Goal: Task Accomplishment & Management: Use online tool/utility

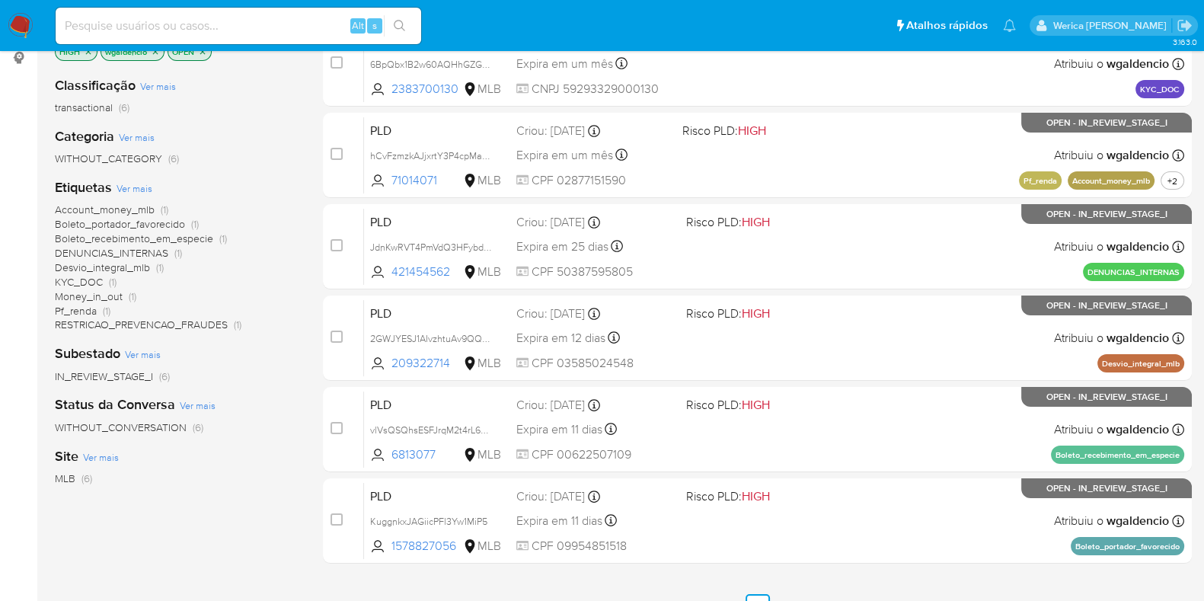
scroll to position [286, 0]
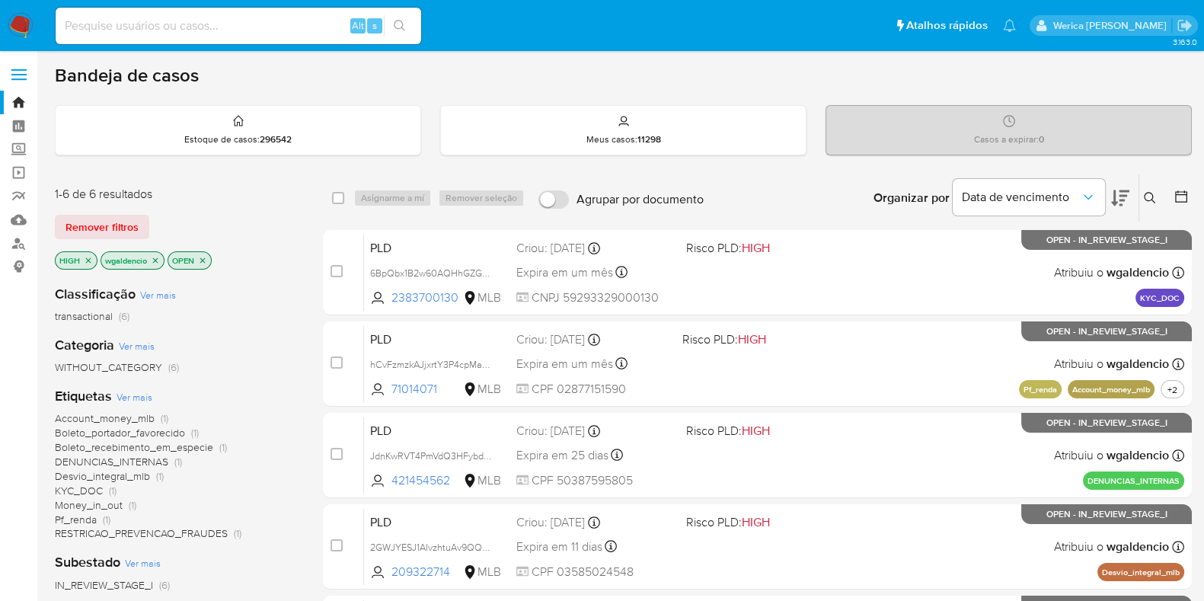
click at [309, 459] on div "1-6 de 6 resultados Remover filtros HIGH wgaldencio OPEN Classificação Ver mais…" at bounding box center [623, 519] width 1137 height 690
drag, startPoint x: 309, startPoint y: 459, endPoint x: 296, endPoint y: 472, distance: 18.9
click at [296, 472] on div "Account_money_mlb (1) Boleto_portador_favorecido (1) Boleto_recebimento_em_espe…" at bounding box center [177, 476] width 244 height 130
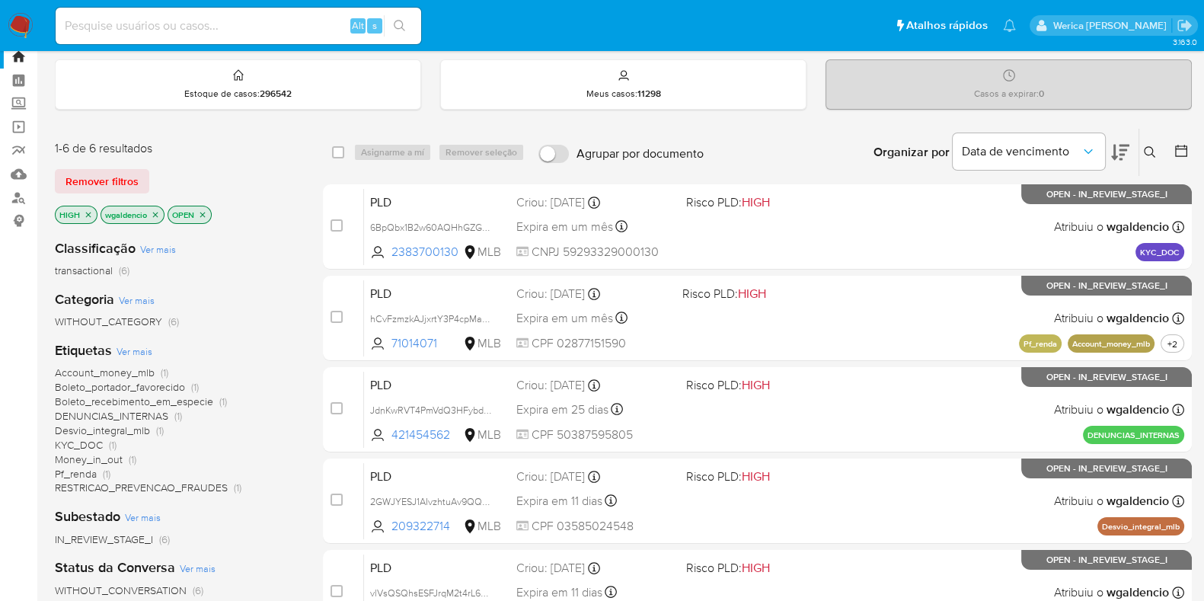
scroll to position [40, 0]
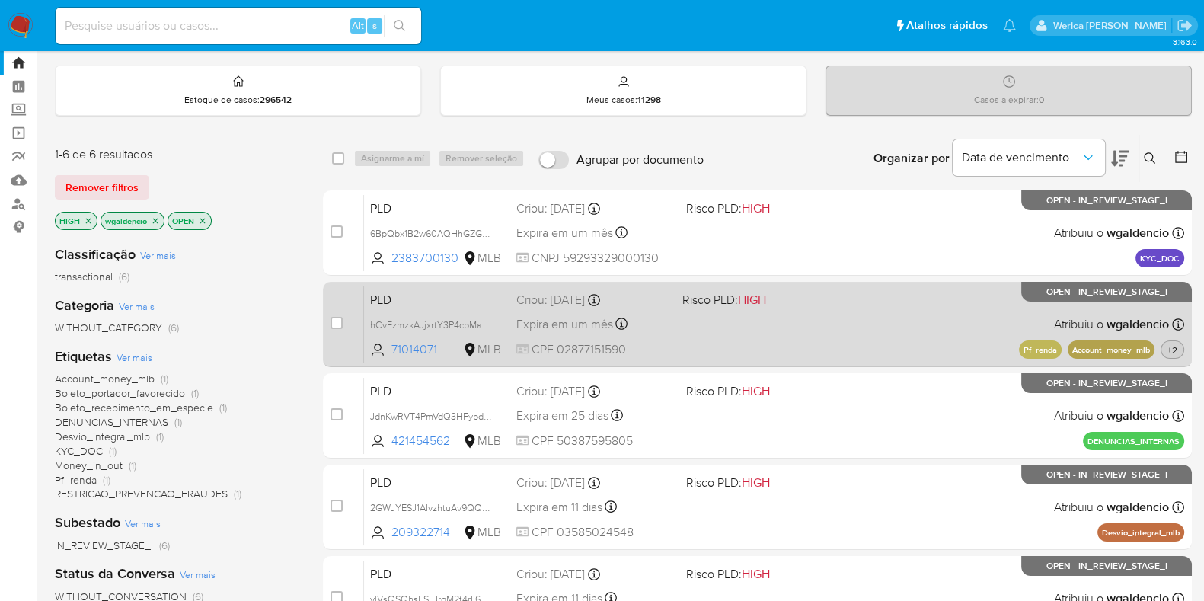
click at [1166, 349] on span "+2" at bounding box center [1173, 350] width 16 height 13
click at [914, 334] on div "PLD hCvFzmzkAJjxrtY3P4cpMaCP 71014071 MLB Risco PLD: HIGH Criou: 12/10/2025 Cri…" at bounding box center [774, 324] width 820 height 77
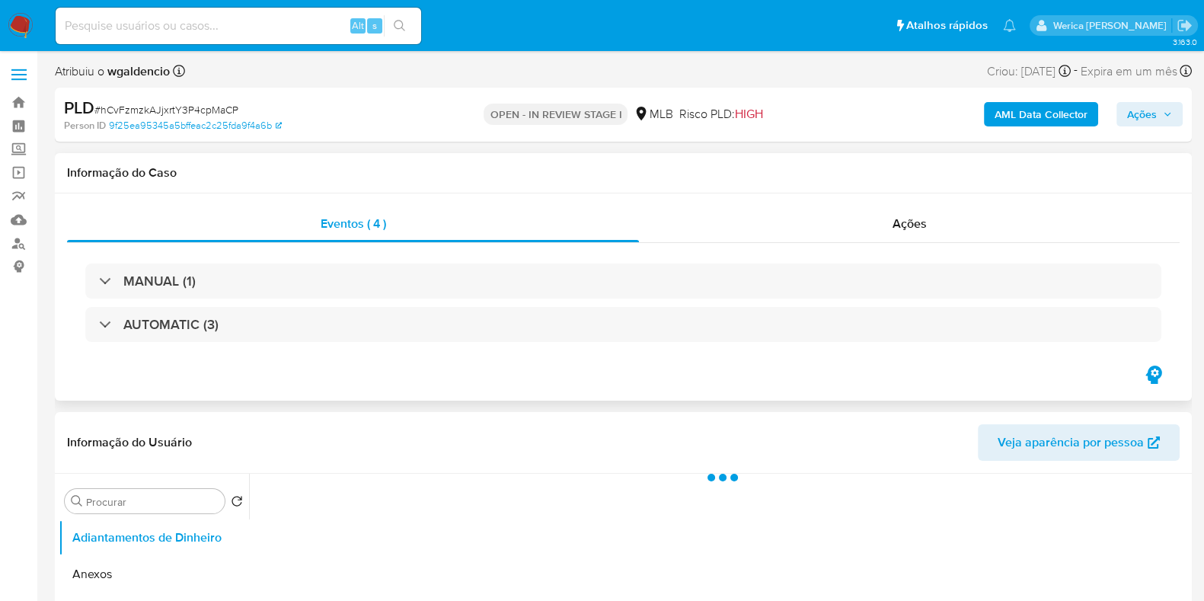
select select "10"
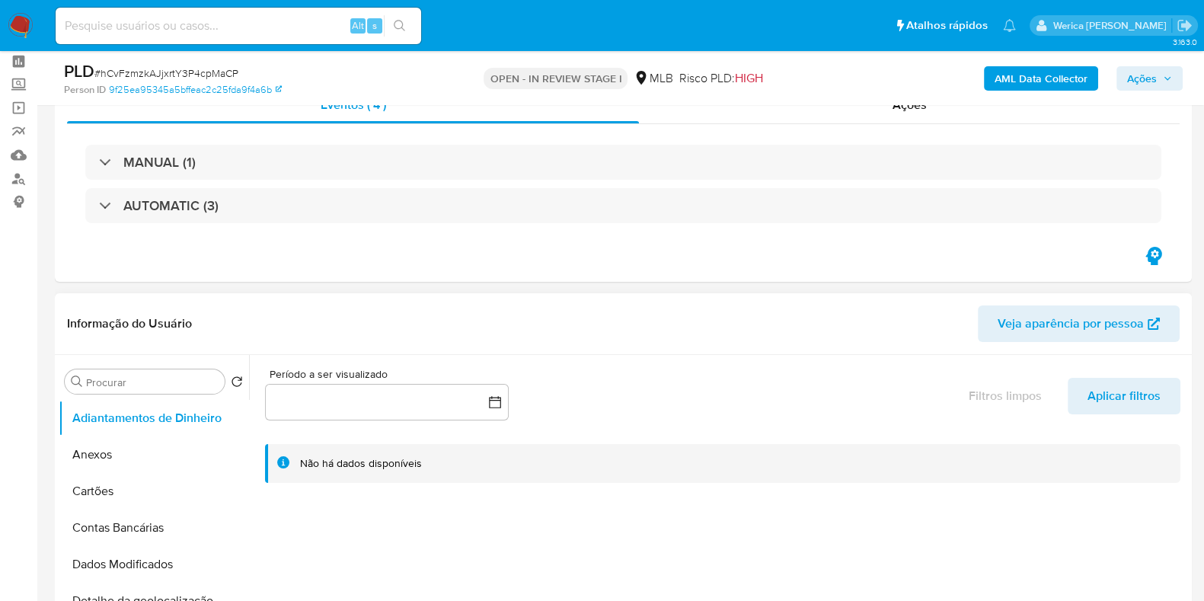
scroll to position [94, 0]
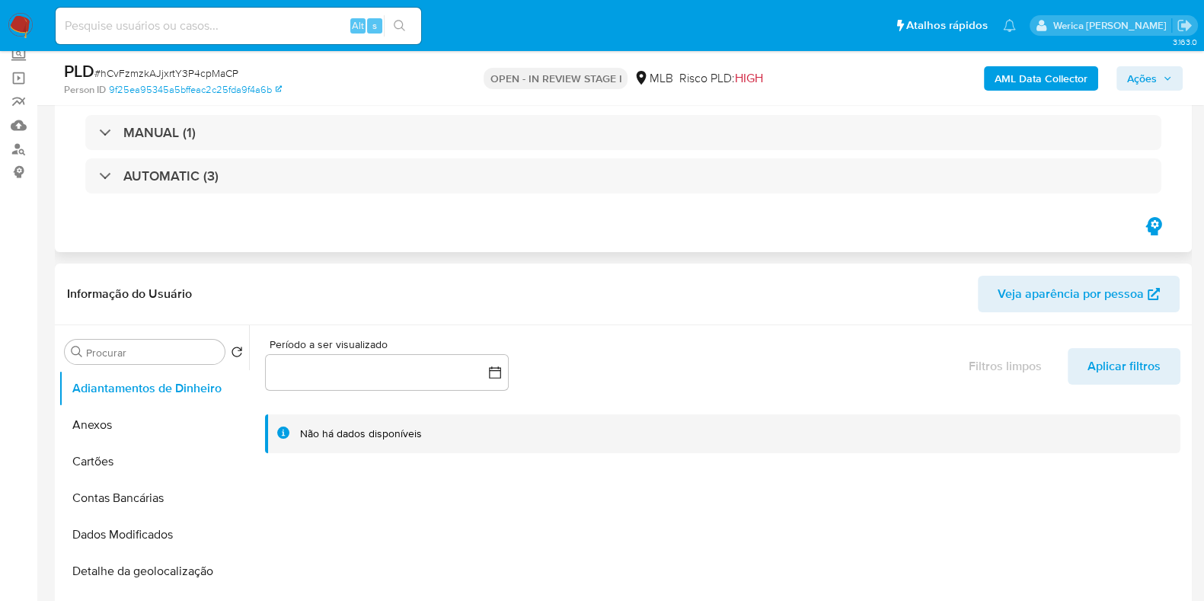
click at [309, 203] on div "MANUAL (1) AUTOMATIC (3)" at bounding box center [623, 154] width 1113 height 120
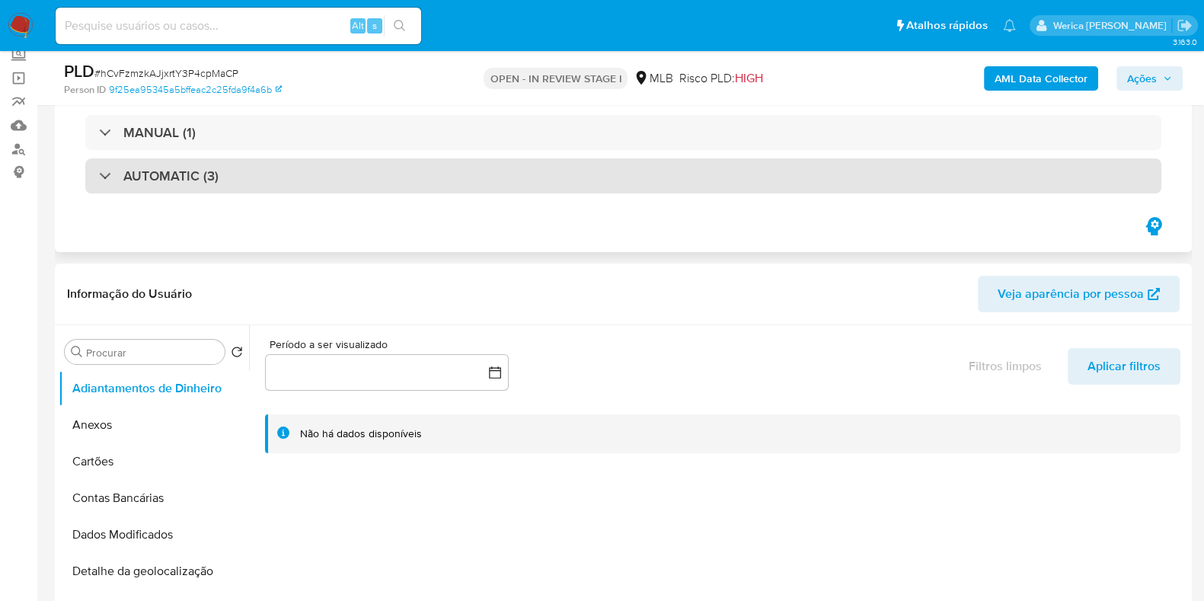
click at [309, 161] on div "AUTOMATIC (3)" at bounding box center [623, 175] width 1076 height 35
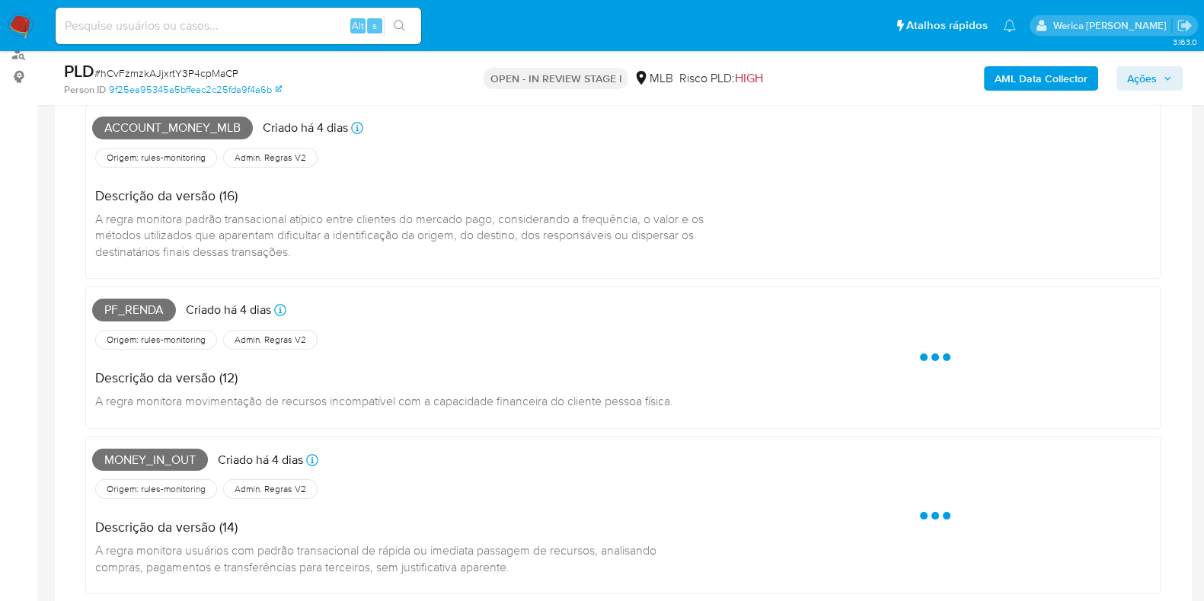
scroll to position [0, 0]
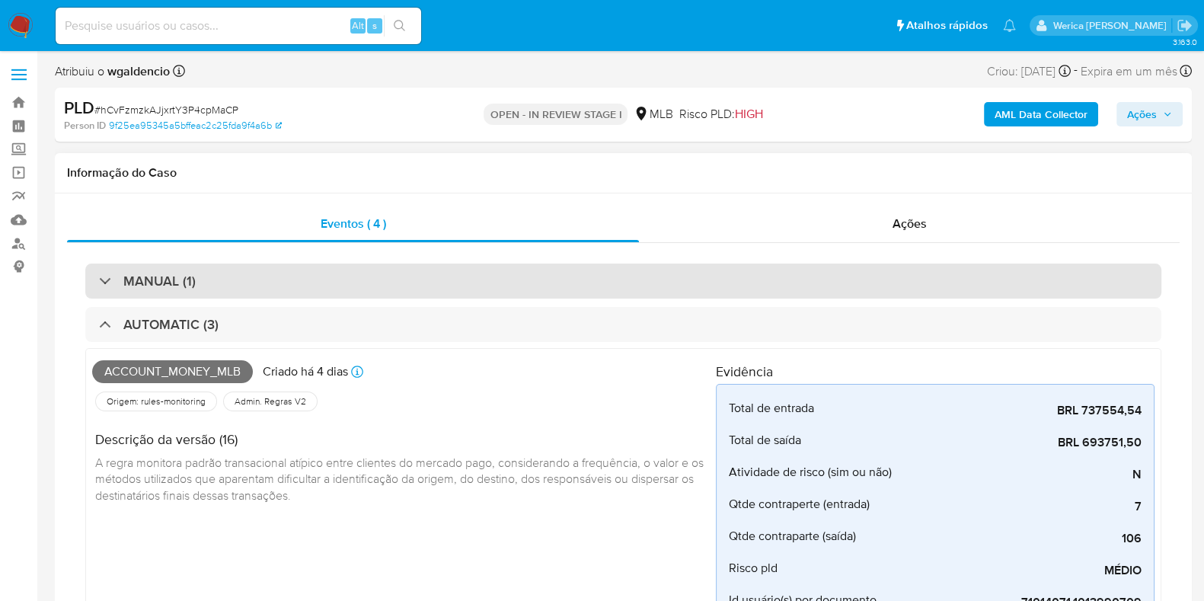
click at [227, 293] on div "MANUAL (1)" at bounding box center [623, 281] width 1076 height 35
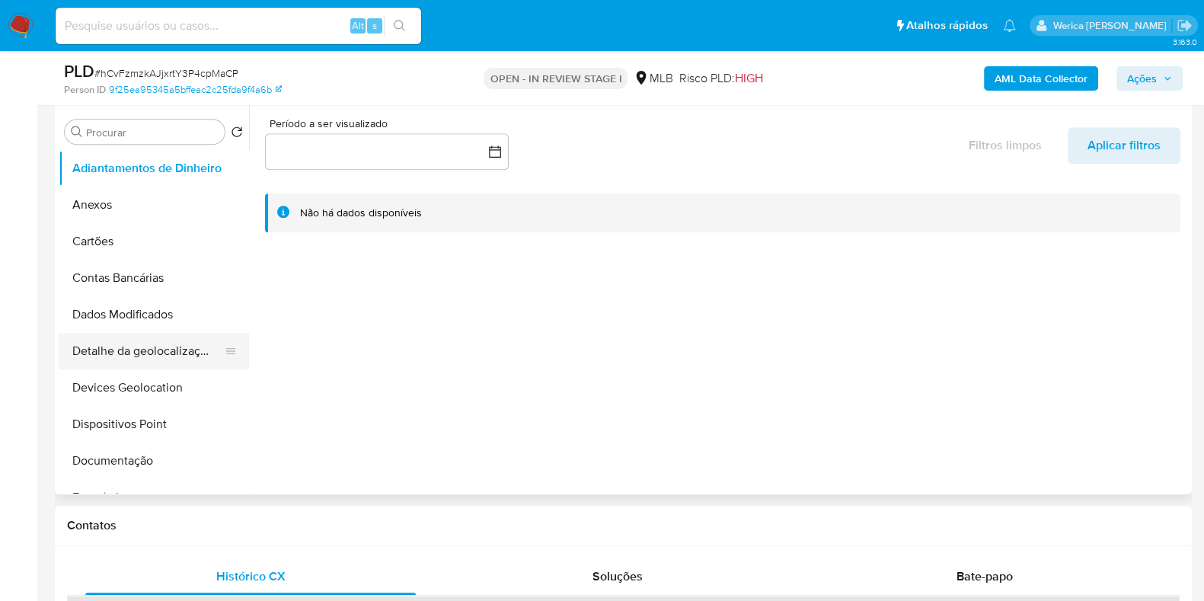
scroll to position [380, 0]
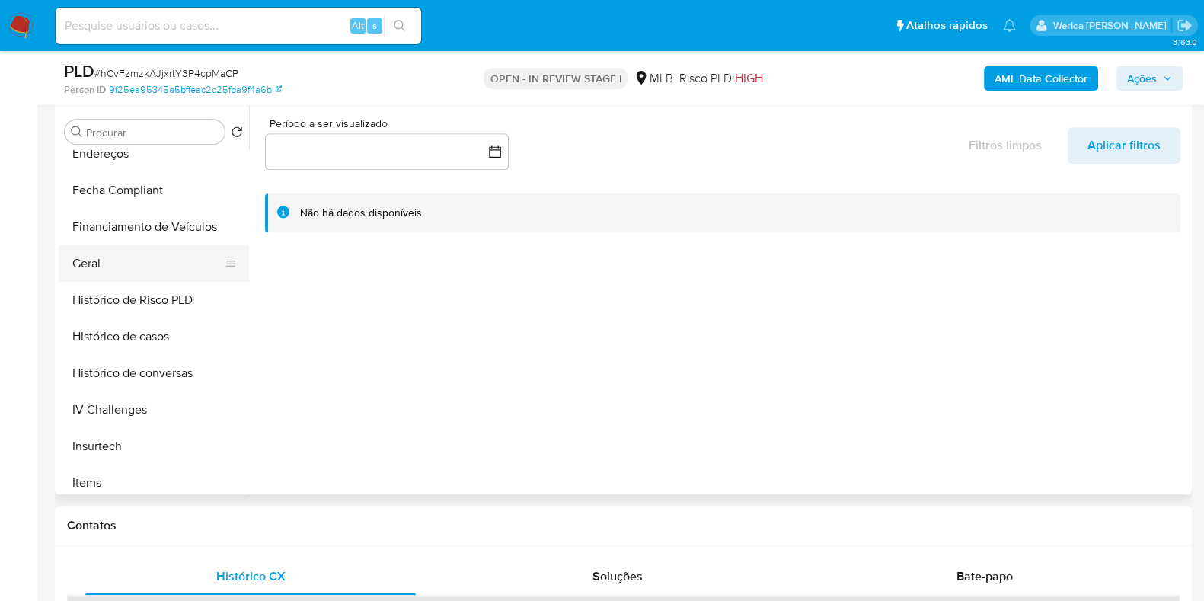
click at [135, 264] on button "Geral" at bounding box center [148, 263] width 178 height 37
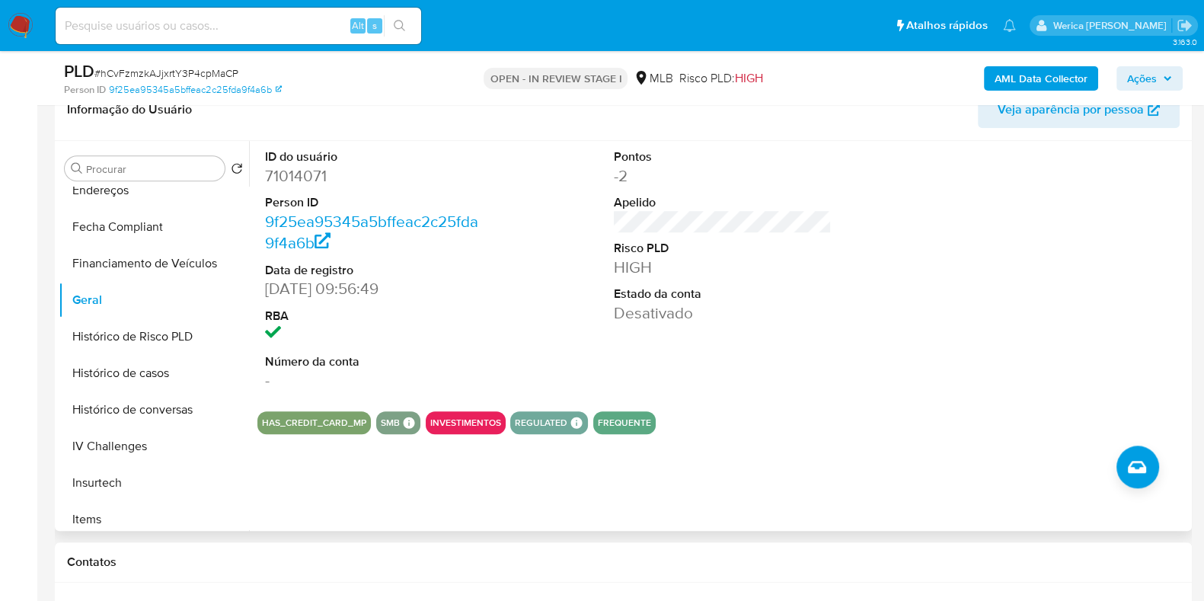
click at [309, 169] on dd "71014071" at bounding box center [374, 175] width 218 height 21
copy dd "71014071"
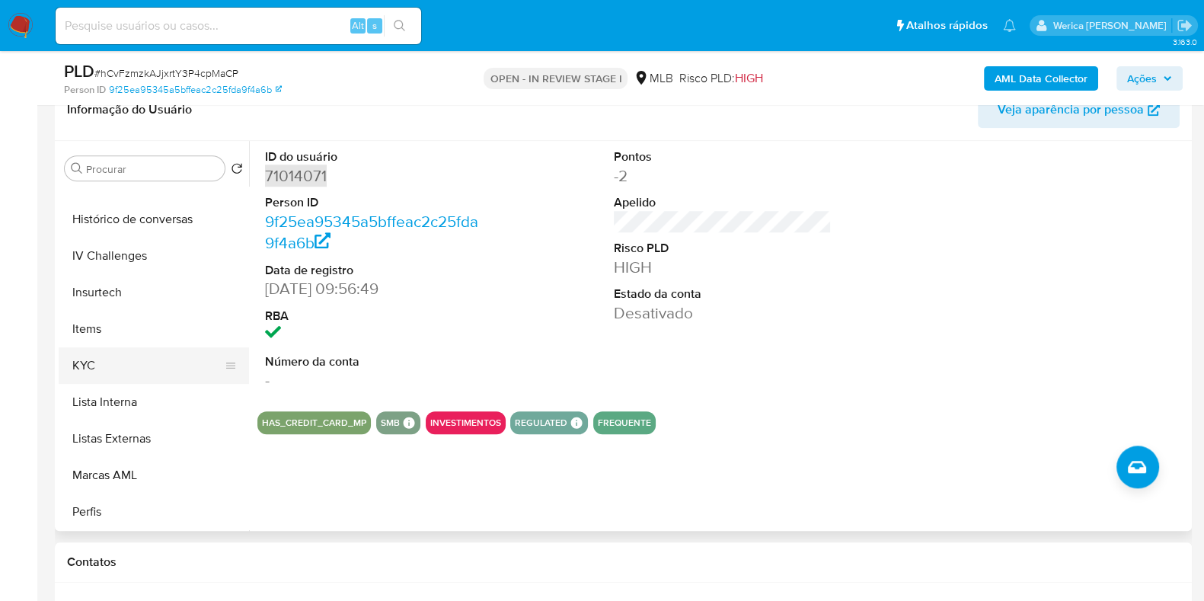
scroll to position [571, 0]
click at [150, 358] on button "KYC" at bounding box center [148, 365] width 178 height 37
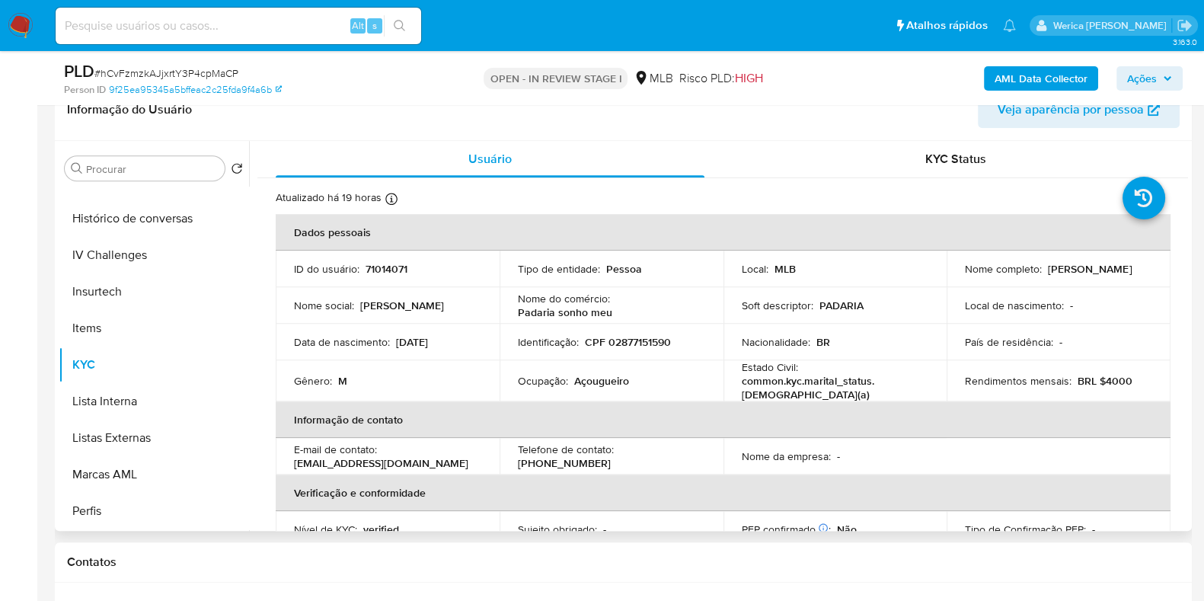
click at [377, 293] on td "Nome social : Alex Sandro" at bounding box center [388, 305] width 224 height 37
click at [381, 262] on p "71014071" at bounding box center [387, 269] width 42 height 14
click at [399, 262] on p "71014071" at bounding box center [387, 269] width 42 height 14
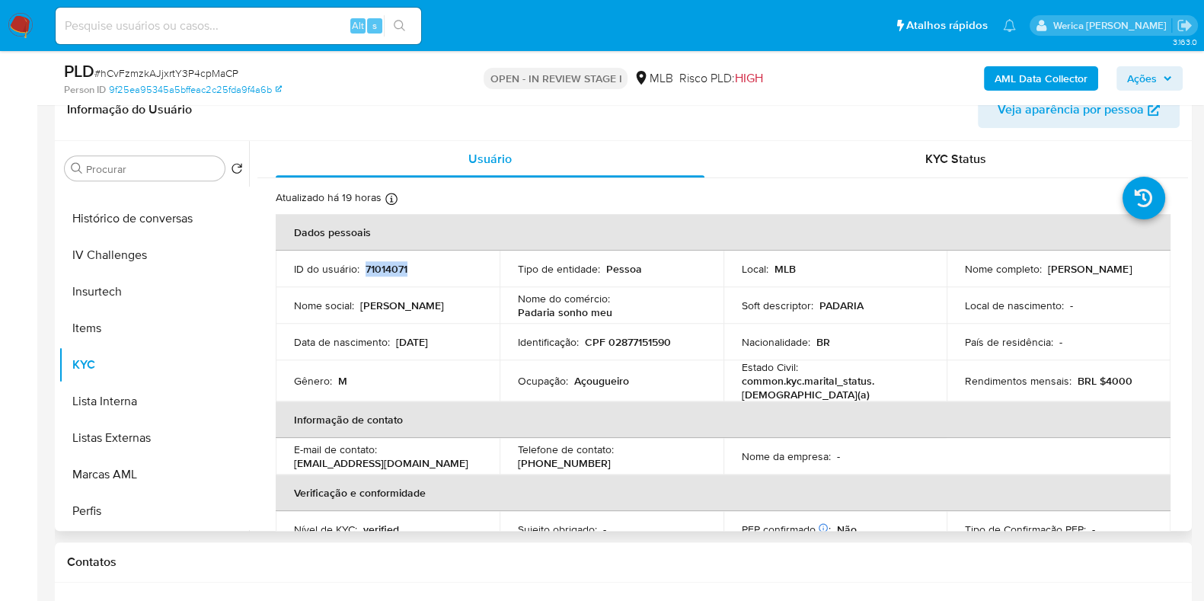
click at [399, 262] on p "71014071" at bounding box center [387, 269] width 42 height 14
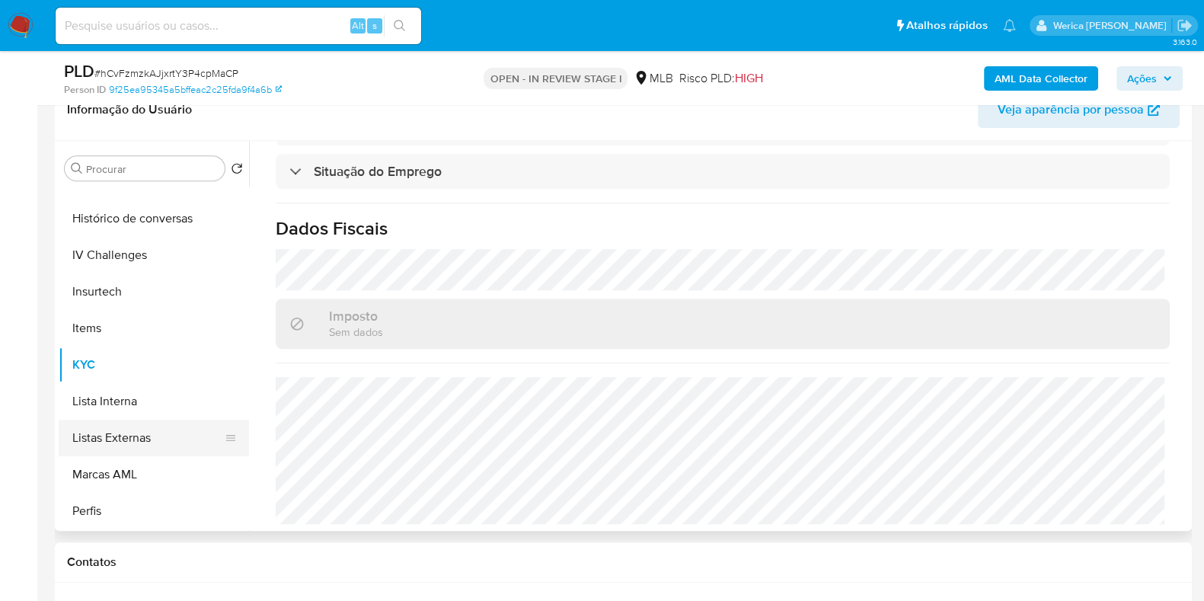
scroll to position [286, 0]
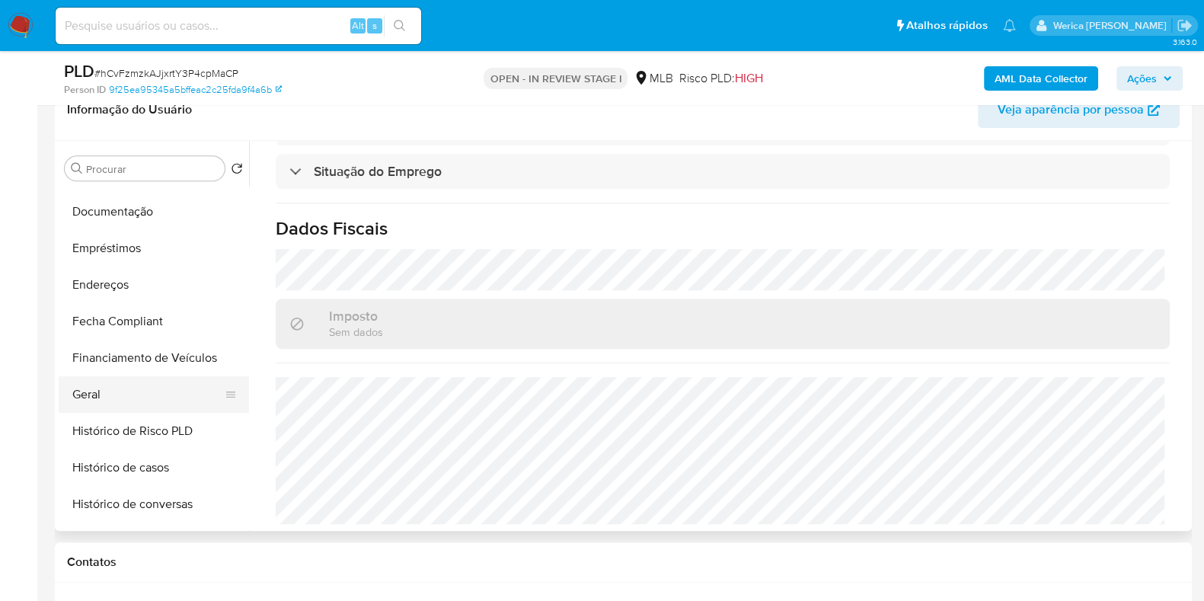
click at [95, 395] on button "Geral" at bounding box center [148, 394] width 178 height 37
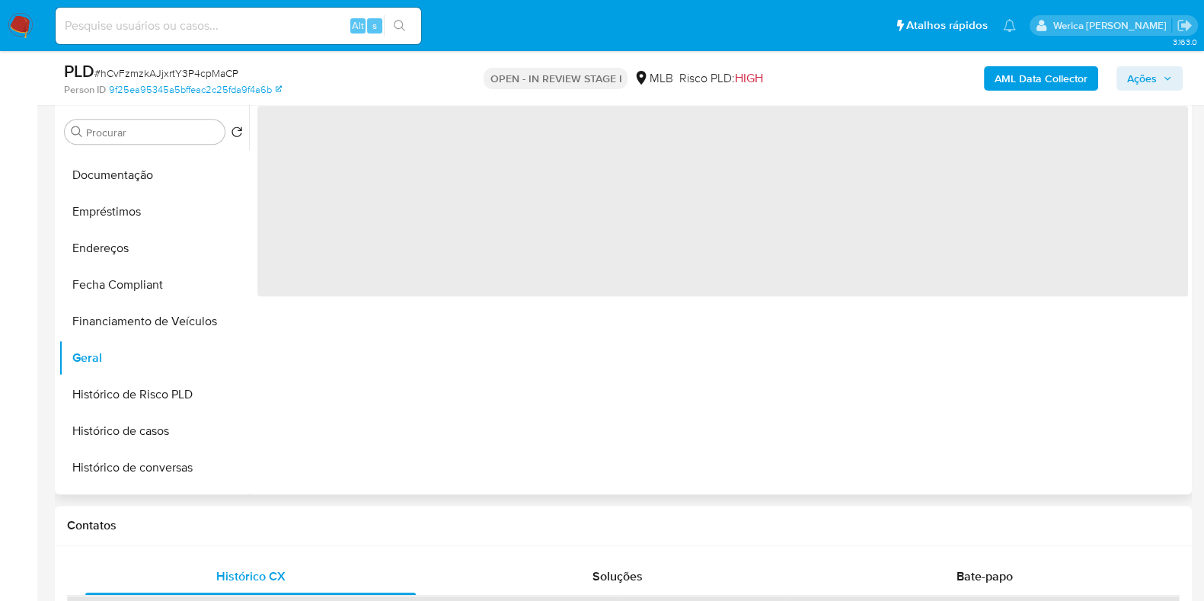
scroll to position [0, 0]
click at [939, 518] on h1 "Contatos" at bounding box center [623, 525] width 1113 height 15
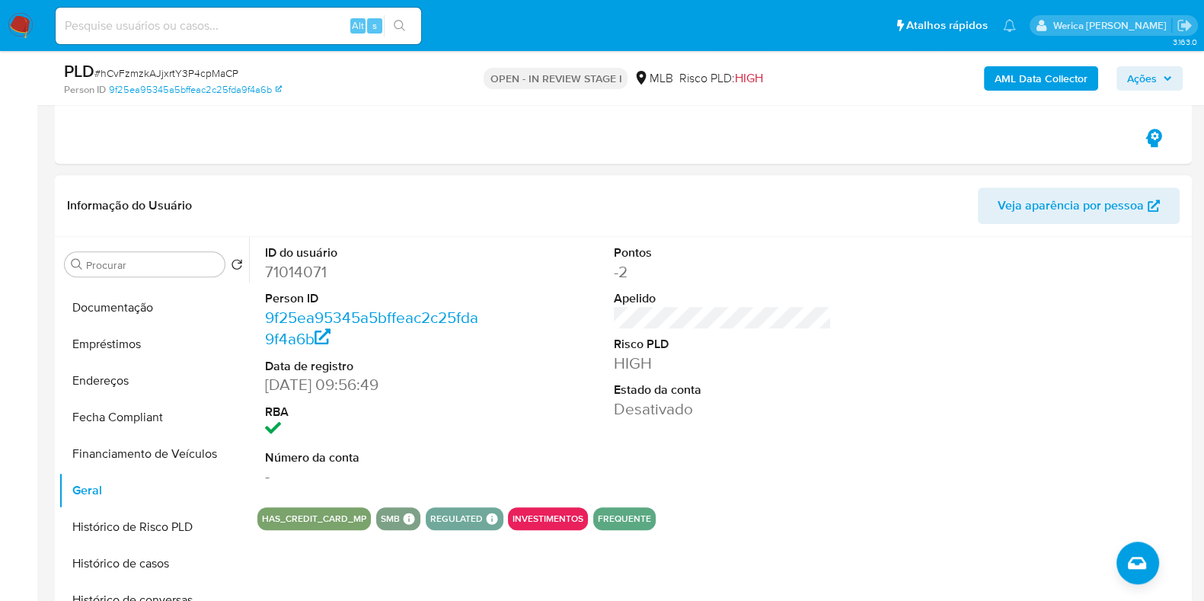
click at [837, 358] on div "ID do usuário 71014071 Person ID 9f25ea95345a5bffeac2c25fda9f4a6b Data de regis…" at bounding box center [722, 365] width 931 height 257
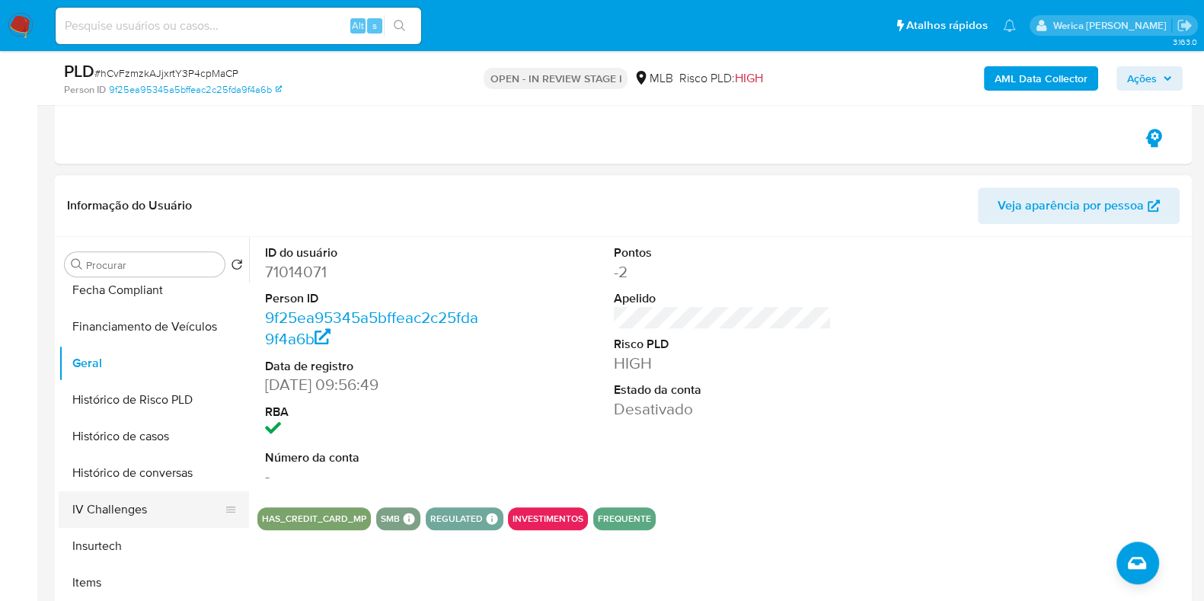
scroll to position [476, 0]
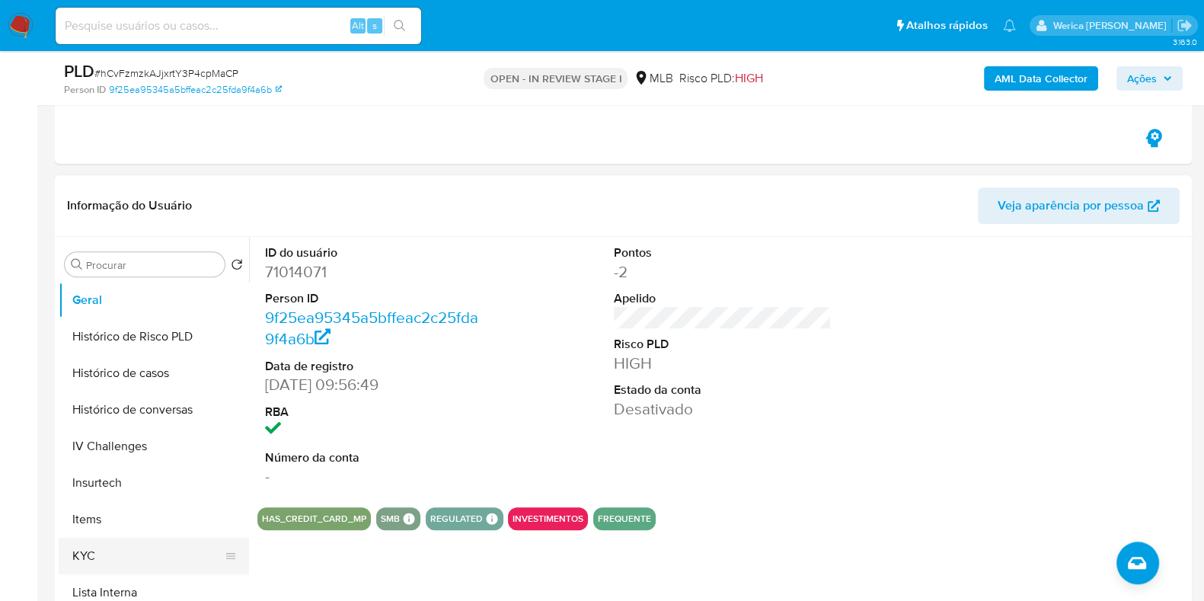
click at [142, 568] on button "KYC" at bounding box center [148, 556] width 178 height 37
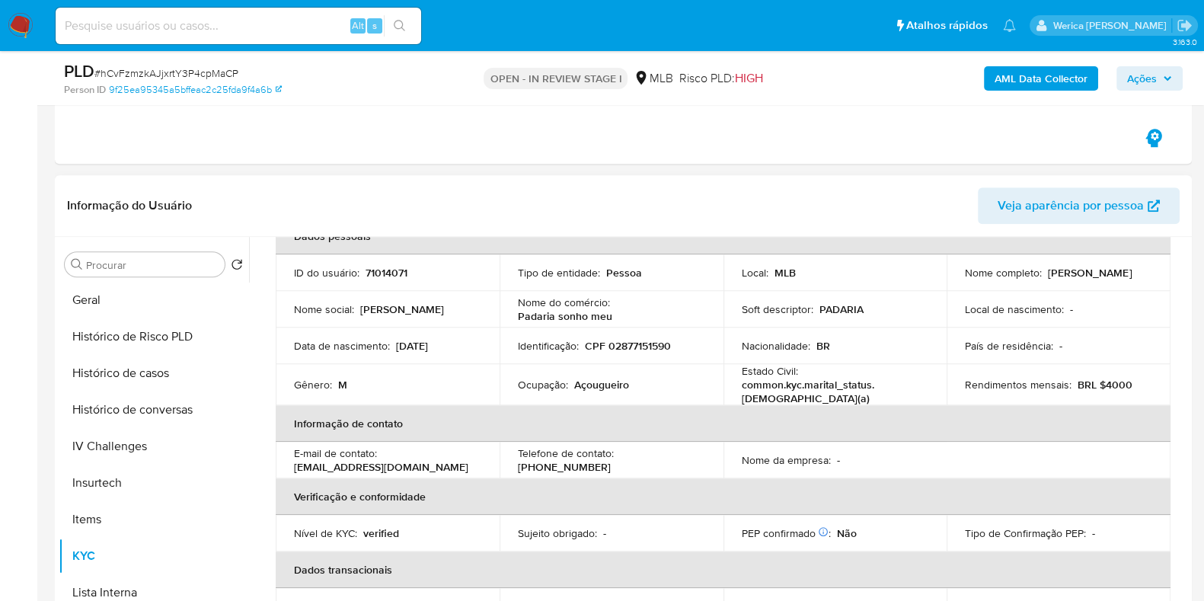
scroll to position [94, 0]
click at [935, 443] on td "Nome da empresa : -" at bounding box center [836, 458] width 224 height 37
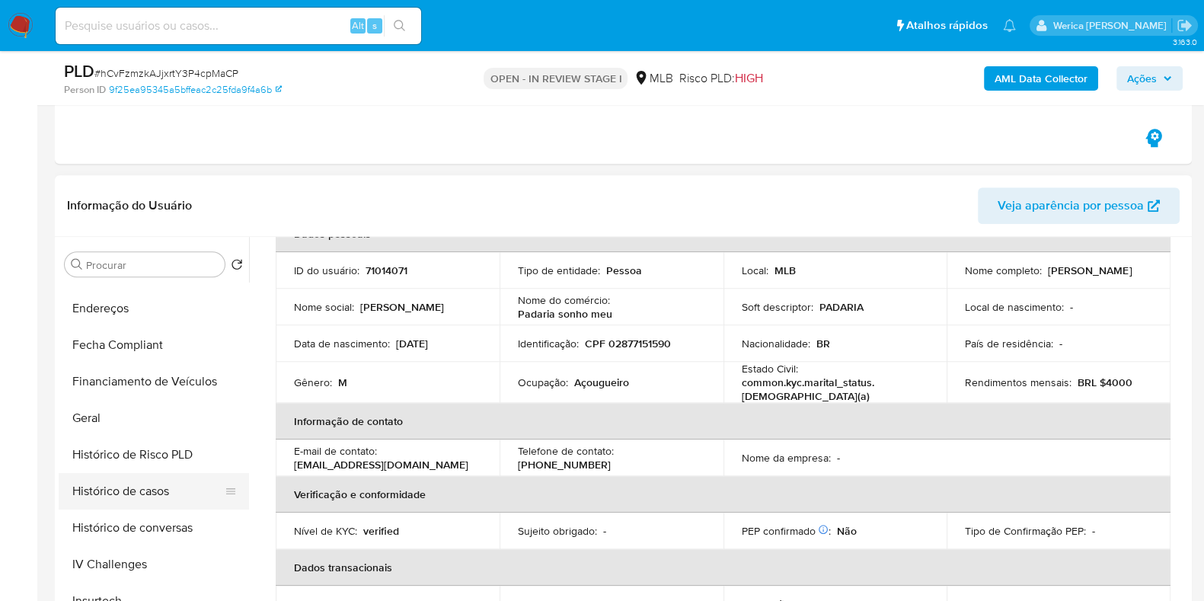
scroll to position [286, 0]
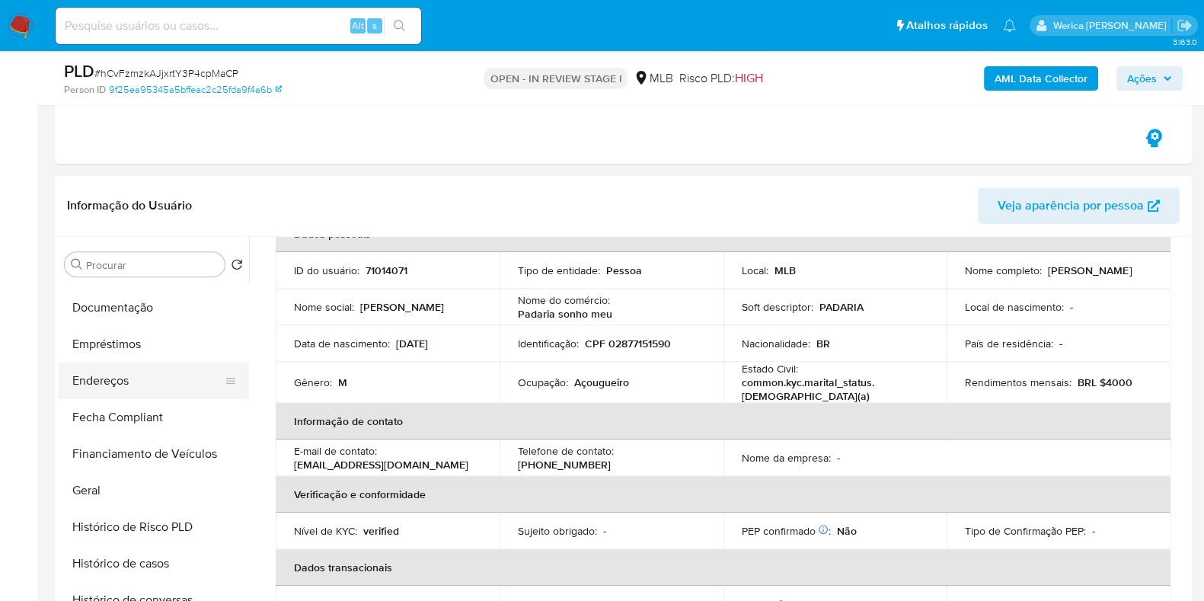
click at [158, 386] on button "Endereços" at bounding box center [148, 381] width 178 height 37
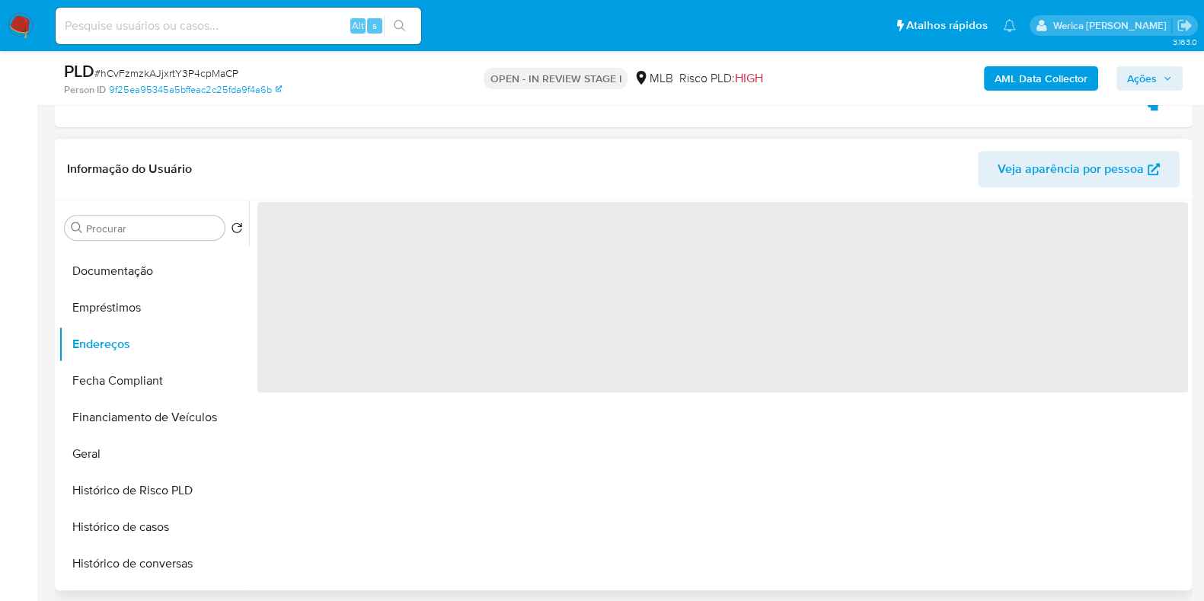
scroll to position [0, 0]
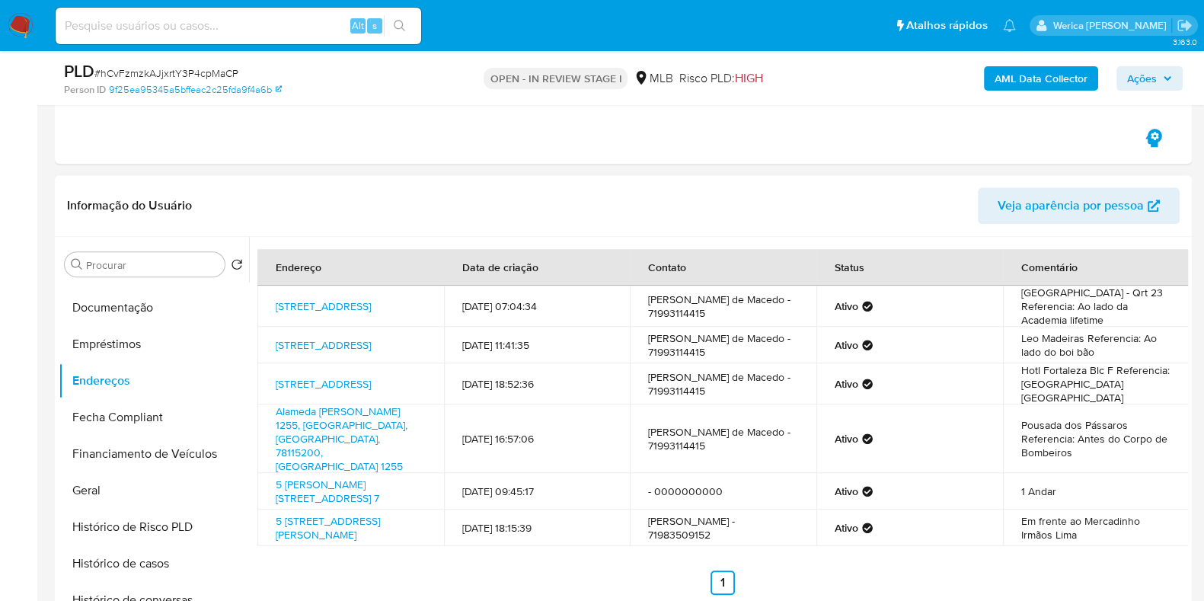
click at [990, 344] on td "Ativo" at bounding box center [910, 345] width 187 height 37
click at [977, 337] on td "Ativo" at bounding box center [910, 345] width 187 height 37
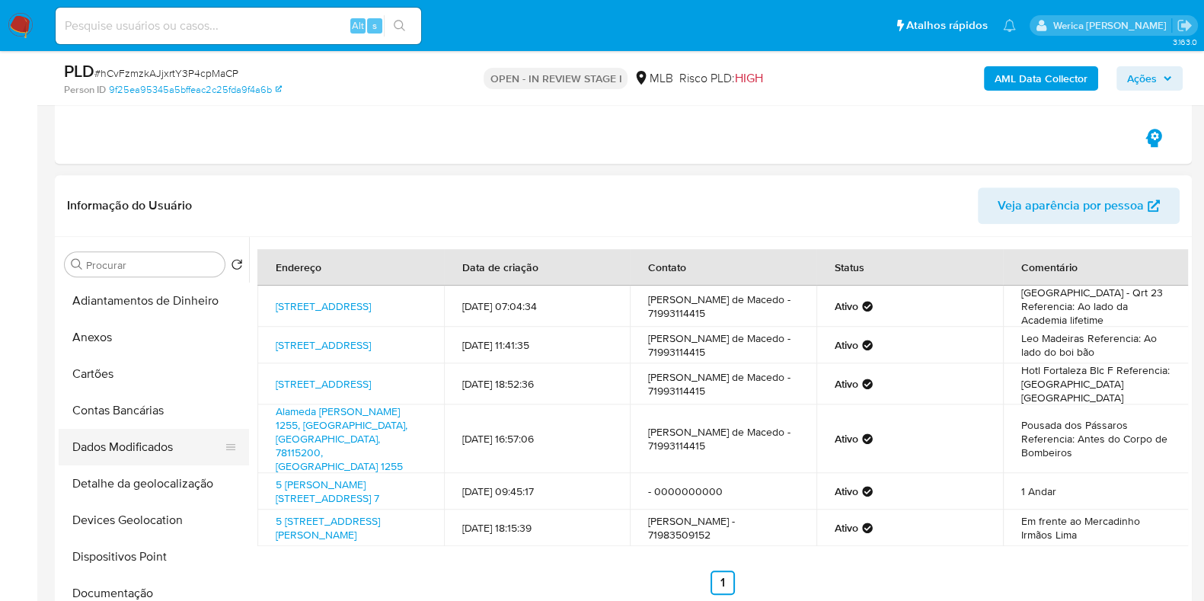
click at [170, 459] on button "Dados Modificados" at bounding box center [148, 447] width 178 height 37
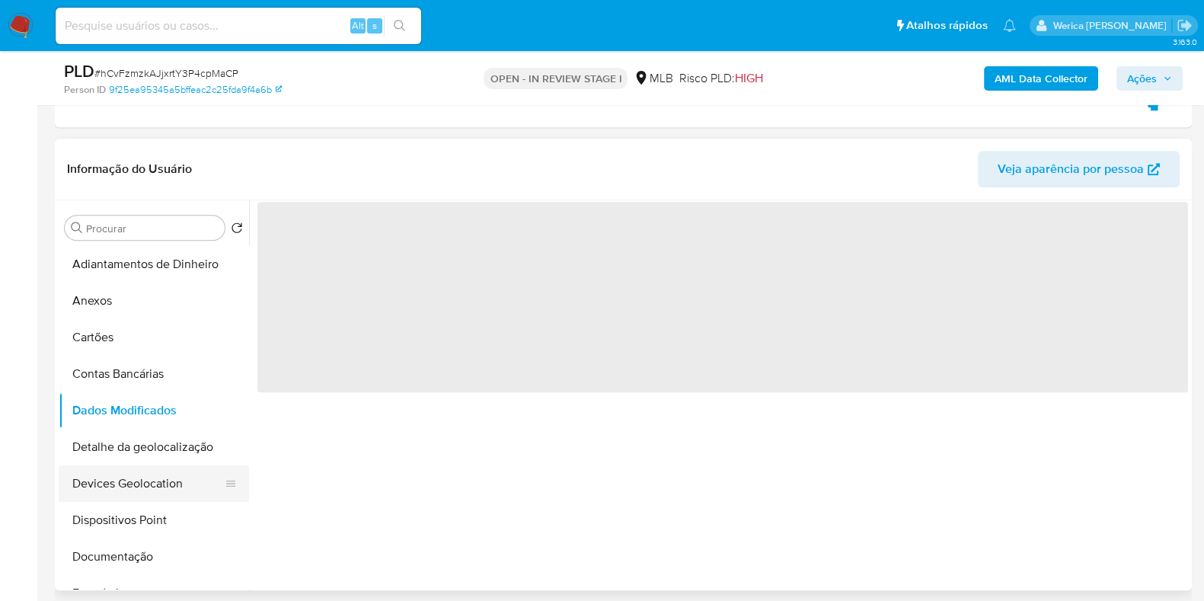
click at [169, 485] on button "Devices Geolocation" at bounding box center [148, 483] width 178 height 37
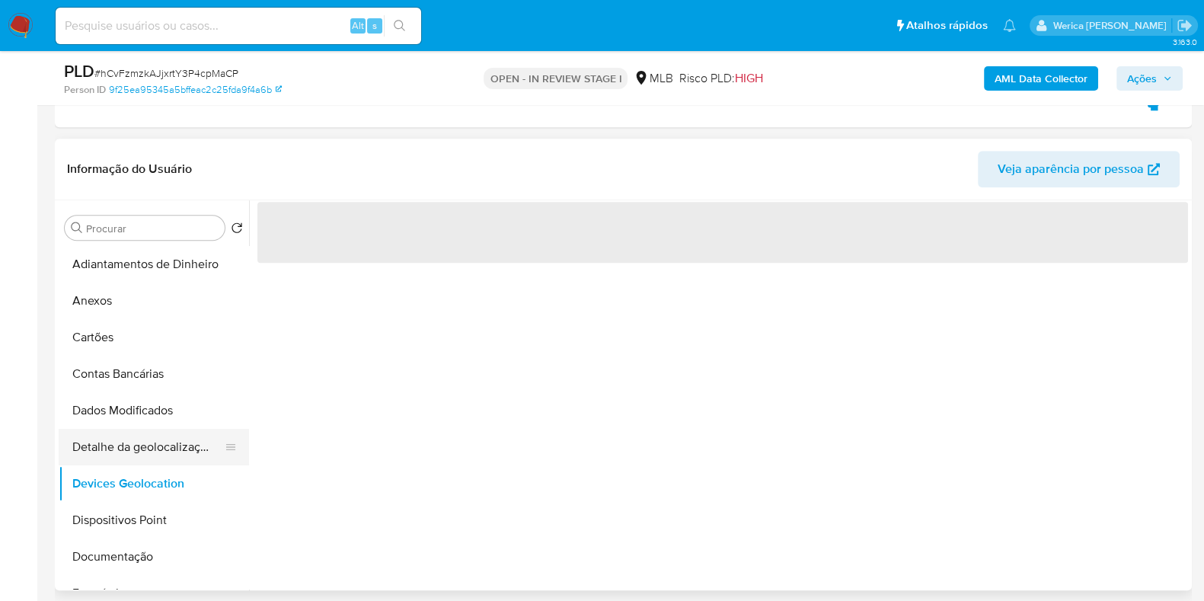
click at [152, 446] on button "Detalhe da geolocalização" at bounding box center [148, 447] width 178 height 37
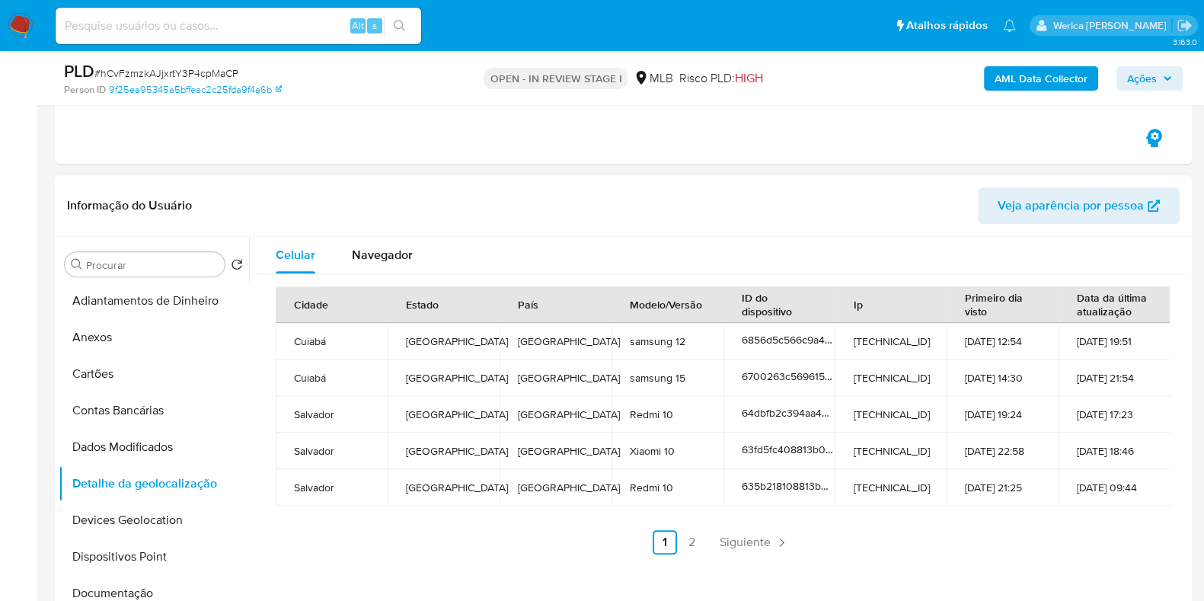
click at [914, 433] on td "170.83.152.190" at bounding box center [891, 451] width 112 height 37
click at [915, 433] on td "170.83.152.190" at bounding box center [891, 451] width 112 height 37
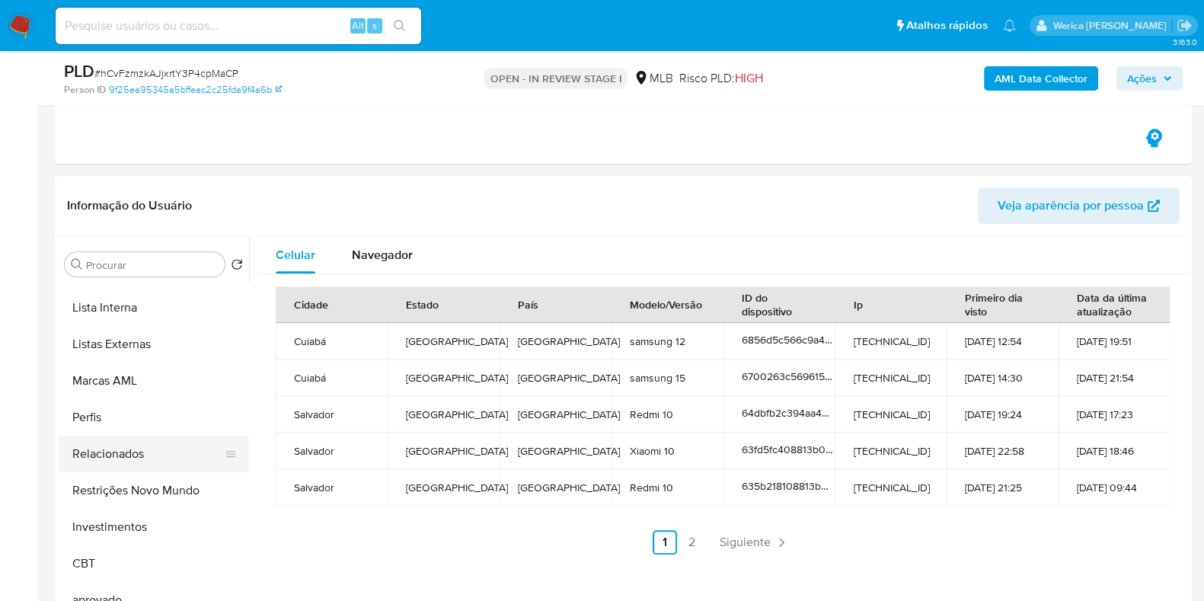
scroll to position [827, 0]
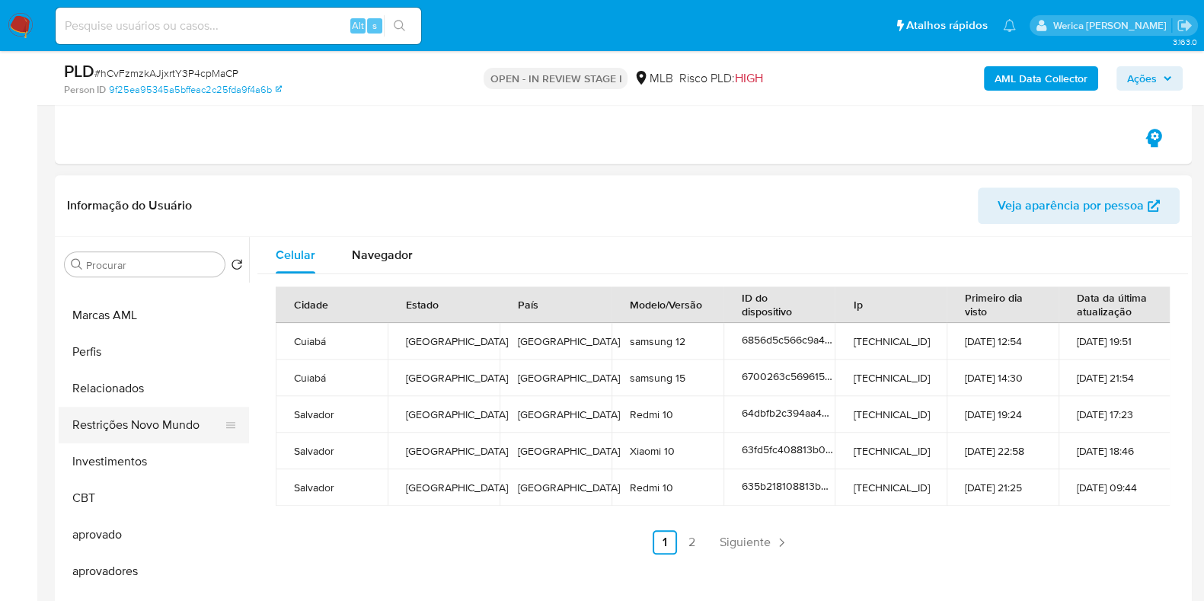
click at [171, 432] on button "Restrições Novo Mundo" at bounding box center [148, 425] width 178 height 37
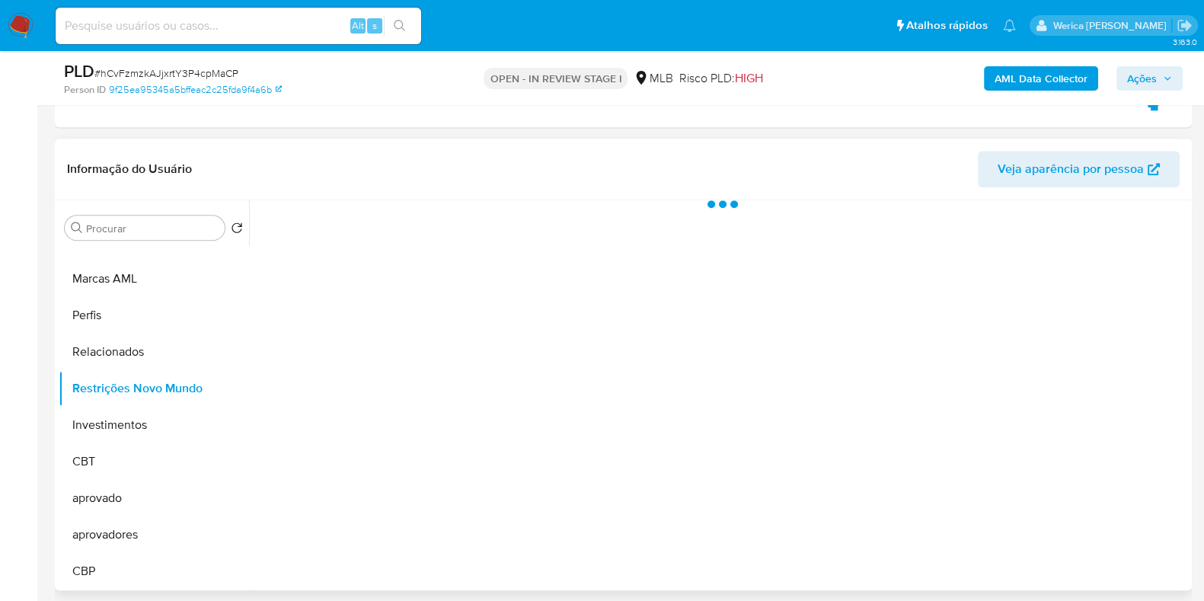
click at [398, 379] on div at bounding box center [718, 395] width 939 height 390
click at [396, 299] on div at bounding box center [718, 395] width 939 height 390
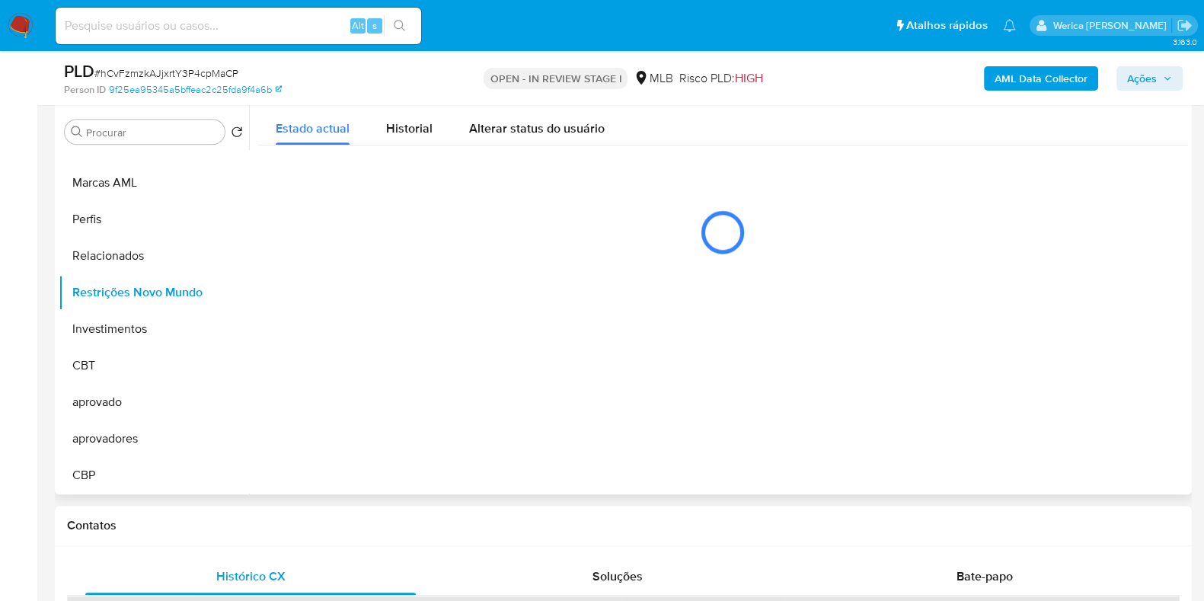
scroll to position [1523, 0]
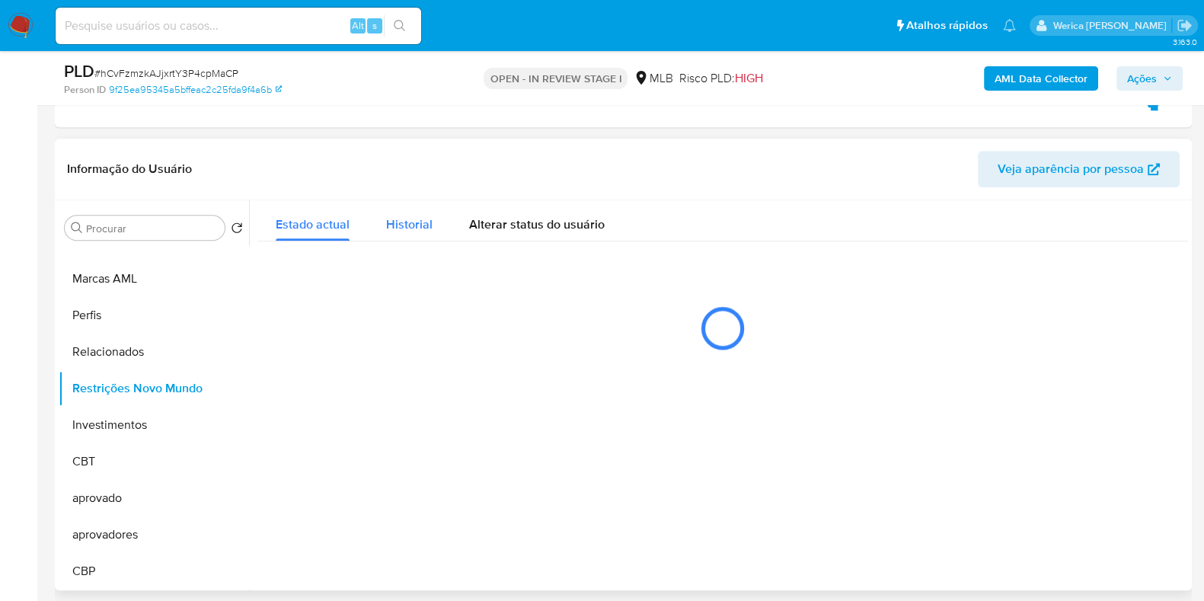
click at [421, 233] on div "Historial" at bounding box center [409, 220] width 46 height 40
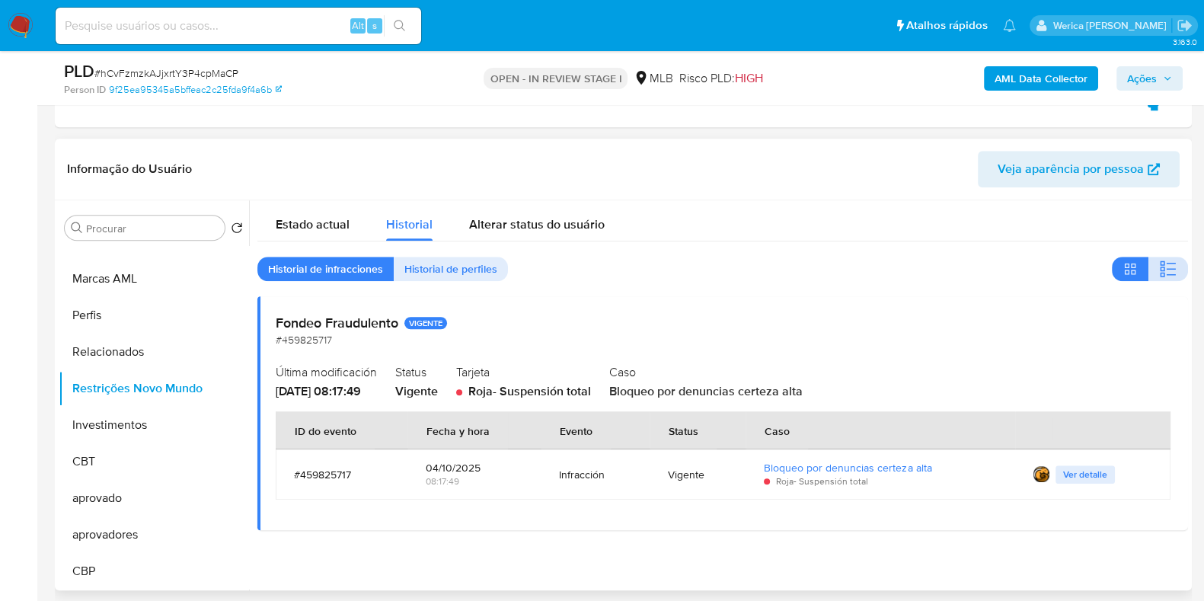
click at [1151, 257] on button "button" at bounding box center [1169, 269] width 40 height 24
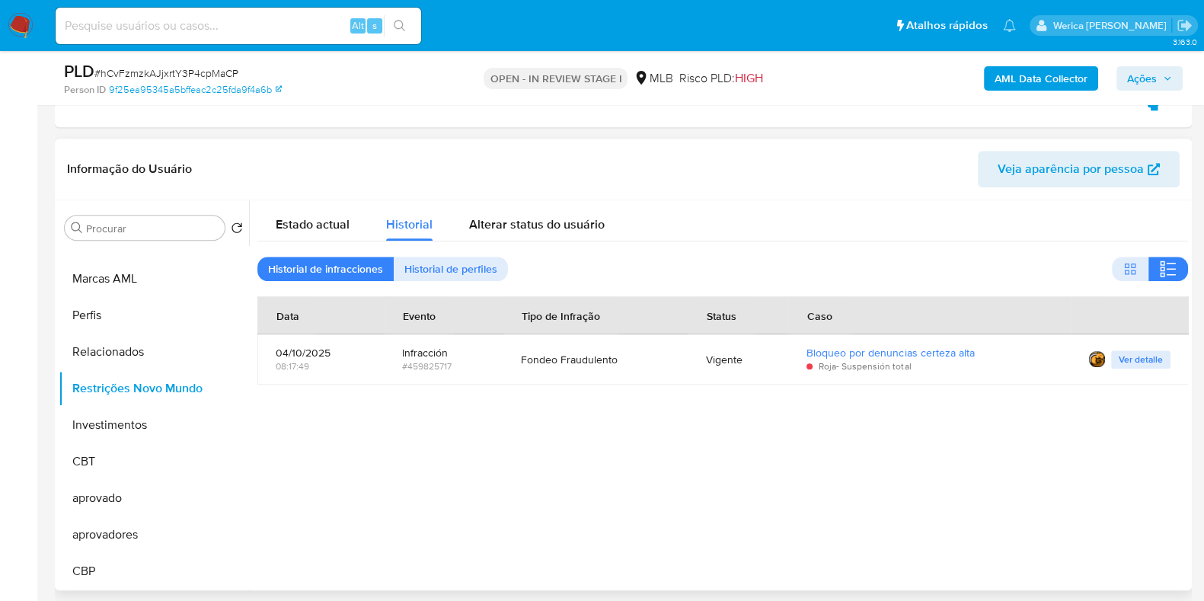
click at [926, 485] on div at bounding box center [718, 395] width 939 height 390
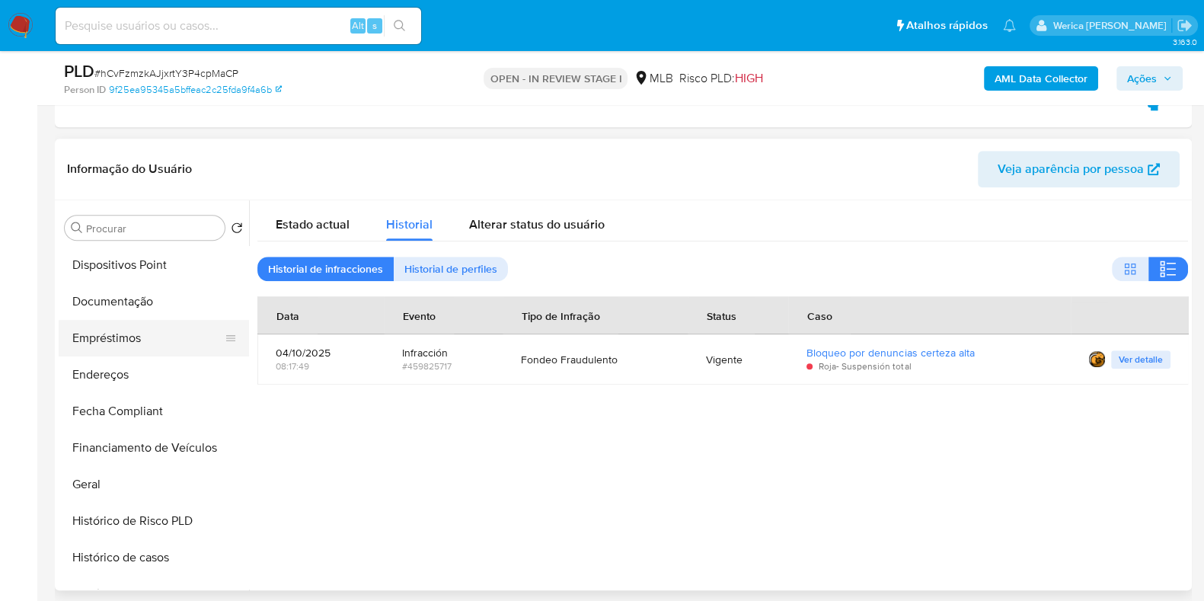
scroll to position [0, 0]
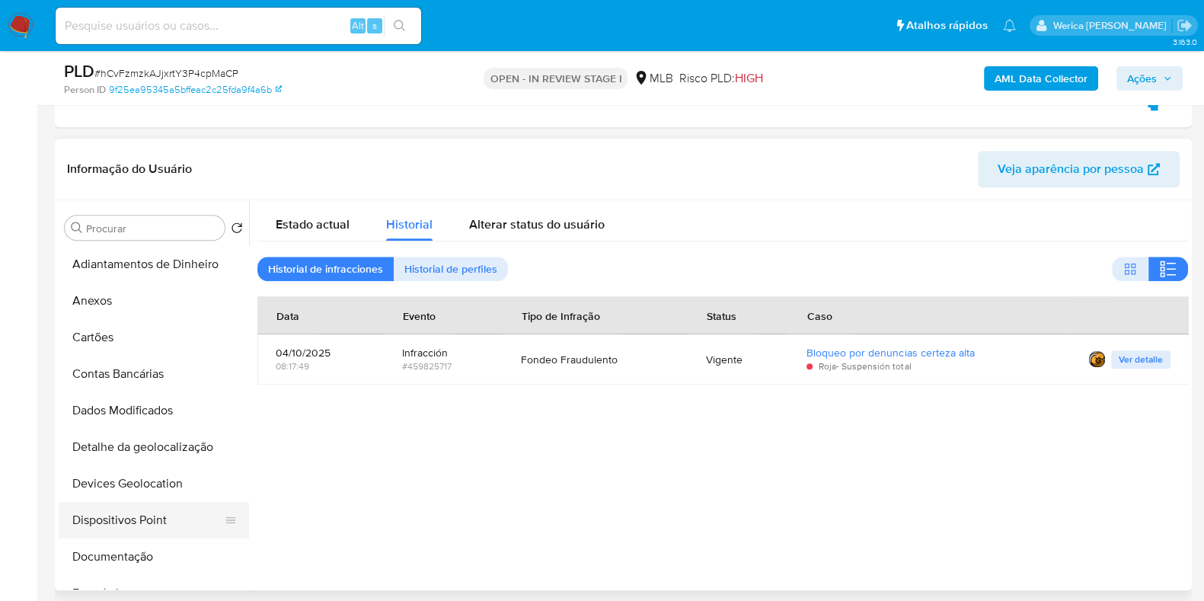
click at [155, 510] on button "Dispositivos Point" at bounding box center [148, 520] width 178 height 37
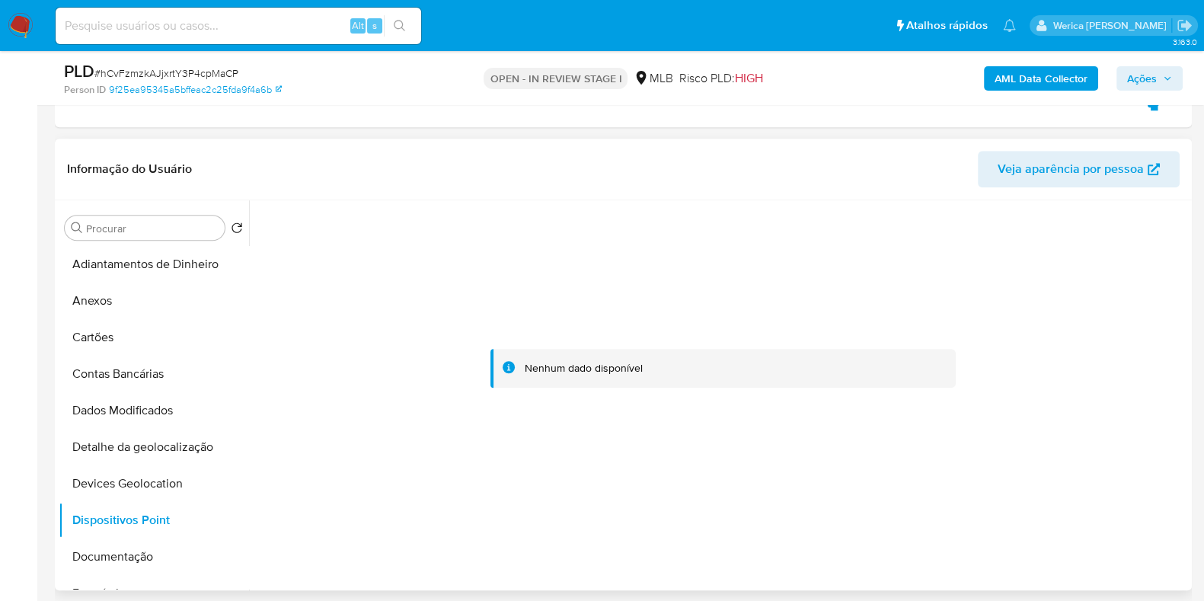
click at [1139, 348] on div at bounding box center [722, 367] width 931 height 335
click at [860, 462] on div at bounding box center [722, 367] width 931 height 335
click at [1025, 84] on b "AML Data Collector" at bounding box center [1041, 78] width 93 height 24
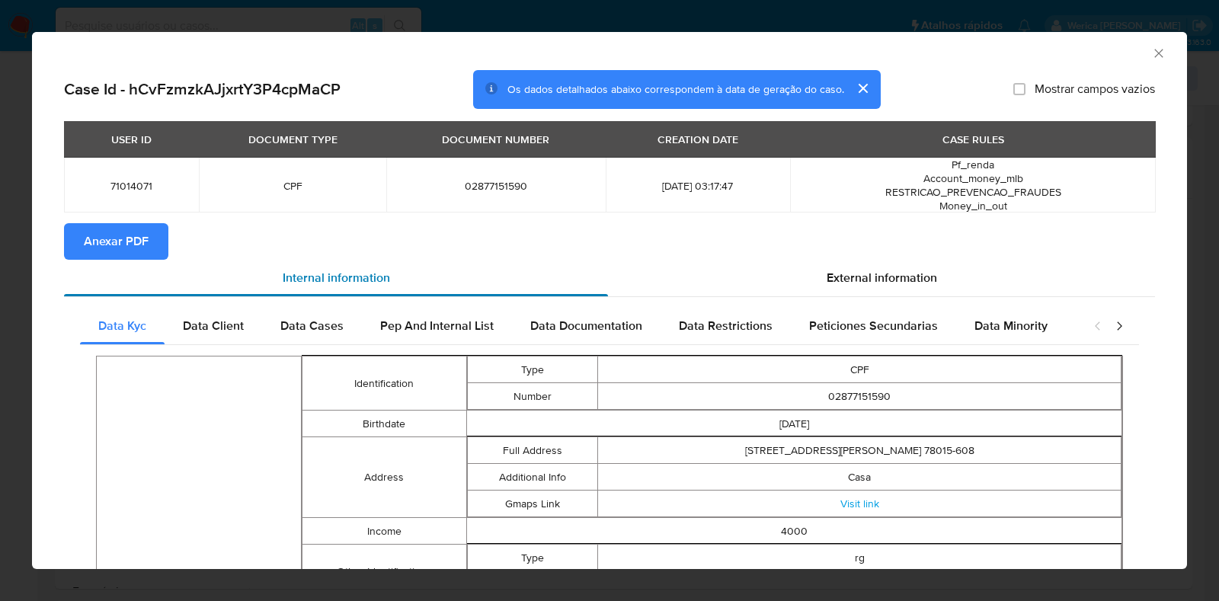
click at [69, 268] on div "Internal information" at bounding box center [336, 278] width 544 height 37
click at [87, 252] on span "Anexar PDF" at bounding box center [116, 242] width 65 height 34
click at [1151, 57] on icon "Fechar a janela" at bounding box center [1158, 53] width 15 height 15
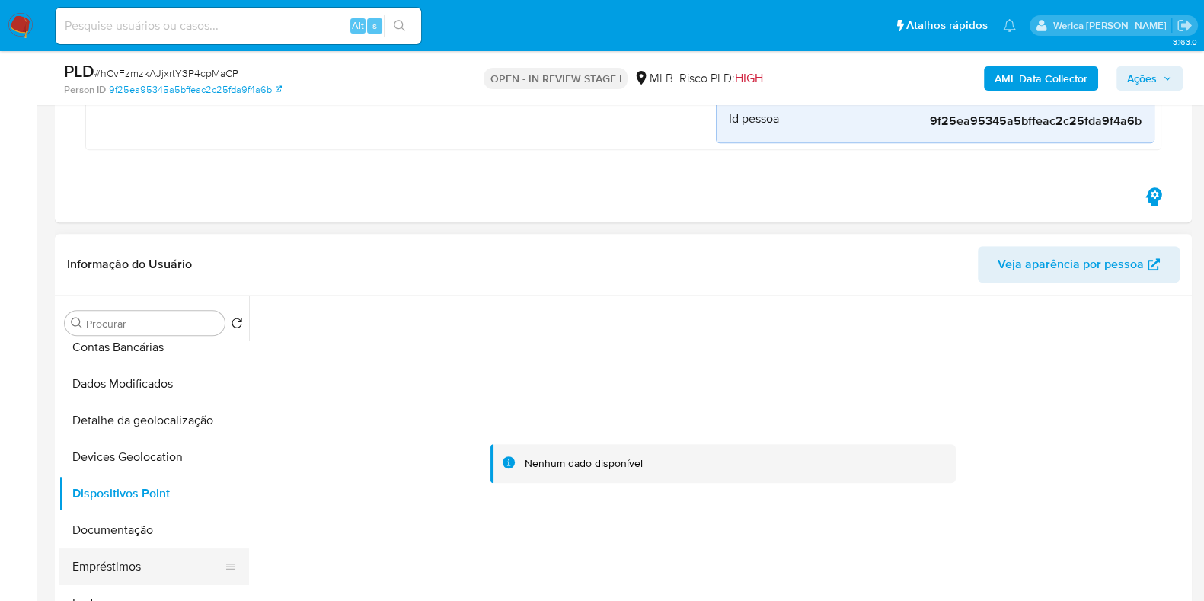
scroll to position [190, 0]
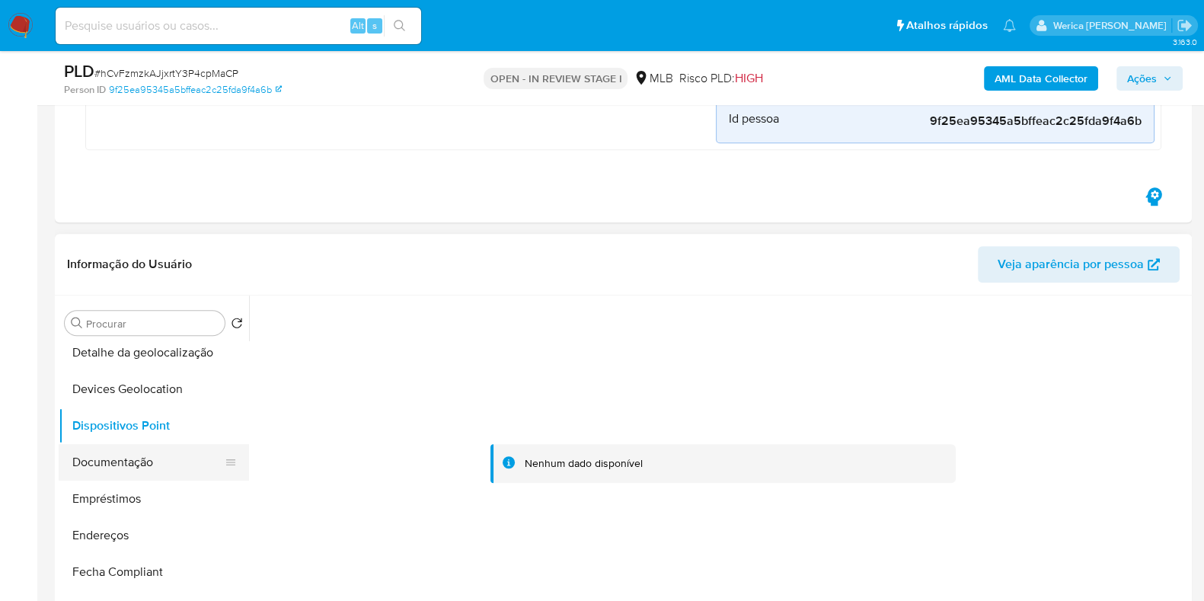
click at [132, 452] on button "Documentação" at bounding box center [148, 462] width 178 height 37
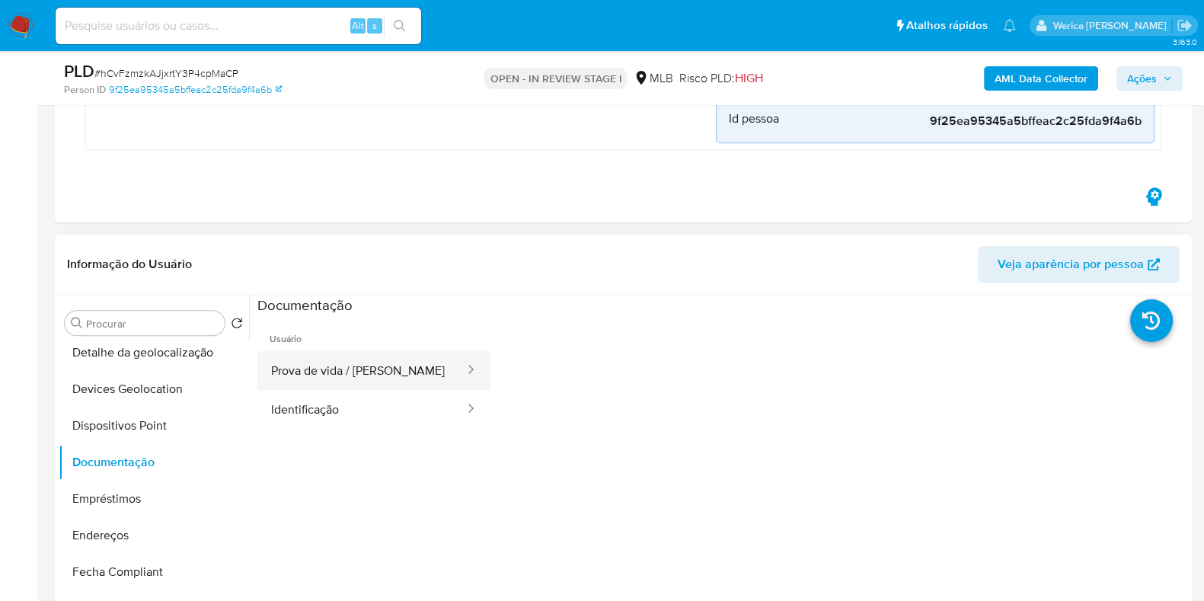
click at [422, 363] on button "Prova de vida / Selfie" at bounding box center [361, 370] width 209 height 39
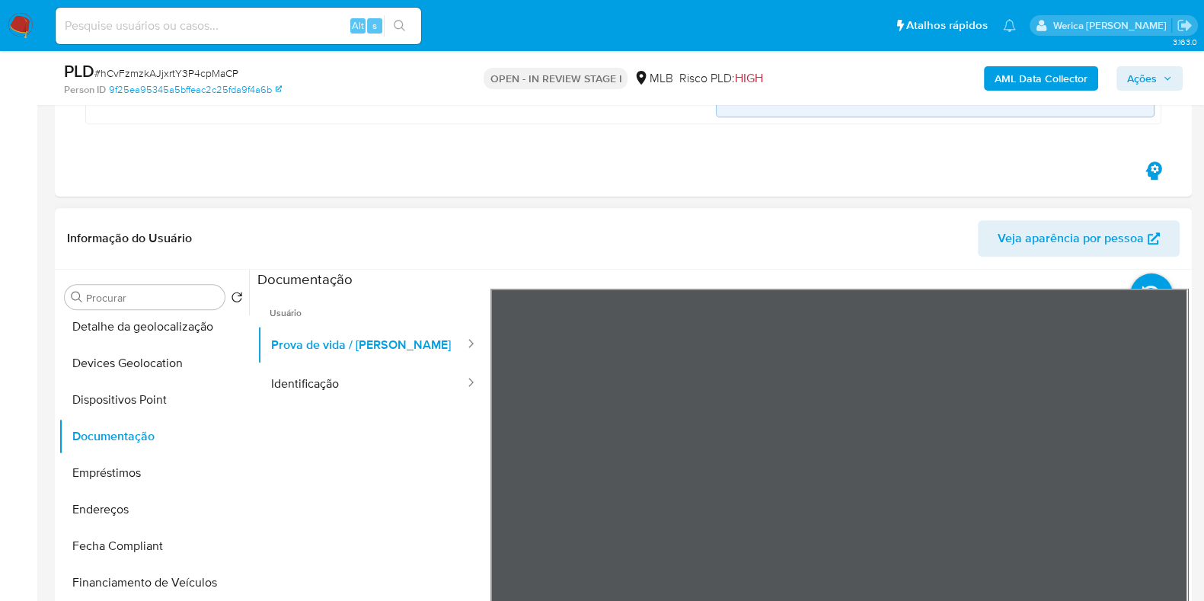
scroll to position [1523, 0]
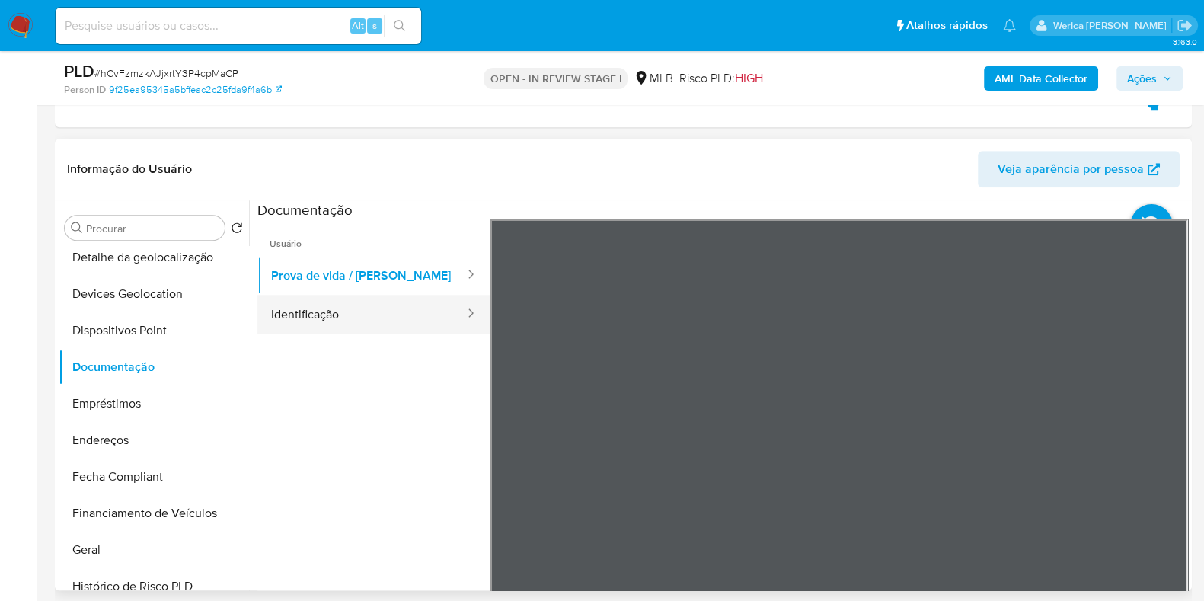
click at [419, 330] on button "Identificação" at bounding box center [361, 314] width 209 height 39
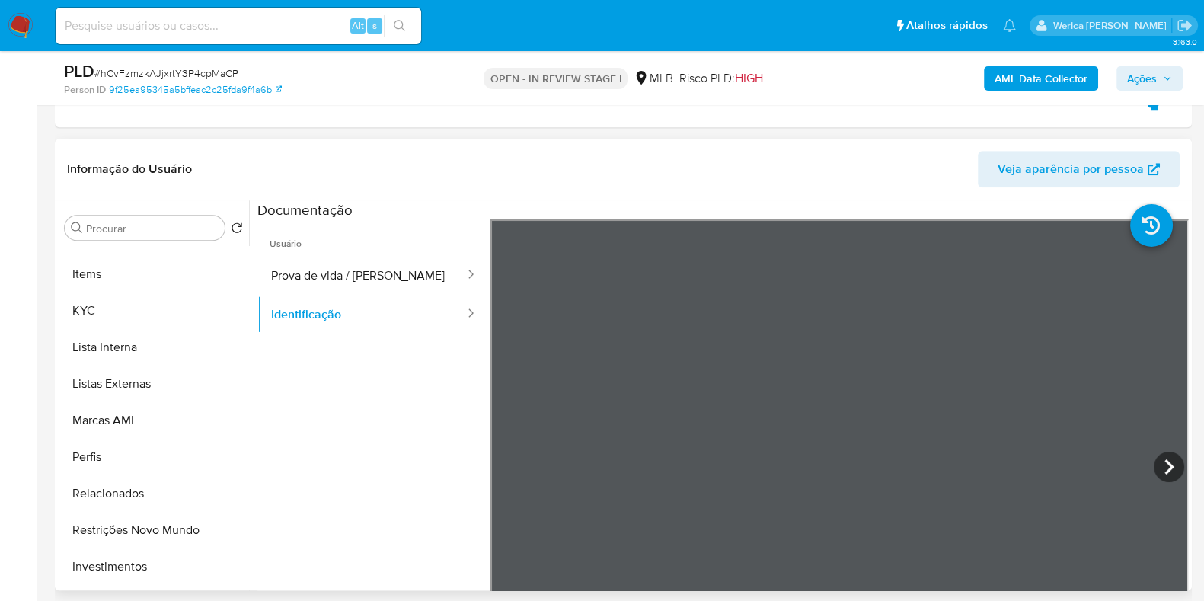
scroll to position [827, 0]
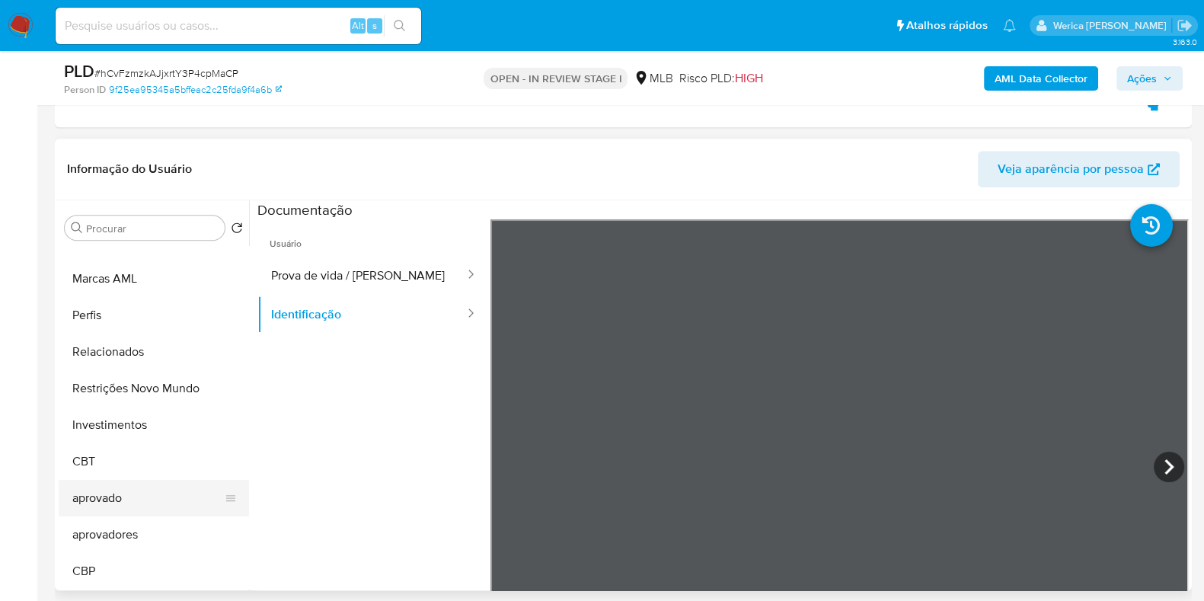
click at [147, 508] on button "aprovado" at bounding box center [148, 498] width 178 height 37
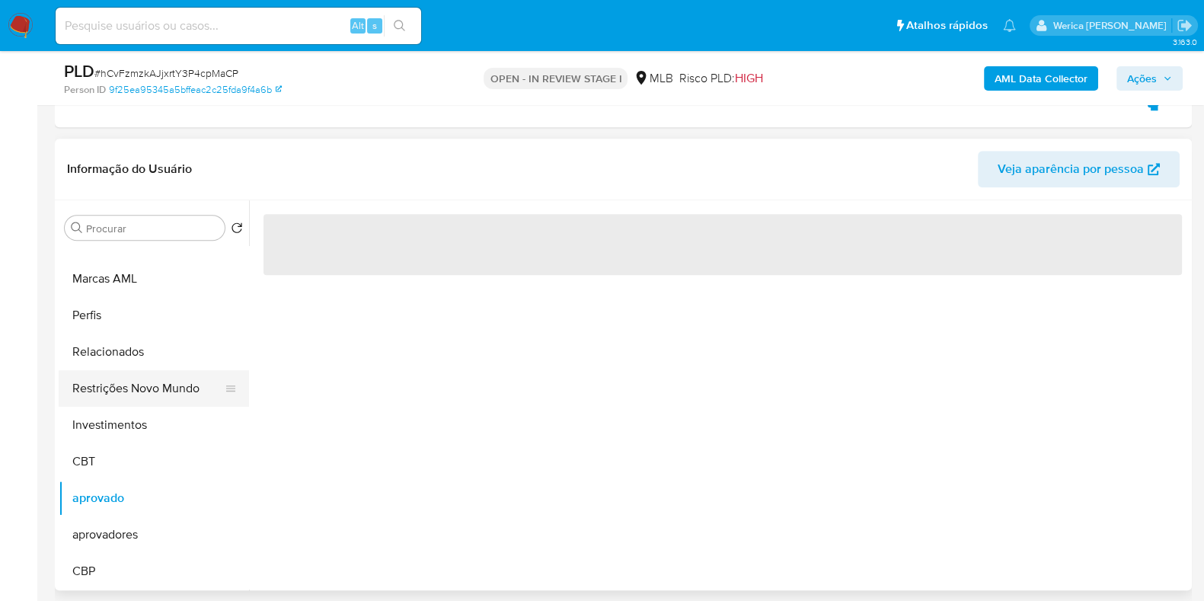
click at [114, 378] on button "Restrições Novo Mundo" at bounding box center [148, 388] width 178 height 37
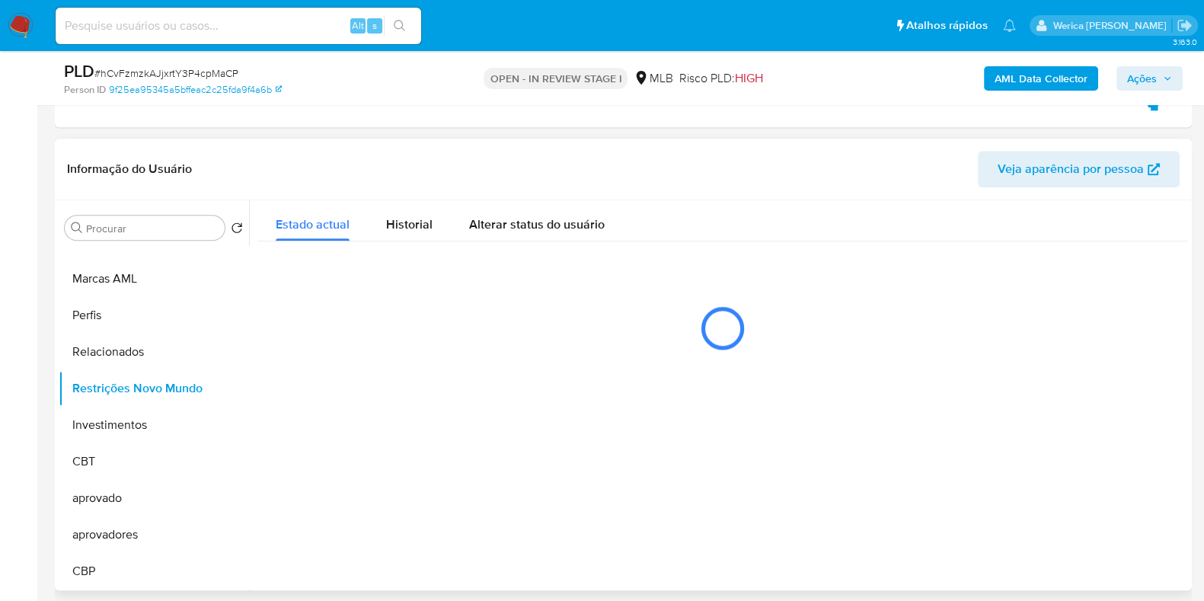
click at [398, 302] on div at bounding box center [722, 328] width 931 height 76
click at [391, 233] on div "Historial" at bounding box center [409, 220] width 46 height 40
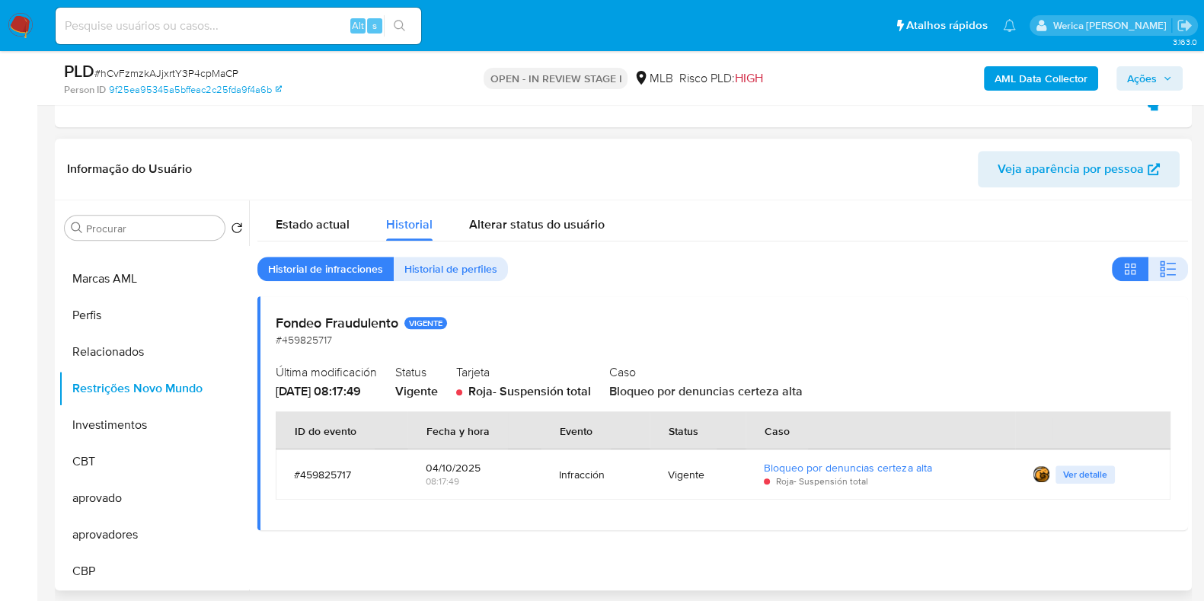
click at [1097, 468] on span "Ver detalle" at bounding box center [1085, 474] width 44 height 15
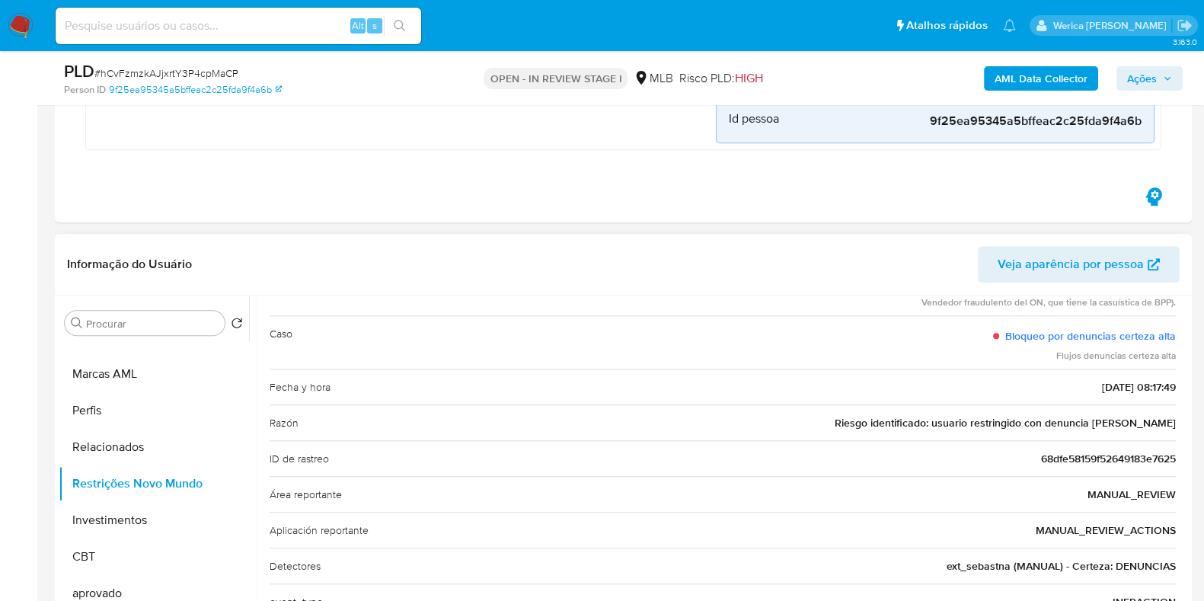
scroll to position [0, 0]
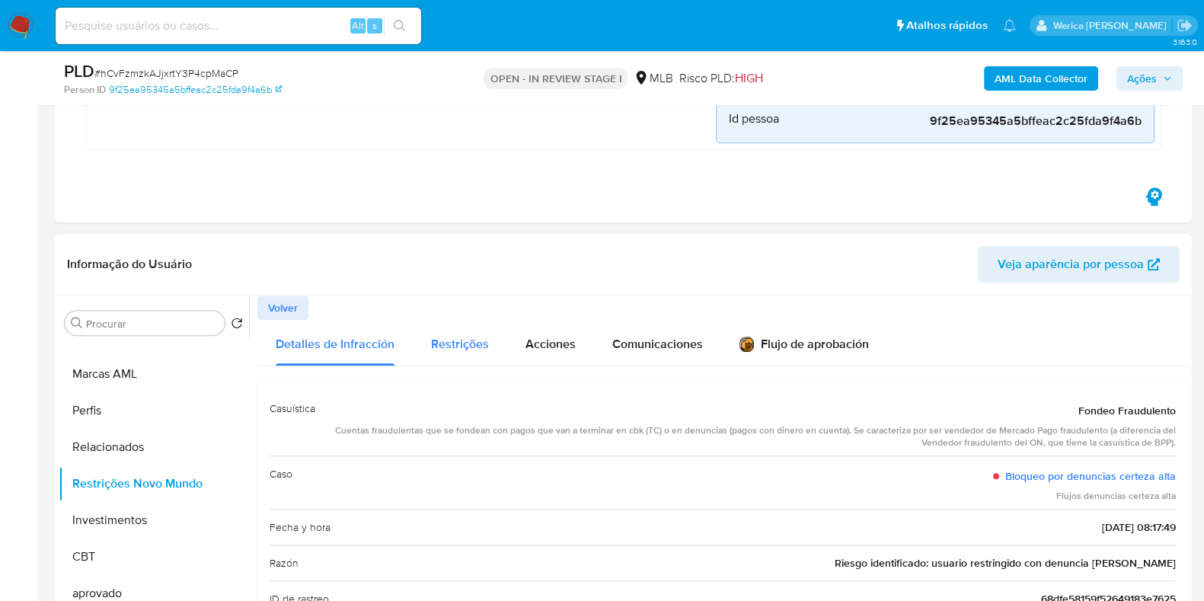
click at [467, 347] on span "Restrições" at bounding box center [460, 344] width 58 height 18
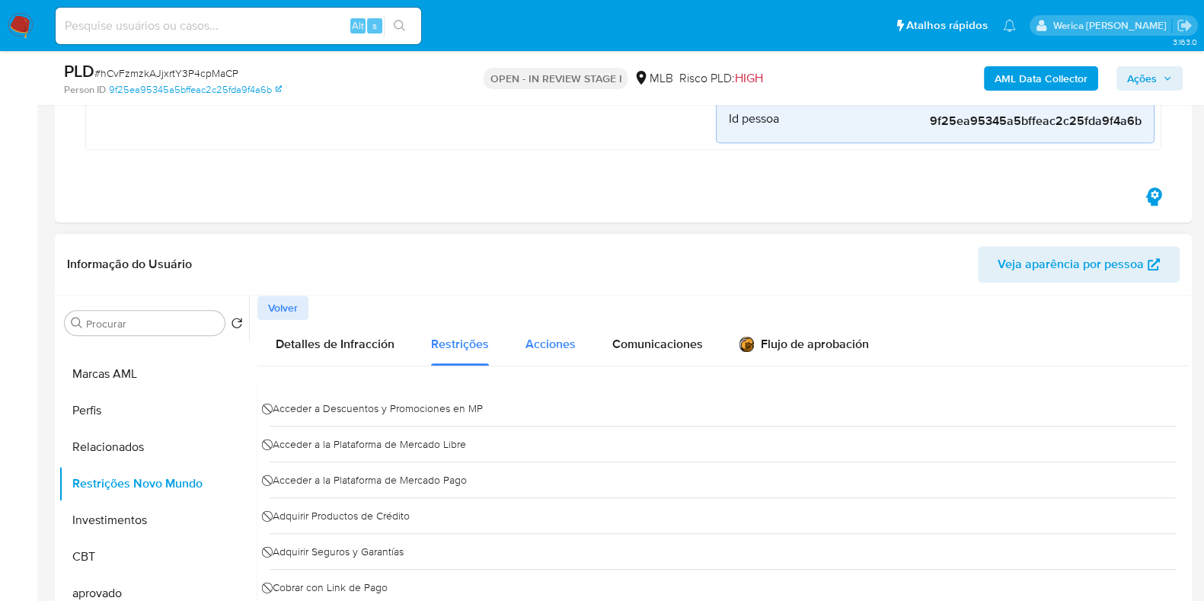
click at [548, 344] on span "Acciones" at bounding box center [551, 344] width 50 height 18
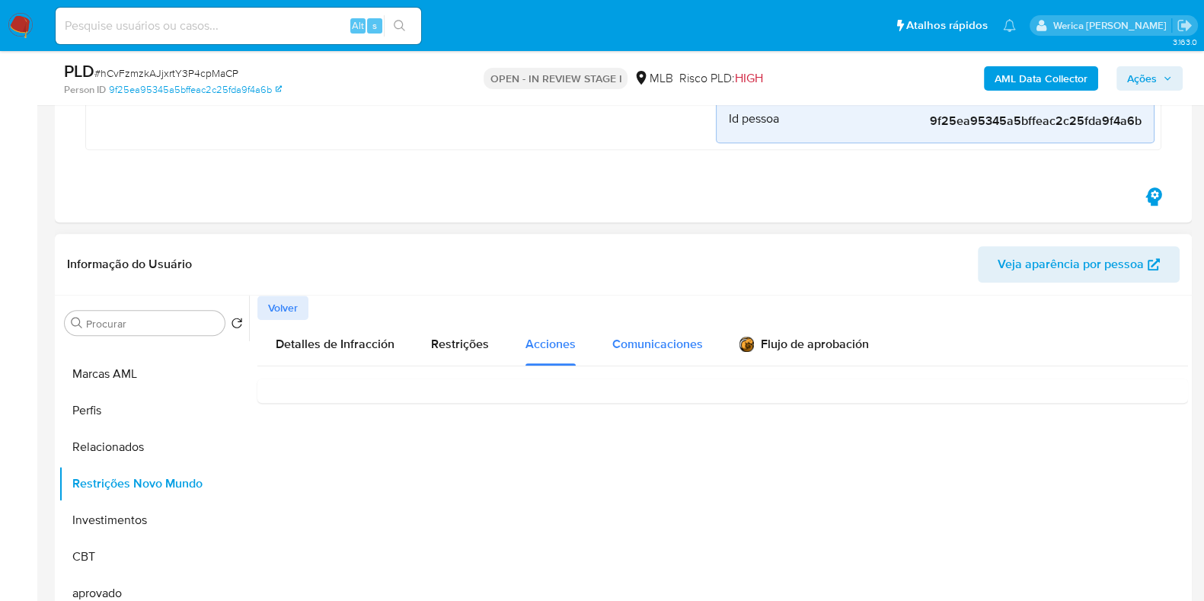
click at [617, 339] on span "Comunicaciones" at bounding box center [657, 344] width 91 height 18
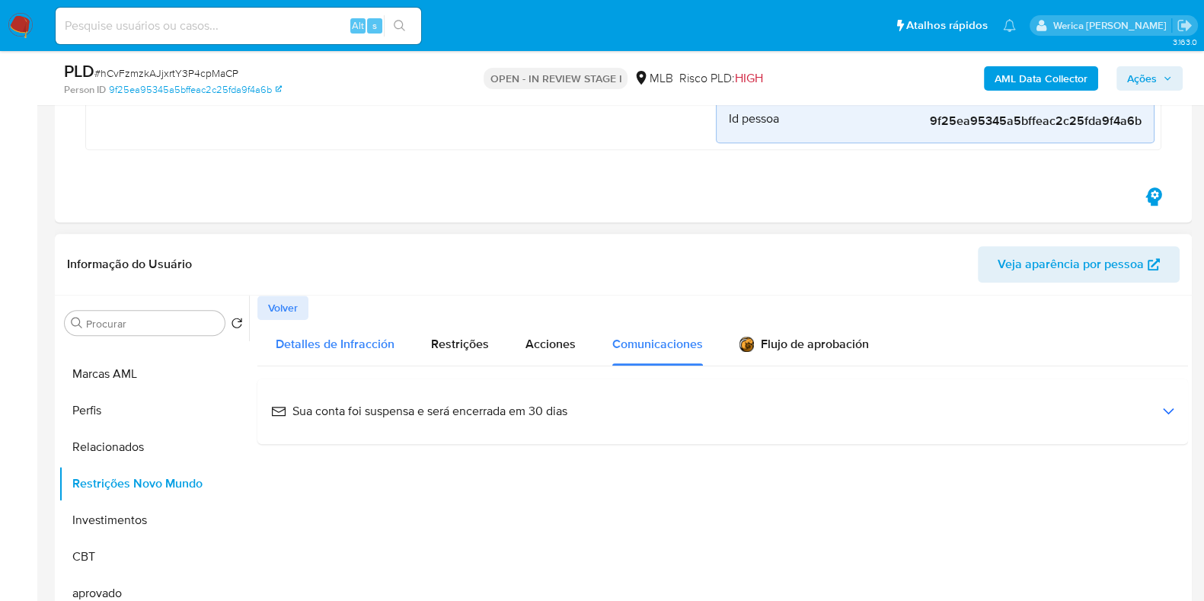
click at [301, 356] on div "Detalles de Infracción" at bounding box center [335, 342] width 119 height 45
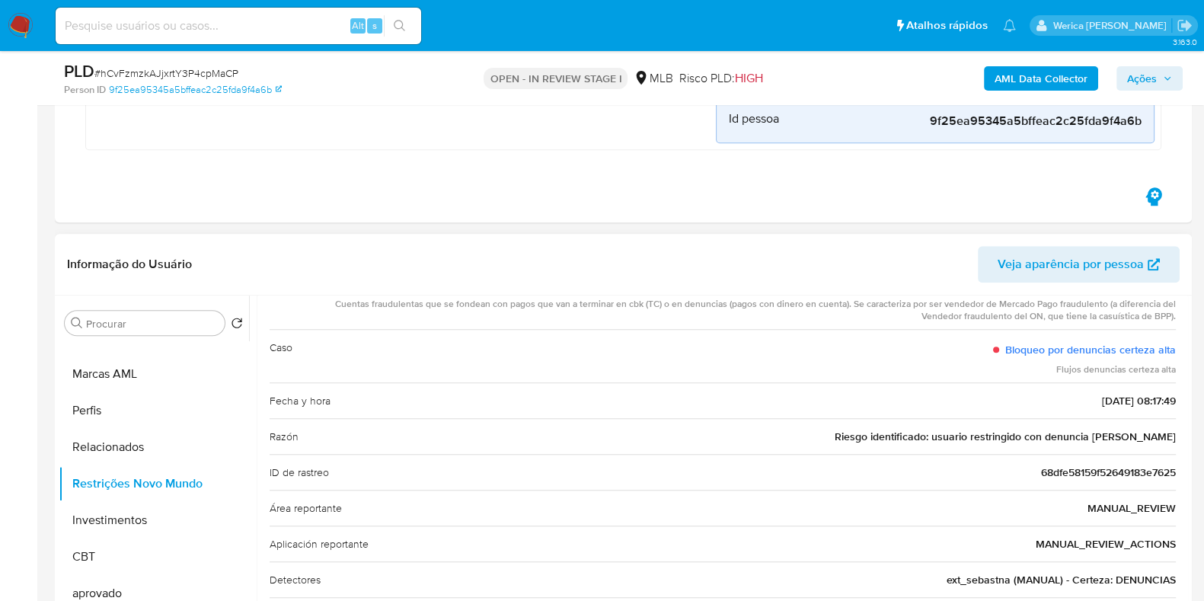
scroll to position [140, 0]
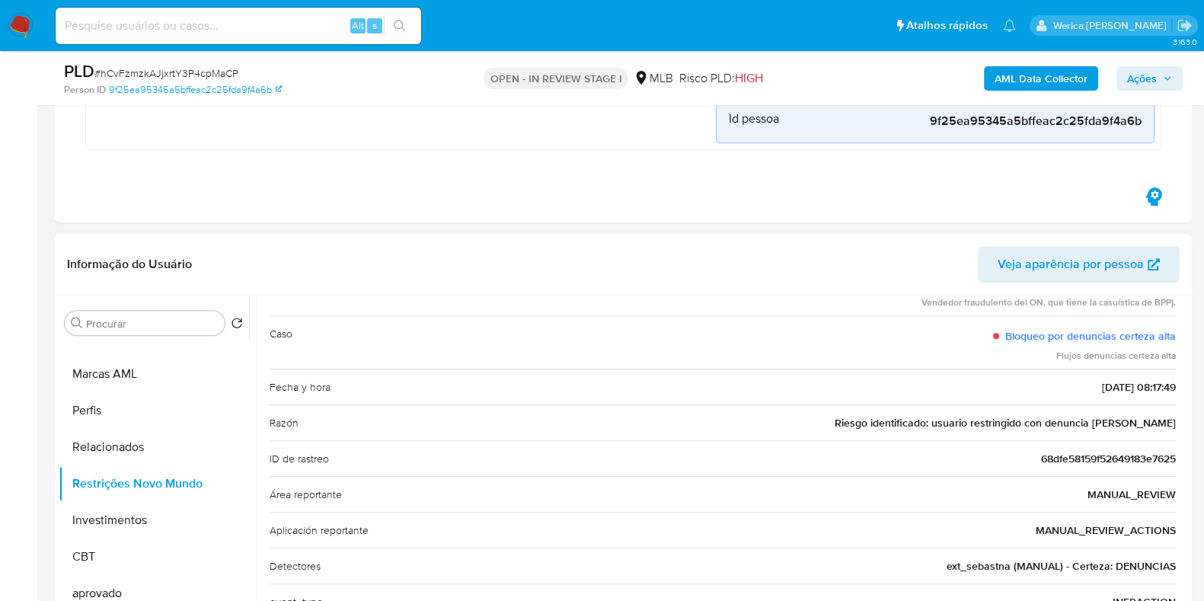
drag, startPoint x: 902, startPoint y: 417, endPoint x: 1169, endPoint y: 422, distance: 267.4
click at [1169, 422] on span "Riesgo identificado: usuario restringido con denuncia ted" at bounding box center [1005, 422] width 341 height 15
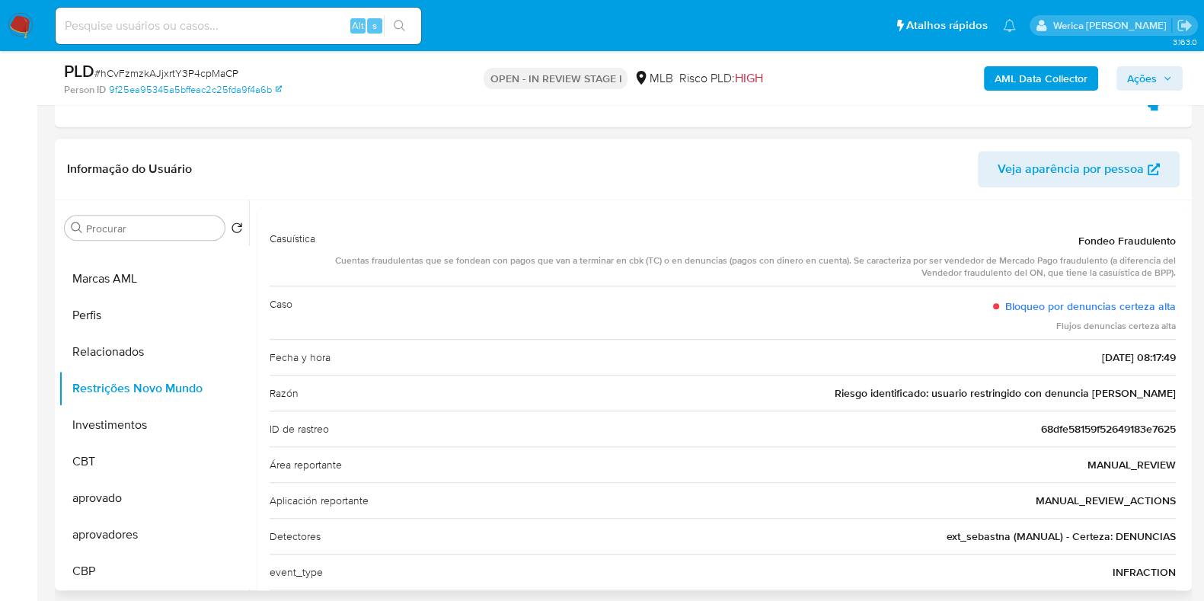
scroll to position [45, 0]
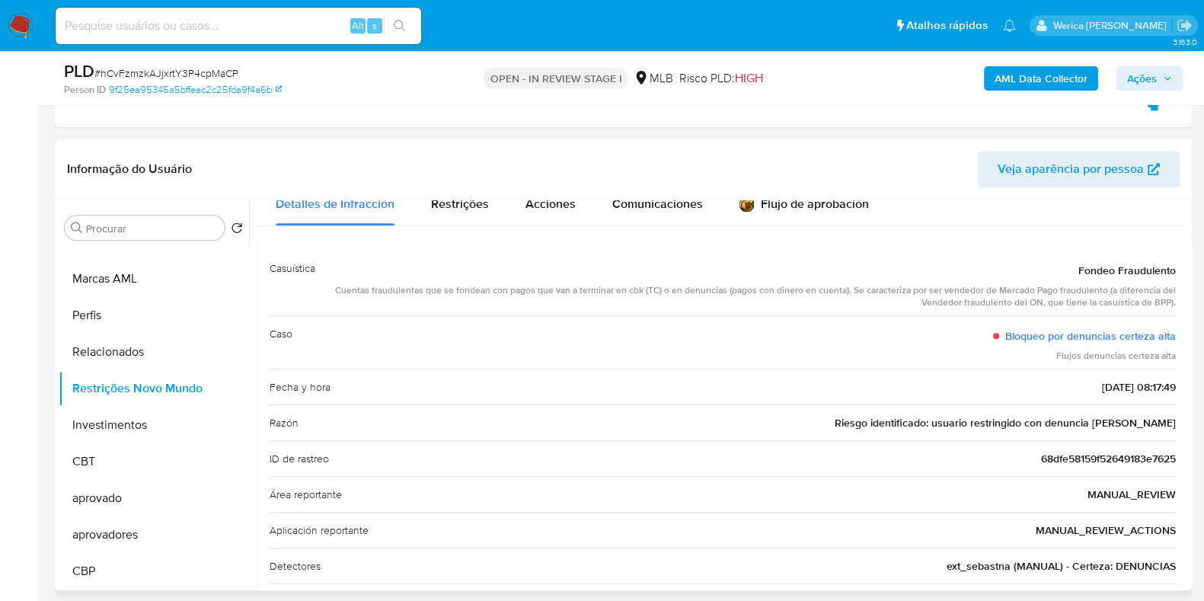
click at [521, 287] on div "Cuentas fraudulentas que se fondean con pagos que van a terminar en cbk (TC) o …" at bounding box center [752, 297] width 849 height 26
click at [711, 424] on div "Razón Riesgo identificado: usuario restringido con denuncia ted" at bounding box center [723, 422] width 907 height 36
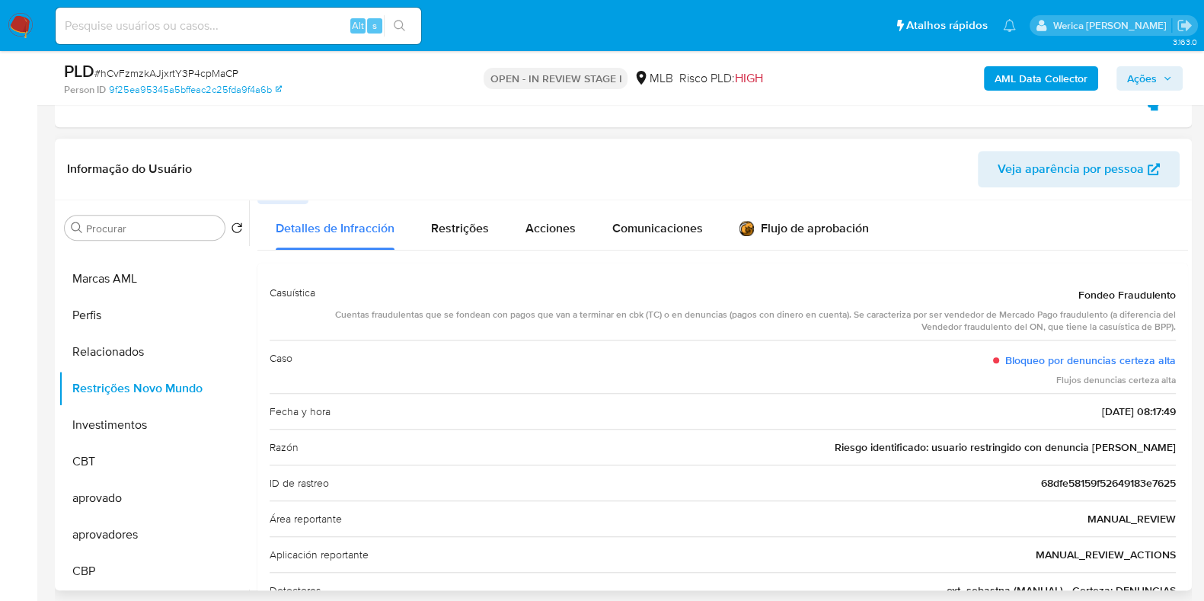
scroll to position [0, 0]
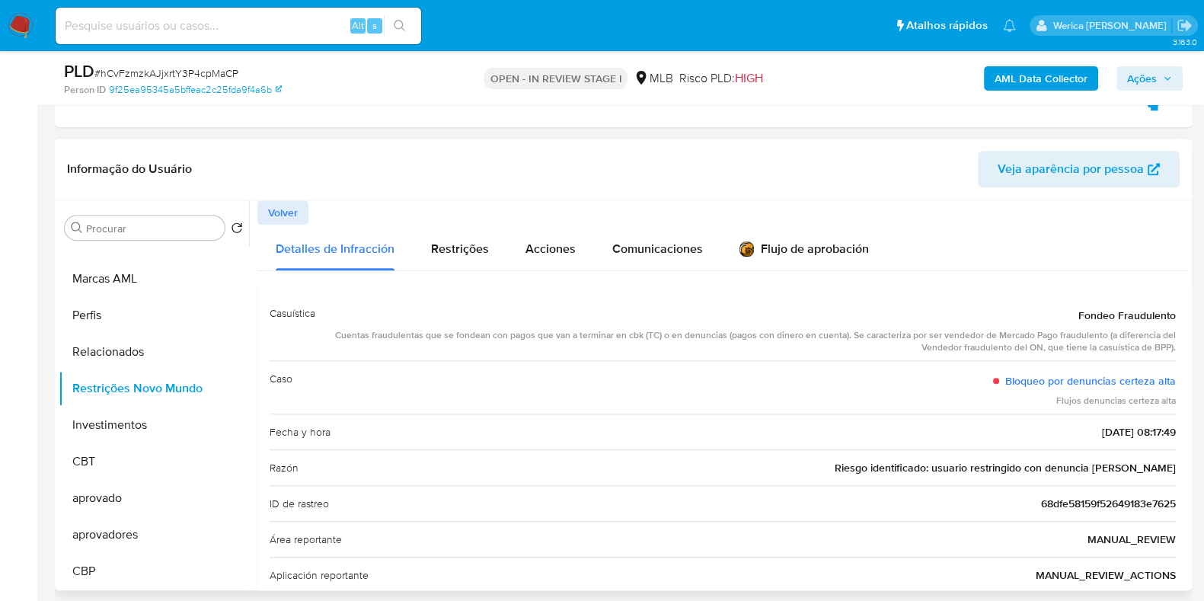
click at [940, 472] on div "Razón Riesgo identificado: usuario restringido con denuncia ted" at bounding box center [723, 467] width 907 height 36
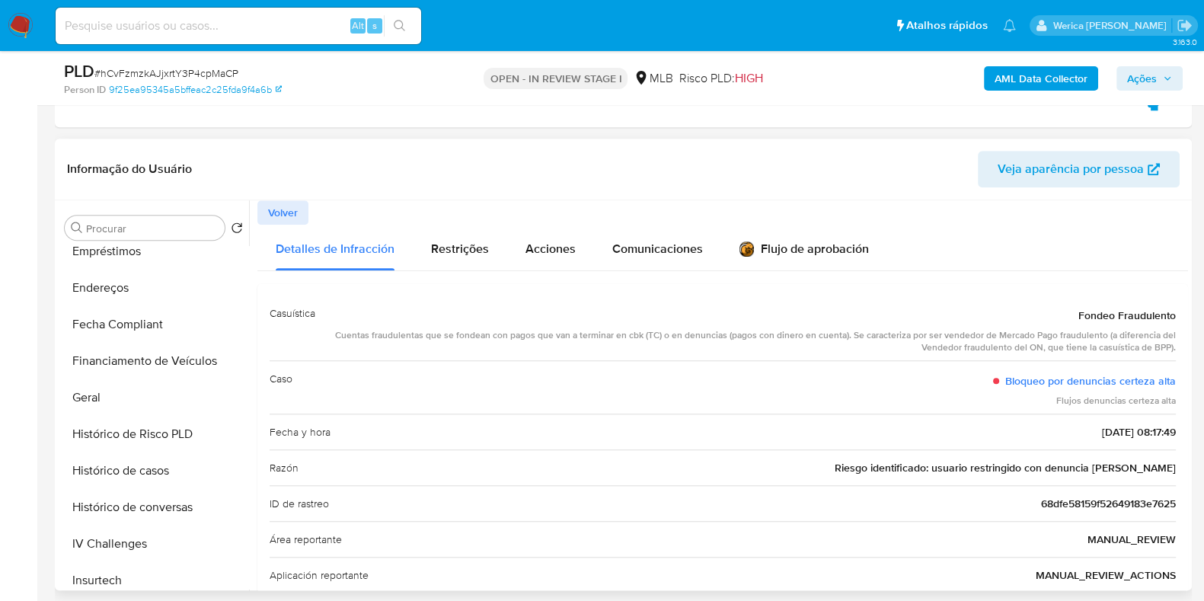
scroll to position [255, 0]
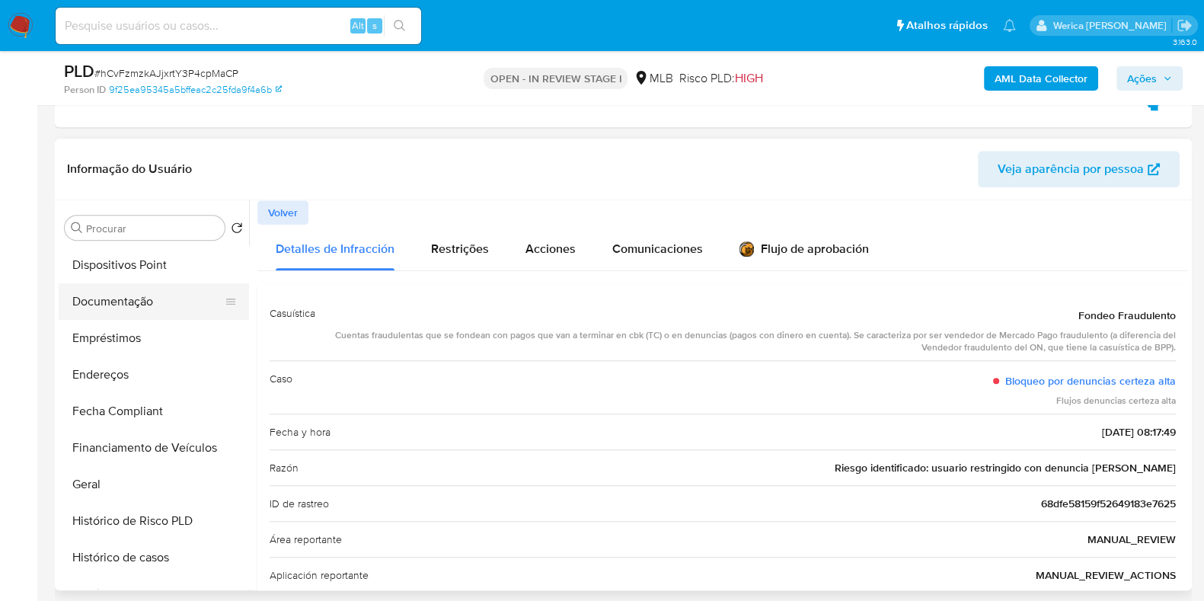
click at [161, 288] on button "Documentação" at bounding box center [148, 301] width 178 height 37
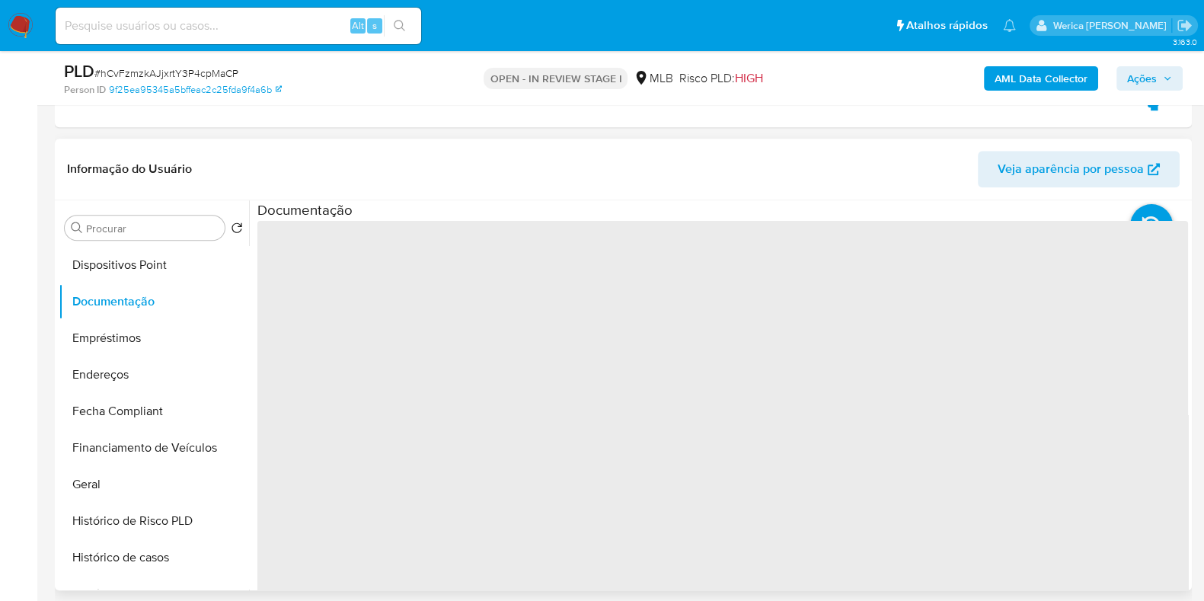
click at [280, 286] on span "‌" at bounding box center [722, 465] width 931 height 488
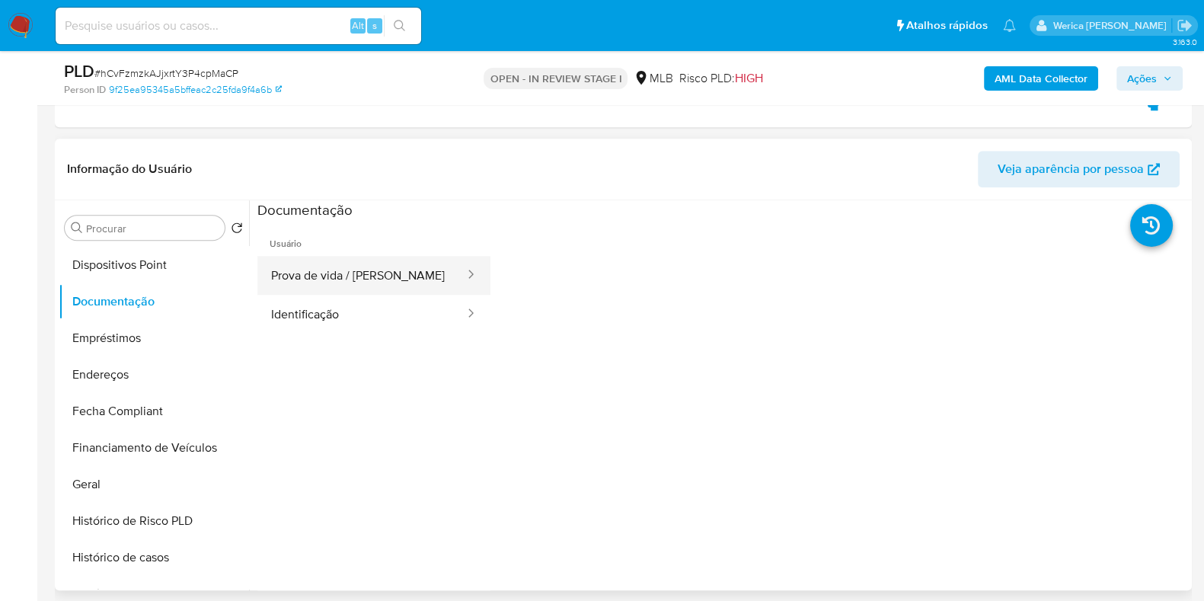
click at [355, 285] on button "Prova de vida / Selfie" at bounding box center [361, 275] width 209 height 39
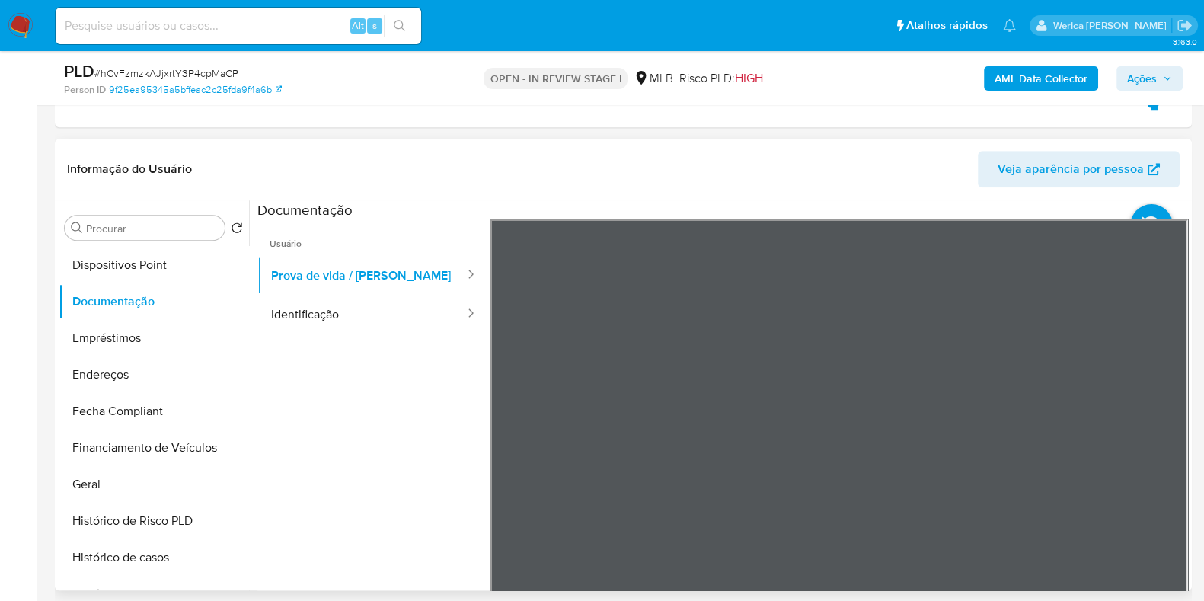
scroll to position [541, 0]
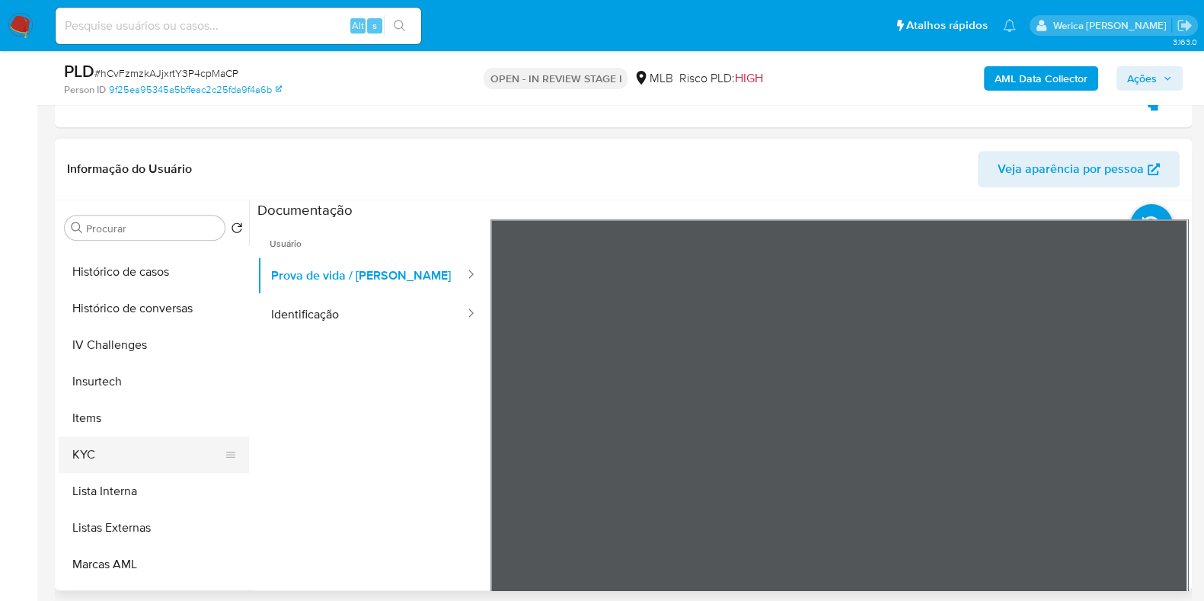
click at [120, 440] on button "KYC" at bounding box center [148, 454] width 178 height 37
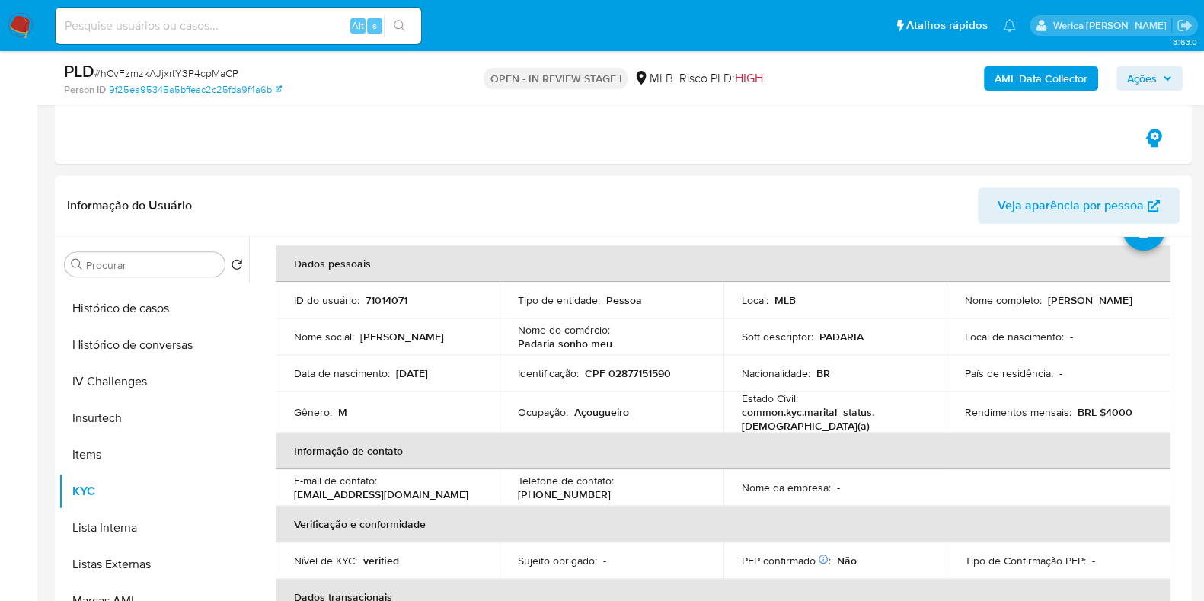
scroll to position [94, 0]
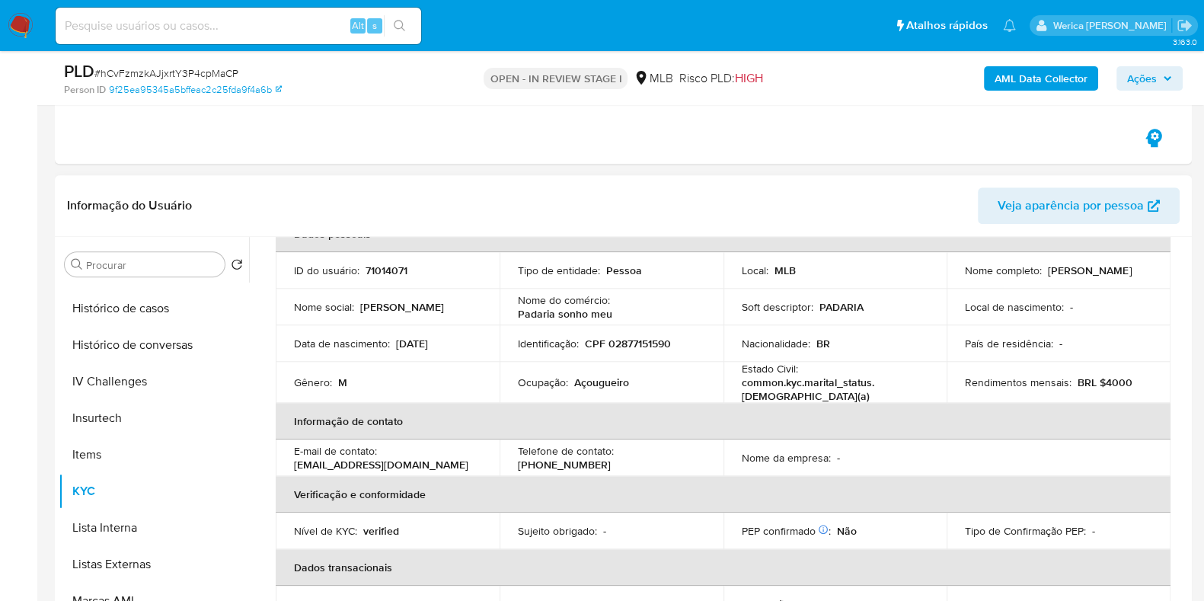
click at [579, 384] on td "Ocupação : Açougueiro" at bounding box center [612, 382] width 224 height 41
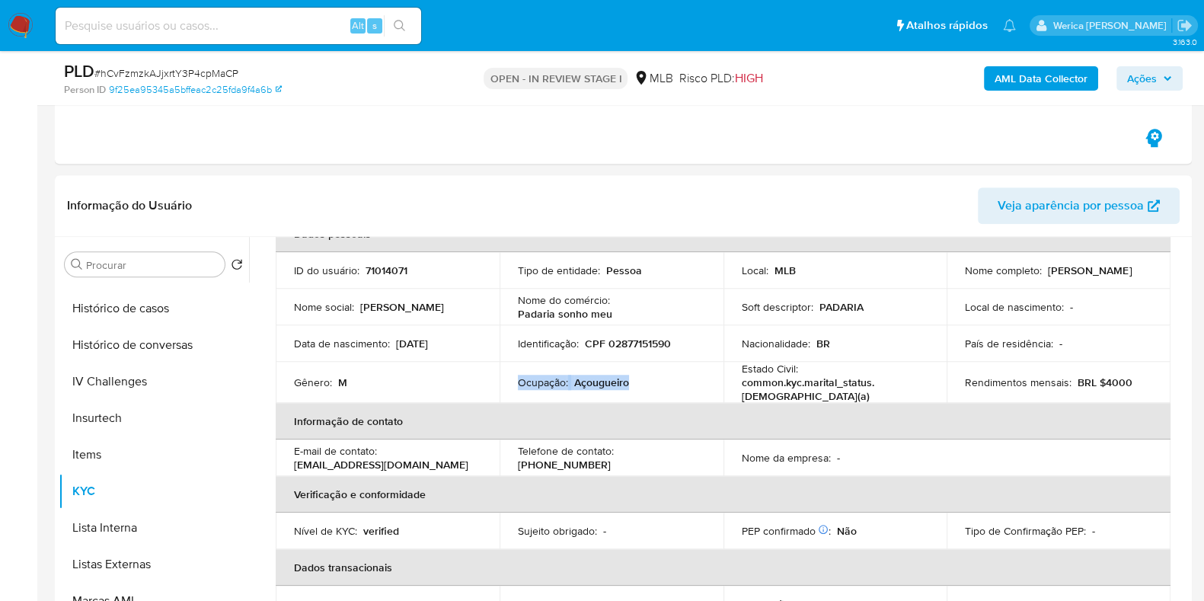
copy div "Ocupação : Açougueiro"
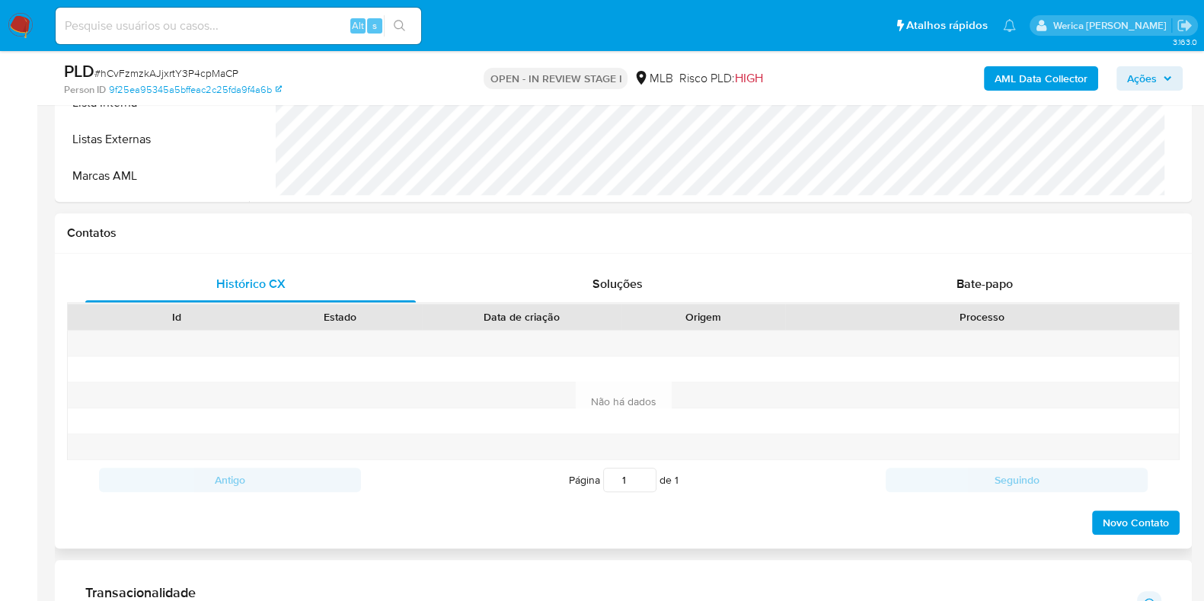
scroll to position [2000, 0]
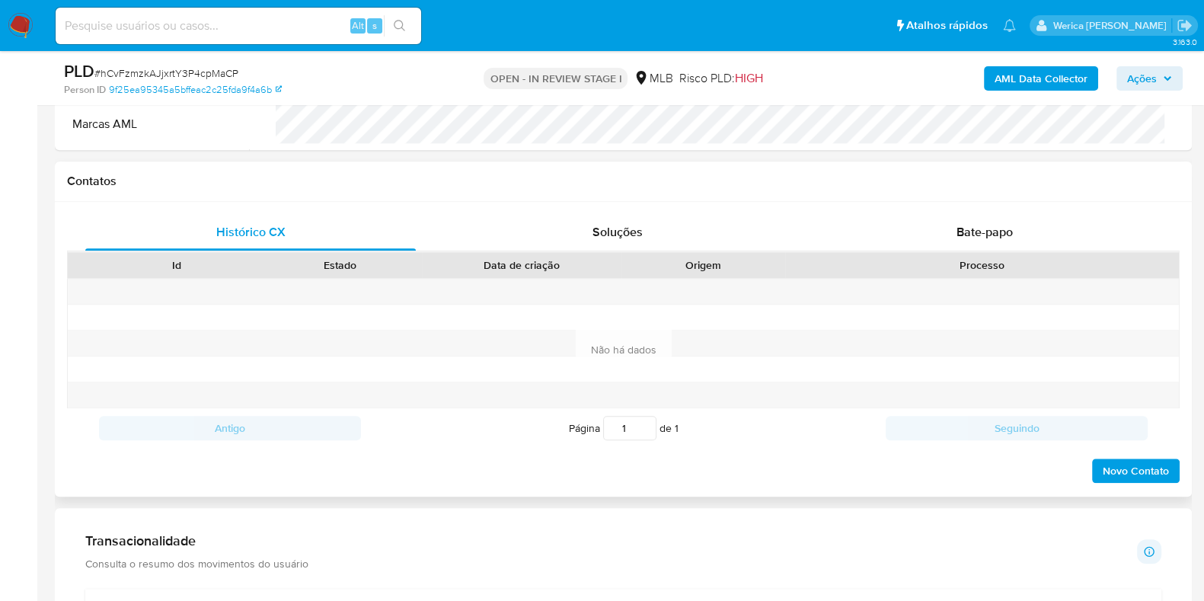
click at [914, 264] on div "Processo" at bounding box center [982, 264] width 373 height 15
click at [952, 240] on div "Bate-papo" at bounding box center [985, 232] width 331 height 37
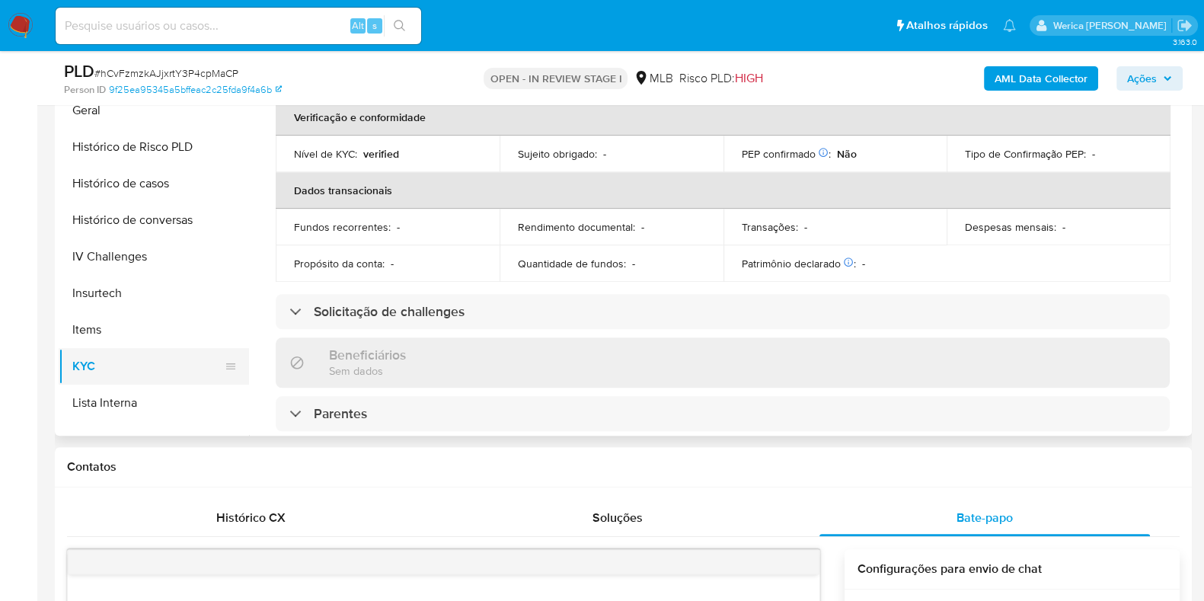
scroll to position [446, 0]
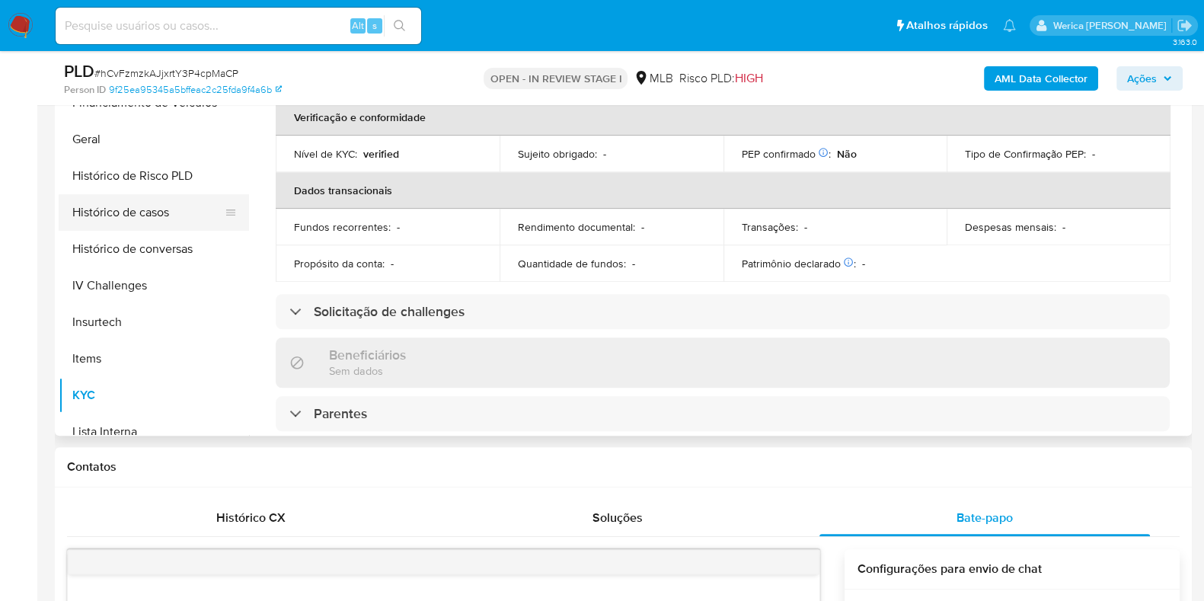
click at [155, 199] on button "Histórico de casos" at bounding box center [148, 212] width 178 height 37
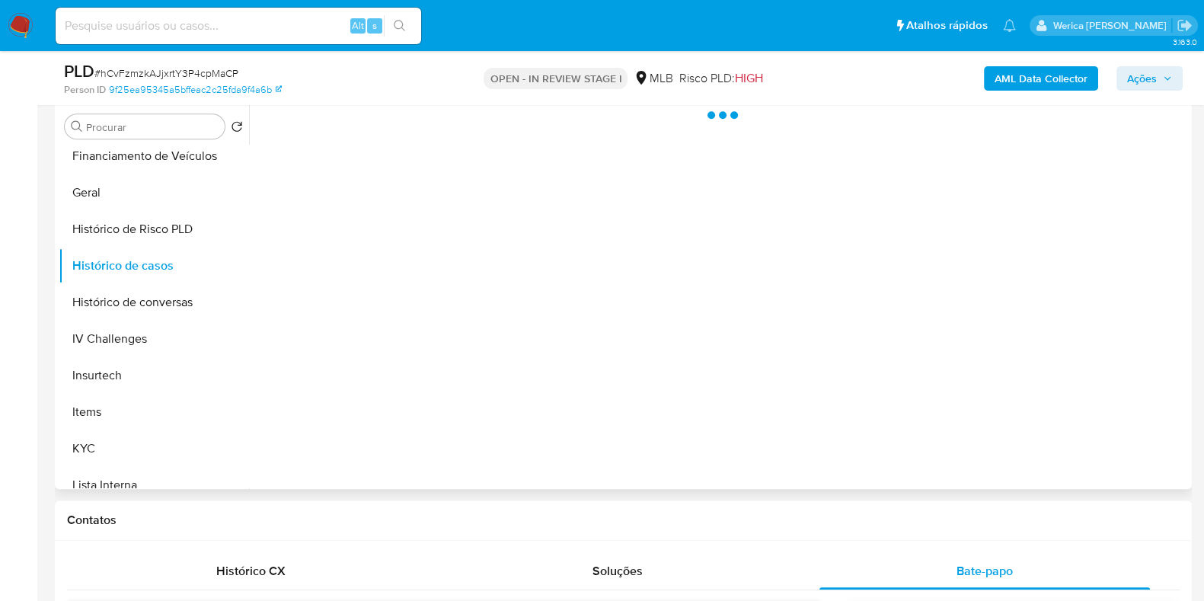
scroll to position [1523, 0]
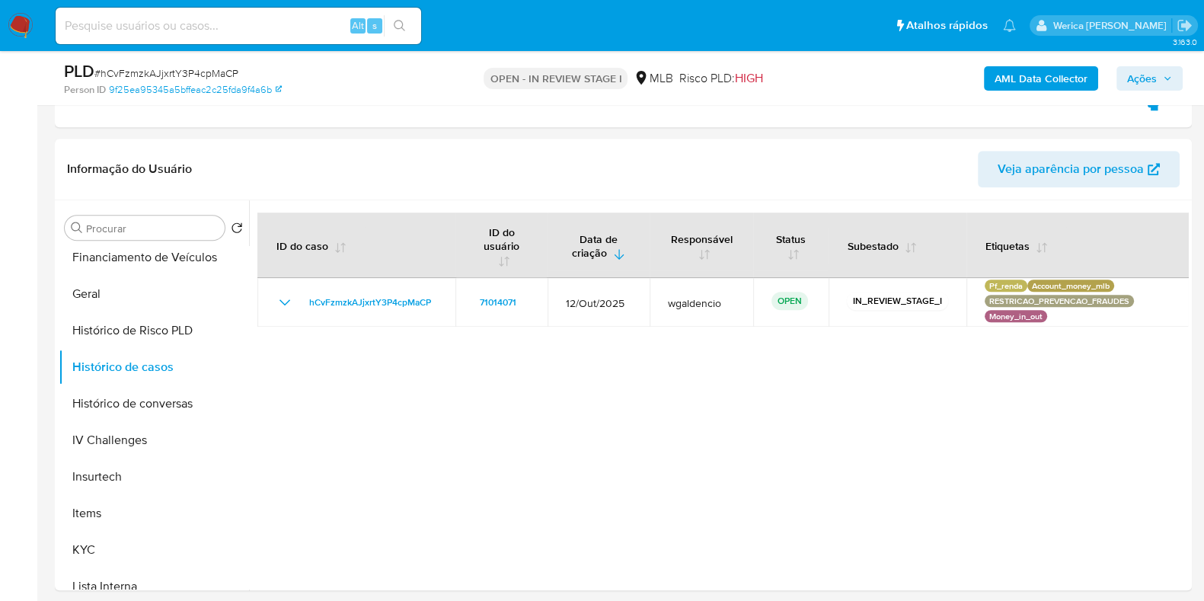
click at [1043, 86] on b "AML Data Collector" at bounding box center [1041, 78] width 93 height 24
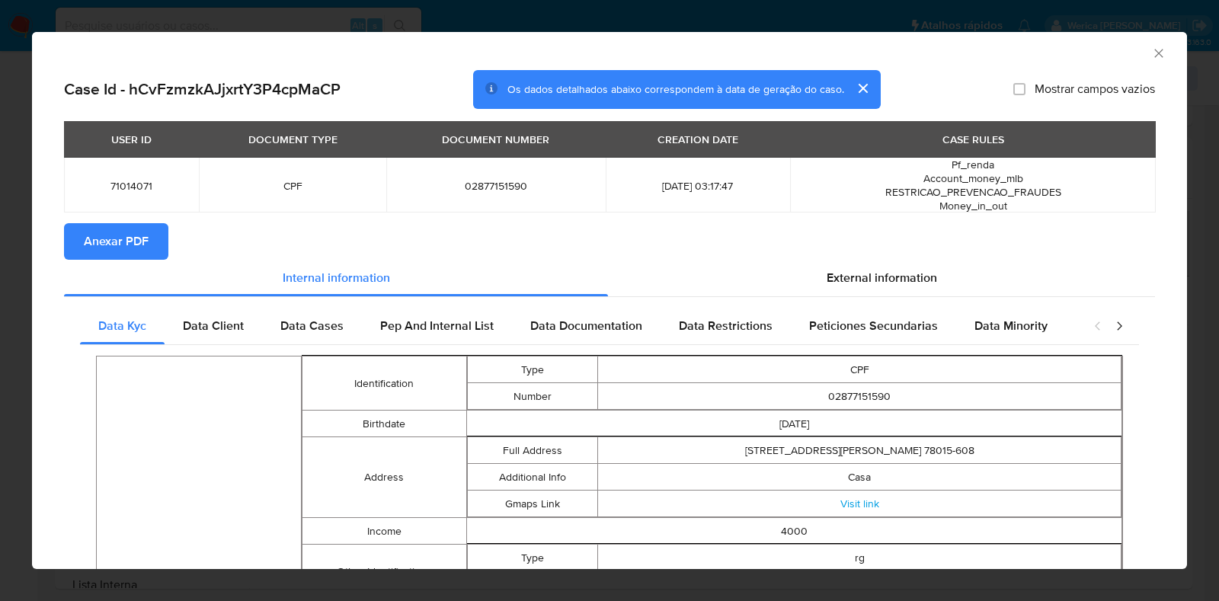
click at [109, 248] on span "Anexar PDF" at bounding box center [116, 242] width 65 height 34
click at [1139, 43] on div "AML Data Collector" at bounding box center [609, 51] width 1155 height 38
click at [1151, 50] on icon "Fechar a janela" at bounding box center [1158, 53] width 15 height 15
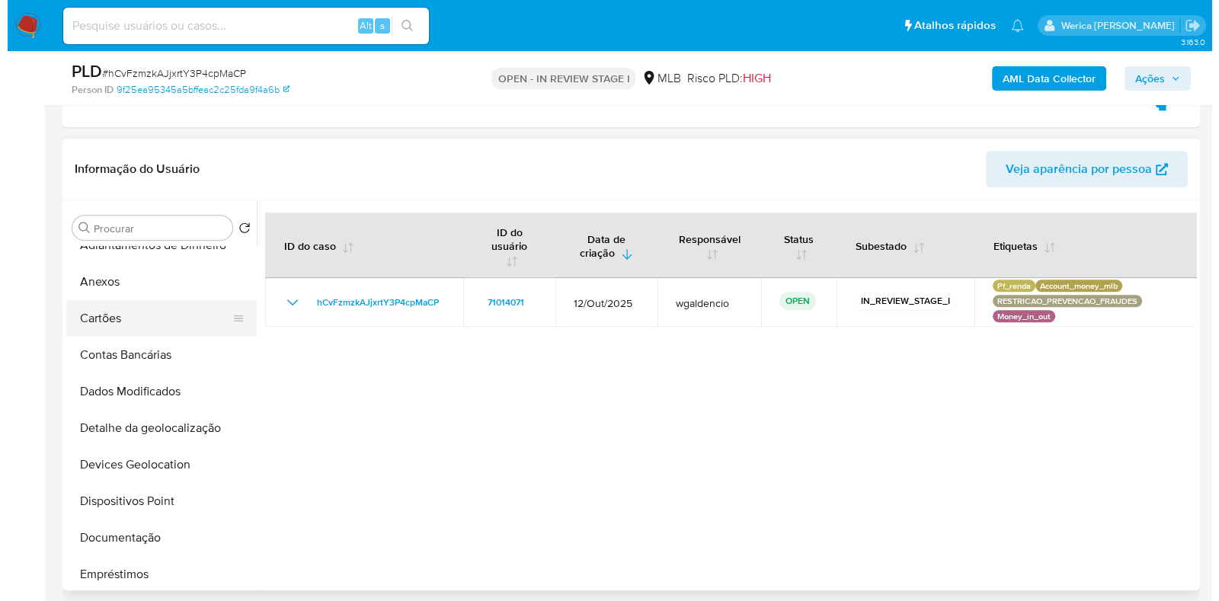
scroll to position [0, 0]
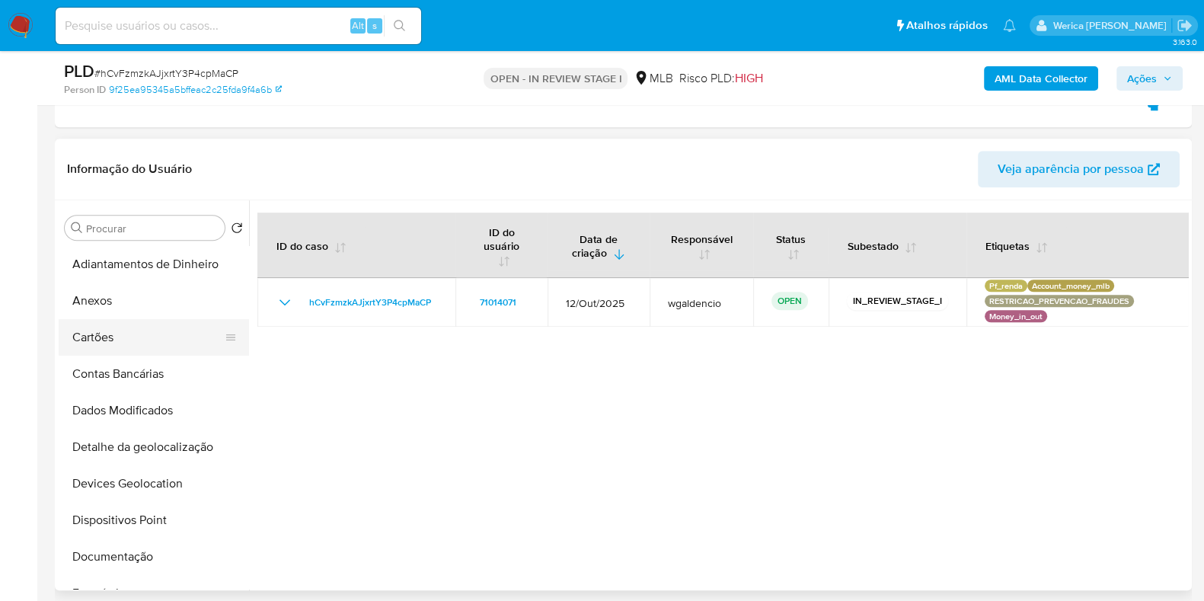
click at [118, 319] on button "Cartões" at bounding box center [148, 337] width 178 height 37
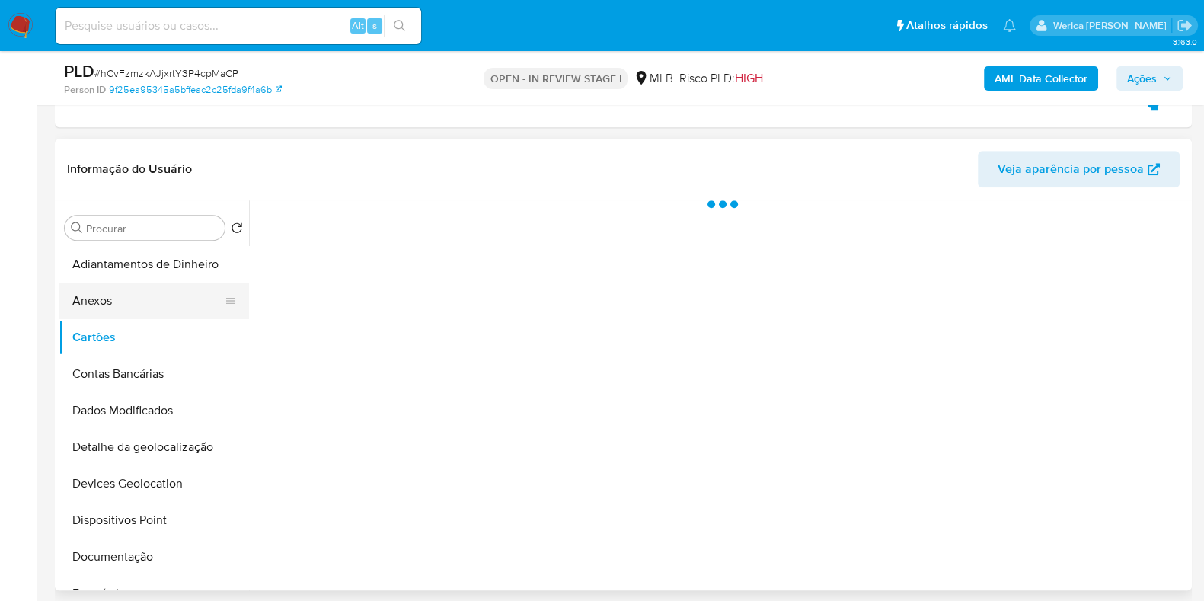
click at [103, 304] on button "Anexos" at bounding box center [148, 301] width 178 height 37
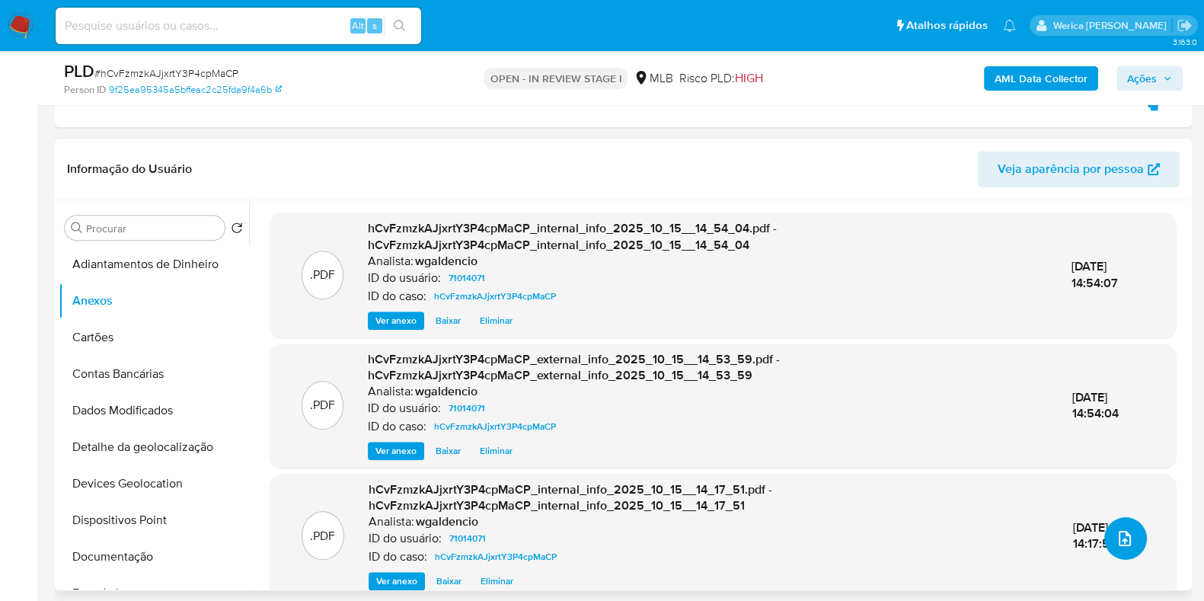
click at [1124, 529] on icon "upload-file" at bounding box center [1125, 538] width 18 height 18
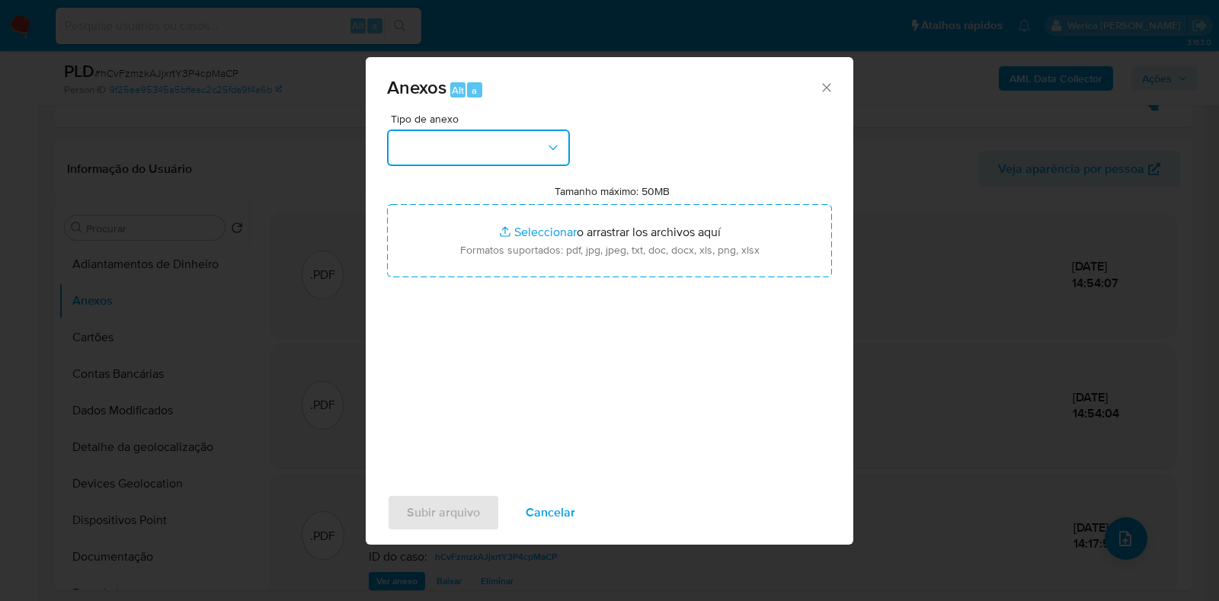
click at [542, 141] on button "button" at bounding box center [478, 148] width 183 height 37
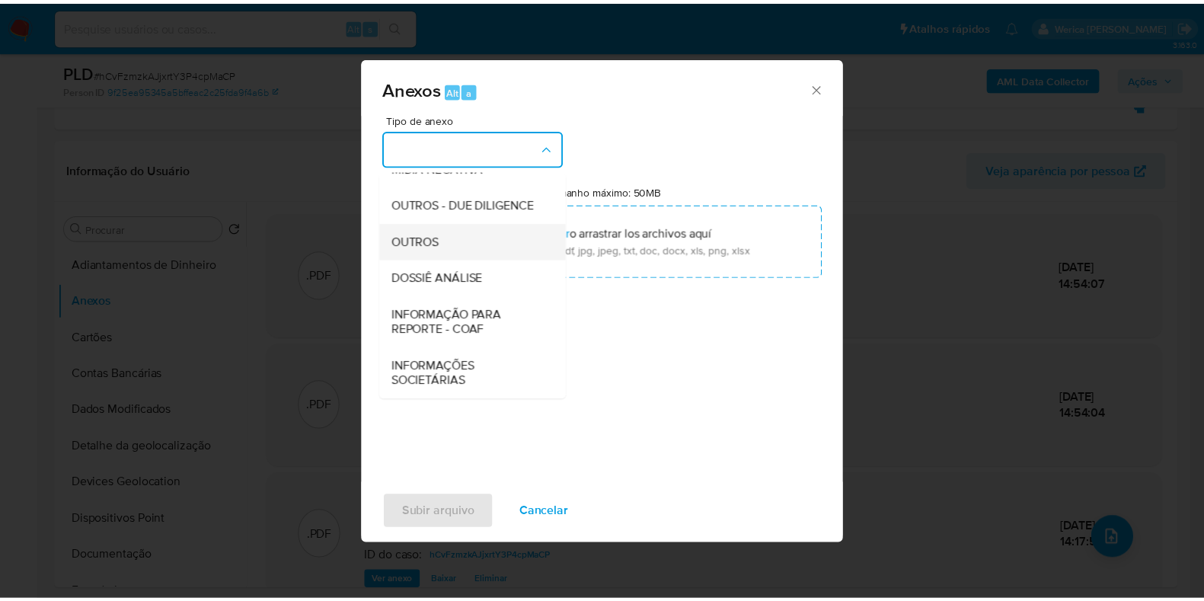
scroll to position [235, 0]
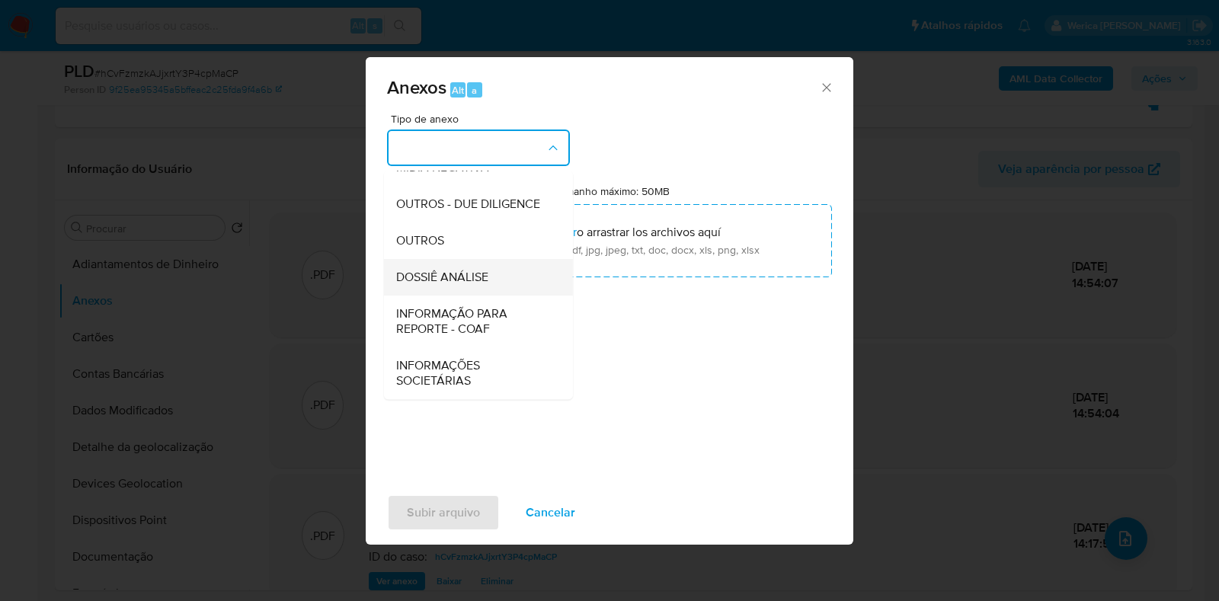
click at [459, 283] on span "DOSSIÊ ANÁLISE" at bounding box center [442, 277] width 92 height 15
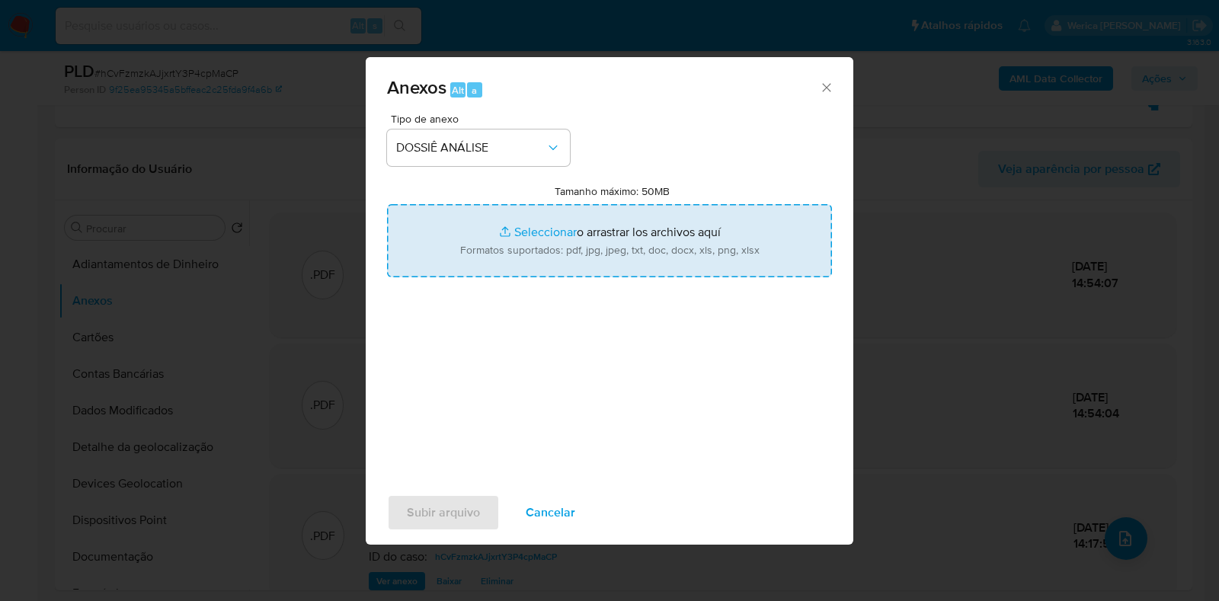
click at [605, 241] on input "Tamanho máximo: 50MB Seleccionar archivos" at bounding box center [609, 240] width 445 height 73
type input "C:\fakepath\SAR - XXXXXX - CPF 02877151590 - ALEX SANDRO GARCIA DE MACEDO.pdf"
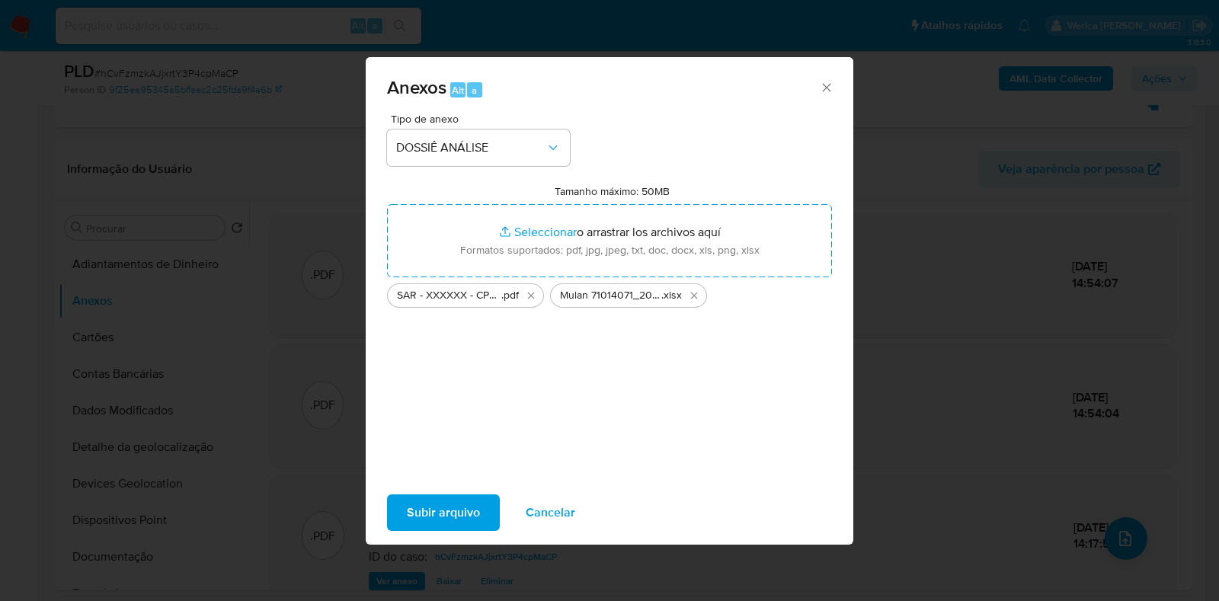
click at [452, 520] on span "Subir arquivo" at bounding box center [443, 513] width 73 height 34
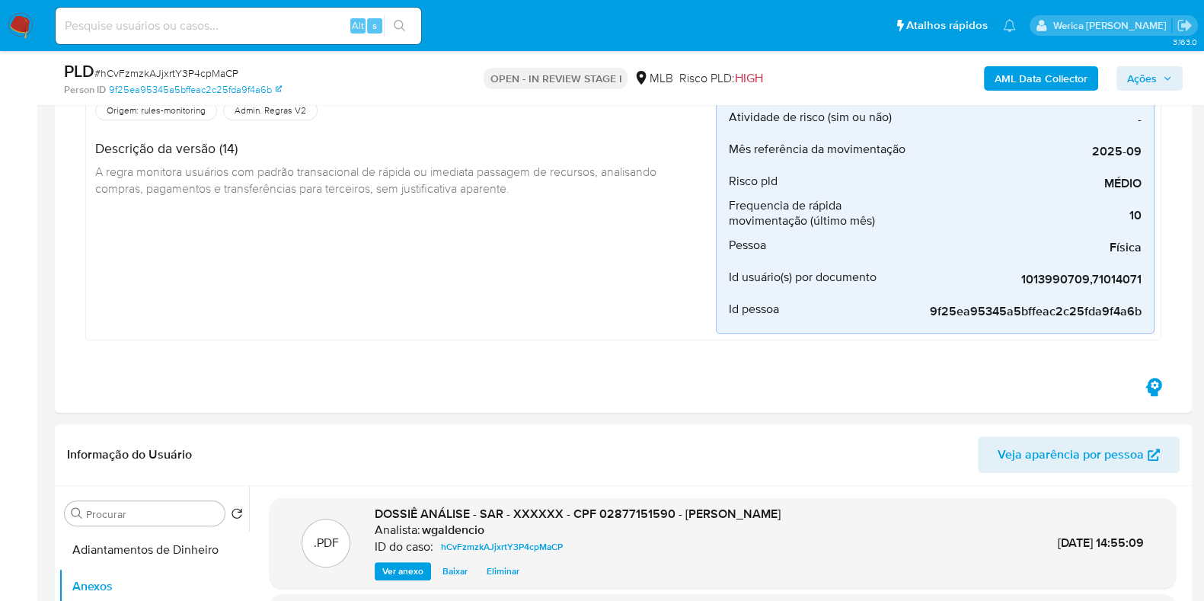
scroll to position [952, 0]
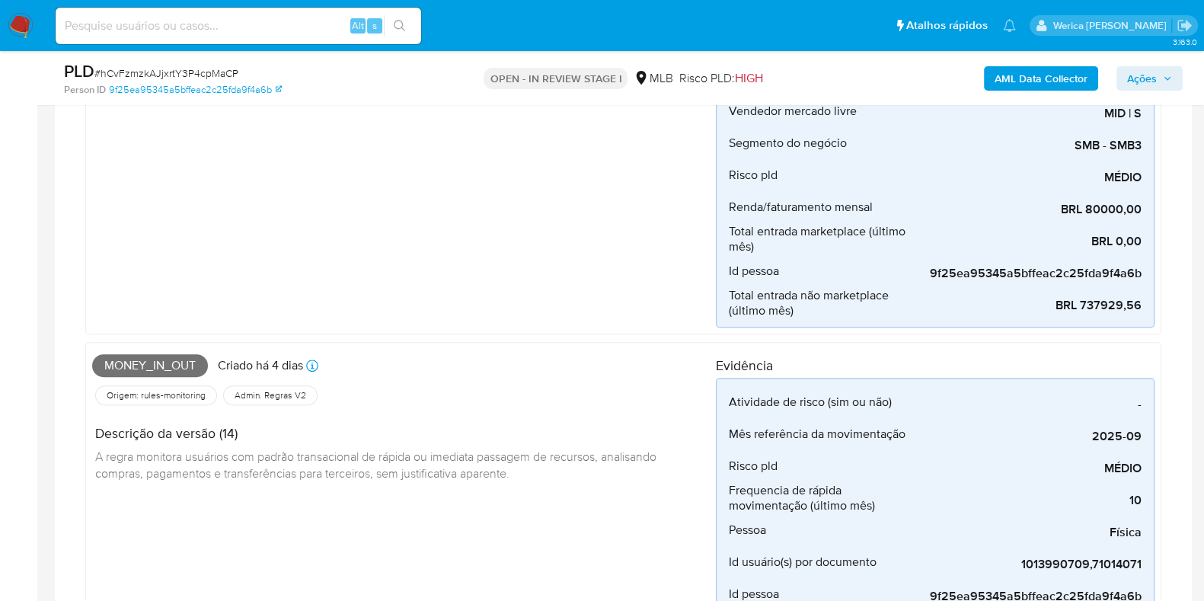
click at [1171, 75] on icon "button" at bounding box center [1167, 78] width 9 height 9
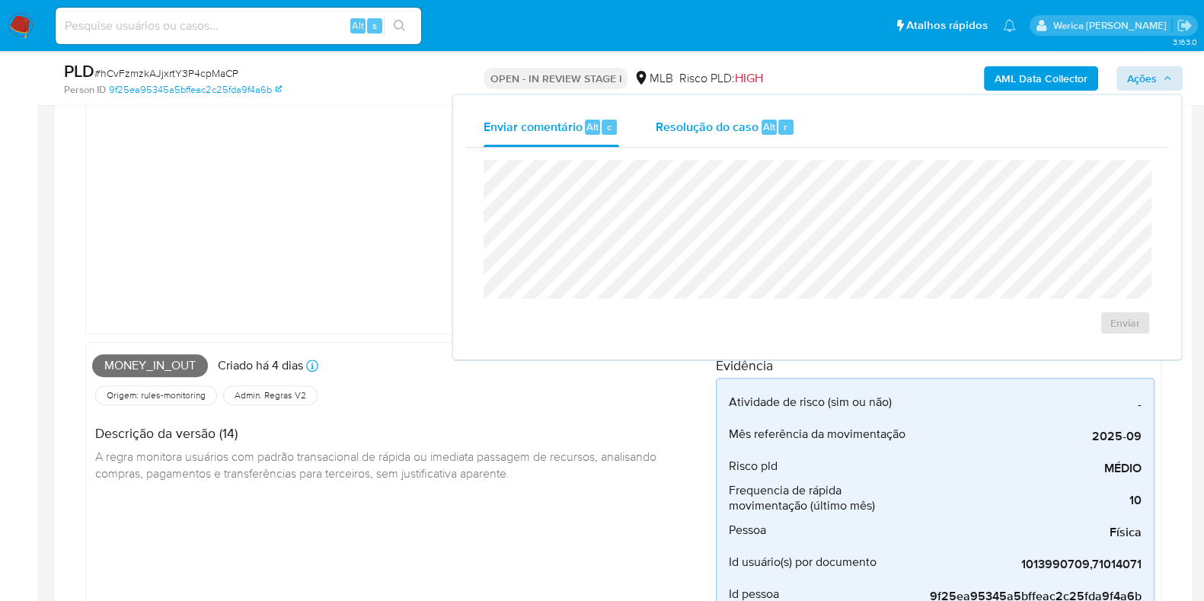
click at [766, 122] on span "Alt" at bounding box center [769, 127] width 12 height 14
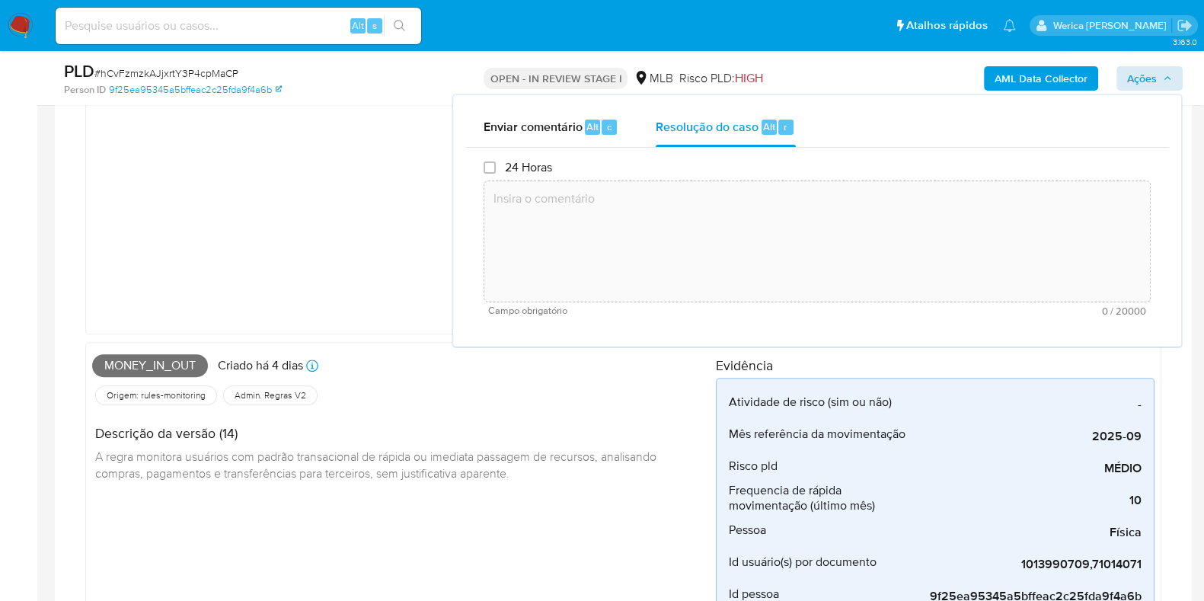
click at [788, 222] on textarea at bounding box center [817, 242] width 666 height 122
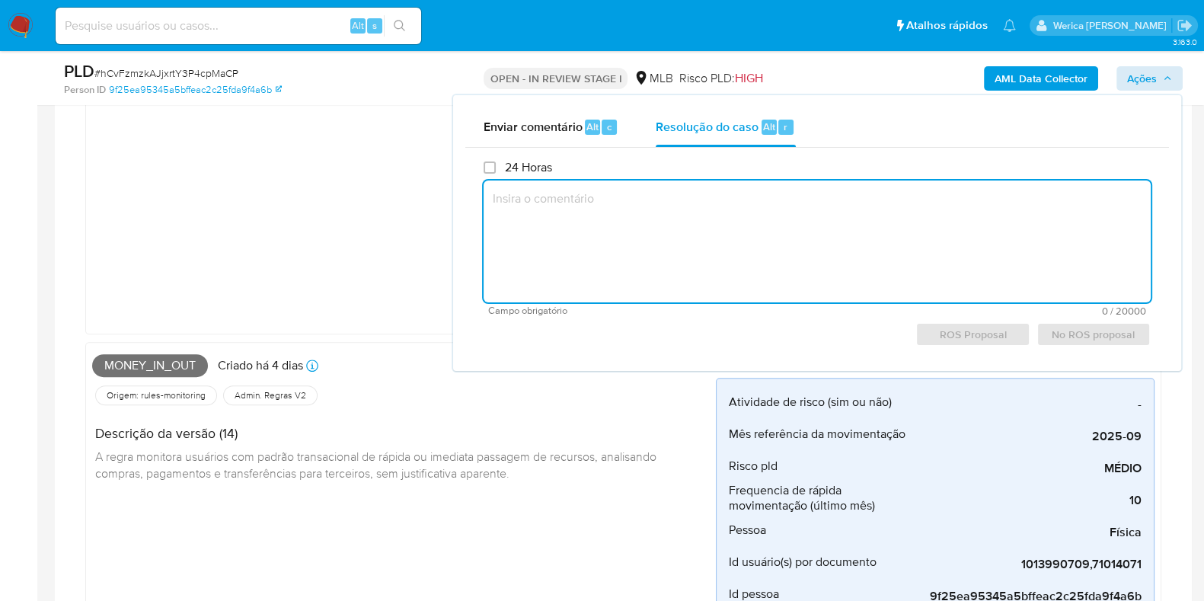
paste textarea "Fatos relevantes concluídos pelo analista: Movimentação de valores aparentement…"
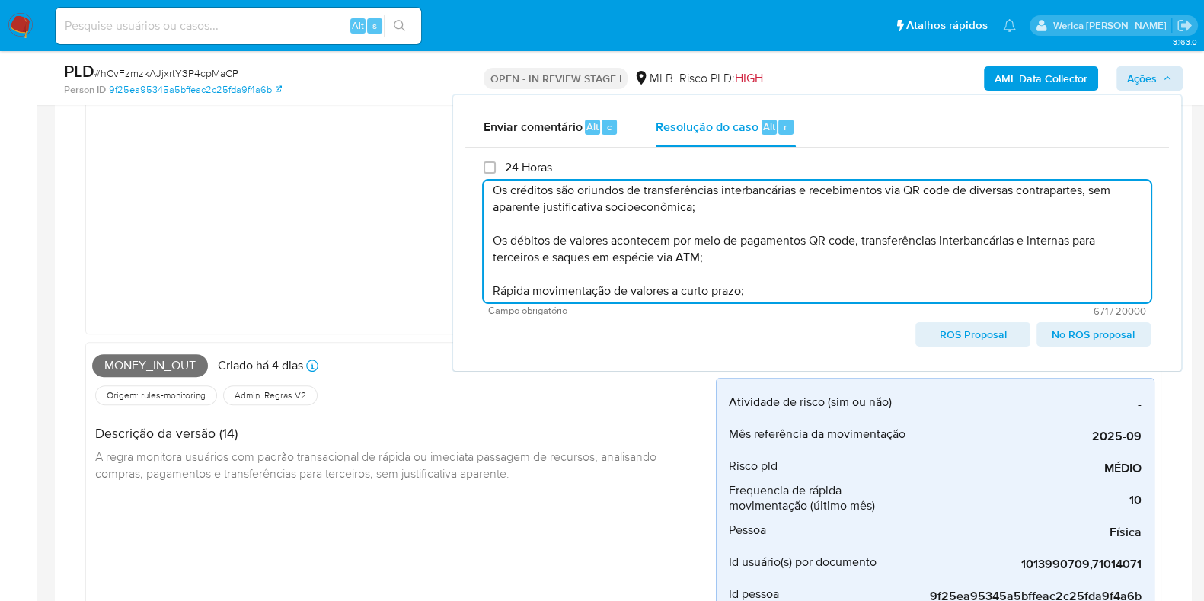
scroll to position [0, 0]
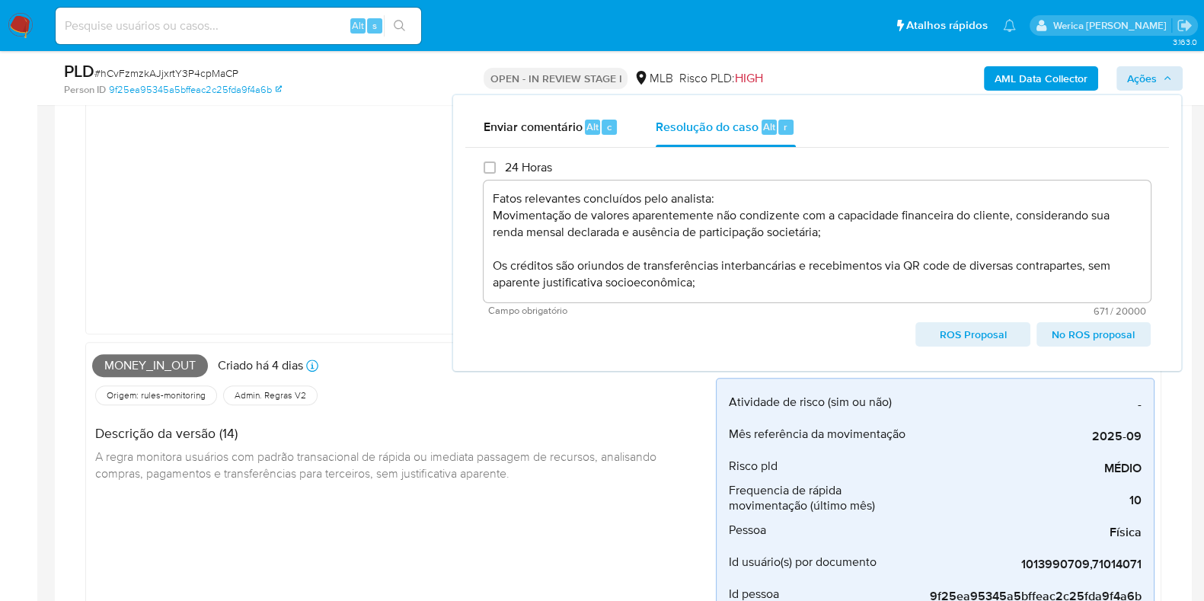
click at [1110, 341] on span "No ROS proposal" at bounding box center [1093, 334] width 93 height 21
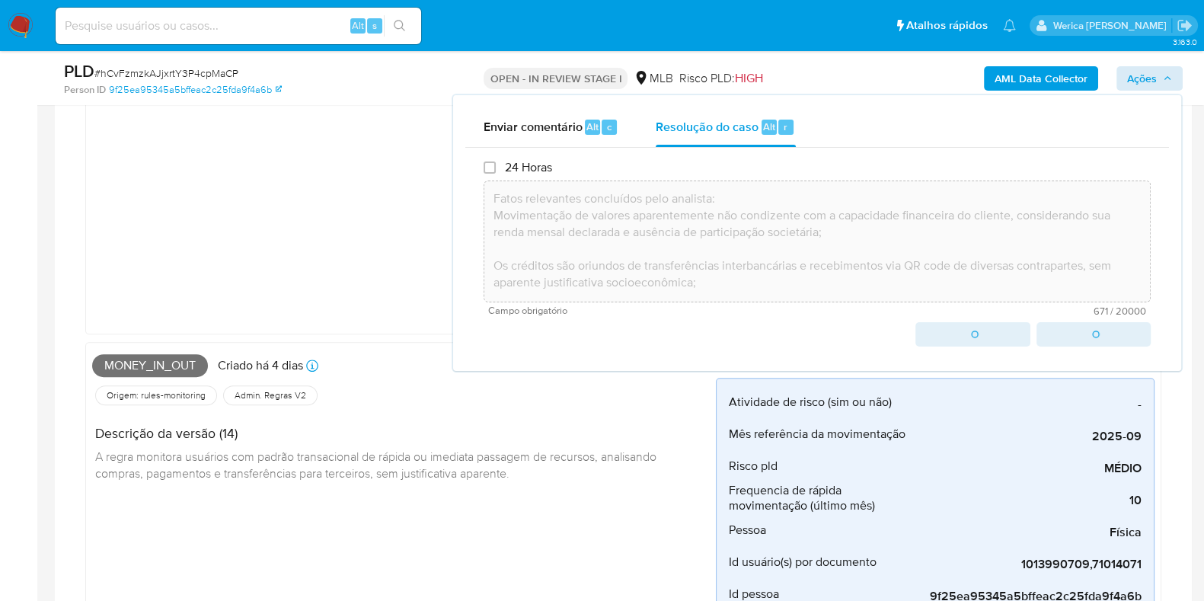
type textarea "Fatos relevantes concluídos pelo analista: Movimentação de valores aparentement…"
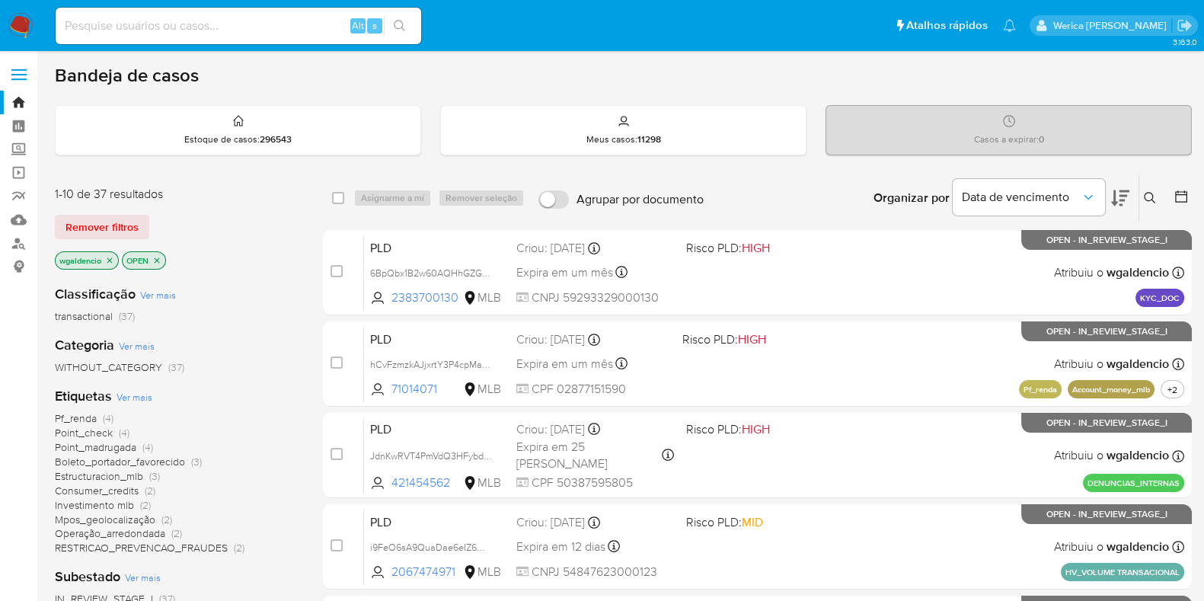
click at [220, 23] on input at bounding box center [239, 26] width 366 height 20
paste input "1938498972"
type input "1938498972"
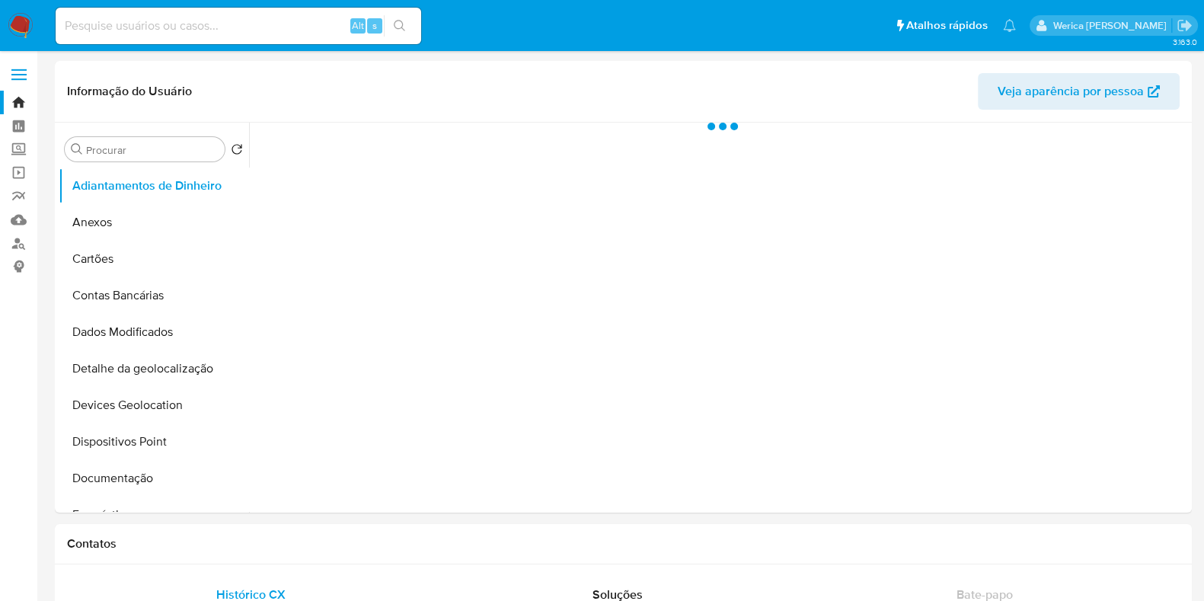
select select "10"
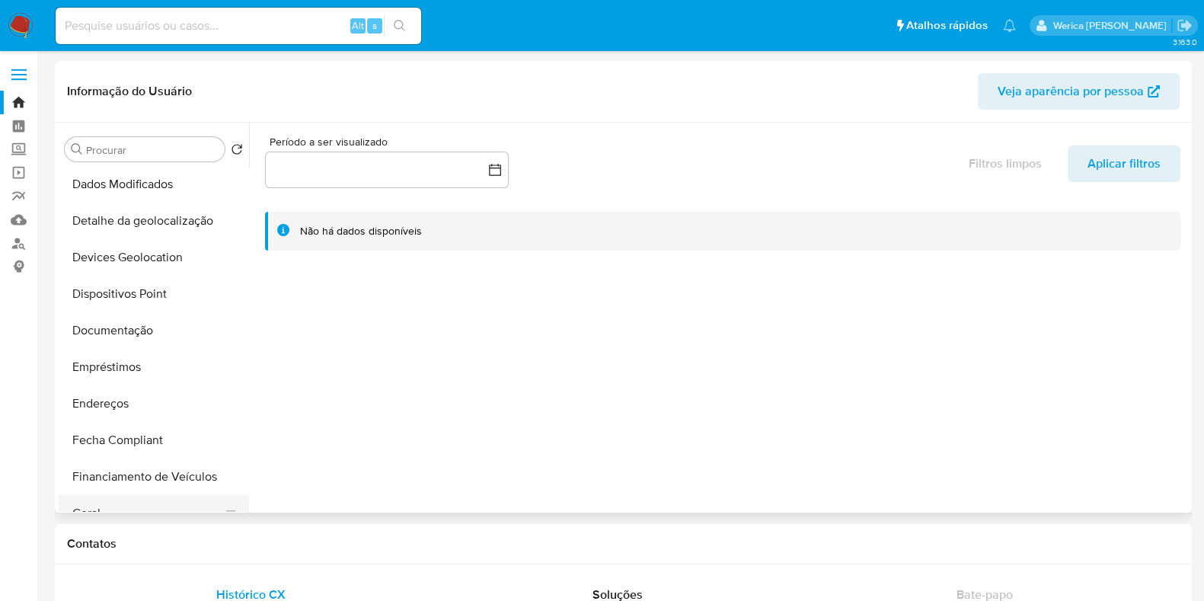
scroll to position [380, 0]
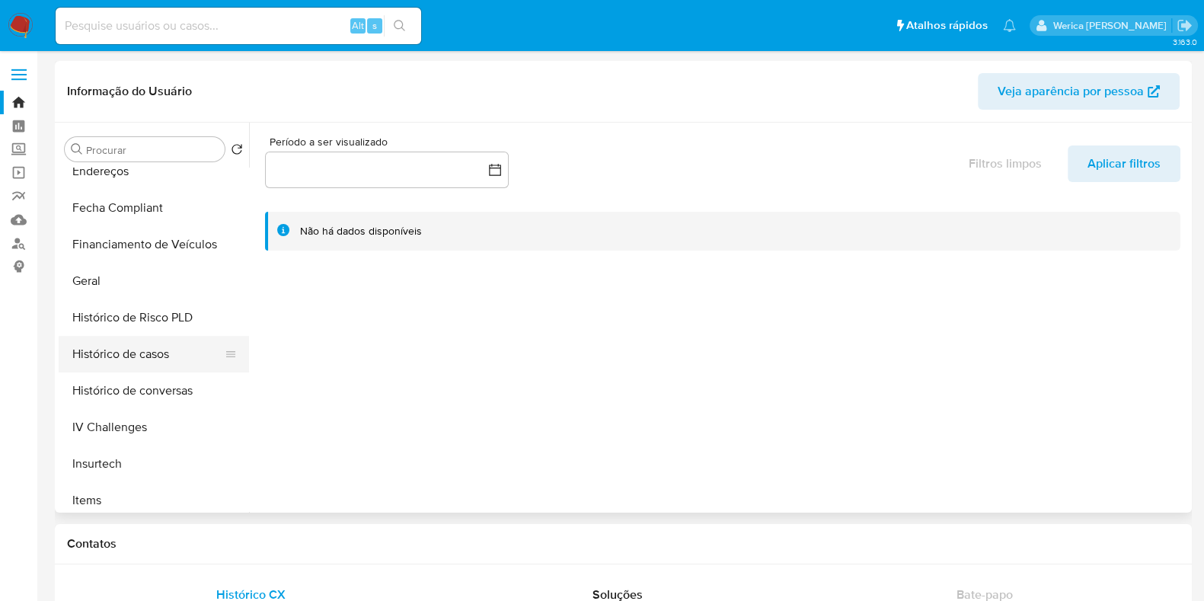
click at [145, 366] on button "Histórico de casos" at bounding box center [148, 354] width 178 height 37
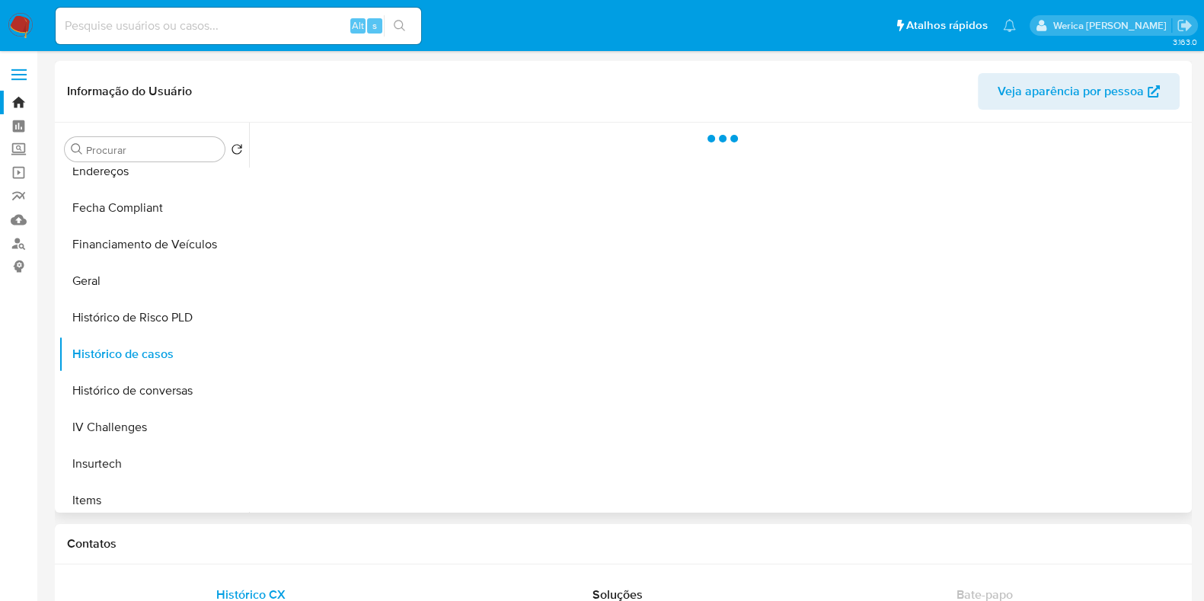
click at [446, 351] on div at bounding box center [718, 318] width 939 height 390
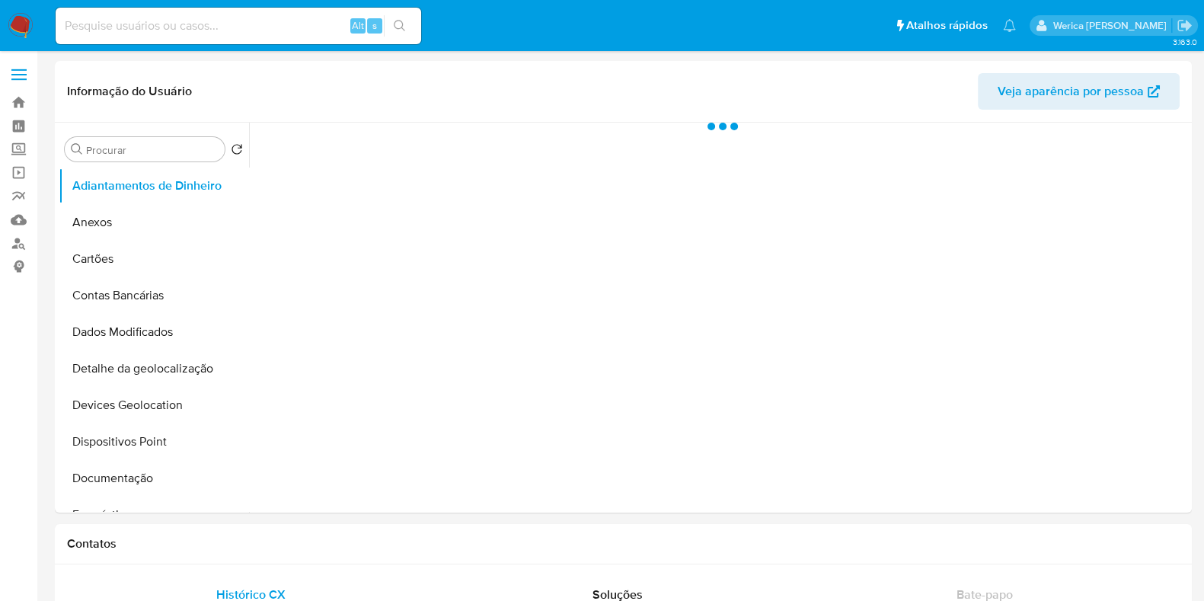
select select "10"
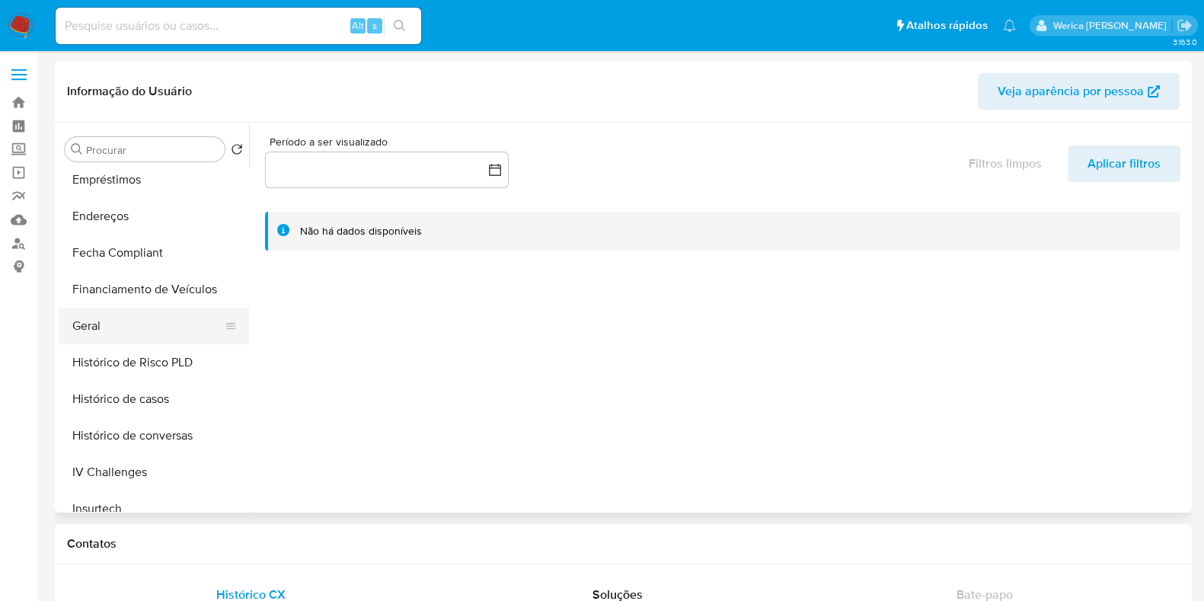
scroll to position [380, 0]
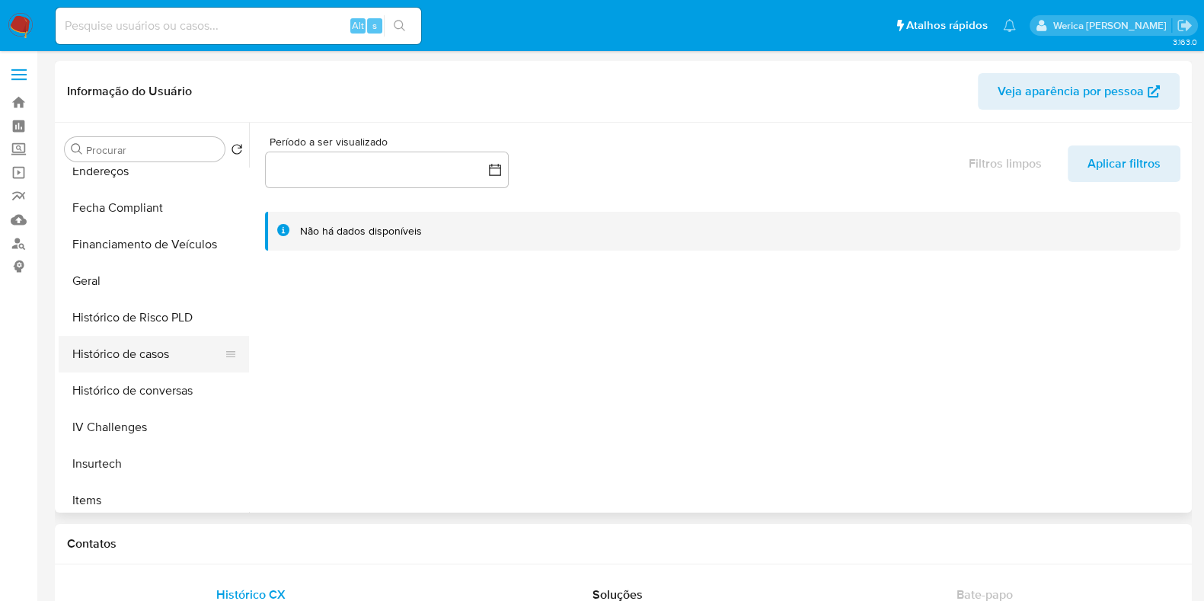
click at [152, 334] on button "Histórico de Risco PLD" at bounding box center [154, 317] width 190 height 37
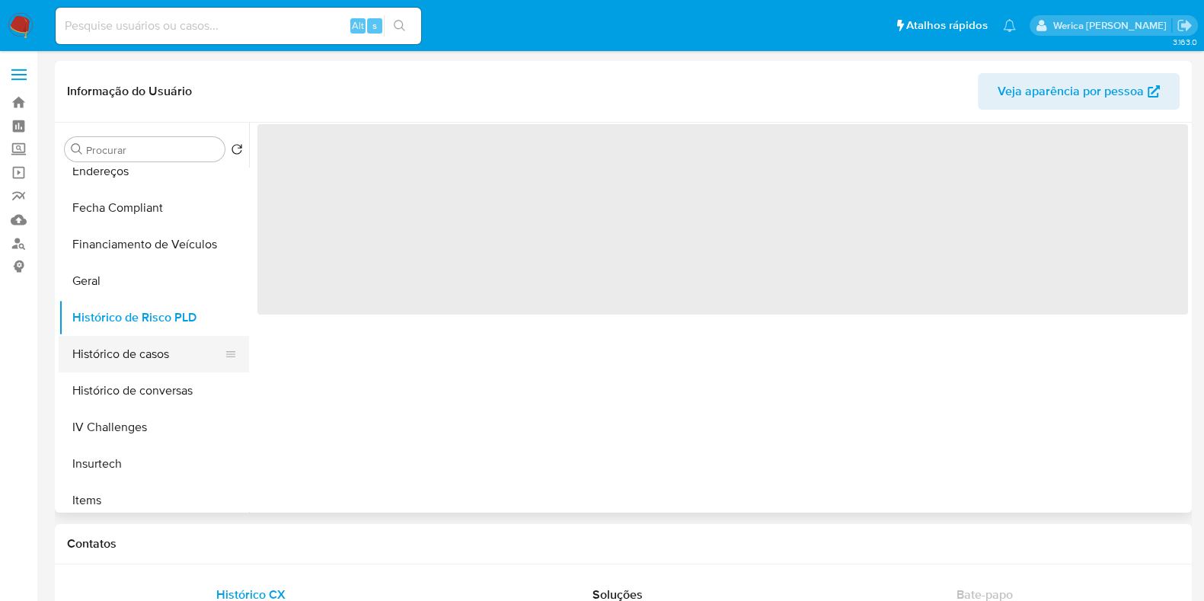
click at [152, 346] on button "Histórico de casos" at bounding box center [148, 354] width 178 height 37
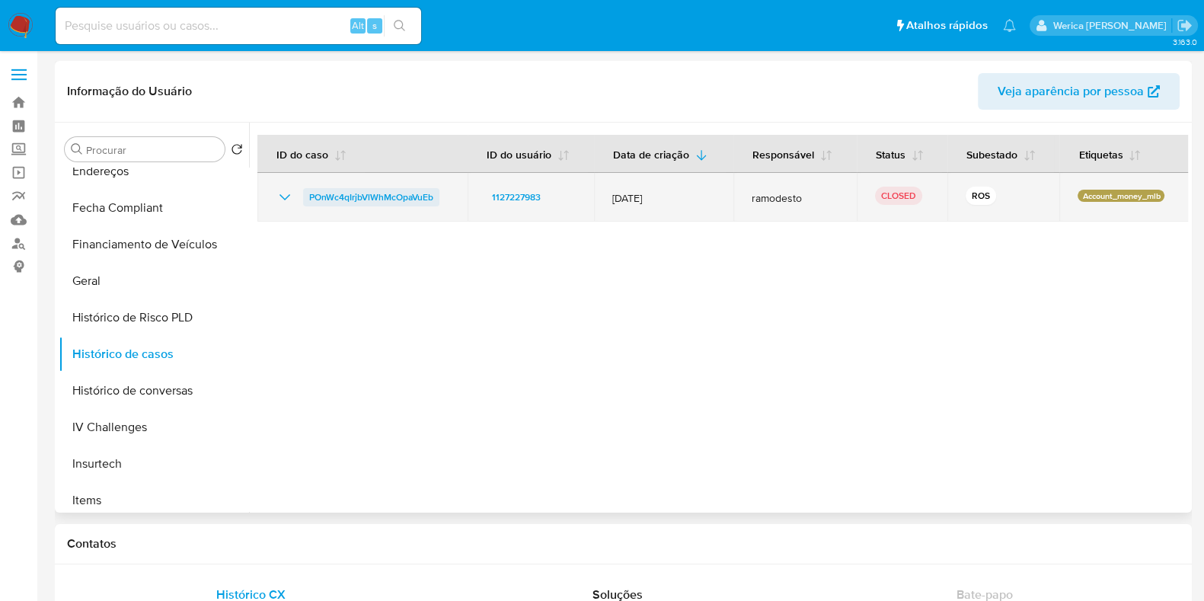
click at [389, 193] on span "POnWc4qIrjbVlWhMcOpaVuEb" at bounding box center [371, 197] width 124 height 18
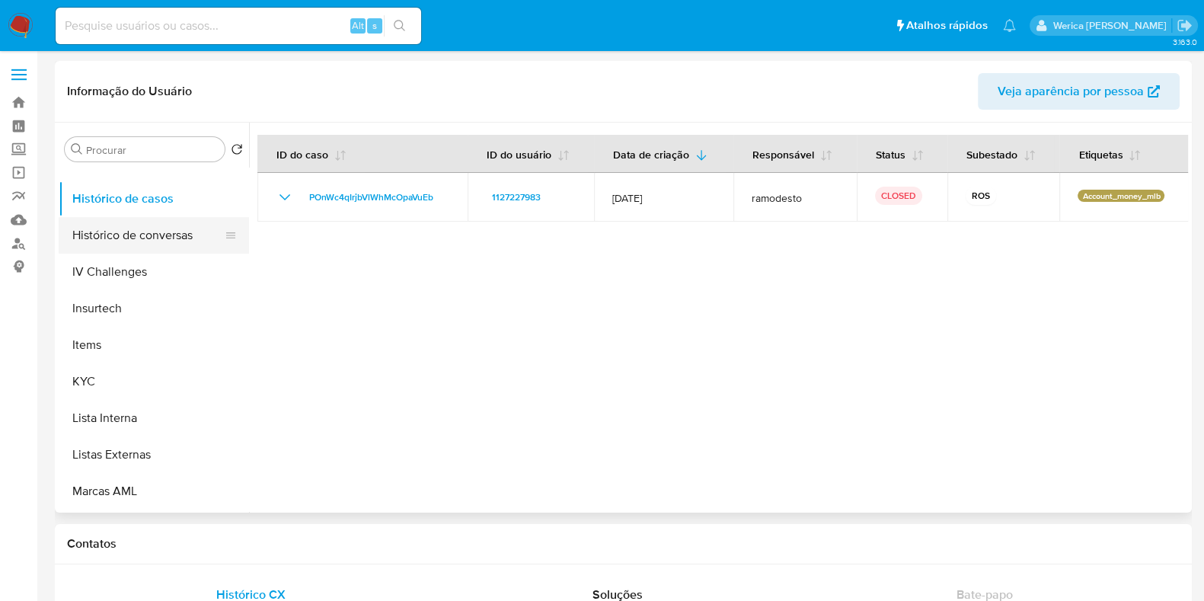
scroll to position [571, 0]
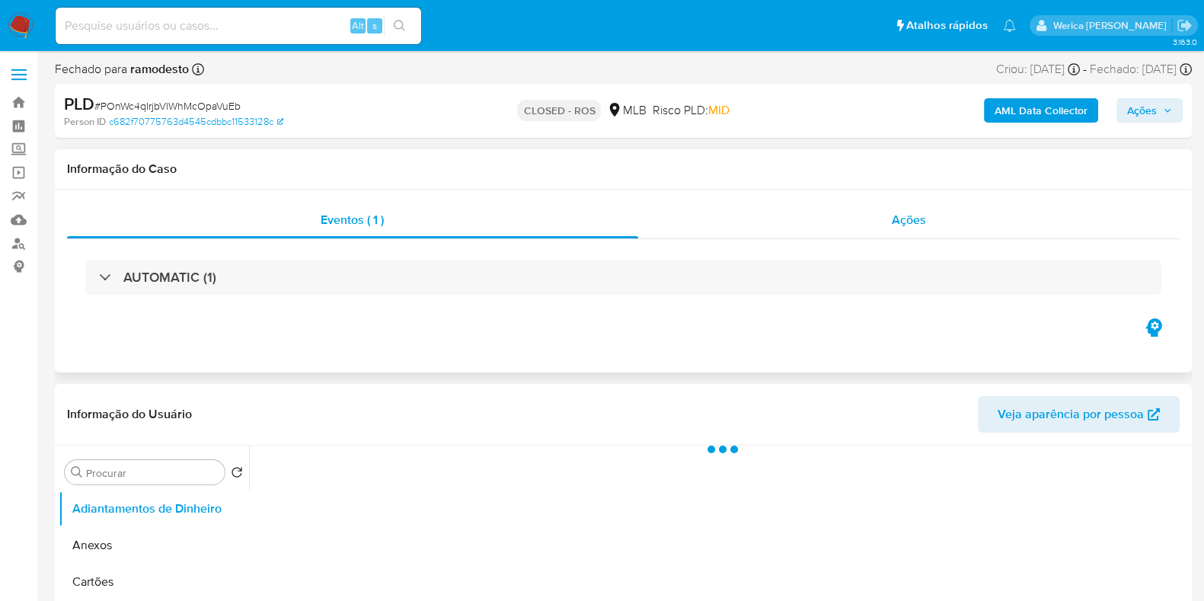
click at [895, 230] on div "Ações" at bounding box center [909, 220] width 542 height 37
select select "10"
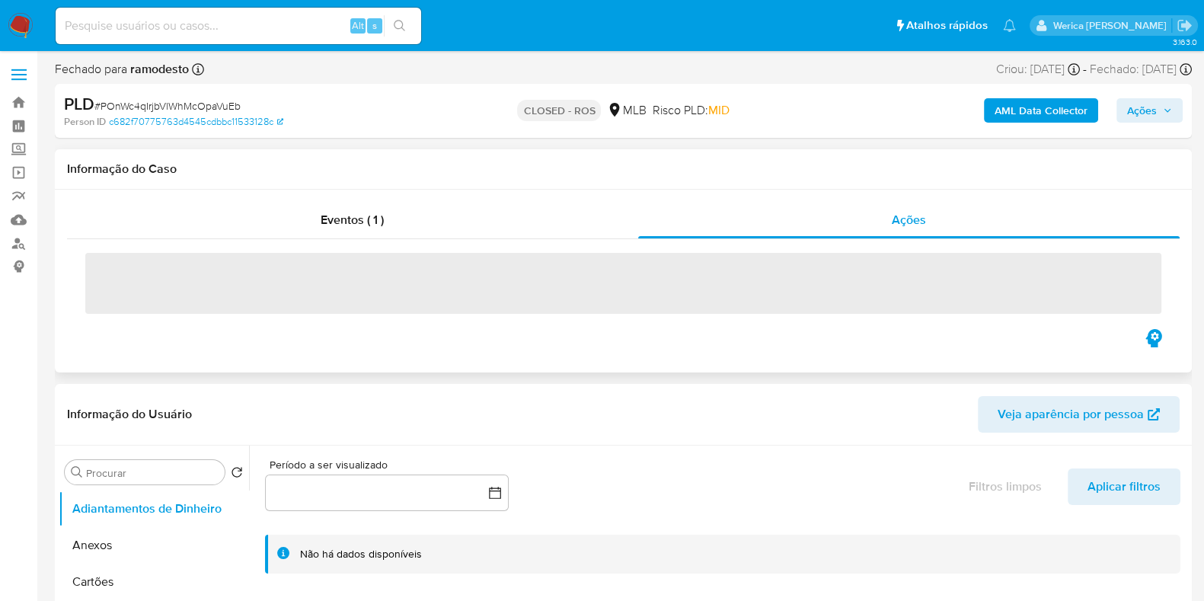
click at [142, 256] on span "‌" at bounding box center [623, 283] width 1076 height 61
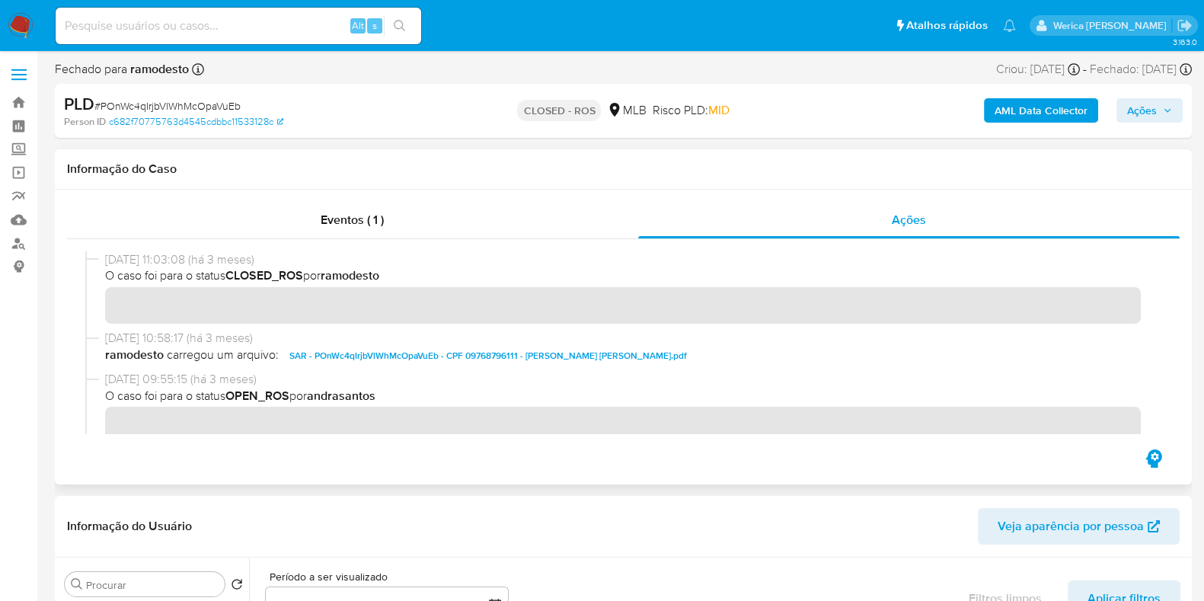
drag, startPoint x: 111, startPoint y: 261, endPoint x: 164, endPoint y: 260, distance: 52.6
click at [164, 260] on span "[DATE] 11:03:08 (há 3 meses)" at bounding box center [630, 259] width 1050 height 17
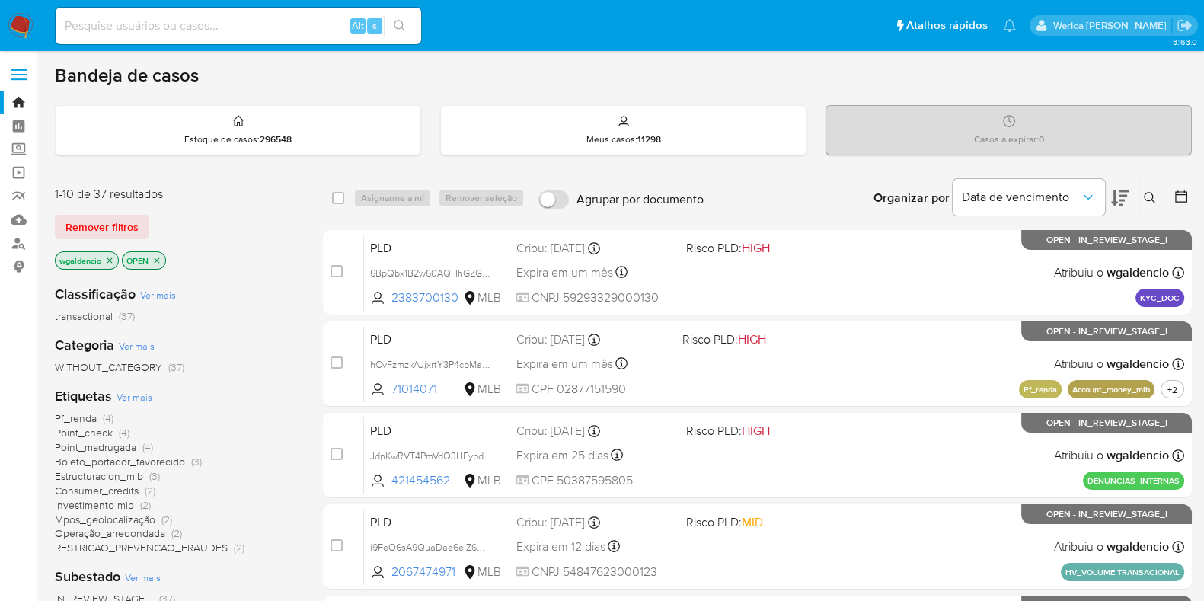
click at [238, 14] on div "Alt s" at bounding box center [239, 26] width 366 height 37
click at [232, 8] on div "Alt s" at bounding box center [239, 26] width 366 height 37
click at [242, 11] on div "Alt s" at bounding box center [239, 26] width 366 height 37
click at [257, 17] on input at bounding box center [239, 26] width 366 height 20
paste input "1155002843"
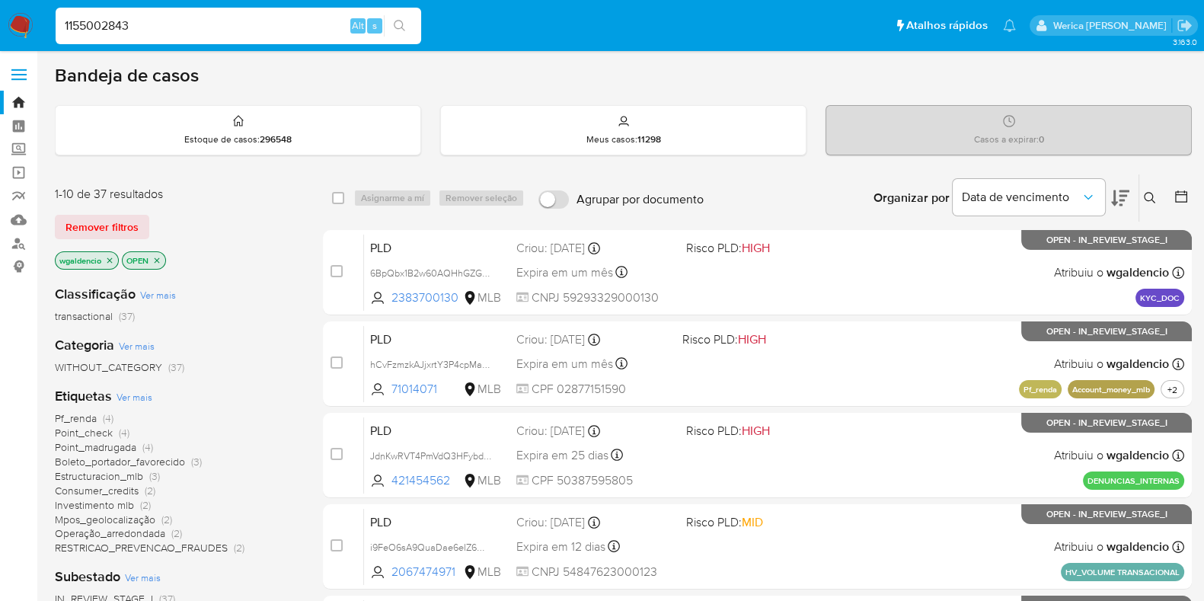
type input "1155002843"
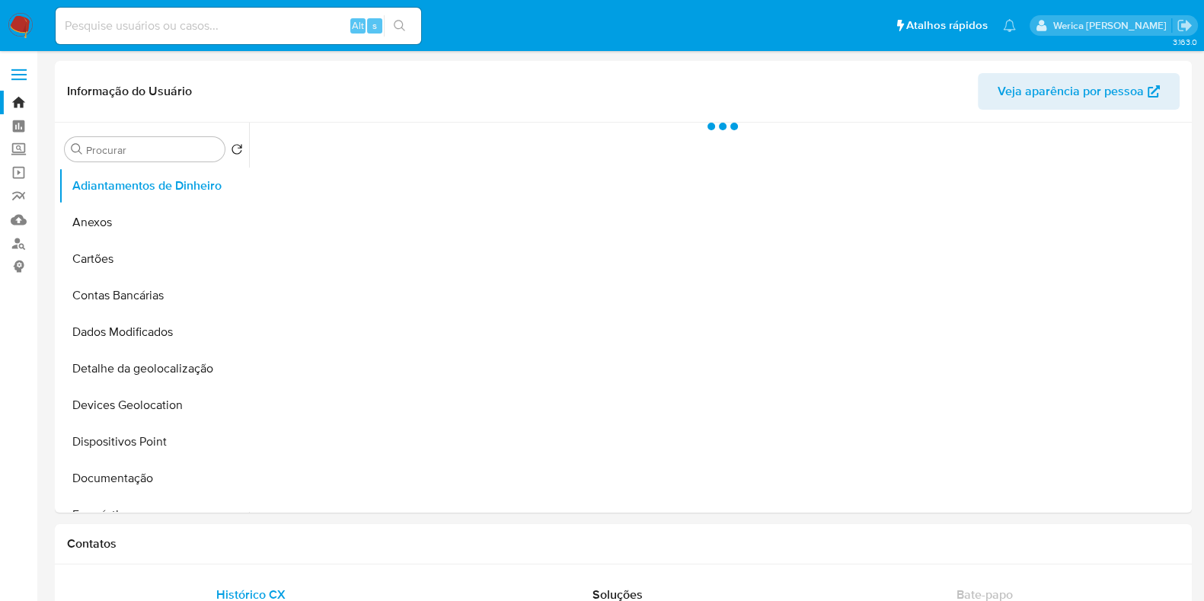
select select "10"
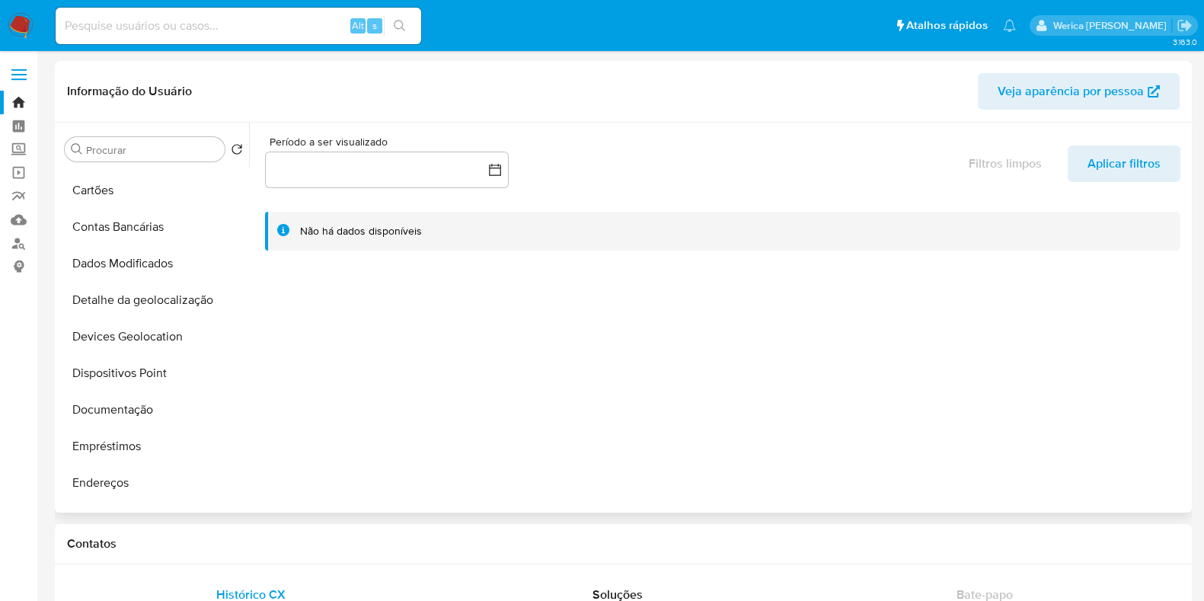
scroll to position [380, 0]
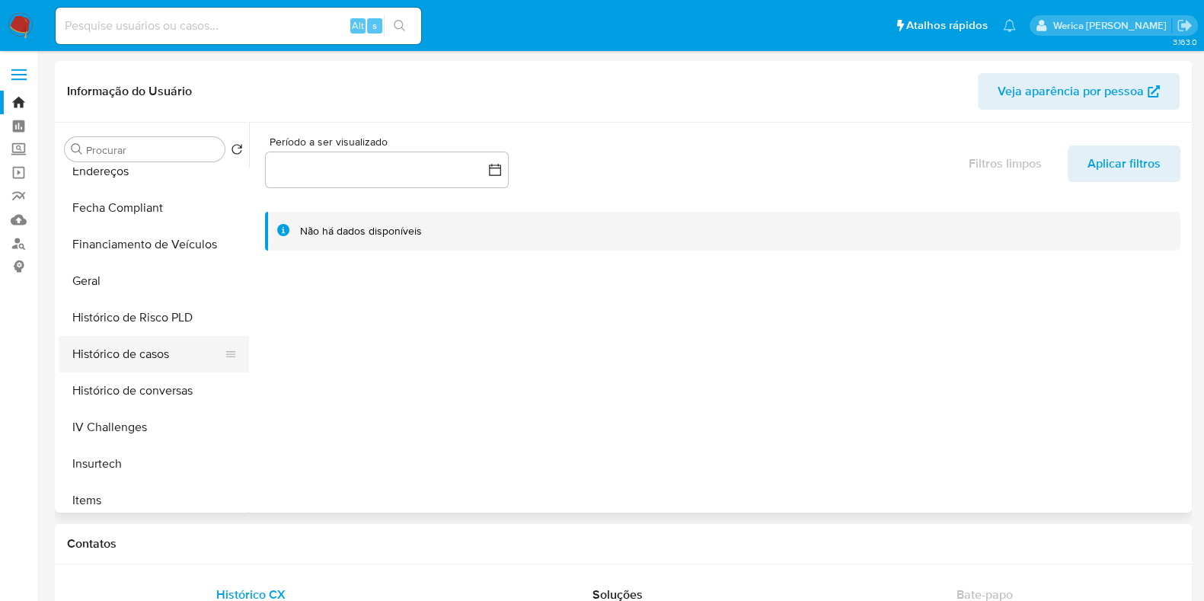
click at [171, 366] on button "Histórico de casos" at bounding box center [148, 354] width 178 height 37
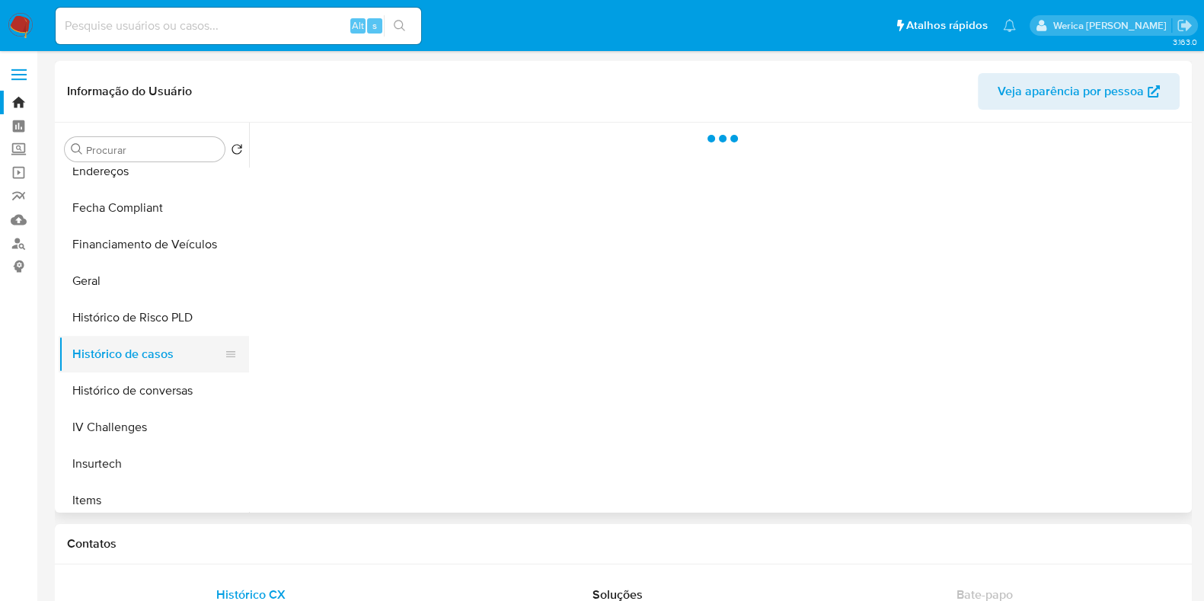
click at [157, 356] on button "Histórico de casos" at bounding box center [148, 354] width 178 height 37
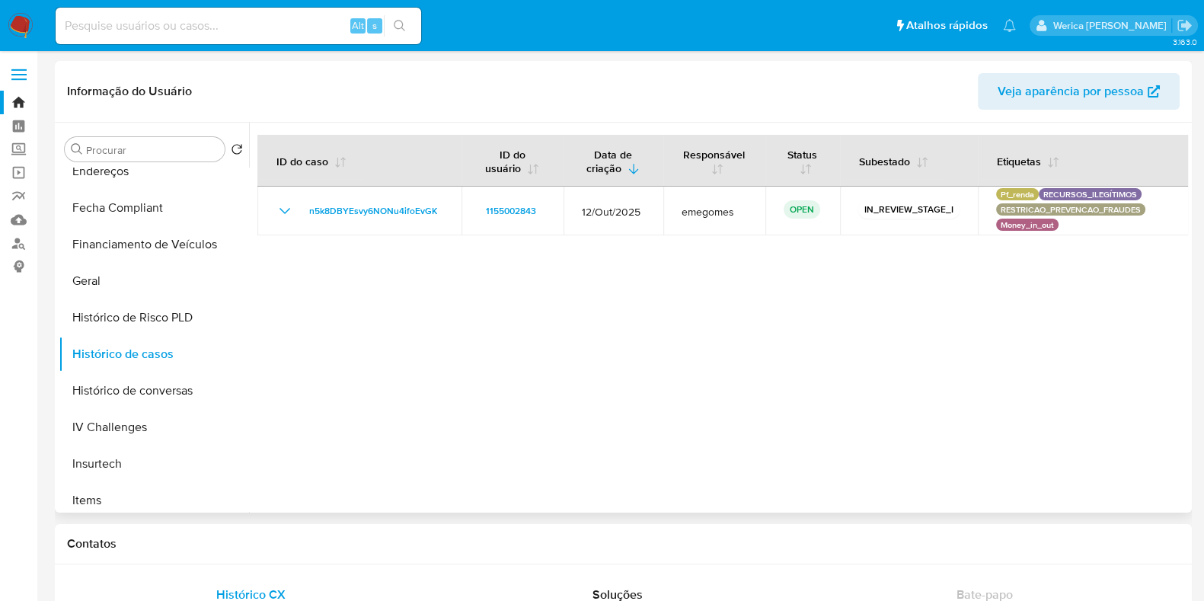
click at [820, 366] on div at bounding box center [718, 318] width 939 height 390
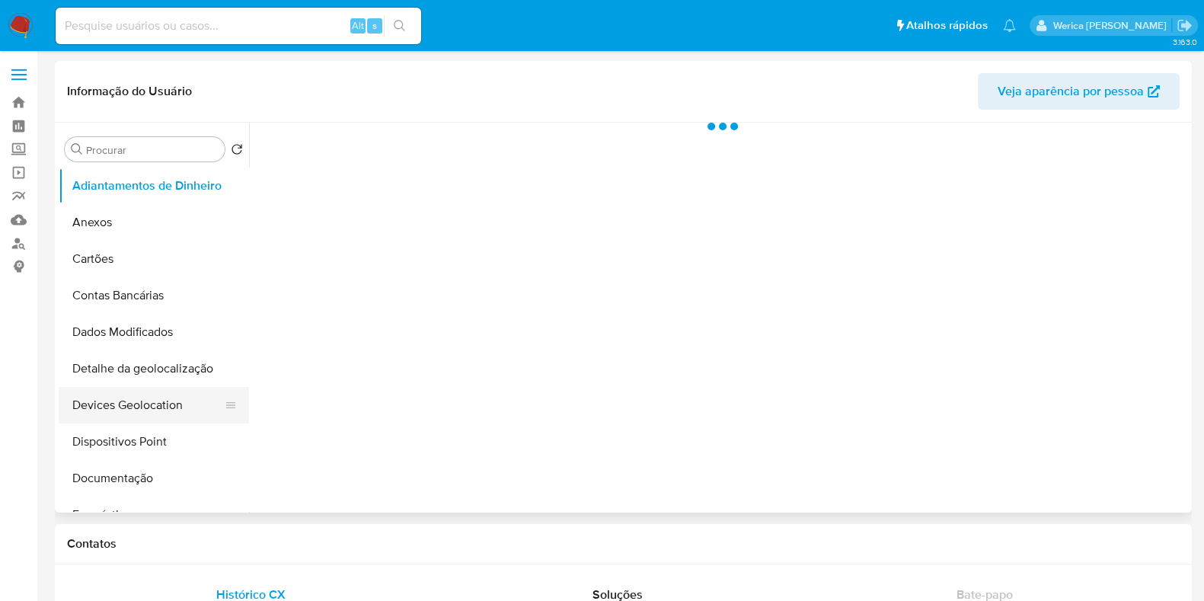
select select "10"
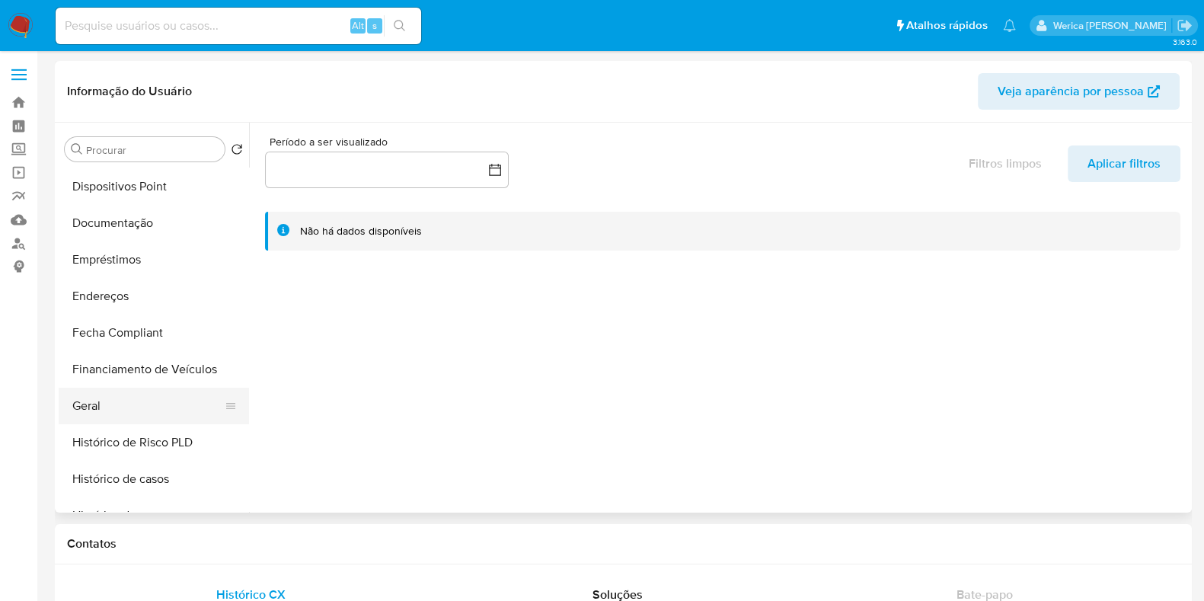
scroll to position [286, 0]
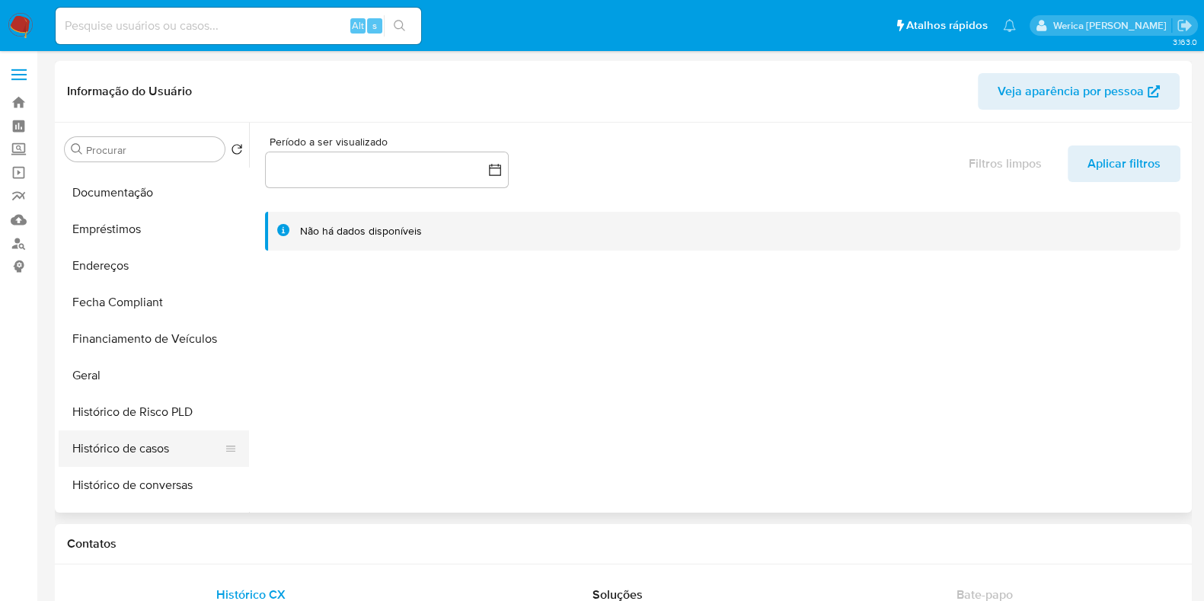
click at [160, 448] on button "Histórico de casos" at bounding box center [148, 448] width 178 height 37
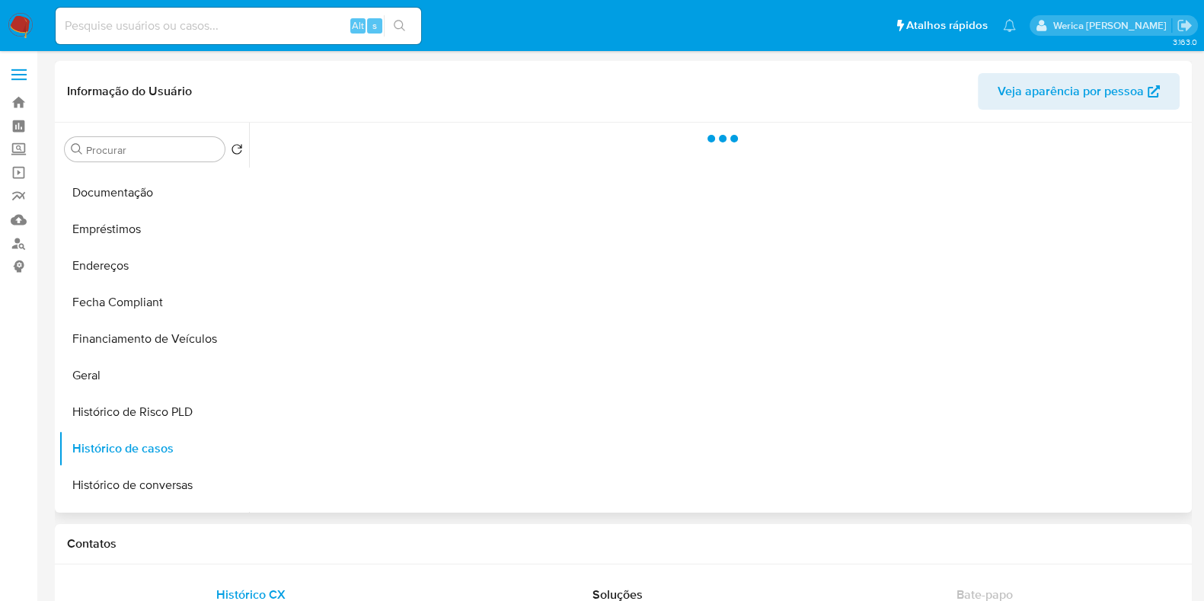
click at [522, 356] on div at bounding box center [718, 318] width 939 height 390
click at [493, 333] on div at bounding box center [718, 318] width 939 height 390
click at [491, 318] on div at bounding box center [718, 318] width 939 height 390
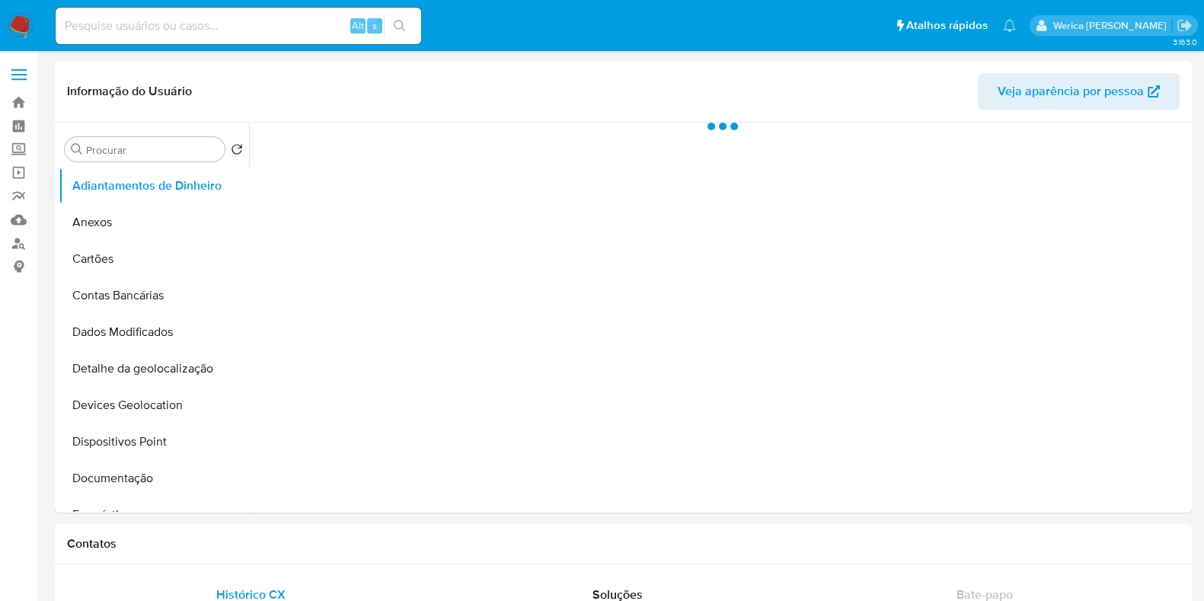
select select "10"
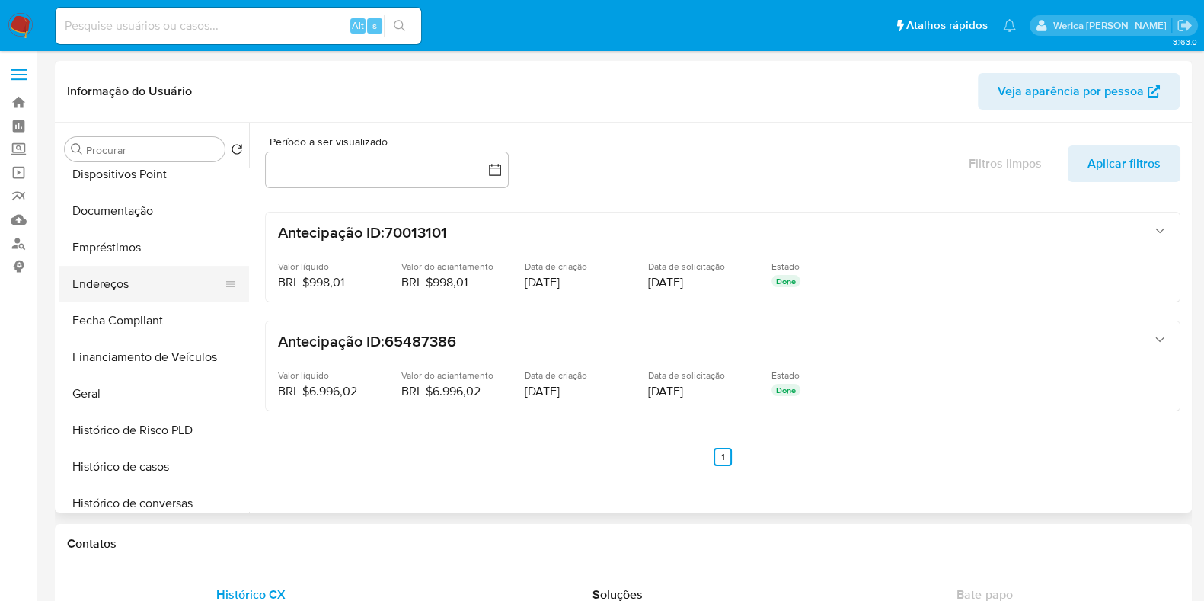
scroll to position [286, 0]
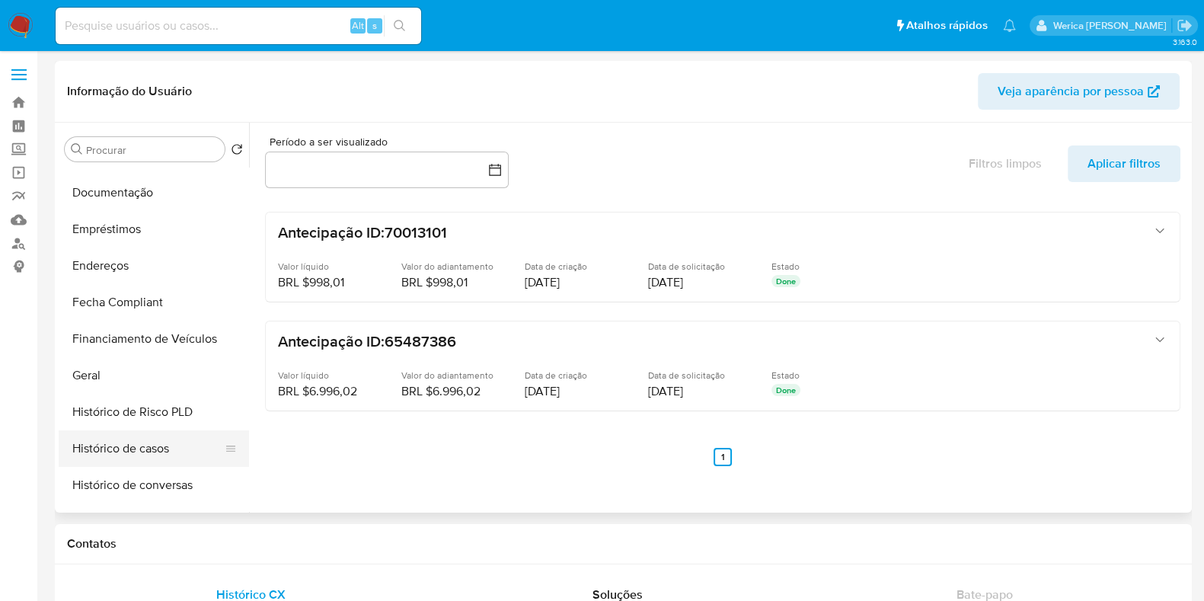
click at [126, 451] on button "Histórico de casos" at bounding box center [148, 448] width 178 height 37
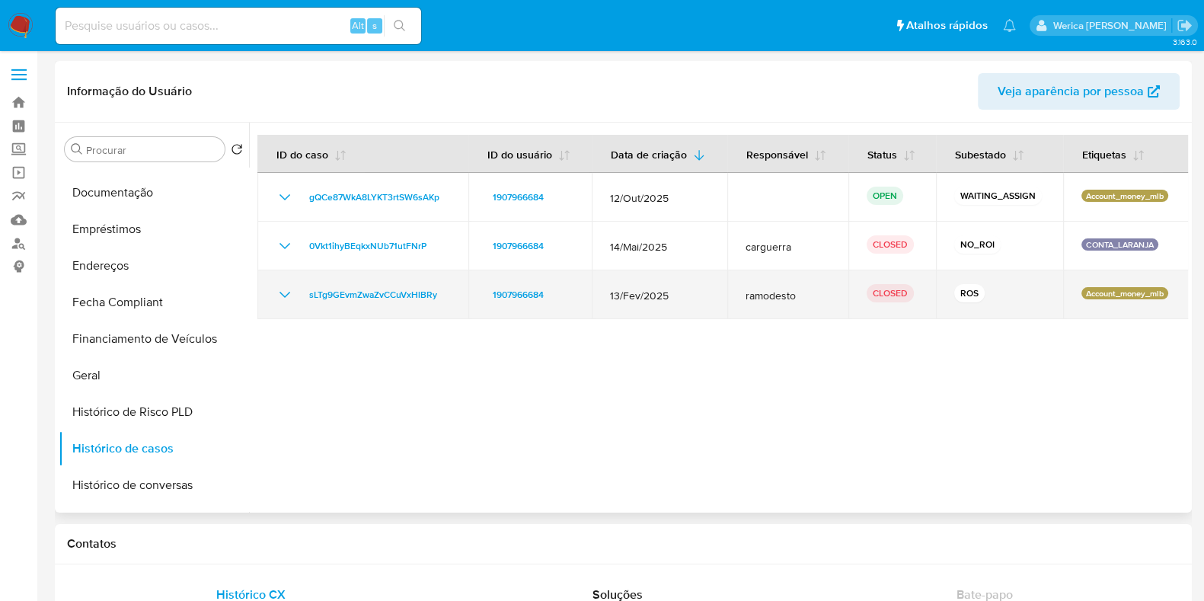
click at [274, 294] on td "sLTg9GEvmZwaZvCCuVxHlBRy" at bounding box center [362, 294] width 211 height 49
click at [286, 293] on icon "Mostrar/Ocultar" at bounding box center [285, 295] width 18 height 18
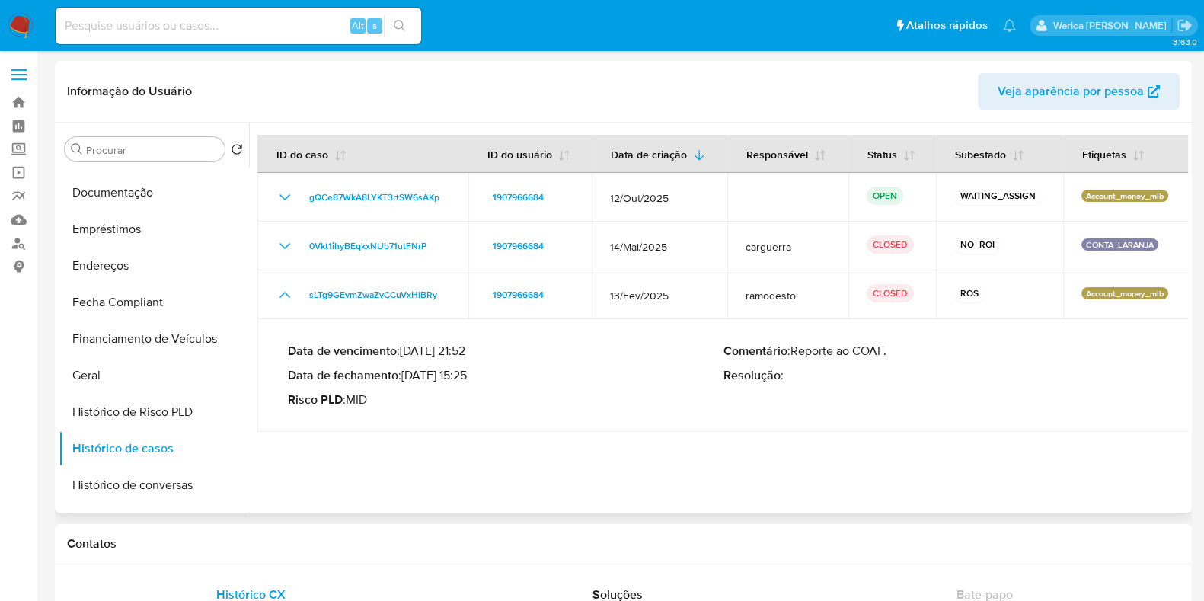
drag, startPoint x: 404, startPoint y: 379, endPoint x: 468, endPoint y: 379, distance: 64.0
click at [468, 379] on p "Data de fechamento : 27/02/2025 15:25" at bounding box center [506, 375] width 436 height 15
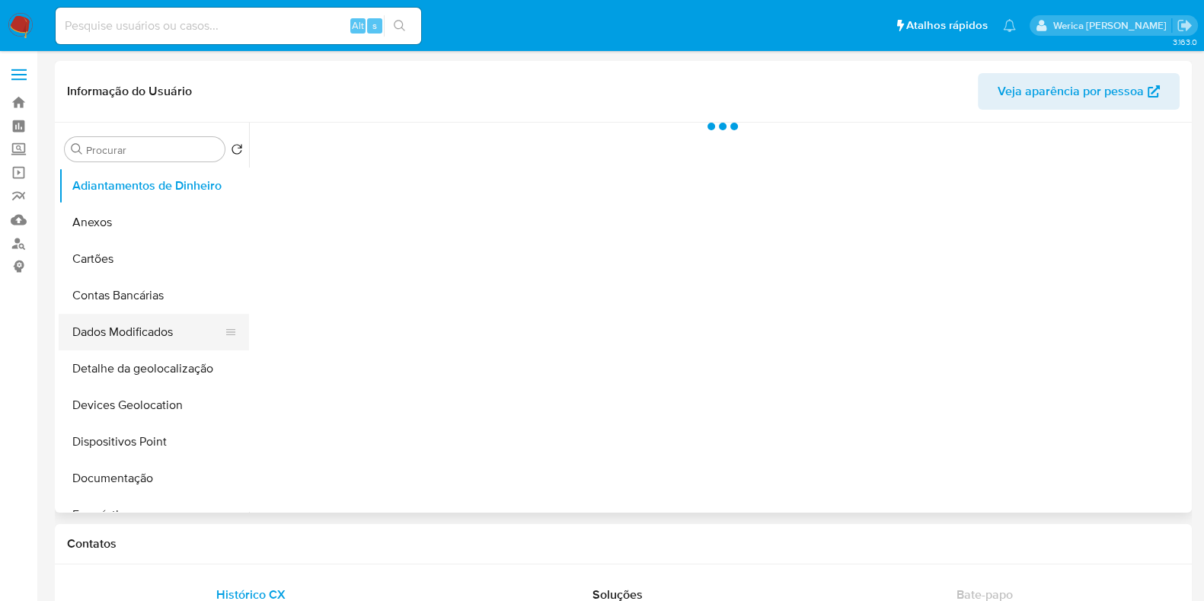
select select "10"
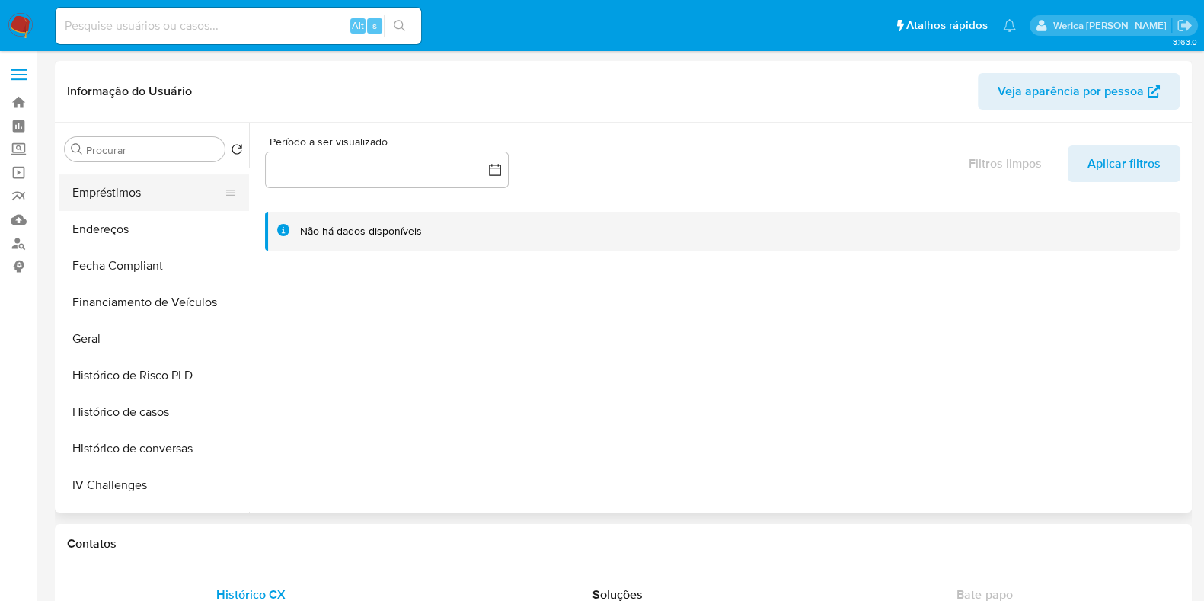
scroll to position [380, 0]
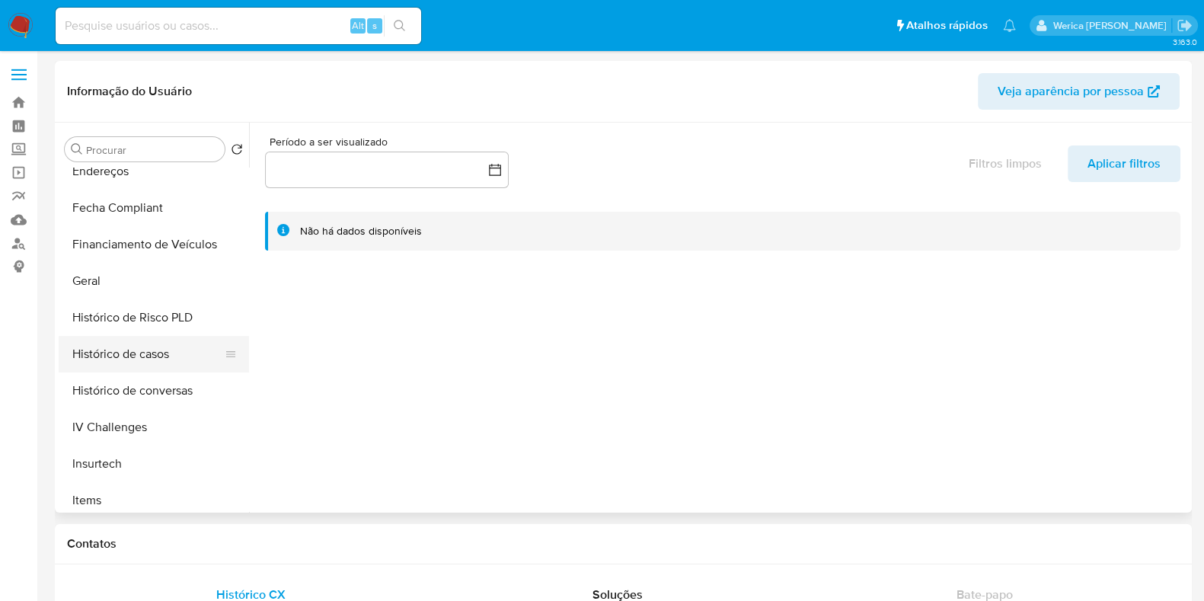
click at [152, 339] on button "Histórico de casos" at bounding box center [148, 354] width 178 height 37
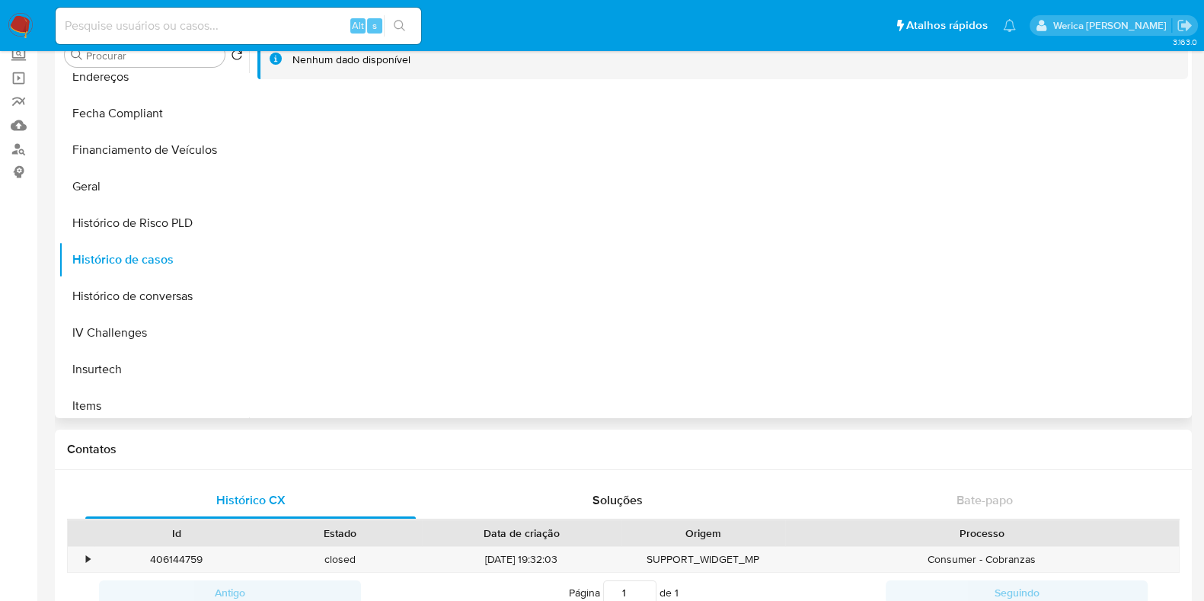
scroll to position [0, 0]
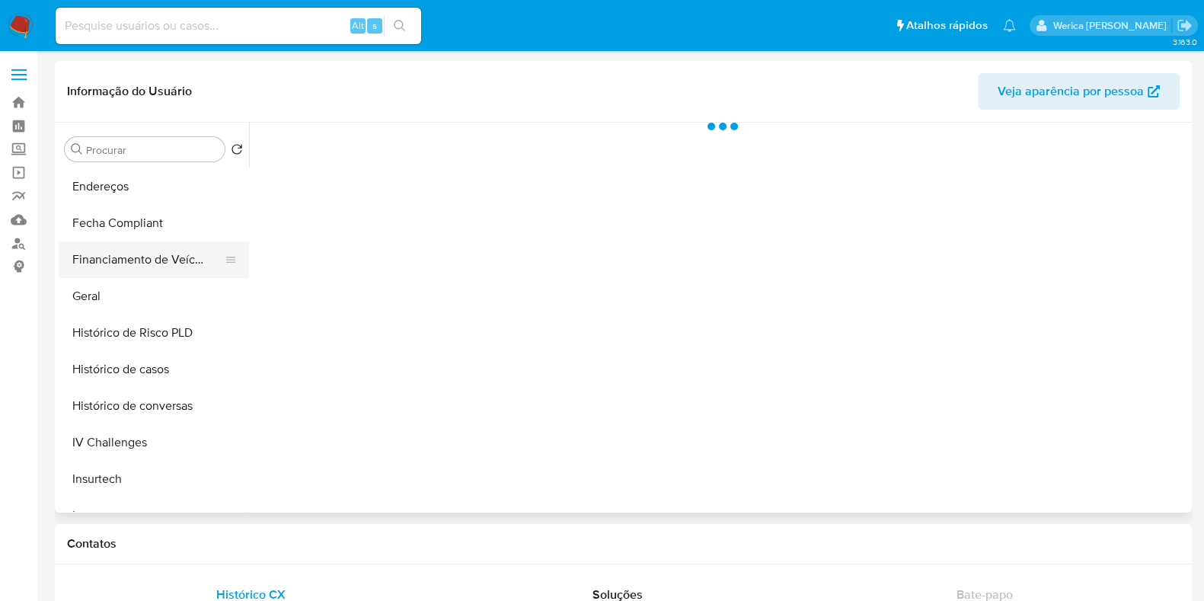
scroll to position [380, 0]
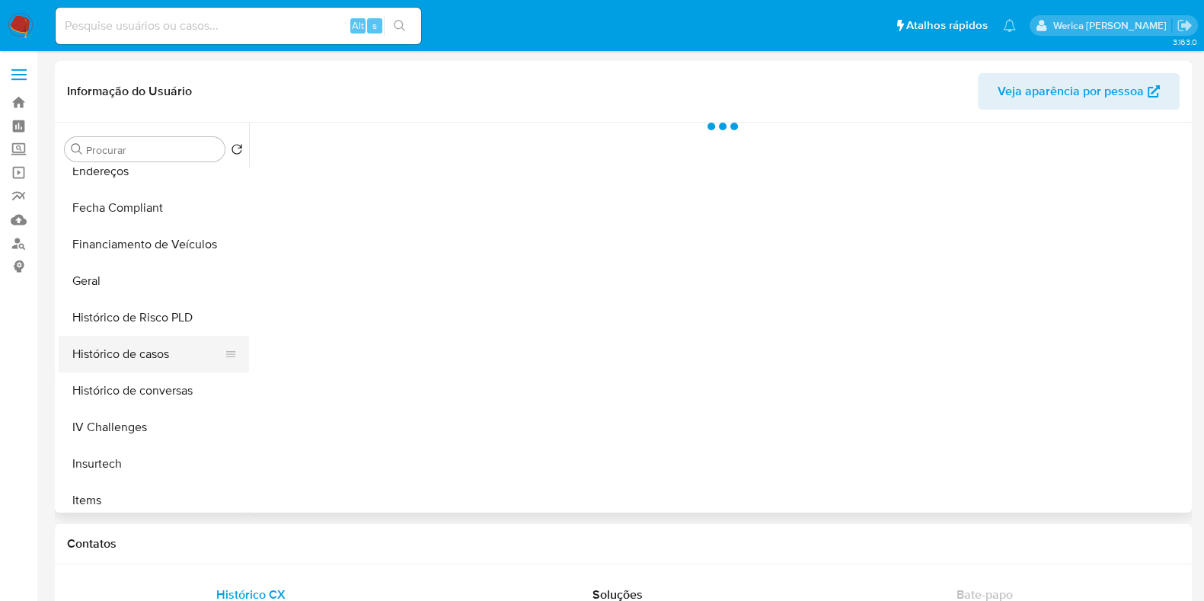
click at [139, 365] on button "Histórico de casos" at bounding box center [148, 354] width 178 height 37
select select "10"
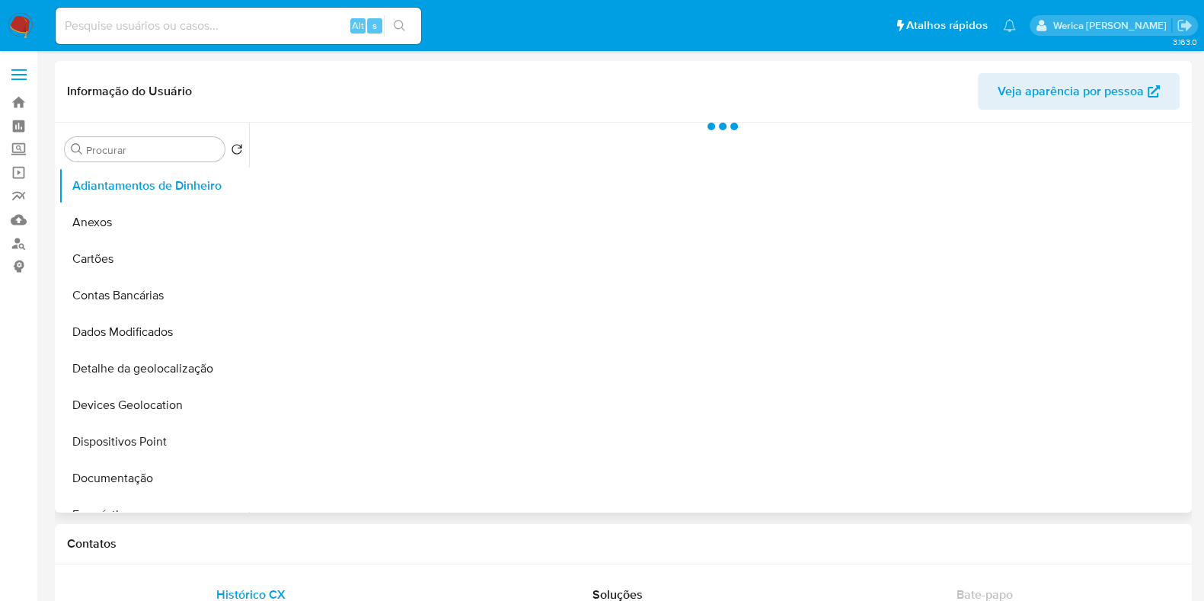
select select "10"
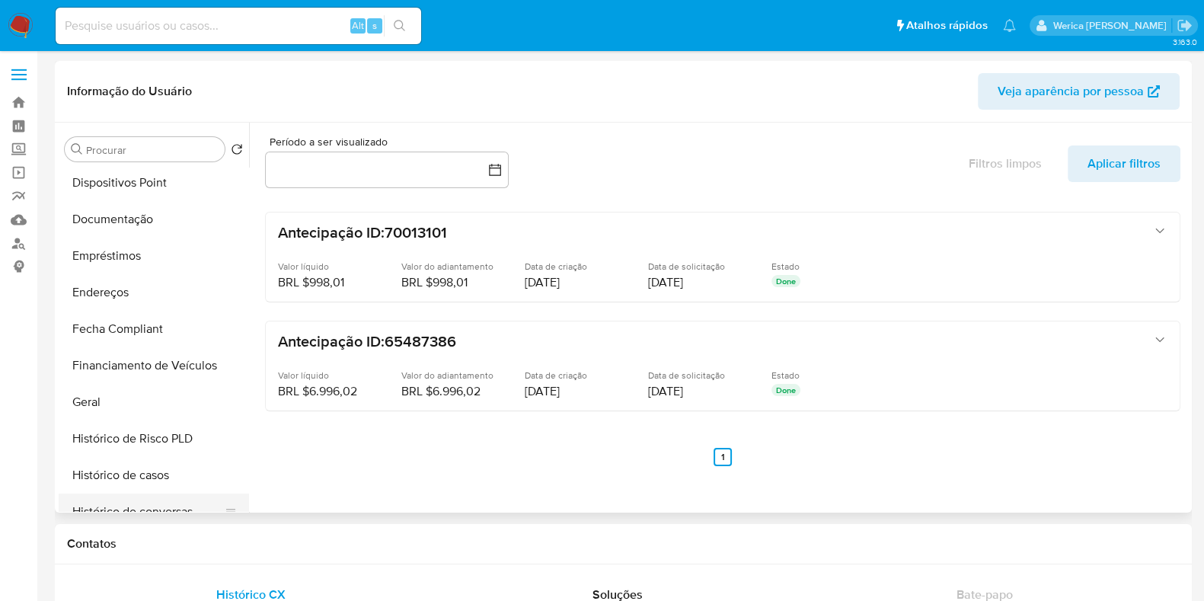
scroll to position [380, 0]
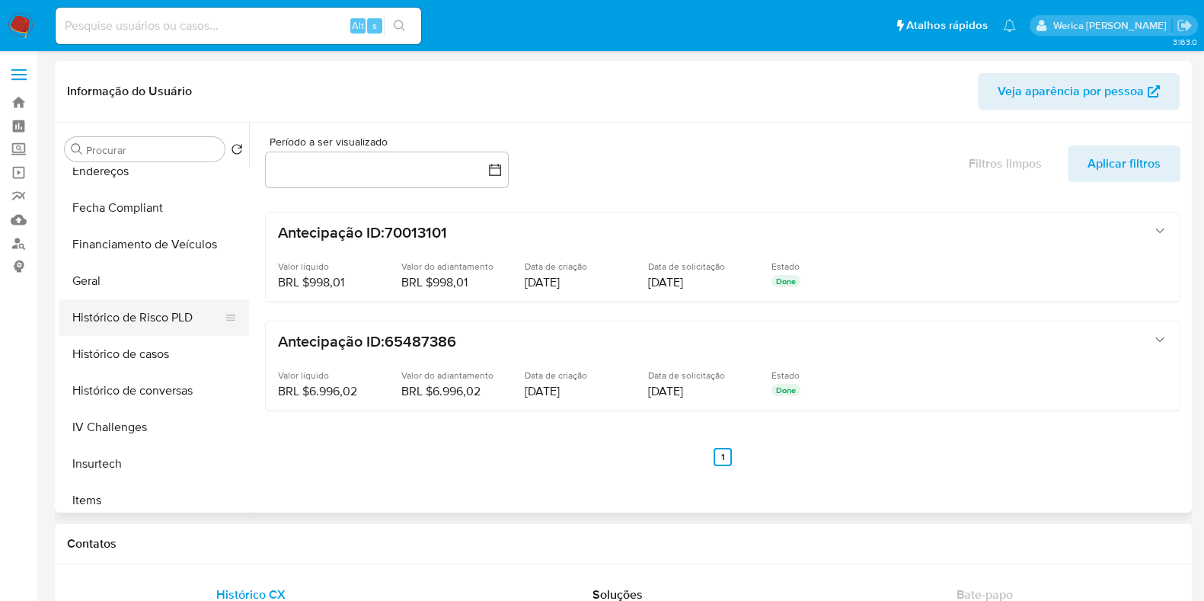
click at [141, 332] on button "Histórico de Risco PLD" at bounding box center [148, 317] width 178 height 37
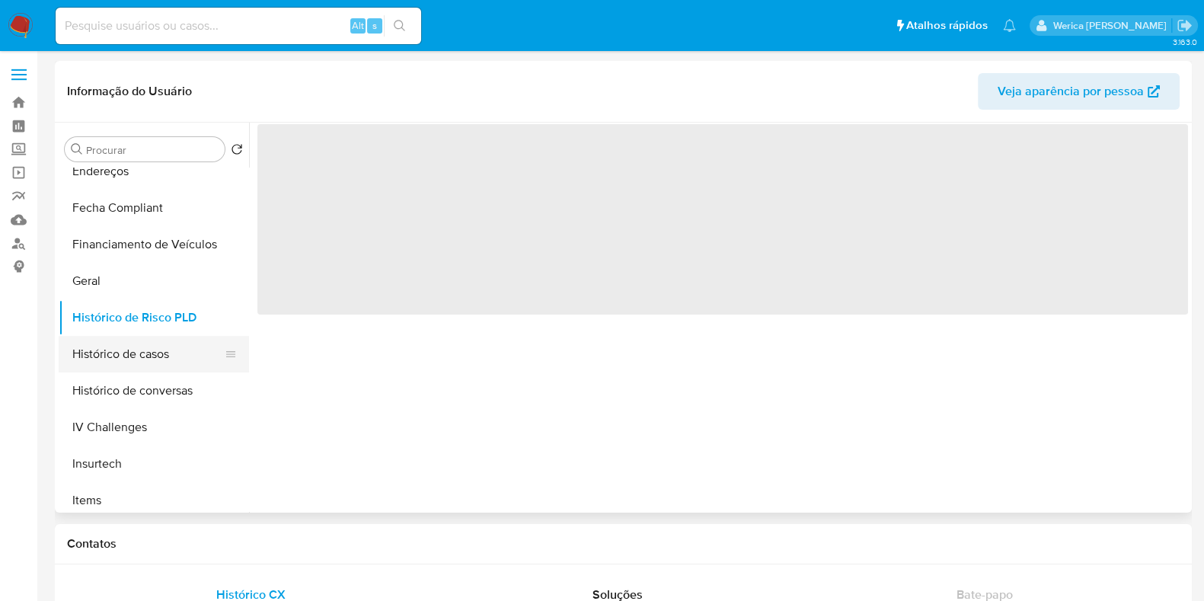
click at [194, 348] on button "Histórico de casos" at bounding box center [148, 354] width 178 height 37
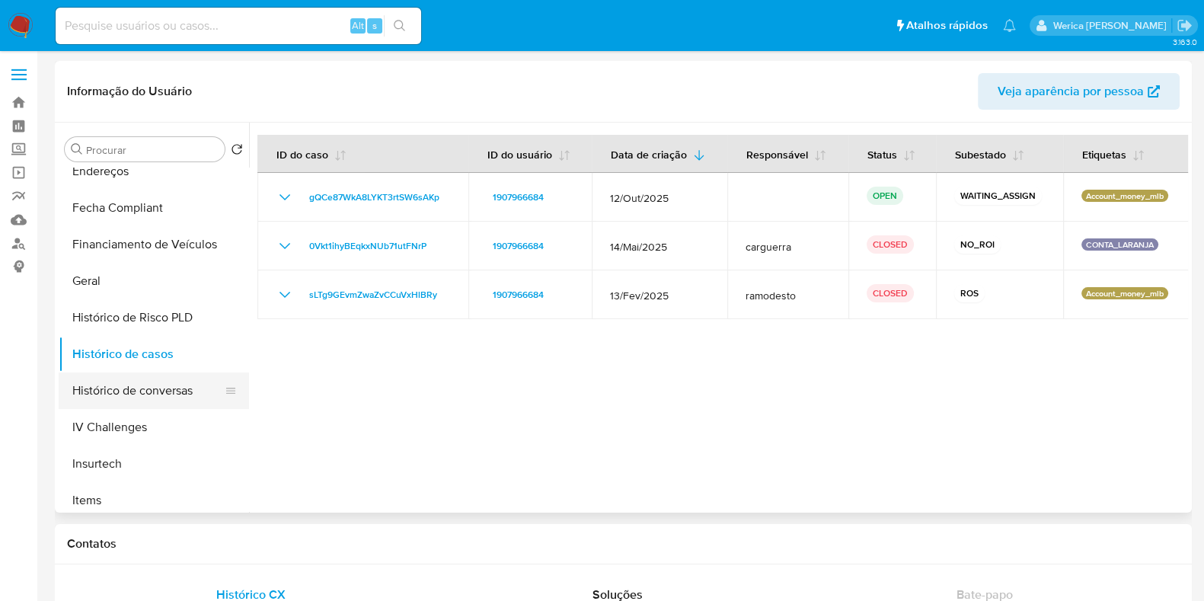
scroll to position [666, 0]
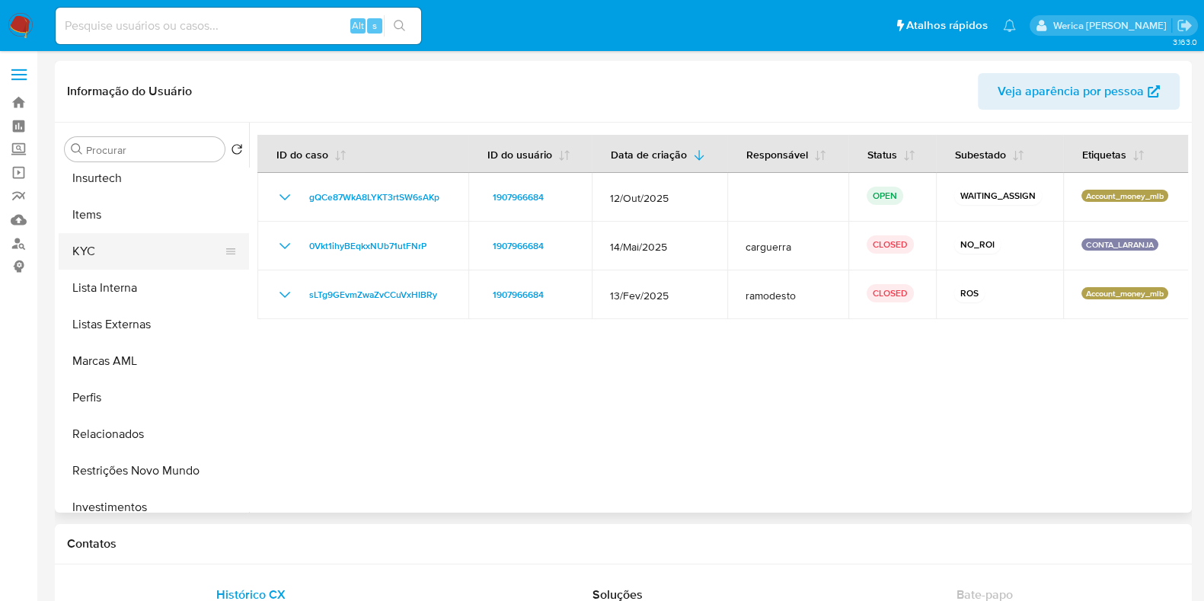
click at [114, 251] on button "KYC" at bounding box center [148, 251] width 178 height 37
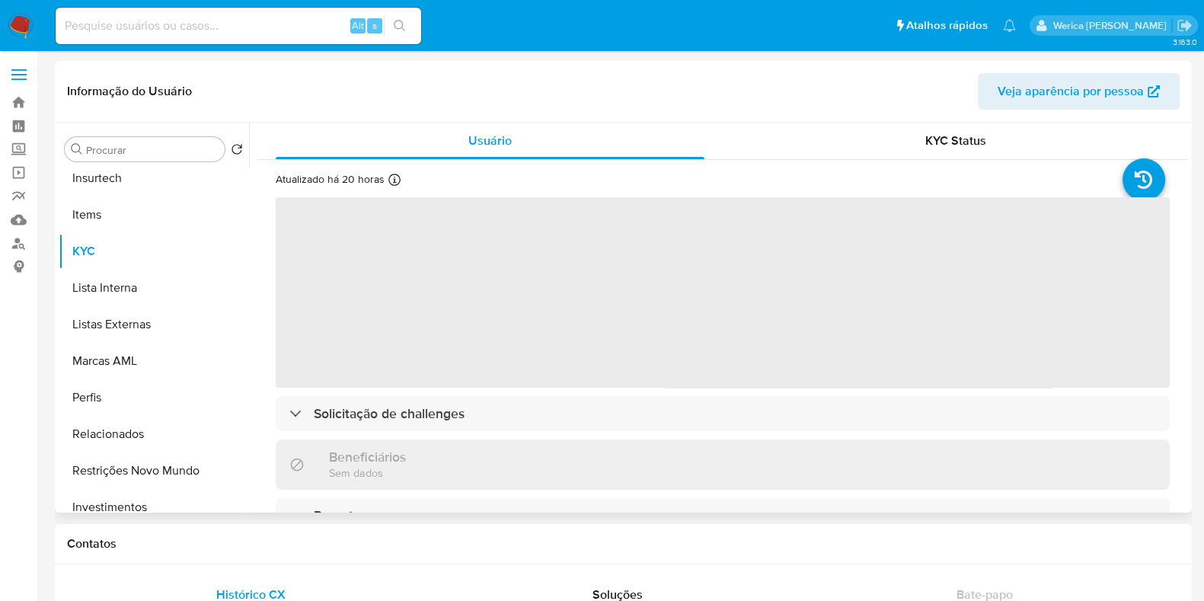
click at [476, 344] on span "‌" at bounding box center [723, 292] width 894 height 190
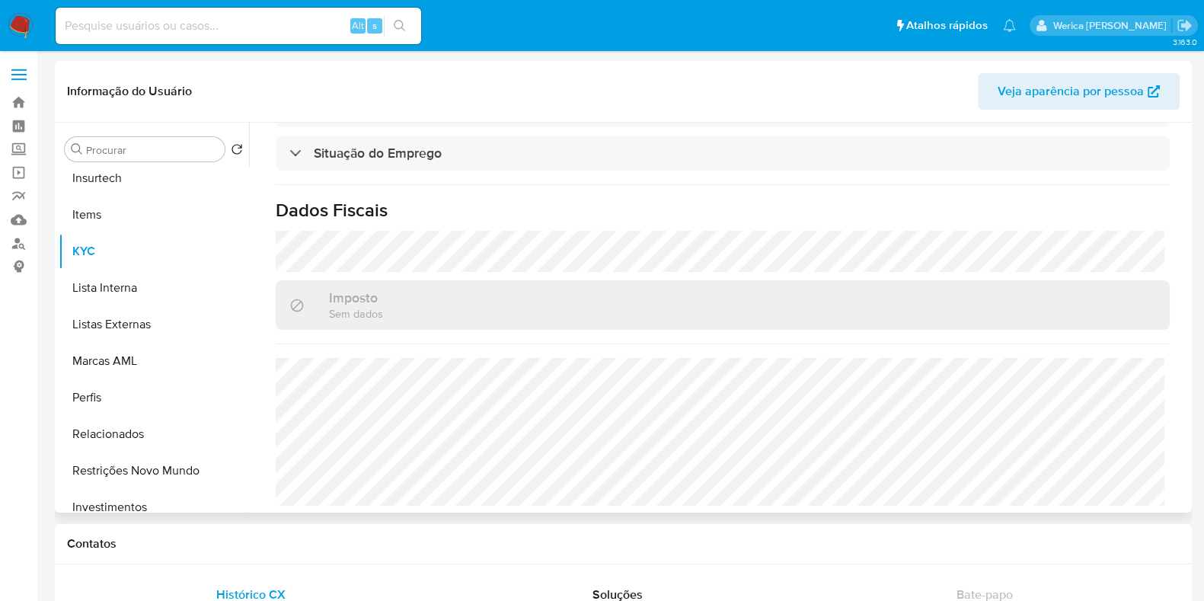
scroll to position [571, 0]
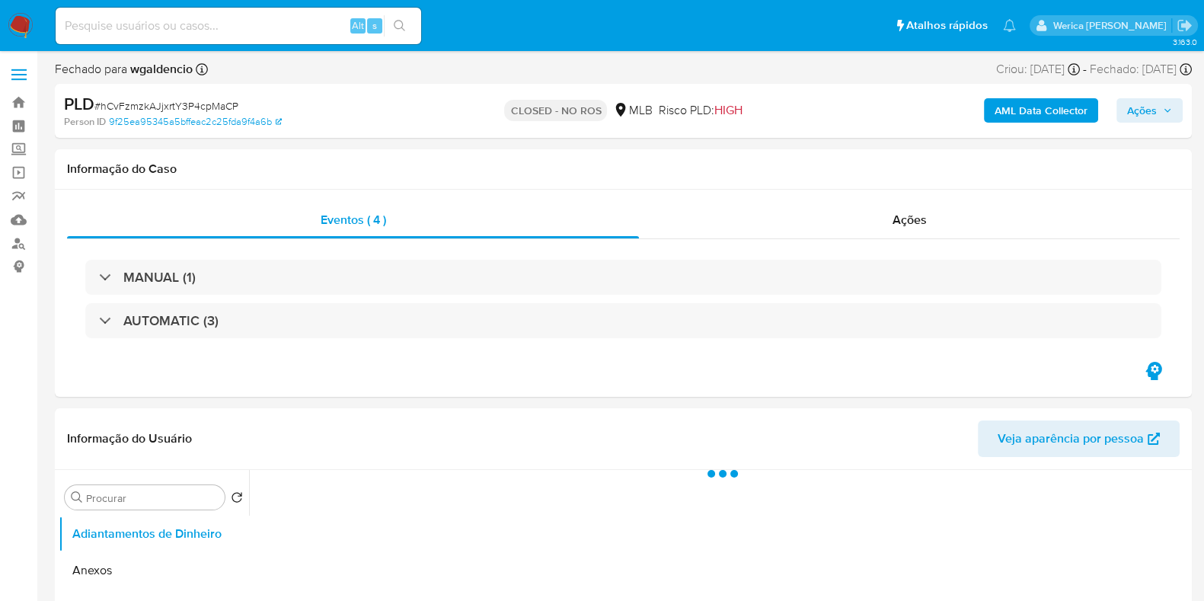
select select "10"
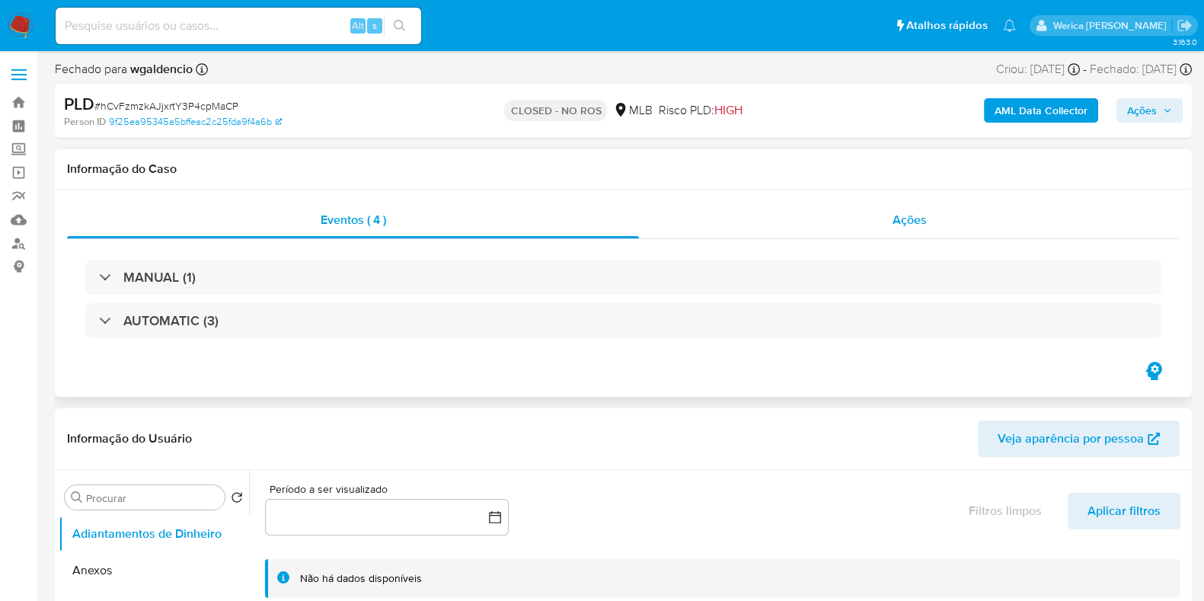
click at [930, 210] on div "Ações" at bounding box center [909, 220] width 541 height 37
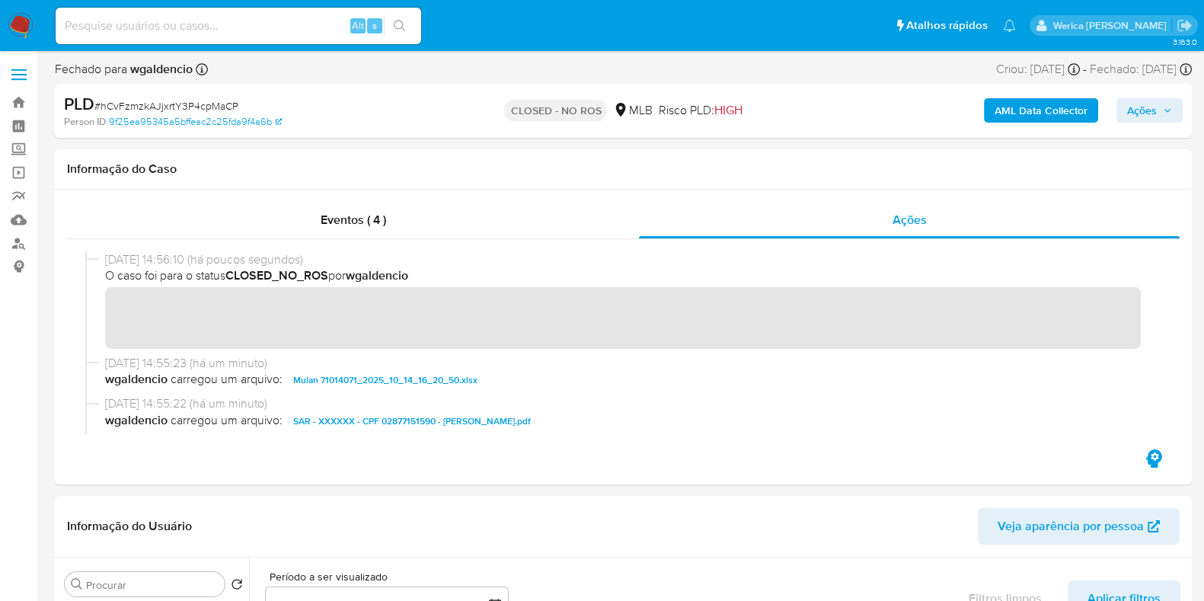
click at [1143, 111] on span "Ações" at bounding box center [1142, 110] width 30 height 24
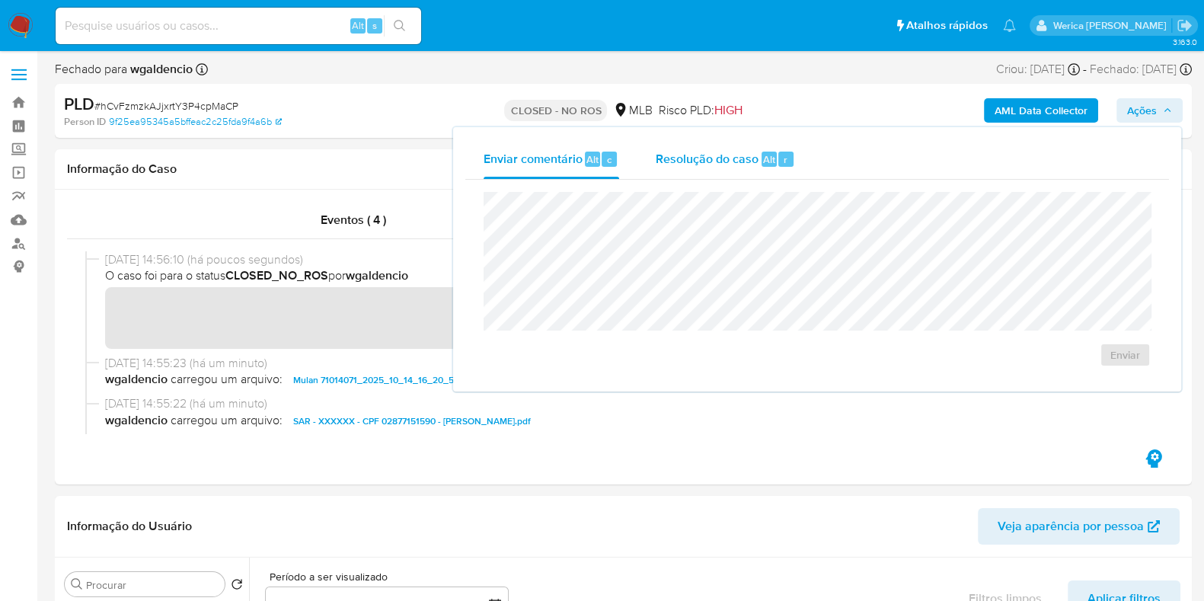
click at [754, 162] on span "Resolução do caso" at bounding box center [707, 159] width 103 height 18
type textarea "Fatos relevantes concluídos pelo analista: Movimentação de valores aparentement…"
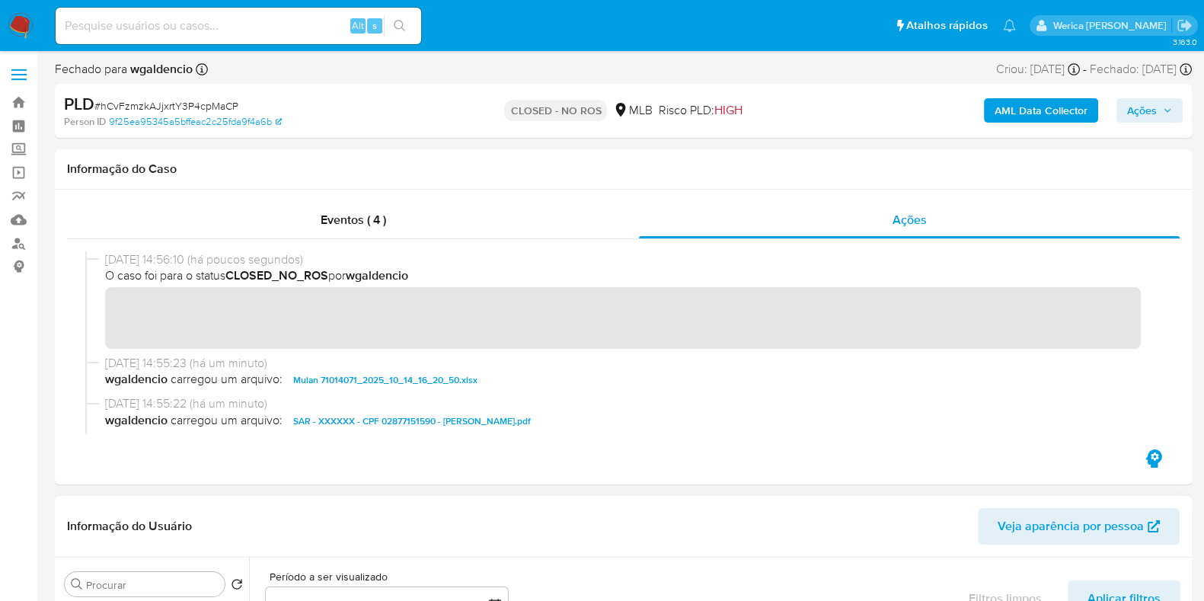
click at [136, 513] on header "Informação do Usuário Veja aparência por pessoa" at bounding box center [623, 526] width 1113 height 37
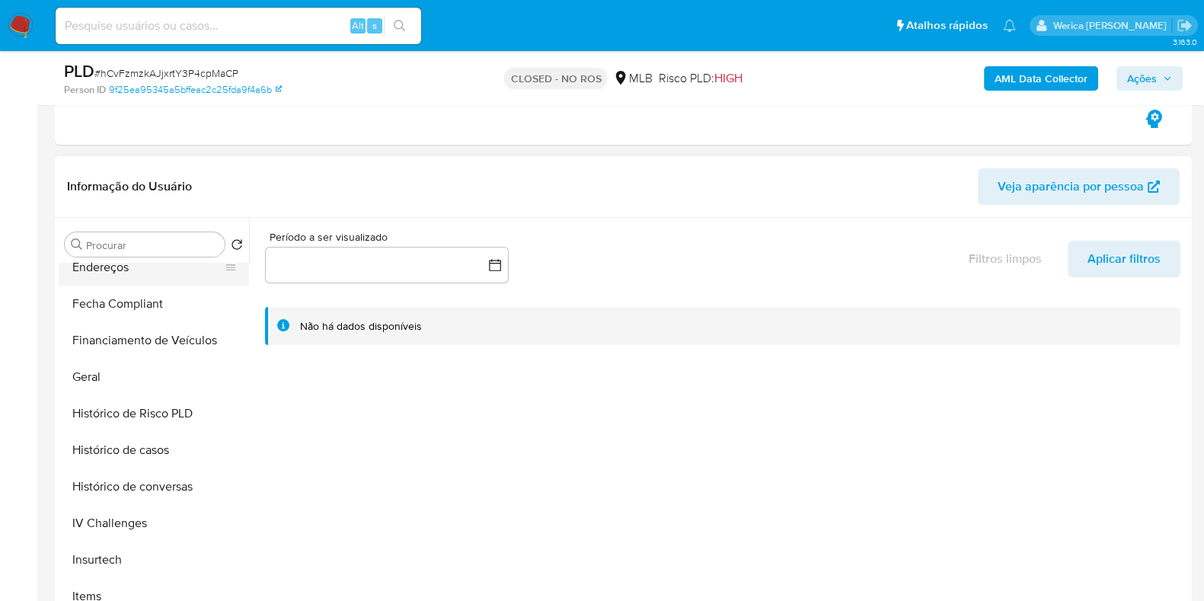
scroll to position [380, 0]
click at [129, 376] on button "Geral" at bounding box center [148, 376] width 178 height 37
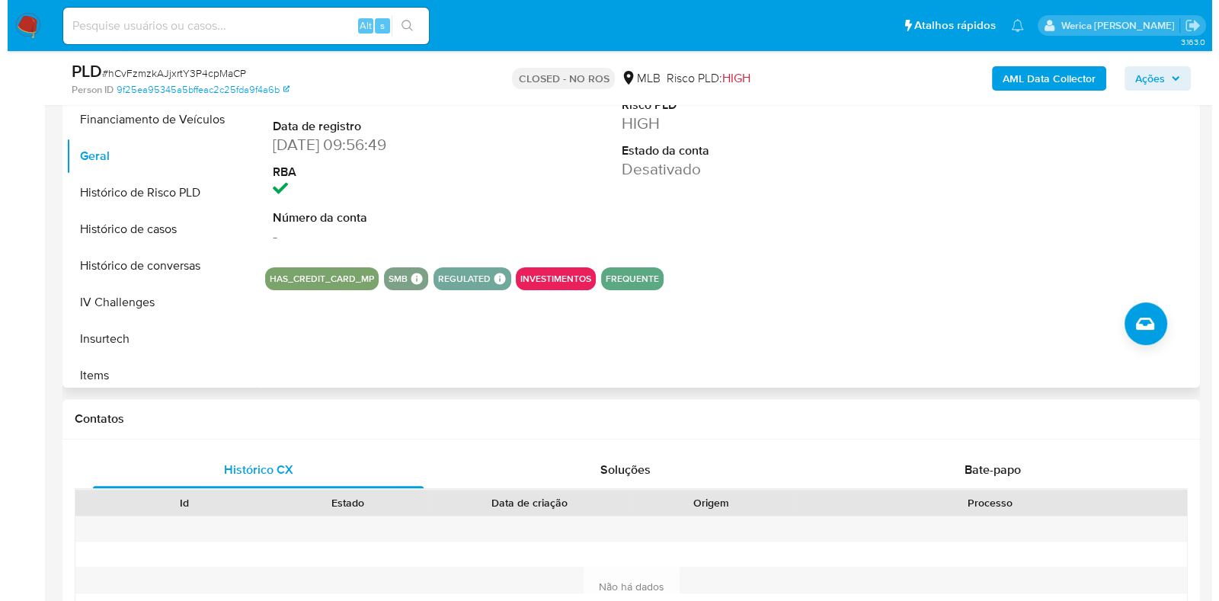
scroll to position [476, 0]
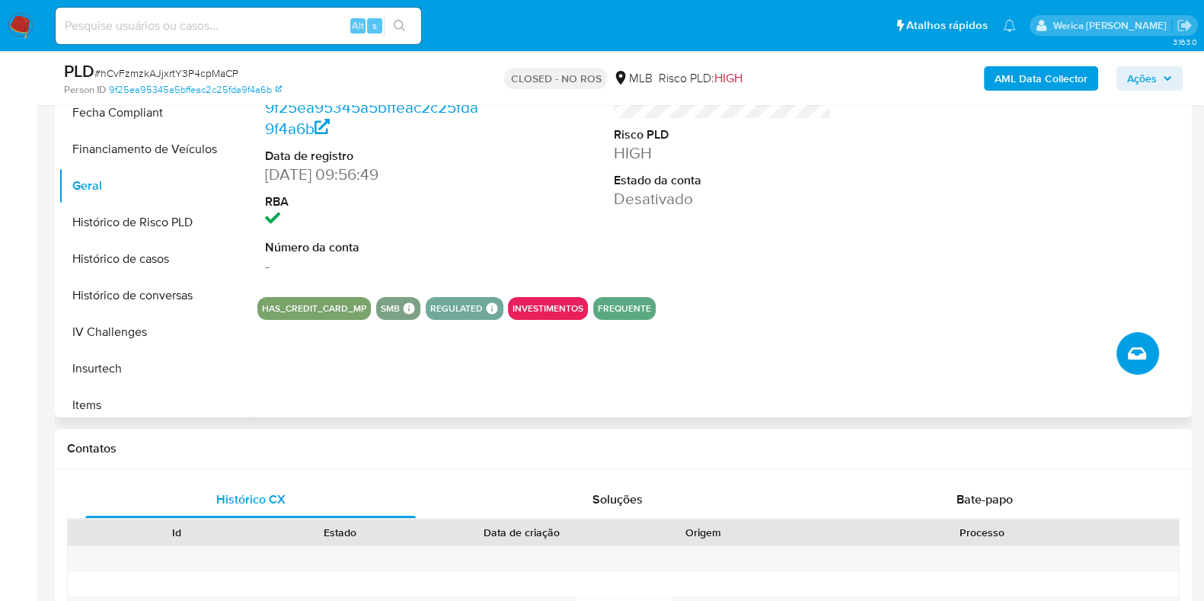
click at [1146, 352] on icon "Criar caso manual" at bounding box center [1137, 353] width 18 height 18
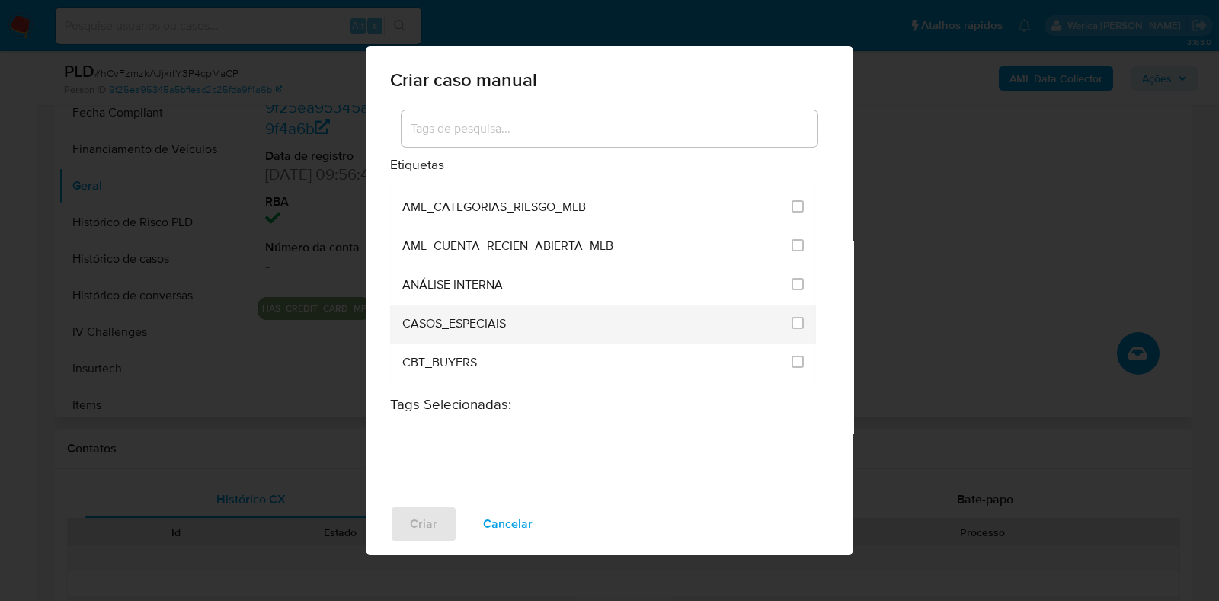
scroll to position [94, 0]
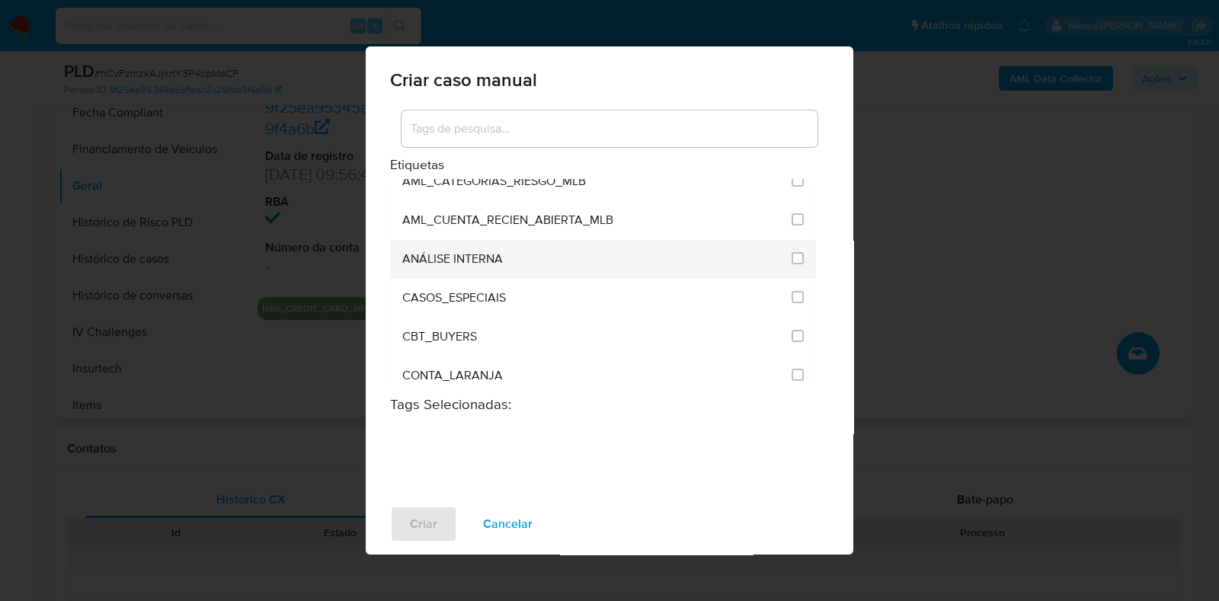
click at [642, 251] on div "ANÁLISE INTERNA" at bounding box center [592, 259] width 380 height 39
click at [796, 252] on input "1886" at bounding box center [797, 258] width 12 height 12
checkbox input "true"
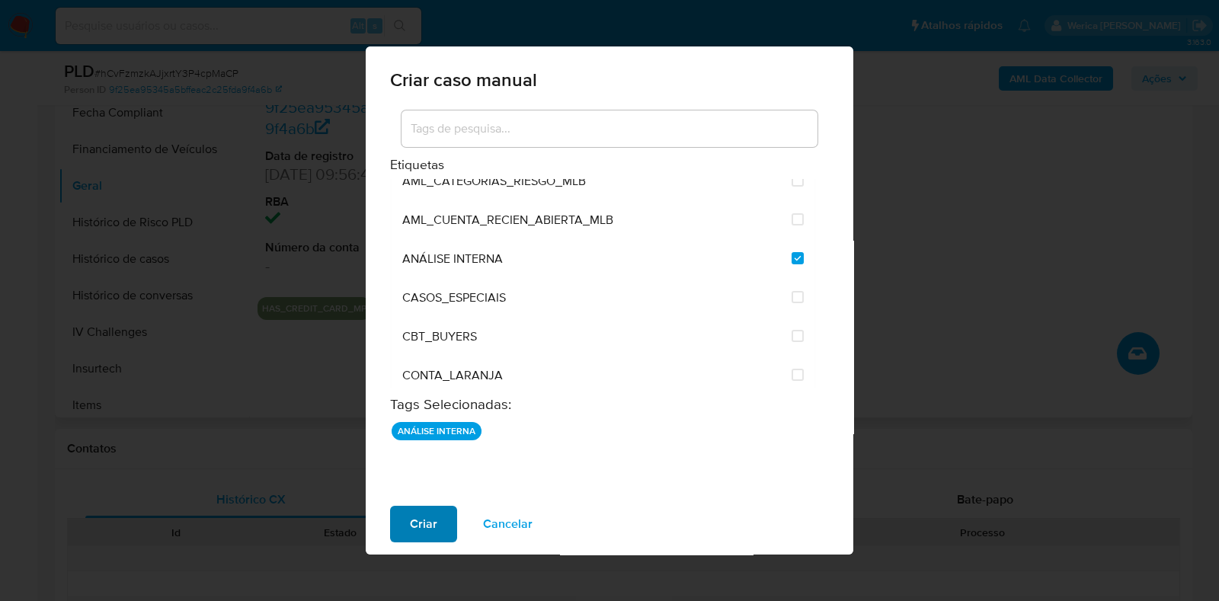
click at [440, 508] on button "Criar" at bounding box center [423, 524] width 67 height 37
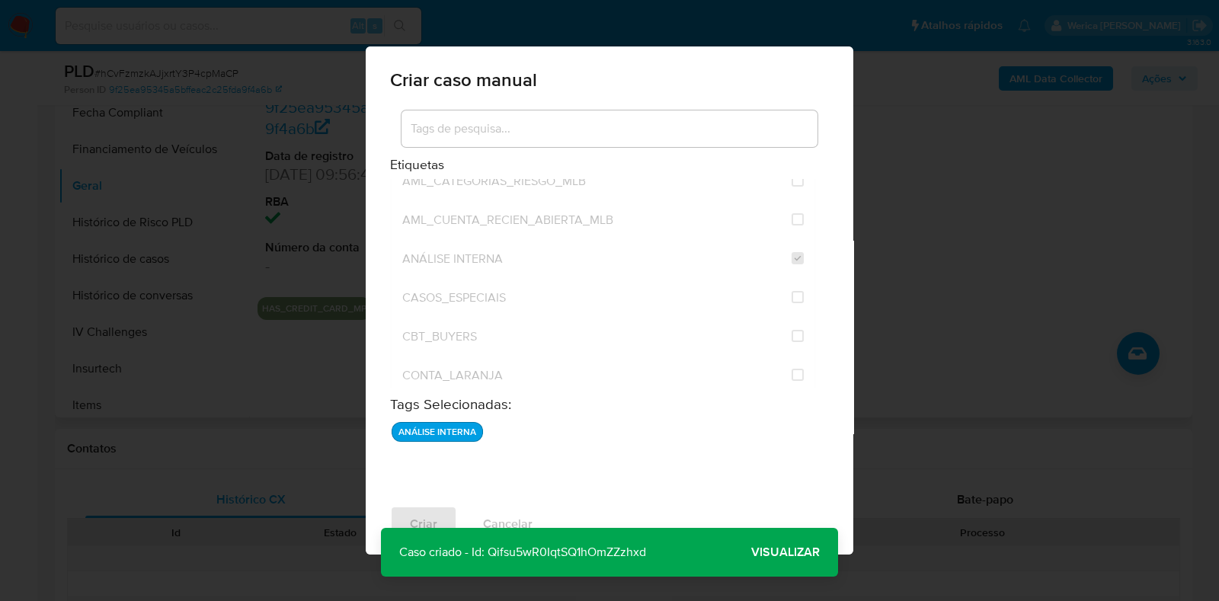
click at [761, 552] on span "Visualizar" at bounding box center [785, 552] width 69 height 0
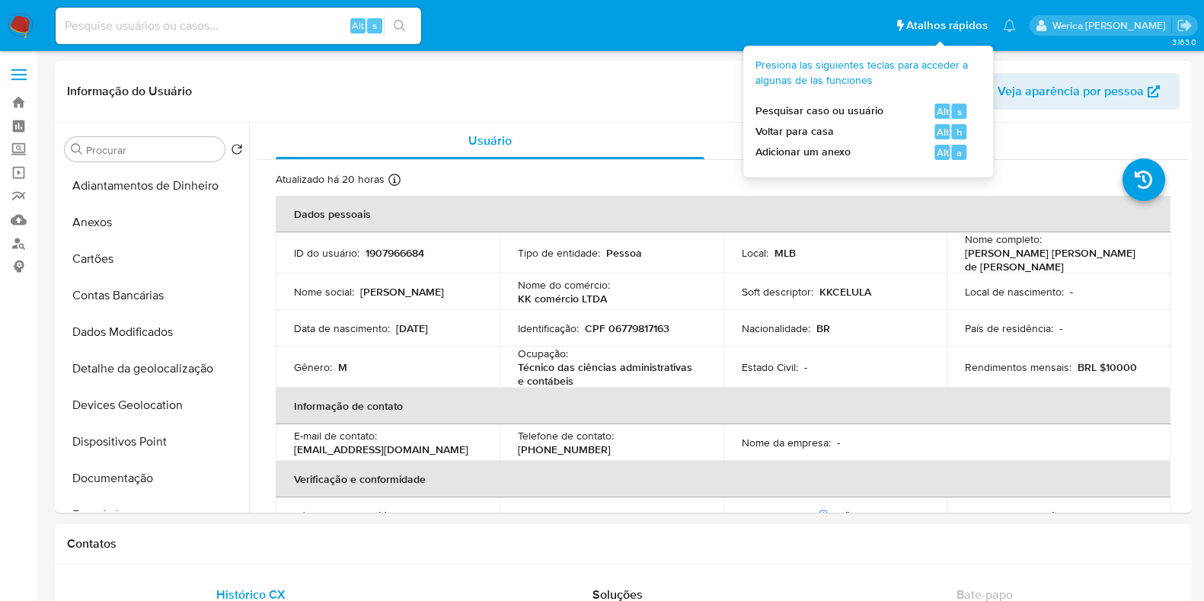
select select "10"
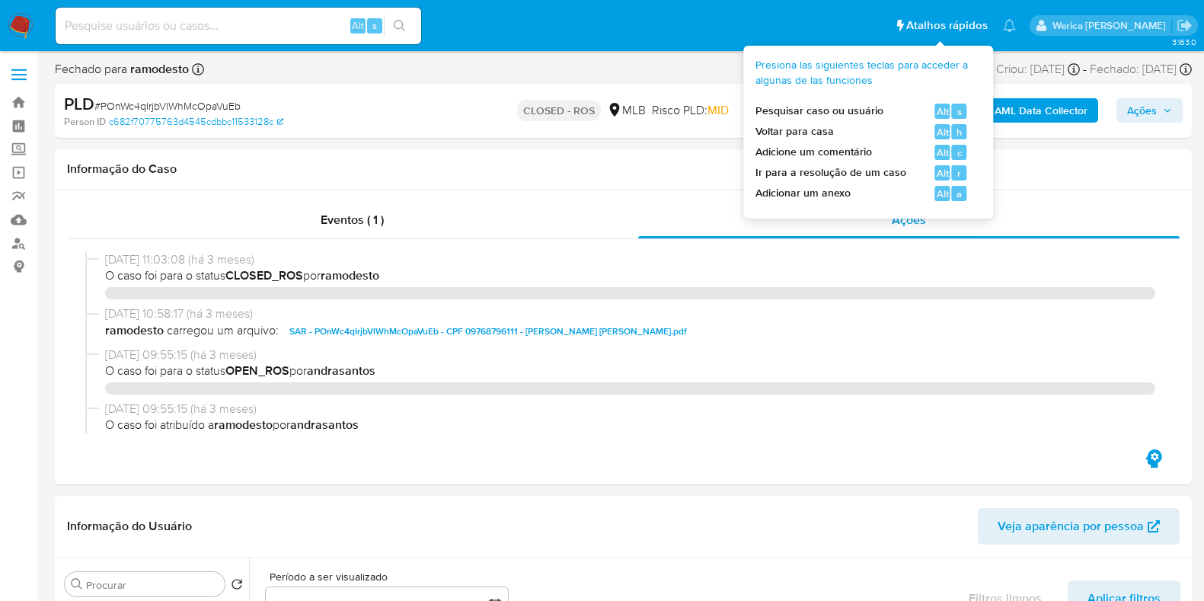
select select "10"
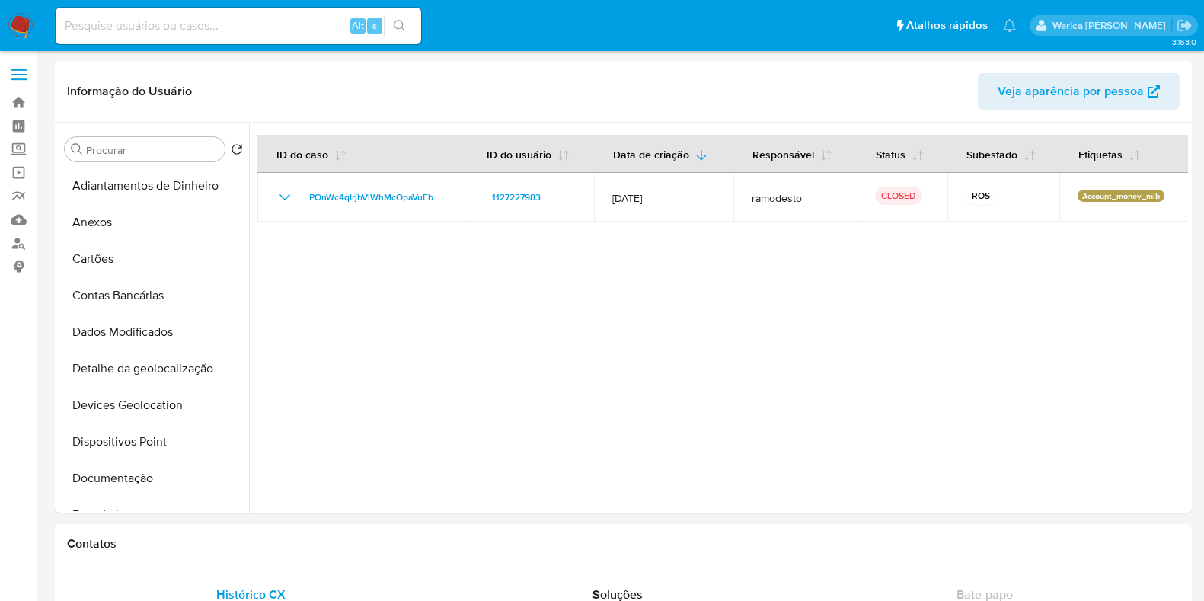
select select "10"
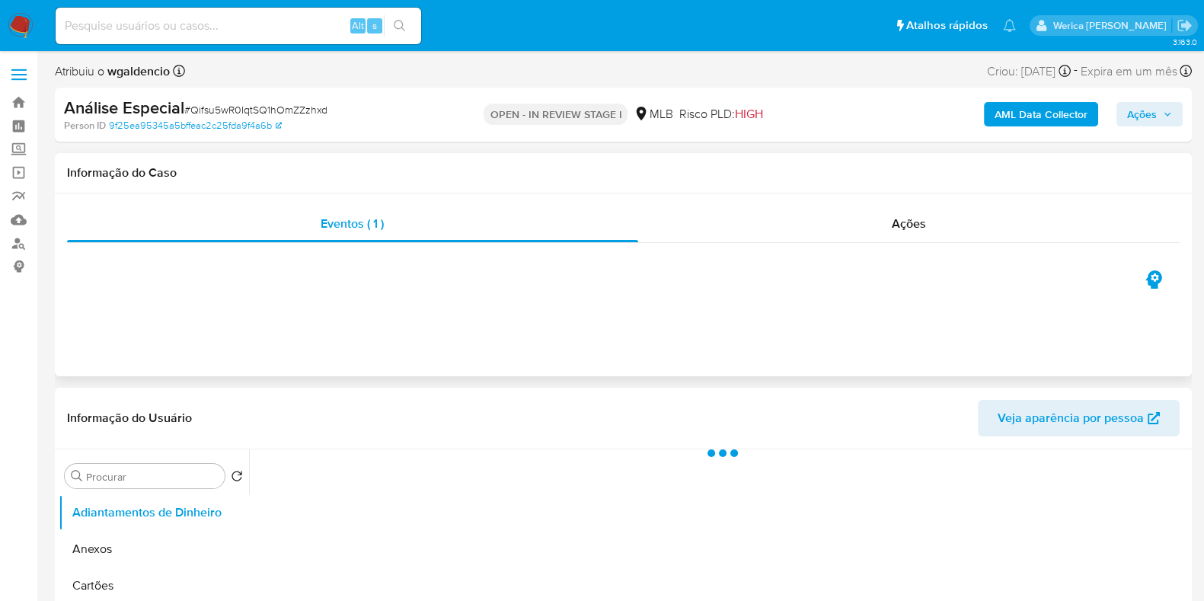
select select "10"
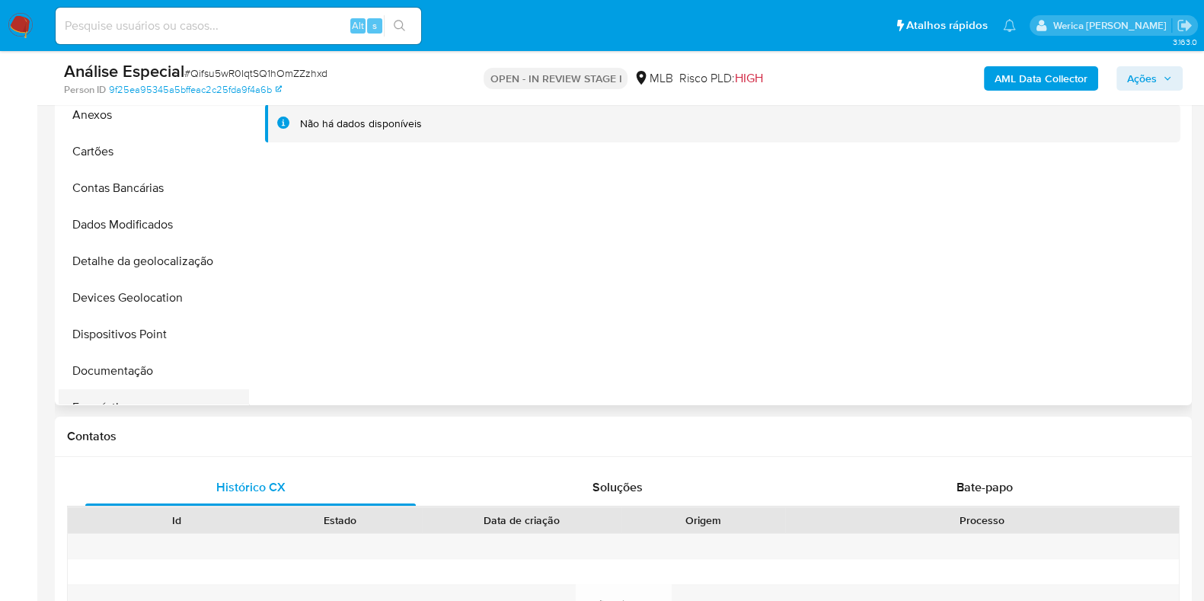
scroll to position [94, 0]
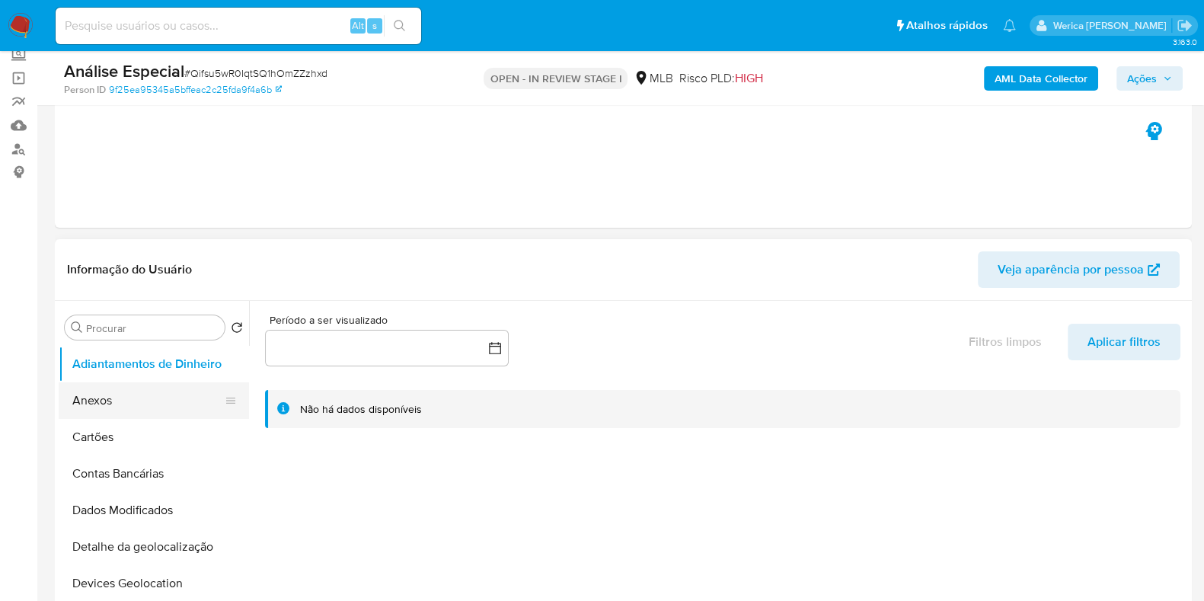
click at [123, 405] on button "Anexos" at bounding box center [148, 400] width 178 height 37
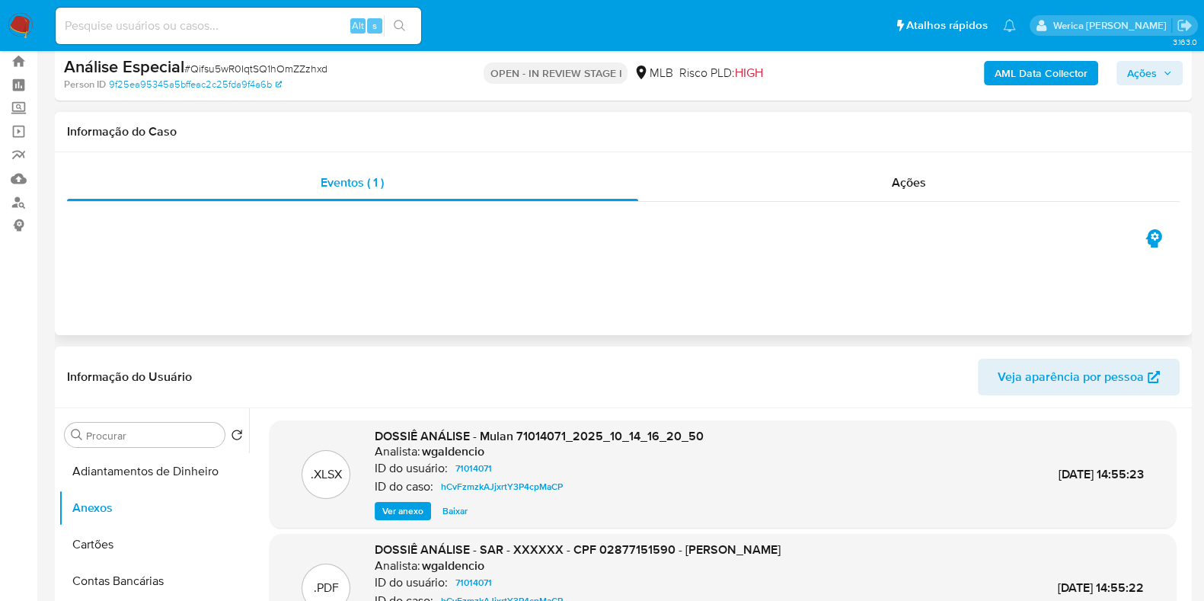
scroll to position [0, 0]
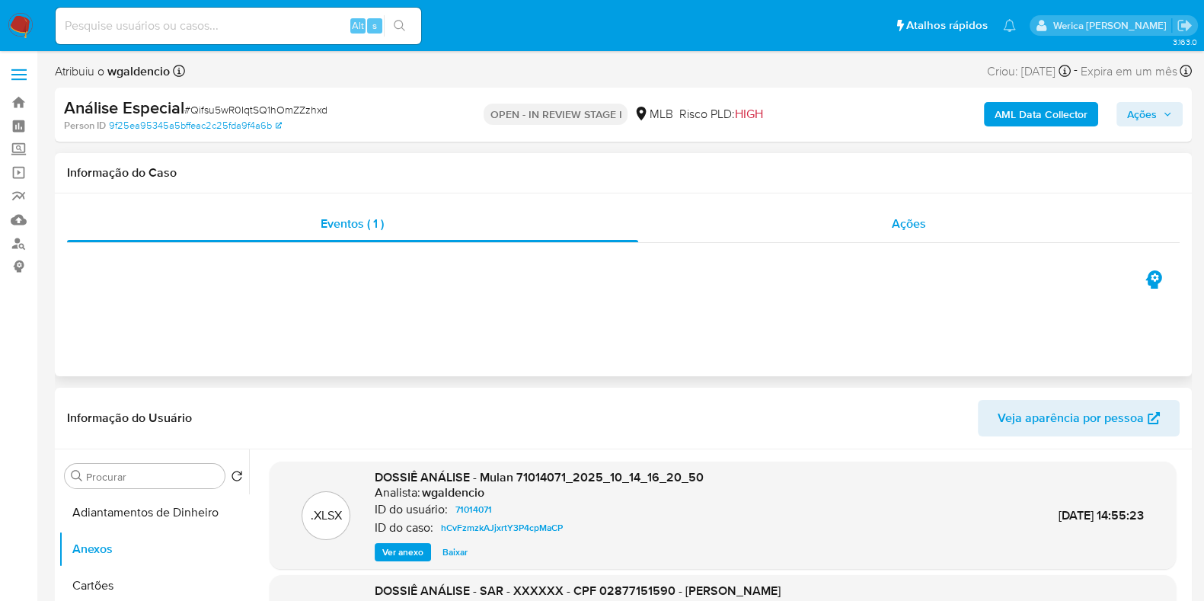
click at [907, 219] on span "Ações" at bounding box center [909, 224] width 34 height 18
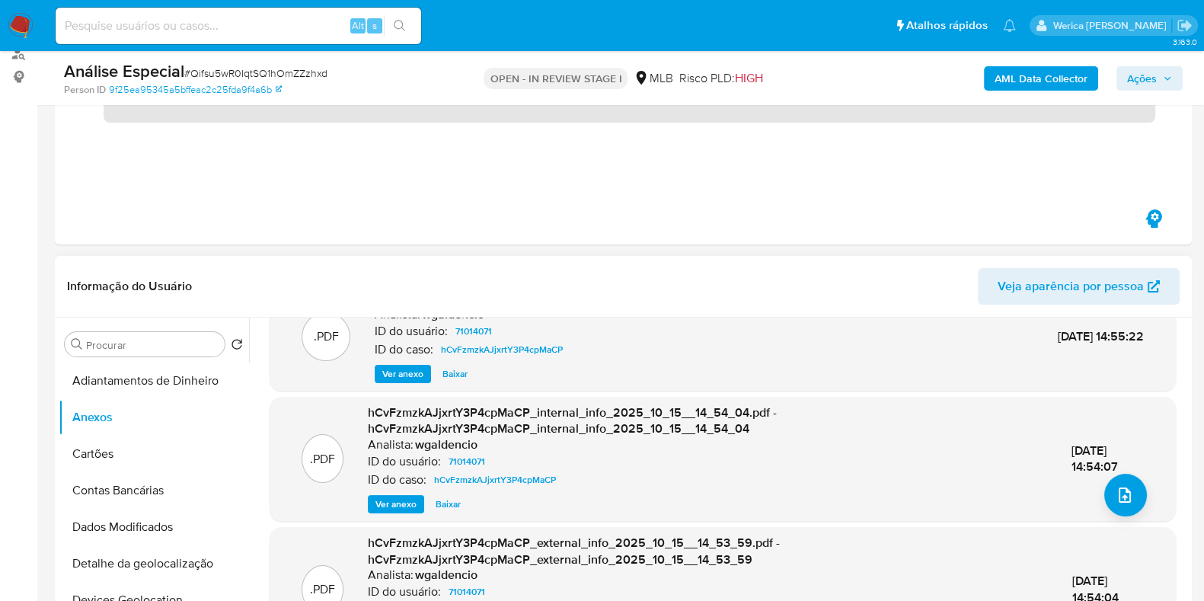
scroll to position [286, 0]
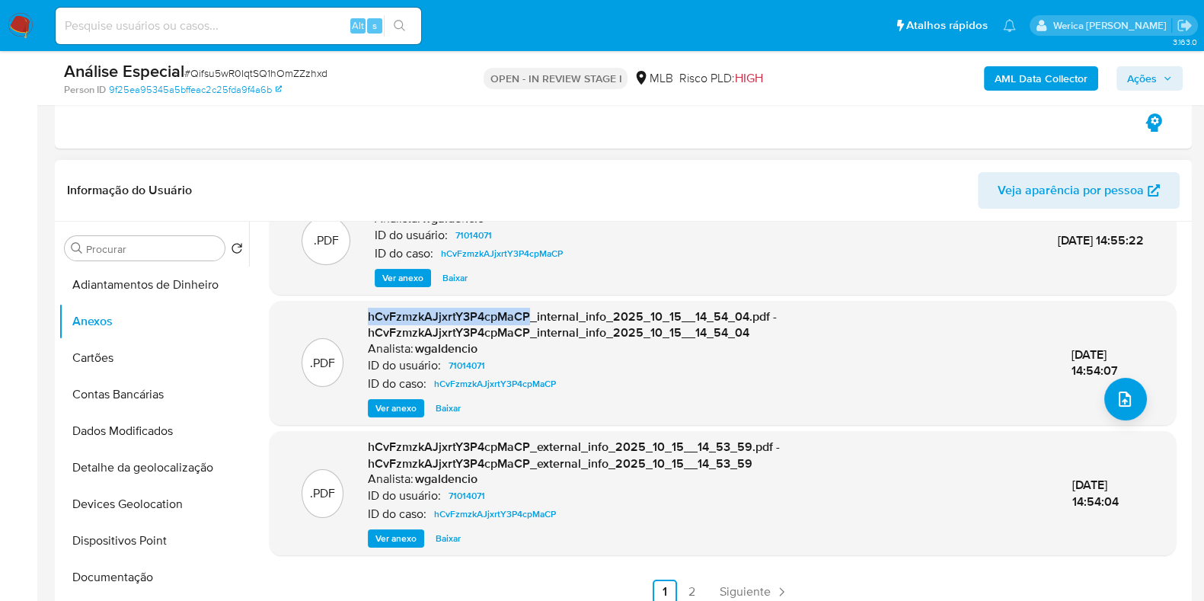
drag, startPoint x: 360, startPoint y: 318, endPoint x: 528, endPoint y: 318, distance: 167.6
click at [528, 318] on div ".PDF hCvFzmzkAJjxrtY3P4cpMaCP_internal_info_2025_10_15__14_54_04.pdf - hCvFzmzk…" at bounding box center [722, 363] width 891 height 109
copy span "hCvFzmzkAJjxrtY3P4cpMaCP"
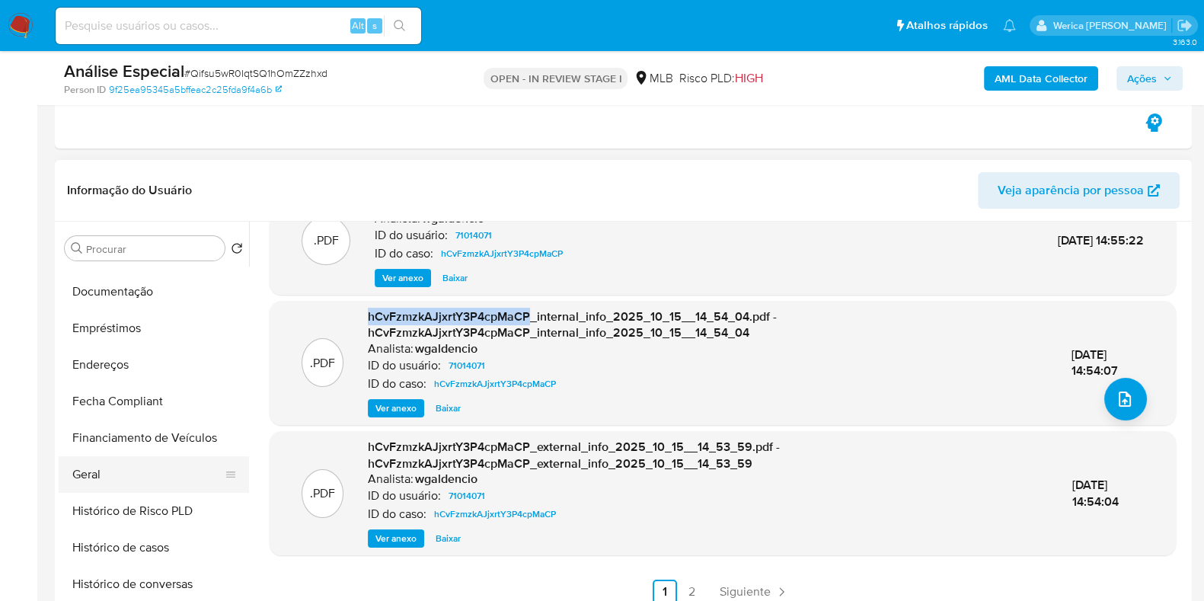
scroll to position [285, 0]
click at [1132, 80] on span "Ações" at bounding box center [1142, 78] width 30 height 24
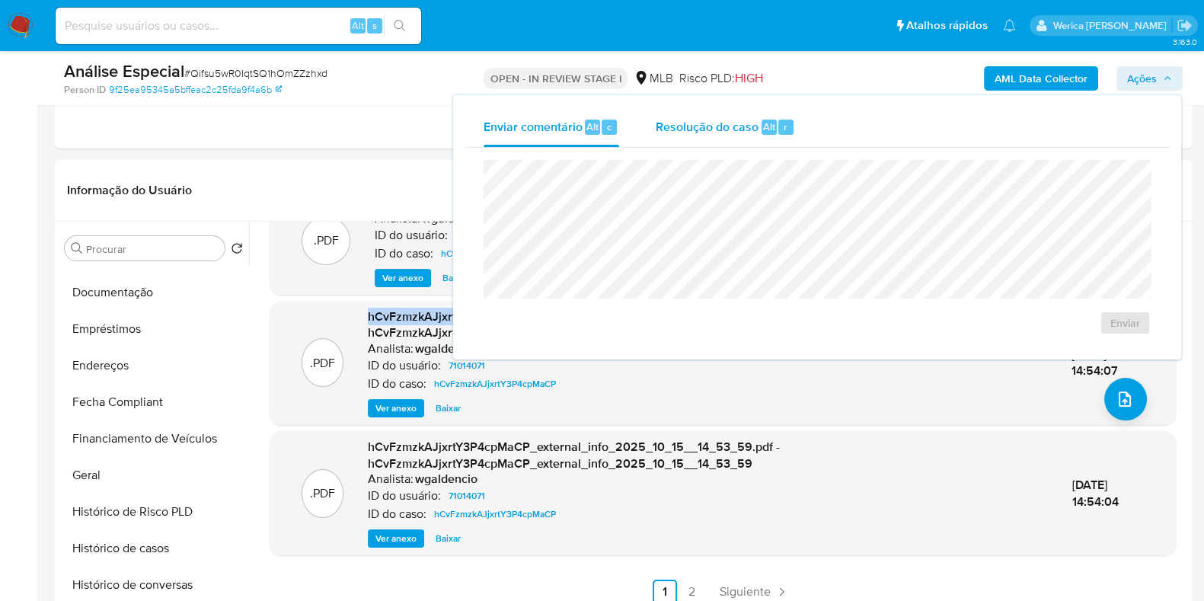
click at [743, 129] on span "Resolução do caso" at bounding box center [707, 126] width 103 height 18
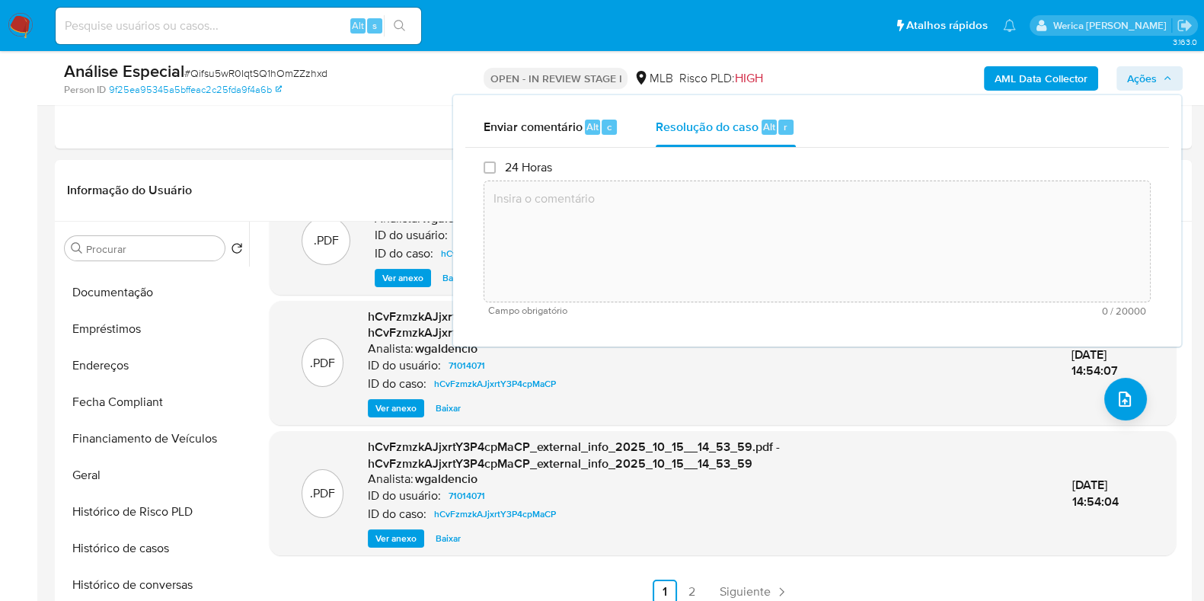
click at [749, 215] on textarea at bounding box center [817, 242] width 666 height 122
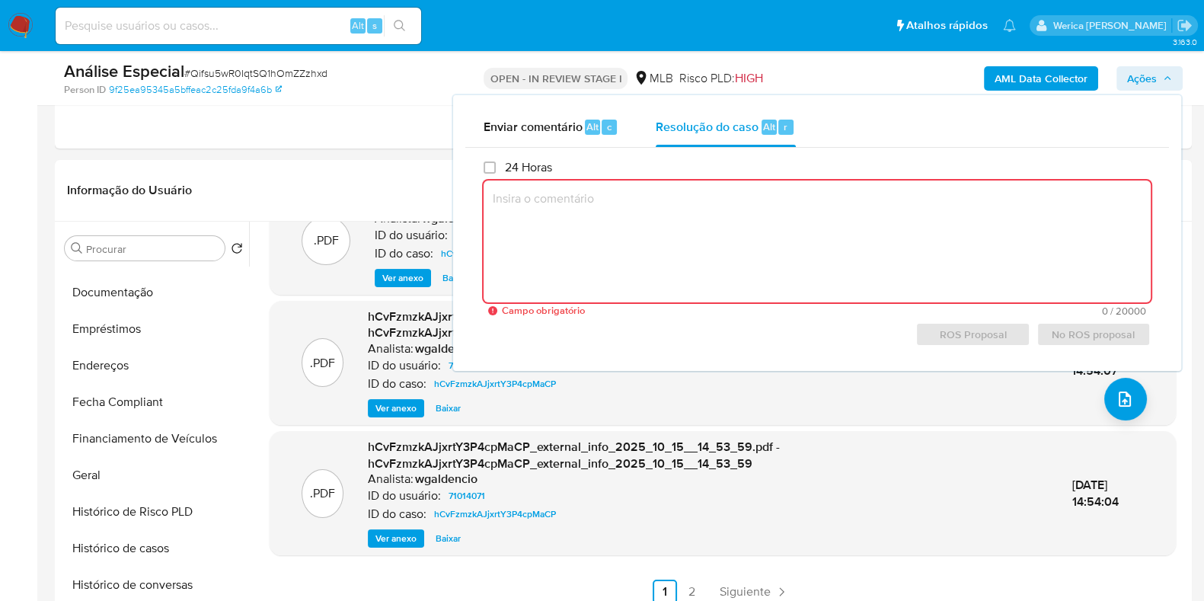
click at [678, 222] on textarea at bounding box center [817, 242] width 667 height 122
paste textarea "Pf_renda, Account_money_mlb, RESTRICAO_PREVENCAO_FRAUDES, Money_in_out"
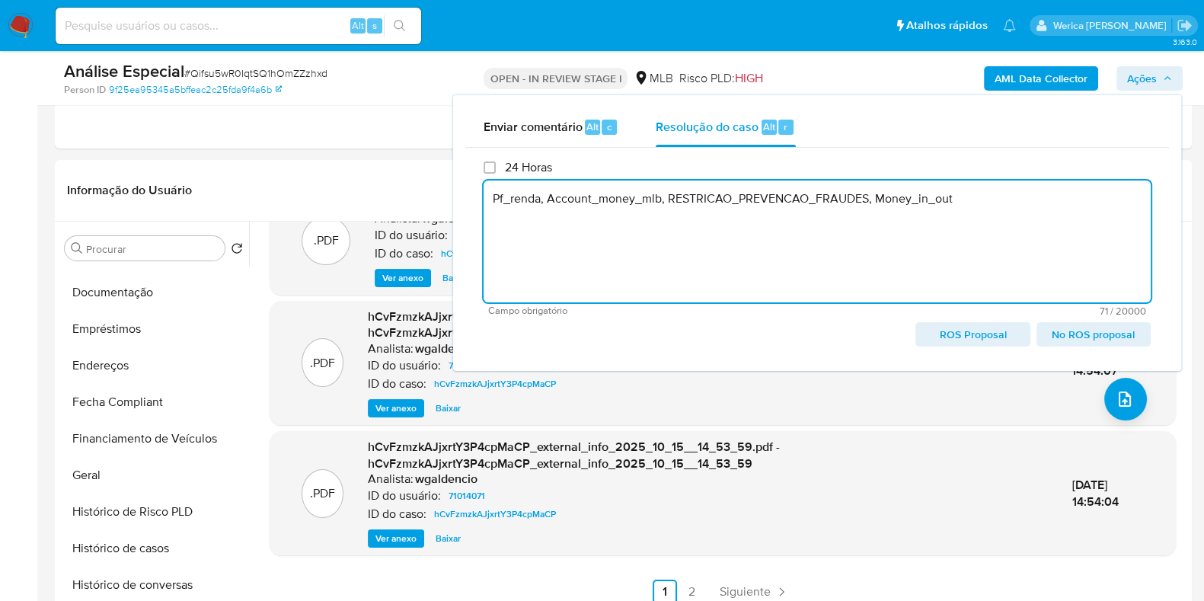
type textarea "Pf_renda, Account_money_mlb, RESTRICAO_PREVENCAO_FRAUDES, Money_in_out"
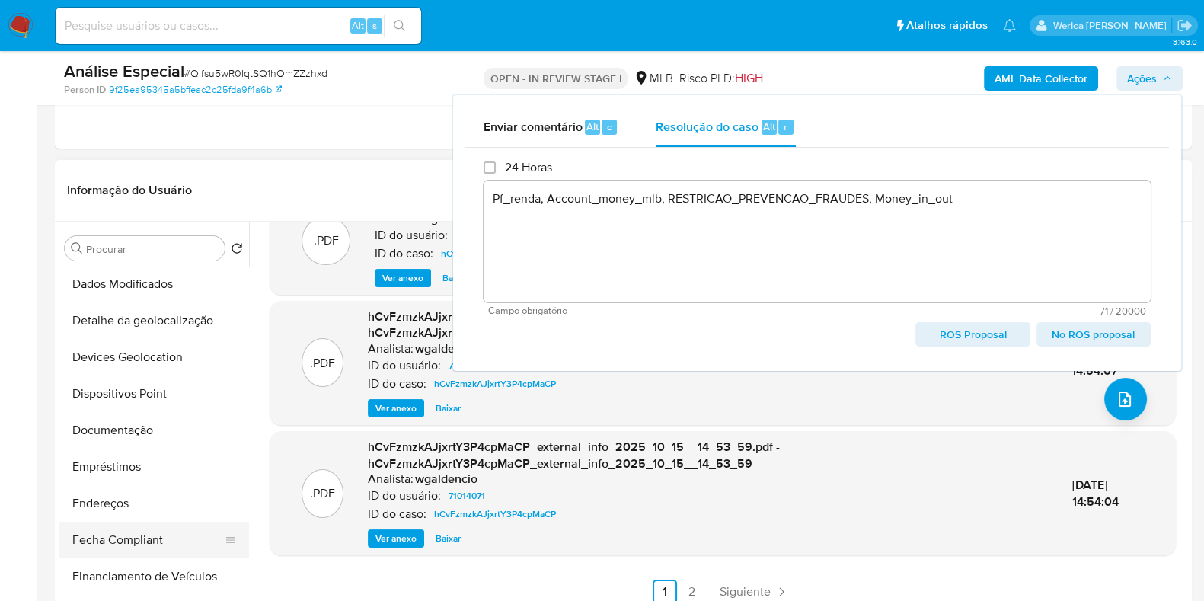
scroll to position [0, 0]
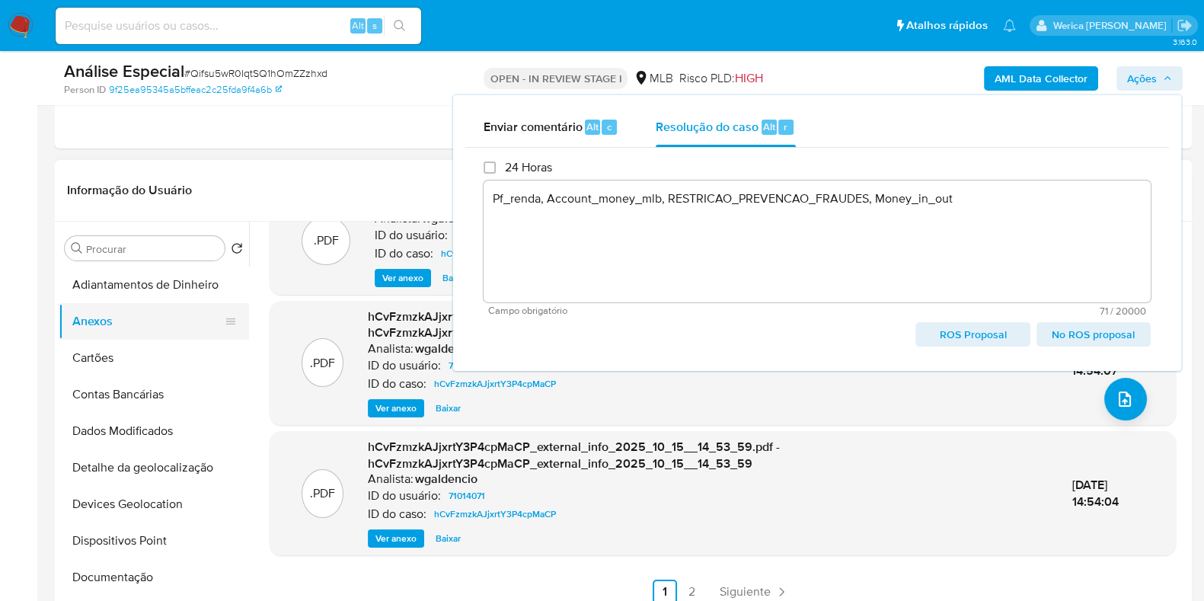
click at [129, 322] on button "Anexos" at bounding box center [148, 321] width 178 height 37
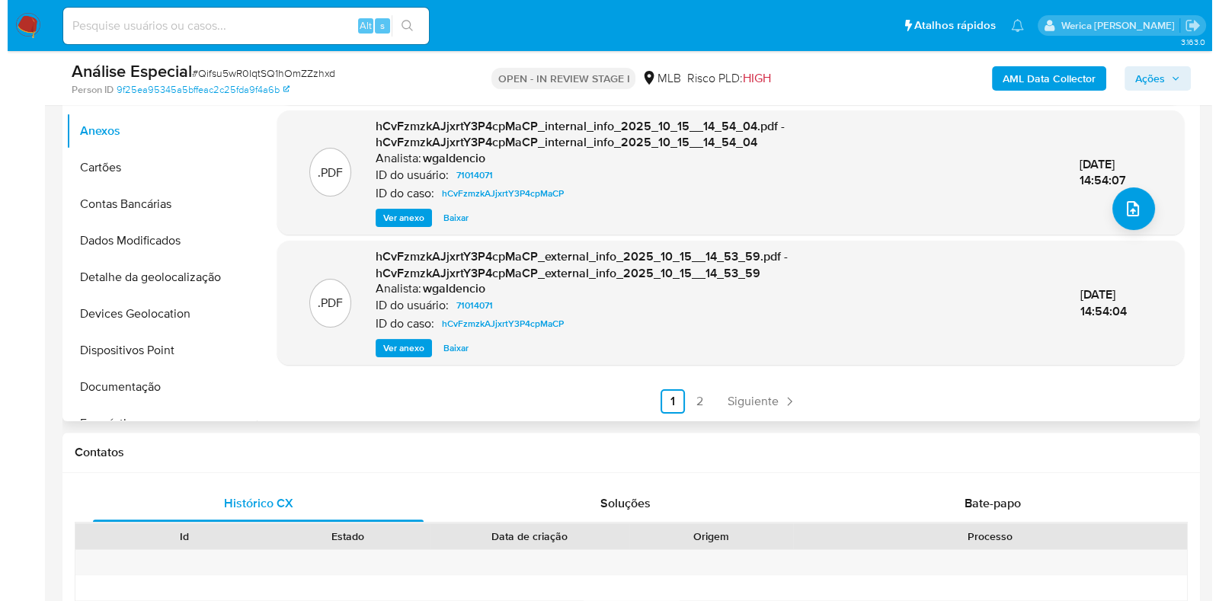
scroll to position [66, 0]
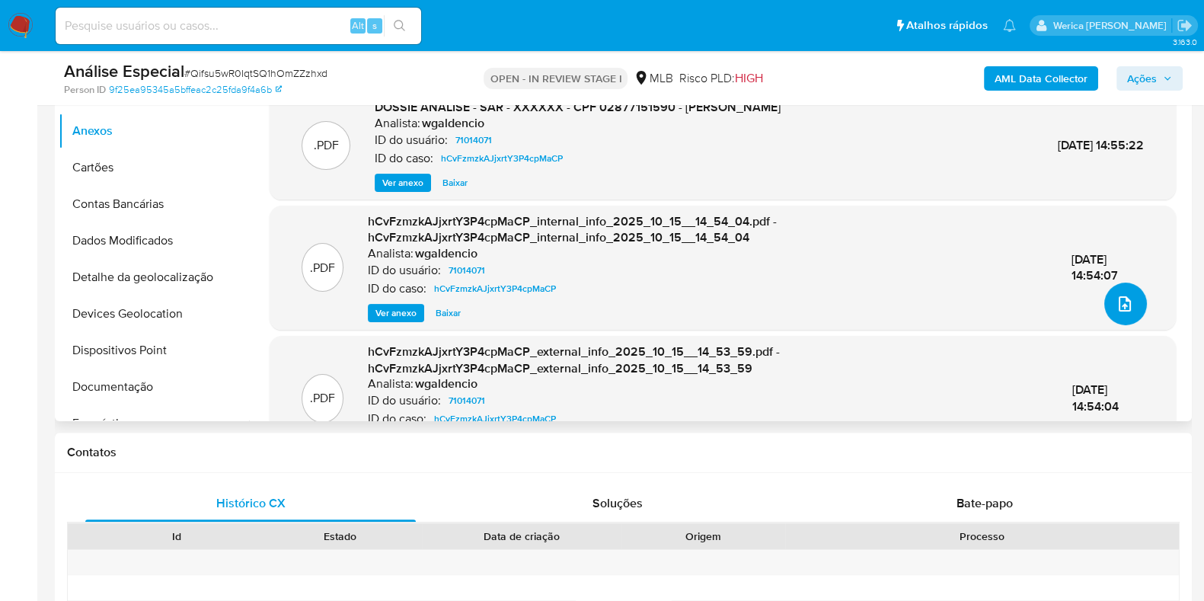
click at [1125, 299] on icon "upload-file" at bounding box center [1125, 304] width 18 height 18
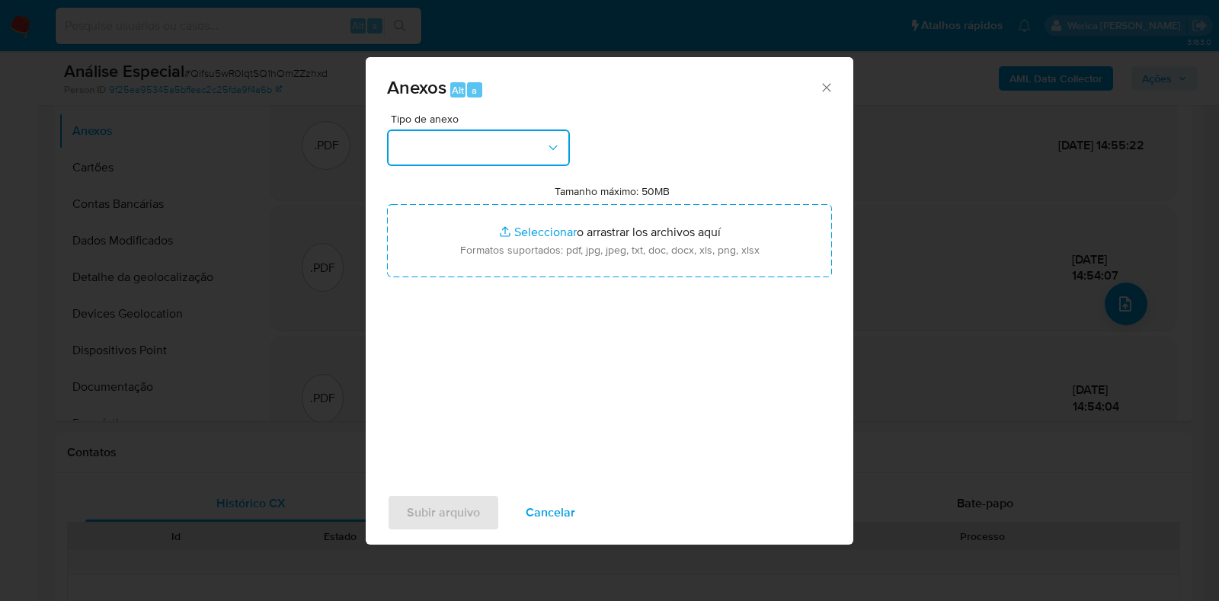
click at [460, 150] on button "button" at bounding box center [478, 148] width 183 height 37
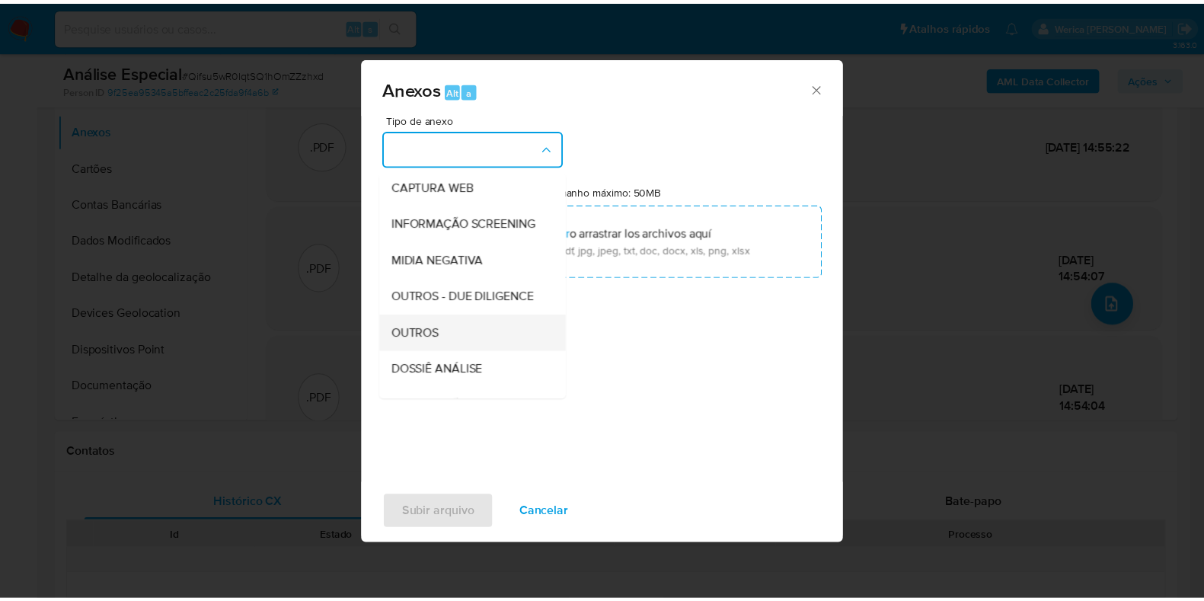
scroll to position [190, 0]
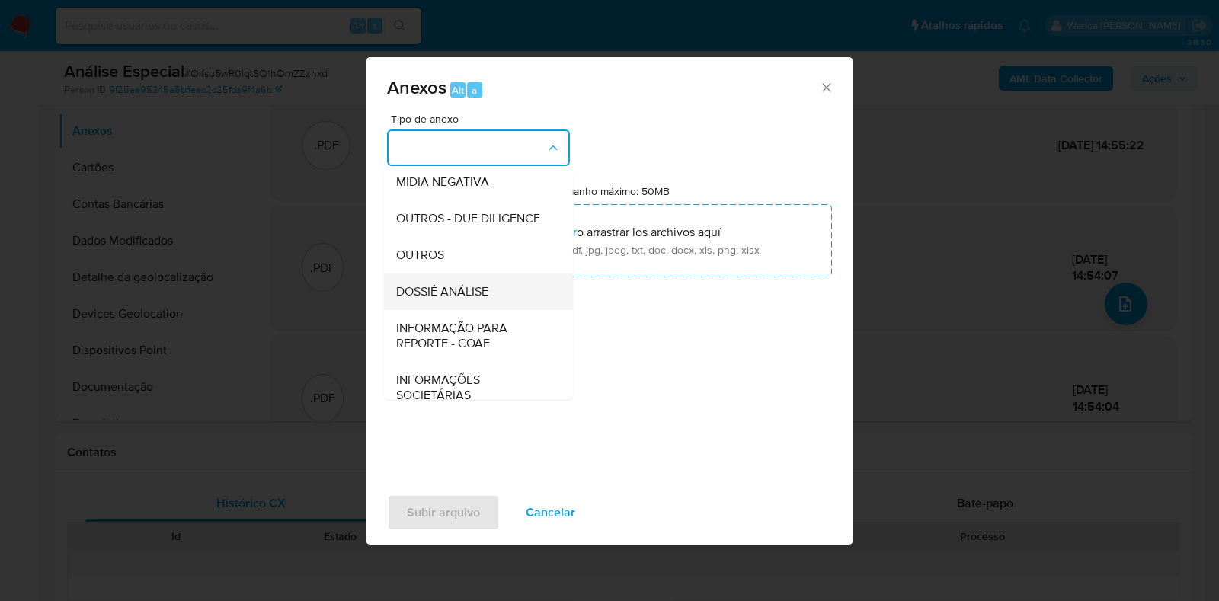
click at [490, 310] on div "DOSSIÊ ANÁLISE" at bounding box center [473, 291] width 155 height 37
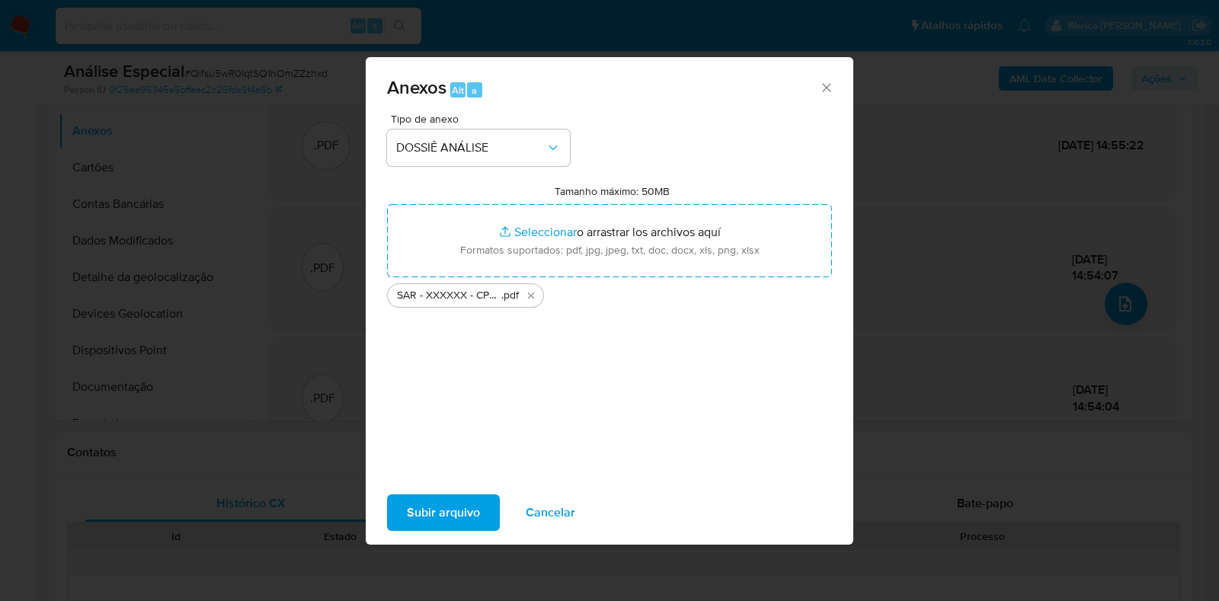
click at [458, 511] on span "Subir arquivo" at bounding box center [443, 513] width 73 height 34
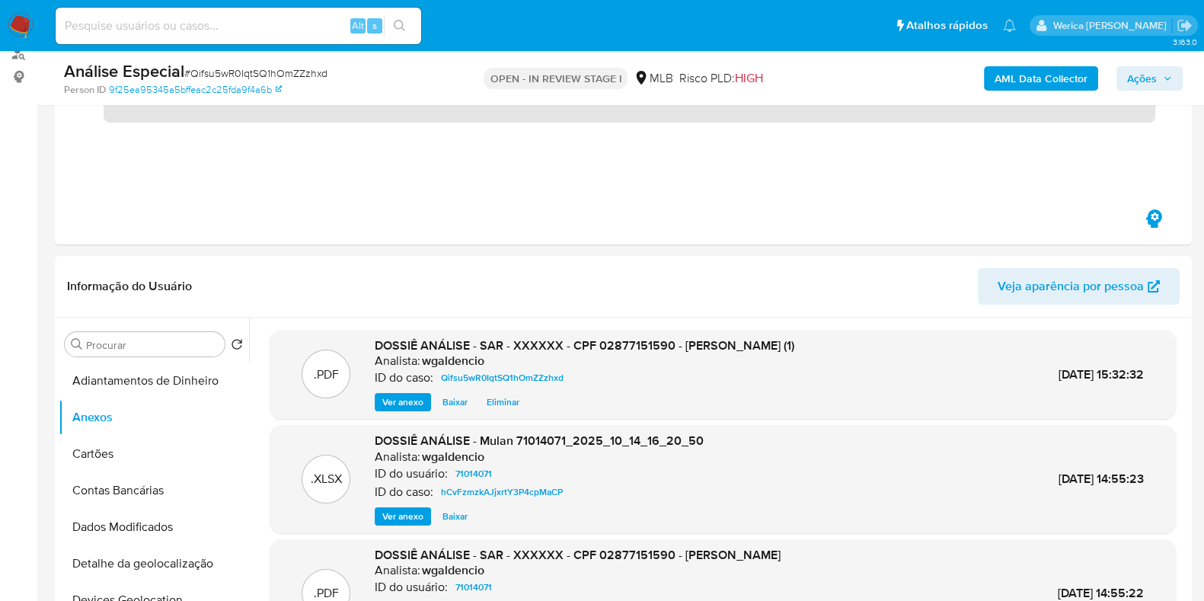
click at [1133, 84] on span "Ações" at bounding box center [1142, 78] width 30 height 24
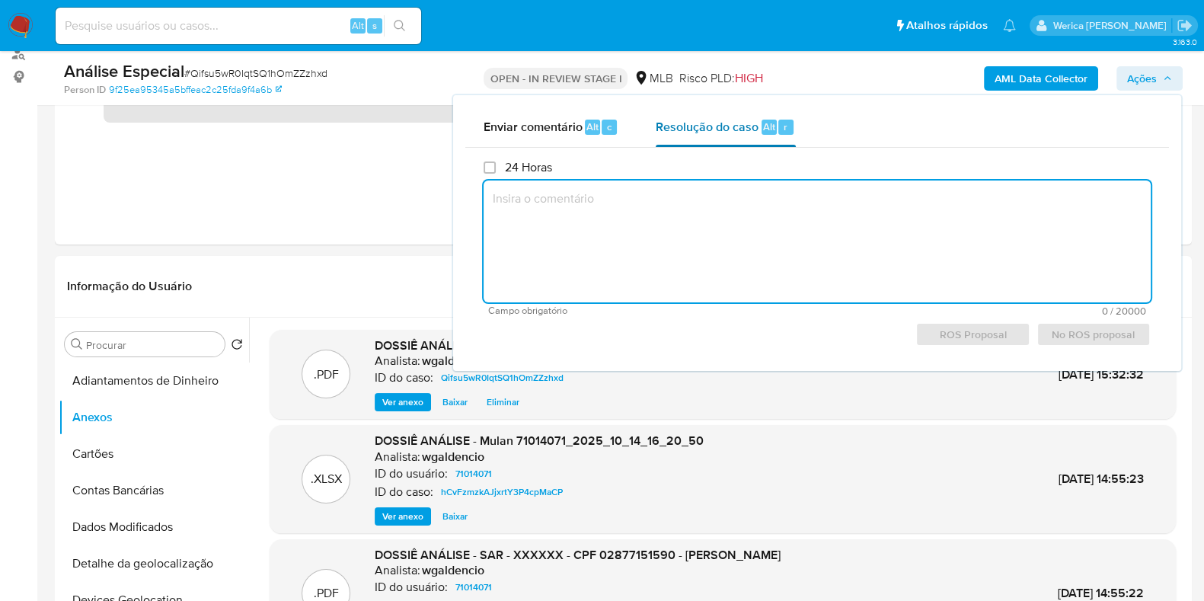
click at [768, 125] on span "Alt" at bounding box center [769, 127] width 12 height 14
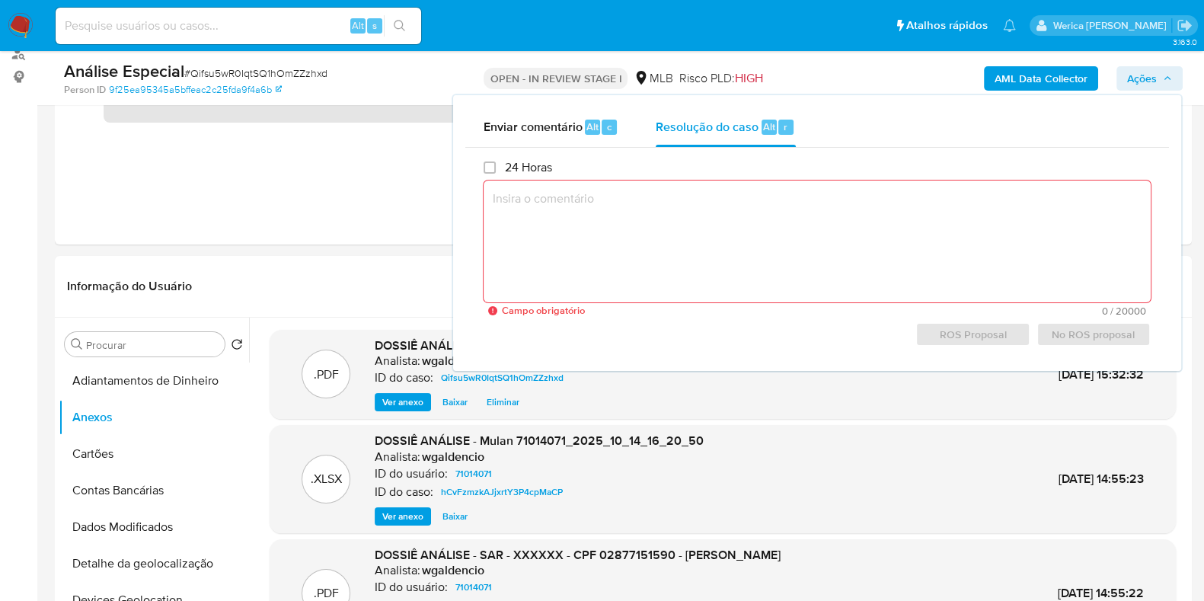
click at [785, 251] on textarea at bounding box center [817, 242] width 667 height 122
paste textarea "Foi criado este caso manual (Qifsu5wR0IqtSQ1hOmZZzhxd) para tratativa do alerta…"
click at [785, 251] on textarea at bounding box center [817, 242] width 667 height 122
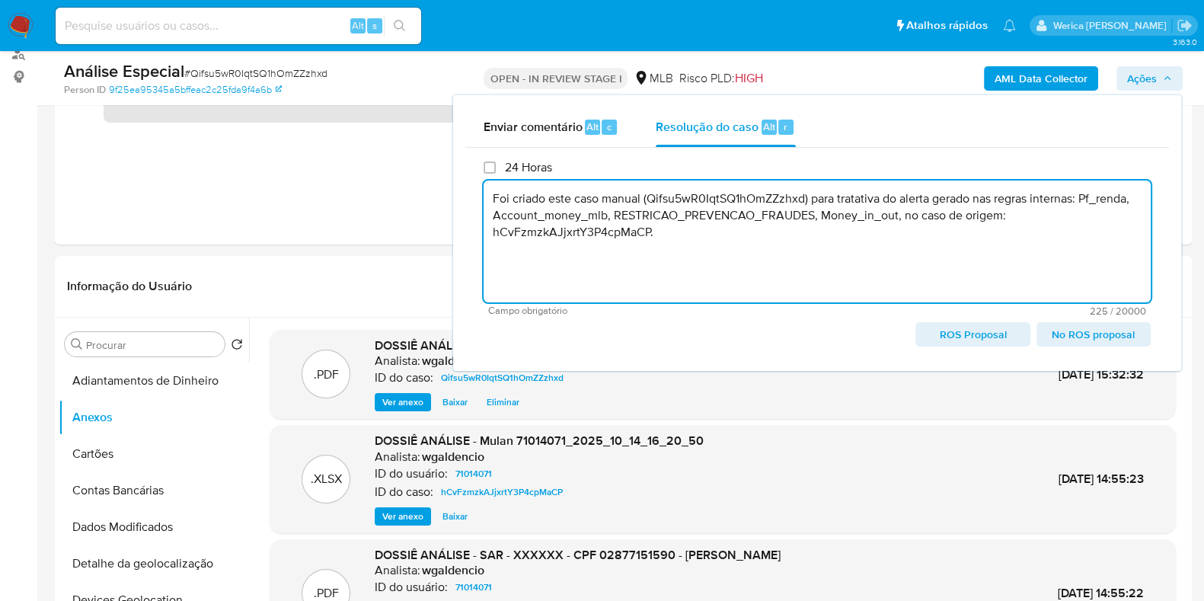
click at [785, 251] on textarea "Foi criado este caso manual (Qifsu5wR0IqtSQ1hOmZZzhxd) para tratativa do alerta…" at bounding box center [817, 242] width 667 height 122
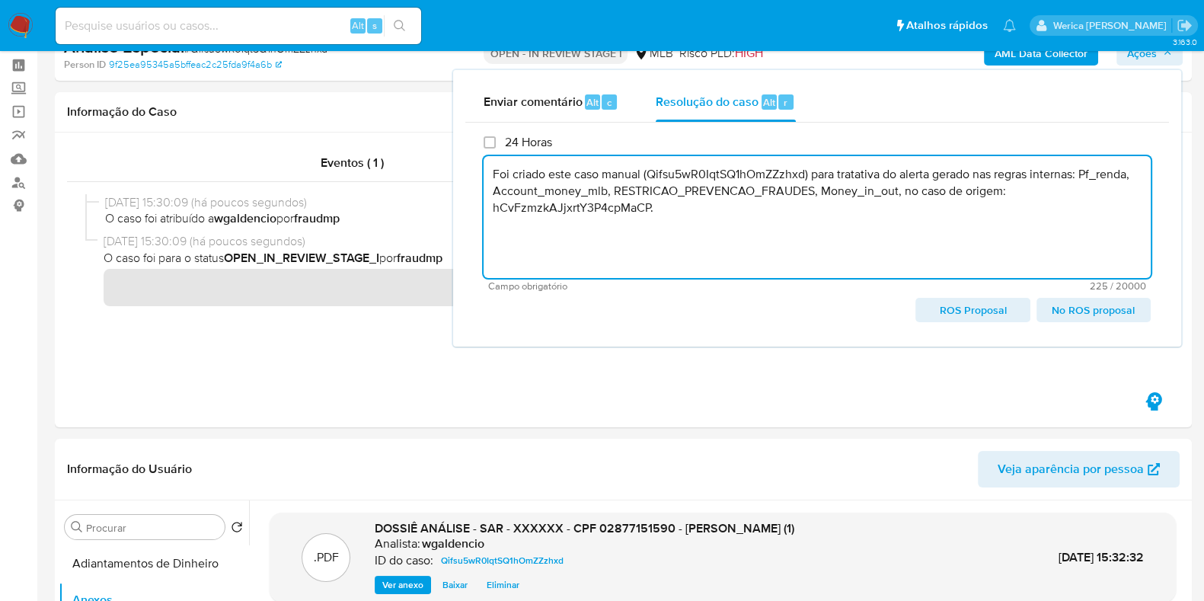
scroll to position [0, 0]
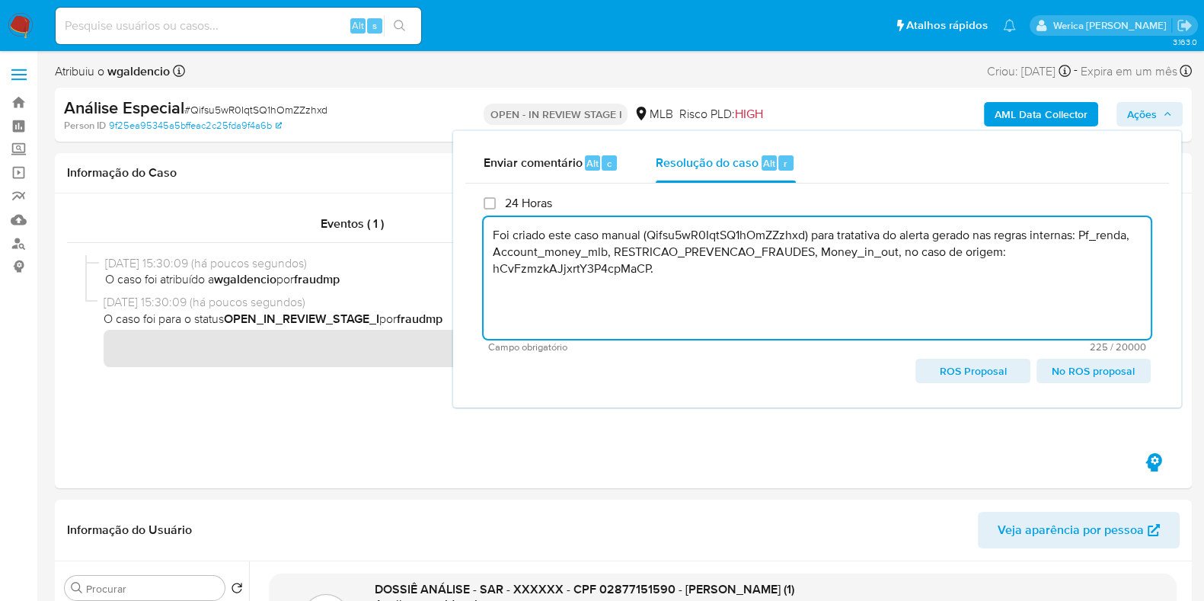
click at [749, 237] on textarea "Foi criado este caso manual (Qifsu5wR0IqtSQ1hOmZZzhxd) para tratativa do alerta…" at bounding box center [817, 278] width 667 height 122
click at [899, 271] on textarea "Foi criado este caso manual (Qifsu5wR0IqtSQ1hOmZZzhxd) para tratativa do alerta…" at bounding box center [817, 278] width 667 height 122
click at [1033, 264] on textarea "Foi criado este caso manual (Qifsu5wR0IqtSQ1hOmZZzhxd) para tratativa do alerta…" at bounding box center [817, 278] width 667 height 122
click at [1020, 253] on textarea "Foi criado este caso manual (Qifsu5wR0IqtSQ1hOmZZzhxd) para tratativa do alerta…" at bounding box center [817, 278] width 667 height 122
click at [1015, 264] on textarea "Foi criado este caso manual (Qifsu5wR0IqtSQ1hOmZZzhxd) para tratativa do alerta…" at bounding box center [817, 278] width 667 height 122
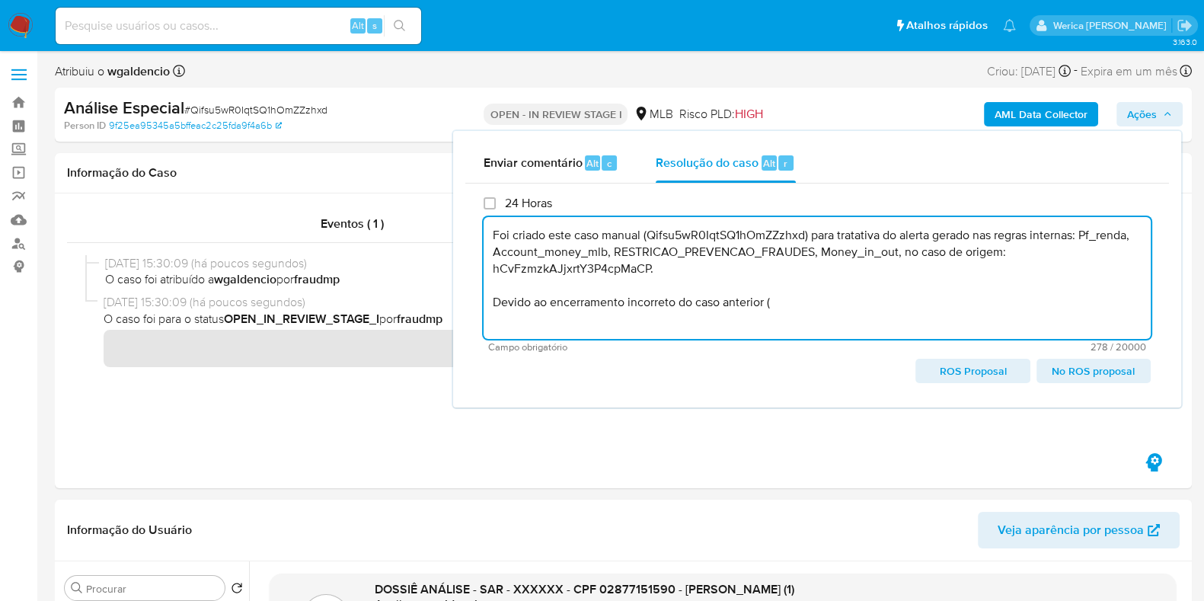
click at [563, 271] on textarea "Foi criado este caso manual (Qifsu5wR0IqtSQ1hOmZZzhxd) para tratativa do alerta…" at bounding box center [817, 278] width 667 height 122
click at [780, 302] on textarea "Foi criado este caso manual (Qifsu5wR0IqtSQ1hOmZZzhxd) para tratativa do alerta…" at bounding box center [817, 278] width 667 height 122
paste textarea "hCvFzmzkAJjxrtY3P4cpMaCP"
click at [804, 323] on textarea "Foi criado este caso manual (Qifsu5wR0IqtSQ1hOmZZzhxd) para tratativa do alerta…" at bounding box center [817, 278] width 667 height 122
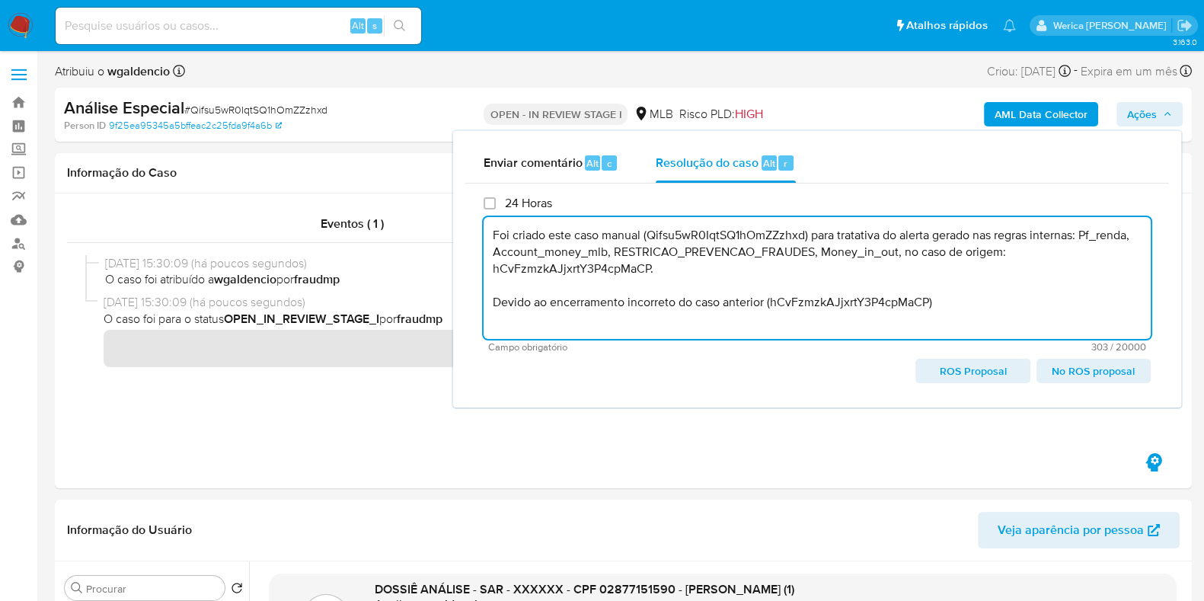
click at [789, 305] on textarea "Foi criado este caso manual (Qifsu5wR0IqtSQ1hOmZZzhxd) para tratativa do alerta…" at bounding box center [817, 278] width 667 height 122
click at [870, 305] on textarea "Foi criado este caso manual (Qifsu5wR0IqtSQ1hOmZZzhxd) para tratativa do alerta…" at bounding box center [817, 278] width 667 height 122
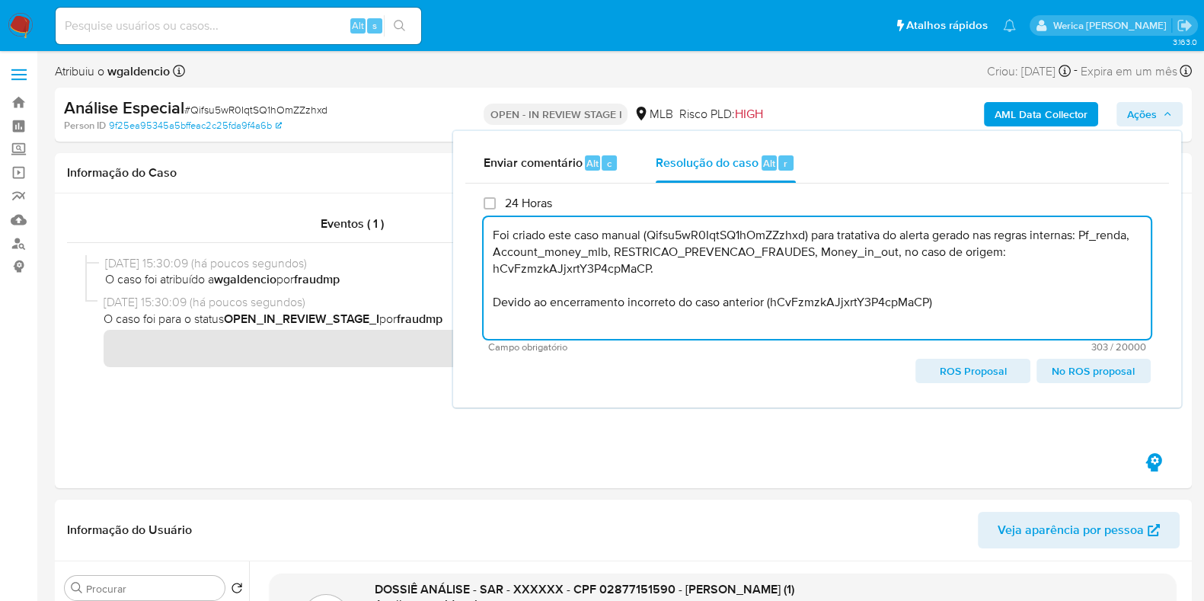
click at [870, 305] on textarea "Foi criado este caso manual (Qifsu5wR0IqtSQ1hOmZZzhxd) para tratativa do alerta…" at bounding box center [817, 278] width 667 height 122
paste textarea "Em função do encerramento erroneamente realizado no caso anterior (hCvFzmzkAJjx…"
click at [638, 286] on textarea "Foi criado este caso manual (Qifsu5wR0IqtSQ1hOmZZzhxd) para tratativa do alerta…" at bounding box center [817, 278] width 667 height 122
click at [524, 317] on textarea "Foi criado este caso manual (Qifsu5wR0IqtSQ1hOmZZzhxd) para tratativa do alerta…" at bounding box center [817, 278] width 667 height 122
click at [523, 313] on textarea "Foi criado este caso manual (Qifsu5wR0IqtSQ1hOmZZzhxd) para tratativa do alerta…" at bounding box center [817, 278] width 667 height 122
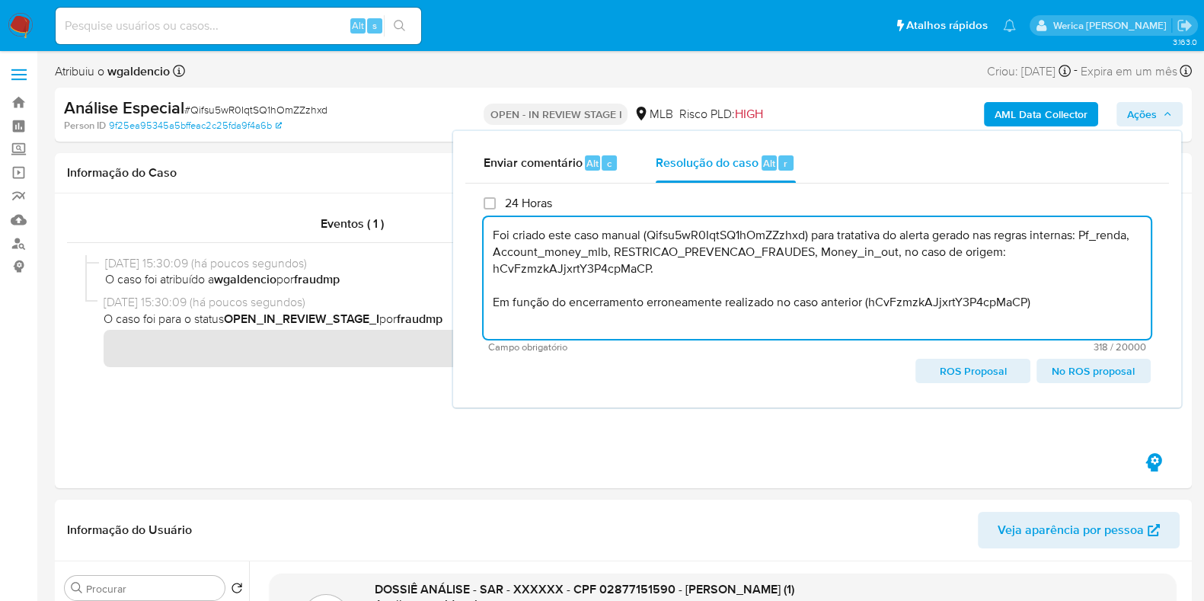
click at [523, 313] on textarea "Foi criado este caso manual (Qifsu5wR0IqtSQ1hOmZZzhxd) para tratativa do alerta…" at bounding box center [817, 278] width 667 height 122
click at [695, 337] on textarea "Foi criado este caso manual (Qifsu5wR0IqtSQ1hOmZZzhxd) para tratativa do alerta…" at bounding box center [817, 278] width 667 height 122
click at [1084, 309] on textarea "Foi criado este caso manual (Qifsu5wR0IqtSQ1hOmZZzhxd) para tratativa do alerta…" at bounding box center [817, 278] width 667 height 122
paste textarea "Fatos relevantes concluídos pelo analista: Movimentação de valores aparentement…"
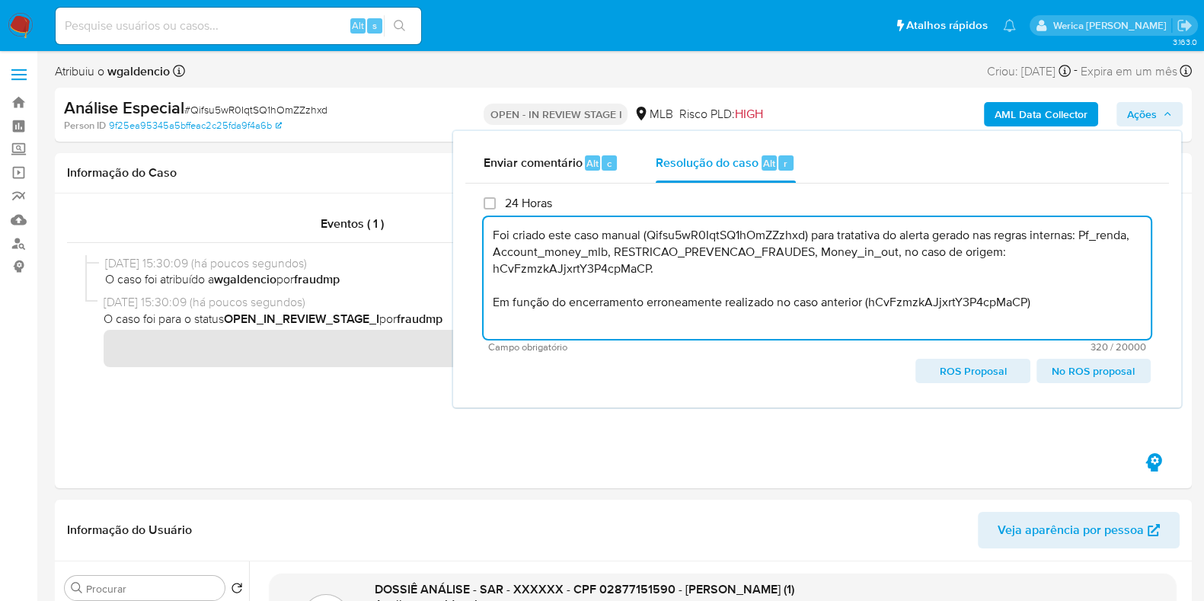
type textarea "Foi criado este caso manual (Qifsu5wR0IqtSQ1hOmZZzhxd) para tratativa do alerta…"
drag, startPoint x: 1082, startPoint y: 309, endPoint x: 448, endPoint y: 237, distance: 637.9
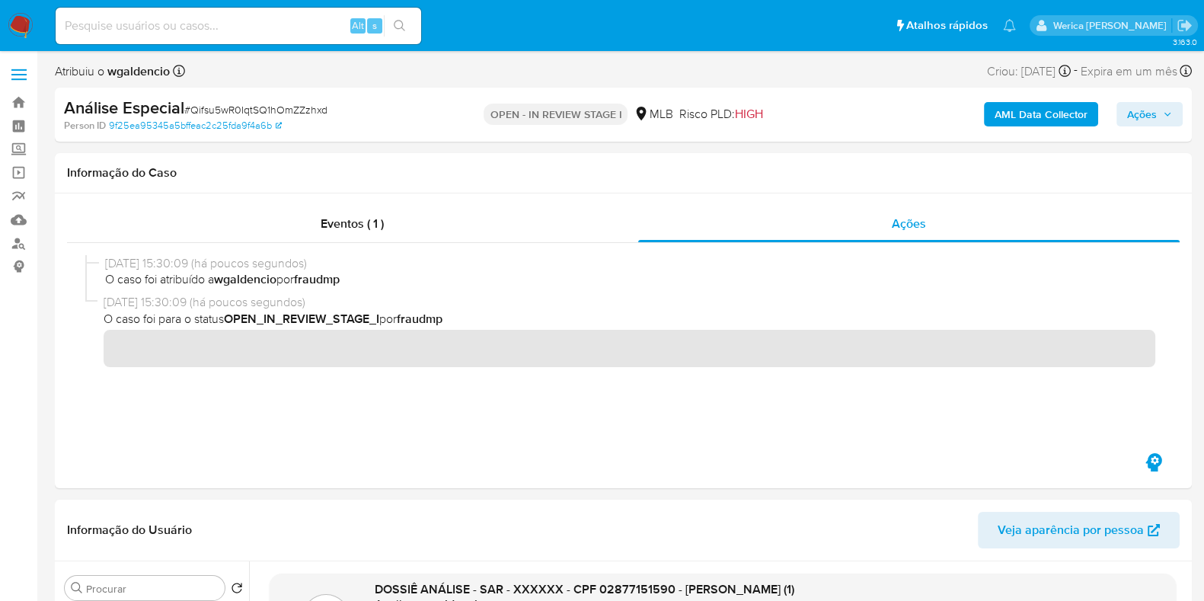
click at [1127, 119] on button "Ações" at bounding box center [1150, 114] width 66 height 24
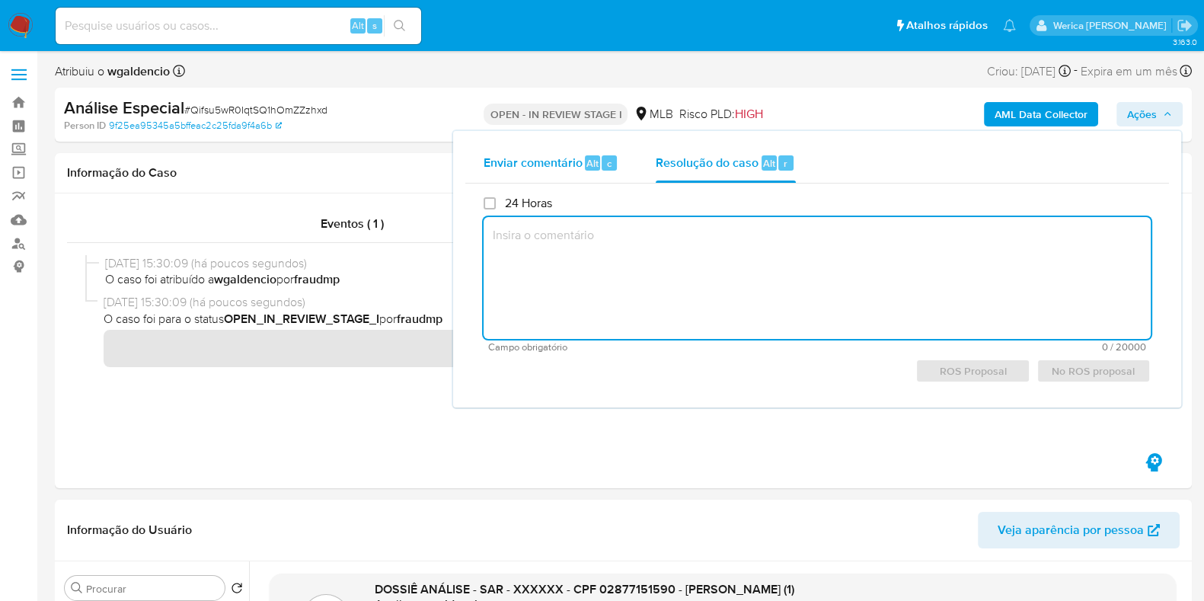
click at [585, 162] on div "Alt" at bounding box center [592, 162] width 15 height 15
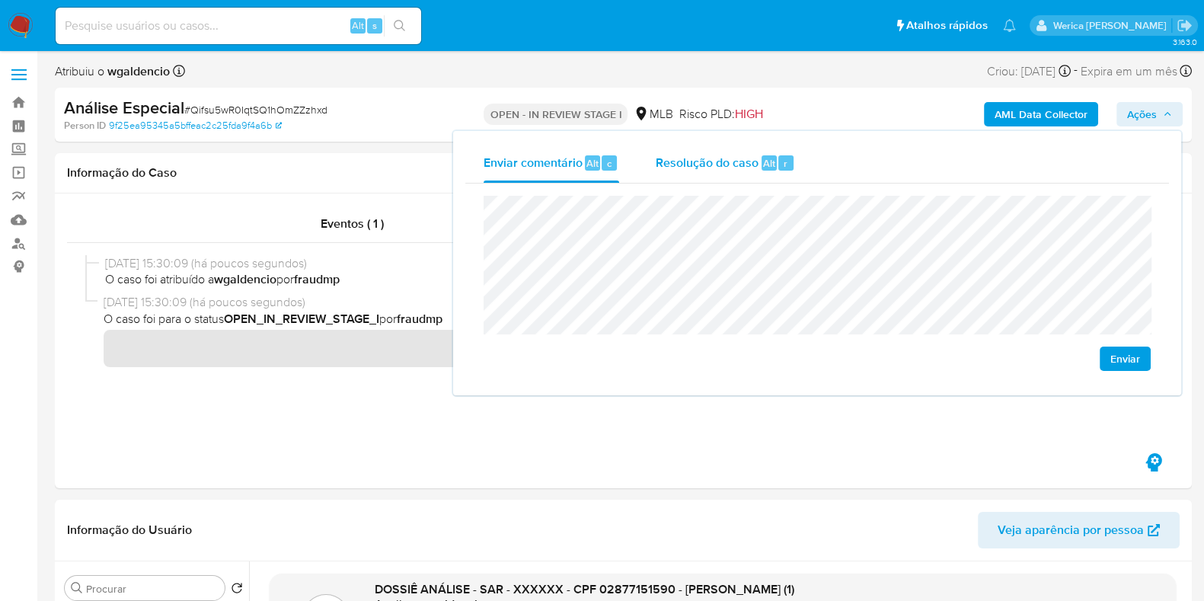
click at [726, 173] on div "Resolução do caso Alt r" at bounding box center [725, 163] width 139 height 40
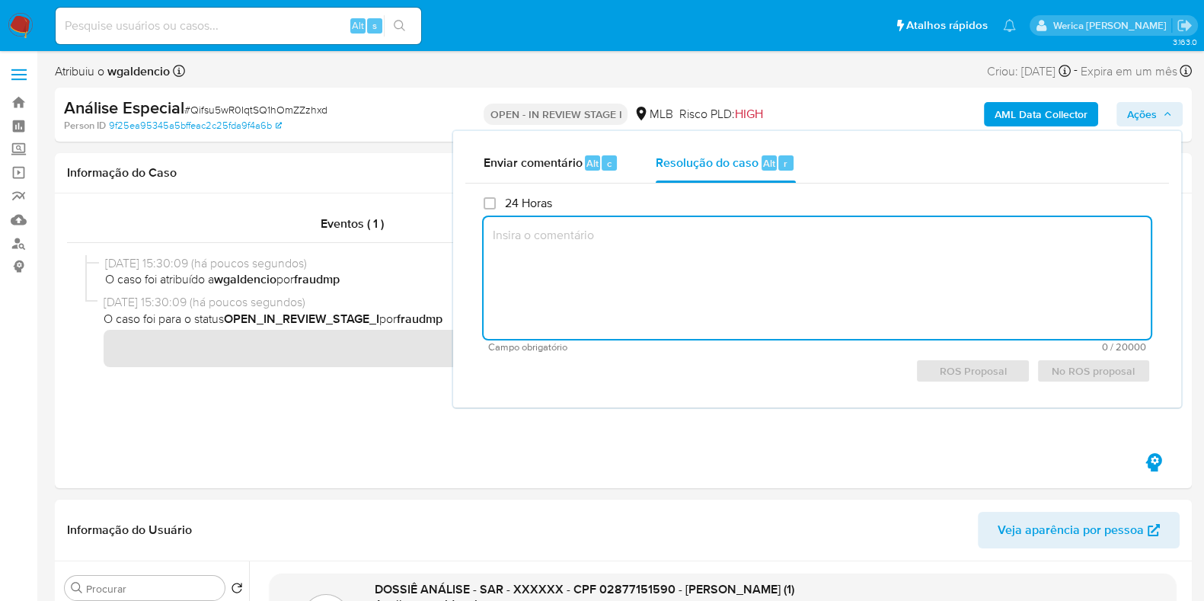
click at [759, 275] on textarea at bounding box center [817, 278] width 667 height 122
click at [552, 165] on span "Enviar comentário" at bounding box center [533, 163] width 99 height 18
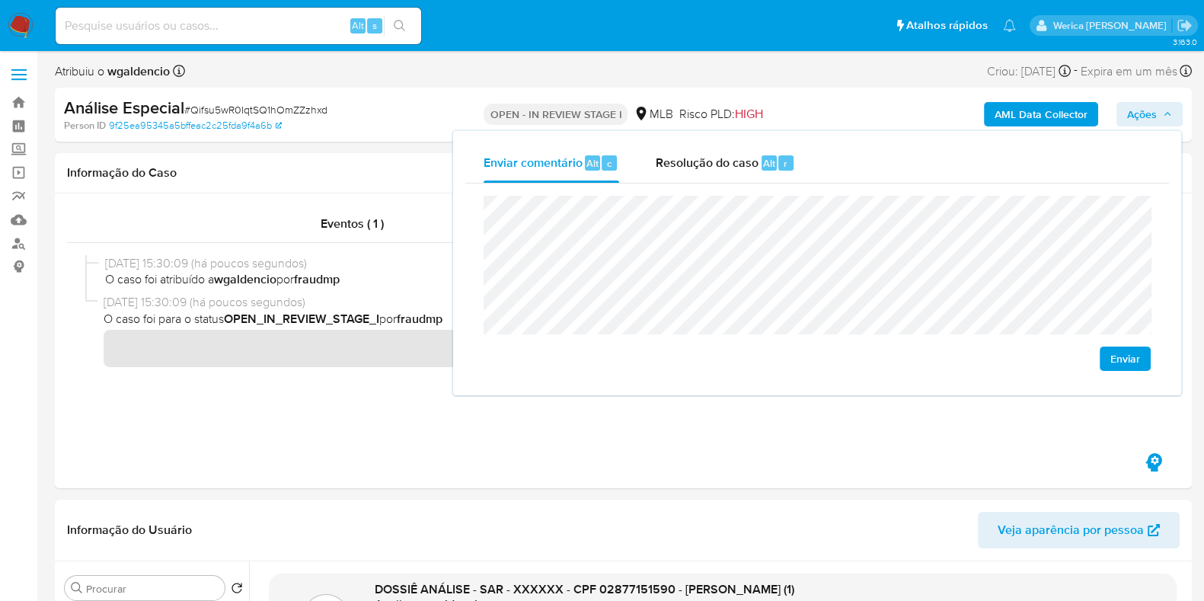
click at [1116, 363] on span "Enviar" at bounding box center [1126, 358] width 30 height 21
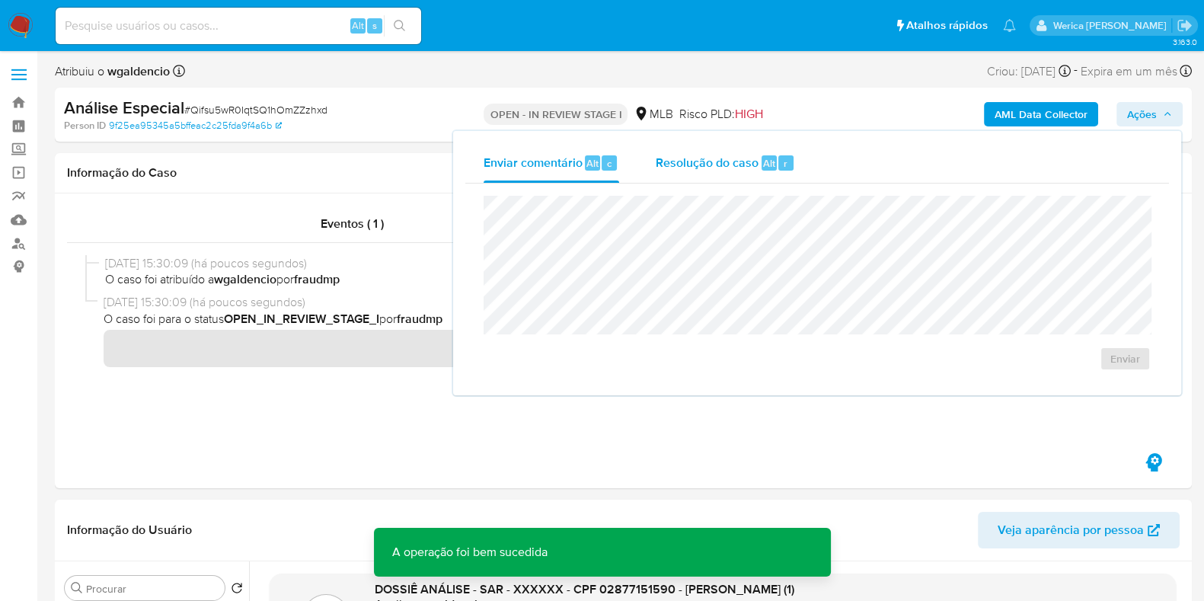
click at [748, 161] on span "Resolução do caso" at bounding box center [707, 163] width 103 height 18
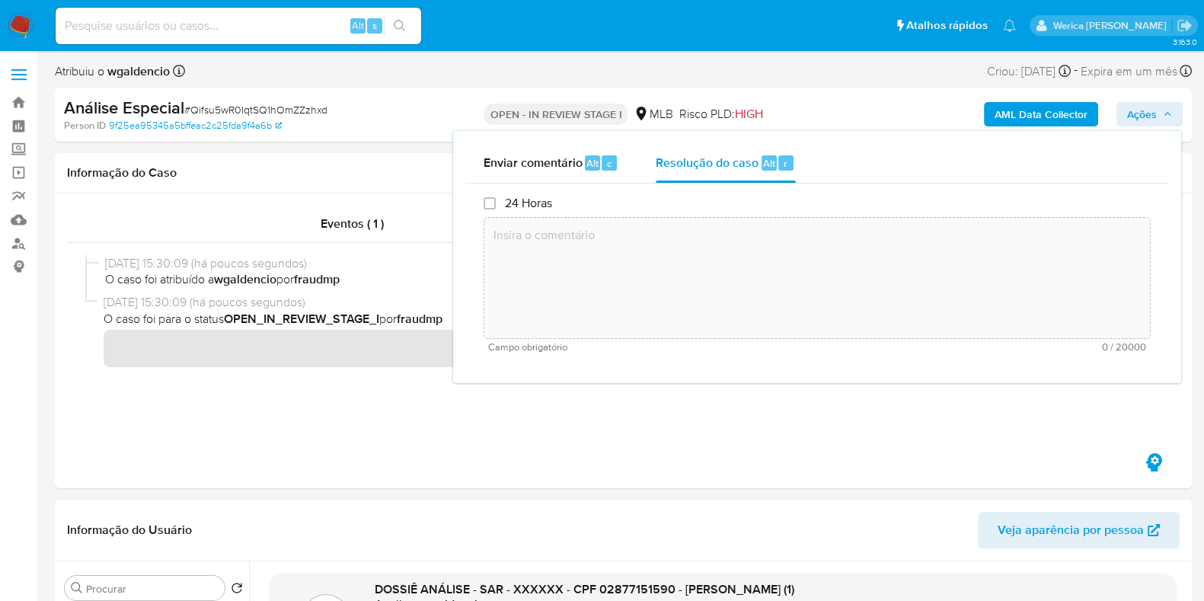
click at [763, 241] on textarea at bounding box center [817, 278] width 666 height 122
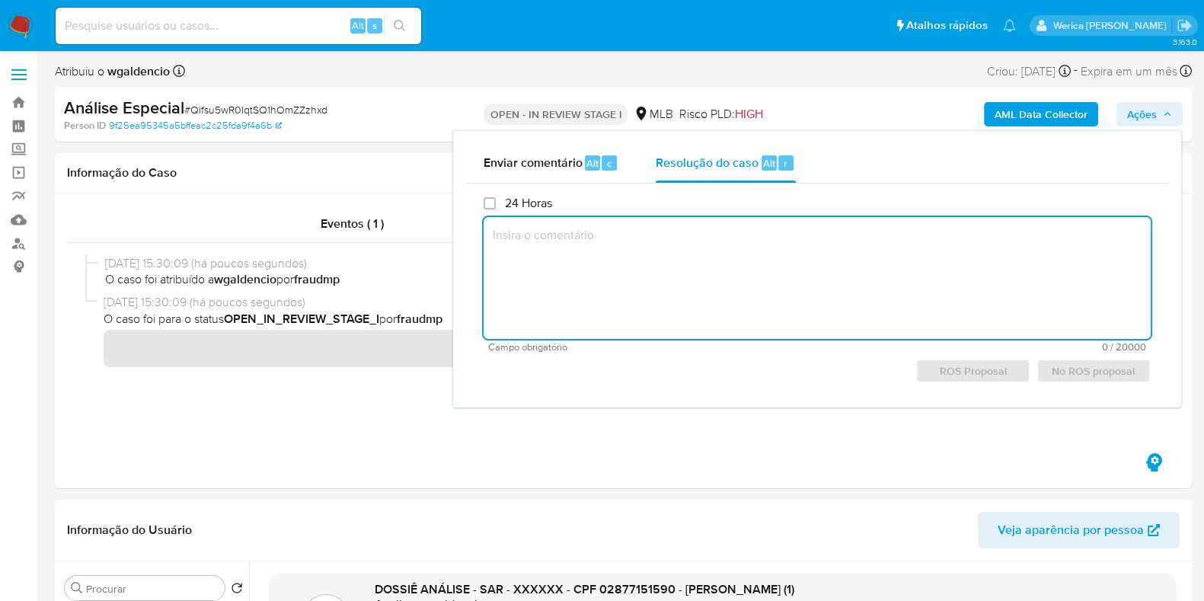
paste textarea "Fatos relevantes concluídos pelo analista: Movimentação de valores aparentement…"
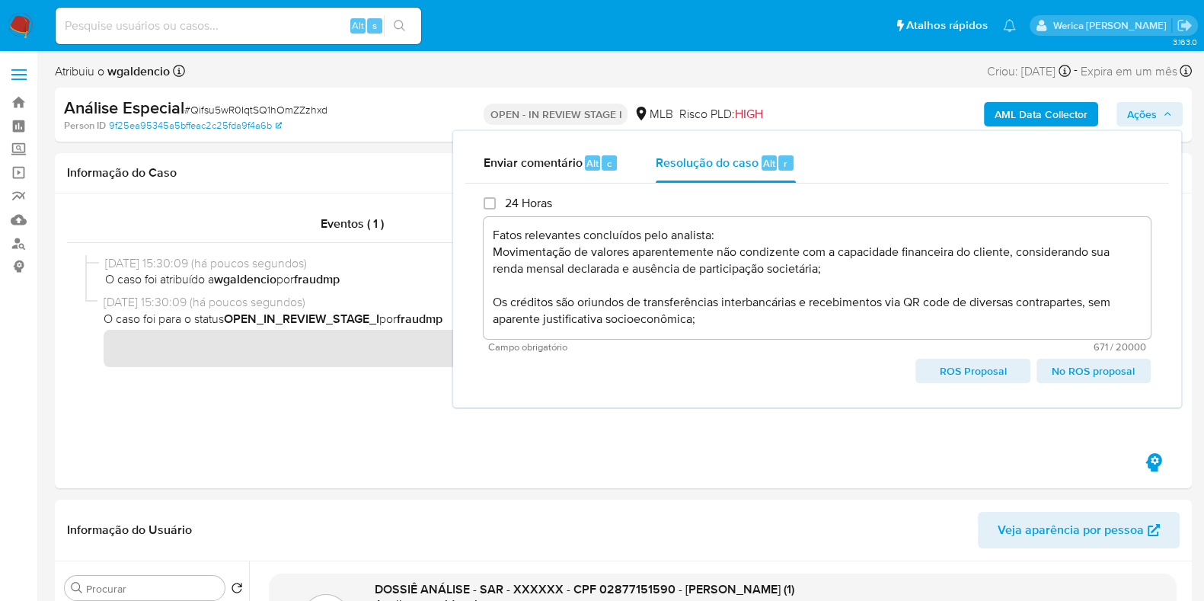
click at [941, 373] on span "ROS Proposal" at bounding box center [972, 370] width 93 height 21
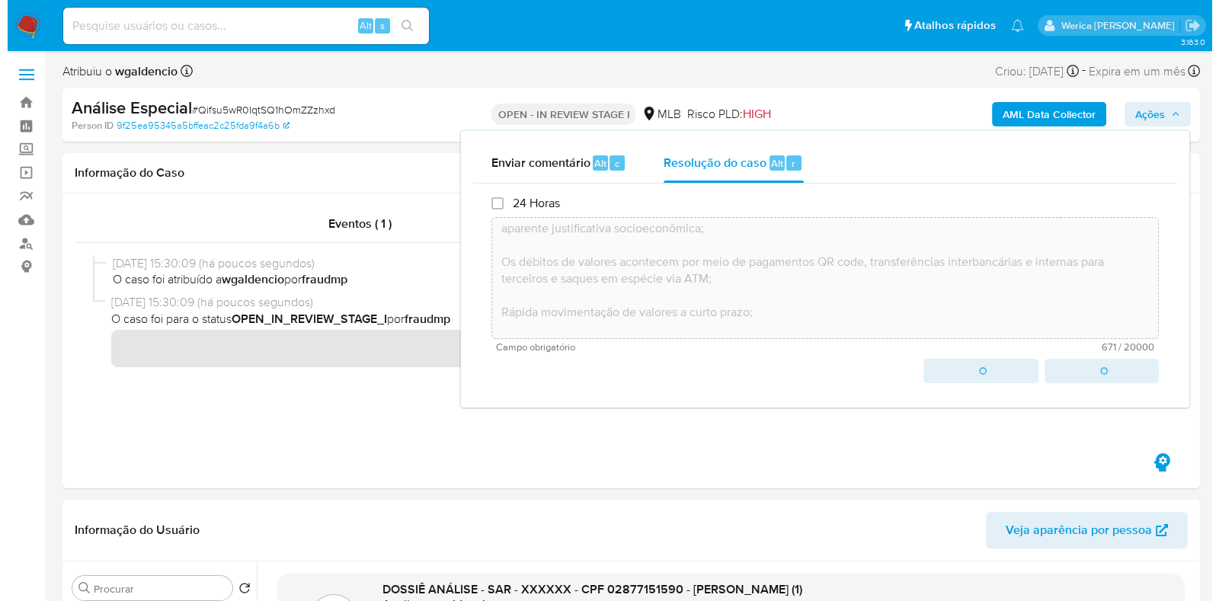
scroll to position [149, 0]
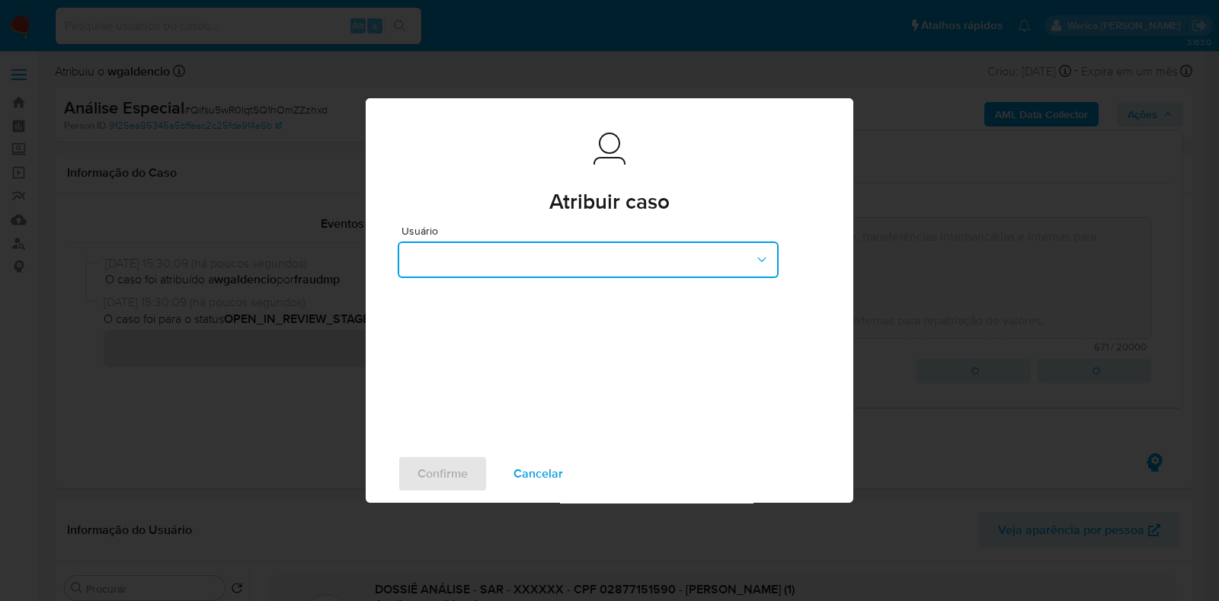
click at [552, 262] on button "button" at bounding box center [588, 259] width 381 height 37
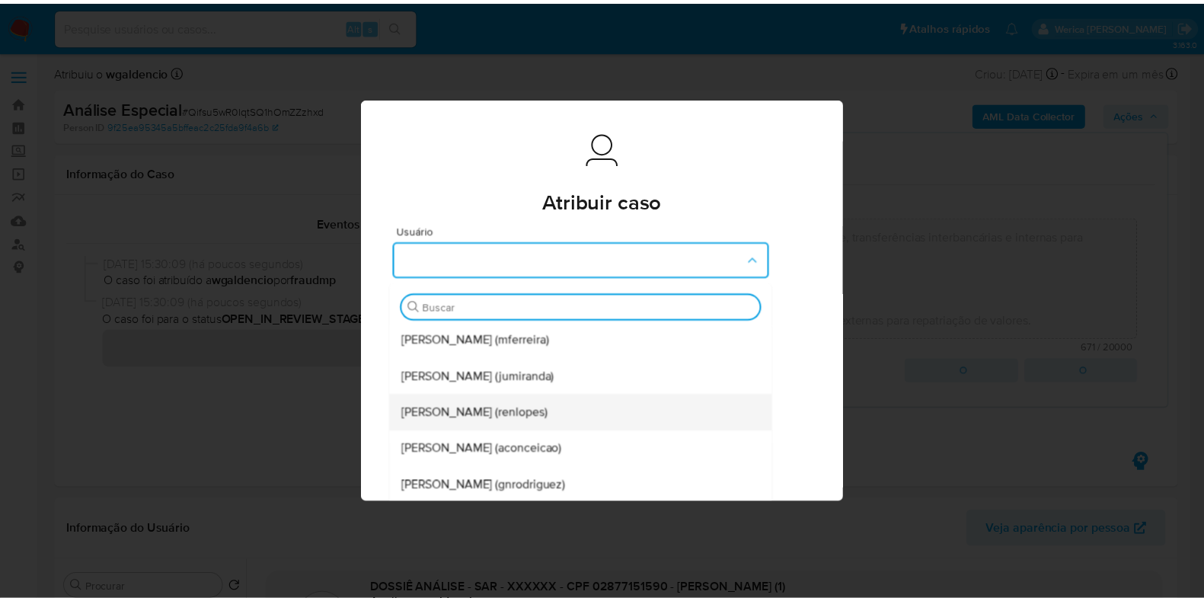
scroll to position [0, 0]
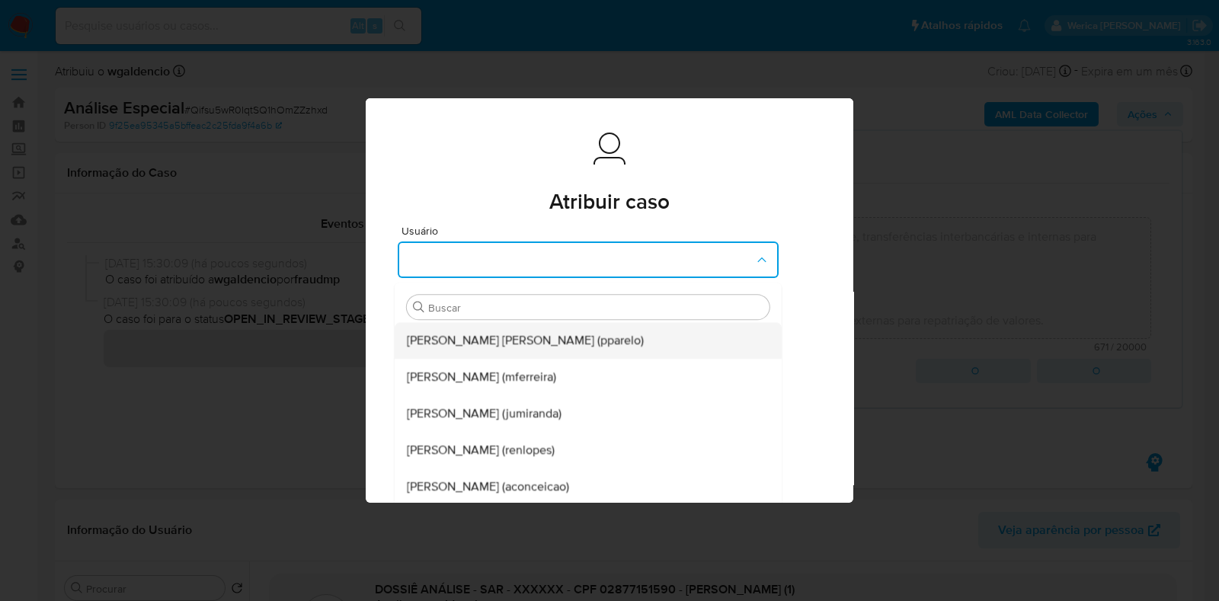
click at [529, 334] on span "Patricia Aparecida Da Paz Varelo (pparelo)" at bounding box center [525, 341] width 237 height 15
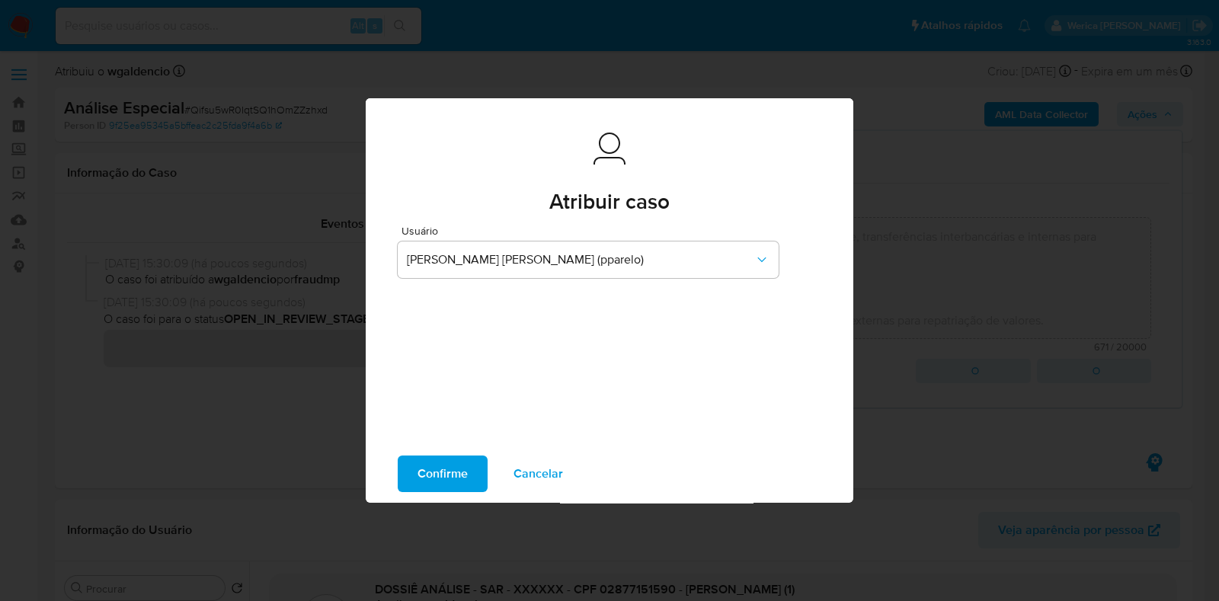
click at [427, 468] on span "Confirme" at bounding box center [442, 474] width 50 height 34
type textarea "Fatos relevantes concluídos pelo analista: Movimentação de valores aparentement…"
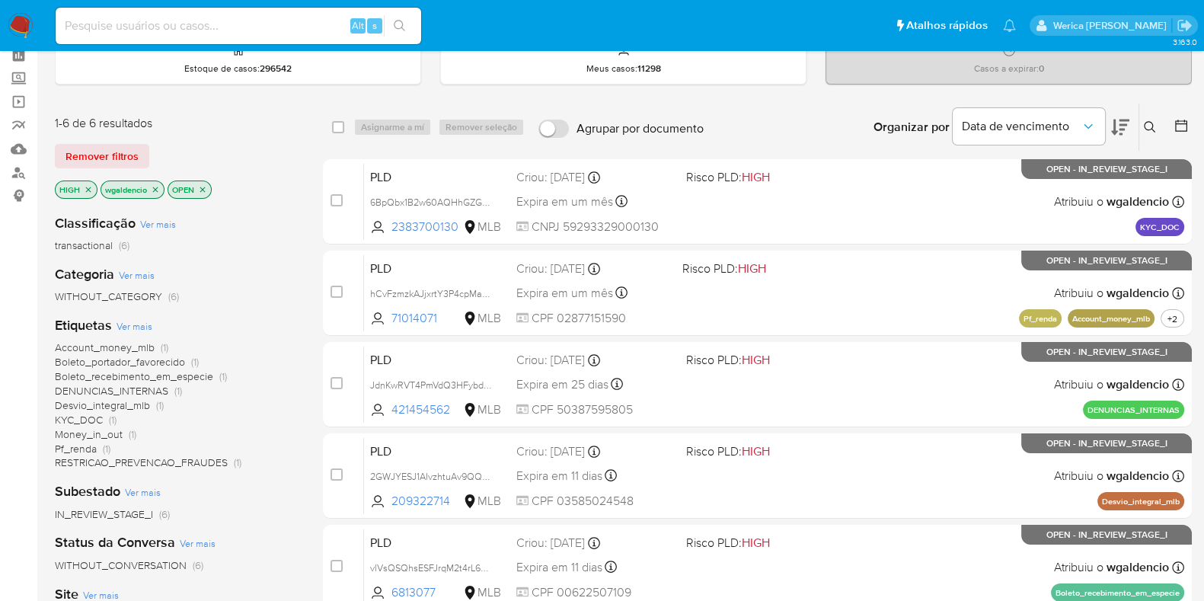
scroll to position [94, 0]
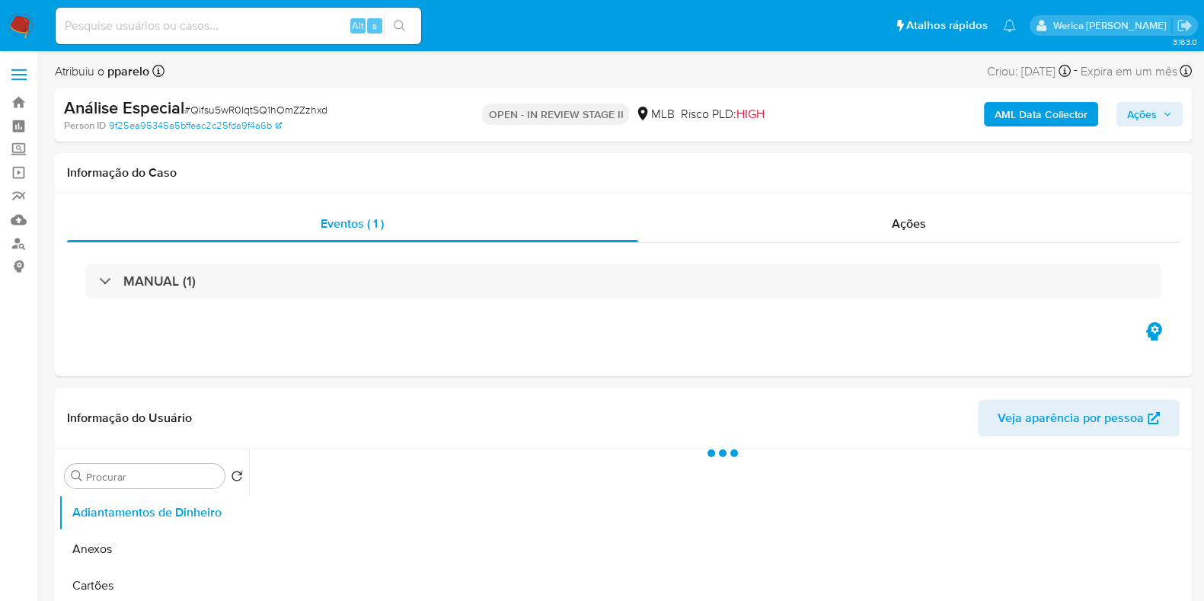
select select "10"
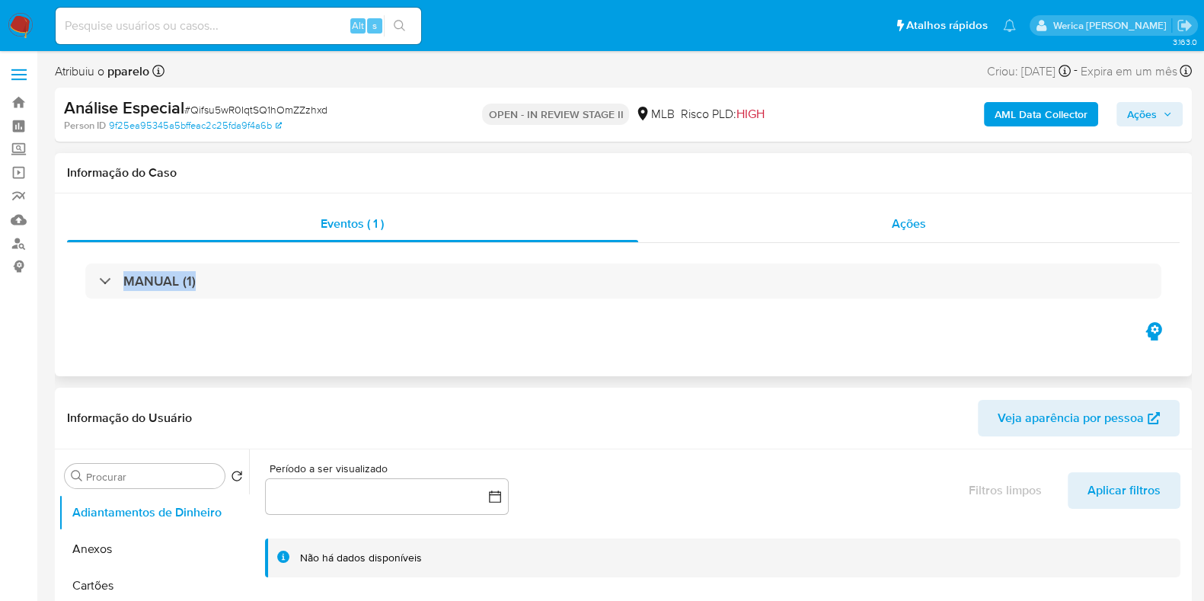
click at [935, 240] on div "Eventos ( 1 ) Ações MANUAL (1)" at bounding box center [623, 263] width 1113 height 114
click at [931, 232] on div "Ações" at bounding box center [909, 224] width 542 height 37
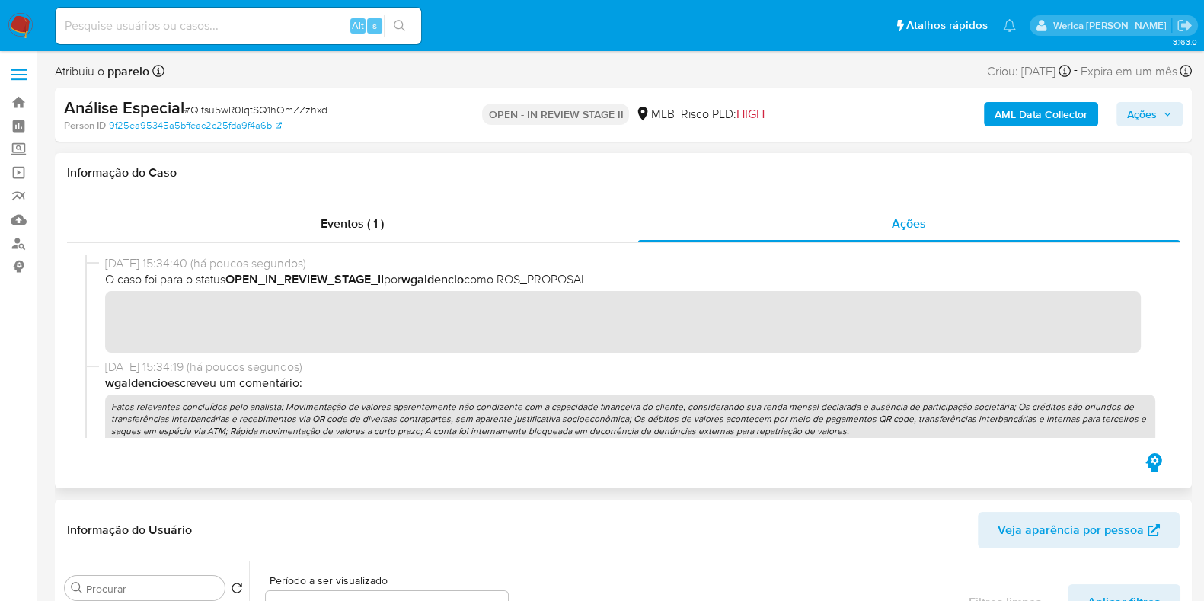
scroll to position [94, 0]
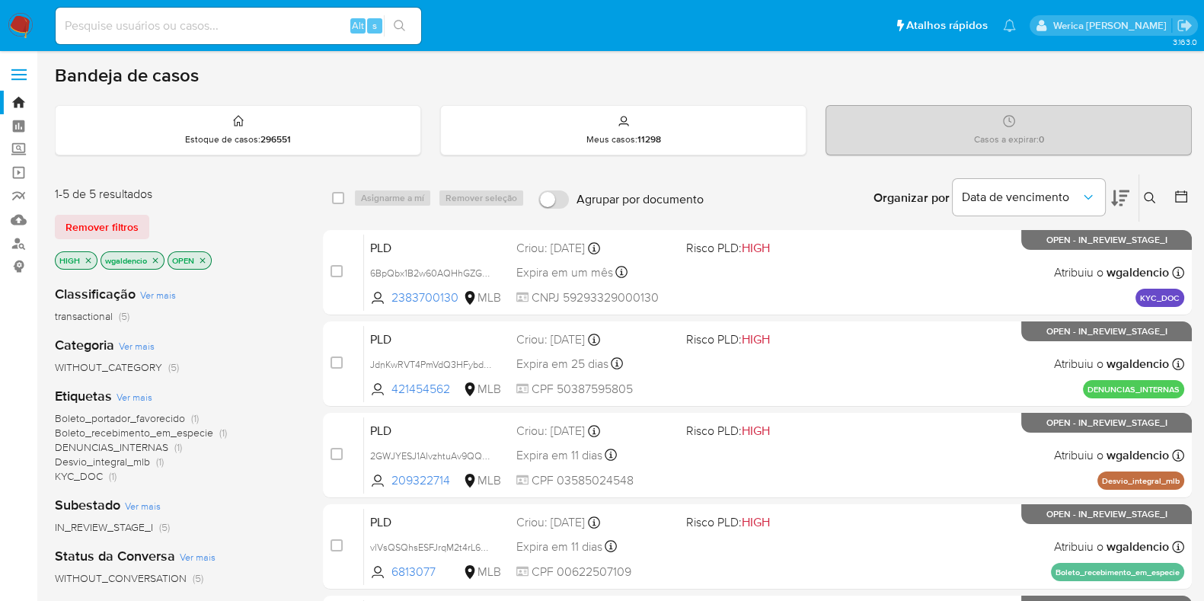
click at [84, 258] on icon "close-filter" at bounding box center [88, 260] width 9 height 9
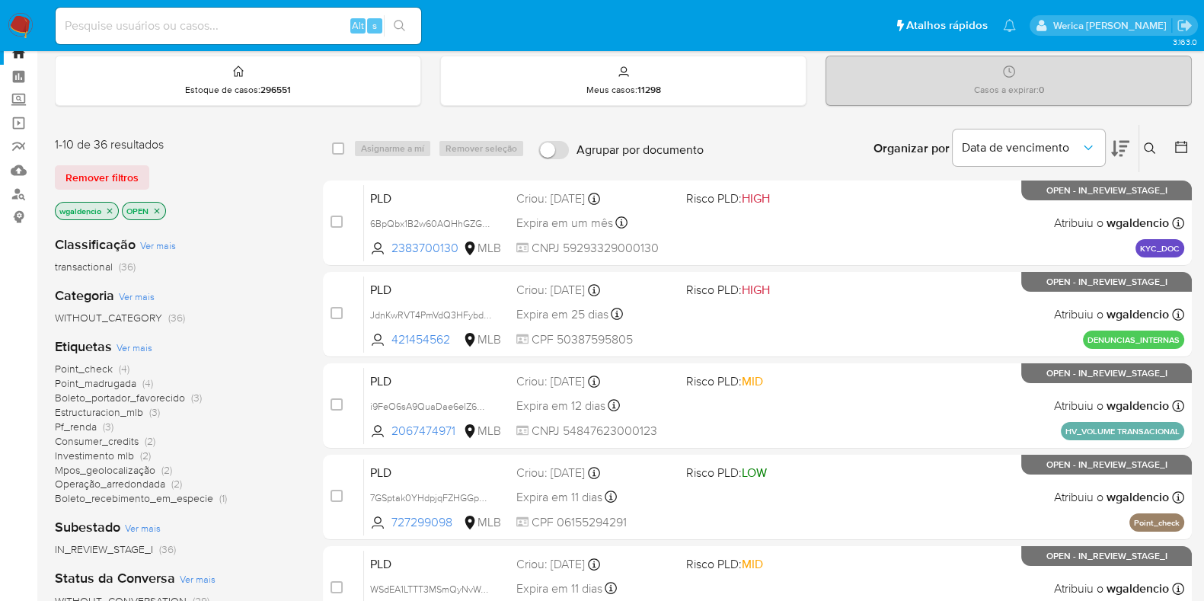
scroll to position [190, 0]
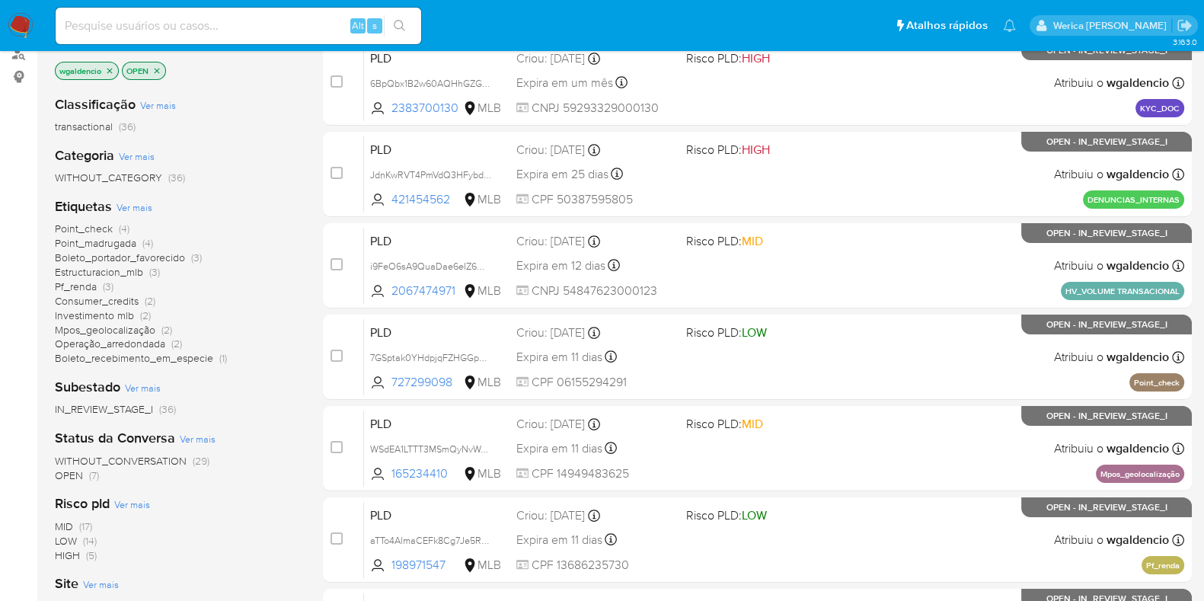
click at [84, 529] on span "(17)" at bounding box center [85, 526] width 13 height 15
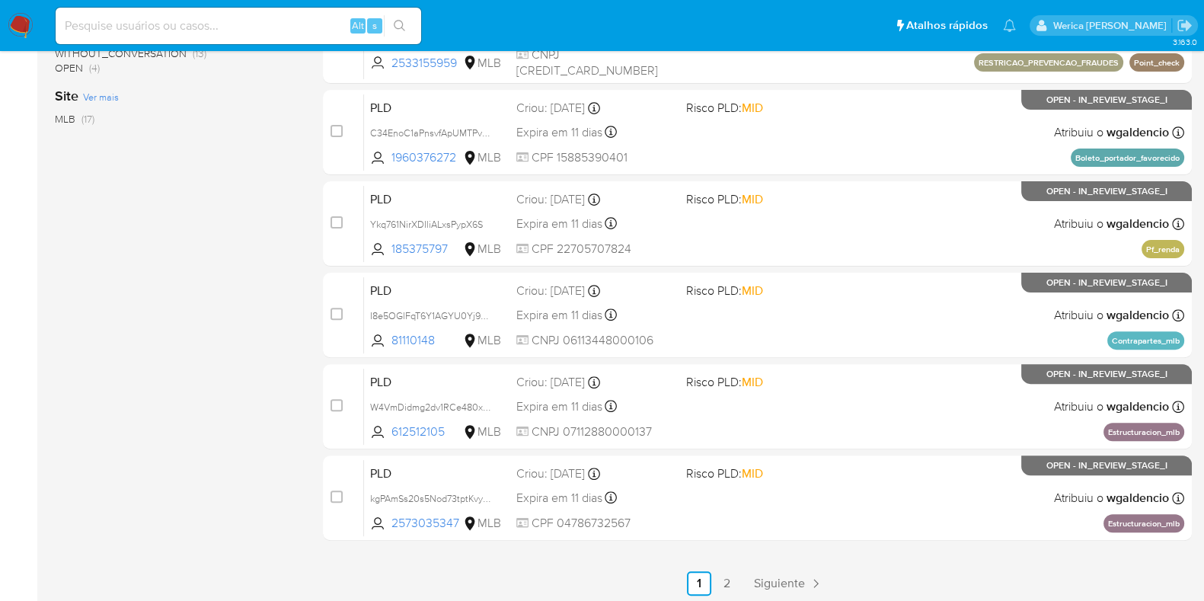
scroll to position [654, 0]
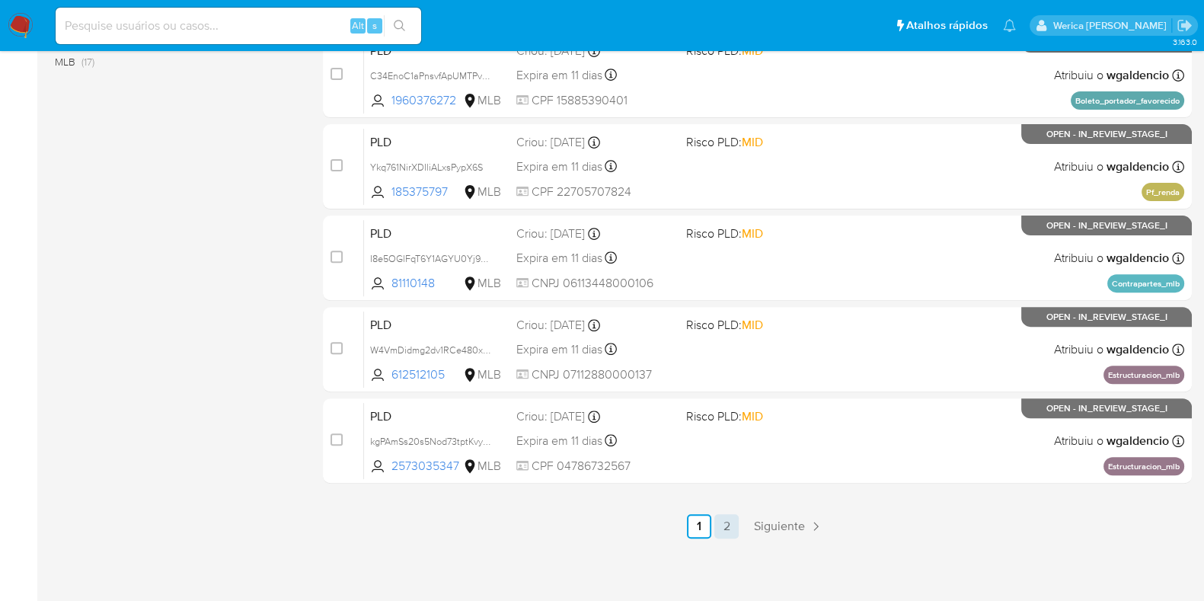
click at [724, 523] on link "2" at bounding box center [727, 526] width 24 height 24
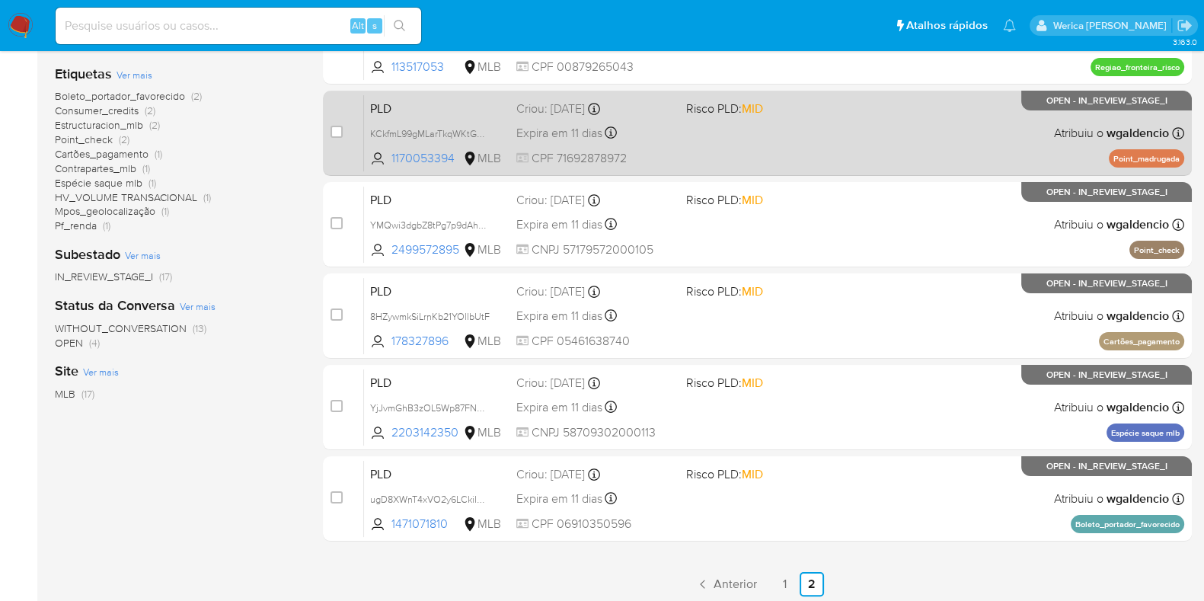
scroll to position [380, 0]
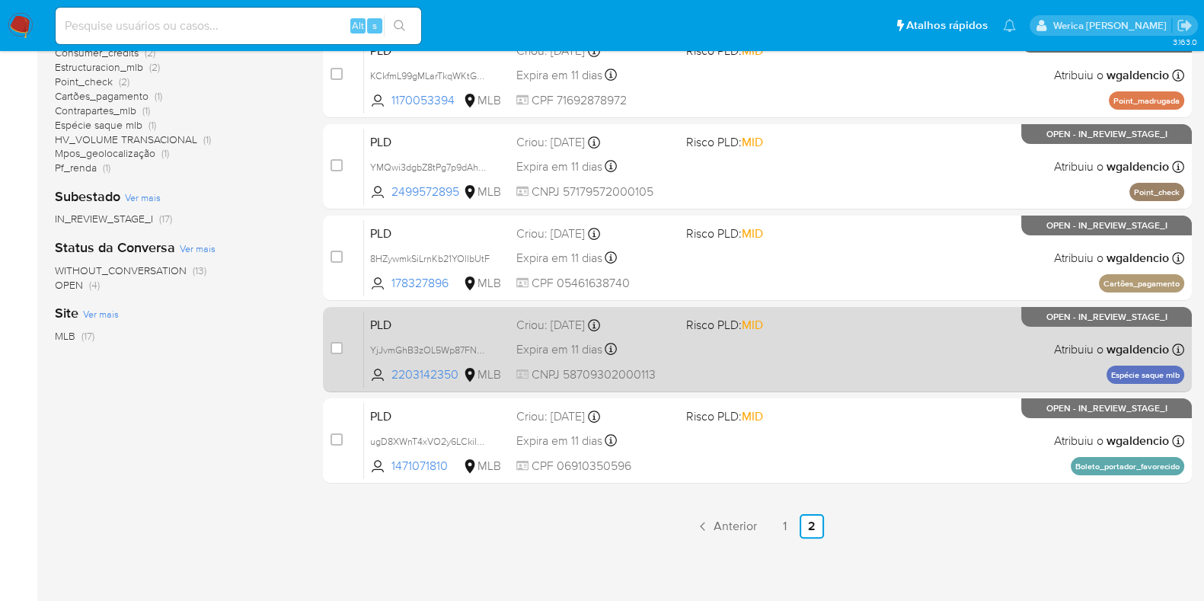
click at [837, 358] on div "PLD YjJvmGhB3zOL5Wp87FNMs4gQ 2203142350 MLB Risco PLD: MID Criou: 12/09/2025 Cr…" at bounding box center [774, 349] width 820 height 77
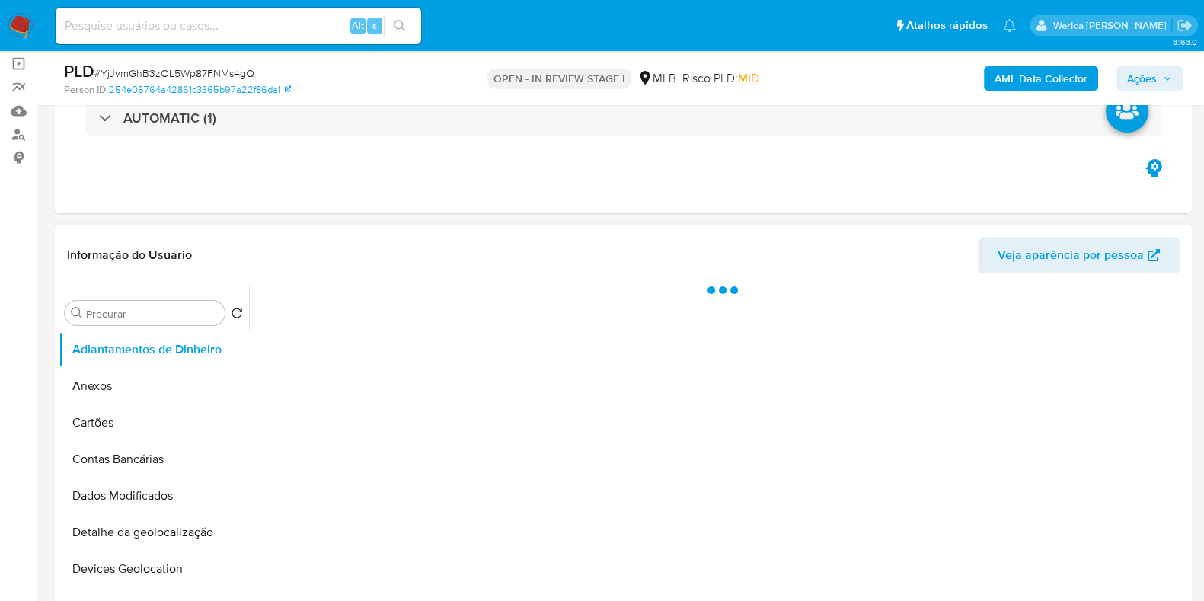
scroll to position [190, 0]
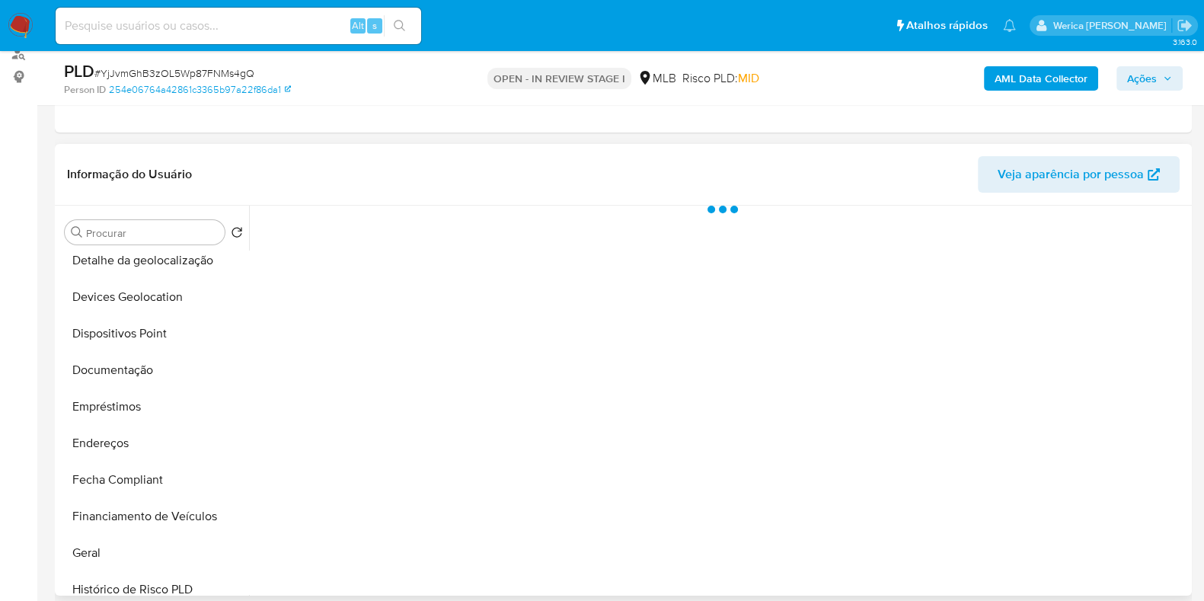
select select "10"
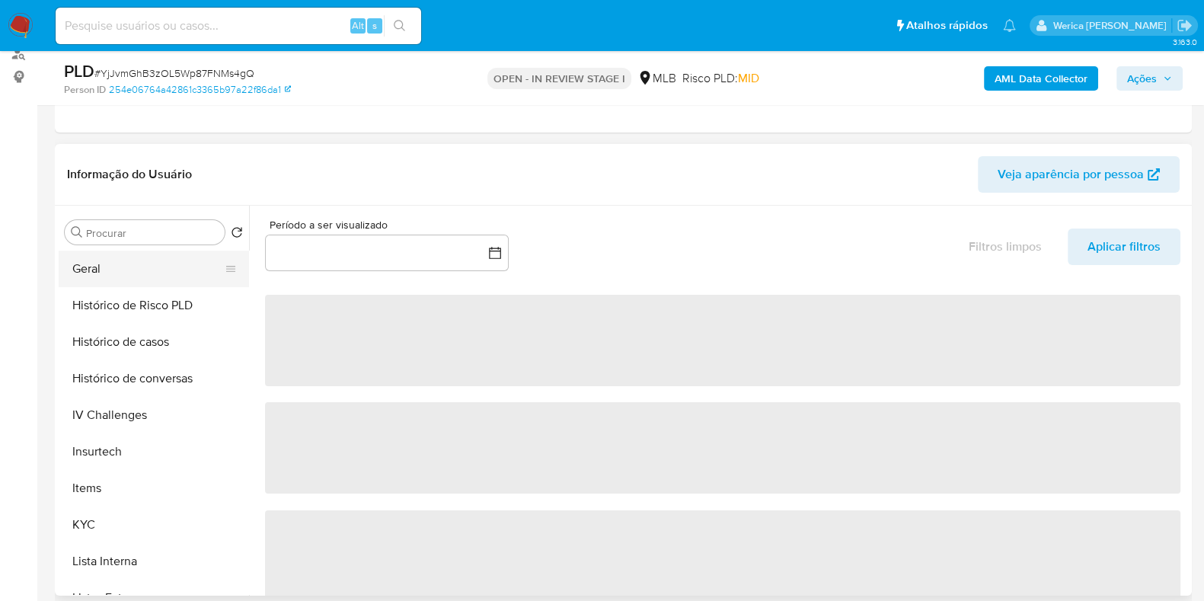
click at [133, 280] on button "Geral" at bounding box center [148, 269] width 178 height 37
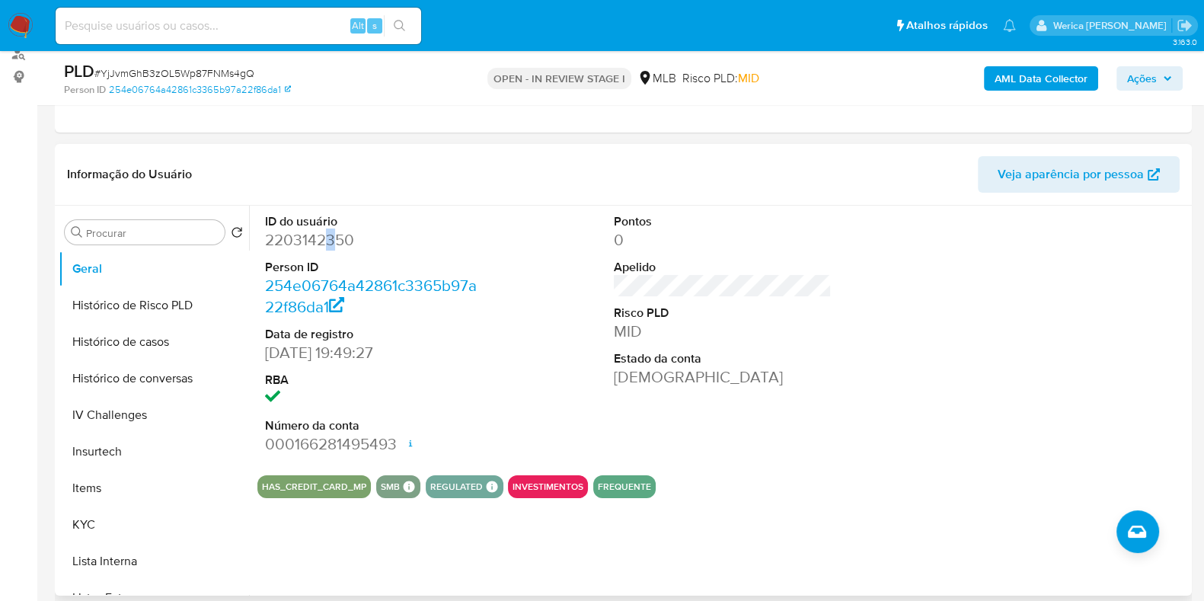
click at [328, 243] on dd "2203142350" at bounding box center [374, 239] width 218 height 21
copy dd "2203142350"
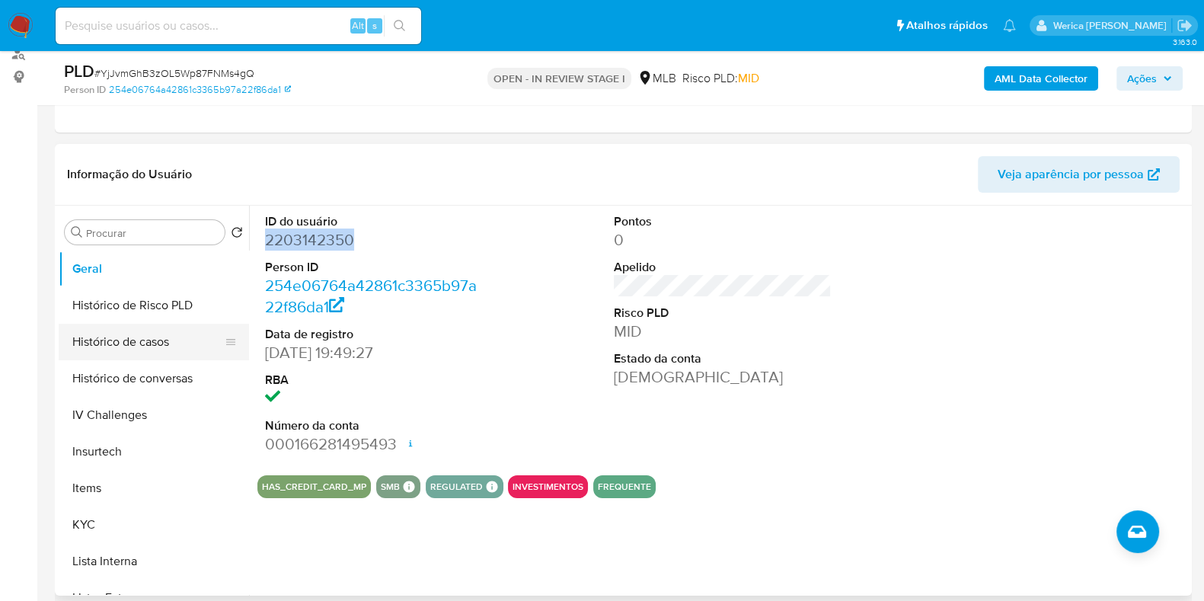
click at [173, 337] on button "Histórico de casos" at bounding box center [148, 342] width 178 height 37
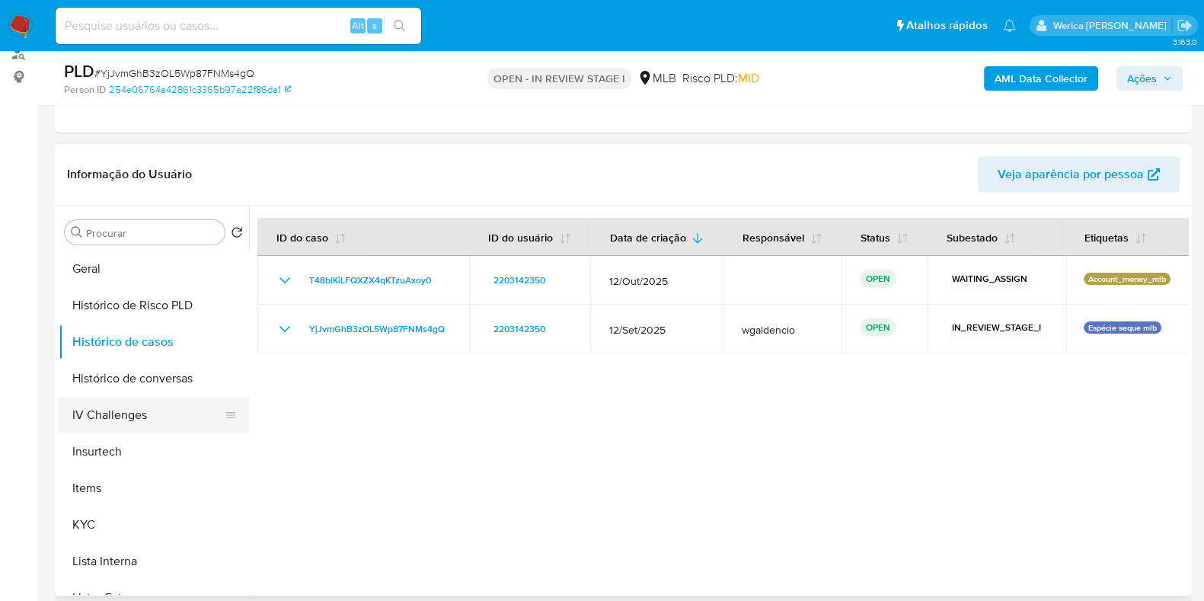
scroll to position [190, 0]
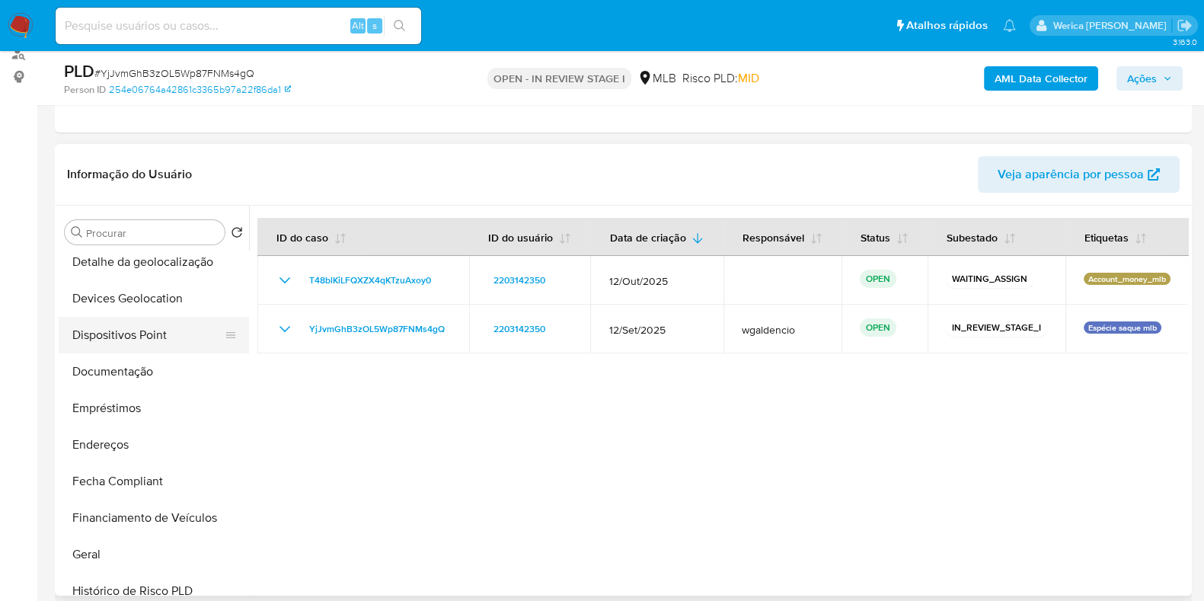
click at [146, 333] on button "Dispositivos Point" at bounding box center [148, 335] width 178 height 37
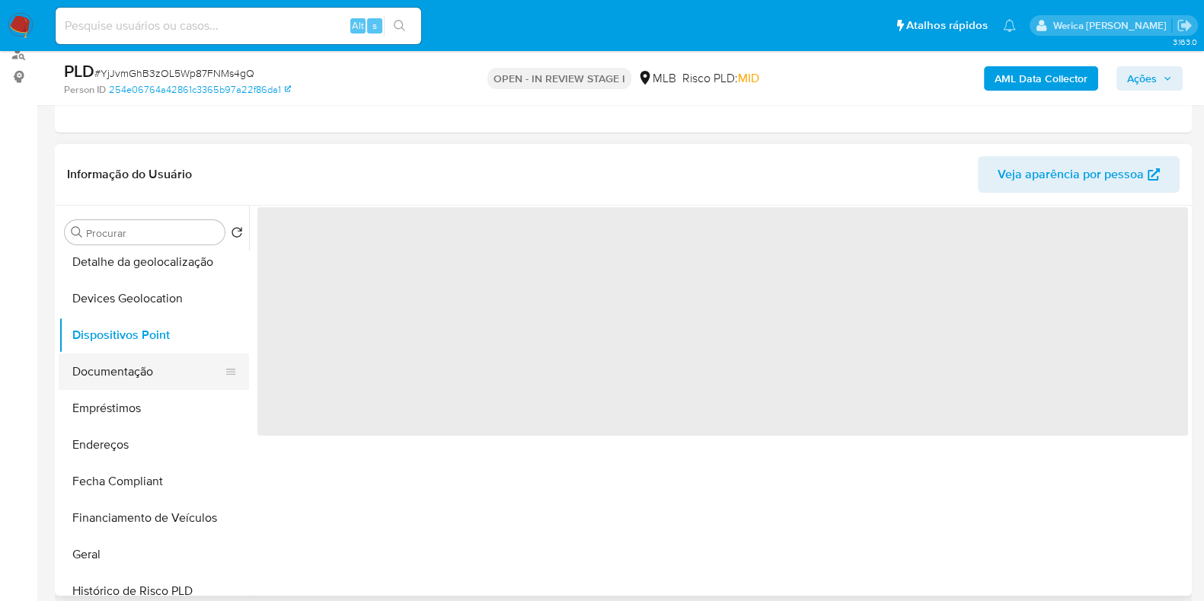
click at [130, 386] on button "Documentação" at bounding box center [148, 371] width 178 height 37
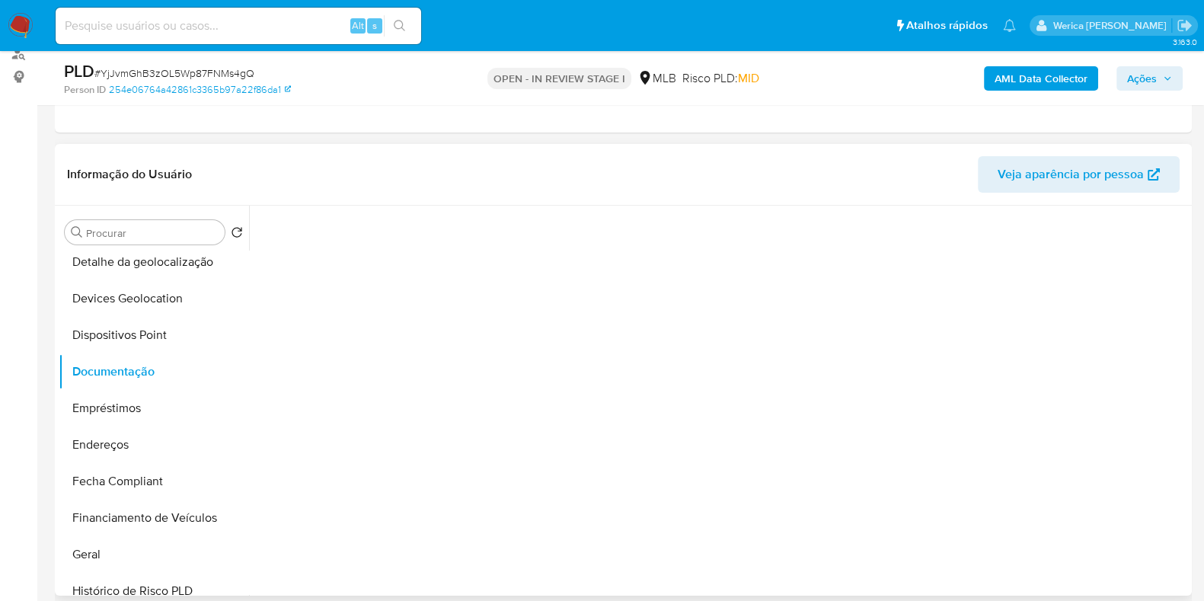
click at [301, 285] on div at bounding box center [718, 401] width 939 height 390
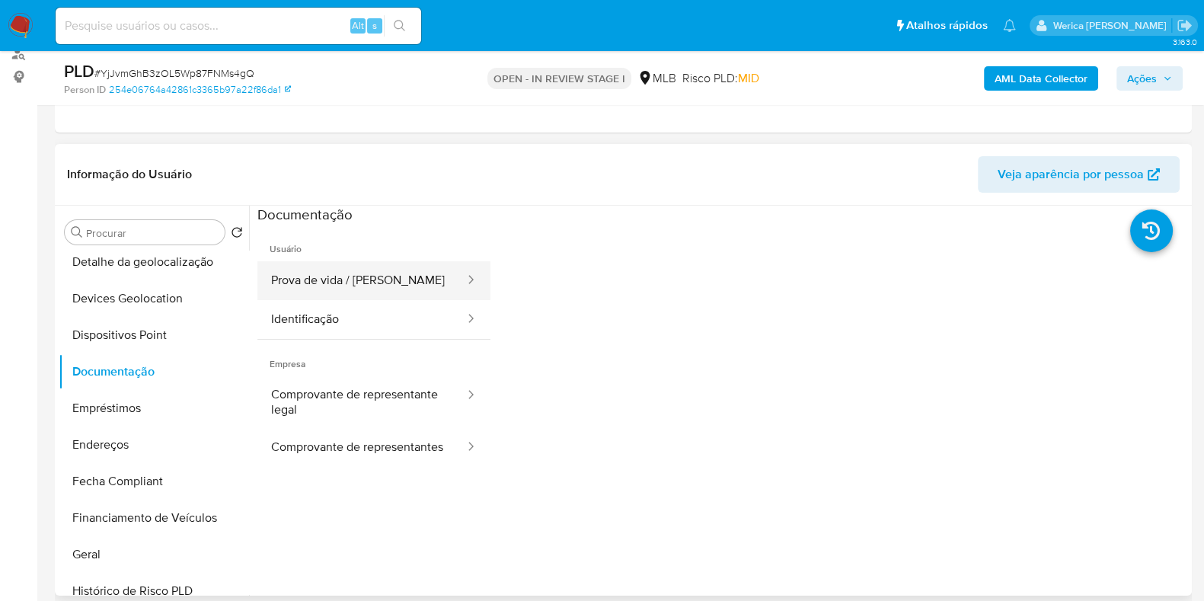
drag, startPoint x: 311, startPoint y: 289, endPoint x: 328, endPoint y: 293, distance: 18.1
click at [328, 293] on button "Prova de vida / Selfie" at bounding box center [361, 280] width 209 height 39
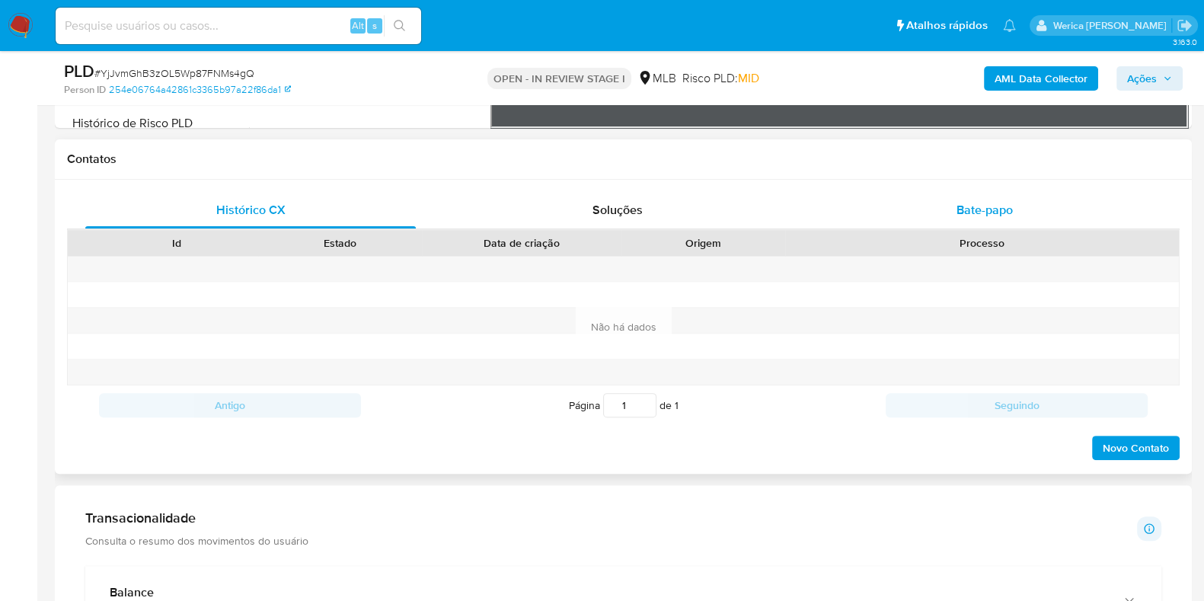
scroll to position [571, 0]
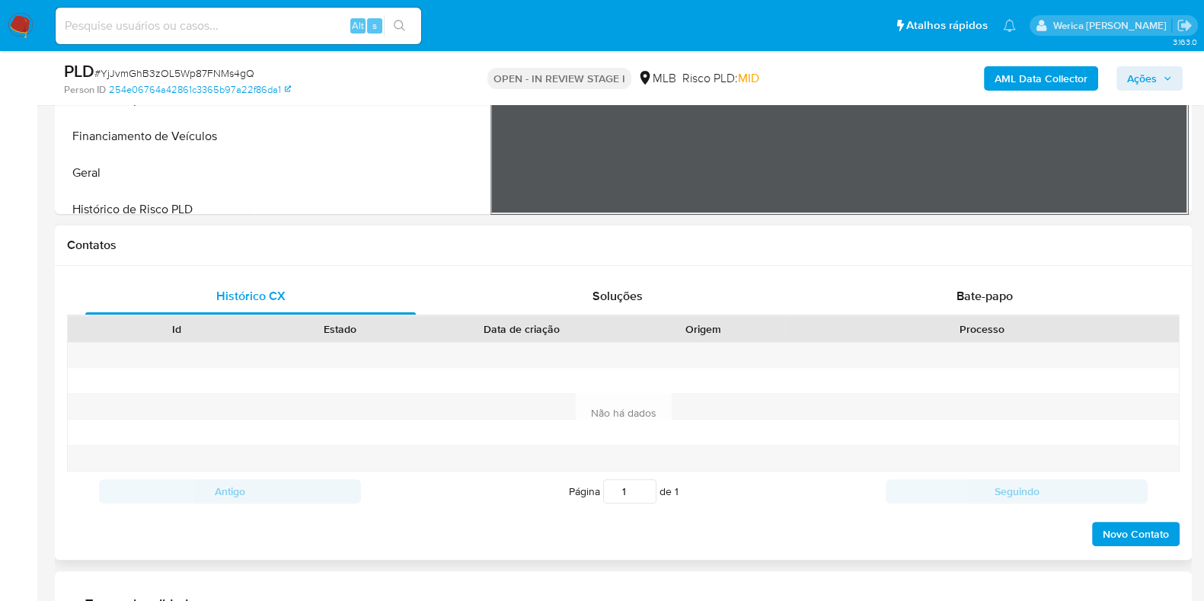
click at [942, 316] on div "Processo" at bounding box center [982, 329] width 394 height 26
click at [951, 295] on div "Bate-papo" at bounding box center [985, 296] width 331 height 37
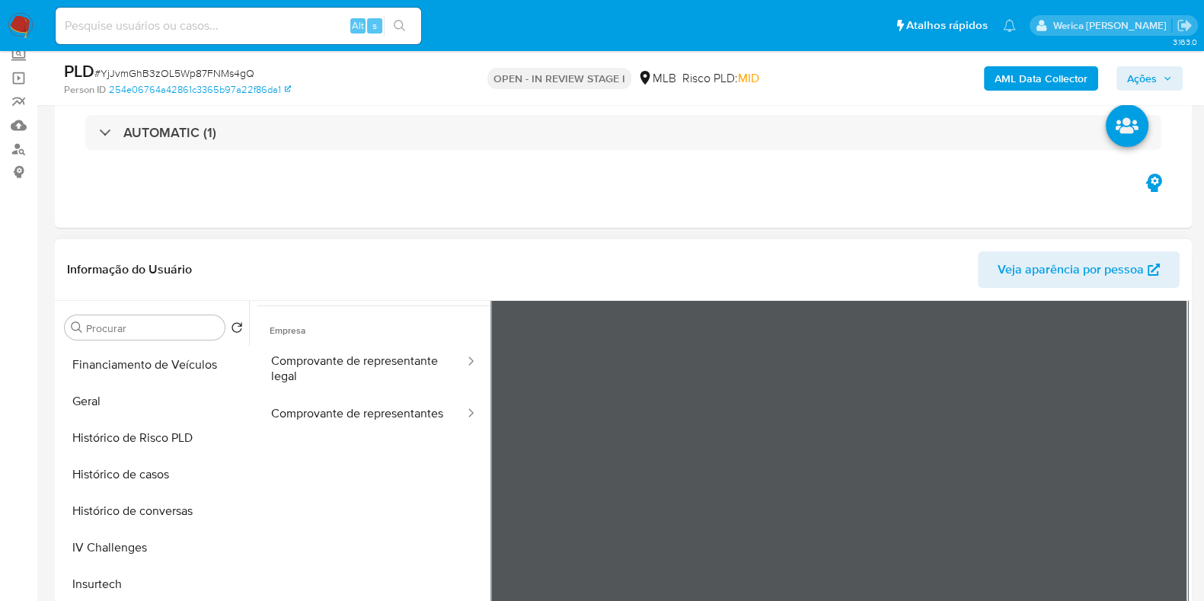
scroll to position [571, 0]
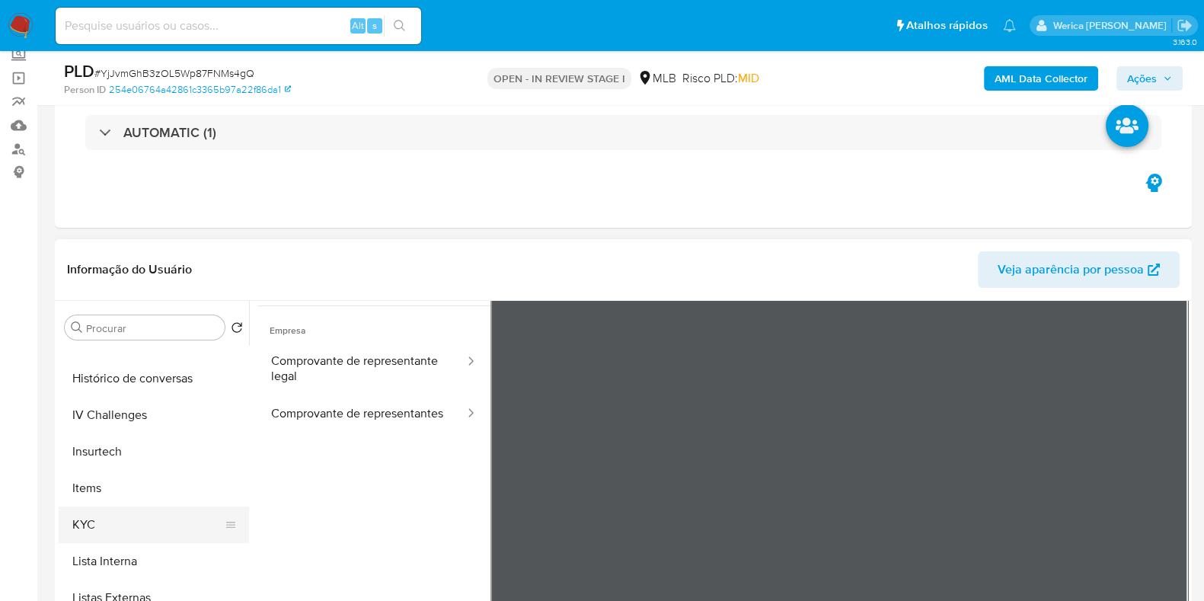
click at [169, 537] on button "KYC" at bounding box center [148, 525] width 178 height 37
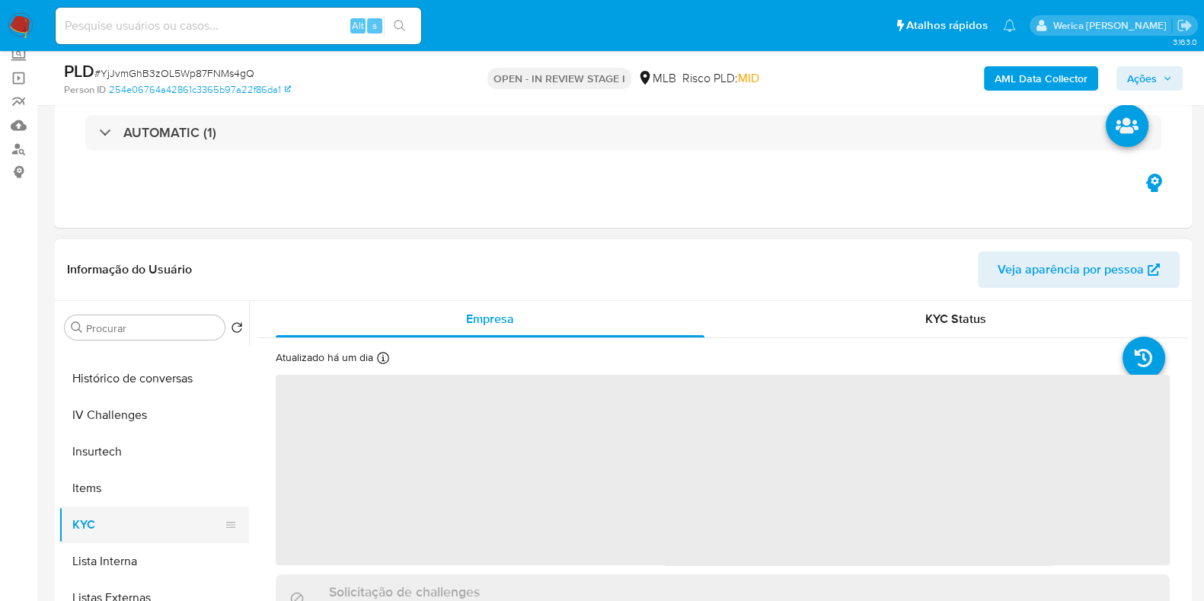
click at [137, 523] on button "KYC" at bounding box center [148, 525] width 178 height 37
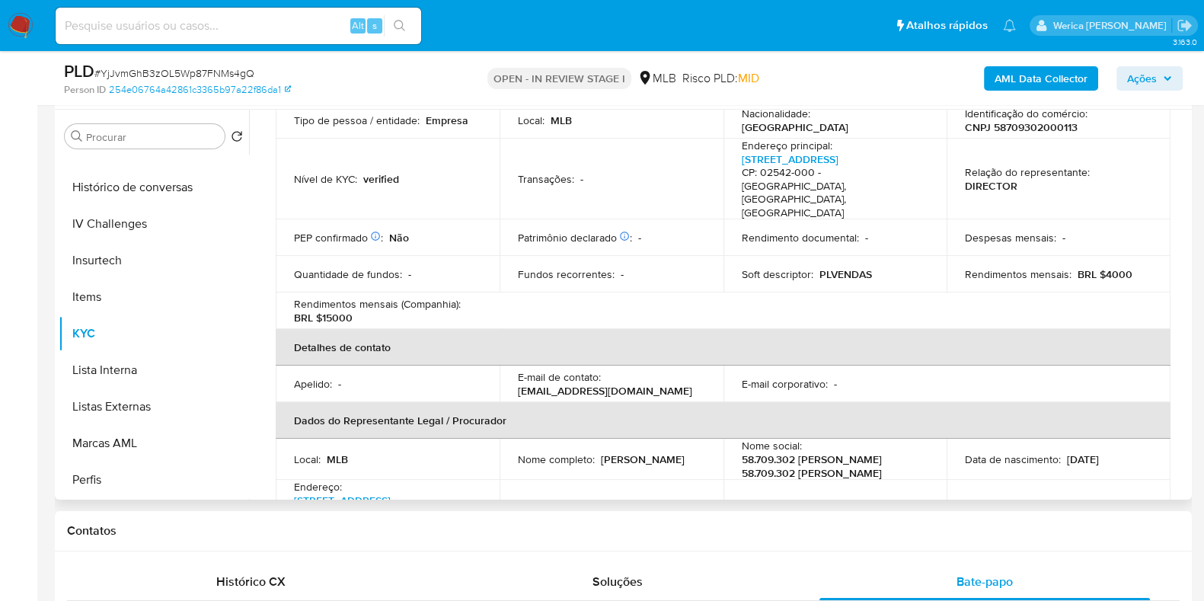
scroll to position [380, 0]
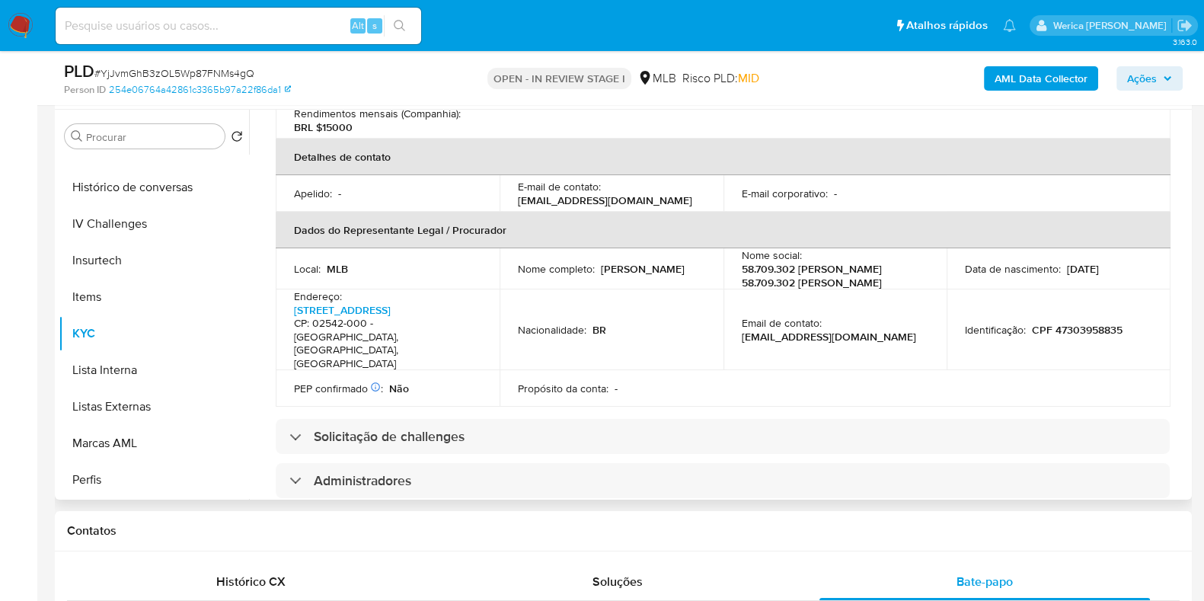
click at [1047, 323] on p "CPF 47303958835" at bounding box center [1077, 330] width 91 height 14
click at [1082, 323] on p "CPF 47303958835" at bounding box center [1077, 330] width 91 height 14
click at [1071, 323] on p "CPF 47303958835" at bounding box center [1077, 330] width 91 height 14
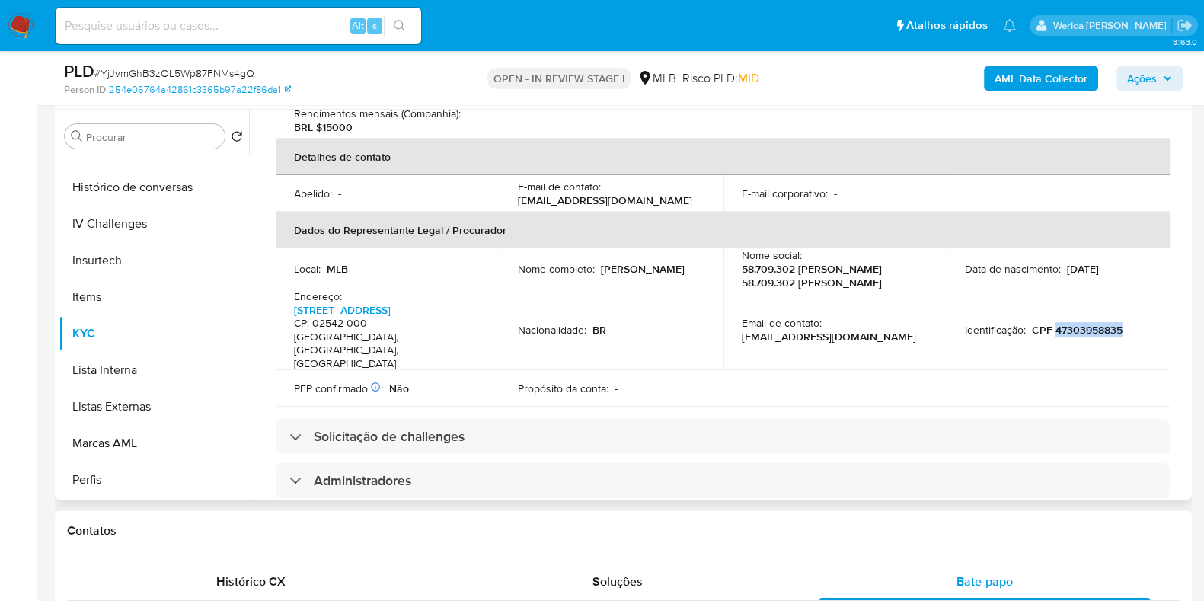
copy p "47303958835"
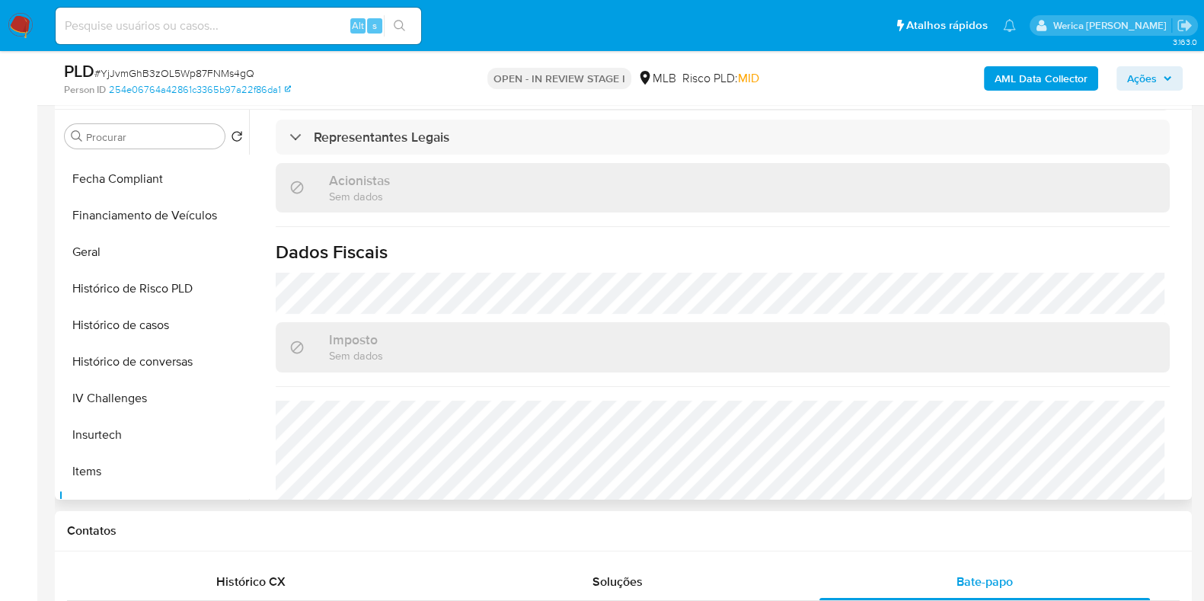
scroll to position [285, 0]
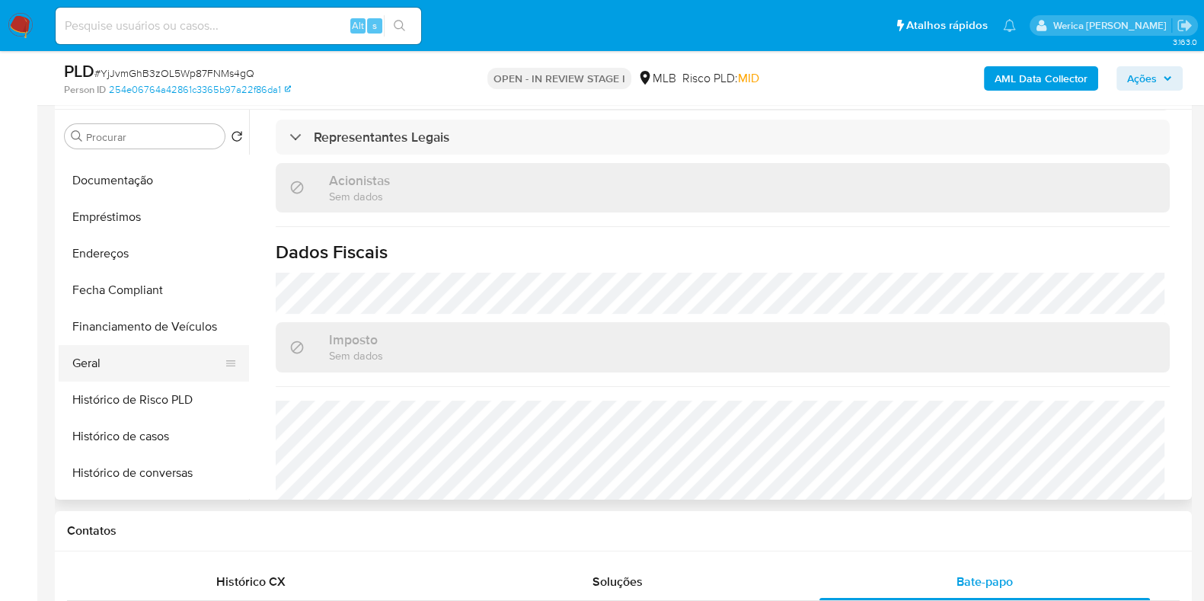
click at [144, 368] on button "Geral" at bounding box center [148, 363] width 178 height 37
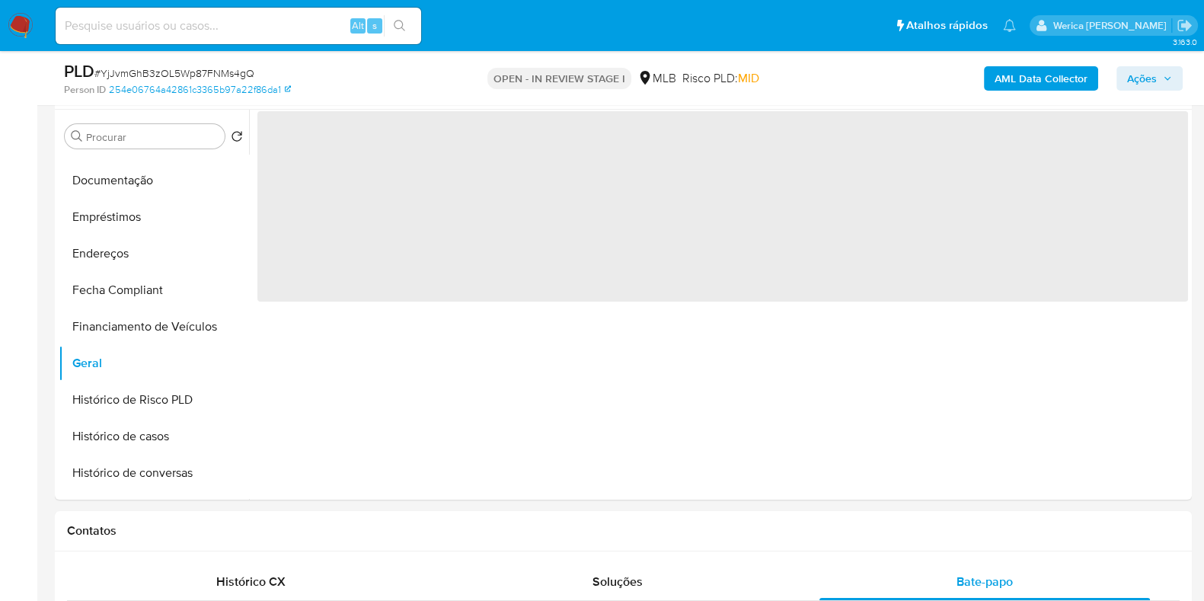
scroll to position [0, 0]
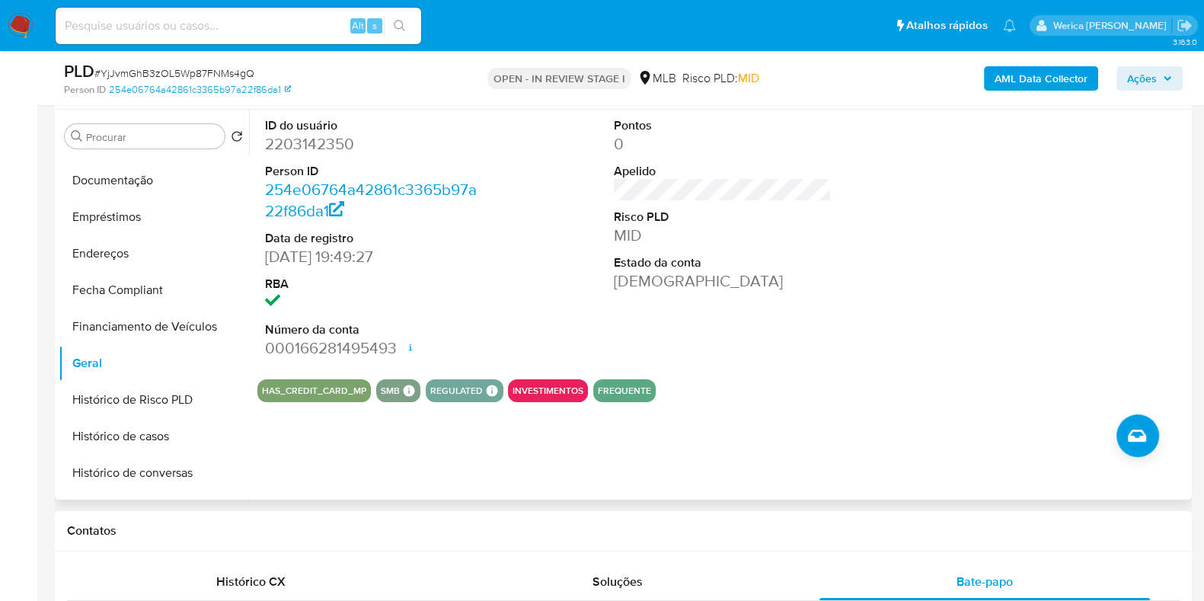
drag, startPoint x: 816, startPoint y: 441, endPoint x: 811, endPoint y: 424, distance: 17.4
click at [816, 441] on div "ID do usuário 2203142350 Person ID 254e06764a42861c3365b97a22f86da1 Data de reg…" at bounding box center [718, 305] width 939 height 390
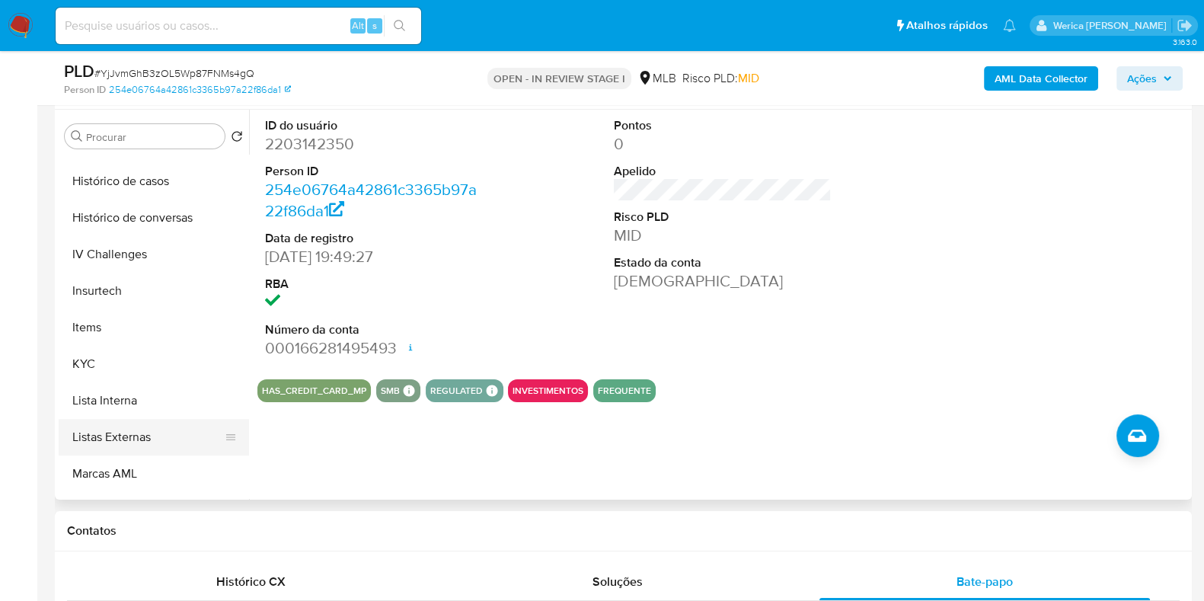
scroll to position [571, 0]
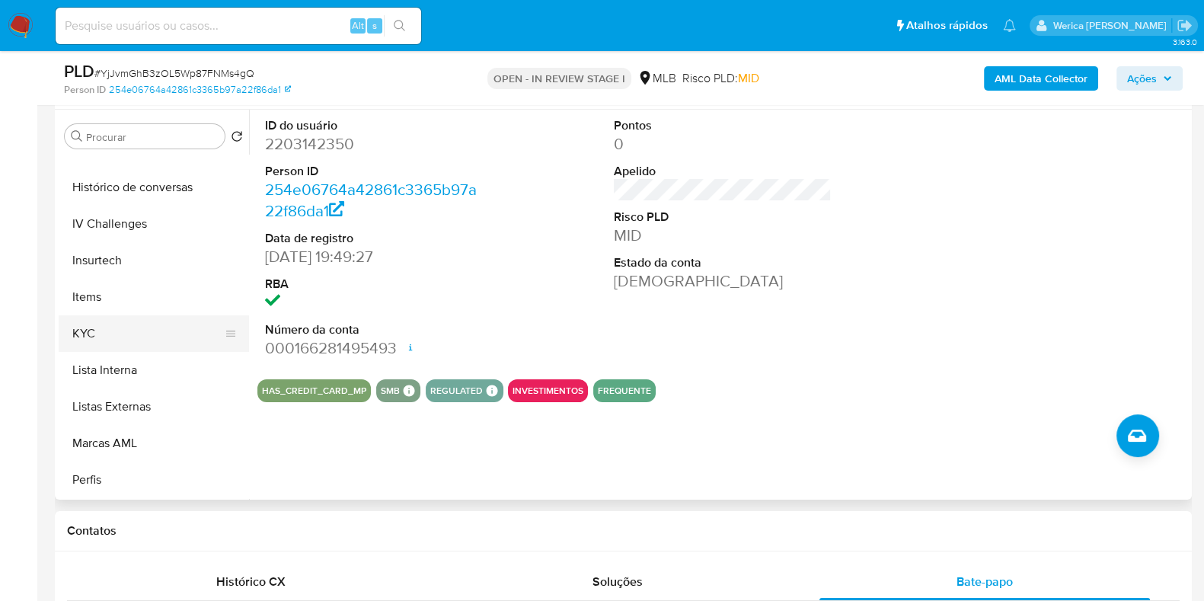
click at [121, 325] on button "KYC" at bounding box center [148, 333] width 178 height 37
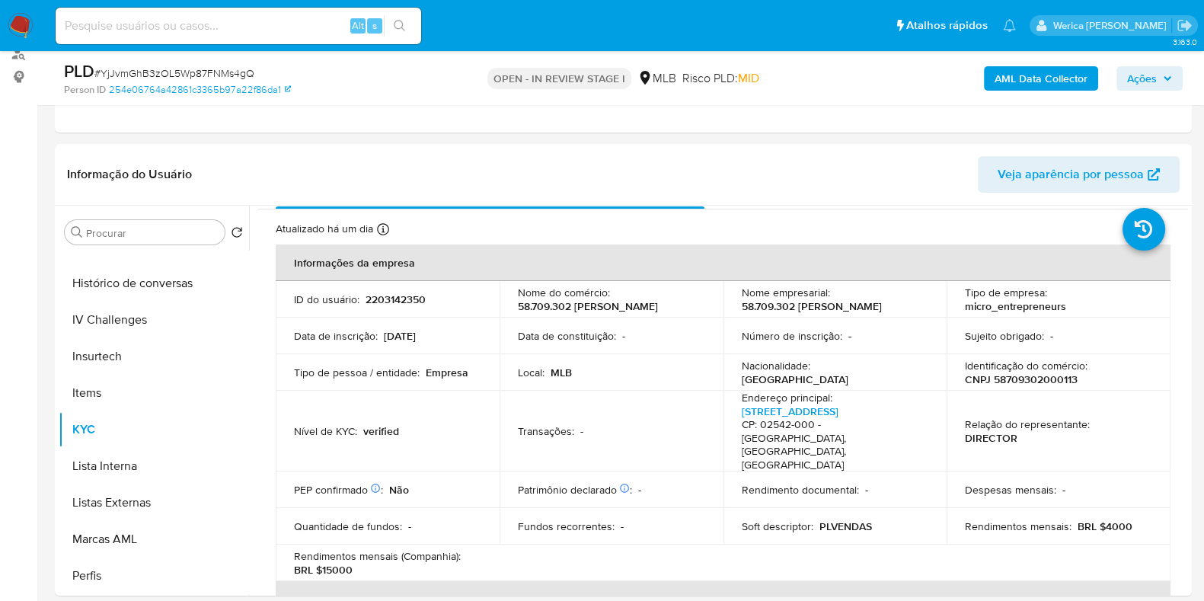
scroll to position [10, 0]
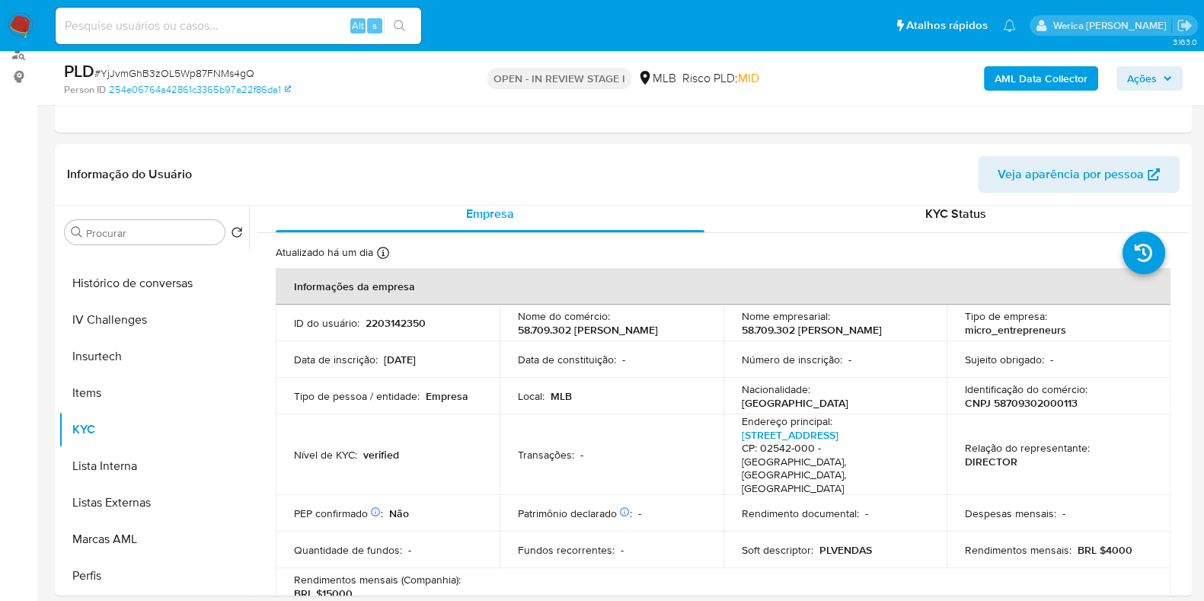
click at [766, 173] on header "Informação do Usuário Veja aparência por pessoa" at bounding box center [623, 174] width 1113 height 37
click at [1105, 495] on td "Despesas mensais : -" at bounding box center [1059, 513] width 224 height 37
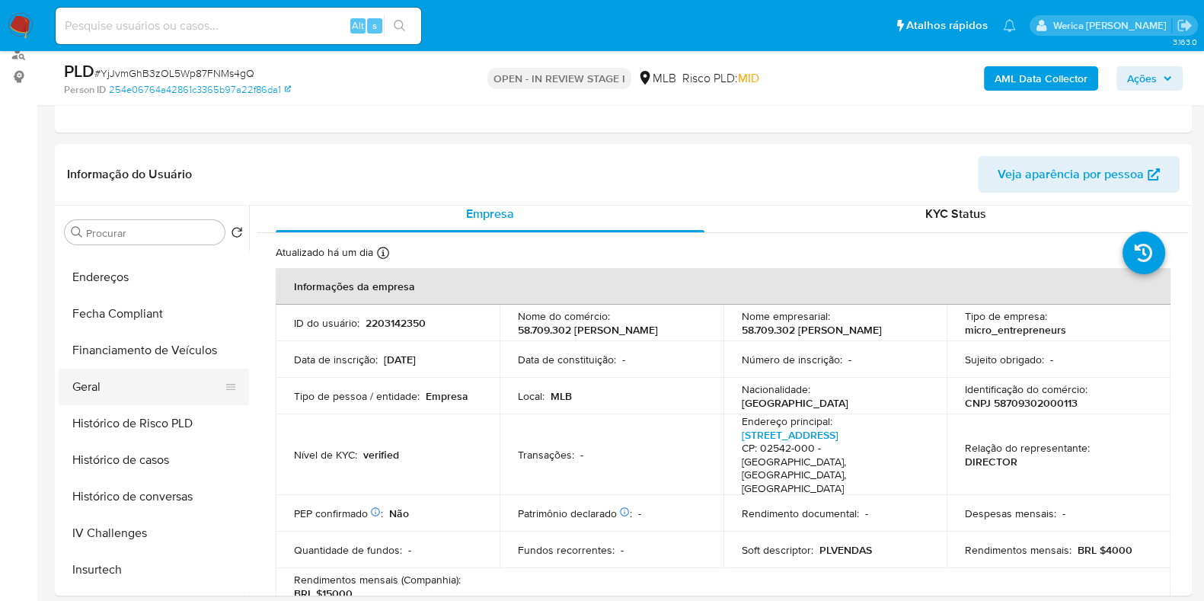
scroll to position [285, 0]
click at [170, 356] on button "Endereços" at bounding box center [148, 349] width 178 height 37
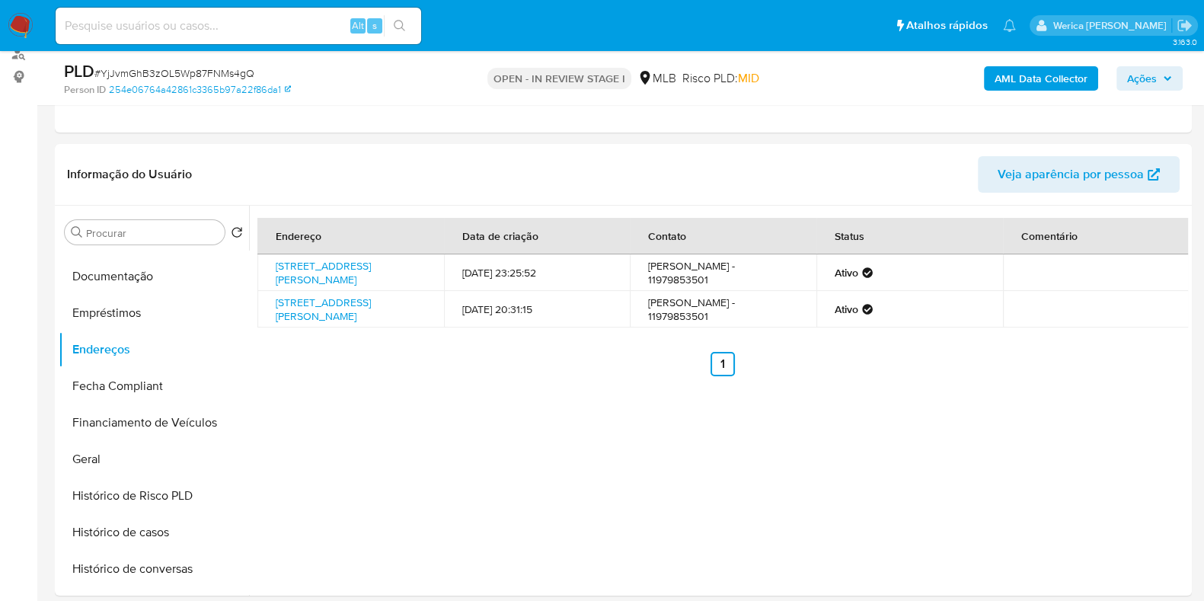
click at [1046, 420] on div "Endereço Data de criação Contato Status Comentário Rua Cândida Bernaldo De Jesu…" at bounding box center [718, 401] width 939 height 390
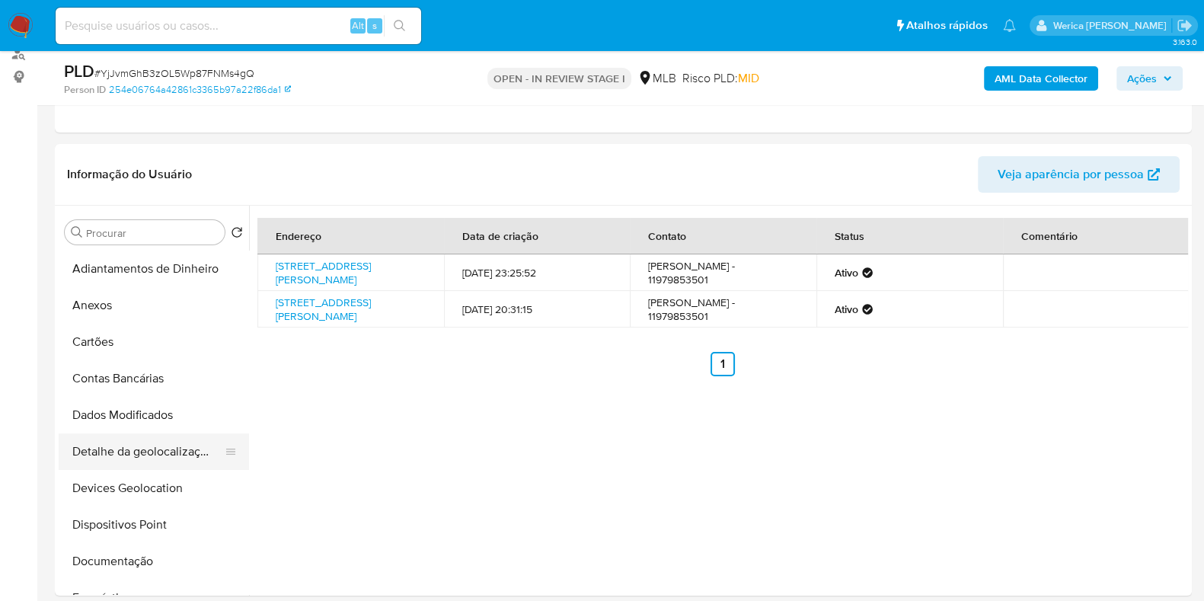
click at [161, 447] on button "Detalhe da geolocalização" at bounding box center [148, 451] width 178 height 37
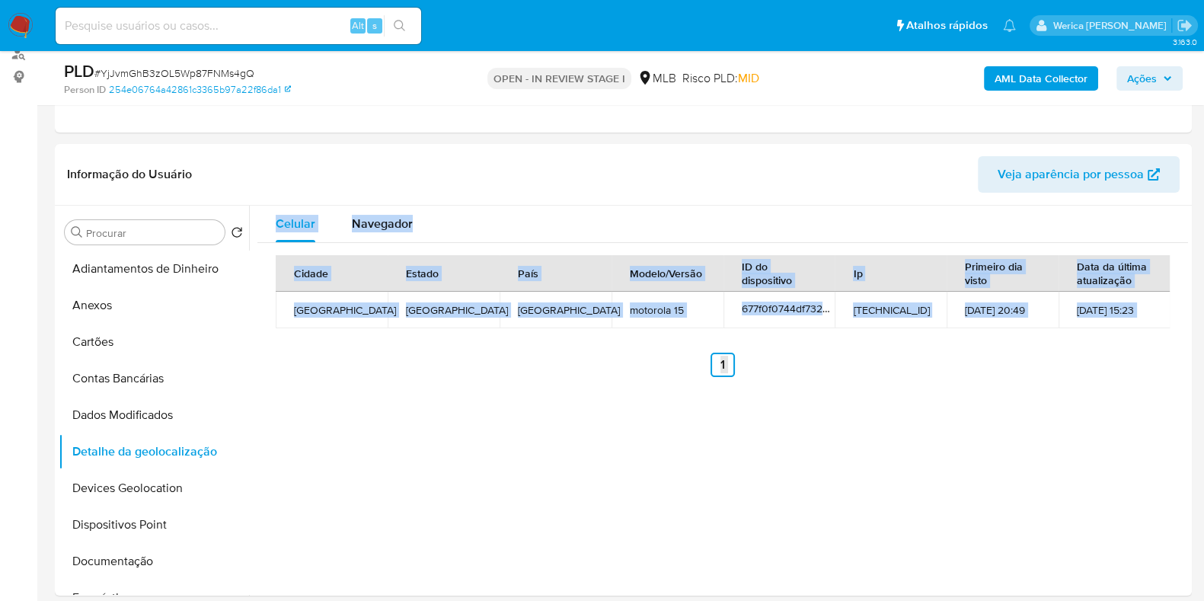
click at [1047, 536] on div "Celular Navegador Cidade Estado País Modelo/Versão ID do dispositivo Ip Primeir…" at bounding box center [718, 401] width 939 height 390
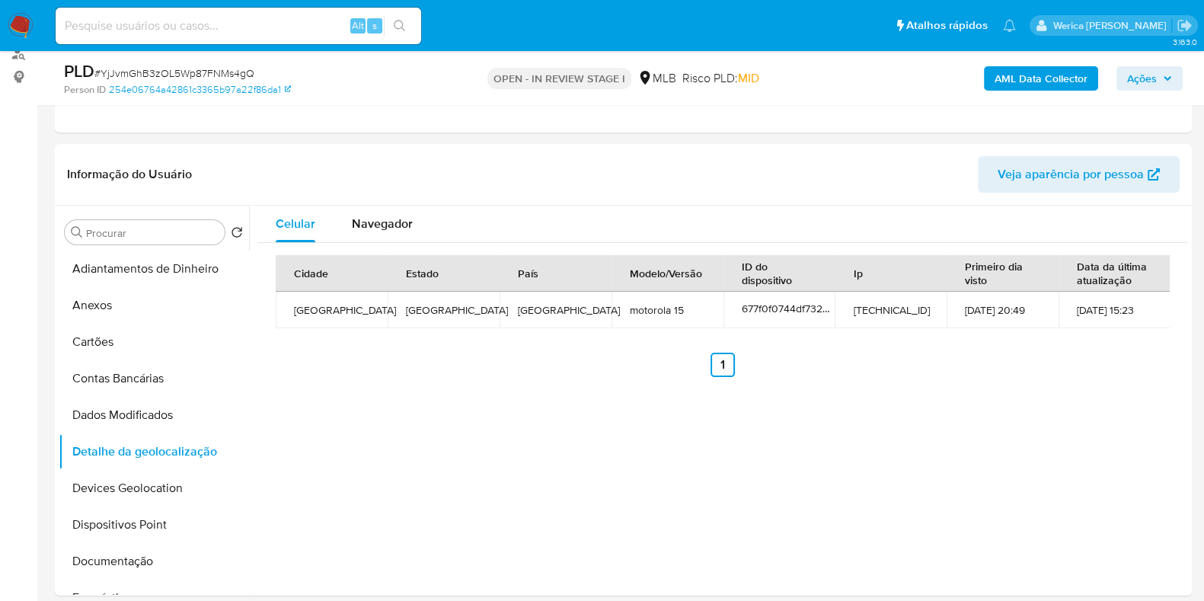
click at [1047, 536] on div "Celular Navegador Cidade Estado País Modelo/Versão ID do dispositivo Ip Primeir…" at bounding box center [718, 401] width 939 height 390
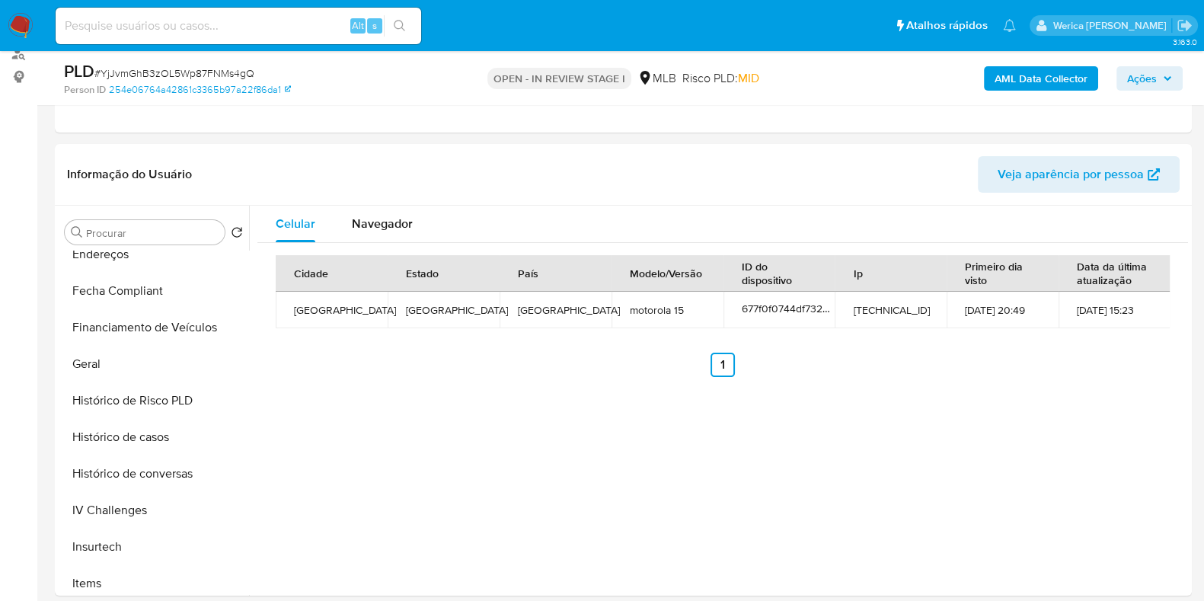
scroll to position [666, 0]
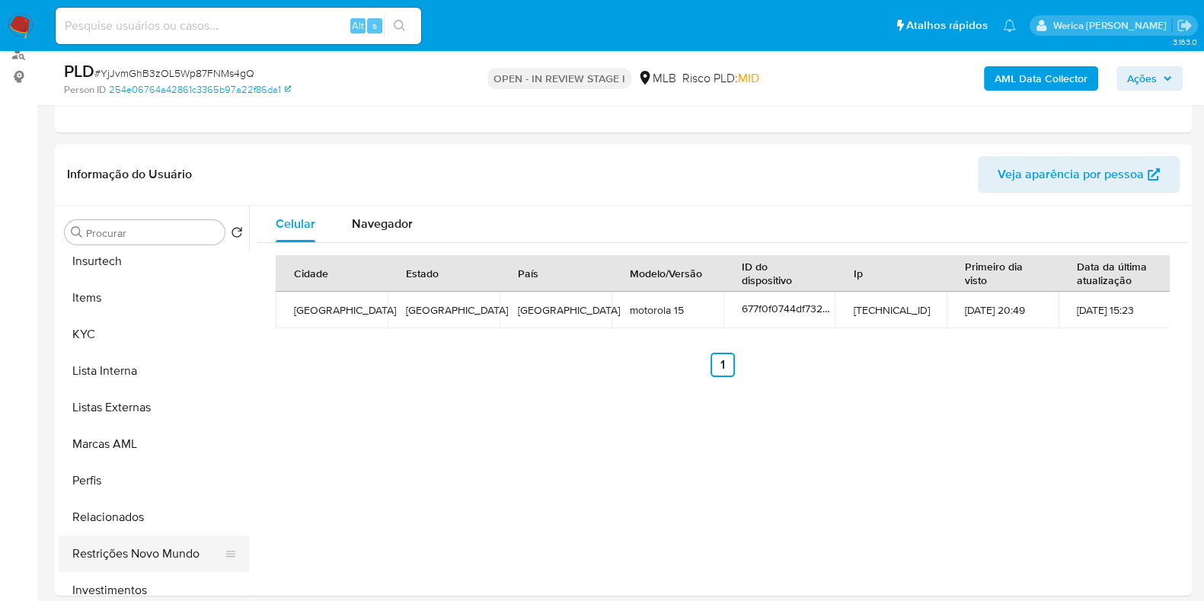
click at [146, 546] on button "Restrições Novo Mundo" at bounding box center [148, 554] width 178 height 37
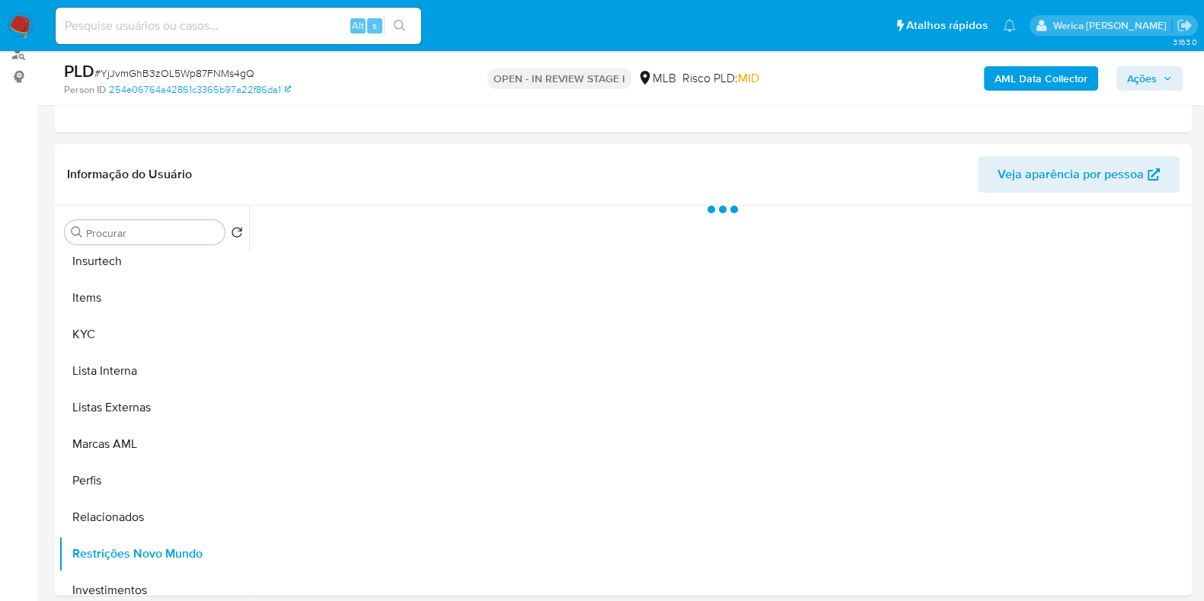
click at [357, 424] on div at bounding box center [718, 401] width 939 height 390
click at [409, 222] on span "Historial" at bounding box center [409, 230] width 46 height 18
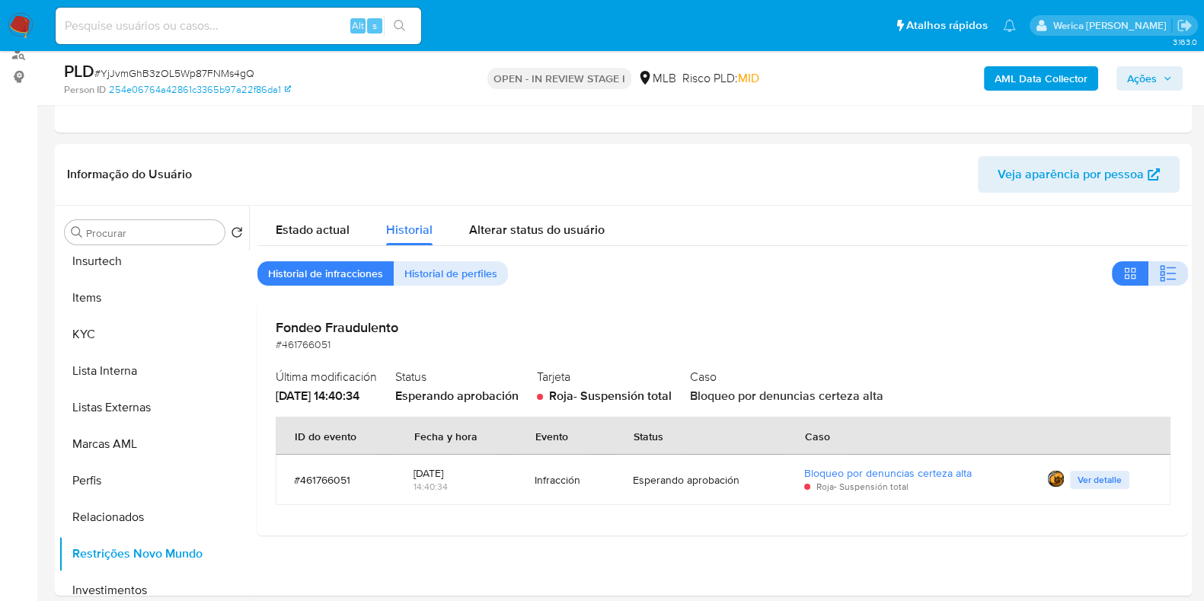
click at [1177, 263] on div at bounding box center [1150, 273] width 76 height 24
click at [1149, 280] on button "button" at bounding box center [1169, 273] width 40 height 24
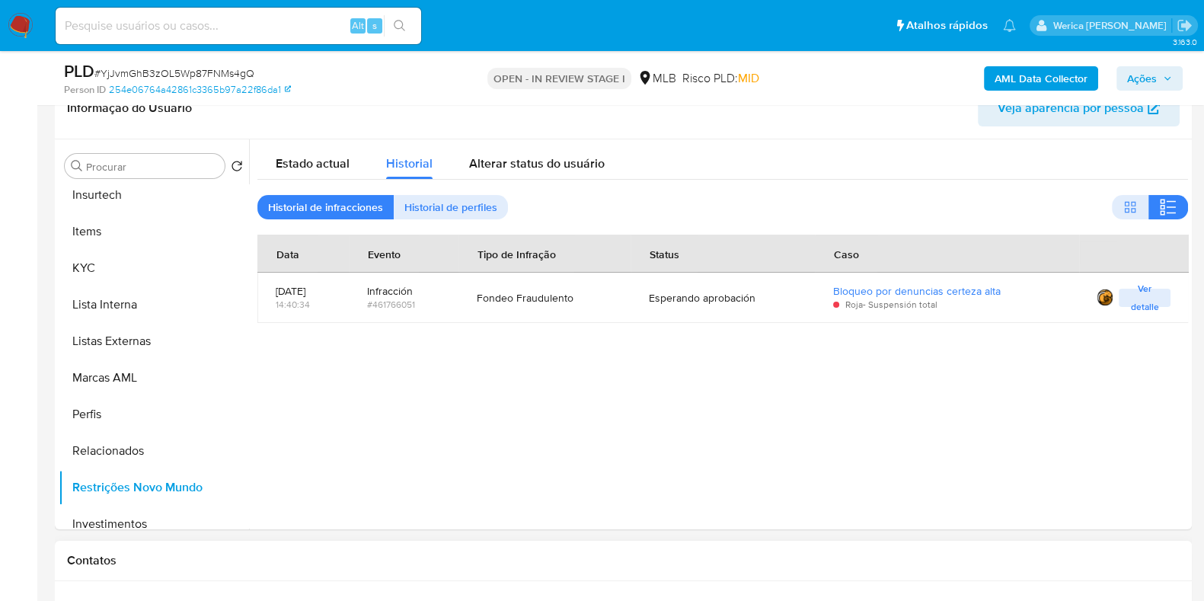
scroll to position [286, 0]
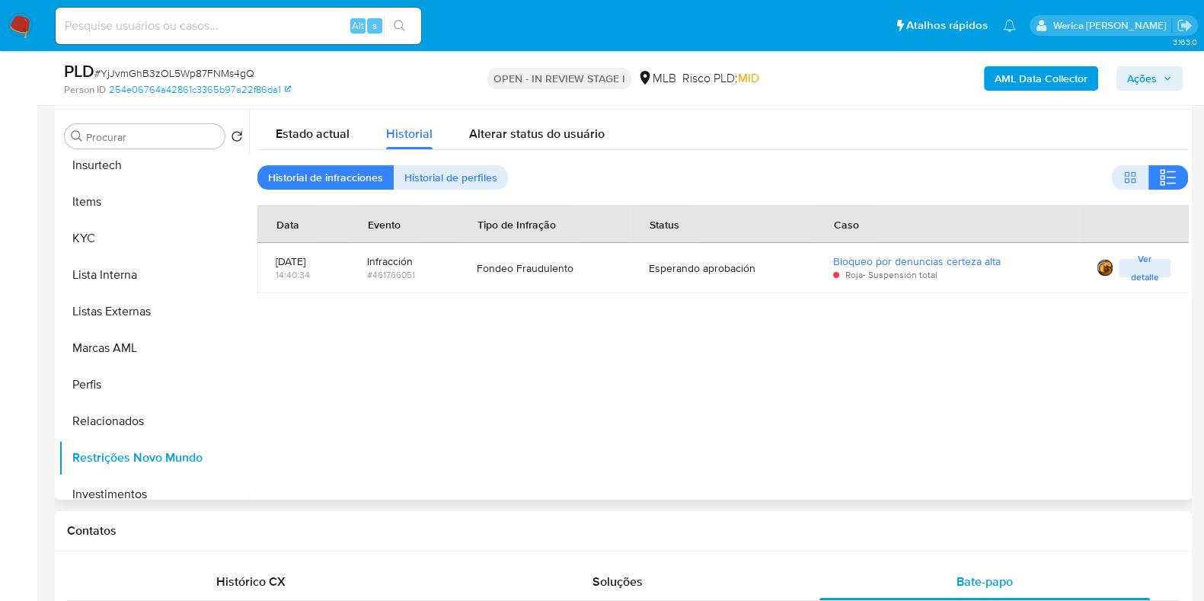
click at [1113, 388] on div at bounding box center [718, 305] width 939 height 390
click at [1170, 283] on td "Esta sentencia fue aprobada a través del Flujo de aprobación Nutela Ver detalle" at bounding box center [1134, 268] width 110 height 50
click at [1137, 268] on span "Ver detalle" at bounding box center [1145, 268] width 37 height 15
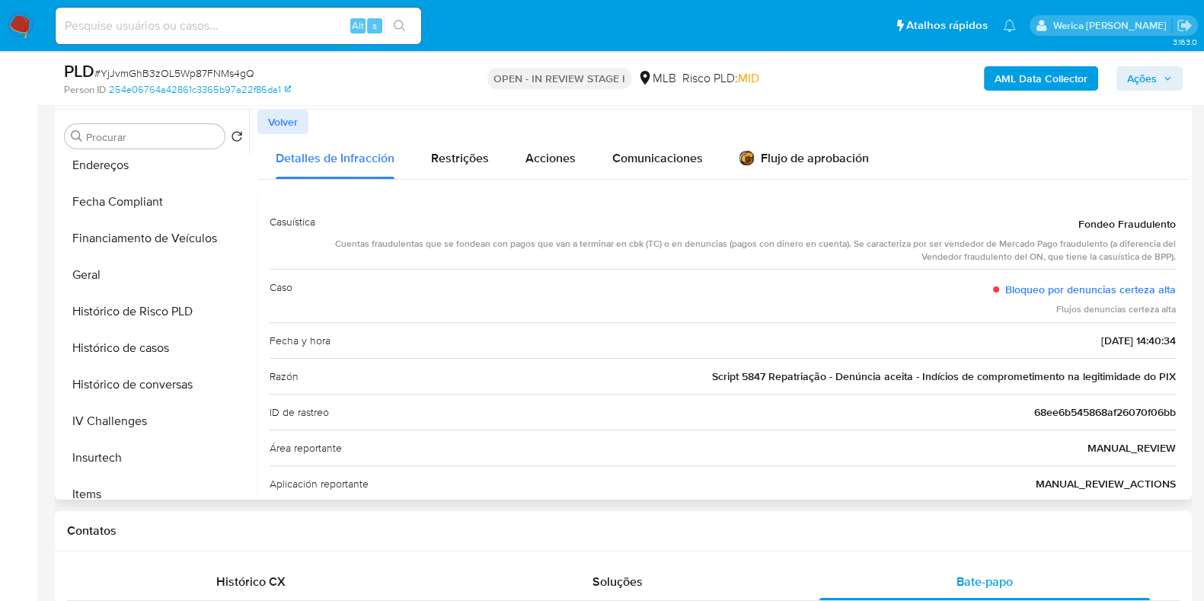
scroll to position [190, 0]
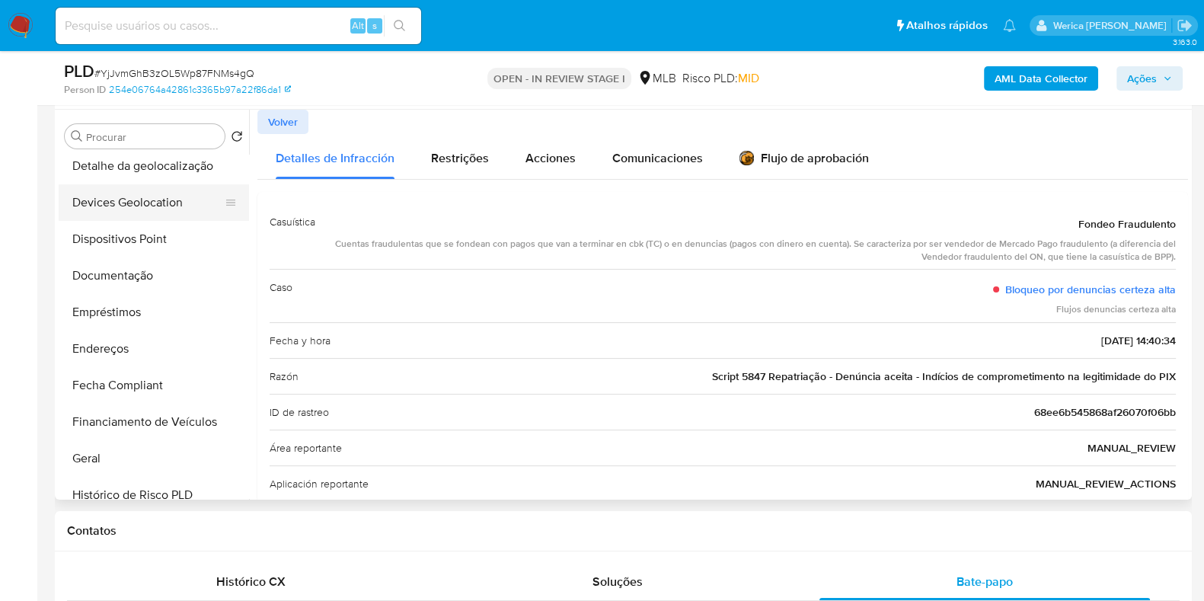
click at [118, 196] on button "Devices Geolocation" at bounding box center [148, 202] width 178 height 37
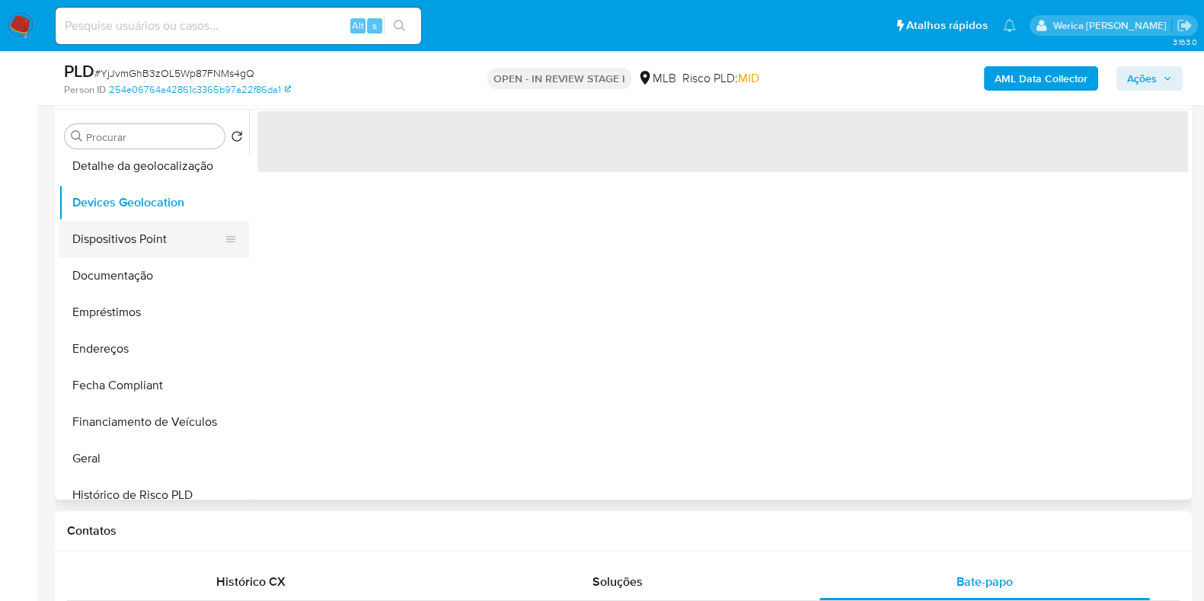
click at [136, 241] on button "Dispositivos Point" at bounding box center [148, 239] width 178 height 37
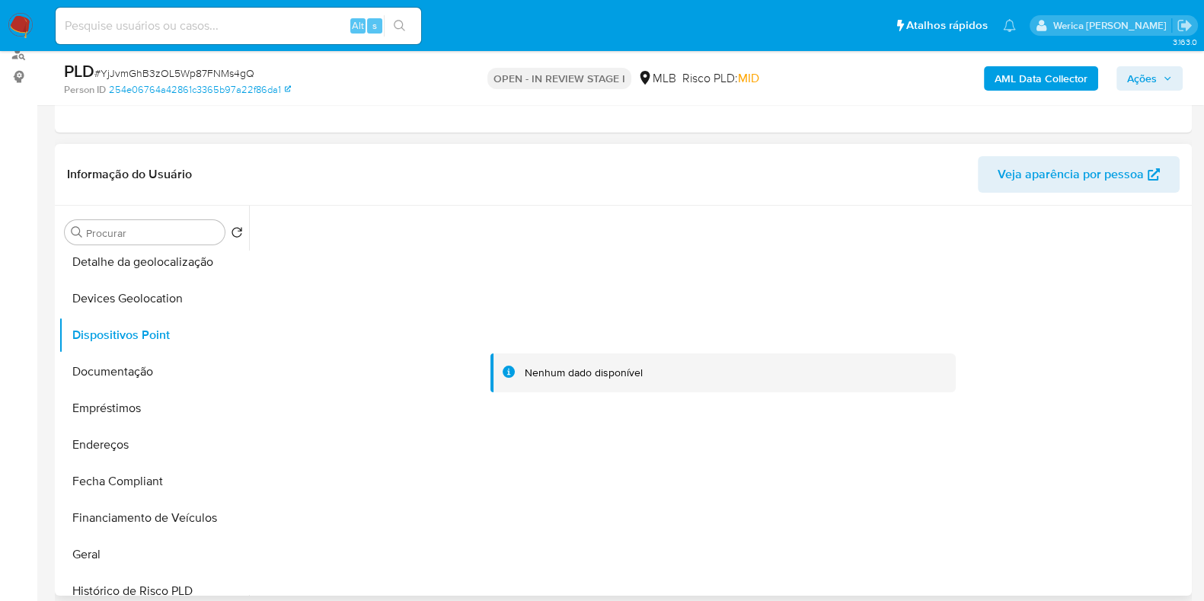
click at [1059, 386] on div at bounding box center [722, 373] width 931 height 335
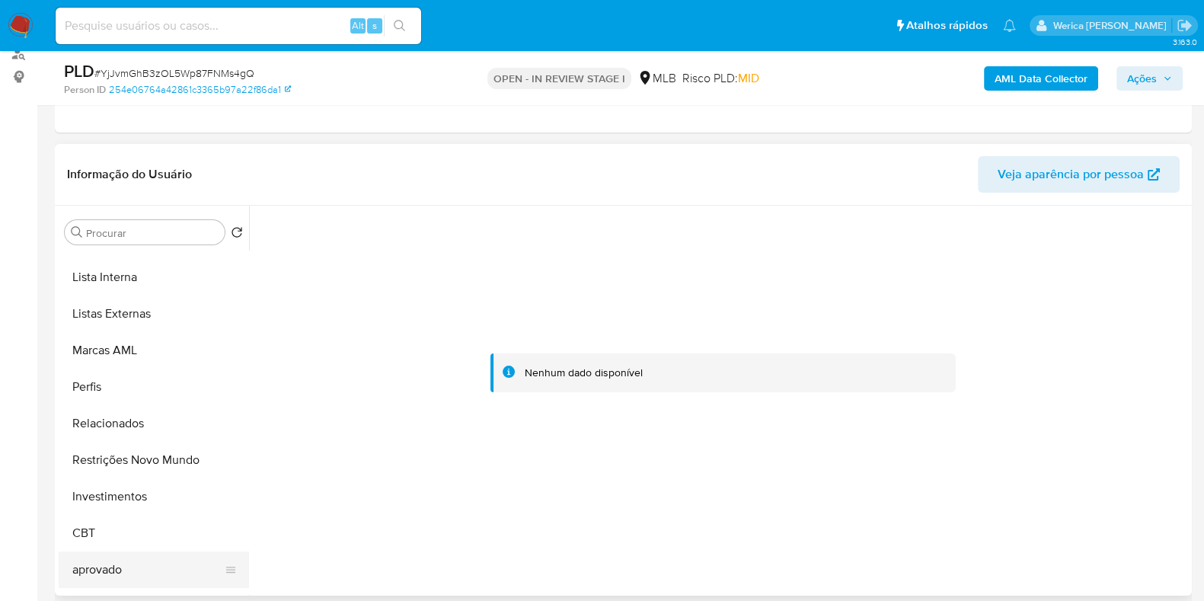
scroll to position [827, 0]
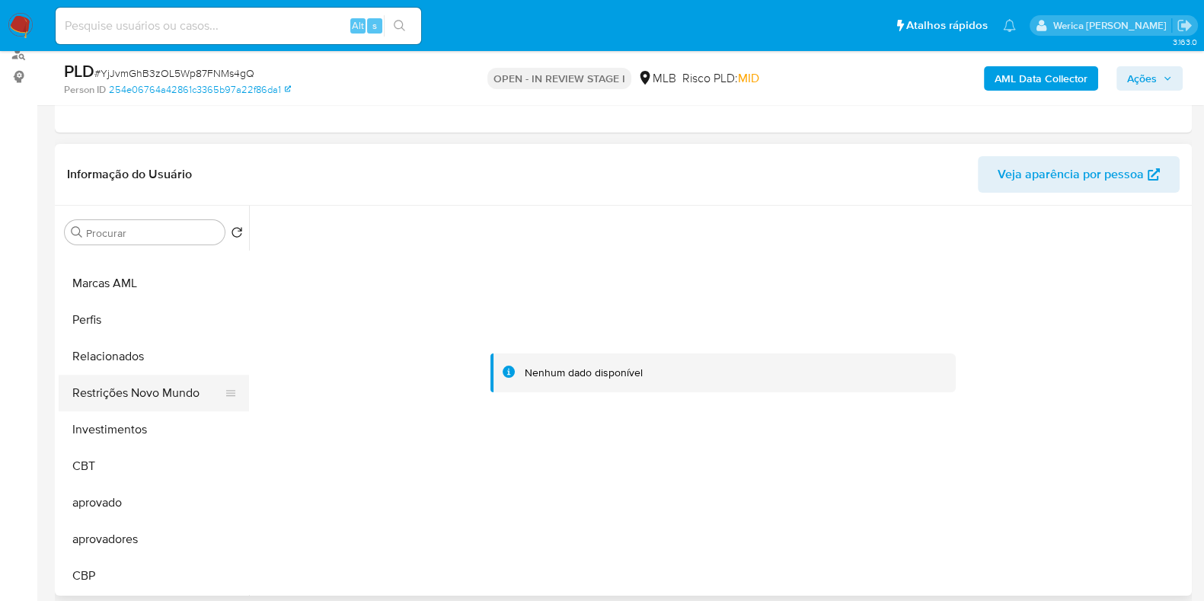
click at [152, 379] on button "Restrições Novo Mundo" at bounding box center [148, 393] width 178 height 37
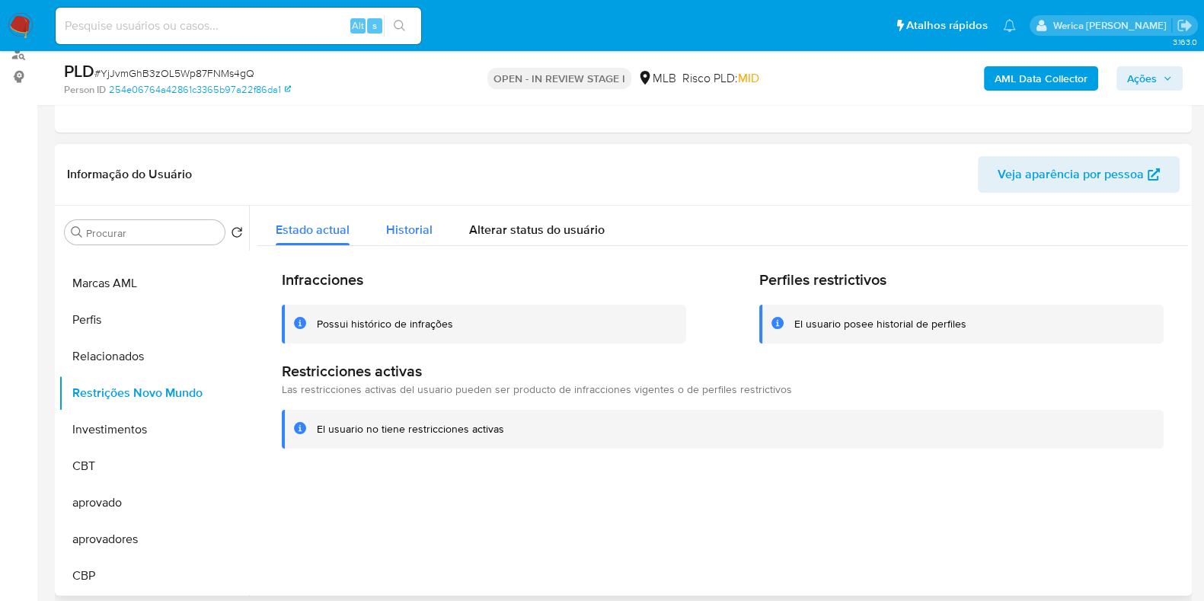
click at [377, 219] on button "Historial" at bounding box center [409, 226] width 83 height 40
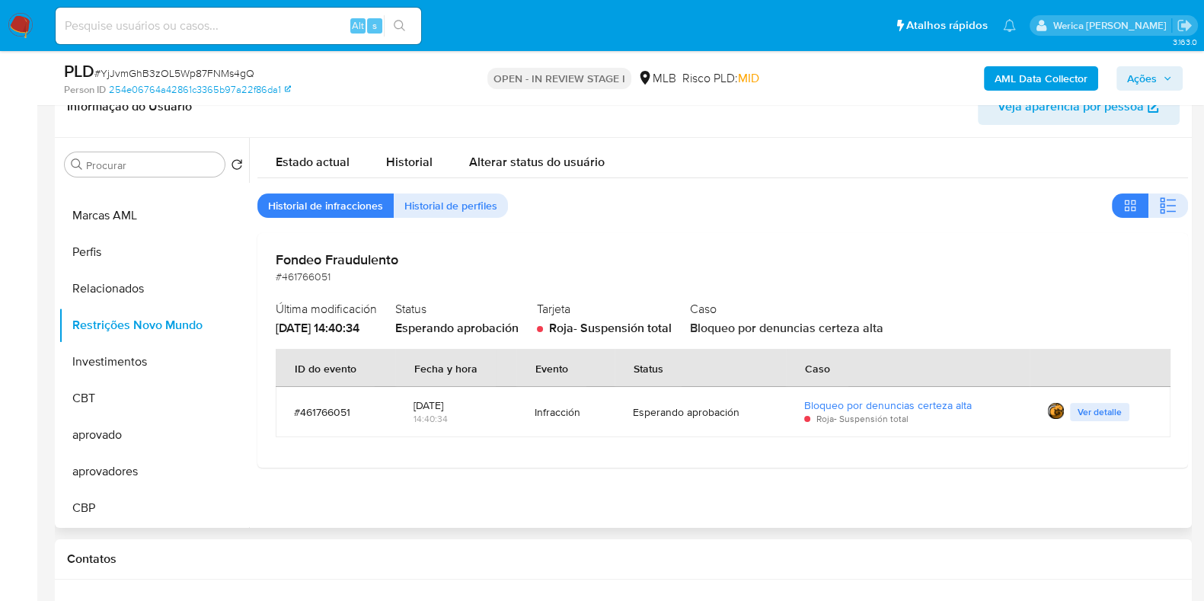
scroll to position [286, 0]
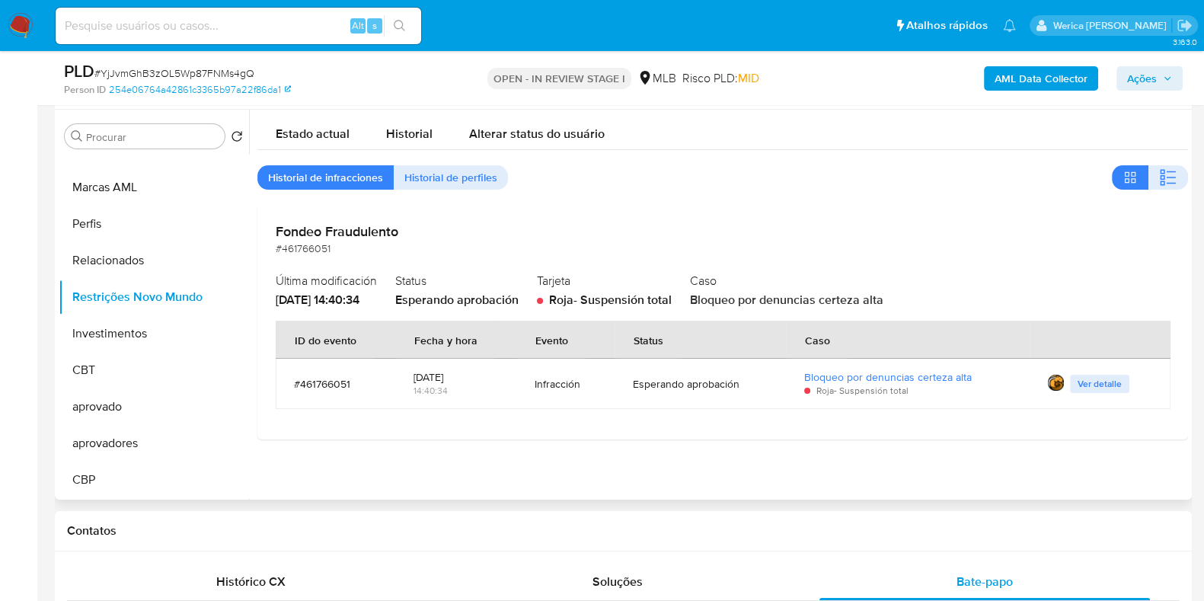
click at [466, 295] on div "Esperando aprobación" at bounding box center [456, 300] width 123 height 17
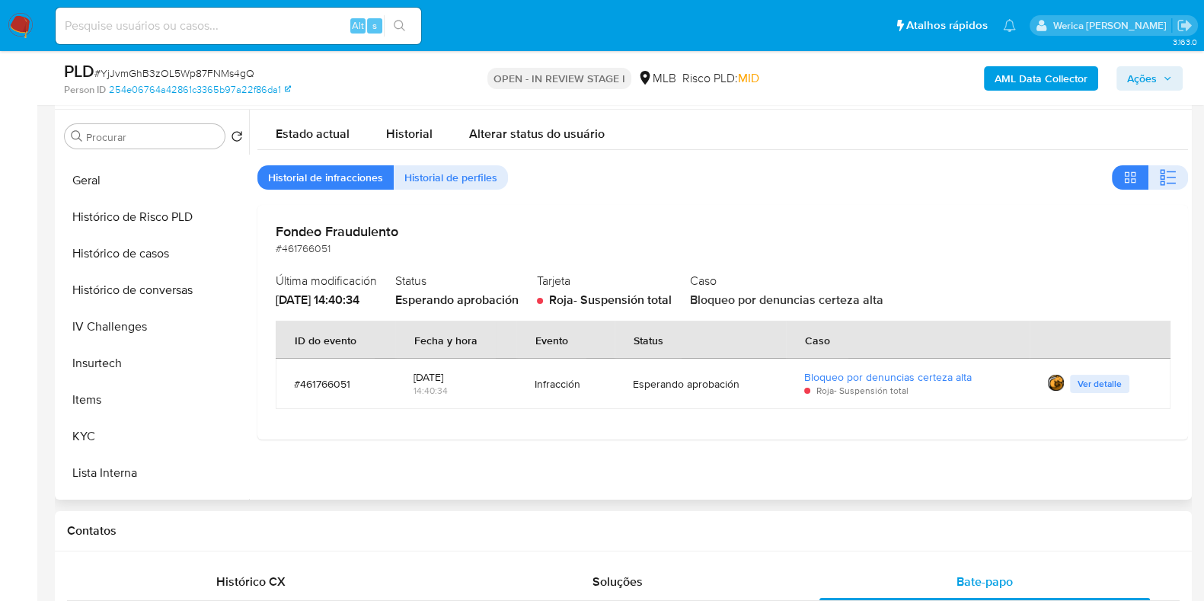
scroll to position [446, 0]
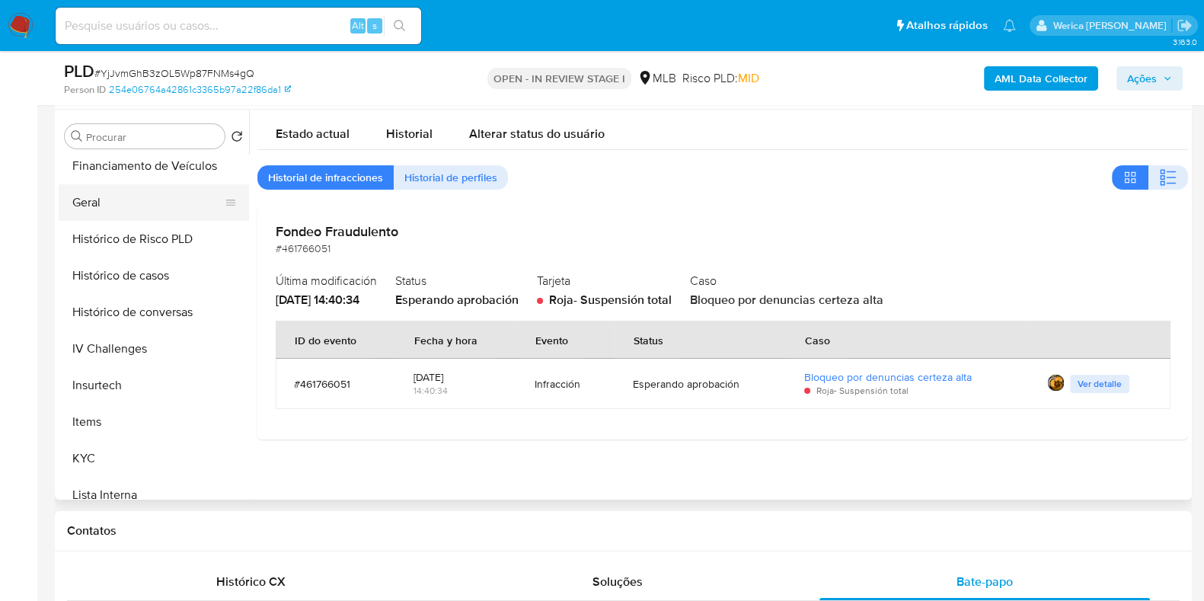
click at [152, 197] on button "Geral" at bounding box center [148, 202] width 178 height 37
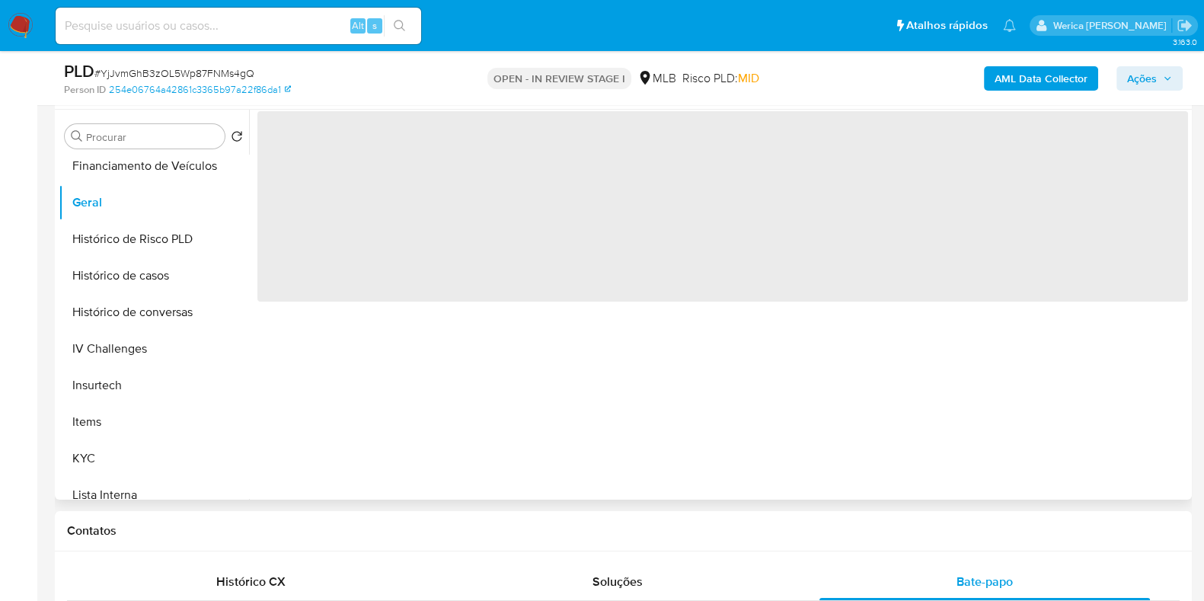
click at [587, 312] on div "‌" at bounding box center [718, 305] width 939 height 390
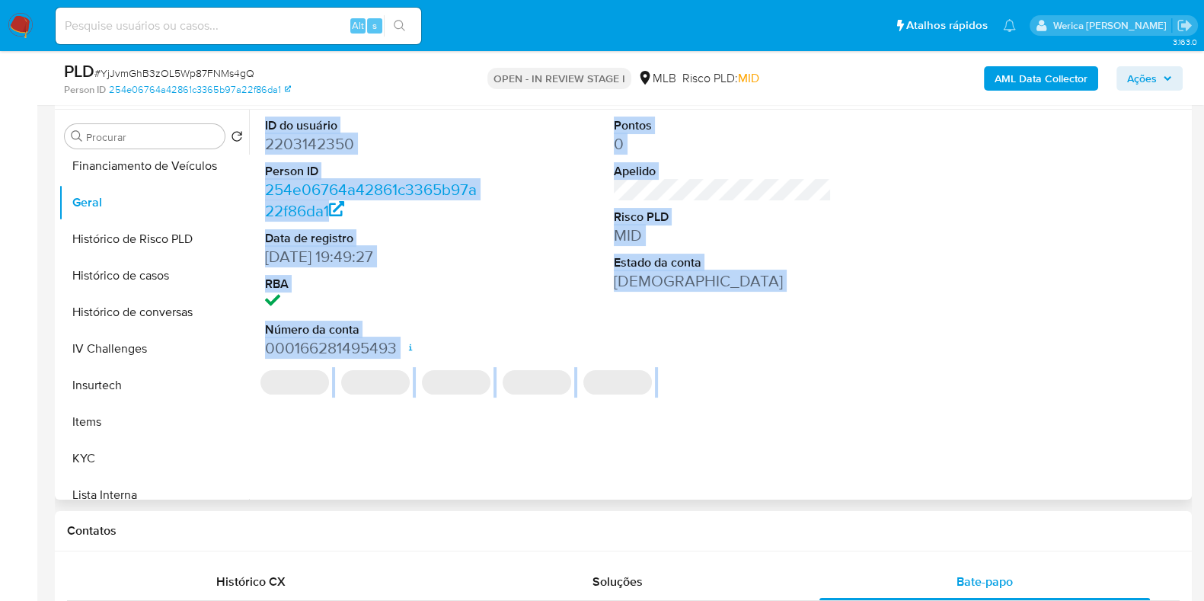
click at [587, 312] on div "ID do usuário 2203142350 Person ID 254e06764a42861c3365b97a22f86da1 Data de reg…" at bounding box center [718, 305] width 939 height 390
click at [545, 316] on div "ID do usuário 2203142350 Person ID 254e06764a42861c3365b97a22f86da1 Data de reg…" at bounding box center [722, 238] width 931 height 257
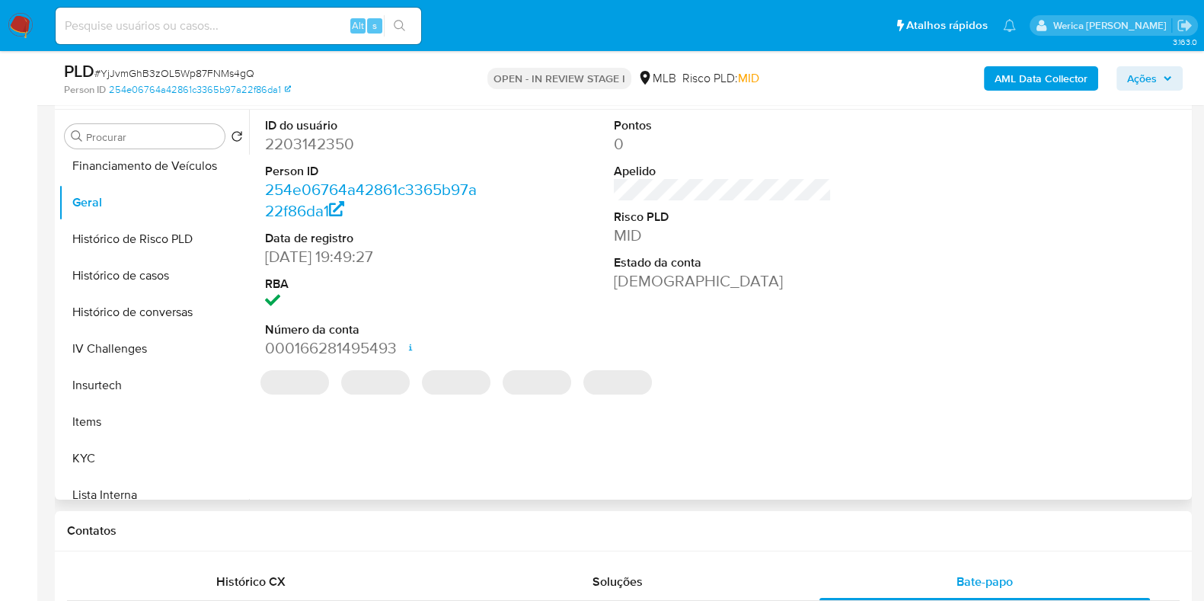
click at [526, 269] on div "ID do usuário 2203142350 Person ID 254e06764a42861c3365b97a22f86da1 Data de reg…" at bounding box center [722, 238] width 931 height 257
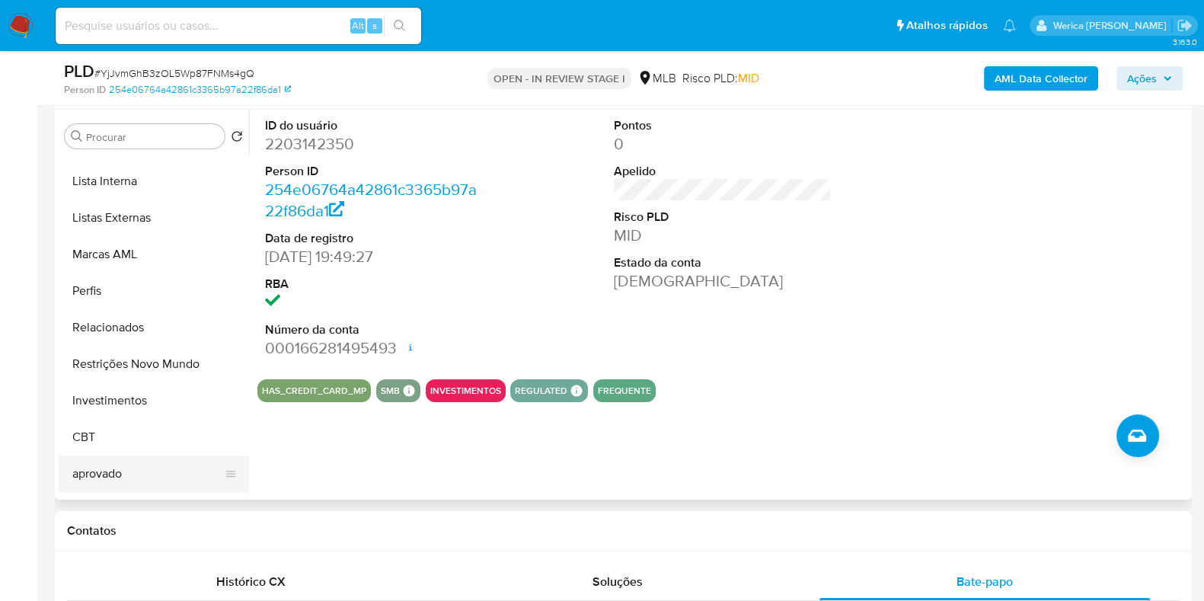
scroll to position [827, 0]
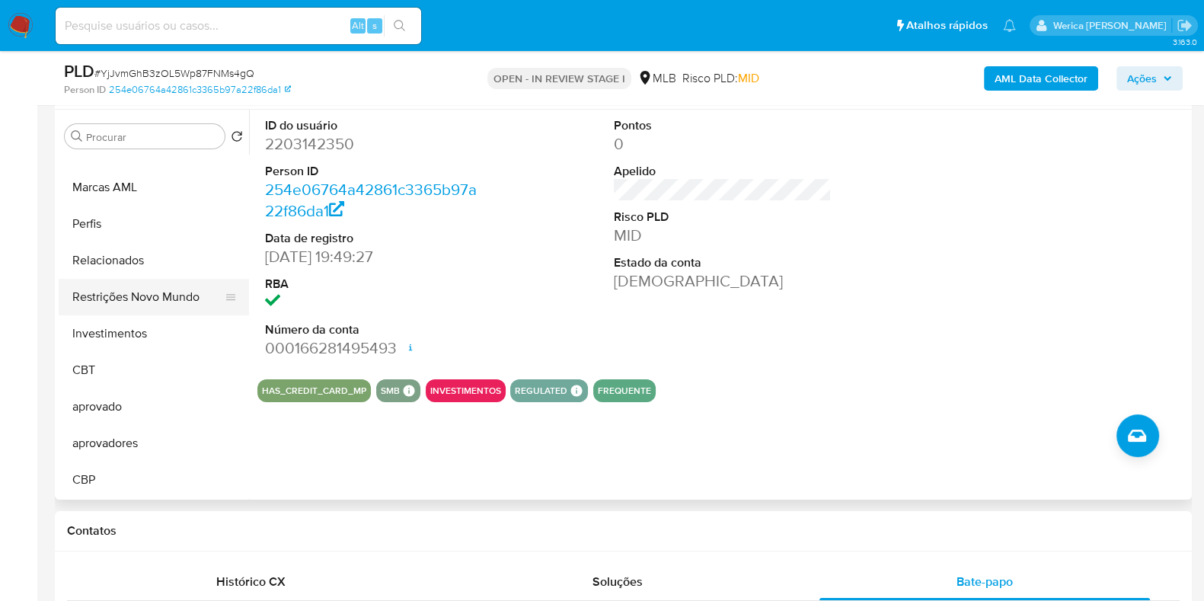
click at [150, 305] on button "Restrições Novo Mundo" at bounding box center [148, 297] width 178 height 37
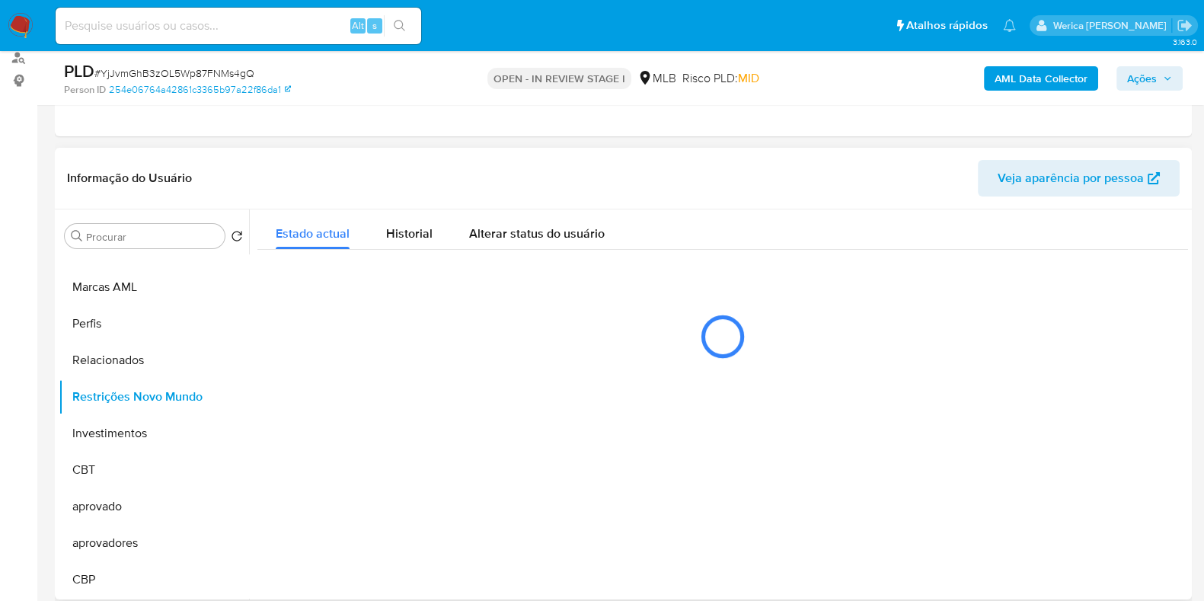
scroll to position [94, 0]
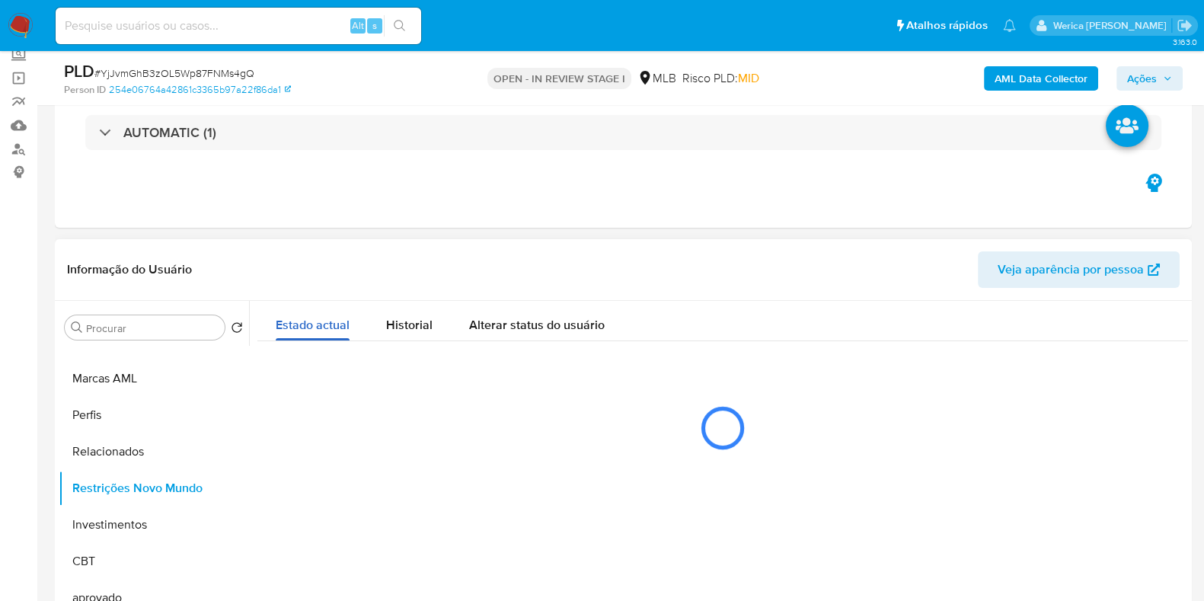
click at [327, 331] on span "Estado actual" at bounding box center [313, 325] width 74 height 18
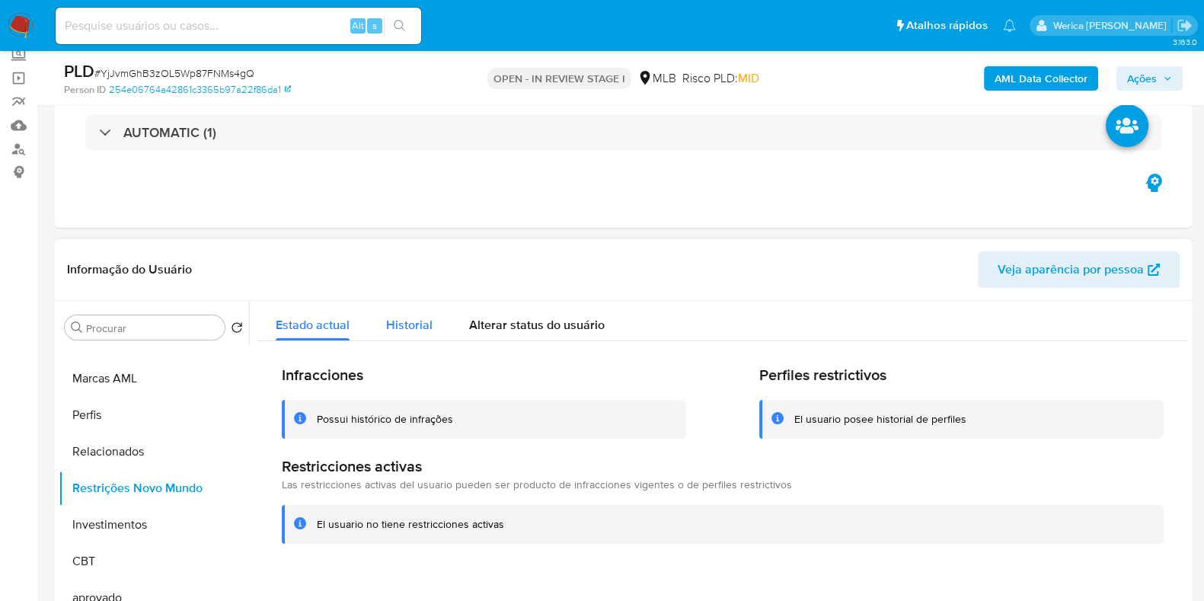
click at [403, 318] on span "Historial" at bounding box center [409, 325] width 46 height 18
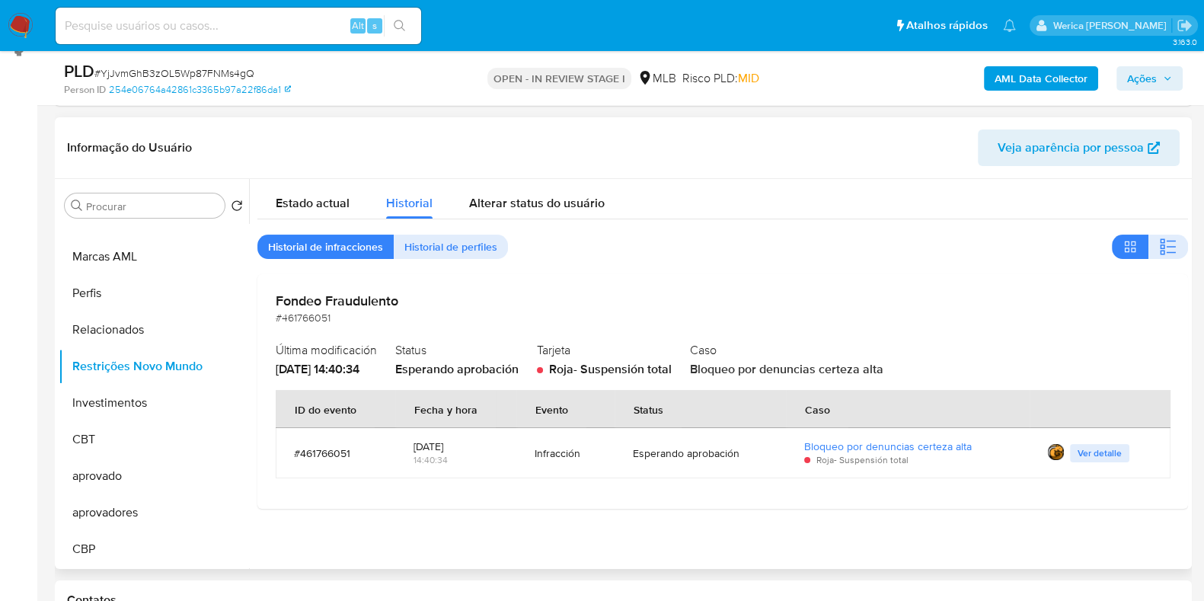
scroll to position [286, 0]
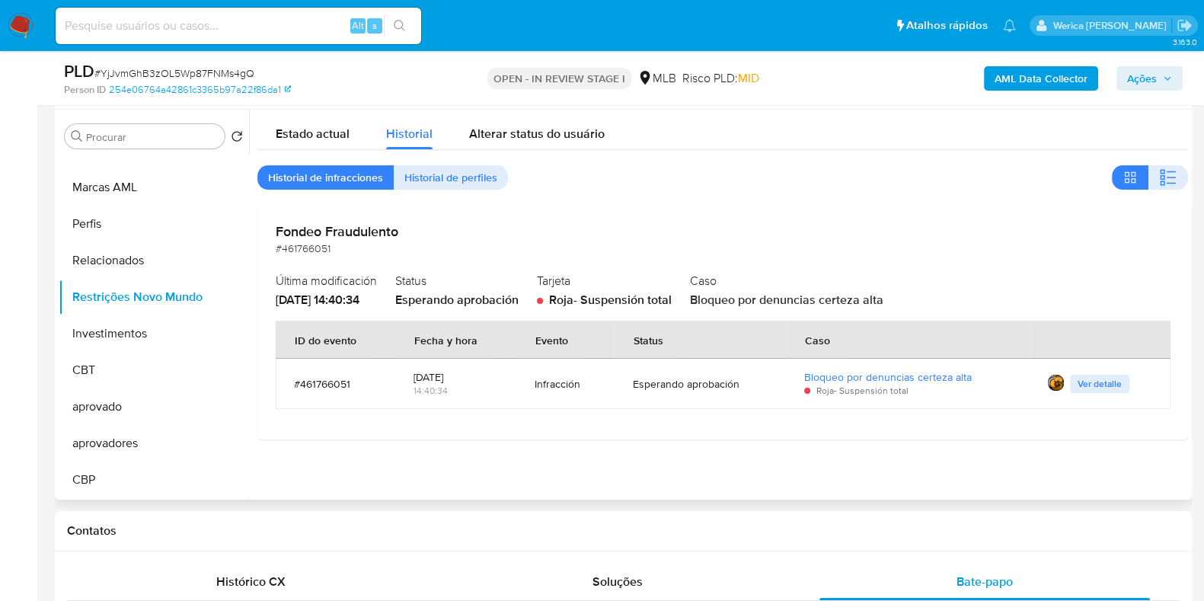
drag, startPoint x: 278, startPoint y: 203, endPoint x: 1073, endPoint y: 456, distance: 834.8
click at [1075, 456] on div at bounding box center [718, 305] width 939 height 390
drag, startPoint x: 1073, startPoint y: 456, endPoint x: 1048, endPoint y: 432, distance: 35.0
click at [1073, 456] on div at bounding box center [718, 305] width 939 height 390
drag, startPoint x: 563, startPoint y: 302, endPoint x: 903, endPoint y: 302, distance: 340.5
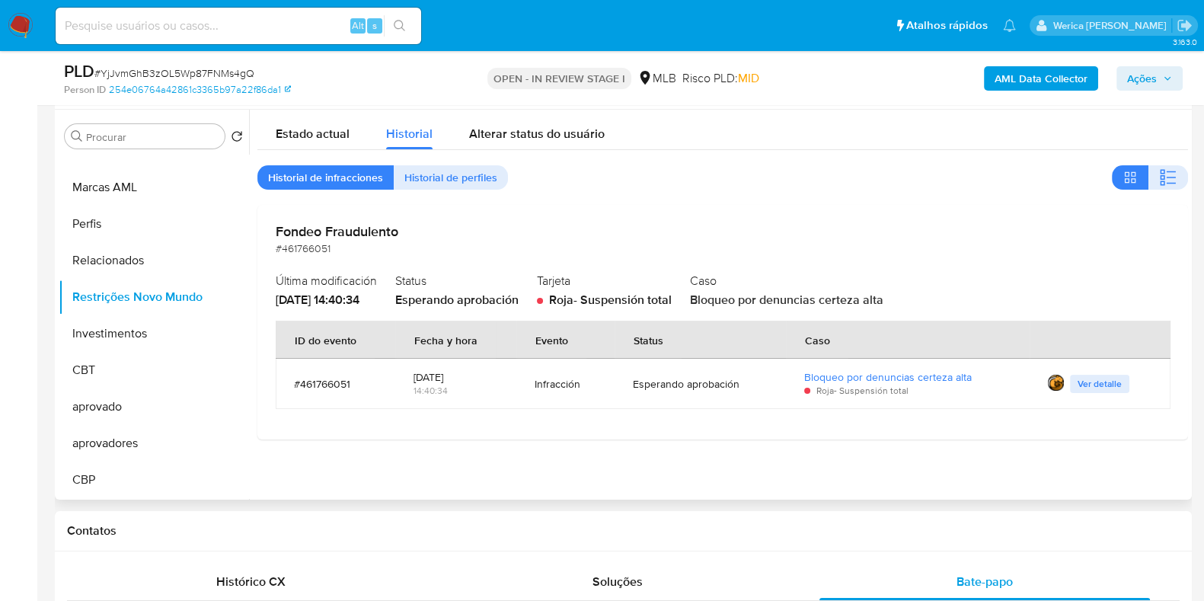
click at [903, 302] on div "Última modificación 15/10/2025 - 14:40:34 Status Esperando aprobación Tarjeta R…" at bounding box center [723, 289] width 894 height 40
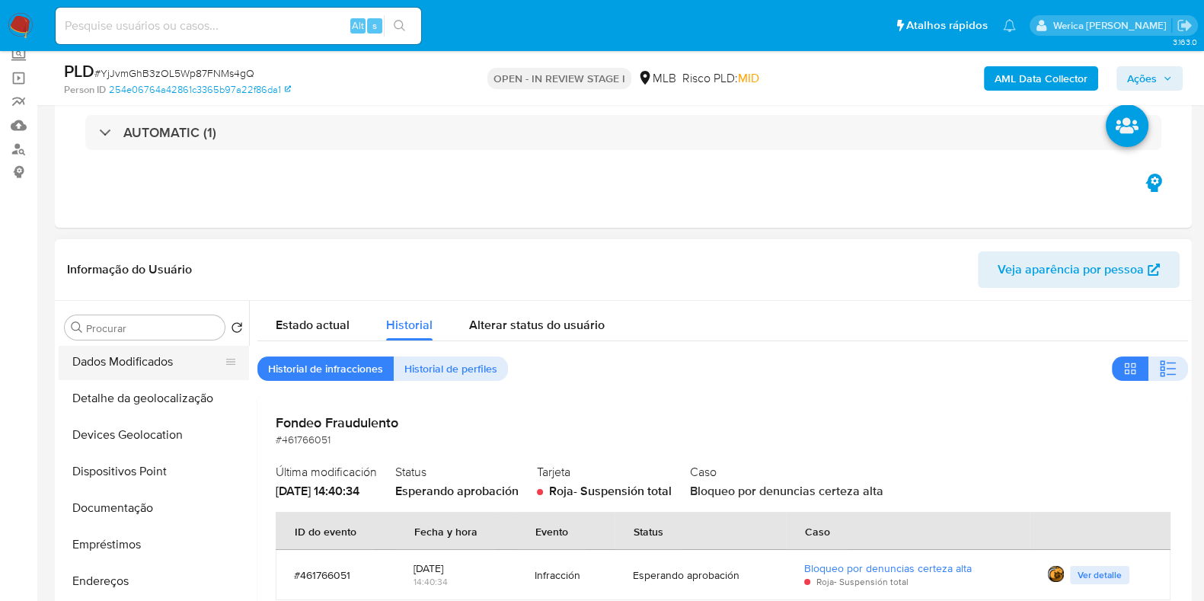
scroll to position [65, 0]
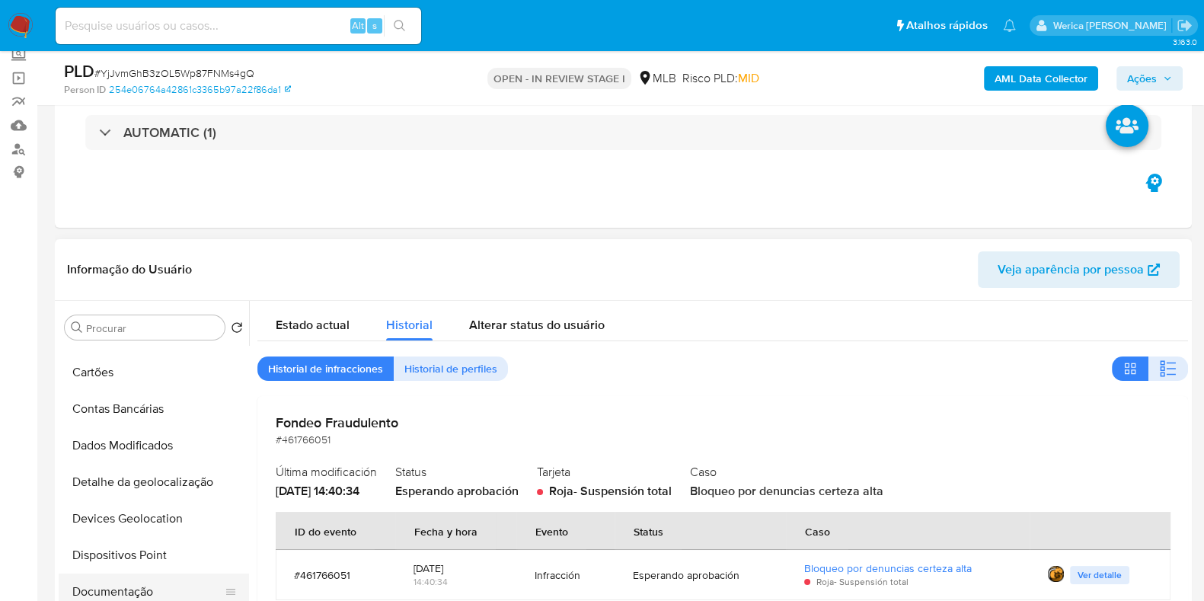
click at [133, 597] on button "Documentação" at bounding box center [148, 592] width 178 height 37
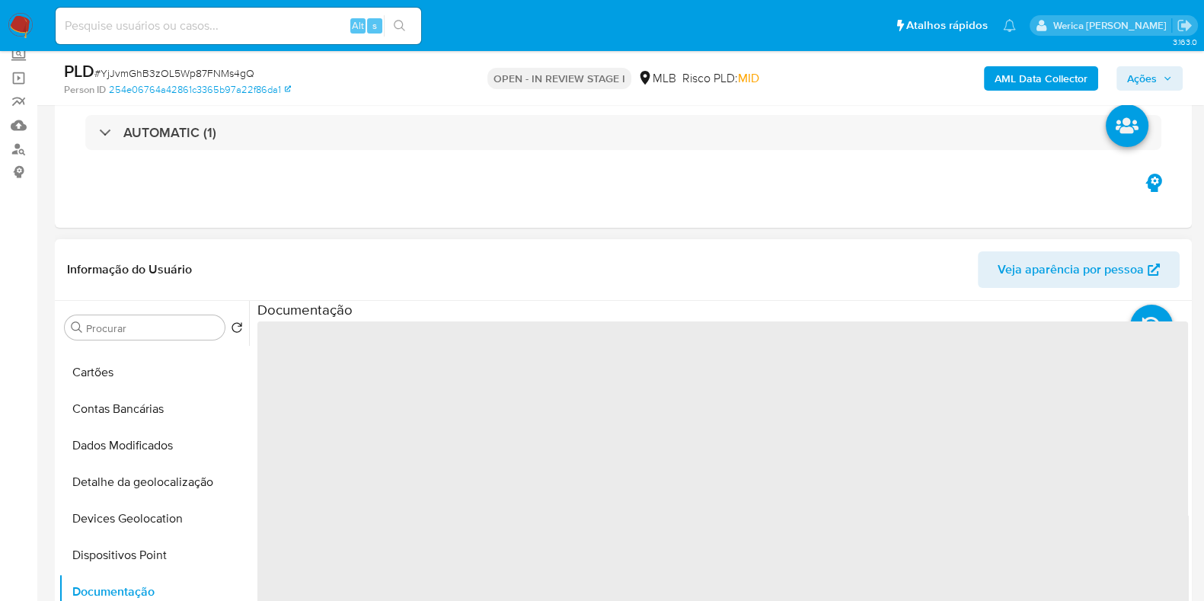
click at [329, 404] on span "‌" at bounding box center [722, 565] width 931 height 488
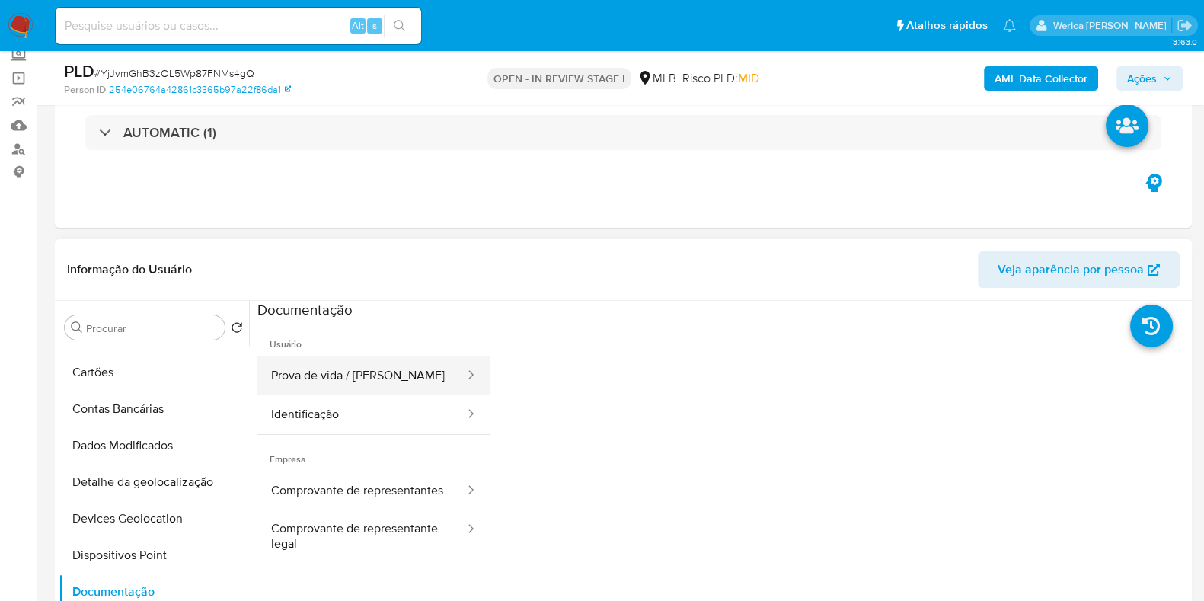
click at [337, 392] on button "Prova de vida / Selfie" at bounding box center [361, 376] width 209 height 39
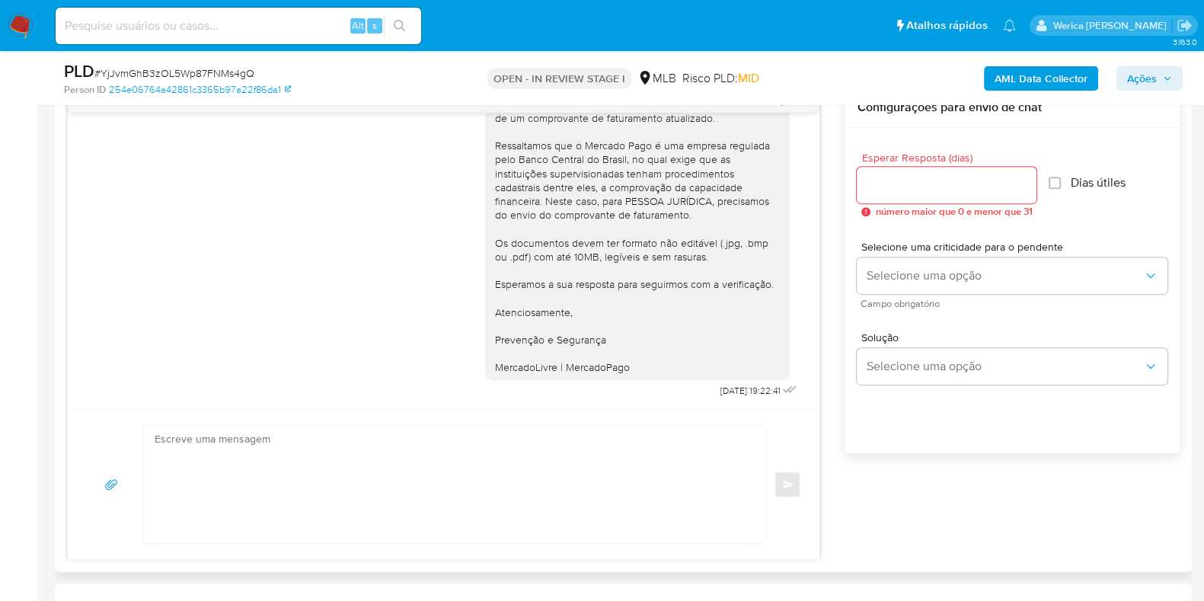
scroll to position [857, 0]
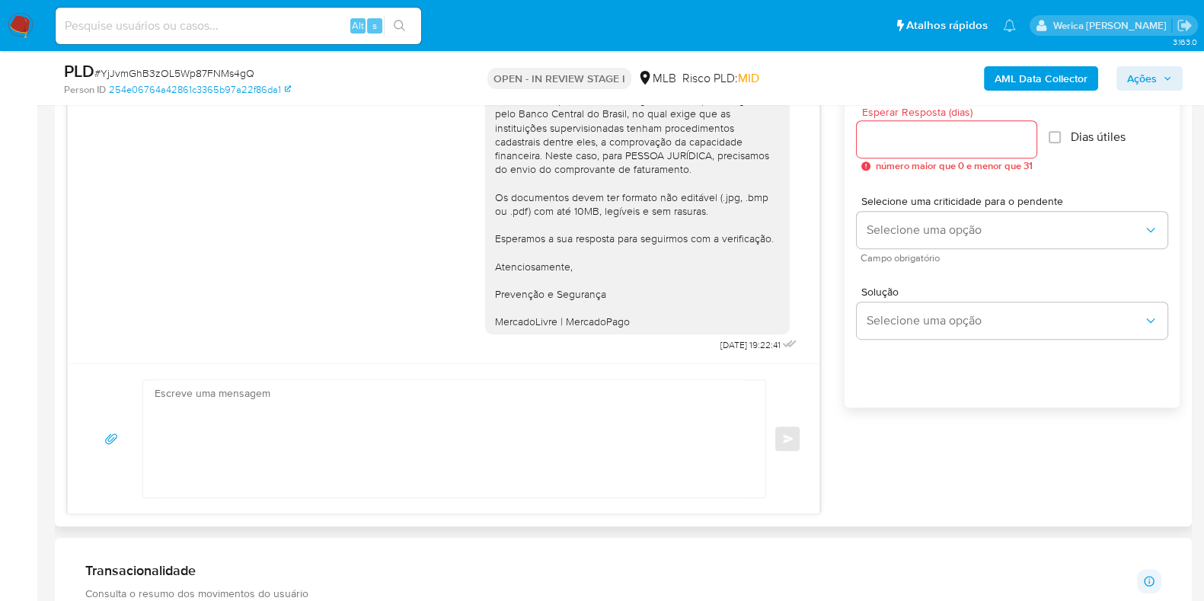
click at [1024, 452] on div "Ola, Estamos realizando uma verificação adicional de segurança em contas de usu…" at bounding box center [623, 278] width 1113 height 472
drag, startPoint x: 715, startPoint y: 340, endPoint x: 735, endPoint y: 341, distance: 20.6
click at [735, 341] on div "Ola, Estamos realizando uma verificação adicional de segurança em contas de usu…" at bounding box center [642, 154] width 315 height 404
copy span "24/09/2025"
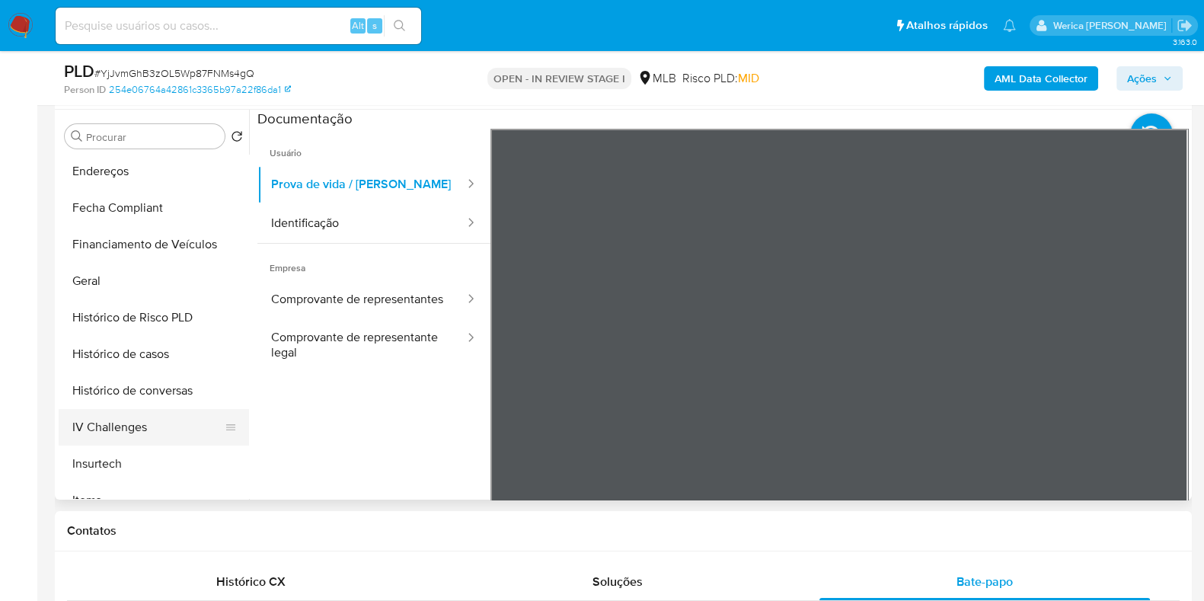
scroll to position [446, 0]
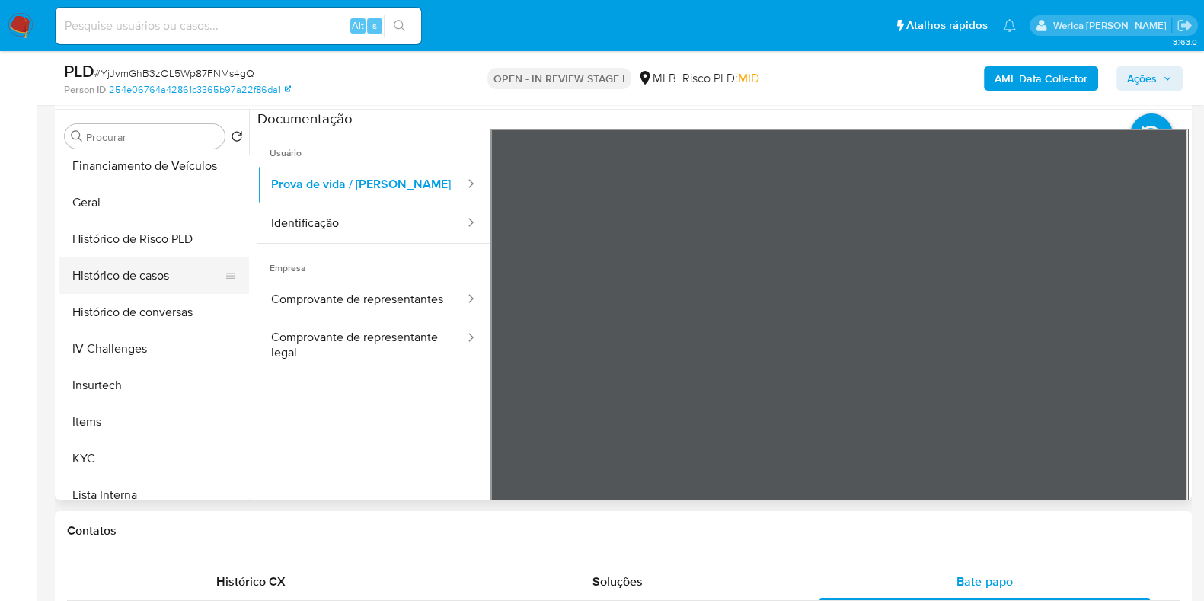
click at [158, 280] on button "Histórico de casos" at bounding box center [148, 275] width 178 height 37
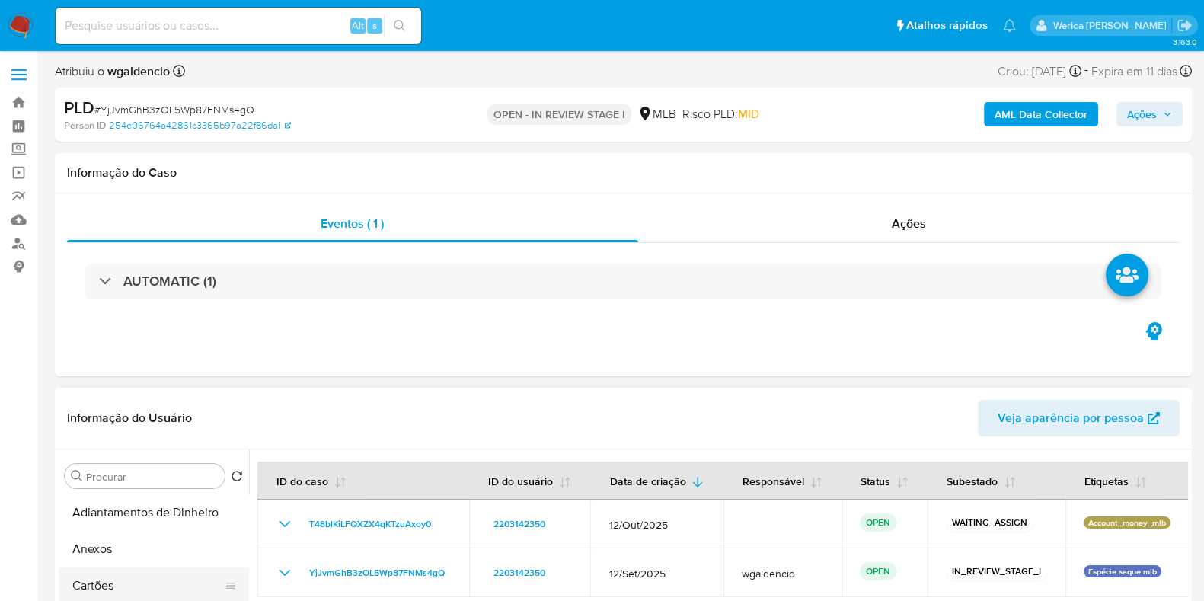
scroll to position [94, 0]
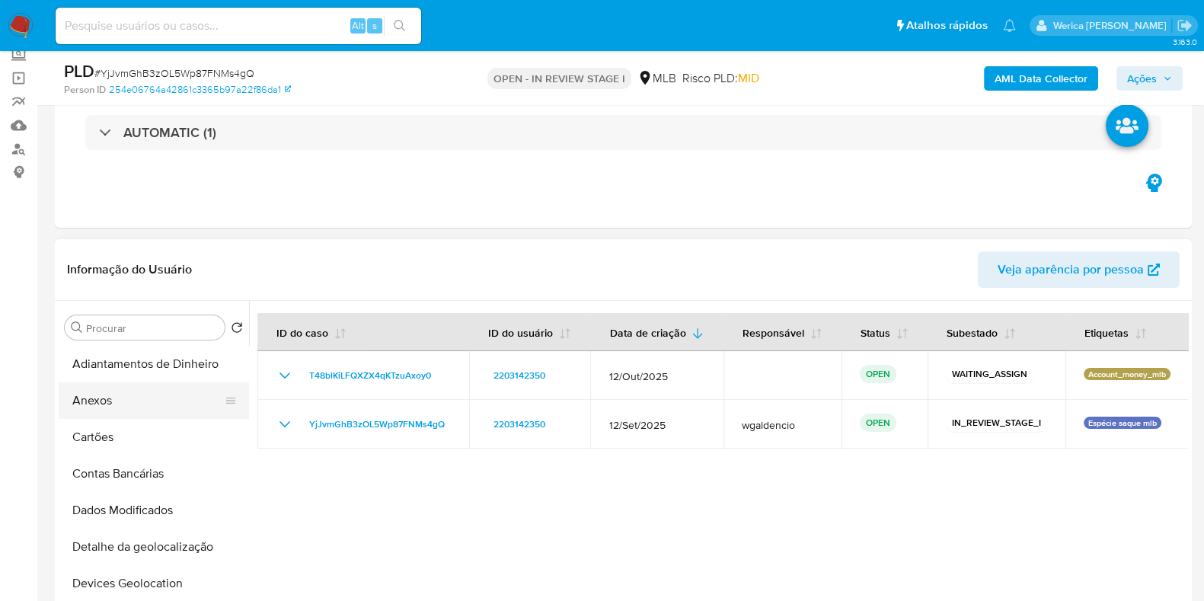
click at [126, 387] on button "Anexos" at bounding box center [148, 400] width 178 height 37
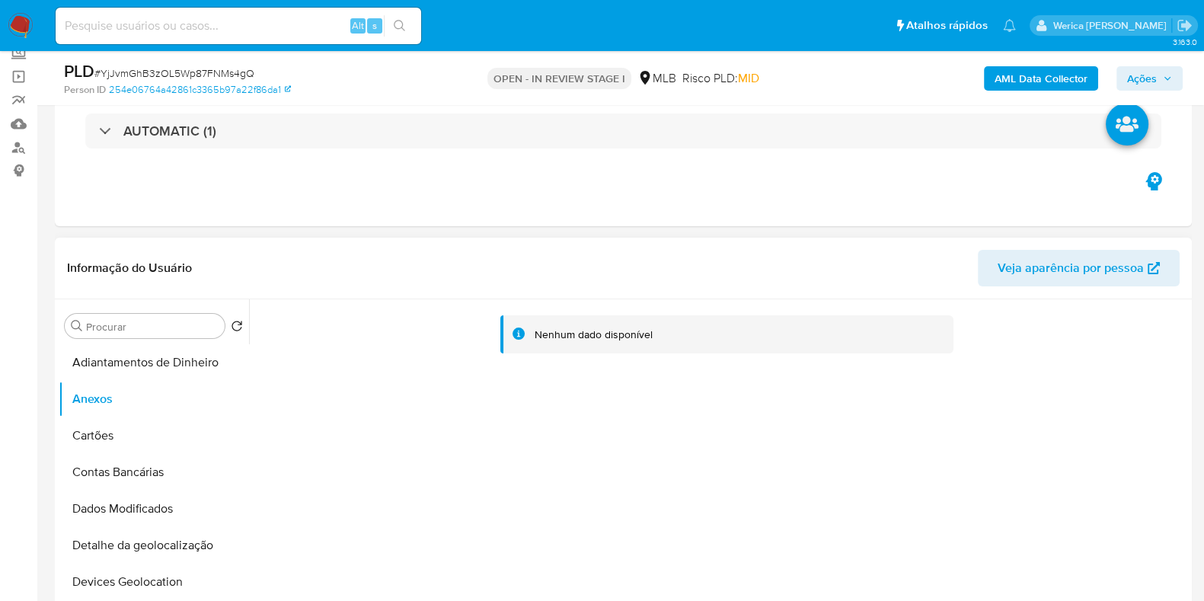
scroll to position [190, 0]
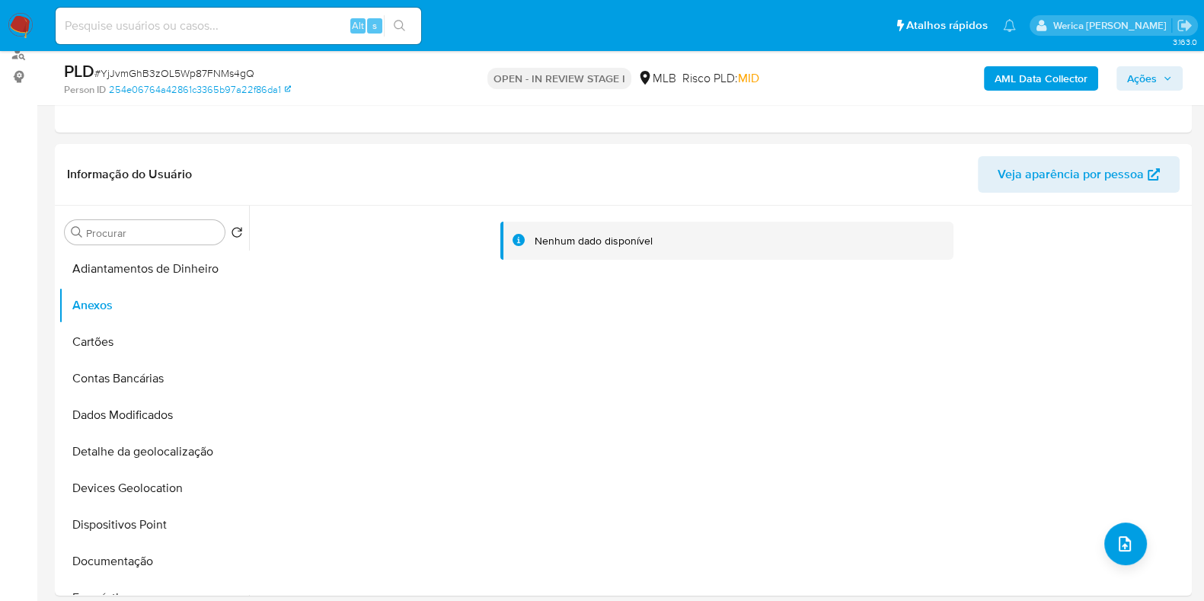
click at [1002, 78] on b "AML Data Collector" at bounding box center [1041, 78] width 93 height 24
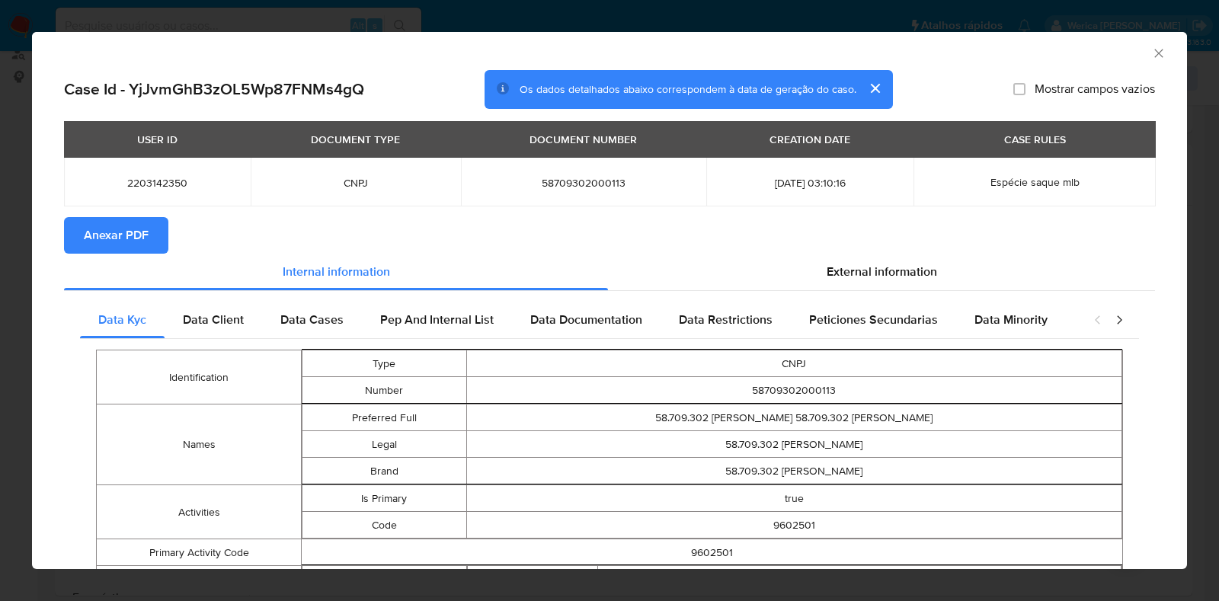
click at [108, 249] on span "Anexar PDF" at bounding box center [116, 236] width 65 height 34
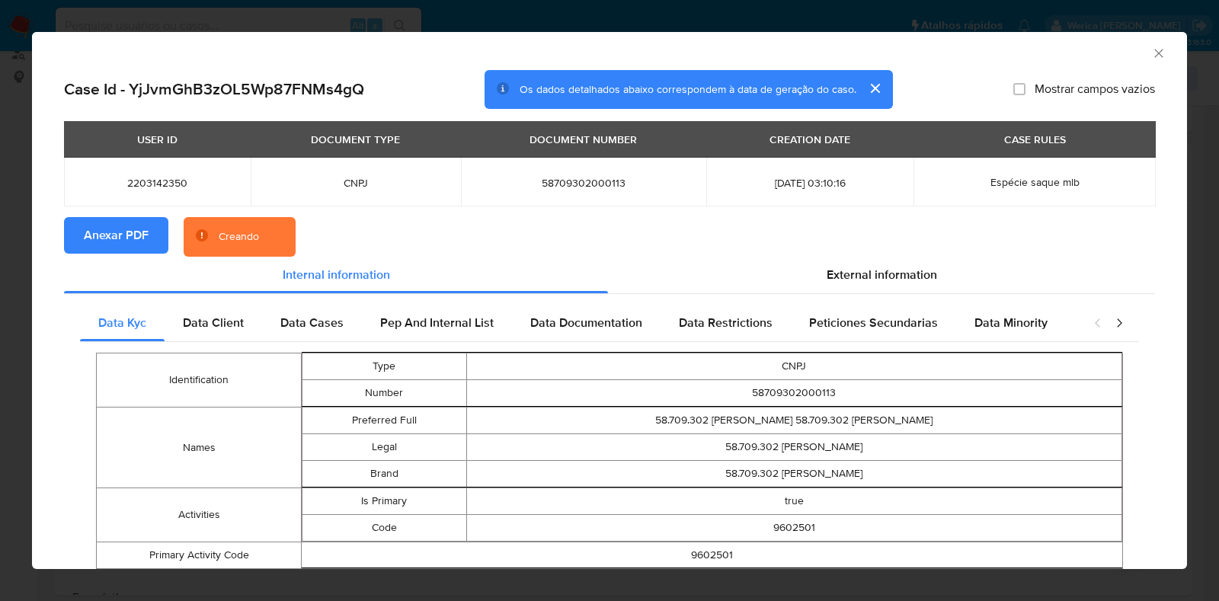
click at [0, 348] on div "AML Data Collector Case Id - YjJvmGhB3zOL5Wp87FNMs4gQ Os dados detalhados abaix…" at bounding box center [609, 300] width 1219 height 601
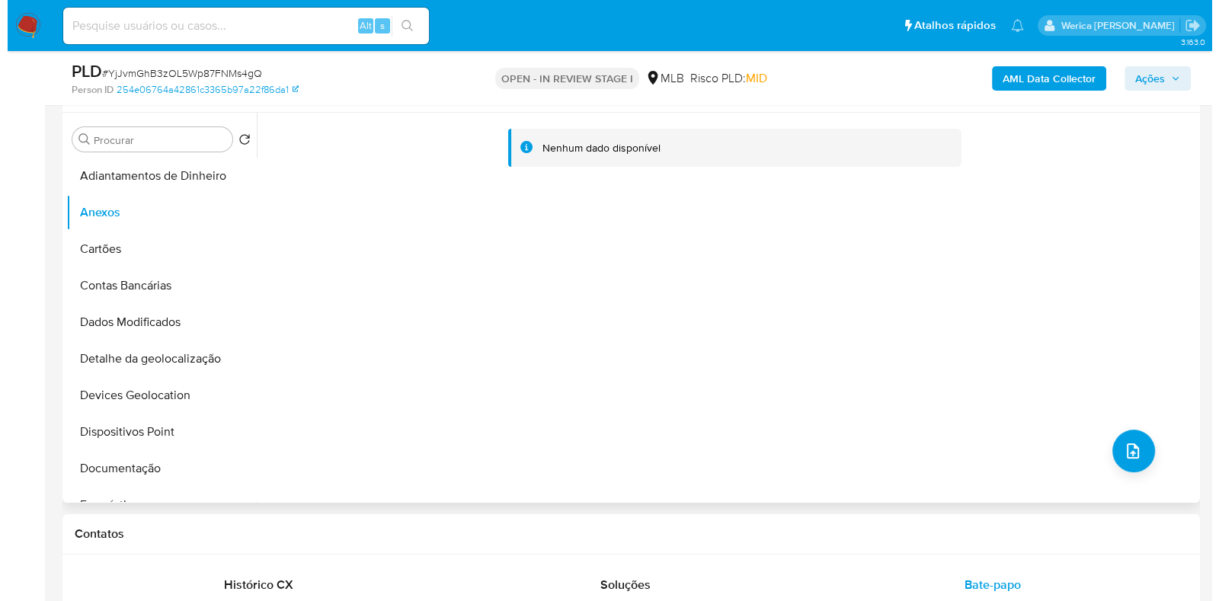
scroll to position [286, 0]
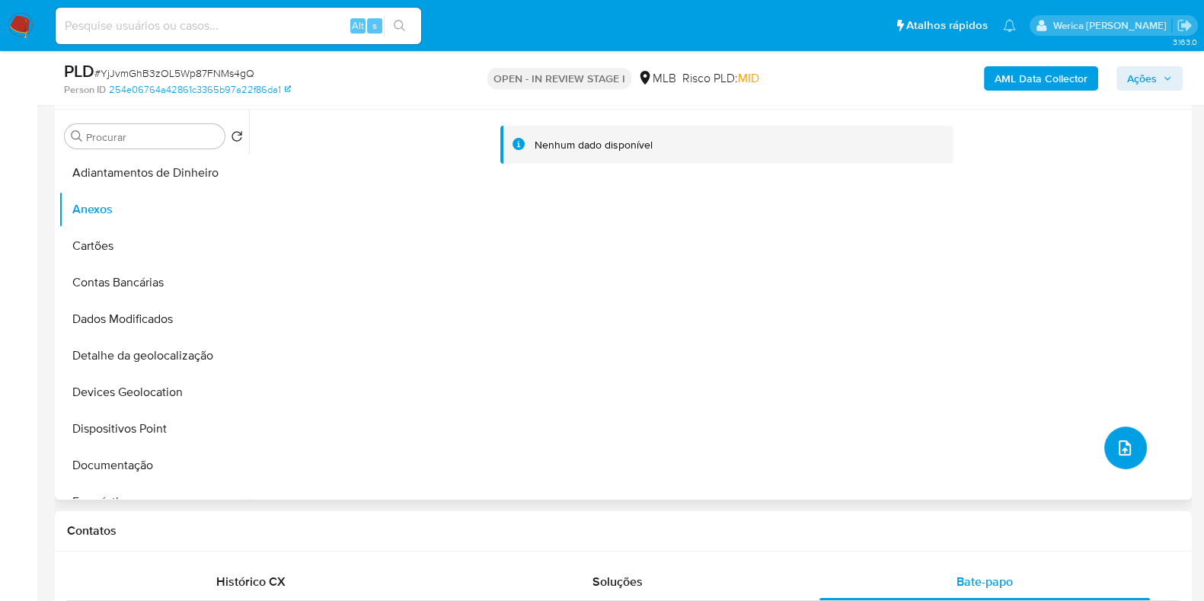
click at [1127, 456] on span "upload-file" at bounding box center [1125, 448] width 18 height 18
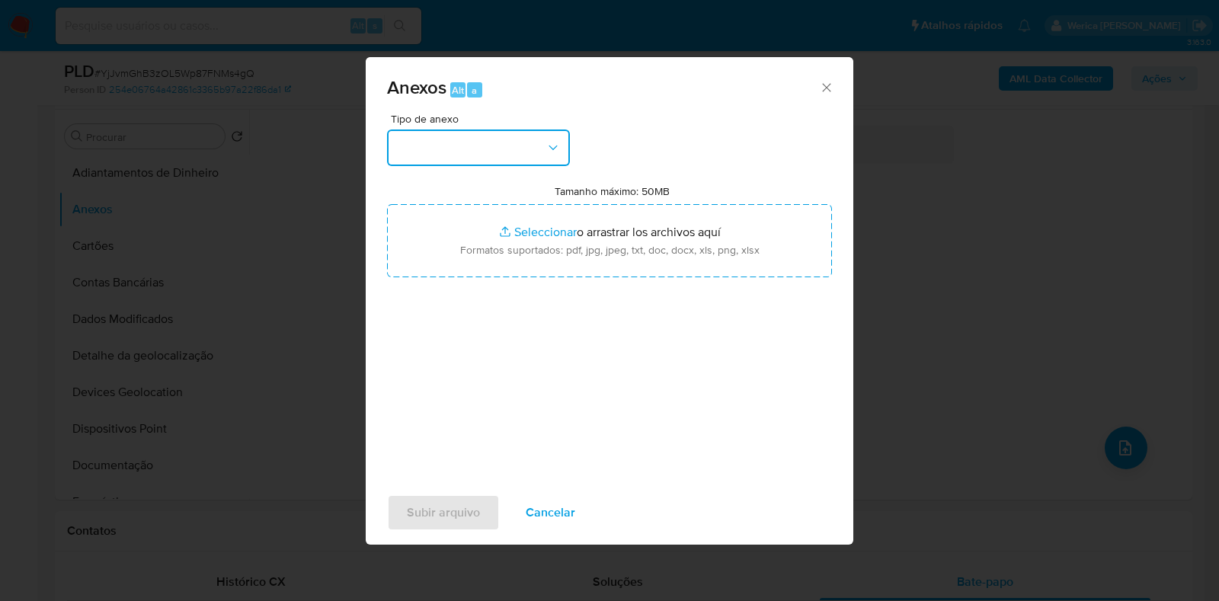
click at [475, 158] on button "button" at bounding box center [478, 148] width 183 height 37
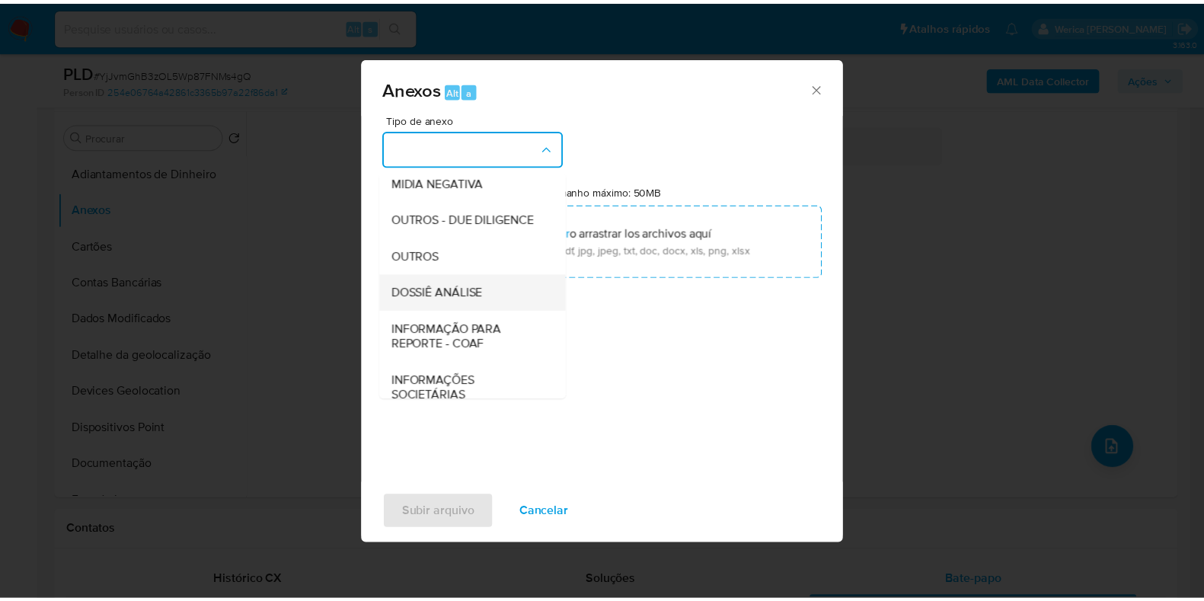
scroll to position [235, 0]
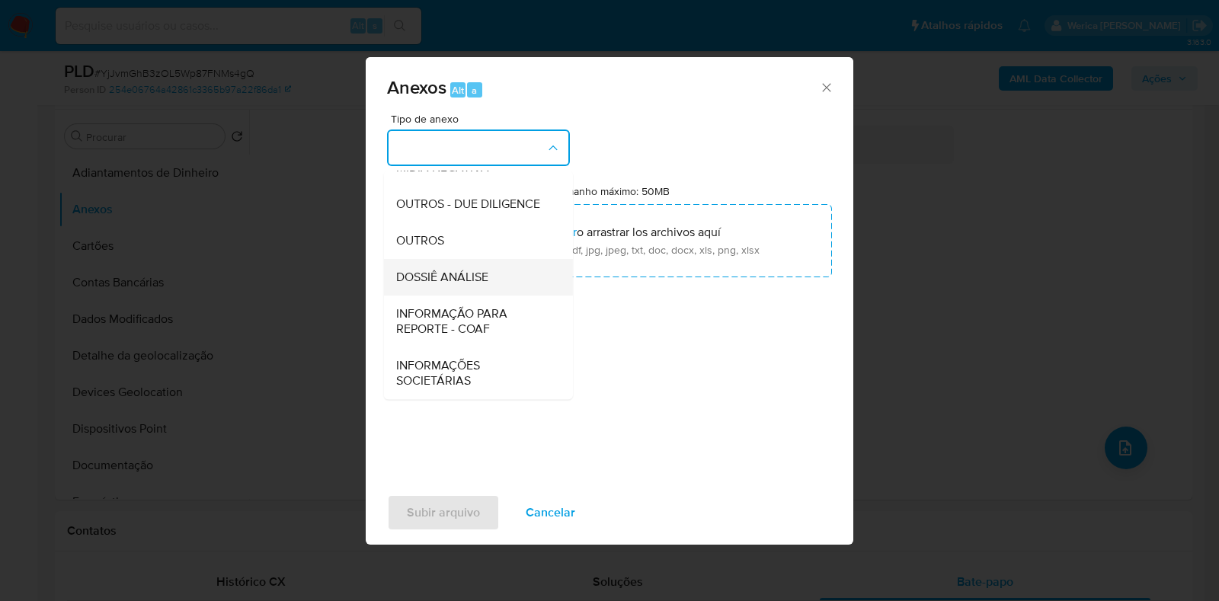
click at [475, 283] on span "DOSSIÊ ANÁLISE" at bounding box center [442, 277] width 92 height 15
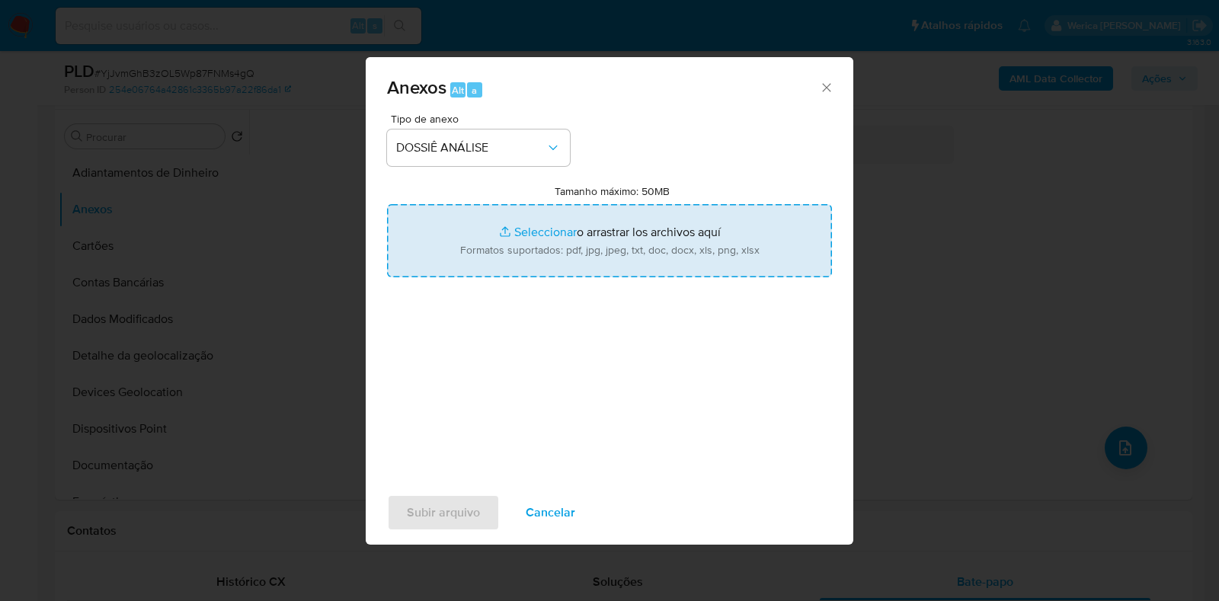
click at [545, 251] on input "Tamanho máximo: 50MB Seleccionar archivos" at bounding box center [609, 240] width 445 height 73
type input "C:\fakepath\Mulan 2203142350_2025_10_14_17_10_16.xlsx"
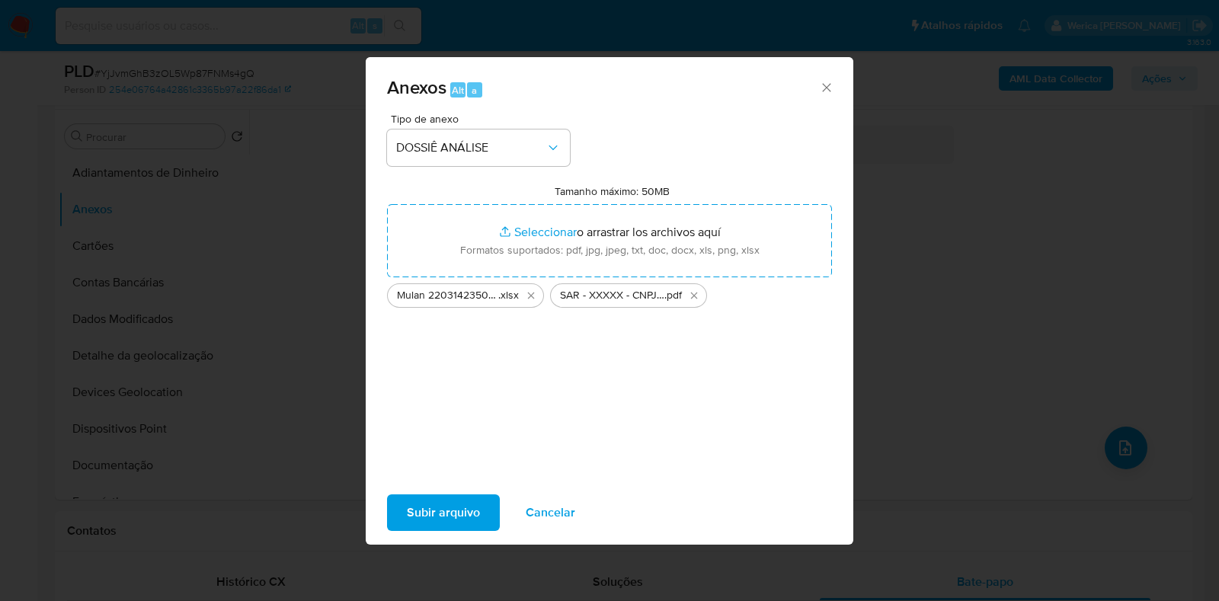
click at [461, 507] on span "Subir arquivo" at bounding box center [443, 513] width 73 height 34
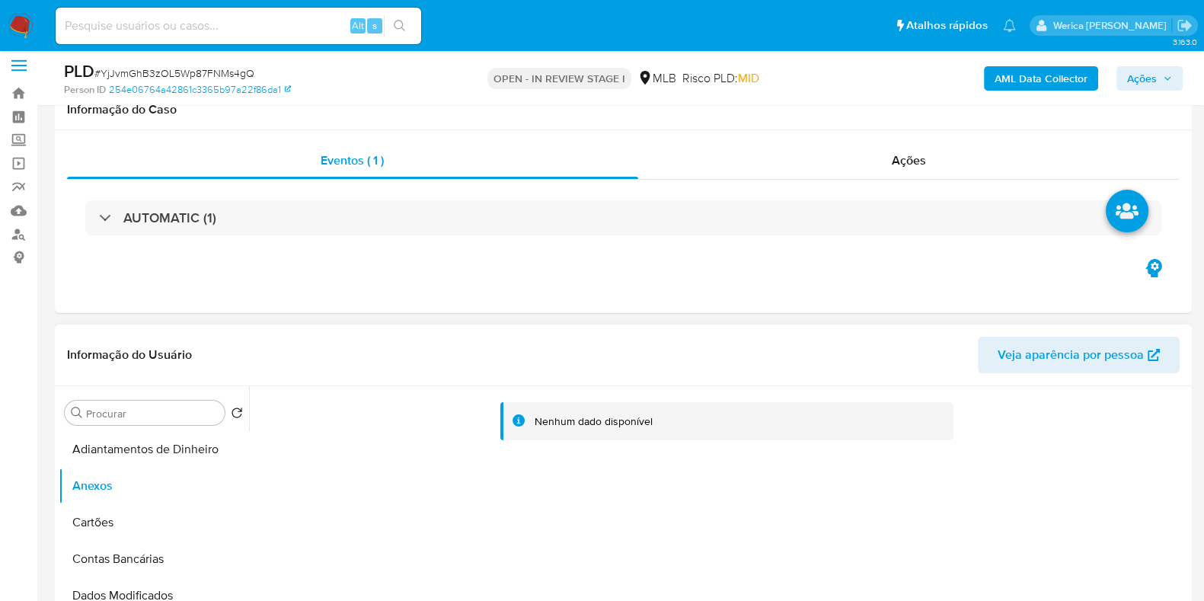
scroll to position [0, 0]
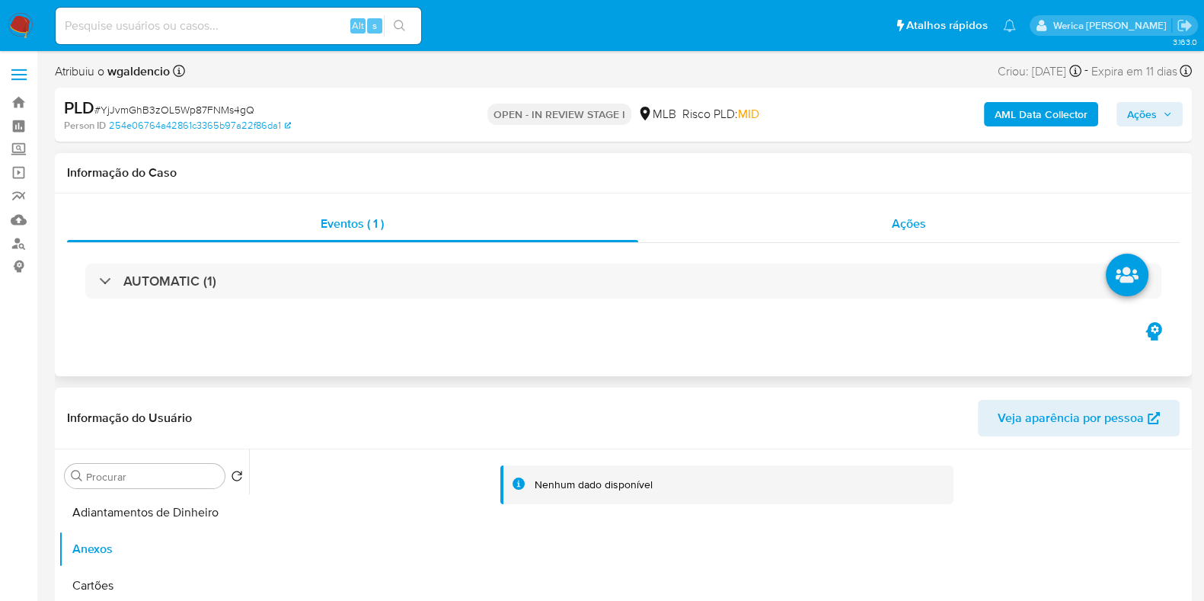
click at [908, 236] on div "Ações" at bounding box center [909, 224] width 542 height 37
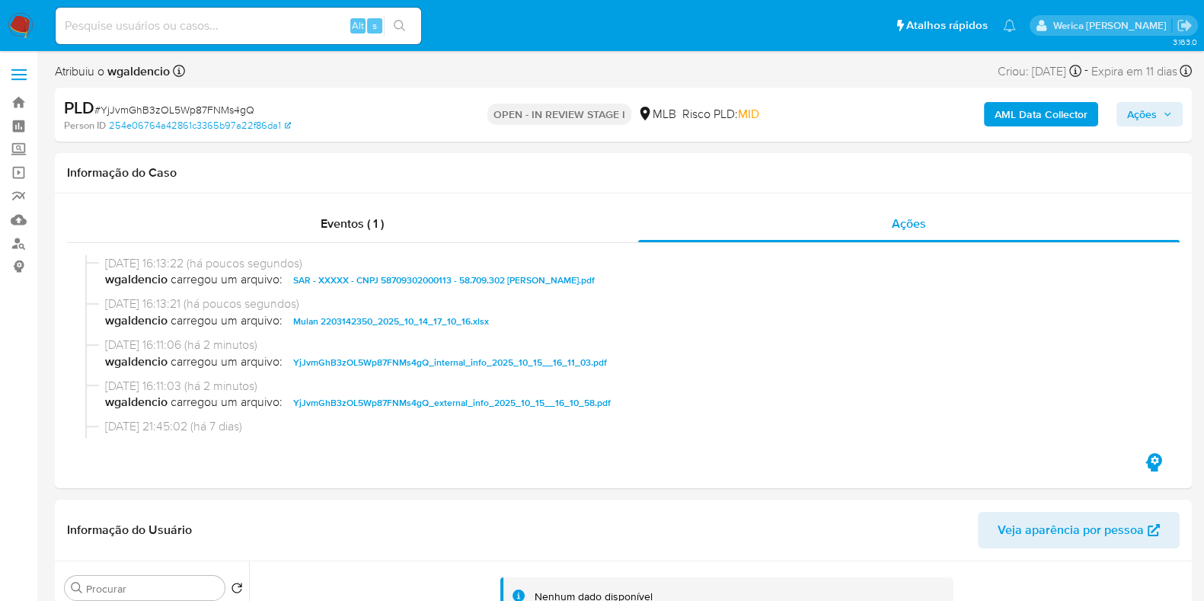
click at [1146, 112] on span "Ações" at bounding box center [1142, 114] width 30 height 24
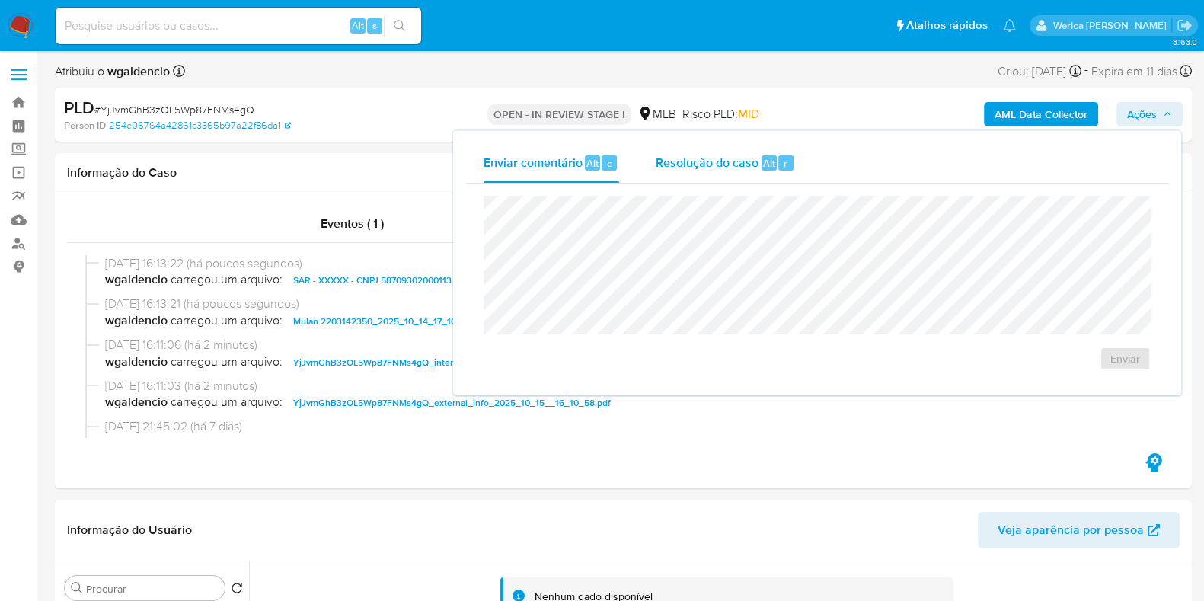
click at [732, 174] on div "Resolução do caso Alt r" at bounding box center [725, 163] width 139 height 40
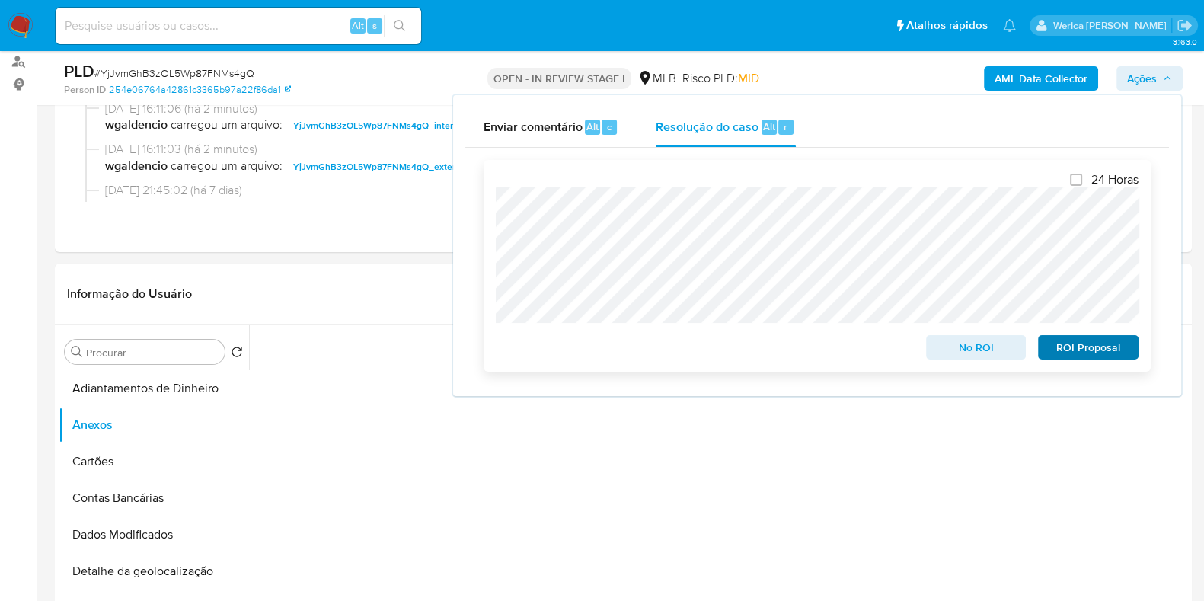
scroll to position [190, 0]
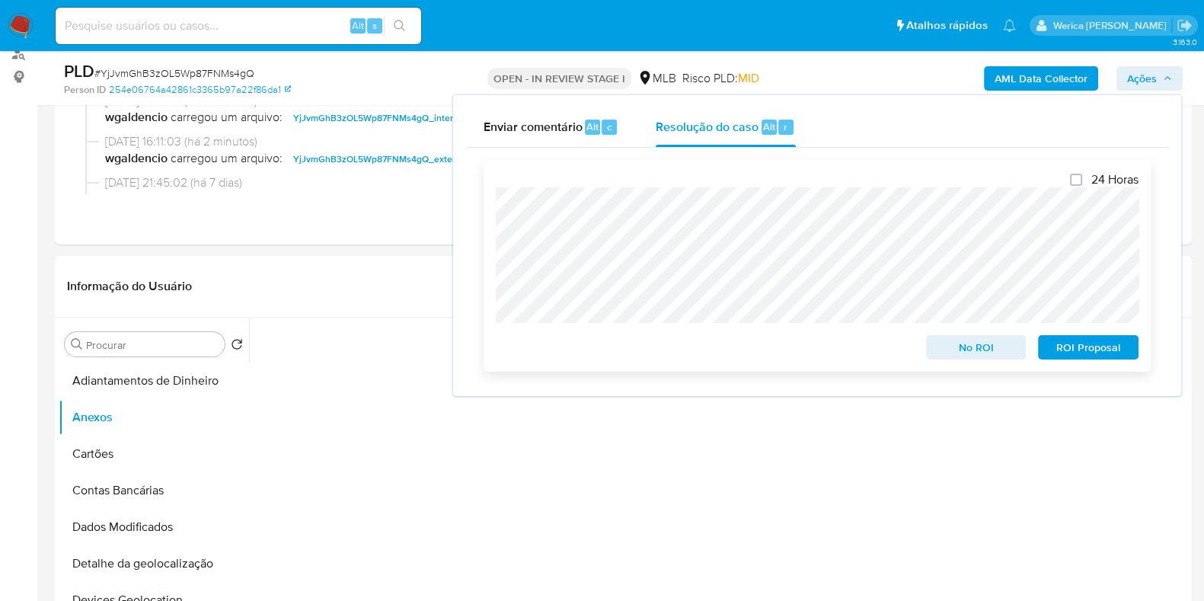
click at [1093, 344] on span "ROI Proposal" at bounding box center [1088, 347] width 79 height 21
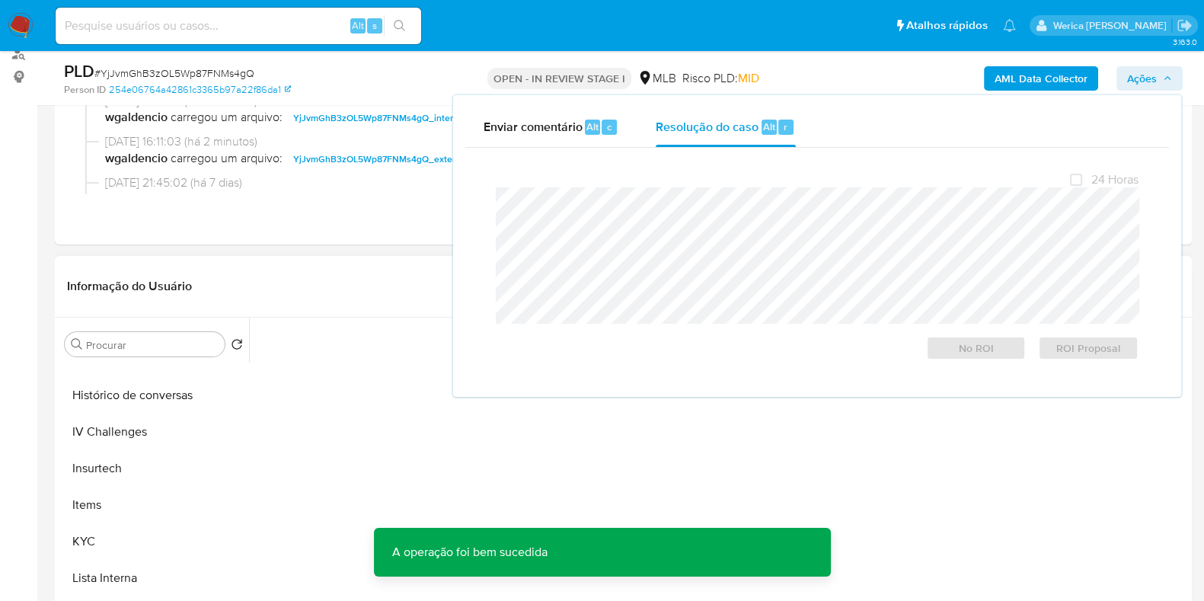
scroll to position [475, 0]
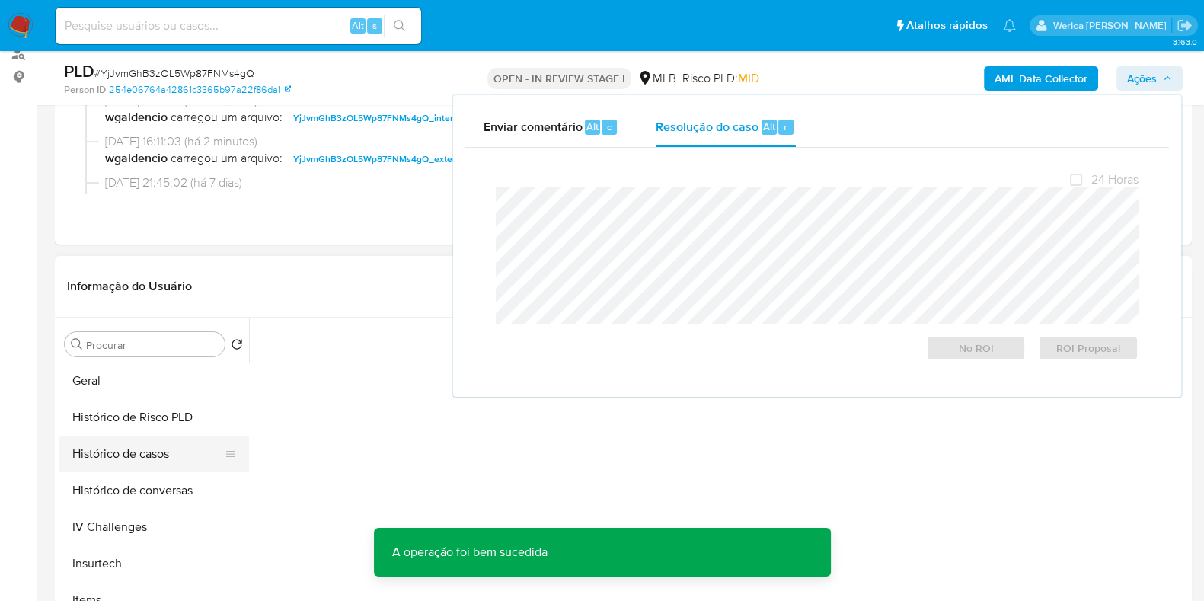
click at [133, 466] on button "Histórico de casos" at bounding box center [148, 454] width 178 height 37
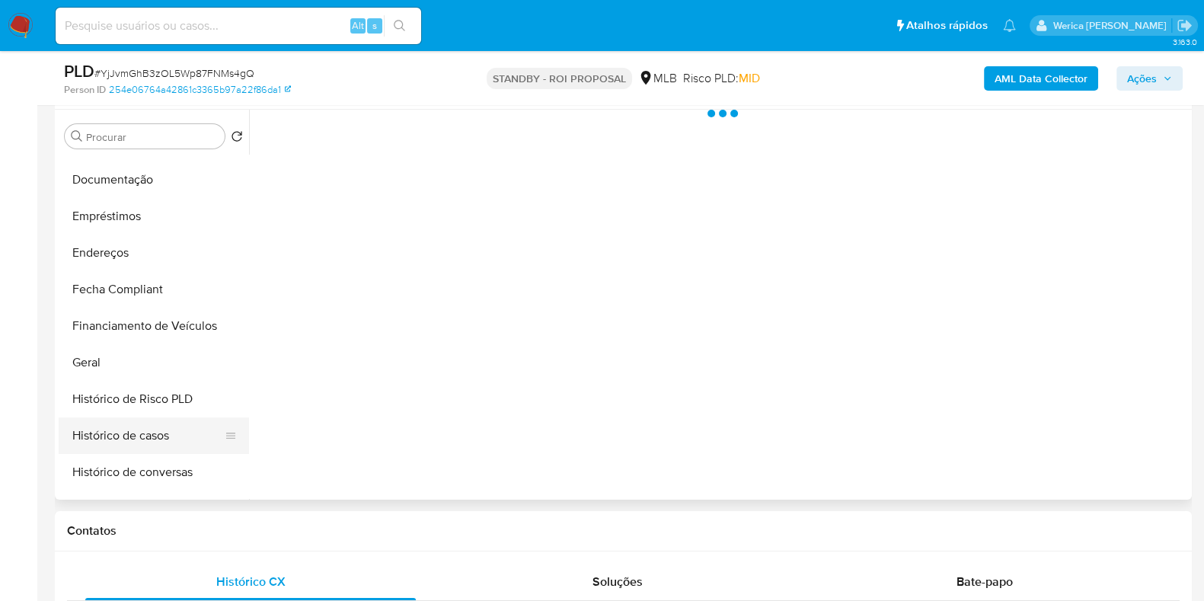
scroll to position [285, 0]
select select "10"
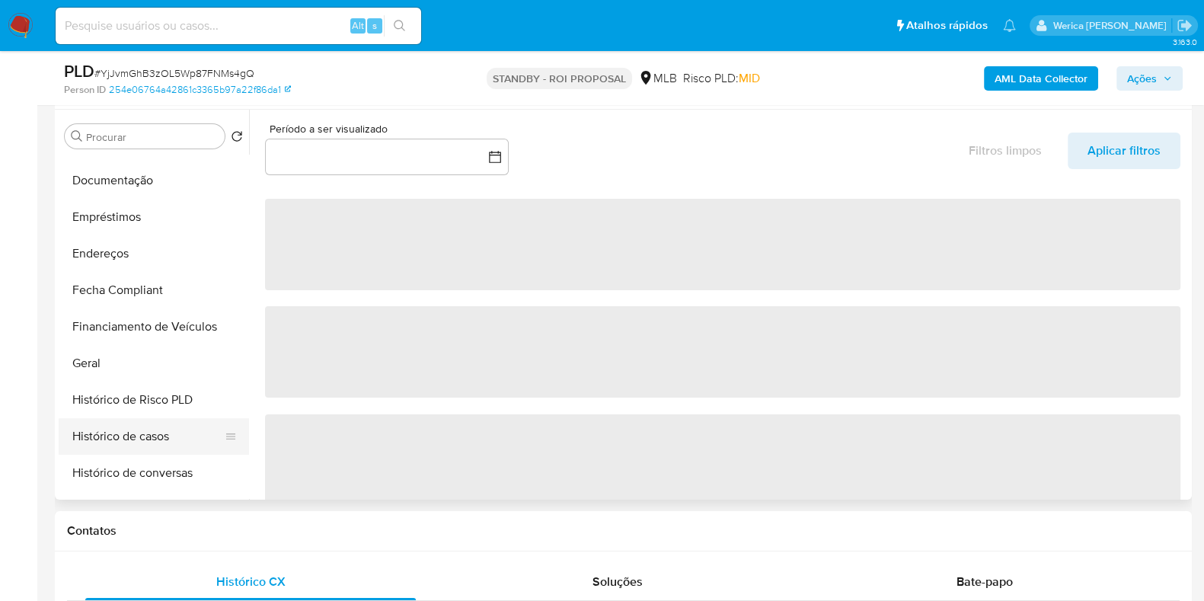
click at [140, 447] on button "Histórico de casos" at bounding box center [148, 436] width 178 height 37
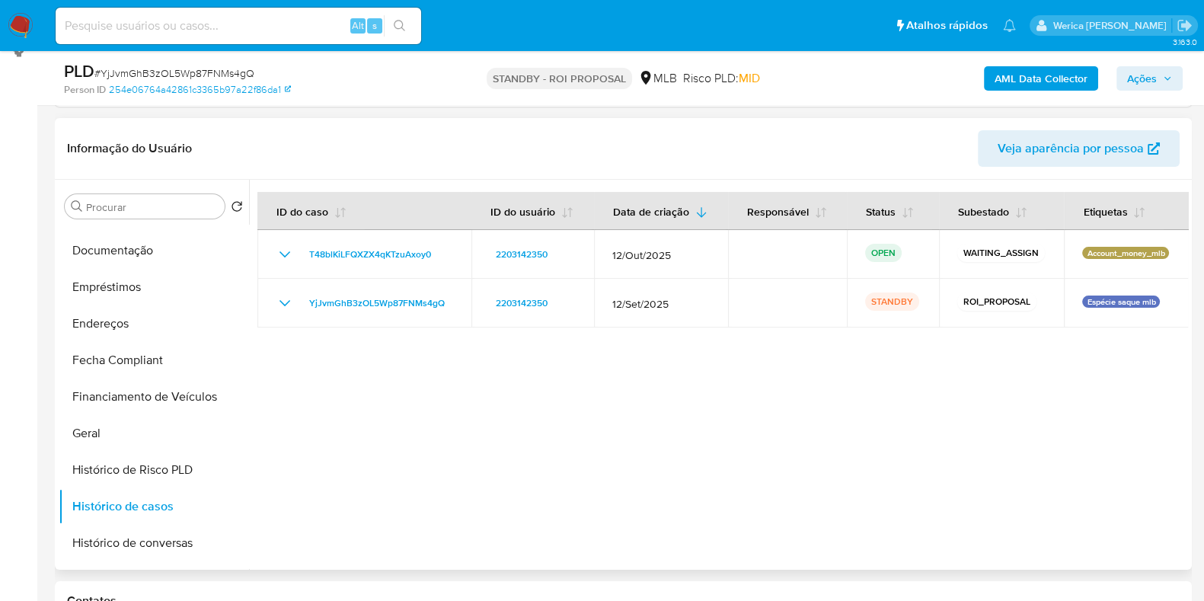
scroll to position [190, 0]
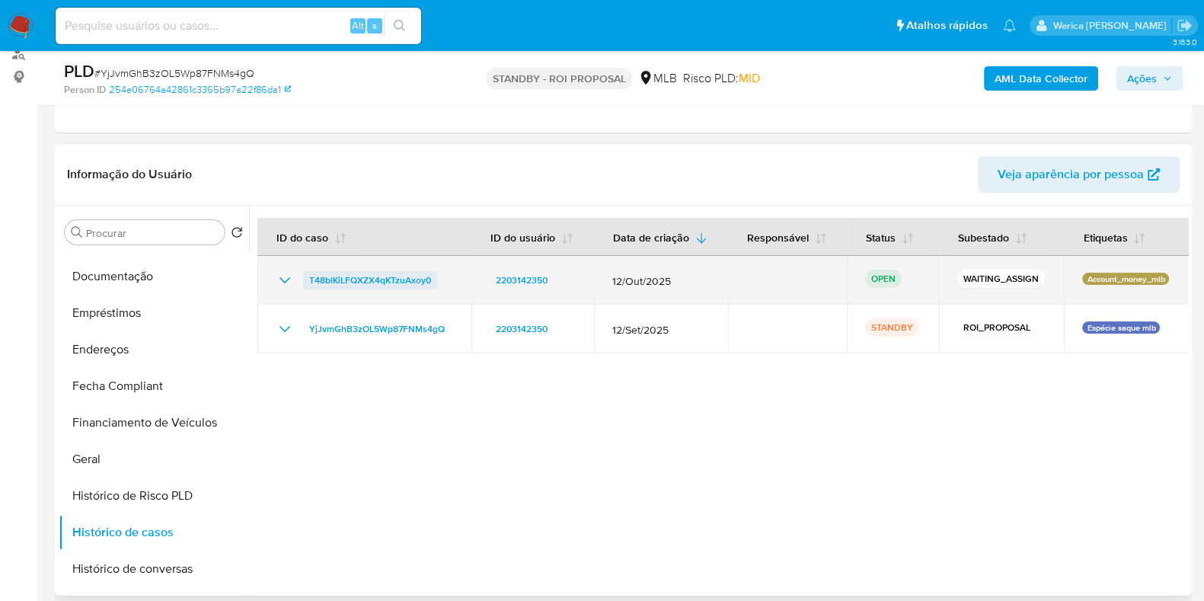
drag, startPoint x: 299, startPoint y: 275, endPoint x: 436, endPoint y: 283, distance: 136.6
click at [436, 283] on div "T48blKiLFQXZX4qKTzuAxoy0" at bounding box center [364, 280] width 177 height 18
click at [363, 282] on span "T48blKiLFQXZX4qKTzuAxoy0" at bounding box center [370, 280] width 122 height 18
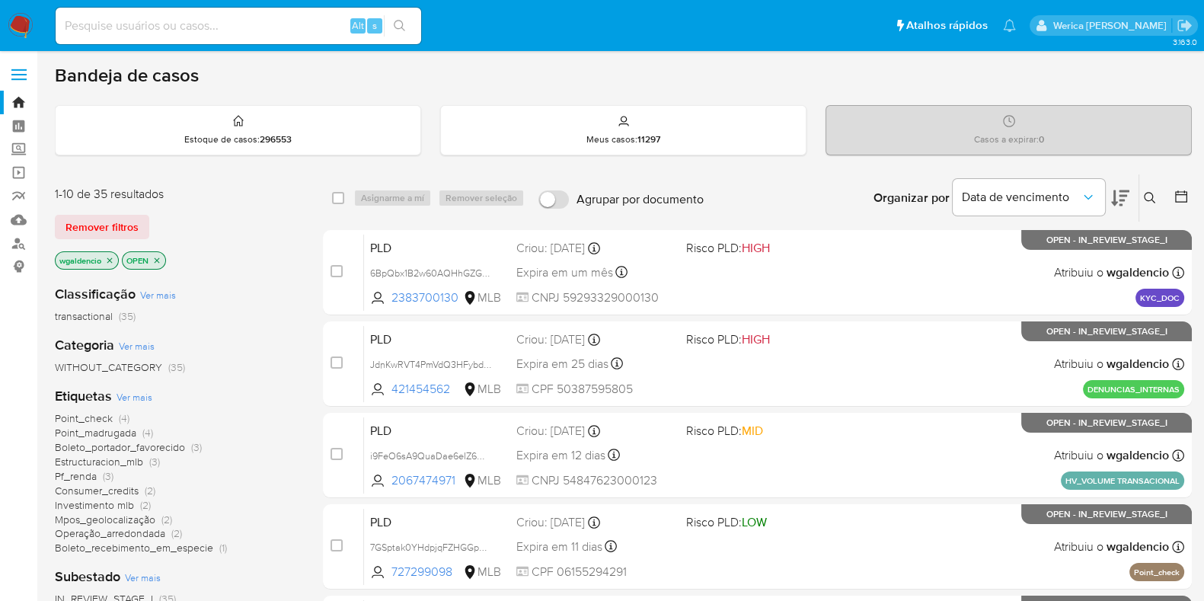
click at [1153, 193] on icon at bounding box center [1149, 197] width 11 height 11
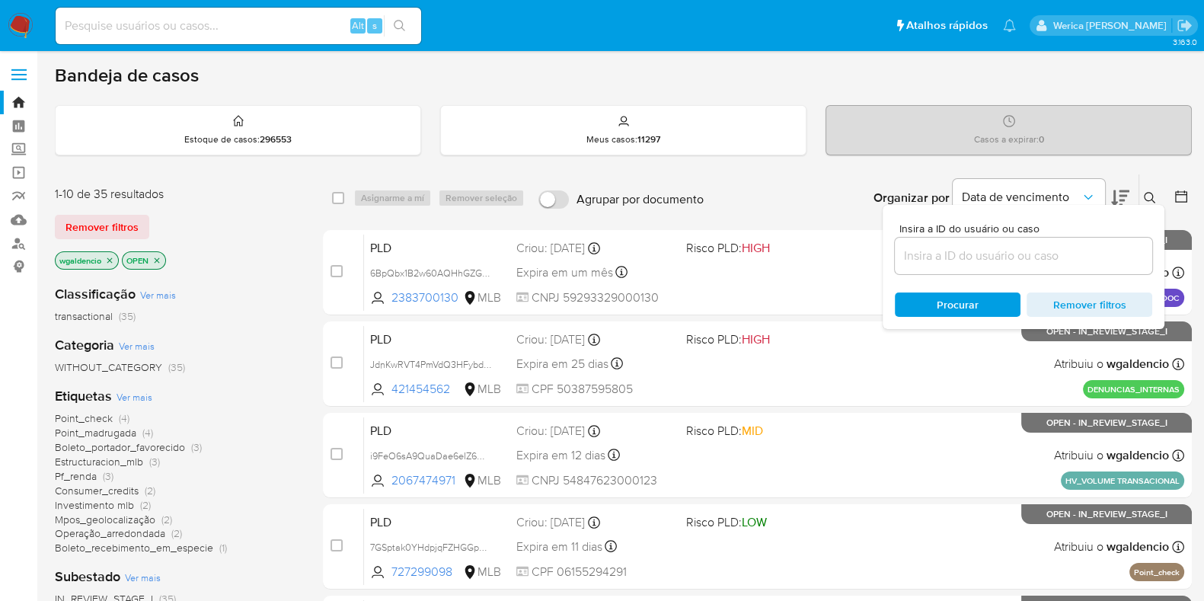
drag, startPoint x: 1037, startPoint y: 286, endPoint x: 1037, endPoint y: 259, distance: 26.7
click at [1035, 286] on div "Insira a ID do usuário ou caso Procurar Remover filtros" at bounding box center [1024, 267] width 282 height 124
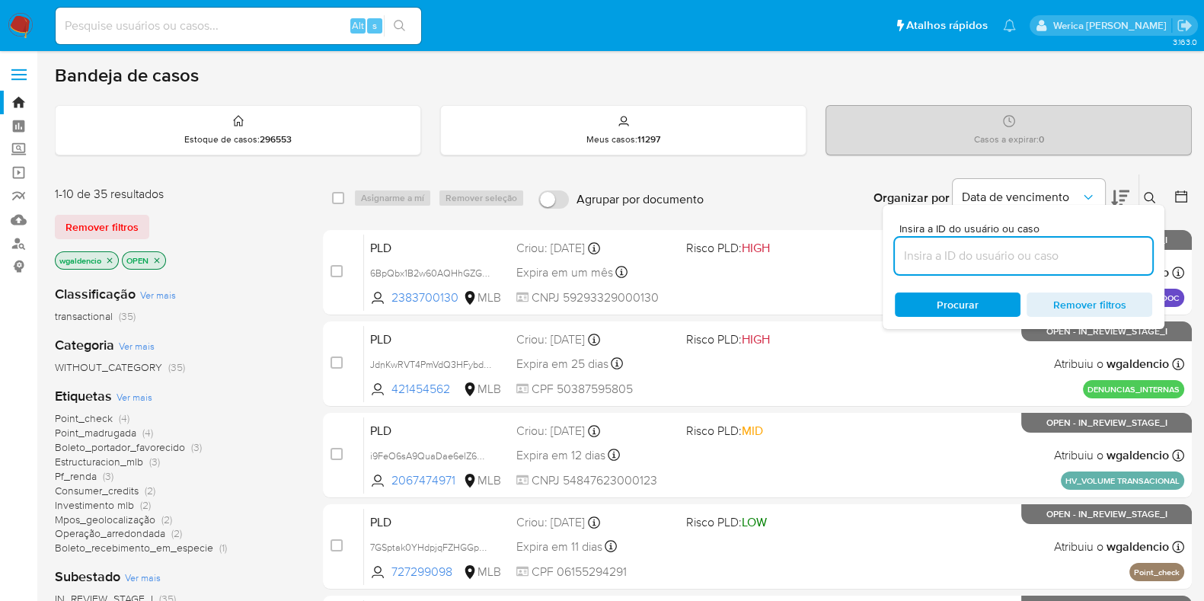
drag, startPoint x: 1038, startPoint y: 255, endPoint x: 1028, endPoint y: 264, distance: 13.0
click at [1035, 257] on input at bounding box center [1023, 256] width 257 height 20
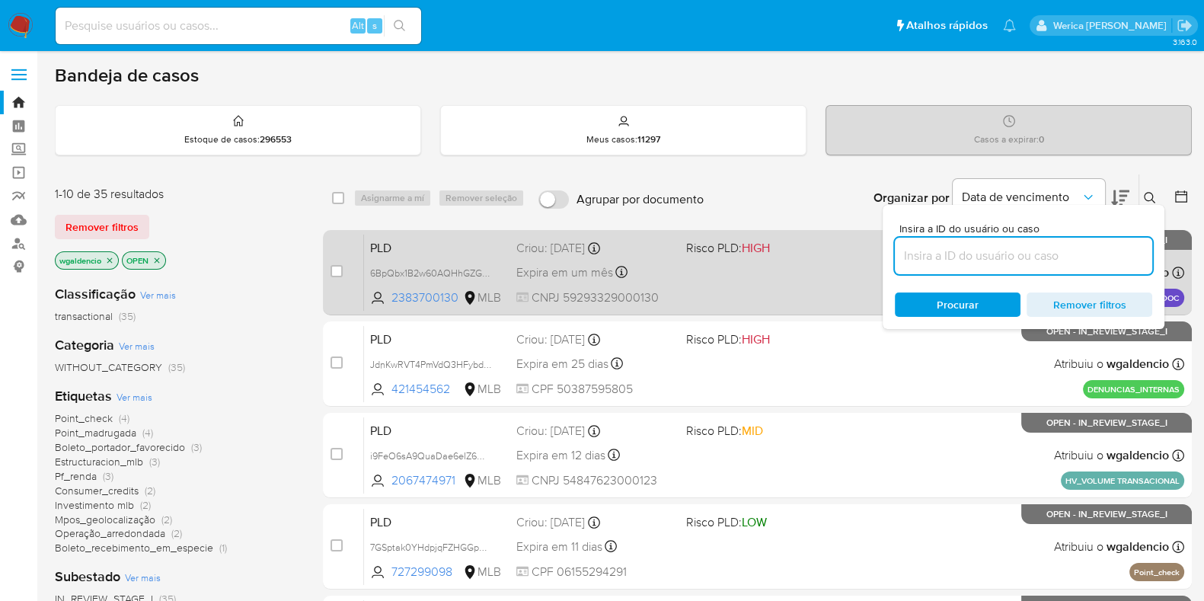
paste input "T48blKiLFQXZX4qKTzuAxoy0"
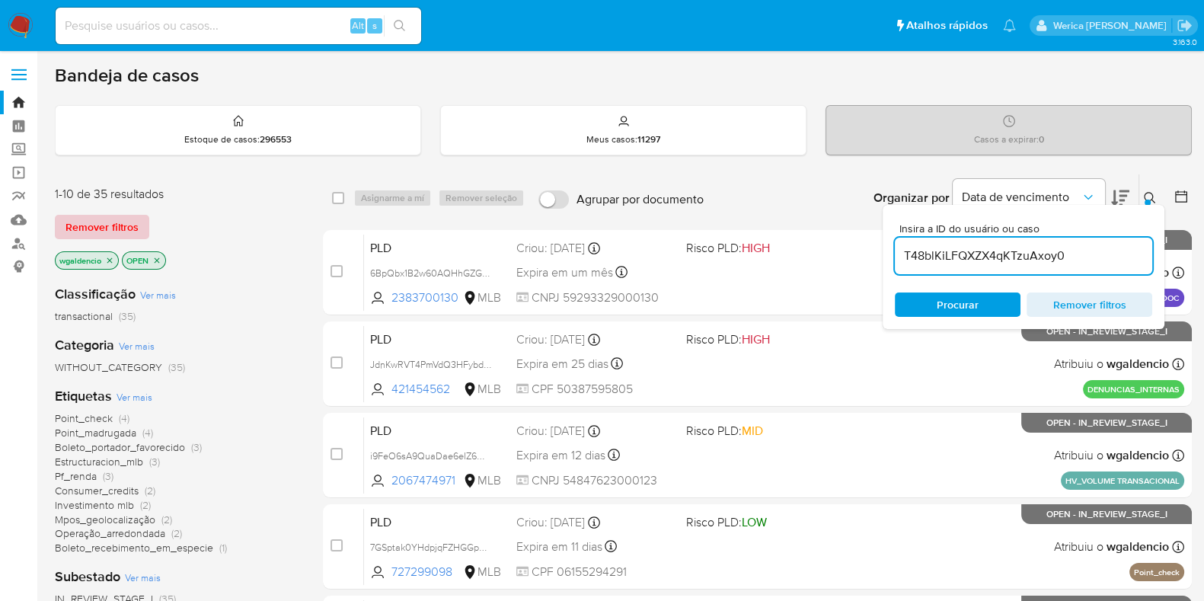
type input "T48blKiLFQXZX4qKTzuAxoy0"
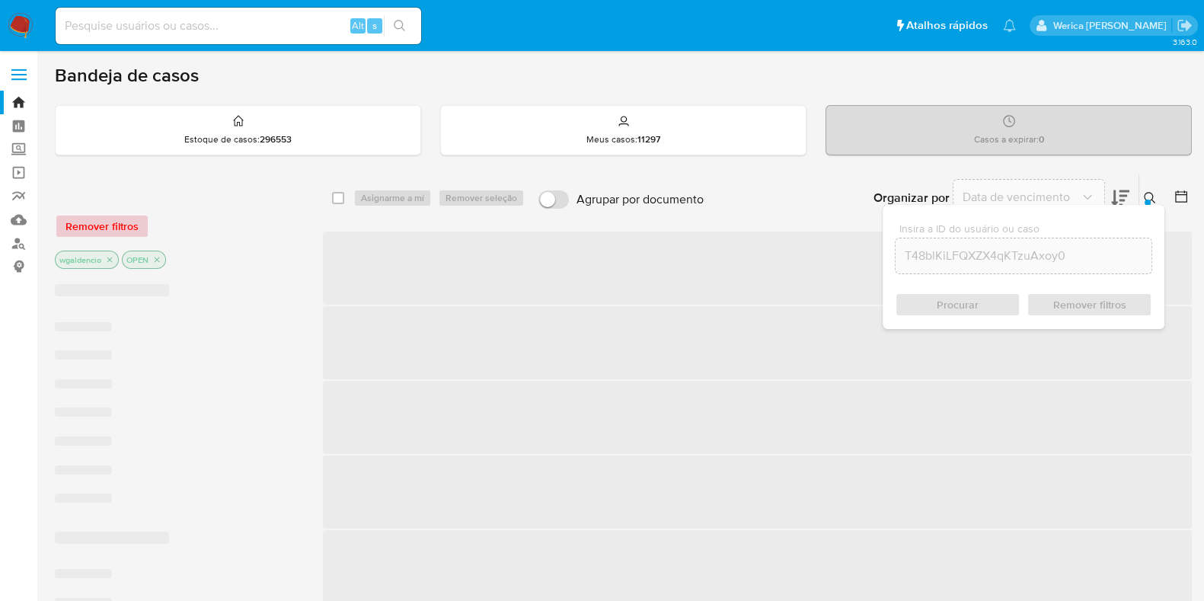
click at [114, 220] on span "Remover filtros" at bounding box center [102, 226] width 73 height 21
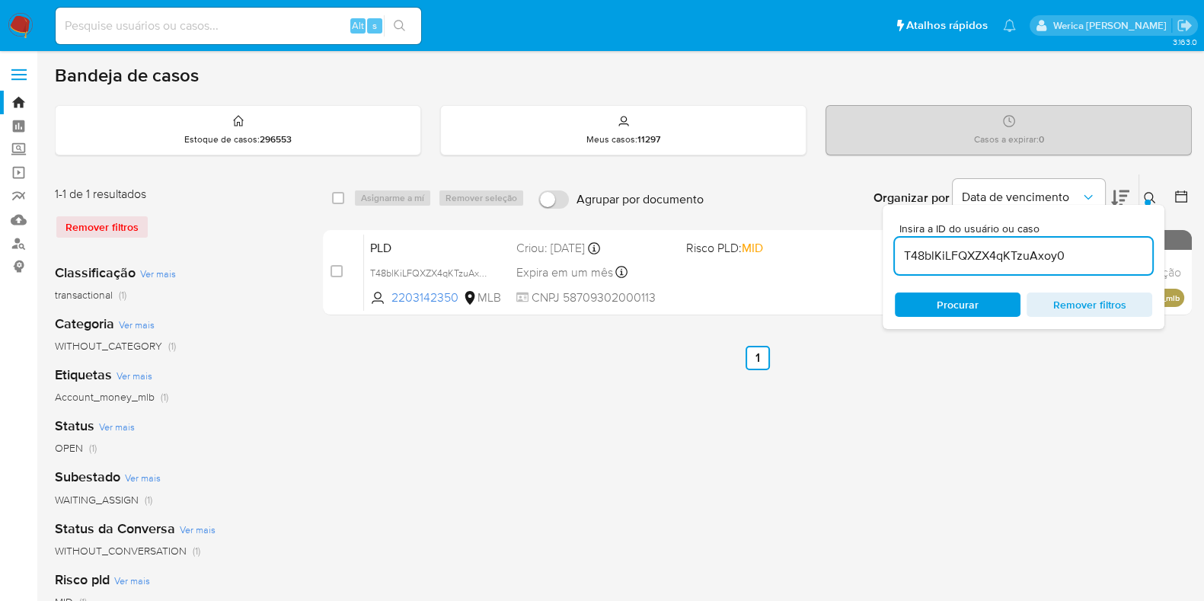
click at [354, 201] on div "Asignarme a mí Remover seleção" at bounding box center [441, 198] width 177 height 18
click at [331, 193] on div "select-all-cases-checkbox Asignarme a mí Remover seleção Agrupar por documento …" at bounding box center [757, 197] width 869 height 47
click at [341, 195] on input "checkbox" at bounding box center [338, 198] width 12 height 12
checkbox input "true"
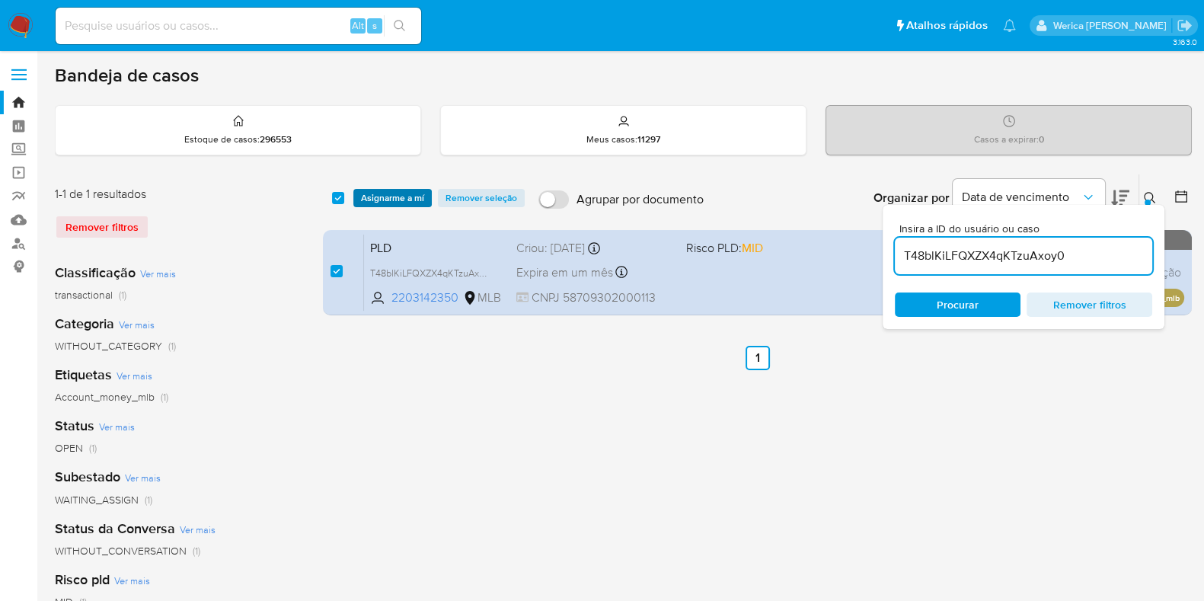
click at [364, 197] on span "Asignarme a mí" at bounding box center [392, 197] width 63 height 15
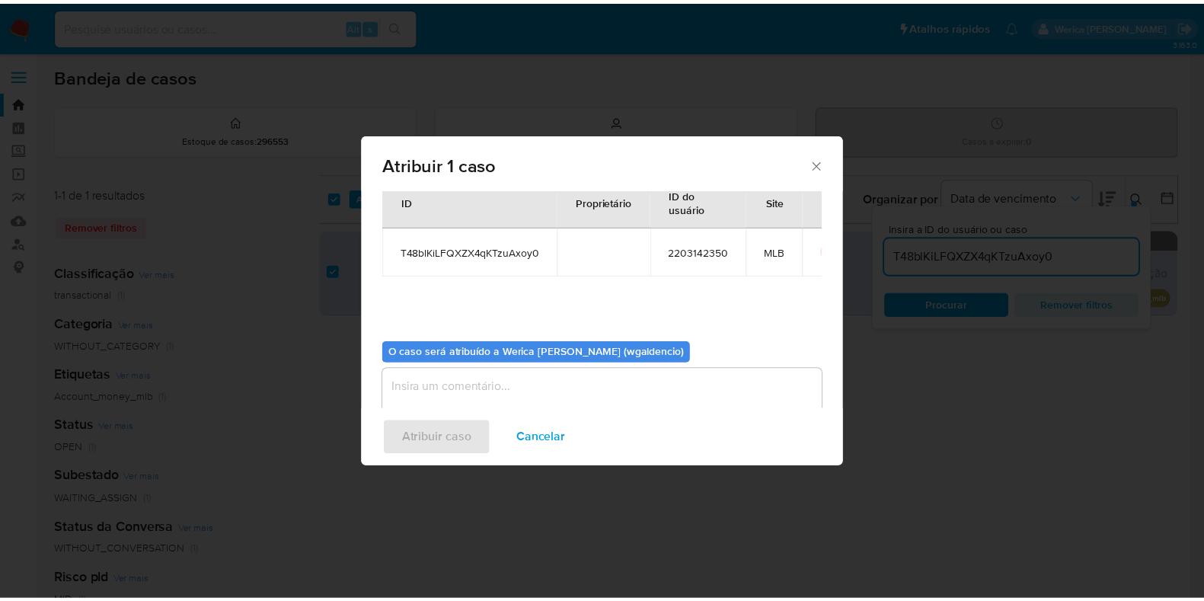
scroll to position [78, 0]
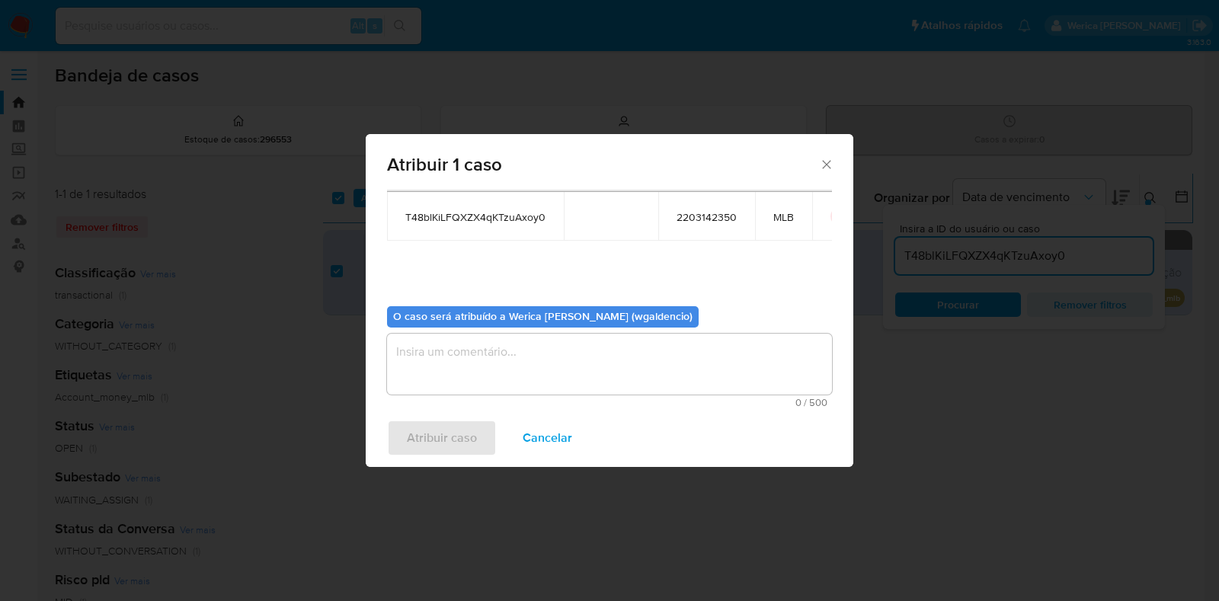
click at [419, 371] on textarea "assign-modal" at bounding box center [609, 364] width 445 height 61
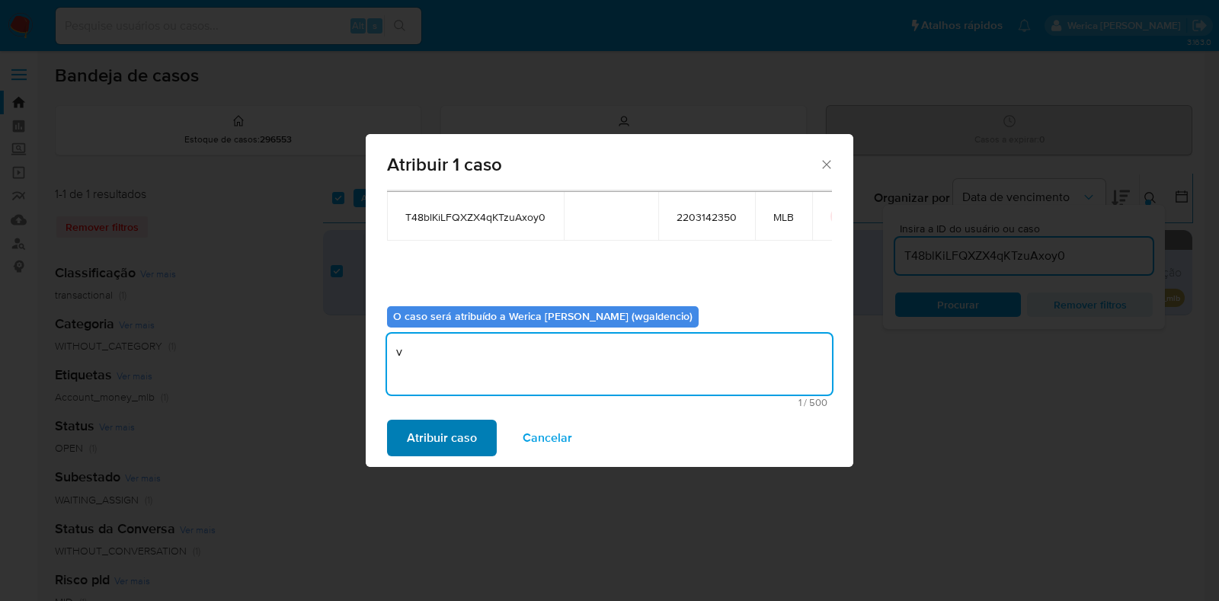
type textarea "v"
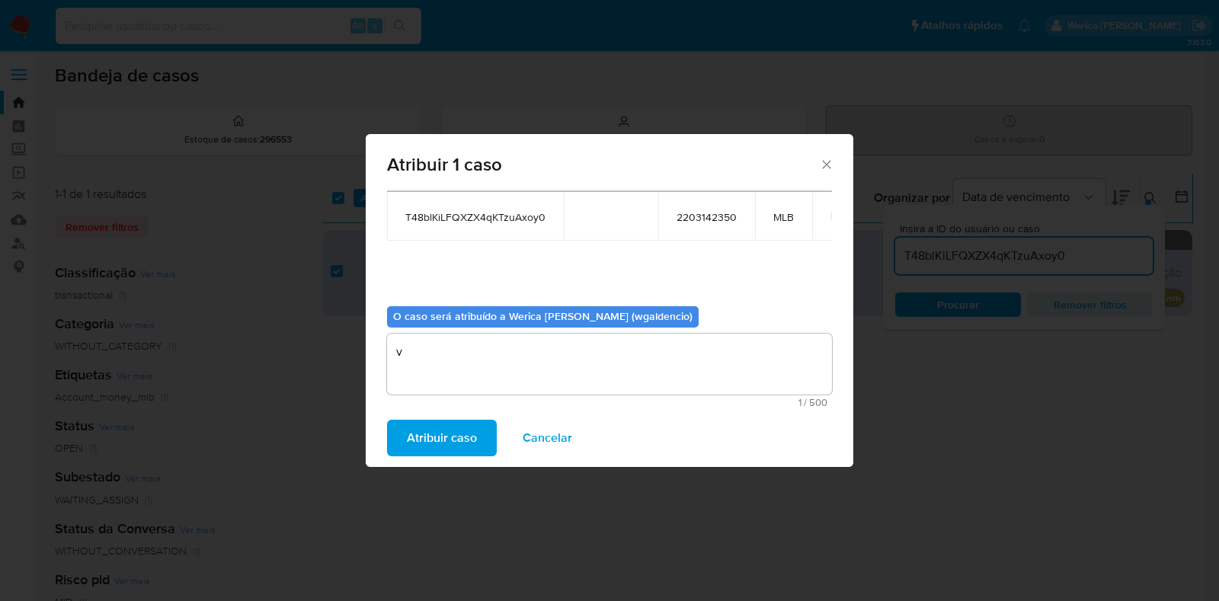
click at [417, 434] on span "Atribuir caso" at bounding box center [442, 438] width 70 height 34
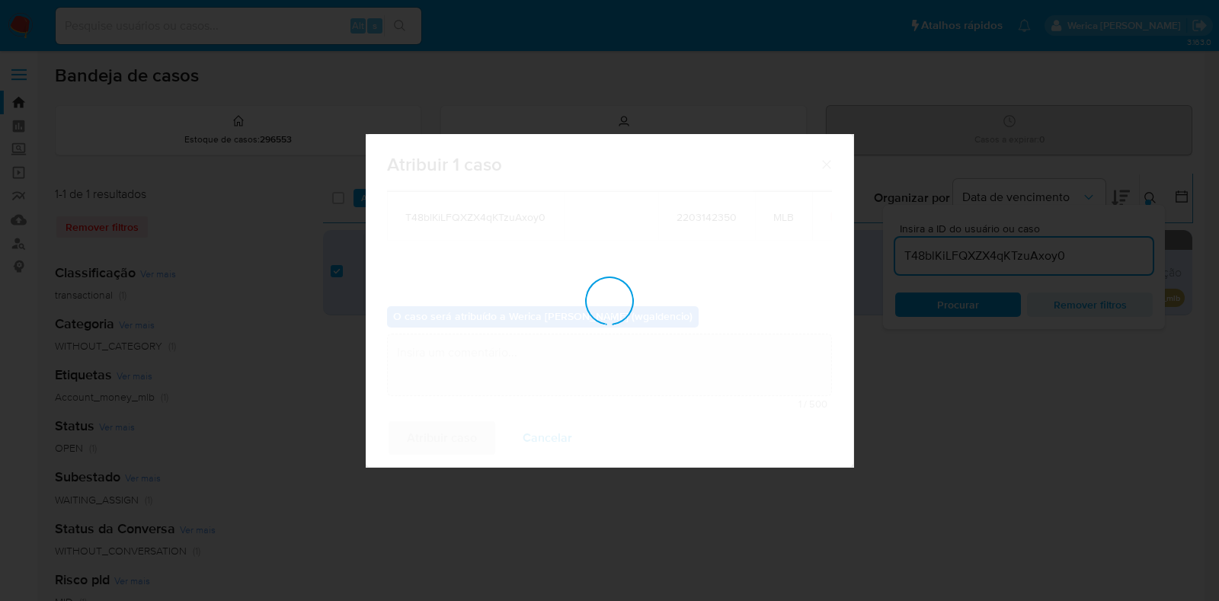
checkbox input "false"
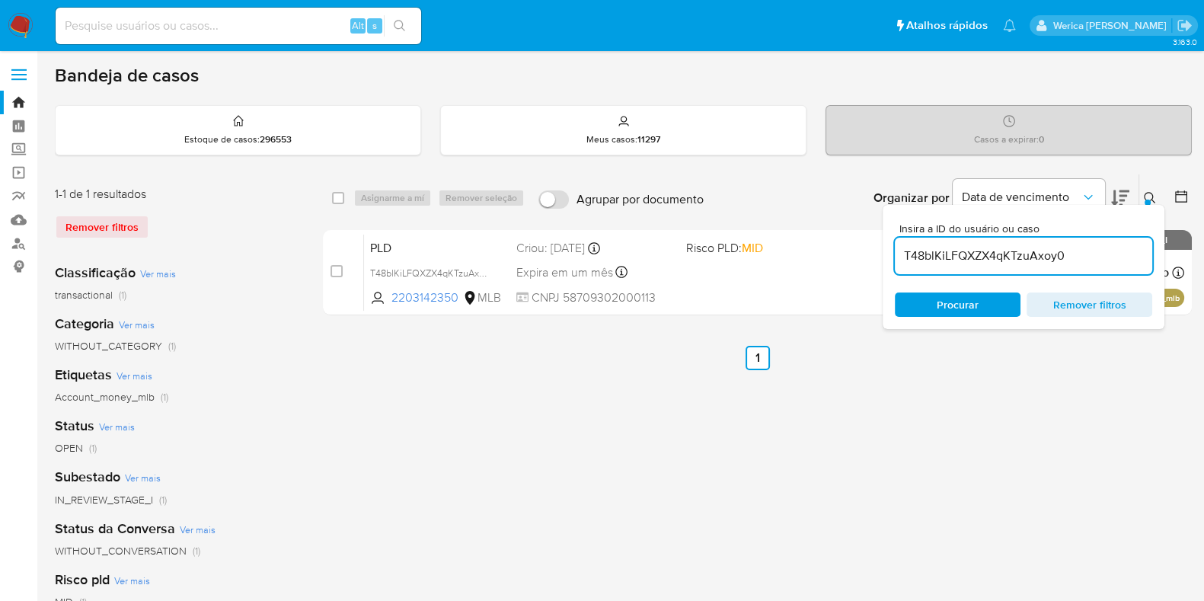
click at [852, 375] on div "select-all-cases-checkbox Asignarme a mí Remover seleção Agrupar por documento …" at bounding box center [757, 508] width 869 height 669
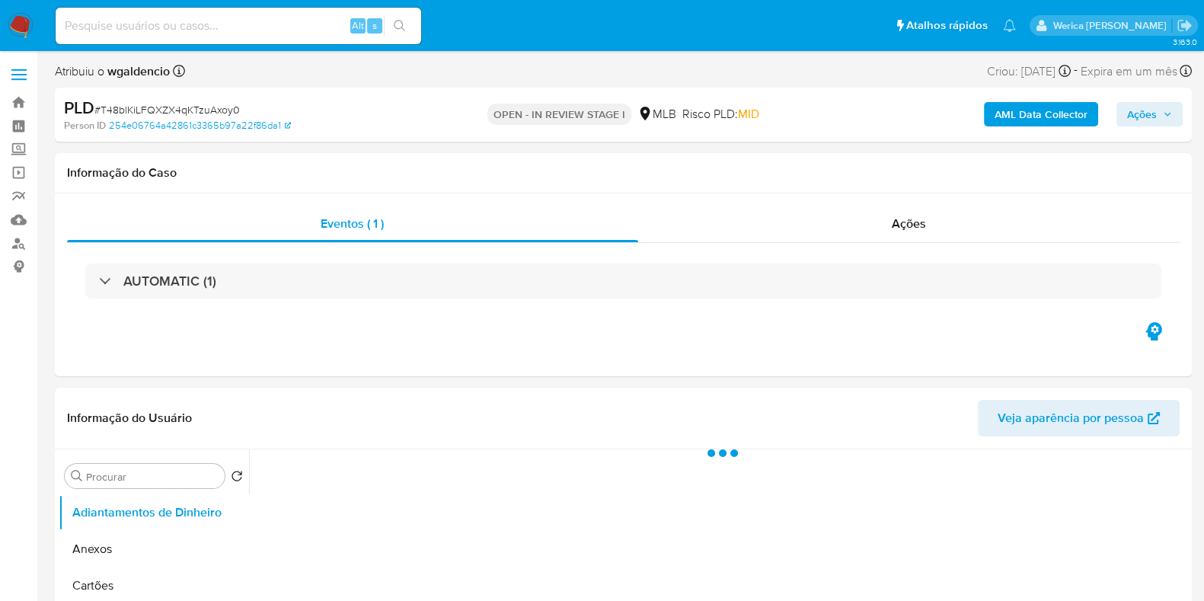
select select "10"
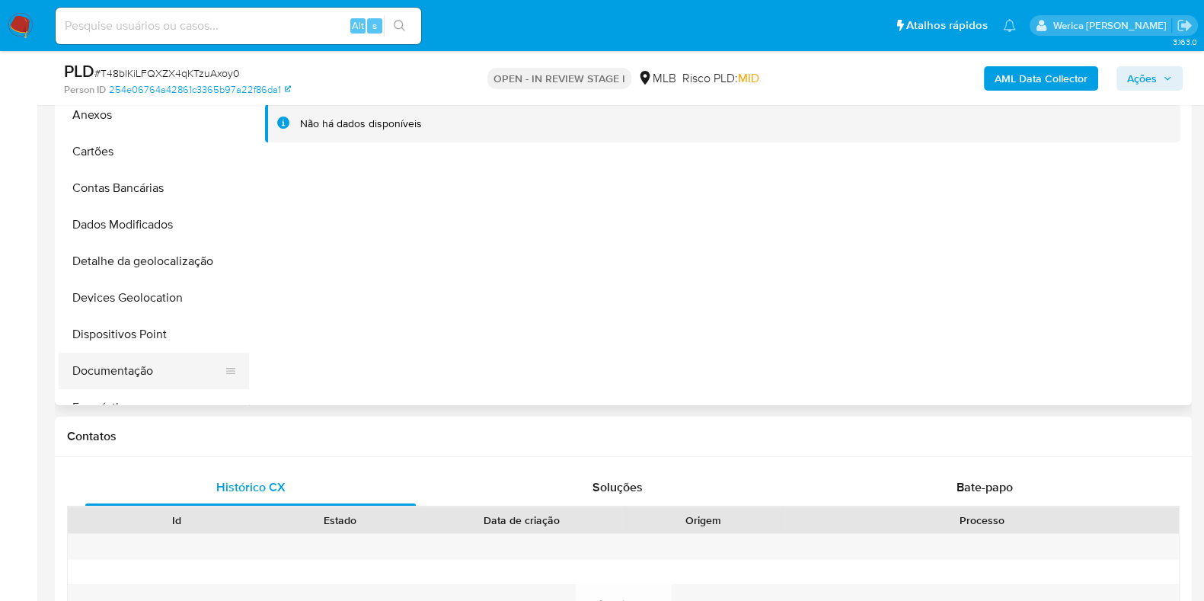
scroll to position [286, 0]
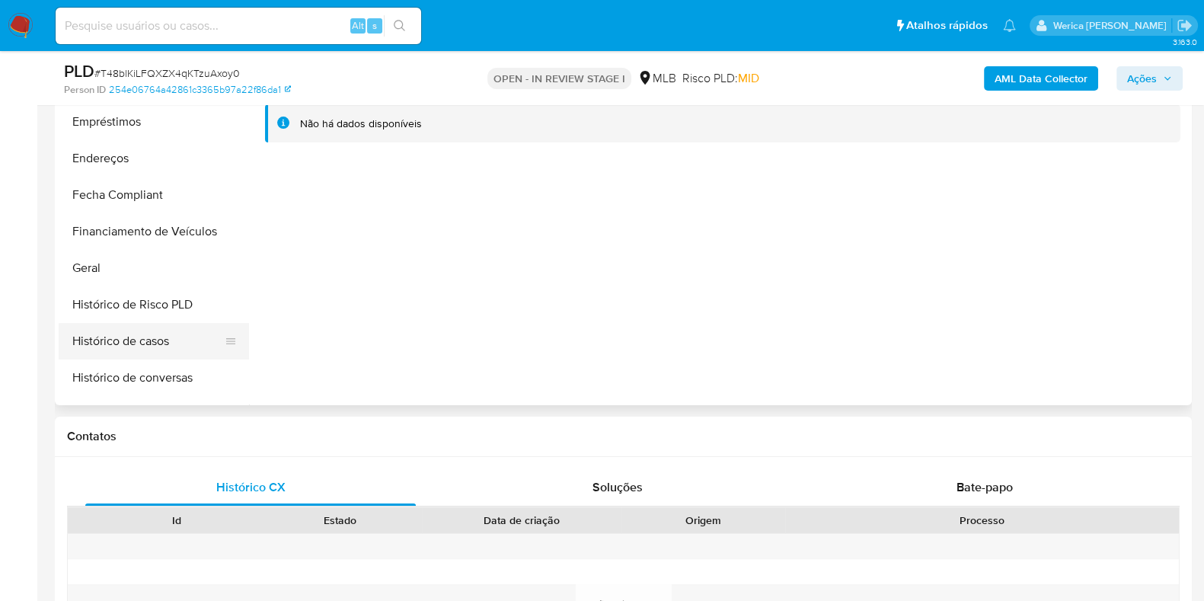
click at [145, 325] on button "Histórico de casos" at bounding box center [148, 341] width 178 height 37
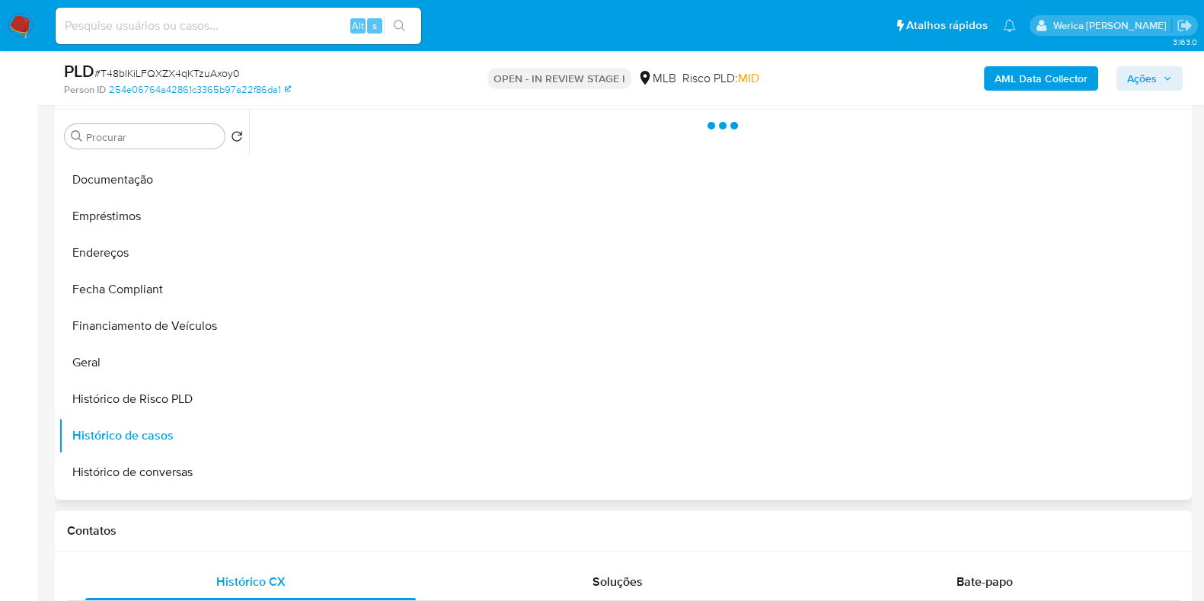
scroll to position [190, 0]
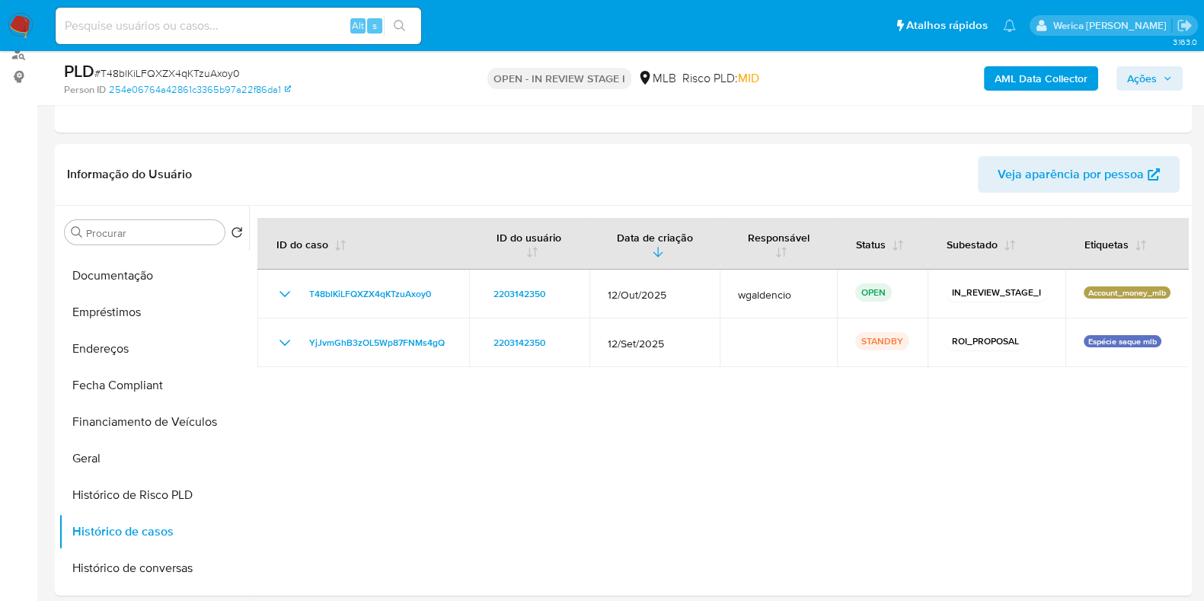
click at [1141, 82] on span "Ações" at bounding box center [1142, 78] width 30 height 24
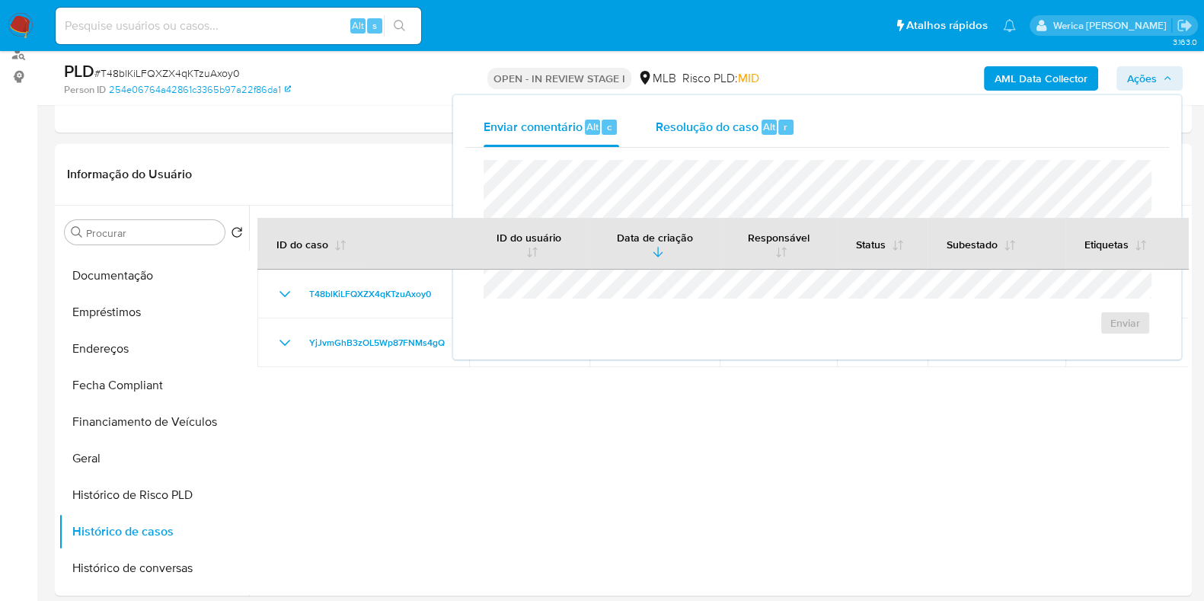
click at [731, 120] on span "Resolução do caso" at bounding box center [707, 126] width 103 height 18
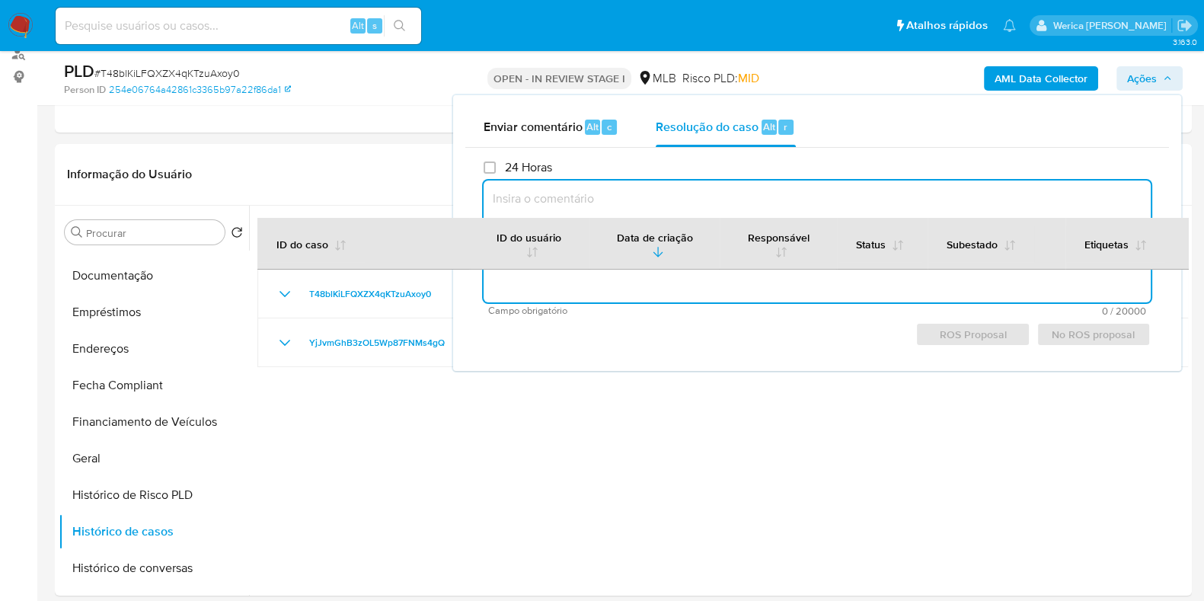
click at [767, 186] on textarea at bounding box center [817, 242] width 667 height 122
click at [773, 205] on textarea at bounding box center [817, 242] width 667 height 122
paste textarea "Data do alerta: 12/10/2025 O cliente foi analisado hoje (14/10/2025), através d…"
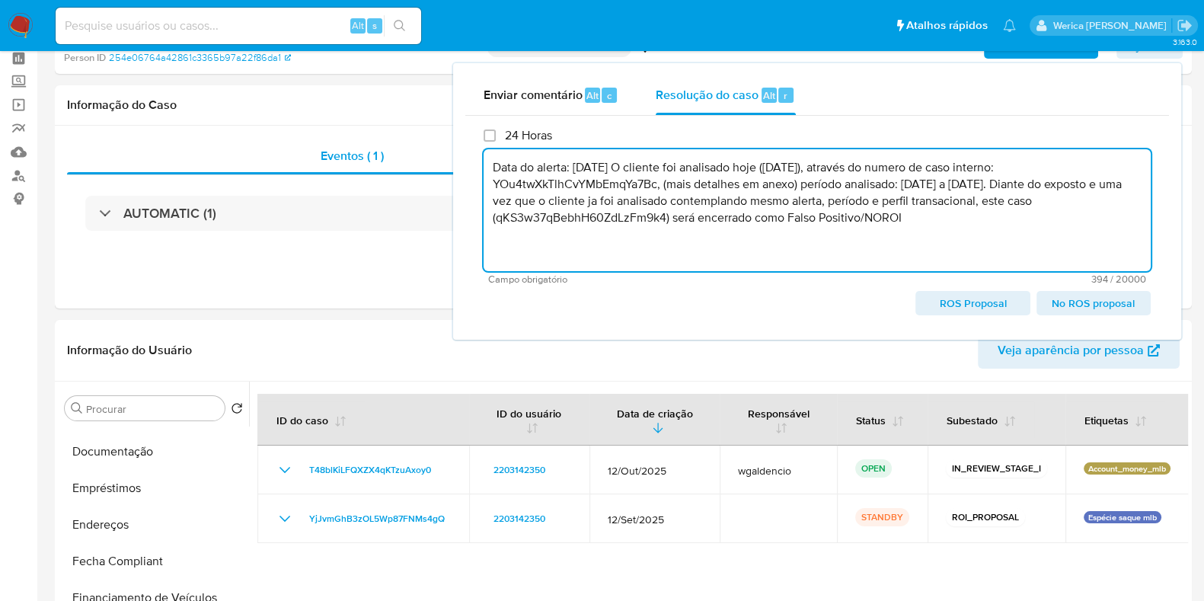
scroll to position [0, 0]
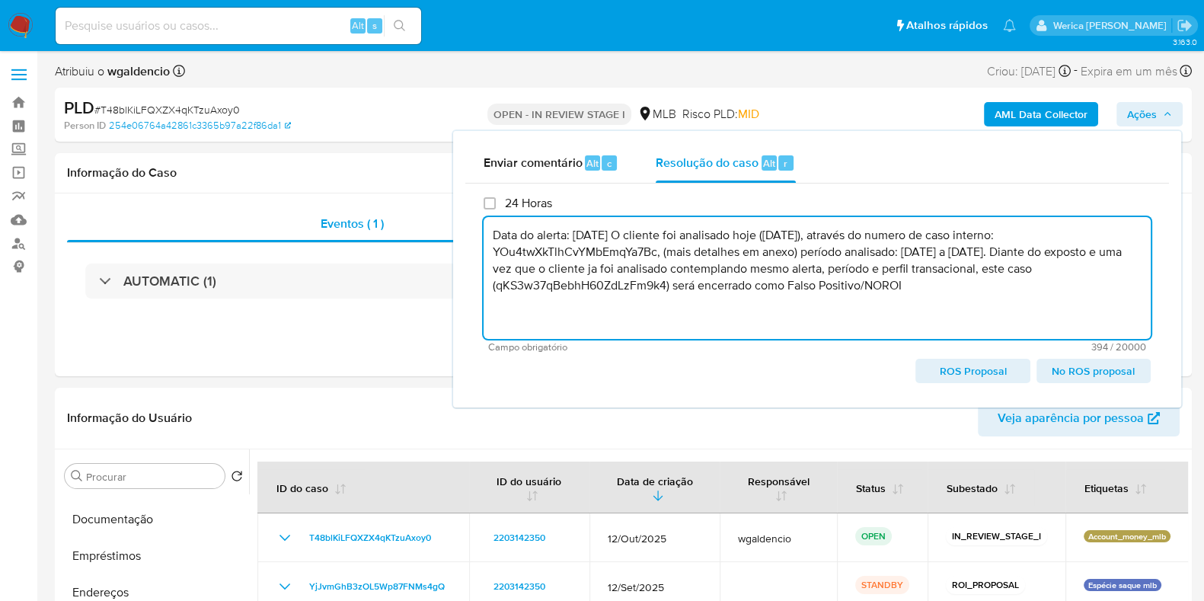
click at [780, 254] on textarea "Data do alerta: 12/10/2025 O cliente foi analisado hoje (14/10/2025), através d…" at bounding box center [817, 278] width 667 height 122
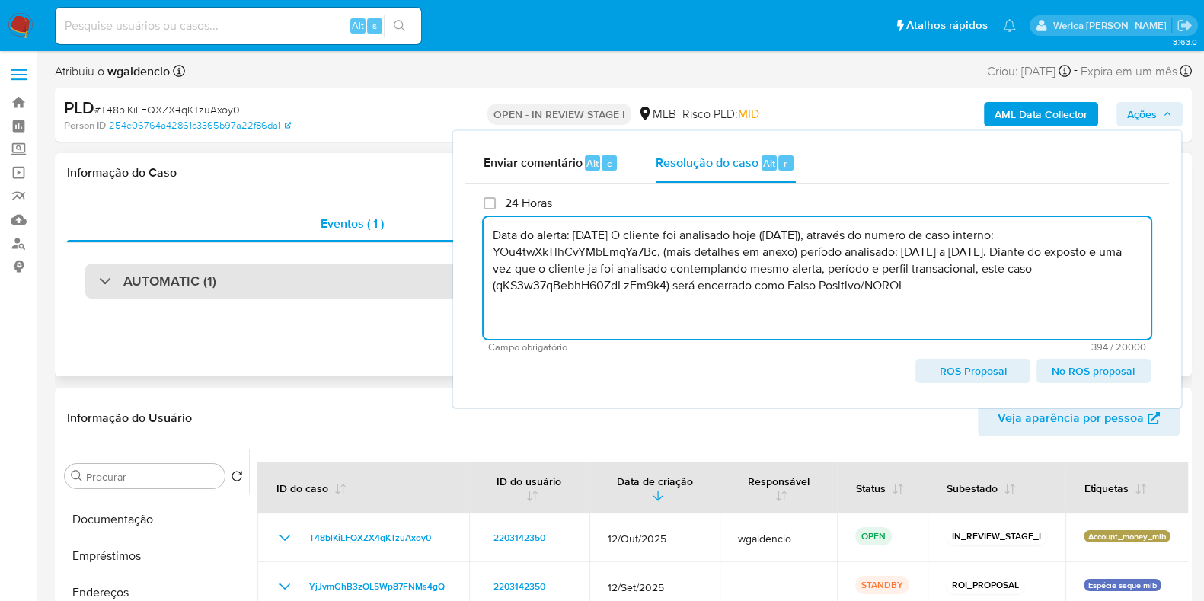
type textarea "Data do alerta: 12/10/2025 O cliente foi analisado hoje (14/10/2025), através d…"
click at [348, 270] on div "AUTOMATIC (1)" at bounding box center [623, 281] width 1076 height 35
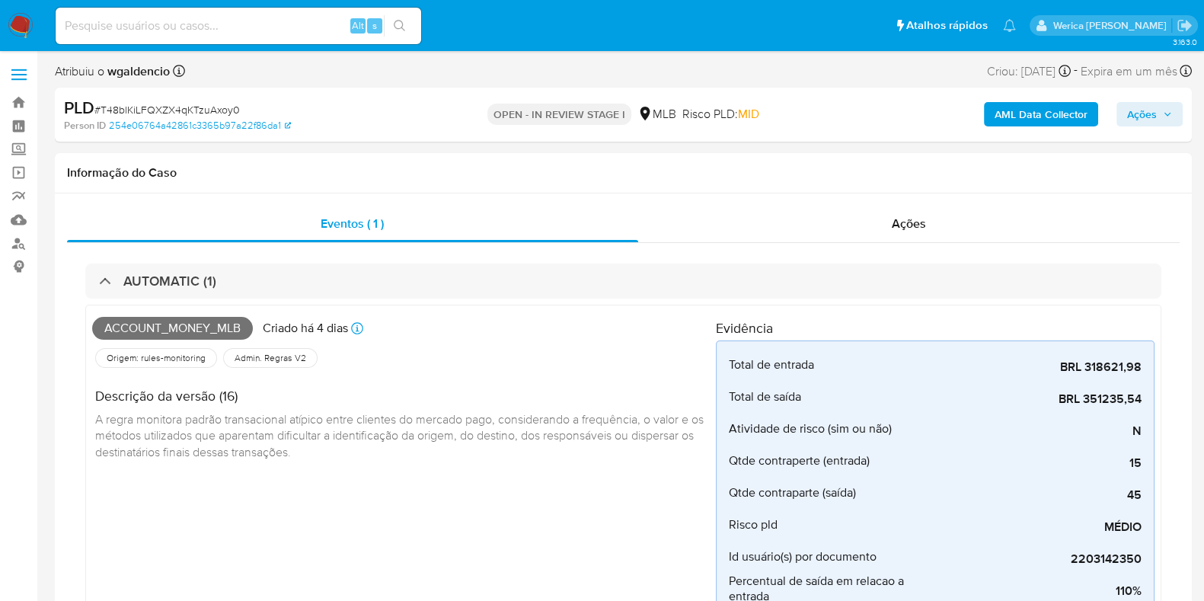
click at [1126, 115] on button "Ações" at bounding box center [1150, 114] width 66 height 24
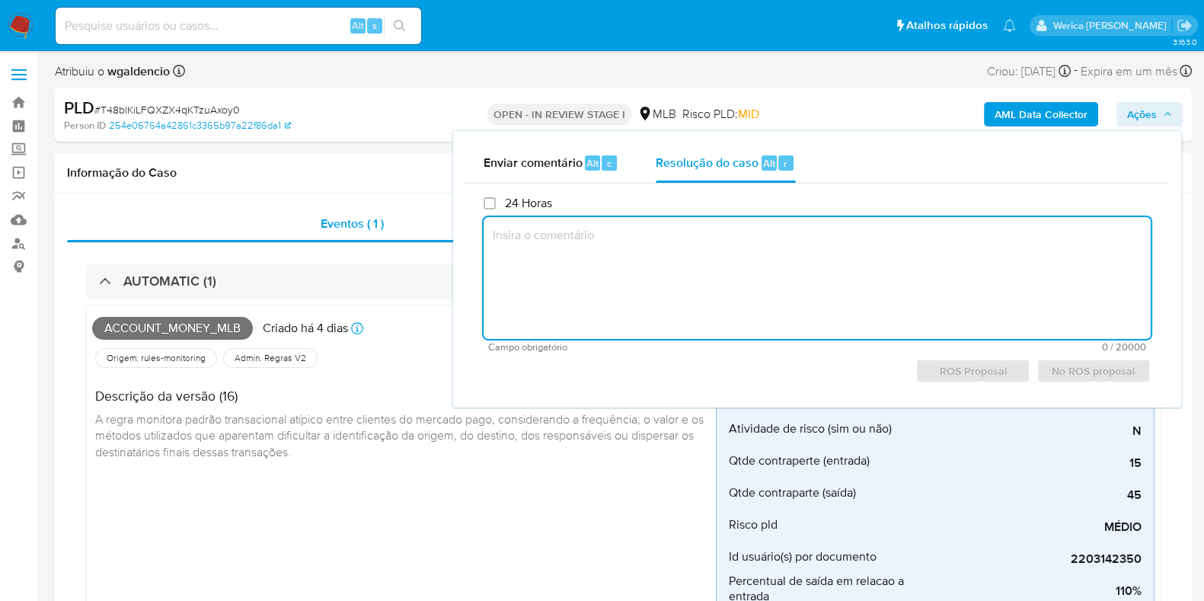
click at [714, 263] on textarea at bounding box center [817, 278] width 667 height 122
paste textarea "Data do alerta: 12/10/2025 O cliente foi analisado hoje (14/10/2025), através d…"
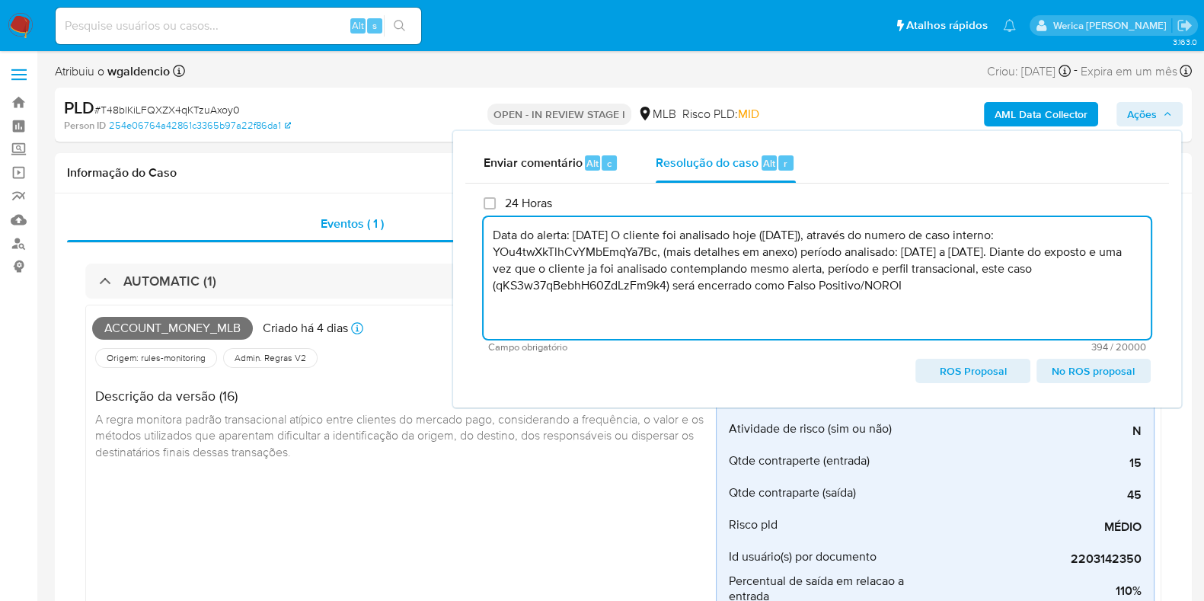
click at [637, 237] on textarea "Data do alerta: 12/10/2025 O cliente foi analisado hoje (14/10/2025), através d…" at bounding box center [817, 278] width 667 height 122
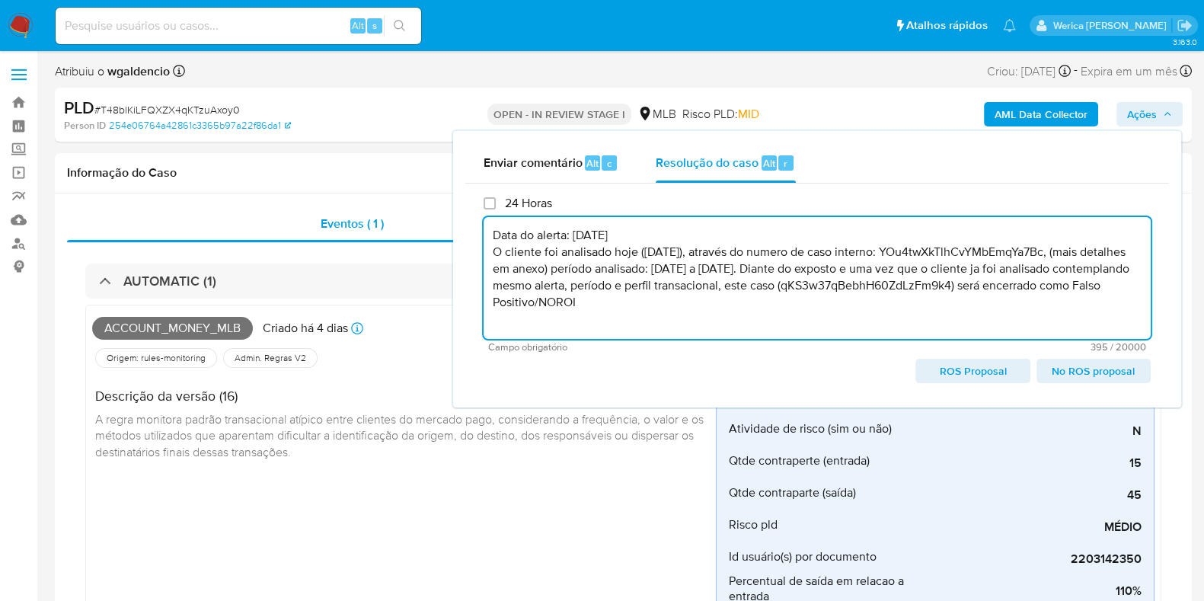
click at [632, 243] on textarea "Data do alerta: 12/10/2025 O cliente foi analisado hoje (14/10/2025), através d…" at bounding box center [817, 278] width 667 height 122
click at [653, 253] on textarea "Data do alerta: 12/10/2025 O cliente foi analisado hoje (14/10/2025), através d…" at bounding box center [817, 278] width 667 height 122
click at [966, 251] on textarea "Data do alerta: 12/10/2025 O cliente foi analisado hoje (15/10/2025), através d…" at bounding box center [817, 278] width 667 height 122
paste textarea "jJvmGhB3zOL5Wp87FNMs4gQ"
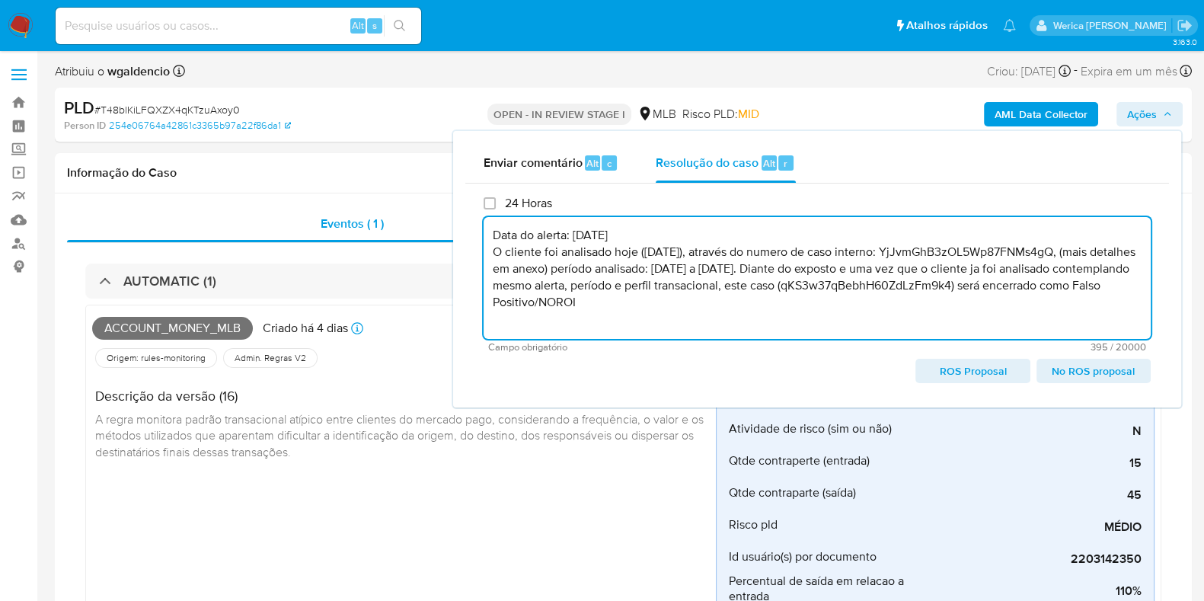
click at [803, 290] on textarea "Data do alerta: 12/10/2025 O cliente foi analisado hoje (15/10/2025), através d…" at bounding box center [817, 278] width 667 height 122
click at [846, 298] on textarea "Data do alerta: 12/10/2025 O cliente foi analisado hoje (15/10/2025), através d…" at bounding box center [817, 278] width 667 height 122
click at [710, 269] on textarea "Data do alerta: 12/10/2025 O cliente foi analisado hoje (15/10/2025), através d…" at bounding box center [817, 278] width 667 height 122
click at [804, 298] on textarea "Data do alerta: 12/10/2025 O cliente foi analisado hoje (15/10/2025), através d…" at bounding box center [817, 278] width 667 height 122
click at [871, 299] on textarea "Data do alerta: 12/10/2025 O cliente foi analisado hoje (15/10/2025), através d…" at bounding box center [817, 278] width 667 height 122
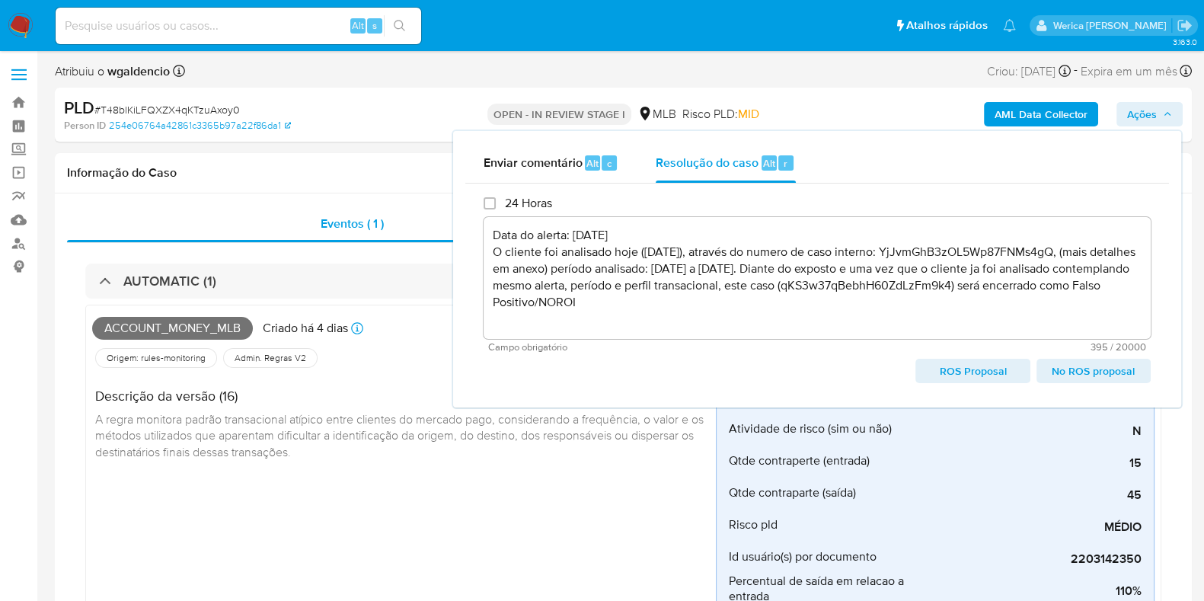
click at [946, 285] on textarea "Data do alerta: 12/10/2025 O cliente foi analisado hoje (15/10/2025), através d…" at bounding box center [817, 278] width 667 height 122
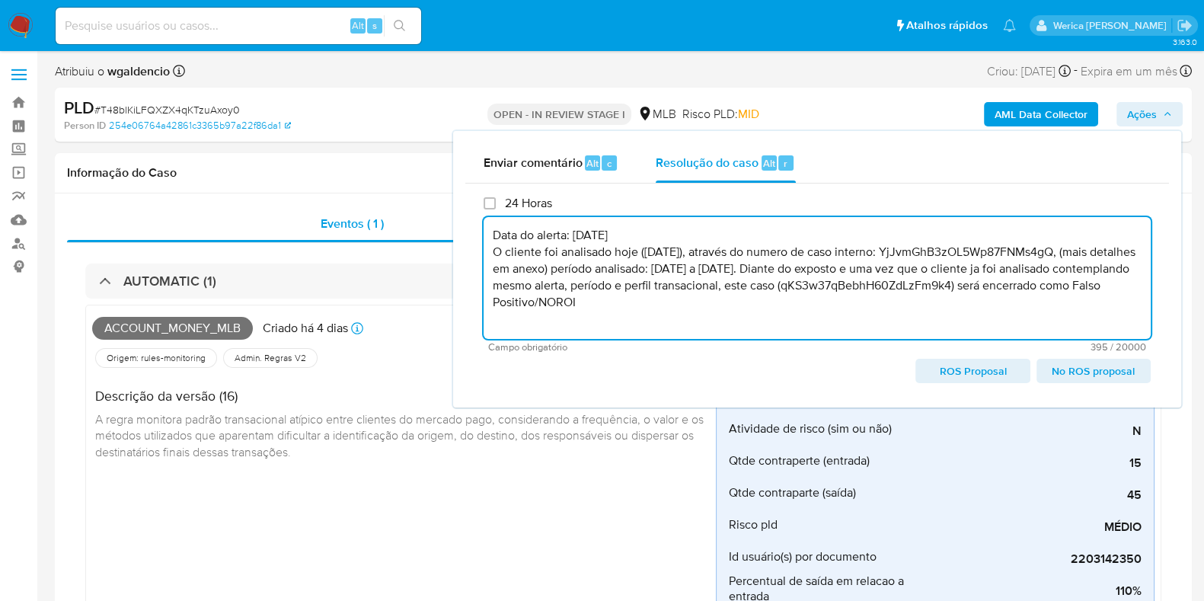
click at [946, 285] on textarea "Data do alerta: 12/10/2025 O cliente foi analisado hoje (15/10/2025), através d…" at bounding box center [817, 278] width 667 height 122
paste textarea "T48blKiLFQXZX4qKTzuAxoy0"
click at [842, 272] on textarea "Data do alerta: 12/10/2025 O cliente foi analisado hoje (15/10/2025), através d…" at bounding box center [817, 278] width 667 height 122
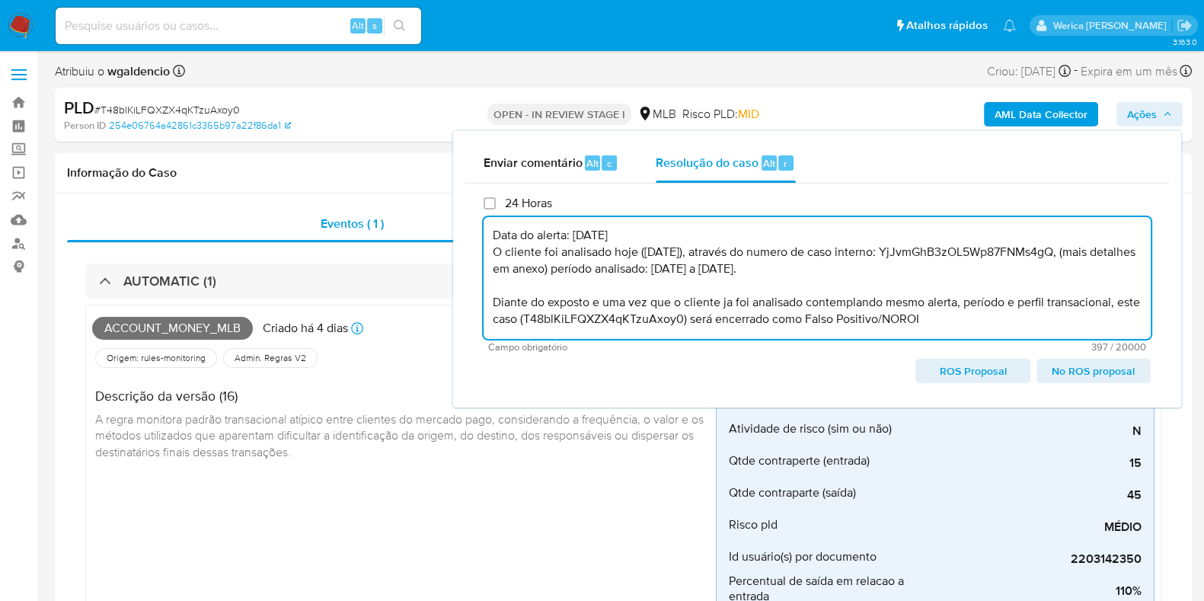
drag, startPoint x: 489, startPoint y: 232, endPoint x: 961, endPoint y: 323, distance: 480.9
click at [961, 323] on textarea "Data do alerta: 12/10/2025 O cliente foi analisado hoje (15/10/2025), através d…" at bounding box center [817, 278] width 667 height 122
type textarea "Data do alerta: 12/10/2025 O cliente foi analisado hoje (15/10/2025), através d…"
click at [542, 177] on div "Enviar comentário Alt c" at bounding box center [552, 163] width 136 height 40
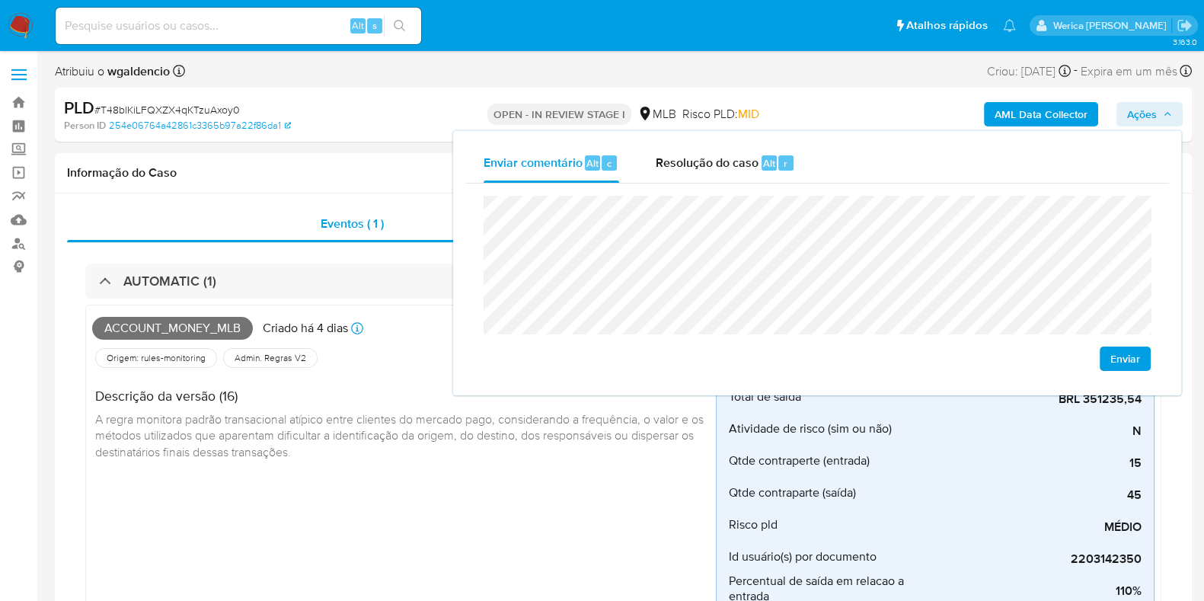
click at [476, 217] on div "Enviar" at bounding box center [817, 284] width 704 height 200
click at [415, 507] on div "Account_money_mlb Criado há 4 dias Criado: 12/10/2025 00:31:38 Origem: rules-mo…" at bounding box center [404, 479] width 624 height 334
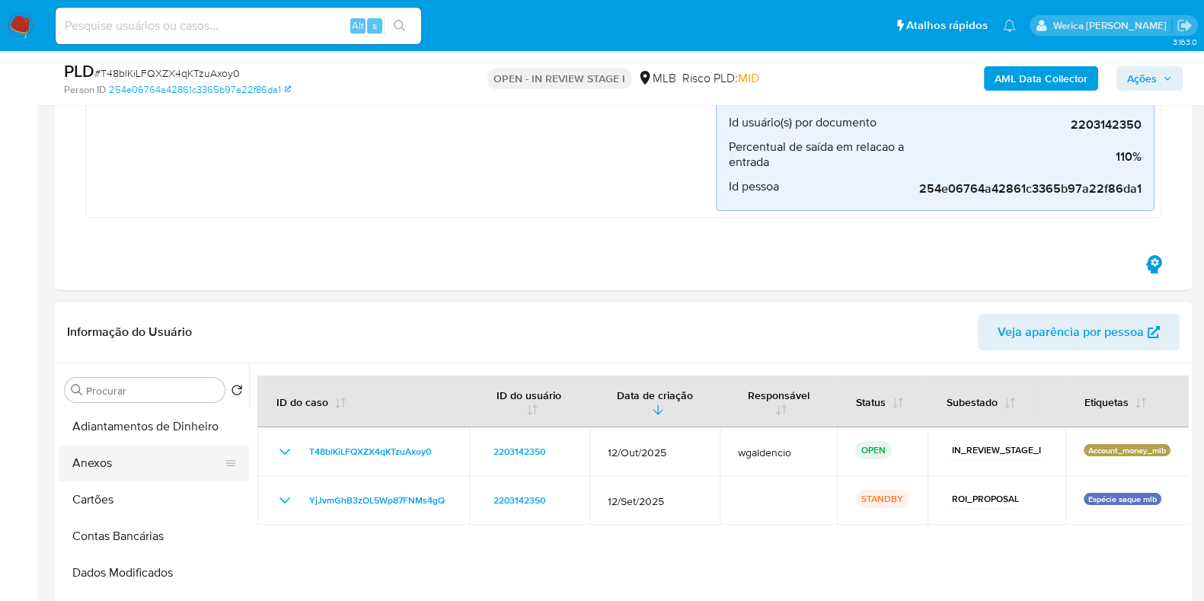
click at [127, 457] on button "Anexos" at bounding box center [148, 463] width 178 height 37
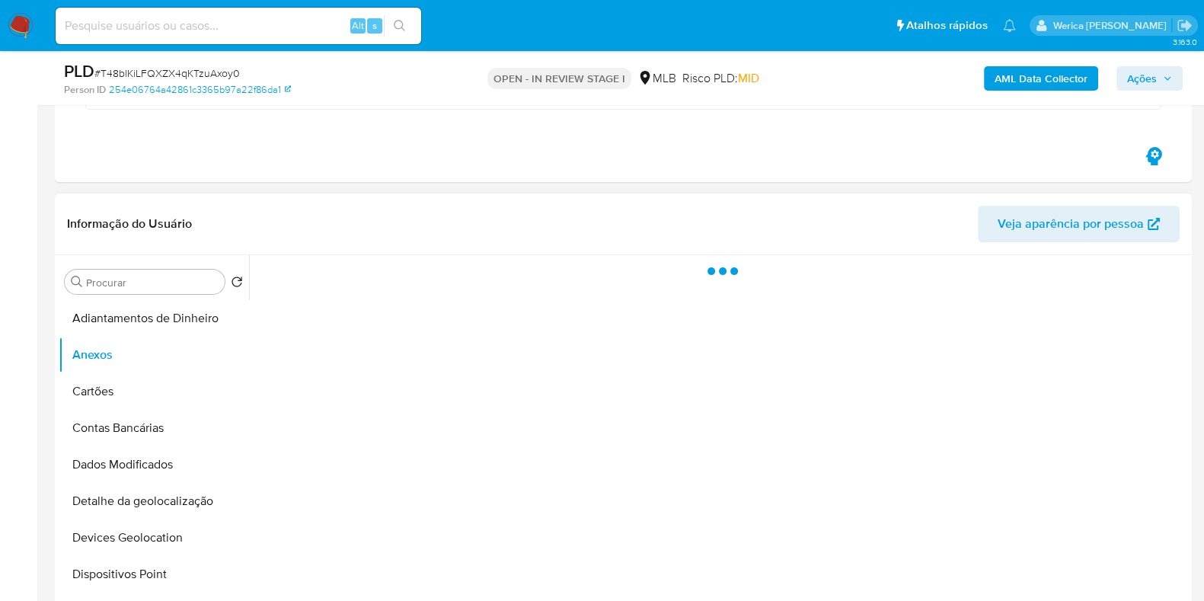
scroll to position [666, 0]
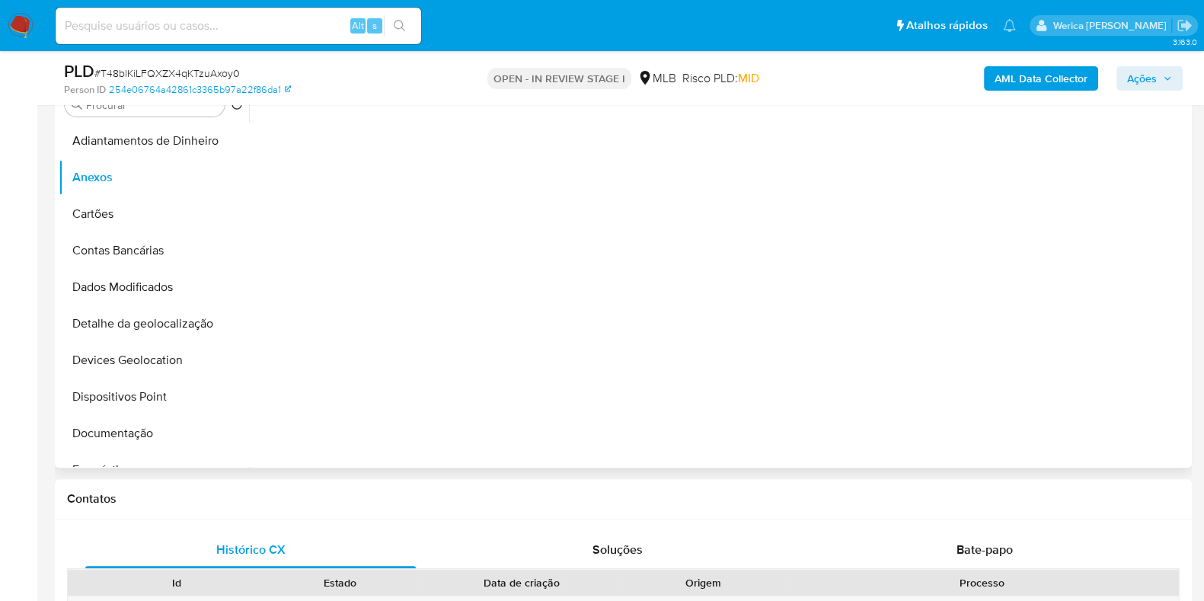
click at [1093, 395] on div at bounding box center [718, 273] width 939 height 390
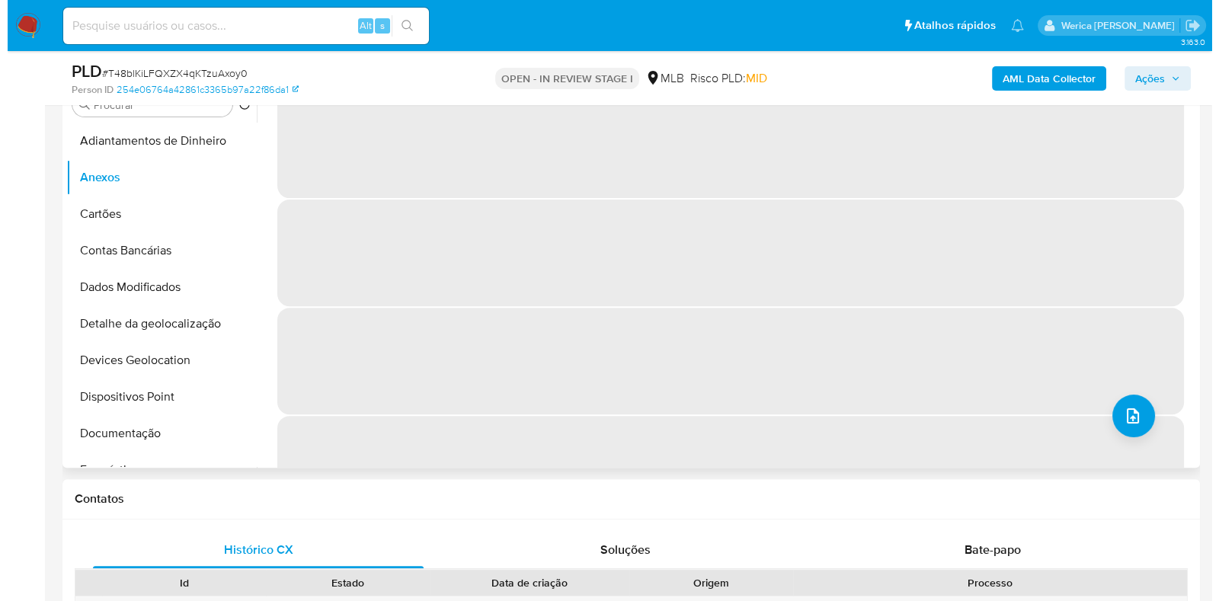
scroll to position [571, 0]
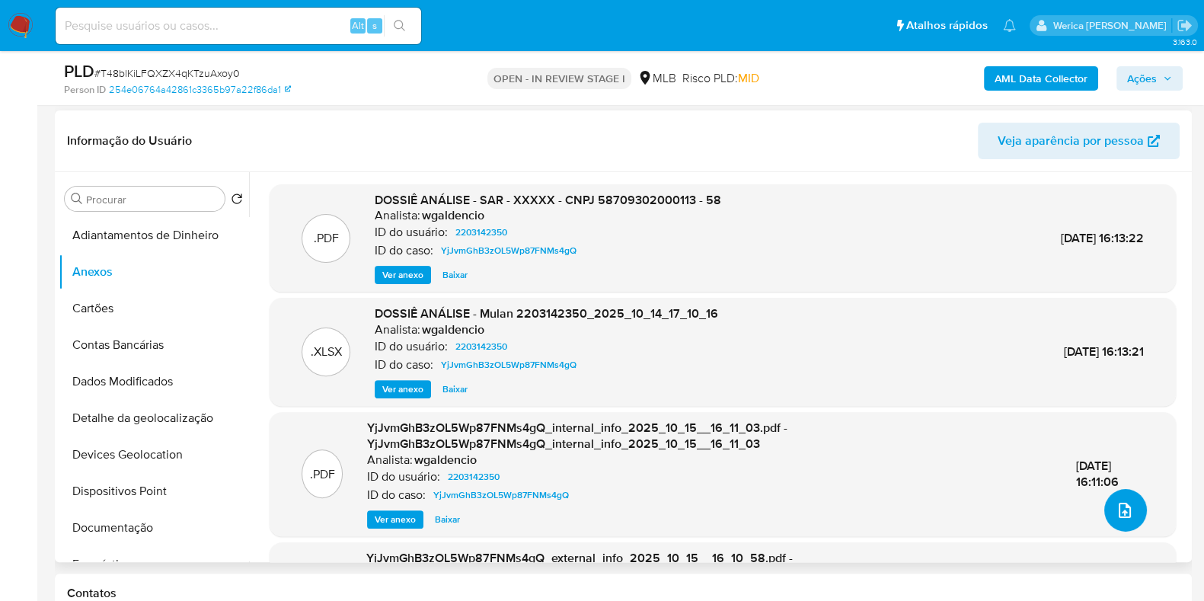
click at [1126, 492] on button "upload-file" at bounding box center [1126, 510] width 43 height 43
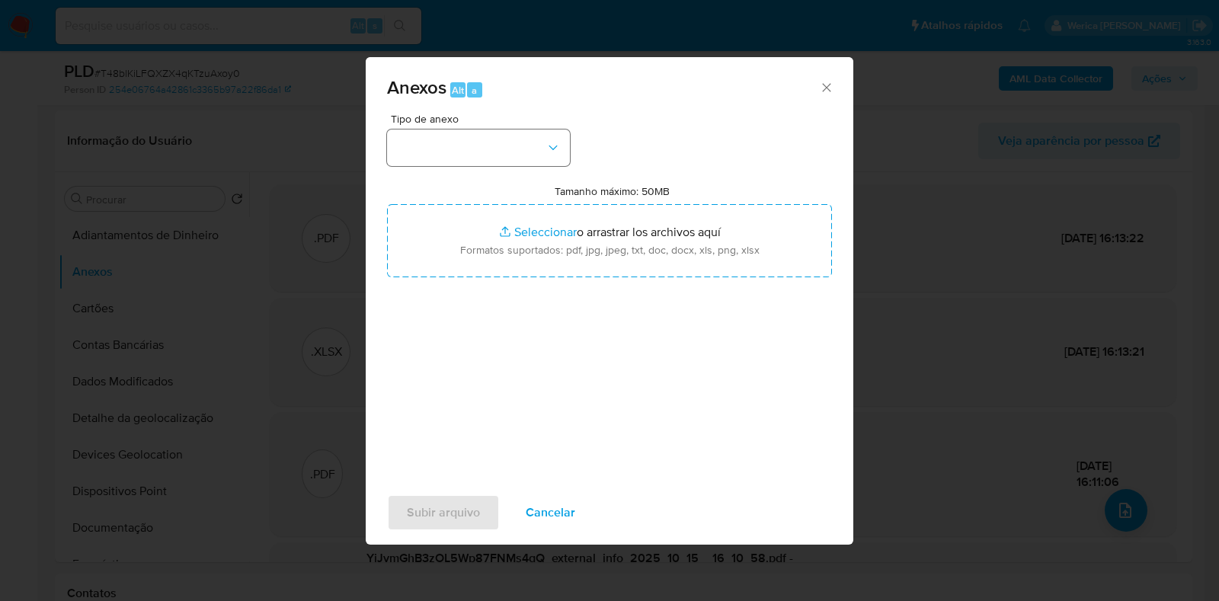
drag, startPoint x: 419, startPoint y: 114, endPoint x: 438, endPoint y: 141, distance: 32.8
click at [437, 139] on div "Tipo de anexo" at bounding box center [478, 140] width 183 height 53
click at [442, 151] on button "button" at bounding box center [478, 148] width 183 height 37
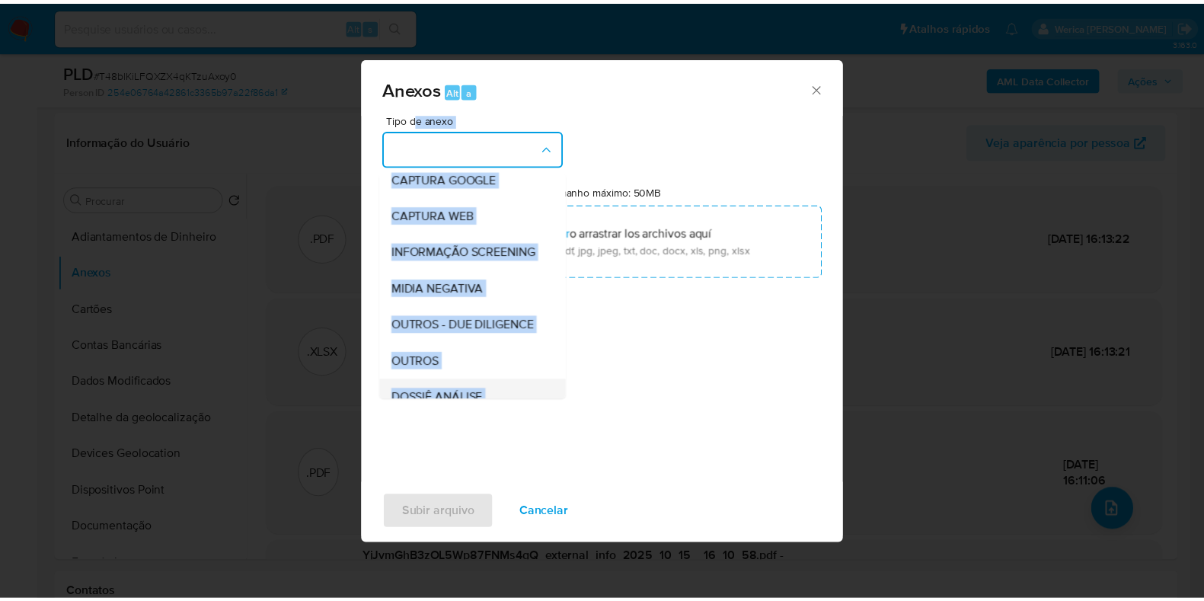
scroll to position [190, 0]
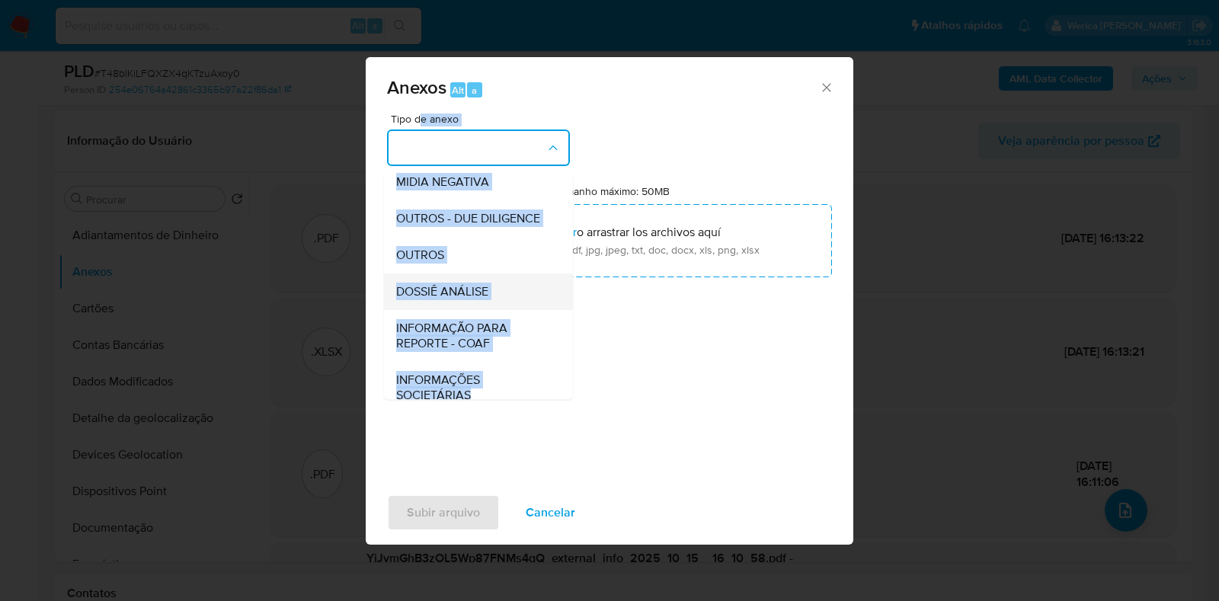
click at [483, 310] on div "DOSSIÊ ANÁLISE" at bounding box center [473, 291] width 155 height 37
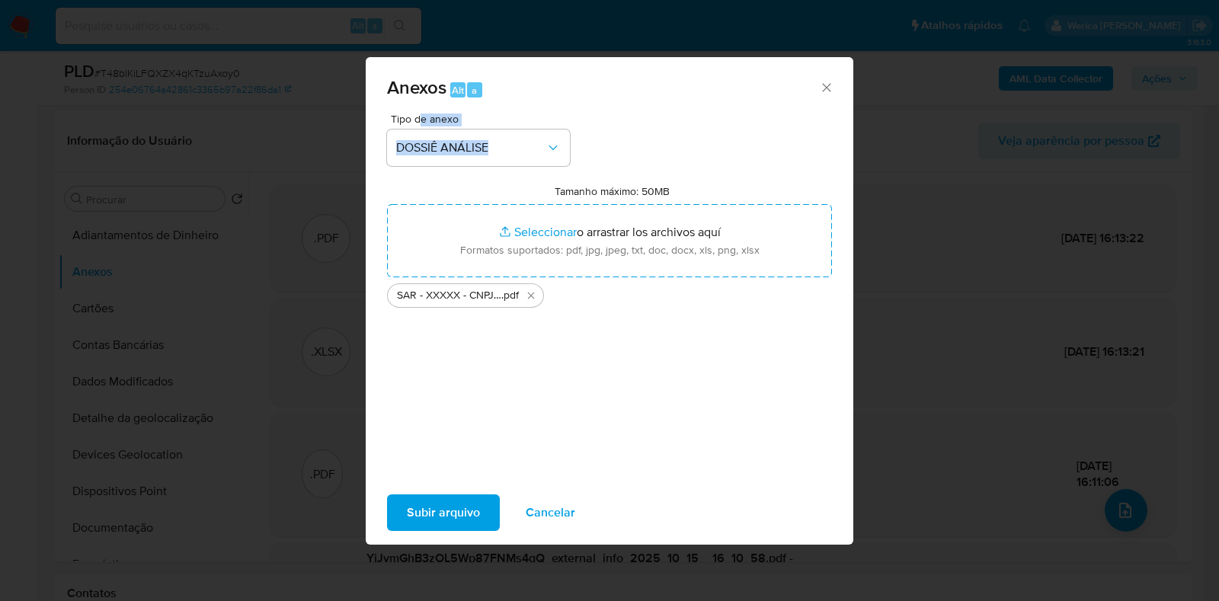
click at [453, 523] on span "Subir arquivo" at bounding box center [443, 513] width 73 height 34
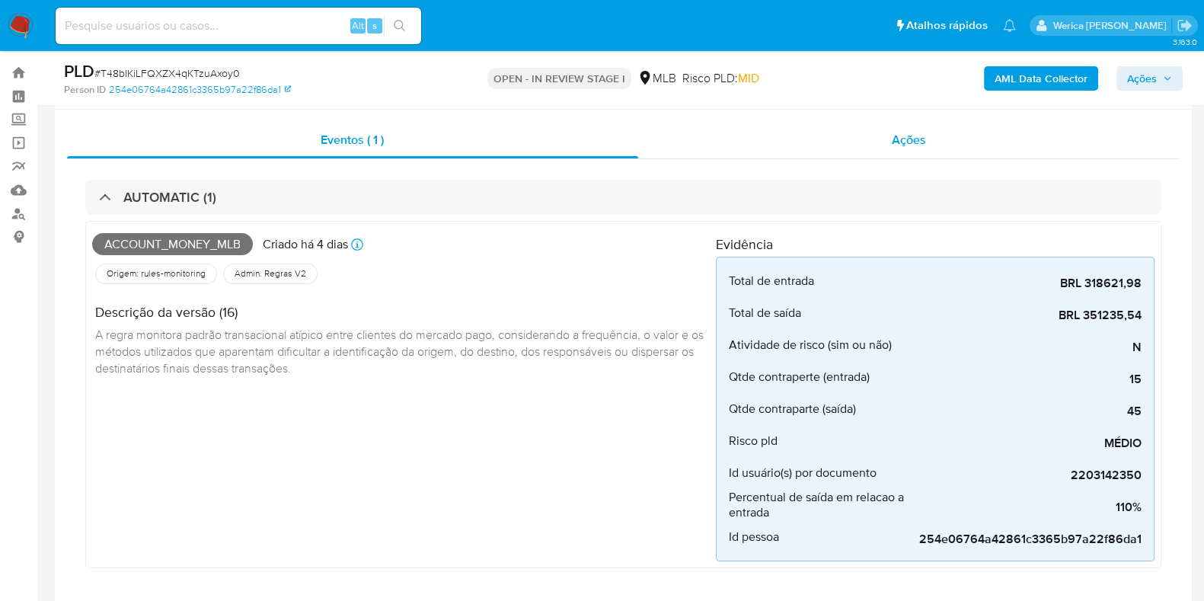
scroll to position [0, 0]
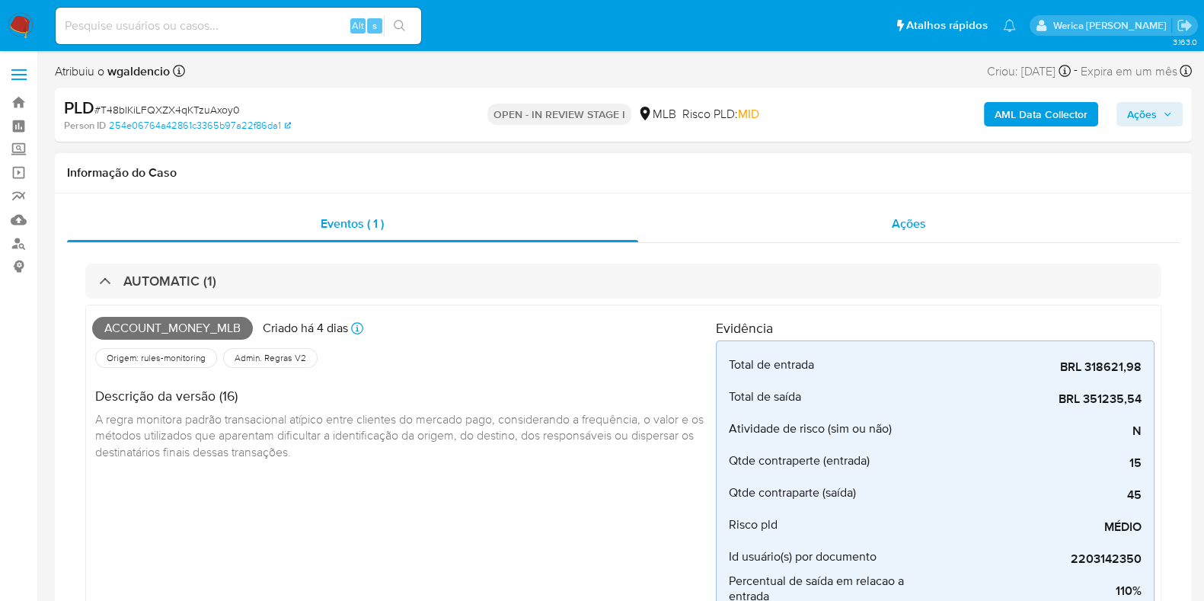
click at [919, 213] on div "Ações" at bounding box center [909, 224] width 542 height 37
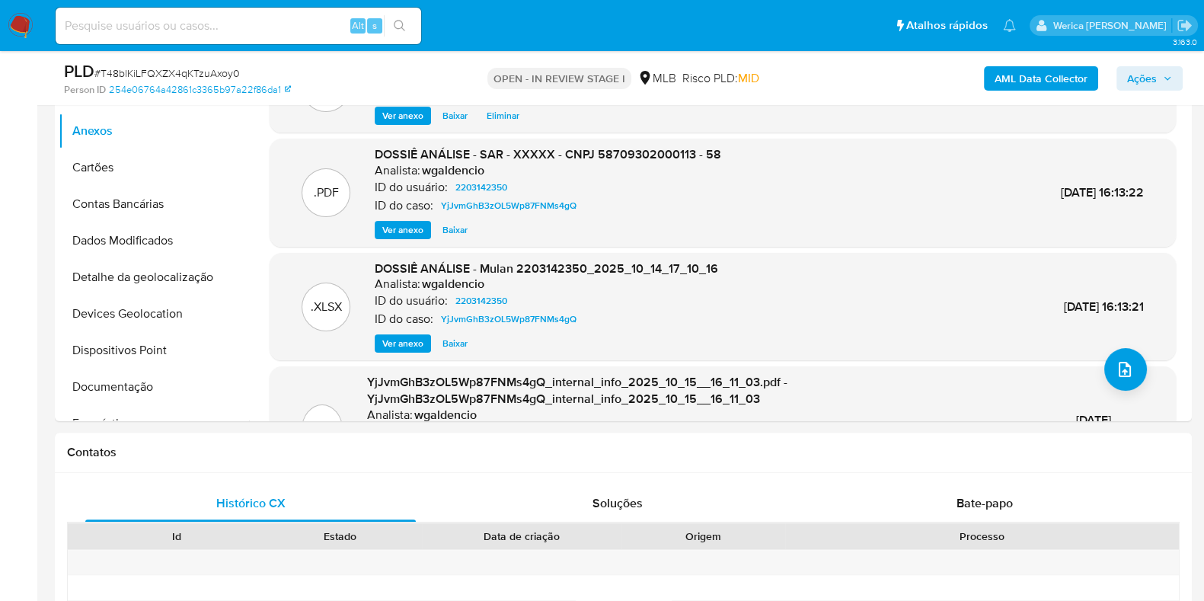
scroll to position [190, 0]
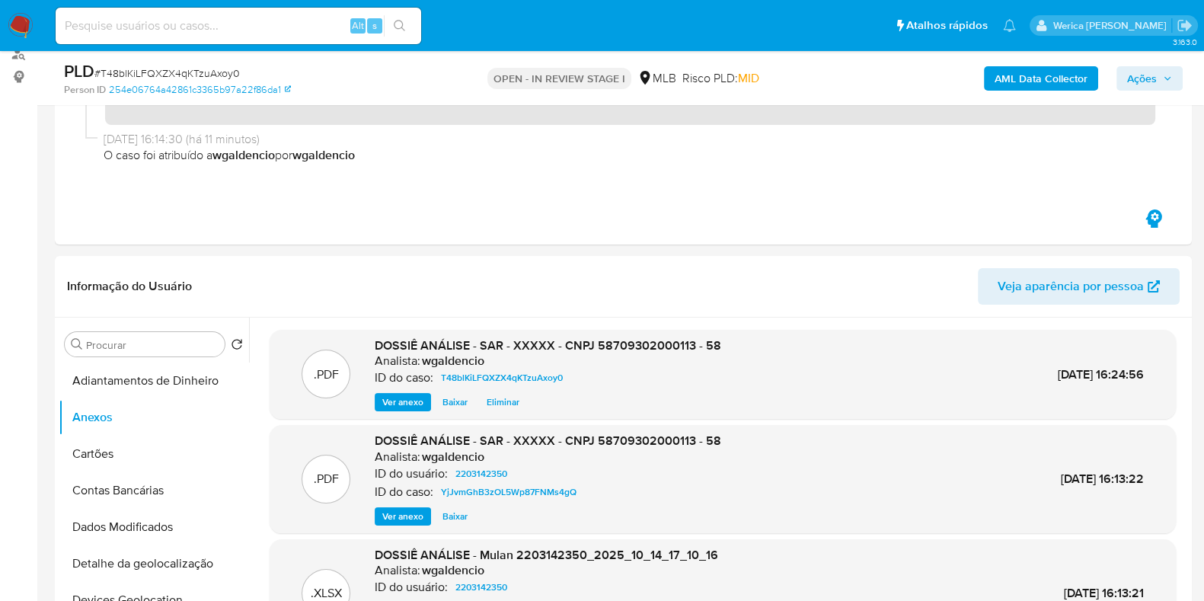
click at [1145, 74] on span "Ações" at bounding box center [1142, 78] width 30 height 24
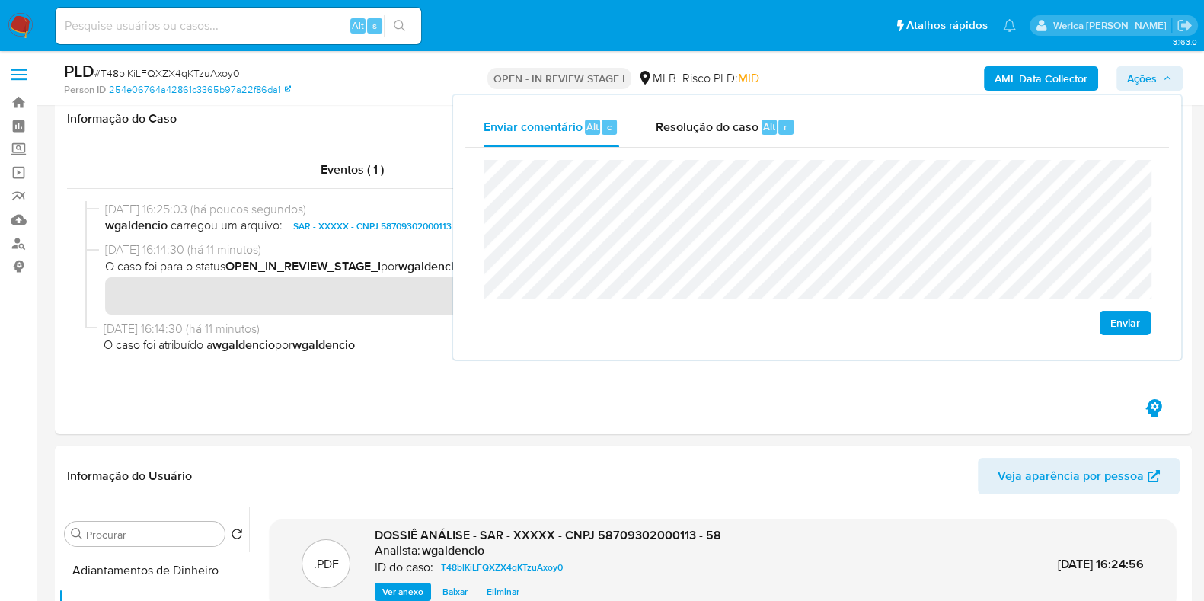
scroll to position [0, 0]
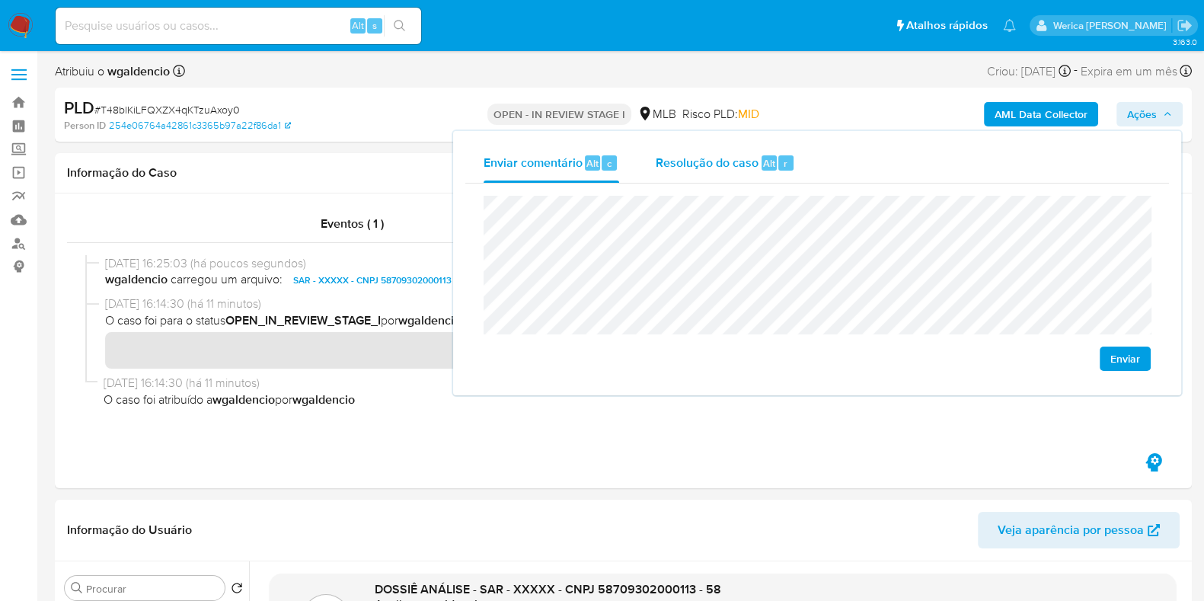
click at [772, 166] on span "Alt" at bounding box center [769, 163] width 12 height 14
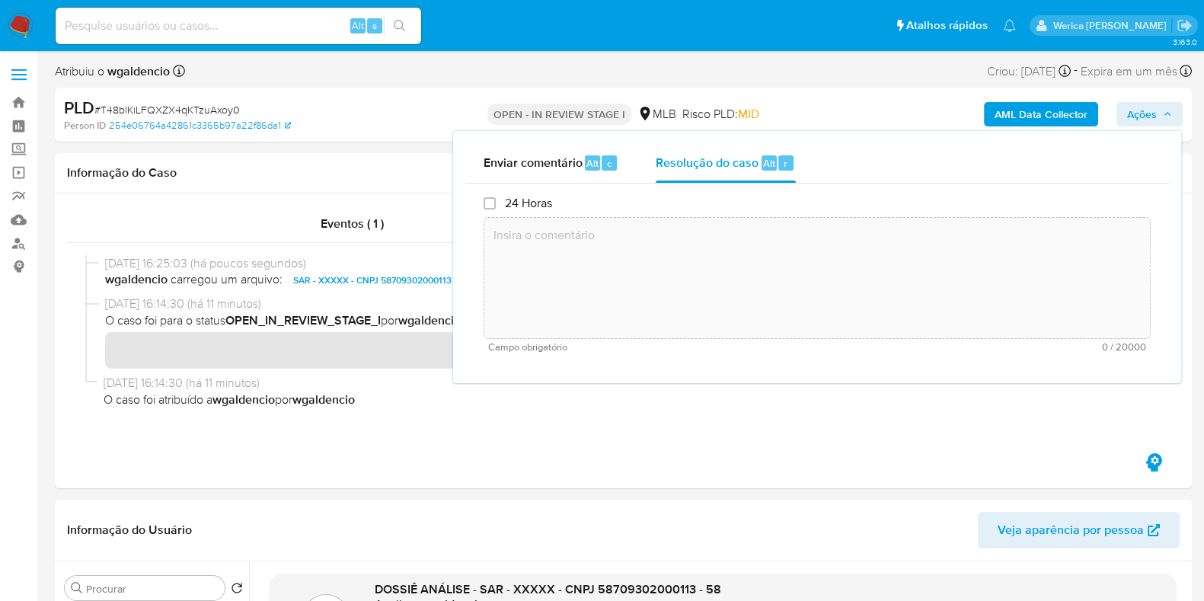
click at [773, 253] on textarea at bounding box center [817, 278] width 666 height 122
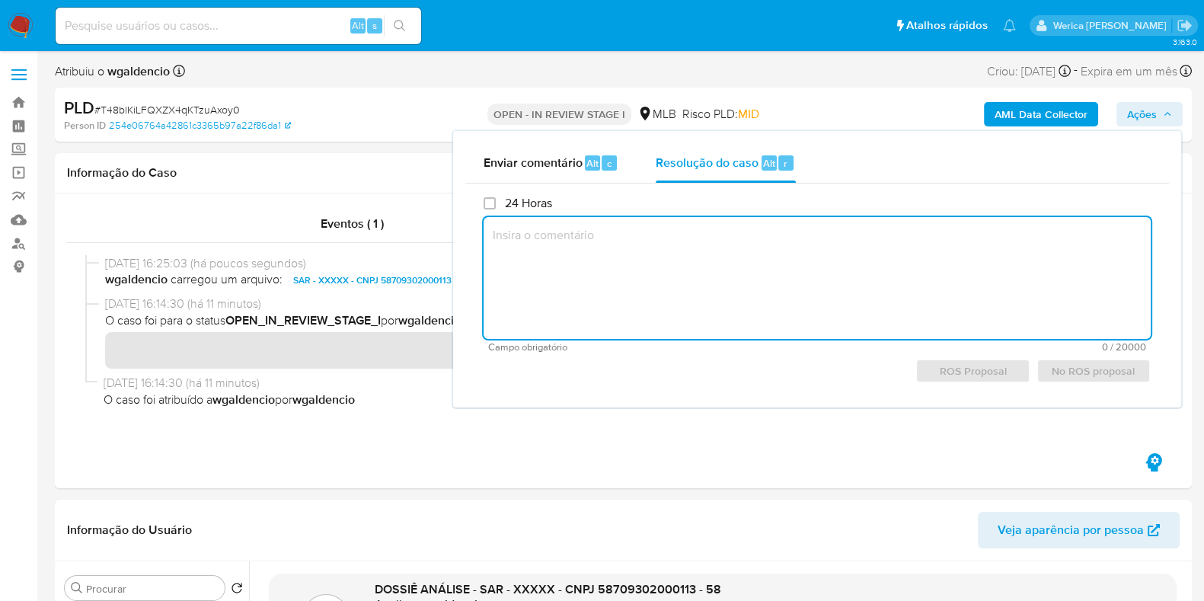
paste textarea "Data do alerta: 12/10/2025 O cliente foi analisado hoje (15/10/2025), através d…"
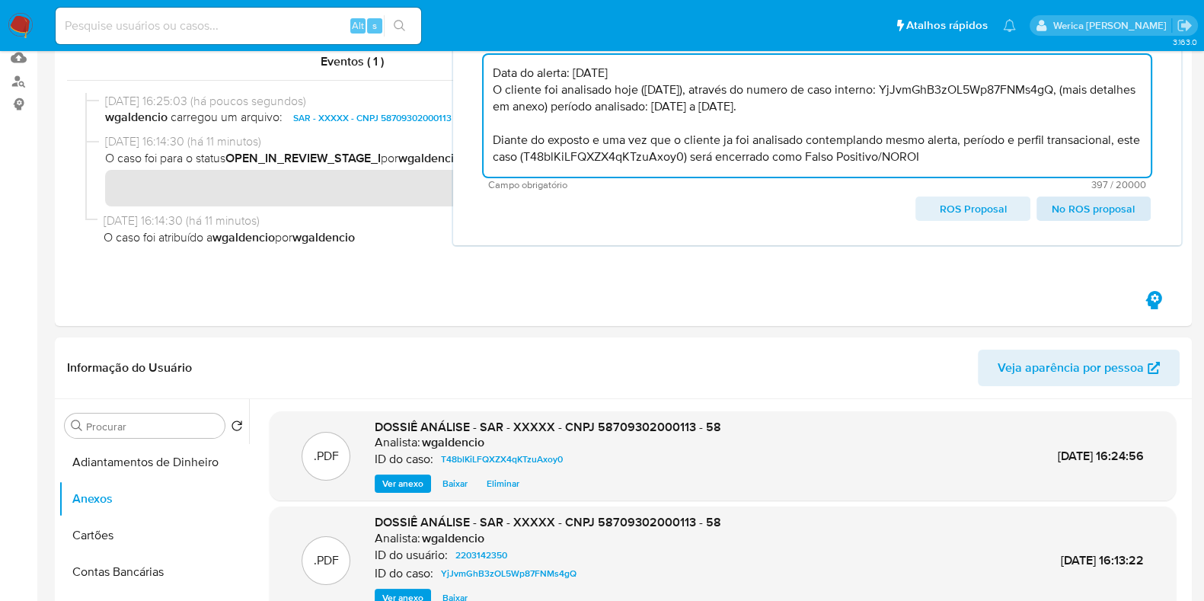
scroll to position [286, 0]
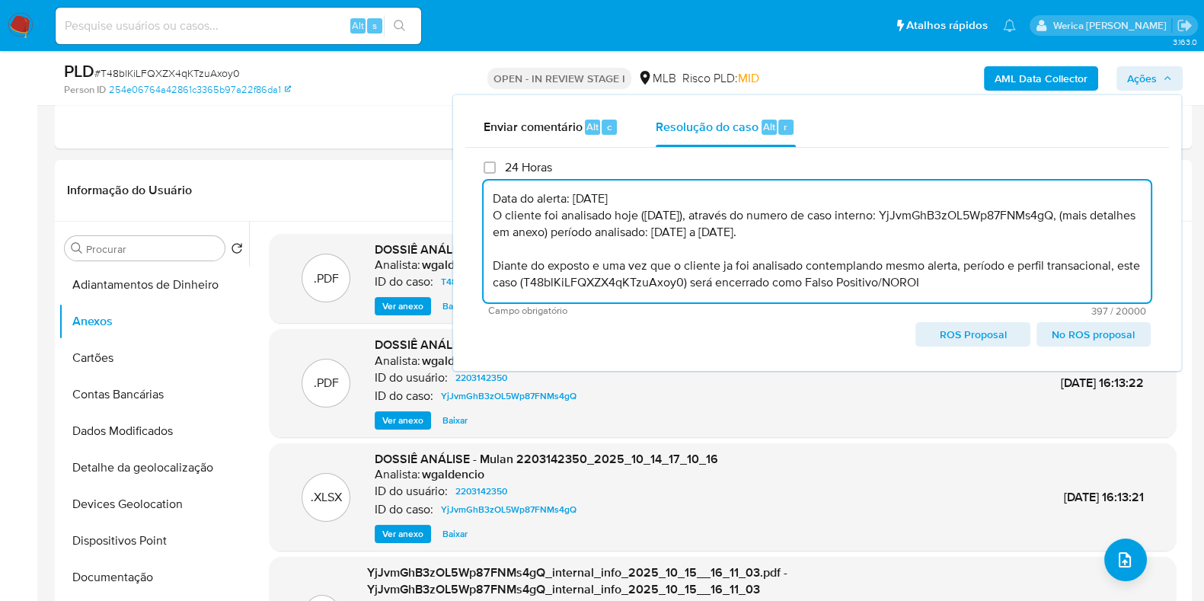
click at [1070, 269] on textarea "Data do alerta: 12/10/2025 O cliente foi analisado hoje (15/10/2025), através d…" at bounding box center [817, 242] width 667 height 122
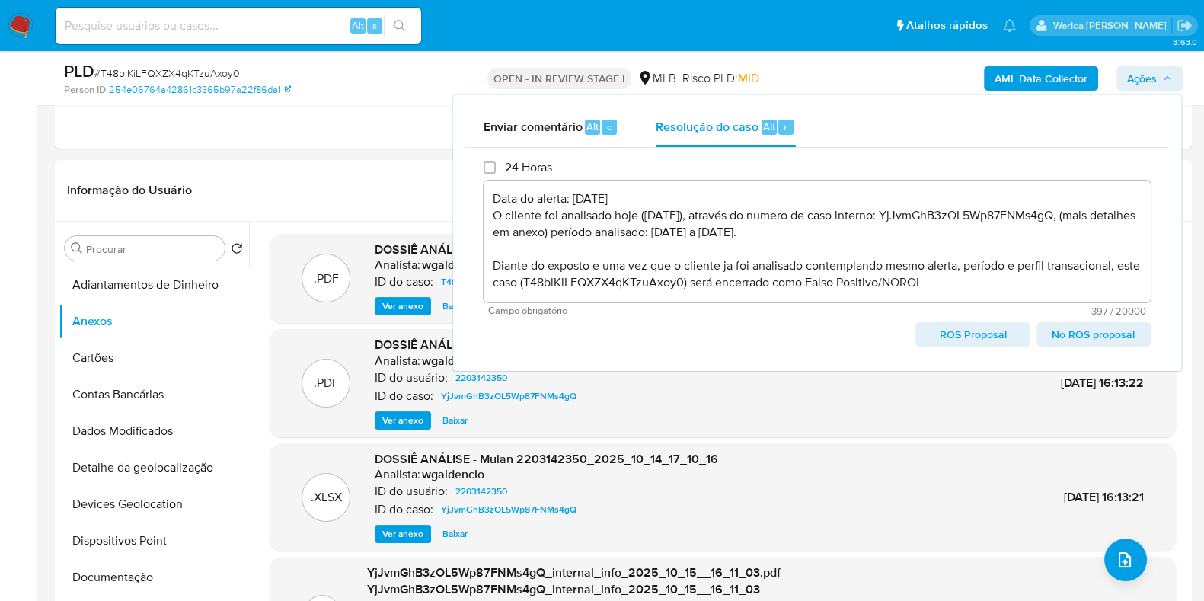
click at [1074, 333] on span "No ROS proposal" at bounding box center [1093, 334] width 93 height 21
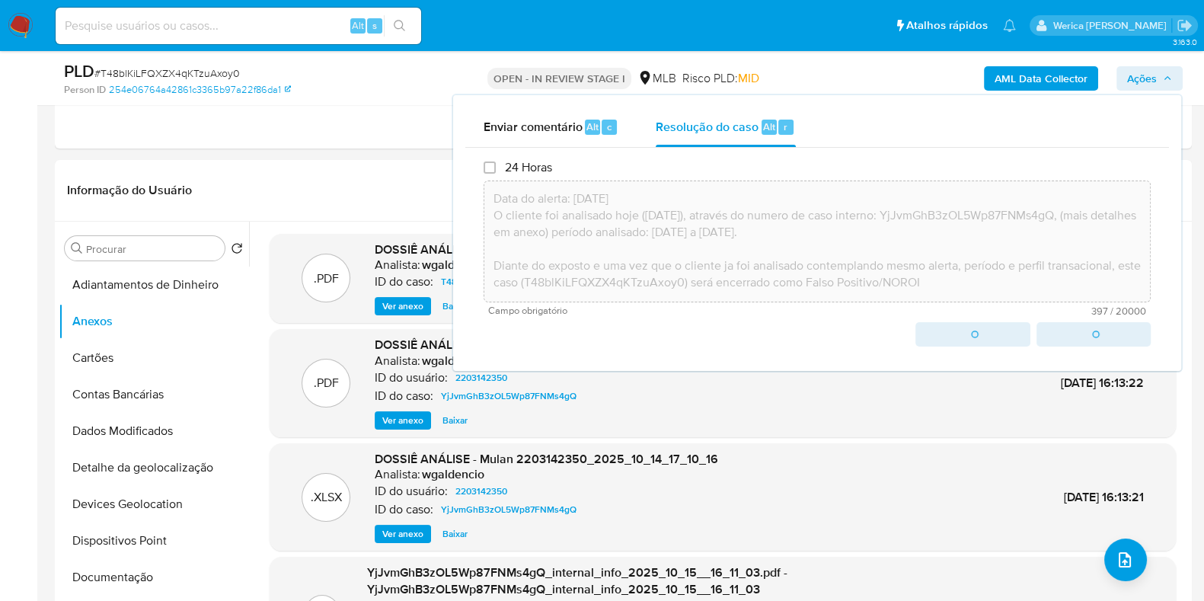
type textarea "Data do alerta: 12/10/2025 O cliente foi analisado hoje (15/10/2025), através d…"
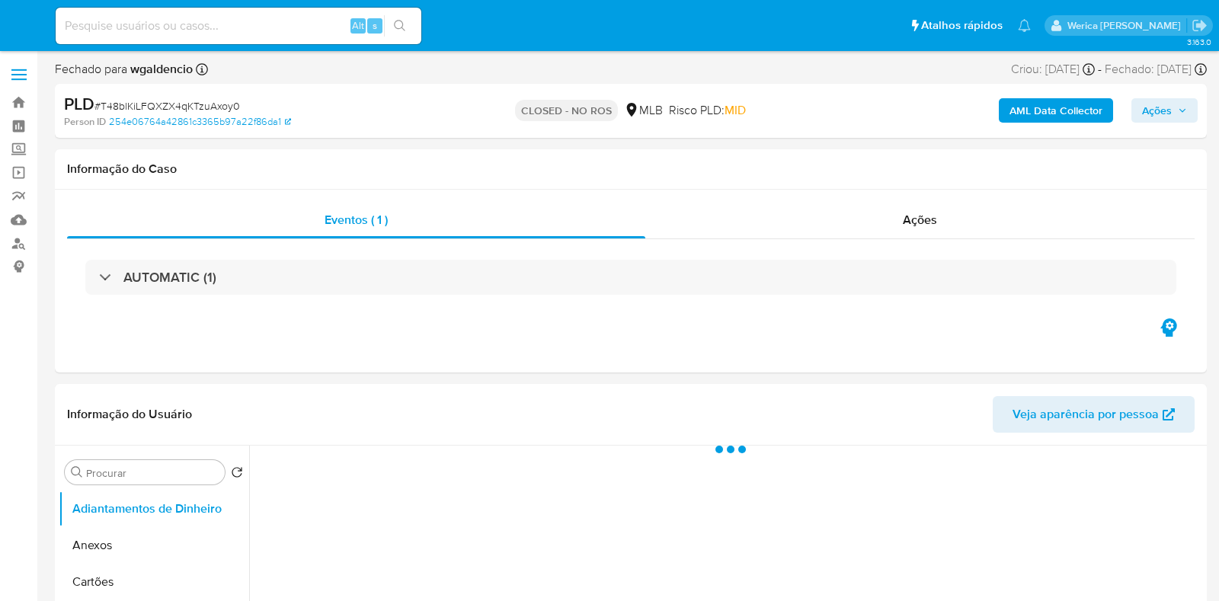
select select "10"
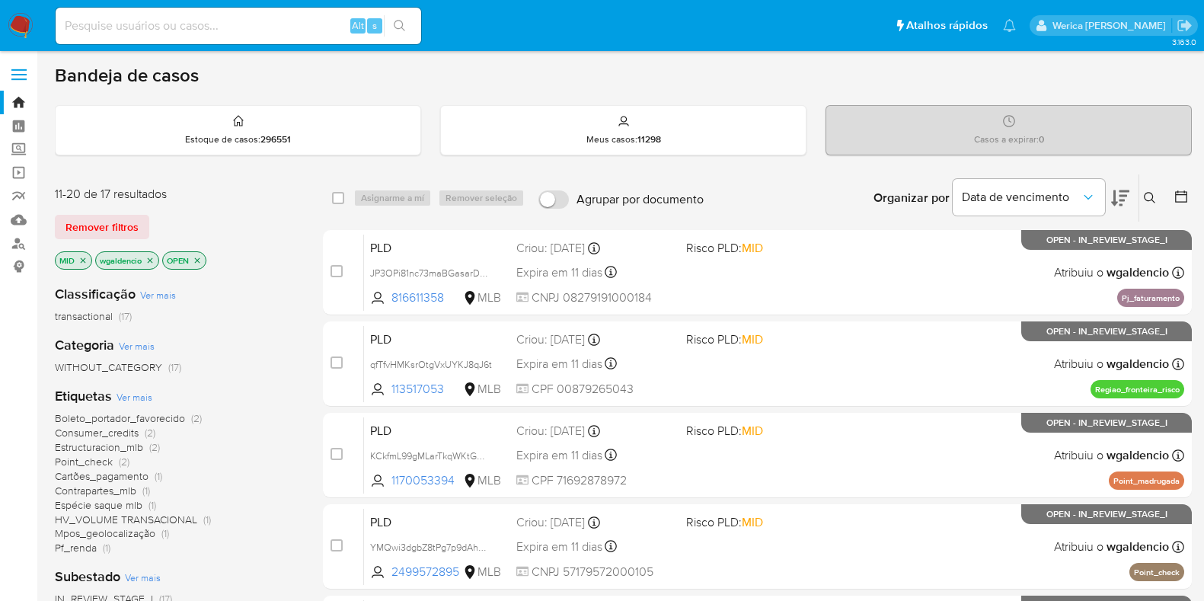
scroll to position [380, 0]
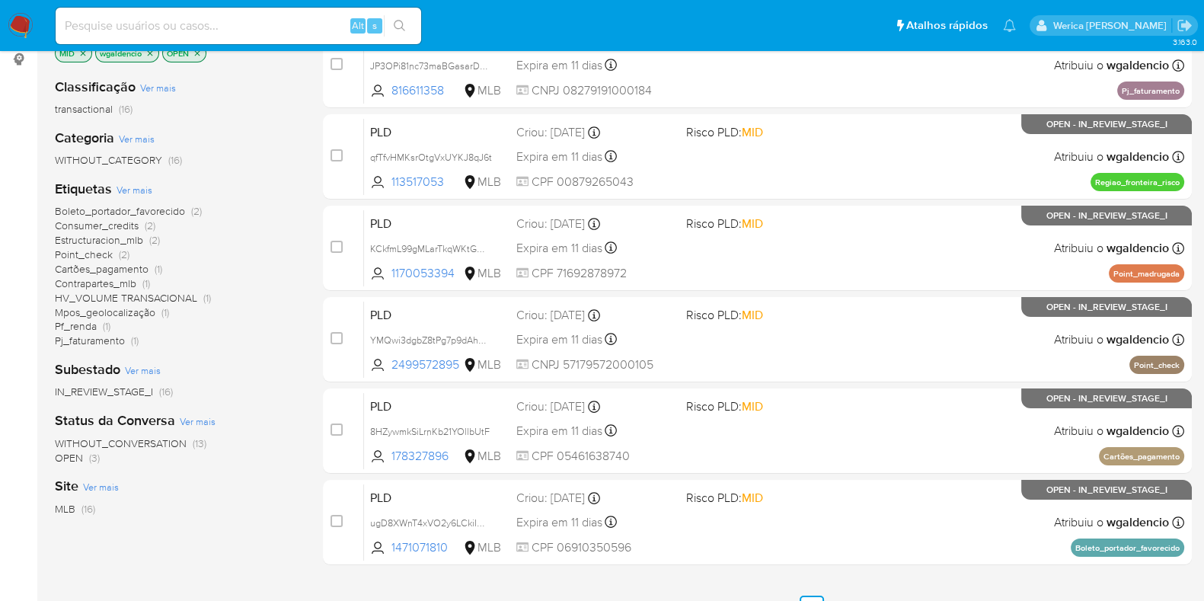
scroll to position [286, 0]
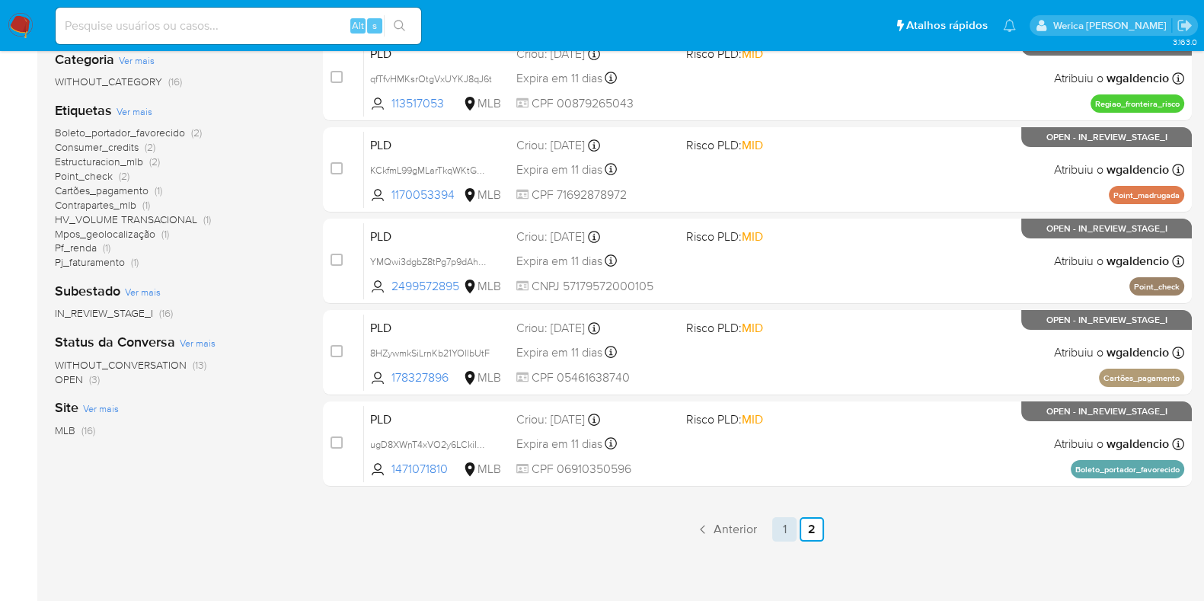
click at [782, 526] on link "1" at bounding box center [784, 529] width 24 height 24
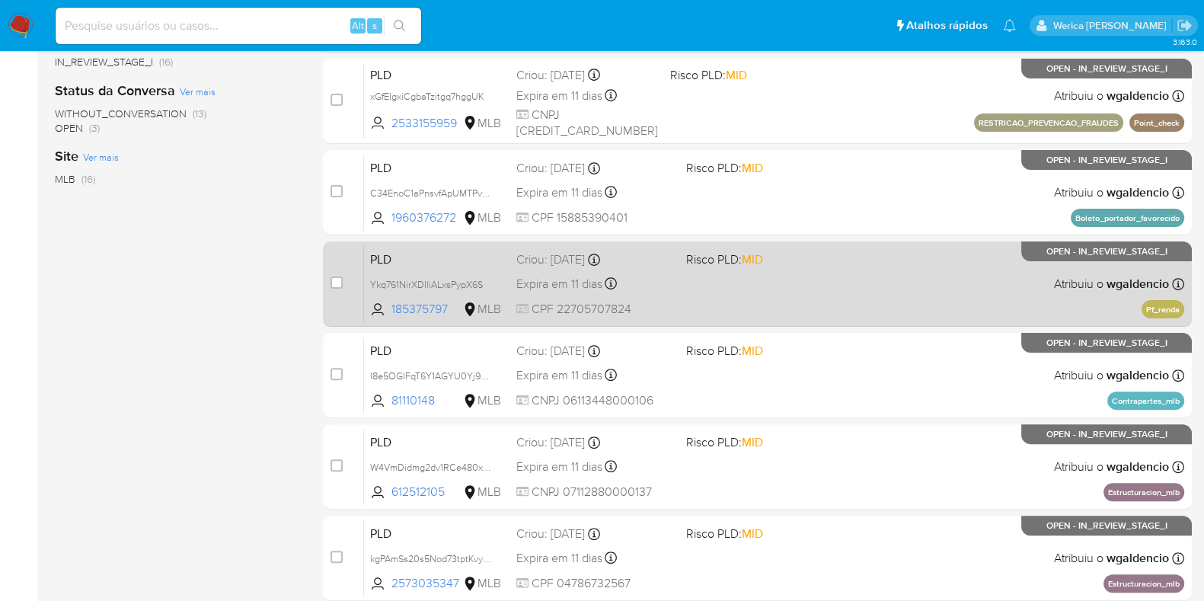
scroll to position [654, 0]
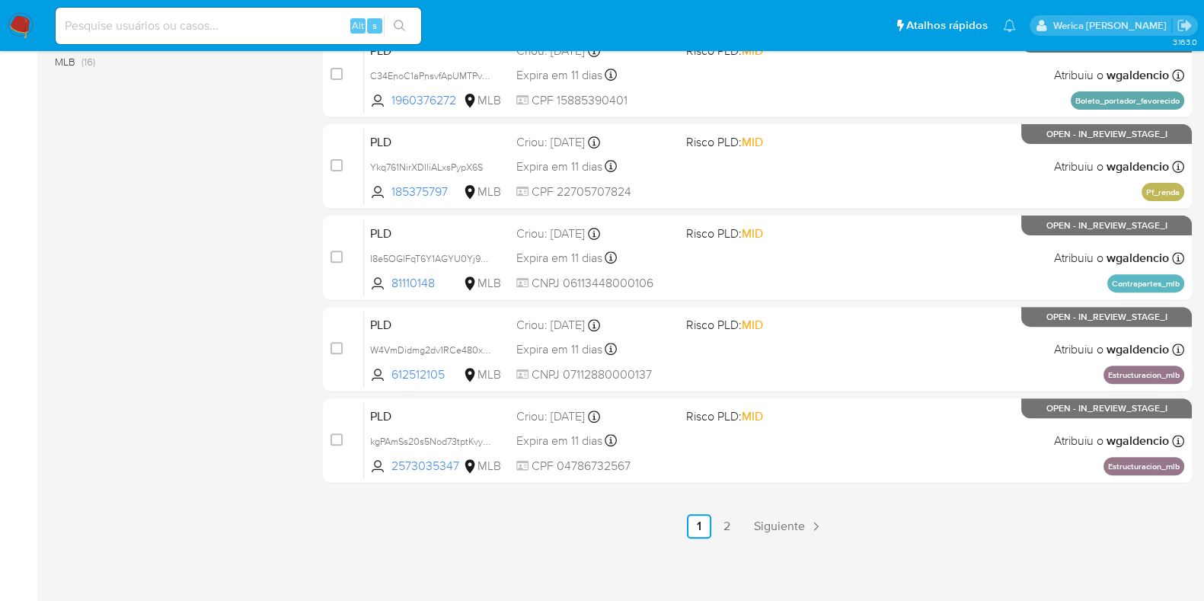
click at [725, 532] on link "2" at bounding box center [727, 526] width 24 height 24
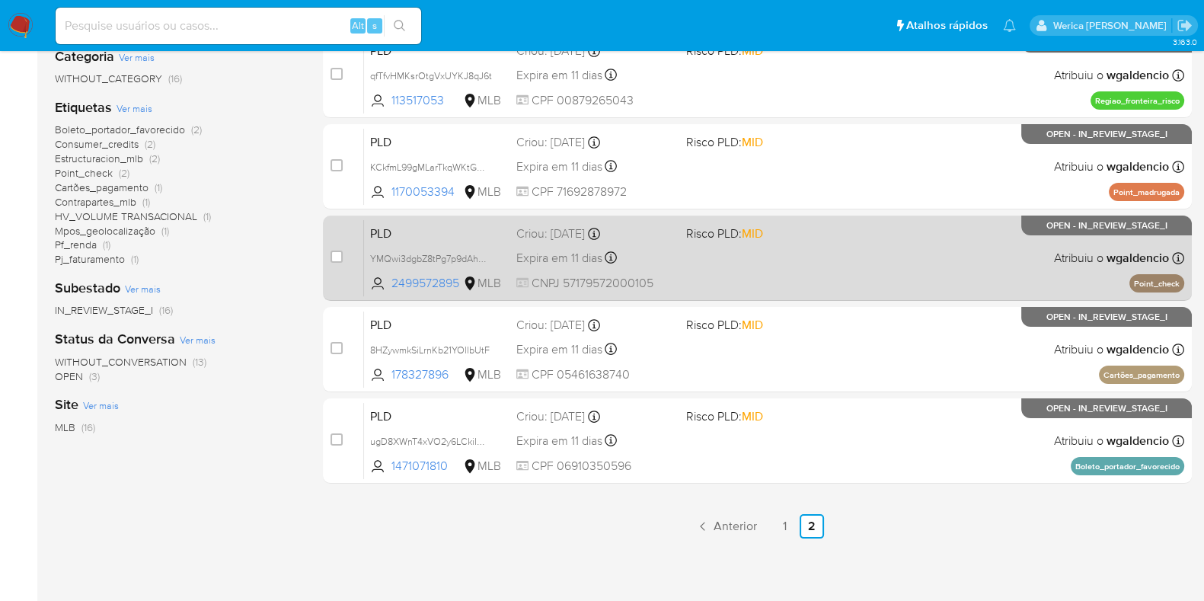
scroll to position [325, 0]
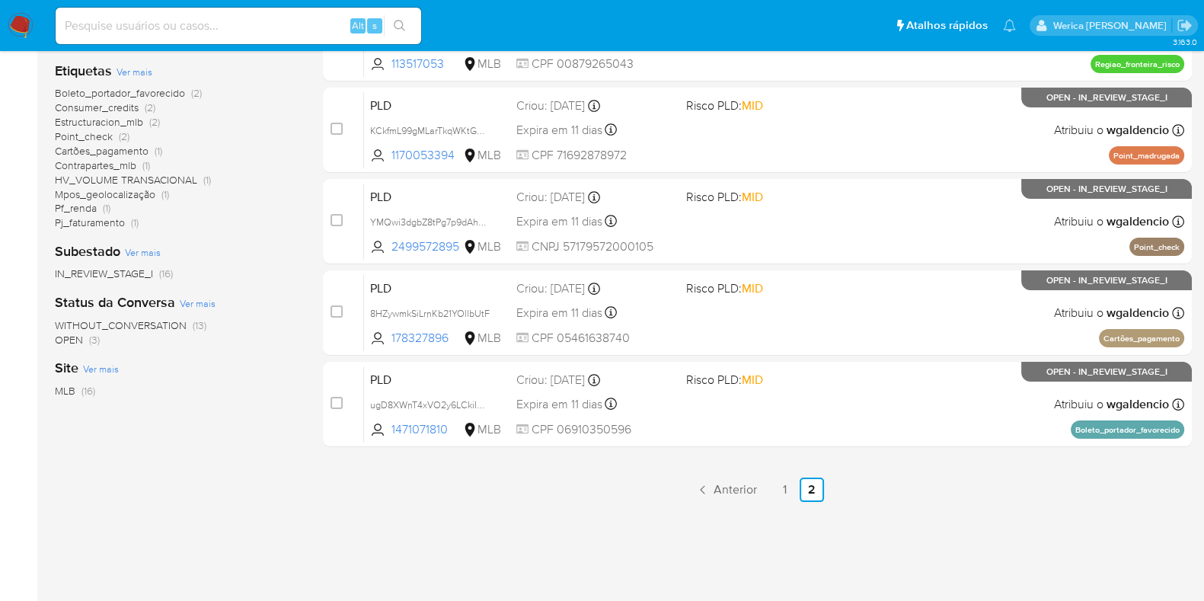
click at [766, 490] on ul "Anterior 1 2 Siguiente" at bounding box center [757, 490] width 869 height 24
click at [790, 485] on link "1" at bounding box center [784, 490] width 24 height 24
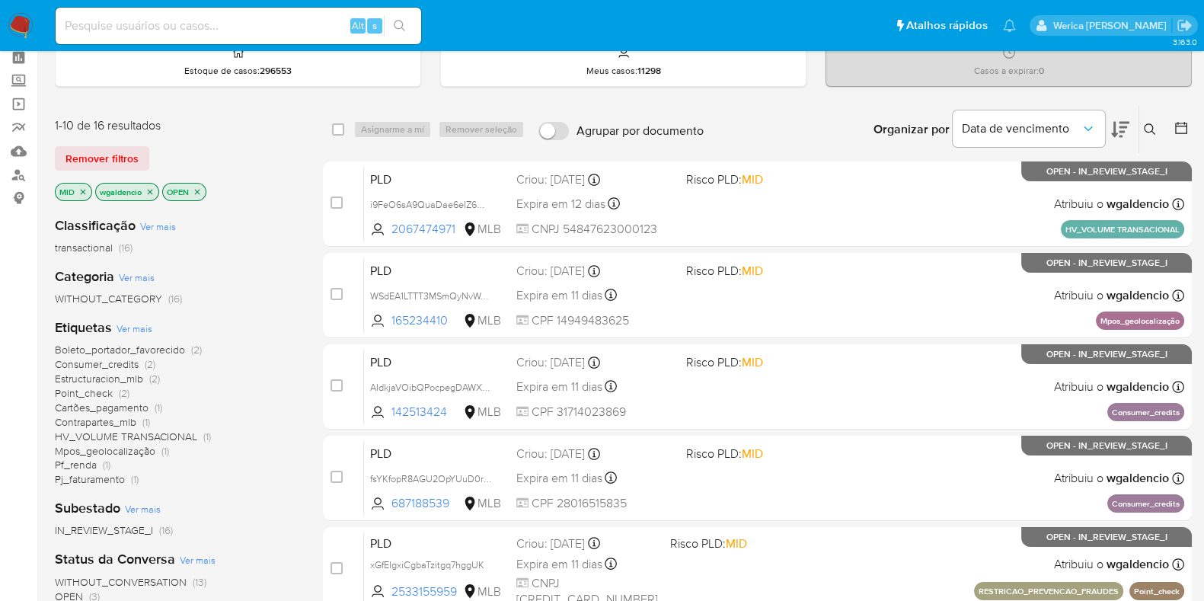
scroll to position [94, 0]
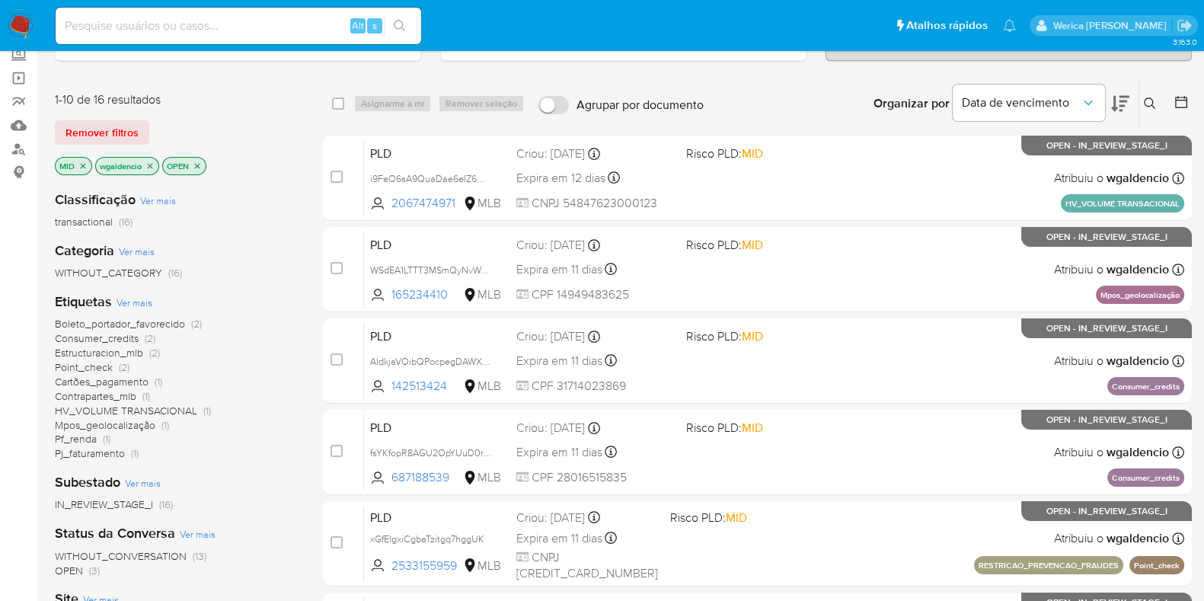
click at [130, 357] on span "Estructuracion_mlb" at bounding box center [99, 352] width 88 height 15
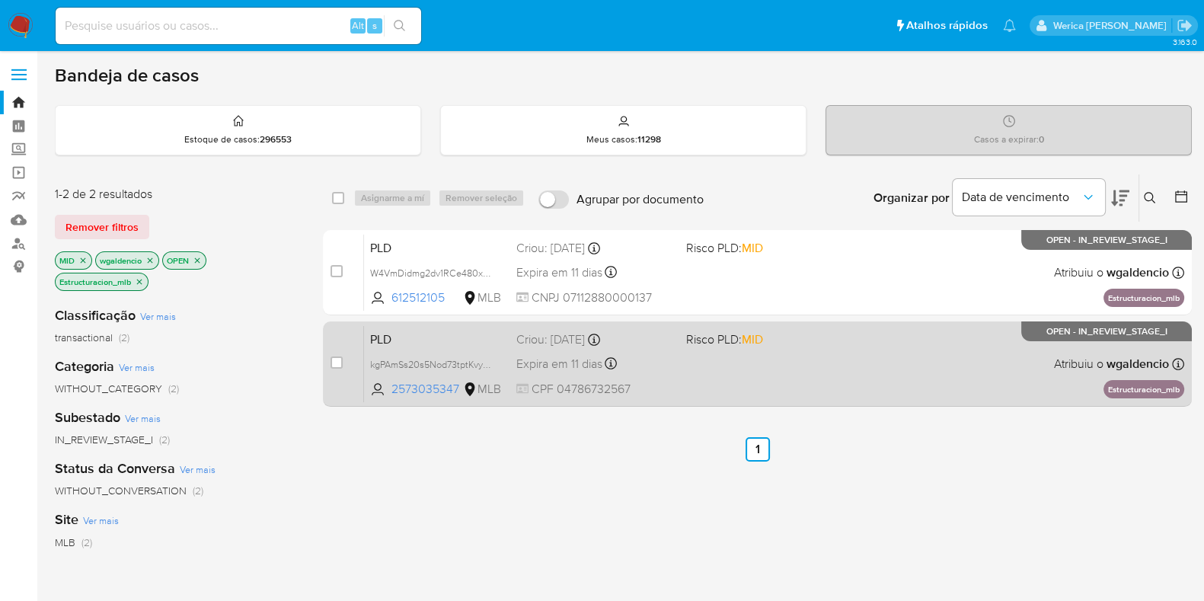
click at [824, 352] on div "PLD kgPAmSs20s5Nod73tptKvyPX 2573035347 MLB Risco PLD: MID Criou: 12/09/2025 Cr…" at bounding box center [774, 363] width 820 height 77
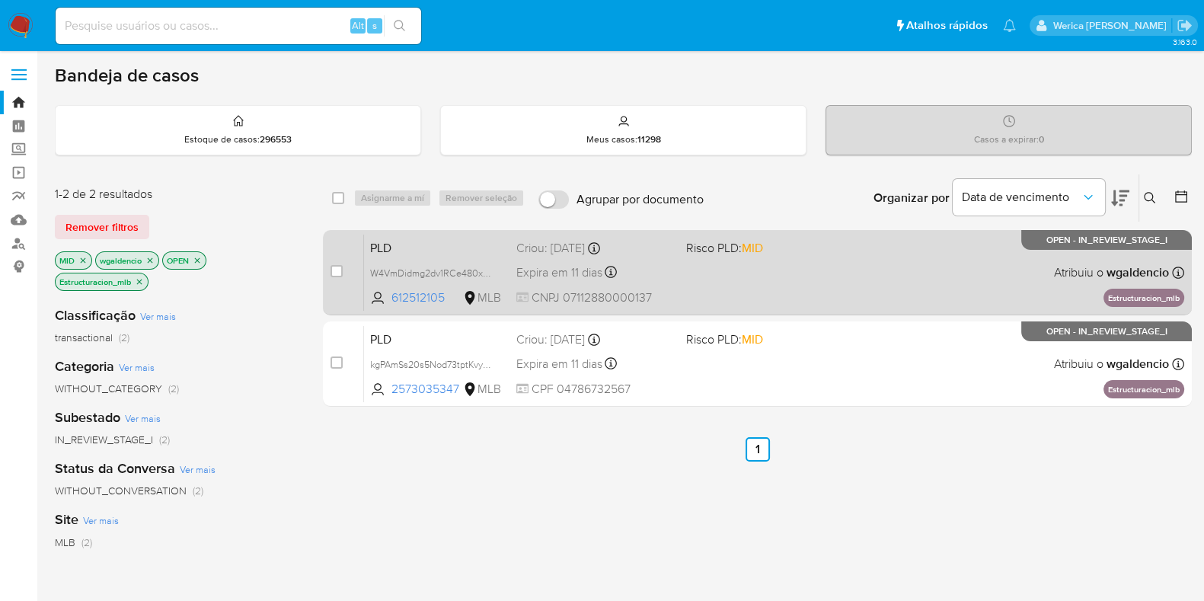
click at [788, 280] on div "PLD W4VmDidmg2dv1RCe480xd8Bs 612512105 MLB Risco PLD: MID Criou: 12/09/2025 Cri…" at bounding box center [774, 272] width 820 height 77
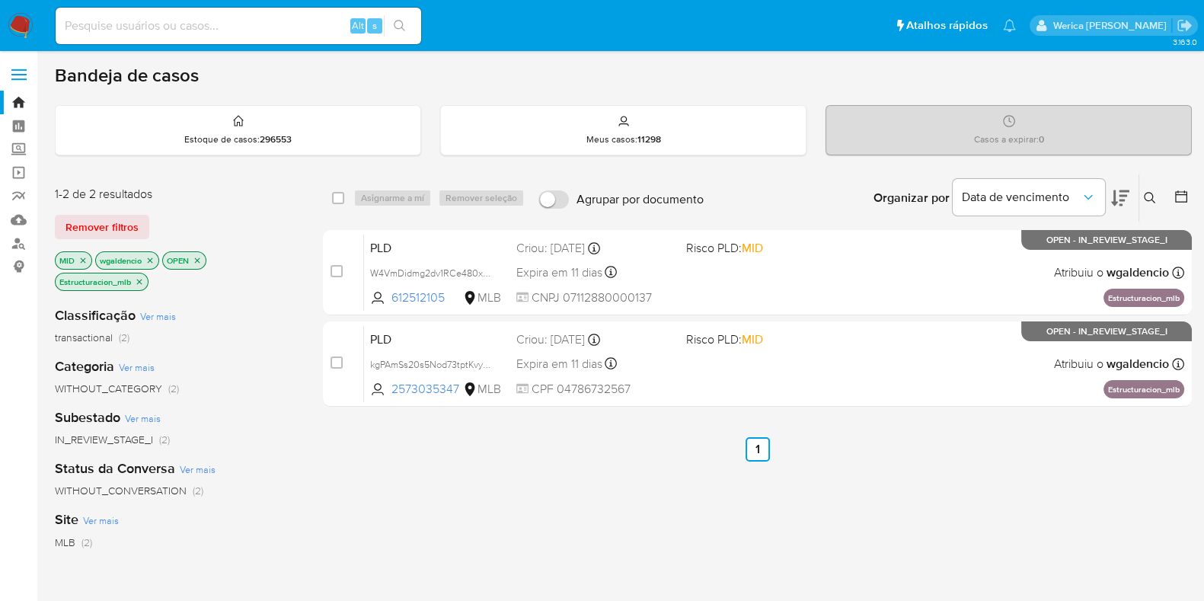
click at [135, 283] on icon "close-filter" at bounding box center [139, 281] width 9 height 9
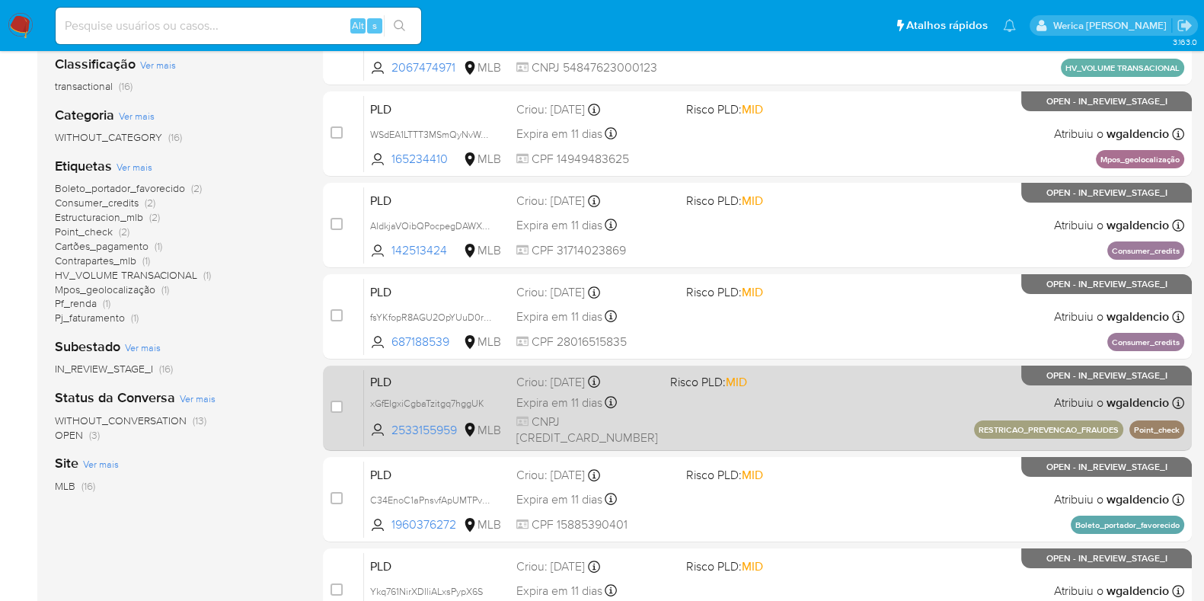
scroll to position [286, 0]
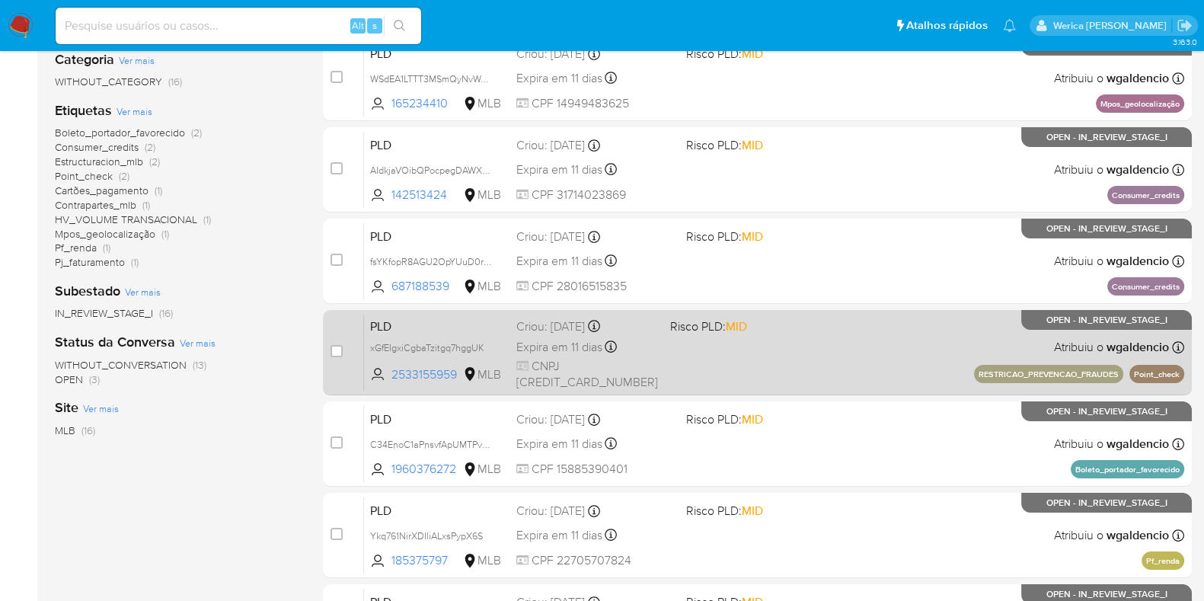
click at [865, 350] on div "PLD xGfEIgxiCgbaTzitgq7hggUK 2533155959 MLB Risco PLD: MID Criou: 12/09/2025 Cr…" at bounding box center [774, 352] width 820 height 77
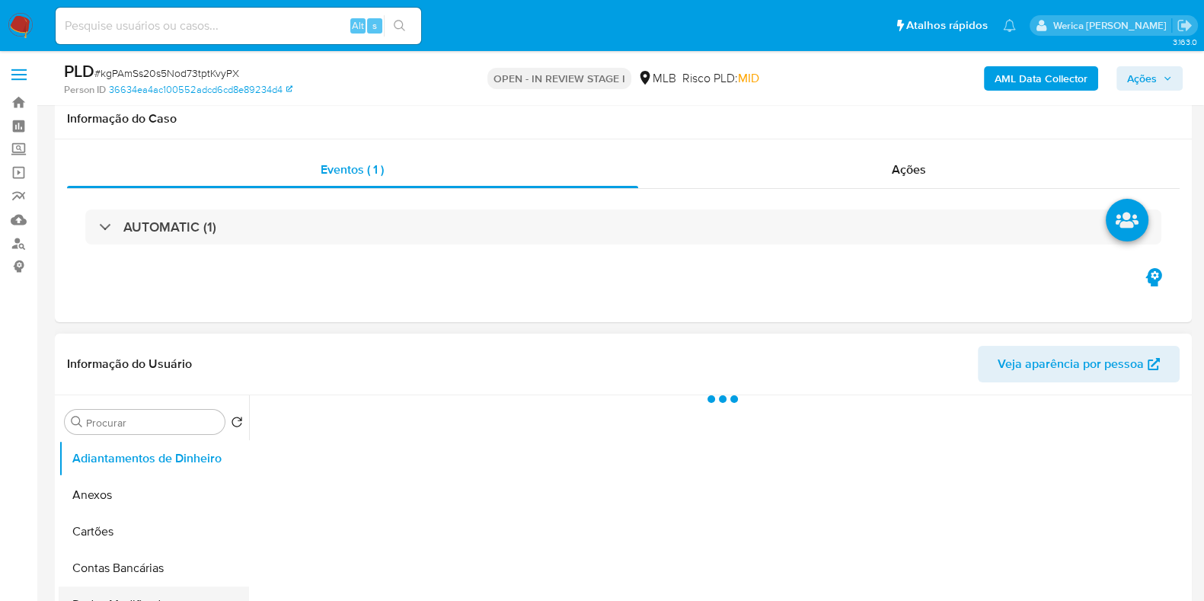
scroll to position [190, 0]
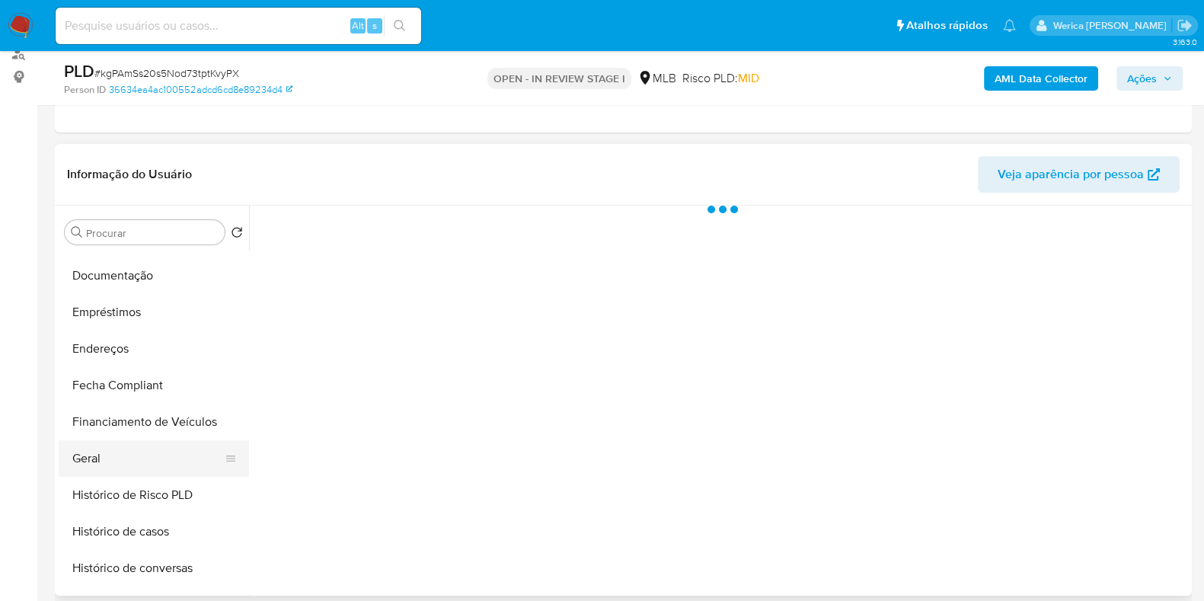
select select "10"
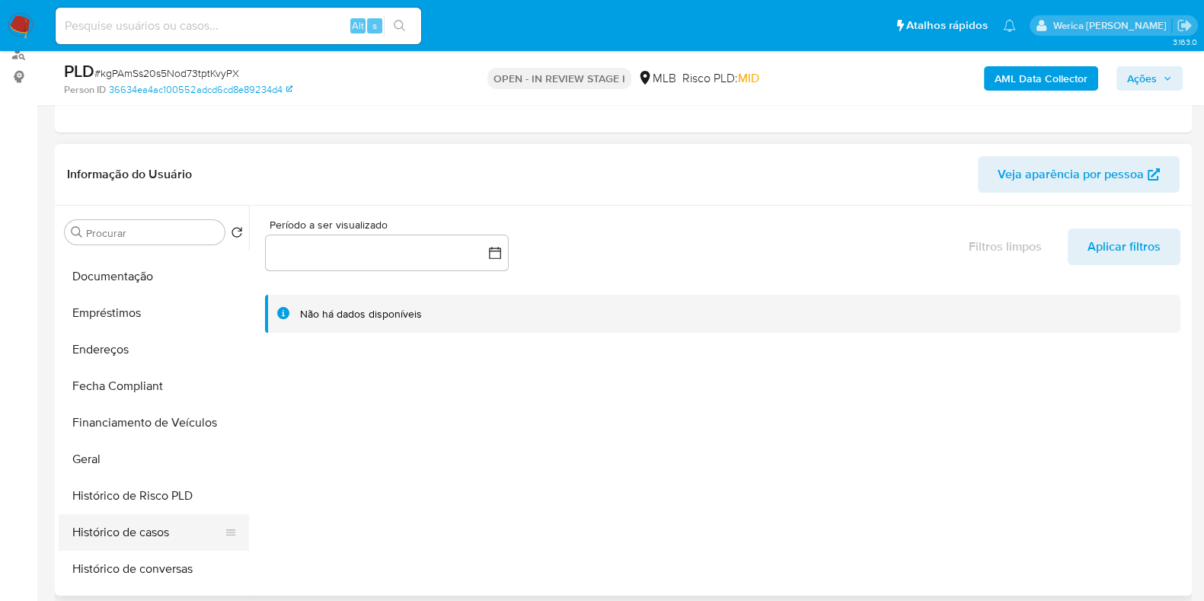
click at [149, 529] on button "Histórico de casos" at bounding box center [148, 532] width 178 height 37
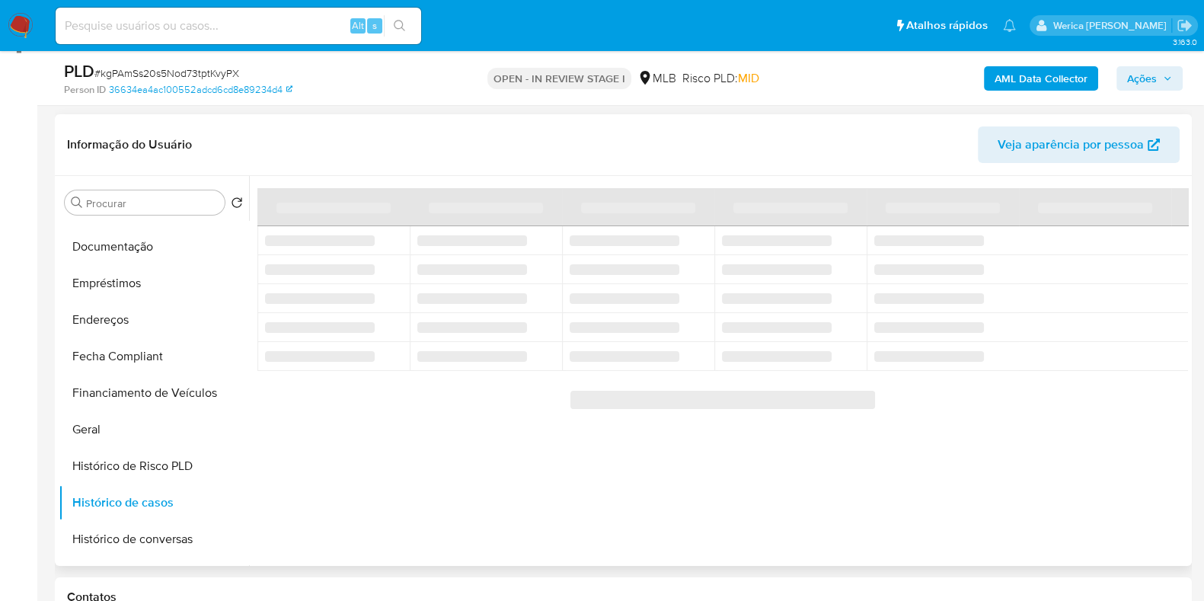
scroll to position [190, 0]
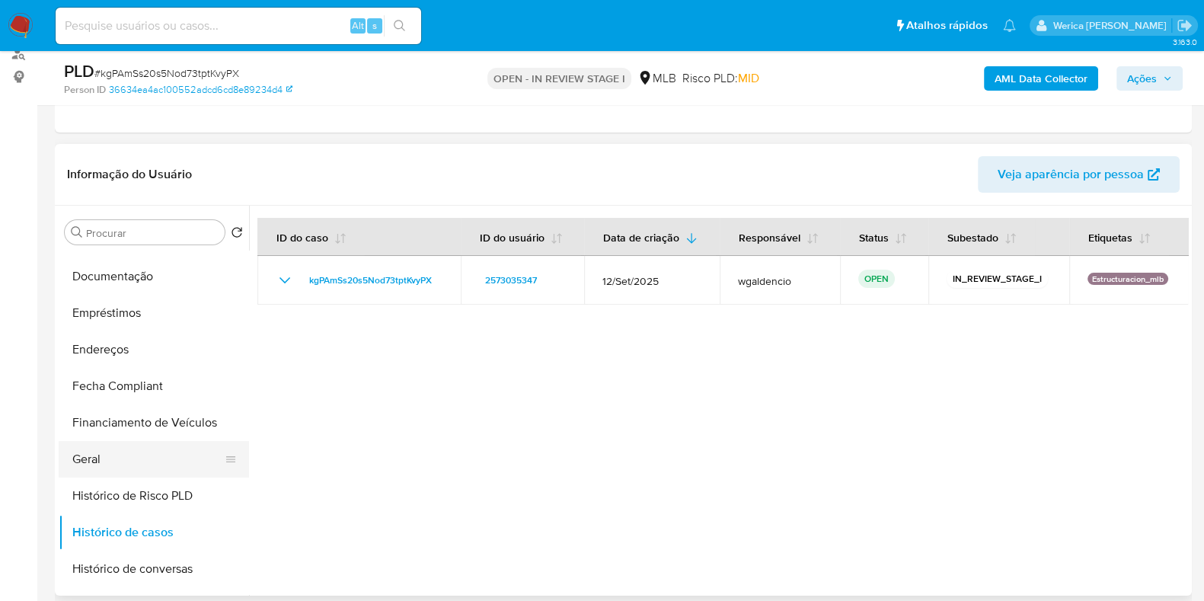
click at [110, 468] on button "Geral" at bounding box center [148, 459] width 178 height 37
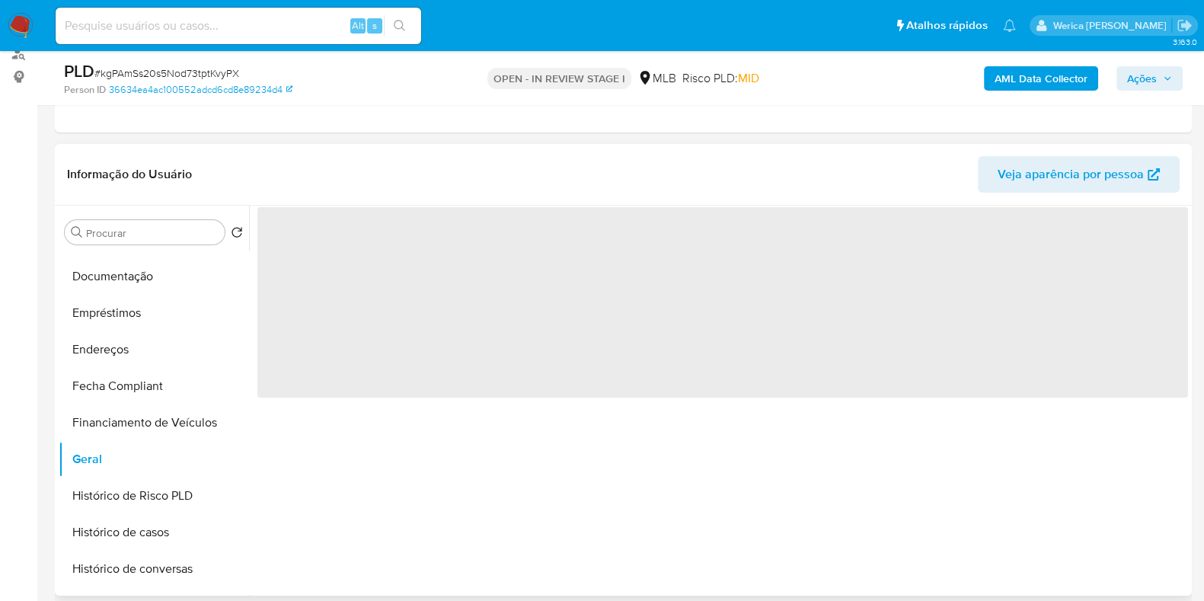
click at [344, 319] on span "‌" at bounding box center [722, 302] width 931 height 190
click at [347, 314] on span "‌" at bounding box center [722, 302] width 931 height 190
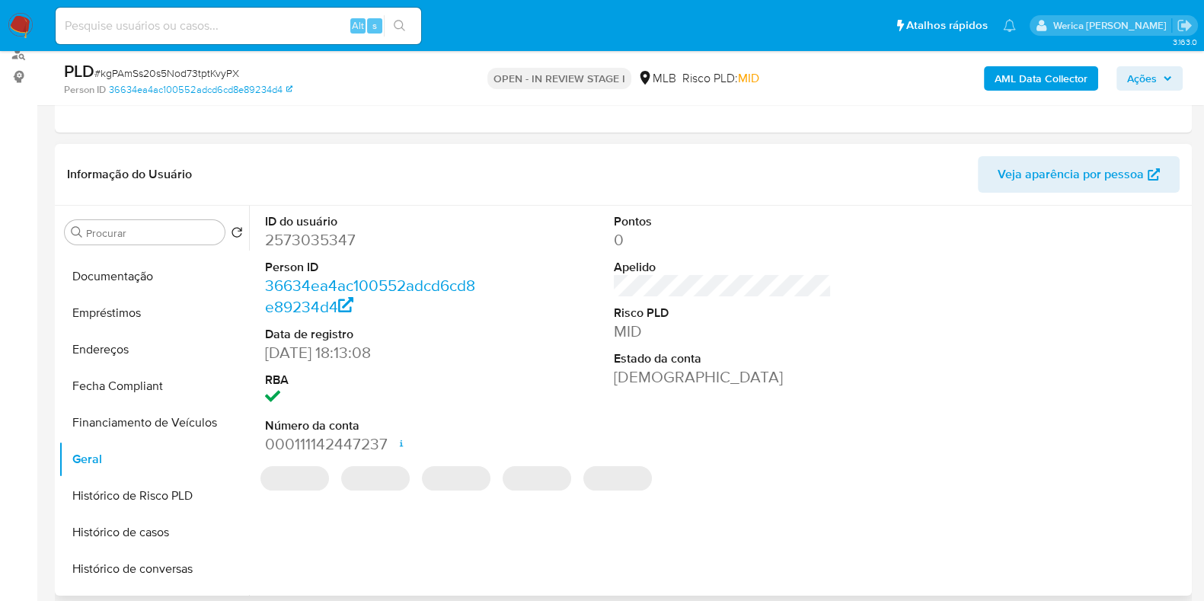
drag, startPoint x: 303, startPoint y: 242, endPoint x: 301, endPoint y: 250, distance: 8.0
click at [301, 250] on dl "ID do usuário 2573035347 Person ID 36634ea4ac100552adcd6cd8e89234d4 Data de reg…" at bounding box center [374, 334] width 218 height 242
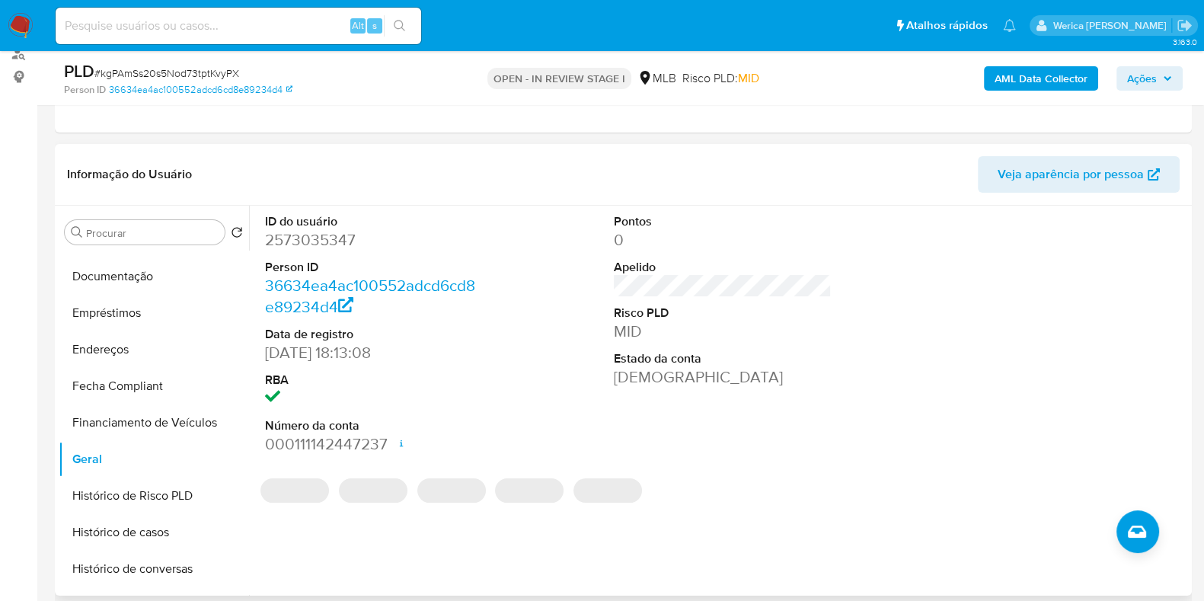
click at [301, 237] on dd "2573035347" at bounding box center [374, 239] width 218 height 21
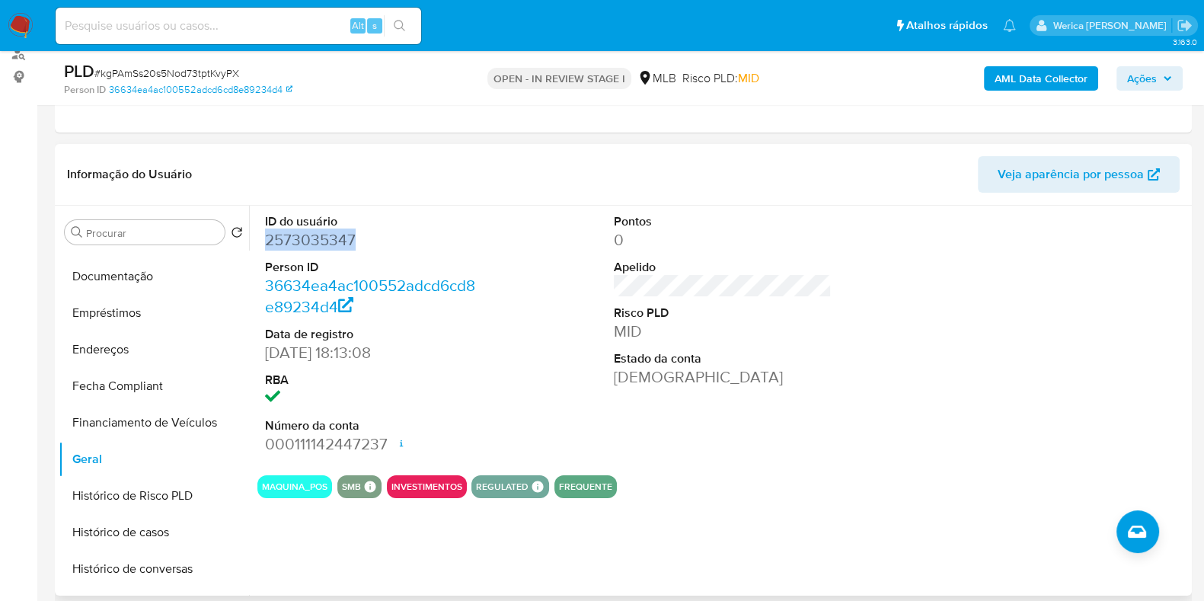
click at [301, 237] on dd "2573035347" at bounding box center [374, 239] width 218 height 21
copy dd "2573035347"
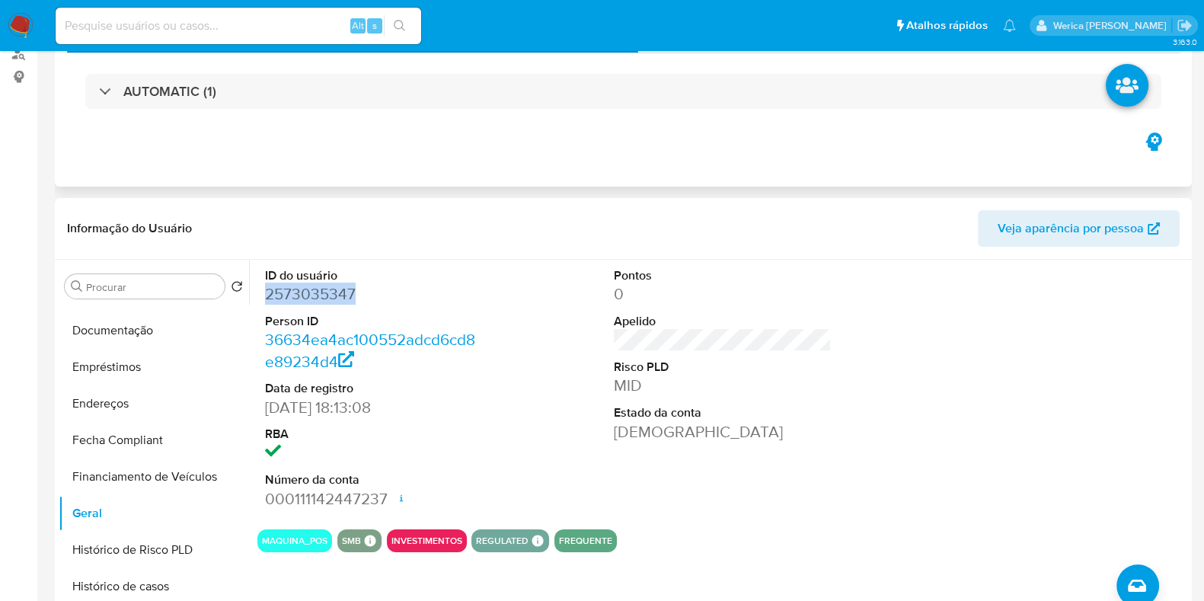
scroll to position [0, 0]
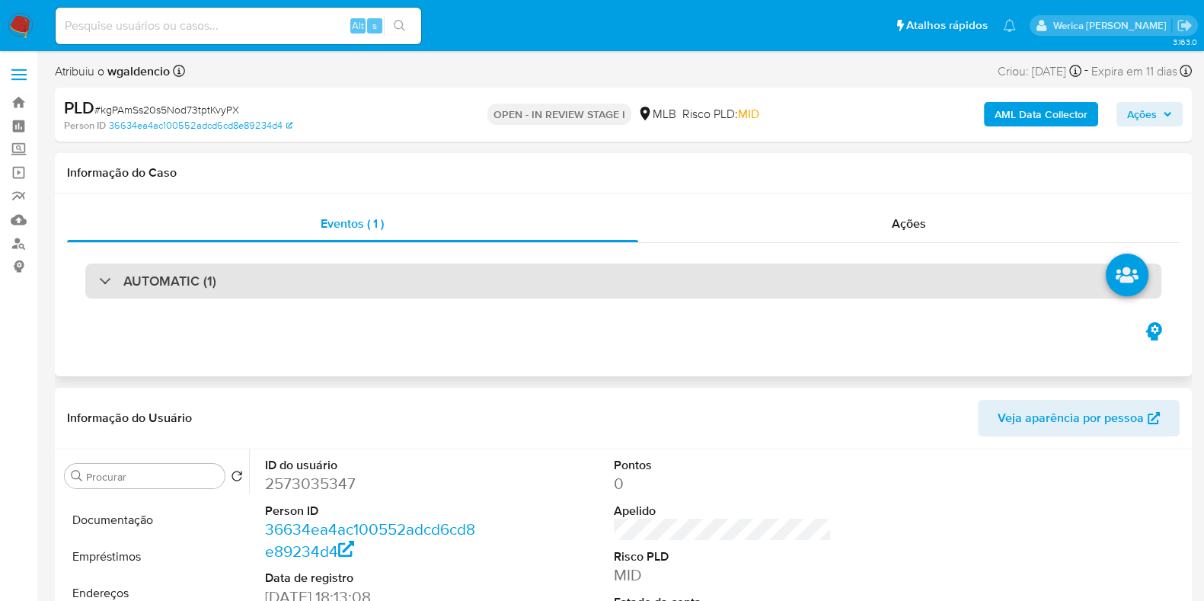
click at [576, 273] on div "AUTOMATIC (1)" at bounding box center [623, 281] width 1076 height 35
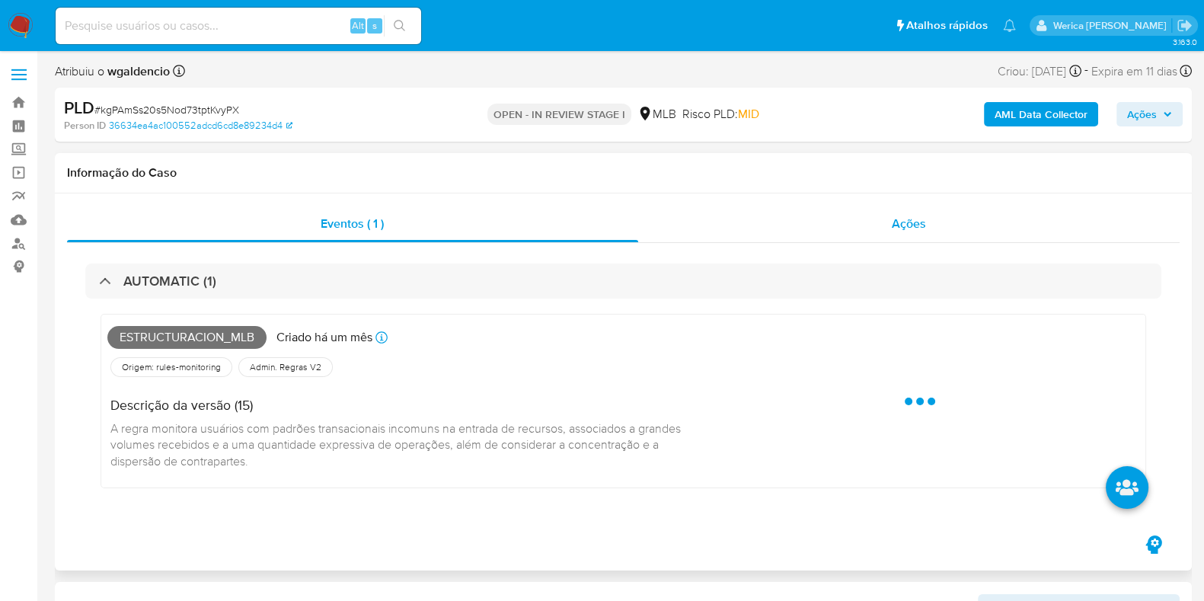
click at [908, 226] on span "Ações" at bounding box center [909, 224] width 34 height 18
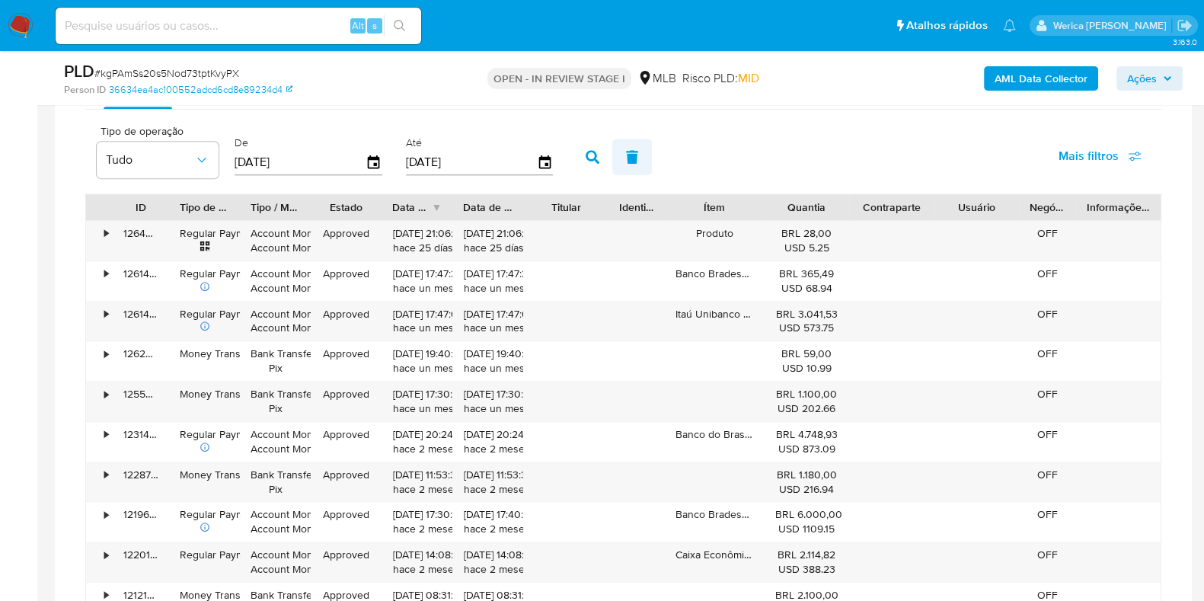
scroll to position [1237, 0]
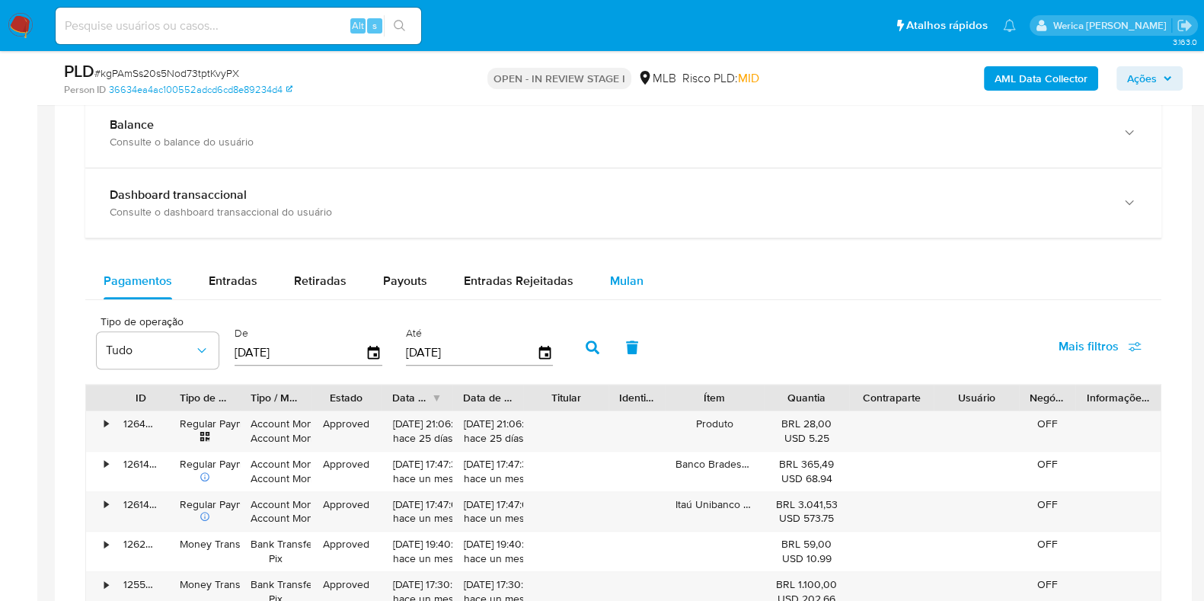
click at [610, 278] on span "Mulan" at bounding box center [627, 281] width 34 height 18
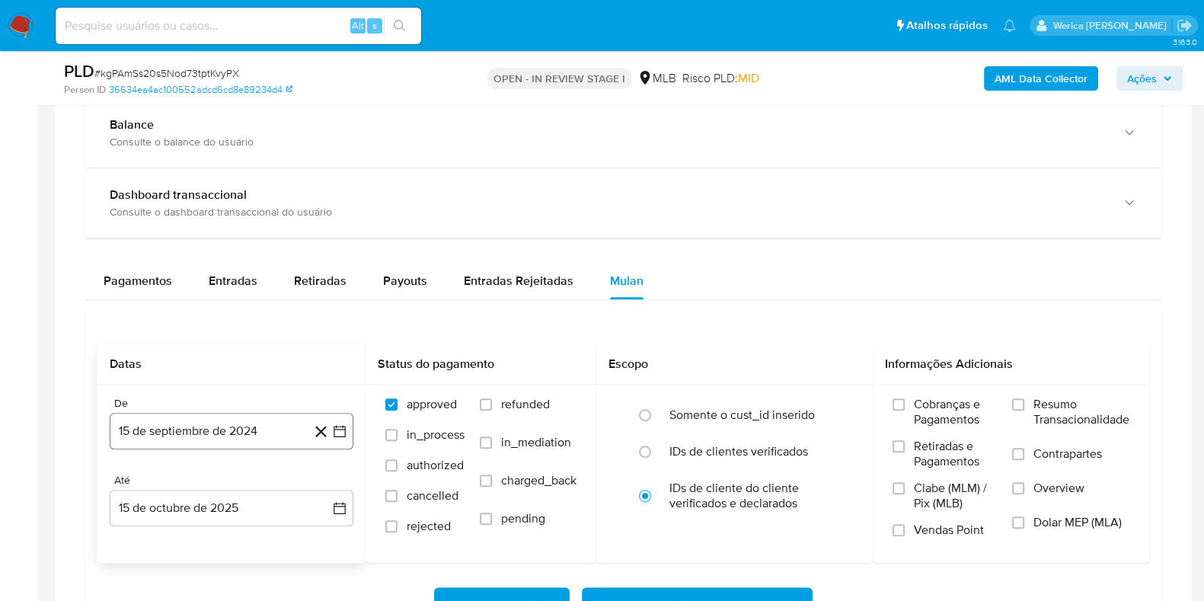
click at [200, 422] on button "15 de septiembre de 2024" at bounding box center [232, 431] width 244 height 37
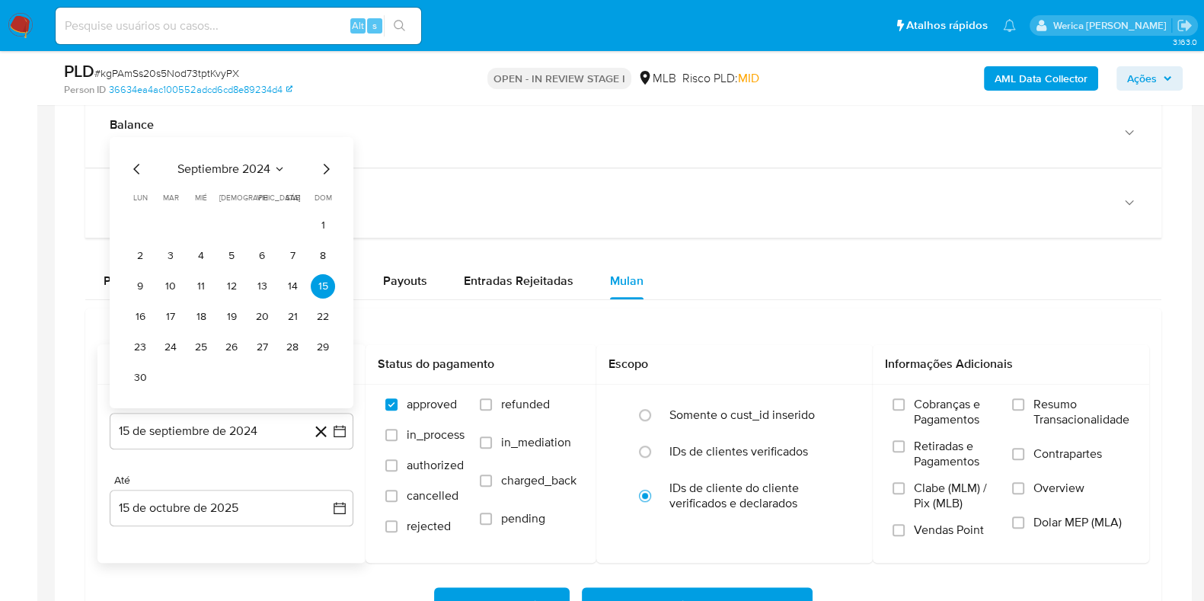
click at [241, 165] on span "septiembre 2024" at bounding box center [223, 168] width 93 height 15
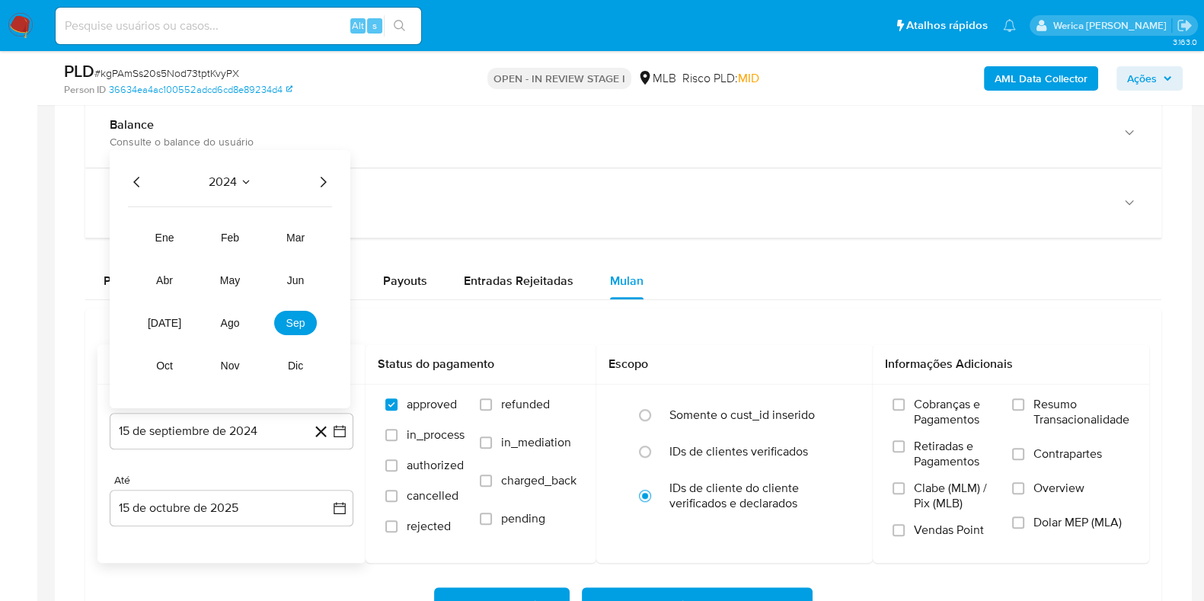
click at [318, 177] on icon "Año siguiente" at bounding box center [323, 182] width 18 height 18
click at [228, 324] on span "ago" at bounding box center [230, 323] width 19 height 12
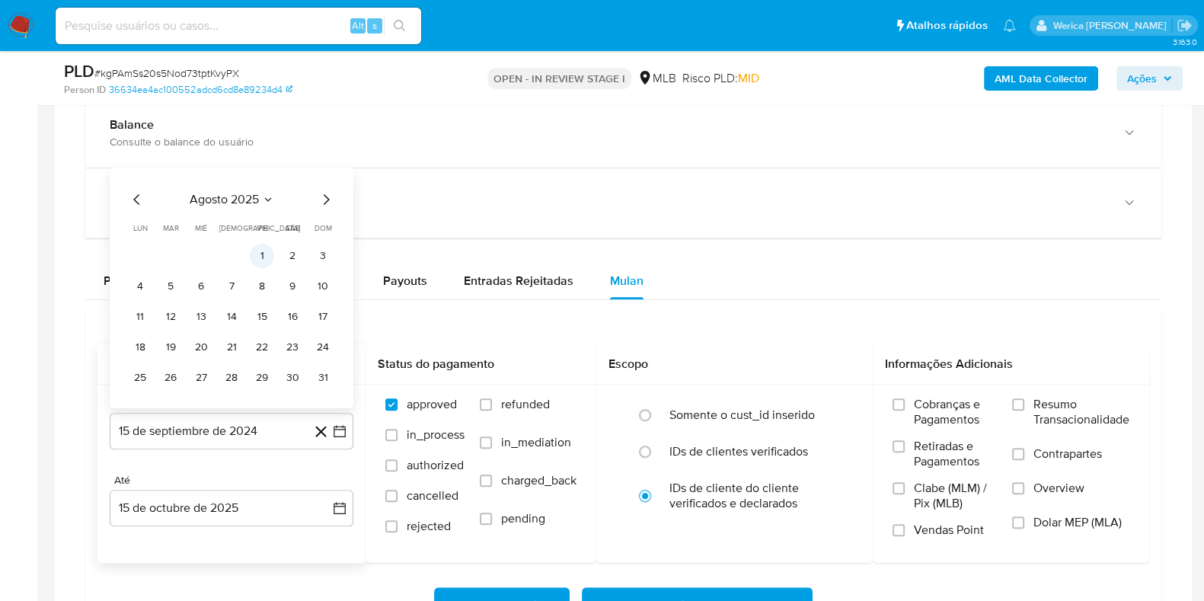
click at [261, 256] on button "1" at bounding box center [262, 256] width 24 height 24
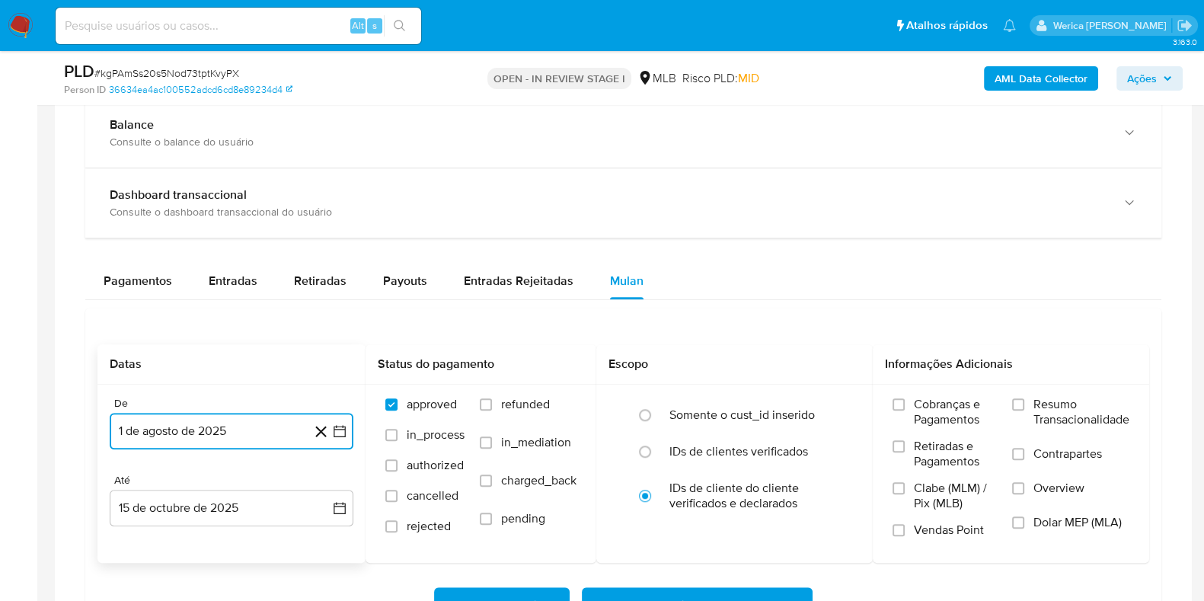
scroll to position [1428, 0]
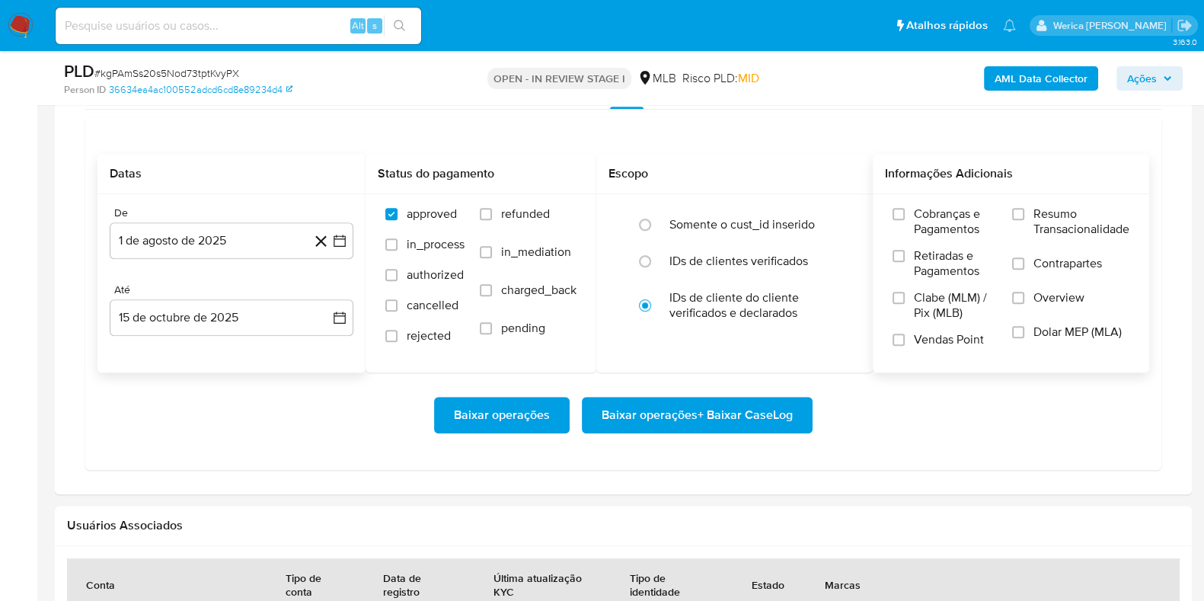
click at [1086, 258] on span "Contrapartes" at bounding box center [1068, 263] width 69 height 15
click at [1025, 258] on input "Contrapartes" at bounding box center [1018, 263] width 12 height 12
click at [1070, 219] on span "Resumo Transacionalidade" at bounding box center [1082, 221] width 96 height 30
click at [1025, 219] on input "Resumo Transacionalidade" at bounding box center [1018, 214] width 12 height 12
click at [1079, 297] on span "Overview" at bounding box center [1059, 297] width 51 height 15
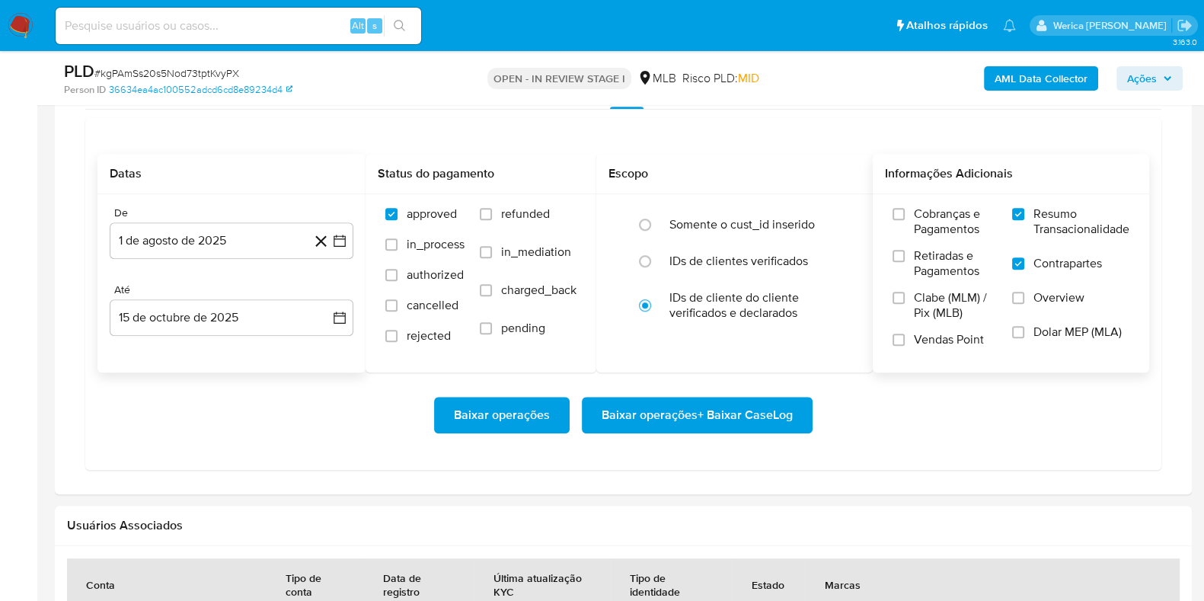
click at [1025, 297] on input "Overview" at bounding box center [1018, 298] width 12 height 12
click at [779, 420] on span "Baixar operações + Baixar CaseLog" at bounding box center [697, 415] width 191 height 34
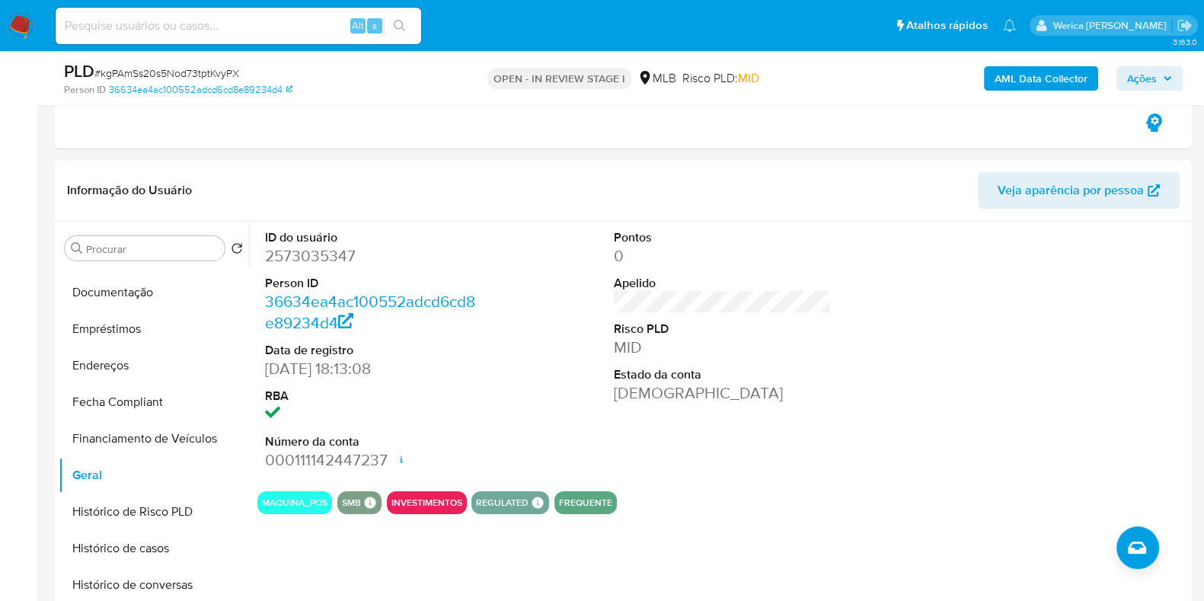
scroll to position [666, 0]
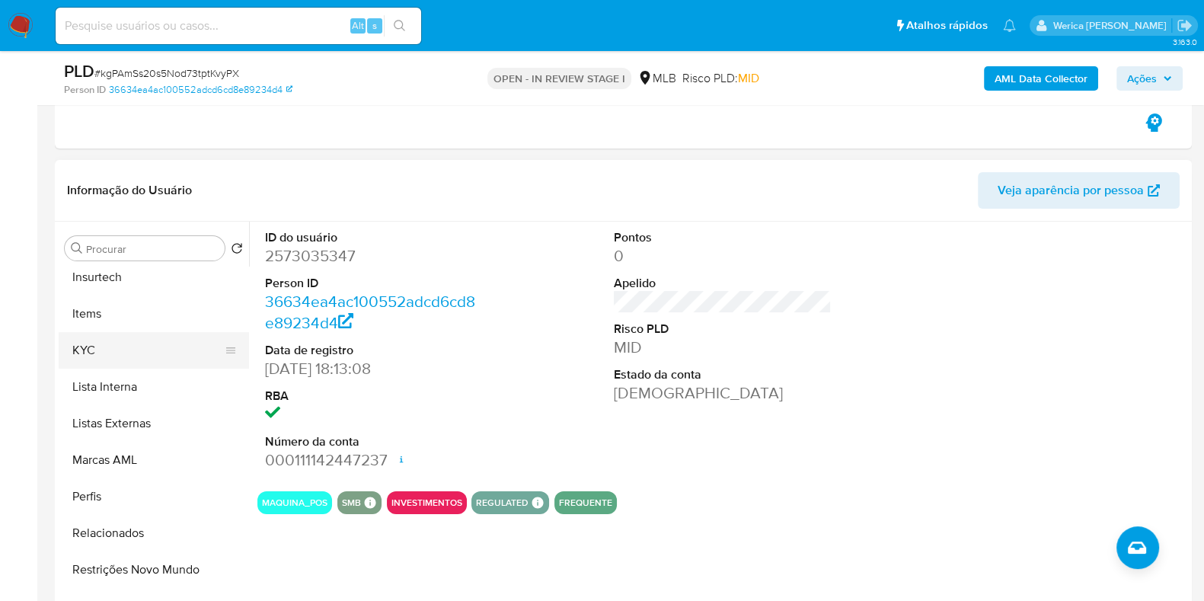
click at [140, 347] on button "KYC" at bounding box center [148, 350] width 178 height 37
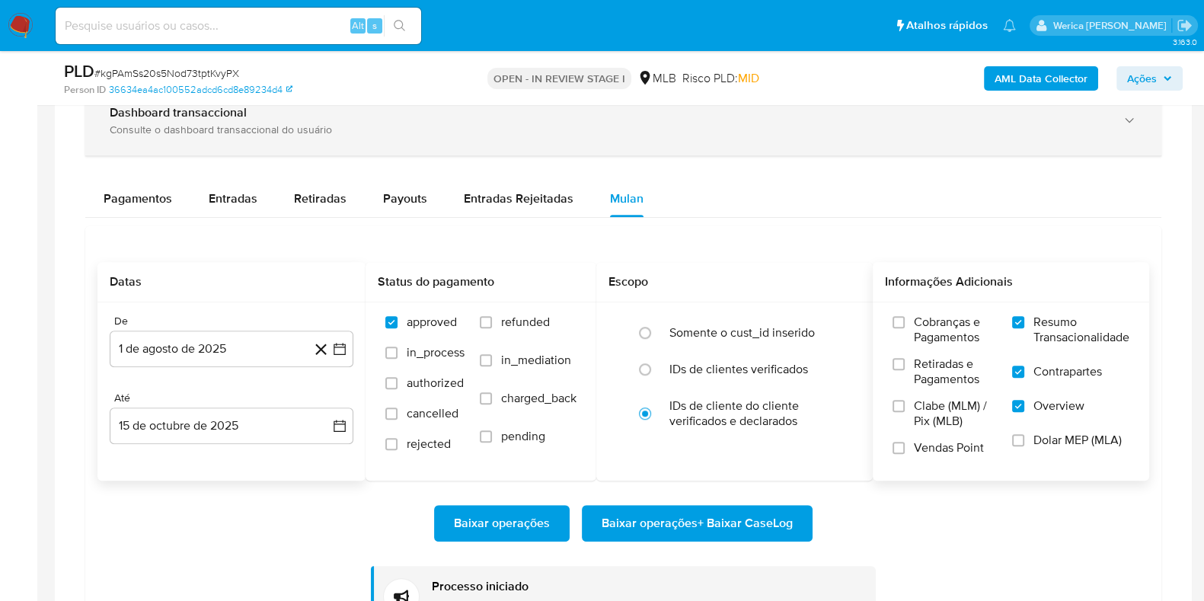
scroll to position [1428, 0]
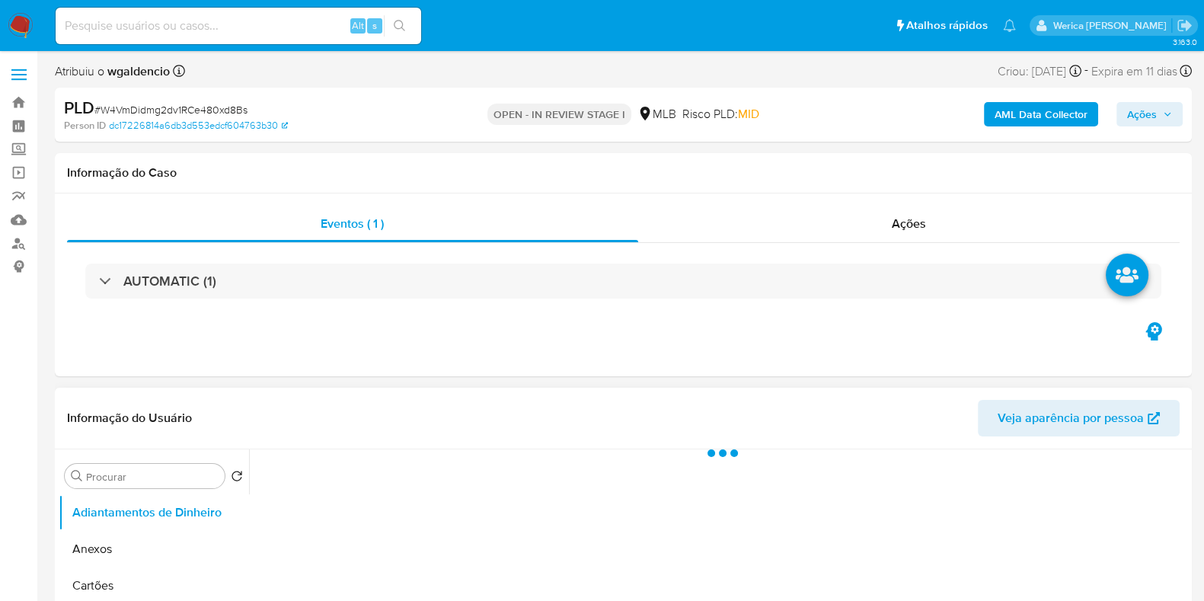
scroll to position [286, 0]
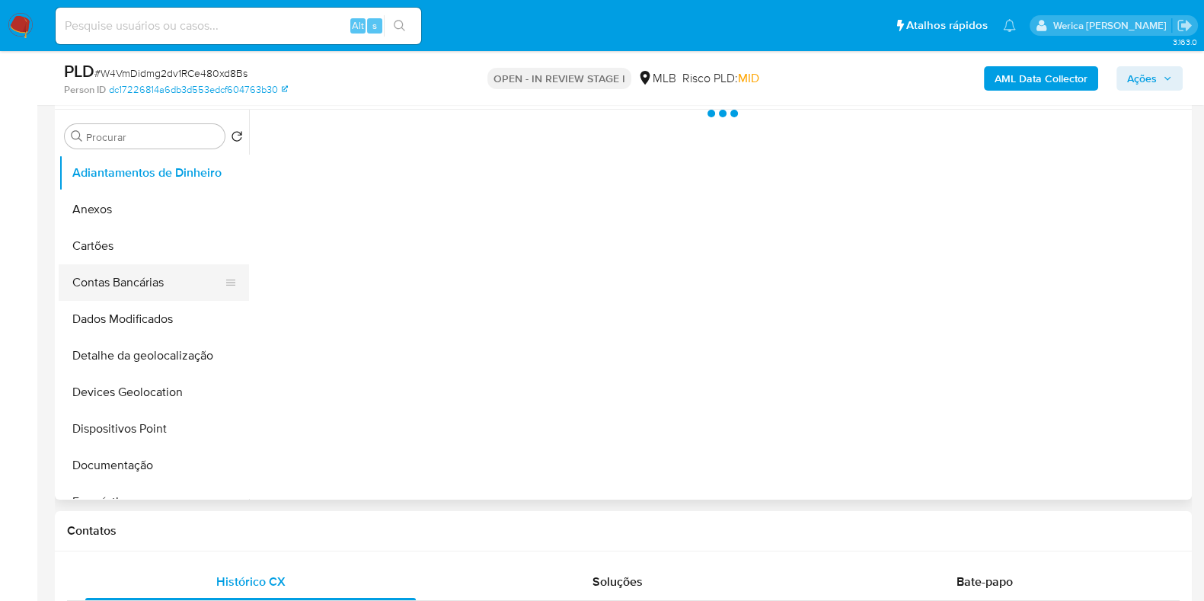
select select "10"
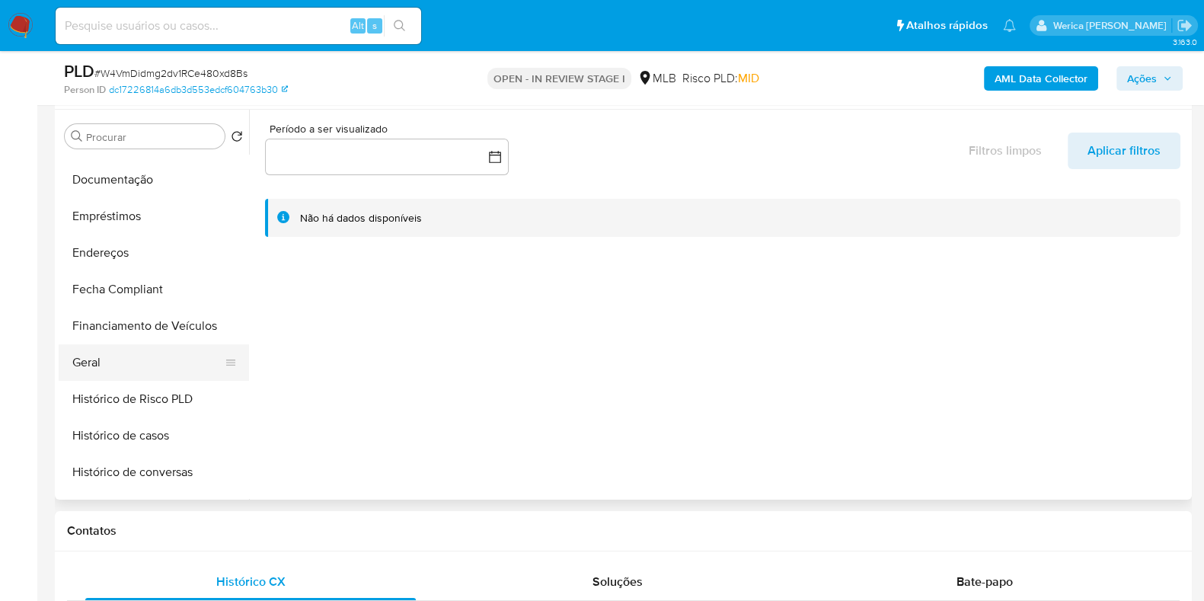
click at [147, 360] on button "Geral" at bounding box center [148, 362] width 178 height 37
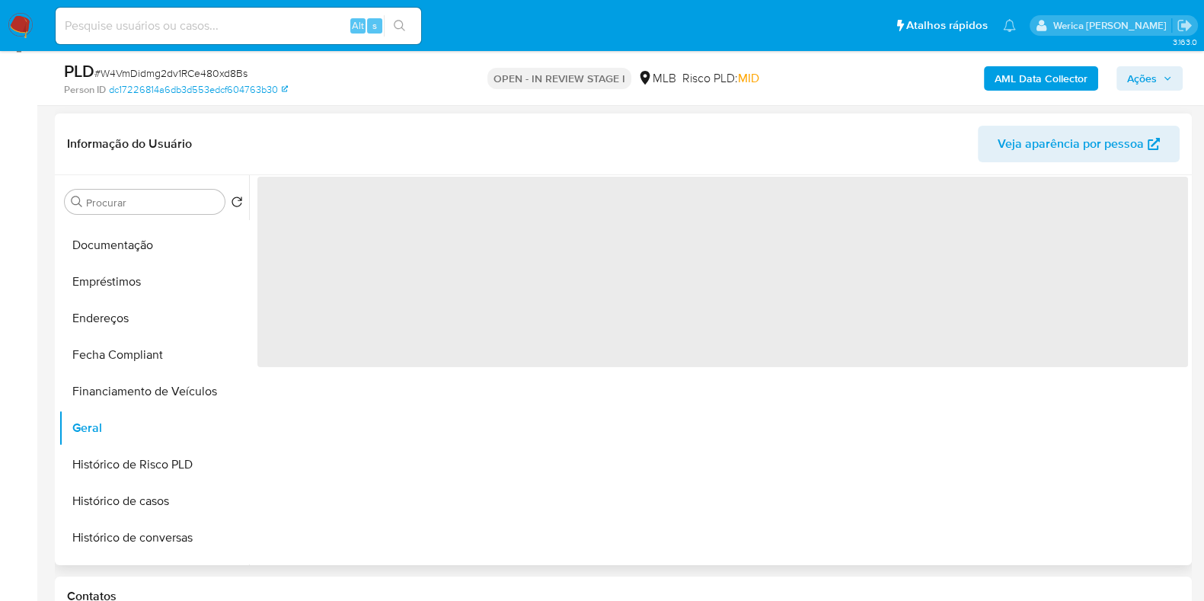
scroll to position [190, 0]
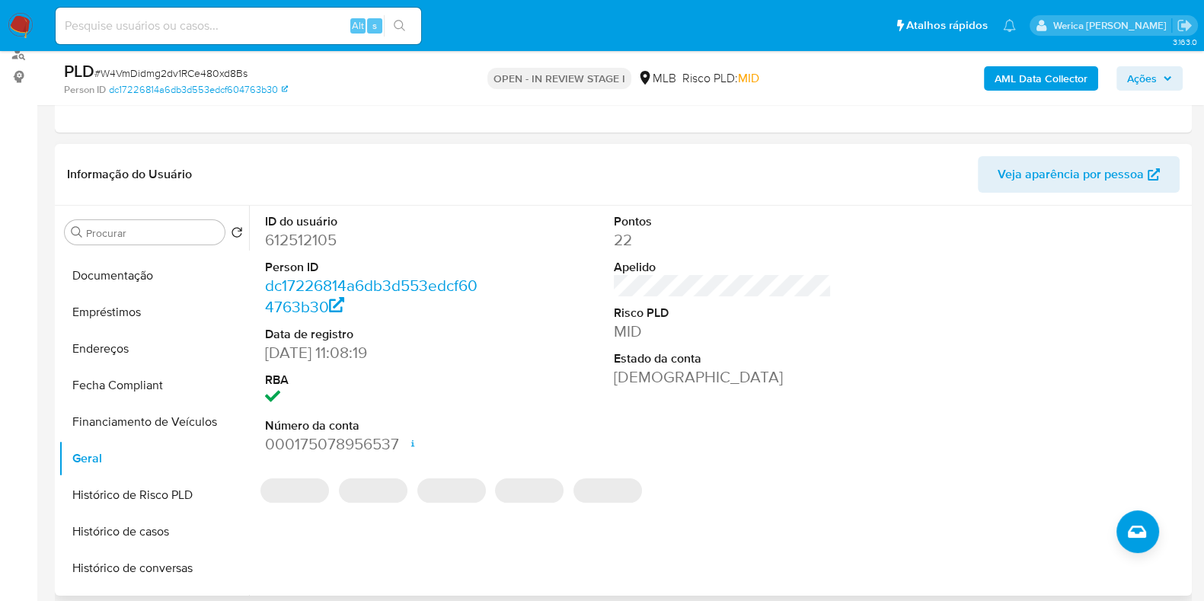
drag, startPoint x: 319, startPoint y: 270, endPoint x: 315, endPoint y: 253, distance: 17.4
click at [319, 270] on dt "Person ID" at bounding box center [374, 267] width 218 height 17
drag, startPoint x: 309, startPoint y: 229, endPoint x: 301, endPoint y: 237, distance: 10.8
click at [302, 234] on dd "612512105" at bounding box center [374, 239] width 218 height 21
click at [297, 237] on dd "612512105" at bounding box center [374, 239] width 218 height 21
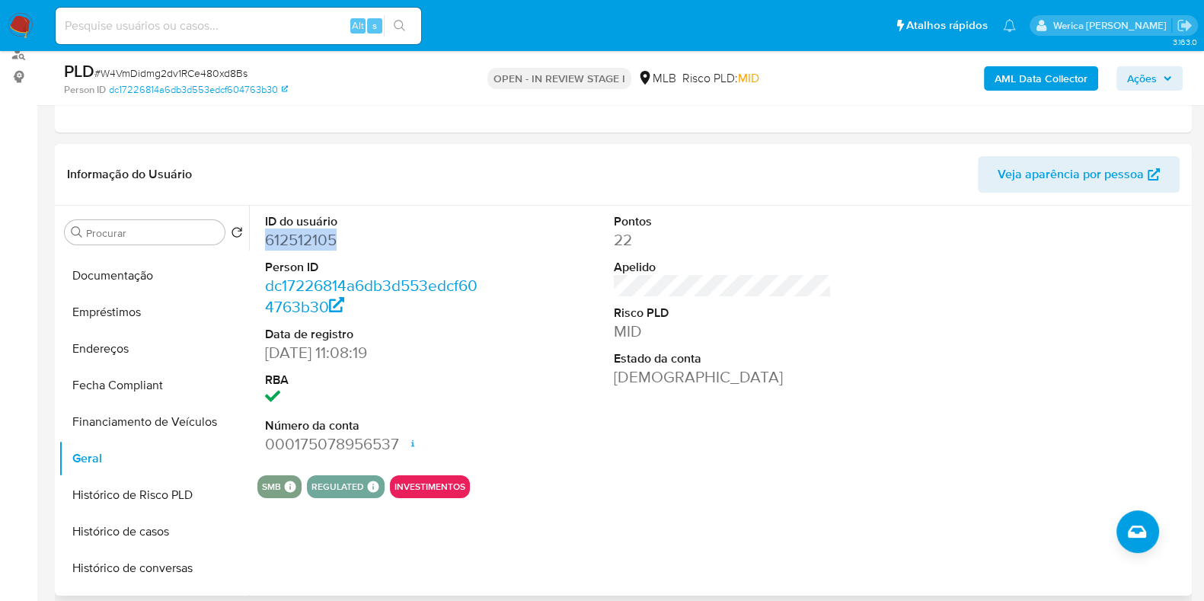
click at [297, 237] on dd "612512105" at bounding box center [374, 239] width 218 height 21
copy dd "612512105"
click at [149, 526] on button "Histórico de casos" at bounding box center [148, 531] width 178 height 37
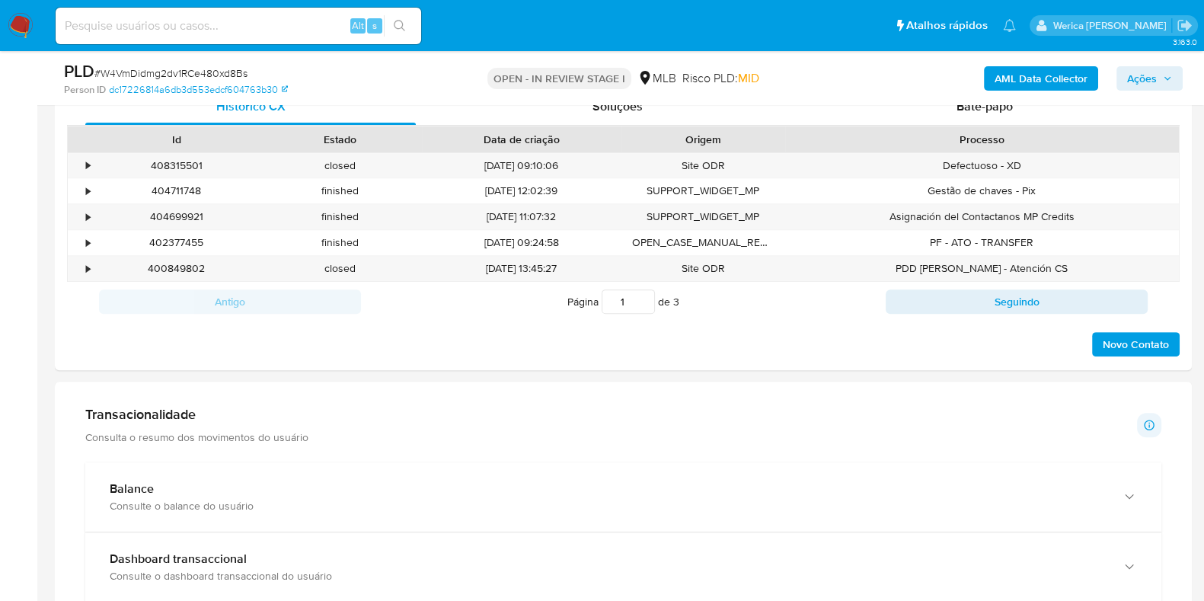
scroll to position [1143, 0]
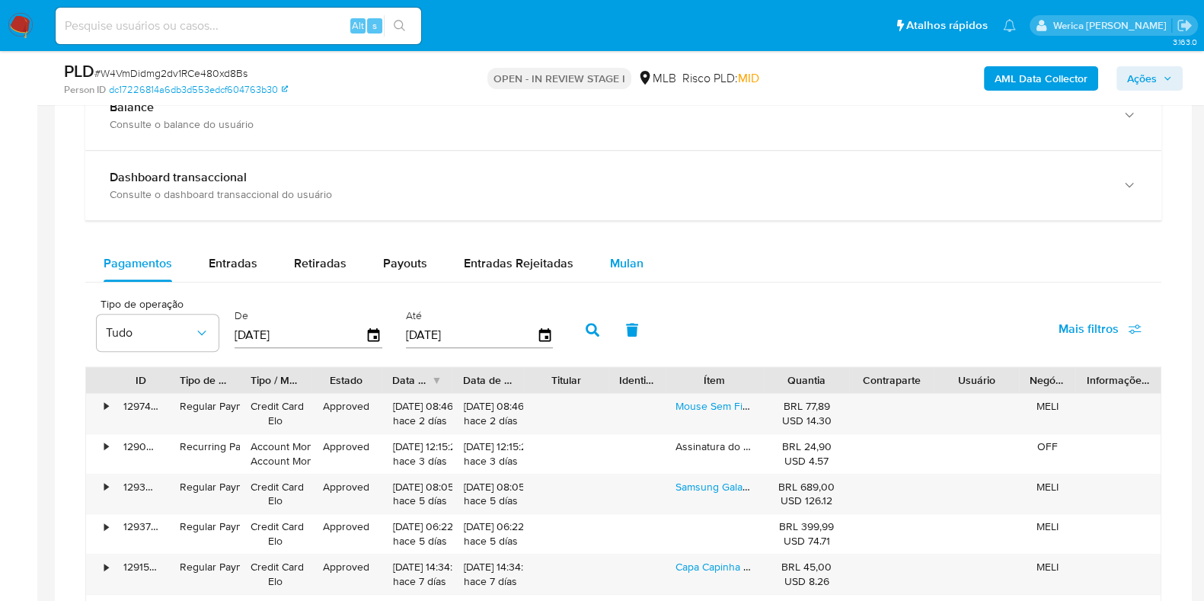
click at [618, 265] on span "Mulan" at bounding box center [627, 263] width 34 height 18
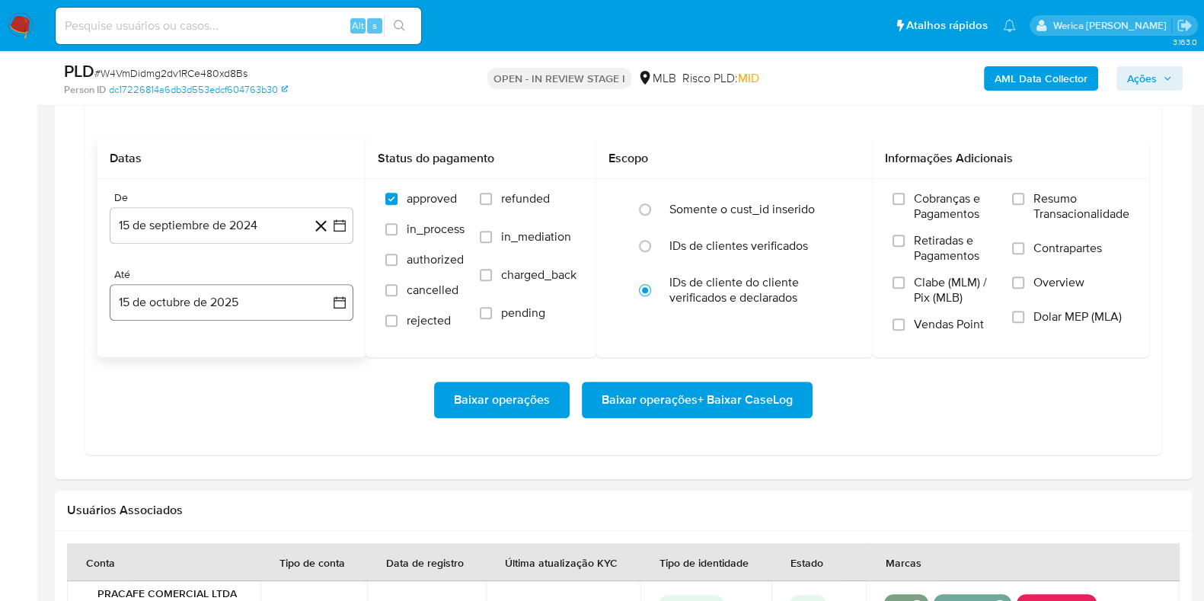
scroll to position [1332, 0]
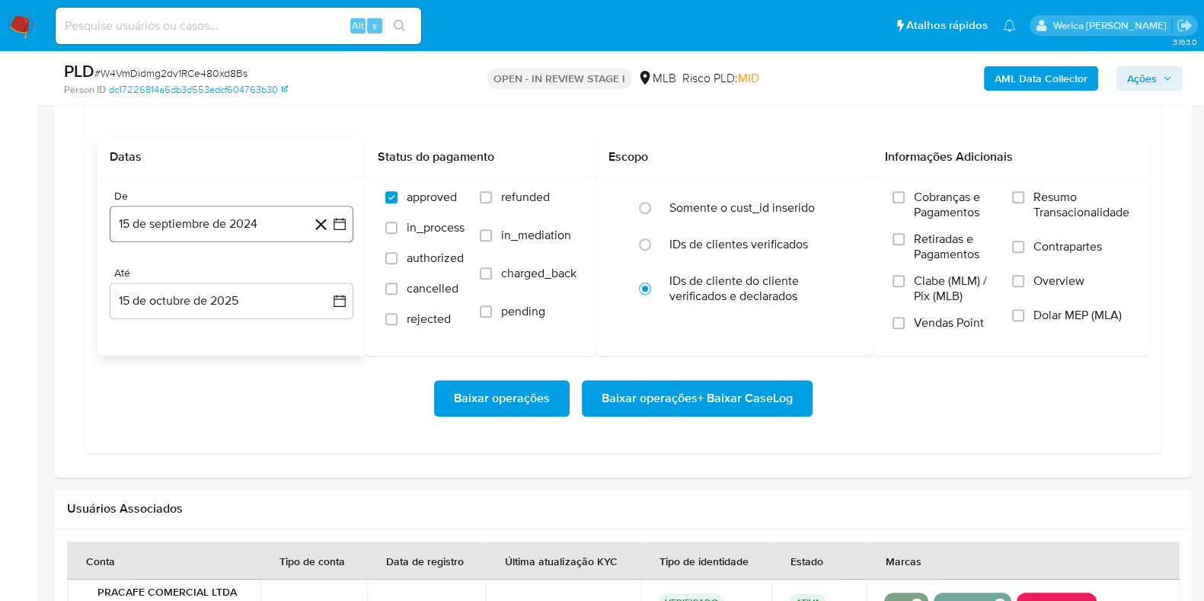
click at [236, 207] on button "15 de septiembre de 2024" at bounding box center [232, 224] width 244 height 37
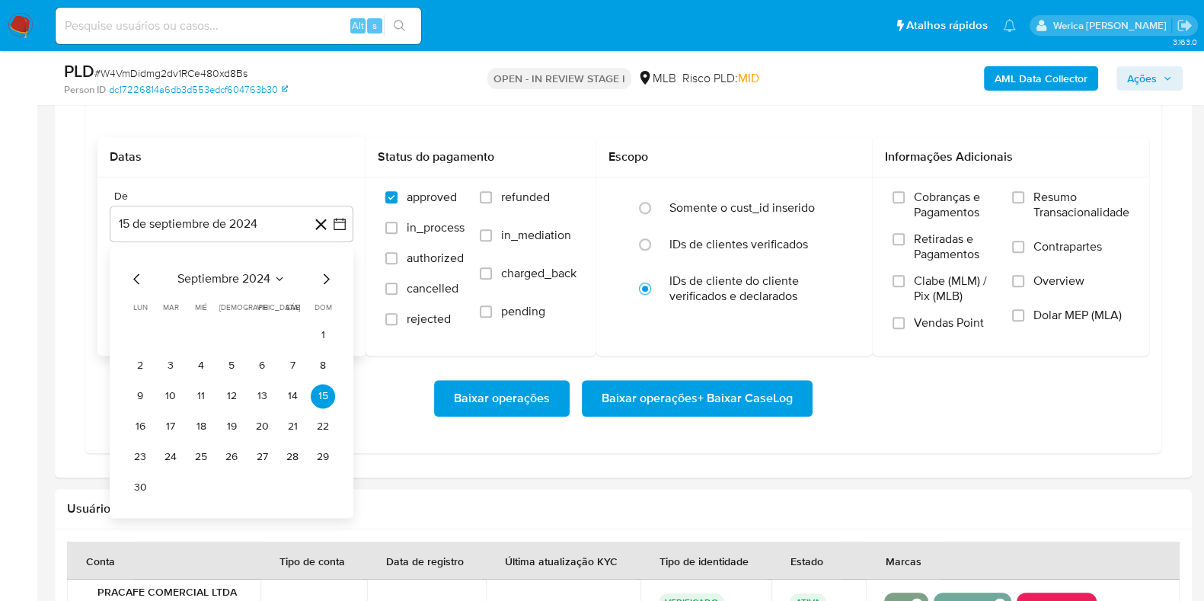
click at [259, 271] on span "septiembre 2024" at bounding box center [223, 278] width 93 height 15
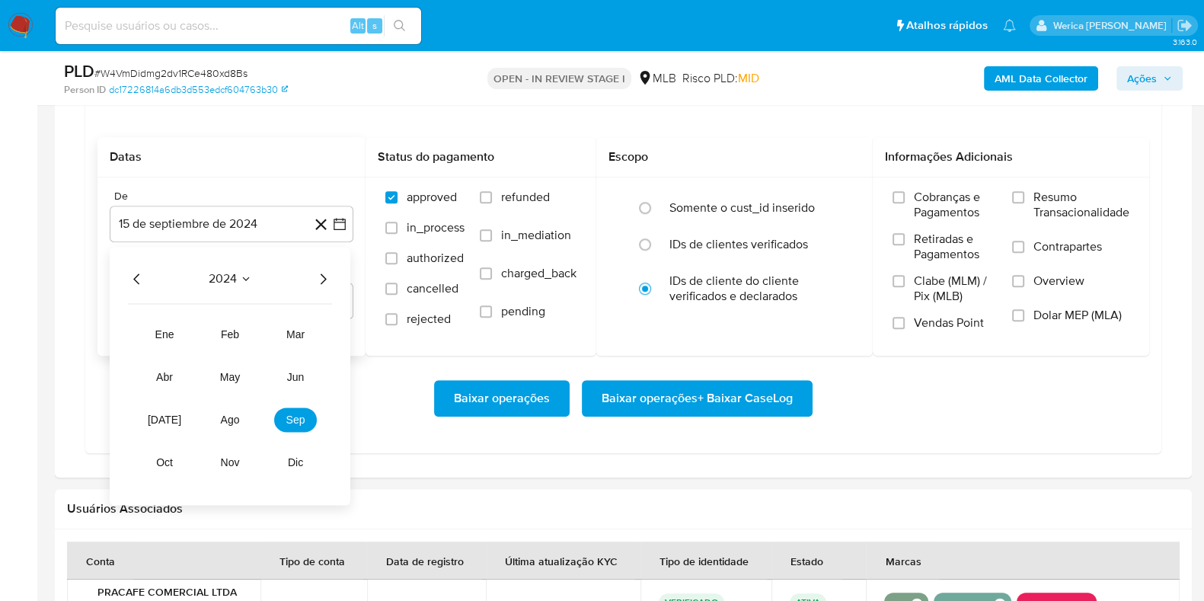
click at [320, 281] on icon "Año siguiente" at bounding box center [323, 279] width 18 height 18
click at [237, 421] on span "ago" at bounding box center [230, 420] width 19 height 12
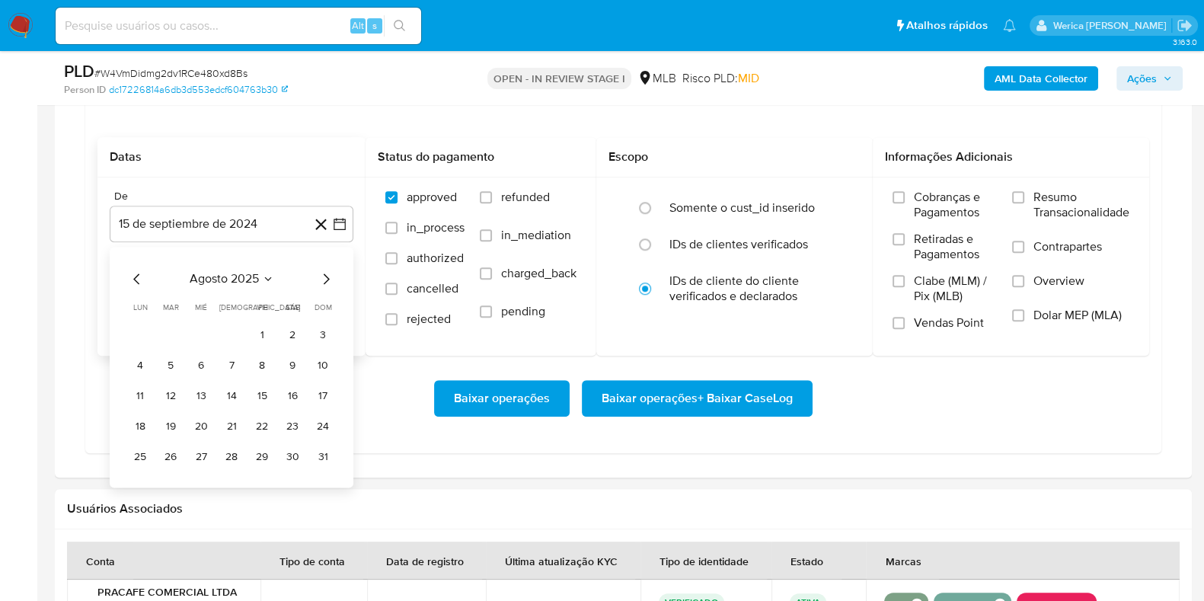
click at [259, 330] on button "1" at bounding box center [262, 335] width 24 height 24
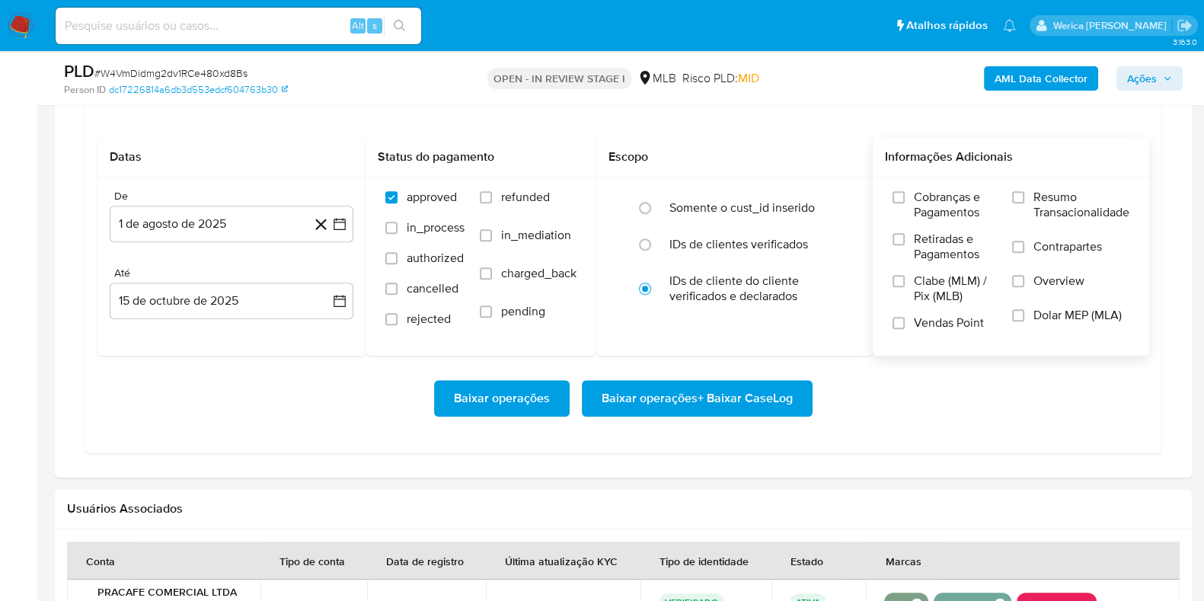
click at [1041, 245] on span "Contrapartes" at bounding box center [1068, 246] width 69 height 15
click at [1025, 245] on input "Contrapartes" at bounding box center [1018, 247] width 12 height 12
click at [1040, 276] on span "Overview" at bounding box center [1059, 280] width 51 height 15
click at [1025, 276] on input "Overview" at bounding box center [1018, 281] width 12 height 12
click at [1051, 190] on span "Resumo Transacionalidade" at bounding box center [1082, 205] width 96 height 30
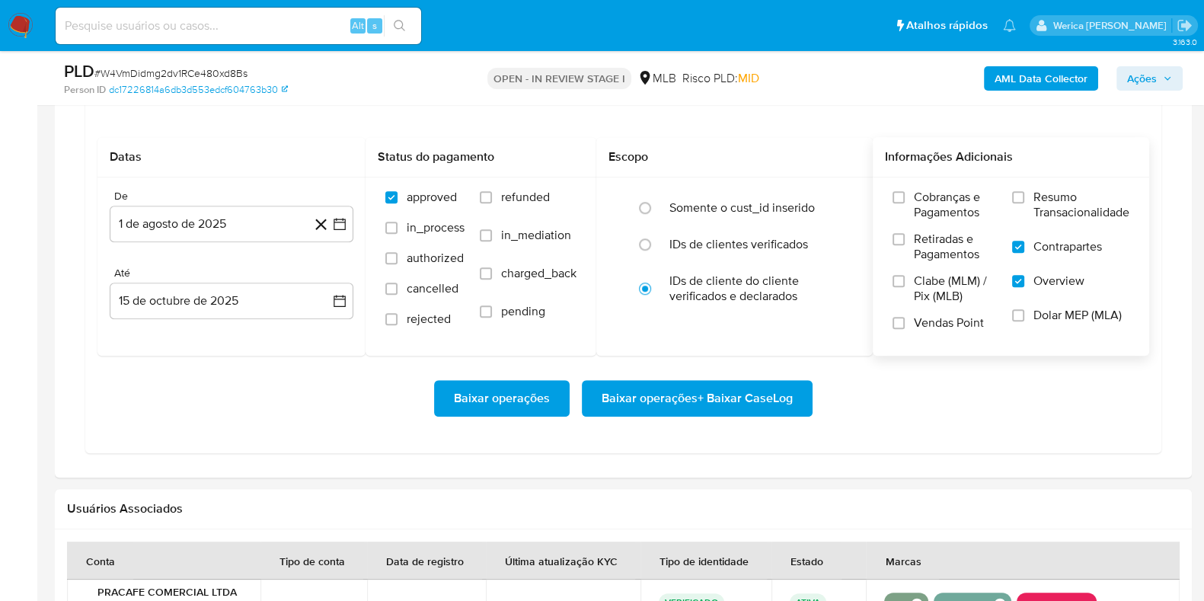
click at [1025, 191] on input "Resumo Transacionalidade" at bounding box center [1018, 197] width 12 height 12
click at [788, 387] on span "Baixar operações + Baixar CaseLog" at bounding box center [697, 399] width 191 height 34
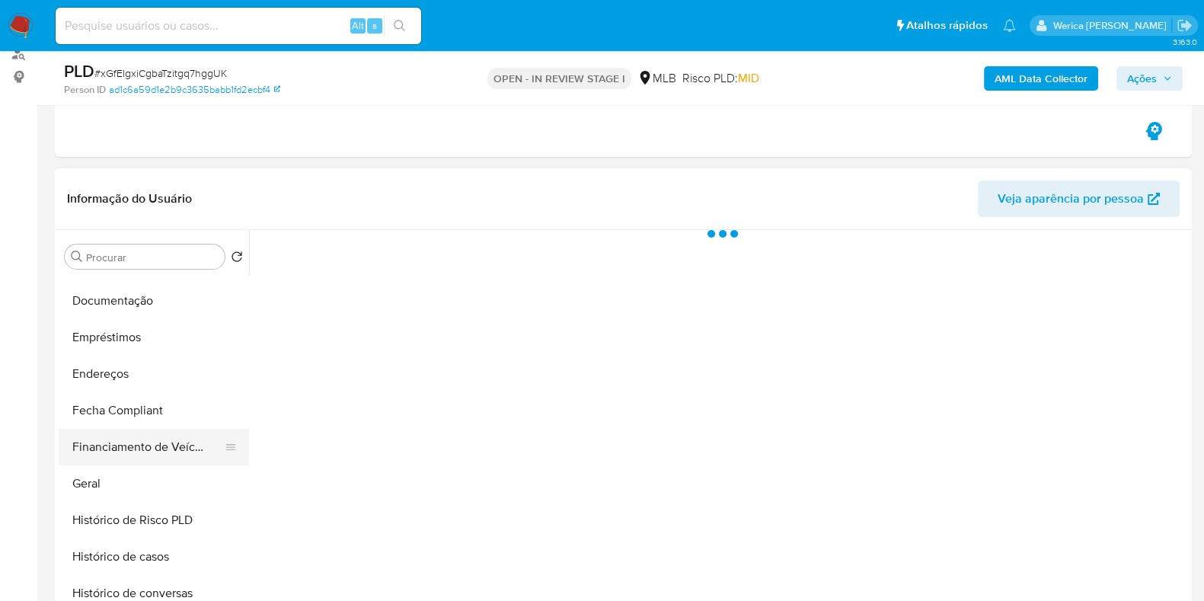
scroll to position [285, 0]
select select "10"
click at [131, 542] on button "Histórico de casos" at bounding box center [148, 557] width 178 height 37
click at [476, 427] on div at bounding box center [718, 425] width 939 height 390
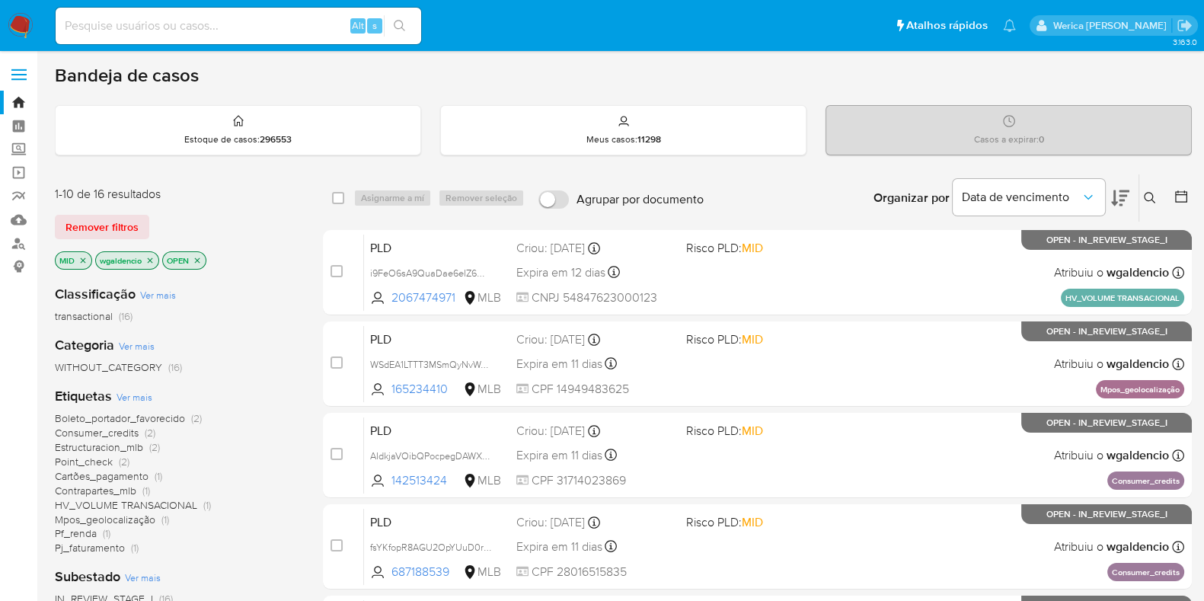
scroll to position [94, 0]
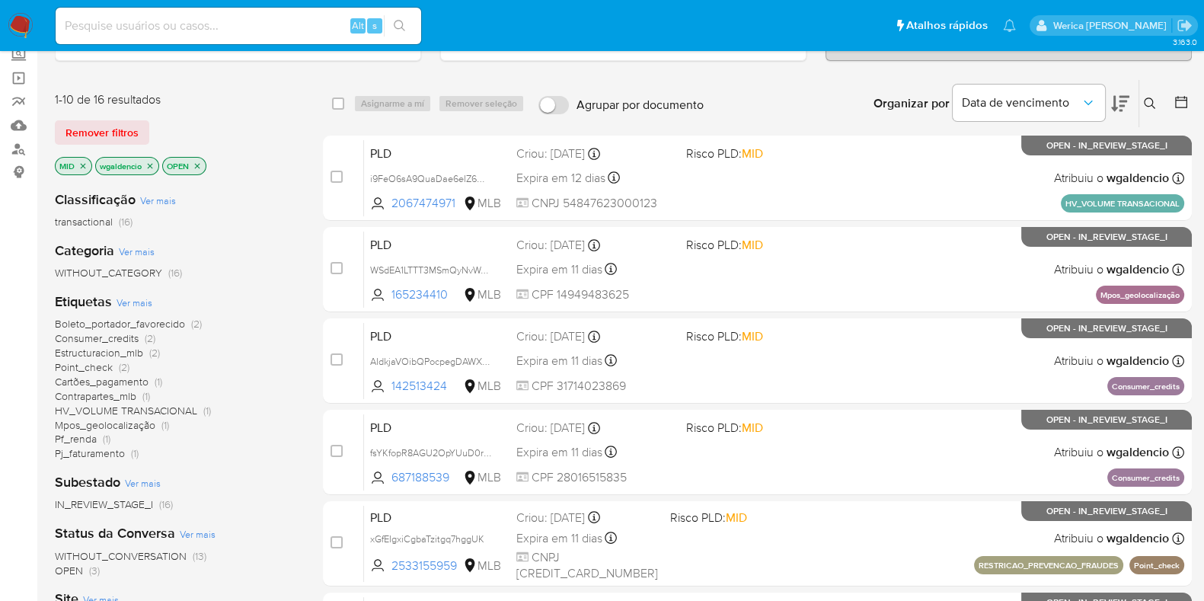
click at [83, 166] on icon "close-filter" at bounding box center [82, 165] width 9 height 9
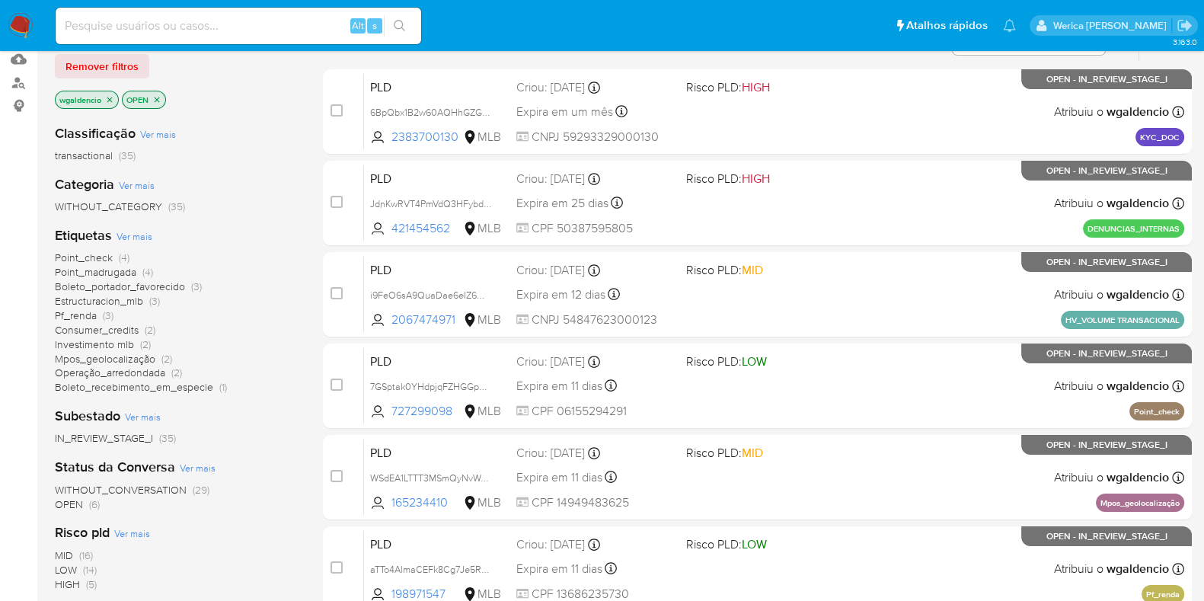
scroll to position [190, 0]
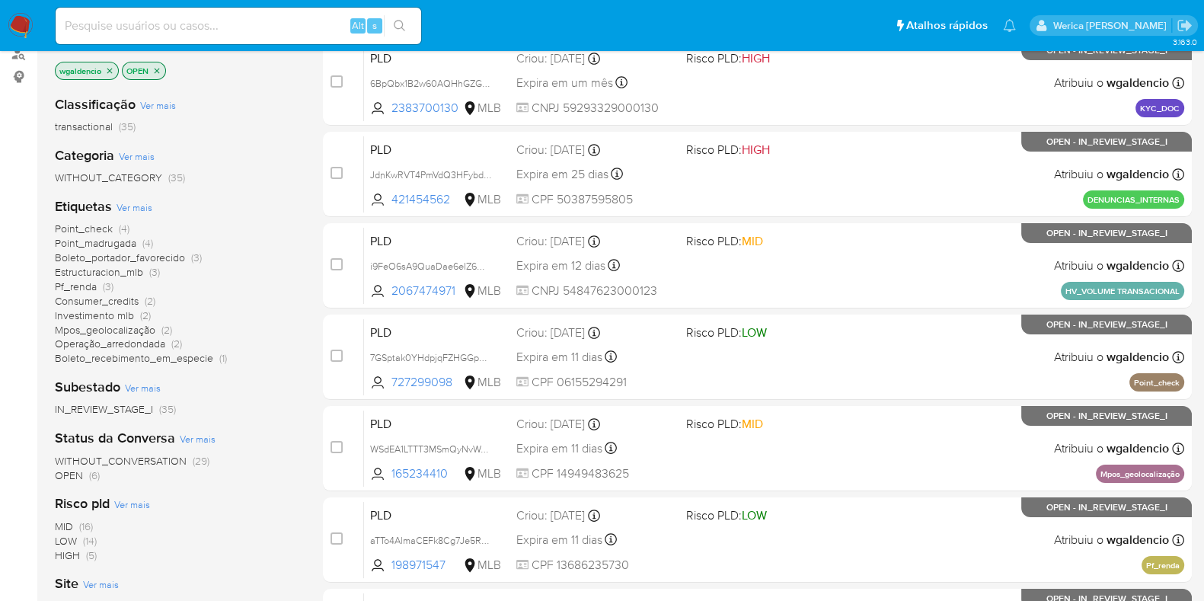
click at [94, 533] on span "(14)" at bounding box center [90, 540] width 14 height 15
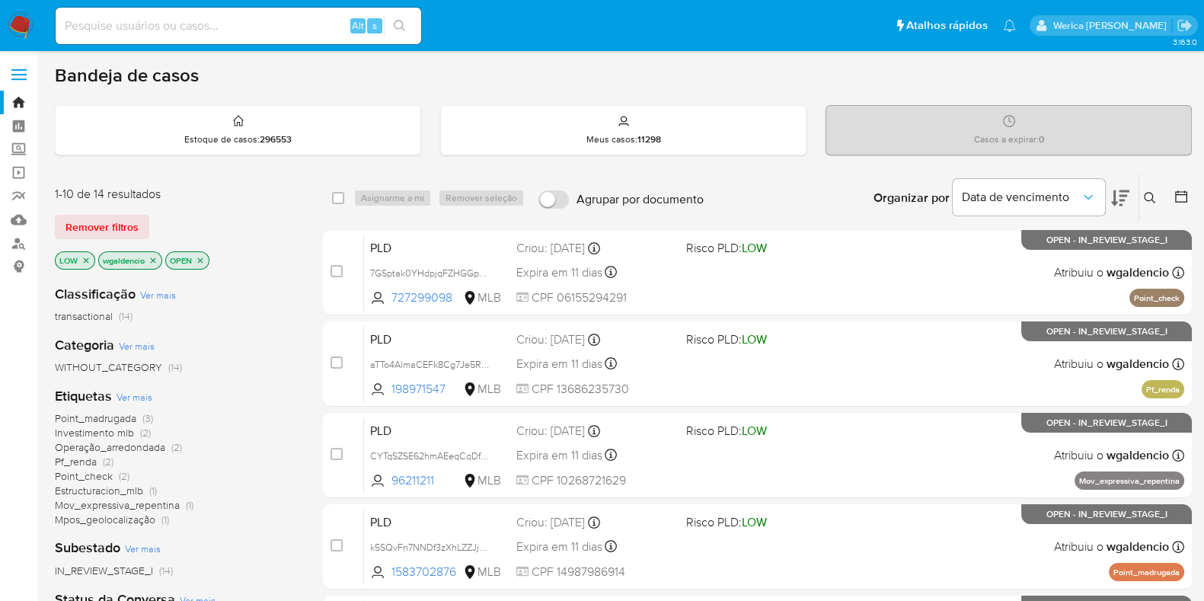
click at [88, 261] on icon "close-filter" at bounding box center [86, 259] width 5 height 5
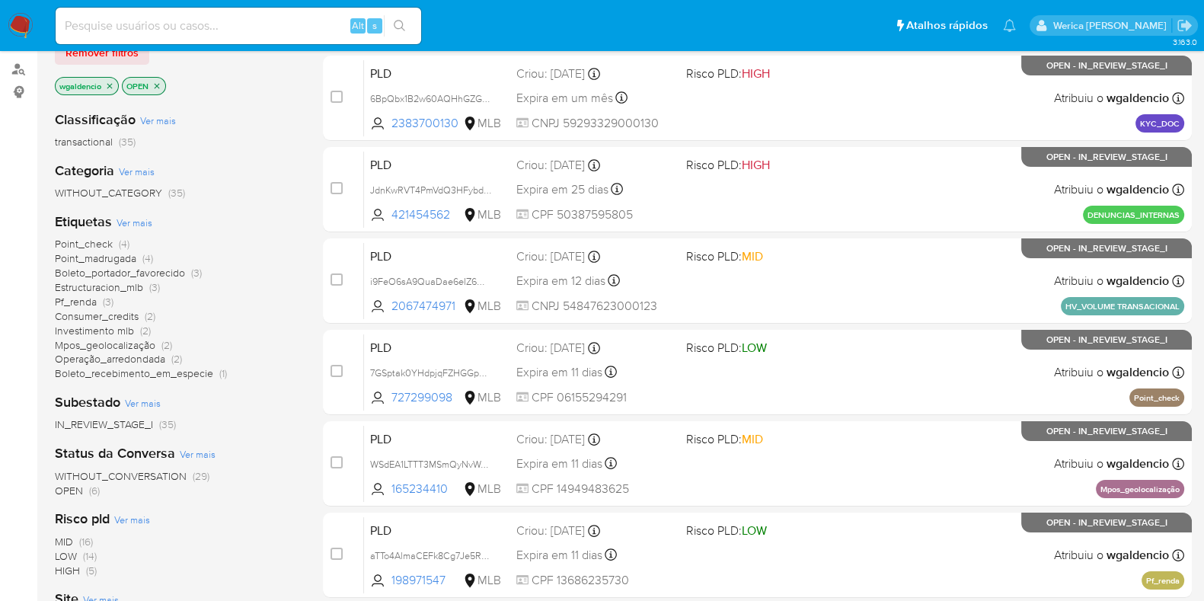
scroll to position [476, 0]
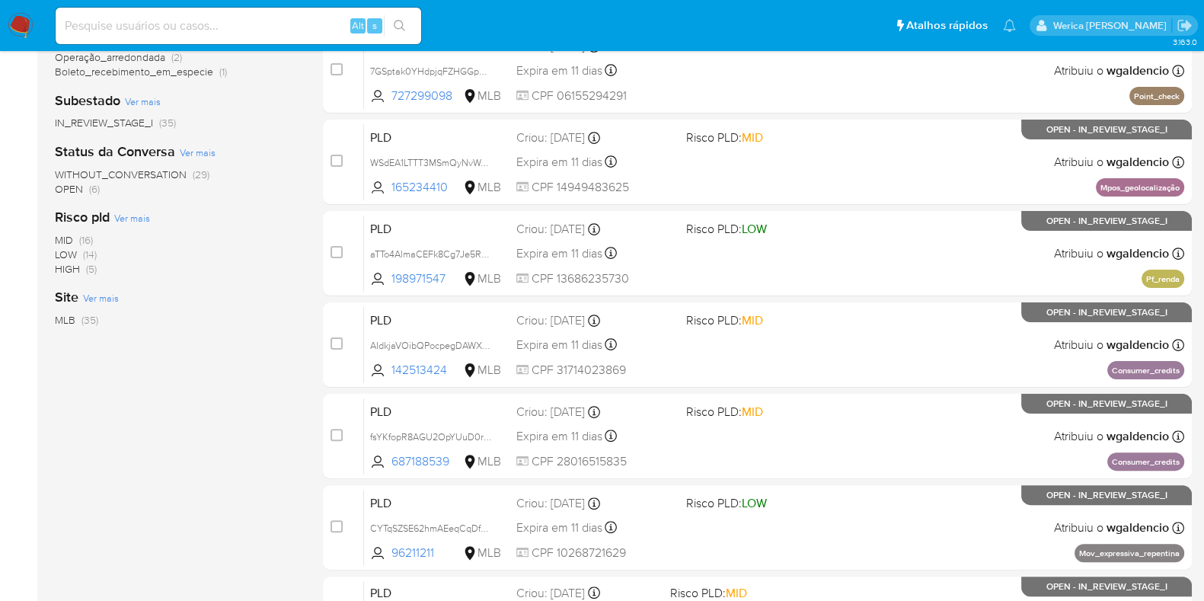
click at [66, 229] on div "Risco pld Ver mais MID (16) LOW (14) HIGH (5)" at bounding box center [177, 242] width 244 height 68
click at [69, 229] on div "Risco pld Ver mais MID (16) LOW (14) HIGH (5)" at bounding box center [177, 242] width 244 height 68
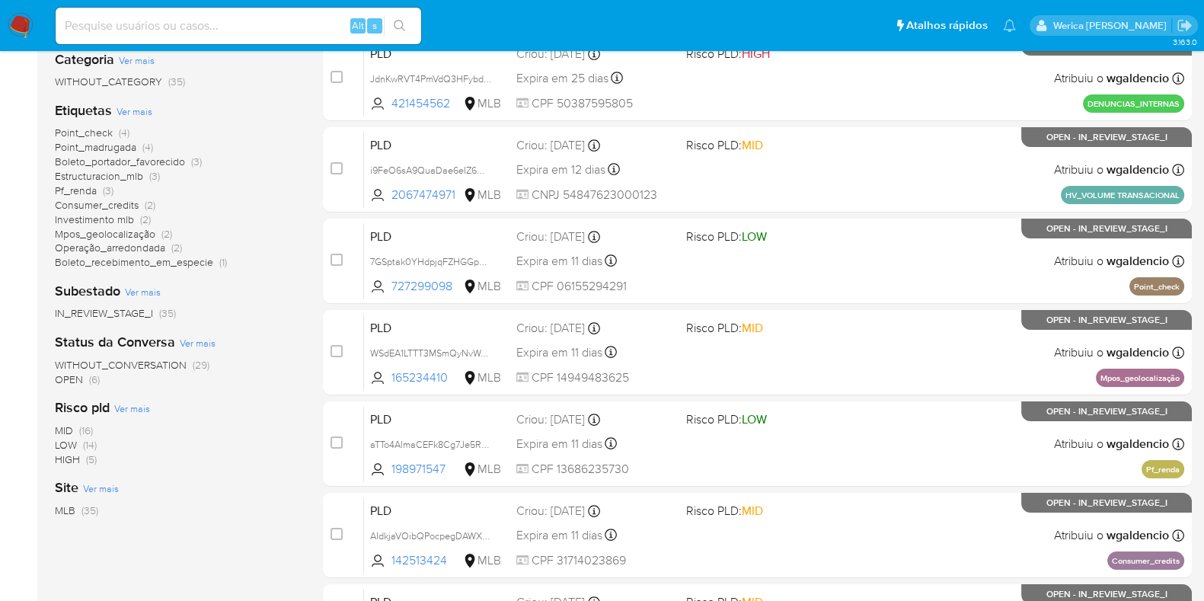
click at [62, 431] on span "MID" at bounding box center [64, 430] width 18 height 15
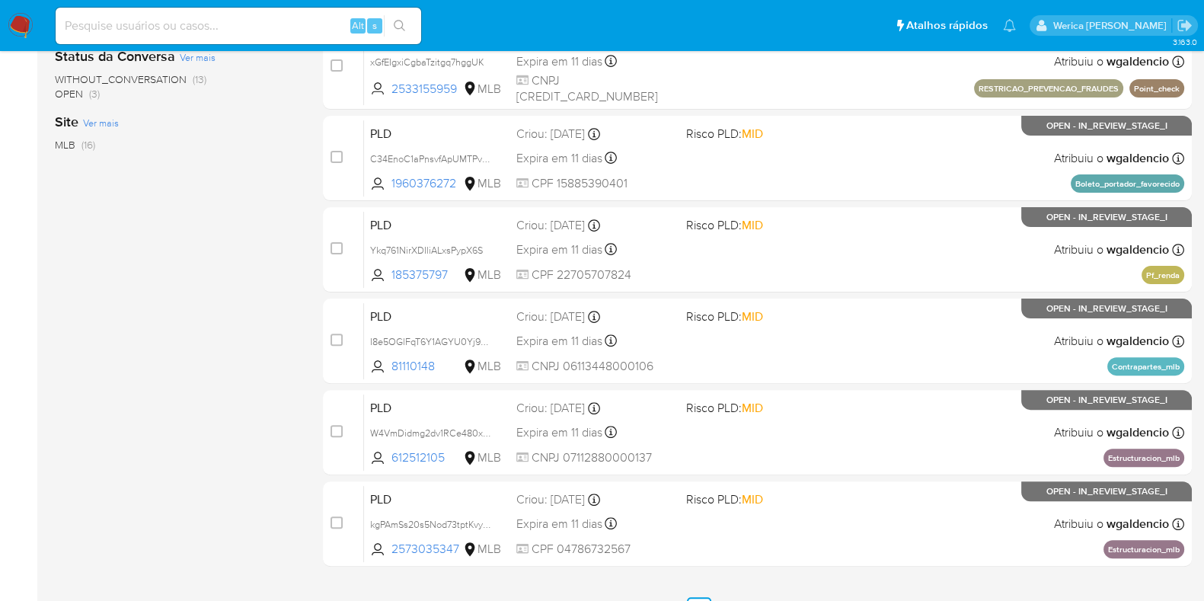
scroll to position [654, 0]
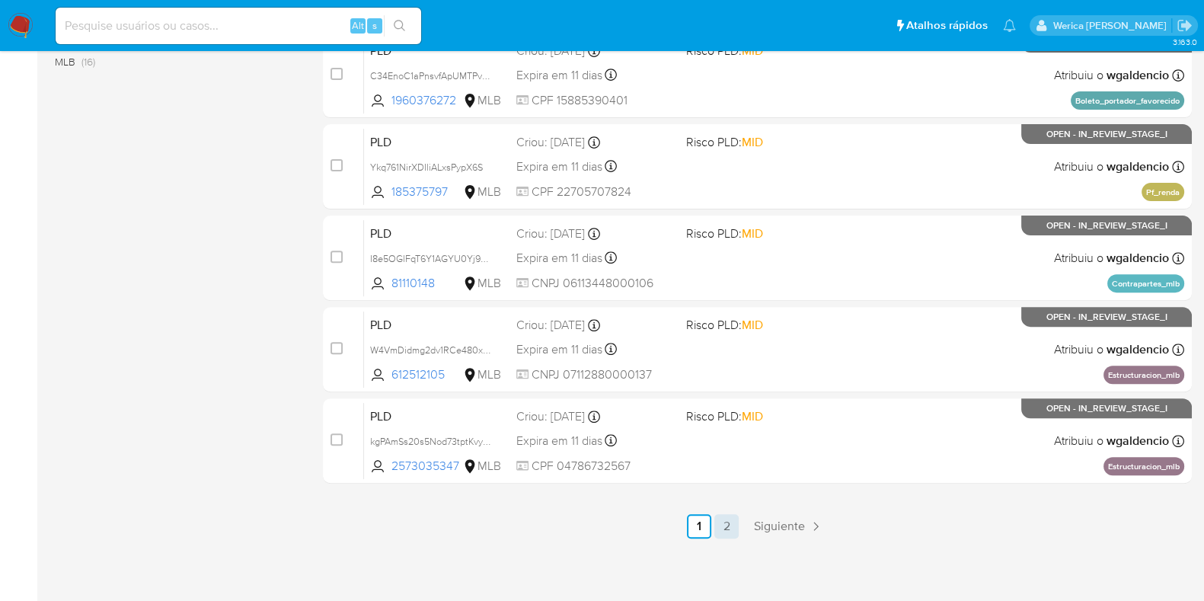
click at [727, 523] on link "2" at bounding box center [727, 526] width 24 height 24
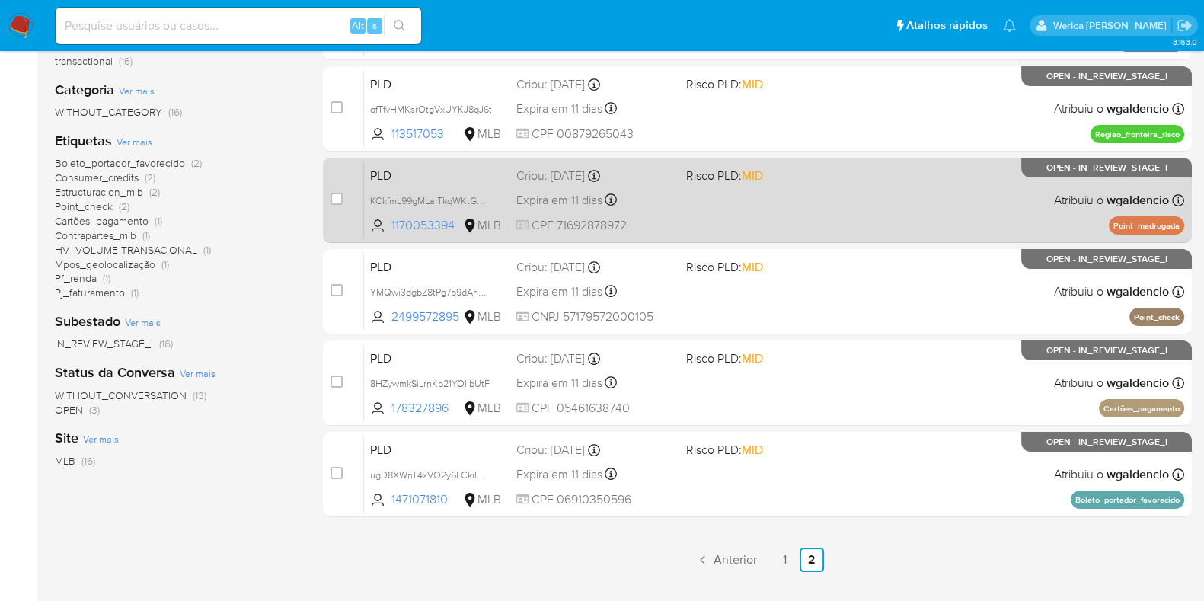
scroll to position [286, 0]
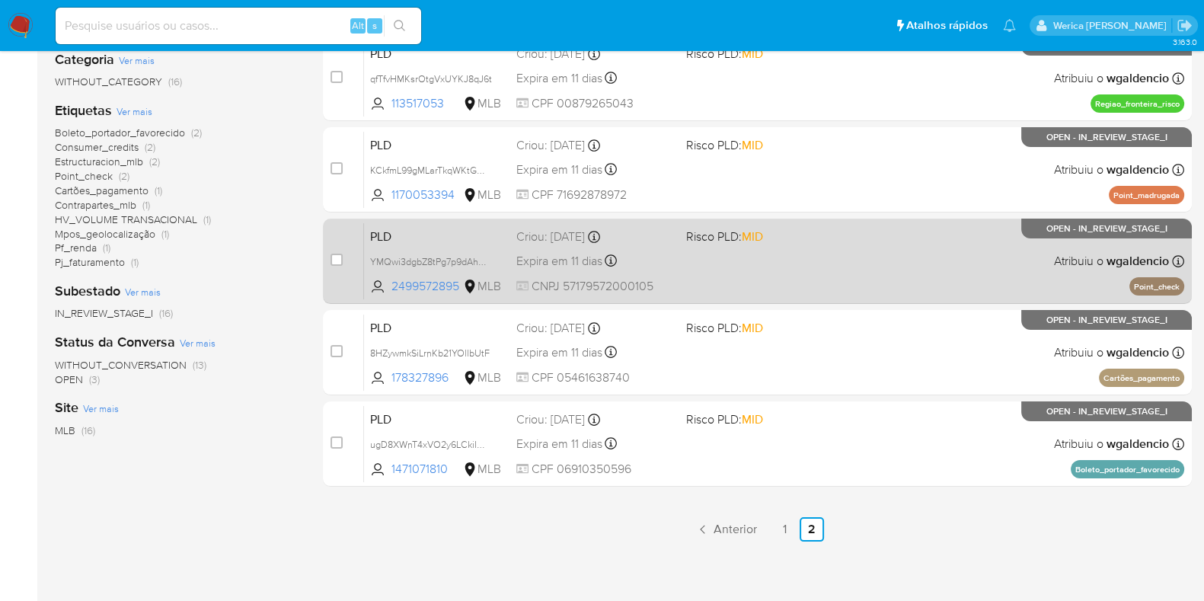
click at [855, 245] on div "PLD YMQwi3dgbZ8tPg7p9dAhDH2e 2499572895 MLB Risco PLD: MID Criou: [DATE] Criou:…" at bounding box center [774, 260] width 820 height 77
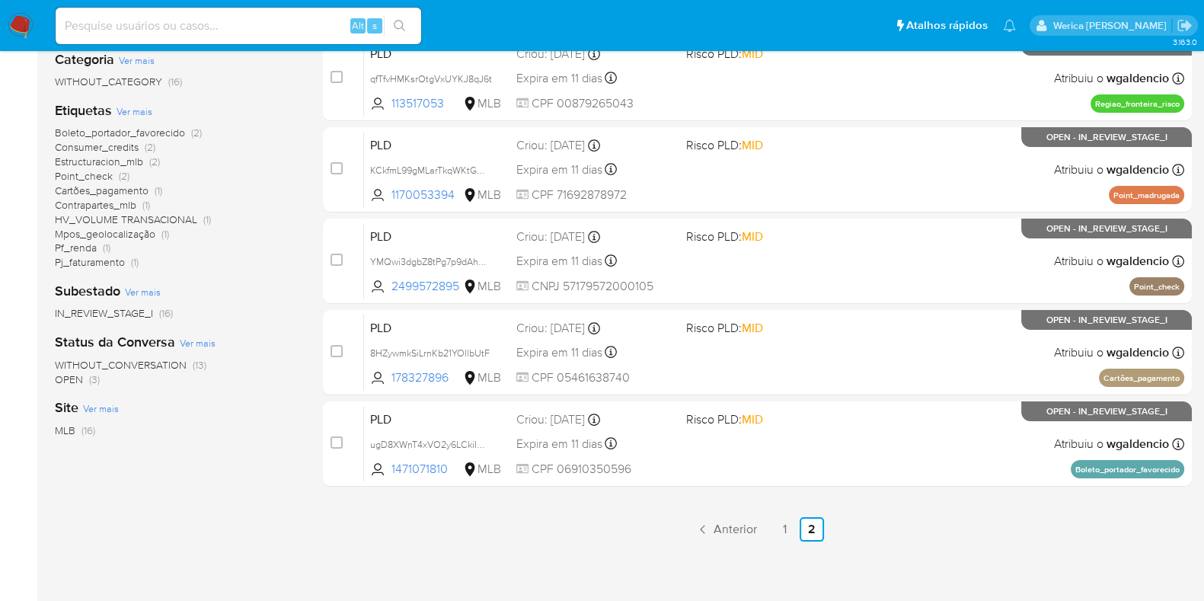
click at [101, 176] on span "Point_check" at bounding box center [84, 175] width 58 height 15
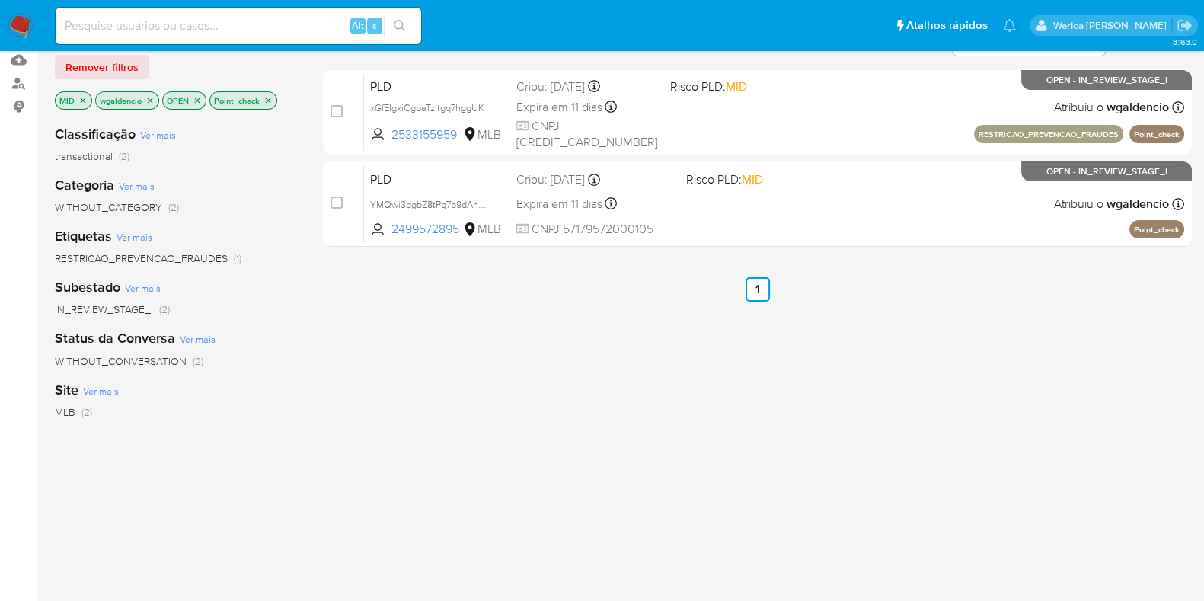
scroll to position [94, 0]
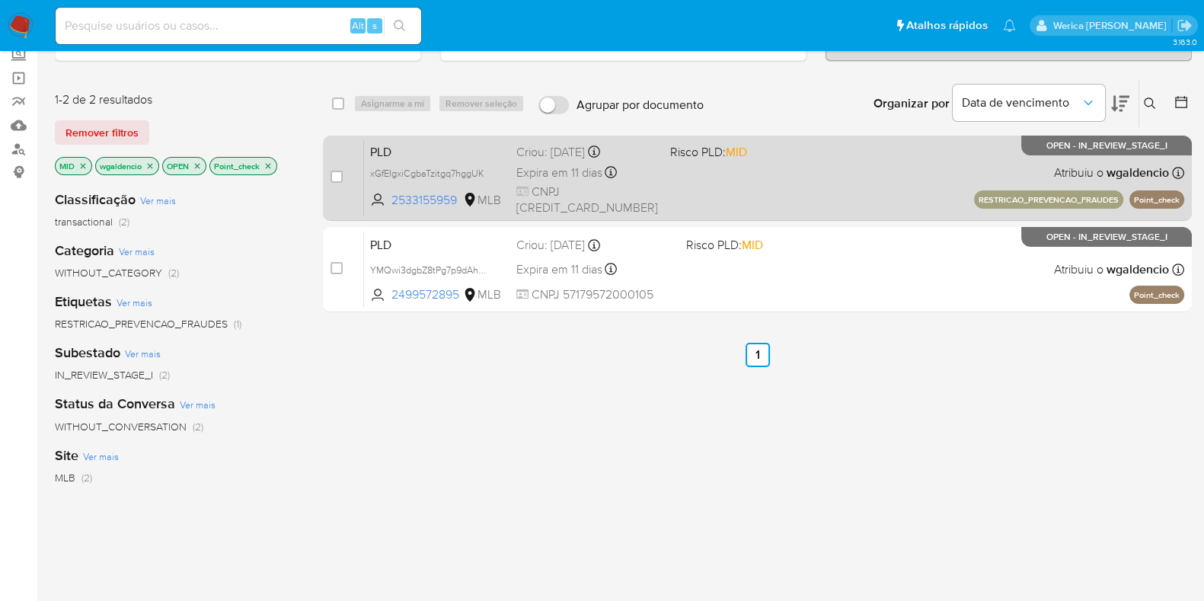
click at [904, 162] on div "PLD xGfEIgxiCgbaTzitgq7hggUK 2533155959 MLB Risco PLD: MID Criou: [DATE] Criou:…" at bounding box center [774, 177] width 820 height 77
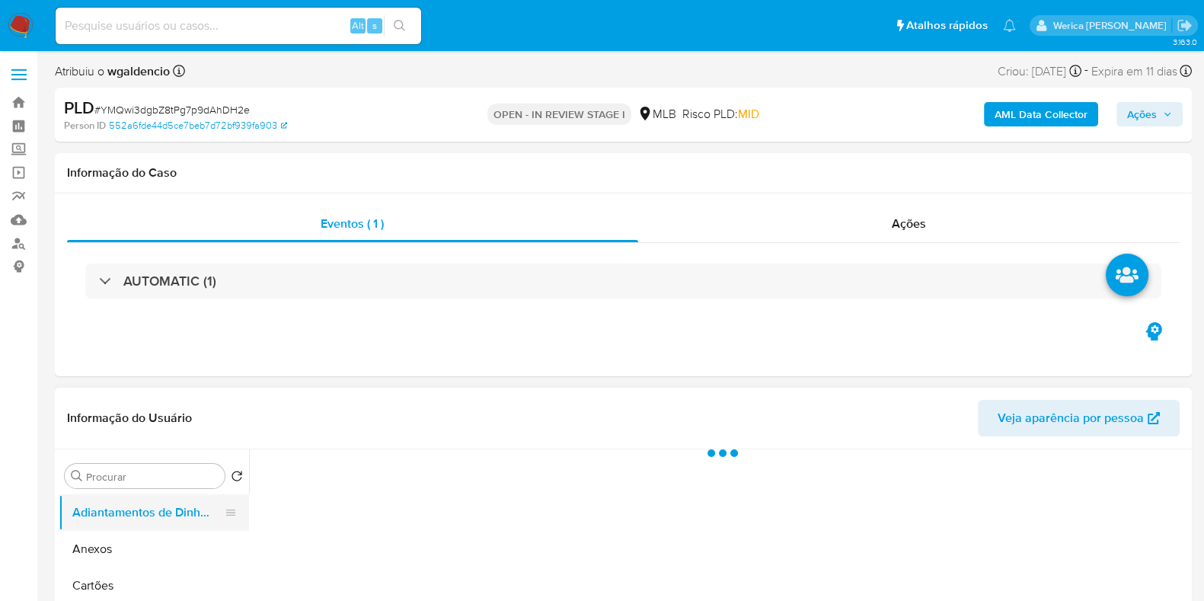
scroll to position [286, 0]
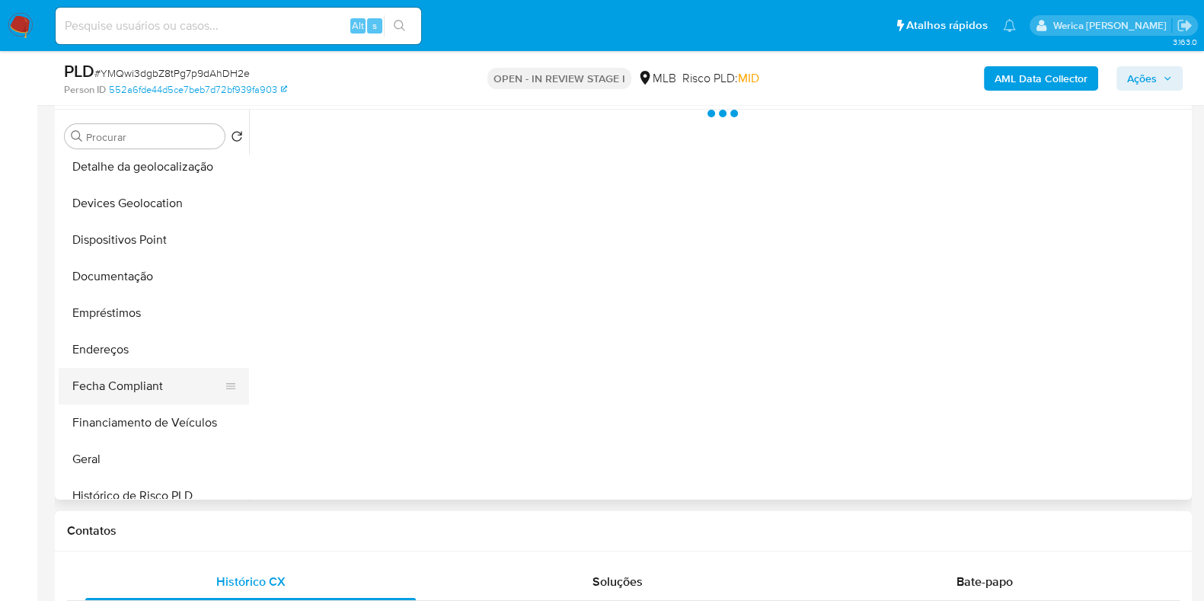
select select "10"
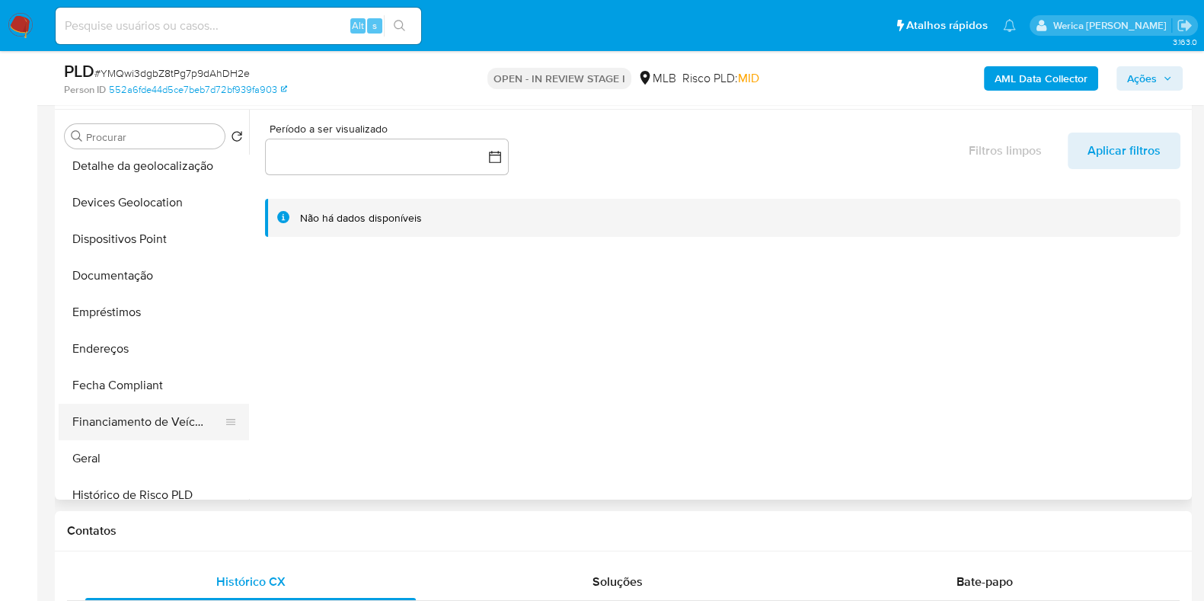
scroll to position [380, 0]
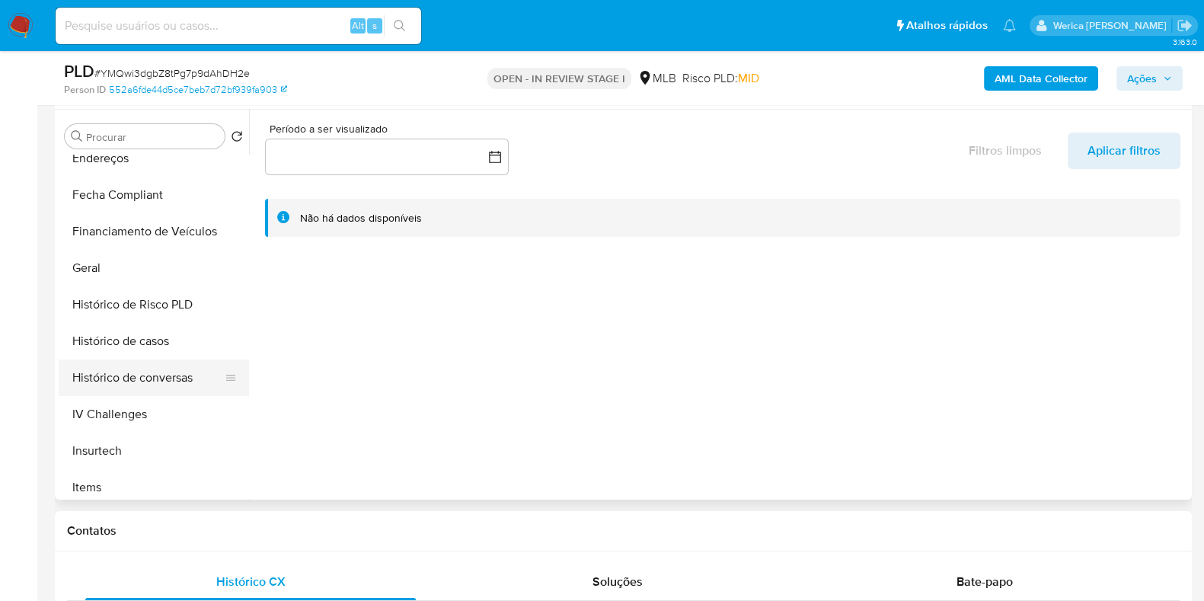
click at [160, 360] on button "Histórico de conversas" at bounding box center [148, 378] width 178 height 37
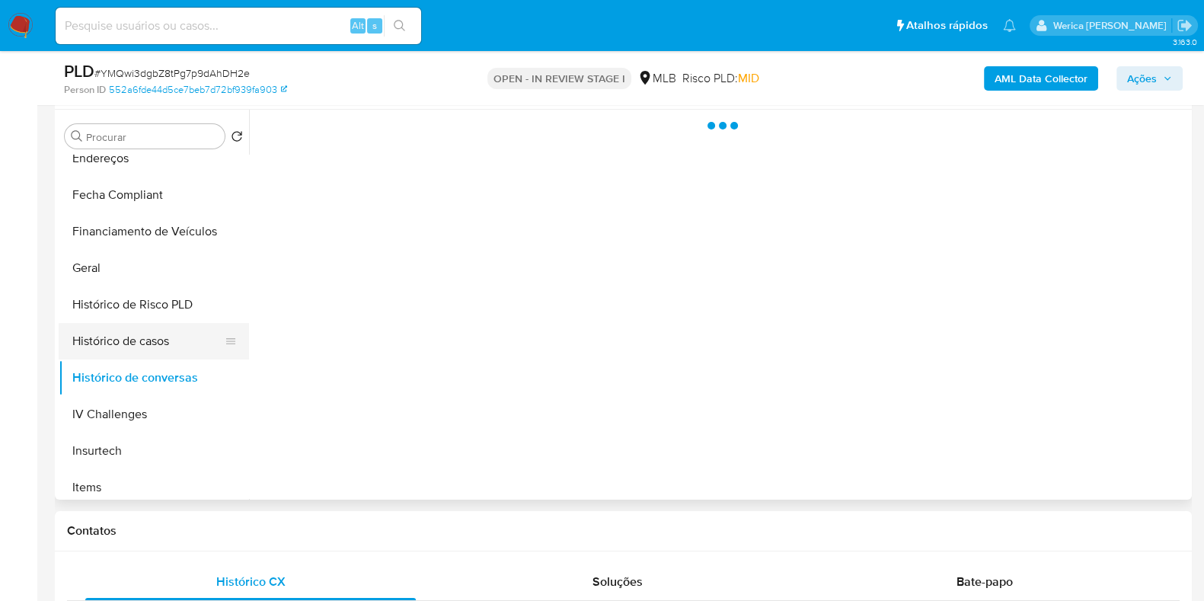
click at [154, 343] on button "Histórico de casos" at bounding box center [148, 341] width 178 height 37
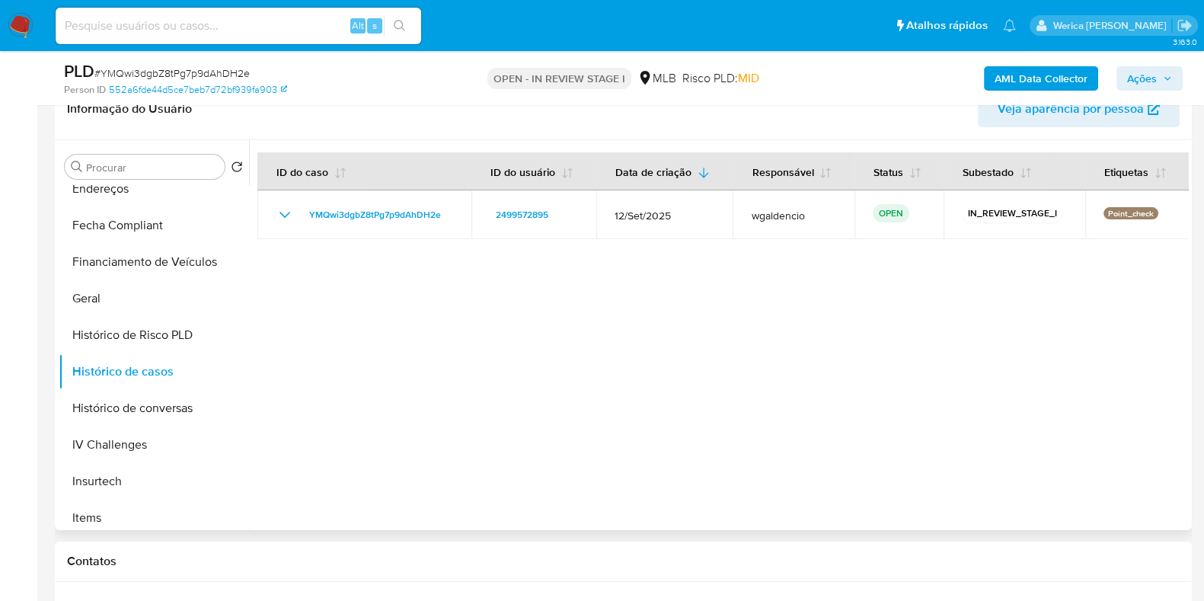
scroll to position [286, 0]
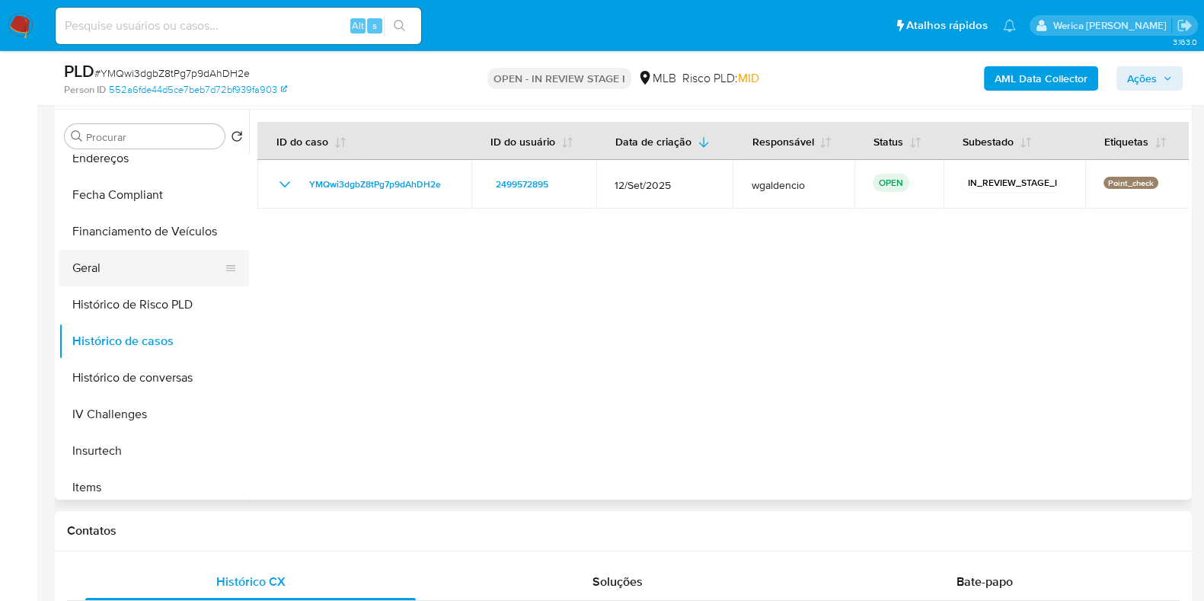
click at [133, 267] on button "Geral" at bounding box center [148, 268] width 178 height 37
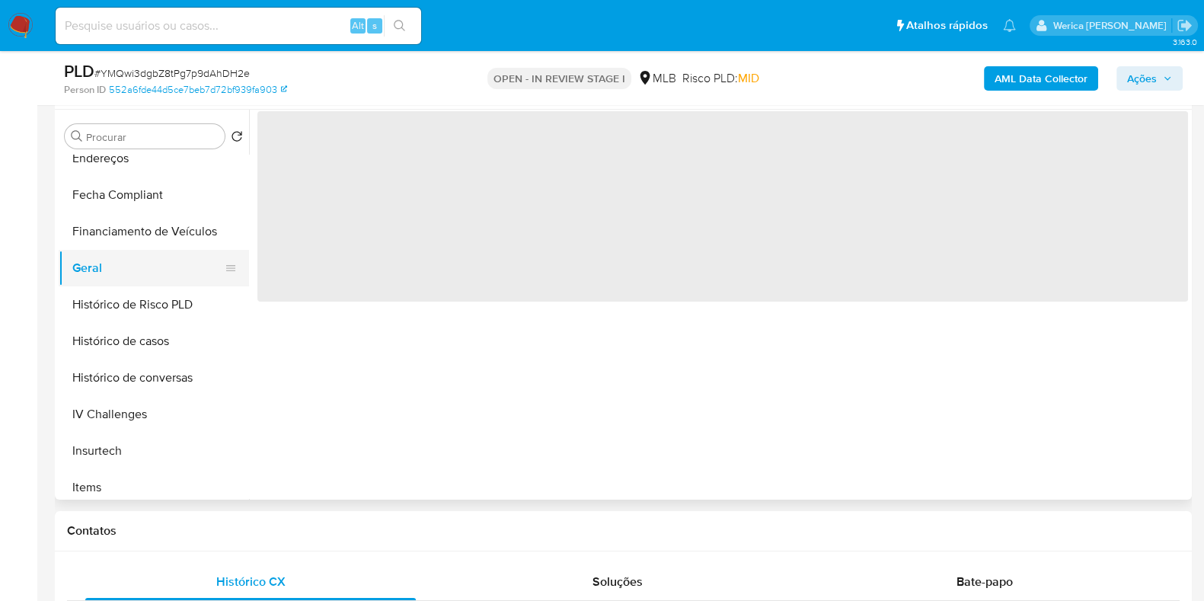
click at [133, 267] on button "Geral" at bounding box center [148, 268] width 178 height 37
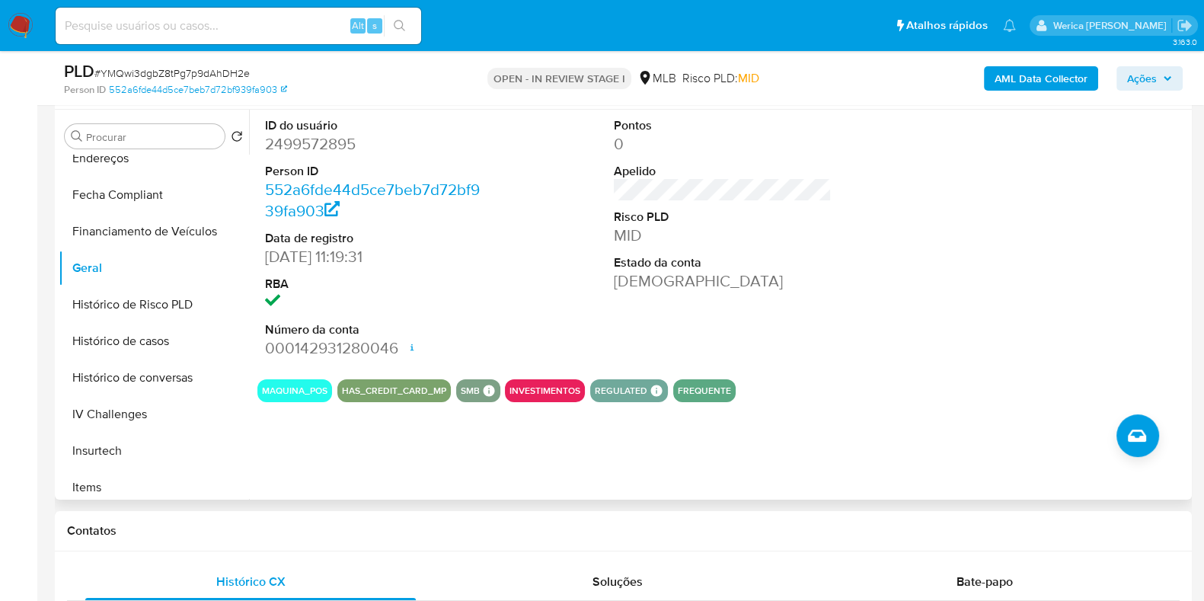
click at [308, 135] on dd "2499572895" at bounding box center [374, 143] width 218 height 21
copy dd "2499572895"
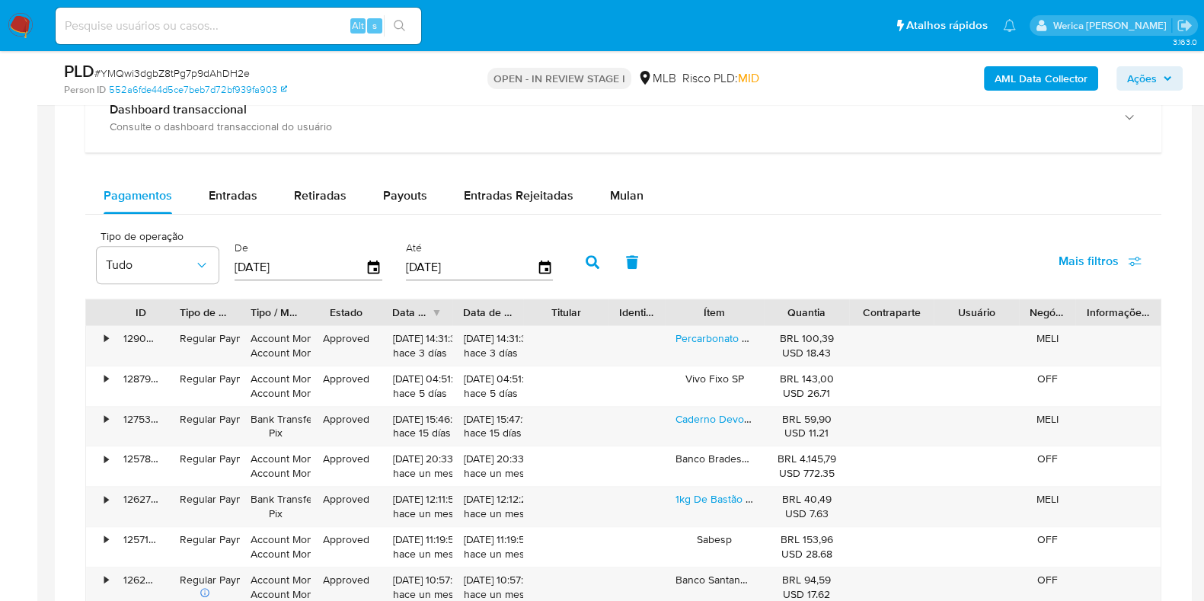
scroll to position [1237, 0]
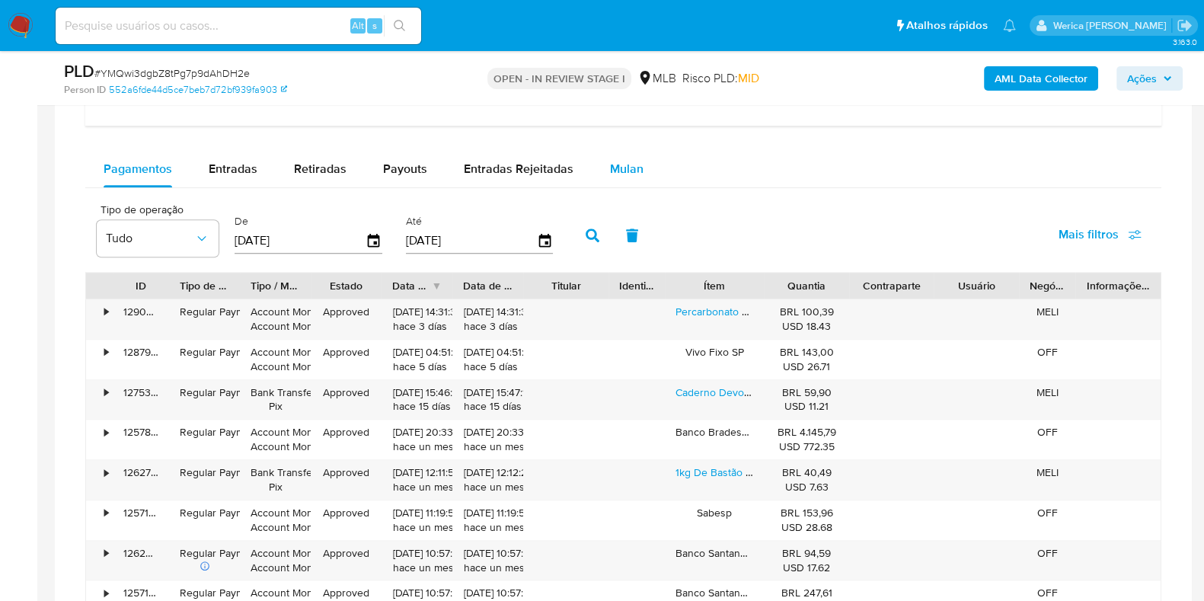
click at [611, 177] on div "Mulan" at bounding box center [627, 169] width 34 height 37
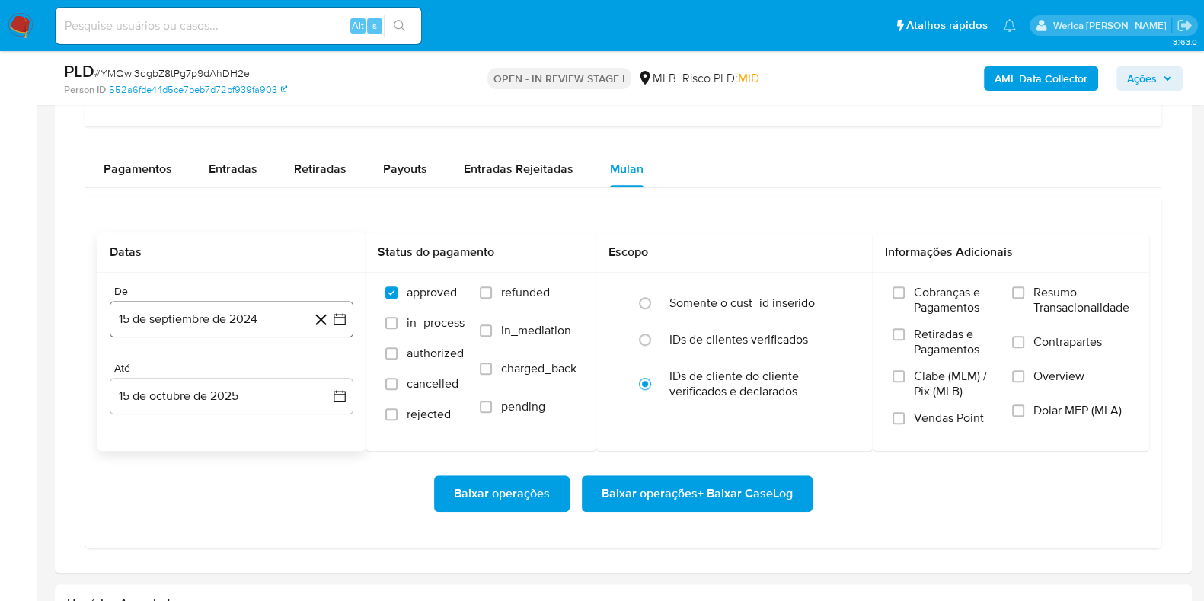
click at [248, 307] on button "15 de septiembre de 2024" at bounding box center [232, 319] width 244 height 37
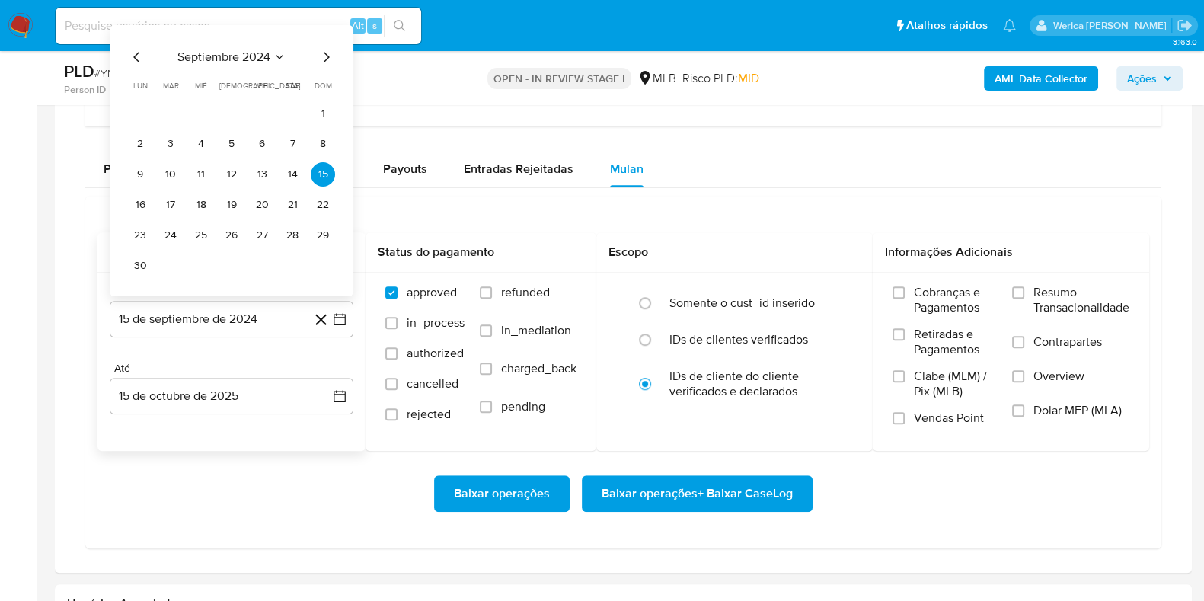
click at [241, 50] on span "septiembre 2024" at bounding box center [223, 57] width 93 height 15
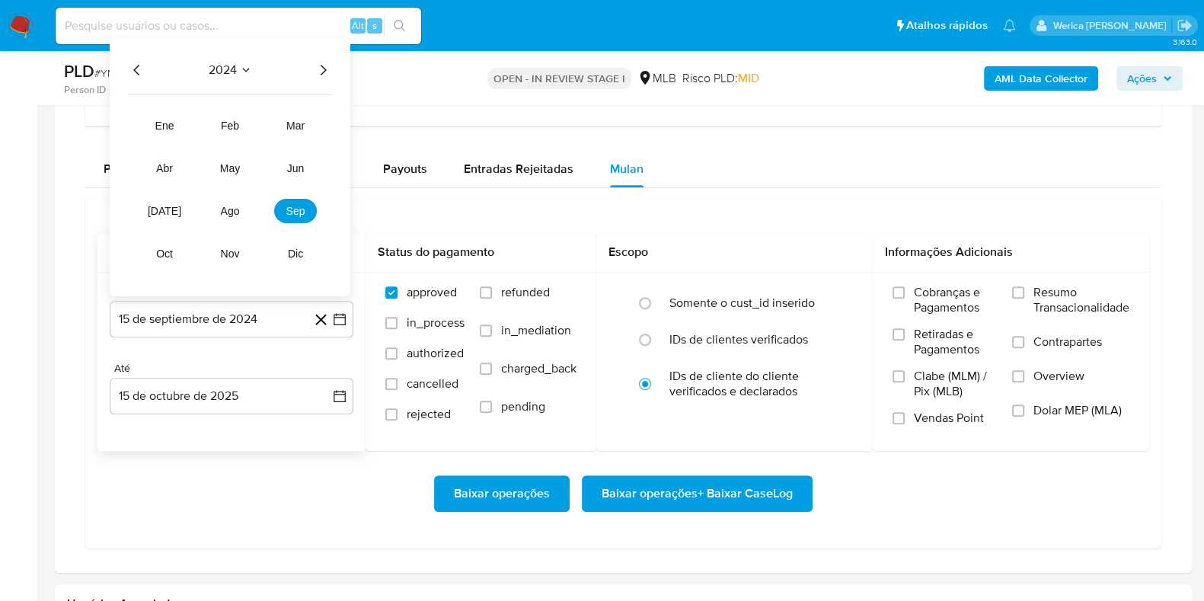
click at [323, 69] on icon "Año siguiente" at bounding box center [323, 70] width 18 height 18
click at [237, 205] on span "ago" at bounding box center [230, 211] width 19 height 12
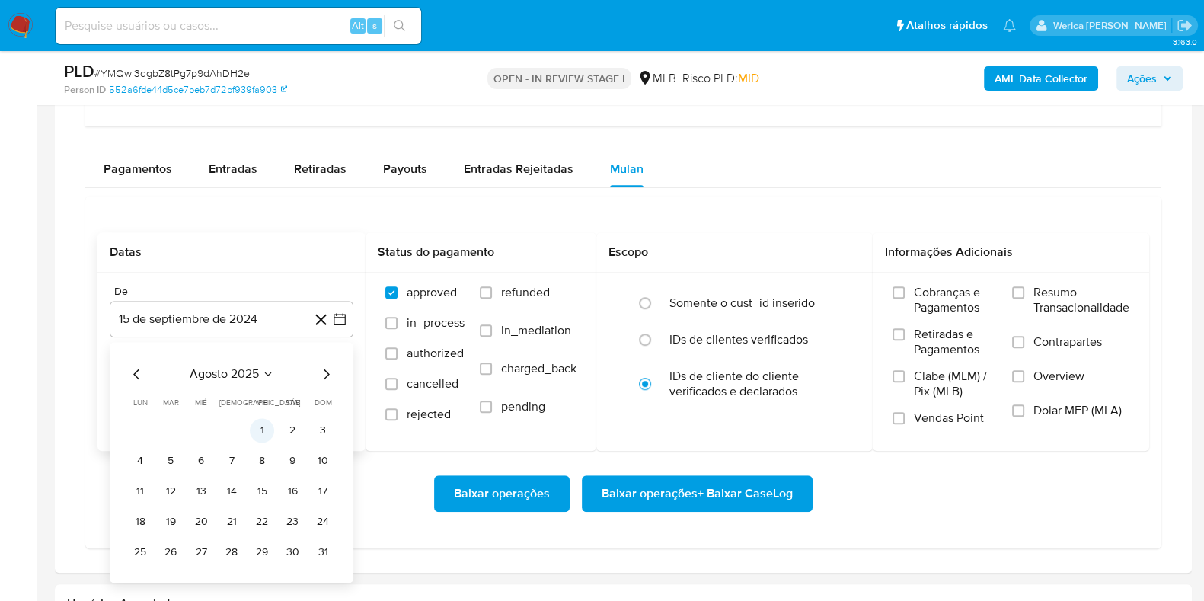
click at [261, 418] on button "1" at bounding box center [262, 430] width 24 height 24
click at [1072, 346] on span "Contrapartes" at bounding box center [1068, 341] width 69 height 15
click at [1025, 346] on input "Contrapartes" at bounding box center [1018, 342] width 12 height 12
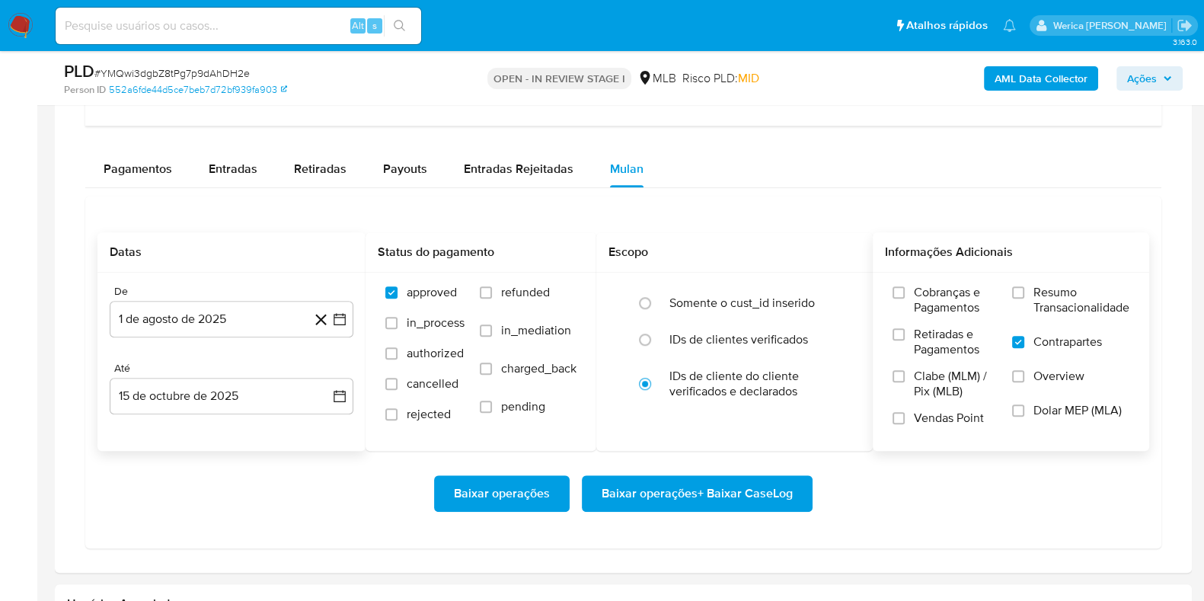
click at [1060, 386] on label "Overview" at bounding box center [1070, 386] width 117 height 34
click at [1025, 382] on input "Overview" at bounding box center [1018, 376] width 12 height 12
click at [1054, 285] on span "Resumo Transacionalidade" at bounding box center [1082, 300] width 96 height 30
click at [1025, 286] on input "Resumo Transacionalidade" at bounding box center [1018, 292] width 12 height 12
click at [785, 510] on div "Baixar operações Baixar operações + Baixar CaseLog" at bounding box center [624, 493] width 1052 height 85
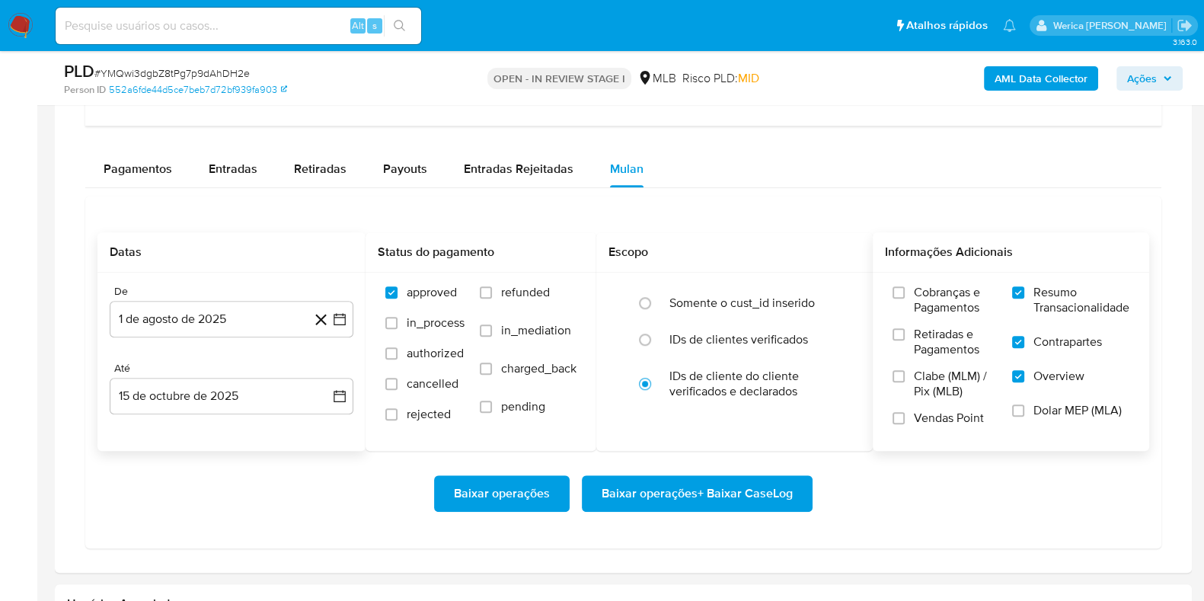
click at [766, 495] on span "Baixar operações + Baixar CaseLog" at bounding box center [697, 494] width 191 height 34
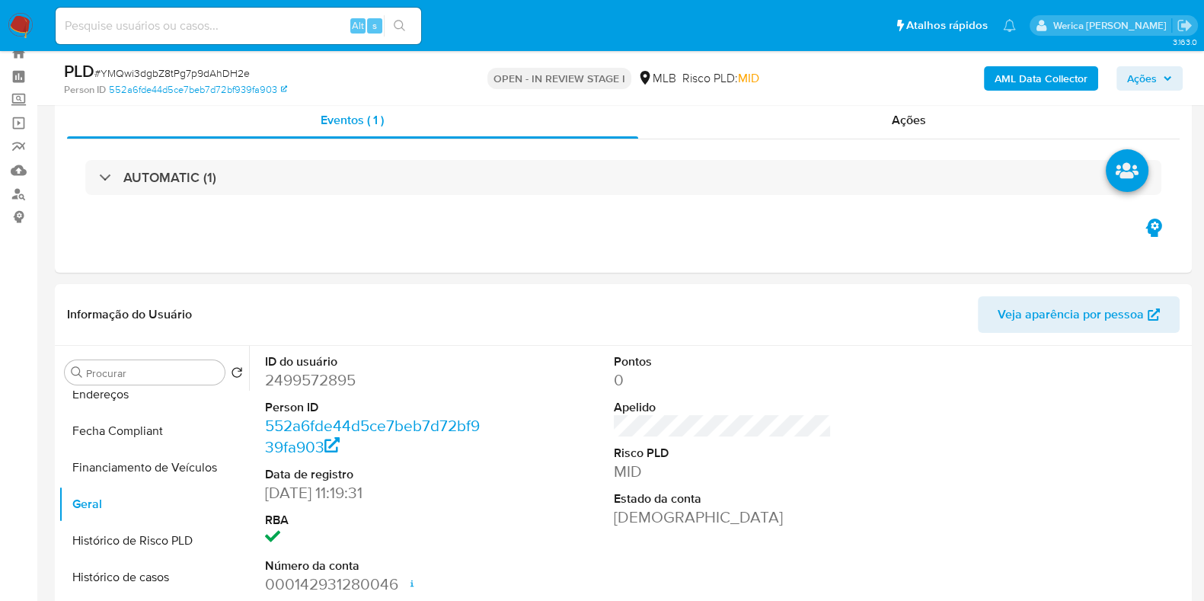
scroll to position [0, 0]
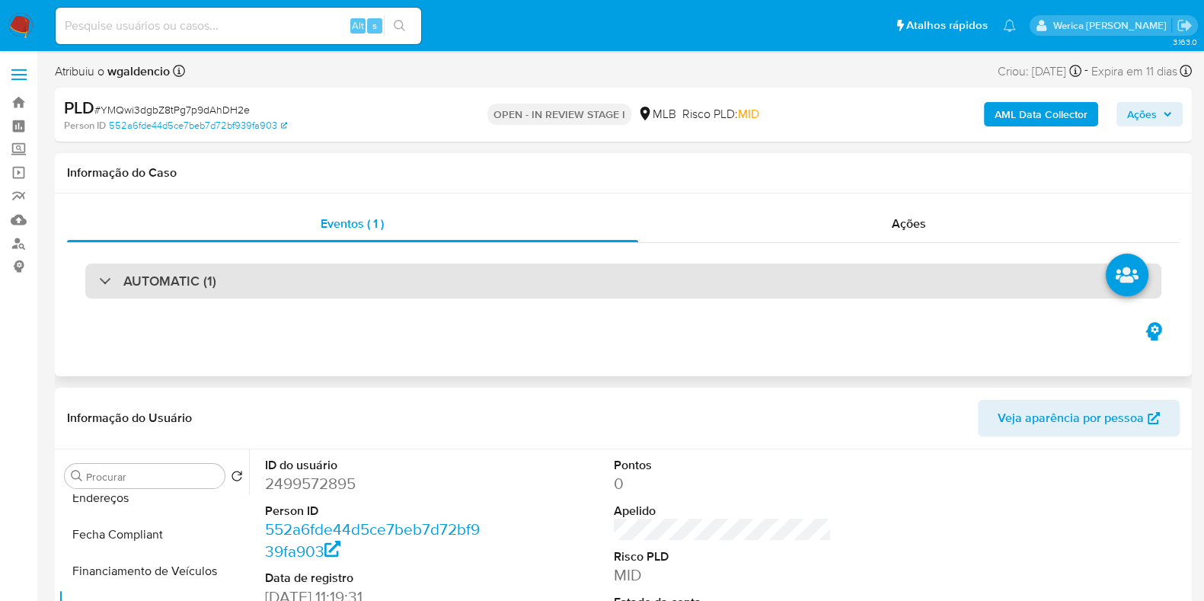
click at [523, 284] on div "AUTOMATIC (1)" at bounding box center [623, 281] width 1076 height 35
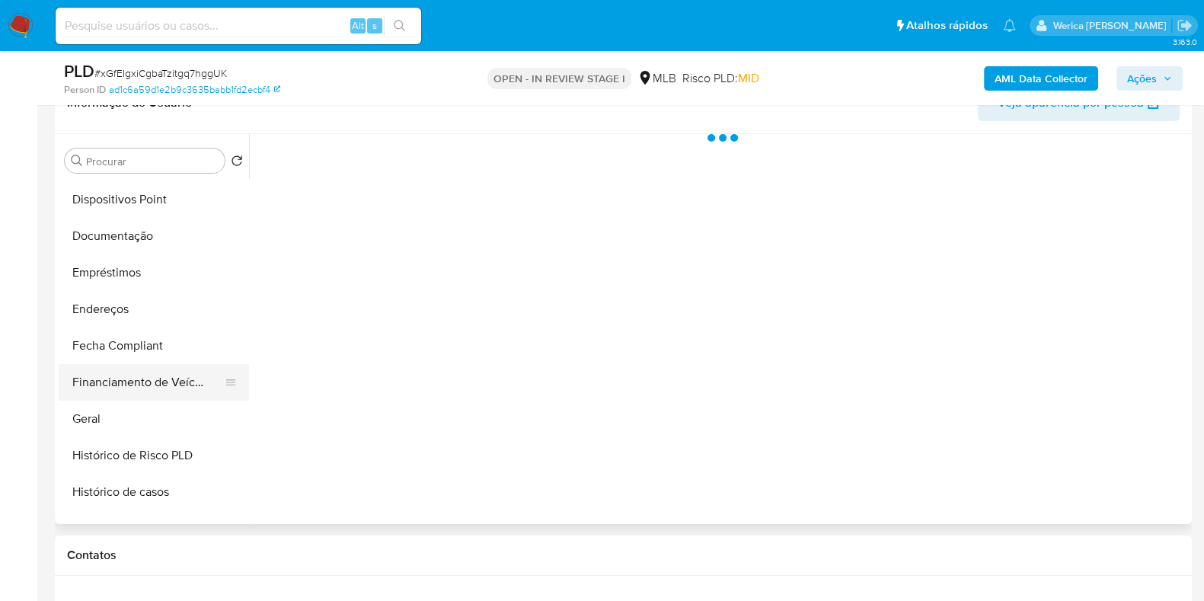
scroll to position [285, 0]
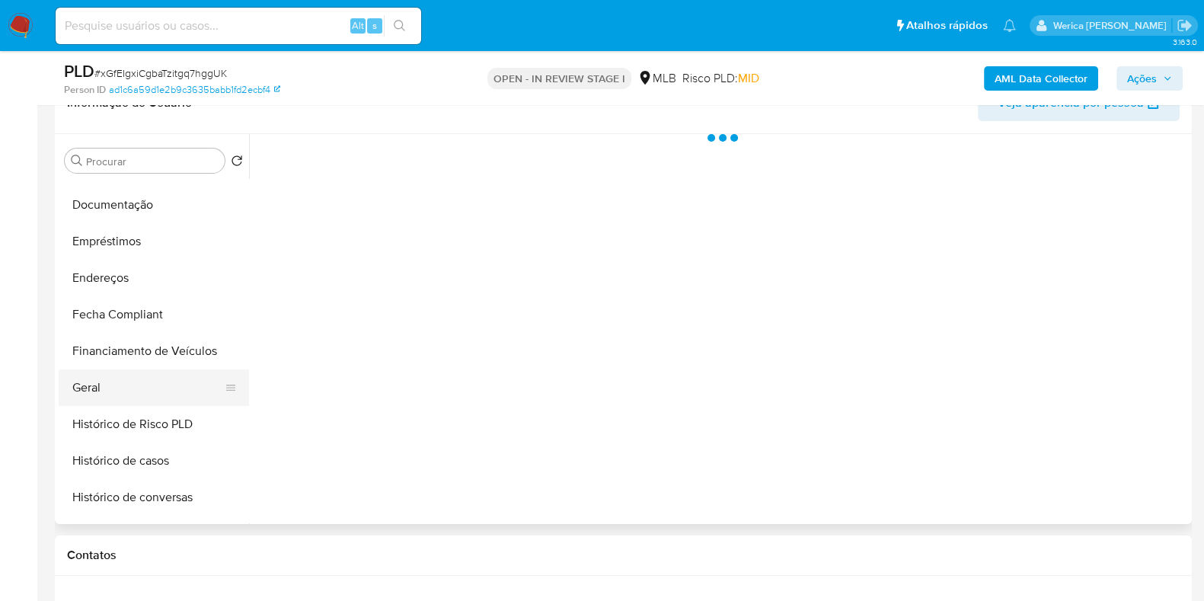
click at [130, 398] on button "Geral" at bounding box center [148, 387] width 178 height 37
select select "10"
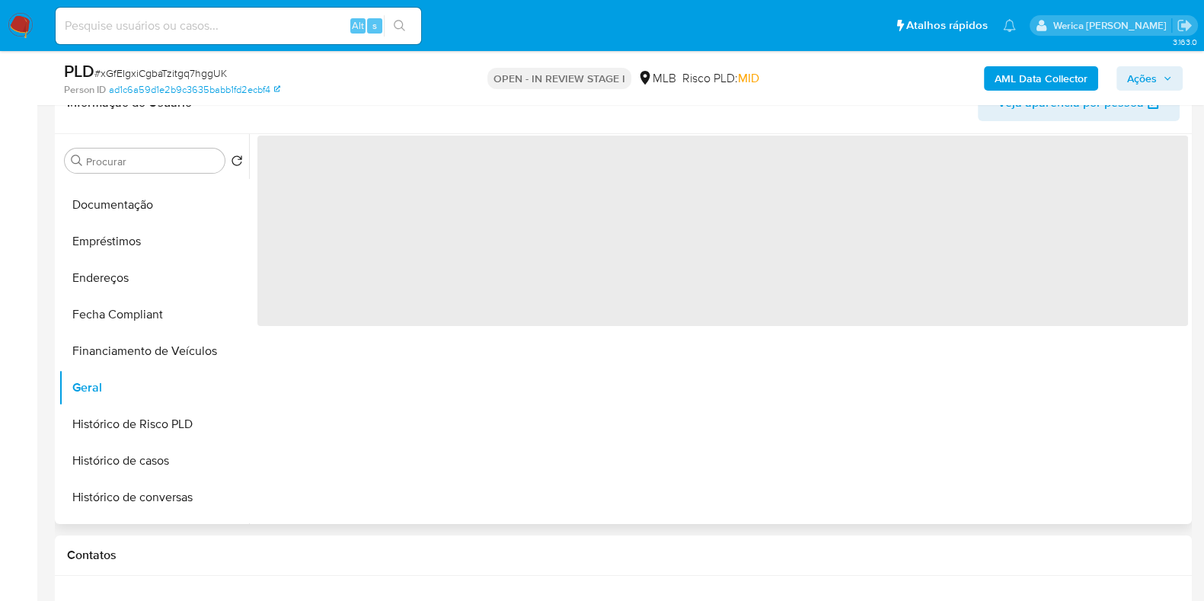
click at [436, 374] on div "‌" at bounding box center [718, 329] width 939 height 390
click at [436, 373] on div "‌" at bounding box center [718, 329] width 939 height 390
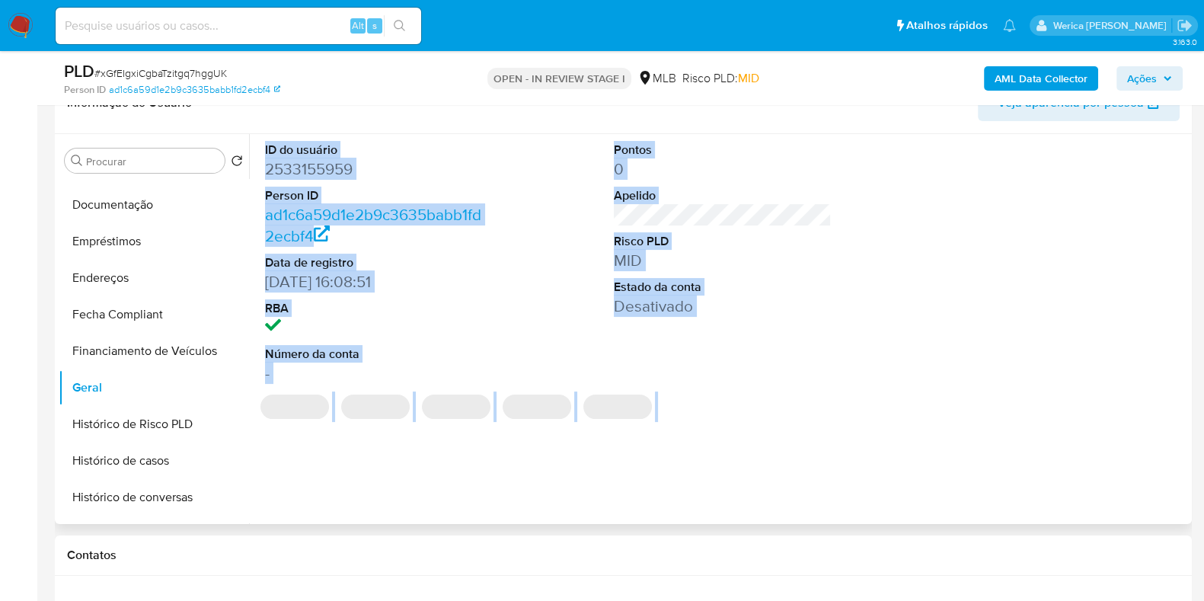
click at [312, 174] on dd "2533155959" at bounding box center [374, 168] width 218 height 21
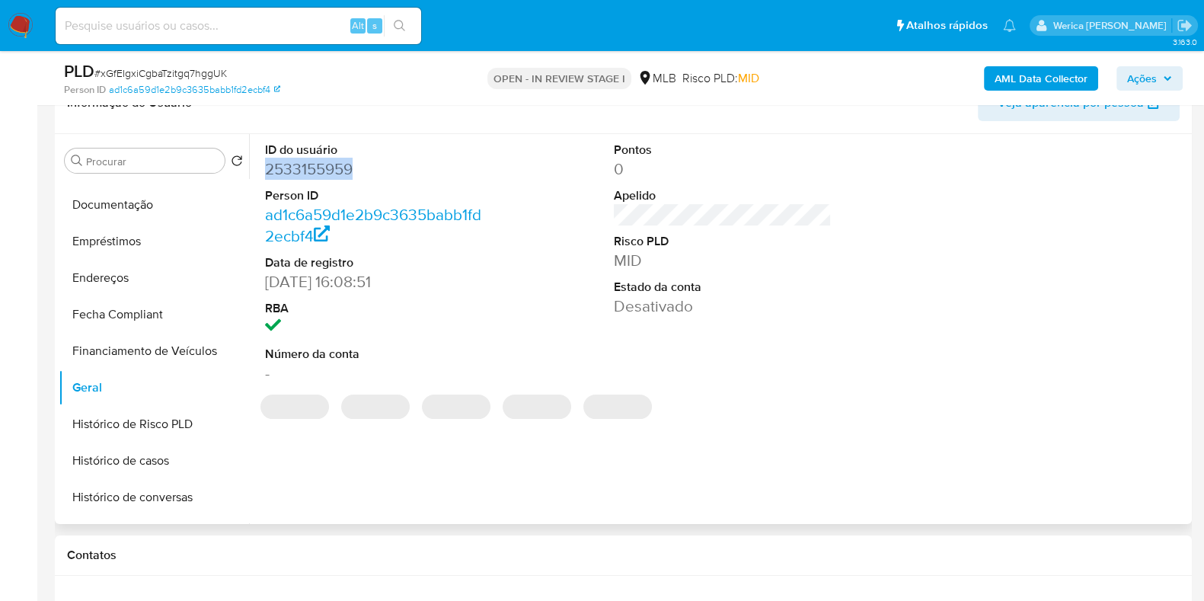
click at [312, 174] on dd "2533155959" at bounding box center [374, 168] width 218 height 21
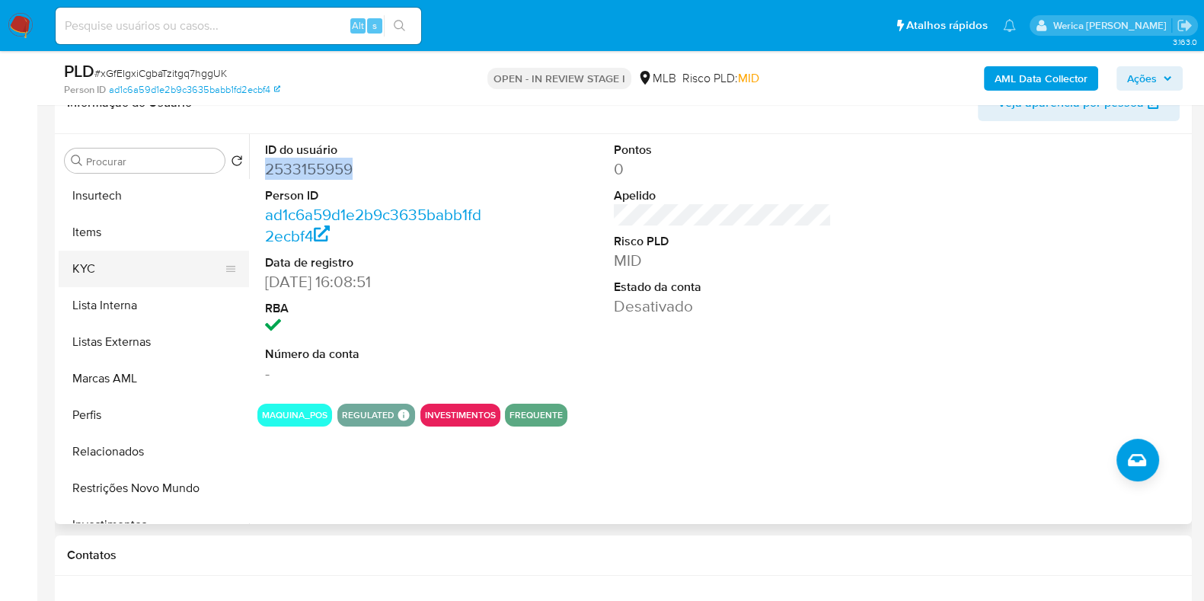
scroll to position [761, 0]
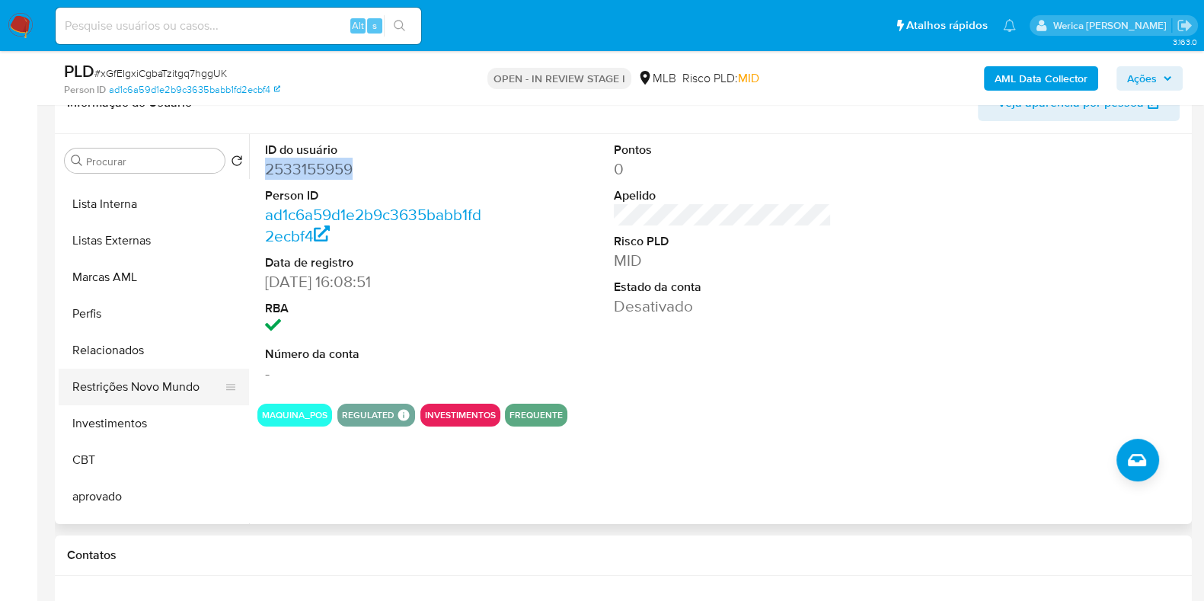
click at [165, 390] on button "Restrições Novo Mundo" at bounding box center [148, 387] width 178 height 37
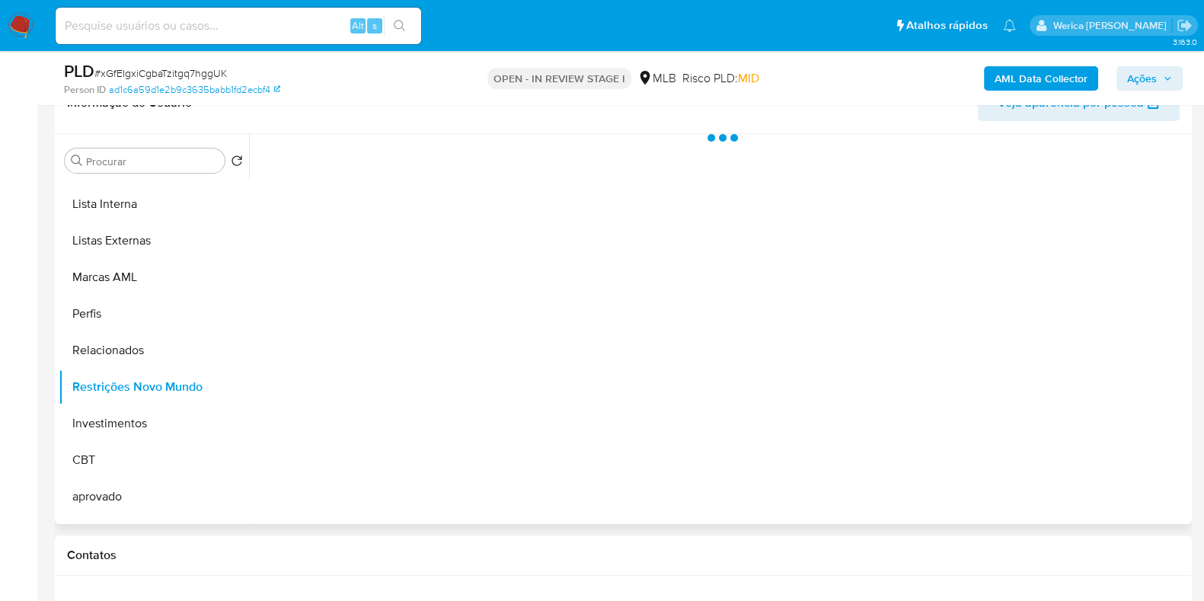
click at [389, 360] on div at bounding box center [718, 329] width 939 height 390
click at [368, 179] on div at bounding box center [718, 329] width 939 height 390
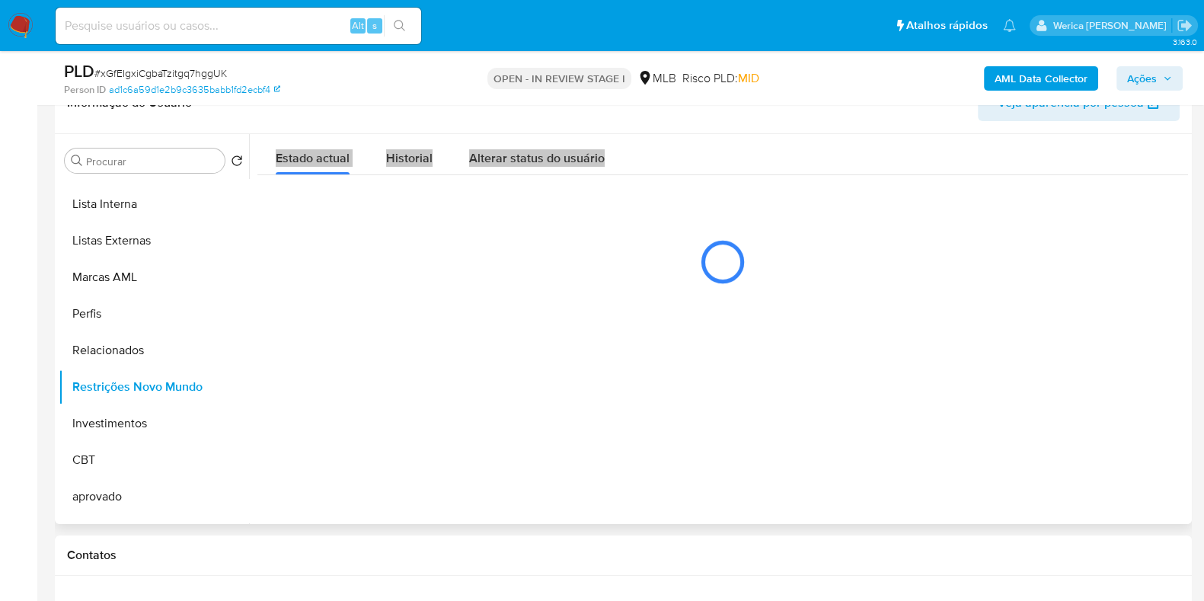
click at [368, 152] on button "Historial" at bounding box center [409, 154] width 83 height 40
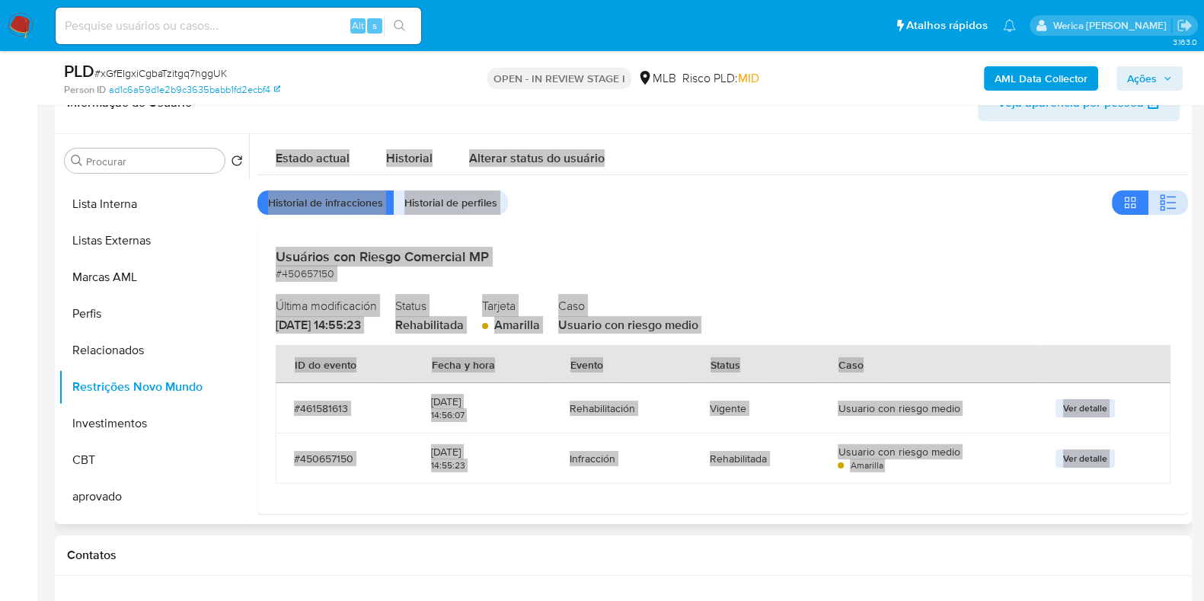
click at [1154, 208] on button "button" at bounding box center [1169, 202] width 40 height 24
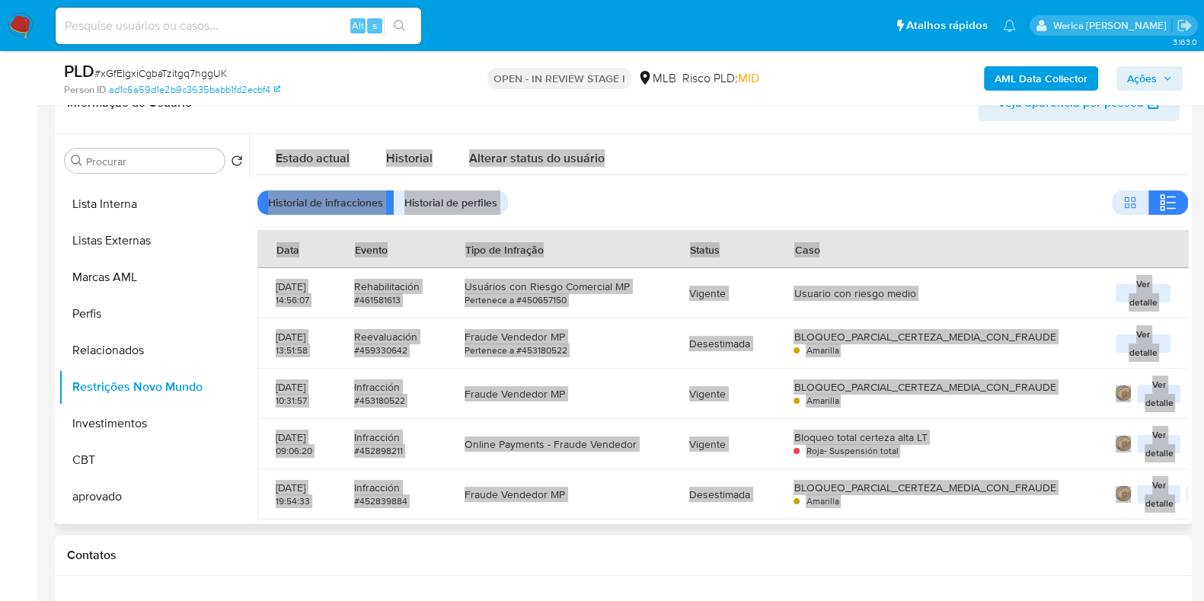
click at [838, 189] on div "Estado actual Historial Alterar status do usuário Historial de infracciones His…" at bounding box center [722, 352] width 931 height 436
click at [815, 149] on div "Estado actual Historial Alterar status do usuário" at bounding box center [722, 154] width 931 height 40
click at [815, 141] on div "Estado actual Historial Alterar status do usuário" at bounding box center [722, 154] width 931 height 40
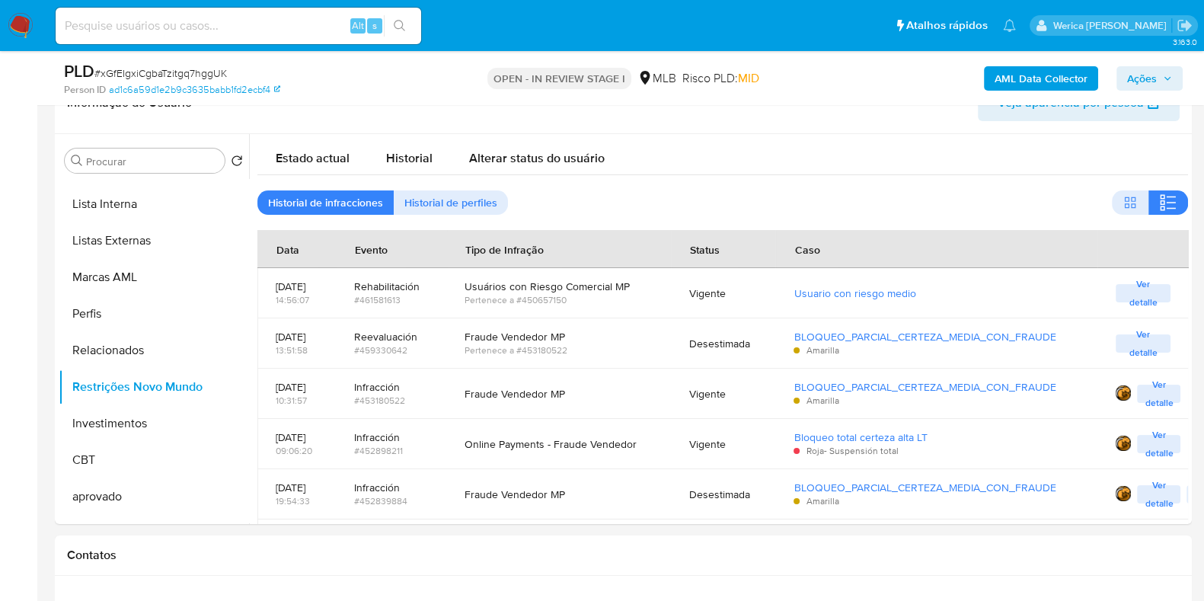
click at [805, 104] on div "PLD # xGfEIgxiCgbaTzitgq7hggUK Person ID ad1c6a59d1e2b9c3635babb1fd2ecbf4 OPEN …" at bounding box center [623, 78] width 1137 height 54
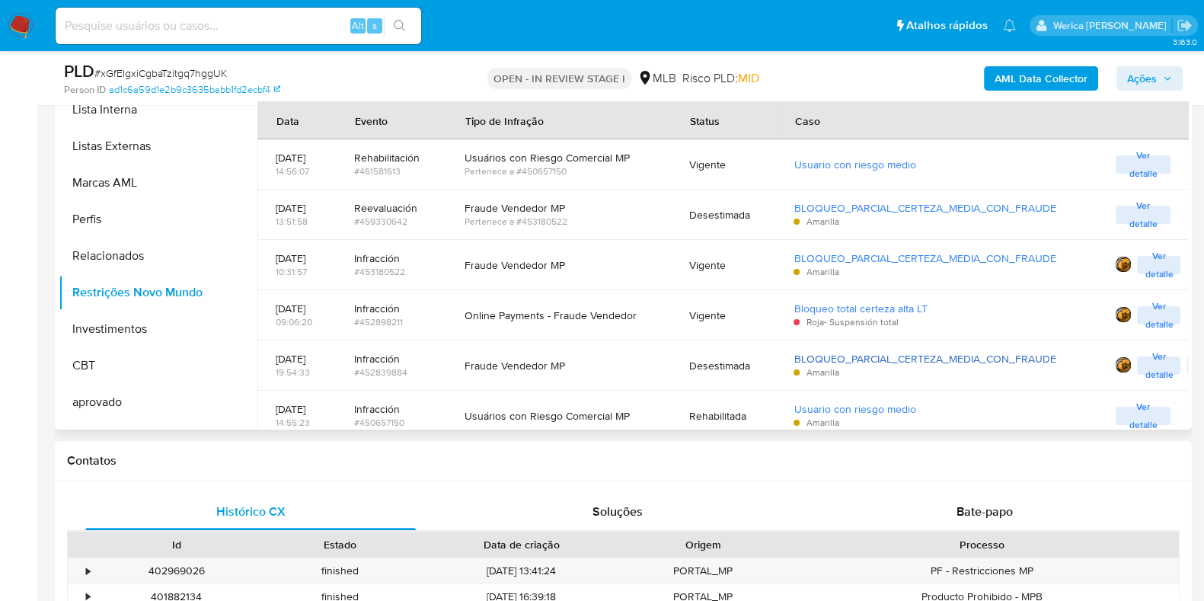
scroll to position [53, 0]
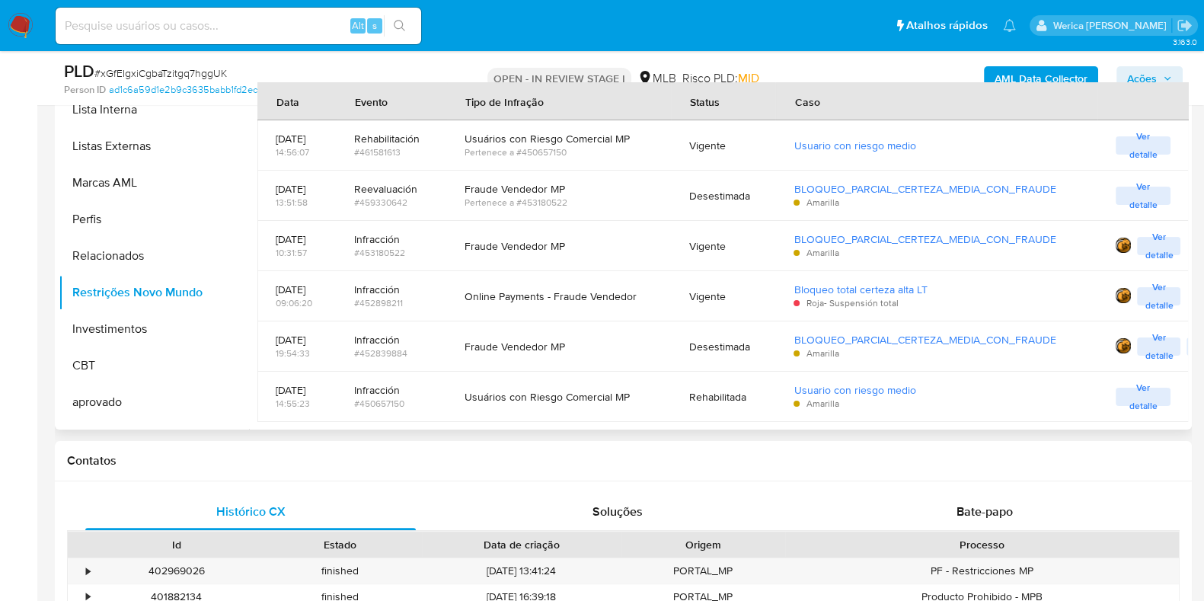
click at [1140, 347] on button "Ver detalle" at bounding box center [1158, 346] width 43 height 18
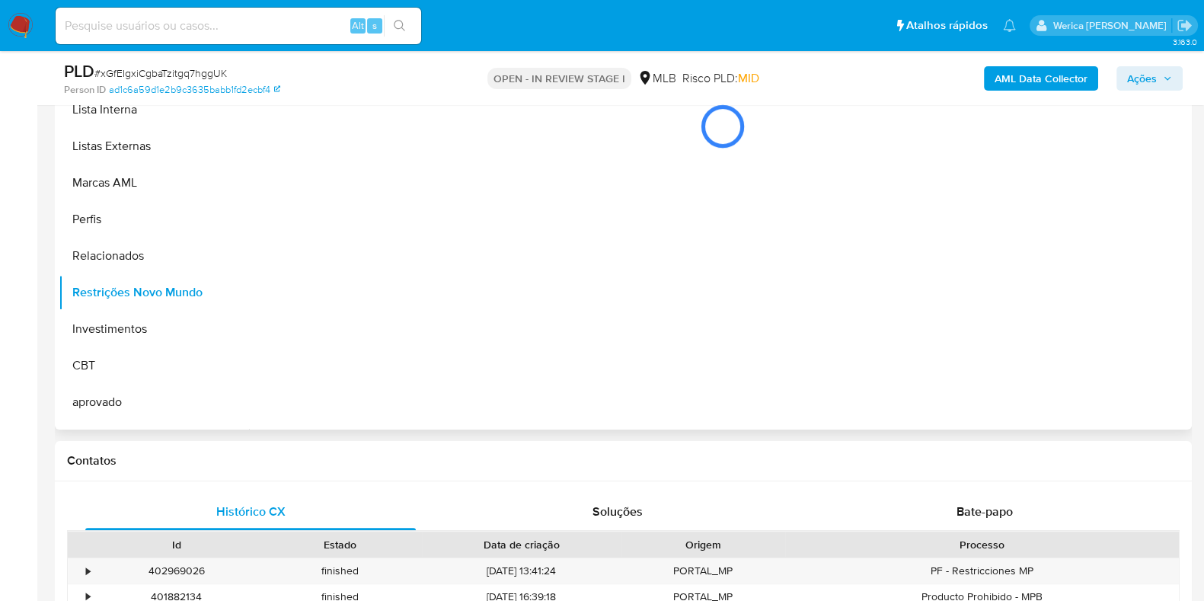
scroll to position [0, 0]
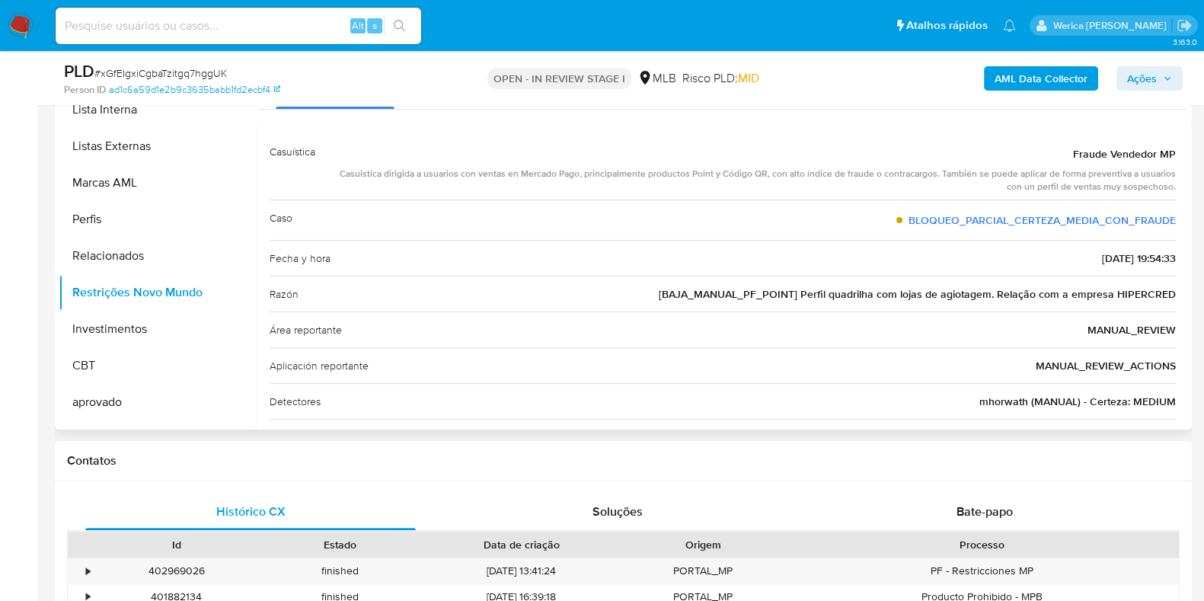
click at [1023, 280] on div "Razón [BAJA_MANUAL_PF_POINT] Perfil quadrilha com lojas de agiotagem. Relação c…" at bounding box center [723, 294] width 907 height 36
click at [1009, 290] on span "[BAJA_MANUAL_PF_POINT] Perfil quadrilha com lojas de agiotagem. Relação com a e…" at bounding box center [917, 293] width 517 height 15
click at [998, 290] on span "[BAJA_MANUAL_PF_POINT] Perfil quadrilha com lojas de agiotagem. Relação com a e…" at bounding box center [917, 293] width 517 height 15
drag, startPoint x: 804, startPoint y: 293, endPoint x: 1169, endPoint y: 294, distance: 365.6
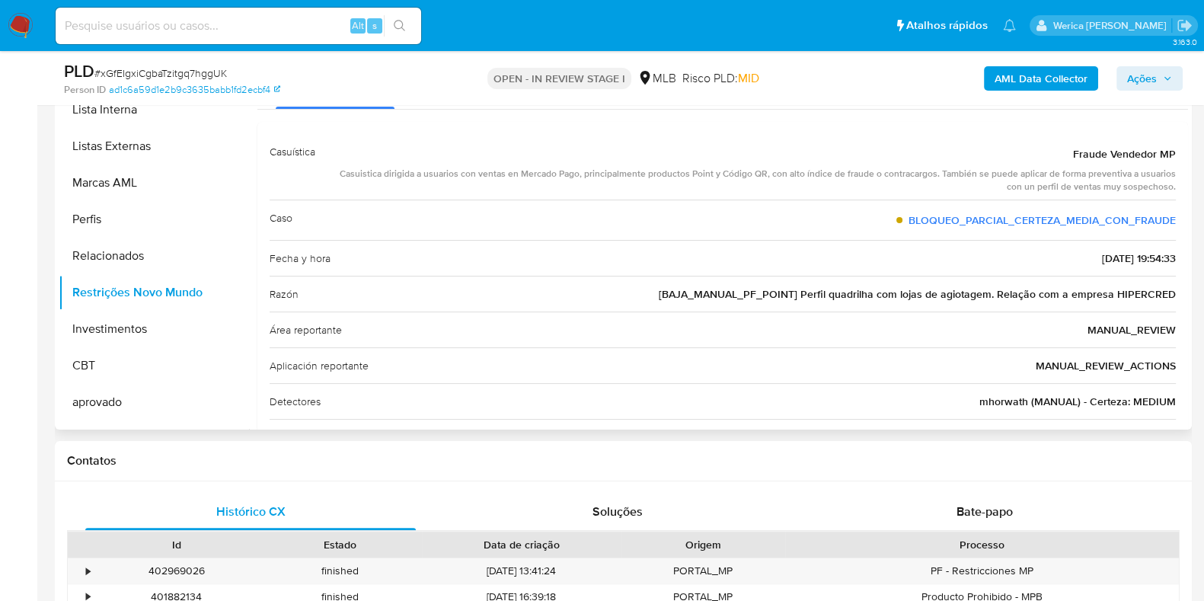
click at [1169, 294] on span "[BAJA_MANUAL_PF_POINT] Perfil quadrilha com lojas de agiotagem. Relação com a e…" at bounding box center [917, 293] width 517 height 15
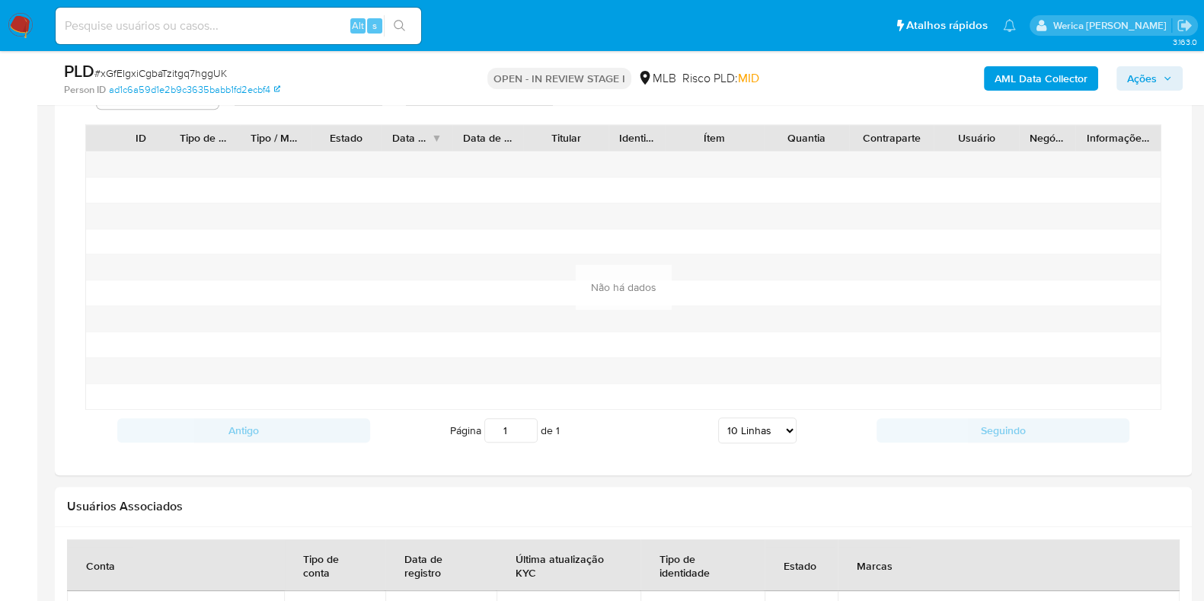
scroll to position [1047, 0]
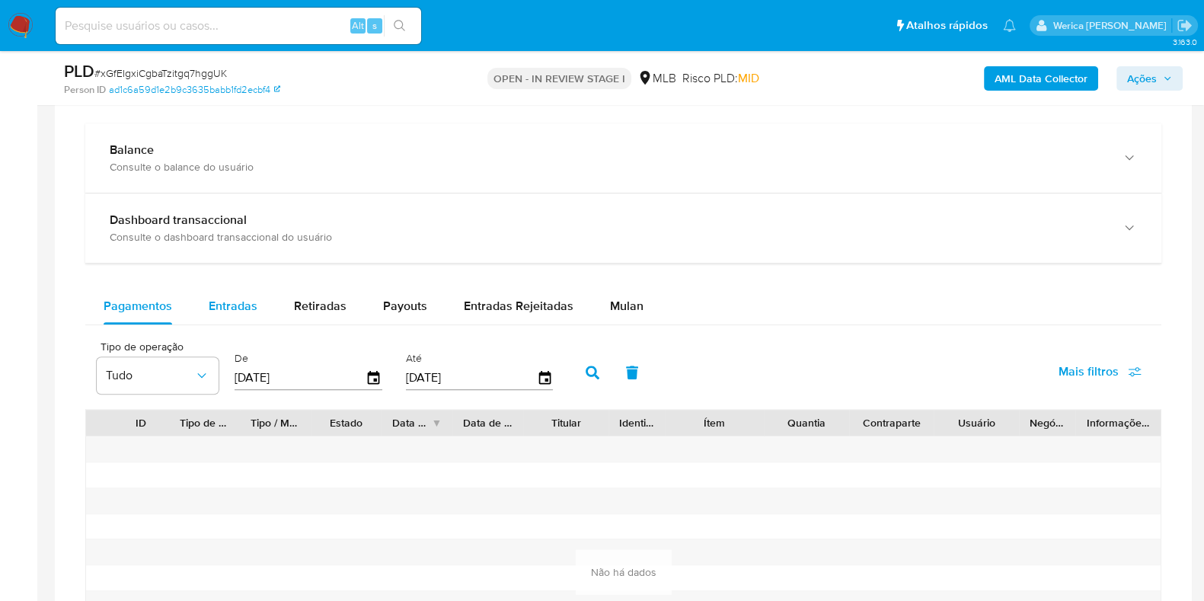
click at [212, 288] on div "Entradas" at bounding box center [233, 306] width 49 height 37
select select "10"
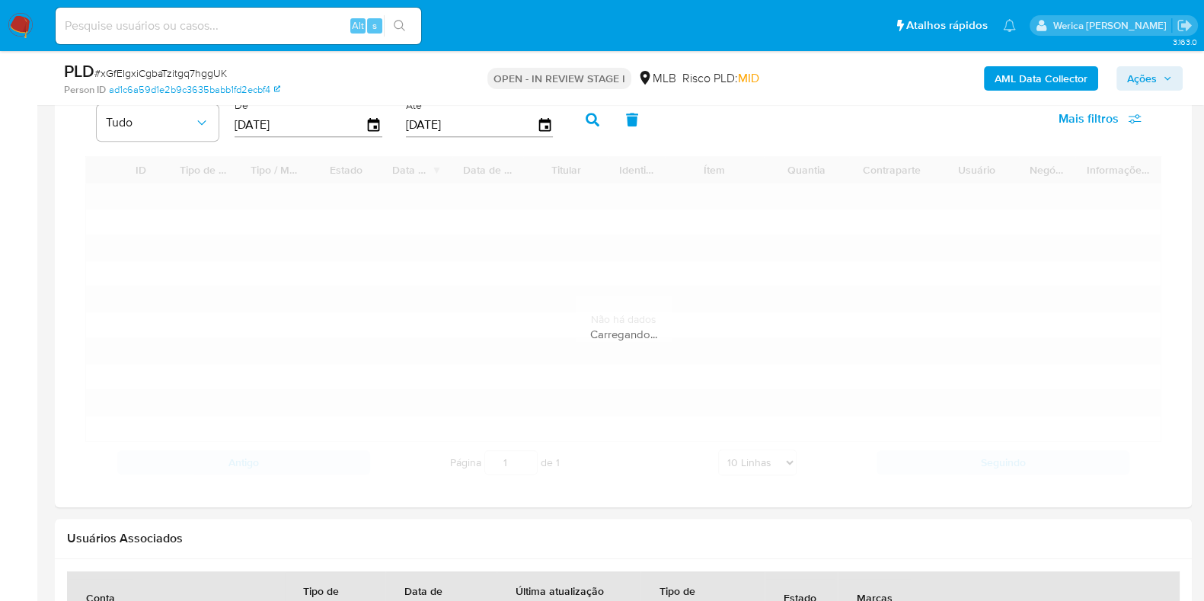
scroll to position [1332, 0]
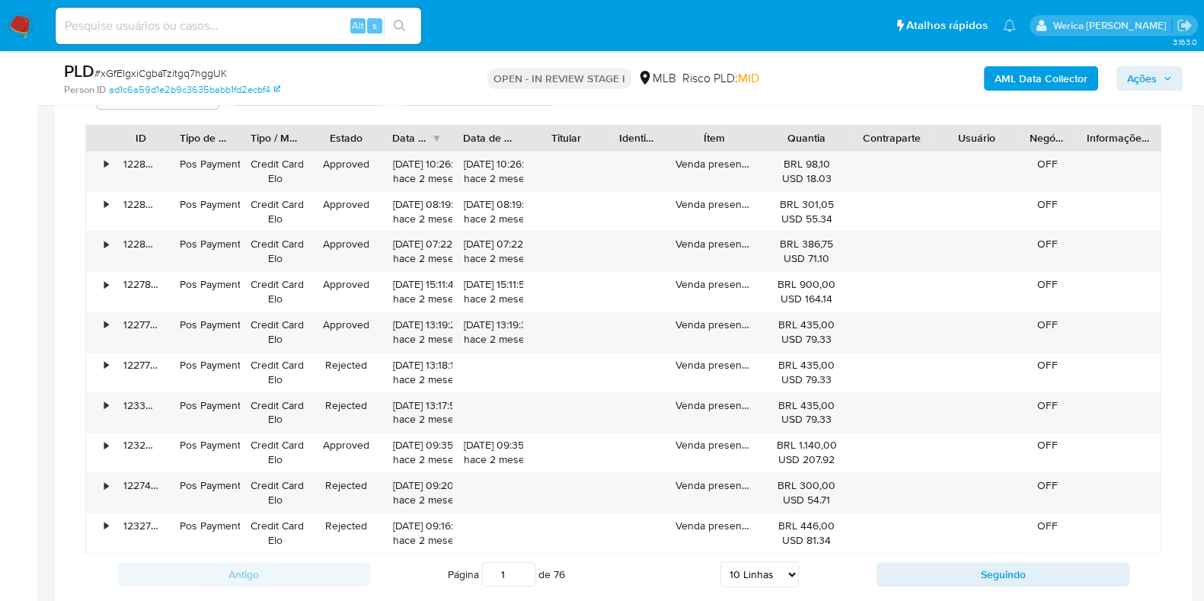
drag, startPoint x: 628, startPoint y: 131, endPoint x: 689, endPoint y: 120, distance: 62.0
click at [699, 120] on div "Tipo de operação Tudo De 18/07/2025 Até 15/10/2025 Mais filtros ID Tipo de oper…" at bounding box center [623, 321] width 1076 height 547
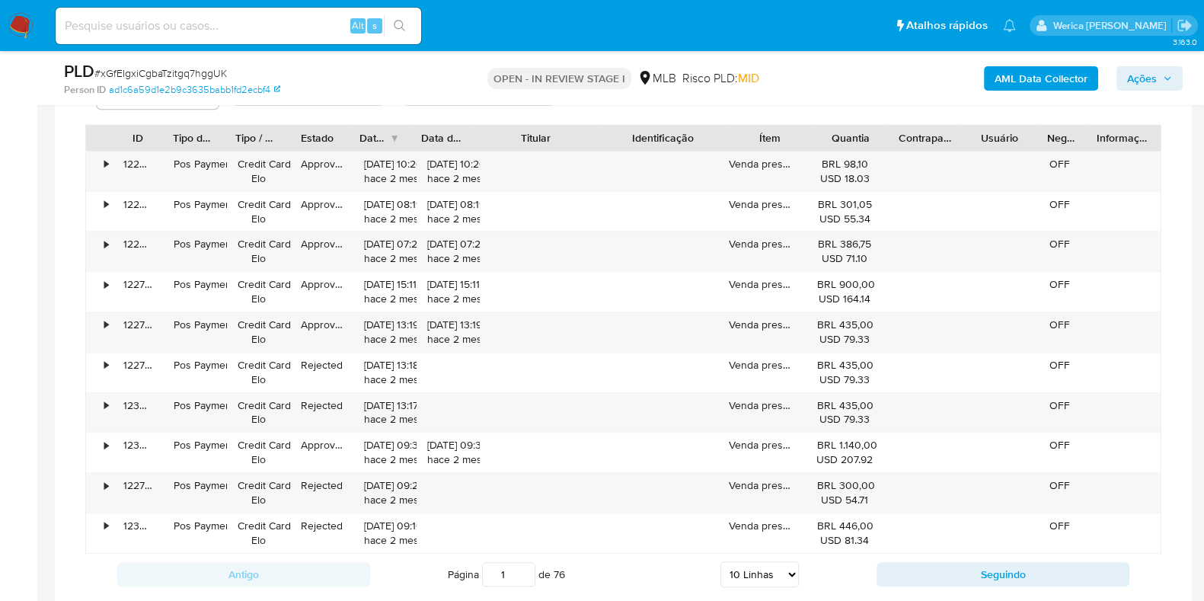
drag, startPoint x: 621, startPoint y: 131, endPoint x: 684, endPoint y: 125, distance: 63.5
click at [683, 125] on div "ID Tipo de operação Tipo / Método Estado Data de criação Data de aprovação Titu…" at bounding box center [623, 138] width 1075 height 26
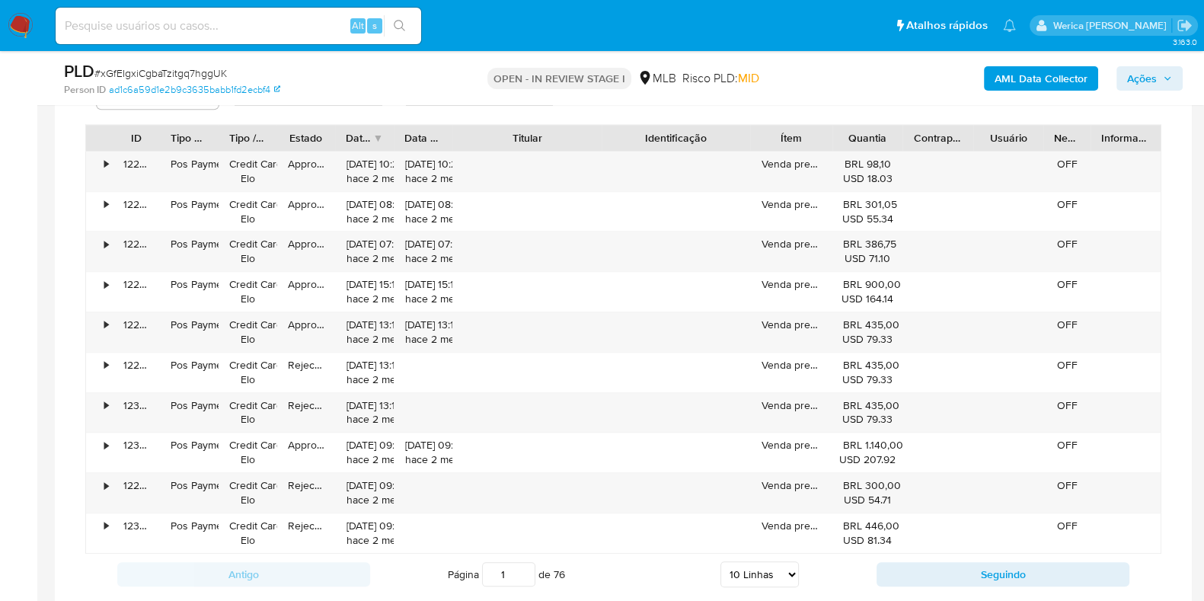
drag, startPoint x: 856, startPoint y: 136, endPoint x: 947, endPoint y: 142, distance: 90.9
click at [947, 142] on div "ID Tipo de operação Tipo / Método Estado Data de criação Data de aprovação Titu…" at bounding box center [623, 138] width 1075 height 26
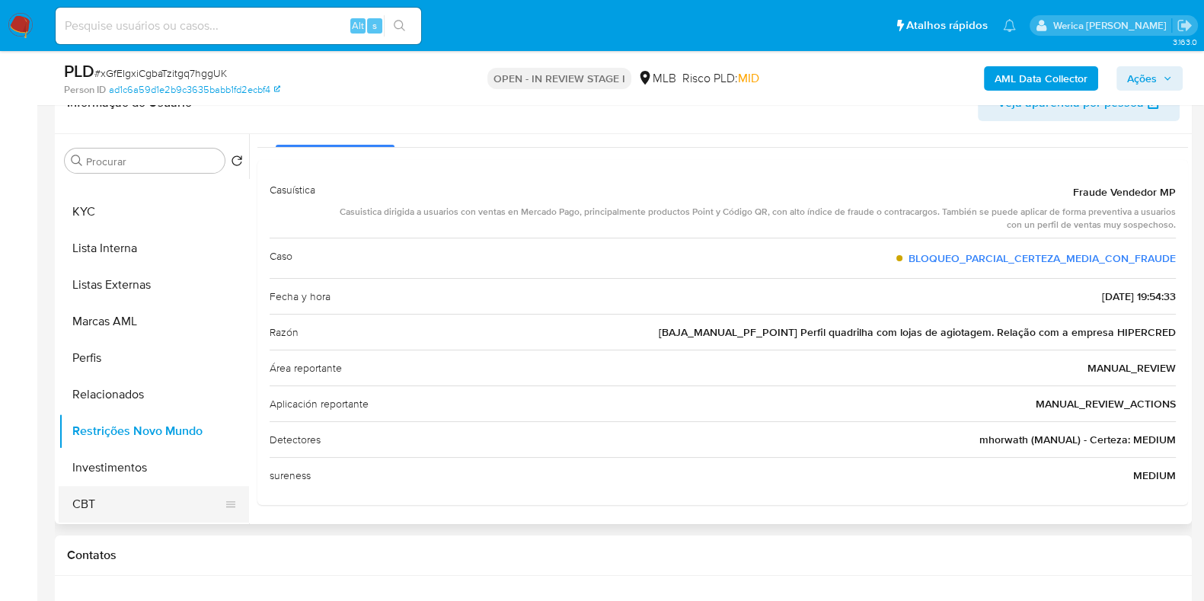
scroll to position [635, 0]
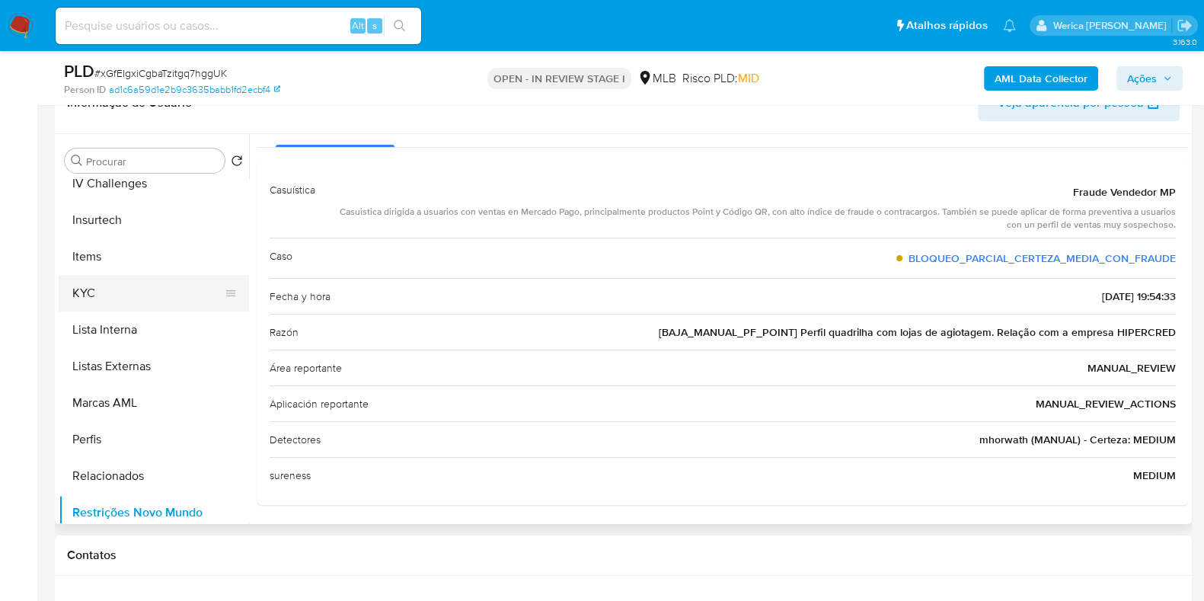
click at [114, 281] on button "KYC" at bounding box center [148, 293] width 178 height 37
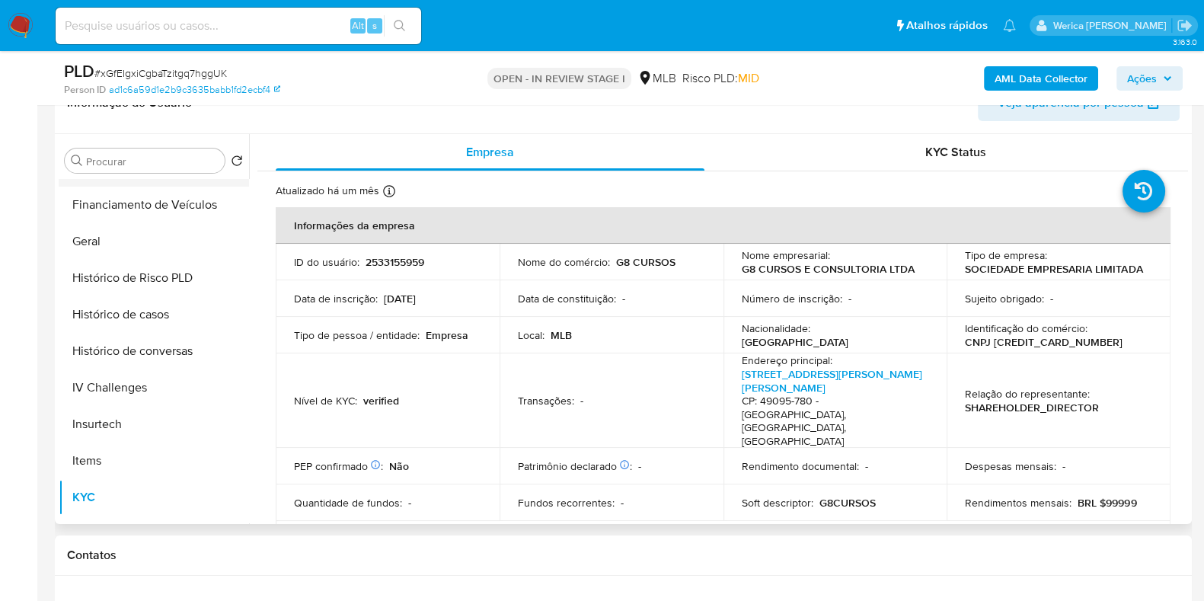
scroll to position [255, 0]
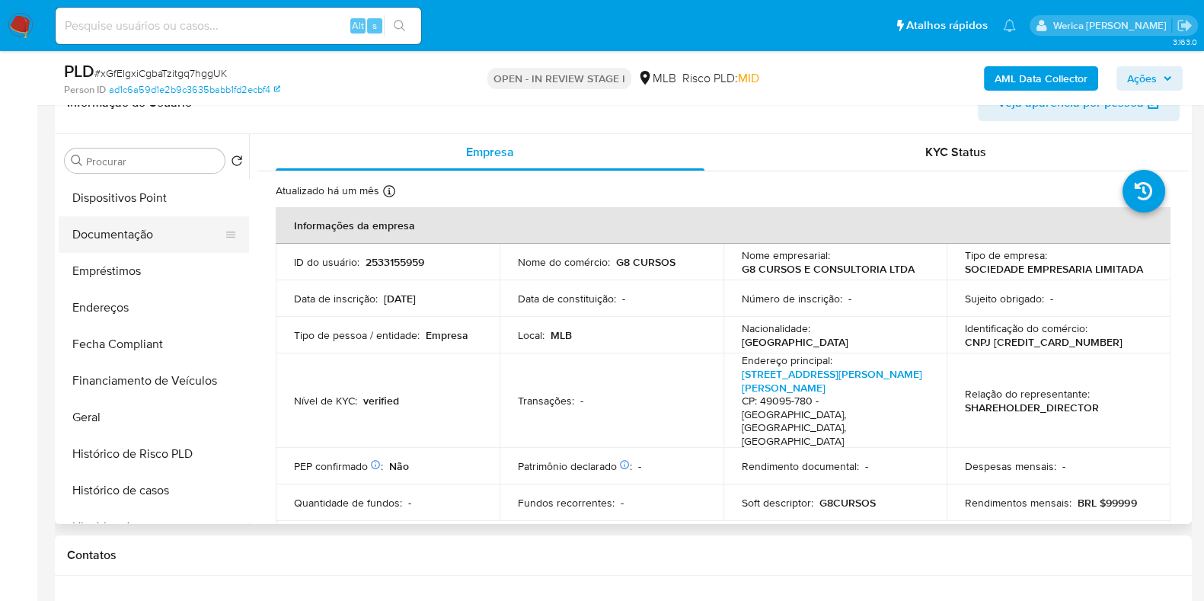
click at [108, 224] on button "Documentação" at bounding box center [148, 234] width 178 height 37
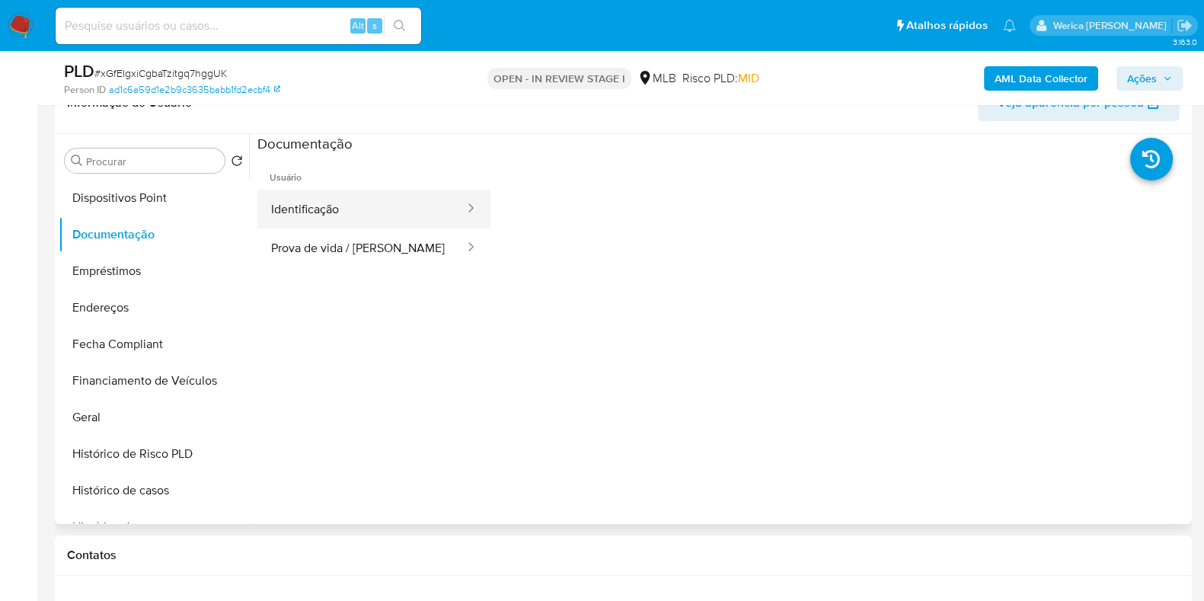
click at [307, 214] on button "Identificação" at bounding box center [361, 209] width 209 height 39
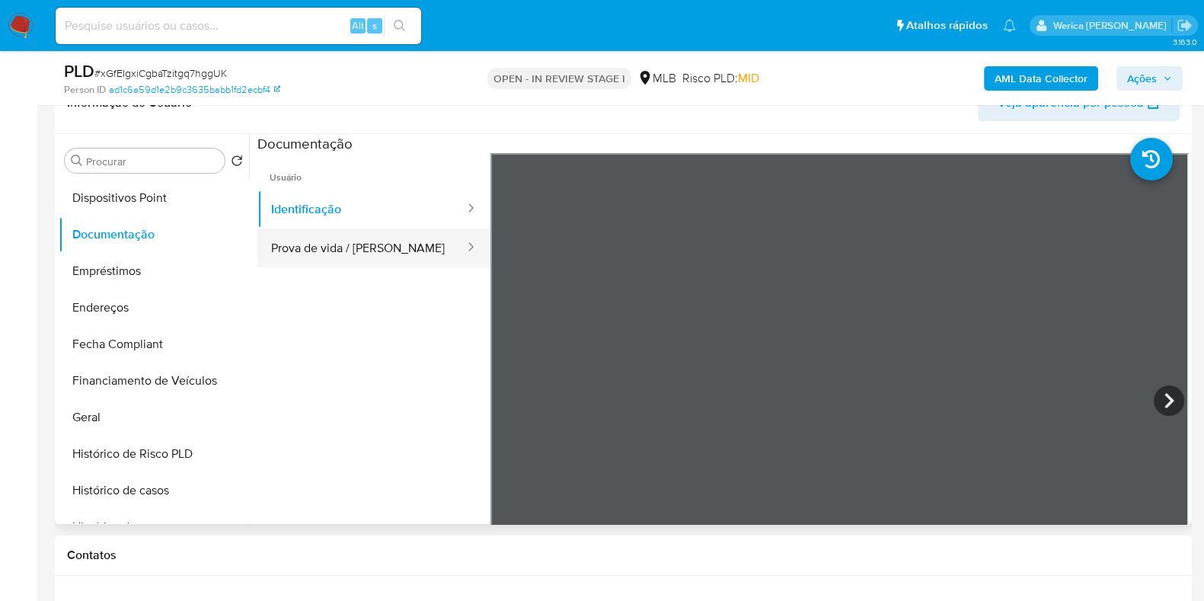
click at [349, 255] on button "Prova de vida / [PERSON_NAME]" at bounding box center [361, 248] width 209 height 39
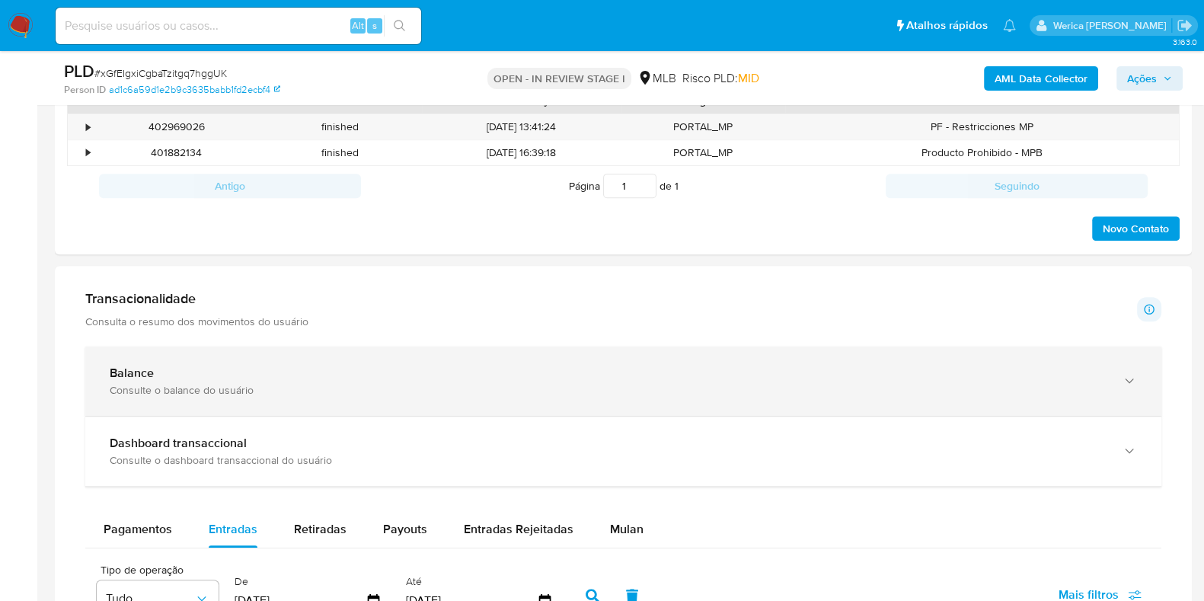
click at [366, 386] on div "Consulte o balance do usuário" at bounding box center [608, 390] width 997 height 14
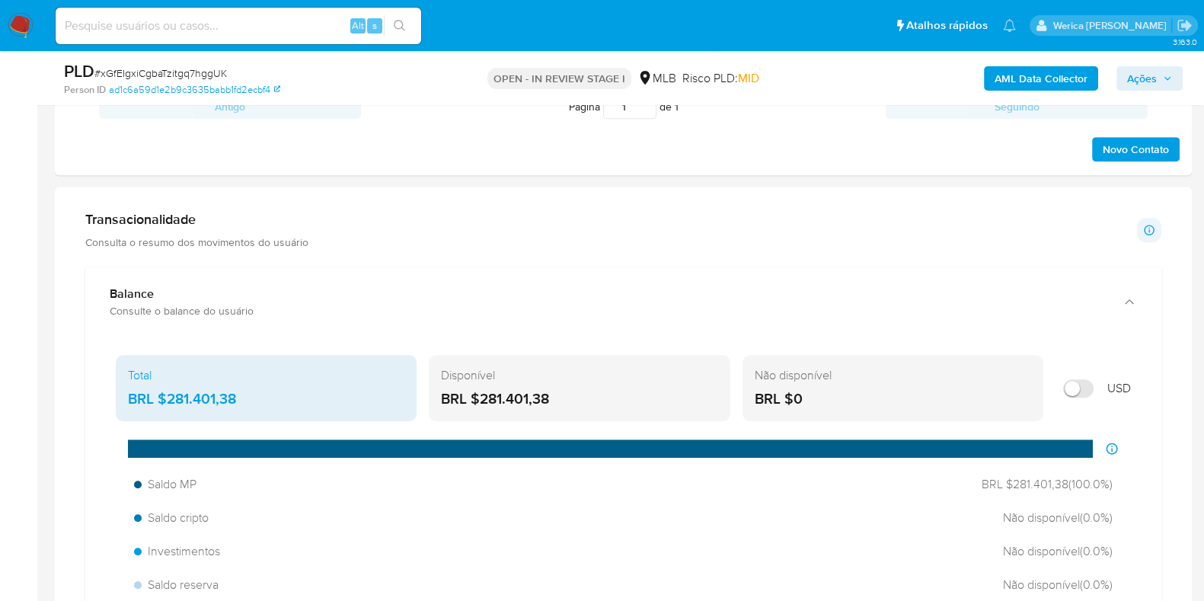
scroll to position [1015, 0]
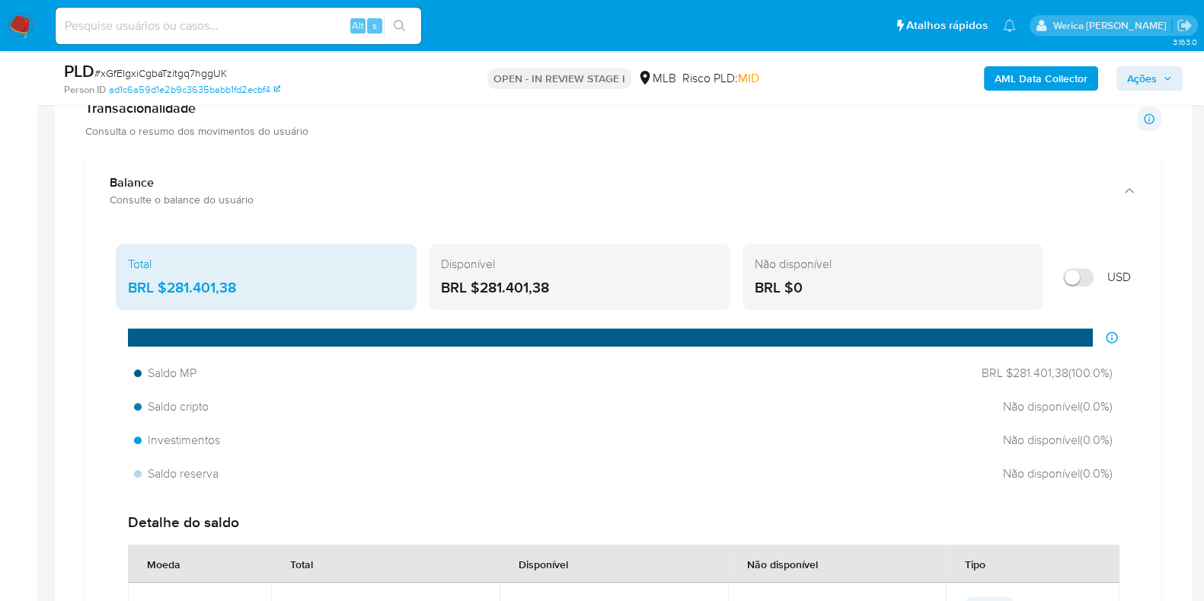
click at [38, 371] on main "3.163.0 Atribuiu o wgaldencio Asignado el: 12/09/2025 14:32:12 Criou: 12/09/202…" at bounding box center [602, 566] width 1204 height 3162
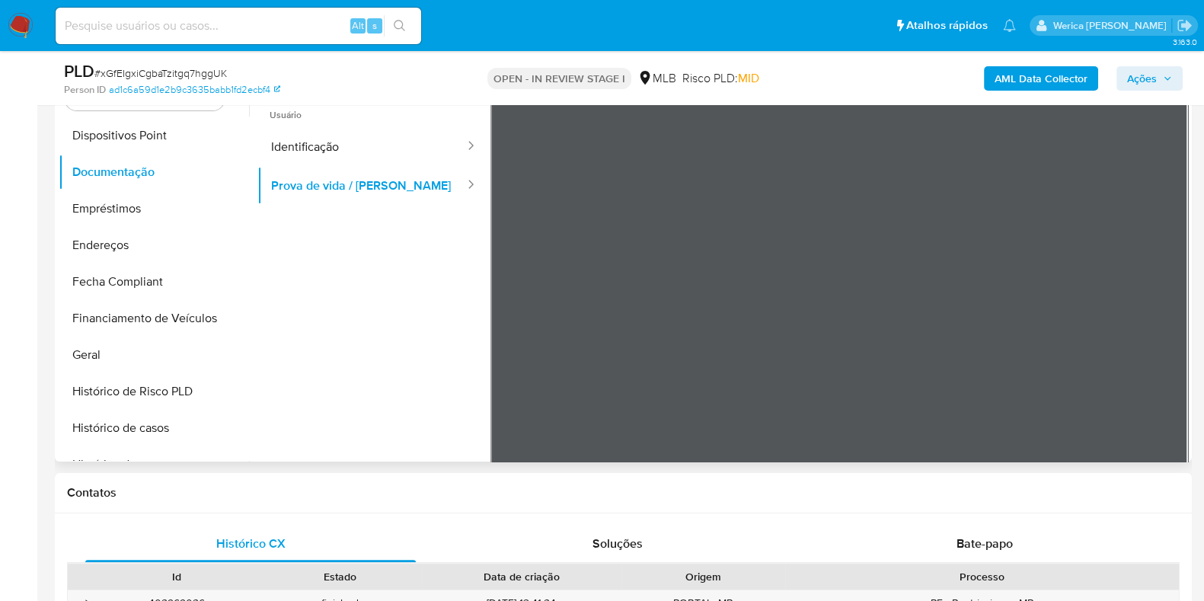
scroll to position [635, 0]
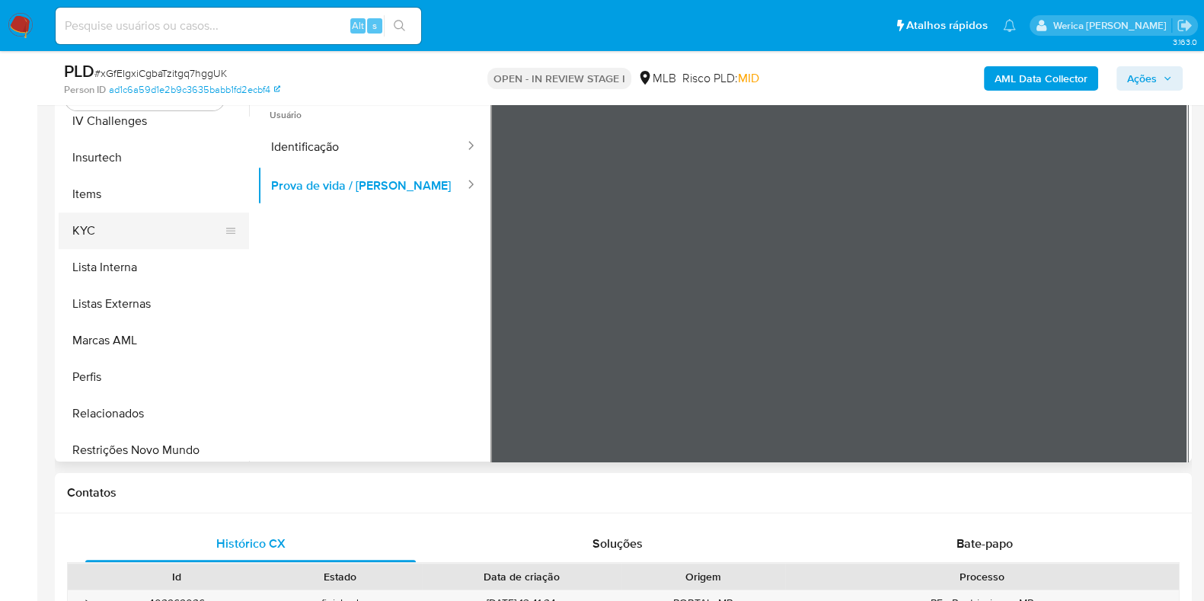
click at [129, 239] on button "KYC" at bounding box center [148, 231] width 178 height 37
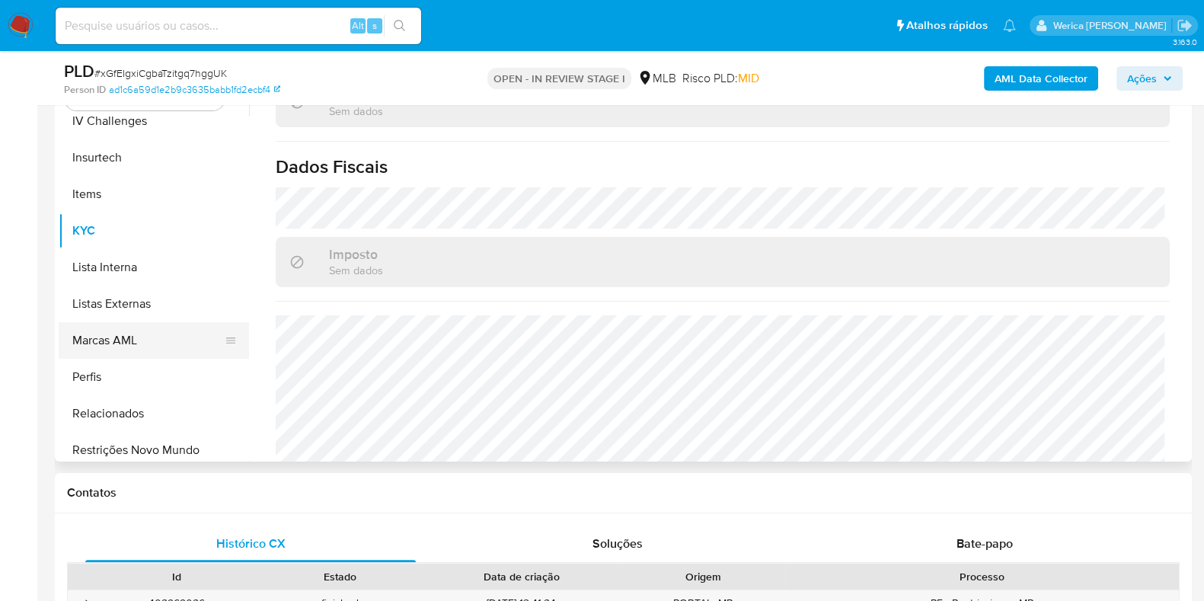
scroll to position [350, 0]
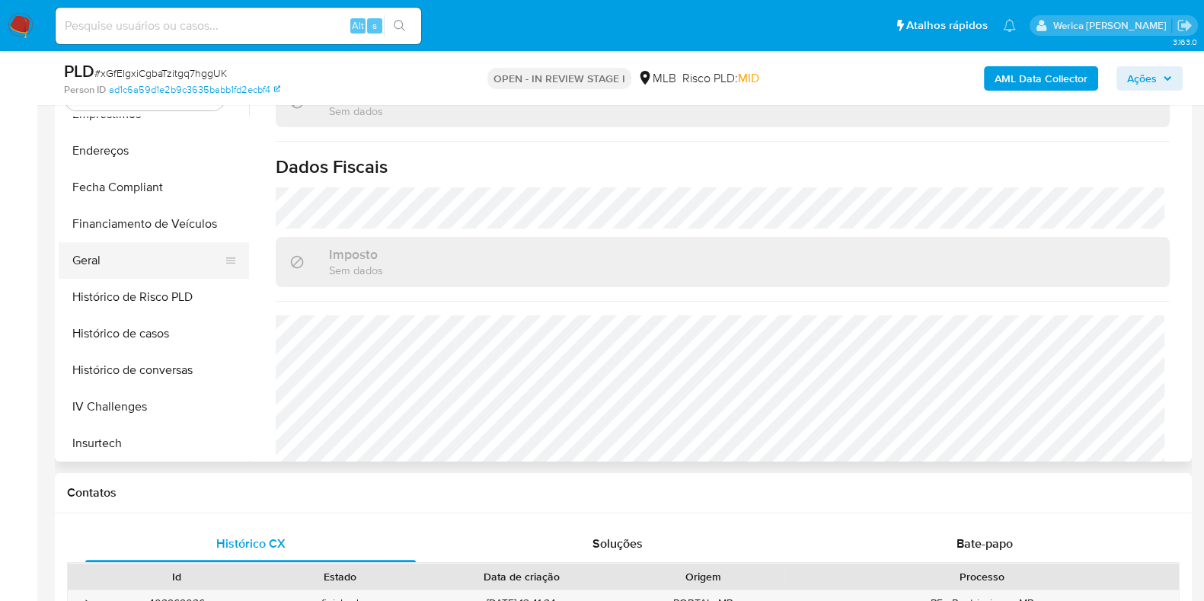
click at [126, 245] on button "Geral" at bounding box center [148, 260] width 178 height 37
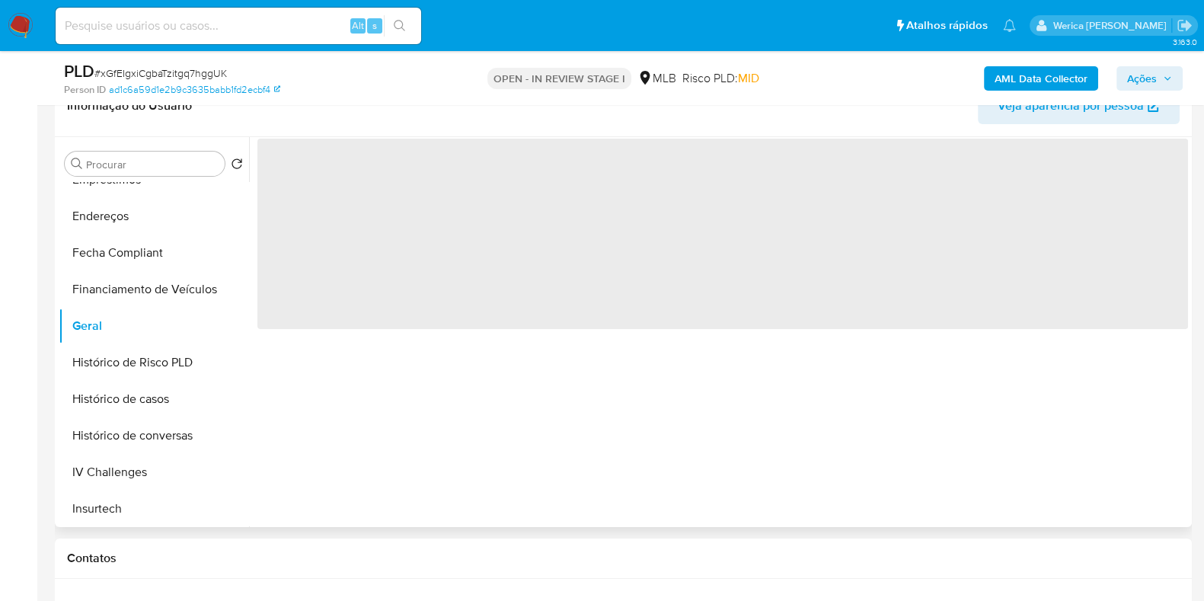
scroll to position [253, 0]
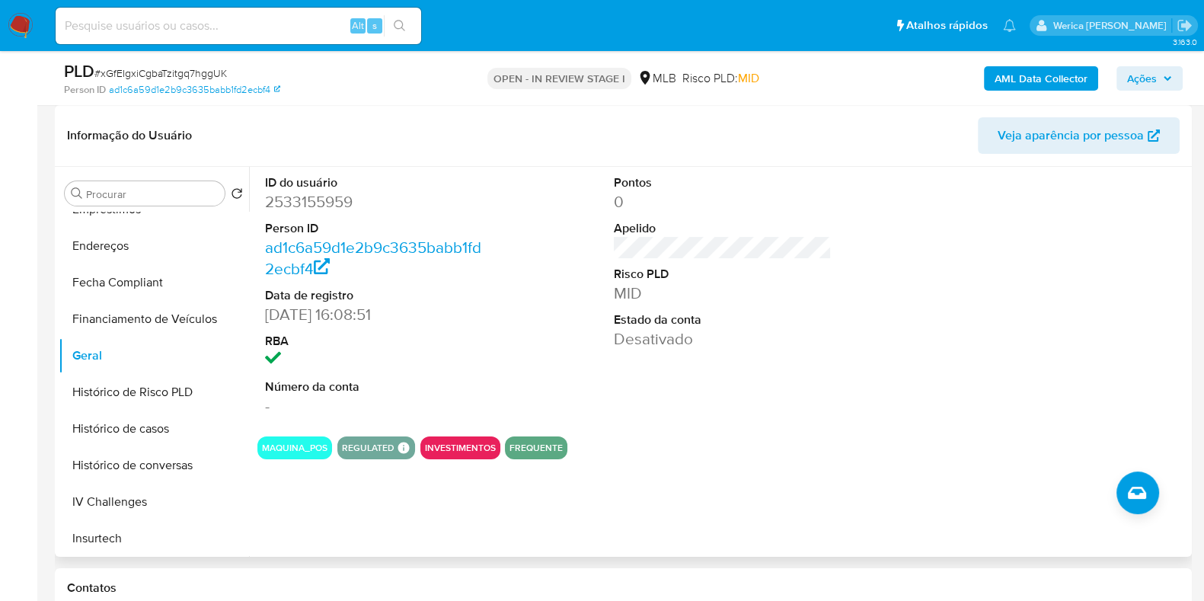
click at [956, 379] on div at bounding box center [1072, 295] width 233 height 257
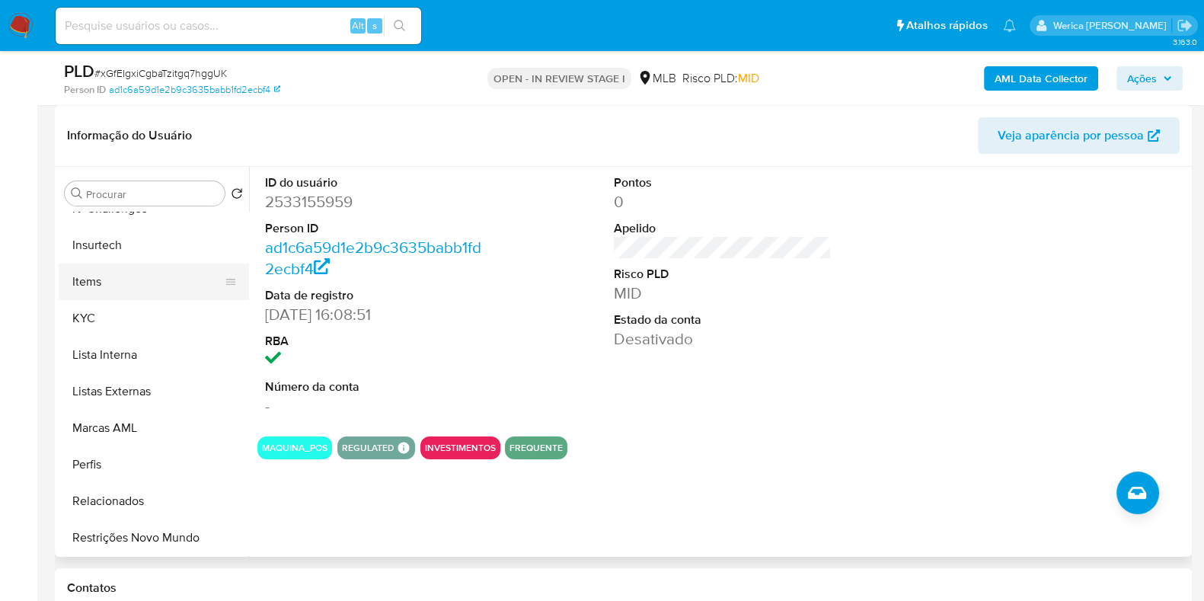
scroll to position [731, 0]
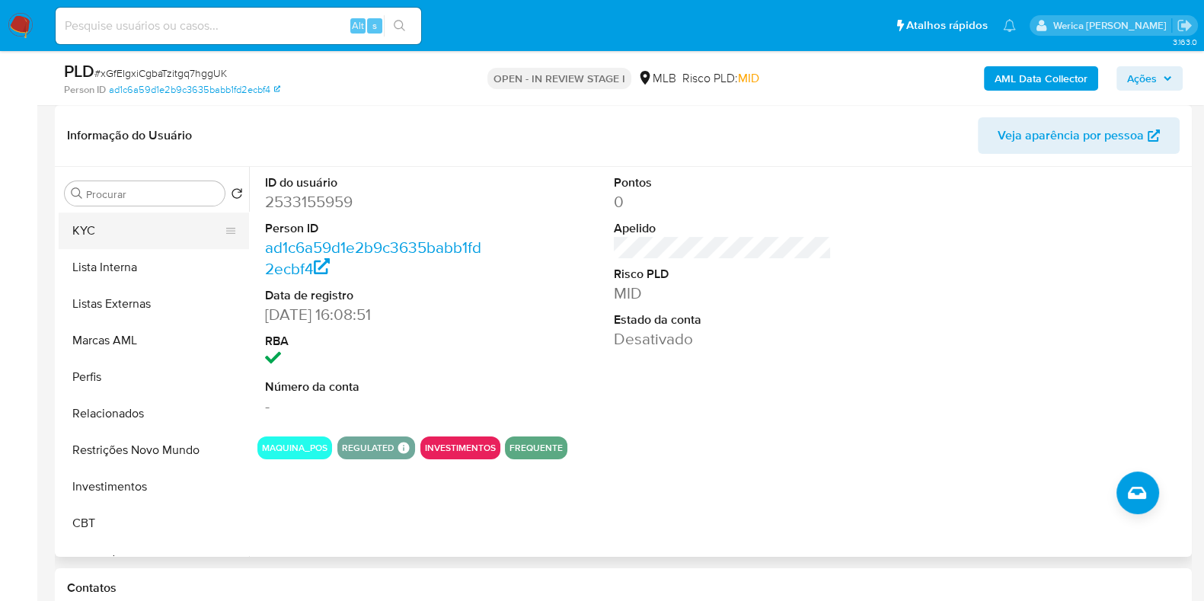
click at [150, 222] on button "KYC" at bounding box center [148, 231] width 178 height 37
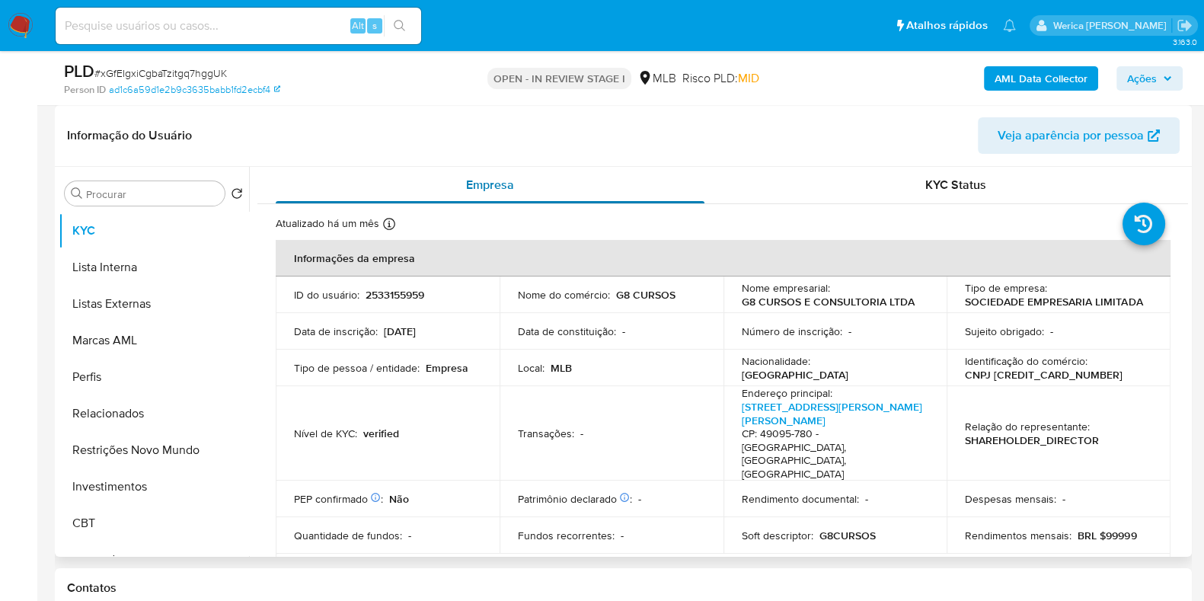
drag, startPoint x: 619, startPoint y: 404, endPoint x: 705, endPoint y: 168, distance: 250.6
click at [619, 404] on td "Transações : -" at bounding box center [612, 433] width 224 height 94
click at [1060, 447] on td "Relação do representante : SHAREHOLDER_DIRECTOR" at bounding box center [1059, 433] width 224 height 94
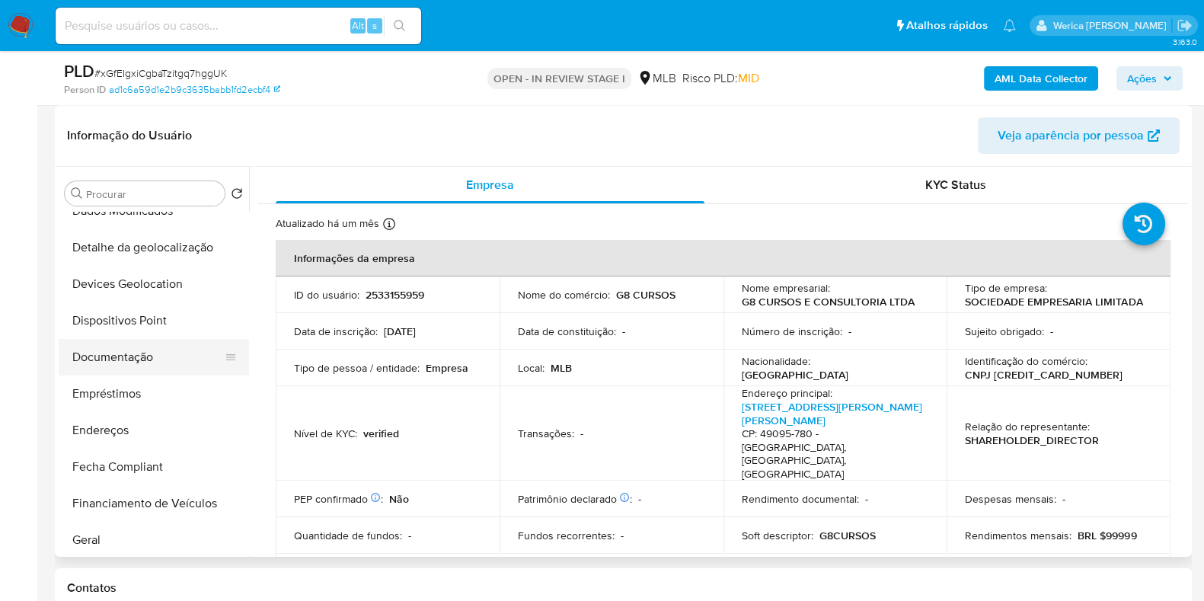
scroll to position [159, 0]
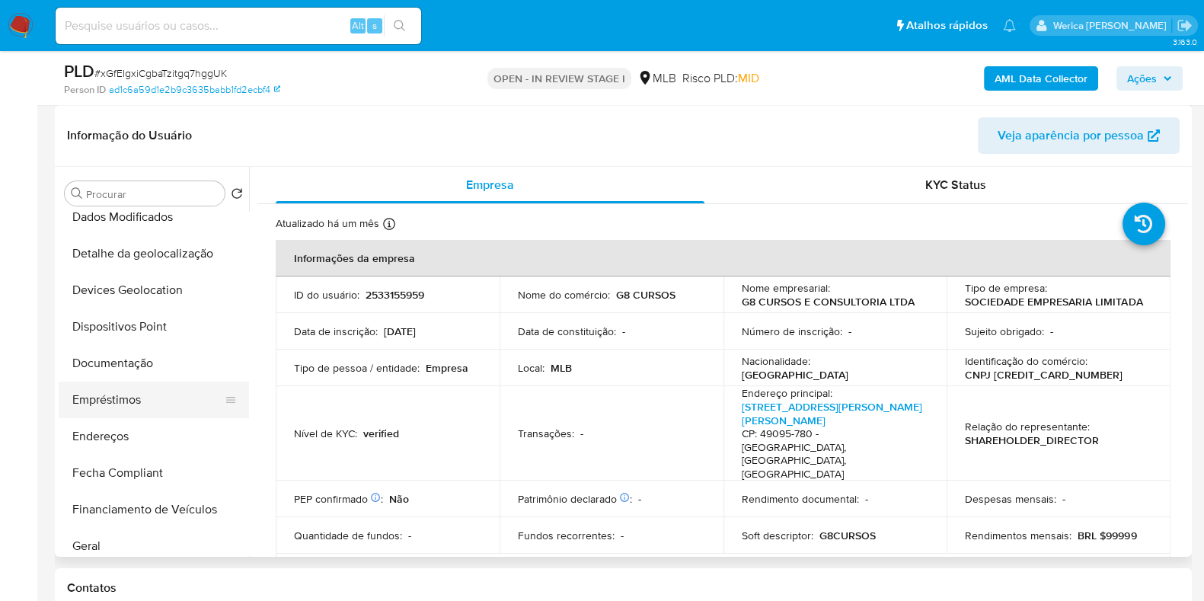
click at [152, 408] on button "Empréstimos" at bounding box center [148, 400] width 178 height 37
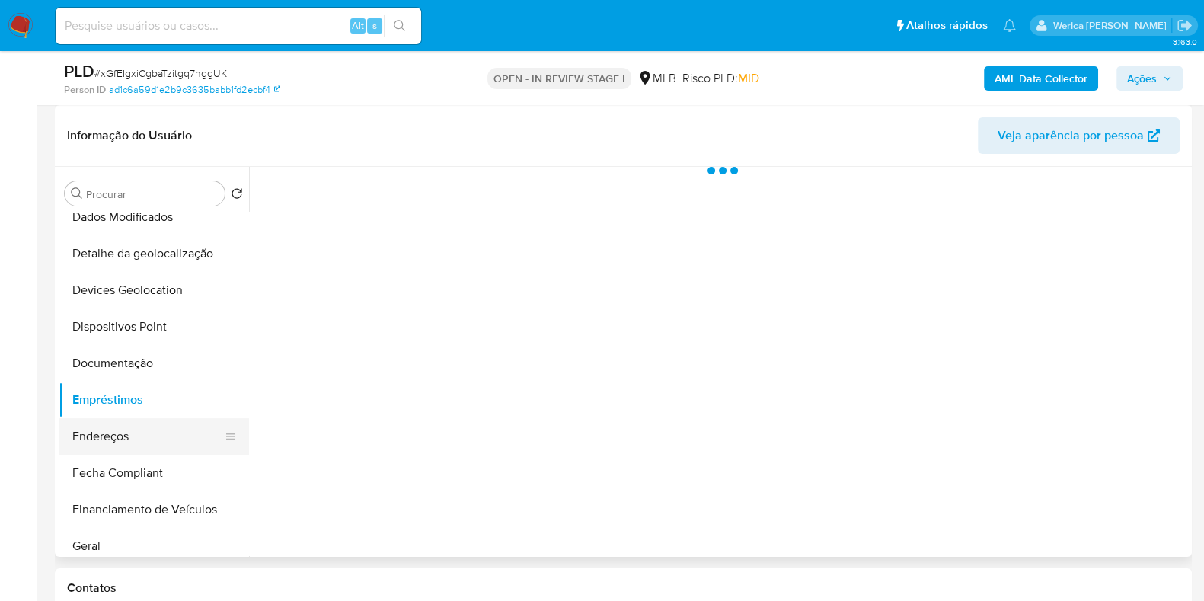
click at [147, 430] on button "Endereços" at bounding box center [148, 436] width 178 height 37
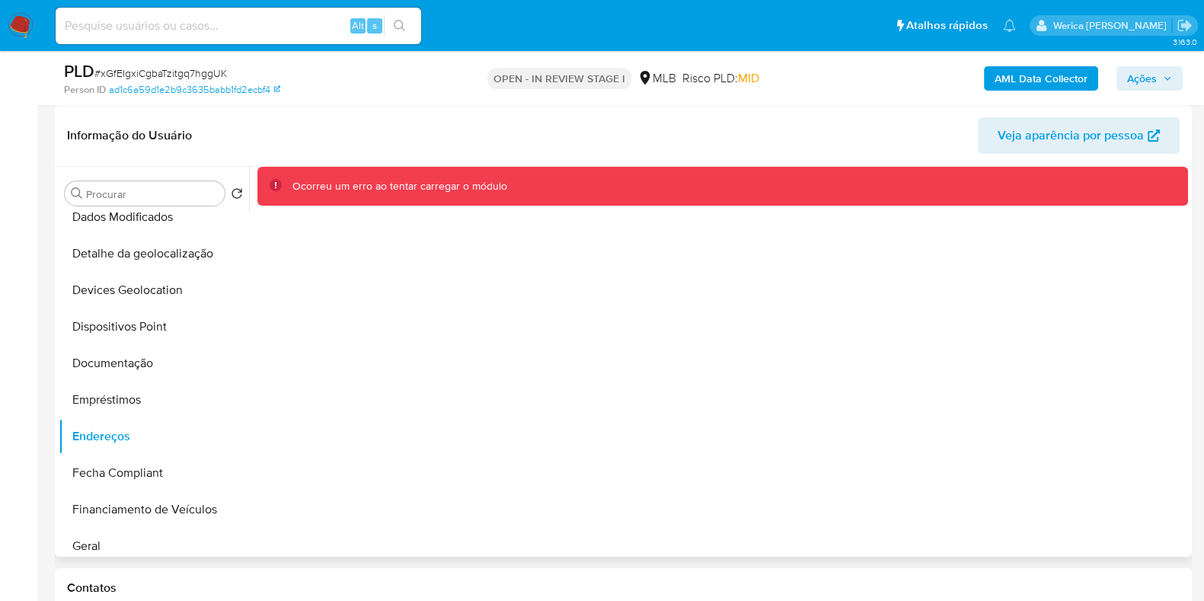
click at [405, 478] on div "Ocorreu um erro ao tentar carregar o módulo" at bounding box center [718, 362] width 939 height 390
click at [152, 469] on button "Fecha Compliant" at bounding box center [148, 473] width 178 height 37
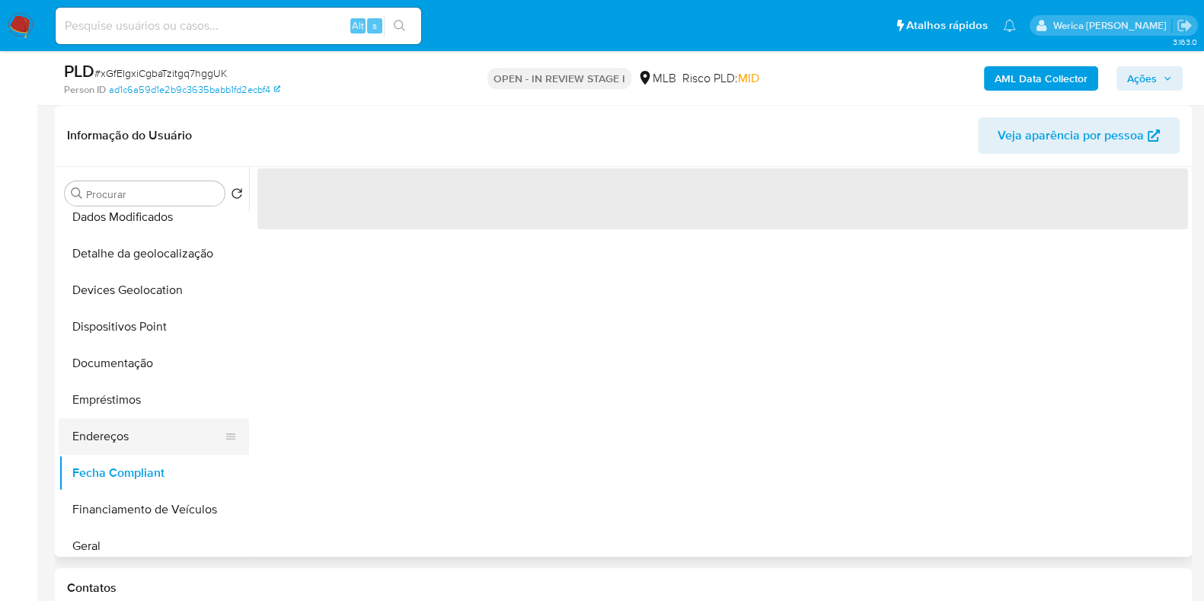
click at [140, 432] on button "Endereços" at bounding box center [148, 436] width 178 height 37
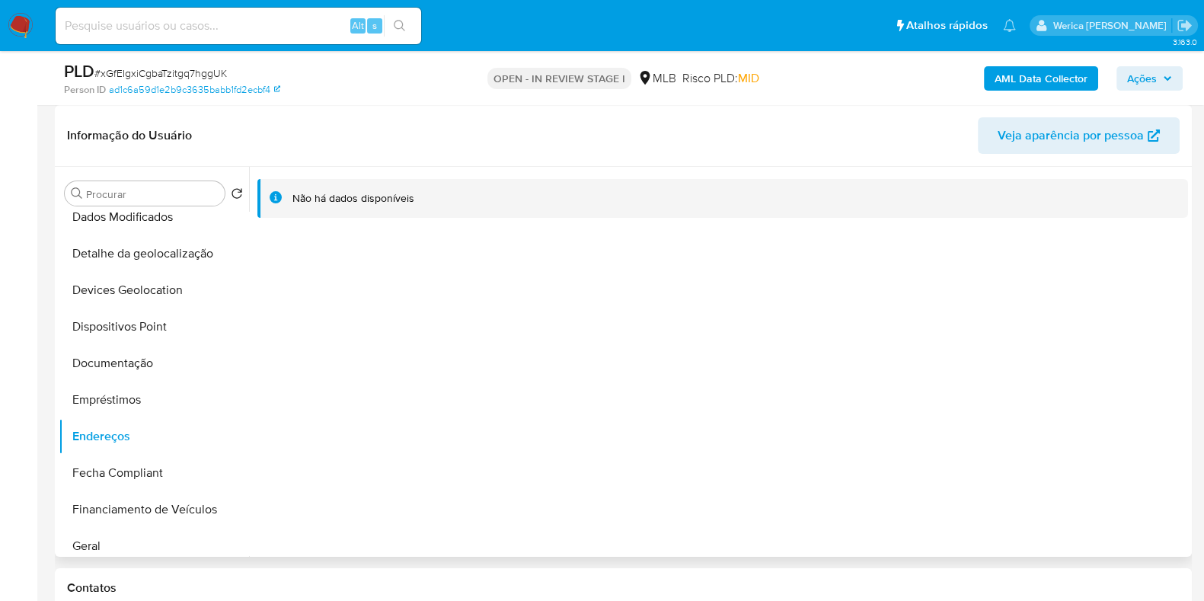
click at [999, 424] on div "Não há dados disponíveis" at bounding box center [718, 362] width 939 height 390
click at [749, 437] on div "Não há dados disponíveis" at bounding box center [718, 362] width 939 height 390
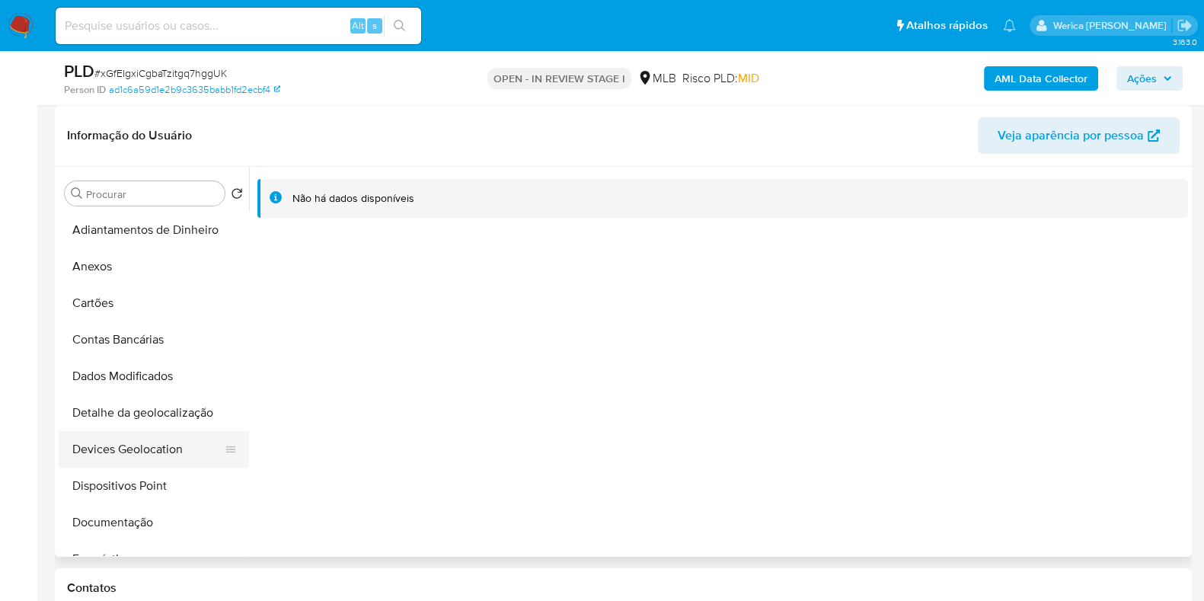
click at [132, 437] on button "Devices Geolocation" at bounding box center [148, 449] width 178 height 37
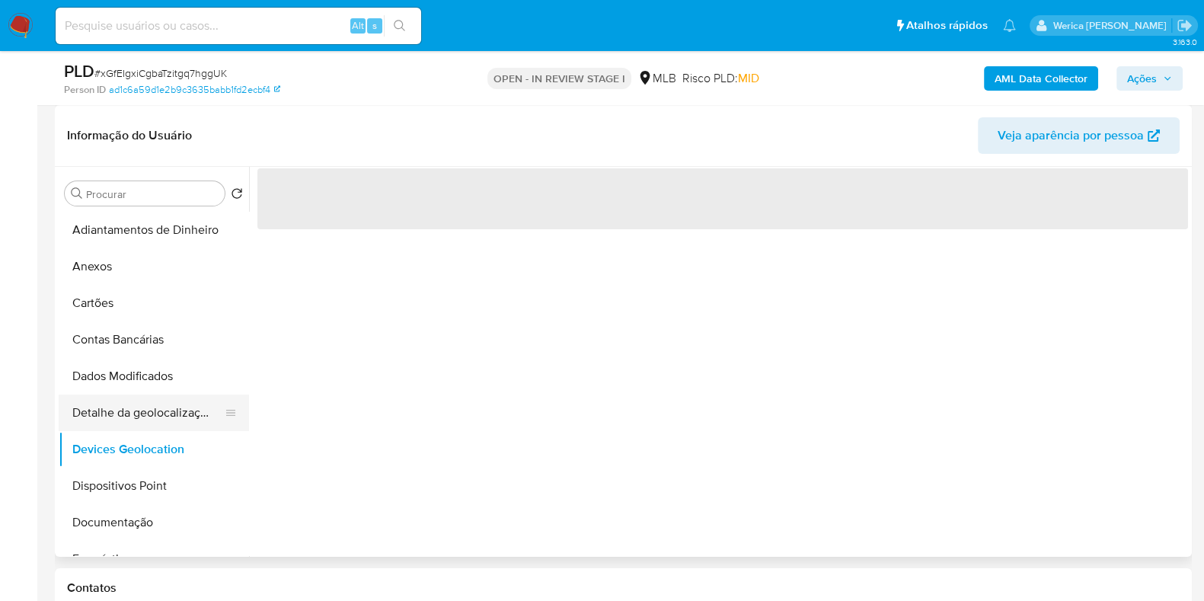
click at [155, 415] on button "Detalhe da geolocalização" at bounding box center [148, 413] width 178 height 37
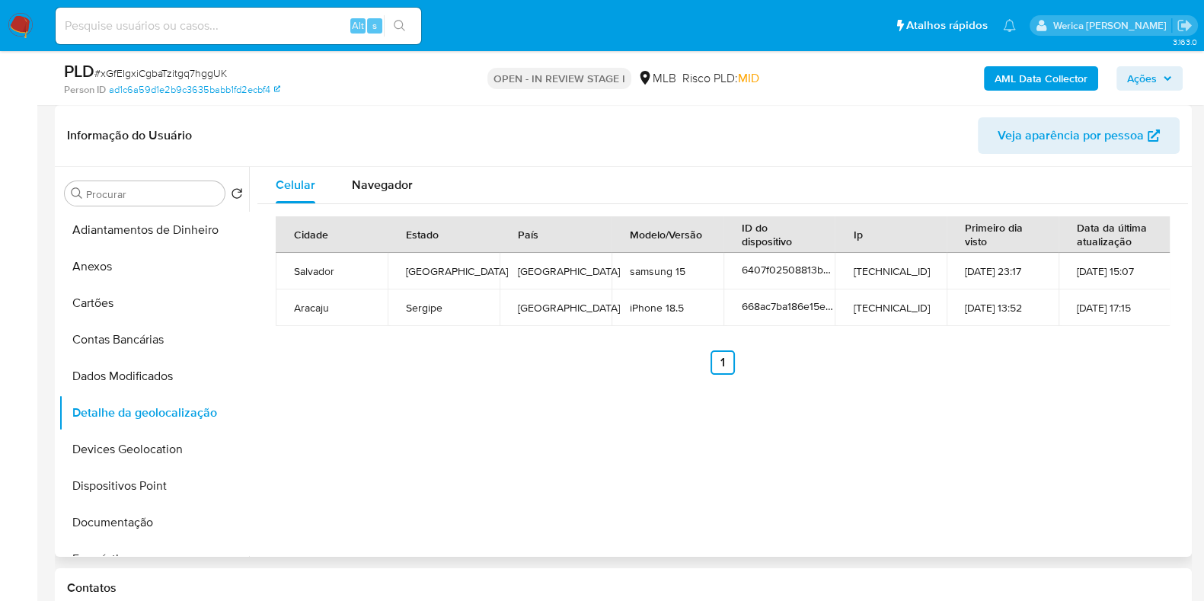
click at [918, 500] on div "Celular Navegador Cidade Estado País Modelo/Versão ID do dispositivo Ip Primeir…" at bounding box center [718, 362] width 939 height 390
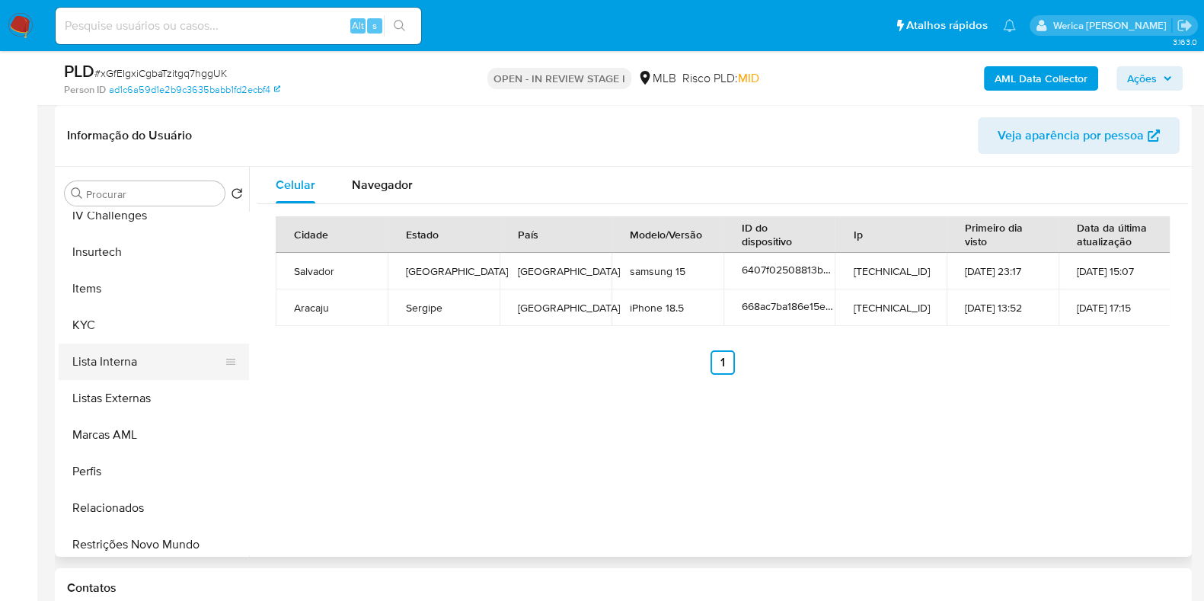
scroll to position [761, 0]
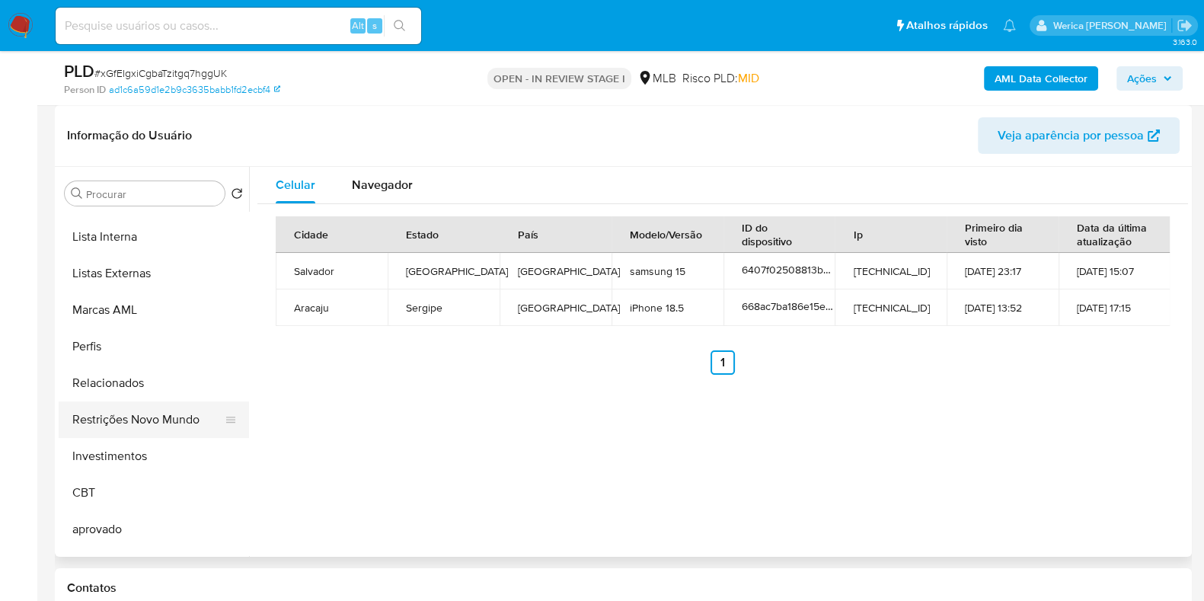
click at [188, 424] on button "Restrições Novo Mundo" at bounding box center [148, 419] width 178 height 37
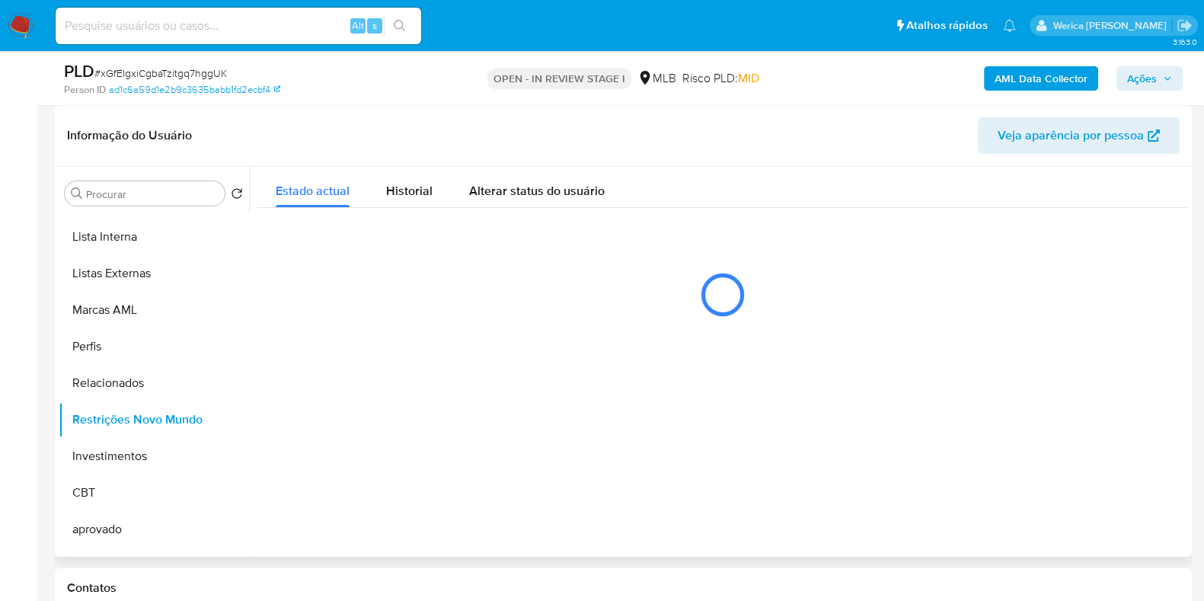
click at [420, 401] on div at bounding box center [718, 362] width 939 height 390
click at [417, 360] on div at bounding box center [718, 362] width 939 height 390
click at [413, 185] on span "Historial" at bounding box center [409, 191] width 46 height 18
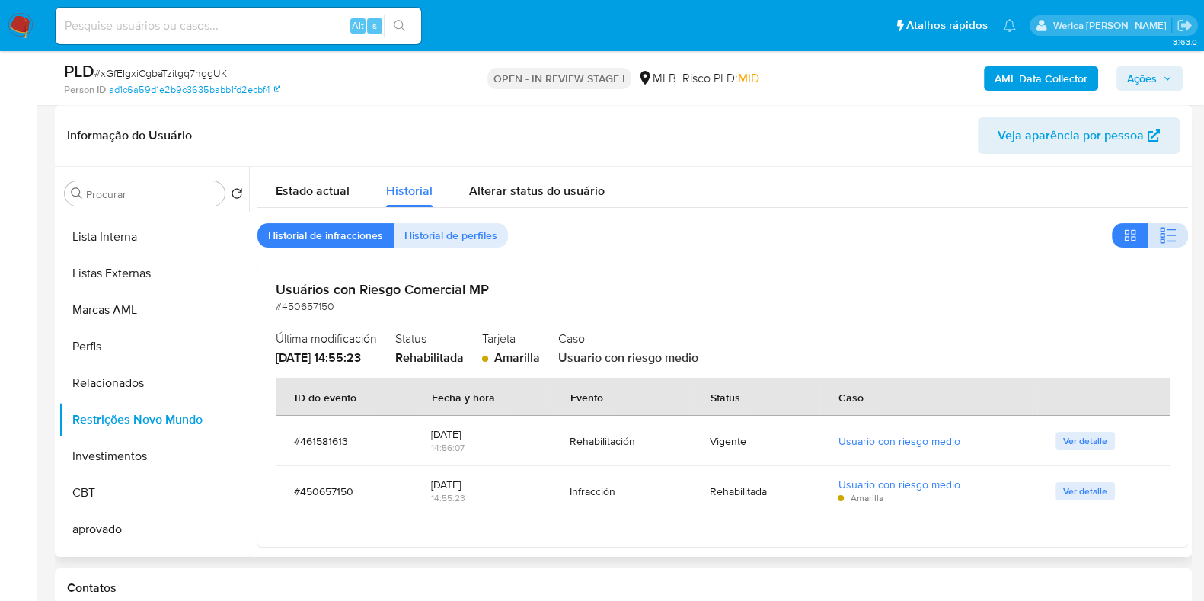
click at [1149, 233] on button "button" at bounding box center [1169, 235] width 40 height 24
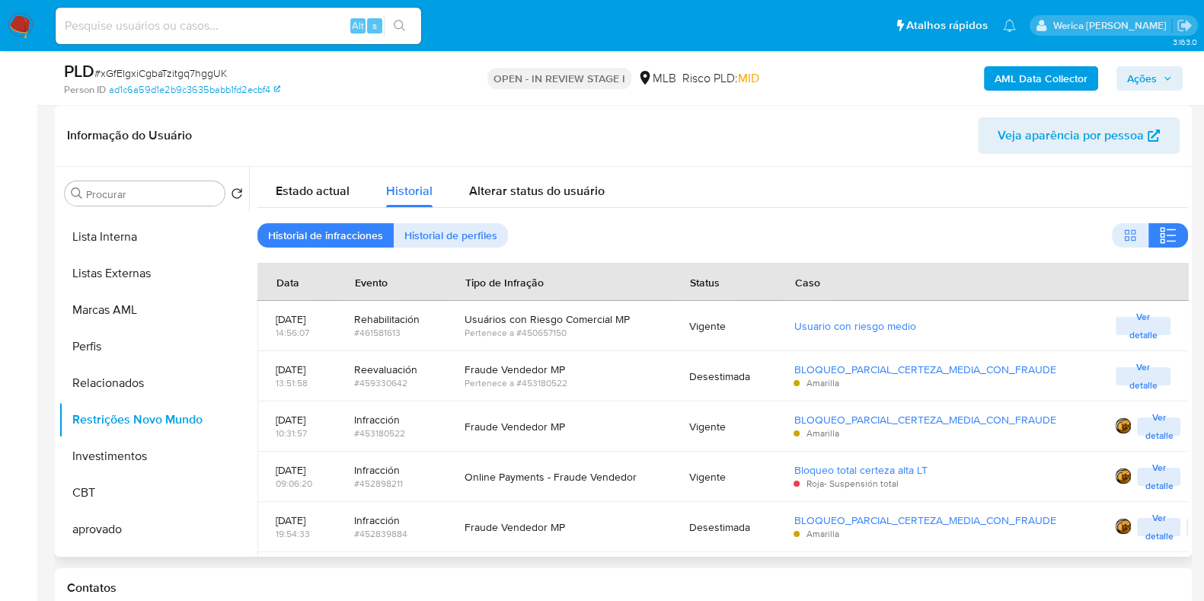
click at [1069, 192] on div "Estado actual Historial Alterar status do usuário" at bounding box center [722, 187] width 931 height 40
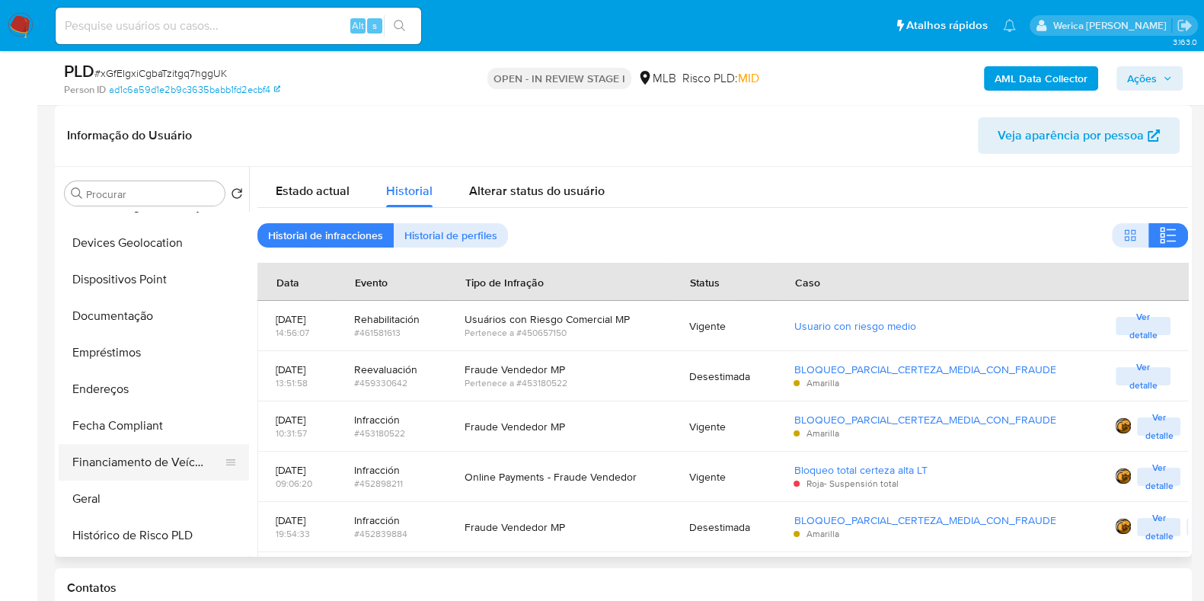
scroll to position [94, 0]
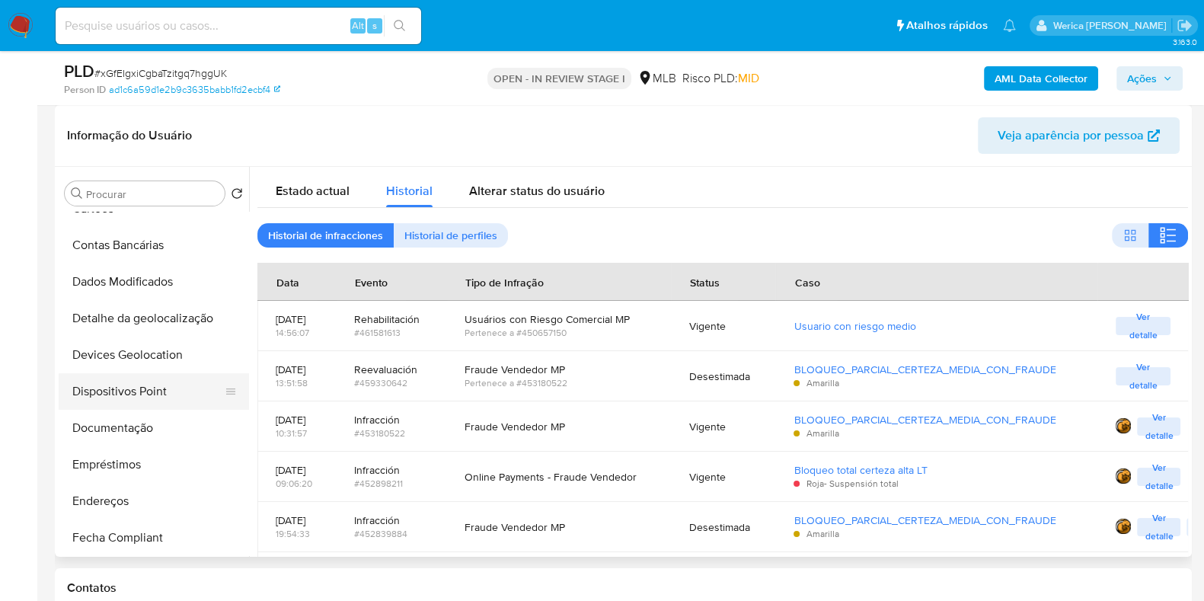
click at [145, 398] on button "Dispositivos Point" at bounding box center [148, 391] width 178 height 37
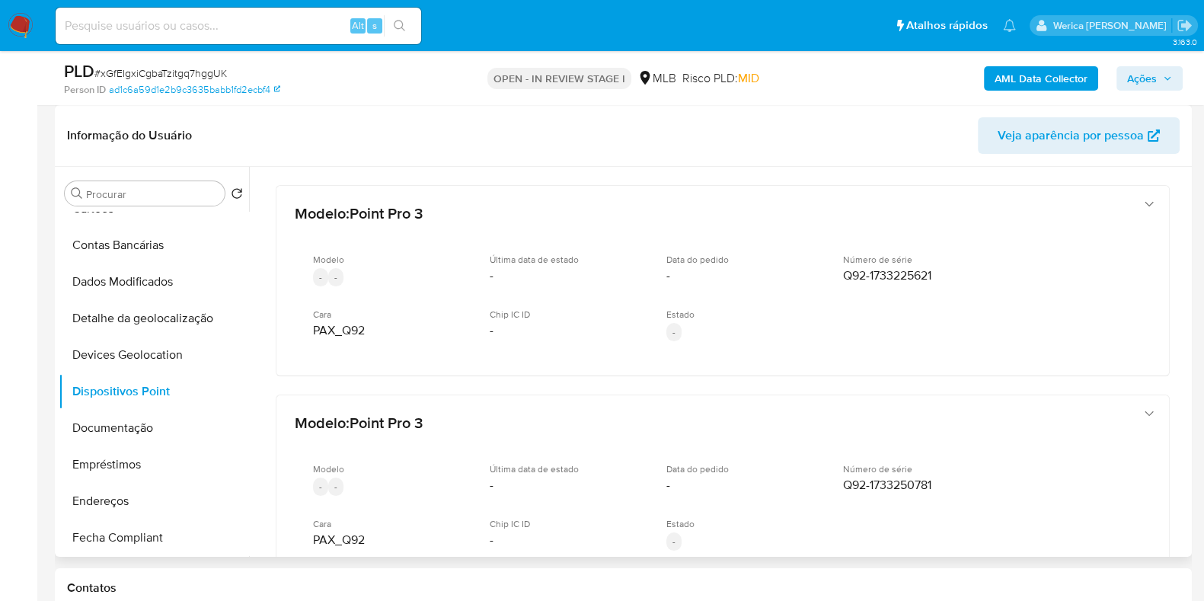
drag, startPoint x: 1051, startPoint y: 541, endPoint x: 1010, endPoint y: 375, distance: 171.1
click at [1051, 541] on div "Modelo - - Última data de estado - Data do pedido - Número de série Q92-1733250…" at bounding box center [708, 509] width 826 height 116
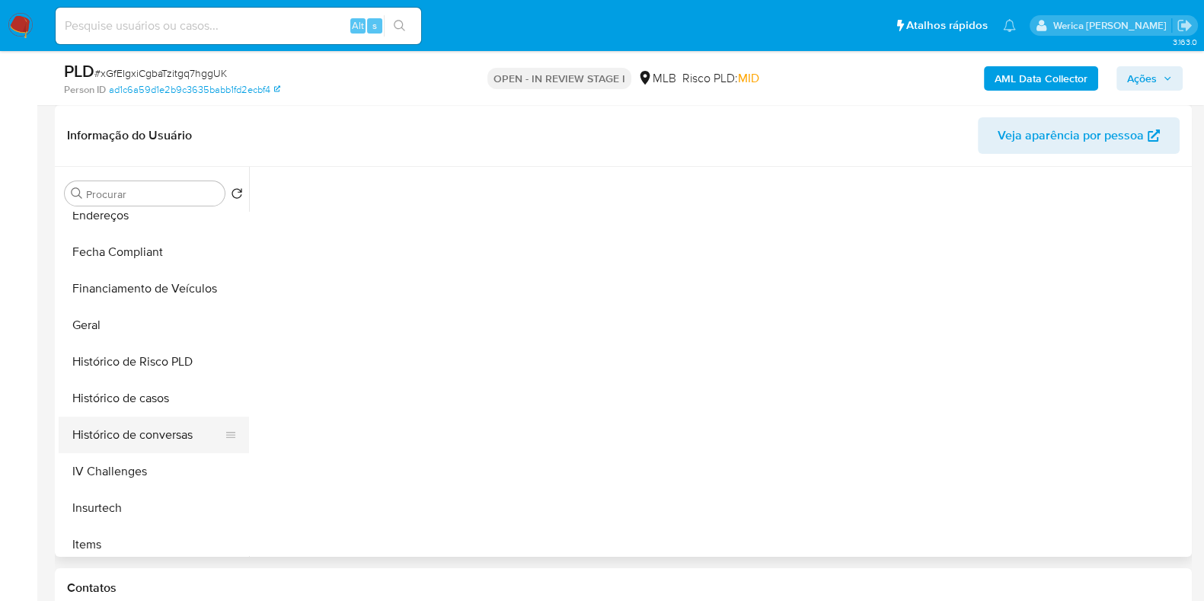
scroll to position [666, 0]
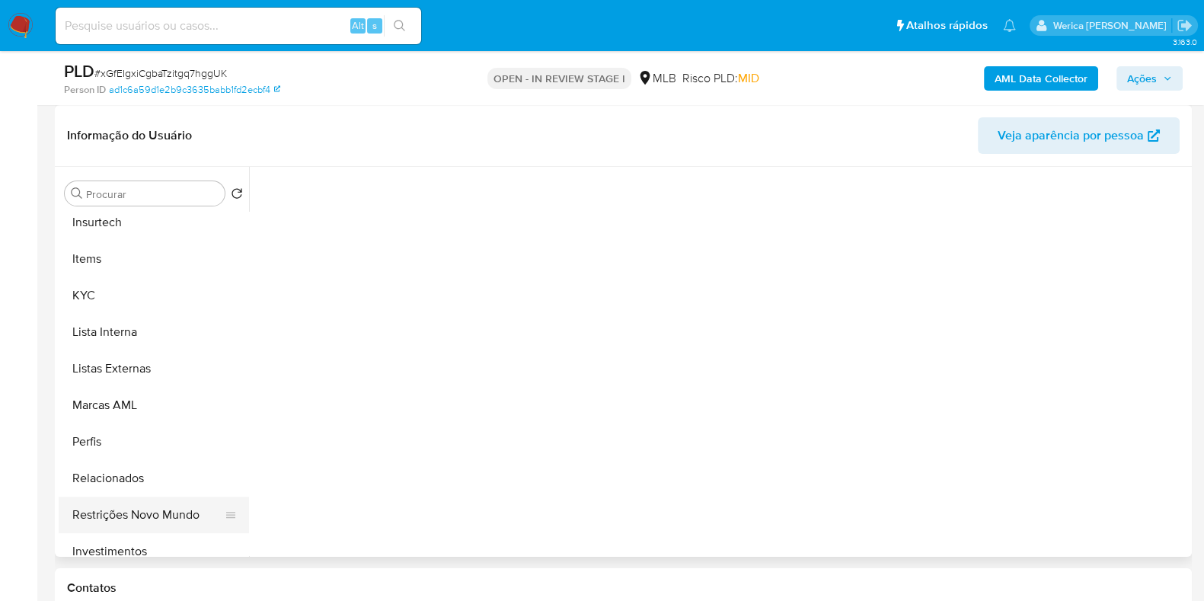
click at [168, 517] on button "Restrições Novo Mundo" at bounding box center [148, 515] width 178 height 37
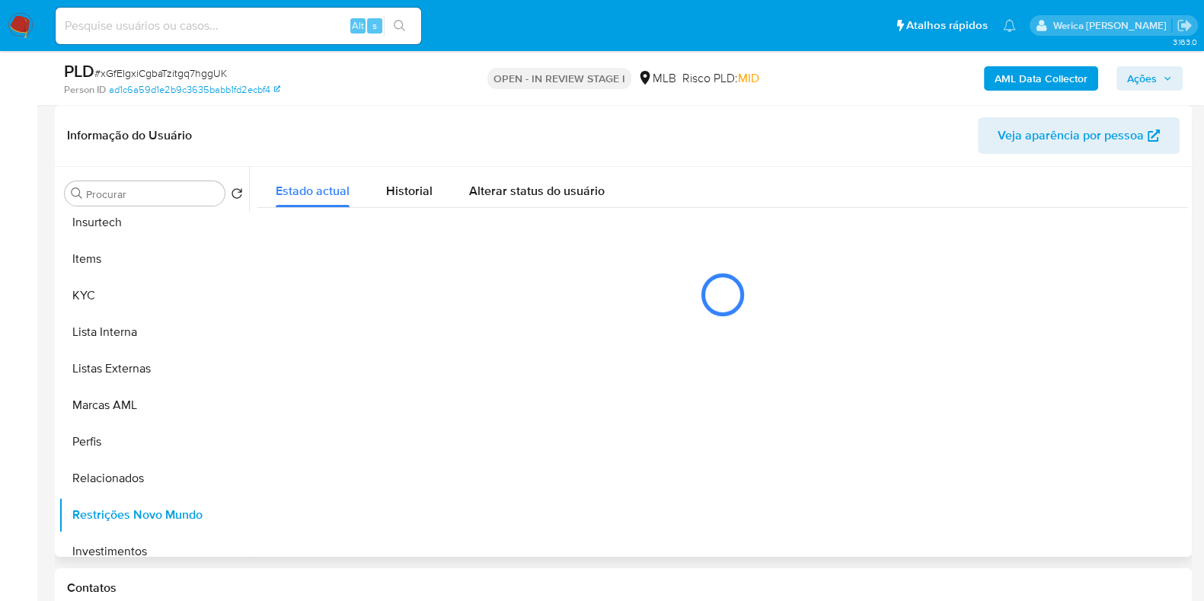
click at [411, 465] on div at bounding box center [718, 362] width 939 height 390
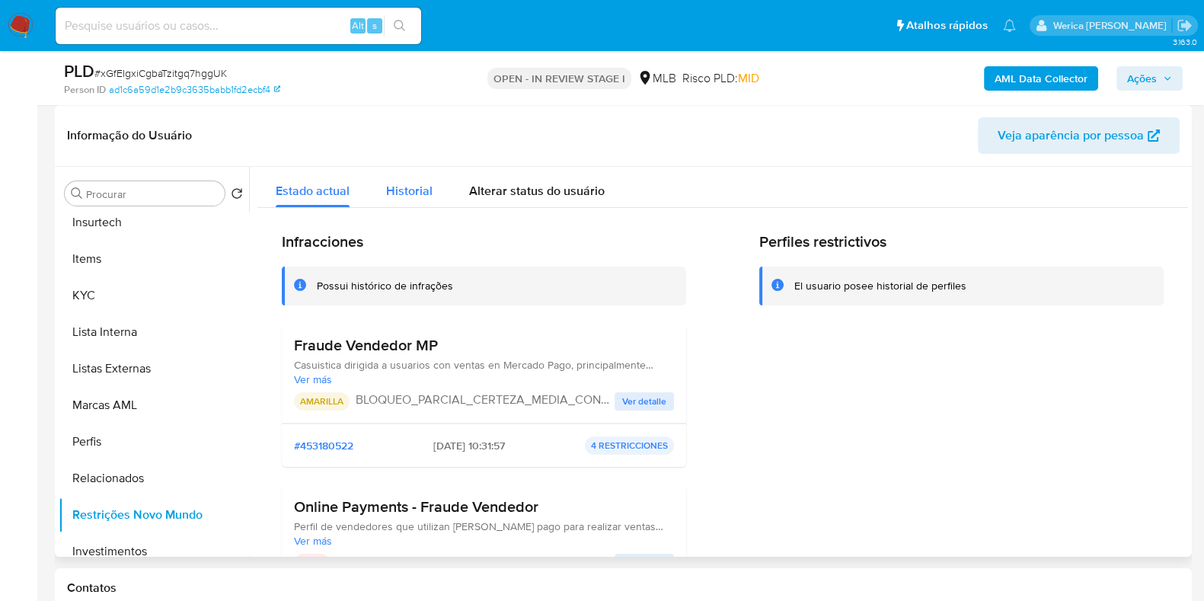
click at [413, 190] on span "Historial" at bounding box center [409, 191] width 46 height 18
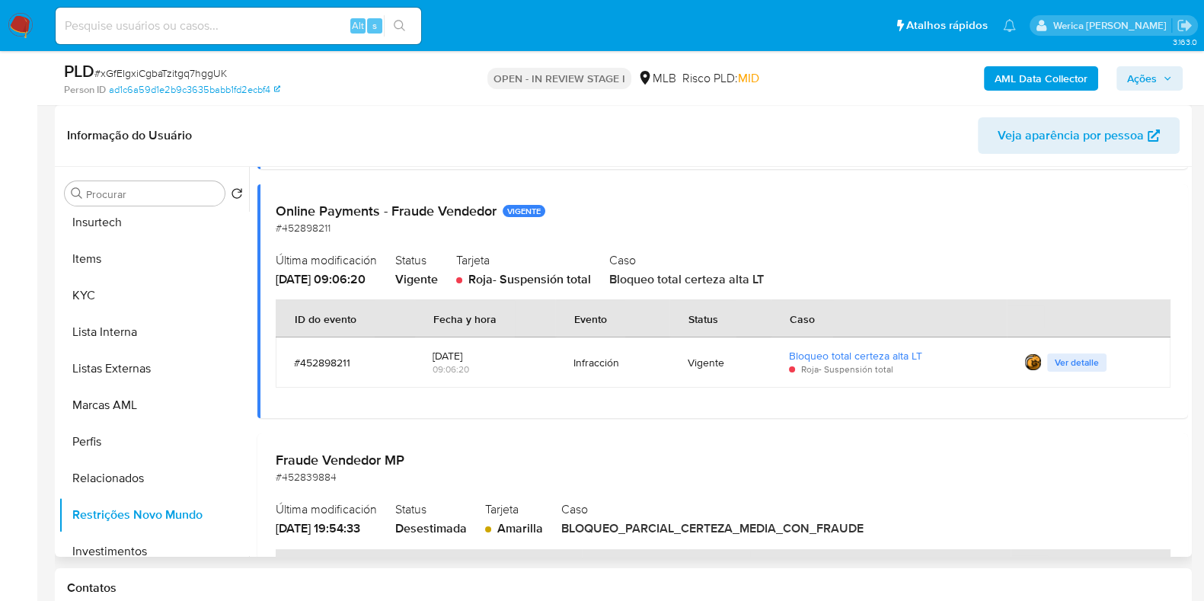
scroll to position [807, 0]
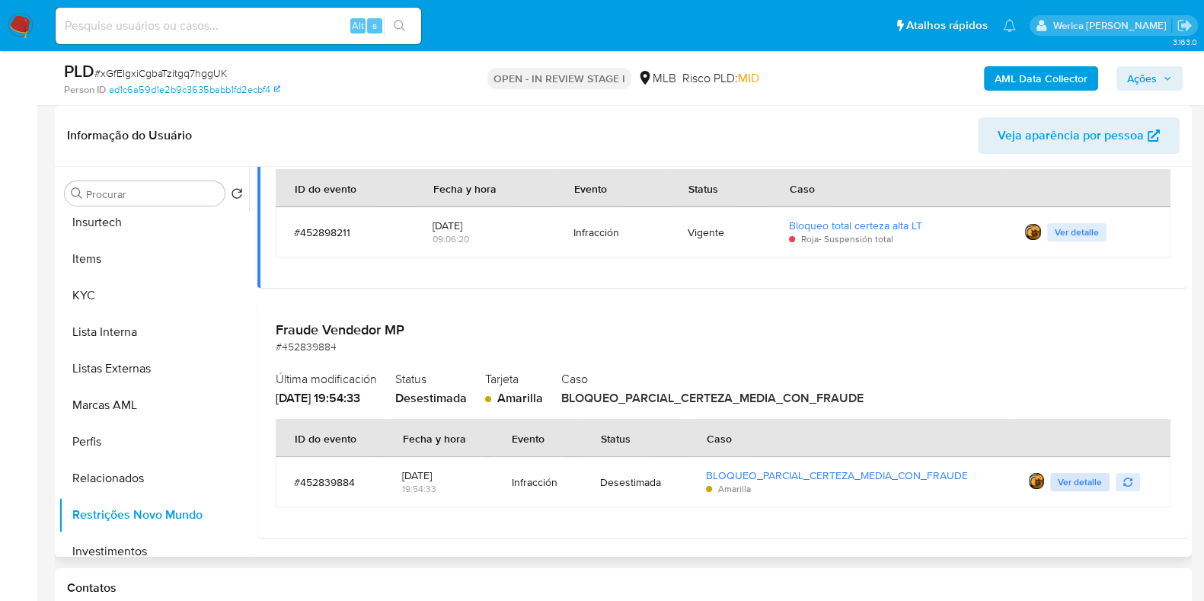
click at [1061, 477] on span "Ver detalle" at bounding box center [1080, 482] width 44 height 15
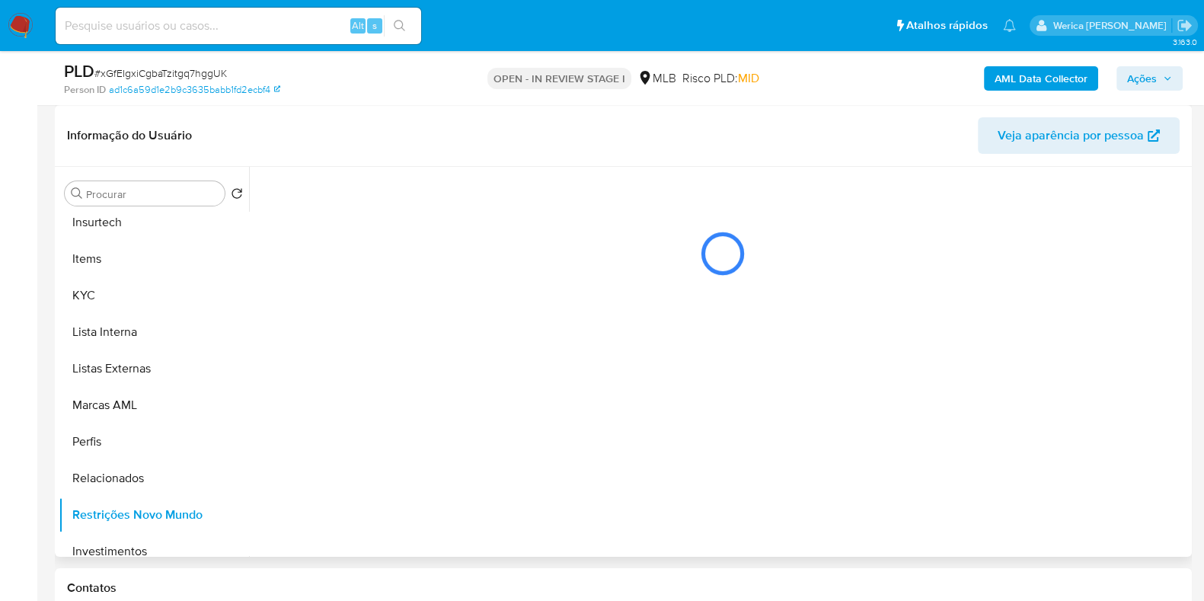
scroll to position [0, 0]
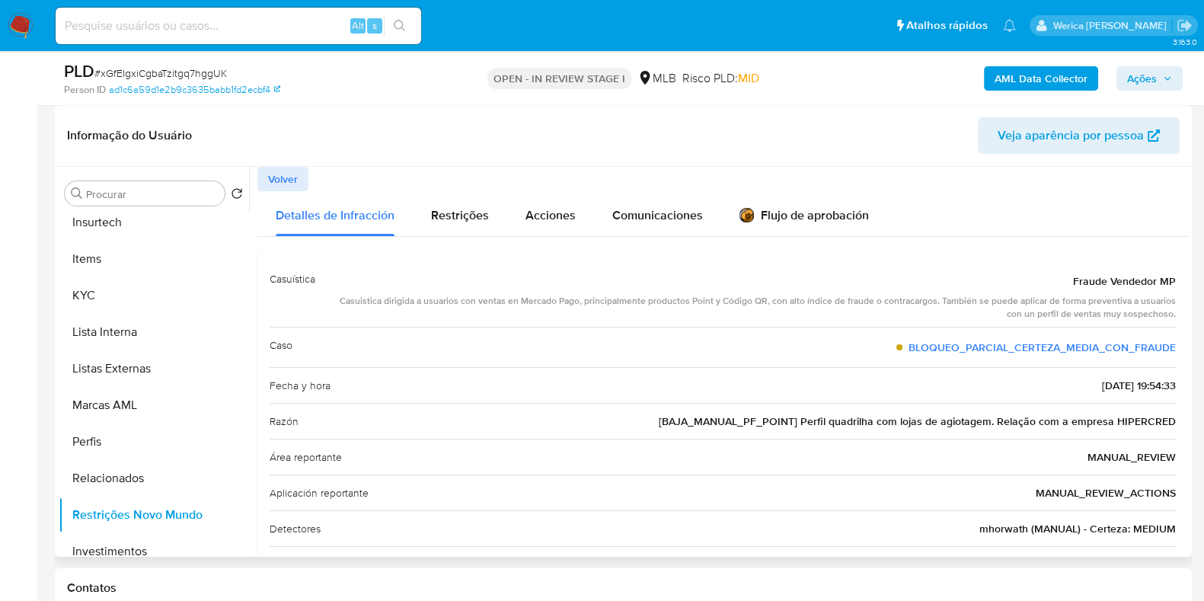
drag, startPoint x: 804, startPoint y: 424, endPoint x: 1180, endPoint y: 415, distance: 376.4
click at [1180, 415] on div "Casuística Fraude Vendedor MP Casuistica dirigida a usuarios con ventas en Merc…" at bounding box center [722, 421] width 931 height 345
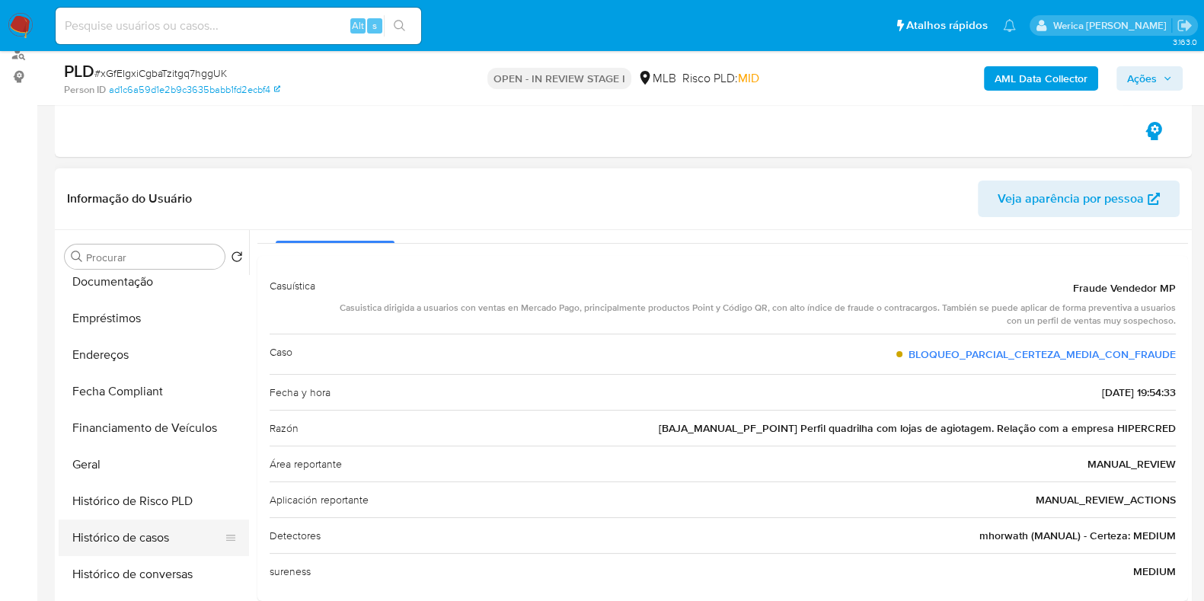
scroll to position [190, 0]
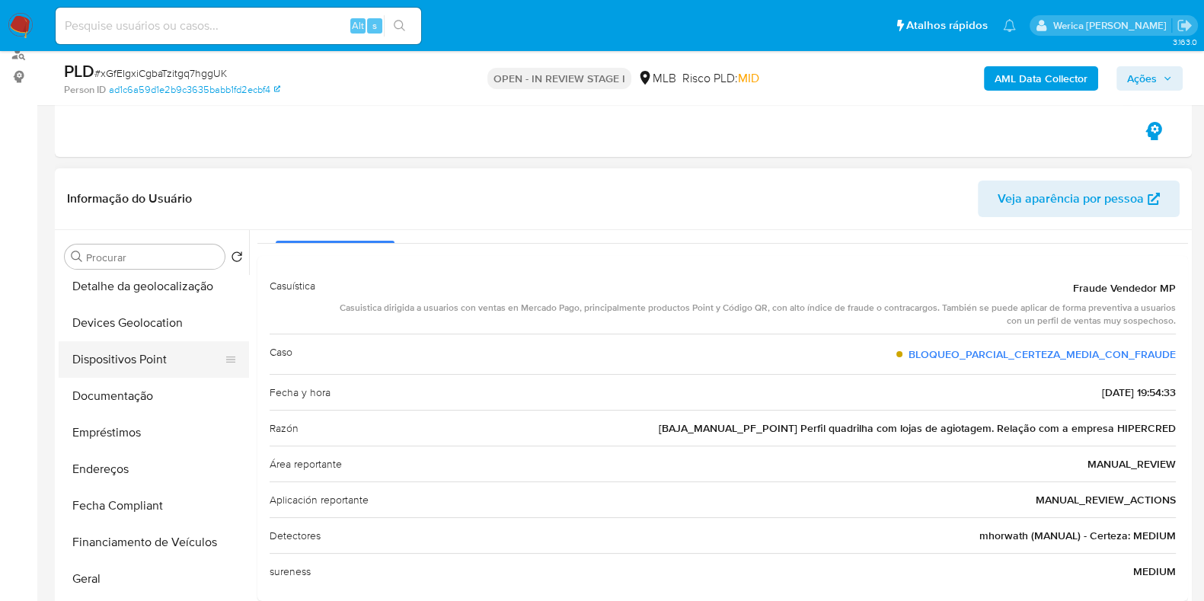
click at [140, 375] on button "Dispositivos Point" at bounding box center [148, 359] width 178 height 37
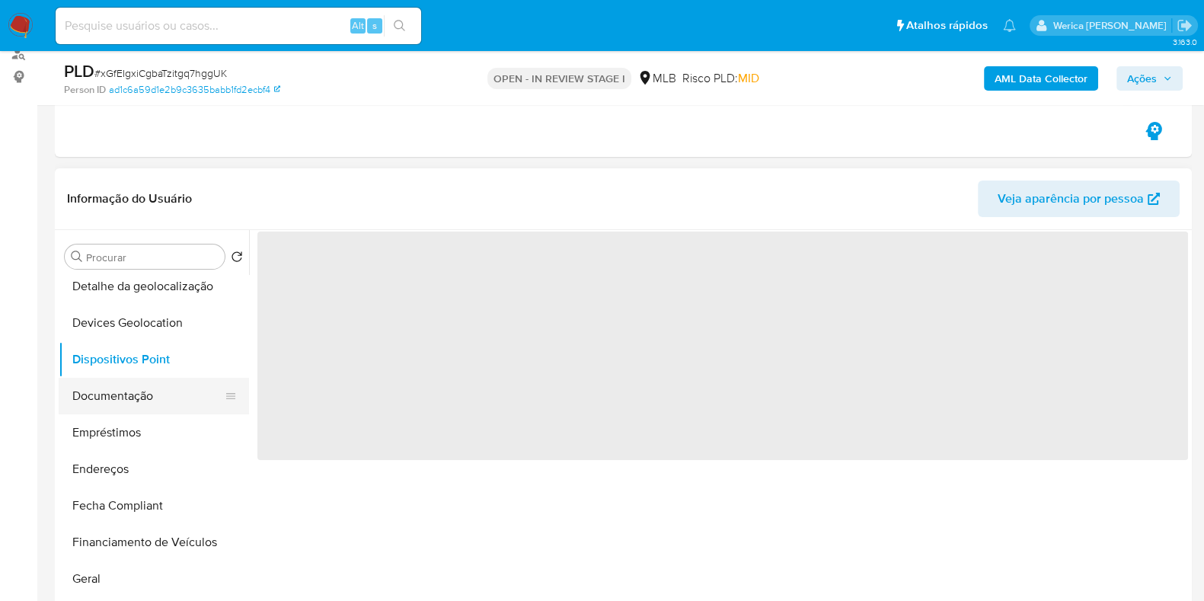
click at [172, 390] on button "Documentação" at bounding box center [148, 396] width 178 height 37
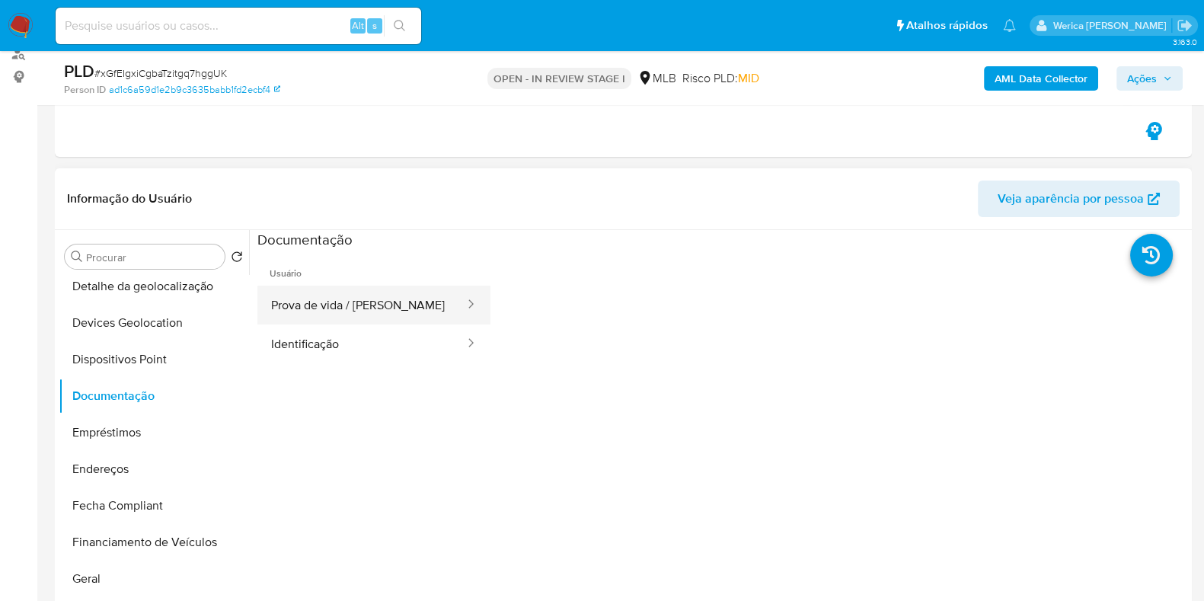
click at [392, 315] on button "Prova de vida / Selfie" at bounding box center [361, 305] width 209 height 39
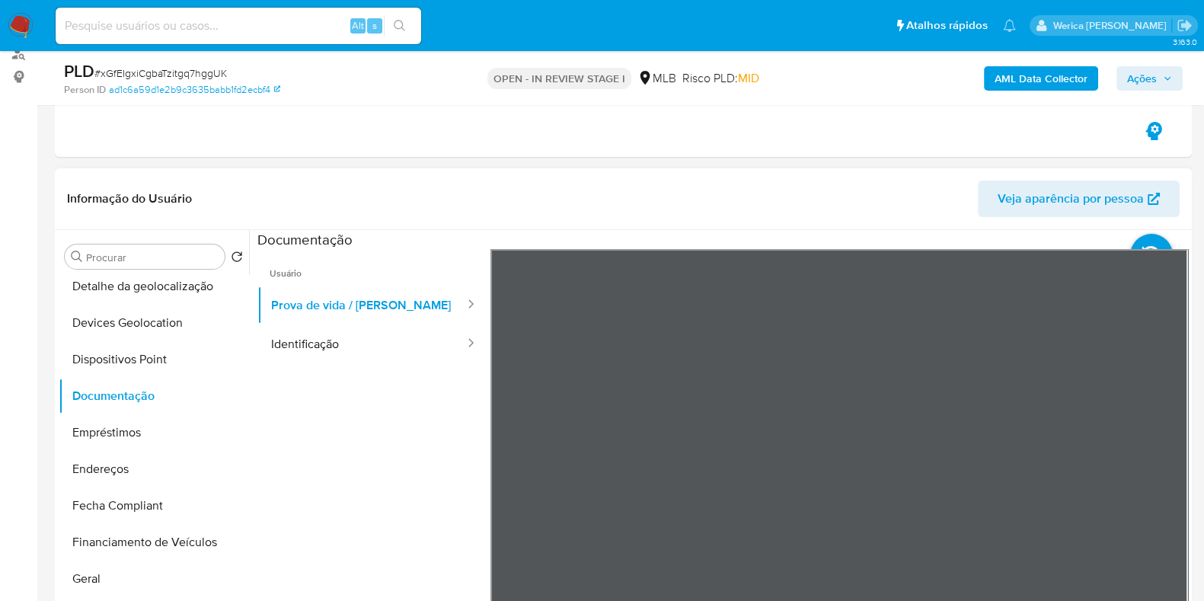
click at [686, 222] on div "Informação do Usuário Veja aparência por pessoa" at bounding box center [623, 199] width 1137 height 62
click at [1010, 73] on b "AML Data Collector" at bounding box center [1041, 78] width 93 height 24
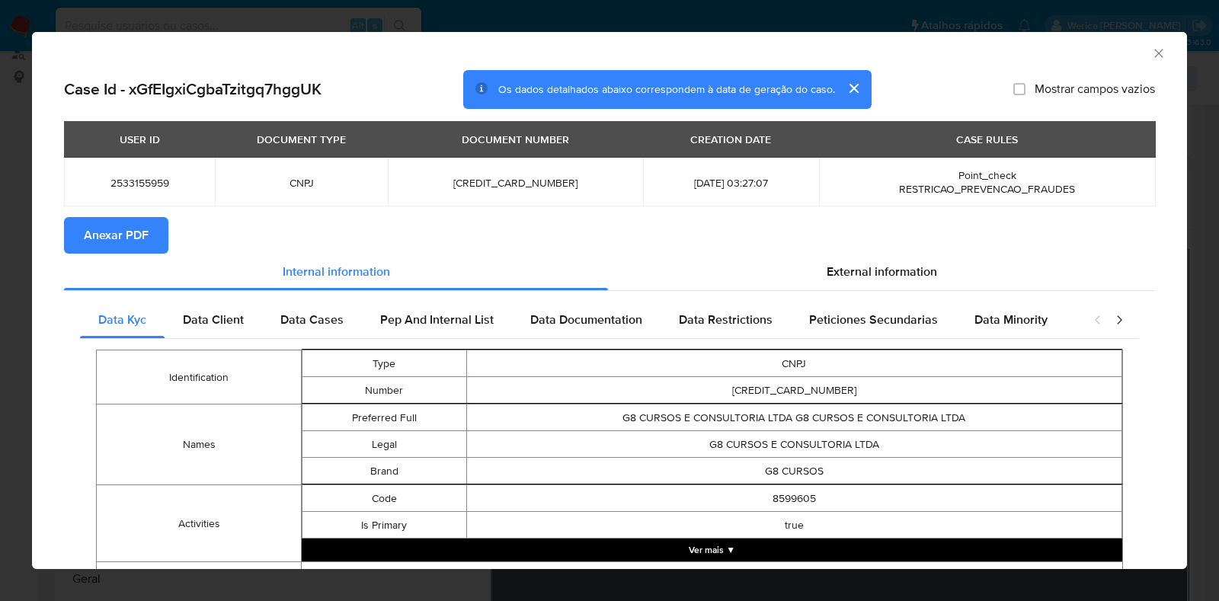
click at [145, 236] on button "Anexar PDF" at bounding box center [116, 235] width 104 height 37
click at [0, 347] on div "AML Data Collector Case Id - xGfEIgxiCgbaTzitgq7hggUK Os dados detalhados abaix…" at bounding box center [609, 300] width 1219 height 601
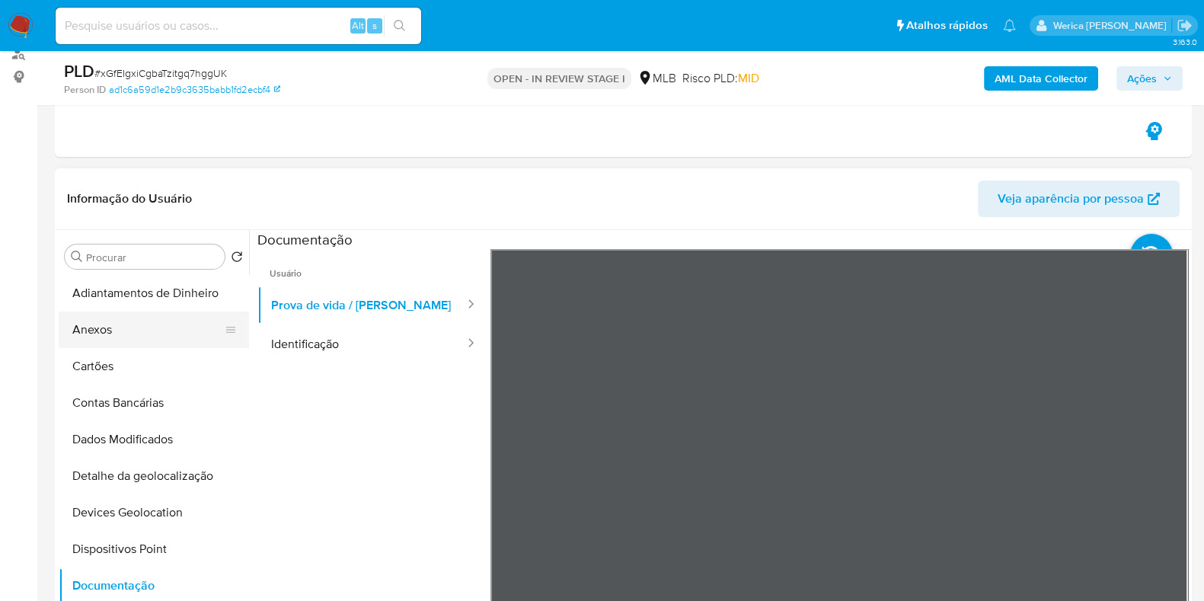
click at [130, 325] on button "Anexos" at bounding box center [148, 330] width 178 height 37
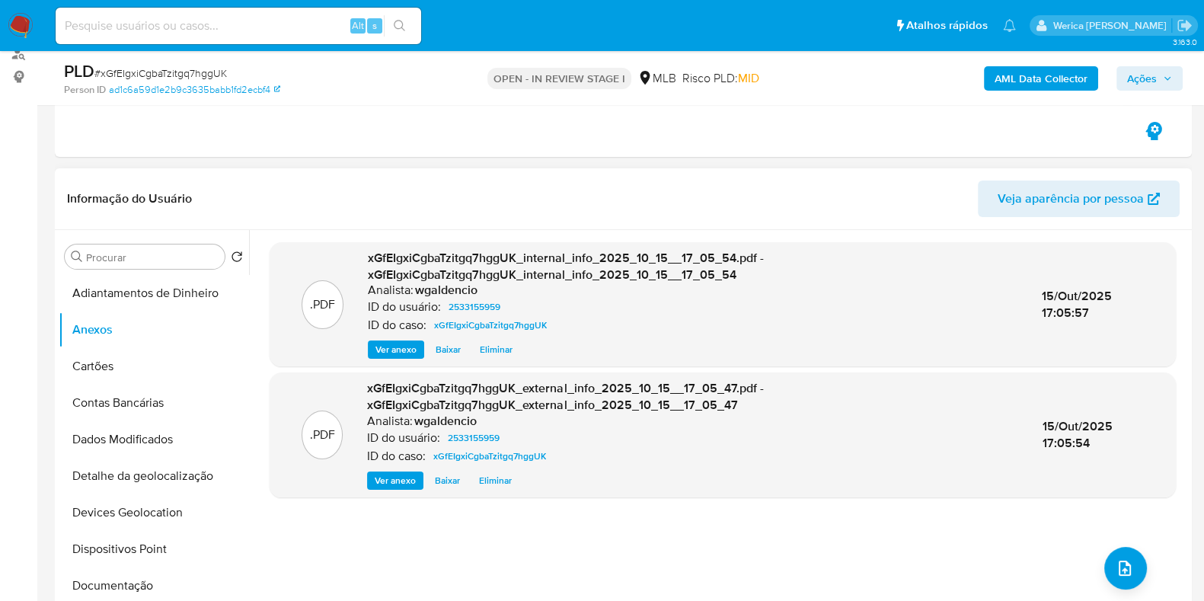
click at [609, 536] on div ".PDF xGfEIgxiCgbaTzitgq7hggUK_internal_info_2025_10_15__17_05_54.pdf - xGfEIgxi…" at bounding box center [723, 425] width 907 height 366
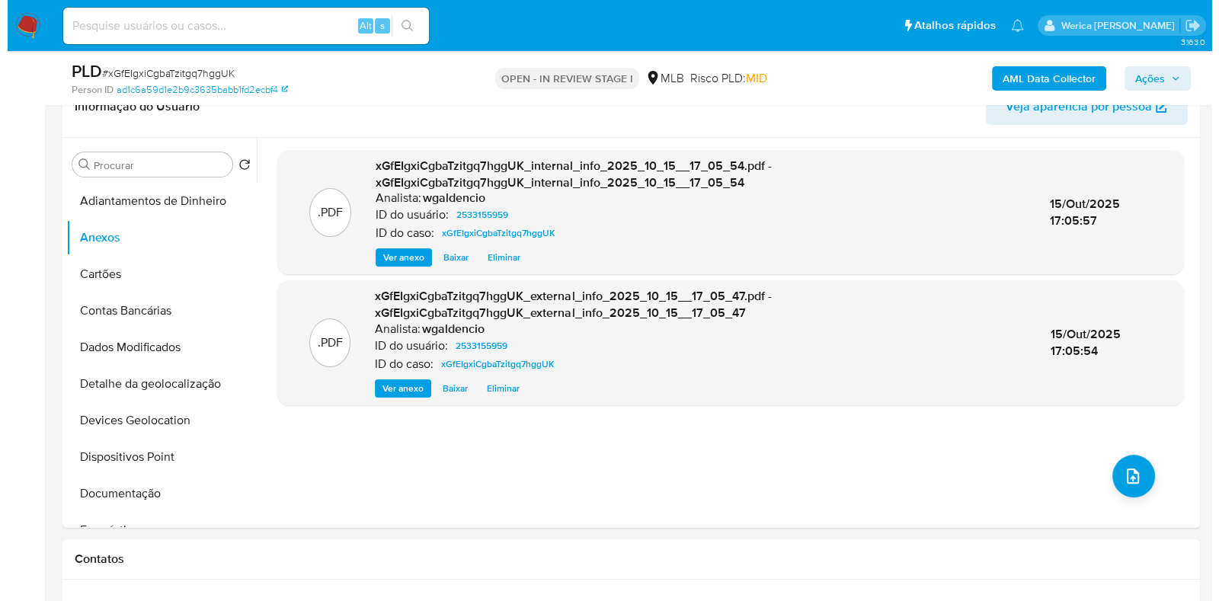
scroll to position [380, 0]
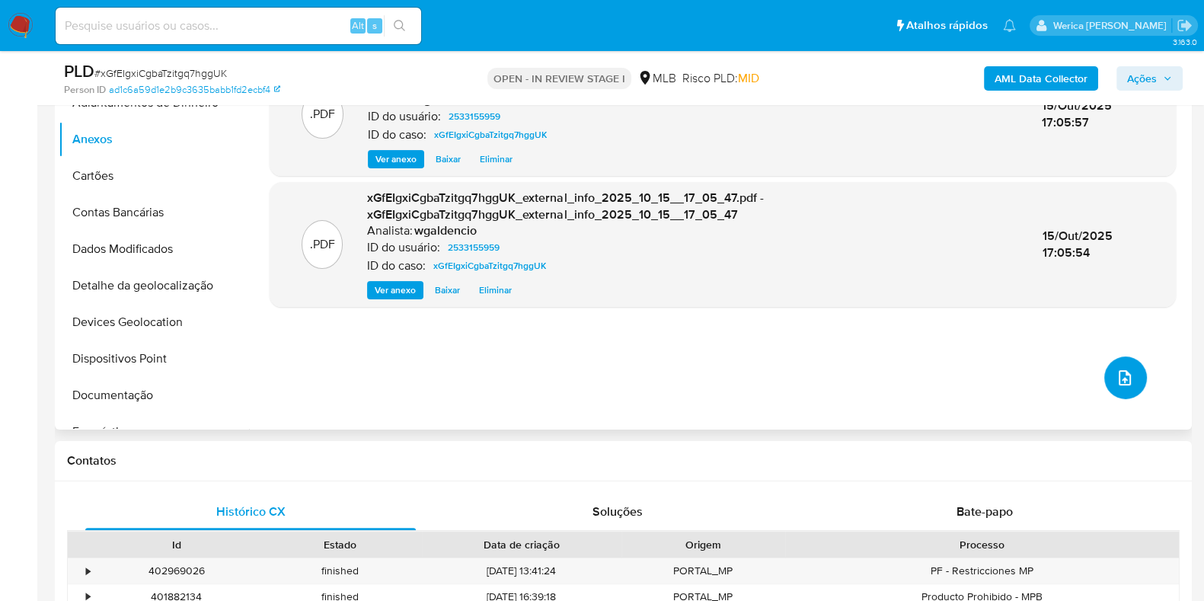
click at [1124, 382] on icon "upload-file" at bounding box center [1125, 378] width 18 height 18
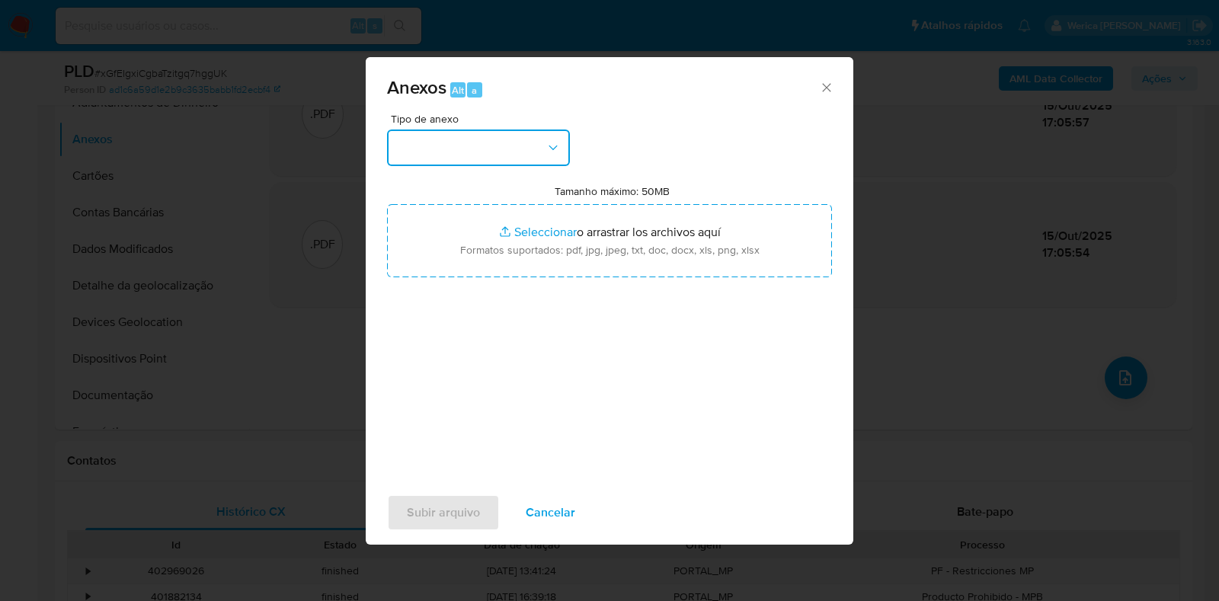
click at [424, 134] on button "button" at bounding box center [478, 148] width 183 height 37
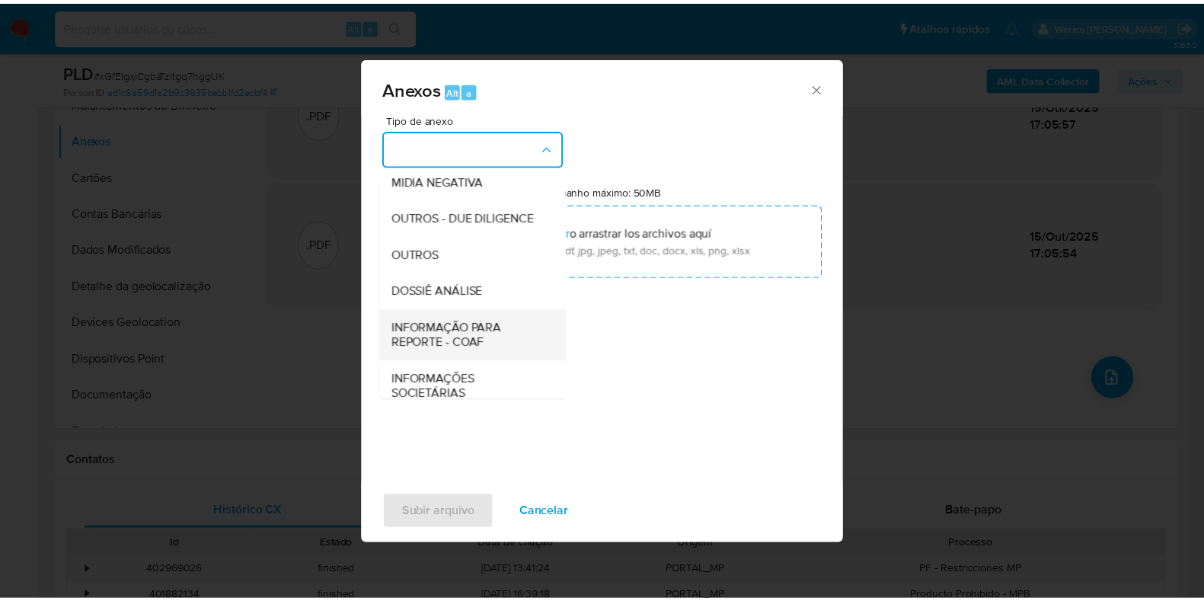
scroll to position [235, 0]
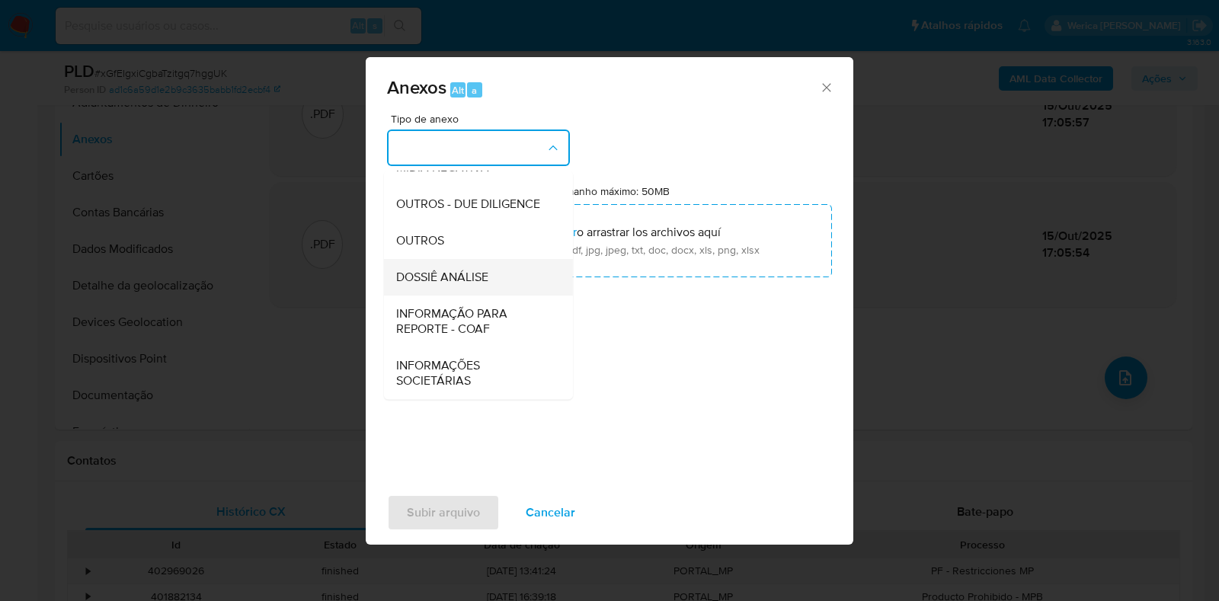
click at [495, 277] on div "DOSSIÊ ANÁLISE" at bounding box center [473, 277] width 155 height 37
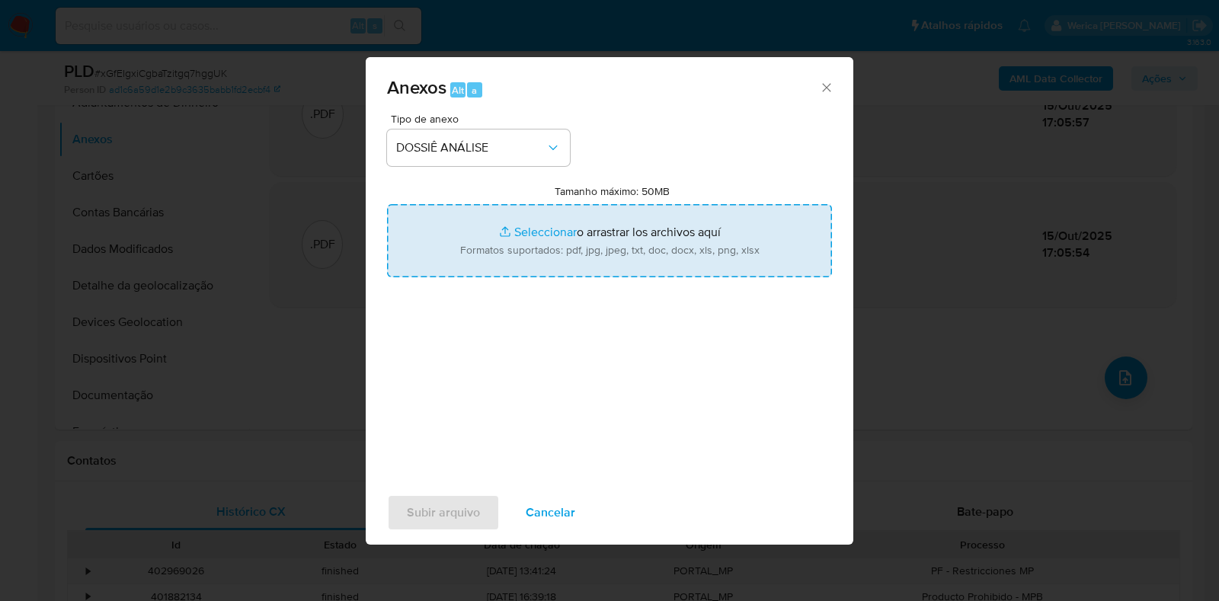
click at [566, 254] on input "Tamanho máximo: 50MB Seleccionar archivos" at bounding box center [609, 240] width 445 height 73
type input "C:\fakepath\SAR - XXXXX - CNPJ 50028199000134 - G8 CURSOS E CONSULTORIA LTDA.pdf"
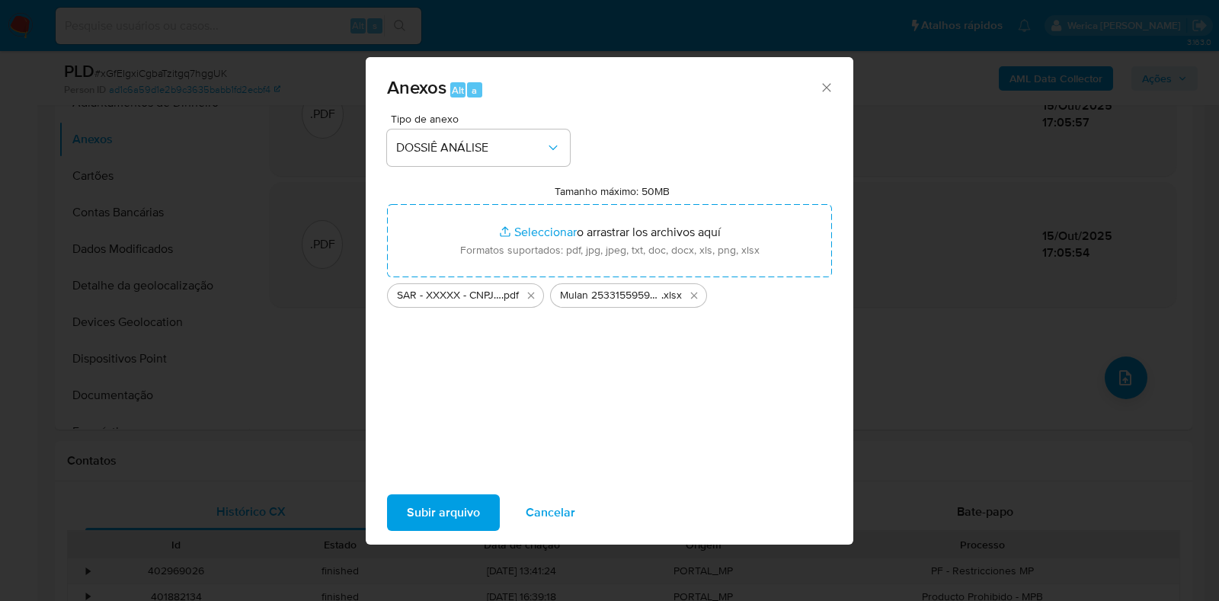
click at [472, 506] on span "Subir arquivo" at bounding box center [443, 513] width 73 height 34
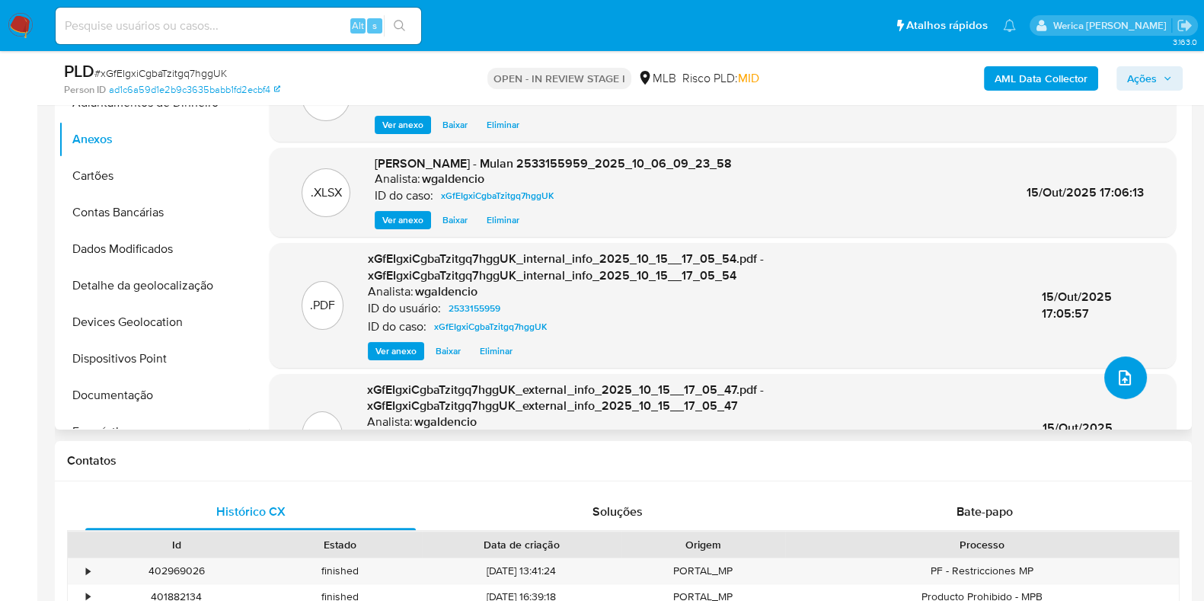
scroll to position [0, 0]
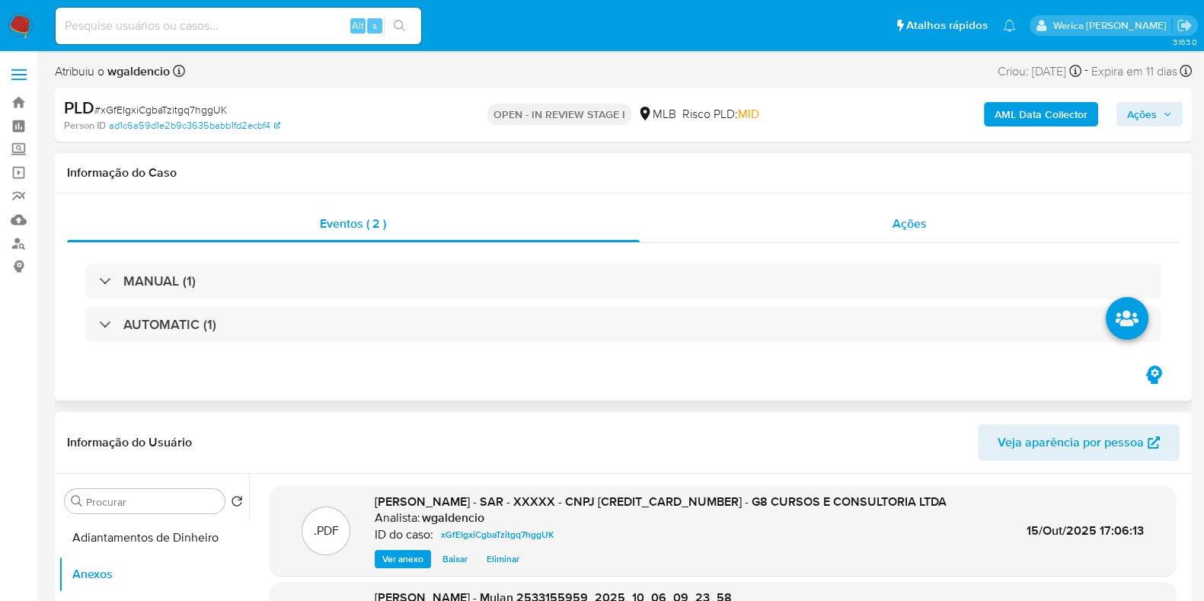
click at [870, 219] on div "Ações" at bounding box center [910, 224] width 541 height 37
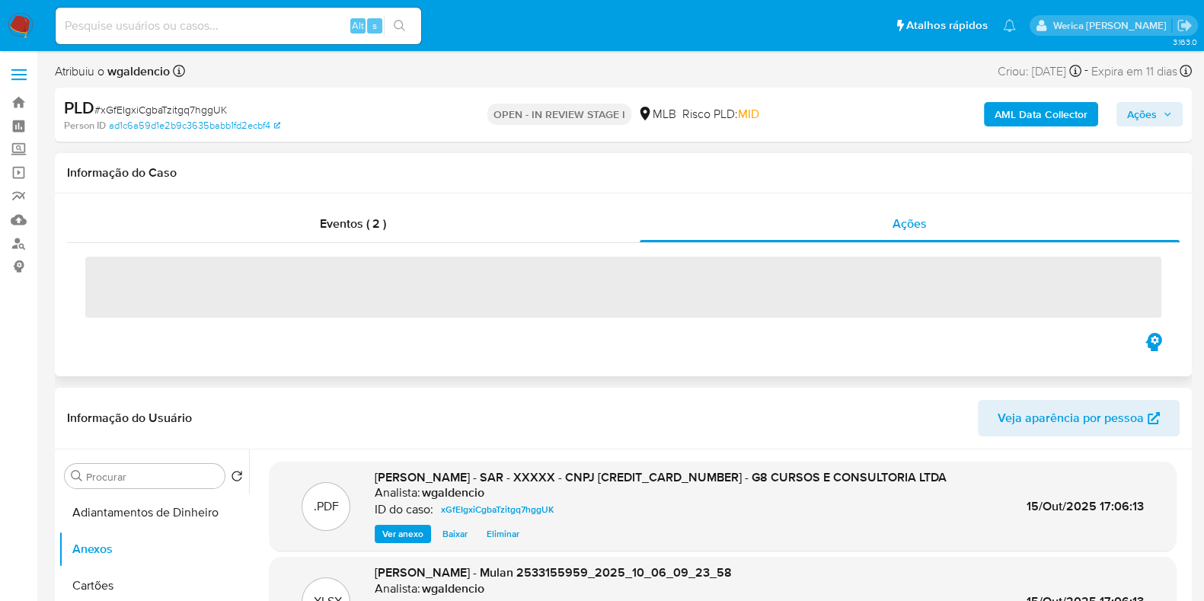
click at [926, 247] on div "‌" at bounding box center [623, 286] width 1113 height 87
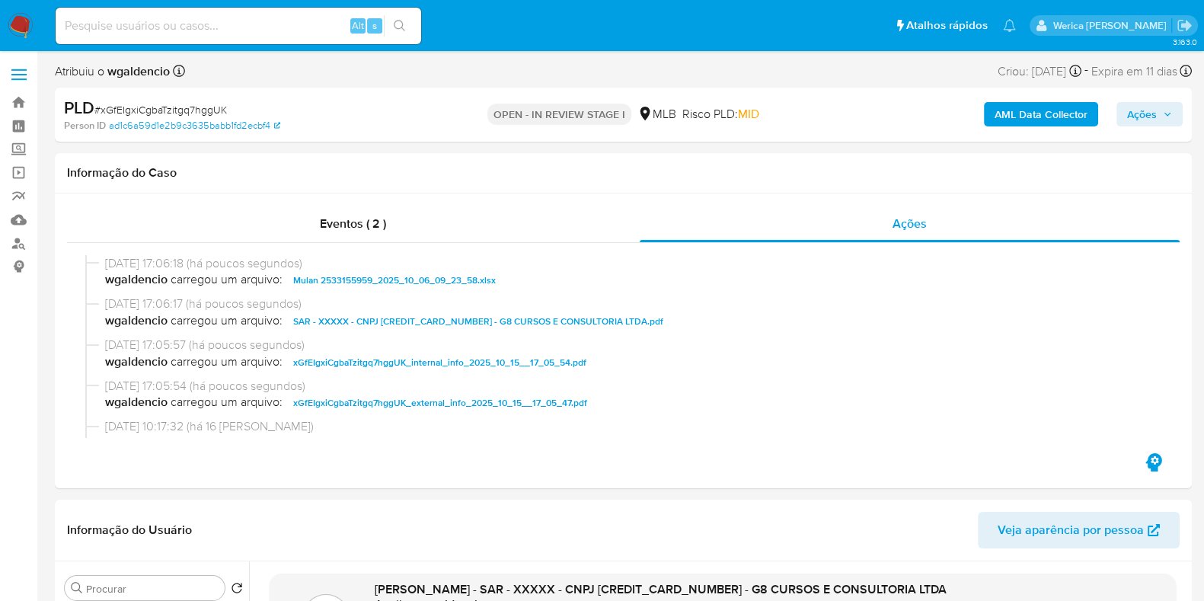
click at [1131, 123] on span "Ações" at bounding box center [1142, 114] width 30 height 24
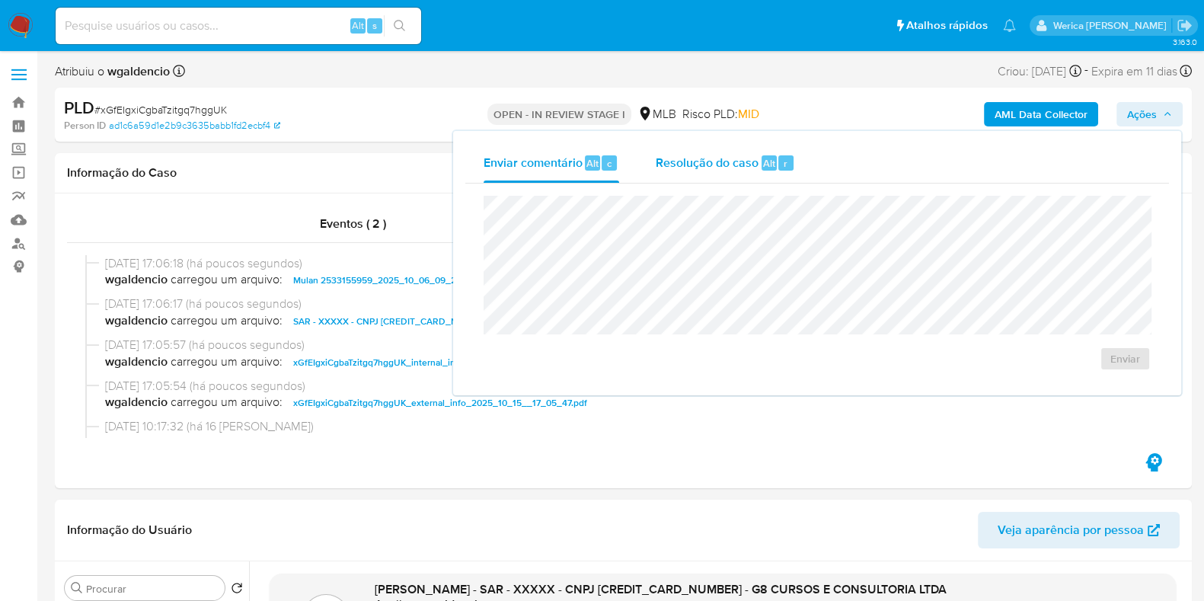
click at [672, 168] on span "Resolução do caso" at bounding box center [707, 163] width 103 height 18
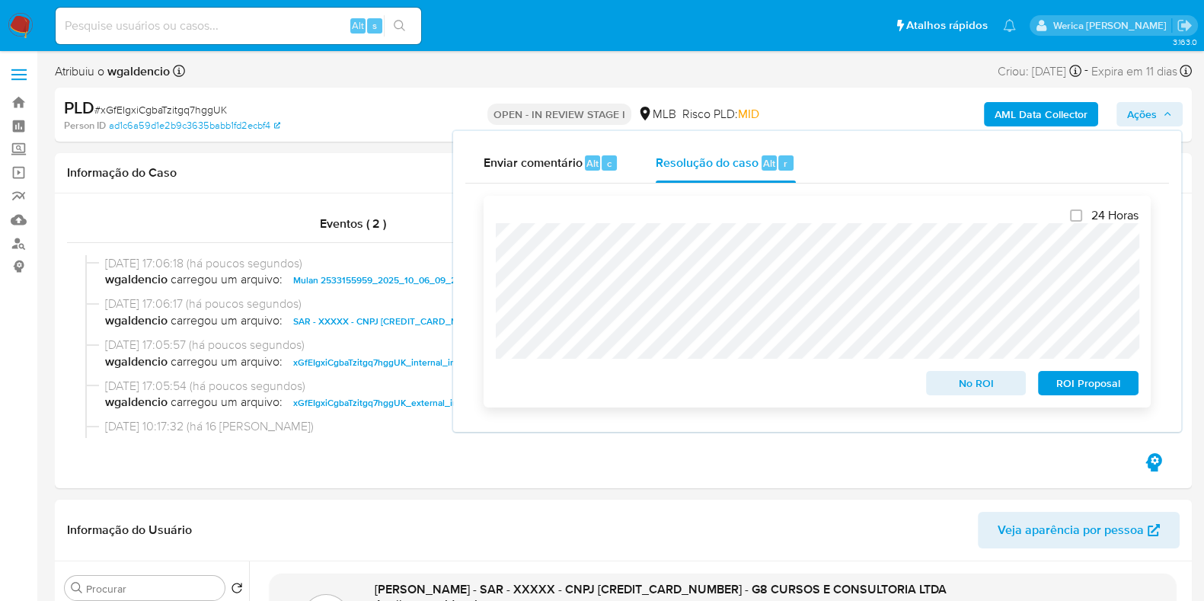
click at [1070, 390] on span "ROI Proposal" at bounding box center [1088, 383] width 79 height 21
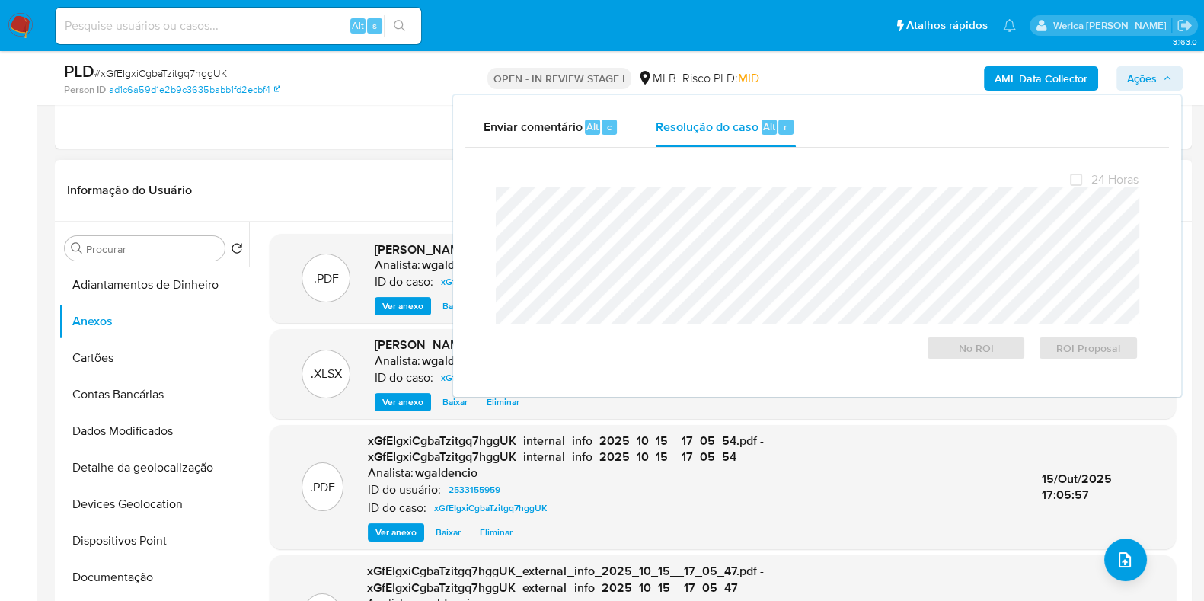
scroll to position [286, 0]
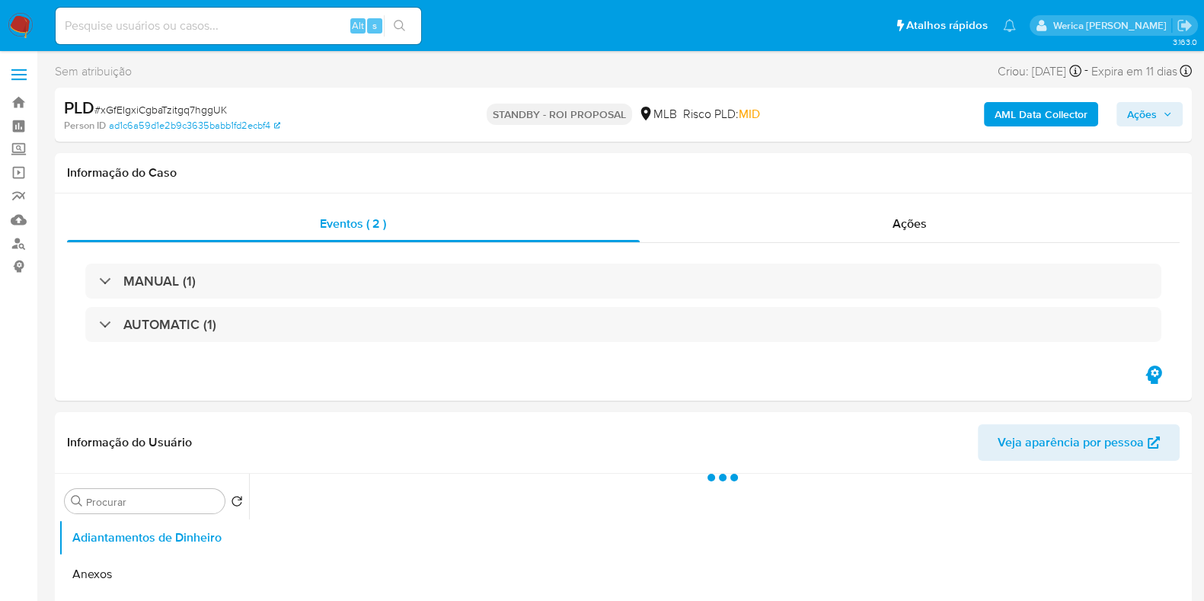
select select "10"
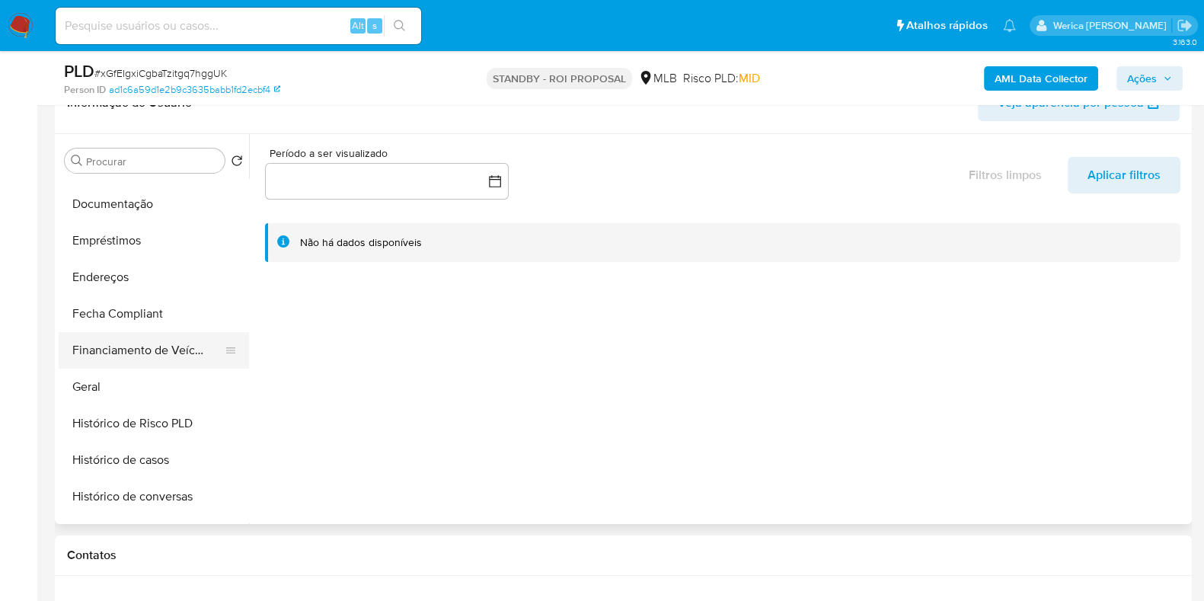
scroll to position [285, 0]
click at [137, 439] on button "Histórico de Risco PLD" at bounding box center [148, 424] width 178 height 37
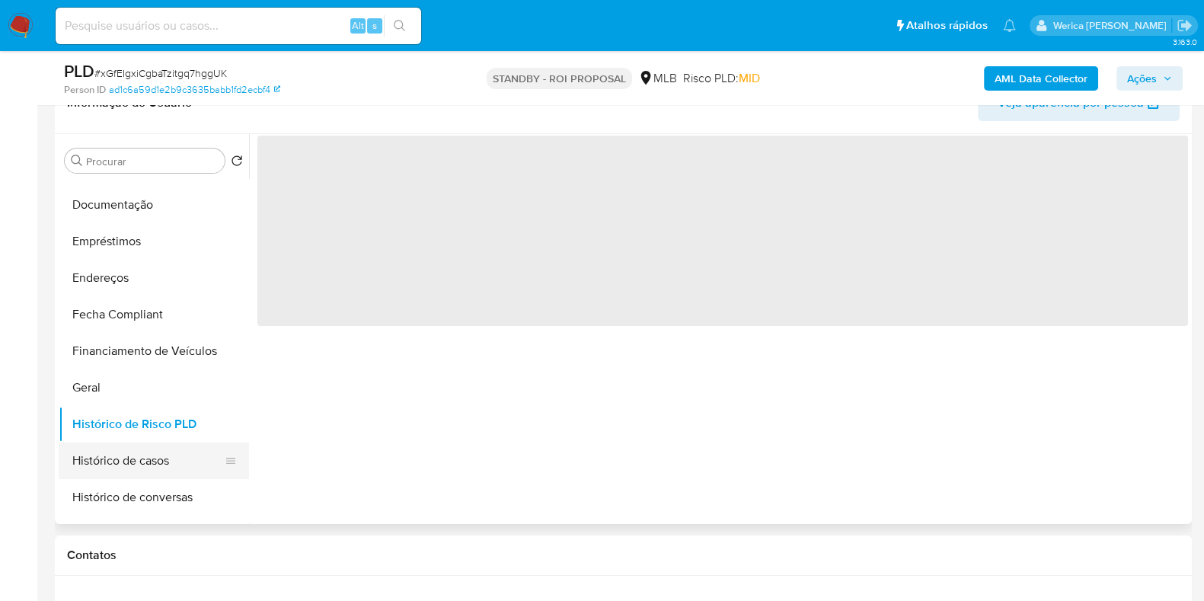
click at [175, 454] on button "Histórico de casos" at bounding box center [148, 461] width 178 height 37
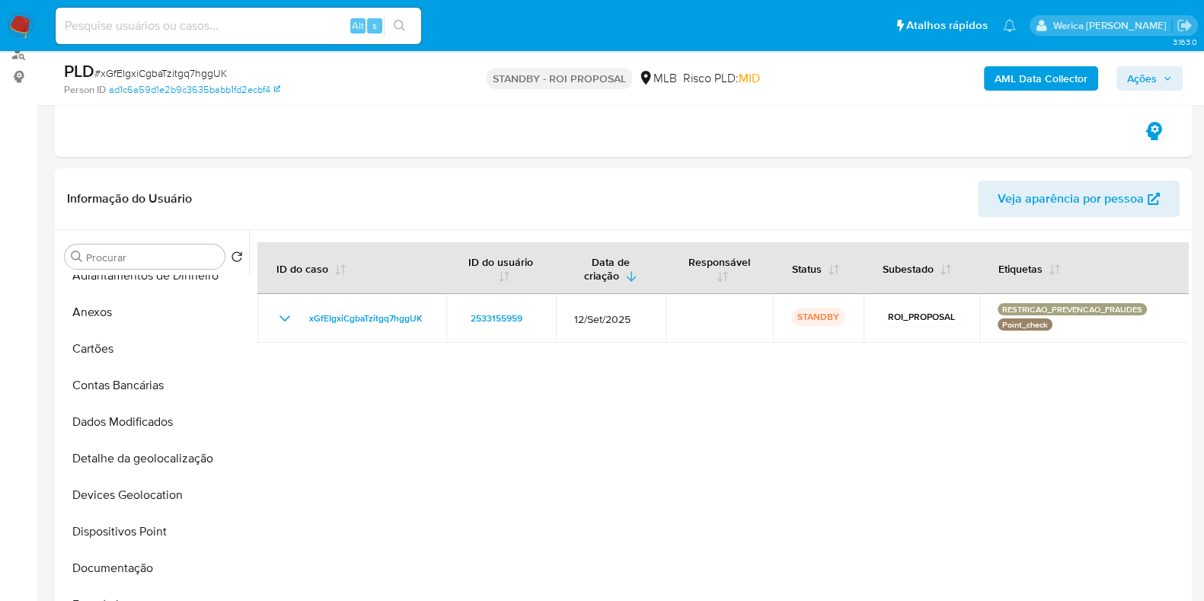
scroll to position [0, 0]
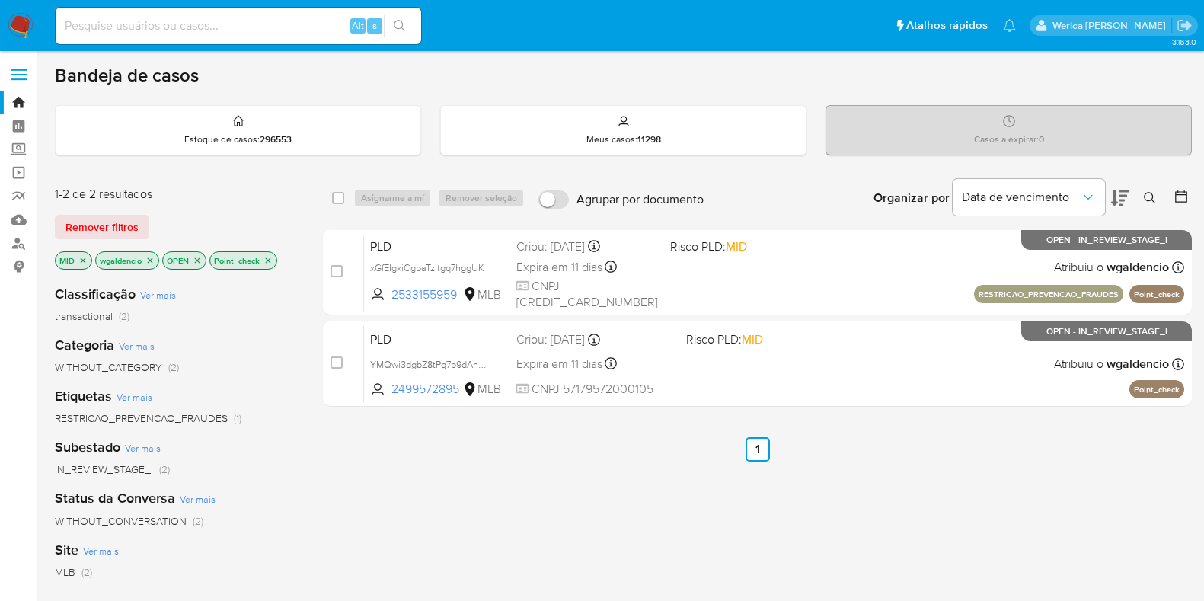
scroll to position [94, 0]
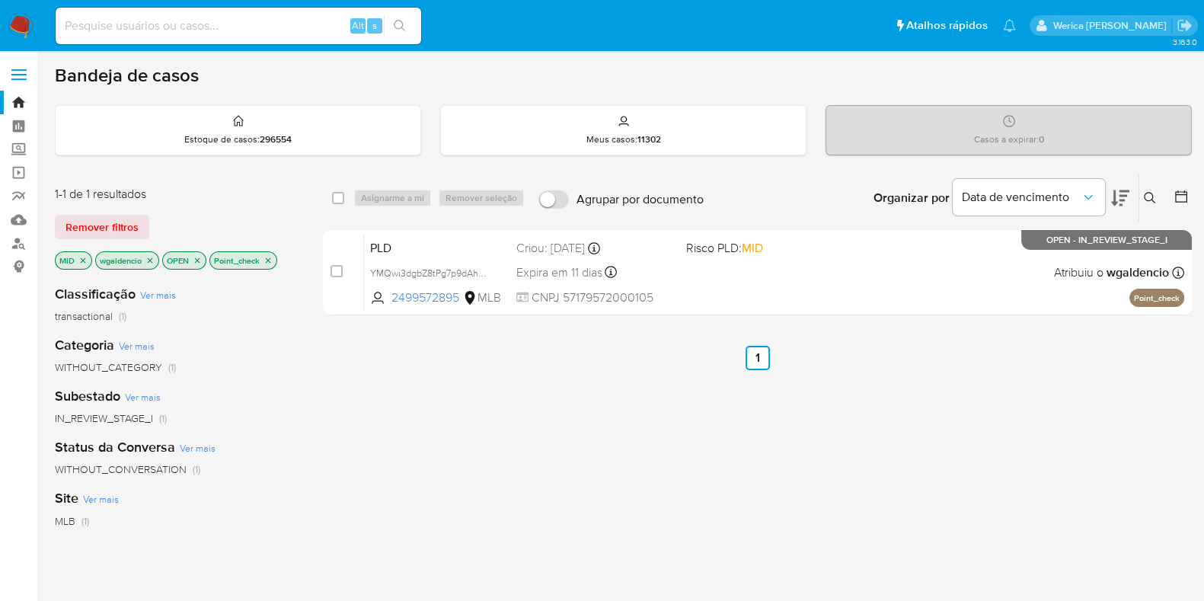
click at [267, 256] on icon "close-filter" at bounding box center [268, 260] width 9 height 9
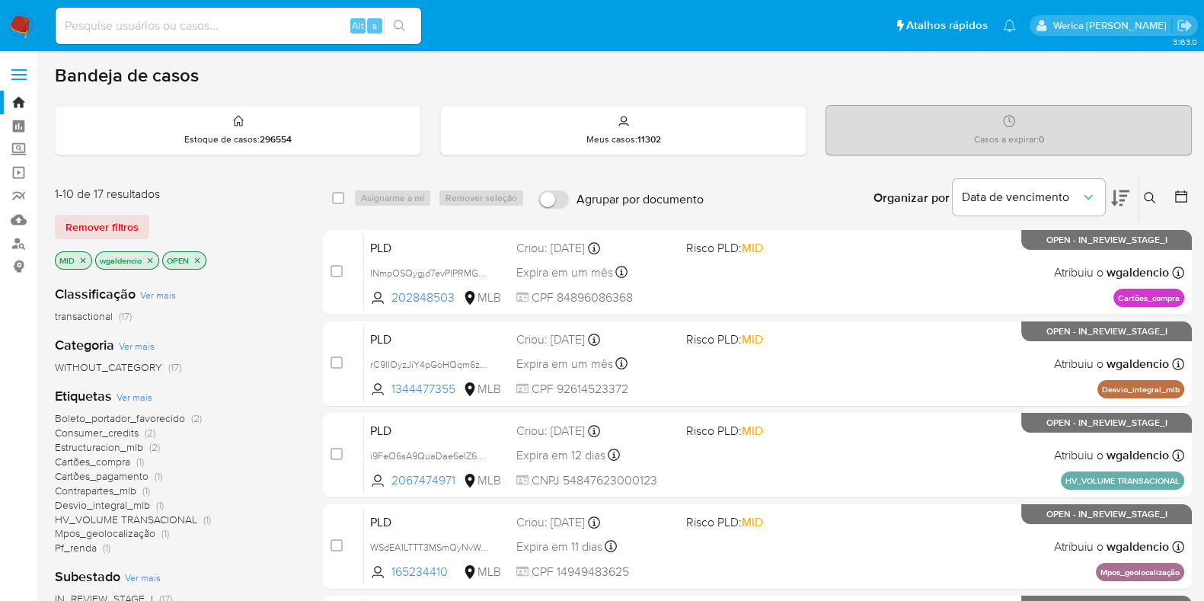
click at [229, 530] on div "Boleto_portador_favorecido (2) Consumer_credits (2) Estructuracion_mlb (2) Cart…" at bounding box center [177, 483] width 244 height 144
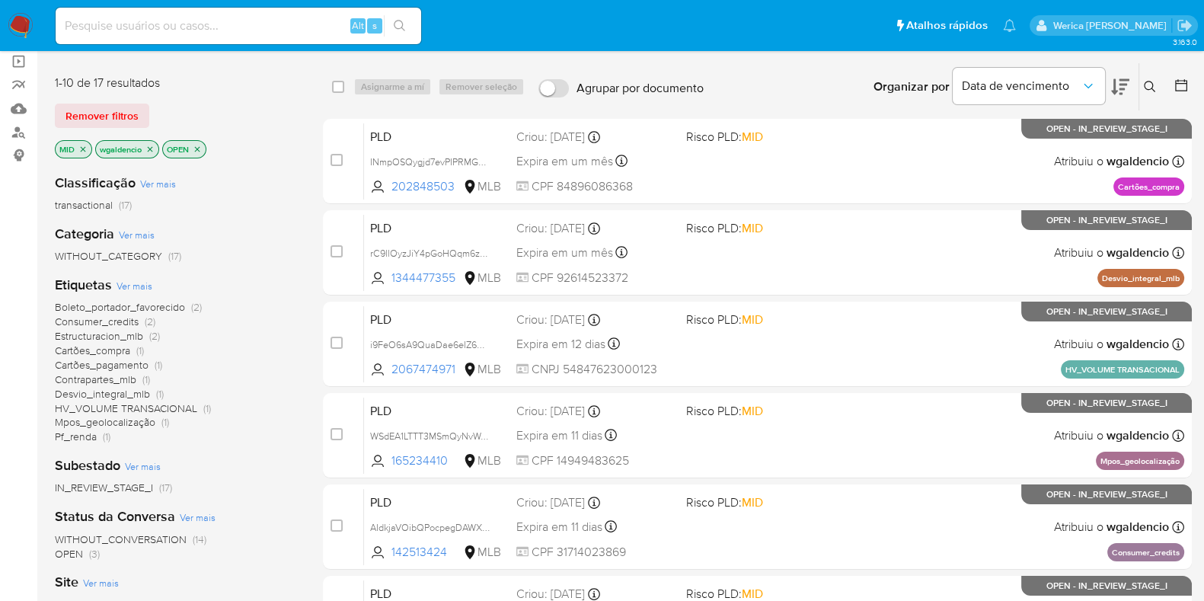
scroll to position [83, 0]
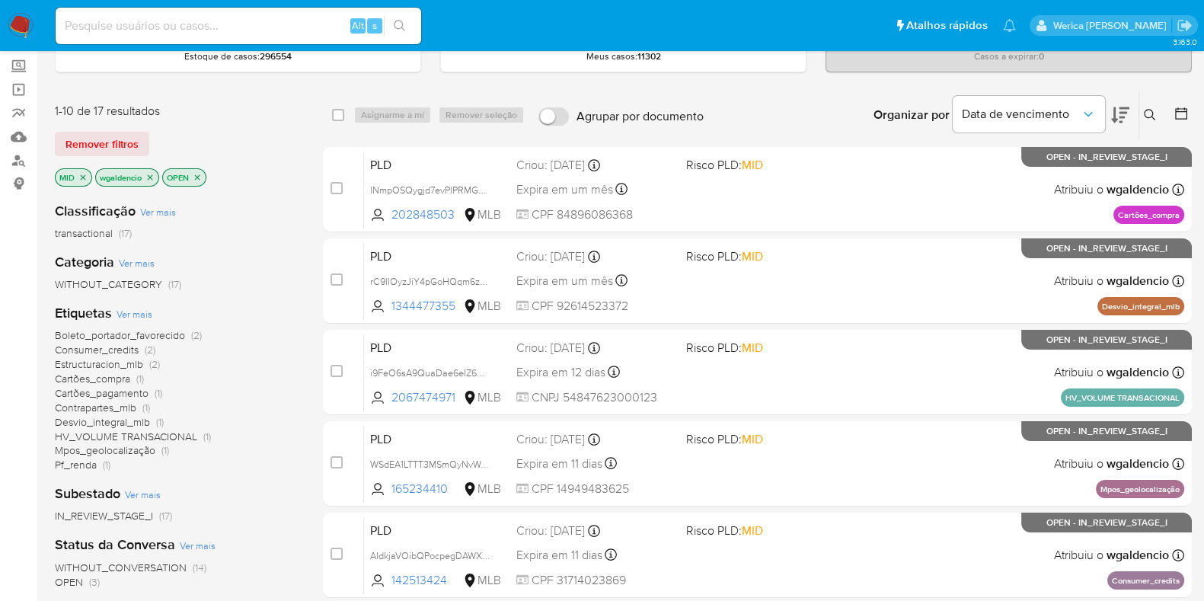
click at [133, 443] on span "Mpos_geolocalização" at bounding box center [105, 450] width 101 height 15
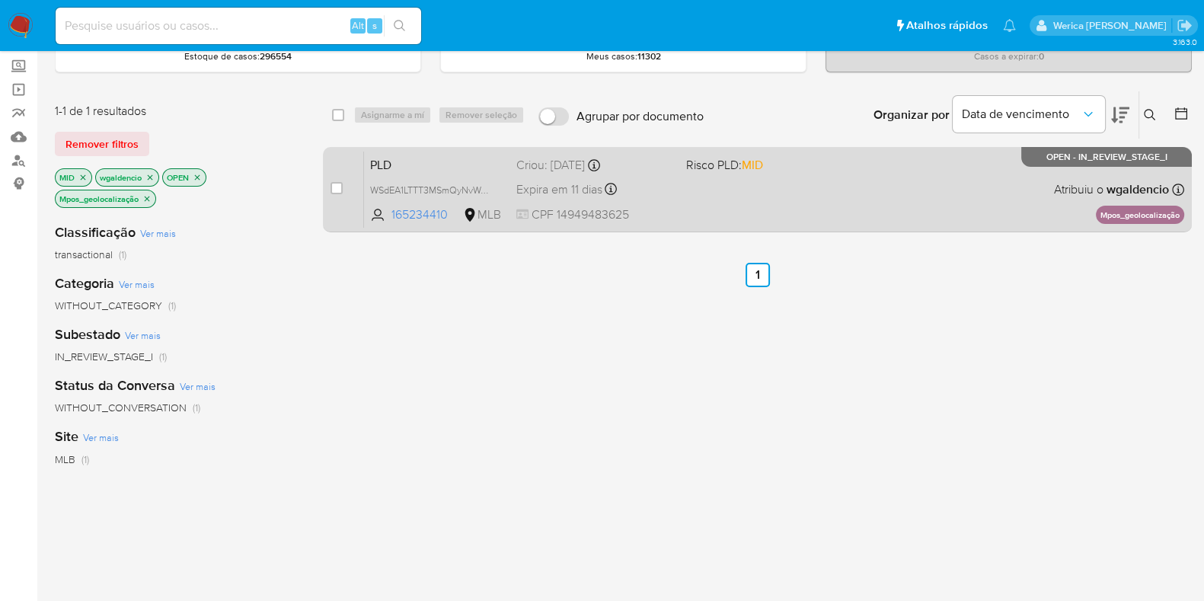
click at [727, 194] on div "PLD WSdEA1LTTT3MSmQyNvWo3vuU 165234410 MLB Risco PLD: MID Criou: 12/09/2025 Cri…" at bounding box center [774, 189] width 820 height 77
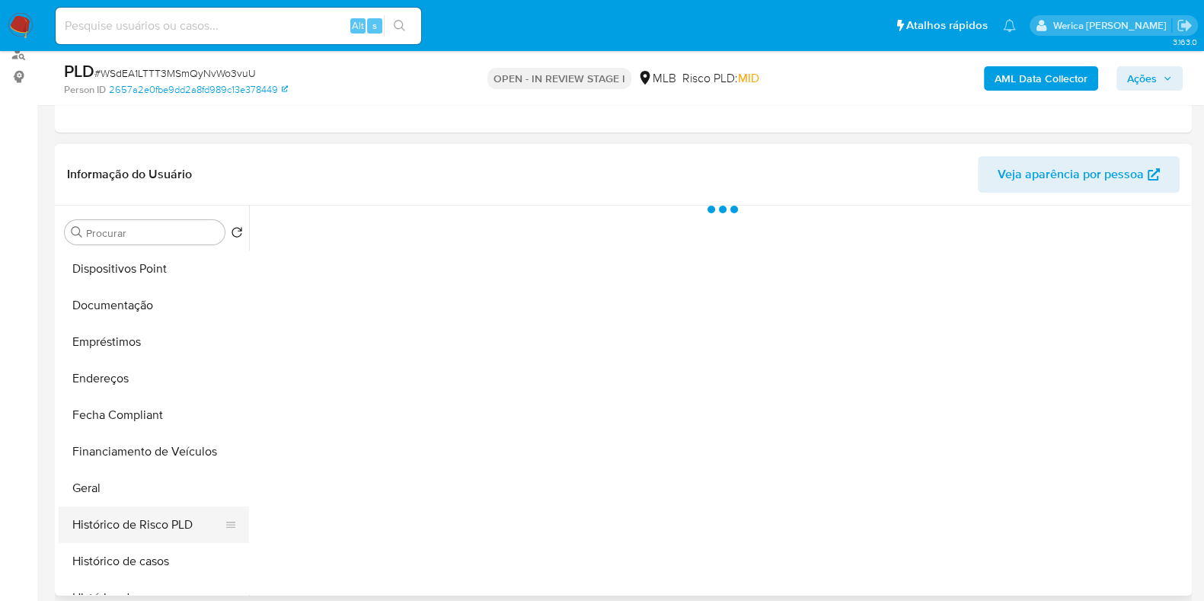
scroll to position [380, 0]
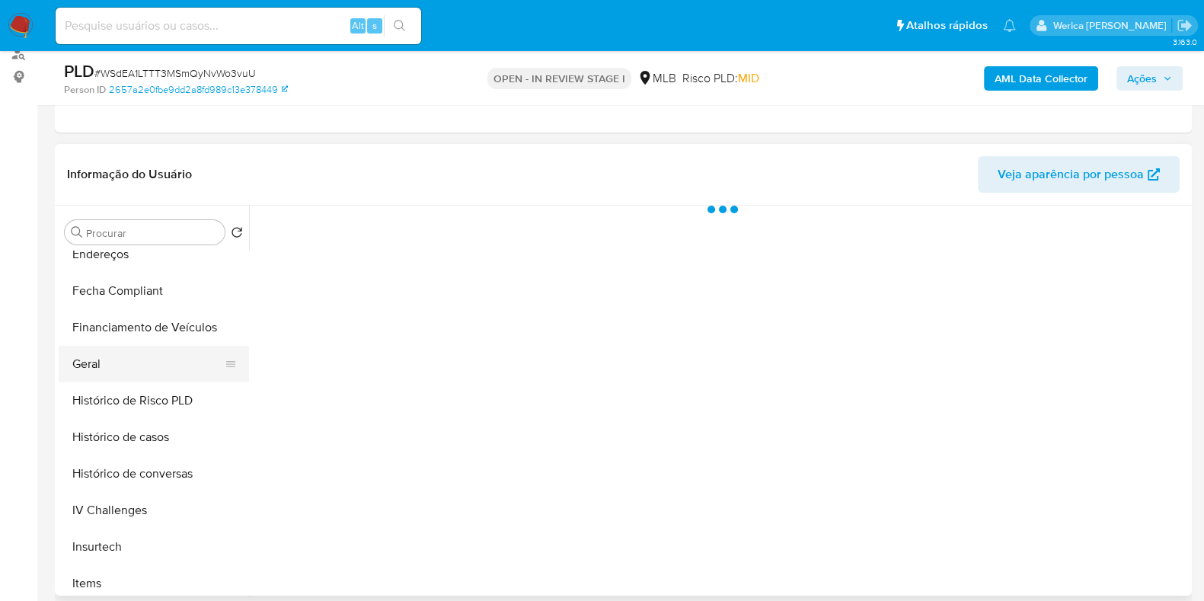
select select "10"
click at [150, 371] on button "Geral" at bounding box center [148, 364] width 178 height 37
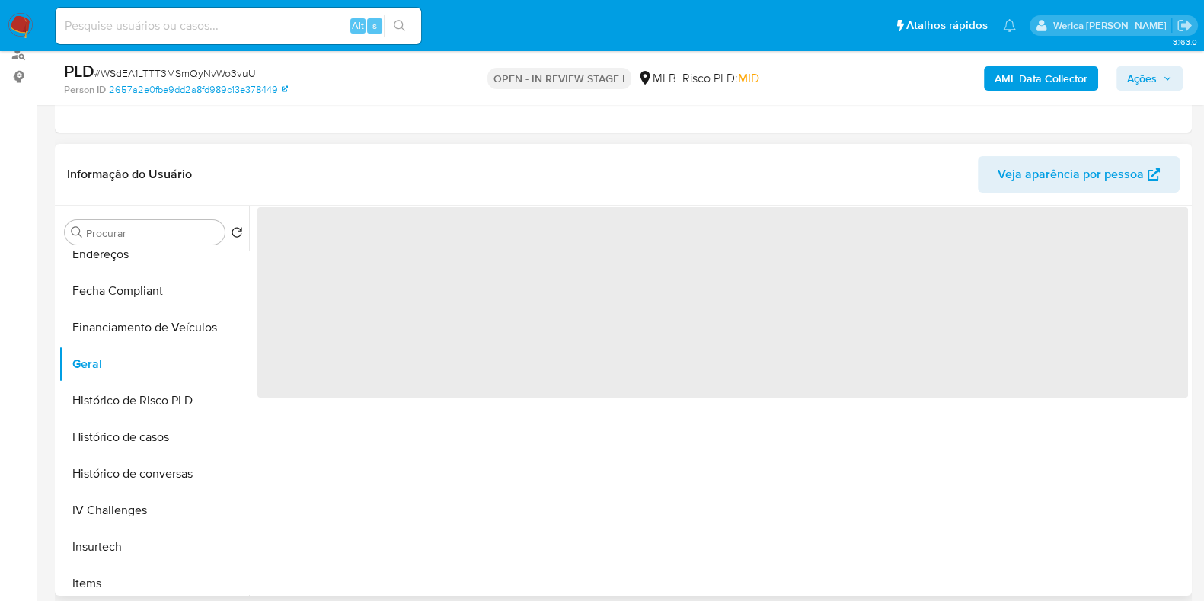
click at [511, 323] on span "‌" at bounding box center [722, 302] width 931 height 190
click at [485, 302] on span "‌" at bounding box center [722, 302] width 931 height 190
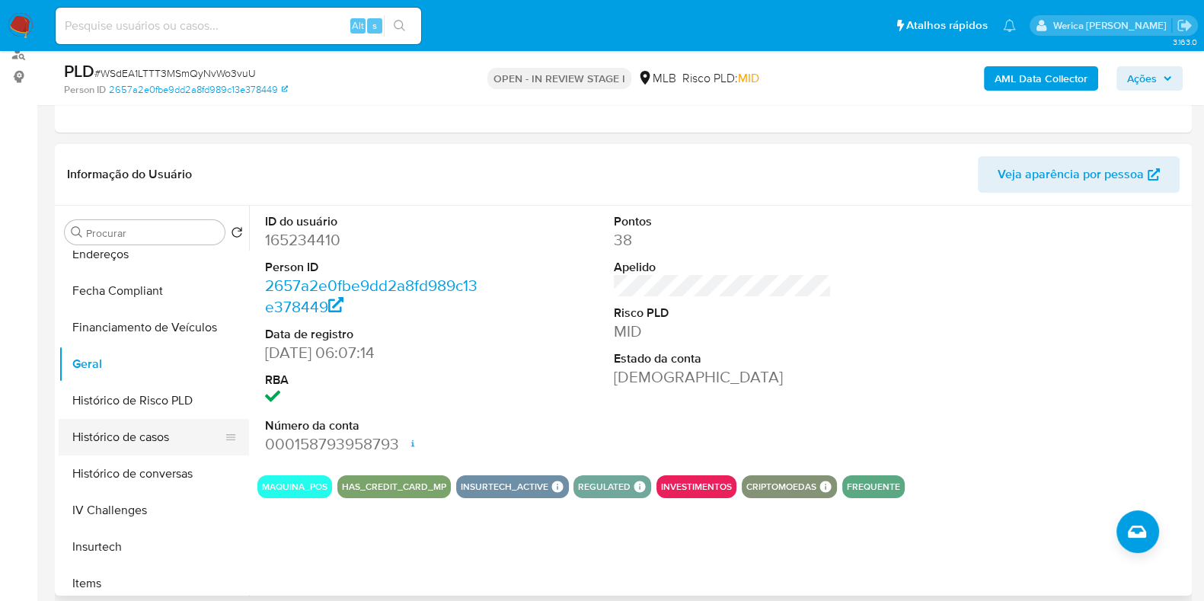
click at [146, 432] on button "Histórico de casos" at bounding box center [148, 437] width 178 height 37
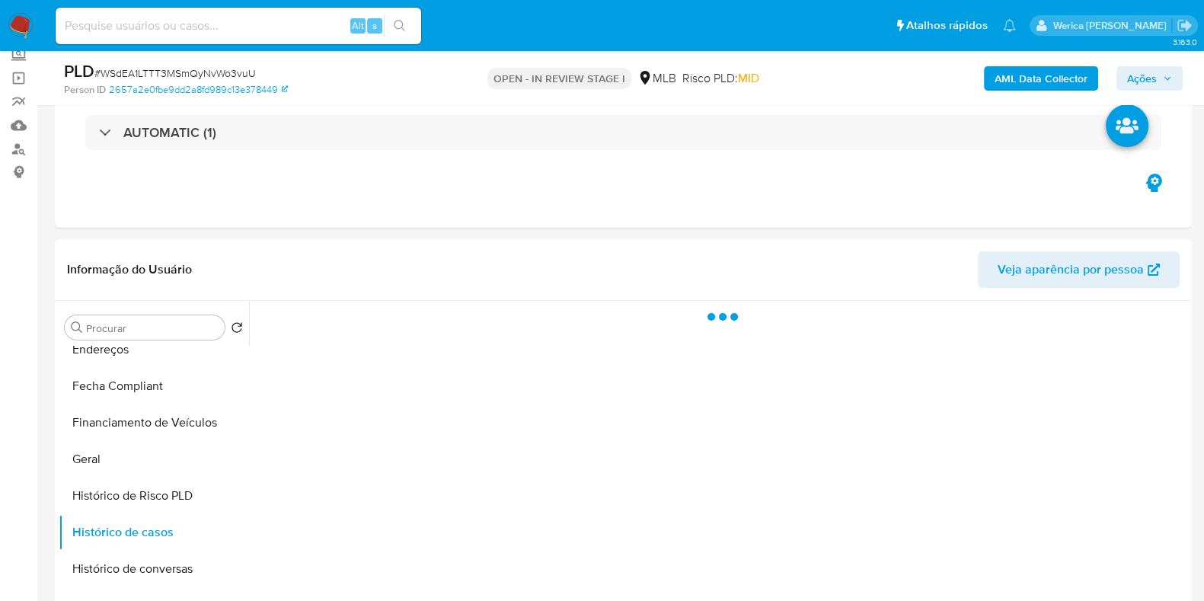
scroll to position [190, 0]
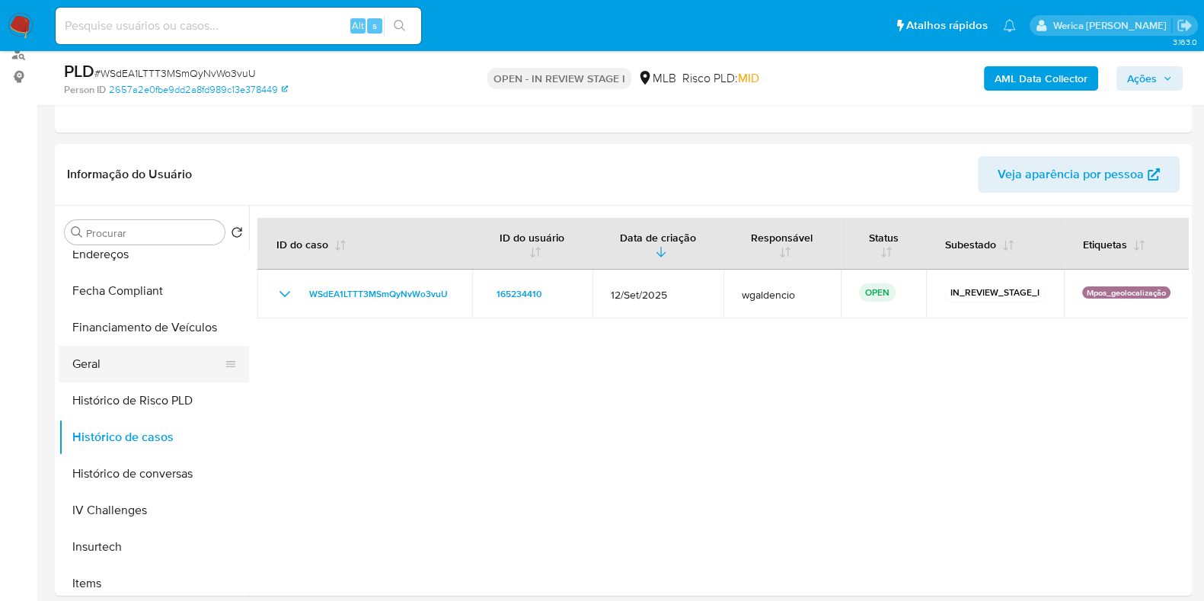
click at [123, 346] on button "Geral" at bounding box center [148, 364] width 178 height 37
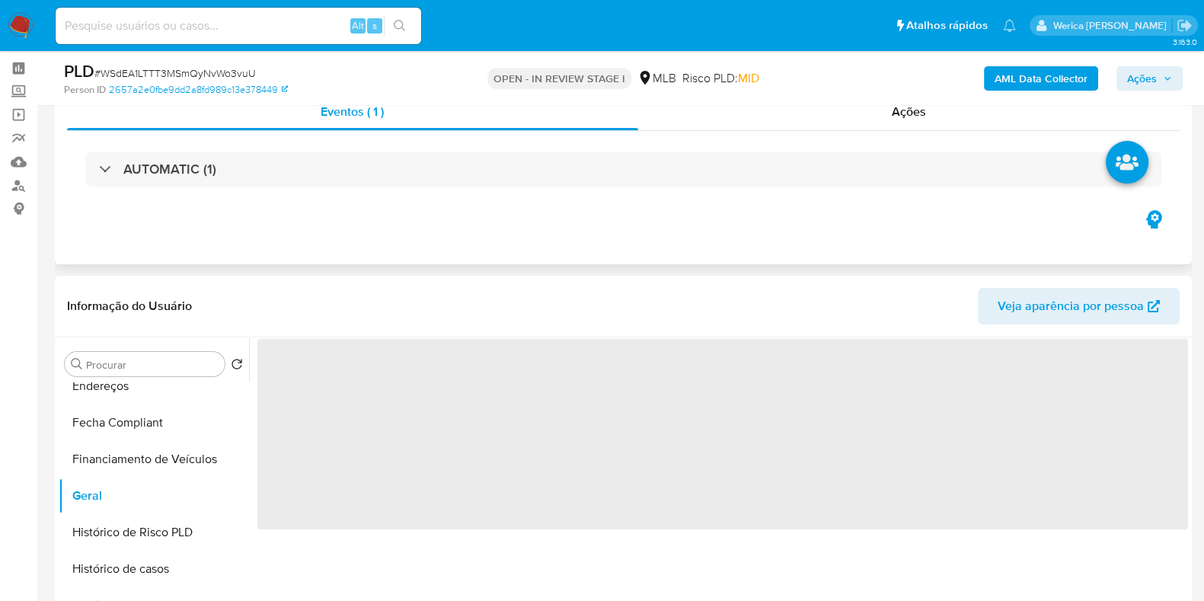
scroll to position [0, 0]
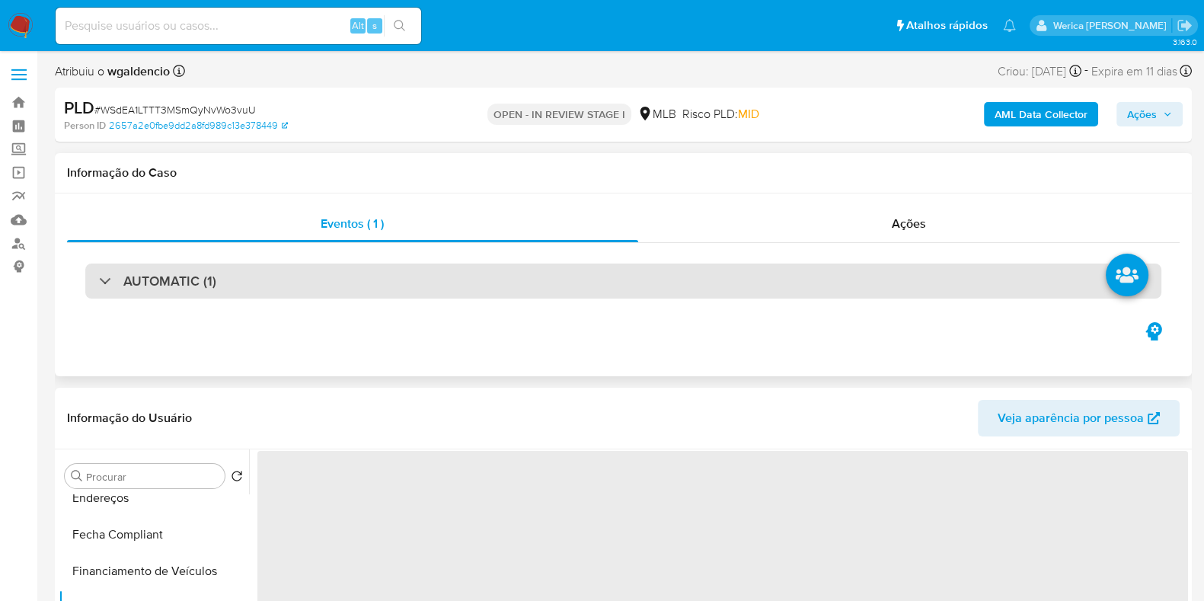
click at [274, 283] on div "AUTOMATIC (1)" at bounding box center [623, 281] width 1076 height 35
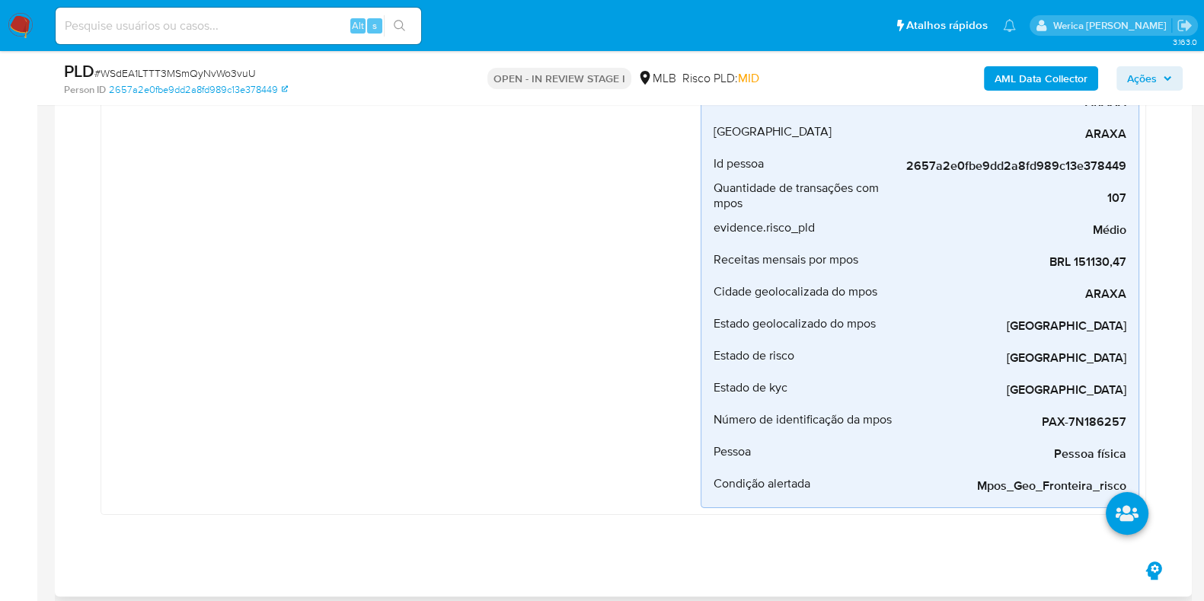
scroll to position [666, 0]
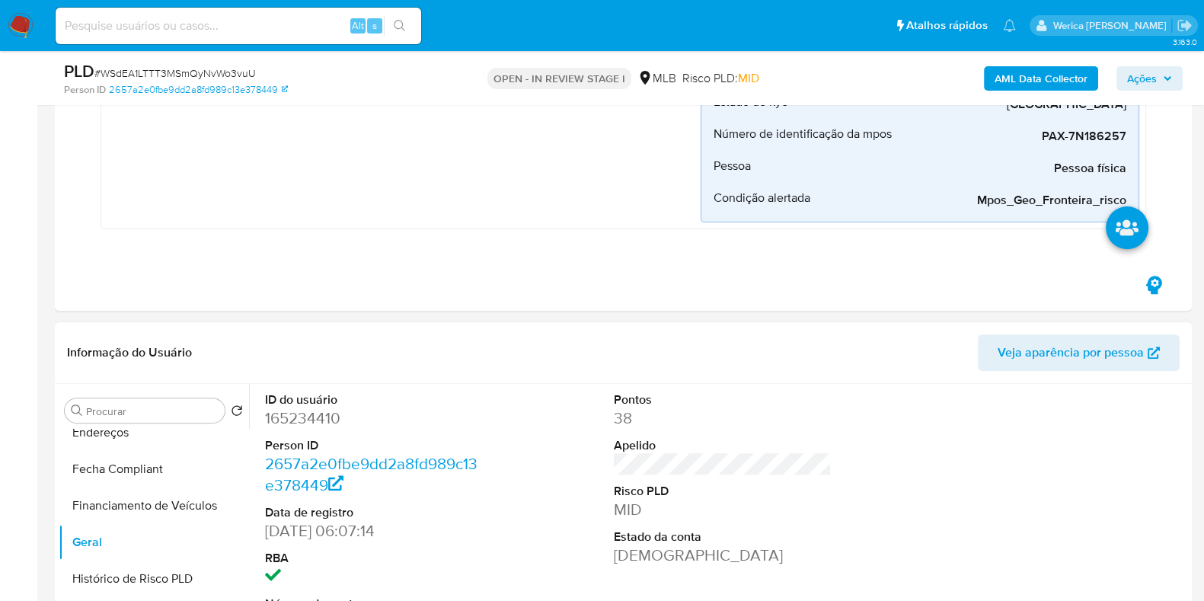
click at [264, 432] on div "ID do usuário 165234410 Person ID 2657a2e0fbe9dd2a8fd989c13e378449 Data de regi…" at bounding box center [373, 512] width 233 height 257
click at [293, 419] on dd "165234410" at bounding box center [374, 418] width 218 height 21
copy dd "165234410"
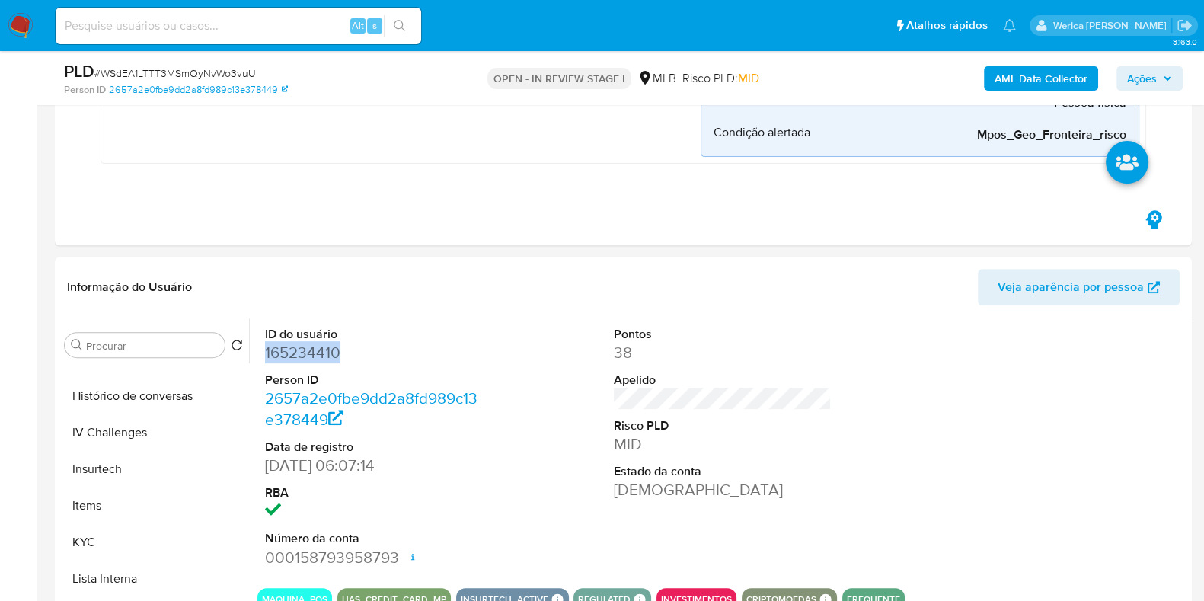
scroll to position [761, 0]
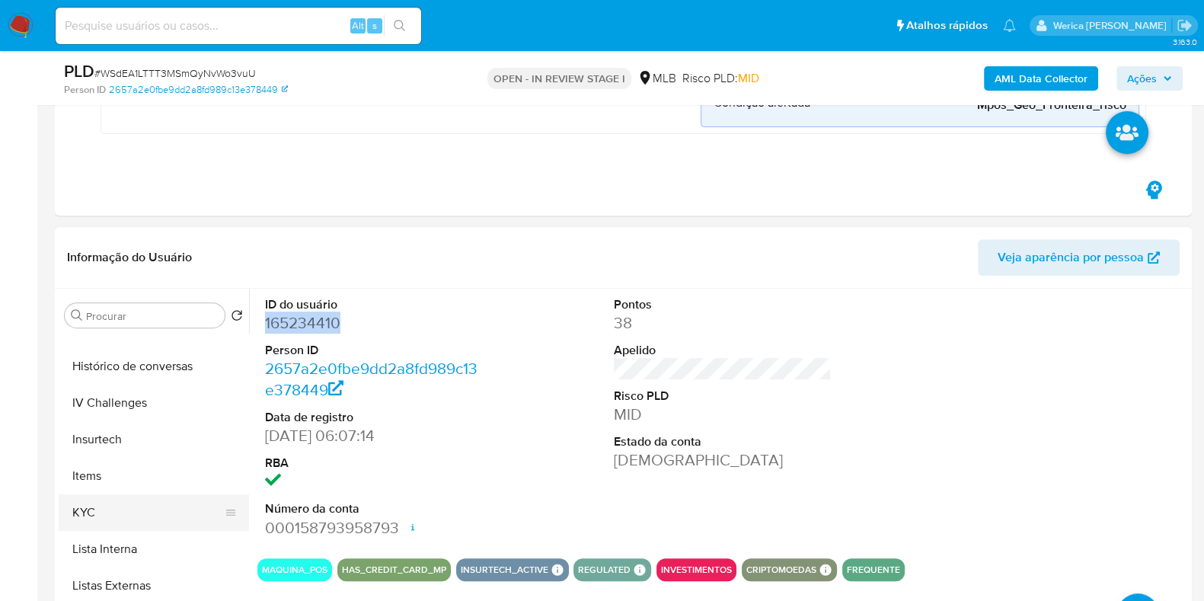
click at [78, 497] on button "KYC" at bounding box center [148, 512] width 178 height 37
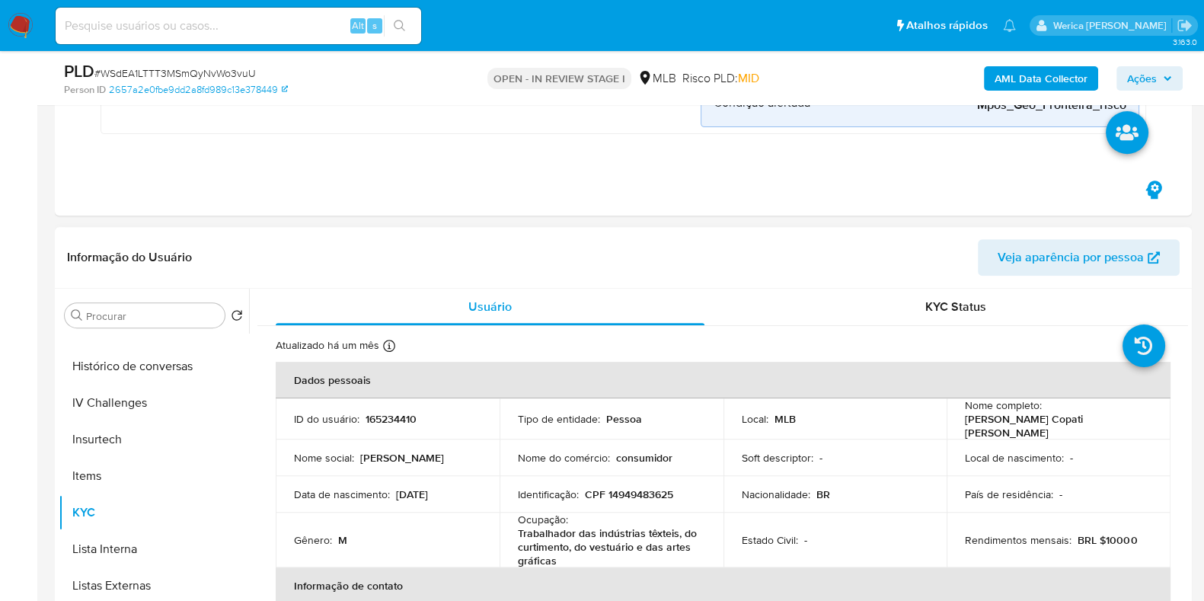
click at [617, 488] on p "CPF 14949483625" at bounding box center [629, 495] width 88 height 14
copy p "14949483625"
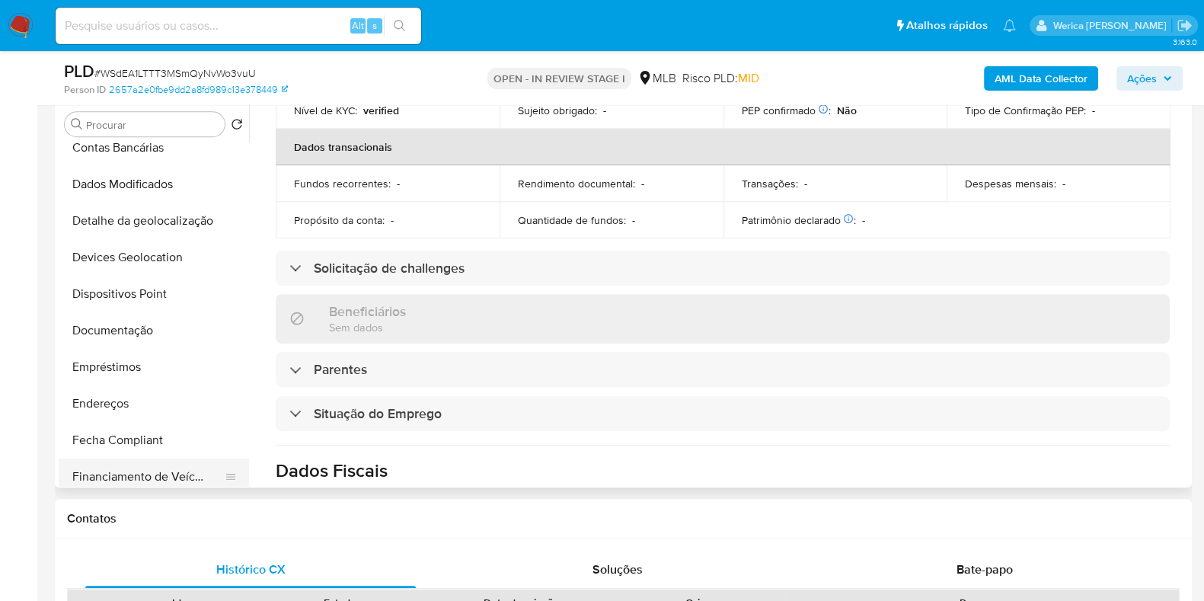
scroll to position [190, 0]
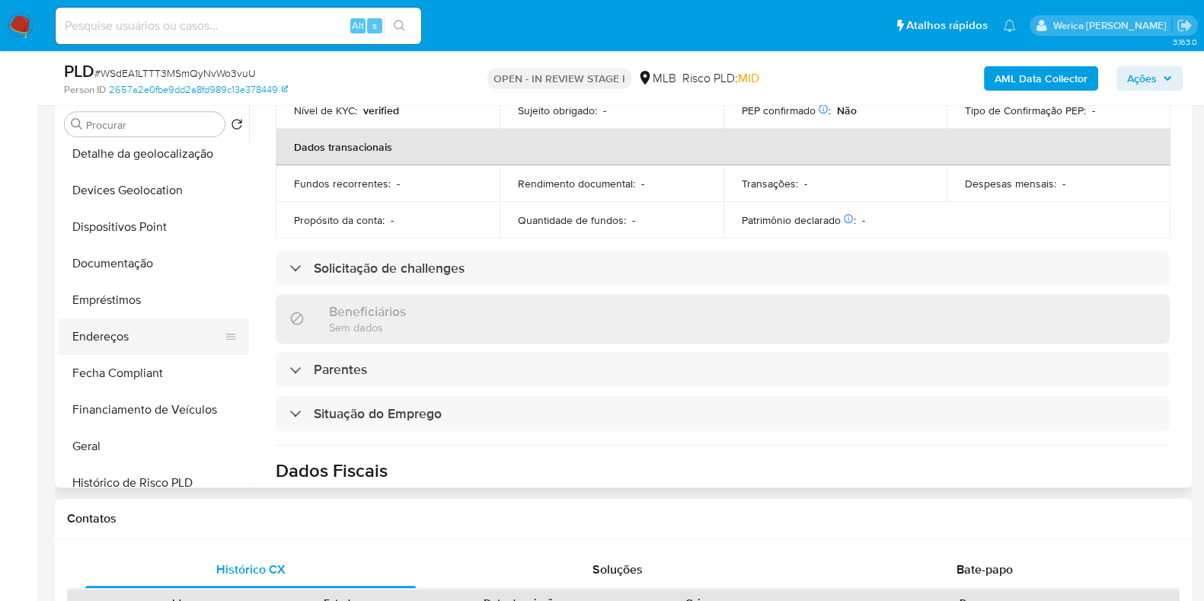
click at [152, 325] on button "Endereços" at bounding box center [148, 336] width 178 height 37
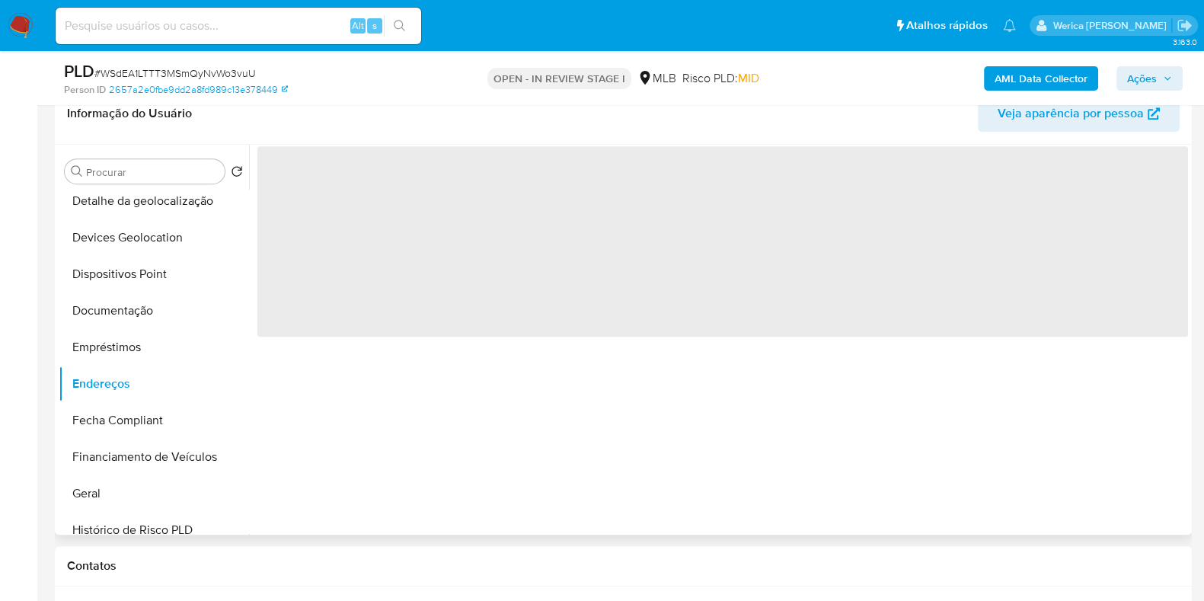
scroll to position [857, 0]
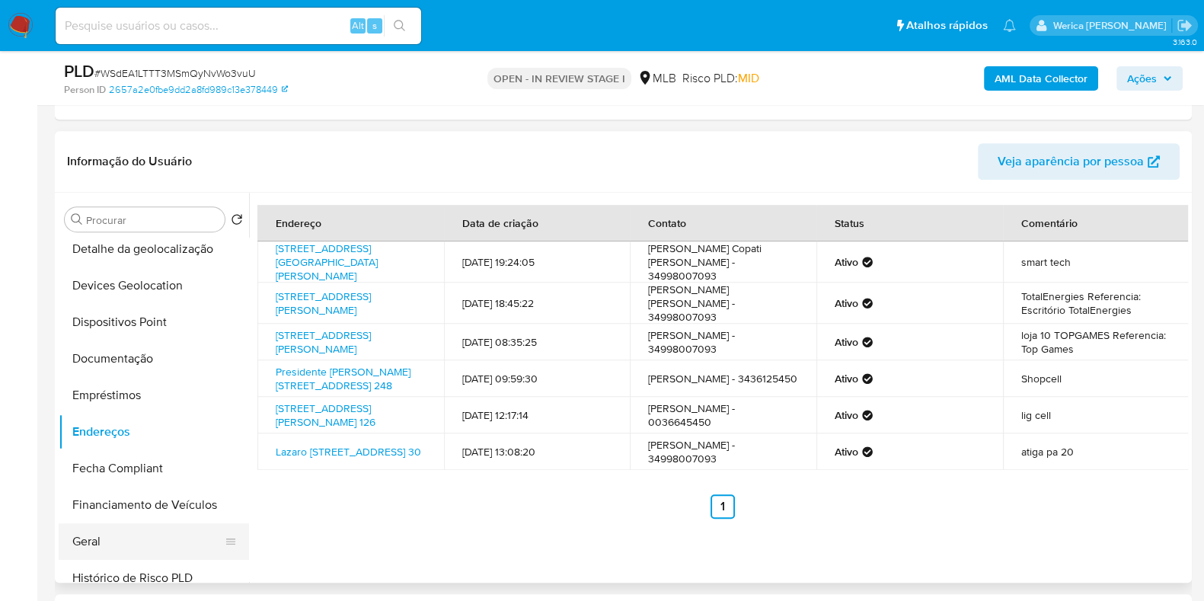
click at [117, 541] on button "Geral" at bounding box center [148, 541] width 178 height 37
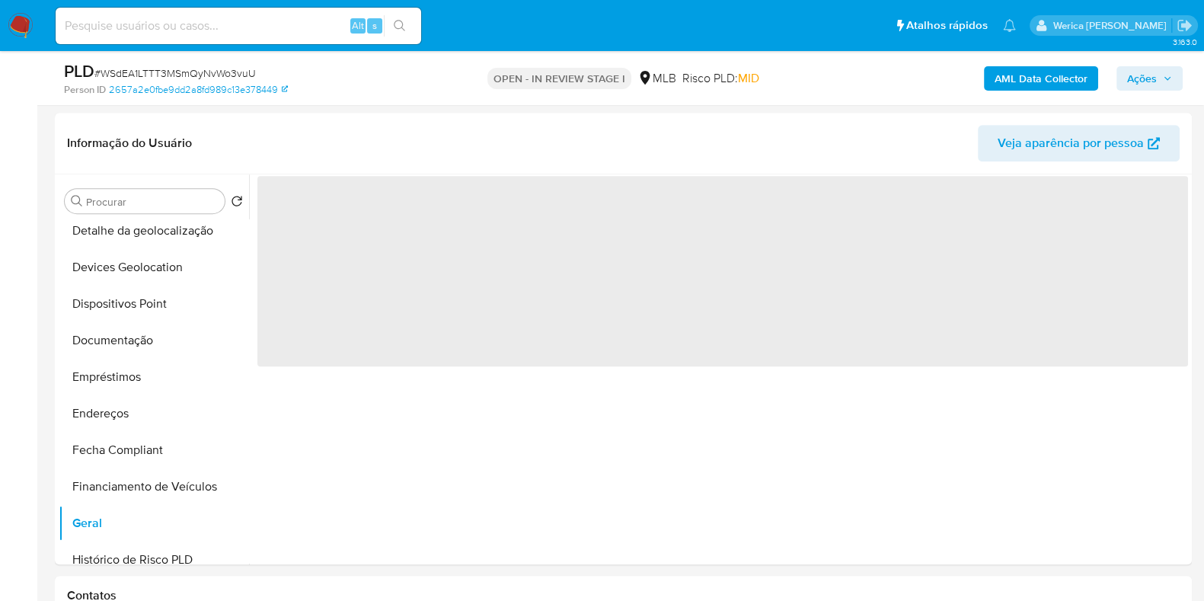
click at [804, 548] on div "‌" at bounding box center [718, 369] width 939 height 390
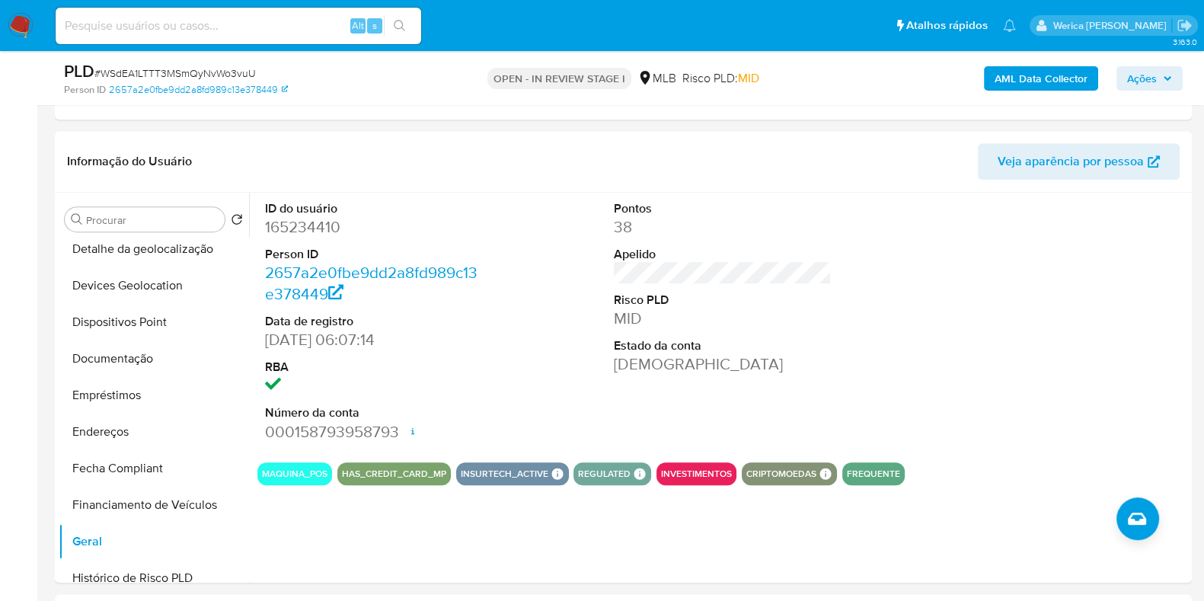
click at [1061, 405] on div at bounding box center [1072, 321] width 233 height 257
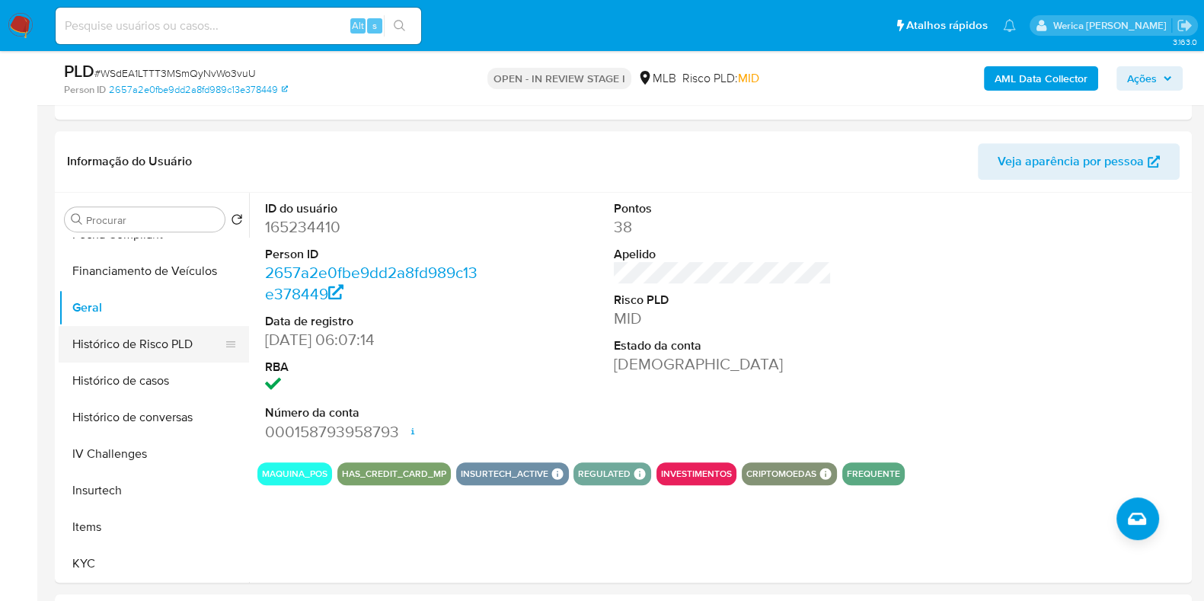
scroll to position [476, 0]
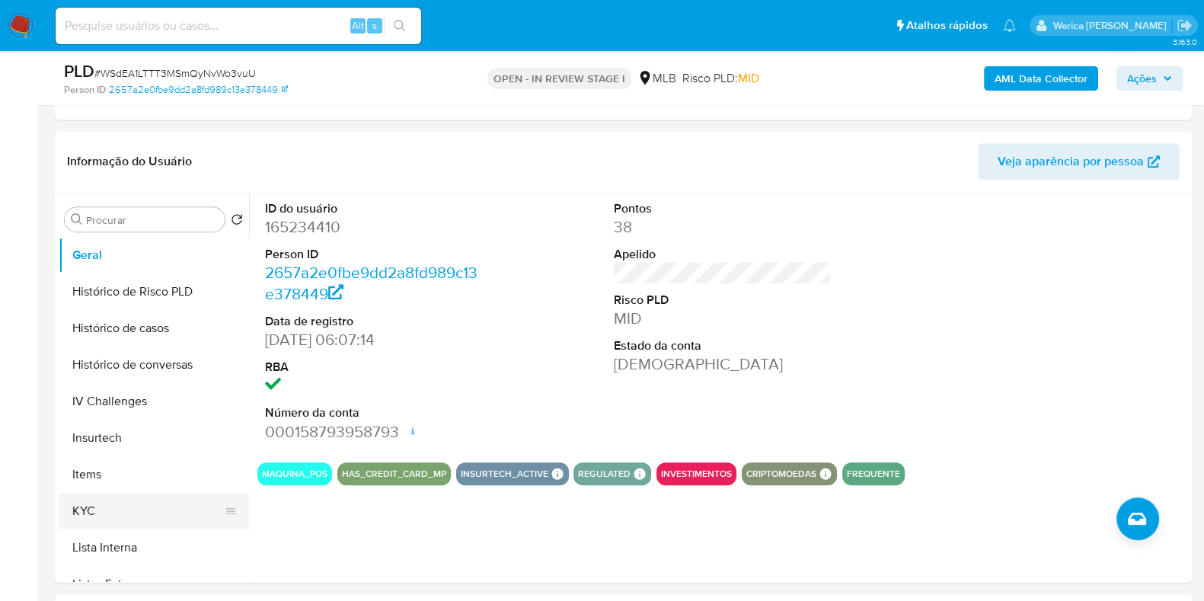
click at [144, 507] on button "KYC" at bounding box center [148, 511] width 178 height 37
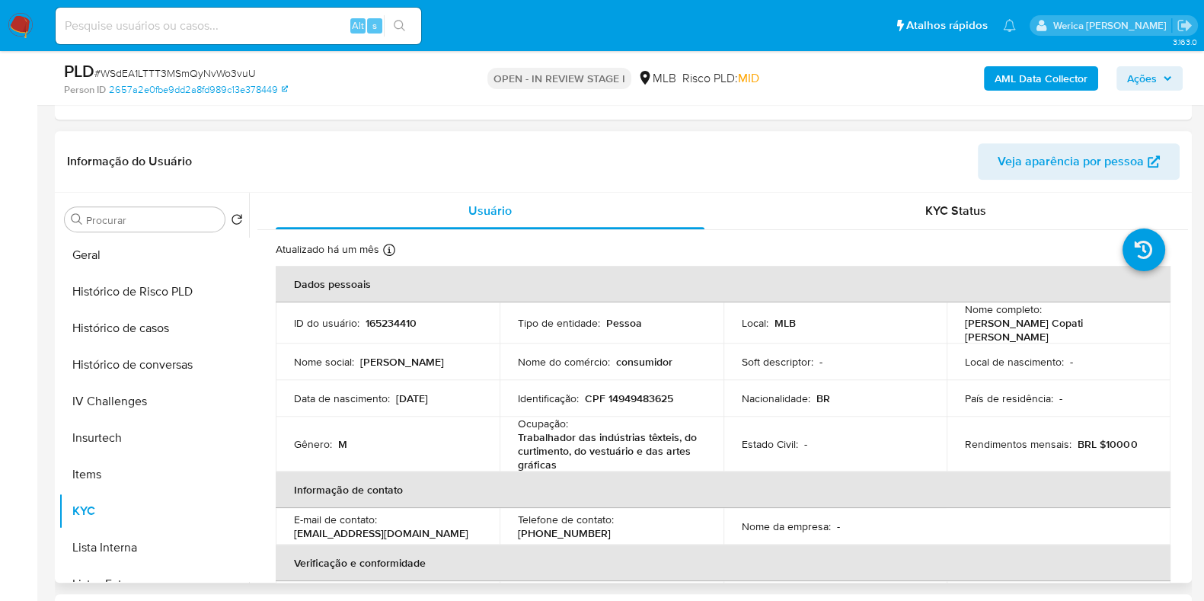
click at [1038, 408] on td "País de residência : -" at bounding box center [1059, 398] width 224 height 37
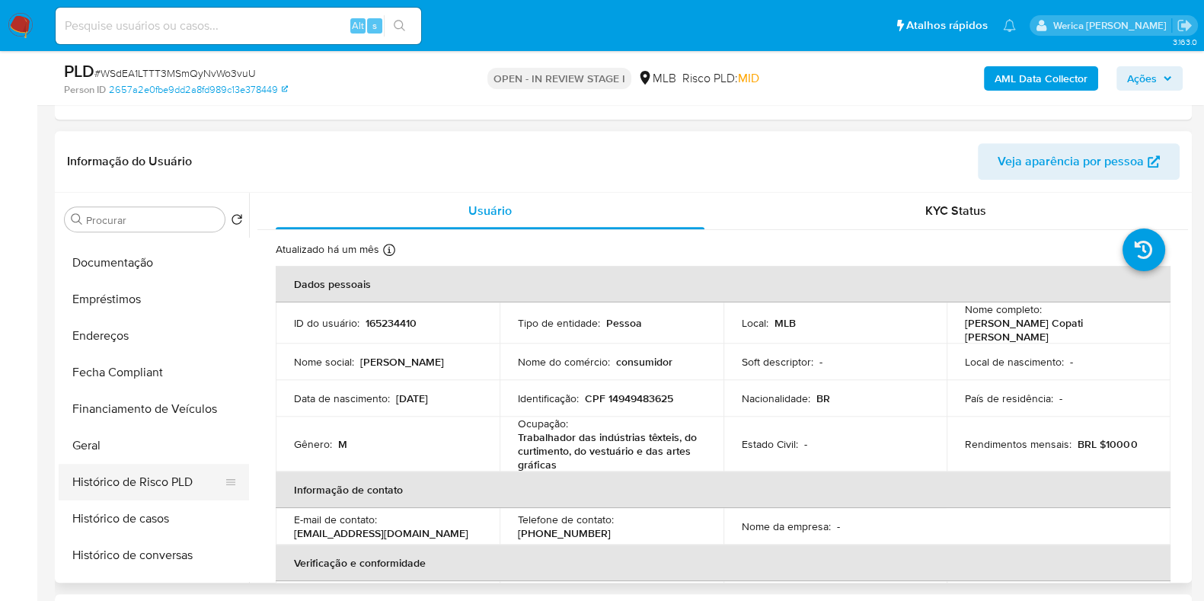
scroll to position [190, 0]
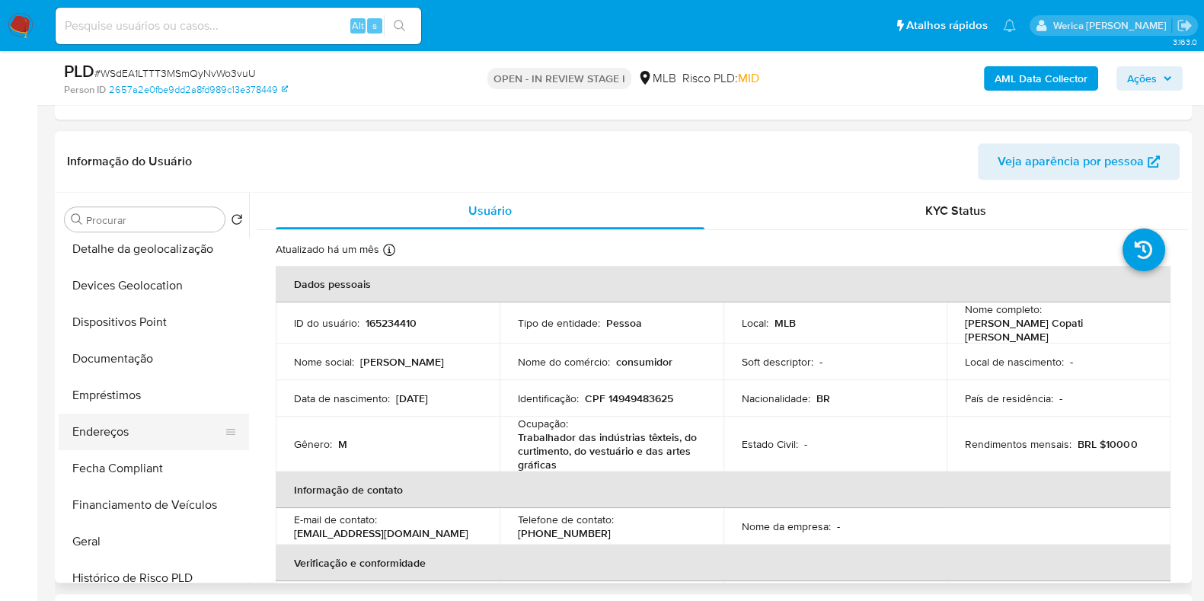
click at [126, 433] on button "Endereços" at bounding box center [148, 432] width 178 height 37
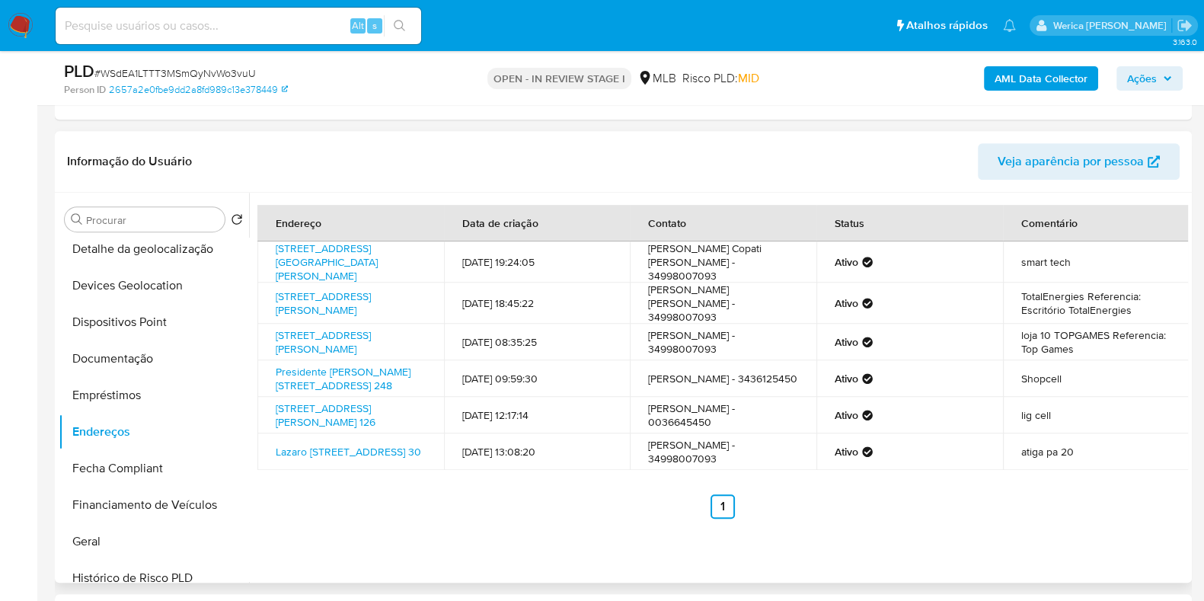
click at [982, 519] on ul "Anterior 1 Siguiente" at bounding box center [722, 506] width 931 height 24
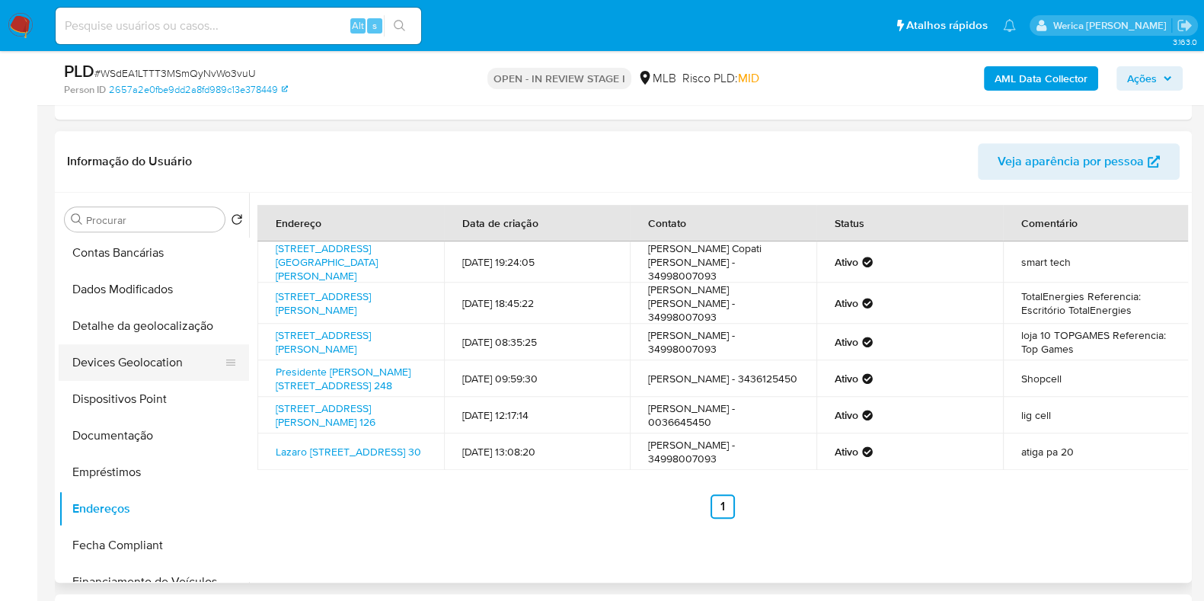
scroll to position [94, 0]
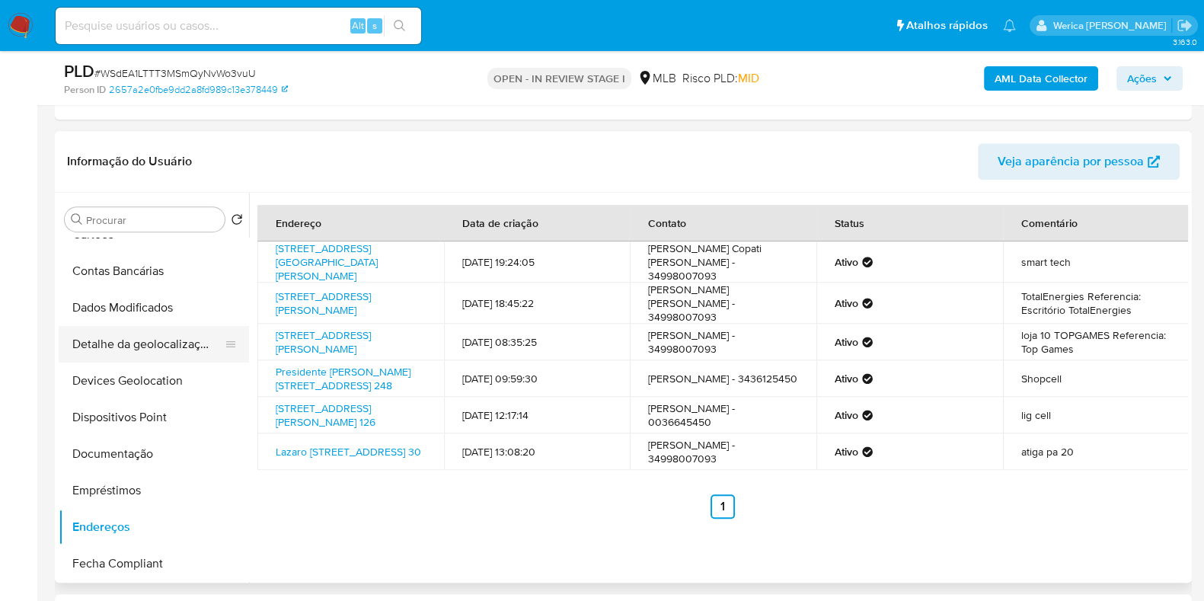
click at [158, 341] on button "Detalhe da geolocalização" at bounding box center [148, 344] width 178 height 37
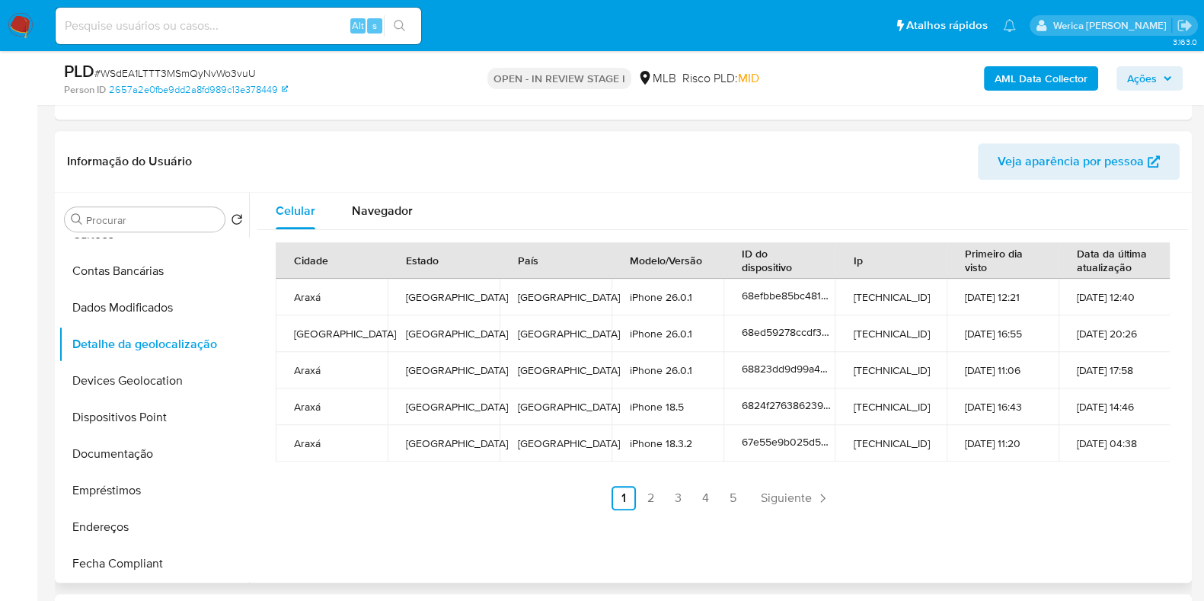
click at [1055, 553] on div "Celular Navegador Cidade Estado País Modelo/Versão ID do dispositivo Ip Primeir…" at bounding box center [718, 388] width 939 height 390
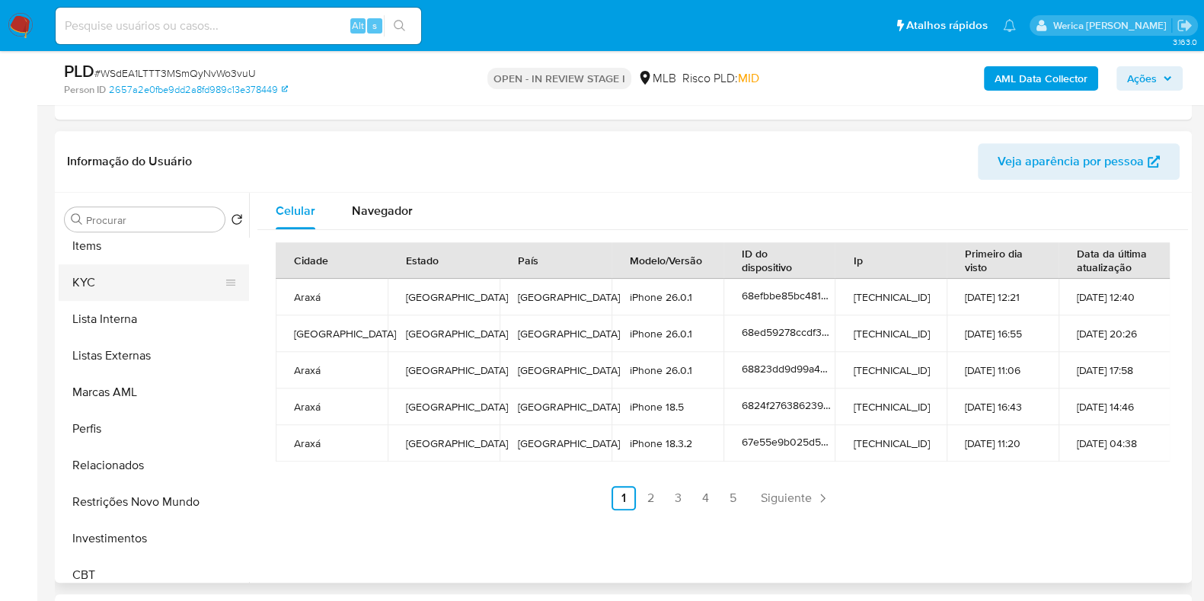
scroll to position [761, 0]
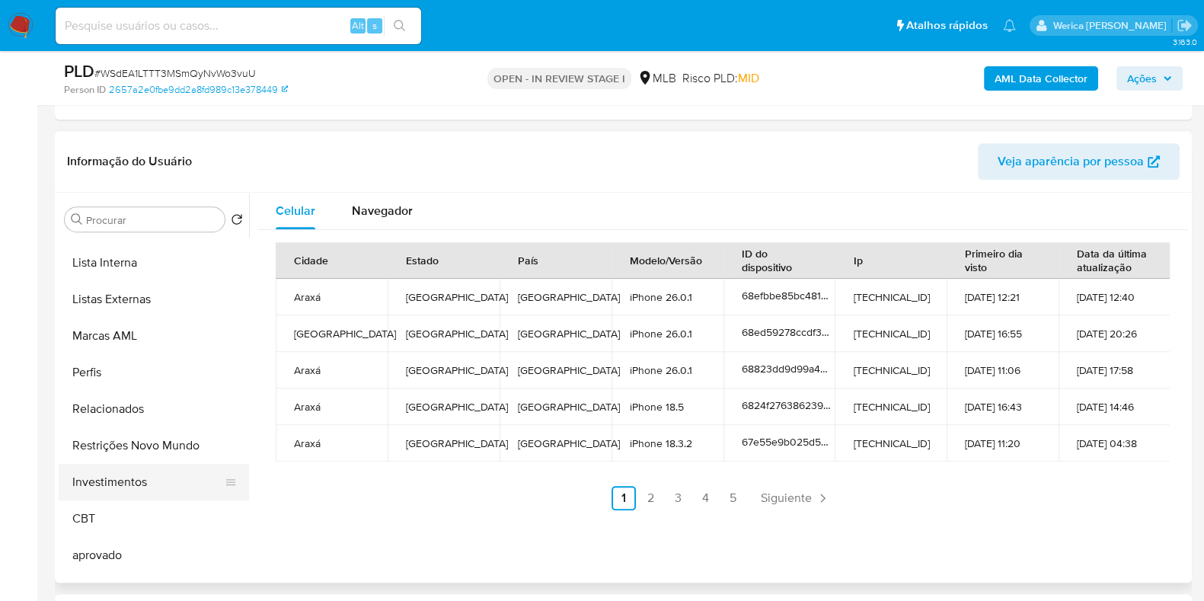
click at [161, 465] on button "Investimentos" at bounding box center [148, 482] width 178 height 37
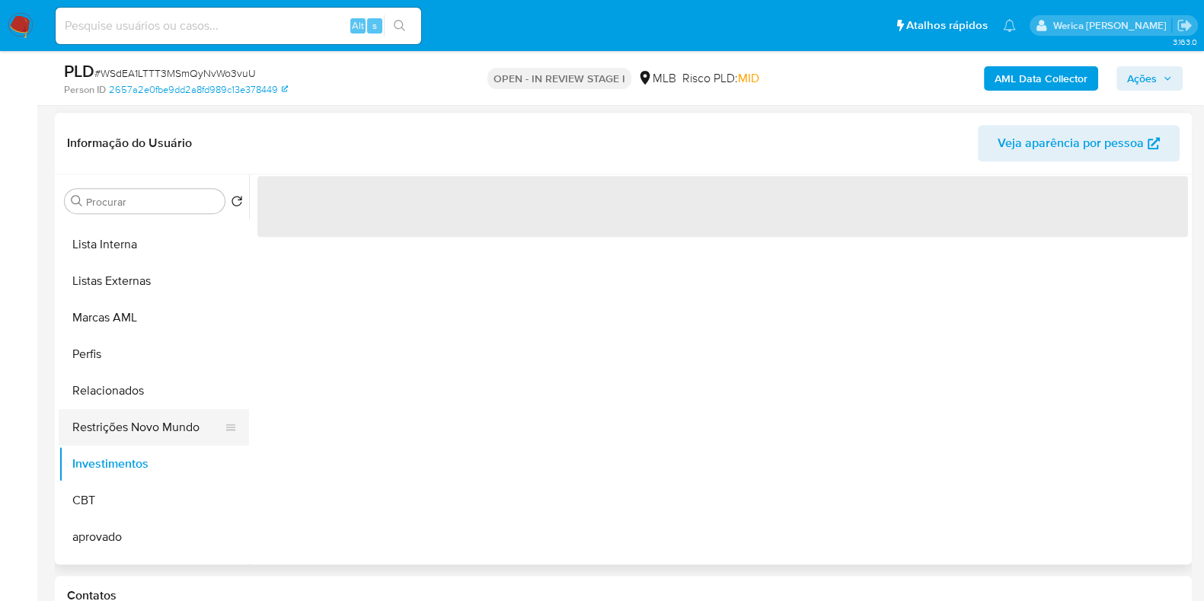
click at [153, 429] on button "Restrições Novo Mundo" at bounding box center [148, 427] width 178 height 37
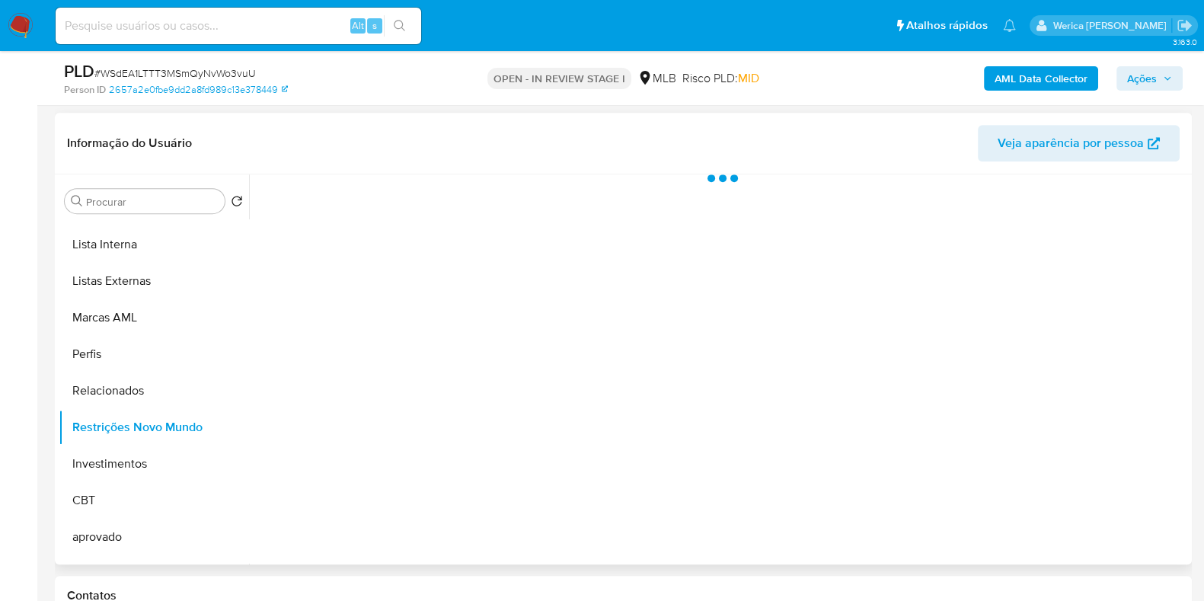
click at [413, 371] on div at bounding box center [718, 369] width 939 height 390
click at [413, 328] on div at bounding box center [718, 369] width 939 height 390
click at [389, 161] on div "Informação do Usuário Veja aparência por pessoa" at bounding box center [623, 144] width 1137 height 62
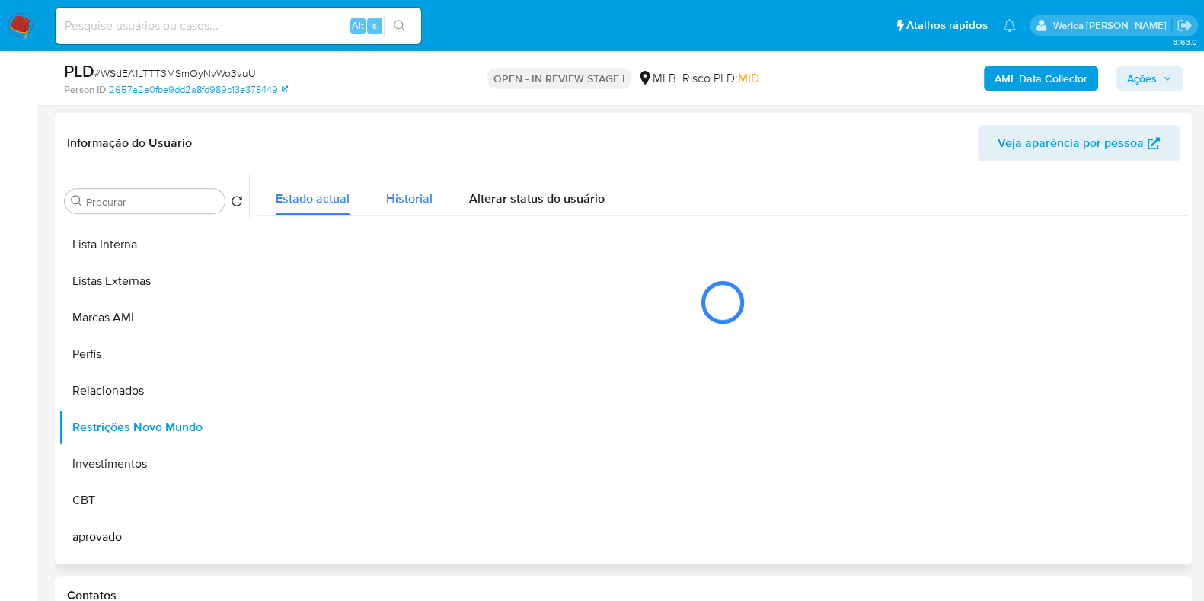
click at [402, 196] on span "Historial" at bounding box center [409, 199] width 46 height 18
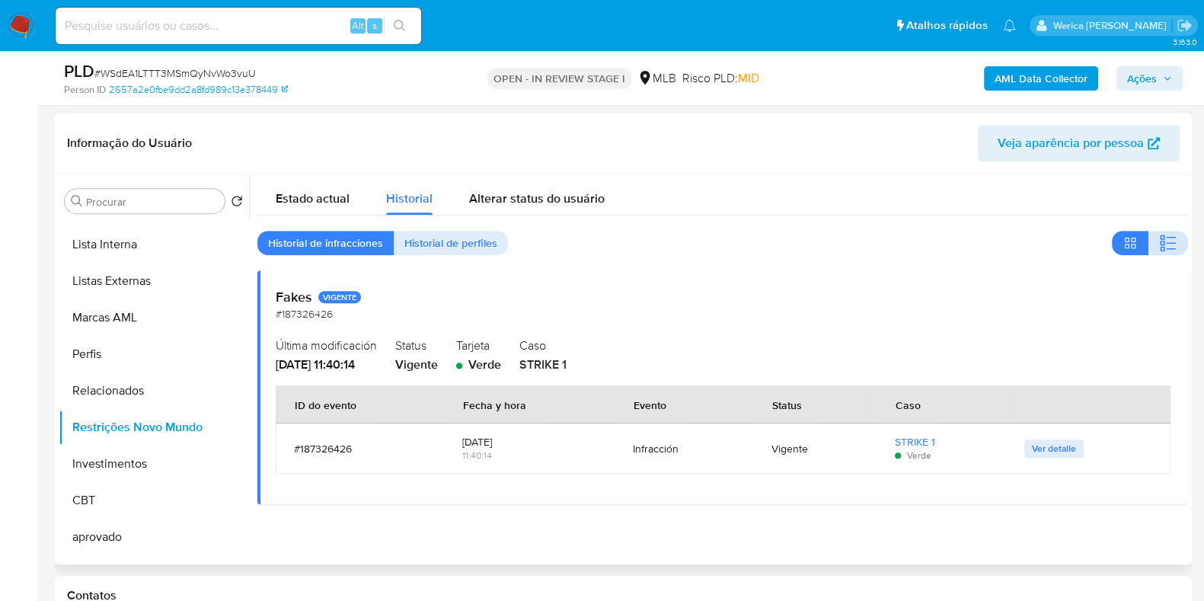
click at [1150, 242] on button "button" at bounding box center [1169, 243] width 40 height 24
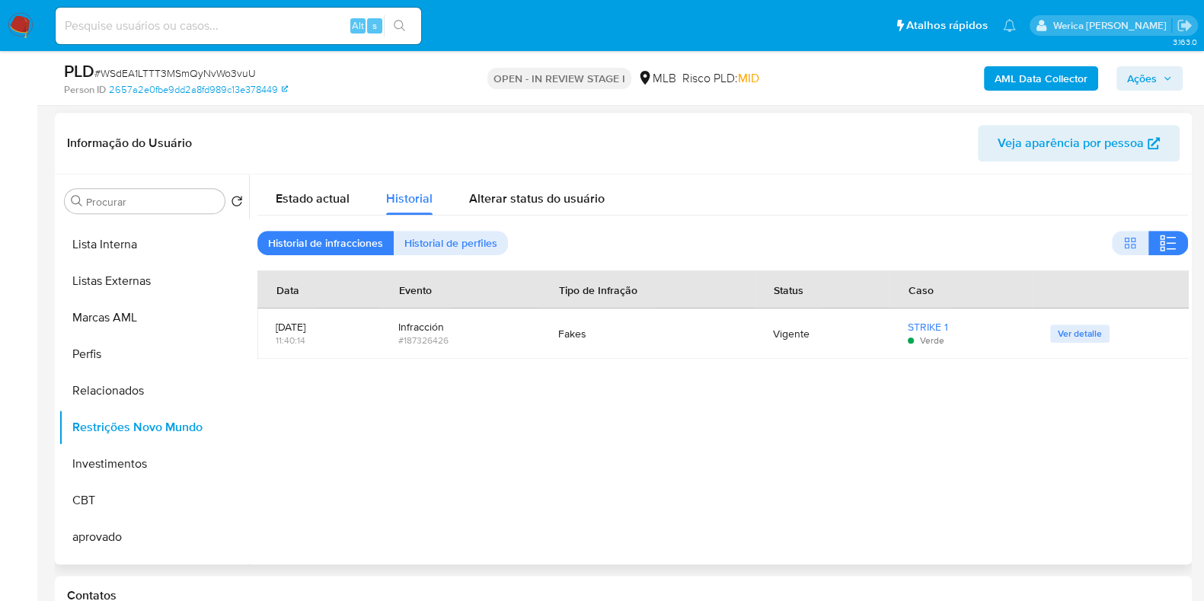
click at [1031, 424] on div at bounding box center [718, 369] width 939 height 390
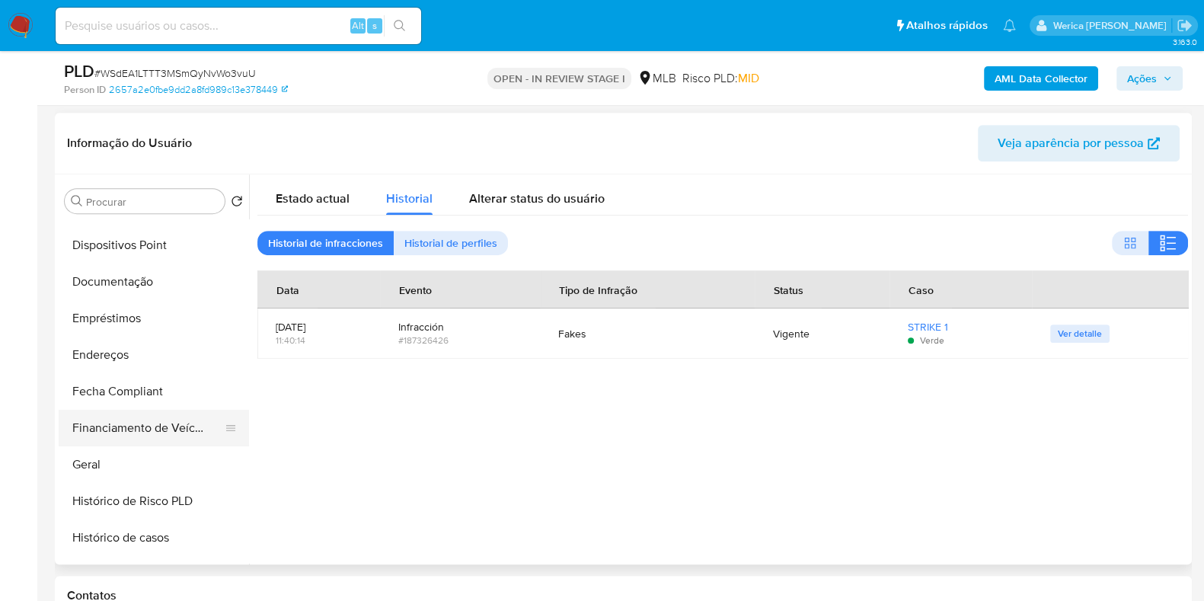
scroll to position [94, 0]
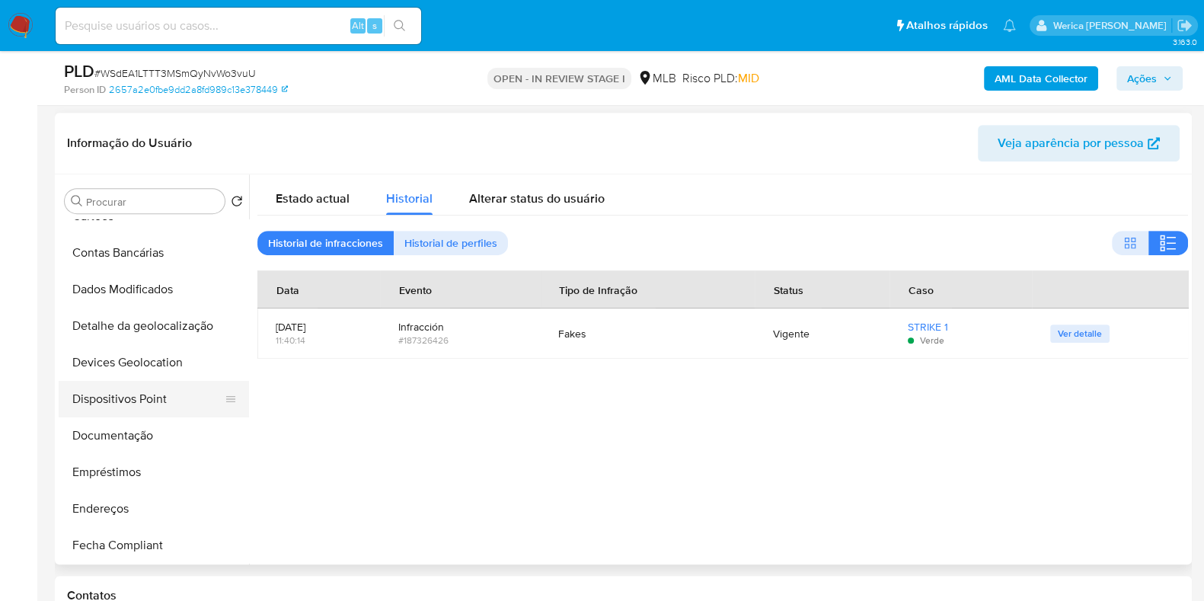
click at [137, 395] on button "Dispositivos Point" at bounding box center [148, 399] width 178 height 37
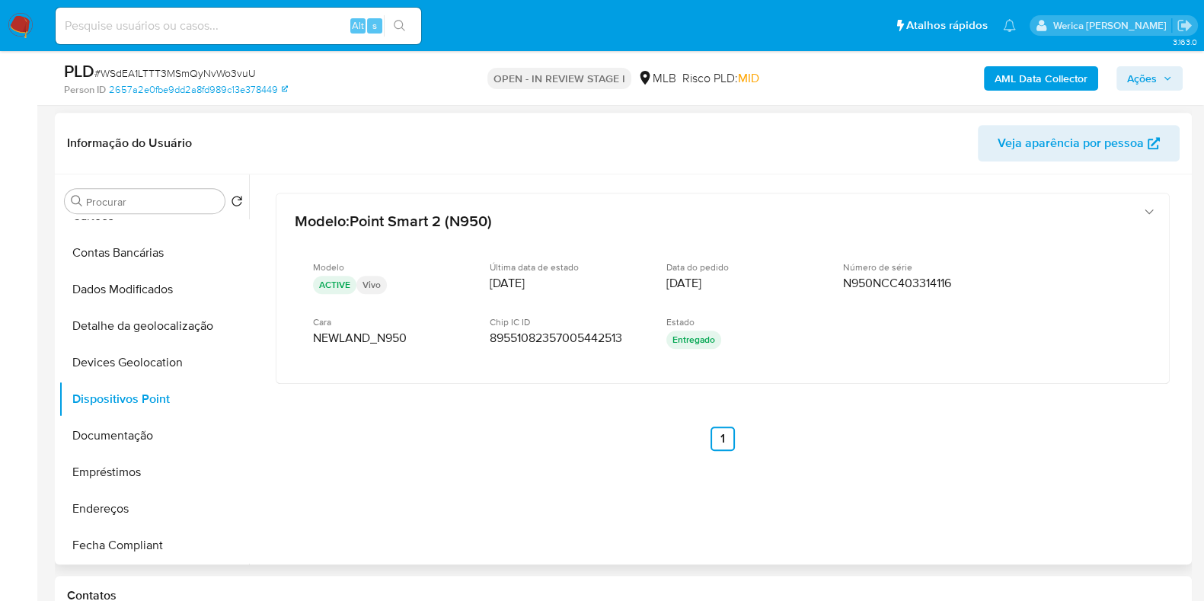
click at [979, 520] on div at bounding box center [718, 369] width 939 height 390
click at [166, 441] on button "Documentação" at bounding box center [148, 435] width 178 height 37
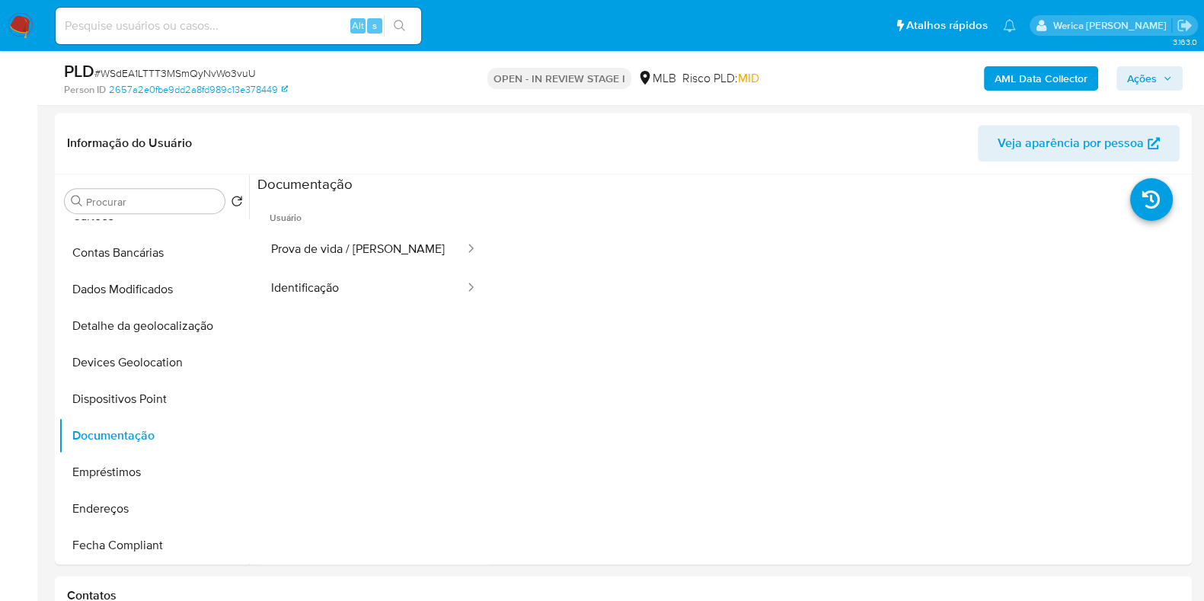
click at [417, 327] on ul "Usuário Prova de vida / Selfie Identificação" at bounding box center [373, 412] width 233 height 439
click at [379, 236] on button "Prova de vida / [PERSON_NAME]" at bounding box center [361, 249] width 209 height 39
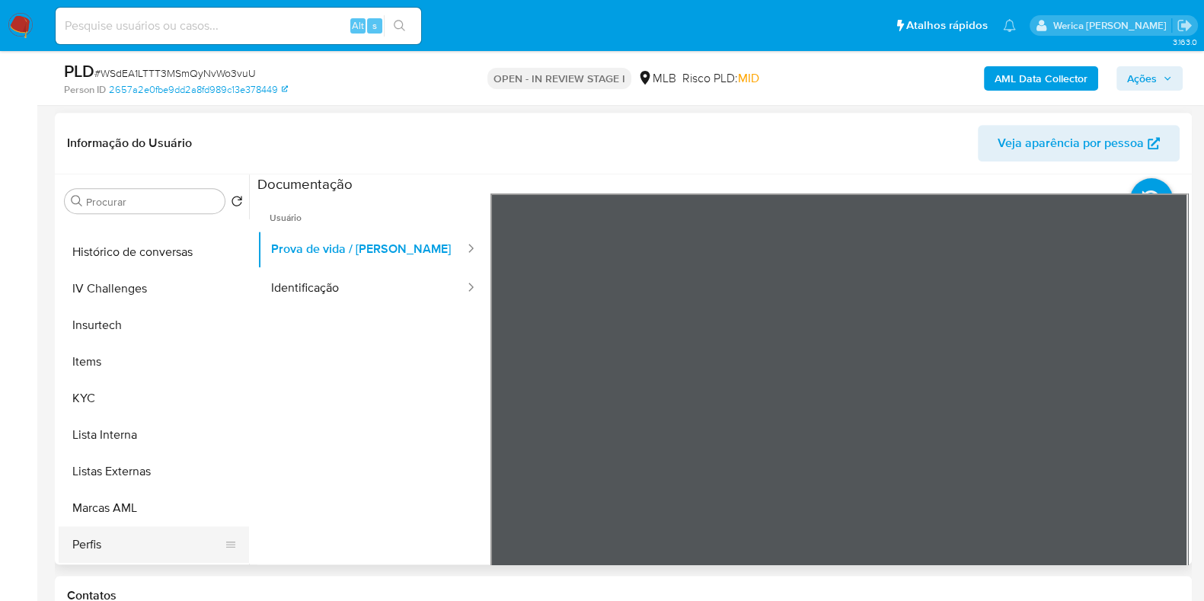
scroll to position [666, 0]
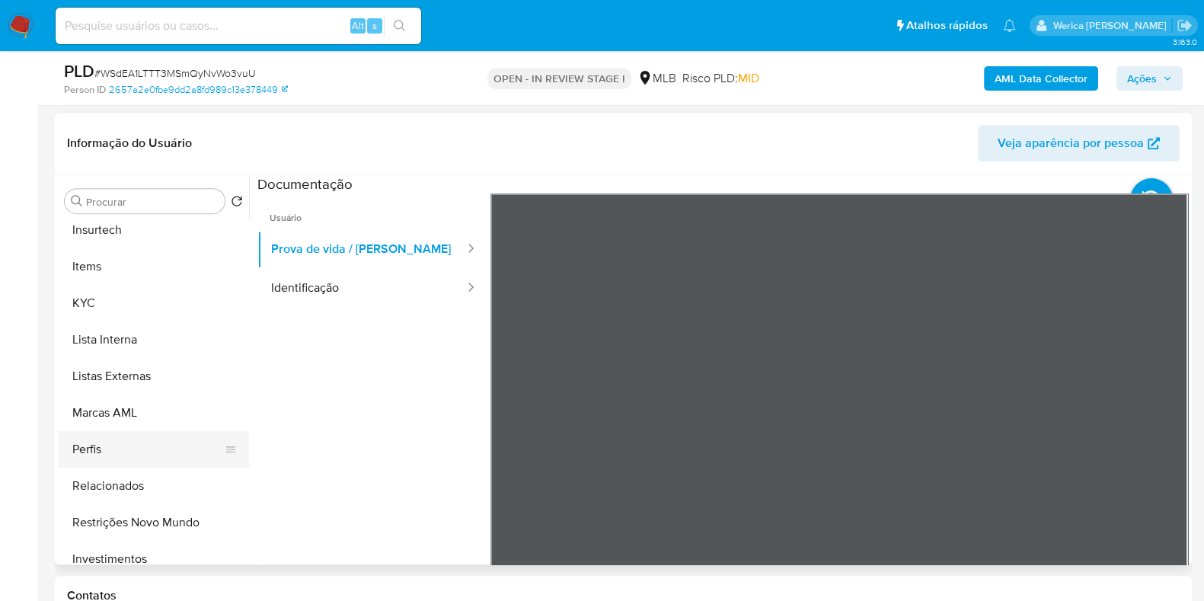
click at [135, 451] on button "Perfis" at bounding box center [148, 449] width 178 height 37
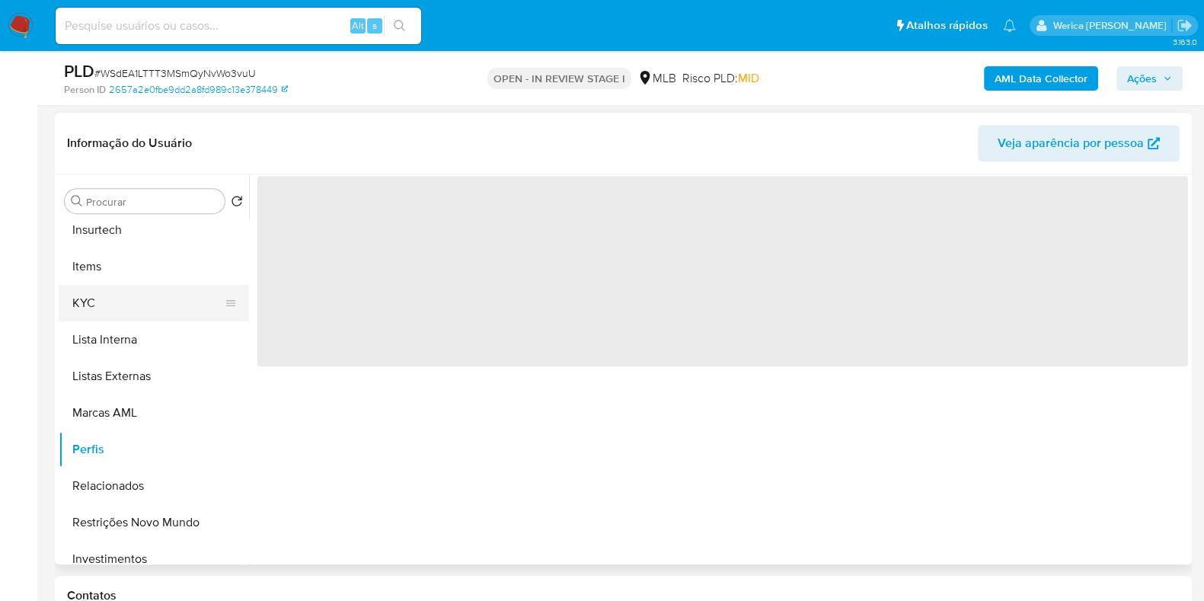
click at [120, 287] on button "KYC" at bounding box center [148, 303] width 178 height 37
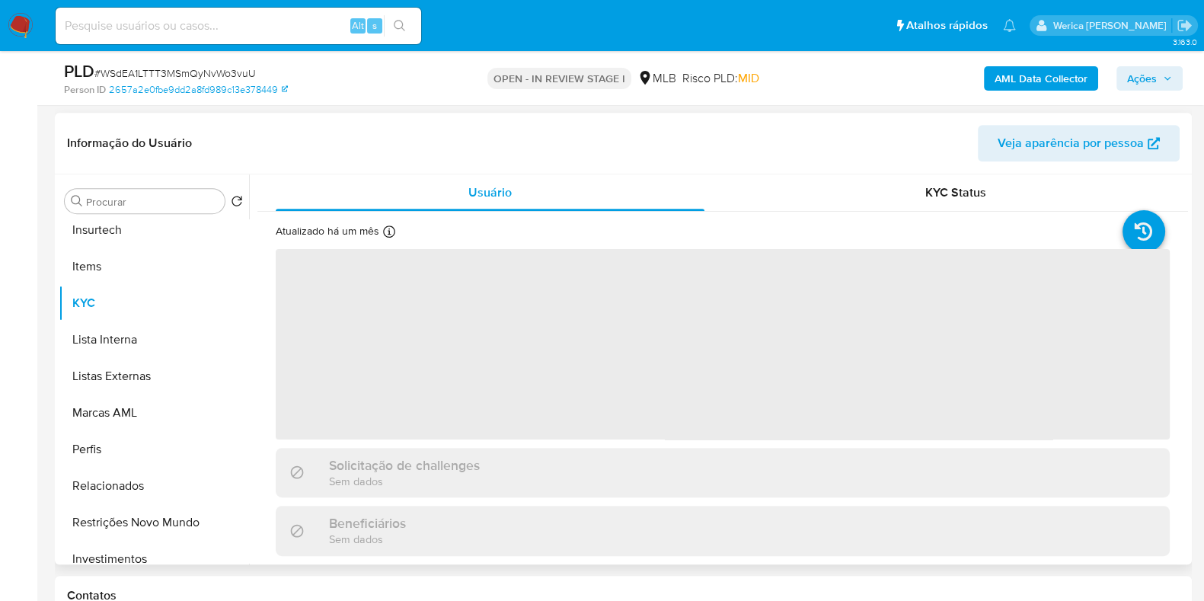
click at [750, 371] on span "‌" at bounding box center [723, 344] width 894 height 190
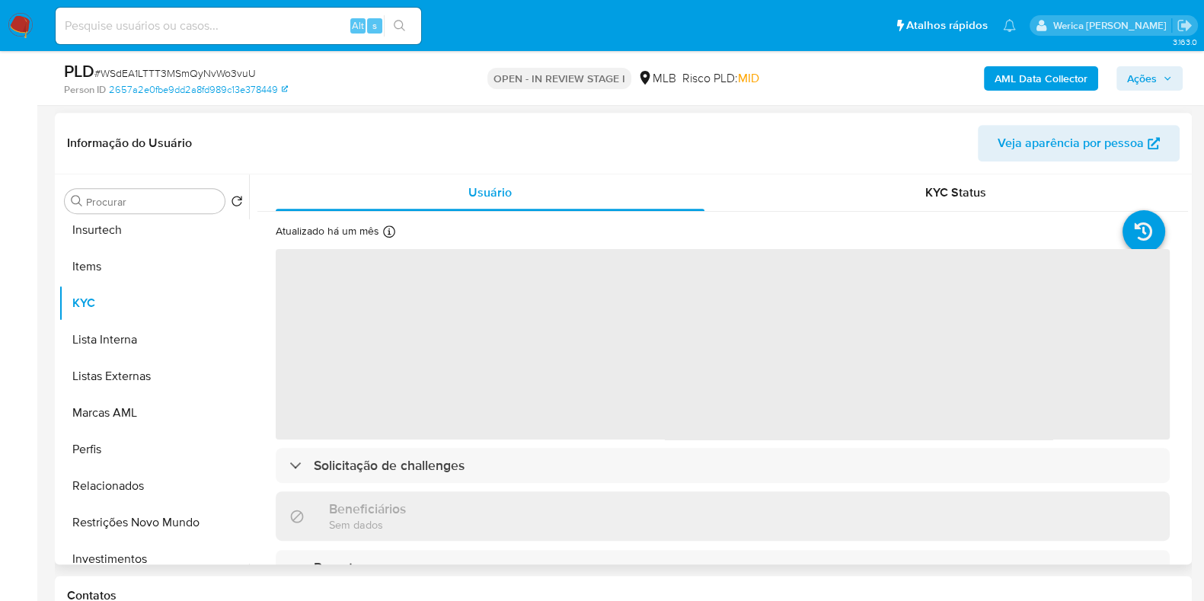
click at [762, 344] on span "‌" at bounding box center [723, 344] width 894 height 190
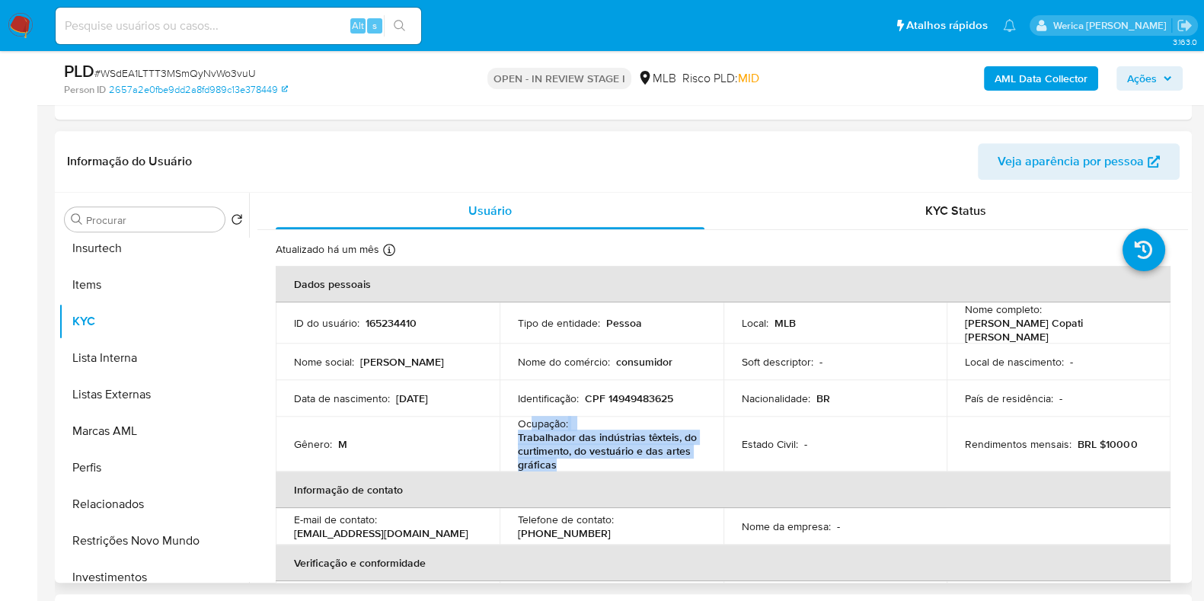
drag, startPoint x: 529, startPoint y: 414, endPoint x: 584, endPoint y: 460, distance: 70.8
click at [584, 460] on div "Ocupação : Trabalhador das indústrias têxteis, do curtimento, do vestuário e da…" at bounding box center [611, 444] width 187 height 55
copy div "upação : Trabalhador das indústrias têxteis, do curtimento, do vestuário e das …"
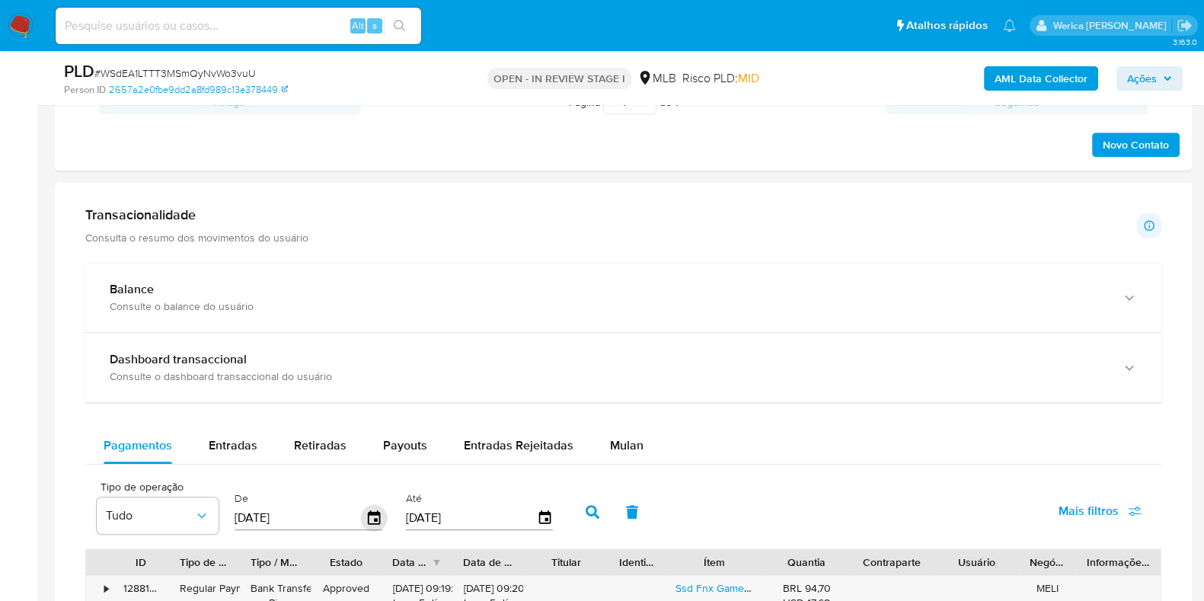
scroll to position [1714, 0]
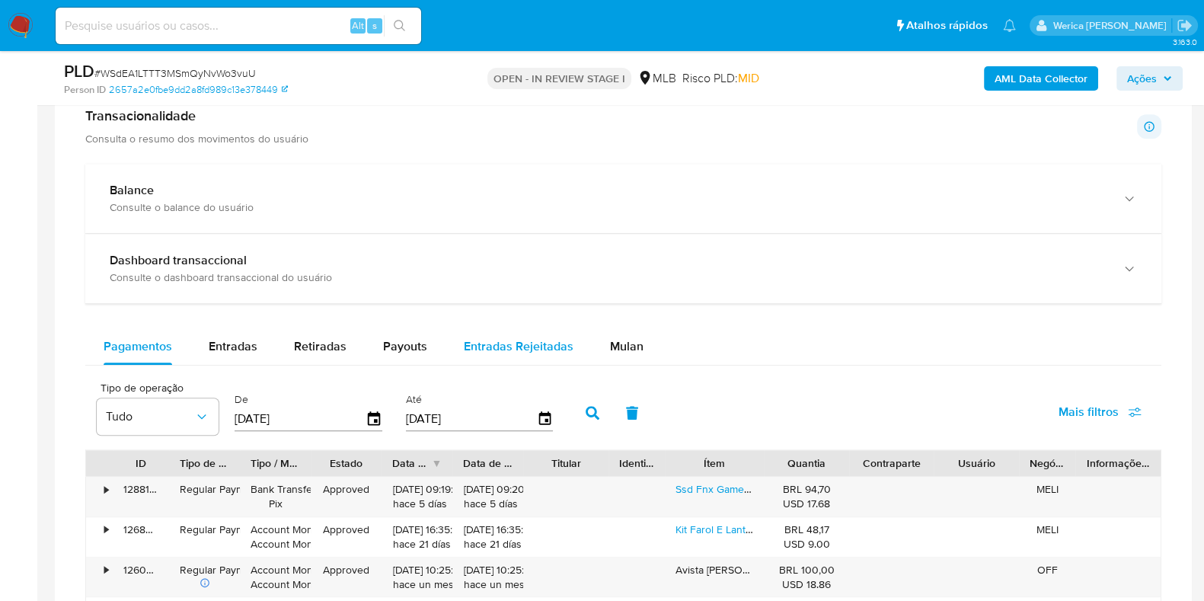
click at [452, 357] on button "Entradas Rejeitadas" at bounding box center [519, 346] width 146 height 37
select select "10"
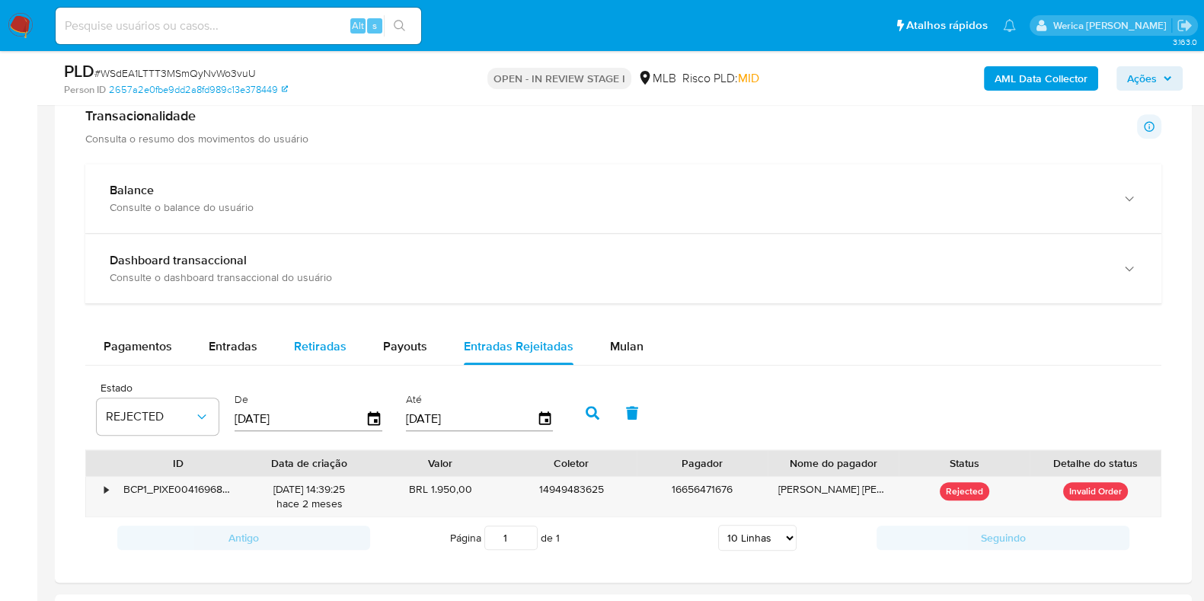
click at [314, 346] on span "Retiradas" at bounding box center [320, 346] width 53 height 18
select select "10"
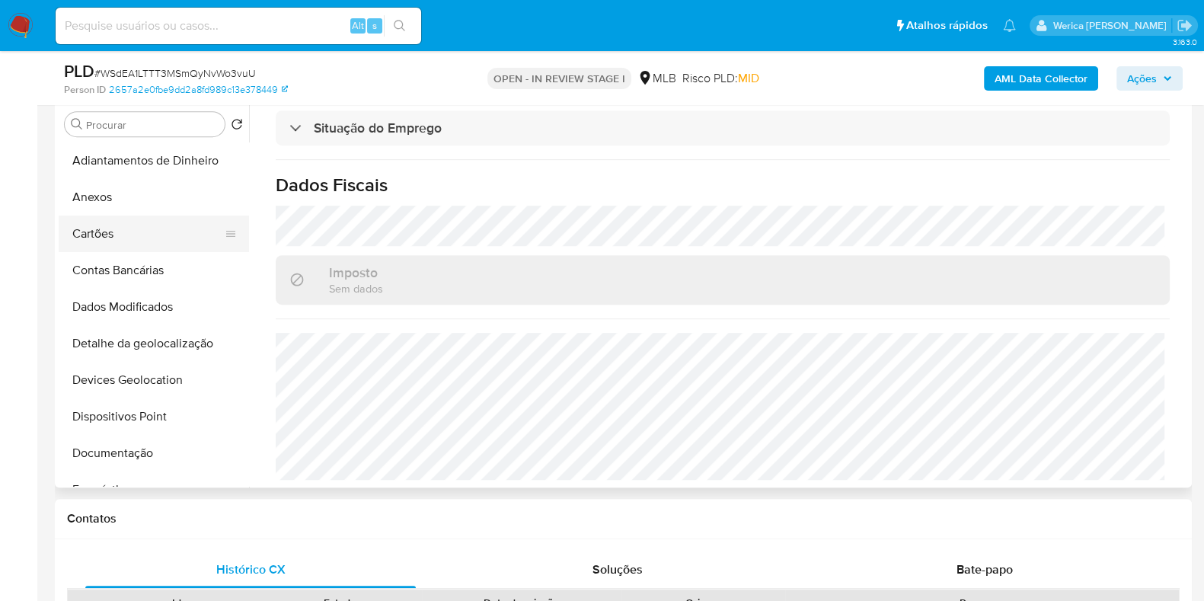
scroll to position [394, 0]
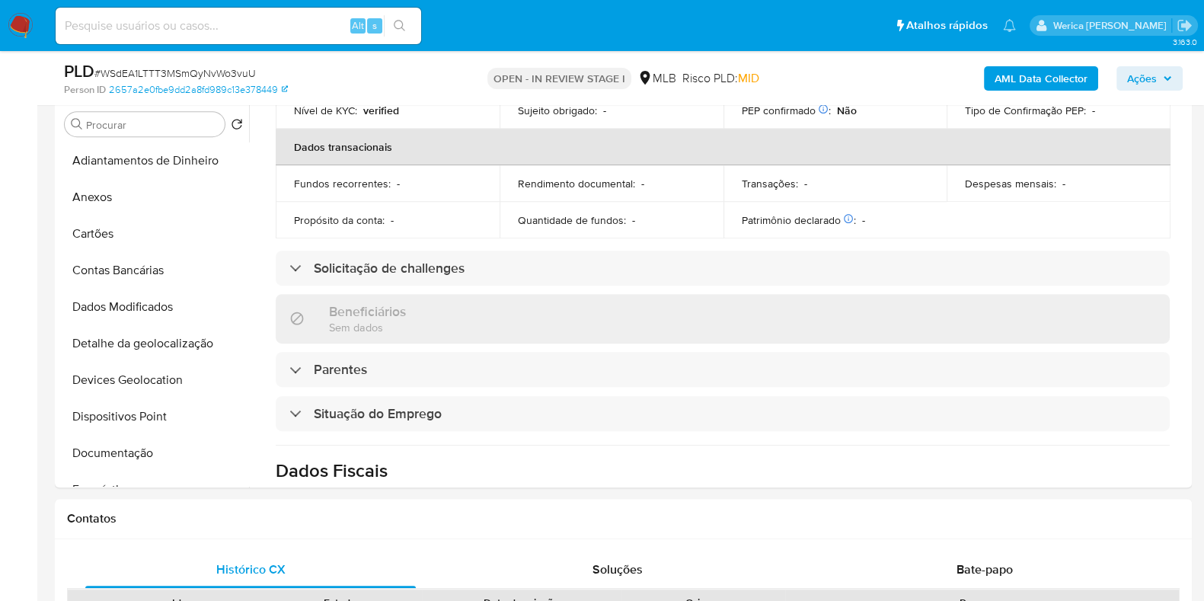
click at [1032, 78] on b "AML Data Collector" at bounding box center [1041, 78] width 93 height 24
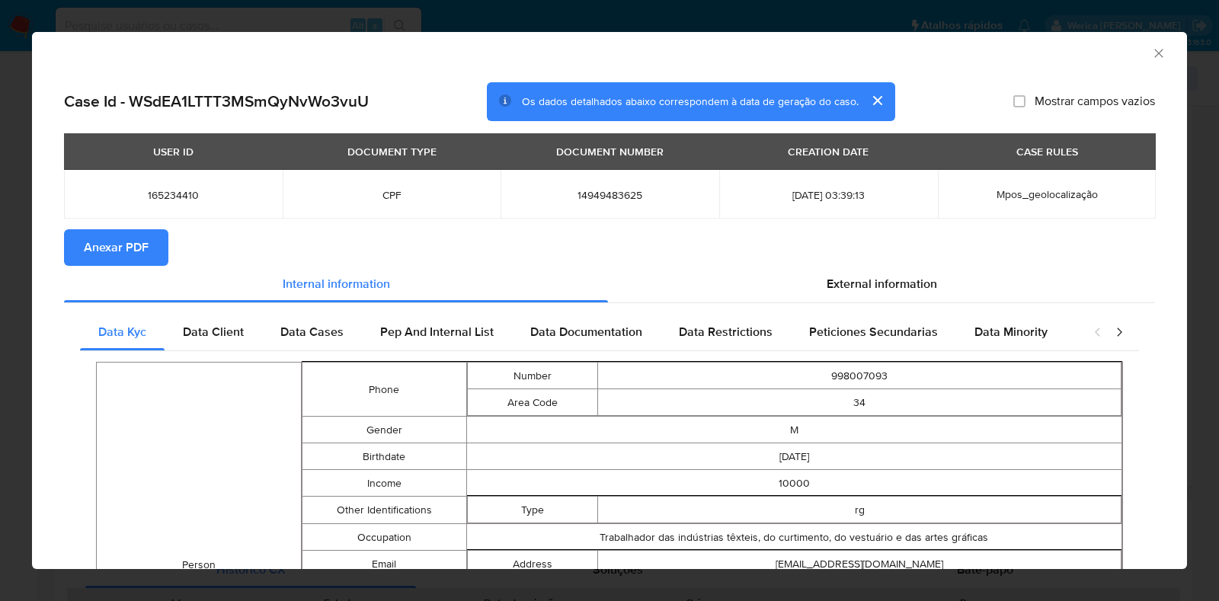
click at [91, 254] on span "Anexar PDF" at bounding box center [116, 248] width 65 height 34
click at [120, 237] on span "Anexar PDF" at bounding box center [116, 248] width 65 height 34
click at [1135, 52] on div "AML Data Collector" at bounding box center [597, 51] width 1108 height 17
click at [1151, 53] on icon "Fechar a janela" at bounding box center [1158, 53] width 15 height 15
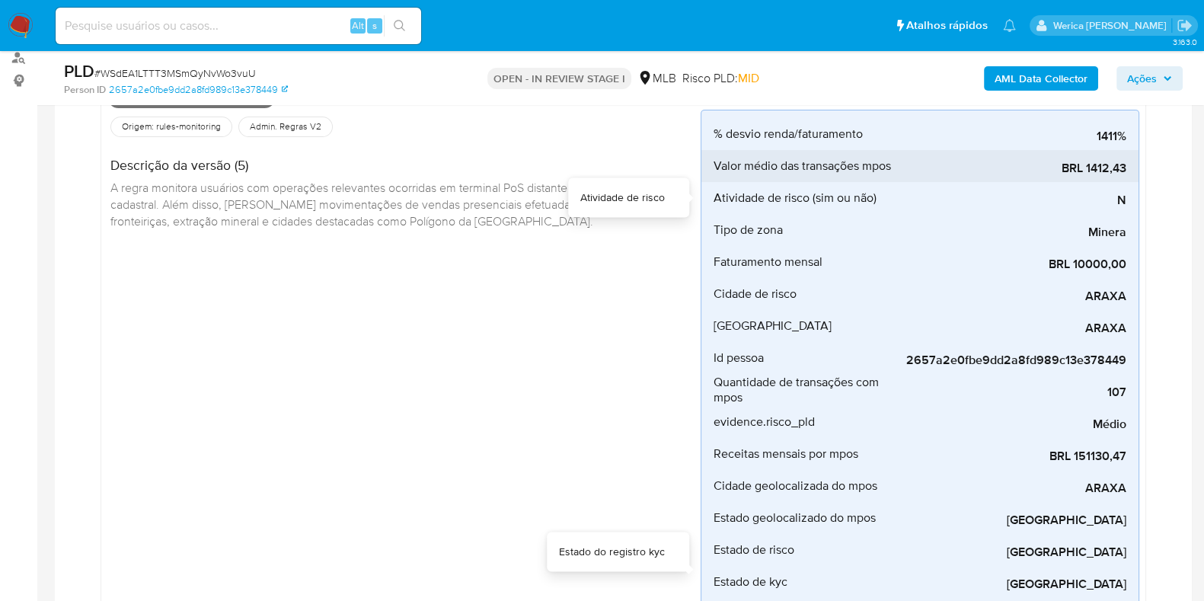
scroll to position [0, 0]
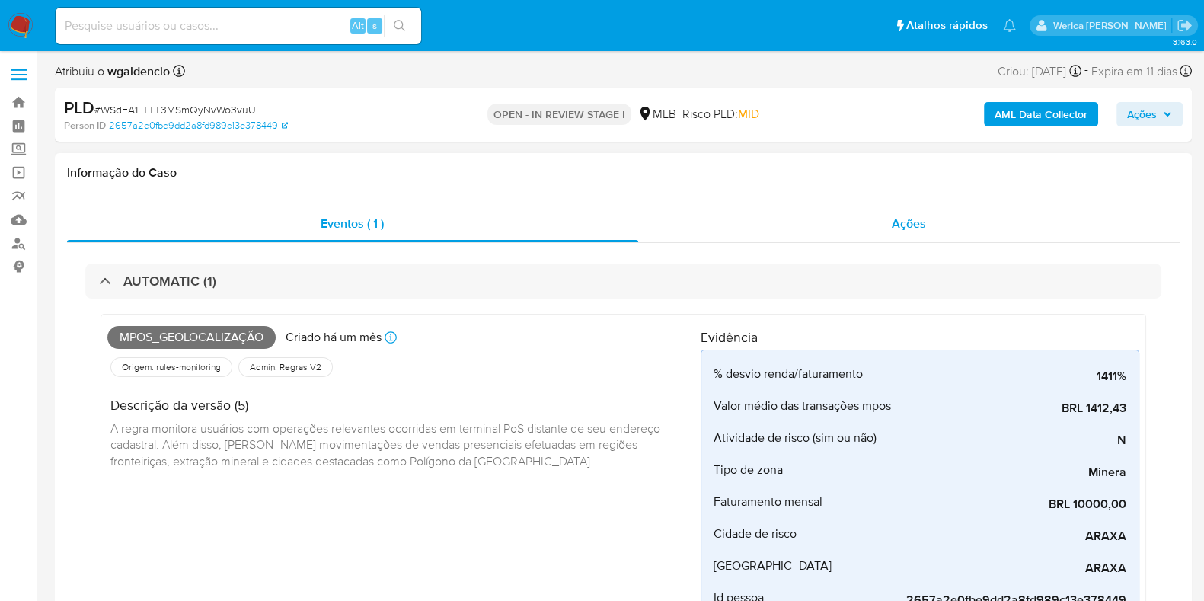
click at [938, 228] on div "Ações" at bounding box center [909, 224] width 542 height 37
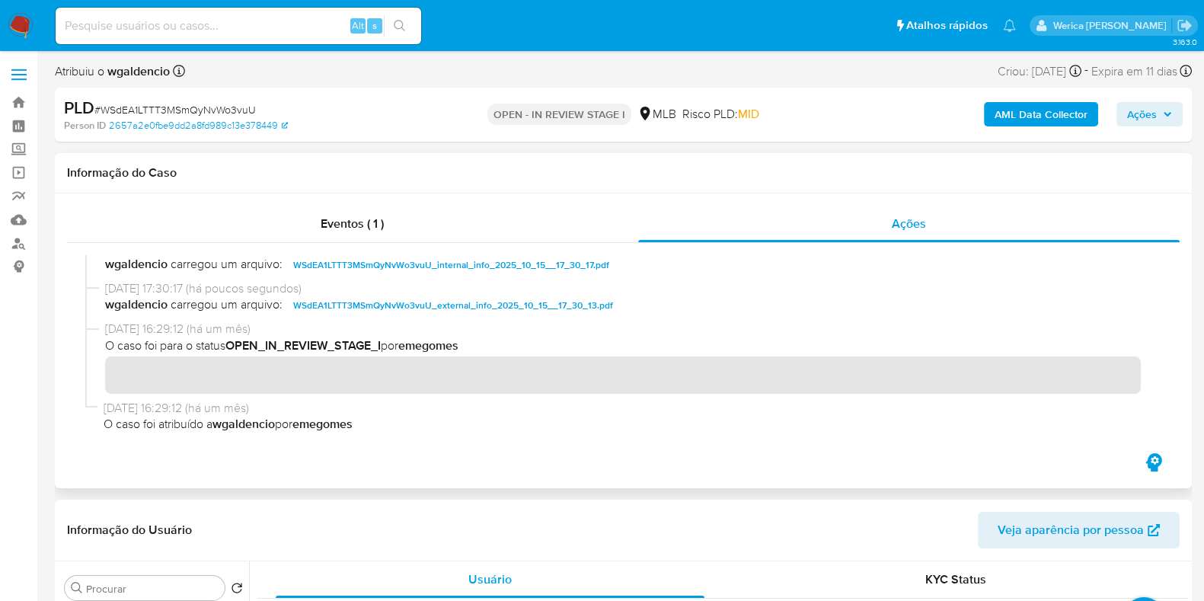
scroll to position [98, 0]
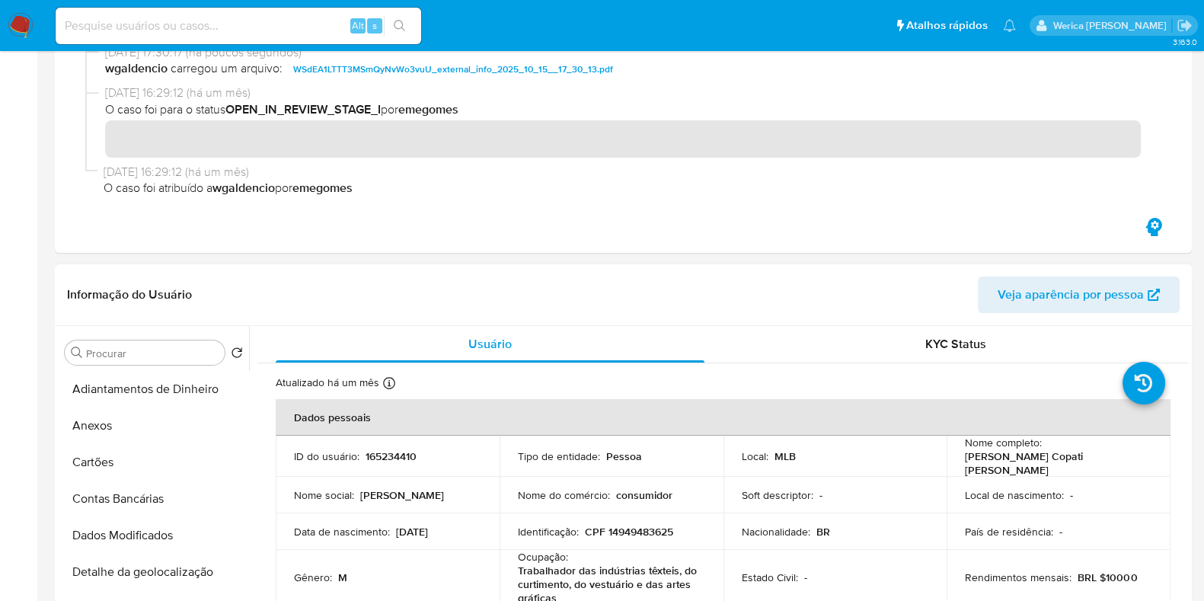
drag, startPoint x: 350, startPoint y: 446, endPoint x: 337, endPoint y: 453, distance: 15.7
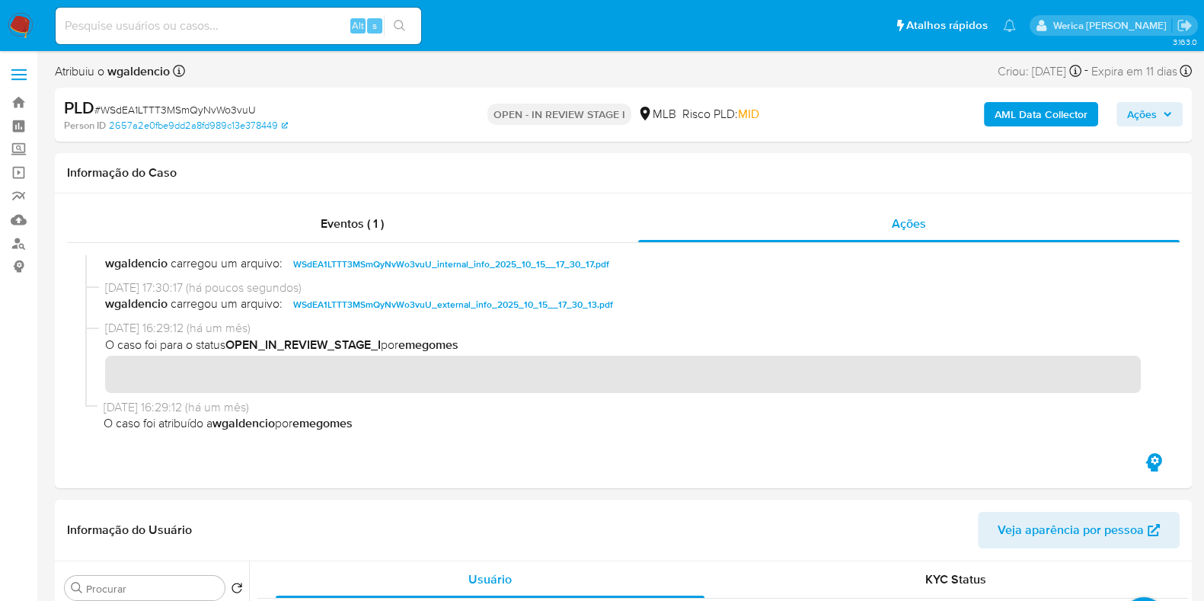
scroll to position [190, 0]
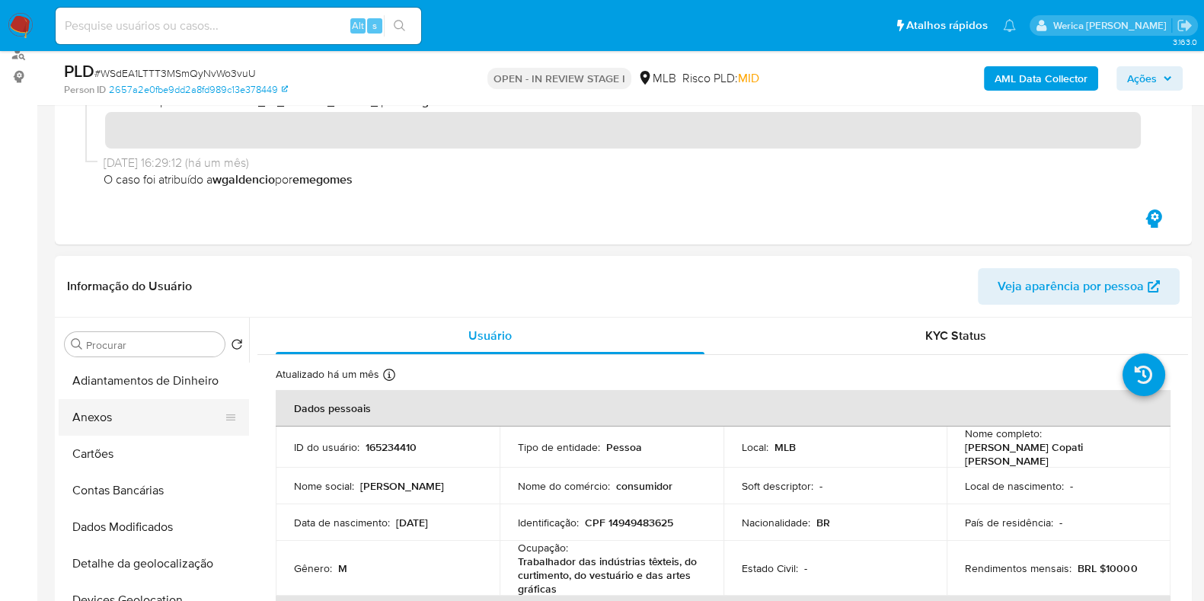
click at [121, 418] on button "Anexos" at bounding box center [148, 417] width 178 height 37
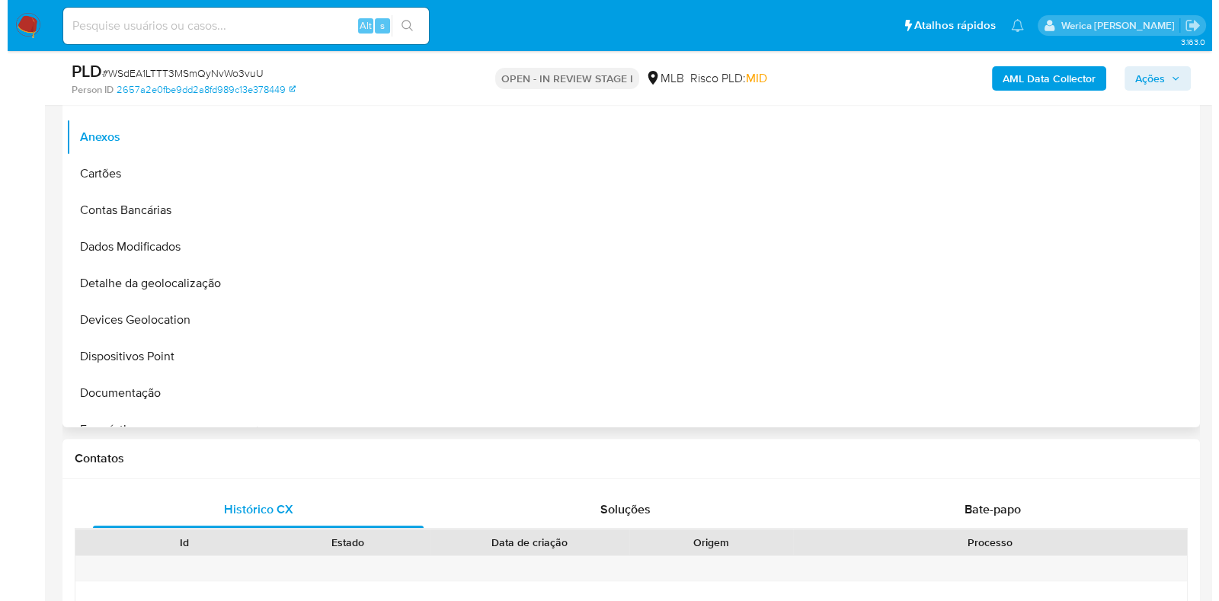
scroll to position [476, 0]
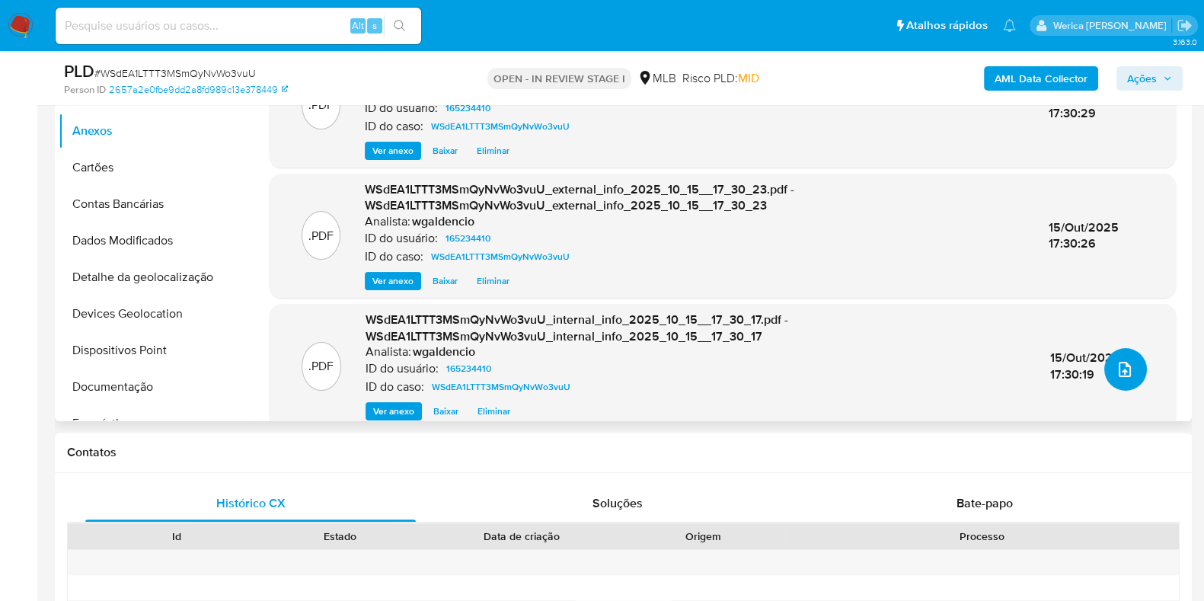
click at [1116, 370] on icon "upload-file" at bounding box center [1125, 369] width 18 height 18
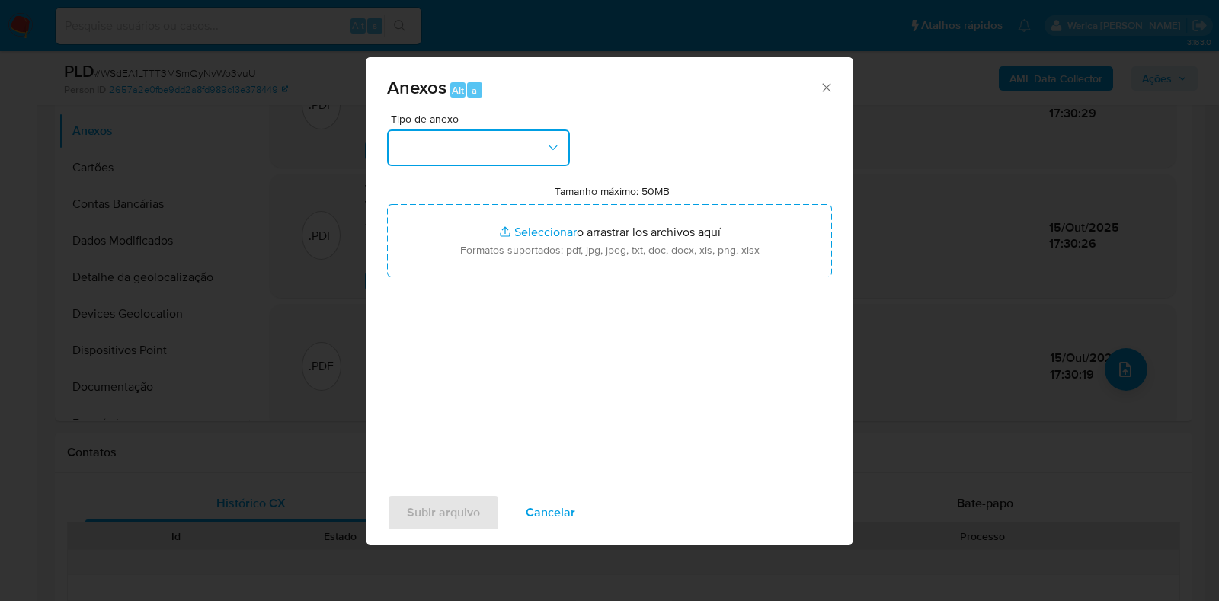
click at [520, 144] on button "button" at bounding box center [478, 148] width 183 height 37
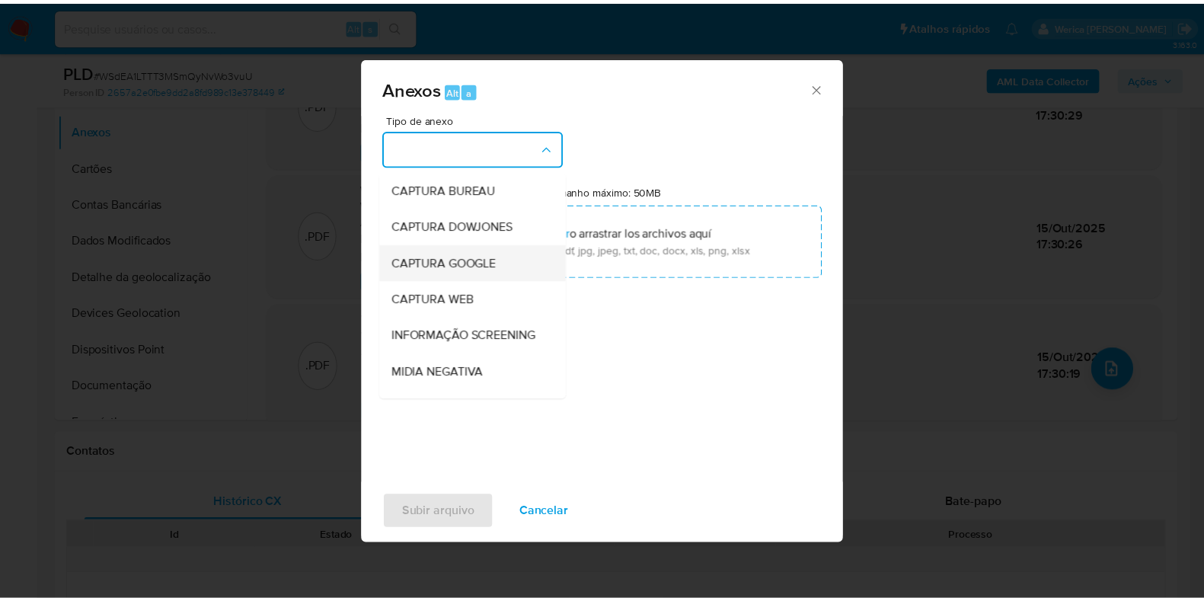
scroll to position [235, 0]
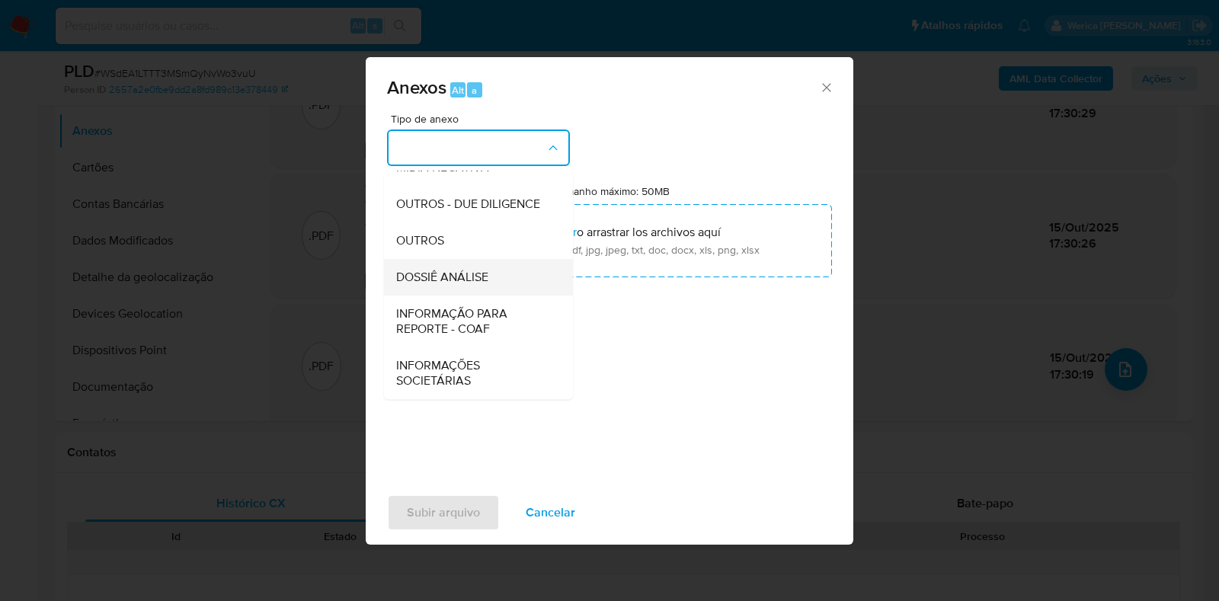
click at [514, 287] on div "DOSSIÊ ANÁLISE" at bounding box center [473, 277] width 155 height 37
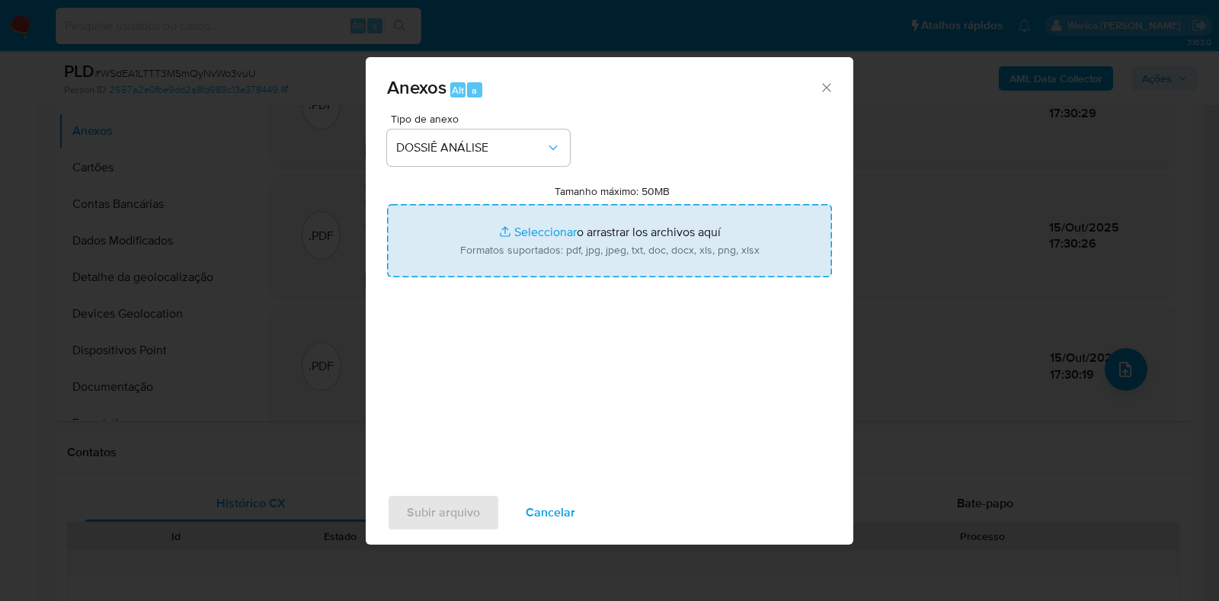
click at [540, 251] on input "Tamanho máximo: 50MB Seleccionar archivos" at bounding box center [609, 240] width 445 height 73
type input "C:\fakepath\Mulan 165234410_2025_10_06_09_27_56.xlsx"
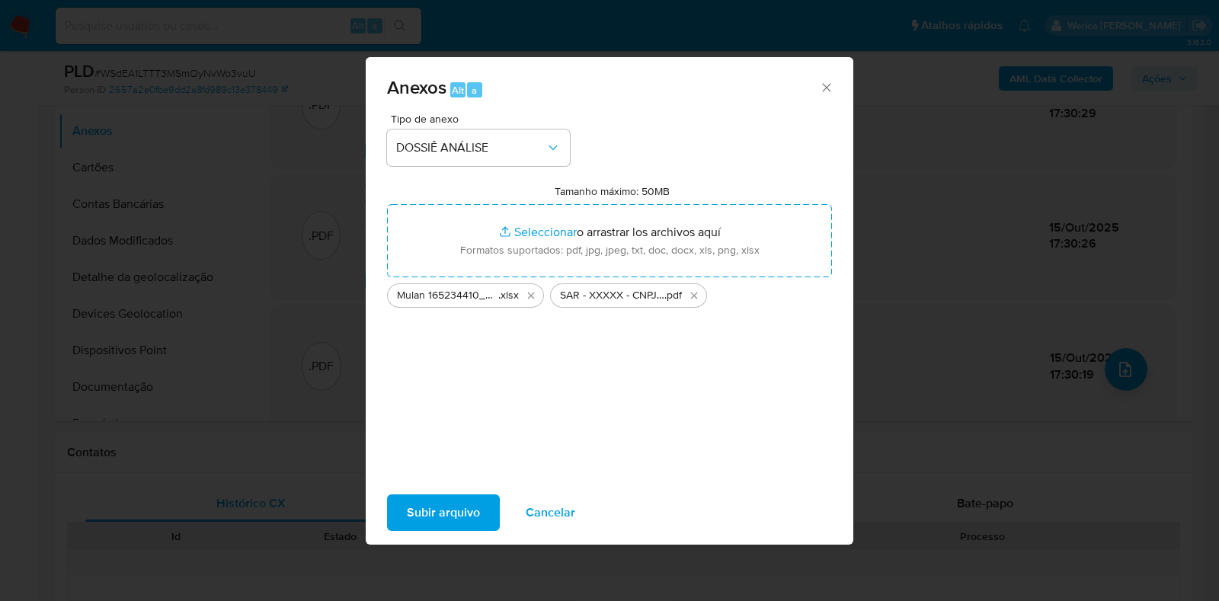
click at [684, 295] on div "SAR - XXXXX - CNPJ 50028199000134 - G8 CURSOS E CONSULTORIA LTDA .pdf" at bounding box center [621, 295] width 134 height 15
click at [698, 297] on icon "Eliminar SAR - XXXXX - CNPJ 50028199000134 - G8 CURSOS E CONSULTORIA LTDA.pdf" at bounding box center [694, 295] width 12 height 12
click at [421, 514] on span "Subir arquivo" at bounding box center [443, 513] width 73 height 34
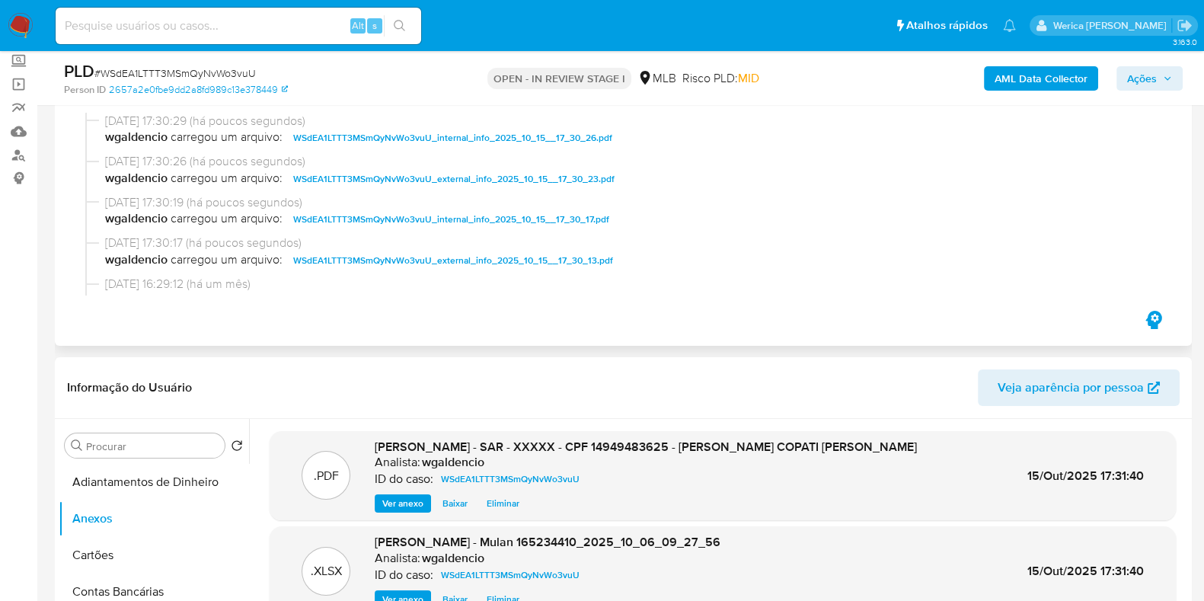
scroll to position [0, 0]
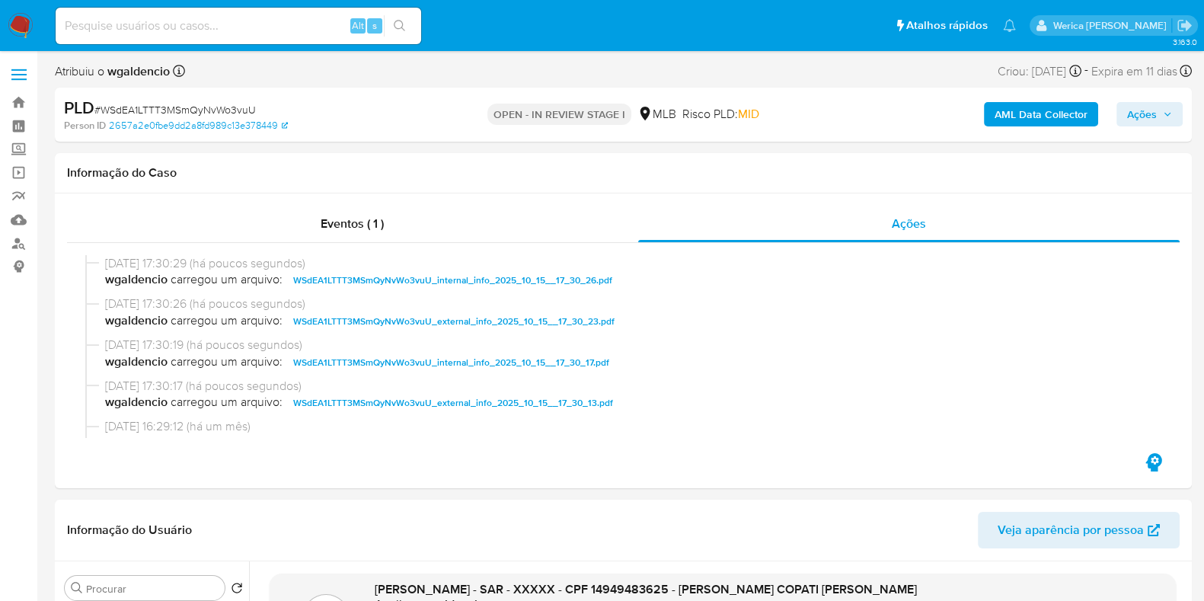
click at [1150, 124] on span "Ações" at bounding box center [1142, 114] width 30 height 24
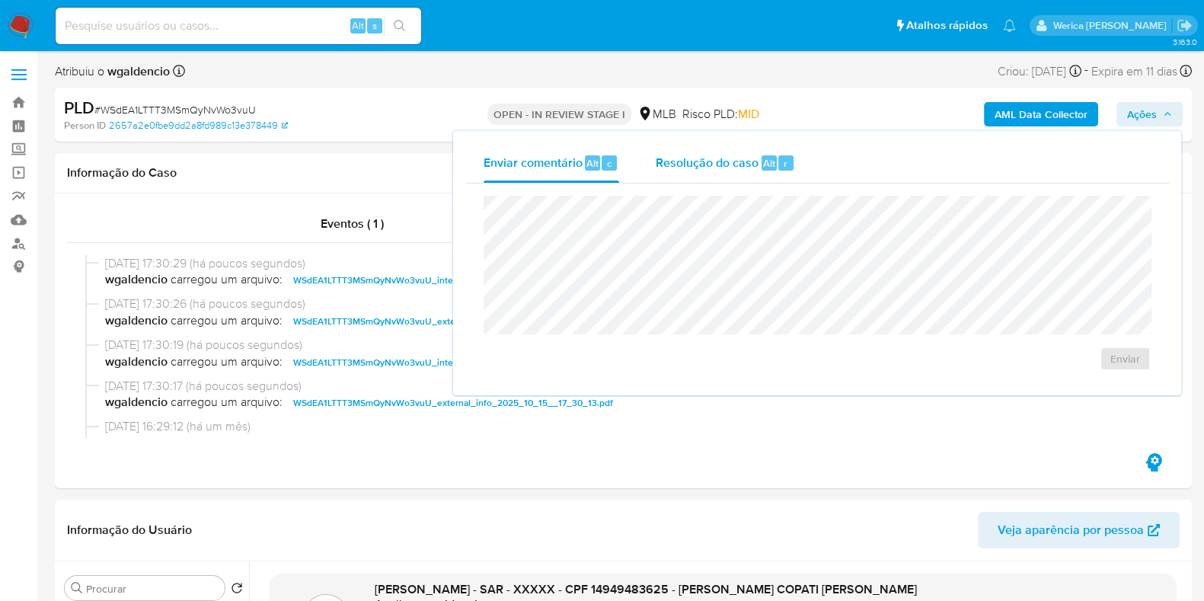
click at [731, 174] on div "Resolução do caso Alt r" at bounding box center [725, 163] width 139 height 40
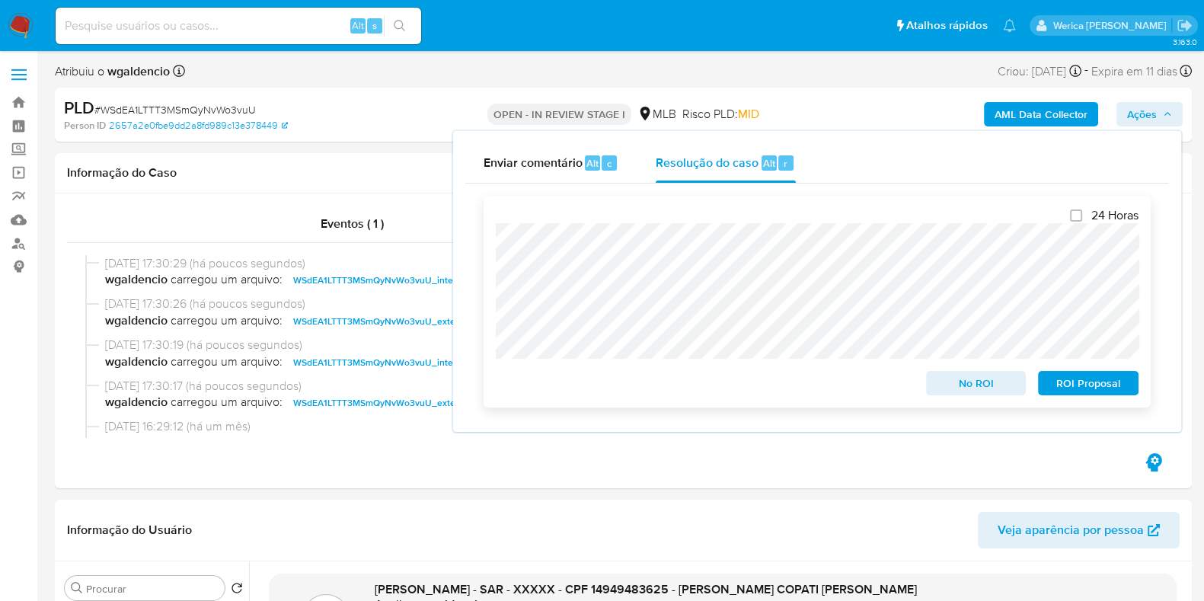
click at [1077, 392] on span "ROI Proposal" at bounding box center [1088, 383] width 79 height 21
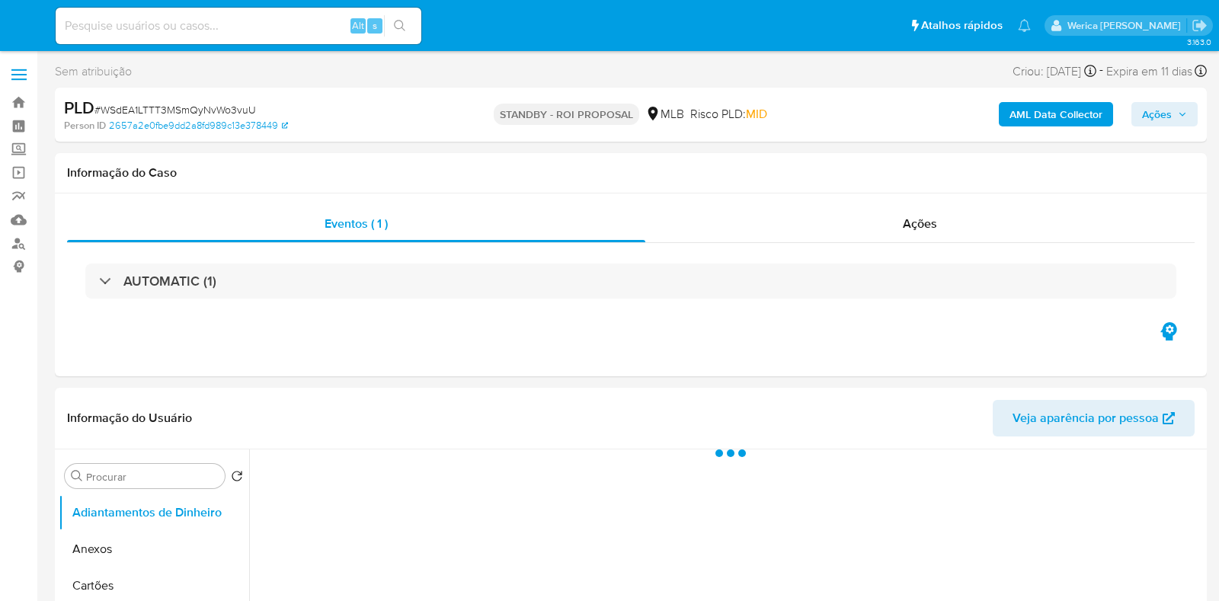
select select "10"
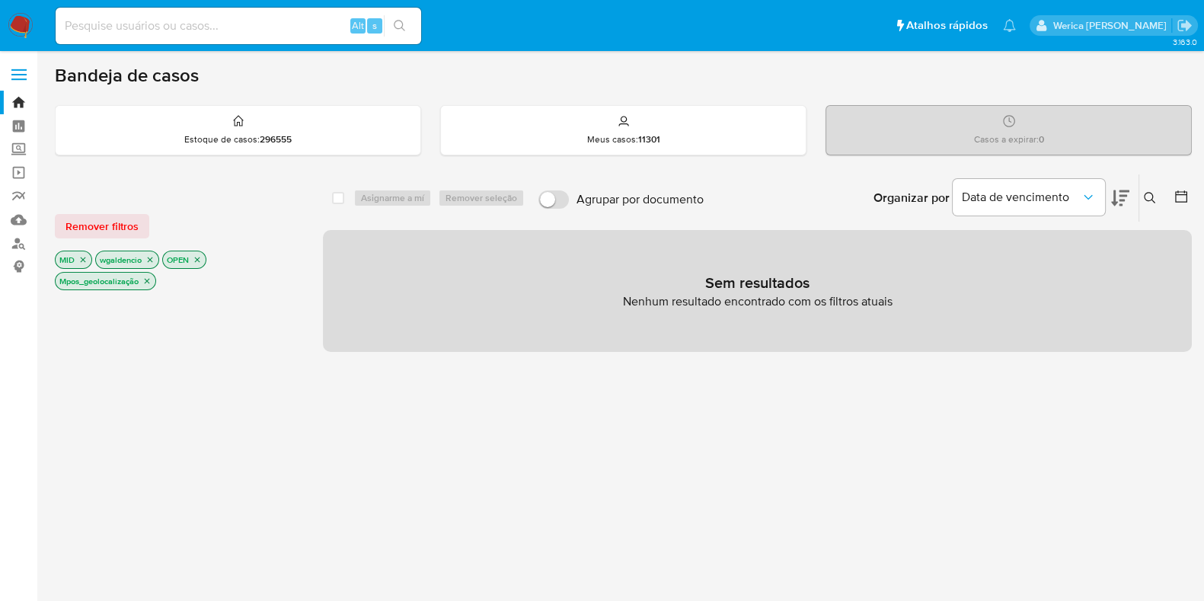
click at [153, 280] on p "Mpos_geolocalização" at bounding box center [106, 281] width 100 height 17
click at [144, 280] on icon "close-filter" at bounding box center [146, 281] width 9 height 9
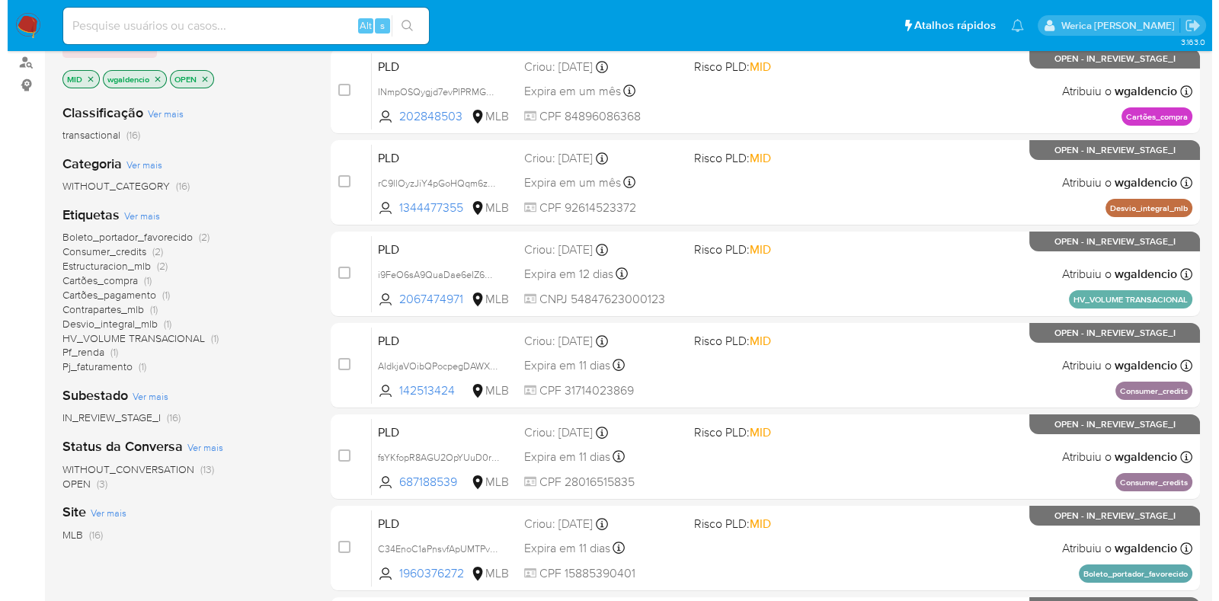
scroll to position [190, 0]
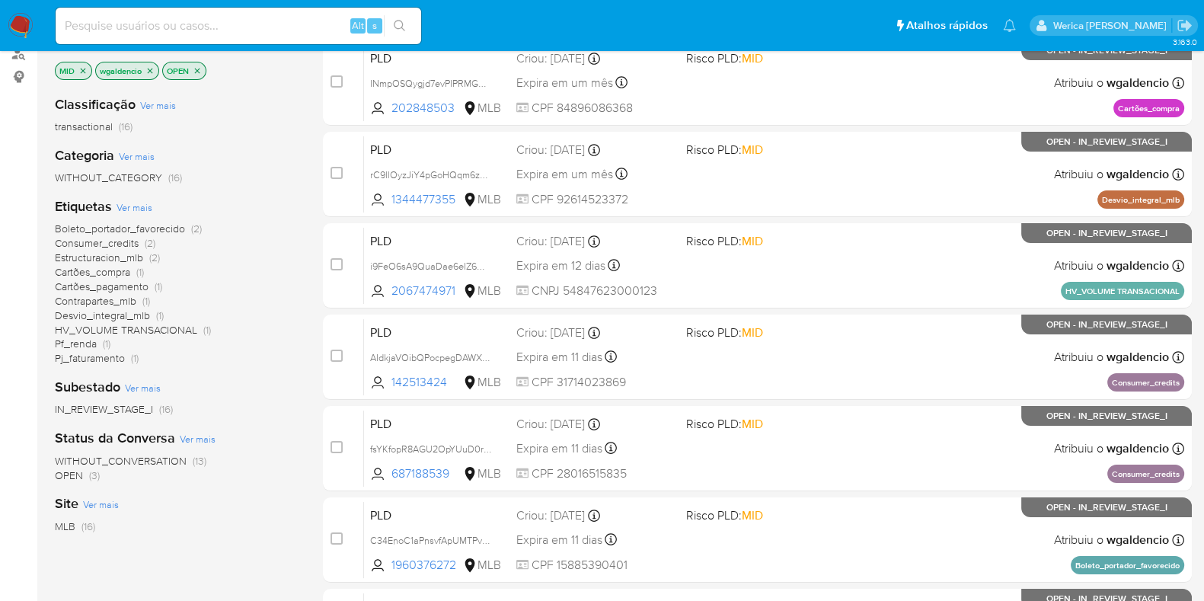
click at [144, 203] on span "Ver mais" at bounding box center [135, 207] width 36 height 14
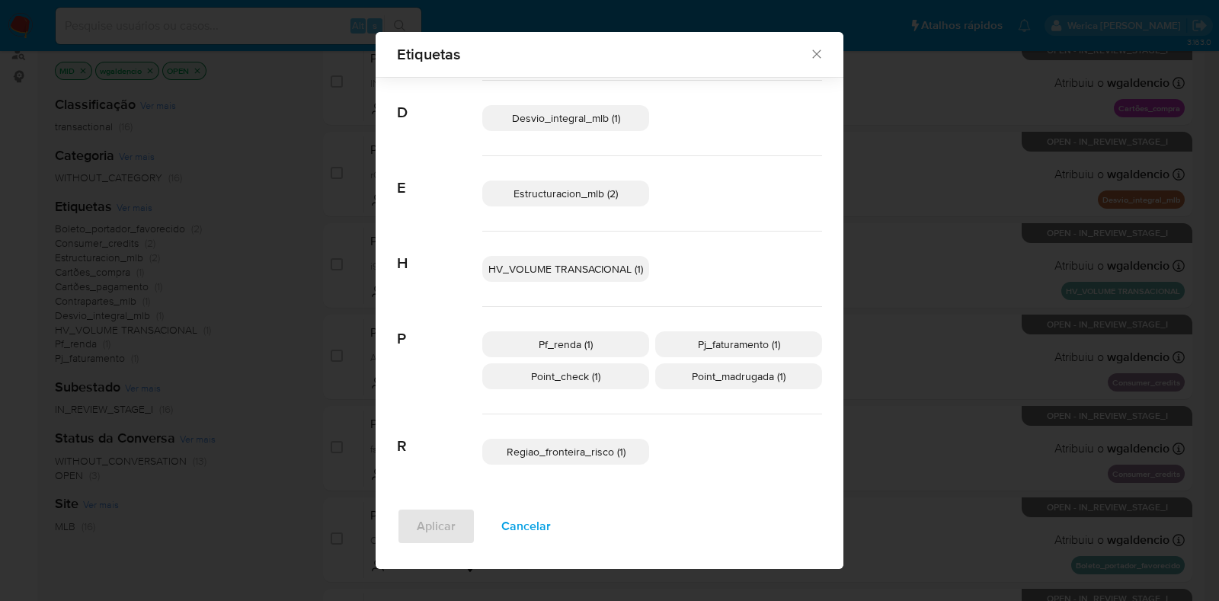
scroll to position [206, 0]
click at [601, 382] on p "Point_check (1)" at bounding box center [565, 376] width 167 height 26
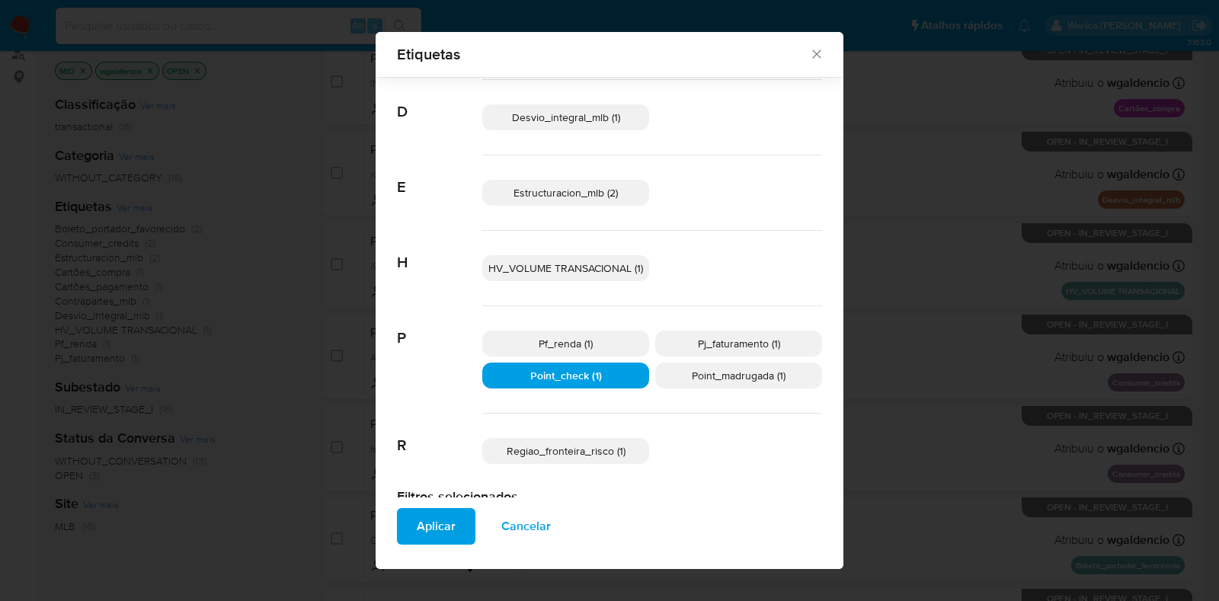
click at [526, 454] on span "Regiao_fronteira_risco (1)" at bounding box center [566, 450] width 119 height 15
click at [538, 371] on span "Point_check (1)" at bounding box center [566, 375] width 72 height 15
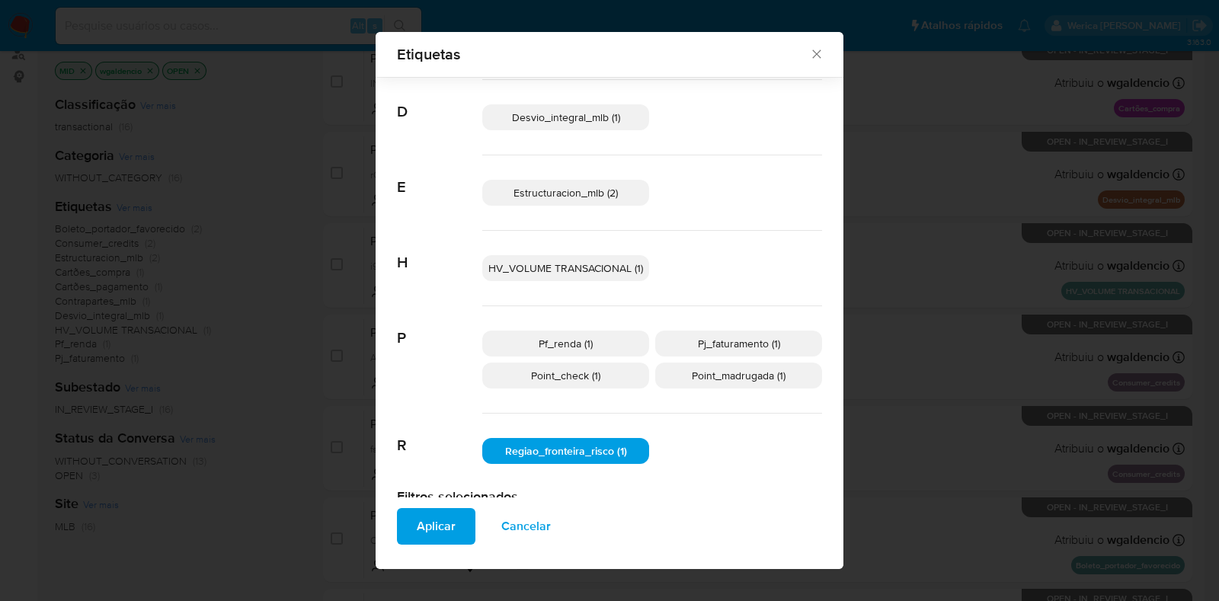
click at [424, 536] on span "Aplicar" at bounding box center [436, 527] width 39 height 34
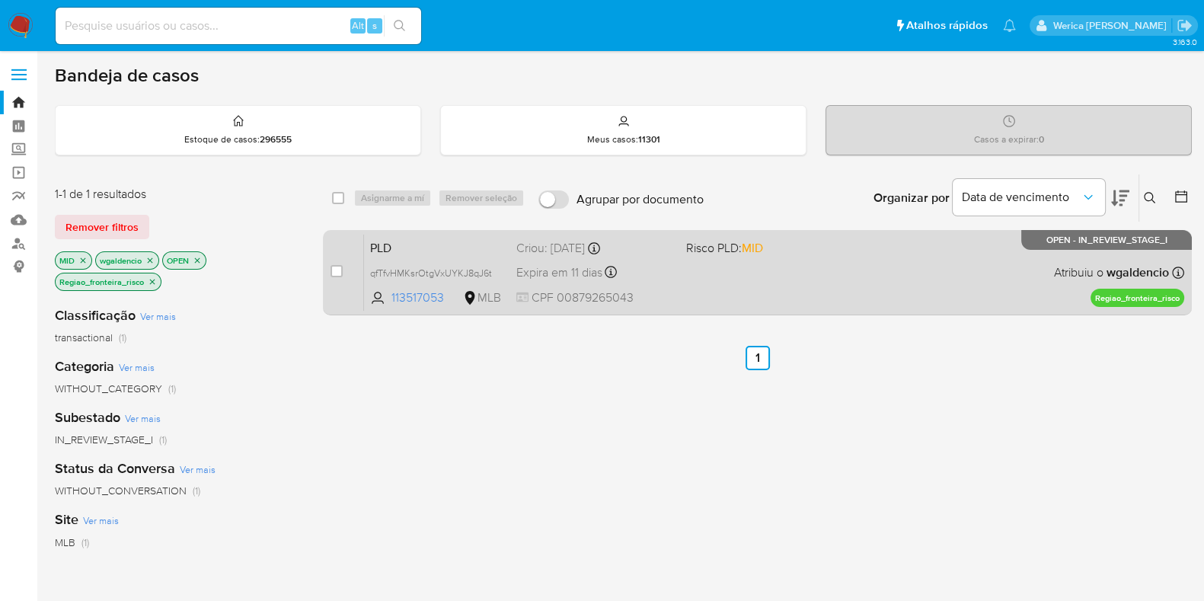
click at [819, 270] on span at bounding box center [765, 271] width 158 height 3
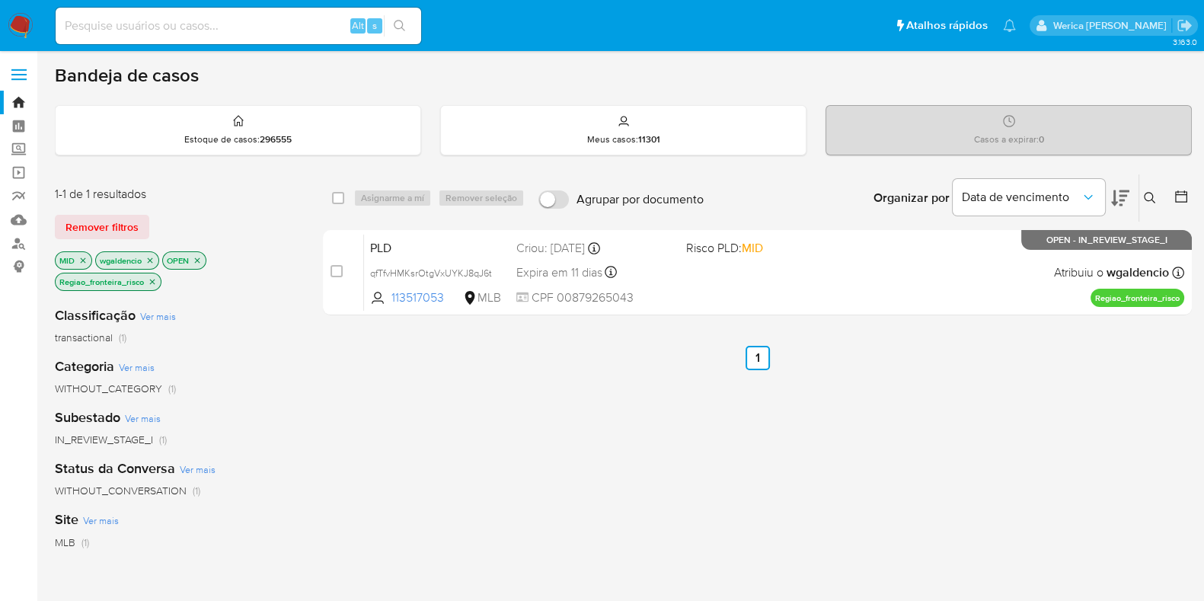
click at [150, 279] on icon "close-filter" at bounding box center [152, 281] width 5 height 5
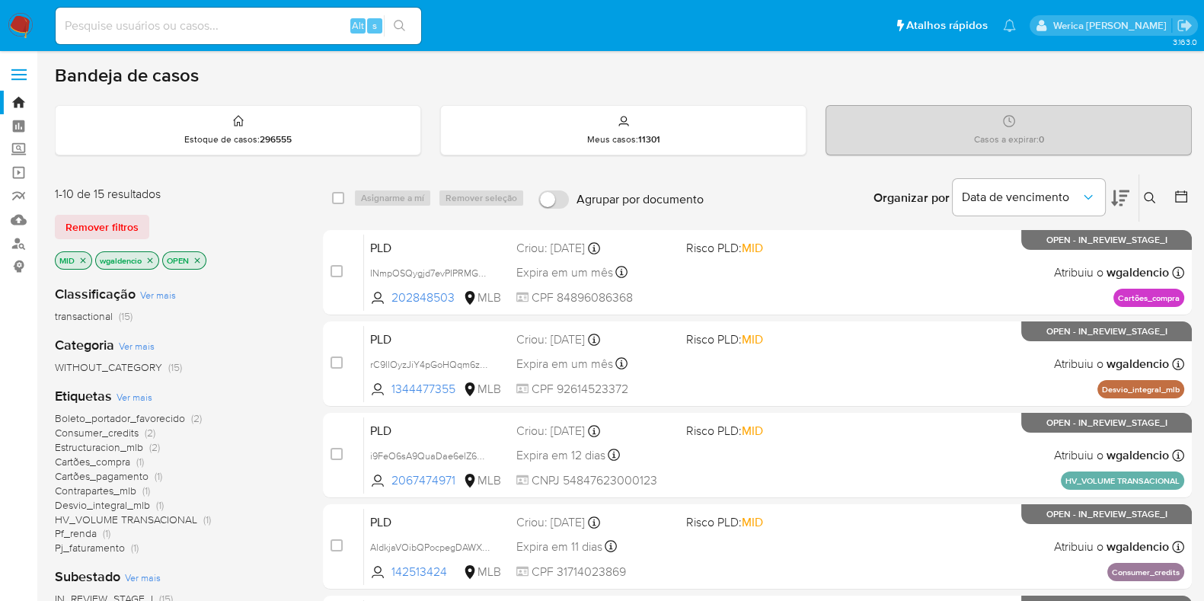
click at [158, 391] on div "Etiquetas Ver mais Boleto_portador_favorecido (2) Consumer_credits (2) Estructu…" at bounding box center [177, 471] width 244 height 168
click at [141, 394] on span "Ver mais" at bounding box center [135, 397] width 36 height 14
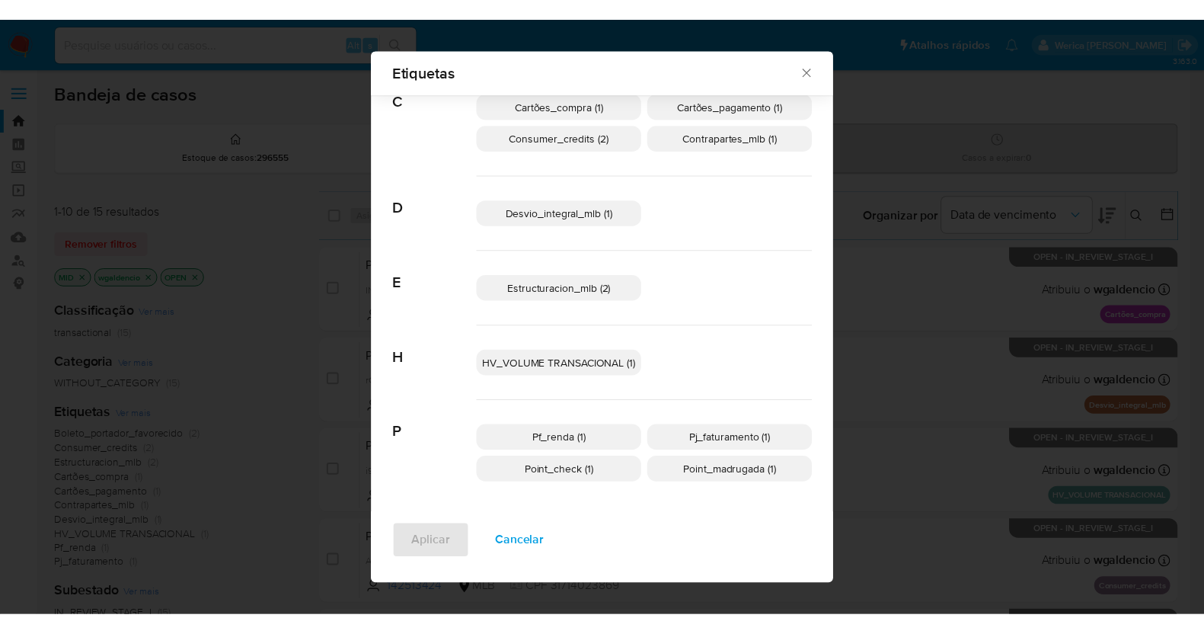
scroll to position [130, 0]
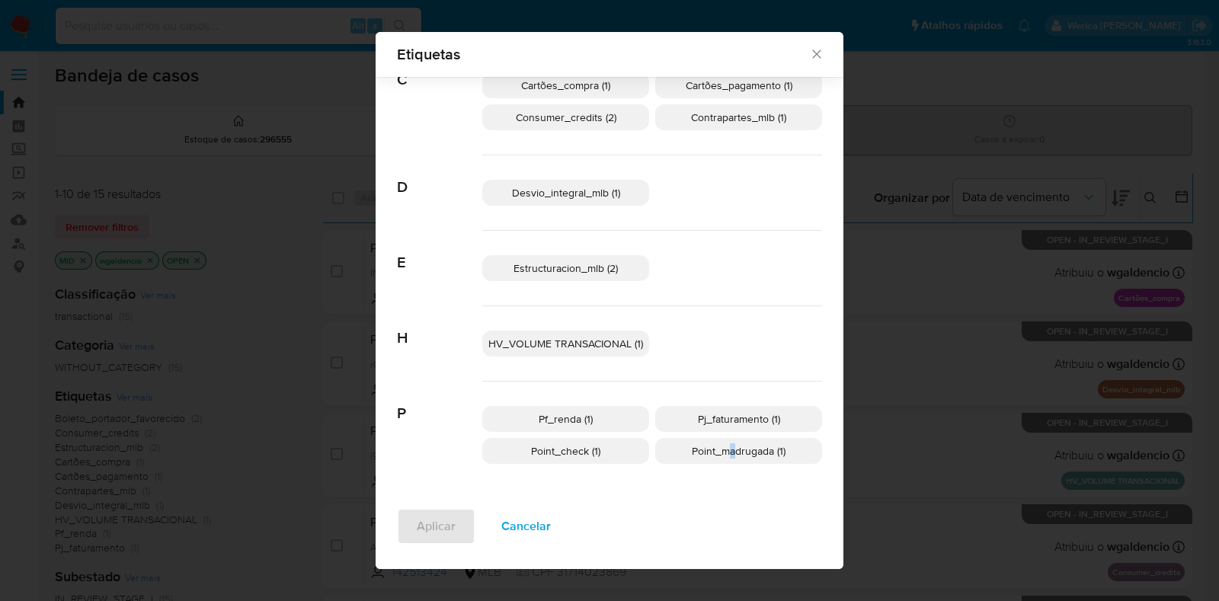
click at [725, 450] on span "Point_madrugada (1)" at bounding box center [739, 450] width 94 height 15
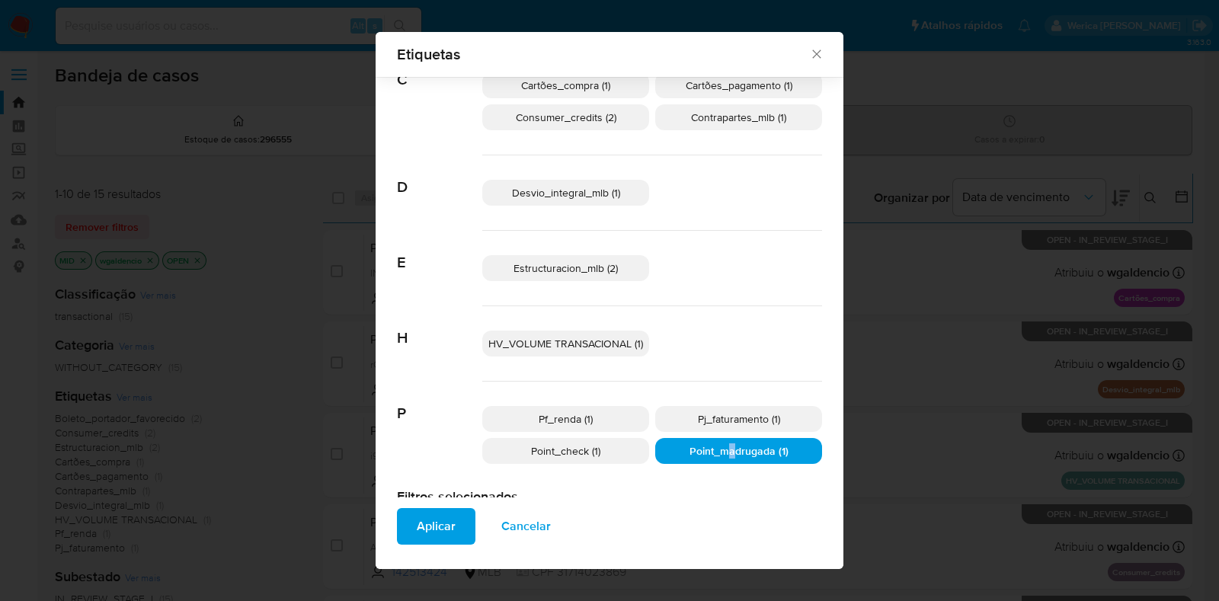
click at [417, 526] on span "Aplicar" at bounding box center [436, 527] width 39 height 34
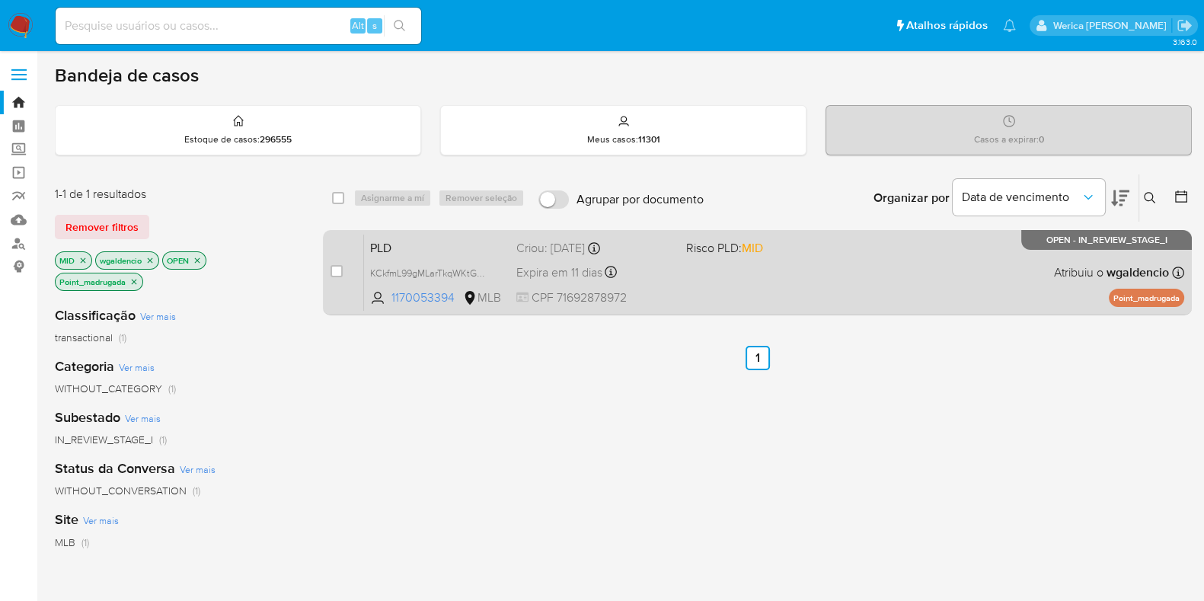
click at [922, 306] on div "PLD KCkfmL99gMLarTkqWKtGQgON 1170053394 MLB Risco PLD: MID Criou: [DATE] Criou:…" at bounding box center [774, 272] width 820 height 77
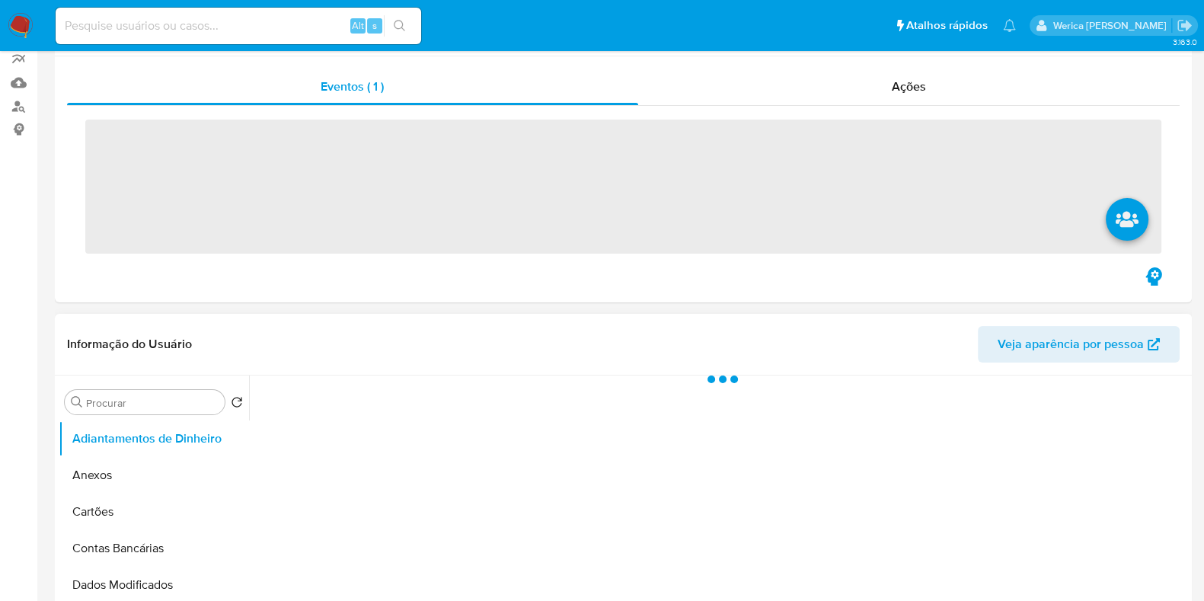
scroll to position [190, 0]
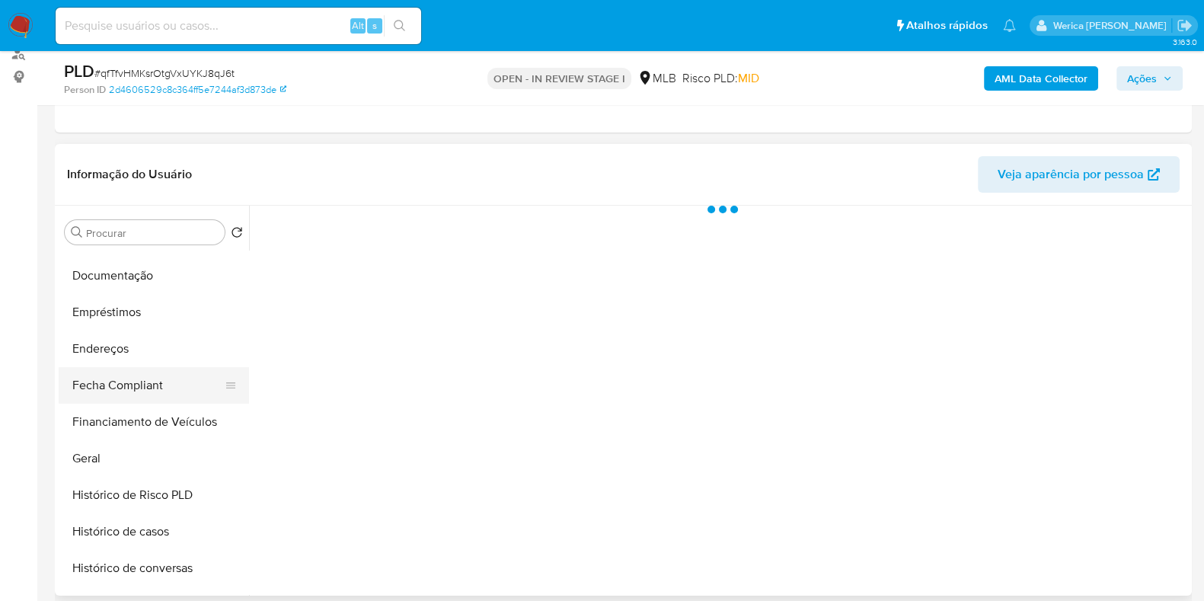
select select "10"
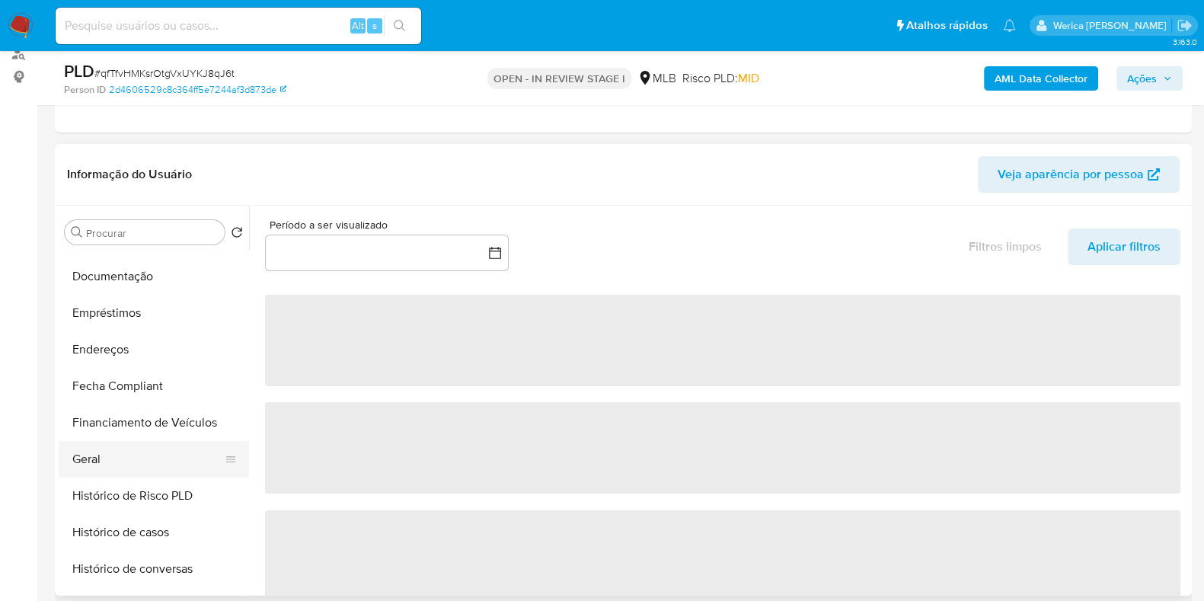
click at [165, 448] on button "Geral" at bounding box center [148, 459] width 178 height 37
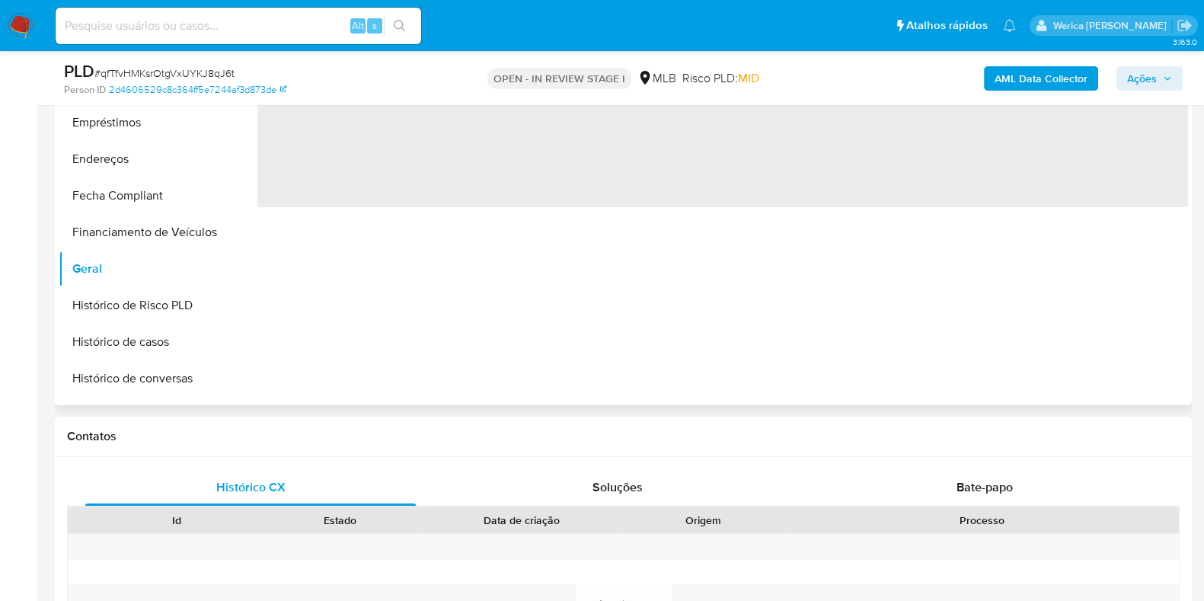
scroll to position [286, 0]
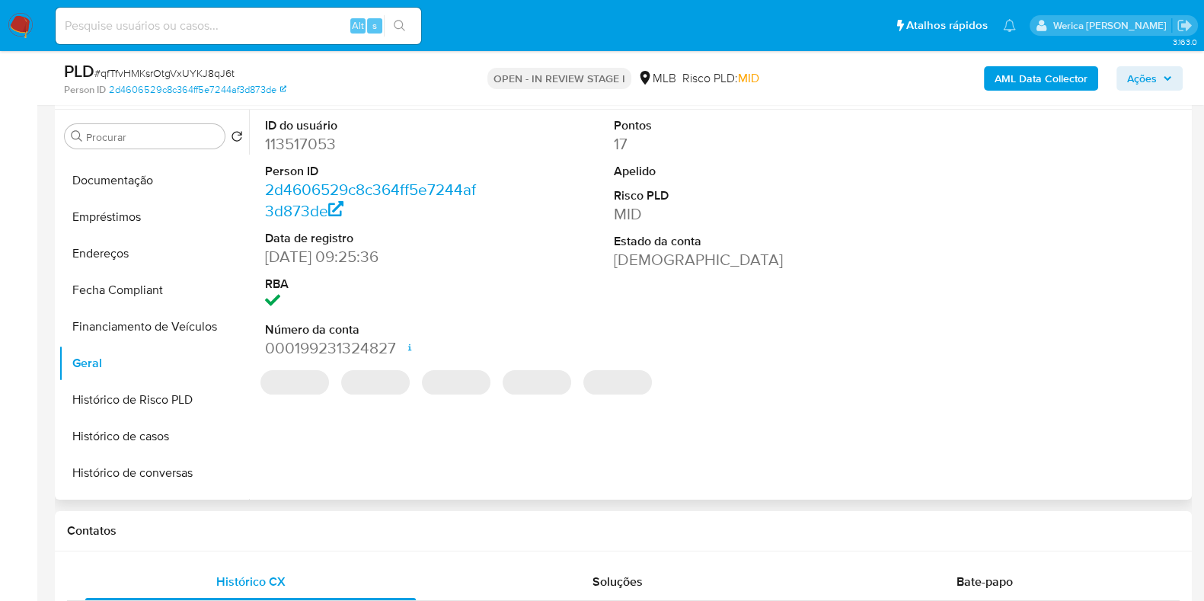
click at [381, 349] on div "ID do usuário 113517053 Person ID 2d4606529c8c364ff5e7244af3d873de Data de regi…" at bounding box center [718, 305] width 939 height 390
click at [315, 154] on dd "113517053" at bounding box center [374, 143] width 218 height 21
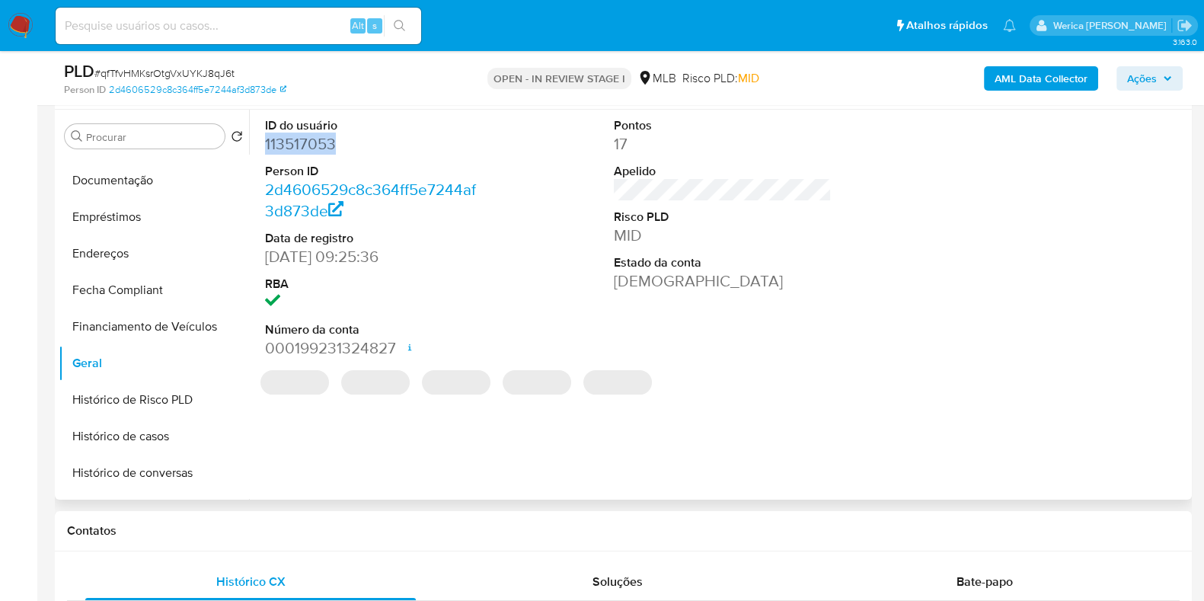
click at [315, 154] on dd "113517053" at bounding box center [374, 143] width 218 height 21
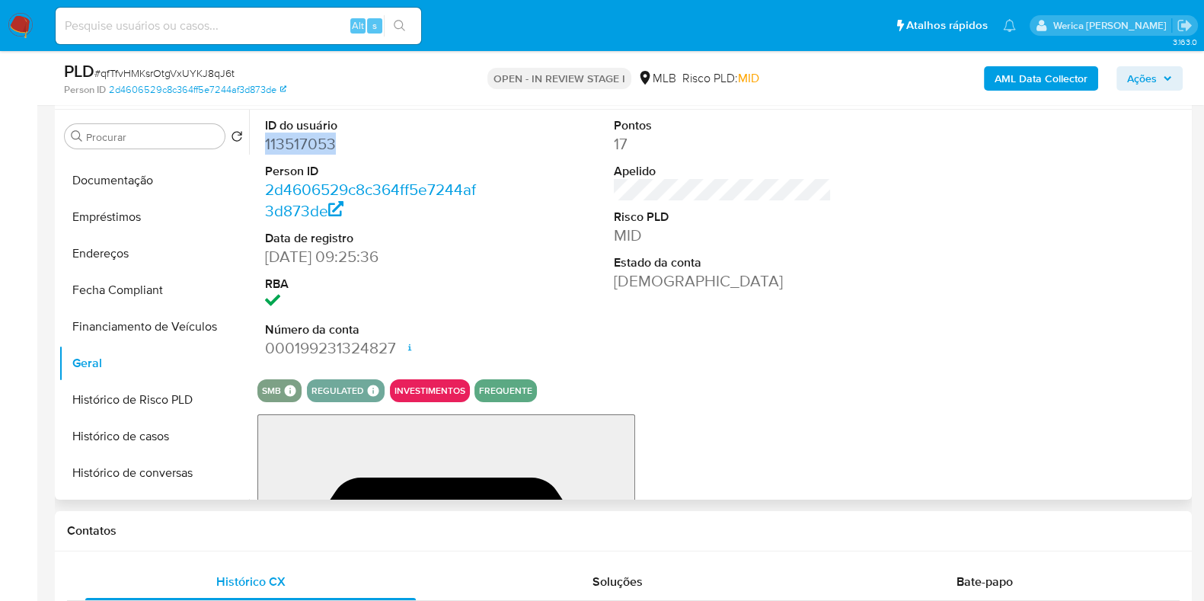
copy dd "113517053"
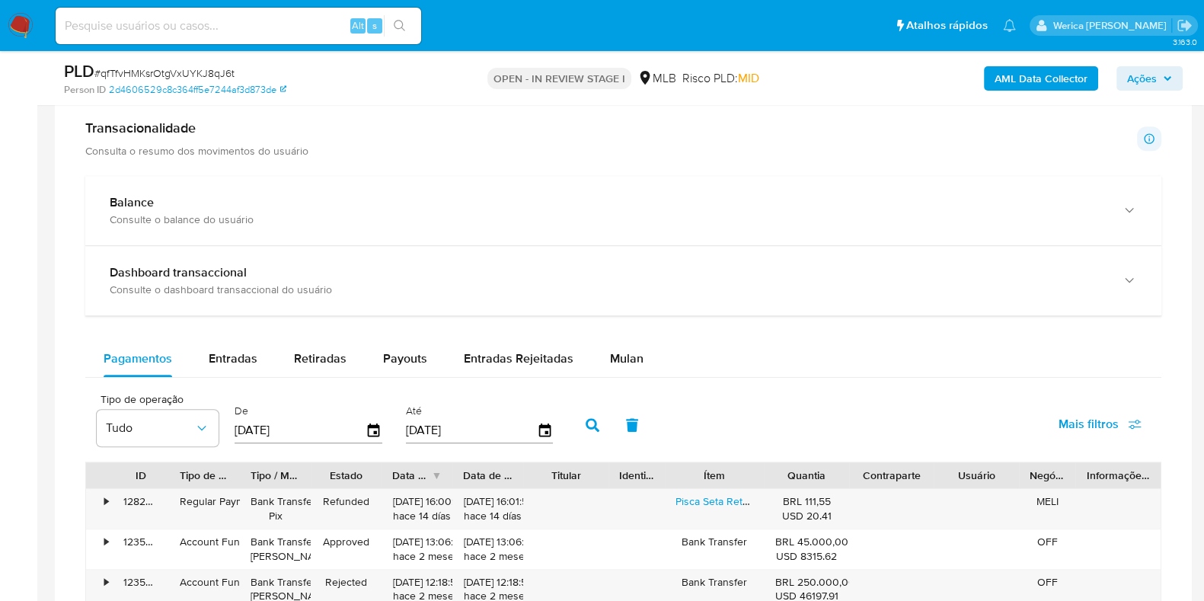
click at [206, 161] on div "Transacionalidade Consulta o resumo dos movimentos do usuário Informações trans…" at bounding box center [623, 525] width 1113 height 837
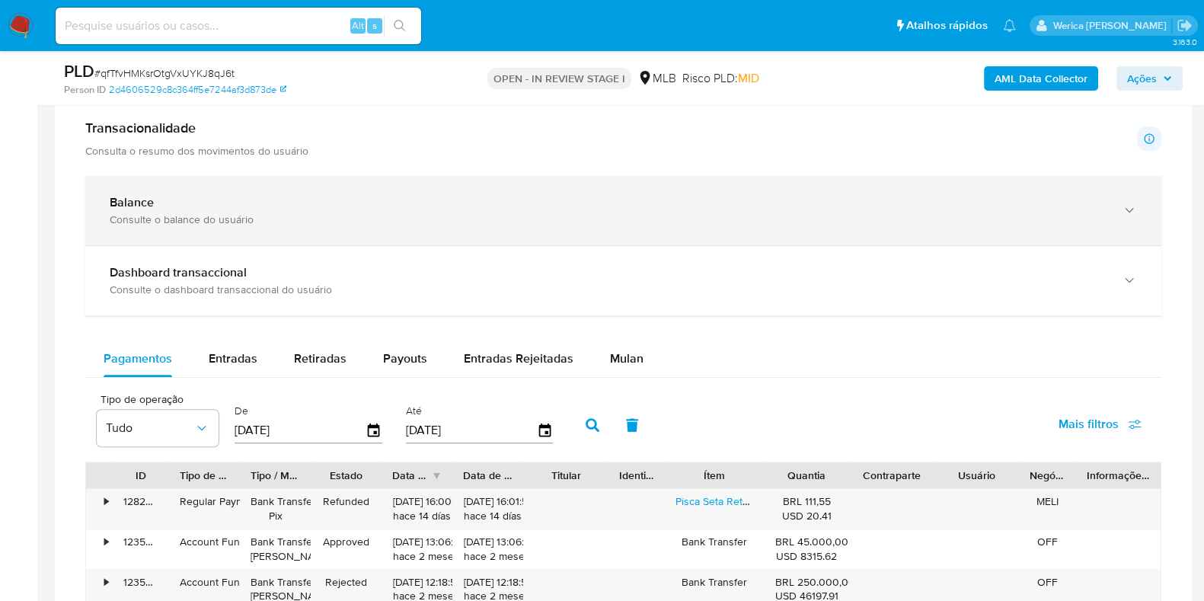
drag, startPoint x: 211, startPoint y: 211, endPoint x: 216, endPoint y: 225, distance: 14.5
click at [219, 213] on div "Consulte o balance do usuário" at bounding box center [608, 220] width 997 height 14
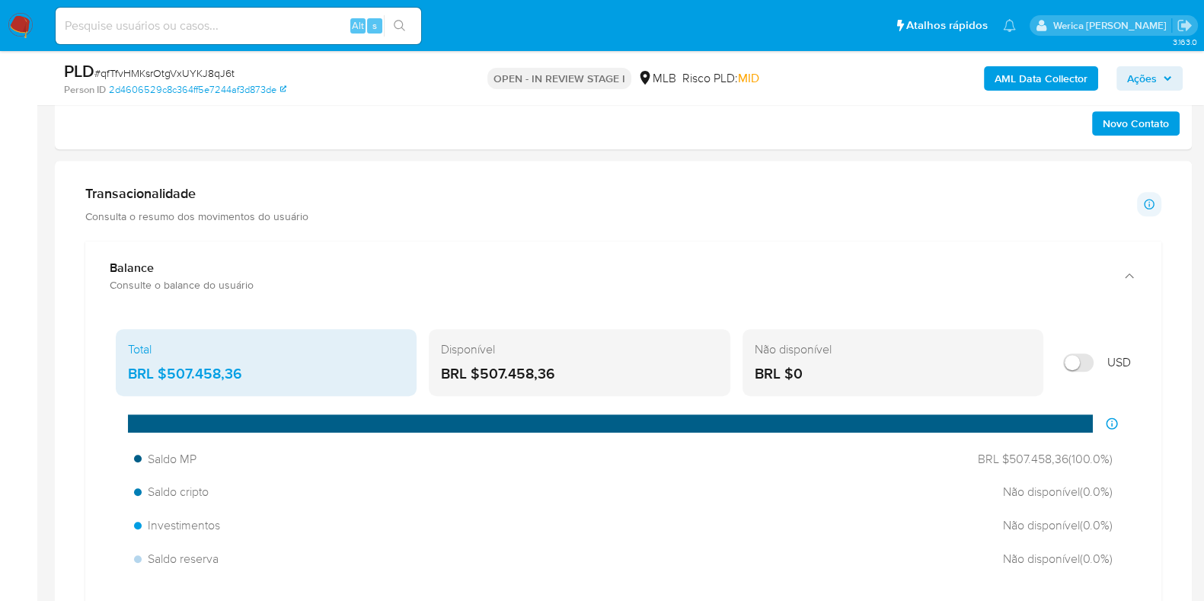
scroll to position [952, 0]
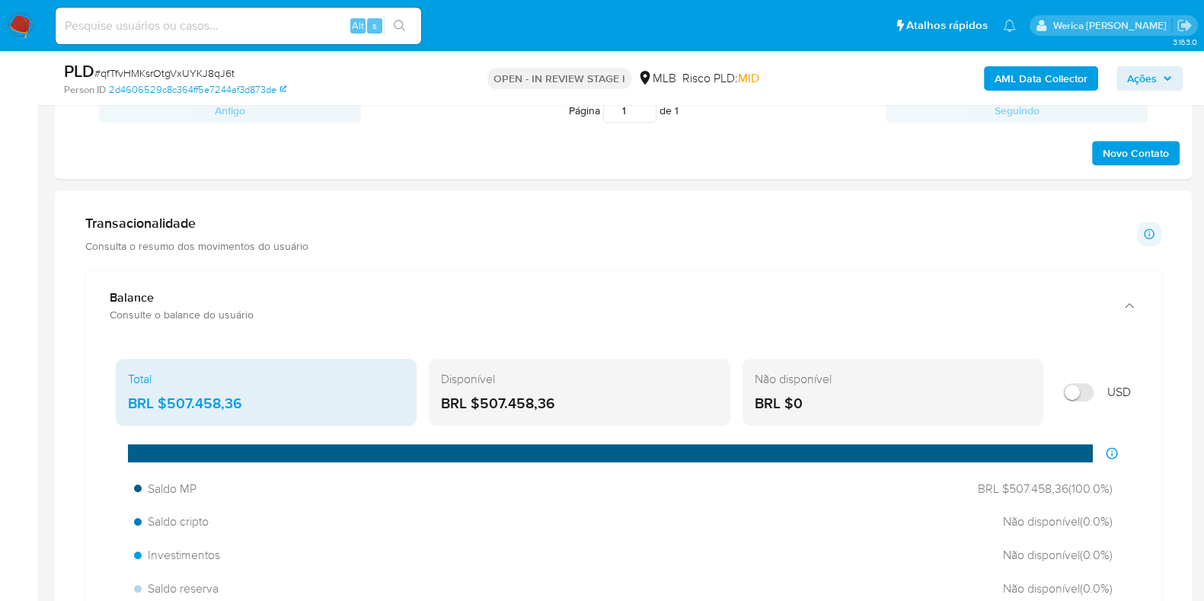
drag, startPoint x: 163, startPoint y: 398, endPoint x: 234, endPoint y: 401, distance: 70.9
click at [234, 401] on div "BRL $507.458,36" at bounding box center [266, 404] width 277 height 20
drag, startPoint x: 270, startPoint y: 406, endPoint x: 164, endPoint y: 399, distance: 106.1
click at [164, 399] on div "BRL $507.458,36" at bounding box center [266, 404] width 277 height 20
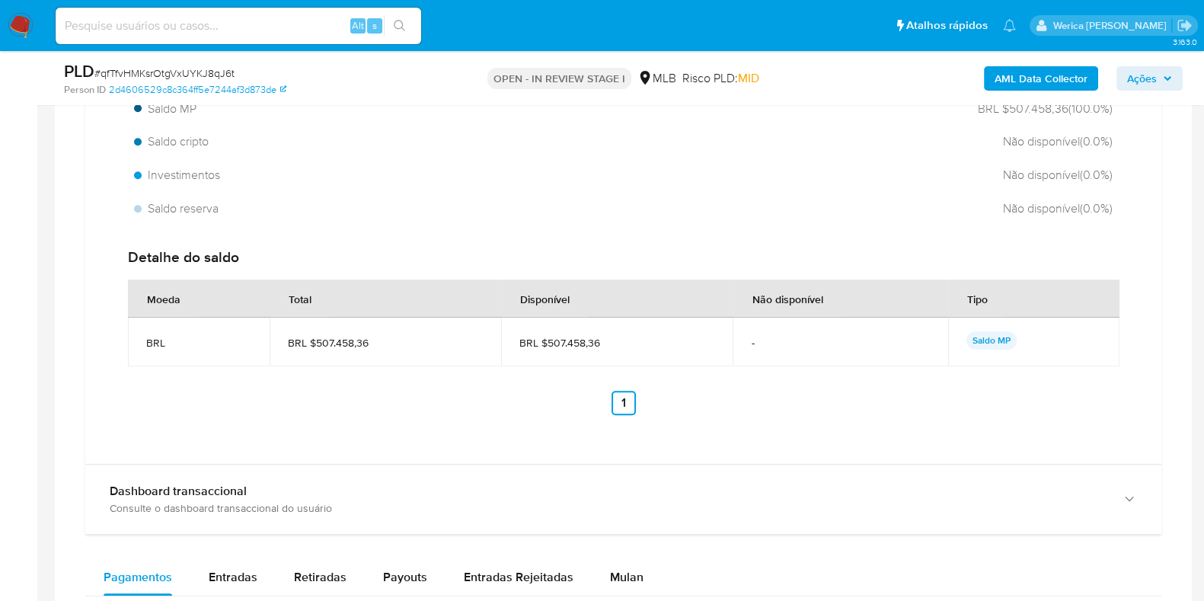
scroll to position [1047, 0]
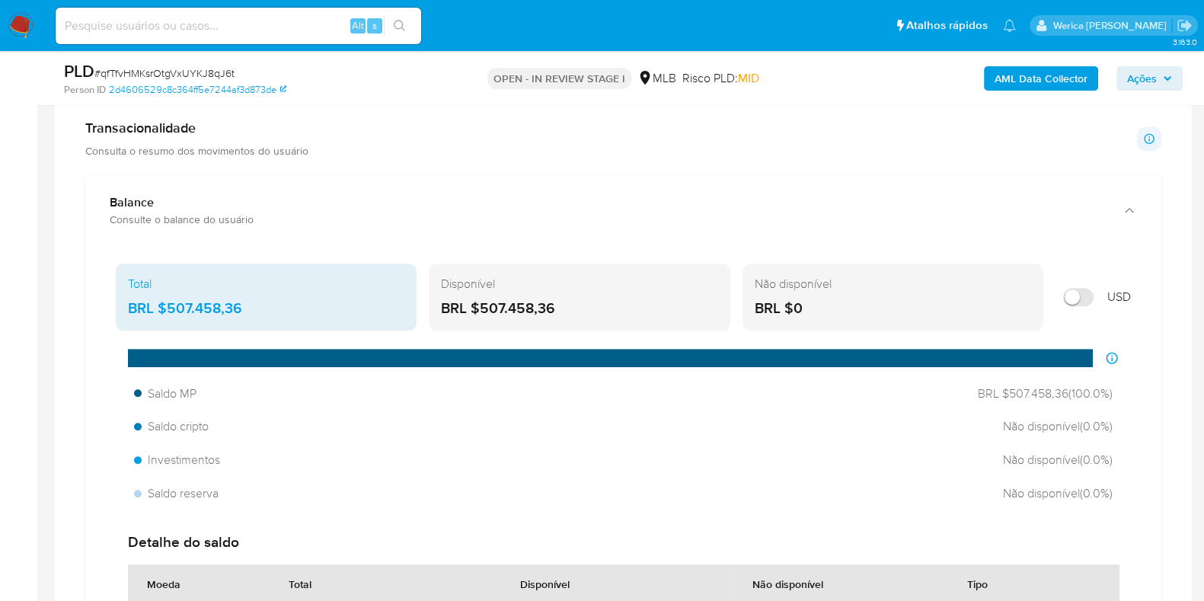
drag, startPoint x: 0, startPoint y: 428, endPoint x: 32, endPoint y: 411, distance: 36.1
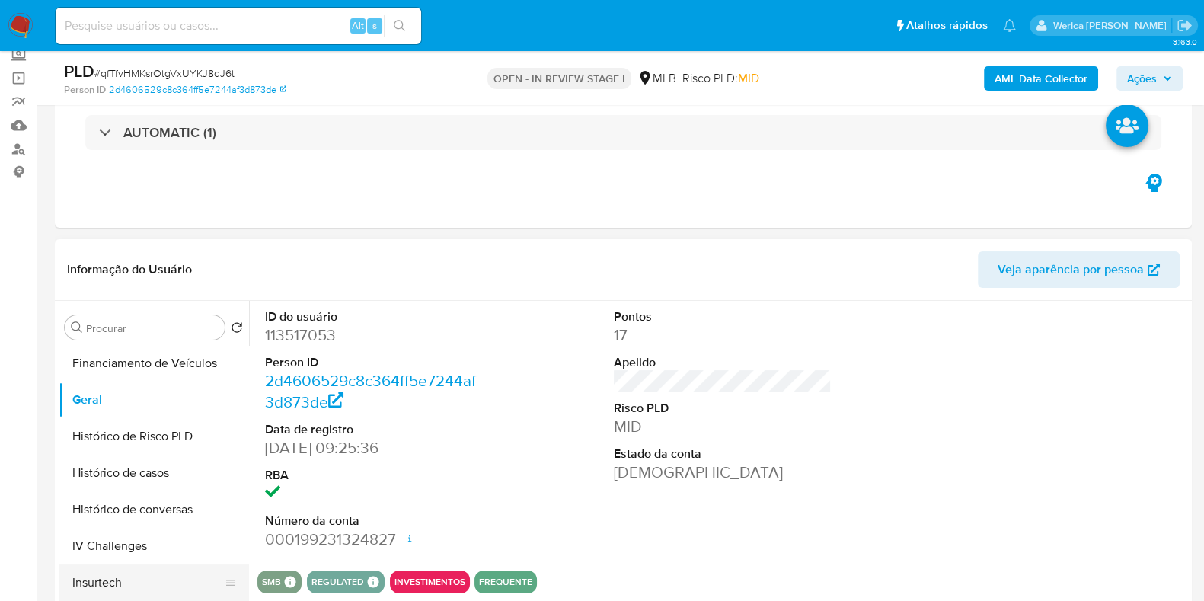
scroll to position [664, 0]
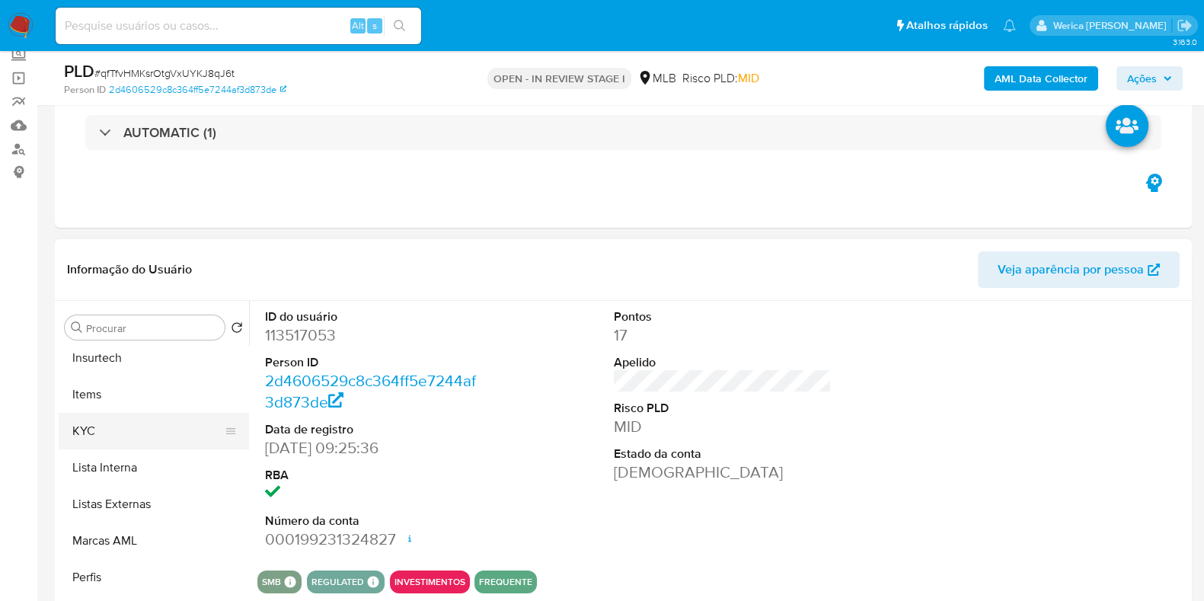
click at [119, 438] on button "KYC" at bounding box center [148, 431] width 178 height 37
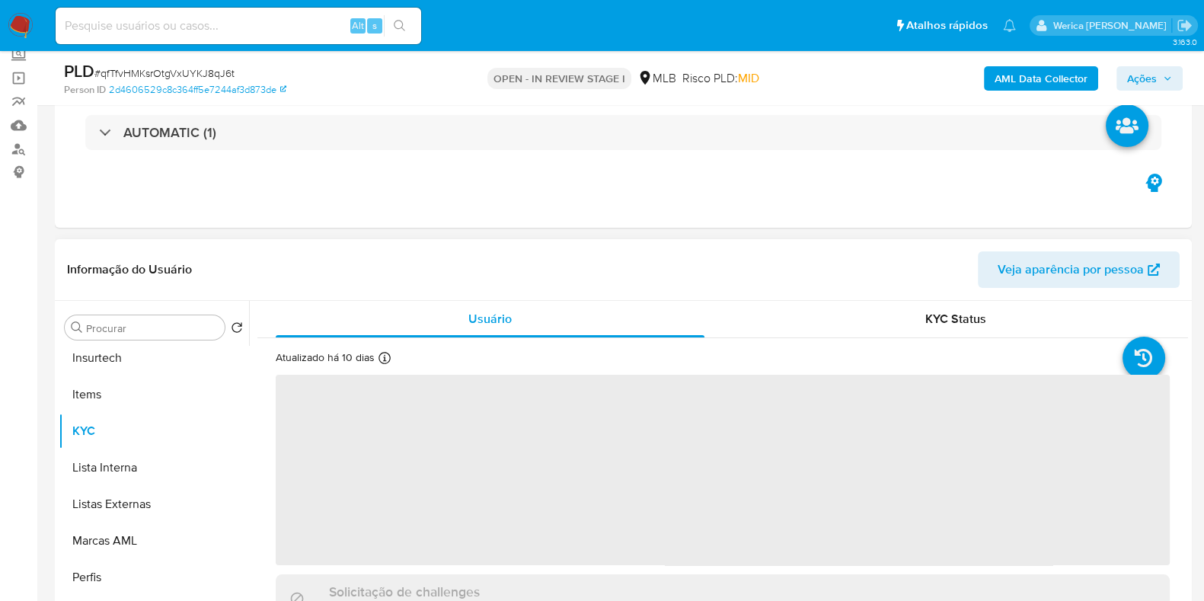
click at [395, 389] on span "‌" at bounding box center [723, 470] width 894 height 190
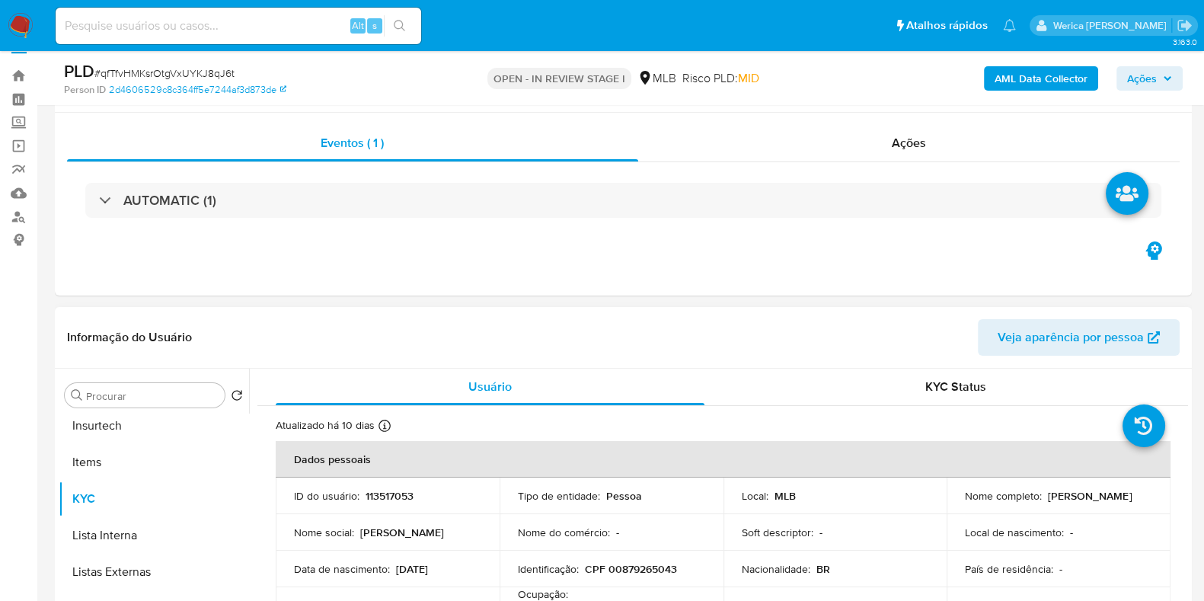
scroll to position [0, 0]
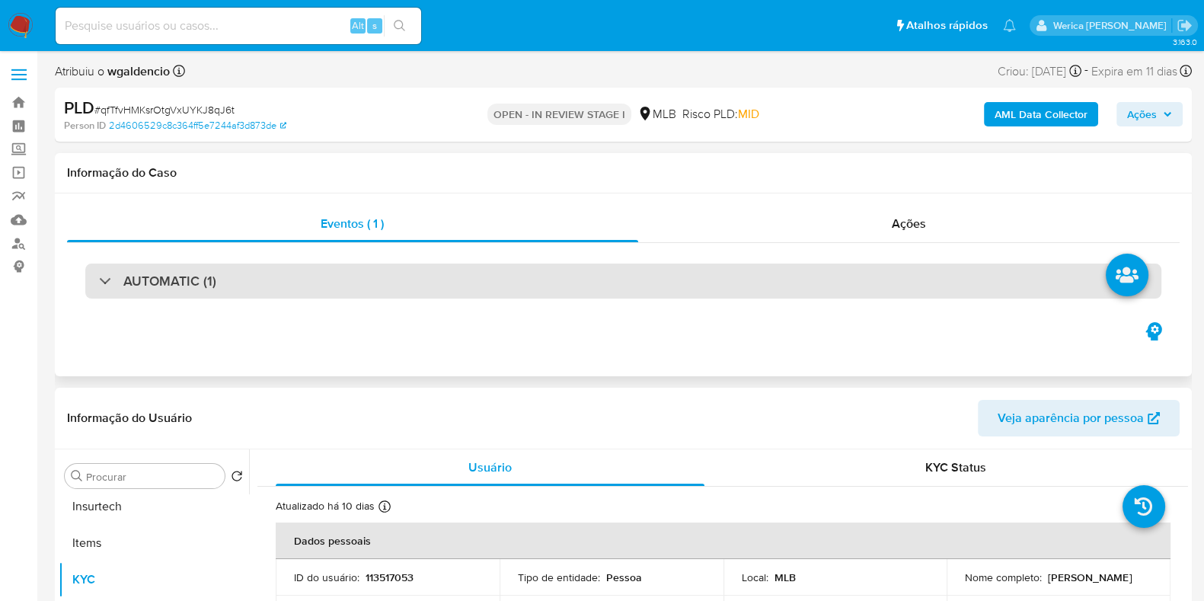
click at [763, 279] on div "AUTOMATIC (1)" at bounding box center [623, 281] width 1076 height 35
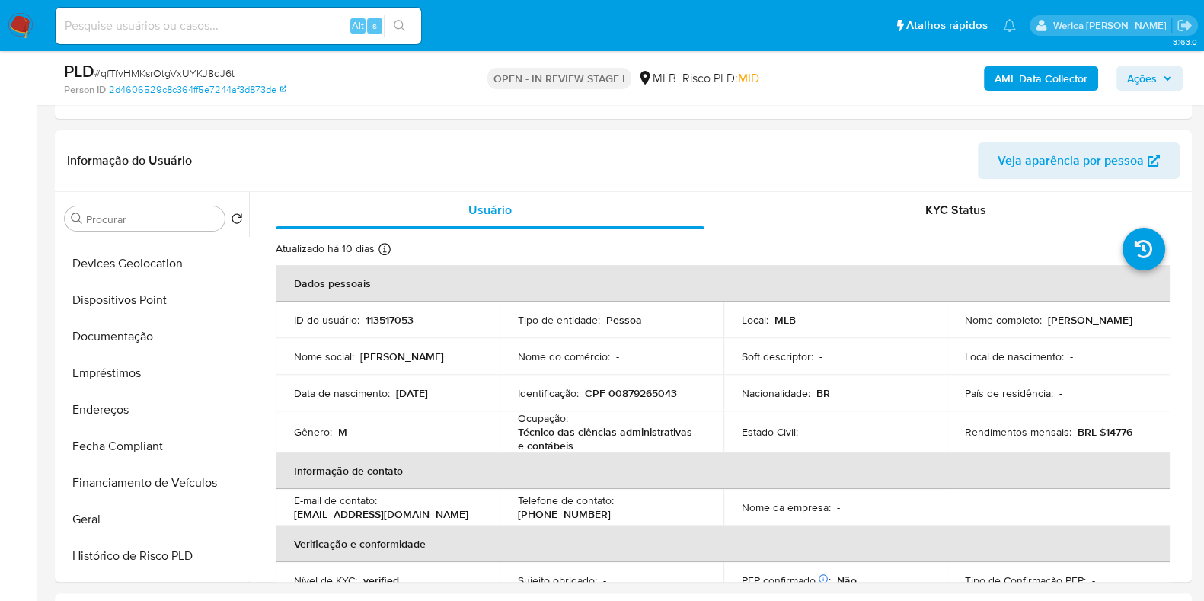
scroll to position [188, 0]
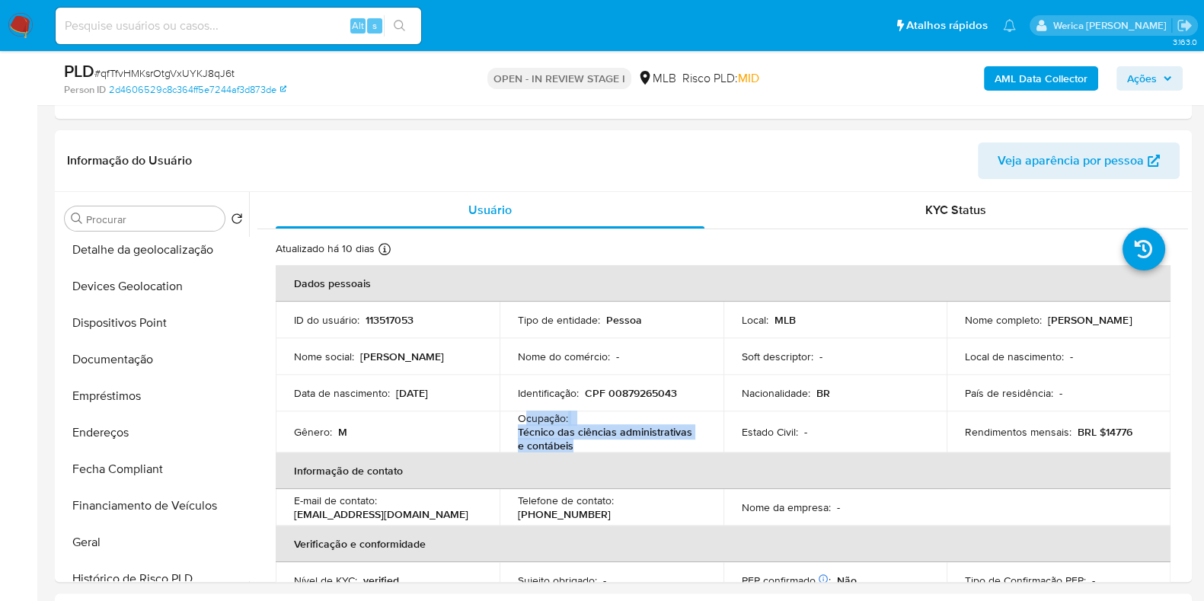
drag, startPoint x: 522, startPoint y: 416, endPoint x: 596, endPoint y: 443, distance: 79.5
click at [596, 443] on div "Ocupação : Técnico das ciências administrativas e contábeis" at bounding box center [611, 431] width 187 height 41
copy div "cupação : Técnico das ciências administrativas e contábeis"
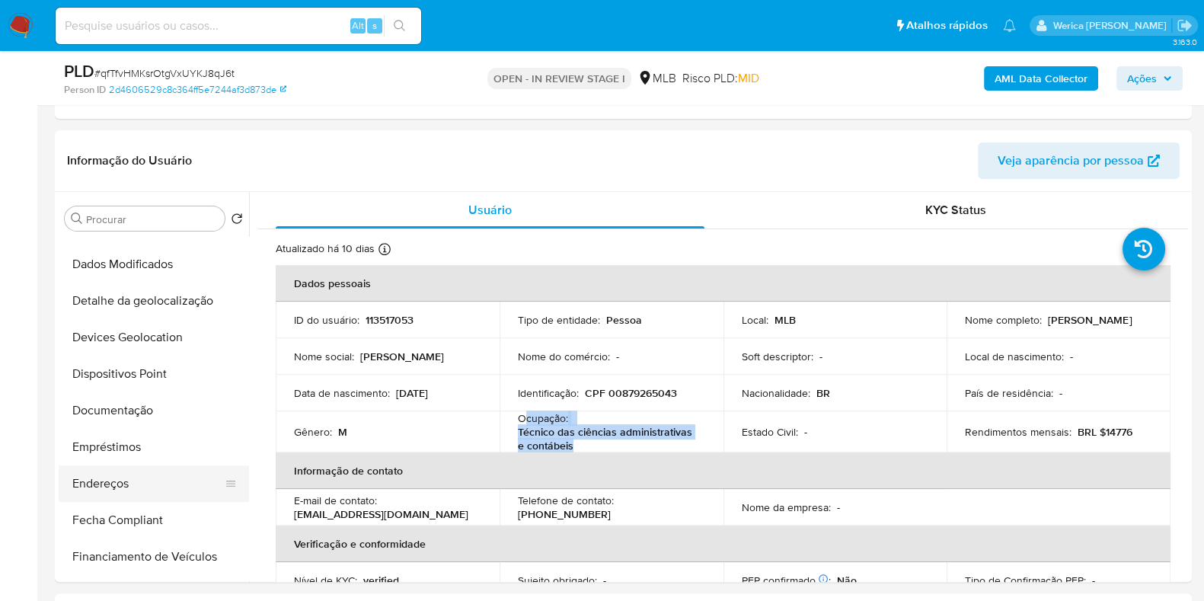
scroll to position [190, 0]
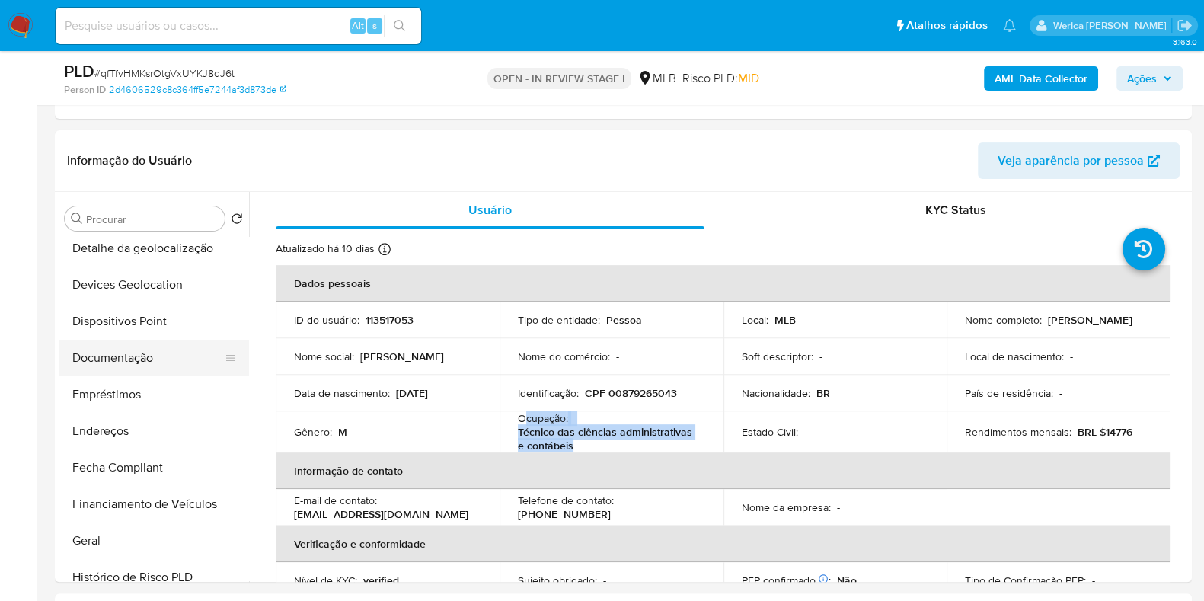
click at [122, 350] on button "Documentação" at bounding box center [148, 358] width 178 height 37
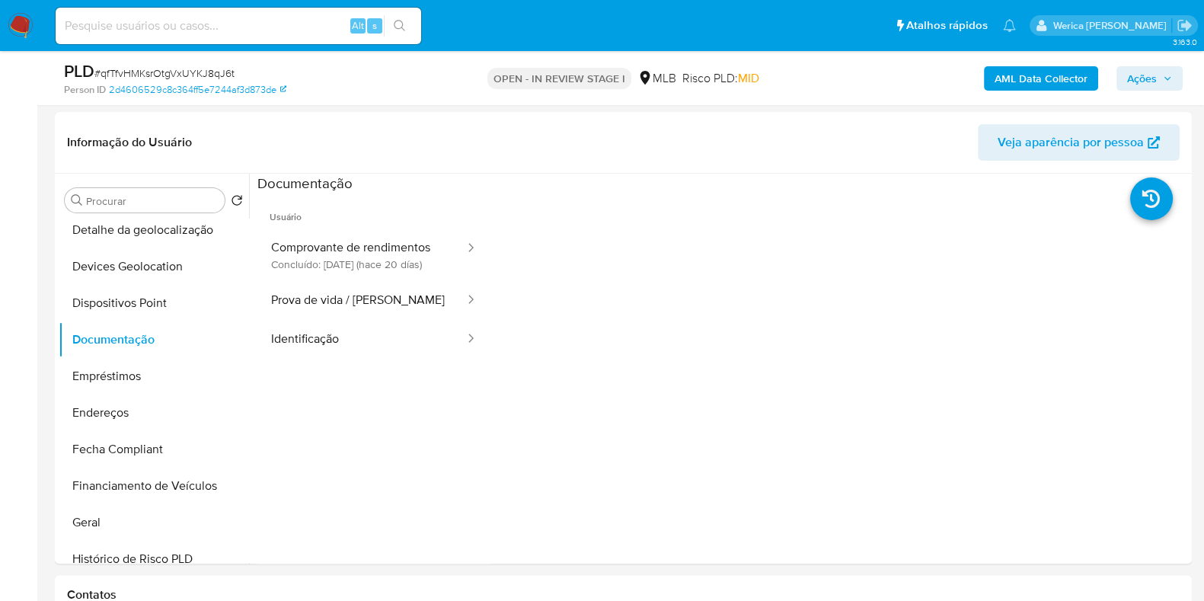
click at [362, 319] on button "Prova de vida / Selfie" at bounding box center [361, 300] width 209 height 39
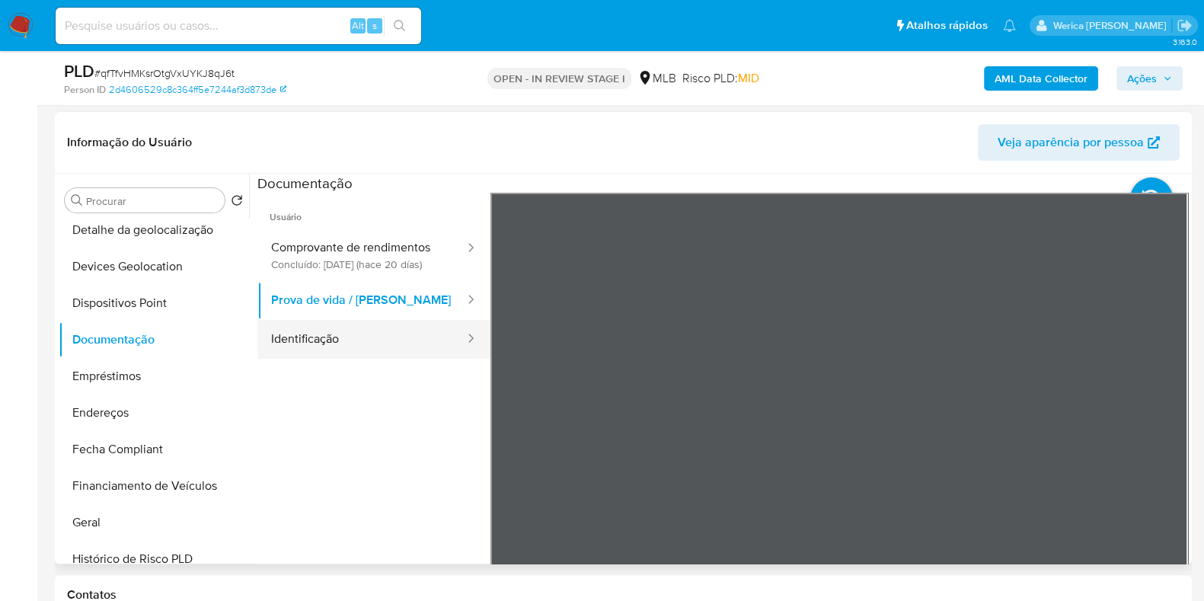
click at [296, 337] on button "Identificação" at bounding box center [361, 339] width 209 height 39
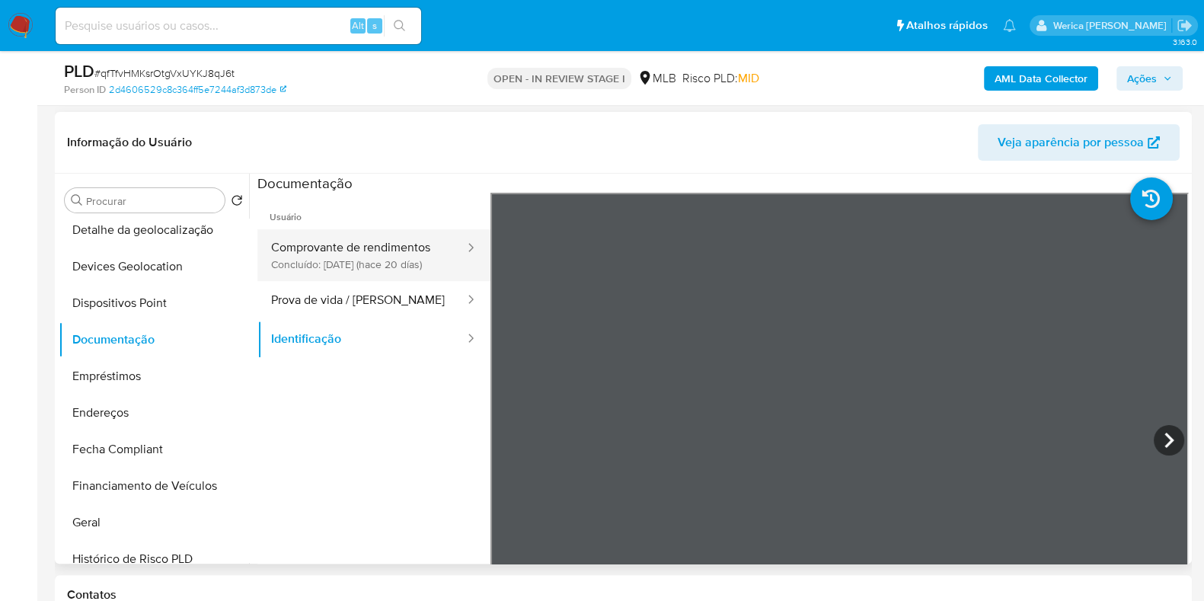
click at [392, 252] on button "Comprovante de rendimentos Concluído: 25/09/2025 (hace 20 días)" at bounding box center [361, 255] width 209 height 52
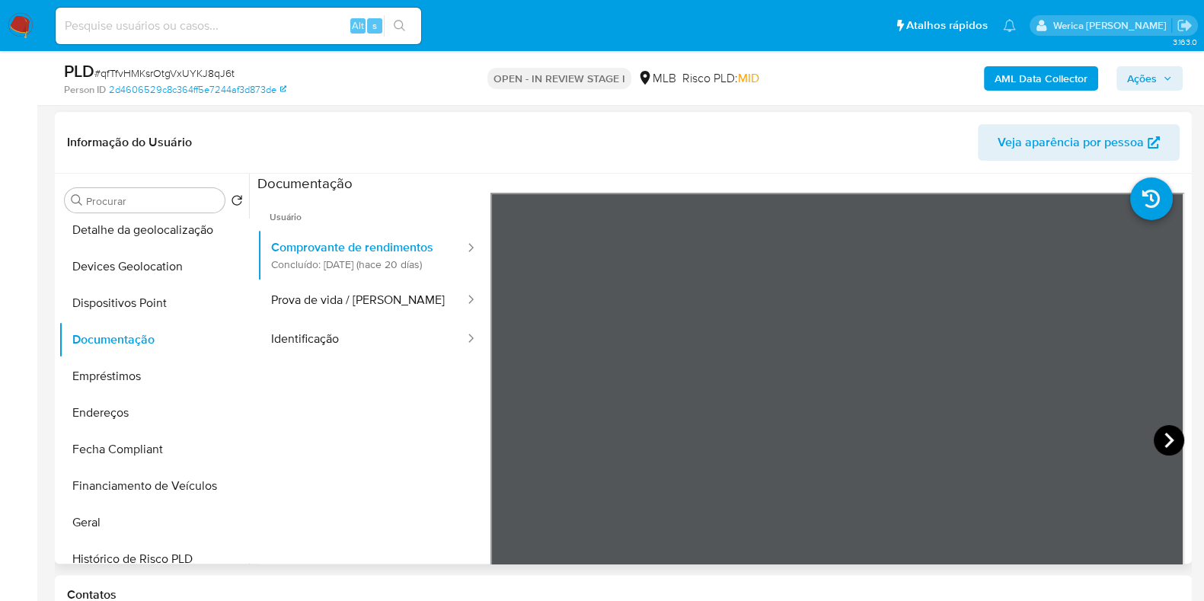
click at [1154, 441] on icon at bounding box center [1169, 440] width 30 height 30
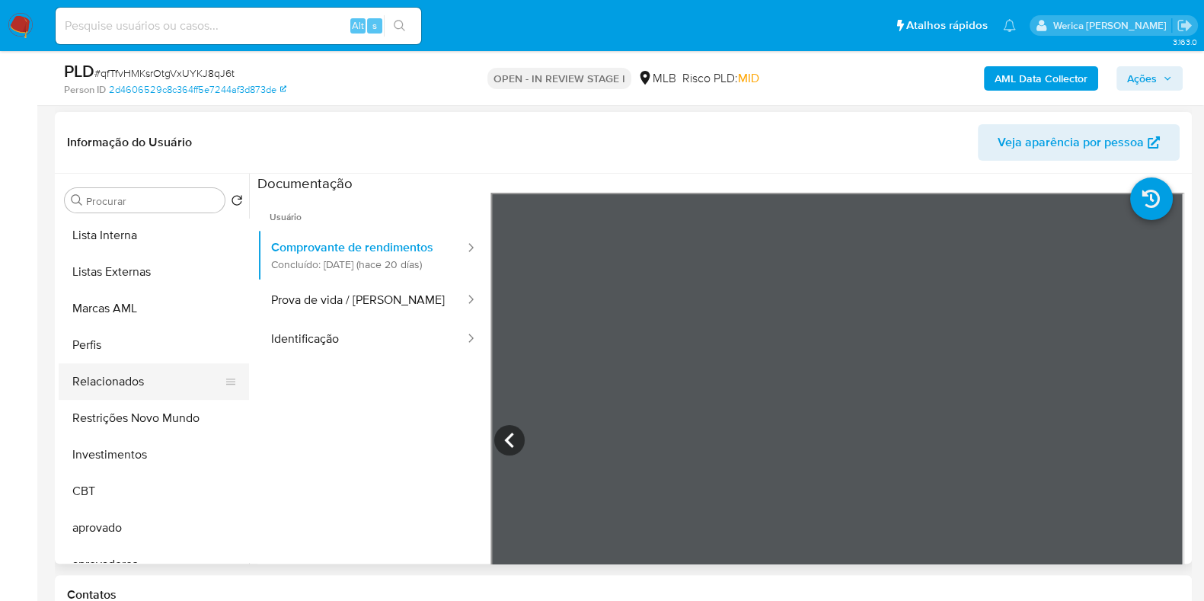
scroll to position [827, 0]
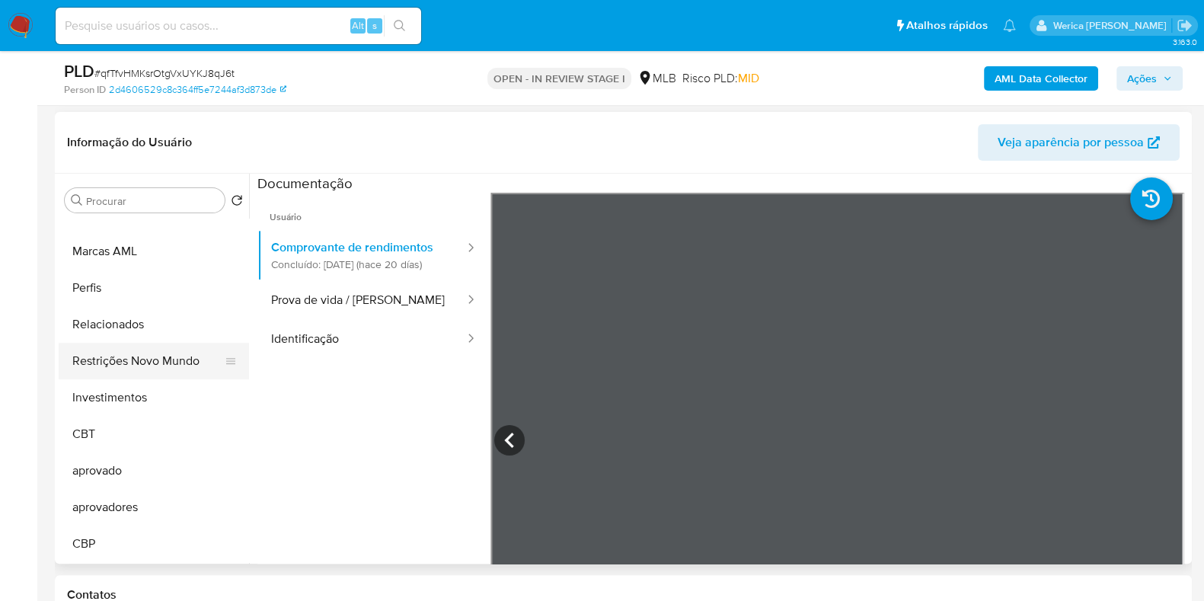
click at [133, 357] on button "Restrições Novo Mundo" at bounding box center [148, 361] width 178 height 37
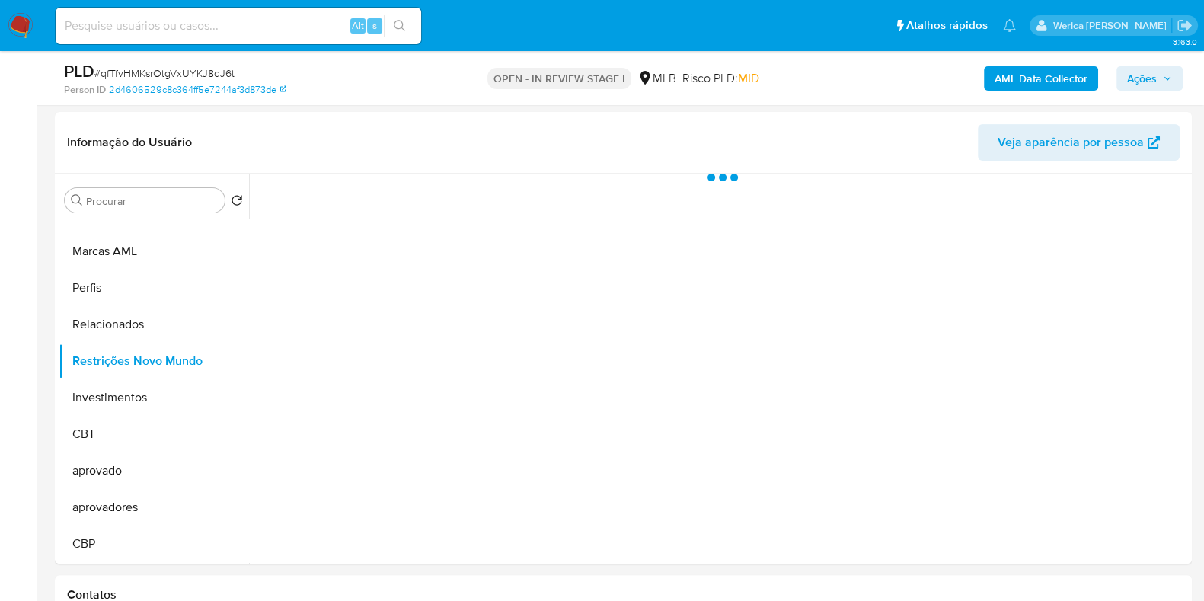
click at [362, 218] on div at bounding box center [718, 369] width 939 height 390
click at [343, 210] on div at bounding box center [718, 369] width 939 height 390
click at [343, 204] on div at bounding box center [718, 369] width 939 height 390
click at [339, 191] on div at bounding box center [718, 369] width 939 height 390
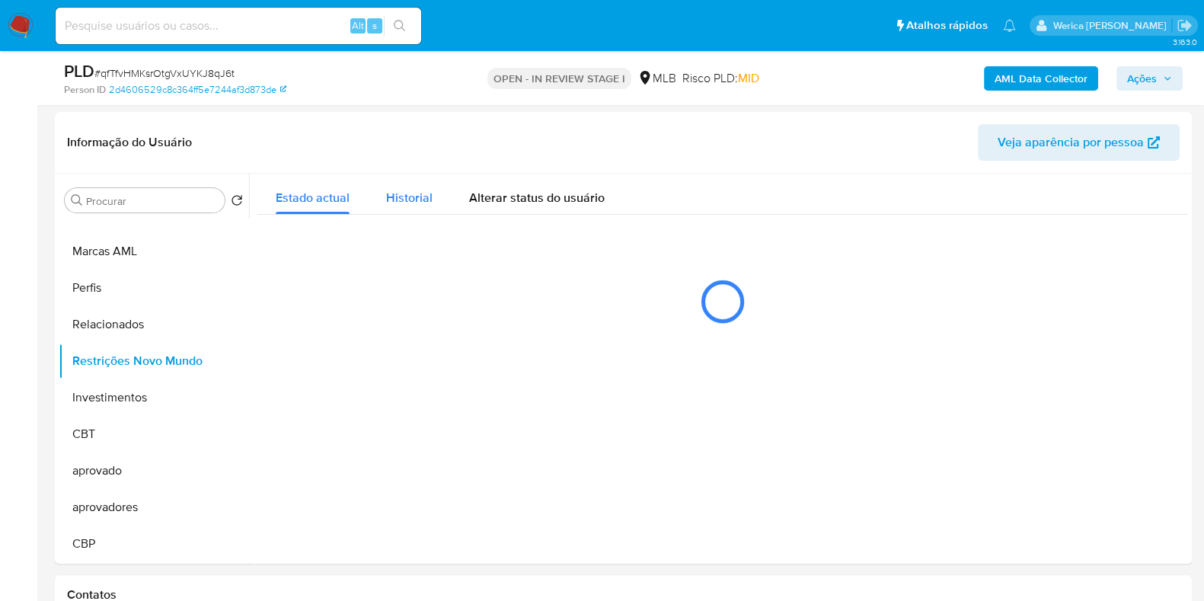
click at [392, 196] on span "Historial" at bounding box center [409, 198] width 46 height 18
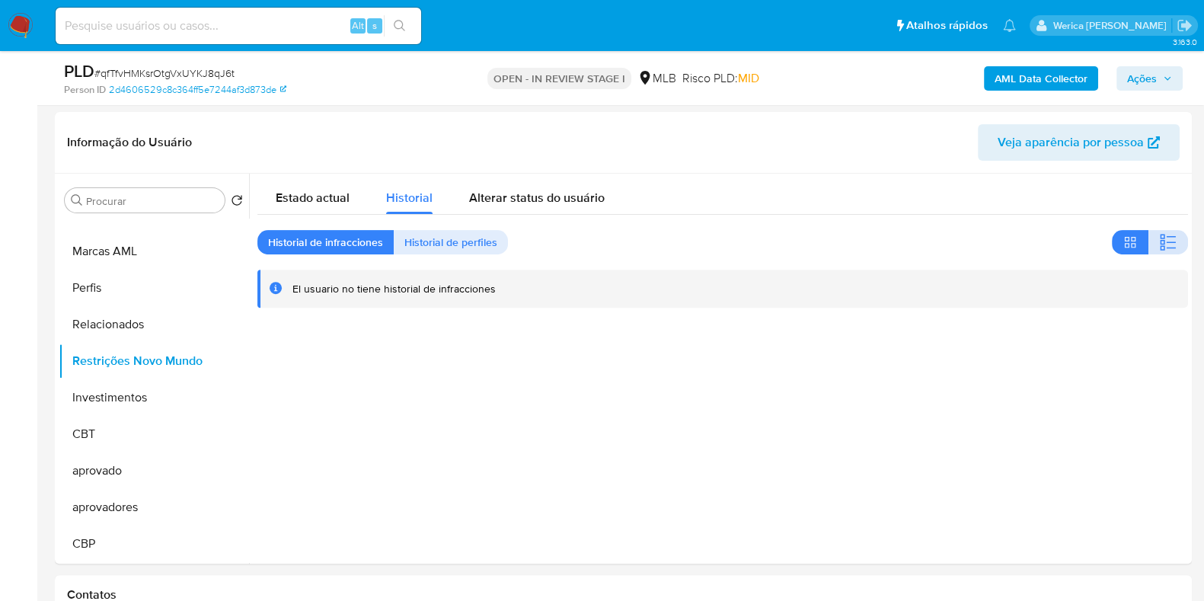
click at [1159, 238] on icon "button" at bounding box center [1168, 242] width 18 height 18
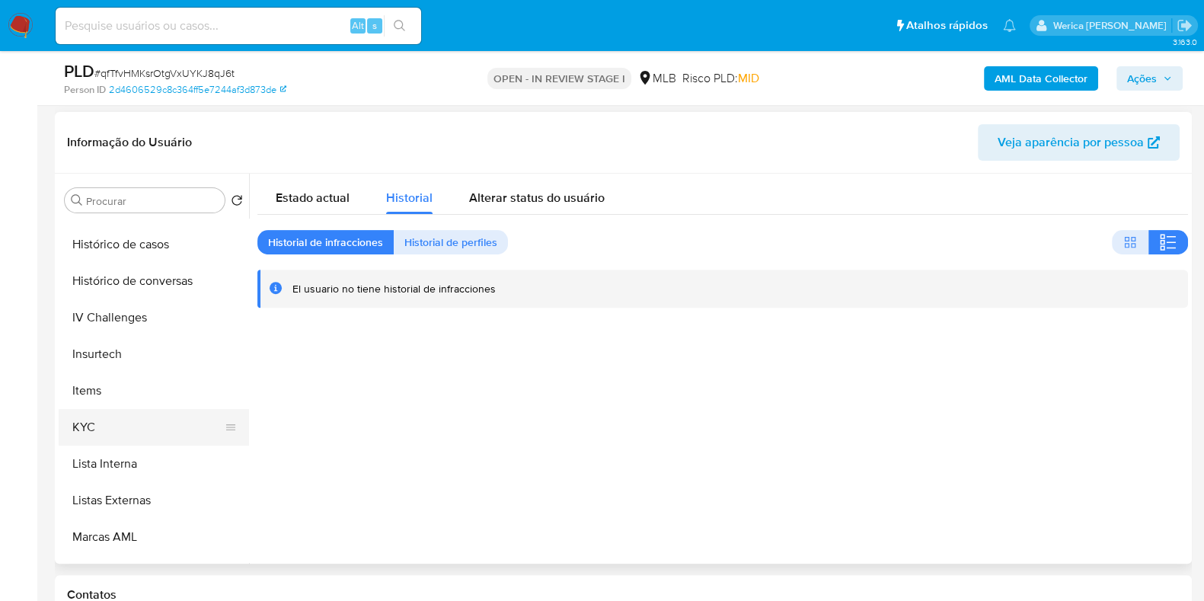
click at [129, 434] on button "KYC" at bounding box center [148, 427] width 178 height 37
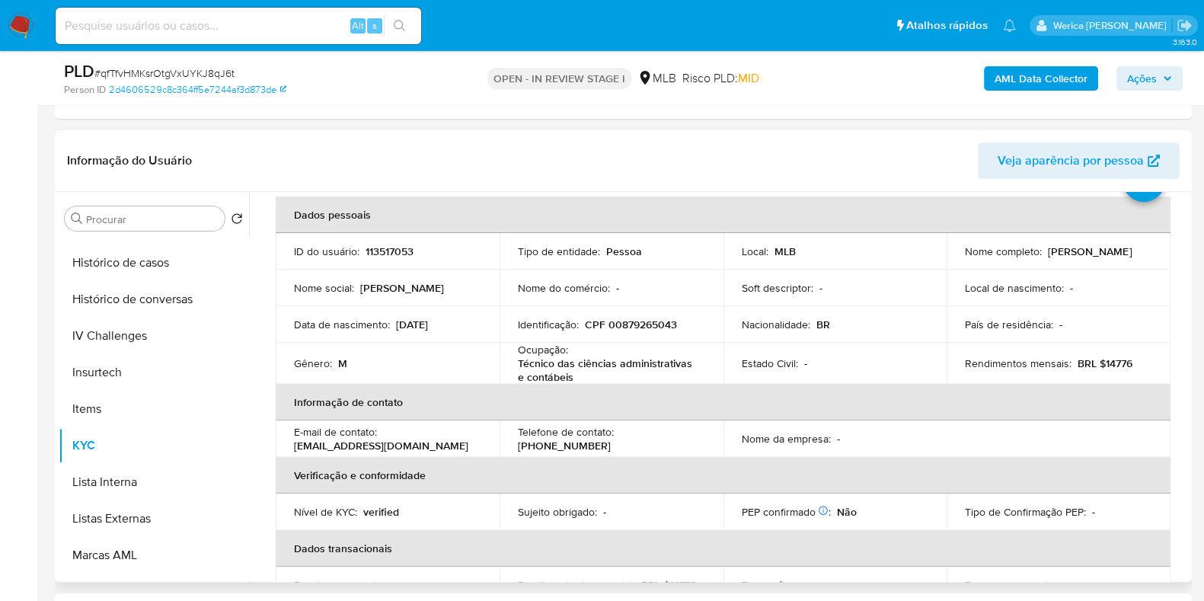
scroll to position [0, 0]
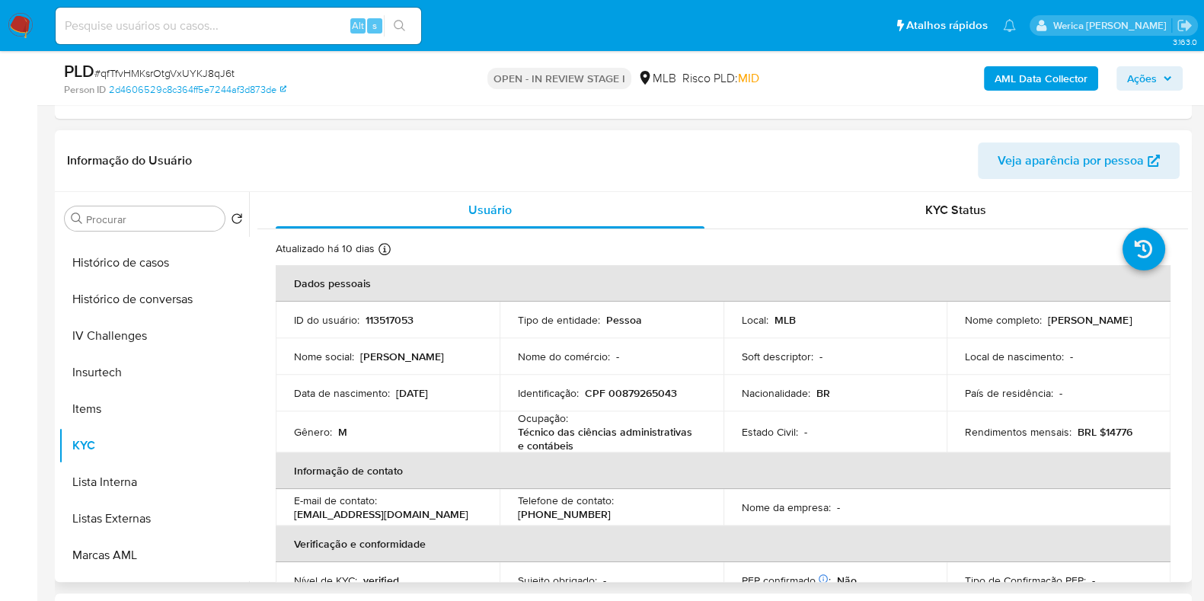
click at [648, 393] on p "CPF 00879265043" at bounding box center [631, 393] width 92 height 14
copy p "00879265043"
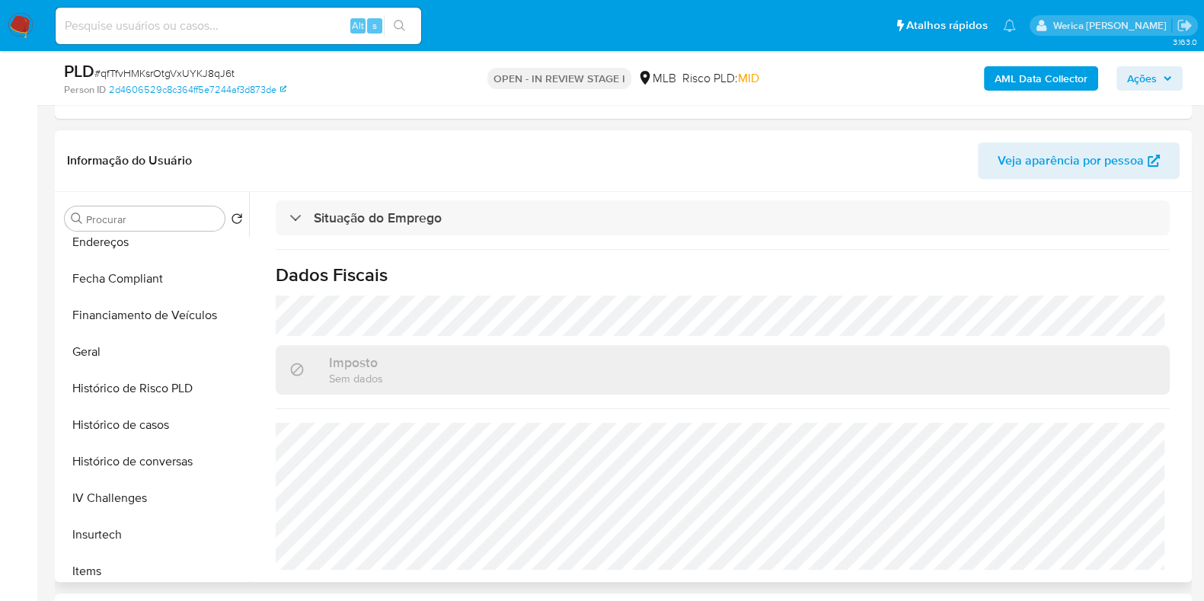
scroll to position [255, 0]
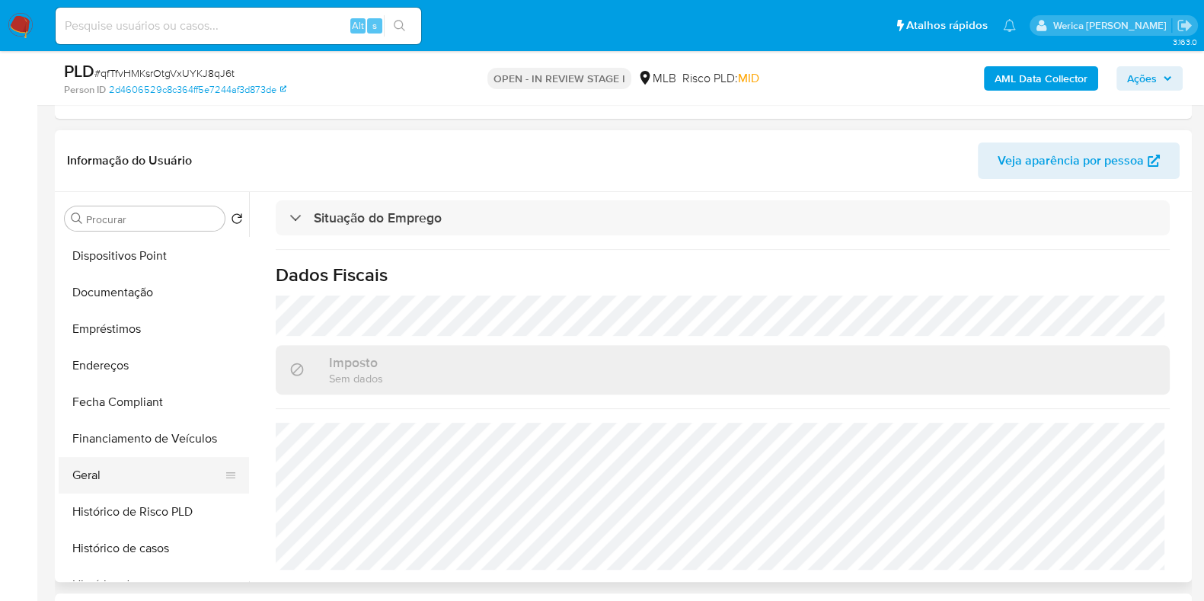
click at [145, 482] on button "Geral" at bounding box center [148, 475] width 178 height 37
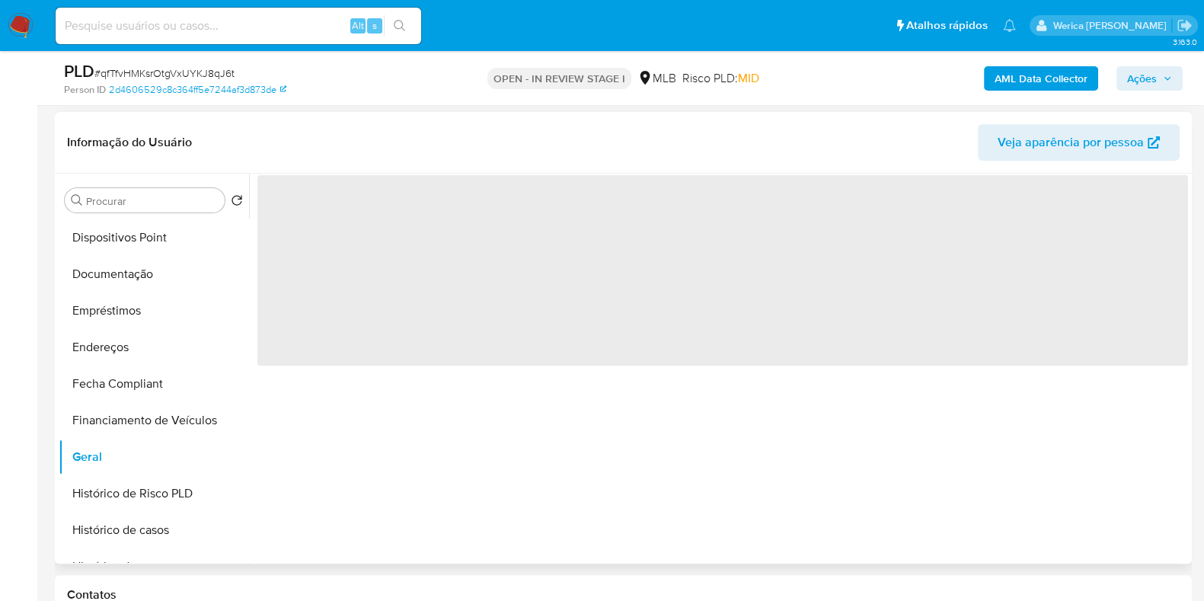
scroll to position [0, 0]
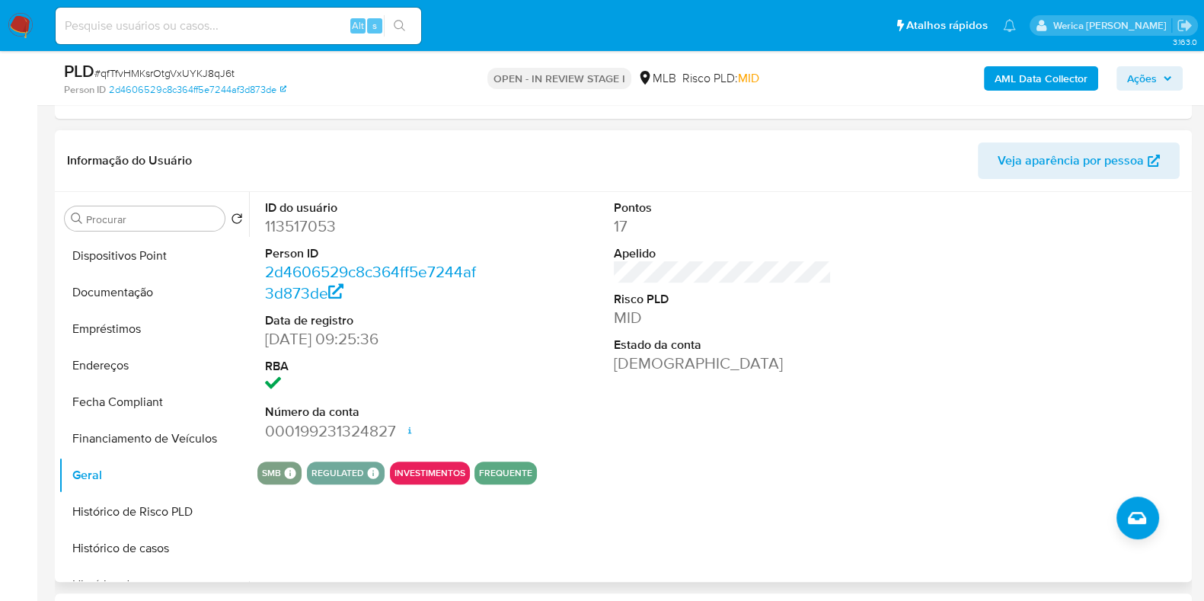
click at [1057, 338] on div at bounding box center [1072, 320] width 233 height 257
drag, startPoint x: 1057, startPoint y: 338, endPoint x: 1042, endPoint y: 283, distance: 56.7
click at [1057, 338] on div at bounding box center [1072, 320] width 233 height 257
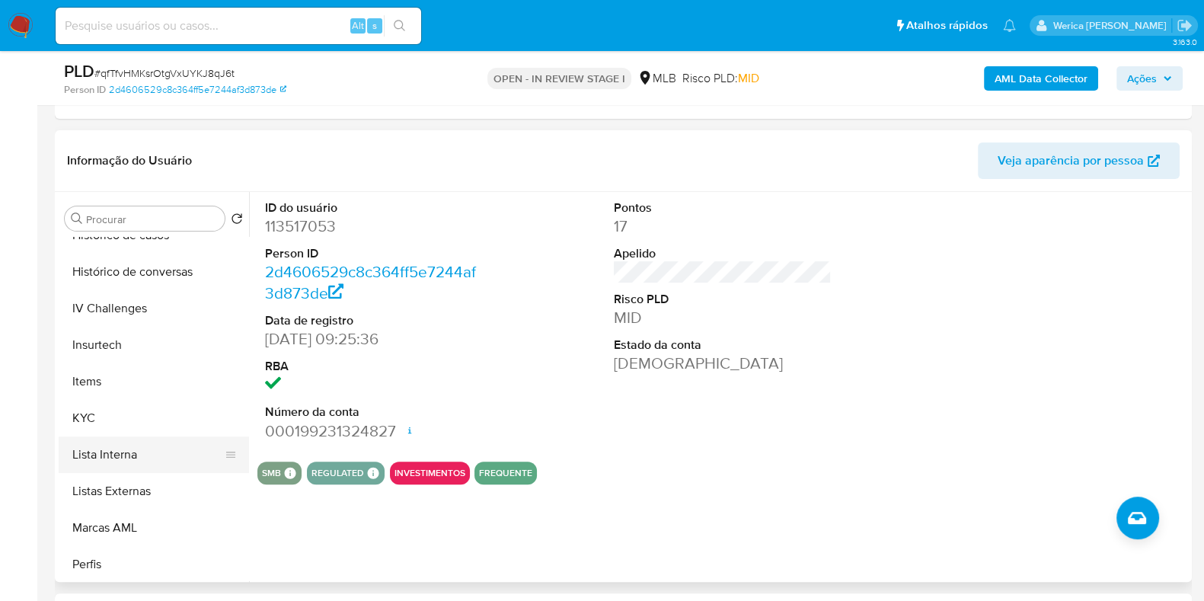
scroll to position [635, 0]
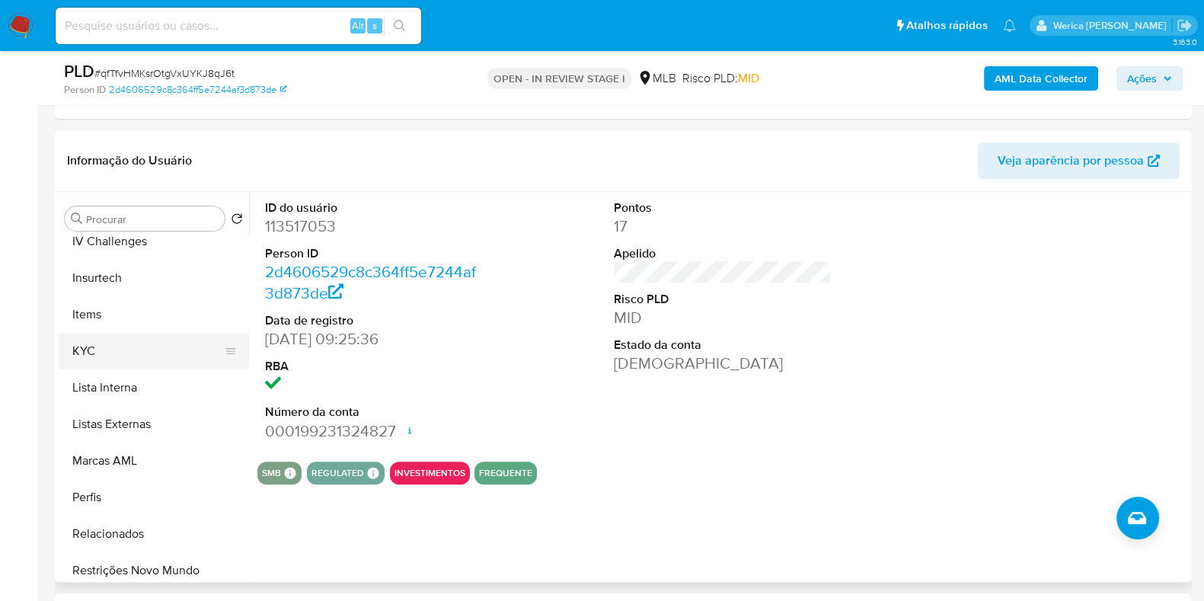
click at [123, 344] on button "KYC" at bounding box center [148, 351] width 178 height 37
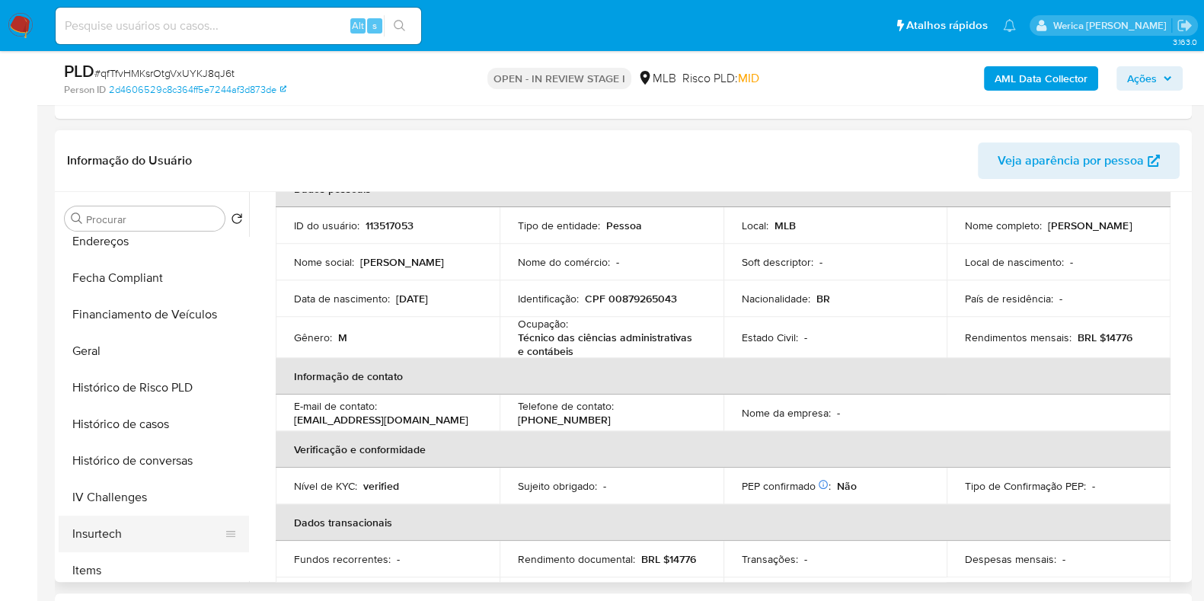
scroll to position [350, 0]
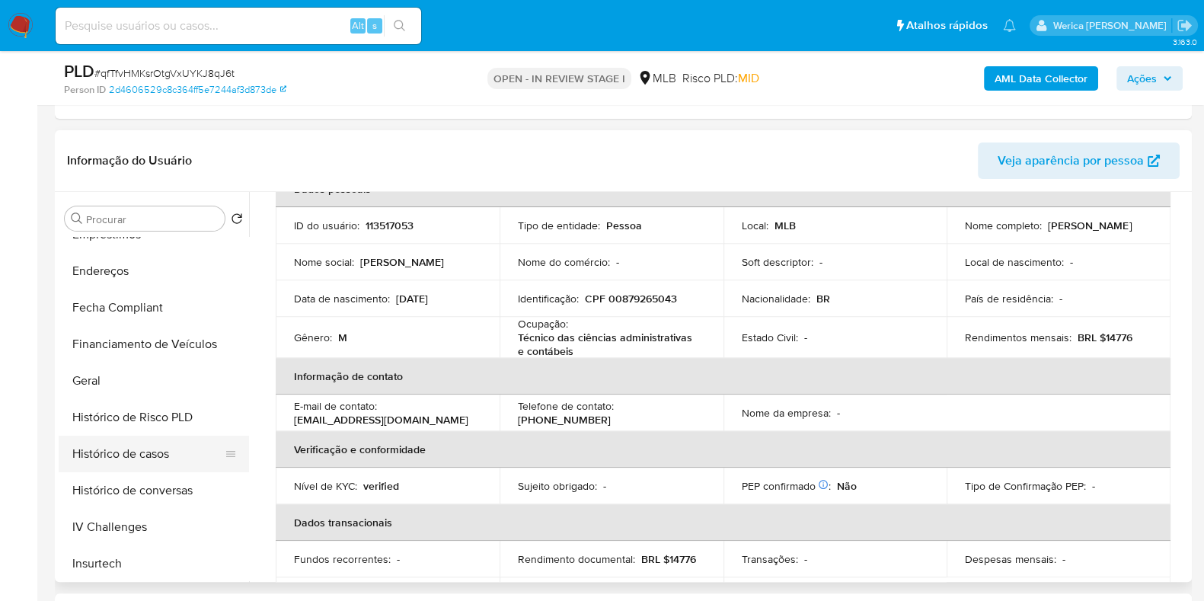
drag, startPoint x: 142, startPoint y: 466, endPoint x: 187, endPoint y: 447, distance: 49.5
click at [142, 465] on button "Histórico de casos" at bounding box center [148, 454] width 178 height 37
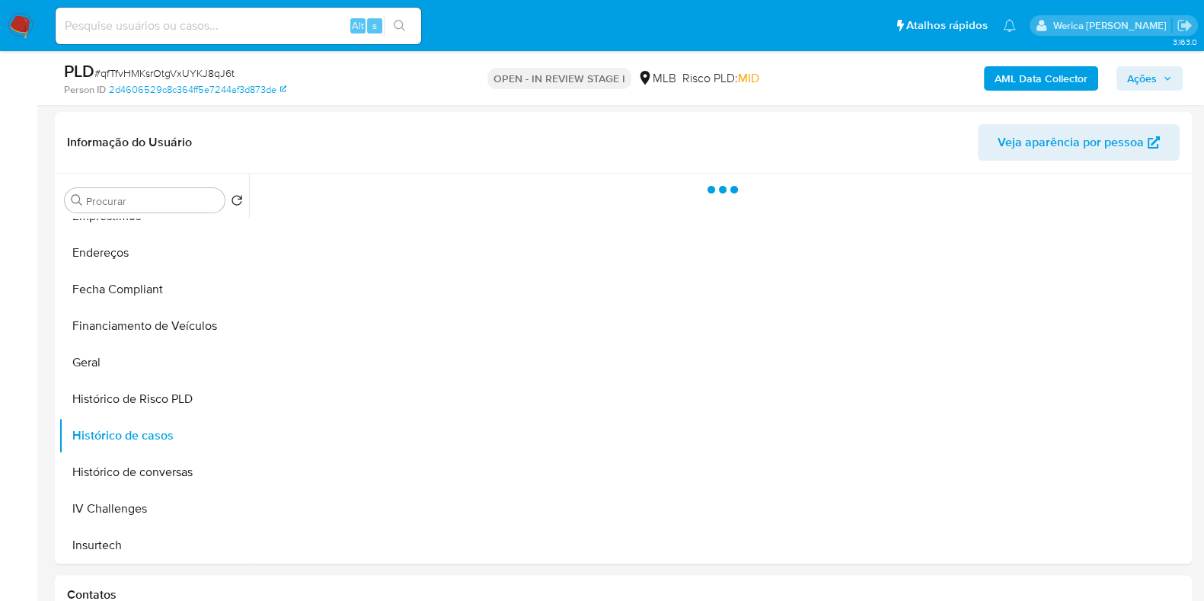
scroll to position [0, 0]
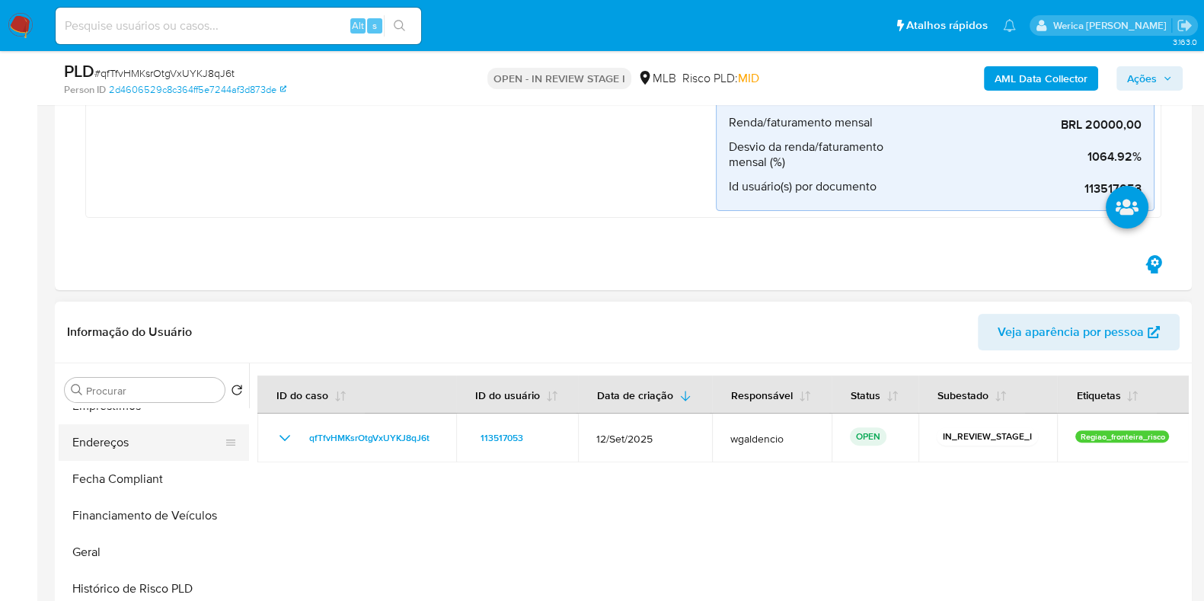
click at [117, 446] on button "Endereços" at bounding box center [148, 442] width 178 height 37
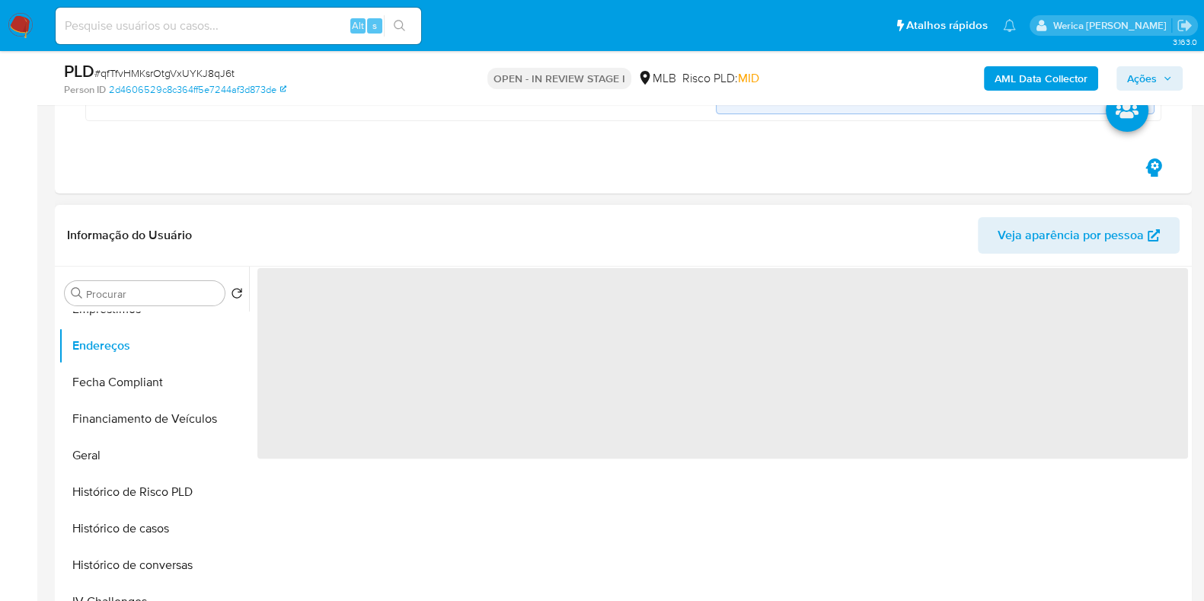
scroll to position [666, 0]
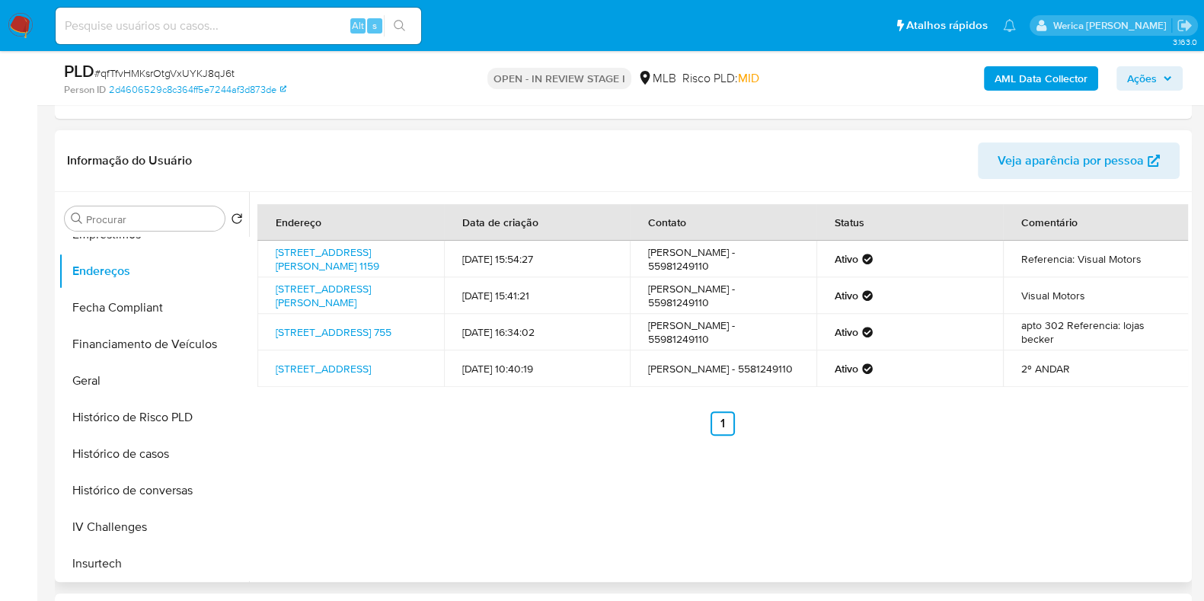
click at [1000, 436] on ul "Anterior 1 Siguiente" at bounding box center [722, 423] width 931 height 24
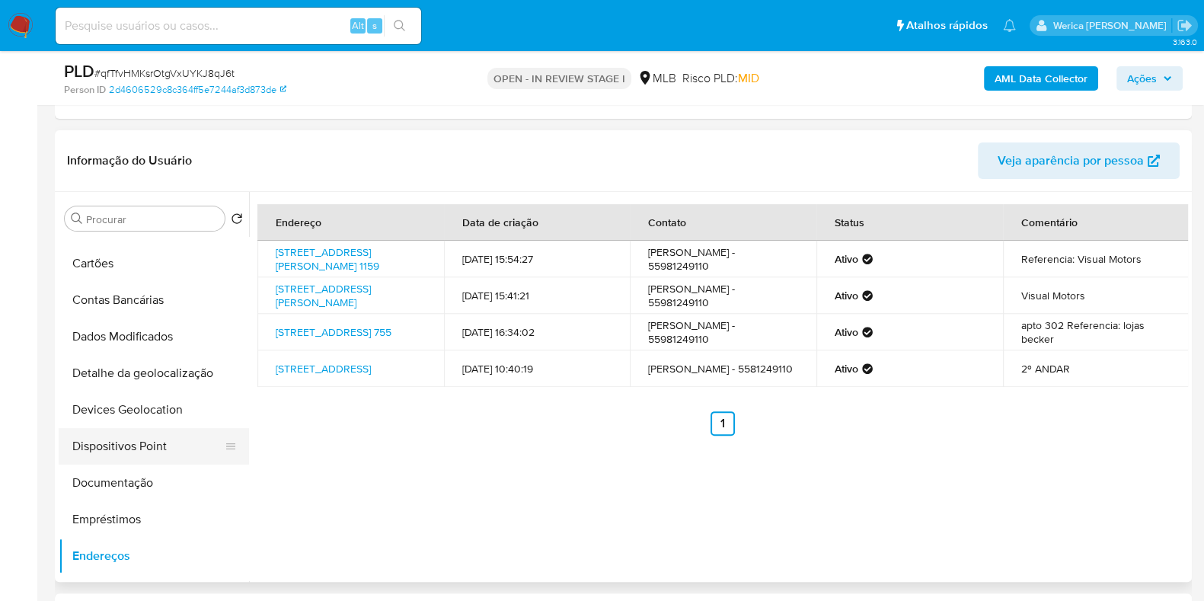
scroll to position [0, 0]
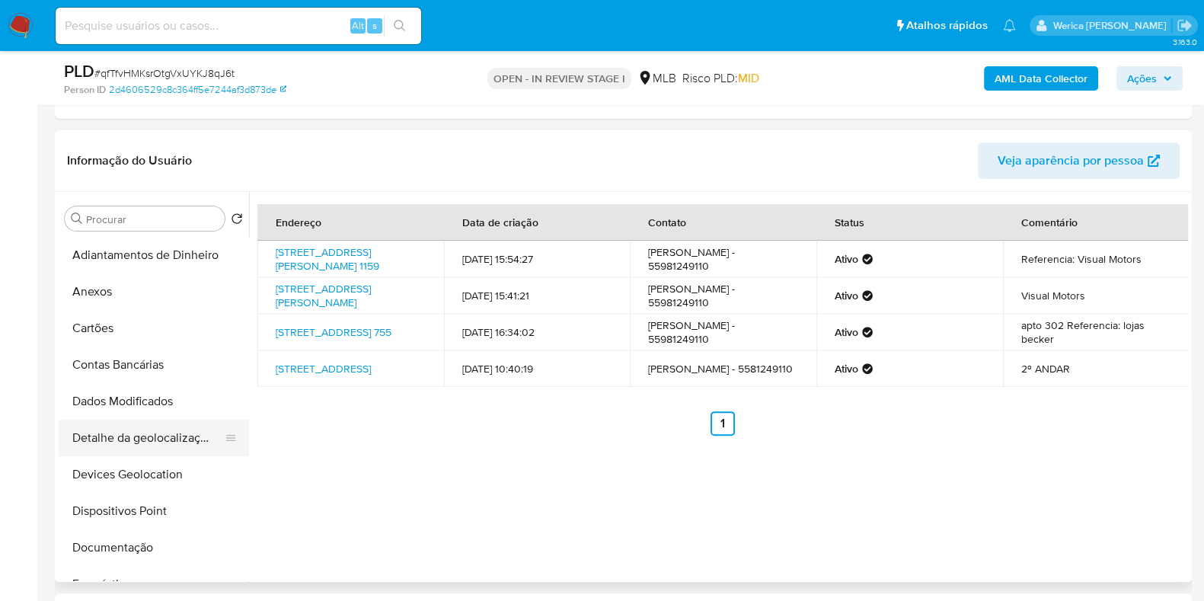
drag, startPoint x: 165, startPoint y: 432, endPoint x: 201, endPoint y: 432, distance: 35.8
click at [165, 432] on button "Detalhe da geolocalização" at bounding box center [148, 438] width 178 height 37
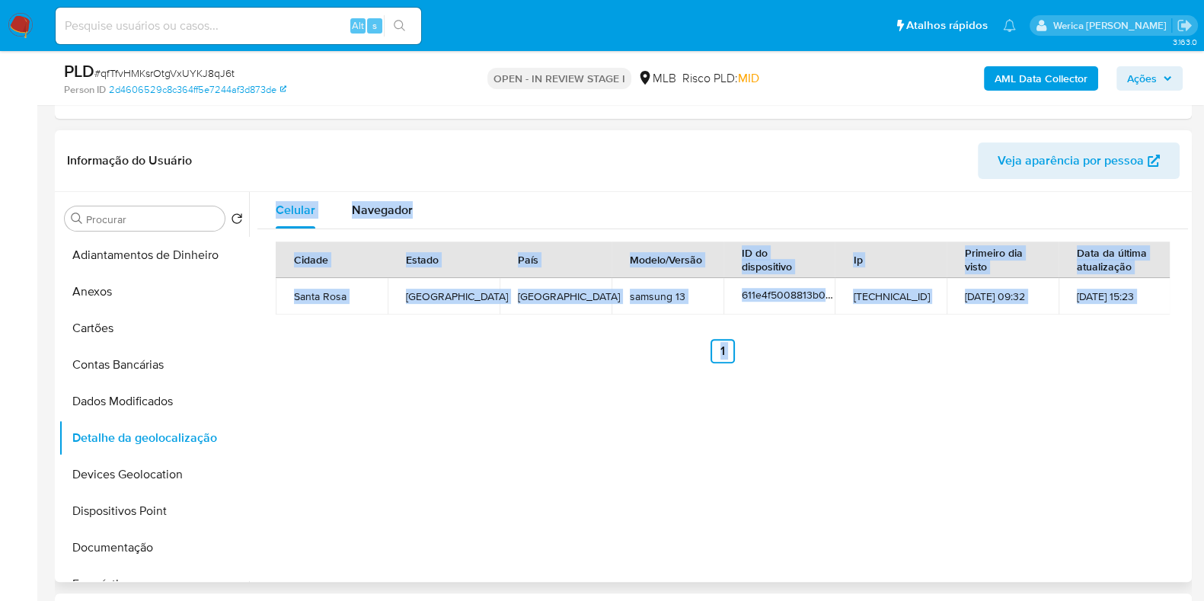
click at [1077, 478] on div "Celular Navegador Cidade Estado País Modelo/Versão ID do dispositivo Ip Primeir…" at bounding box center [718, 387] width 939 height 390
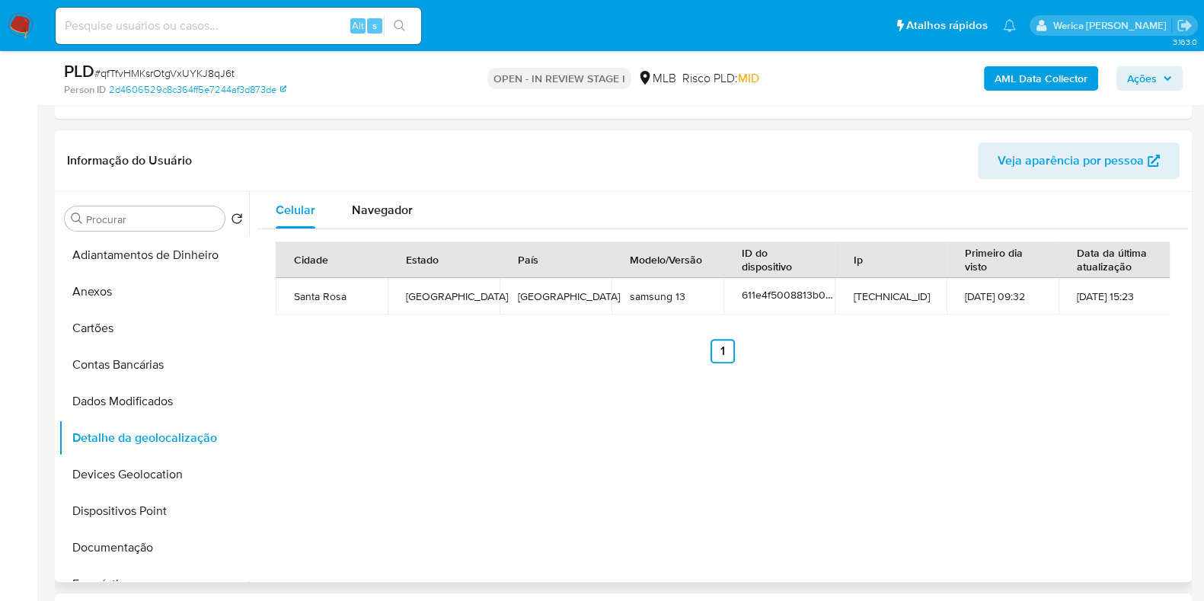
click at [1077, 478] on div "Celular Navegador Cidade Estado País Modelo/Versão ID do dispositivo Ip Primeir…" at bounding box center [718, 387] width 939 height 390
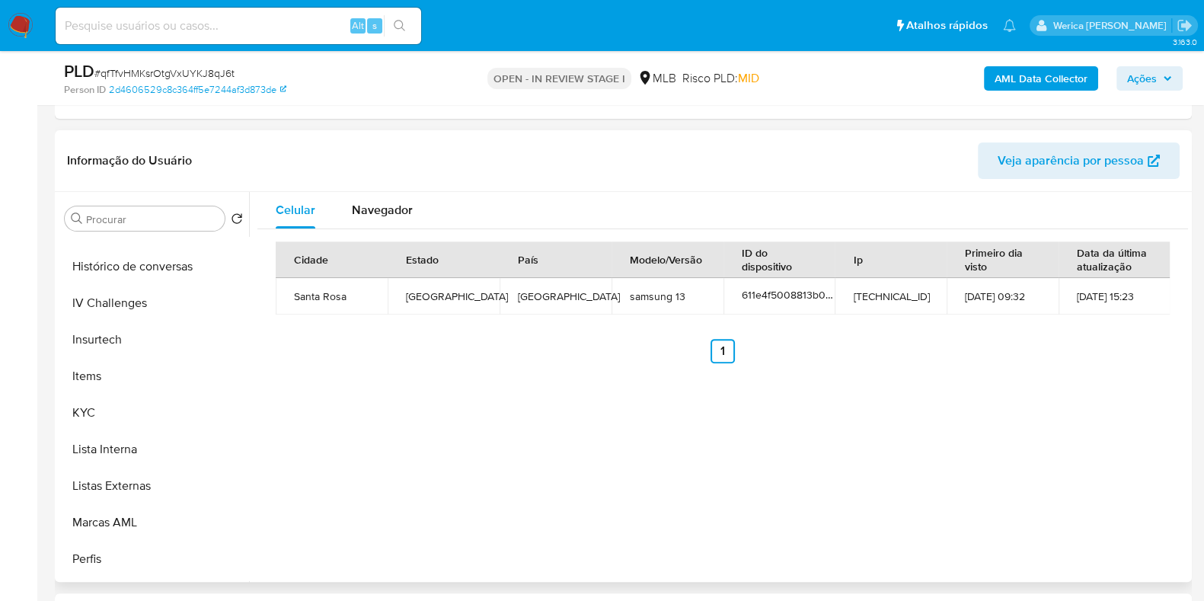
scroll to position [761, 0]
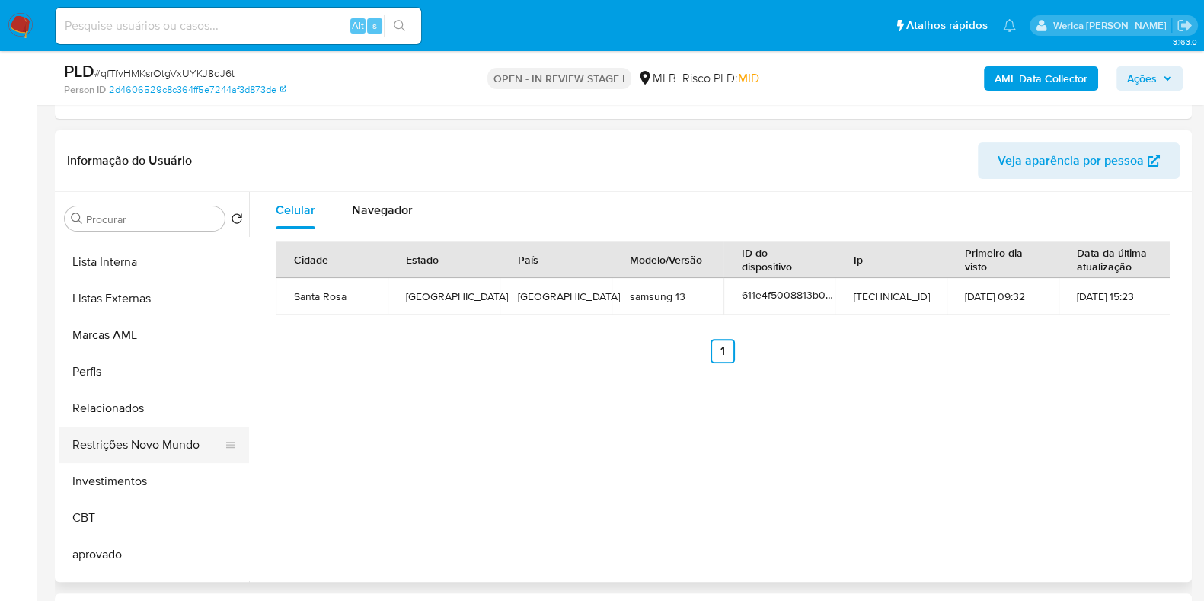
click at [158, 432] on button "Restrições Novo Mundo" at bounding box center [148, 445] width 178 height 37
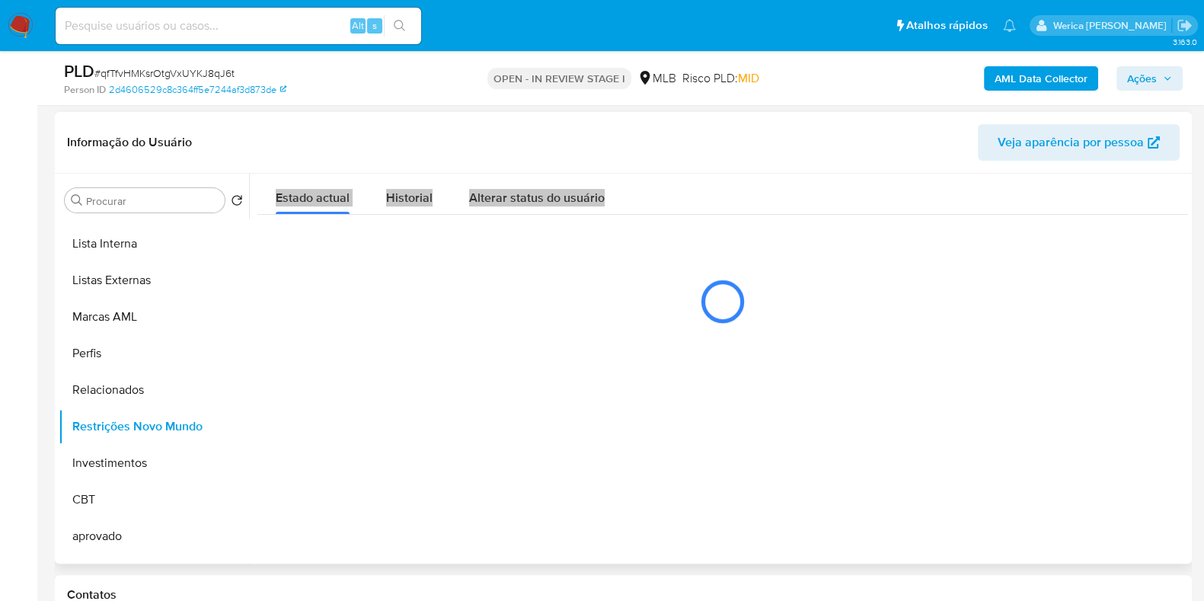
click at [371, 238] on div "Estado actual Historial Alterar status do usuário" at bounding box center [722, 257] width 931 height 166
click at [401, 175] on div "Historial" at bounding box center [409, 194] width 46 height 40
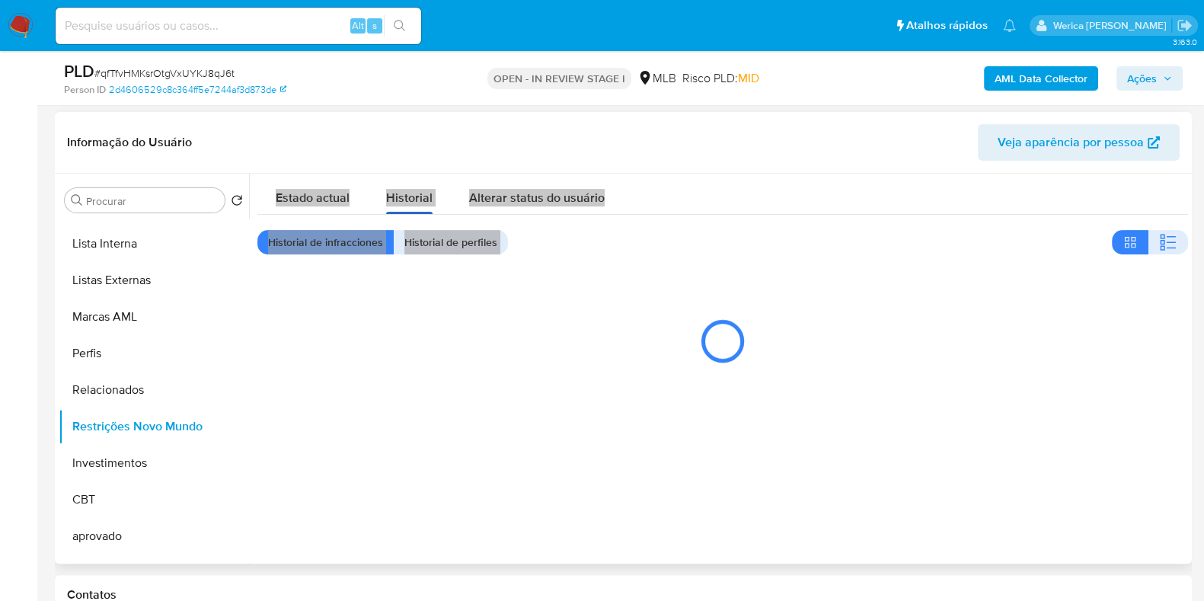
click at [424, 181] on div "Historial" at bounding box center [409, 194] width 46 height 40
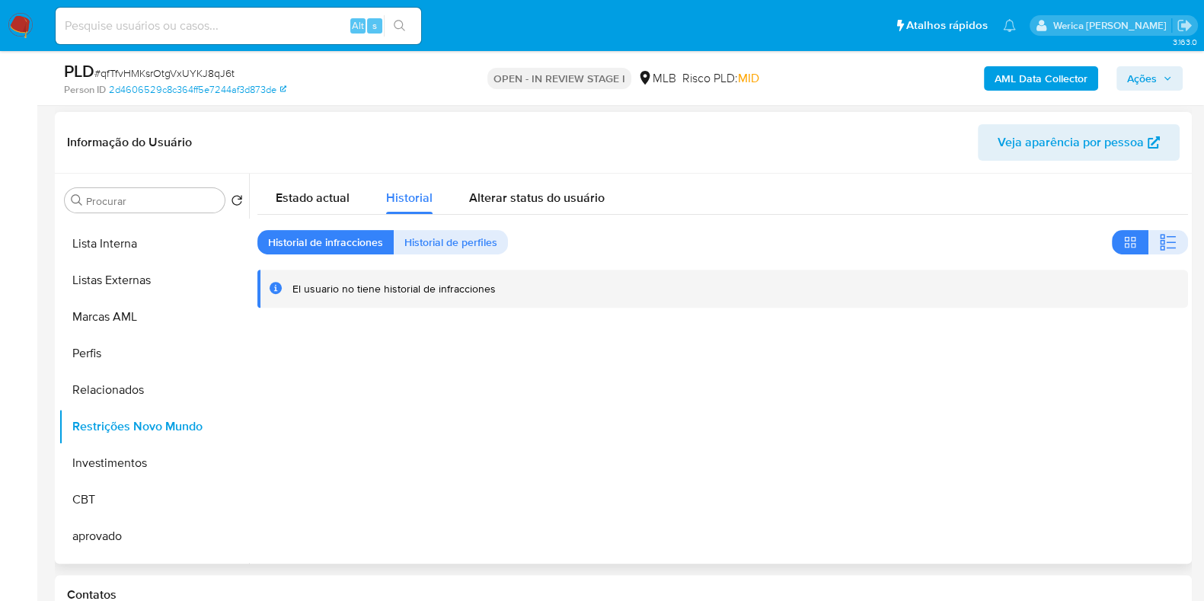
click at [763, 112] on div "Informação do Usuário Veja aparência por pessoa" at bounding box center [623, 143] width 1137 height 62
click at [1149, 238] on button "button" at bounding box center [1169, 242] width 40 height 24
click at [1123, 360] on div at bounding box center [718, 369] width 939 height 390
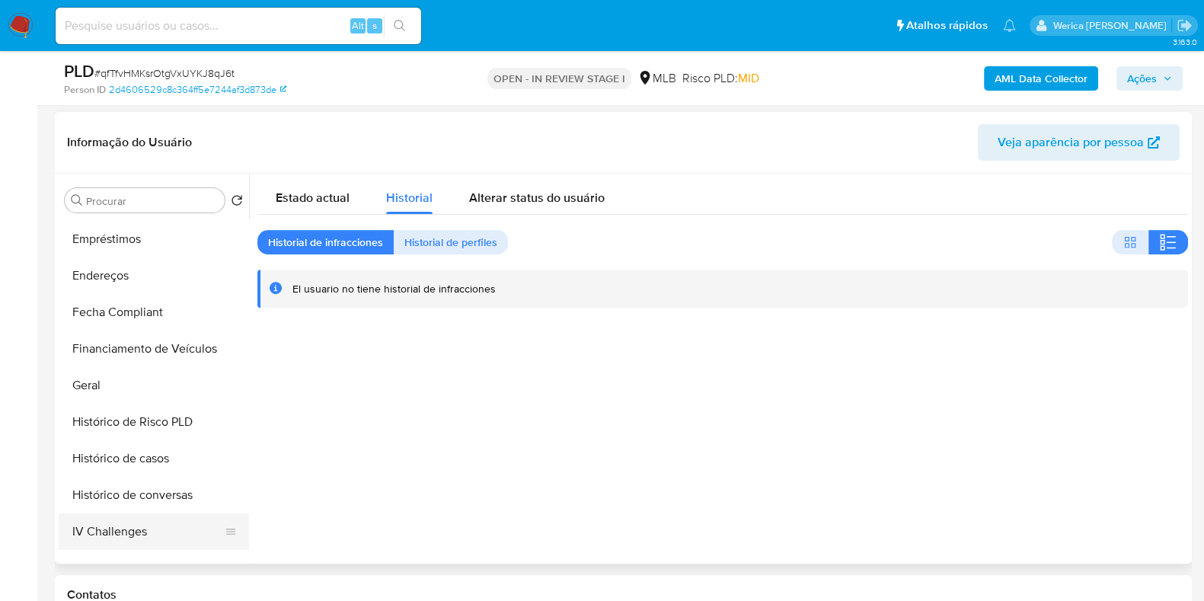
scroll to position [190, 0]
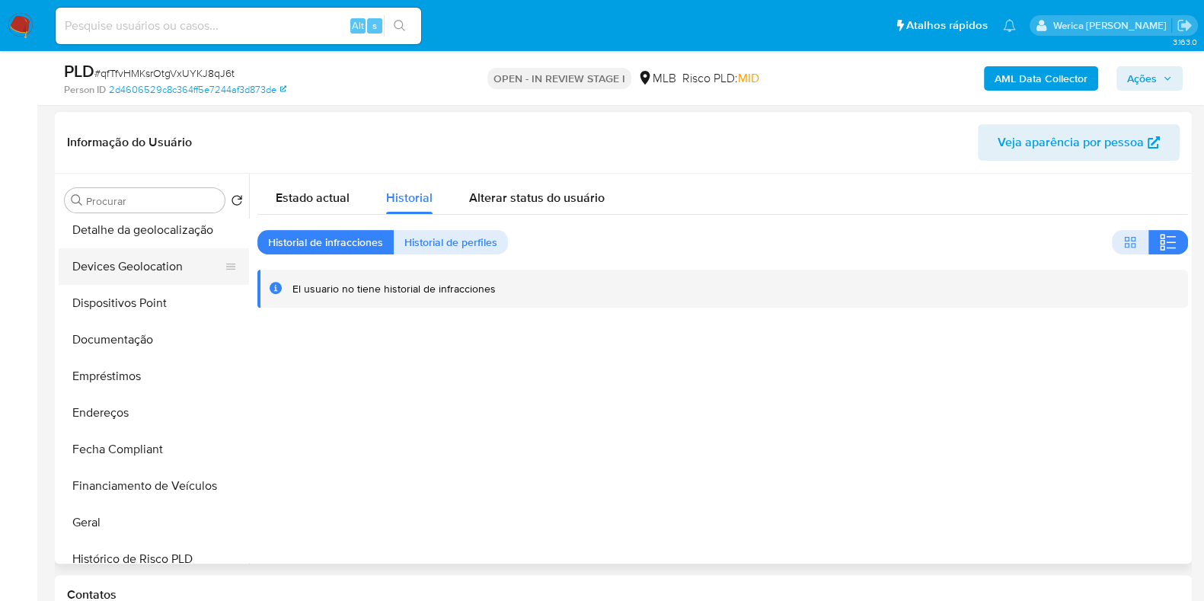
click at [152, 280] on button "Devices Geolocation" at bounding box center [148, 266] width 178 height 37
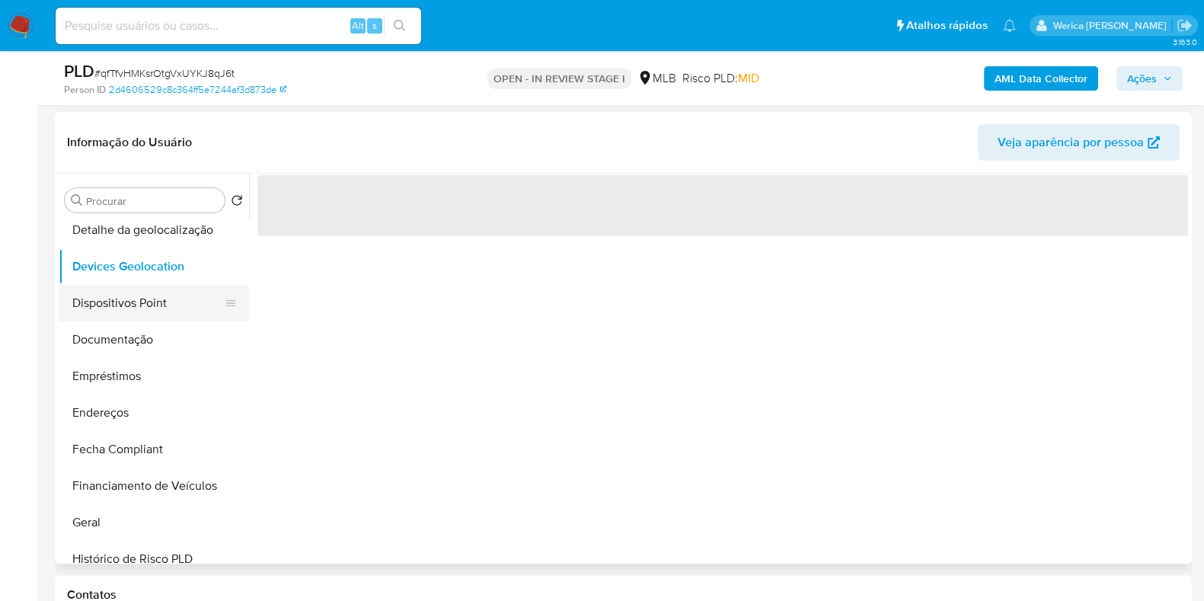
click at [156, 296] on button "Dispositivos Point" at bounding box center [148, 303] width 178 height 37
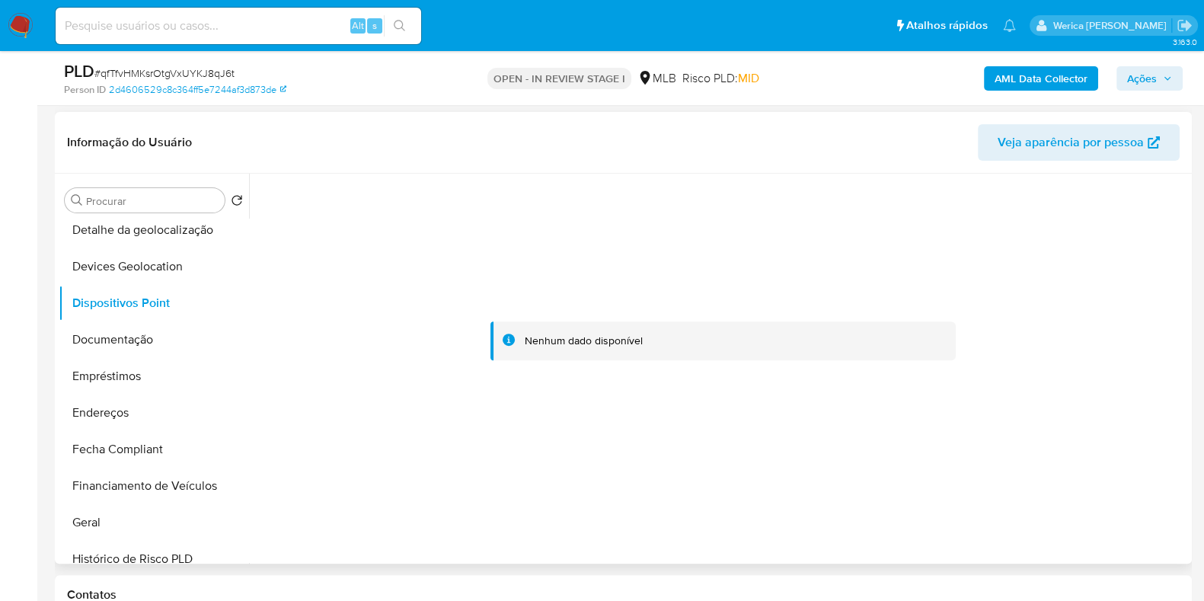
click at [1131, 294] on div at bounding box center [722, 341] width 931 height 335
click at [1011, 63] on div "AML Data Collector Ações" at bounding box center [998, 78] width 369 height 36
click at [1026, 75] on b "AML Data Collector" at bounding box center [1041, 78] width 93 height 24
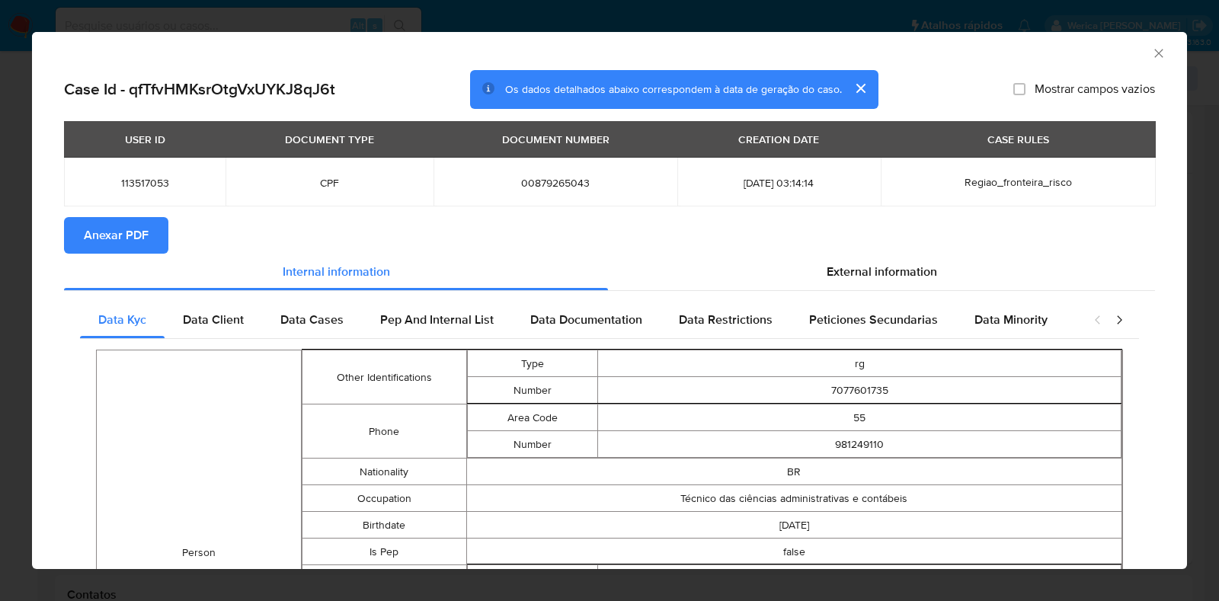
click at [126, 219] on span "Anexar PDF" at bounding box center [116, 236] width 65 height 34
click at [138, 240] on span "Anexar PDF" at bounding box center [116, 236] width 65 height 34
click at [1151, 46] on icon "Fechar a janela" at bounding box center [1158, 53] width 15 height 15
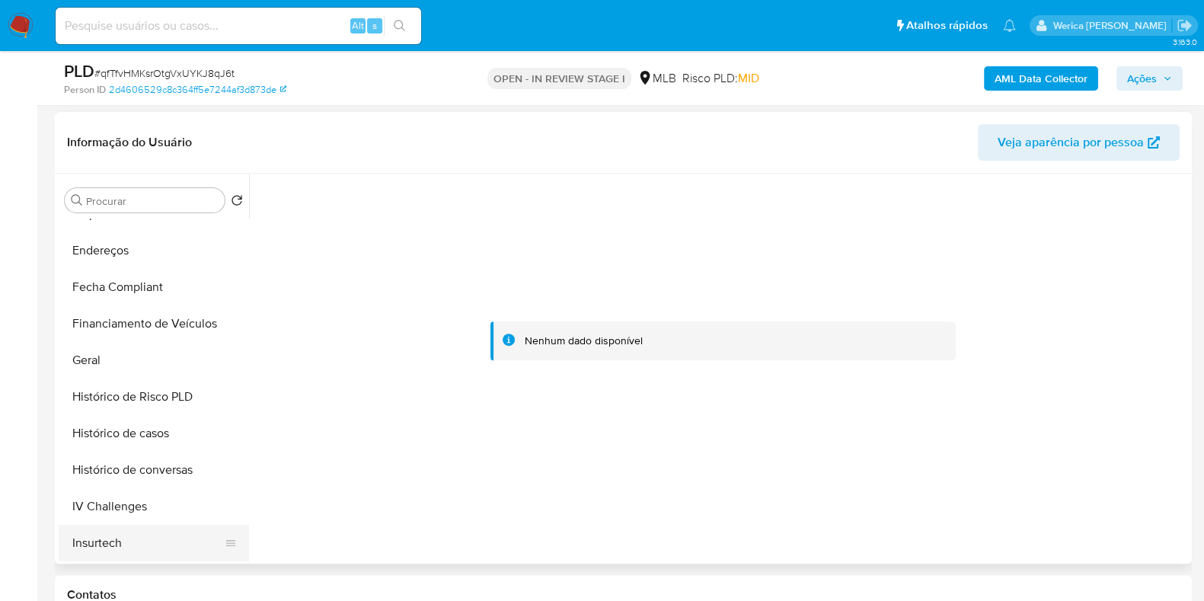
scroll to position [476, 0]
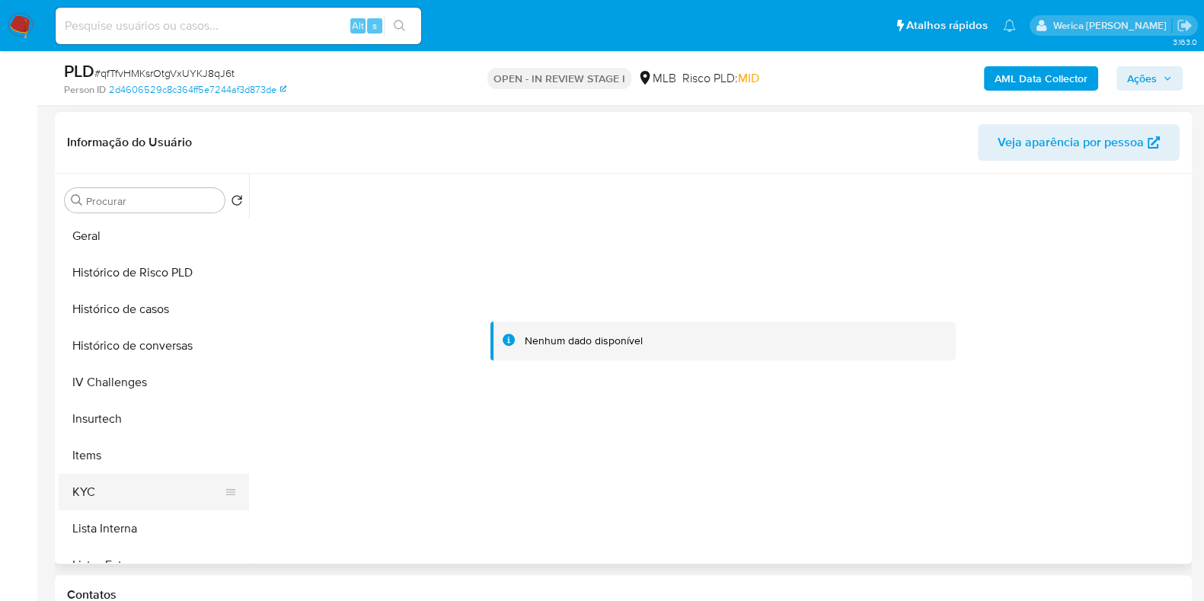
click at [127, 494] on button "KYC" at bounding box center [148, 492] width 178 height 37
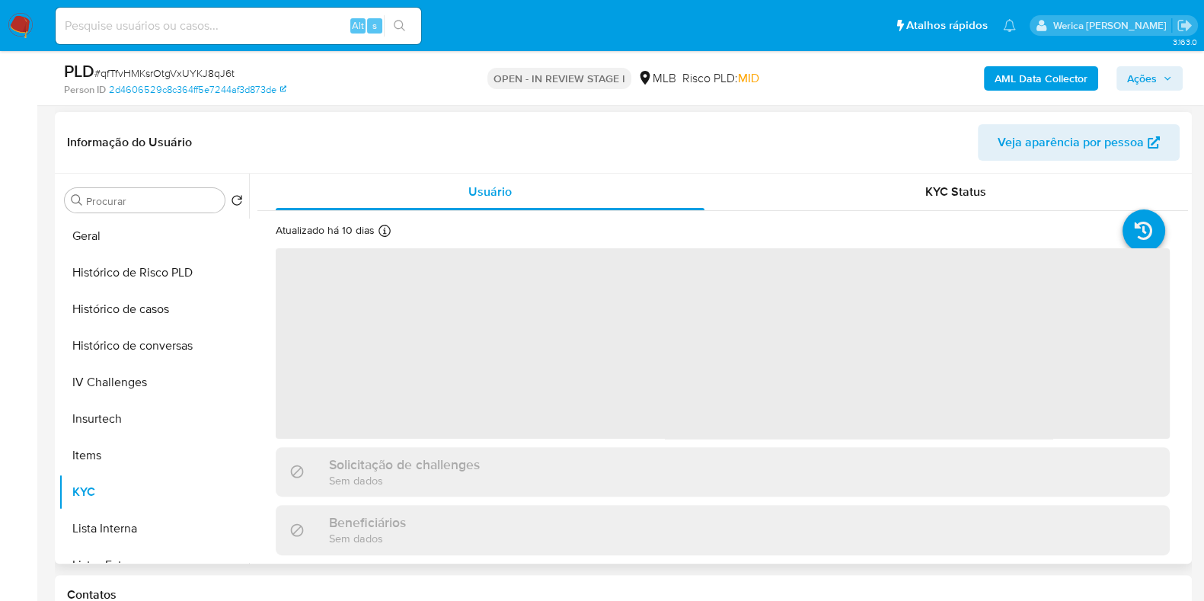
click at [568, 433] on span "‌" at bounding box center [723, 343] width 894 height 190
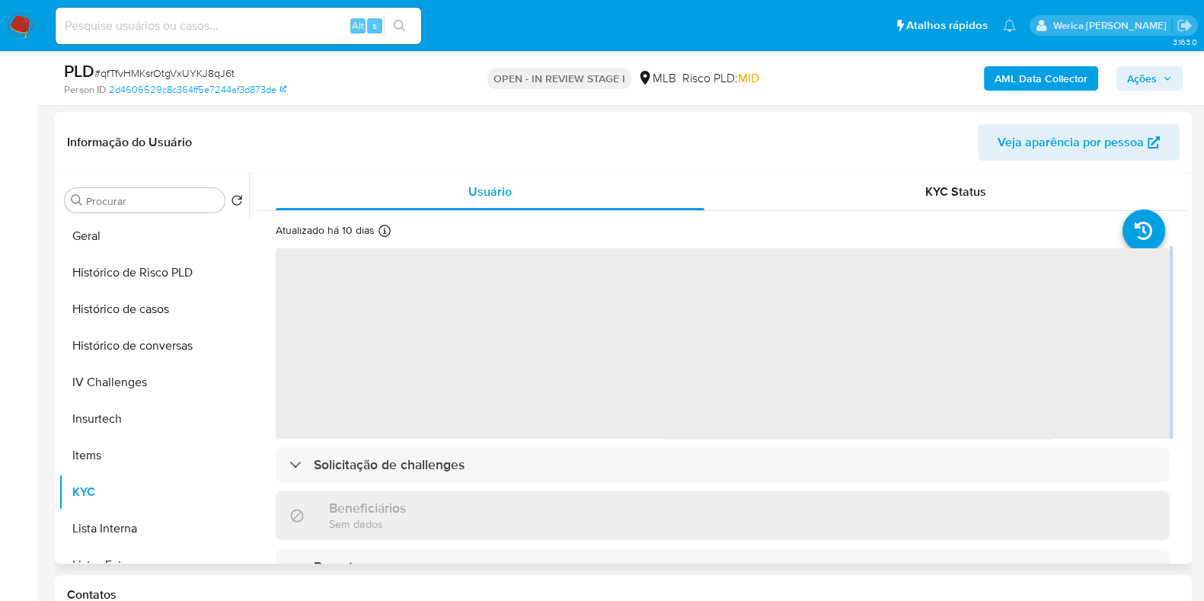
click at [568, 433] on span "‌" at bounding box center [723, 343] width 894 height 190
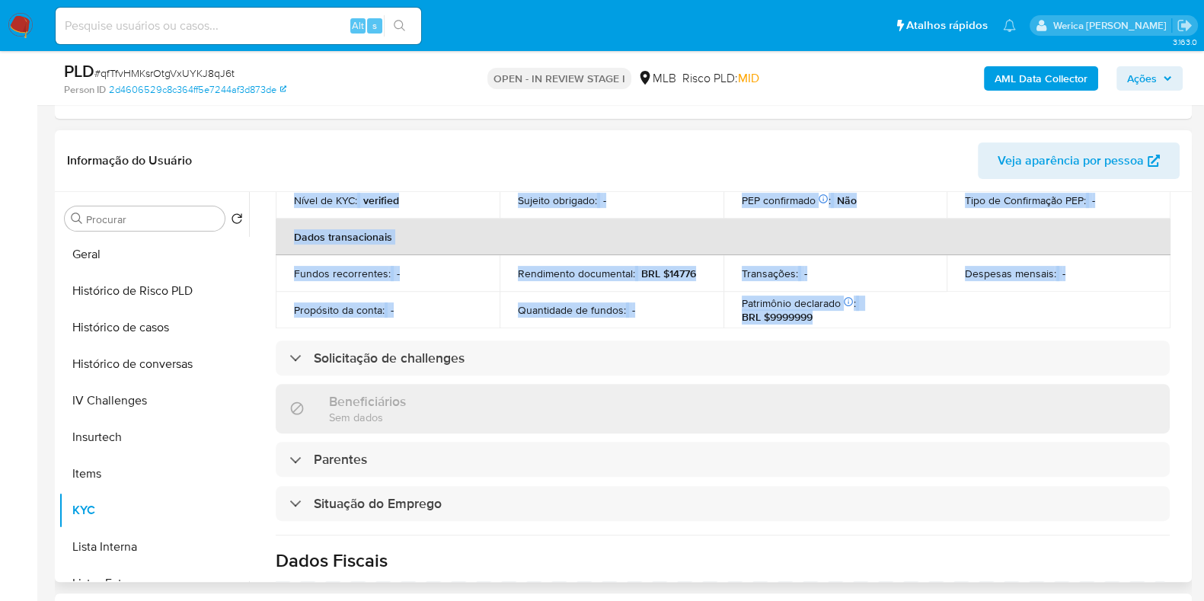
scroll to position [94, 0]
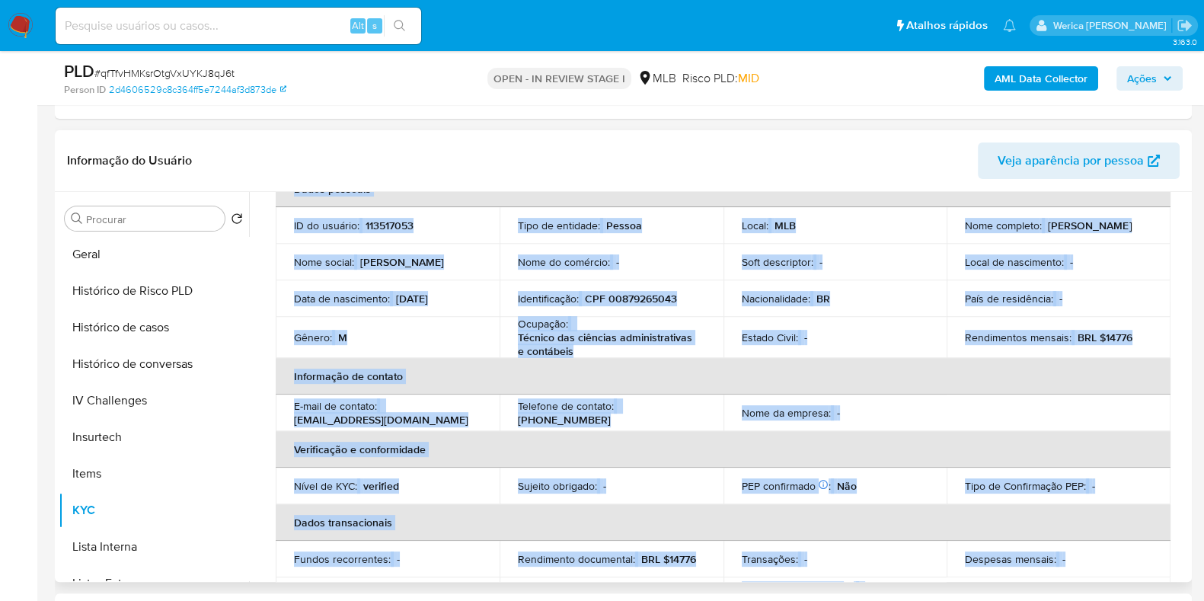
click at [630, 313] on td "Identificação : CPF 00879265043" at bounding box center [612, 298] width 224 height 37
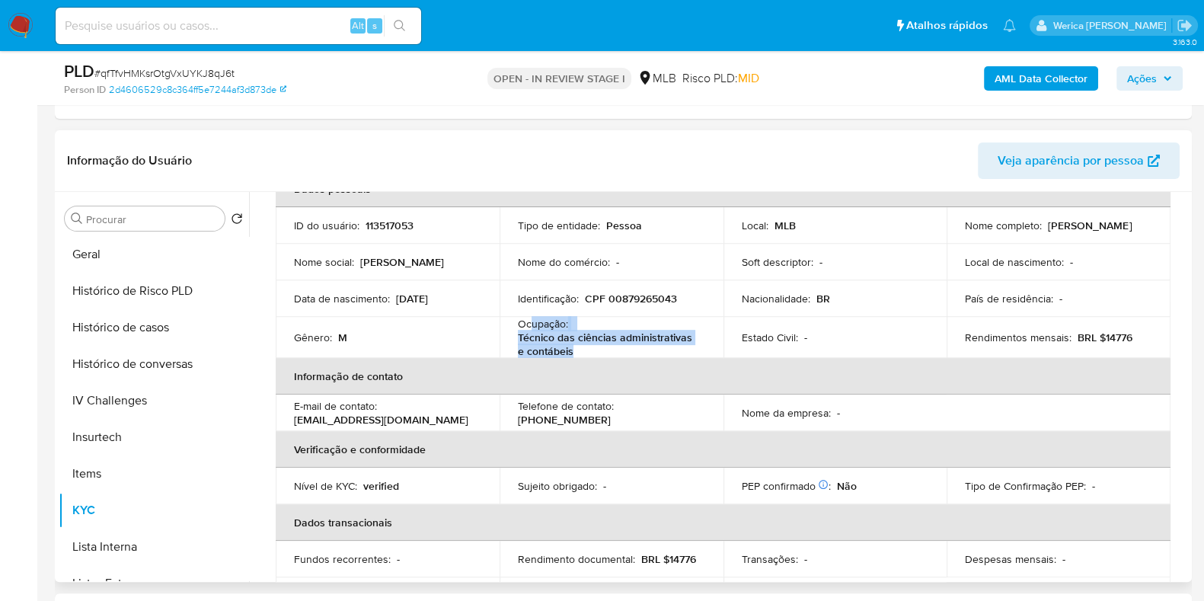
drag, startPoint x: 537, startPoint y: 326, endPoint x: 577, endPoint y: 345, distance: 44.6
click at [577, 345] on div "Ocupação : Técnico das ciências administrativas e contábeis" at bounding box center [611, 337] width 187 height 41
copy div "upação : Técnico das ciências administrativas e contábeis"
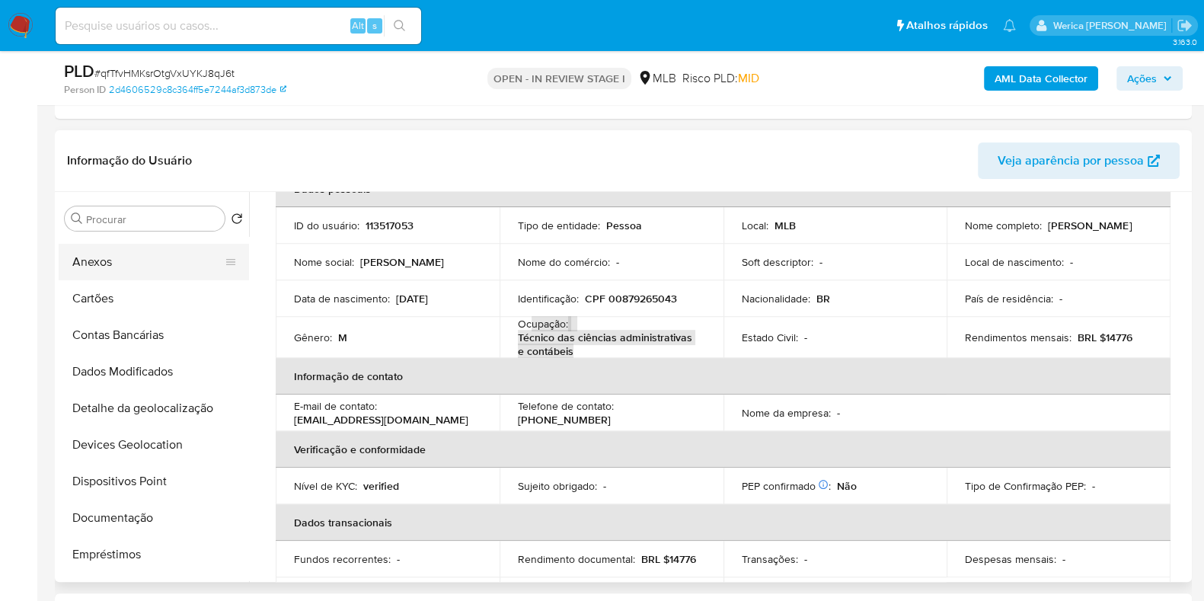
scroll to position [0, 0]
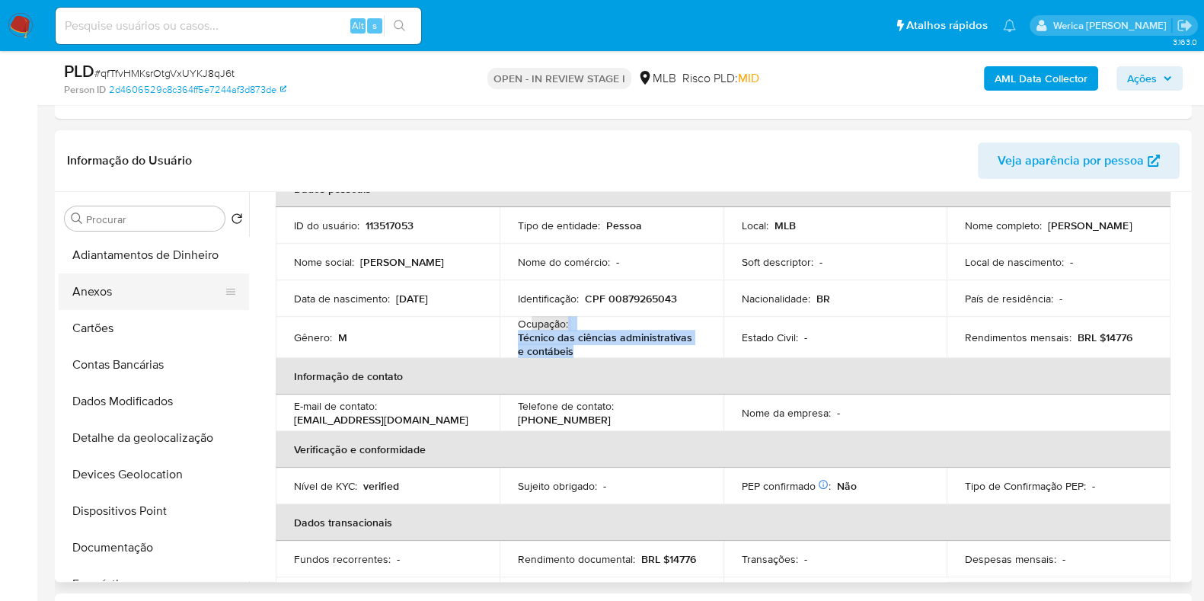
click at [133, 292] on button "Anexos" at bounding box center [148, 291] width 178 height 37
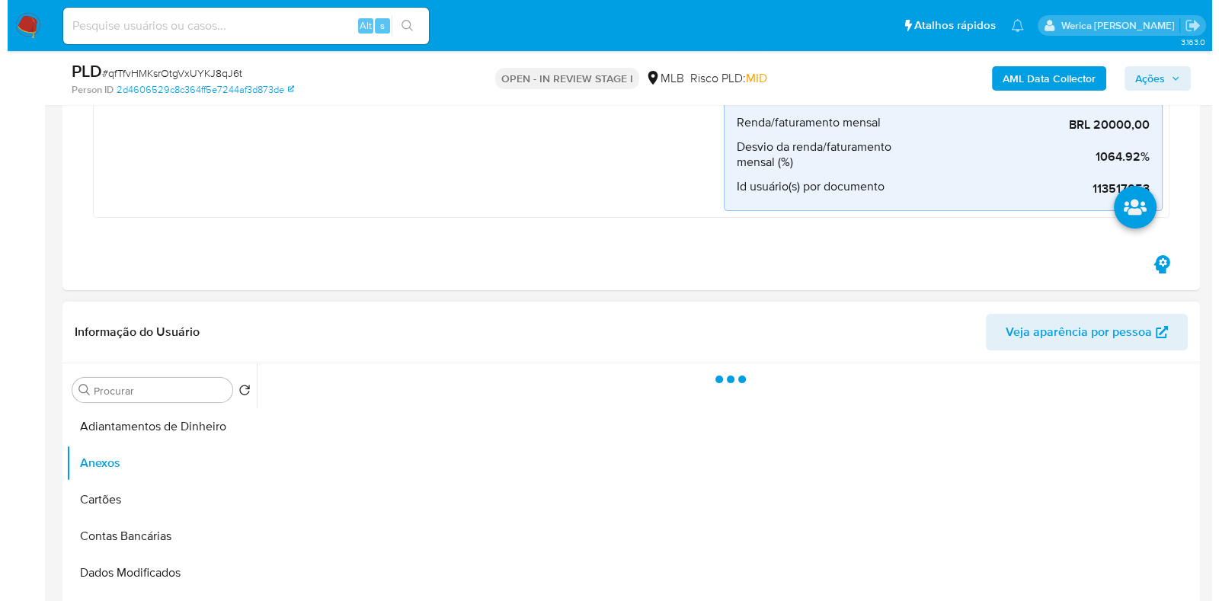
scroll to position [666, 0]
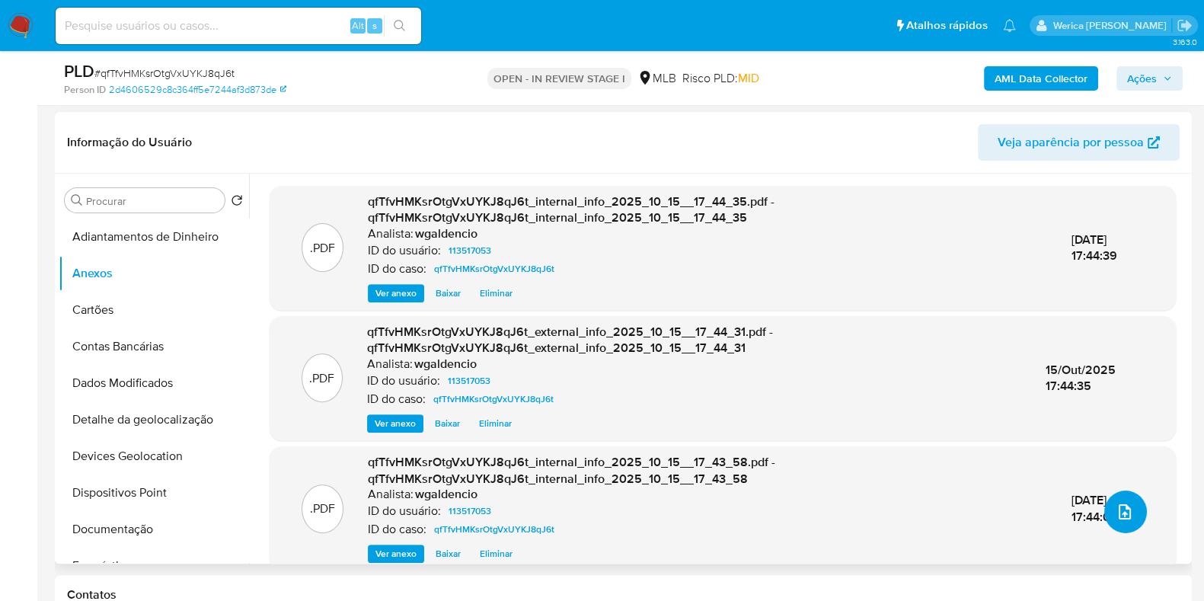
click at [1124, 503] on icon "upload-file" at bounding box center [1125, 512] width 18 height 18
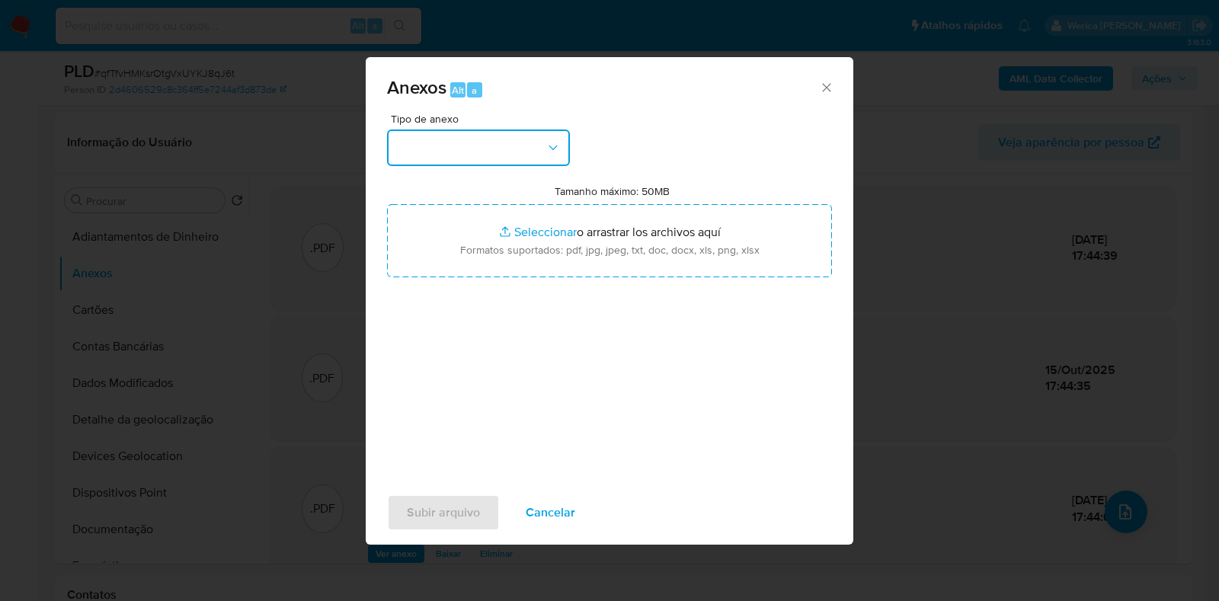
click at [529, 146] on button "button" at bounding box center [478, 148] width 183 height 37
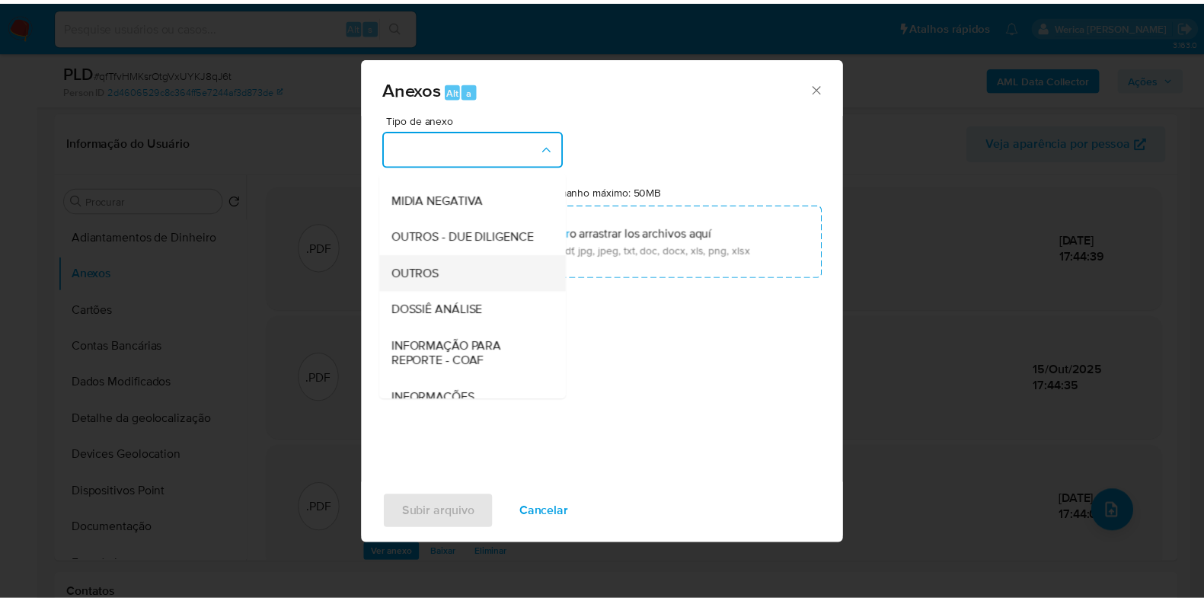
scroll to position [190, 0]
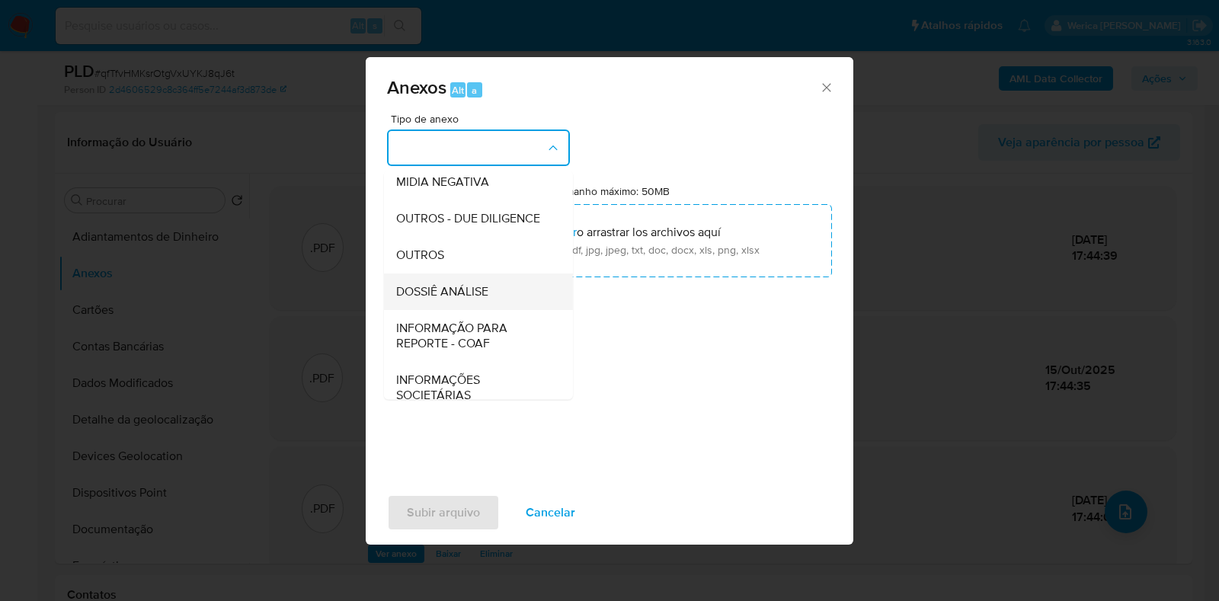
click at [491, 310] on div "DOSSIÊ ANÁLISE" at bounding box center [473, 291] width 155 height 37
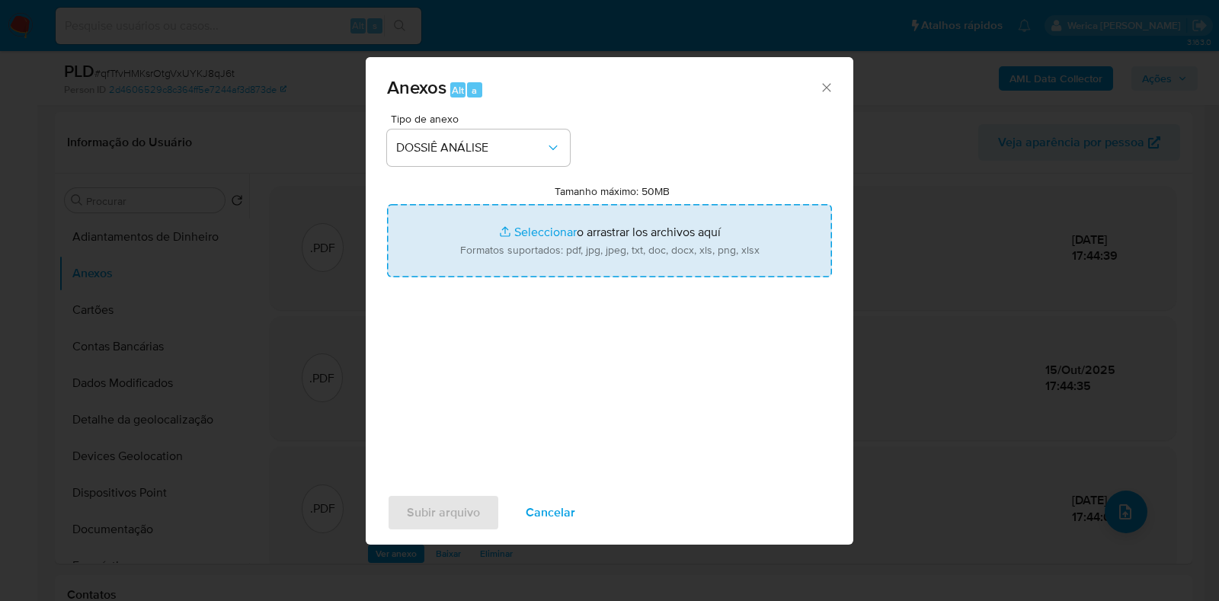
click at [608, 249] on input "Tamanho máximo: 50MB Seleccionar archivos" at bounding box center [609, 240] width 445 height 73
type input "C:\fakepath\Mulan 113517053_2025_10_06_09_31_25.xlsx"
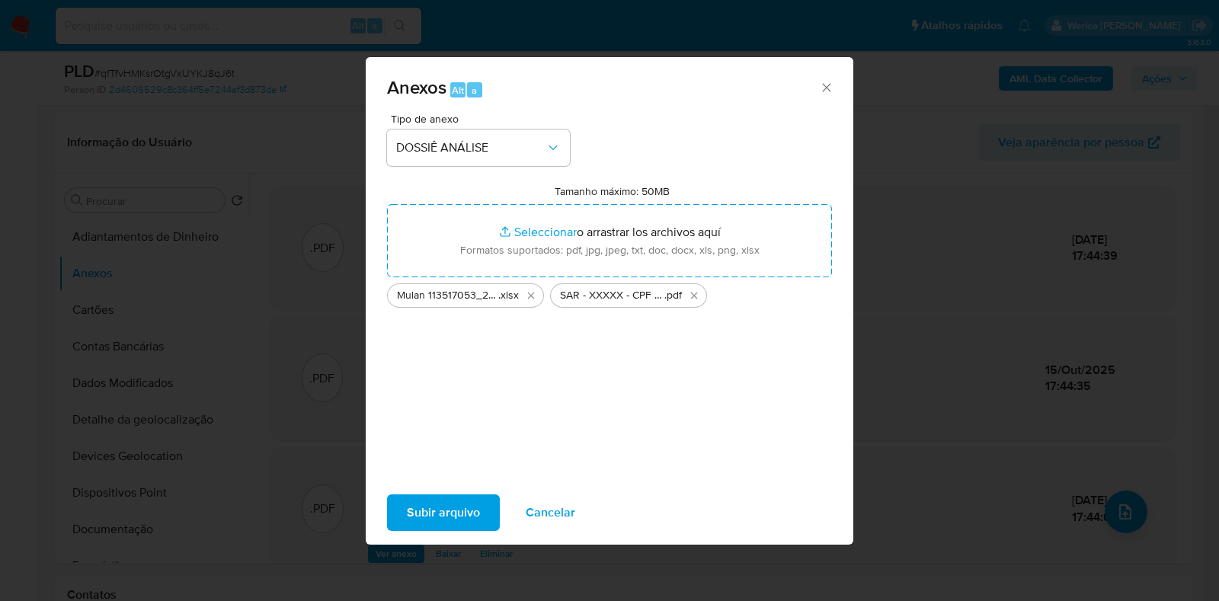
click at [454, 505] on span "Subir arquivo" at bounding box center [443, 513] width 73 height 34
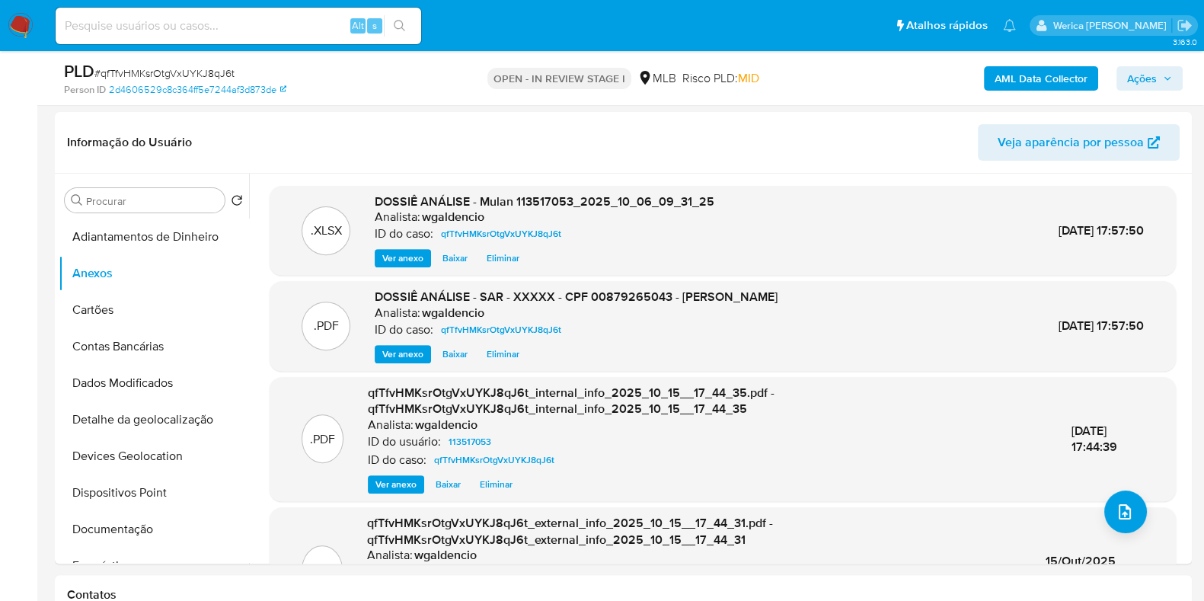
click at [1134, 73] on span "Ações" at bounding box center [1142, 78] width 30 height 24
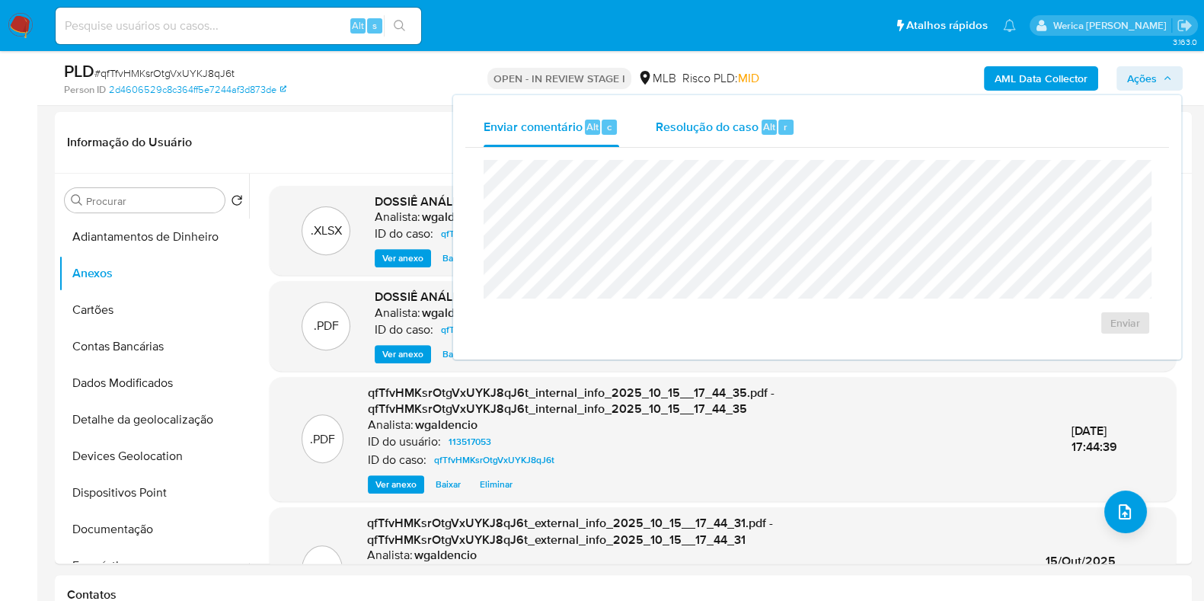
click at [667, 141] on div "Resolução do caso Alt r" at bounding box center [725, 127] width 139 height 40
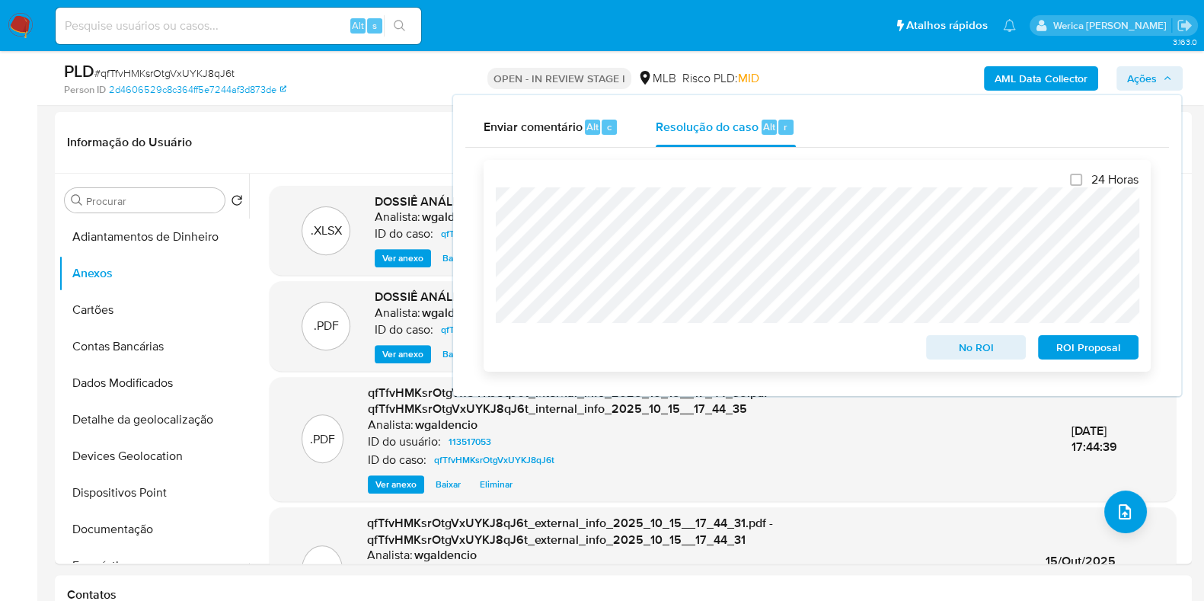
click at [1079, 357] on span "ROI Proposal" at bounding box center [1088, 347] width 79 height 21
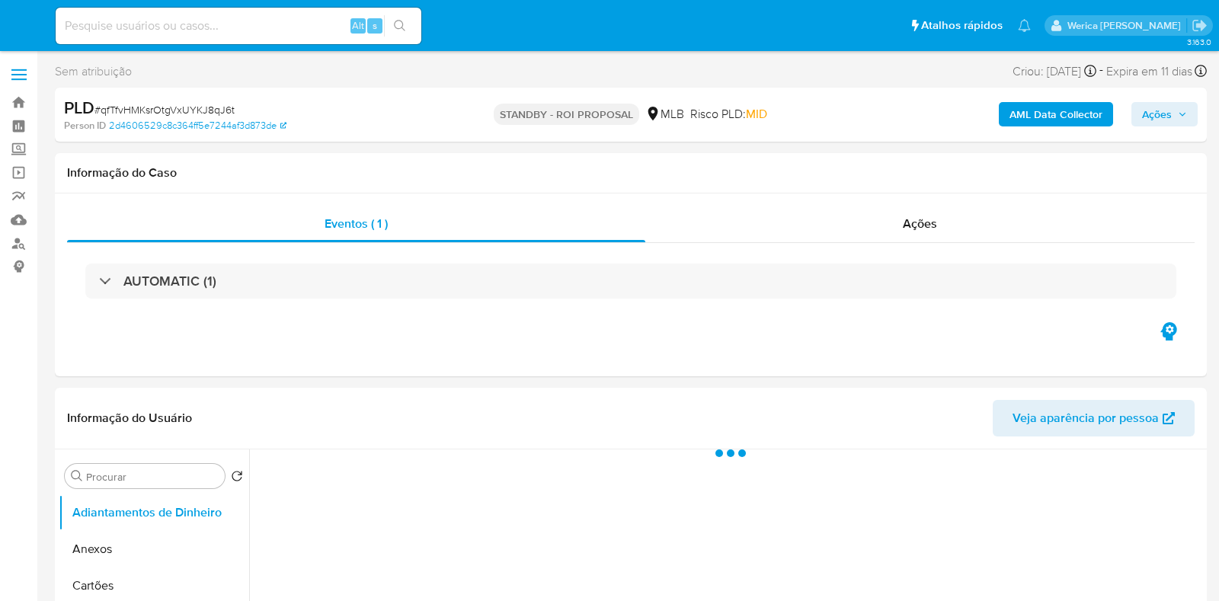
select select "10"
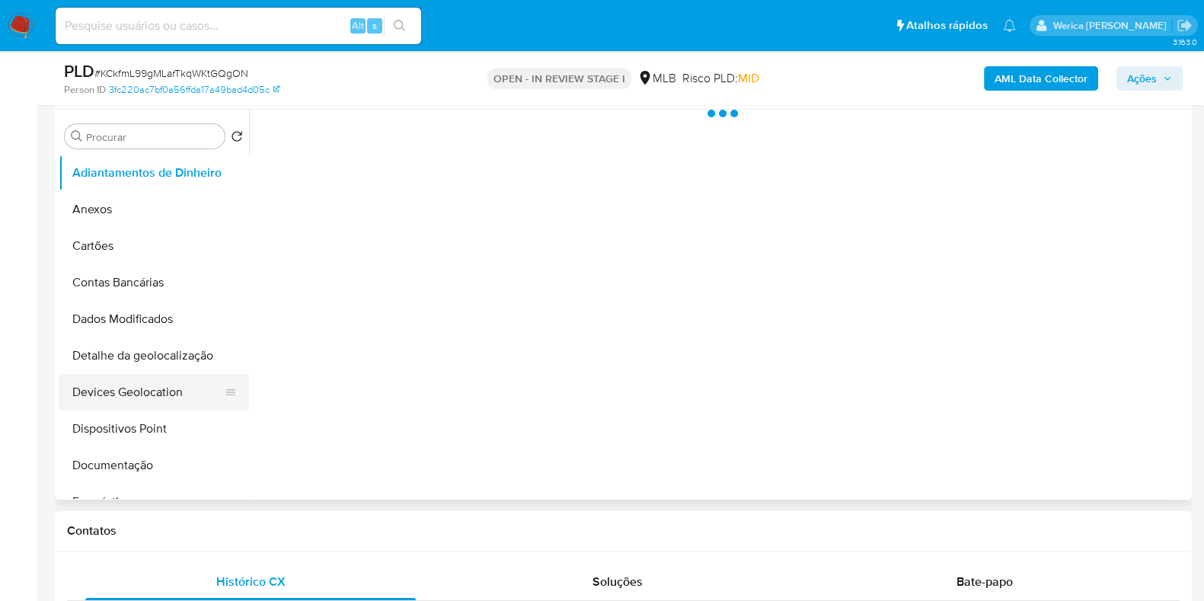
scroll to position [285, 0]
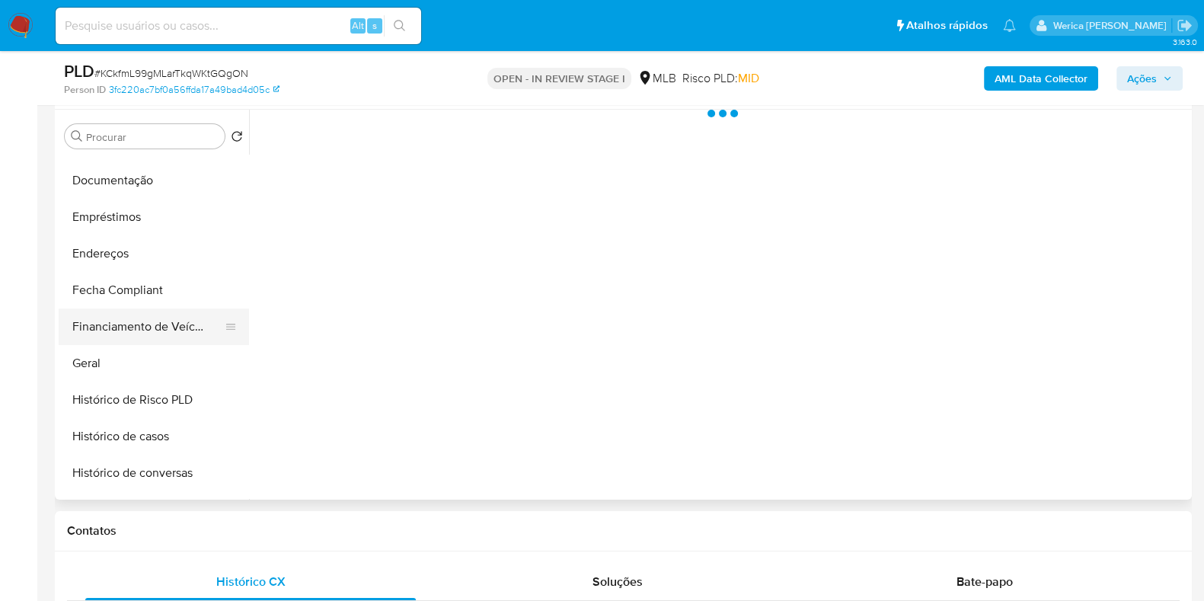
select select "10"
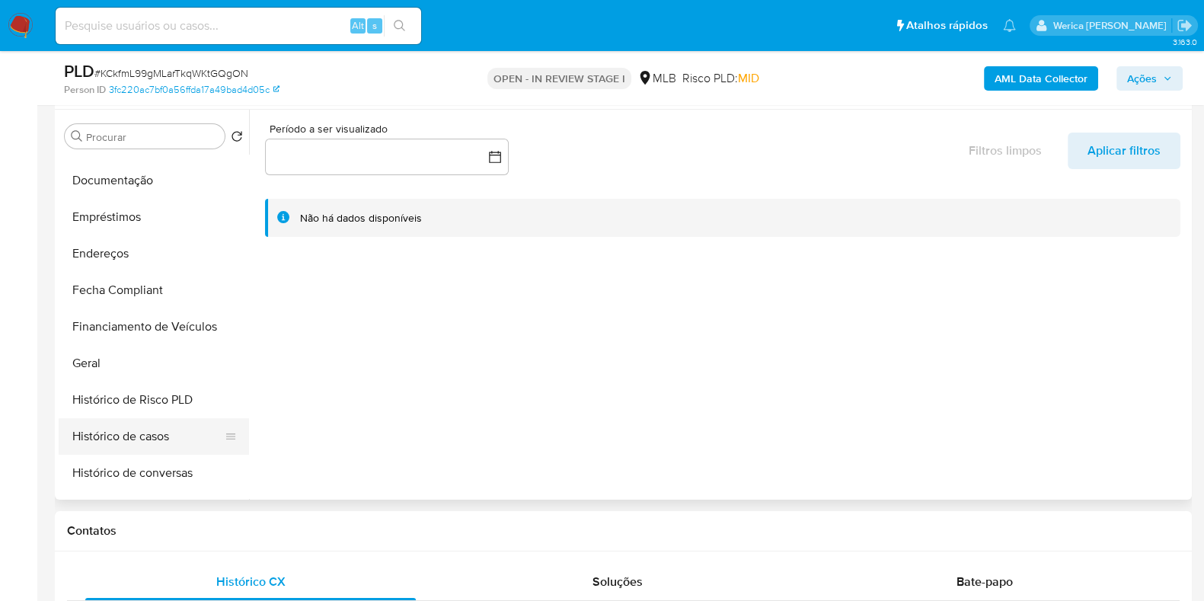
click at [137, 434] on button "Histórico de casos" at bounding box center [148, 436] width 178 height 37
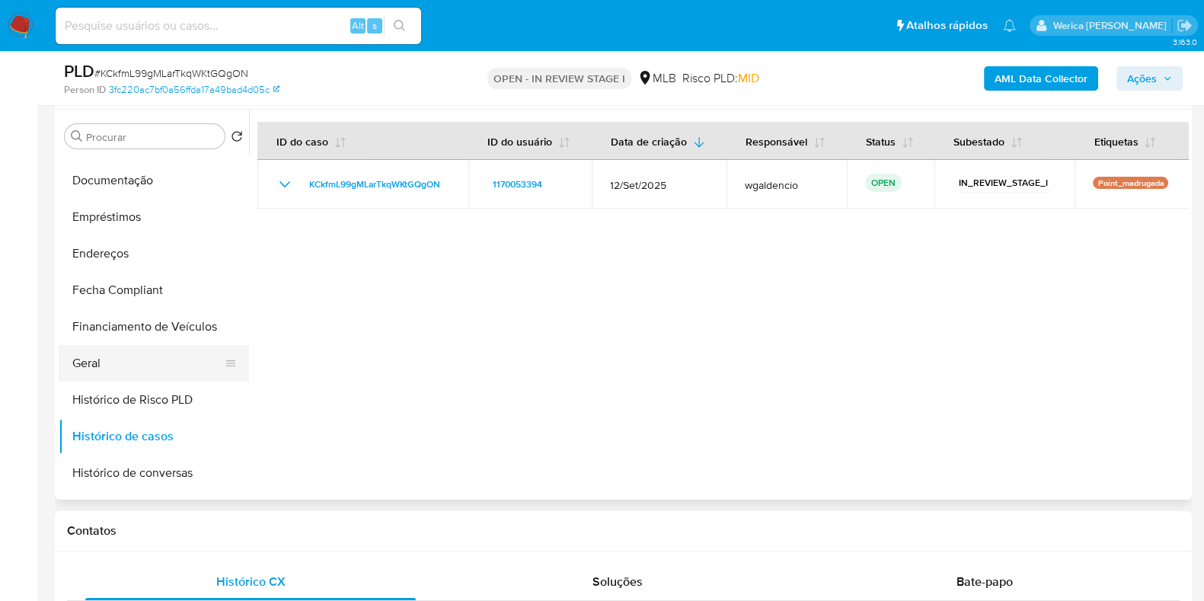
click at [141, 359] on button "Geral" at bounding box center [148, 363] width 178 height 37
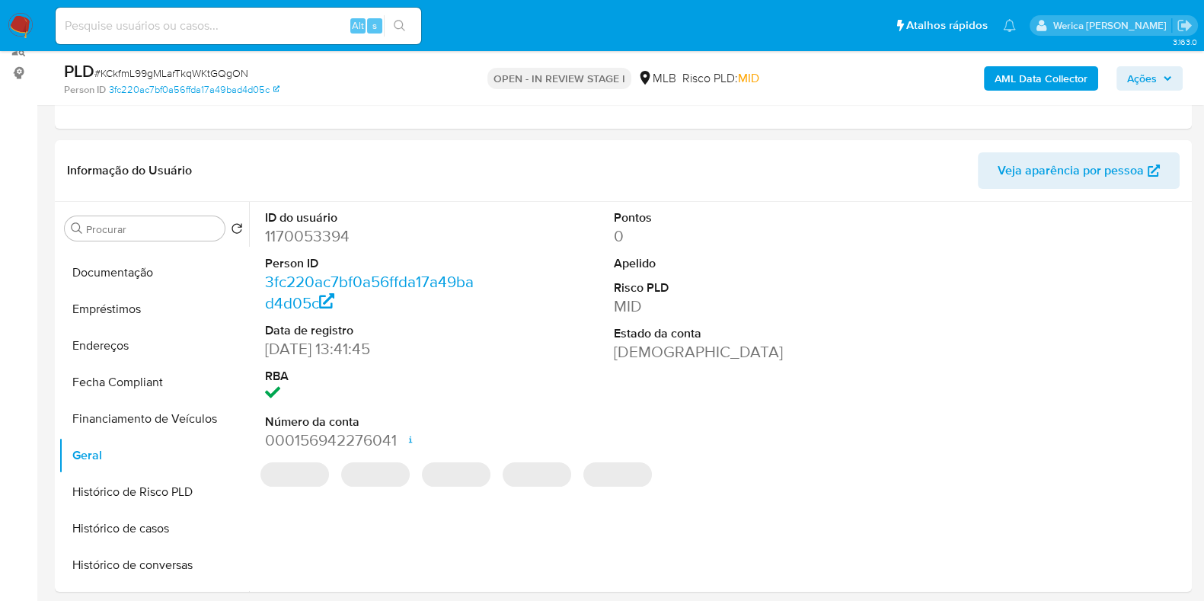
scroll to position [94, 0]
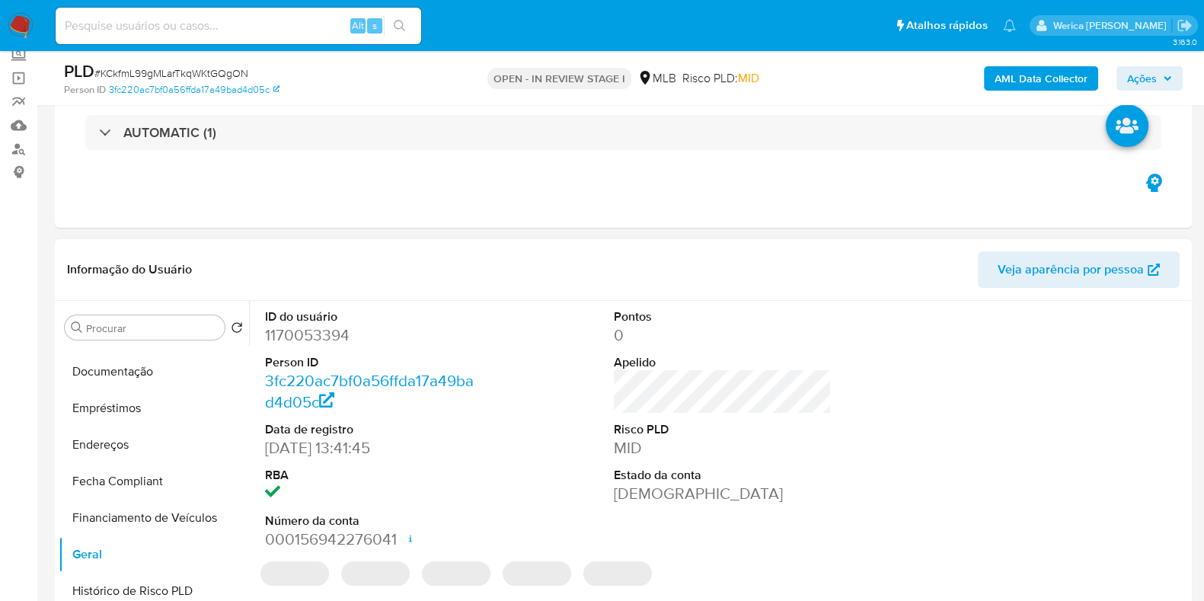
click at [315, 336] on dd "1170053394" at bounding box center [374, 335] width 218 height 21
copy dd "1170053394"
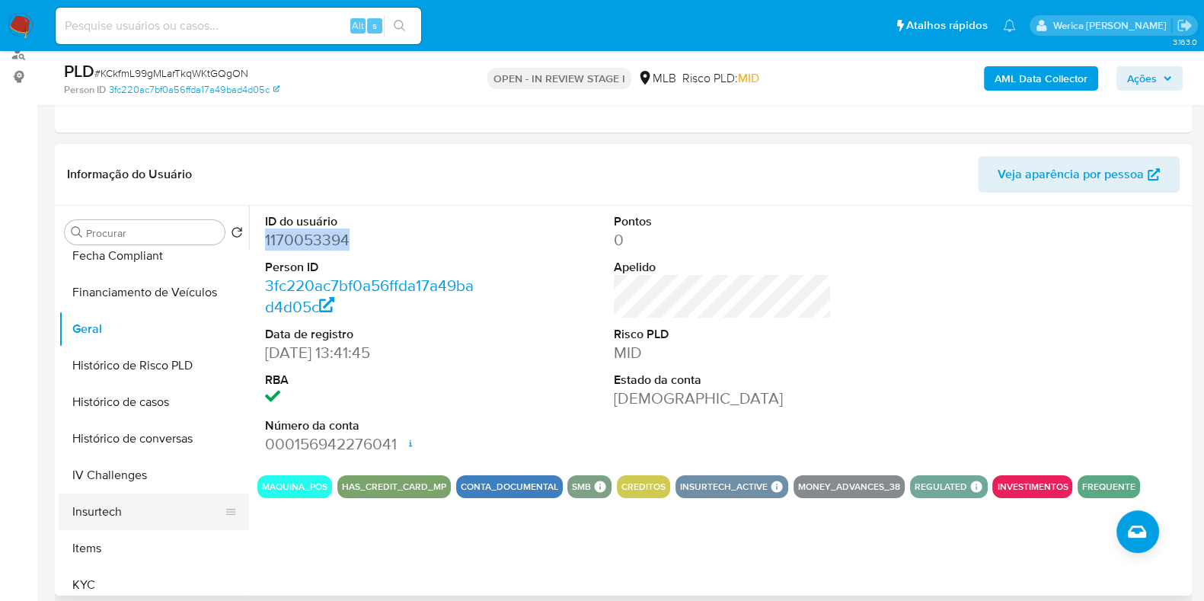
scroll to position [475, 0]
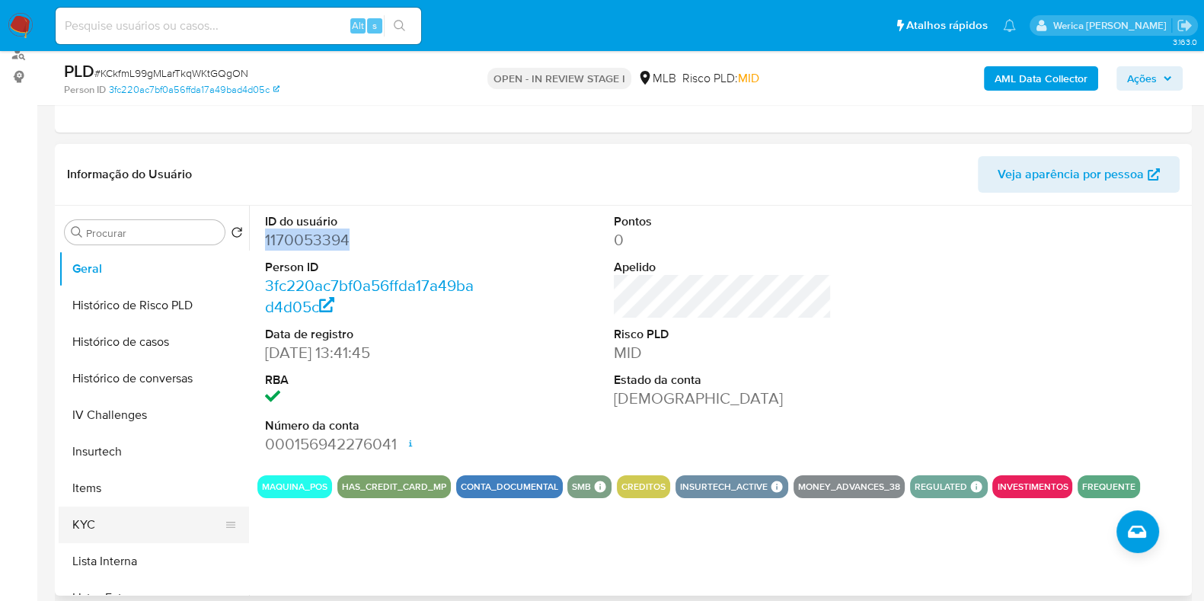
click at [149, 520] on button "KYC" at bounding box center [148, 525] width 178 height 37
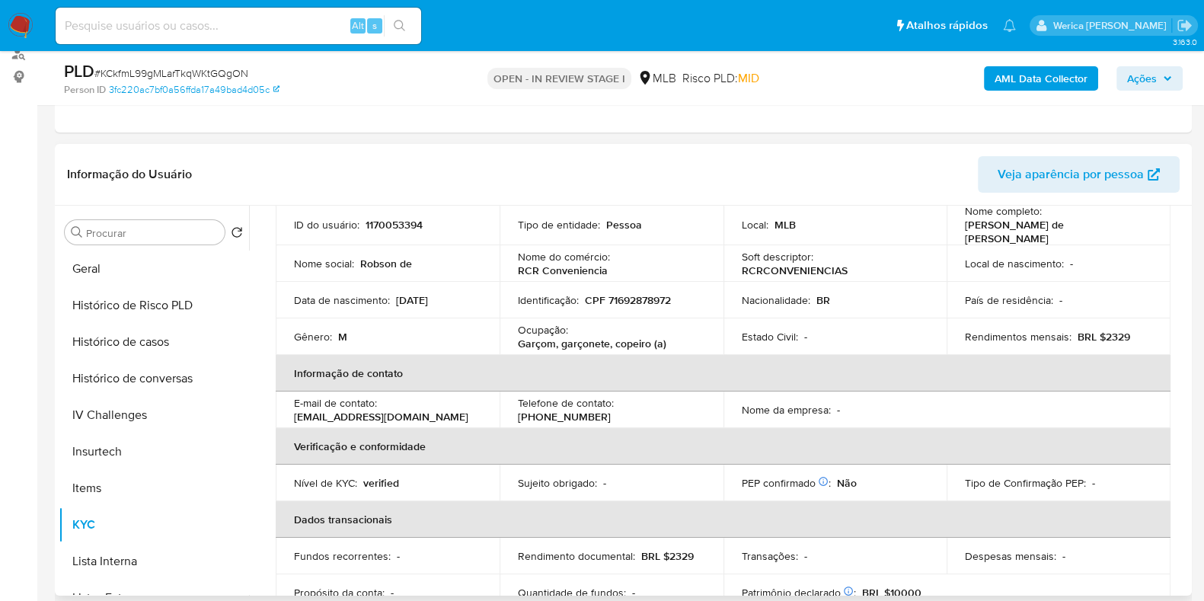
scroll to position [190, 0]
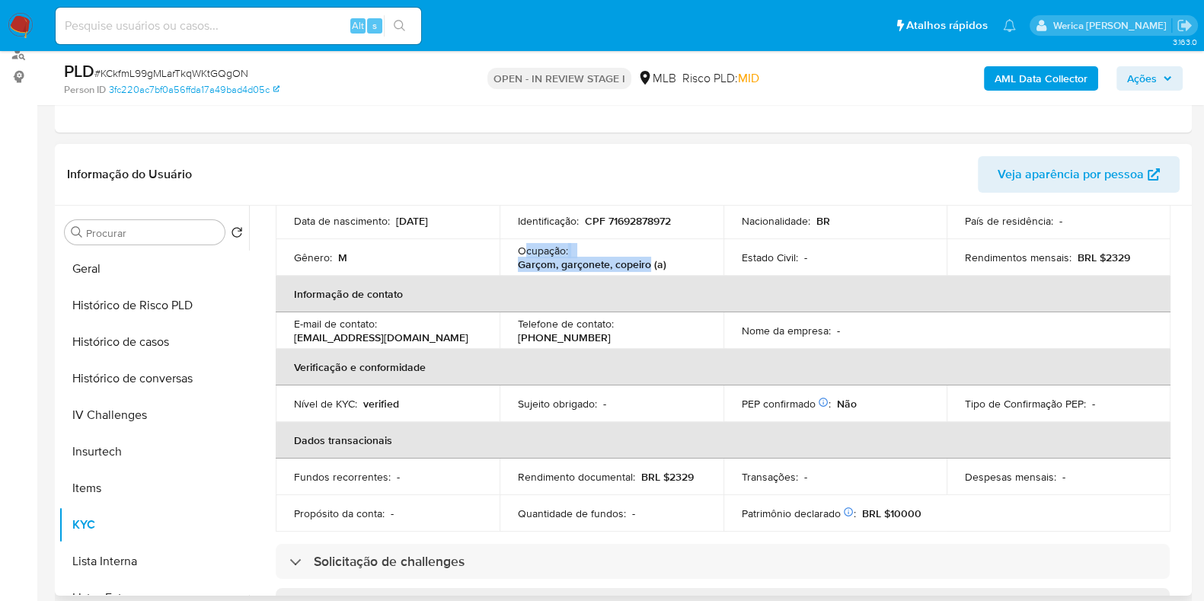
drag, startPoint x: 523, startPoint y: 241, endPoint x: 648, endPoint y: 255, distance: 125.7
click at [648, 255] on div "Ocupação : Garçom, garçonete, copeiro (a)" at bounding box center [611, 257] width 187 height 27
copy div "cupação : Garçom, garçonete, copeiro"
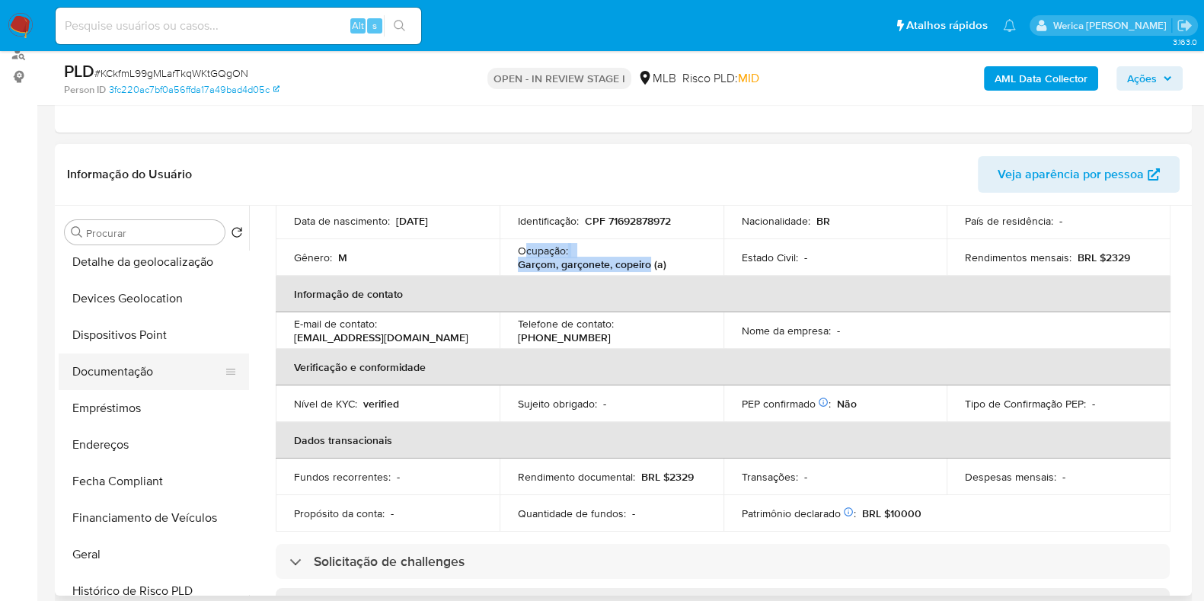
click at [146, 373] on button "Documentação" at bounding box center [148, 371] width 178 height 37
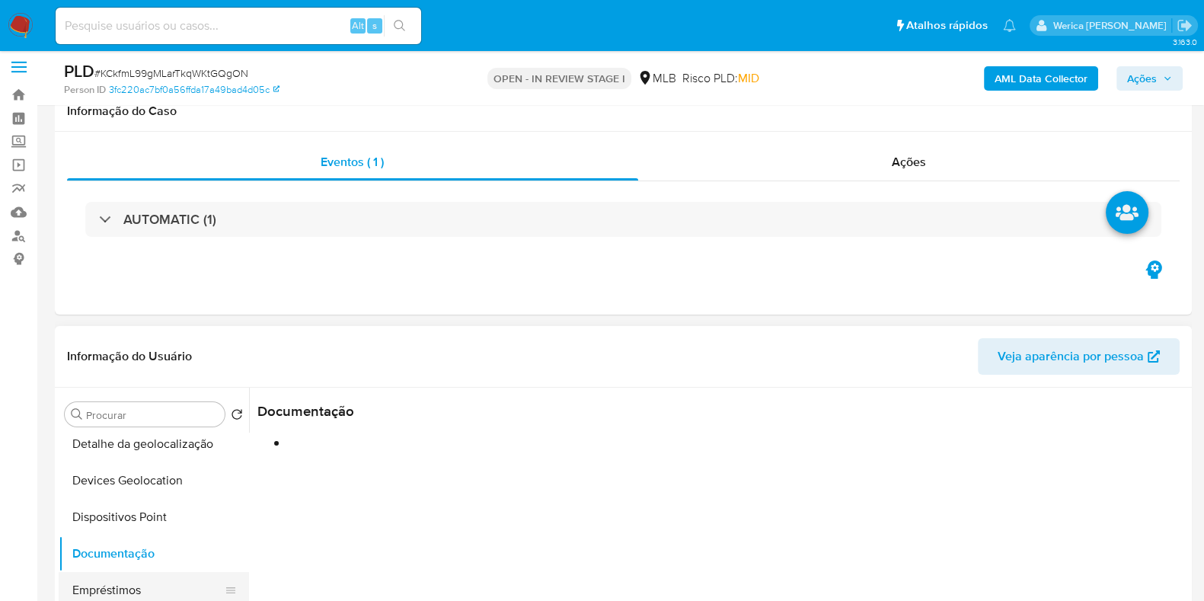
scroll to position [0, 0]
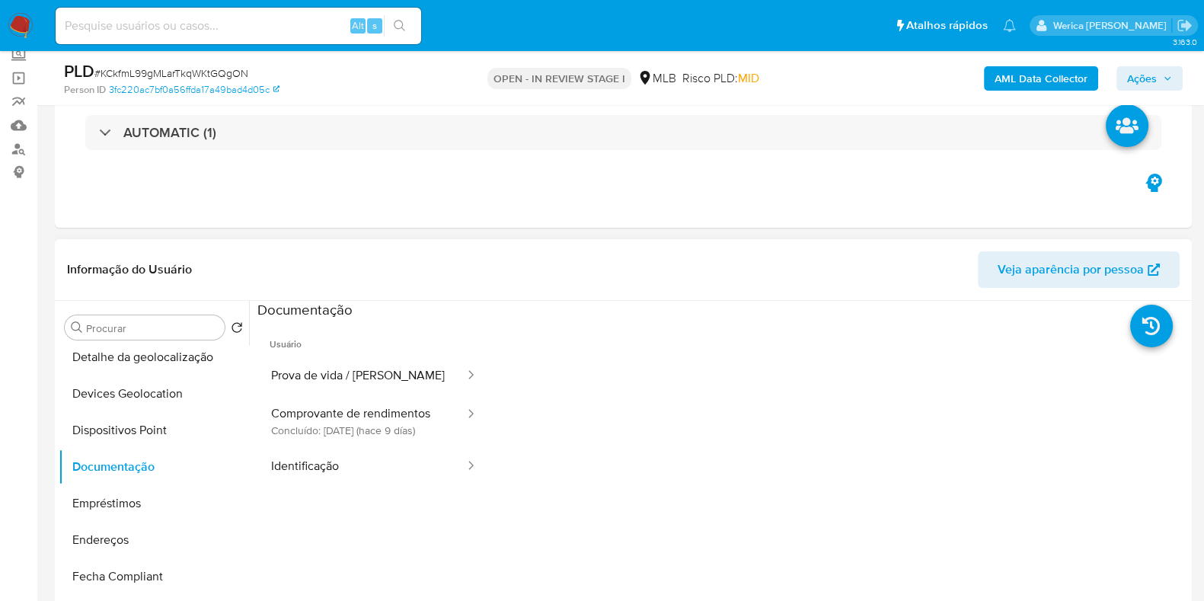
click at [388, 331] on span "Usuário" at bounding box center [373, 338] width 233 height 37
click at [384, 382] on button "Prova de vida / [PERSON_NAME]" at bounding box center [361, 376] width 209 height 39
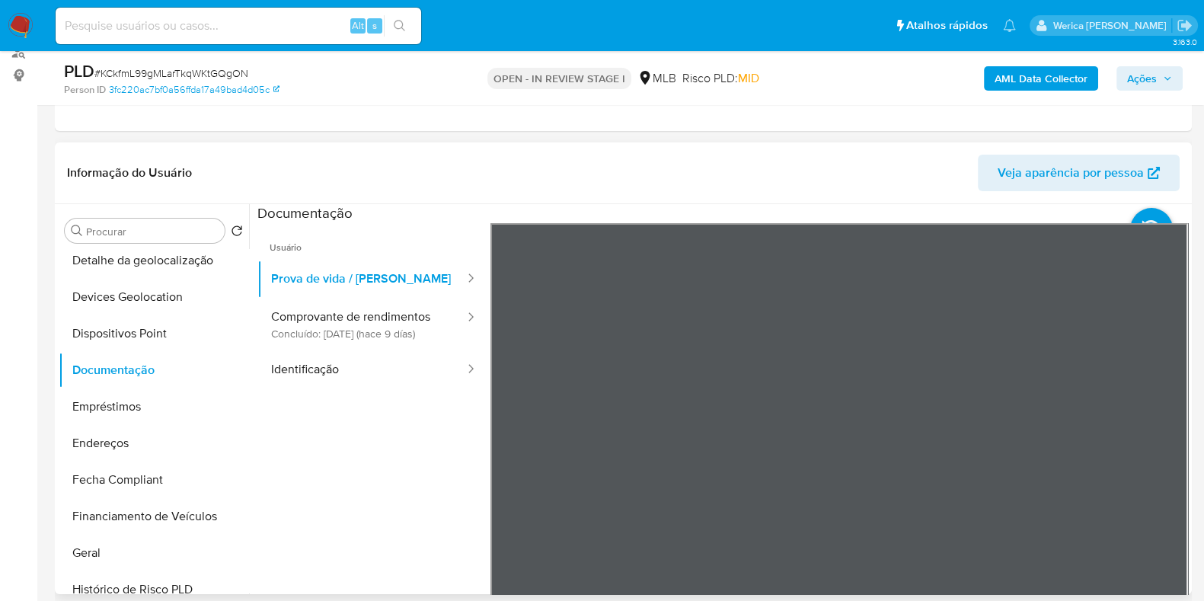
scroll to position [286, 0]
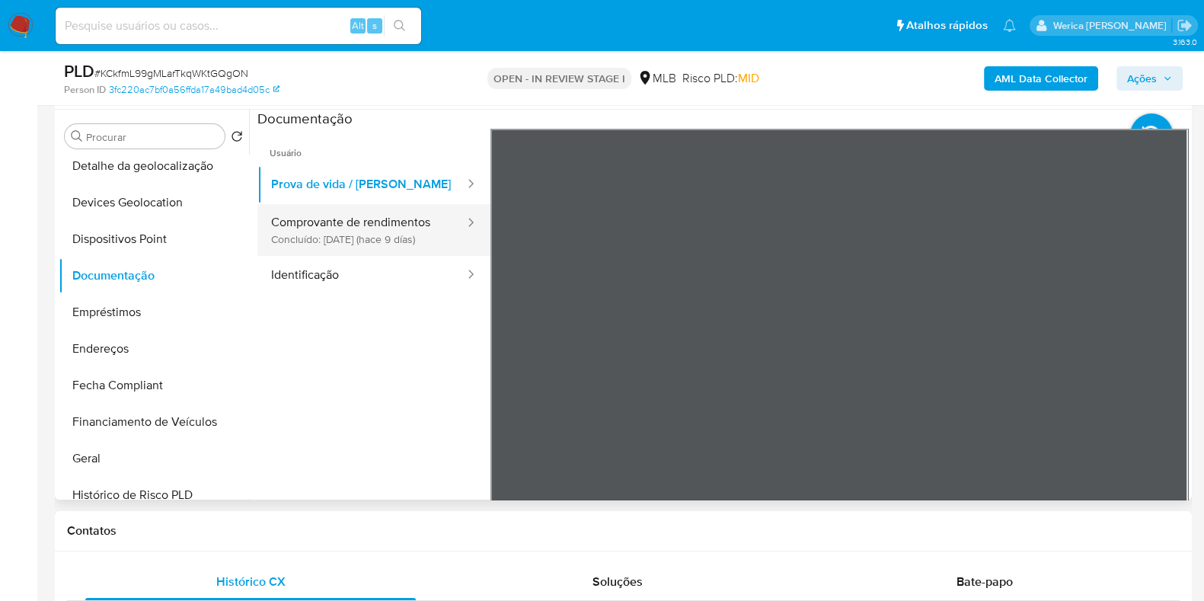
click at [393, 224] on button "Comprovante de rendimentos Concluído: [DATE] (hace 9 días)" at bounding box center [361, 230] width 209 height 52
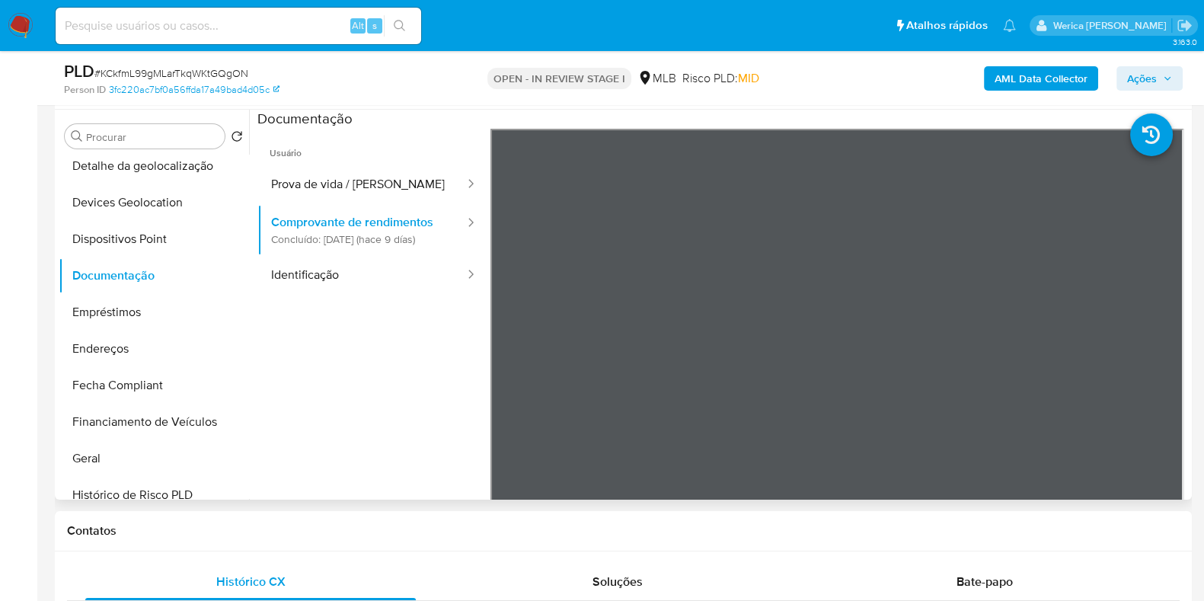
drag, startPoint x: 356, startPoint y: 401, endPoint x: 484, endPoint y: 202, distance: 236.4
click at [356, 401] on ul "Usuário Prova de vida / Selfie Comprovante de rendimentos Concluído: [DATE] (ha…" at bounding box center [373, 348] width 233 height 439
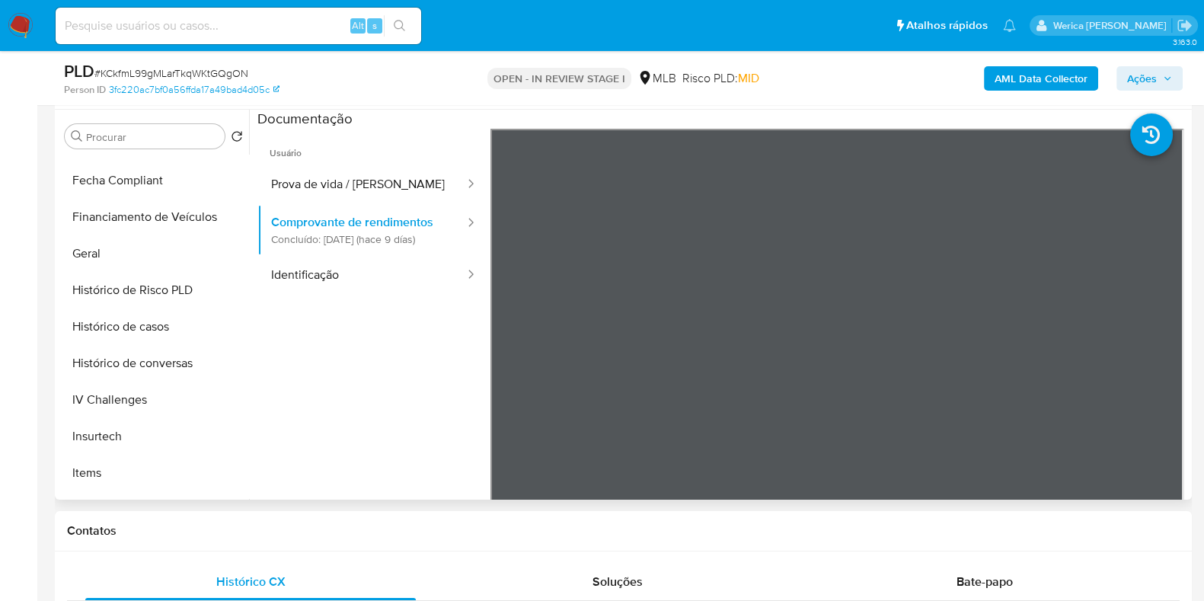
scroll to position [666, 0]
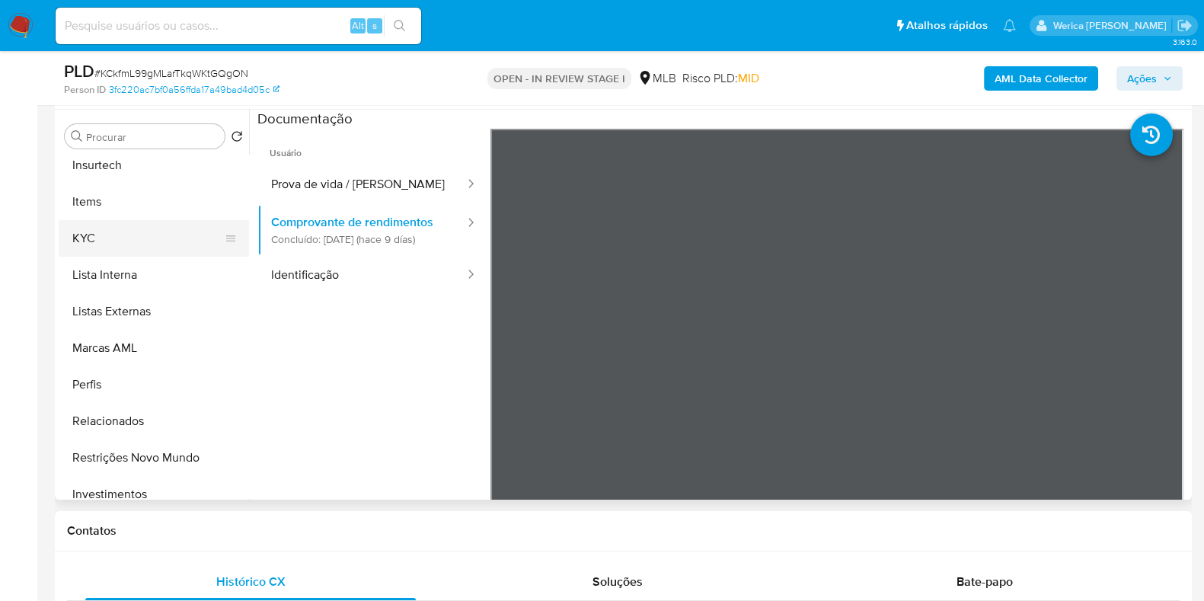
click at [126, 254] on button "KYC" at bounding box center [148, 238] width 178 height 37
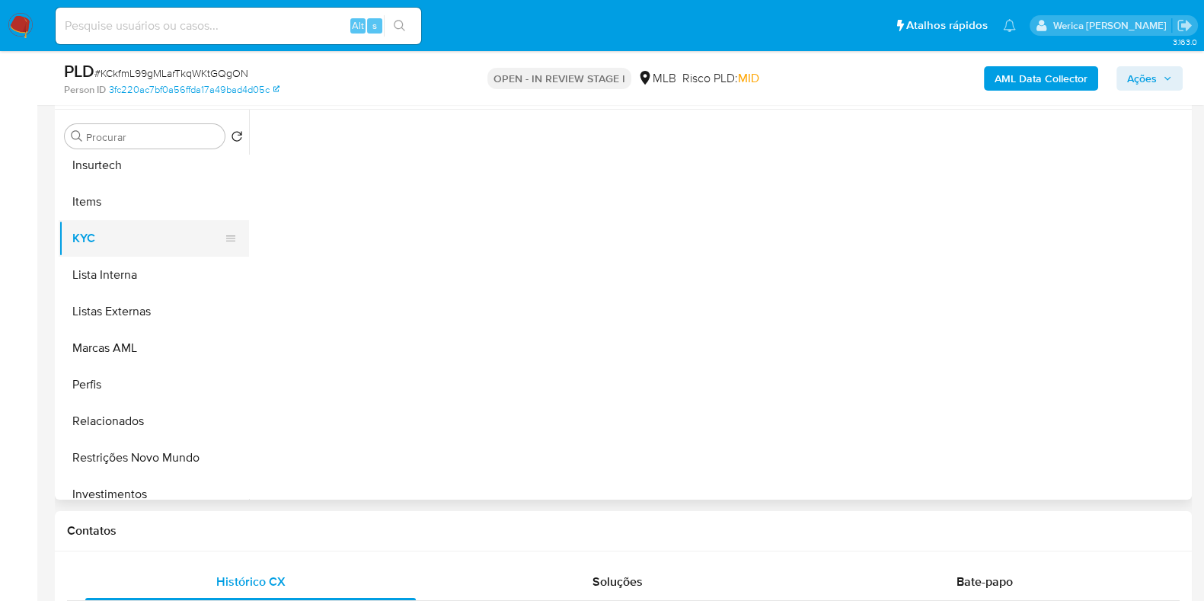
click at [118, 223] on button "KYC" at bounding box center [148, 238] width 178 height 37
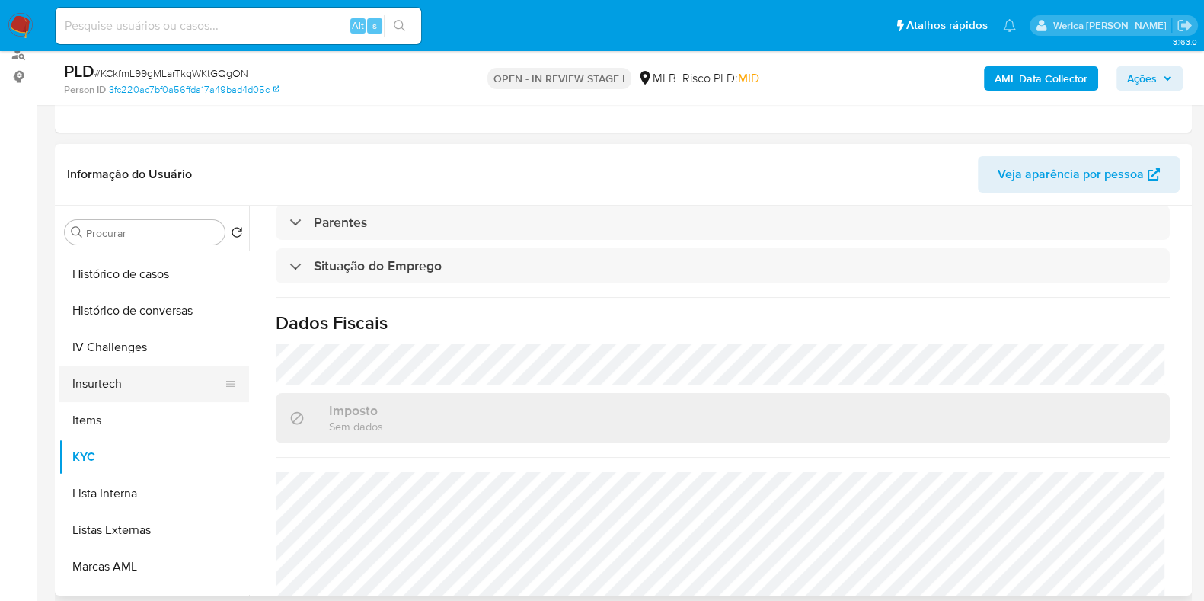
scroll to position [475, 0]
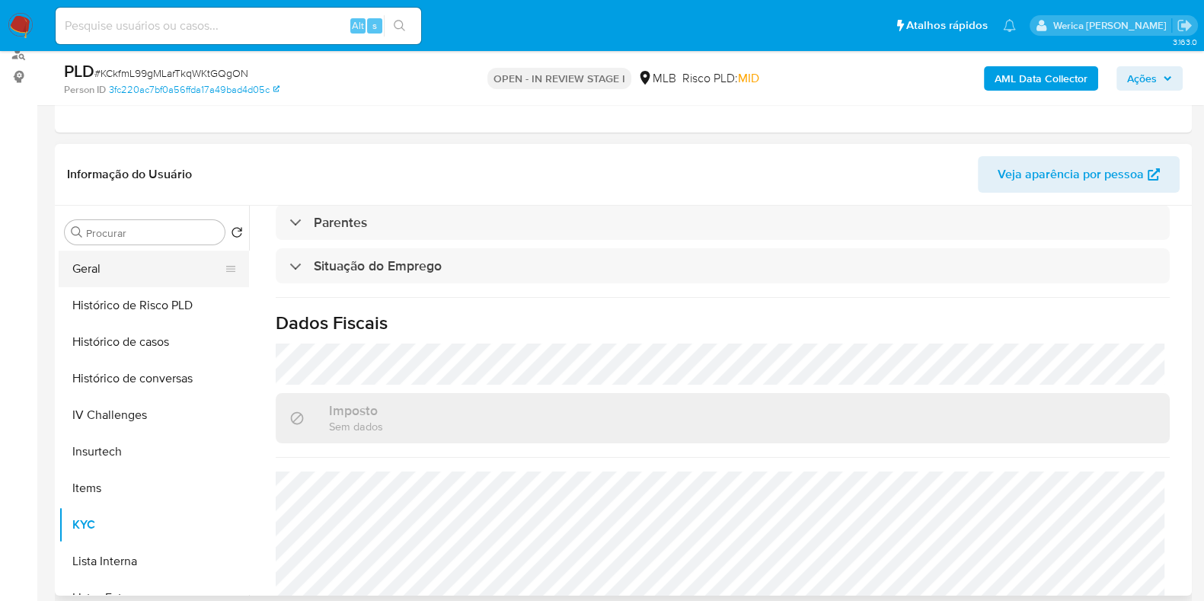
click at [117, 261] on button "Geral" at bounding box center [148, 269] width 178 height 37
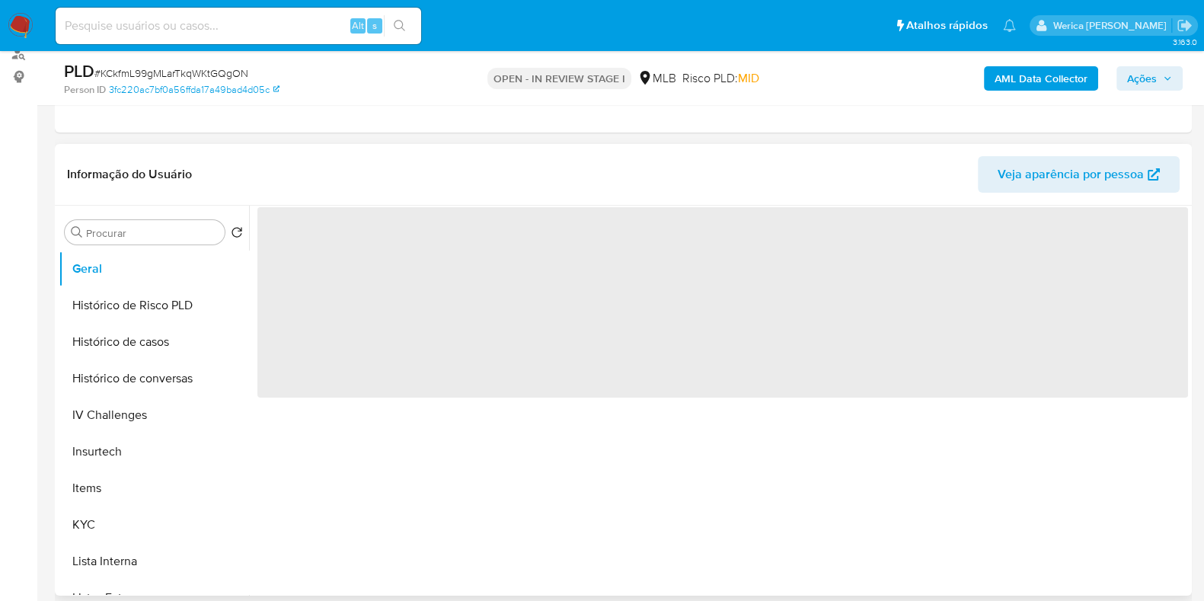
scroll to position [0, 0]
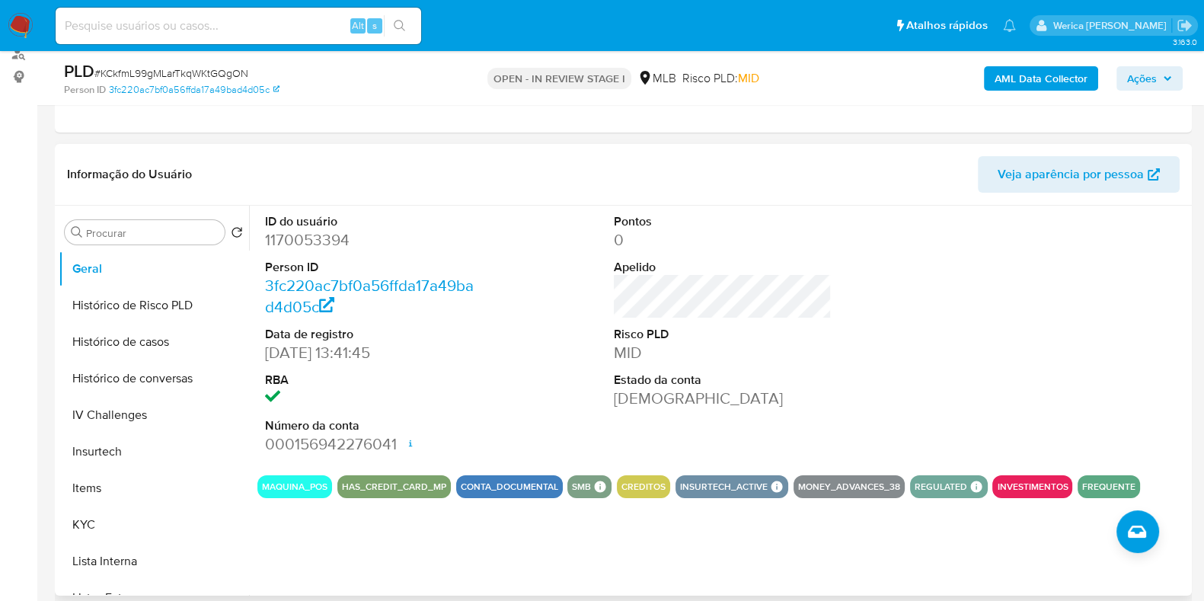
click at [1055, 394] on div at bounding box center [1072, 334] width 233 height 257
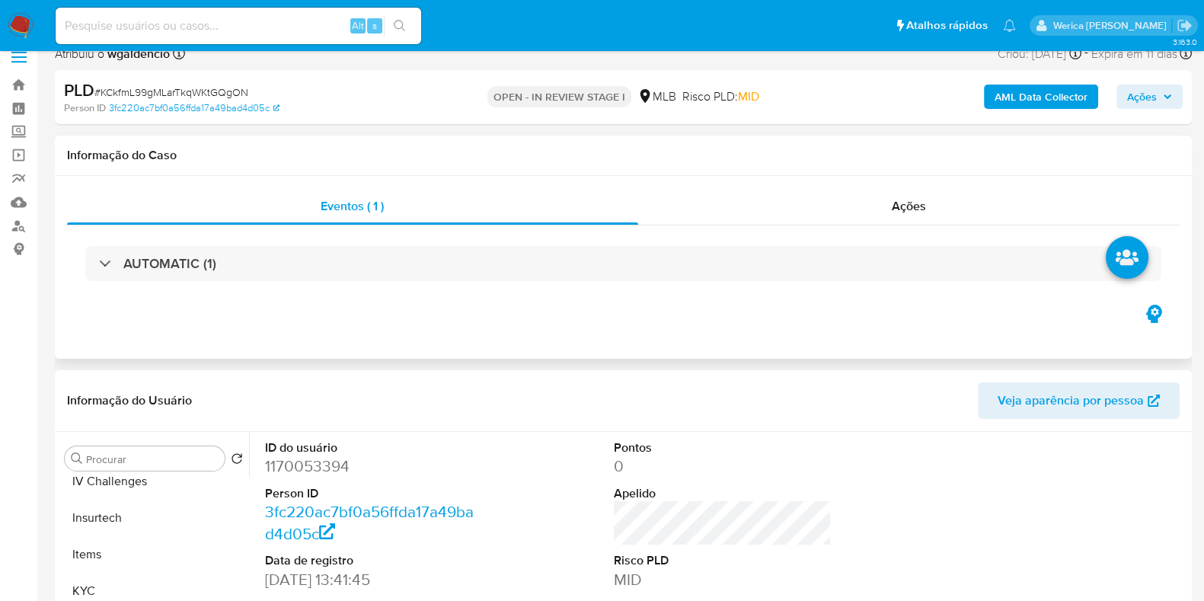
scroll to position [190, 0]
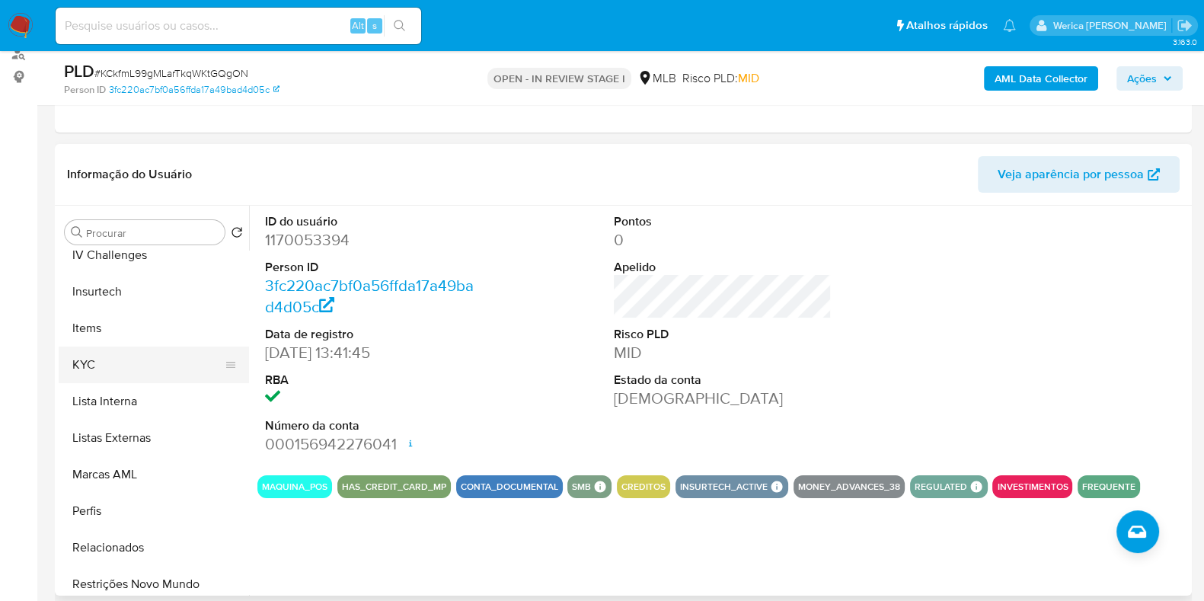
click at [126, 363] on button "KYC" at bounding box center [148, 365] width 178 height 37
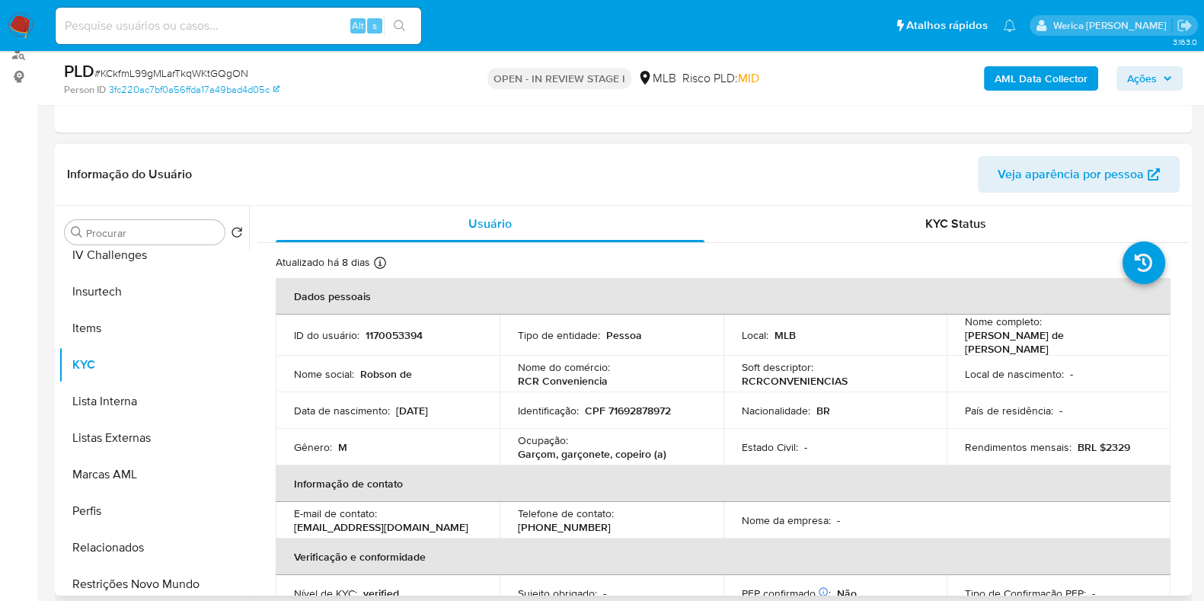
click at [1089, 493] on th "Informação de contato" at bounding box center [723, 483] width 895 height 37
drag, startPoint x: 1089, startPoint y: 493, endPoint x: 1024, endPoint y: 367, distance: 141.7
click at [1089, 493] on th "Informação de contato" at bounding box center [723, 483] width 895 height 37
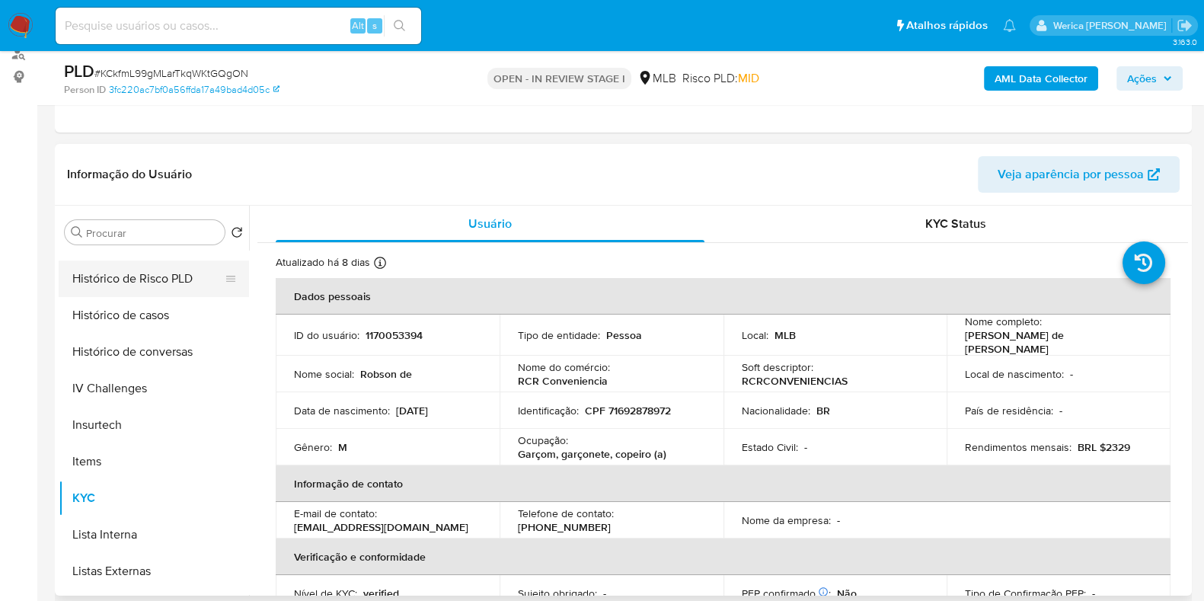
scroll to position [350, 0]
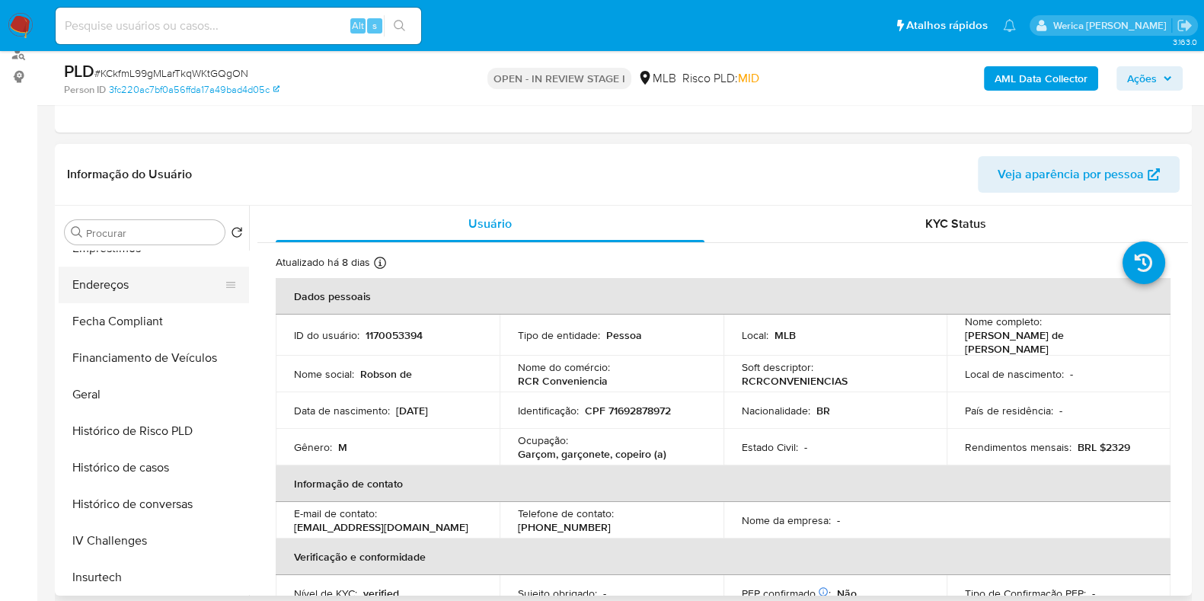
click at [119, 280] on button "Endereços" at bounding box center [148, 285] width 178 height 37
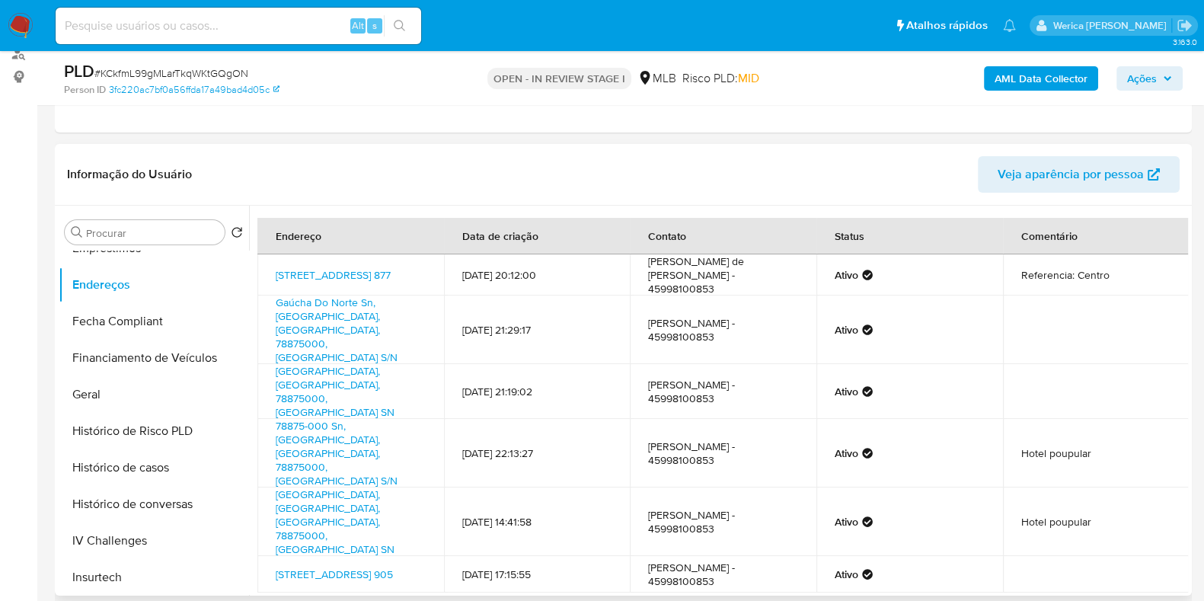
click at [1044, 512] on div "Endereço Data de criação Contato Status Comentário [STREET_ADDRESS] 877 [DATE] …" at bounding box center [722, 430] width 931 height 424
drag, startPoint x: 1044, startPoint y: 512, endPoint x: 1028, endPoint y: 468, distance: 46.3
click at [1044, 512] on div "Endereço Data de criação Contato Status Comentário [STREET_ADDRESS] 877 [DATE] …" at bounding box center [722, 430] width 931 height 424
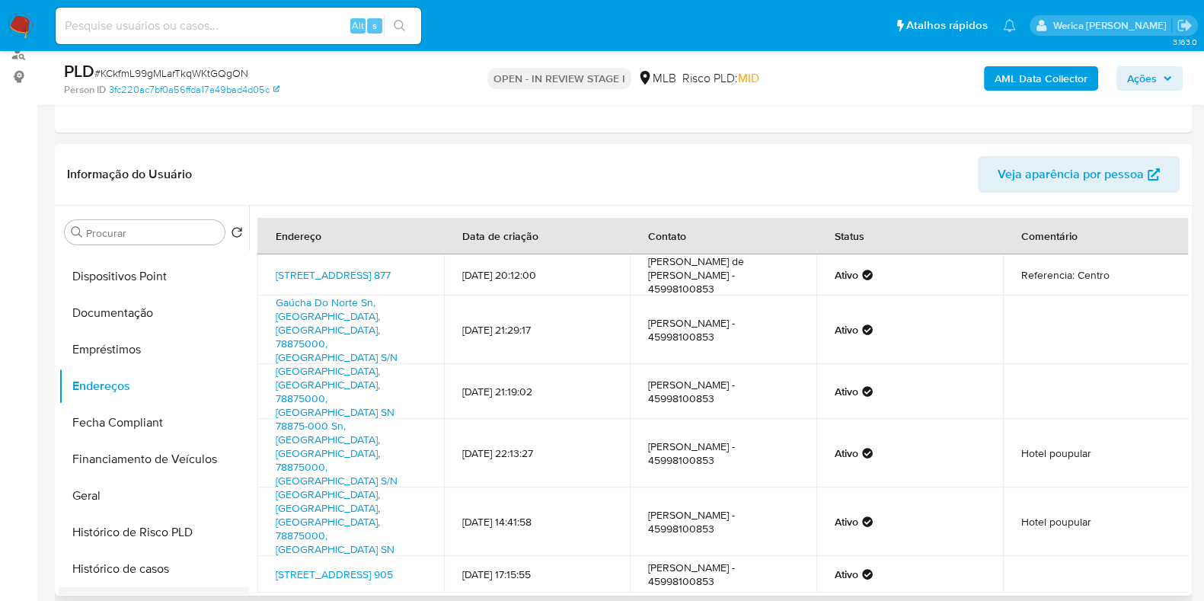
scroll to position [65, 0]
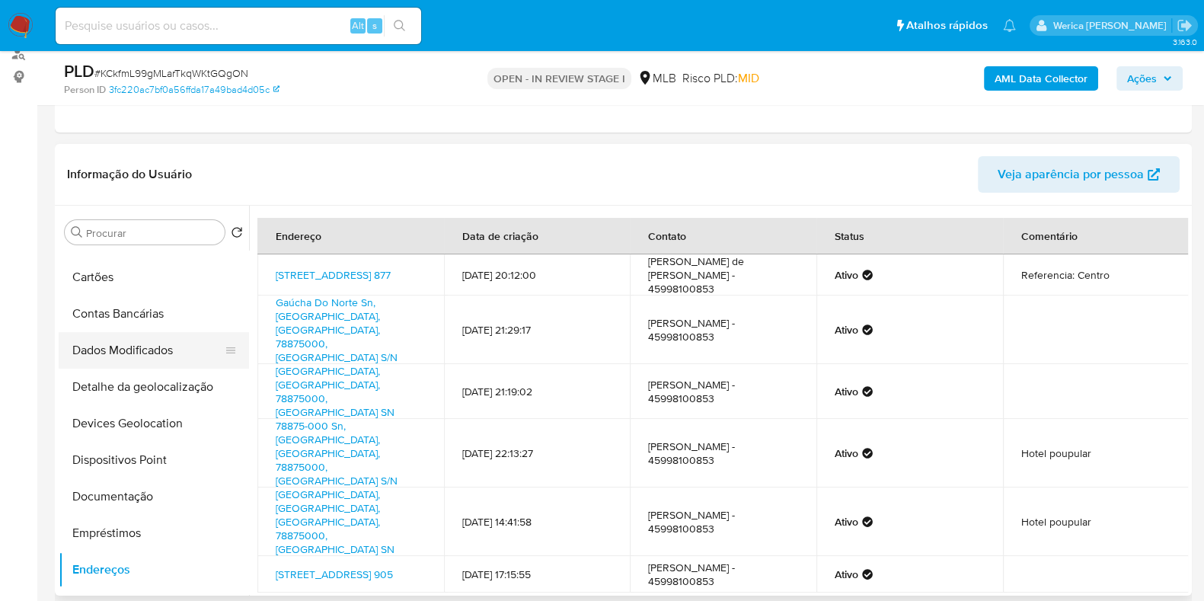
click at [145, 360] on button "Dados Modificados" at bounding box center [148, 350] width 178 height 37
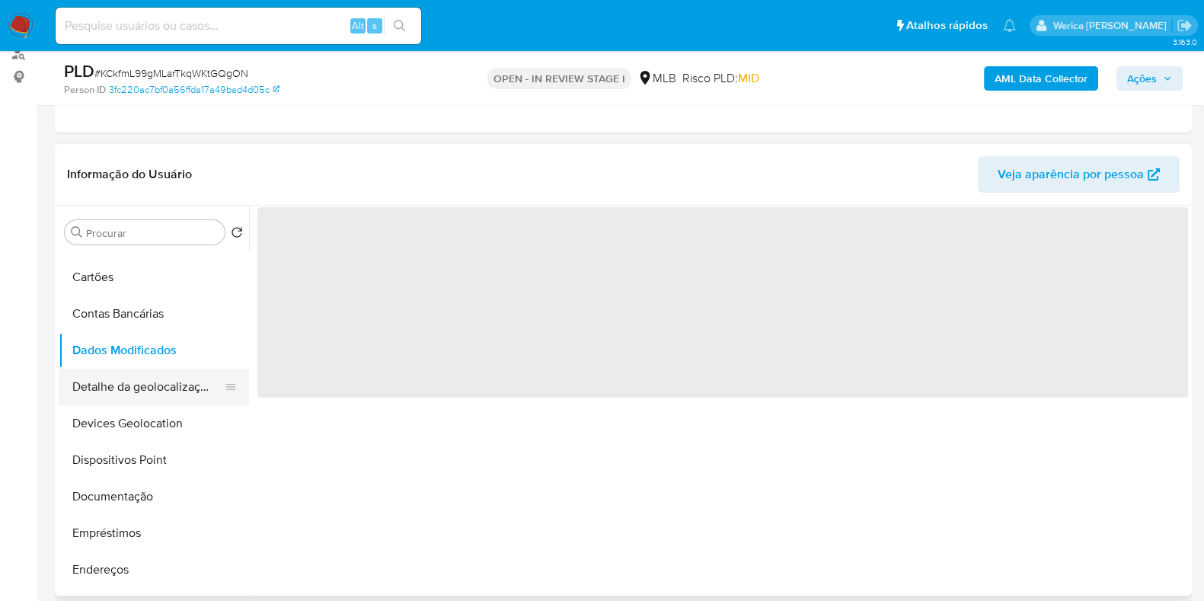
click at [155, 392] on button "Detalhe da geolocalização" at bounding box center [148, 387] width 178 height 37
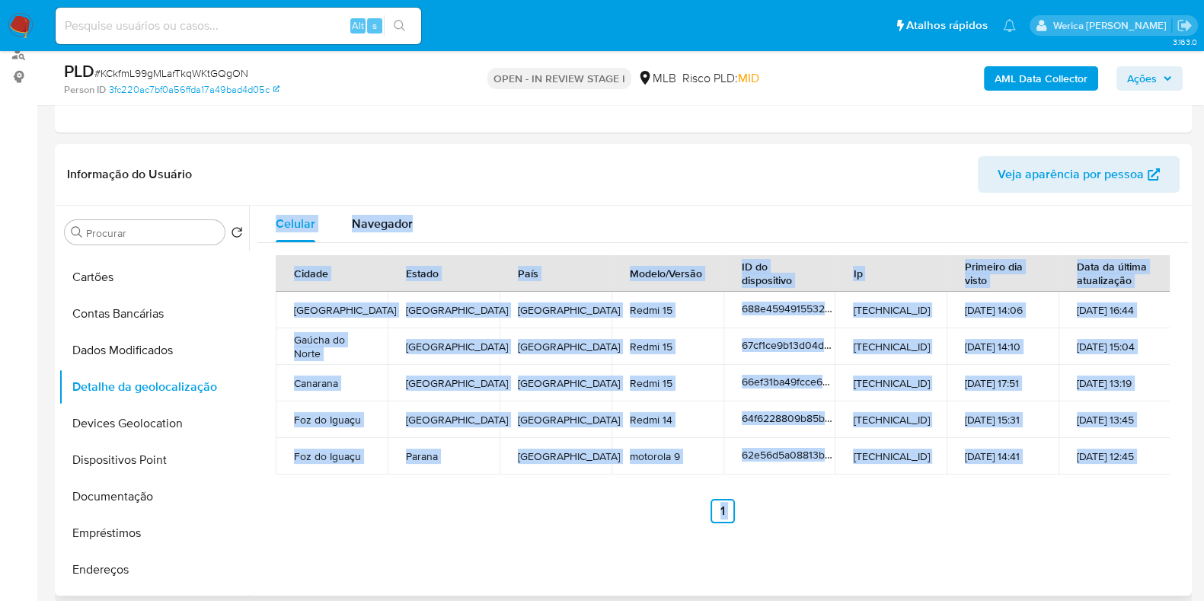
click at [1093, 543] on div "Celular Navegador Cidade Estado País Modelo/Versão ID do dispositivo Ip Primeir…" at bounding box center [718, 401] width 939 height 390
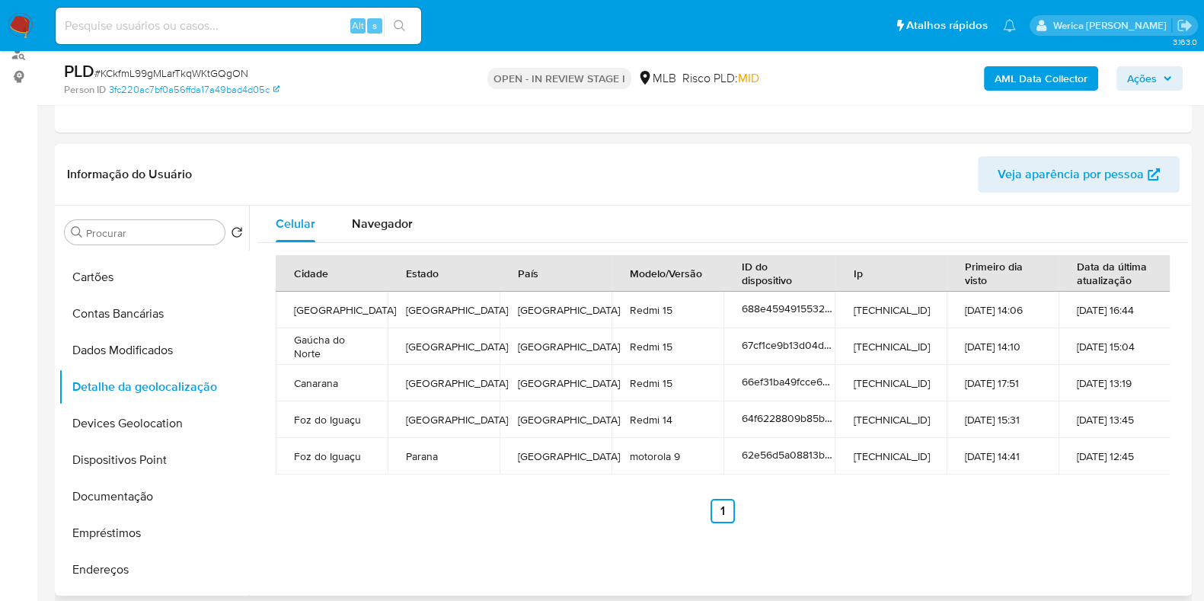
drag, startPoint x: 1093, startPoint y: 543, endPoint x: 1039, endPoint y: 406, distance: 147.4
click at [1093, 543] on div "Celular Navegador Cidade Estado País Modelo/Versão ID do dispositivo Ip Primeir…" at bounding box center [718, 401] width 939 height 390
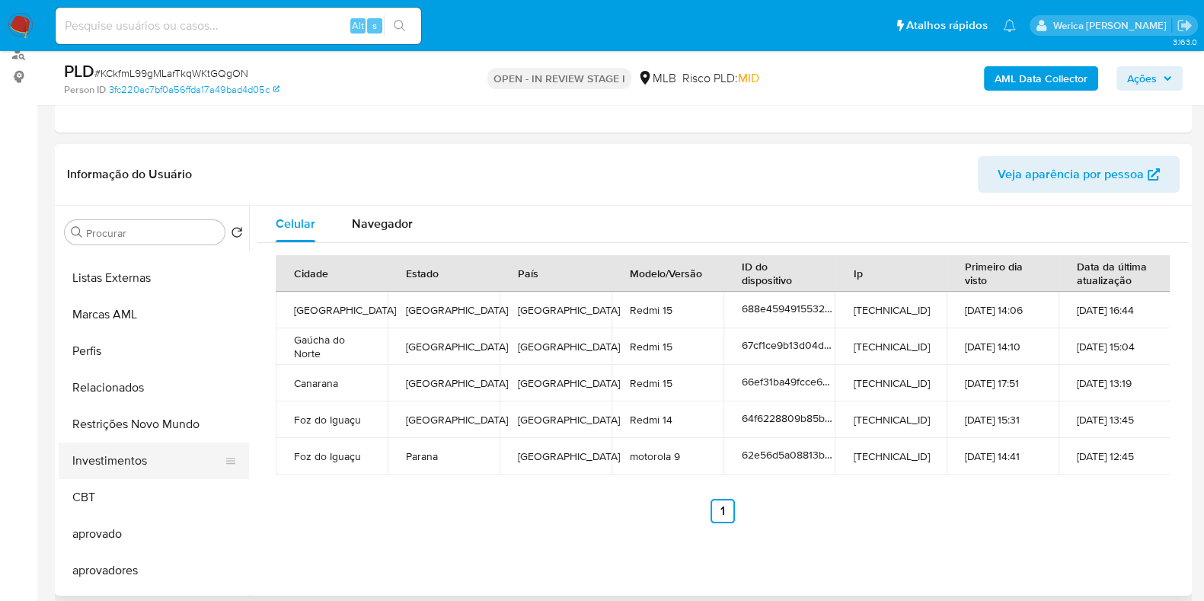
scroll to position [827, 0]
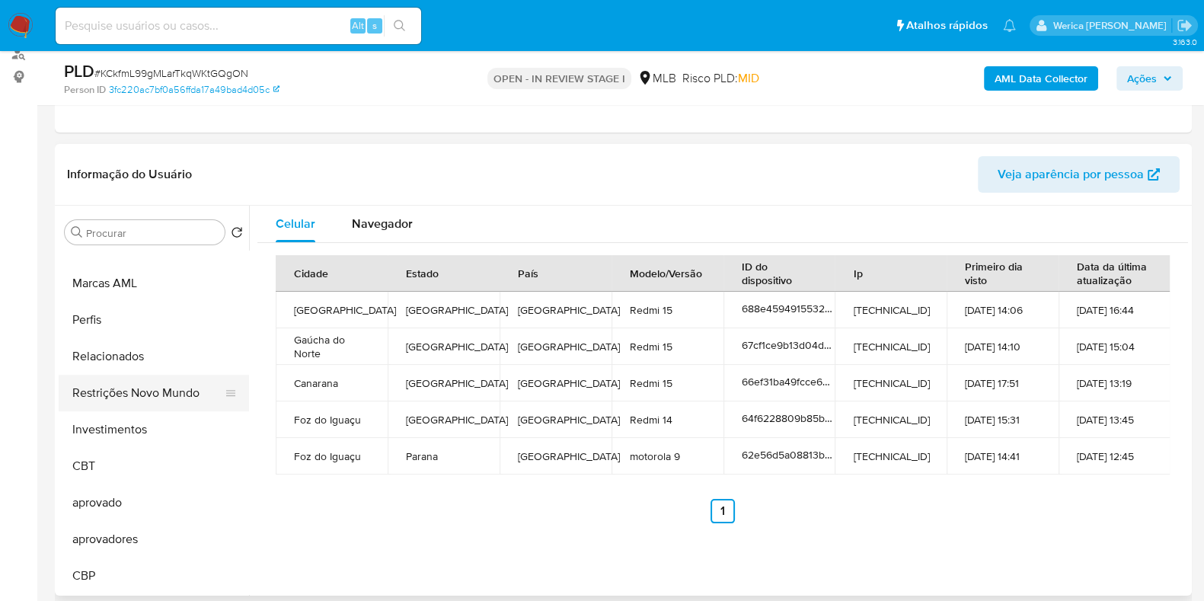
click at [144, 394] on button "Restrições Novo Mundo" at bounding box center [148, 393] width 178 height 37
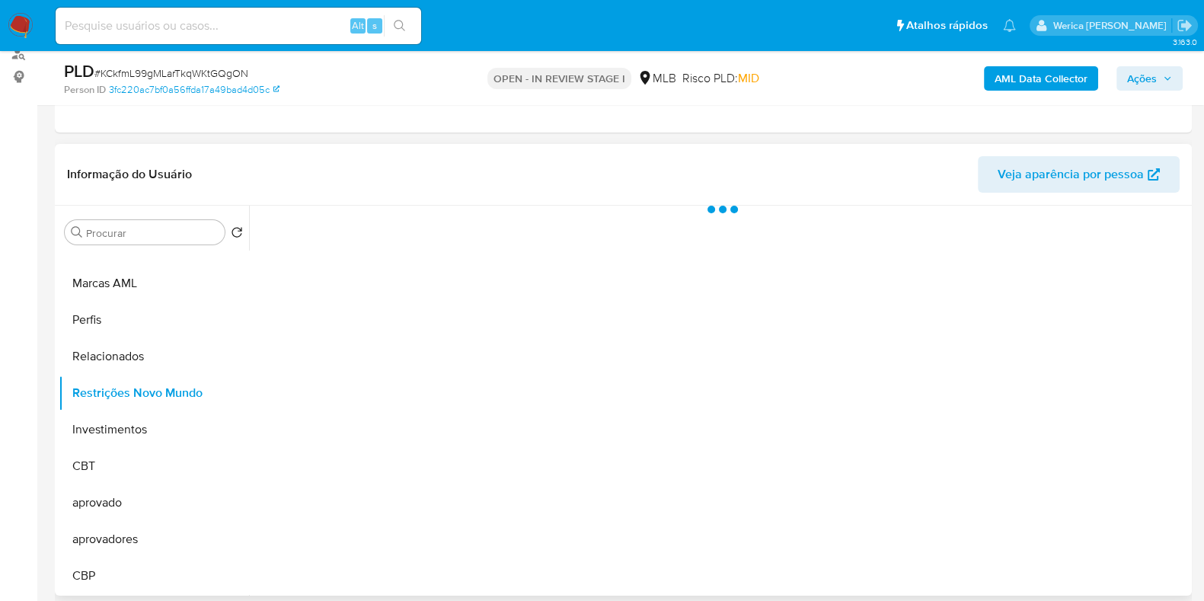
click at [392, 312] on div at bounding box center [718, 401] width 939 height 390
click at [379, 219] on div at bounding box center [718, 401] width 939 height 390
click at [392, 254] on div at bounding box center [718, 401] width 939 height 390
click at [370, 232] on div at bounding box center [718, 401] width 939 height 390
click at [377, 214] on button "Historial" at bounding box center [409, 226] width 83 height 40
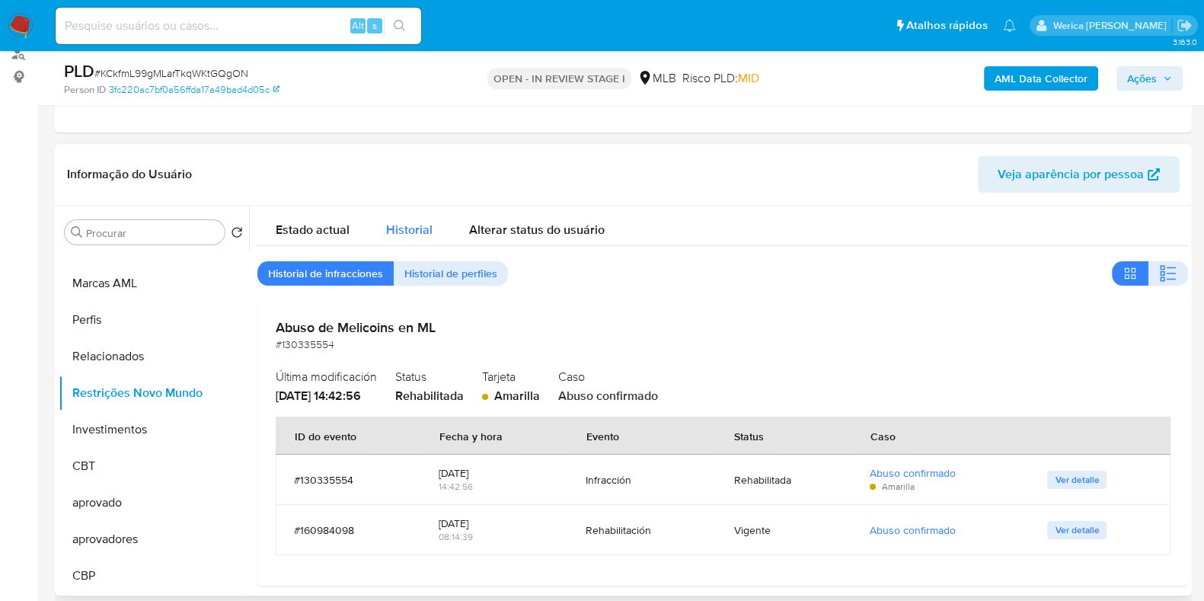
click at [390, 228] on span "Historial" at bounding box center [409, 230] width 46 height 18
click at [1178, 279] on button "button" at bounding box center [1169, 273] width 40 height 24
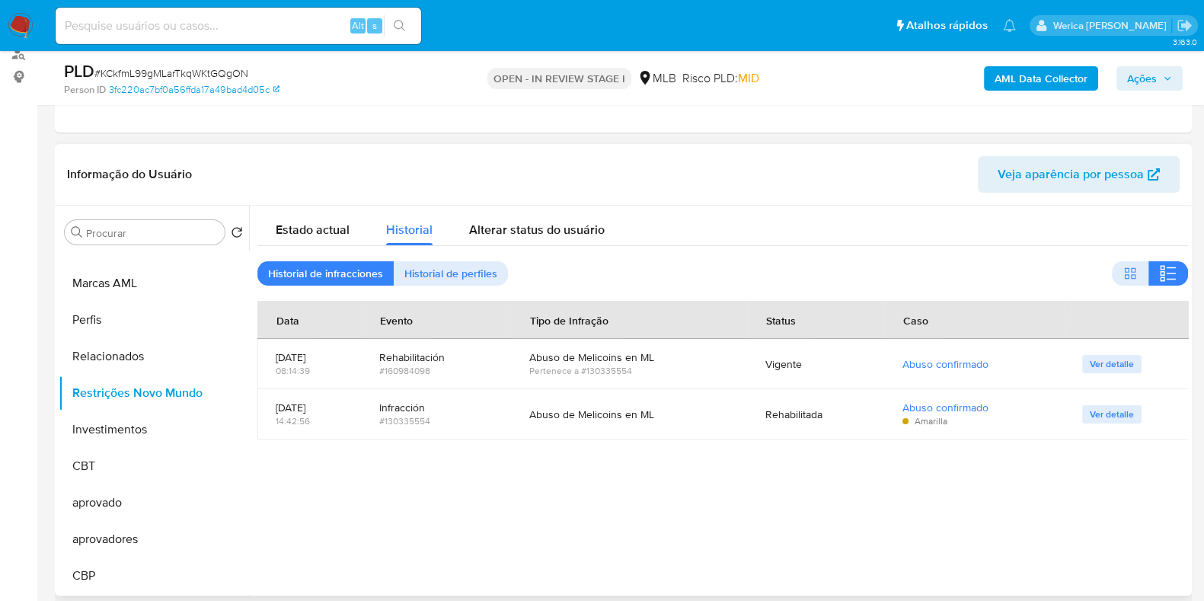
click at [1046, 523] on div at bounding box center [718, 401] width 939 height 390
drag, startPoint x: 1046, startPoint y: 523, endPoint x: 992, endPoint y: 334, distance: 197.2
click at [1046, 523] on div at bounding box center [718, 401] width 939 height 390
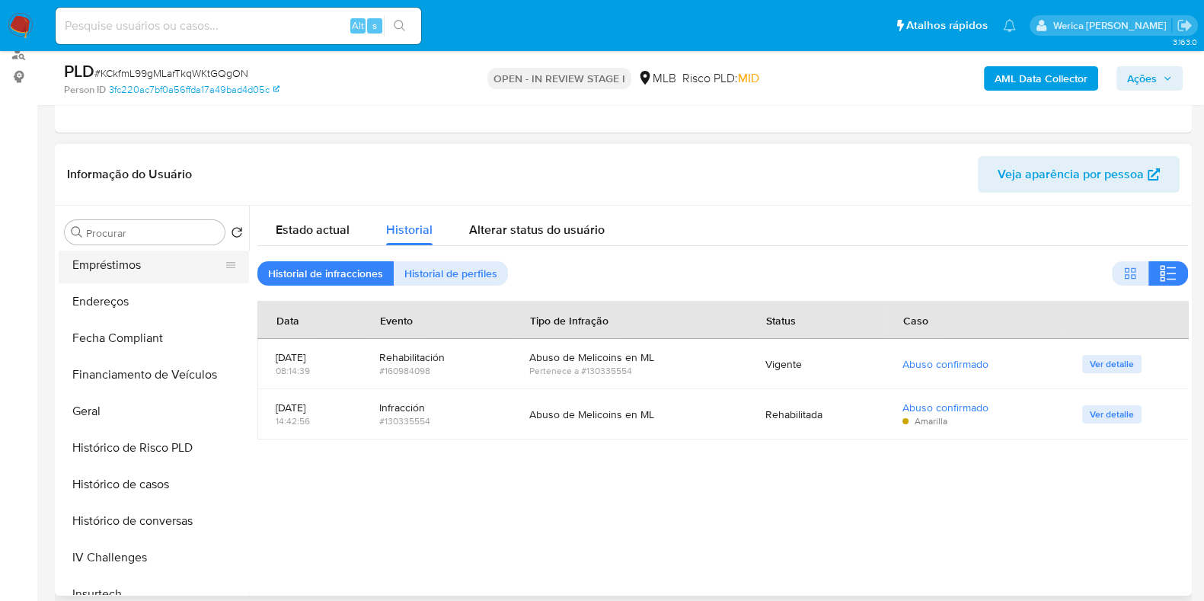
scroll to position [255, 0]
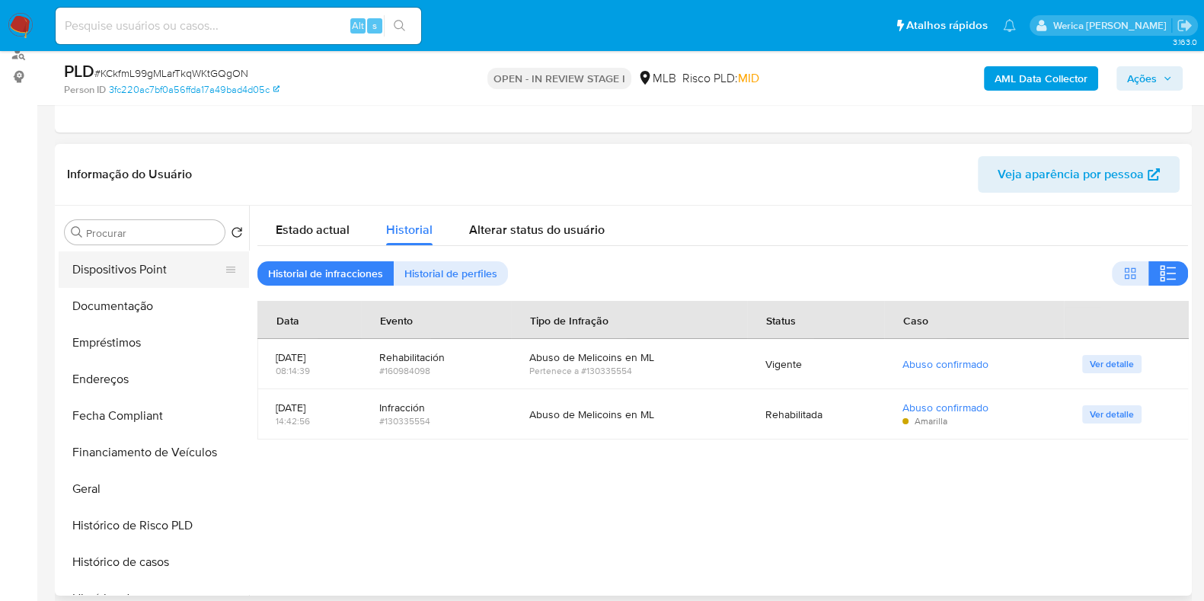
click at [137, 271] on button "Dispositivos Point" at bounding box center [148, 269] width 178 height 37
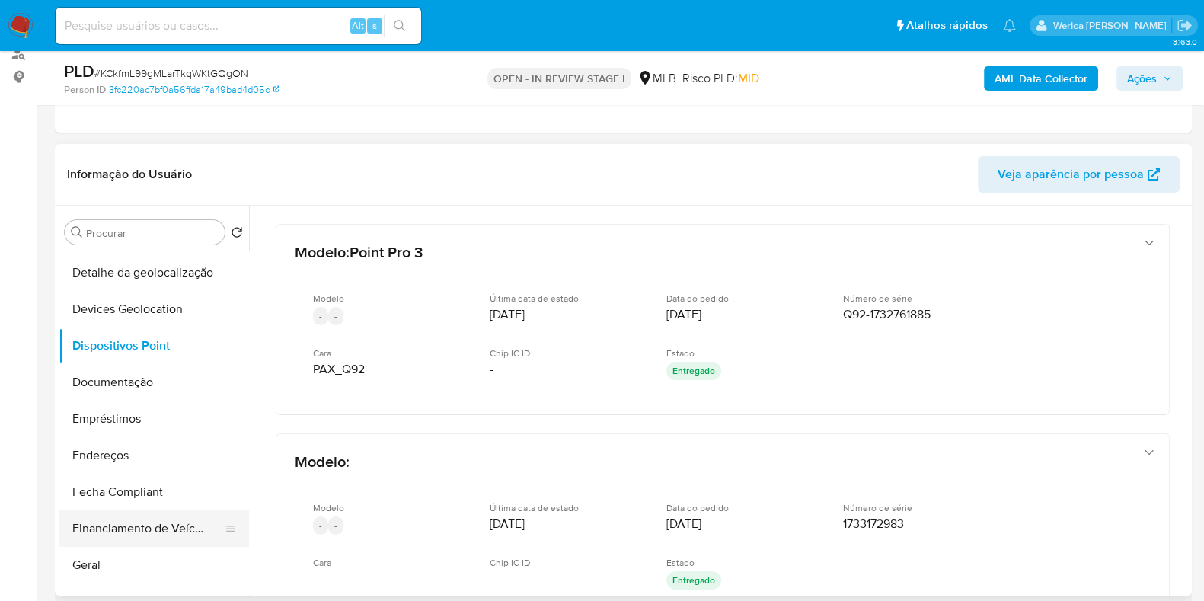
scroll to position [286, 0]
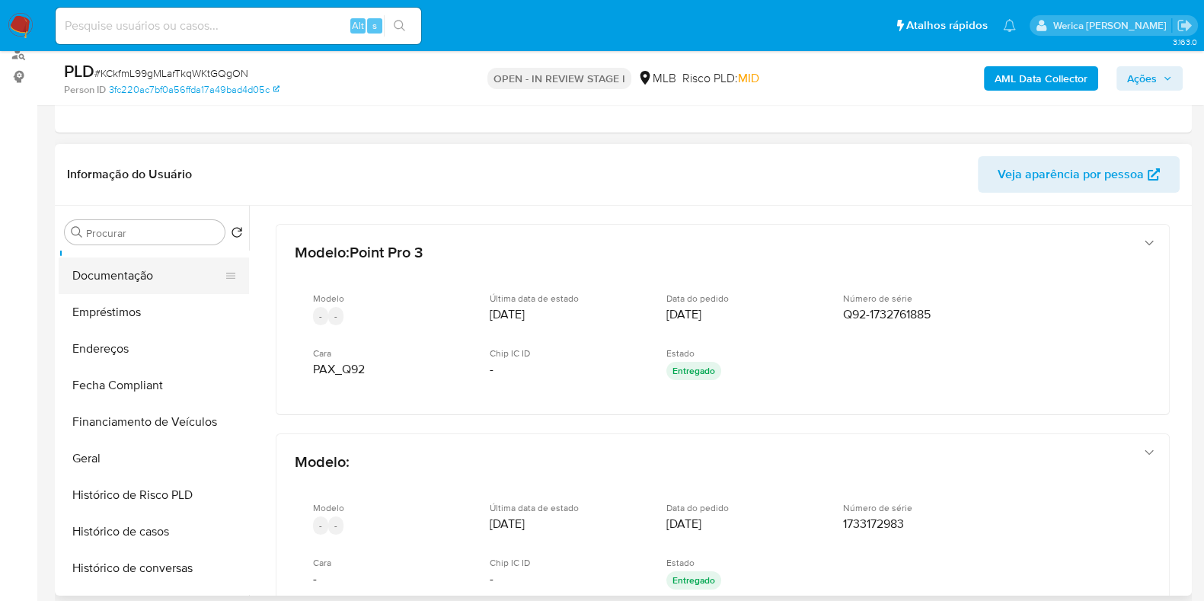
click at [110, 275] on button "Documentação" at bounding box center [148, 275] width 178 height 37
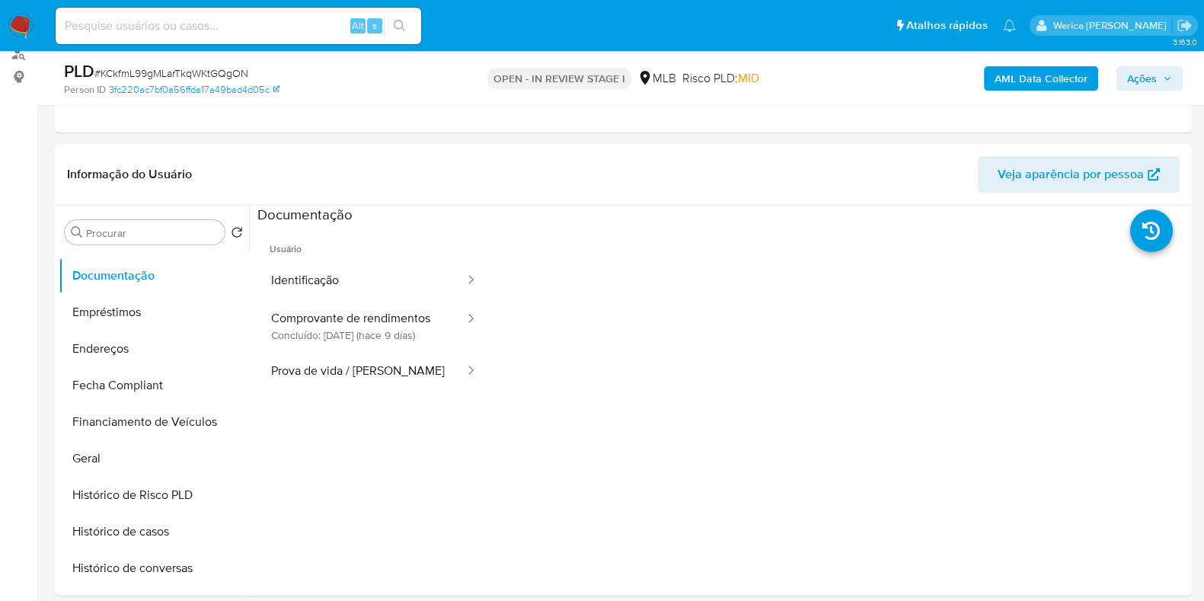
click at [350, 246] on span "Usuário" at bounding box center [373, 243] width 233 height 37
click at [358, 199] on div "Informação do Usuário Veja aparência por pessoa" at bounding box center [623, 175] width 1137 height 62
click at [363, 307] on button "Comprovante de rendimentos Concluído: 06/10/2025 (hace 9 días)" at bounding box center [361, 326] width 209 height 52
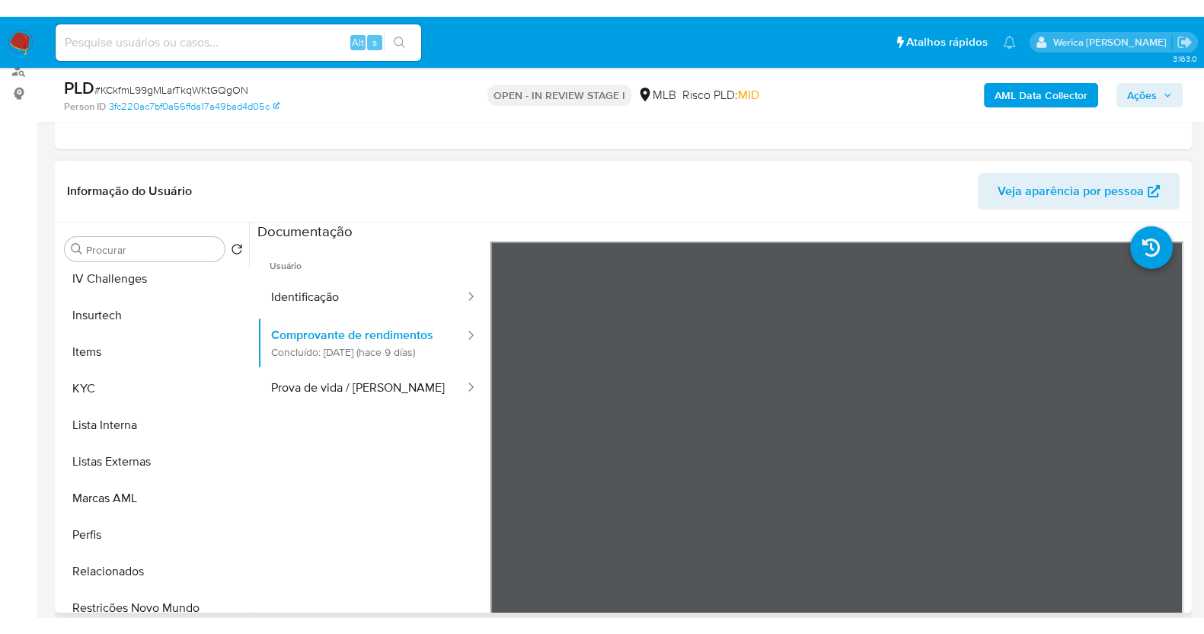
scroll to position [666, 0]
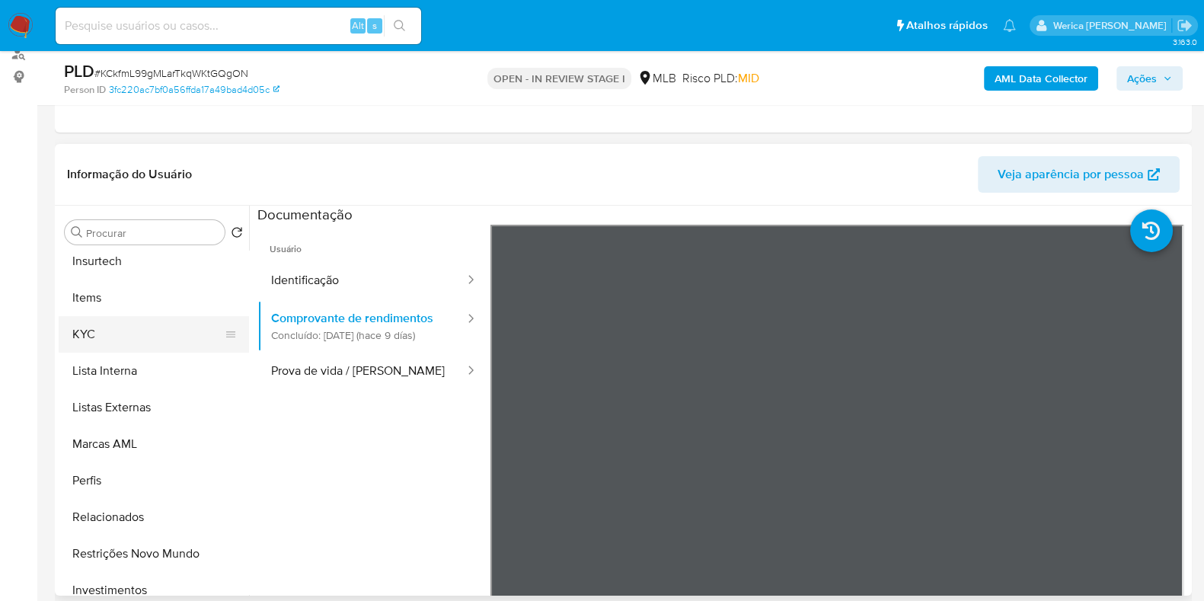
drag, startPoint x: 92, startPoint y: 346, endPoint x: 106, endPoint y: 341, distance: 14.7
click at [95, 329] on button "KYC" at bounding box center [148, 334] width 178 height 37
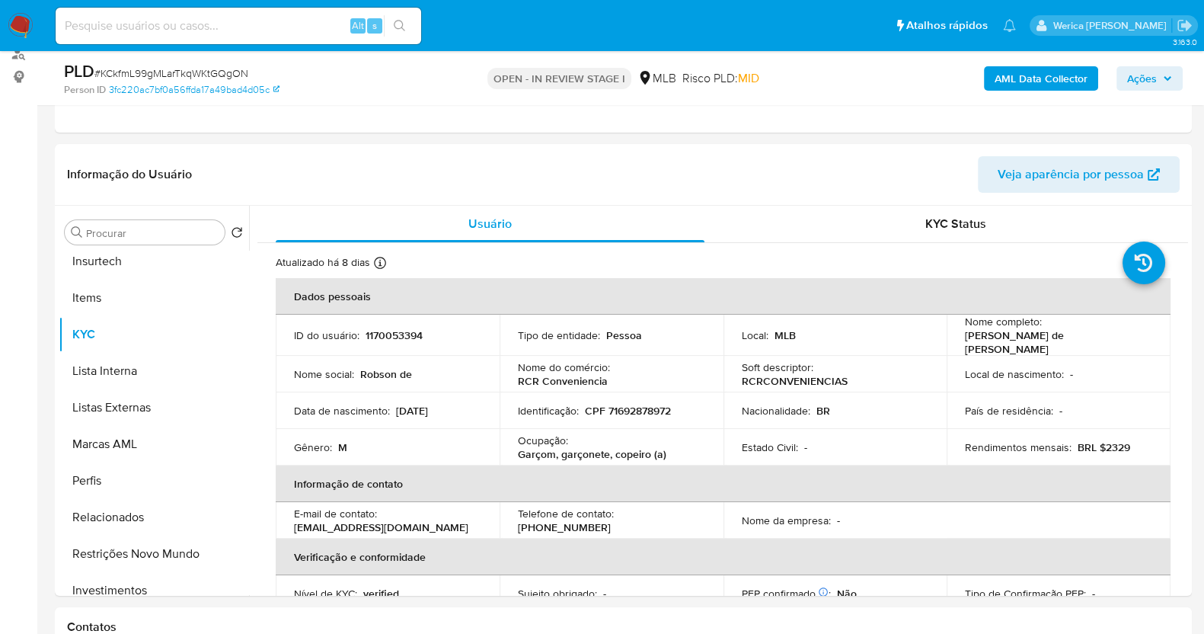
click at [1072, 82] on b "AML Data Collector" at bounding box center [1041, 78] width 93 height 24
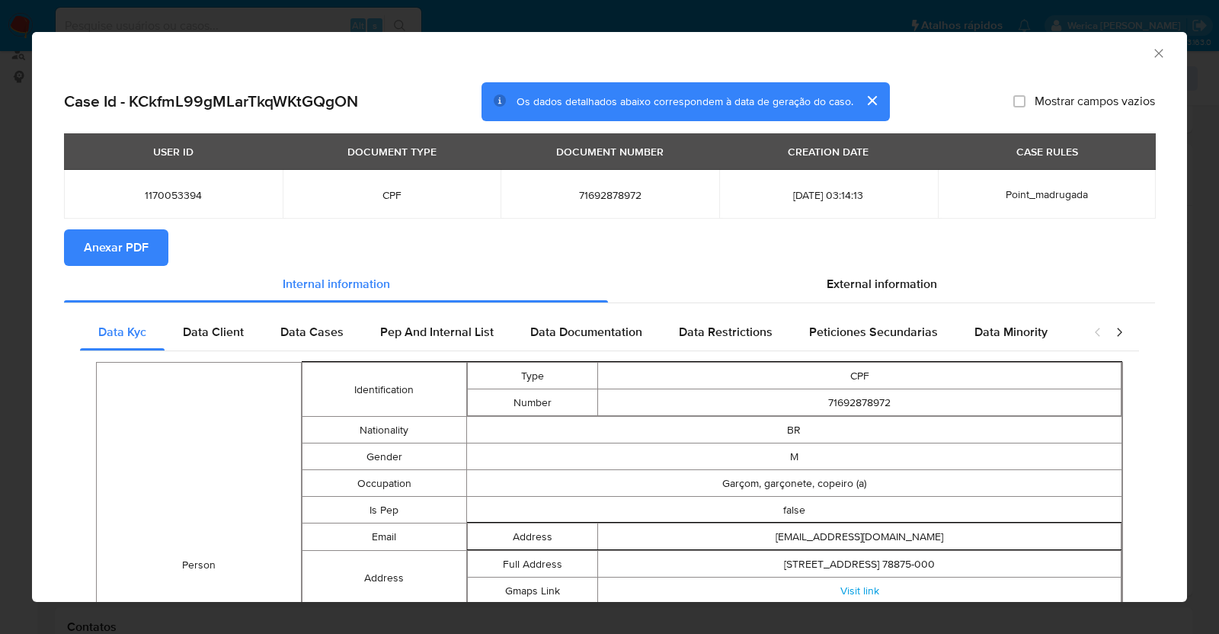
click at [122, 241] on span "Anexar PDF" at bounding box center [116, 248] width 65 height 34
click at [1153, 59] on div "AML Data Collector" at bounding box center [609, 51] width 1155 height 38
click at [1151, 50] on icon "Fechar a janela" at bounding box center [1158, 53] width 15 height 15
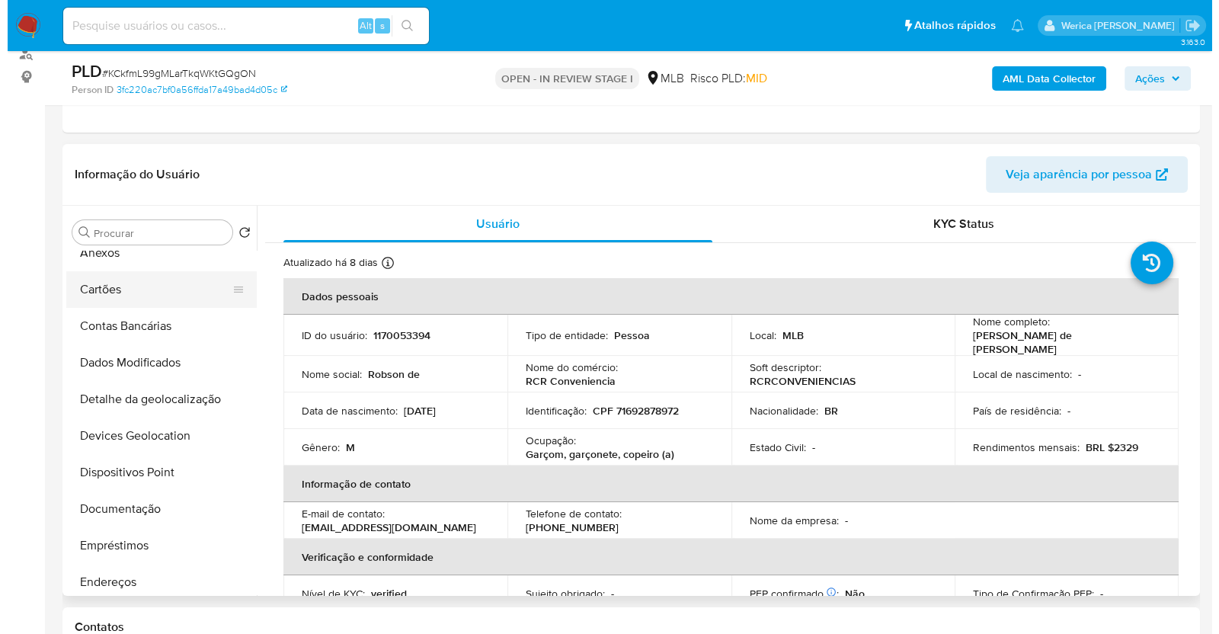
scroll to position [0, 0]
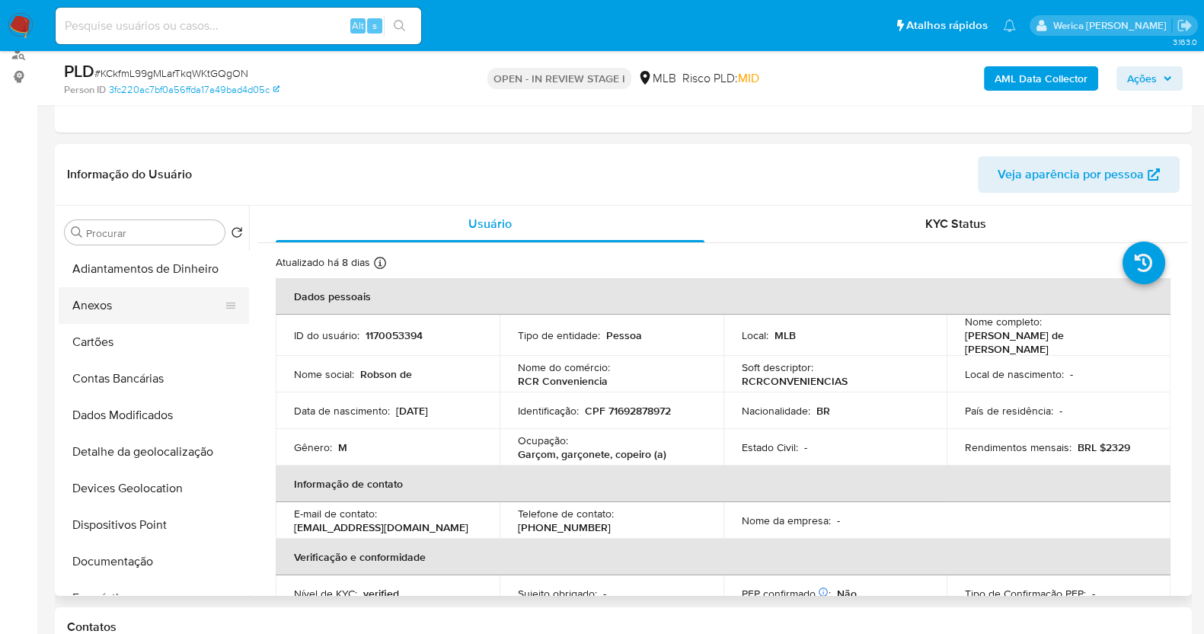
click at [135, 308] on button "Anexos" at bounding box center [148, 305] width 178 height 37
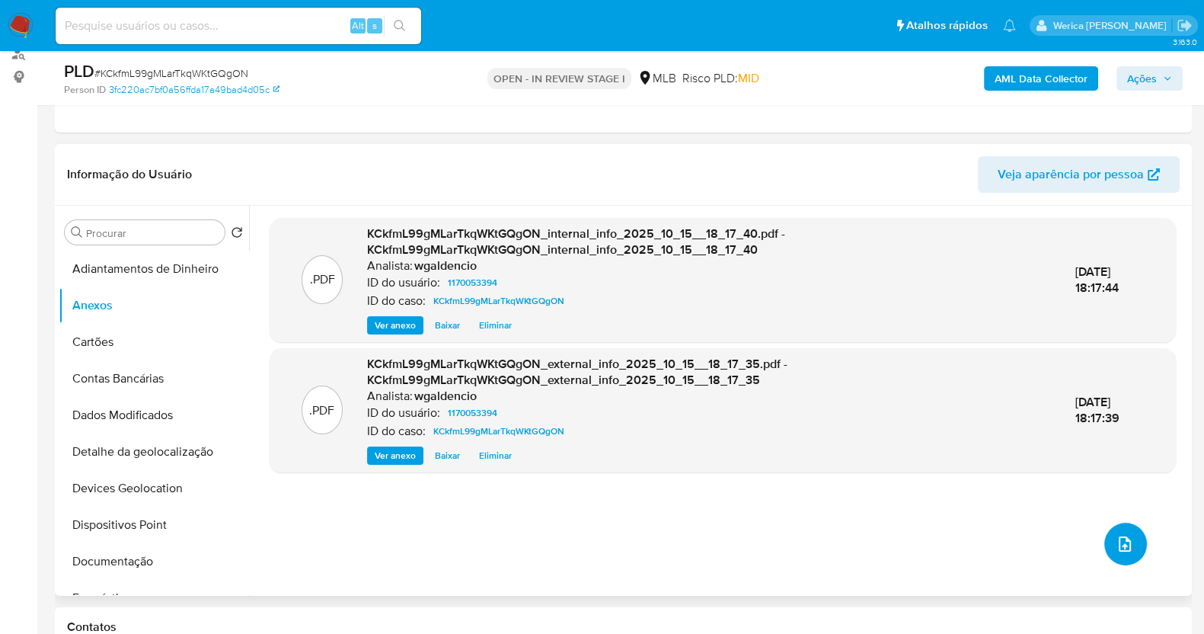
click at [1119, 542] on icon "upload-file" at bounding box center [1125, 543] width 12 height 15
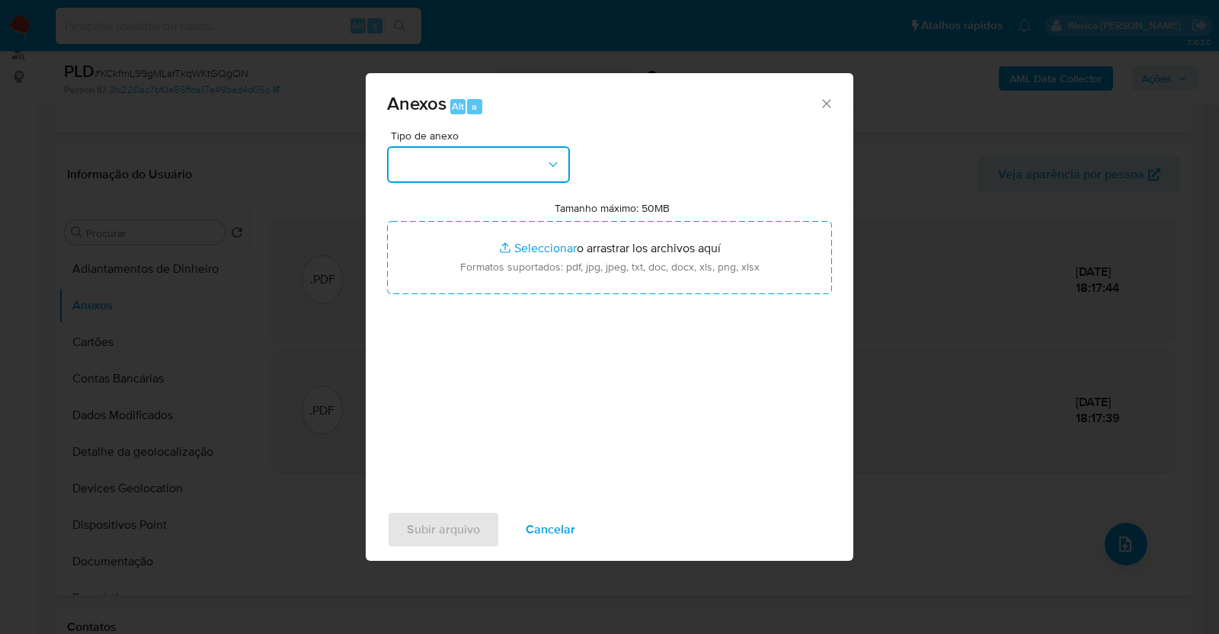
click at [499, 159] on button "button" at bounding box center [478, 164] width 183 height 37
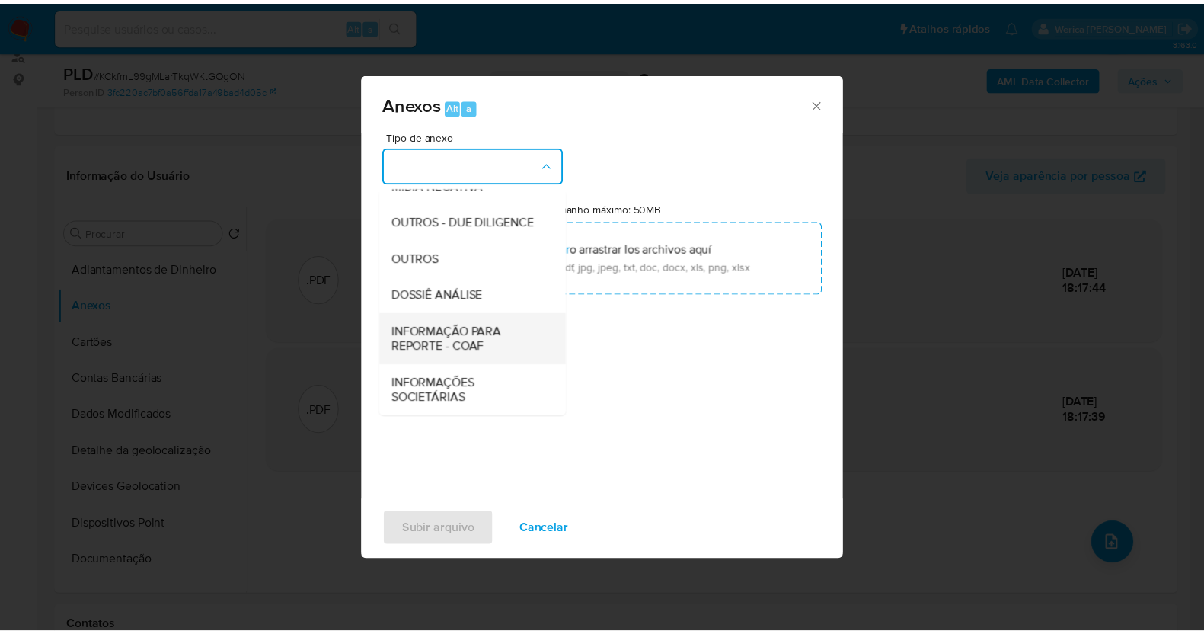
scroll to position [234, 0]
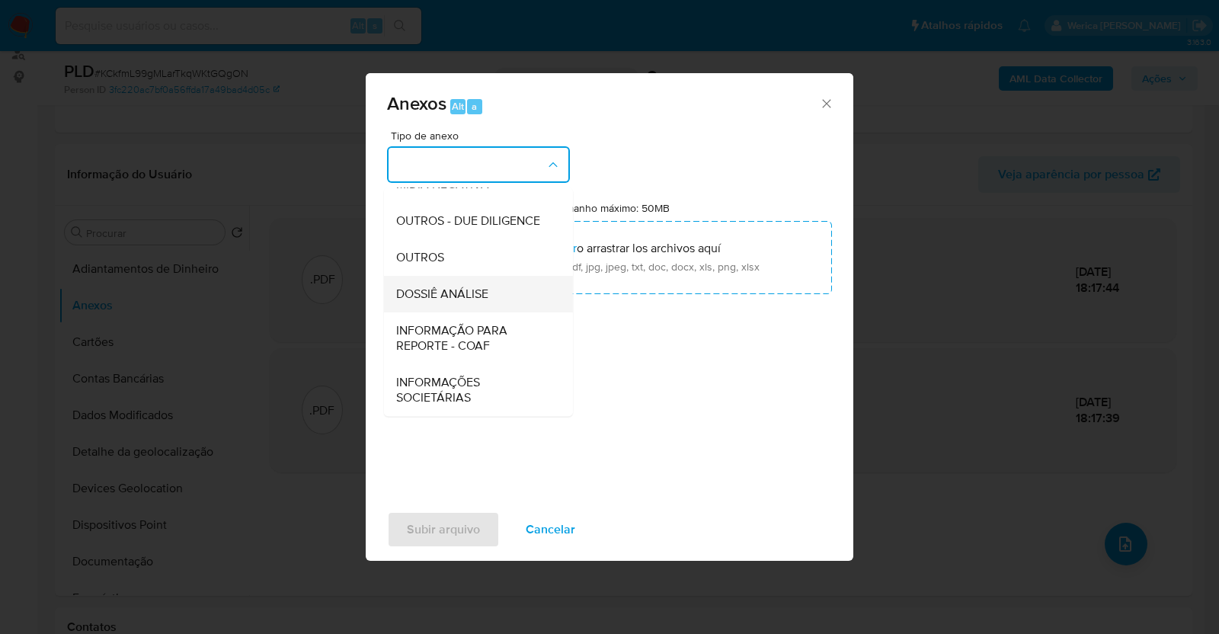
click at [484, 304] on div "DOSSIÊ ANÁLISE" at bounding box center [473, 294] width 155 height 37
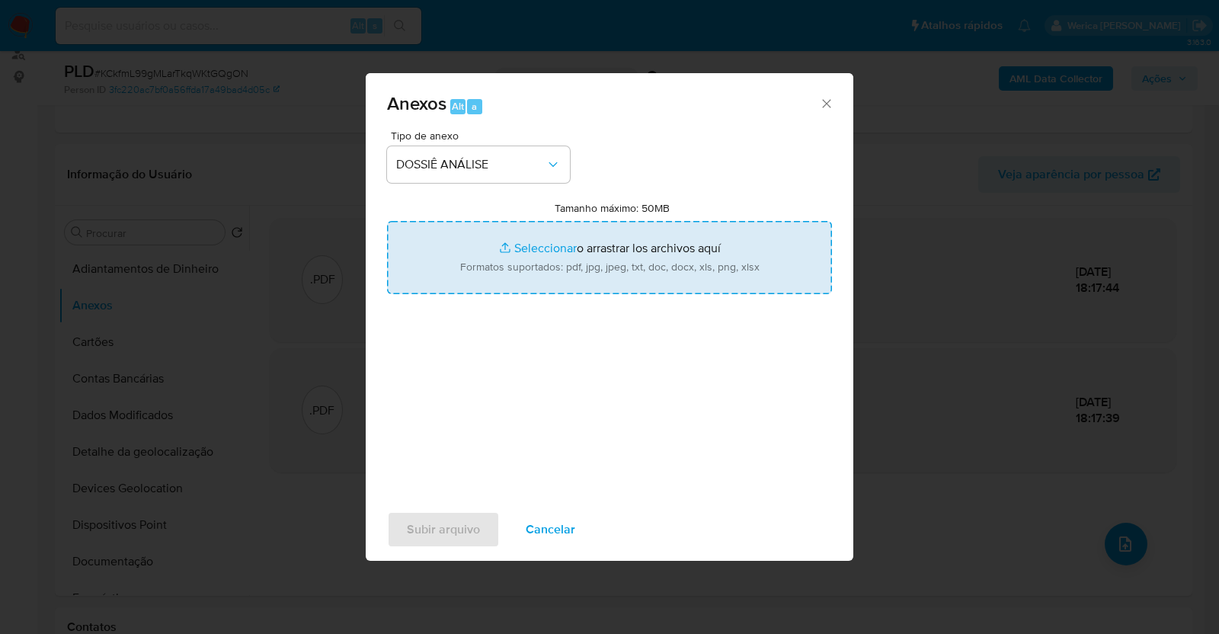
click at [737, 241] on input "Tamanho máximo: 50MB Seleccionar archivos" at bounding box center [609, 257] width 445 height 73
type input "C:\fakepath\Mulan 1170053394_2025_10_14_17_03_56.xlsx"
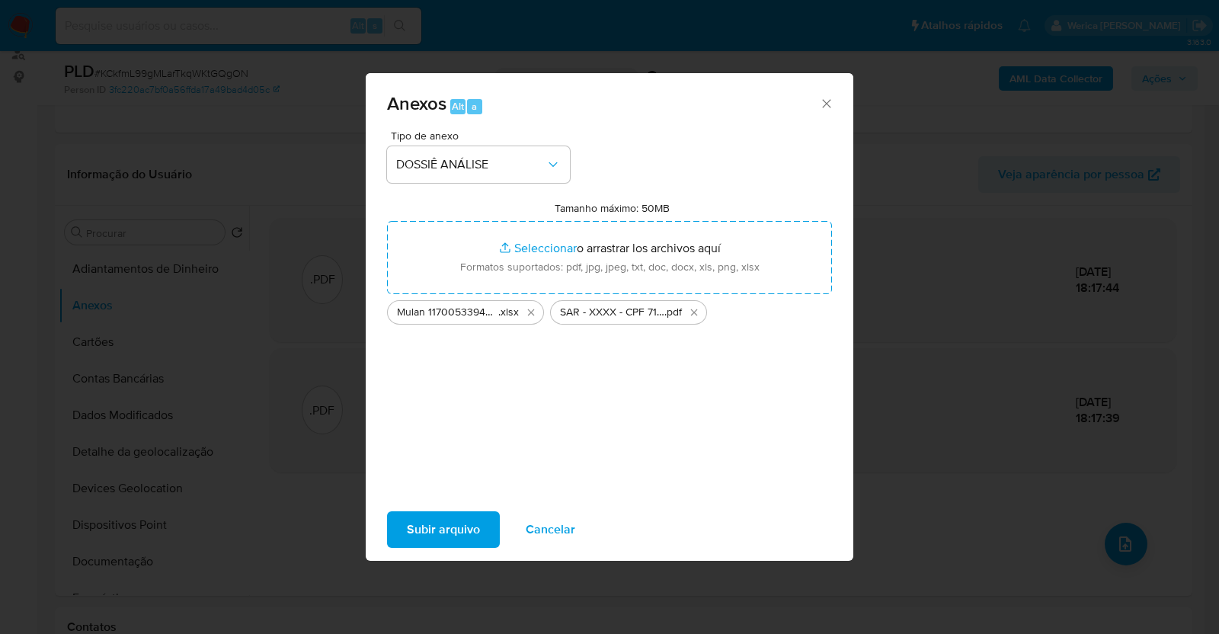
click at [449, 528] on span "Subir arquivo" at bounding box center [443, 530] width 73 height 34
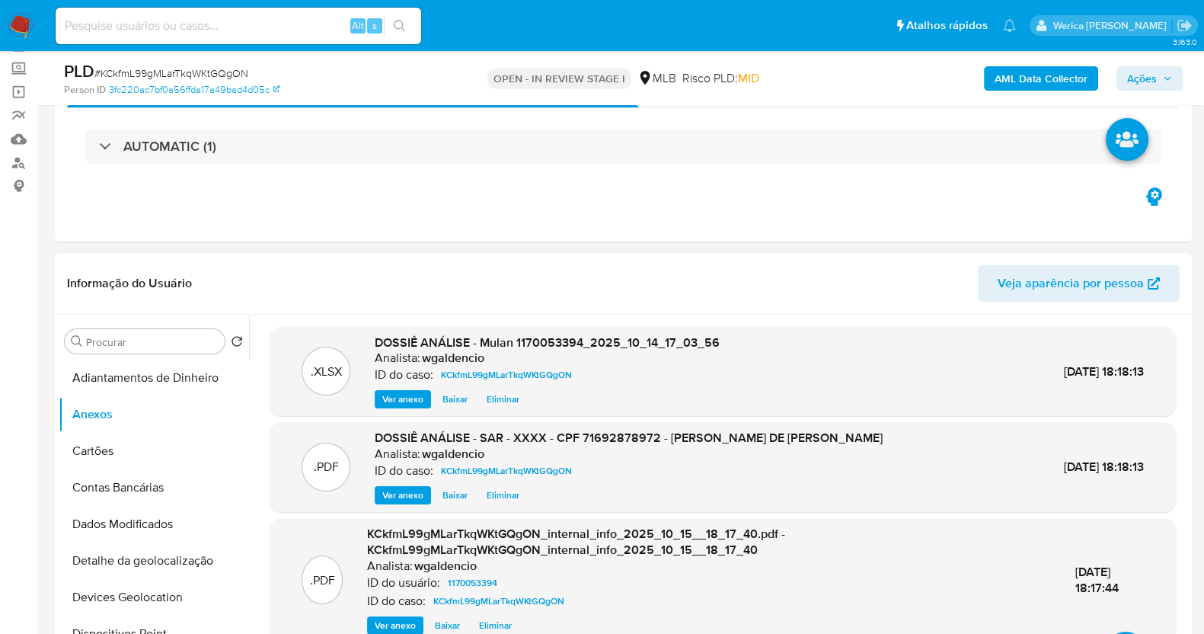
scroll to position [0, 0]
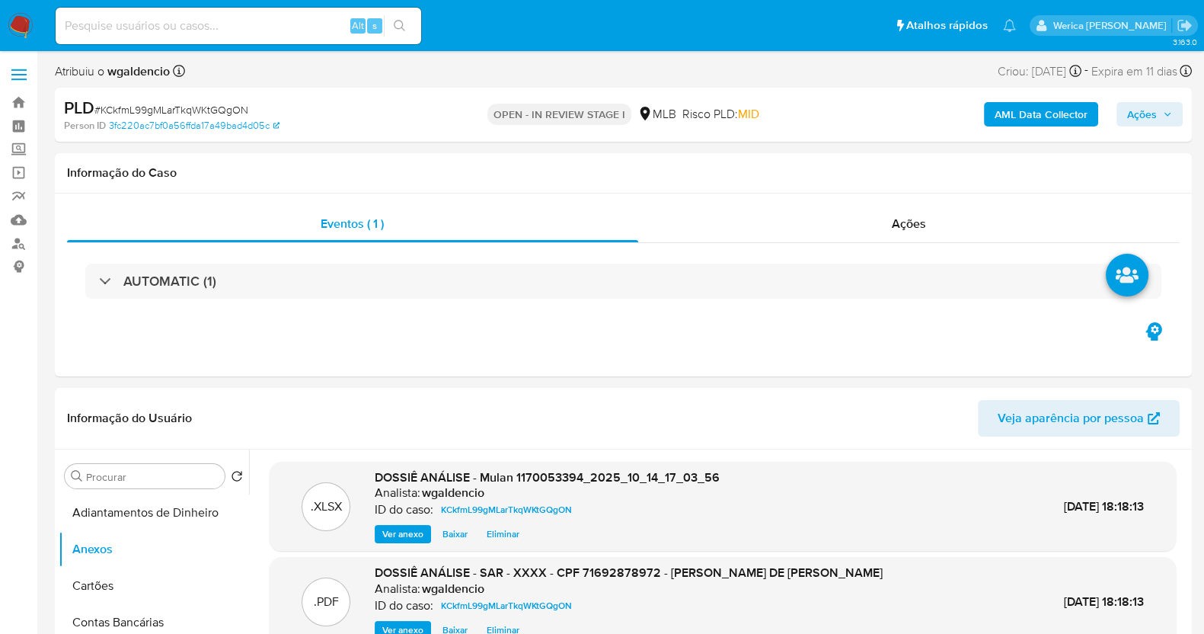
click at [1136, 117] on span "Ações" at bounding box center [1142, 114] width 30 height 24
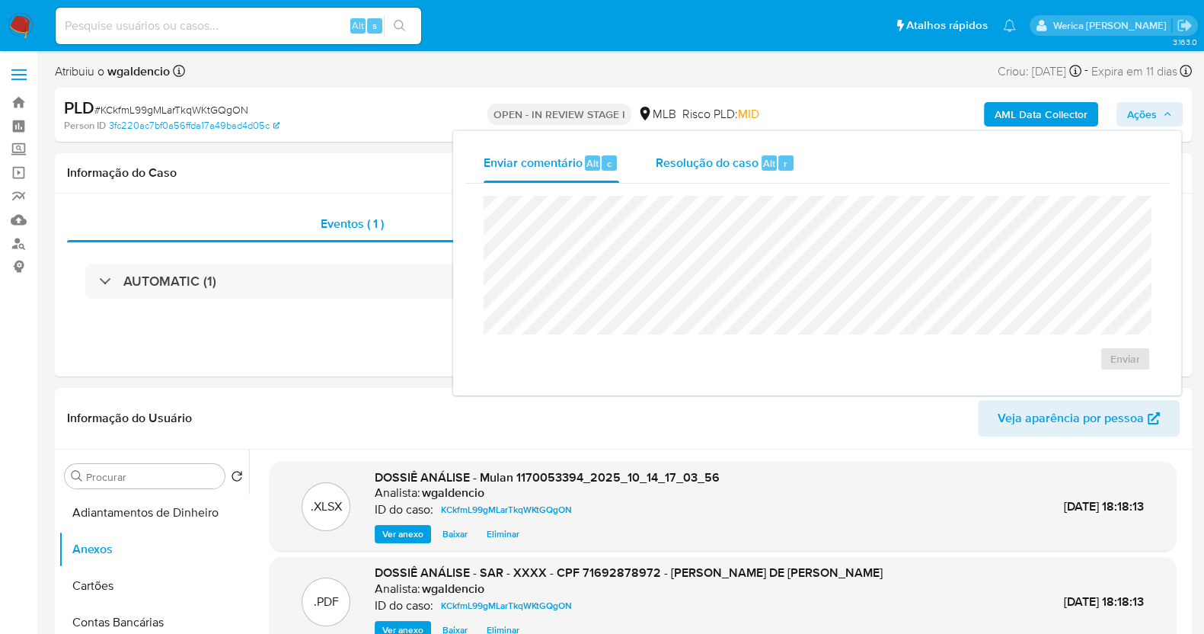
click at [779, 161] on div "r" at bounding box center [786, 162] width 15 height 15
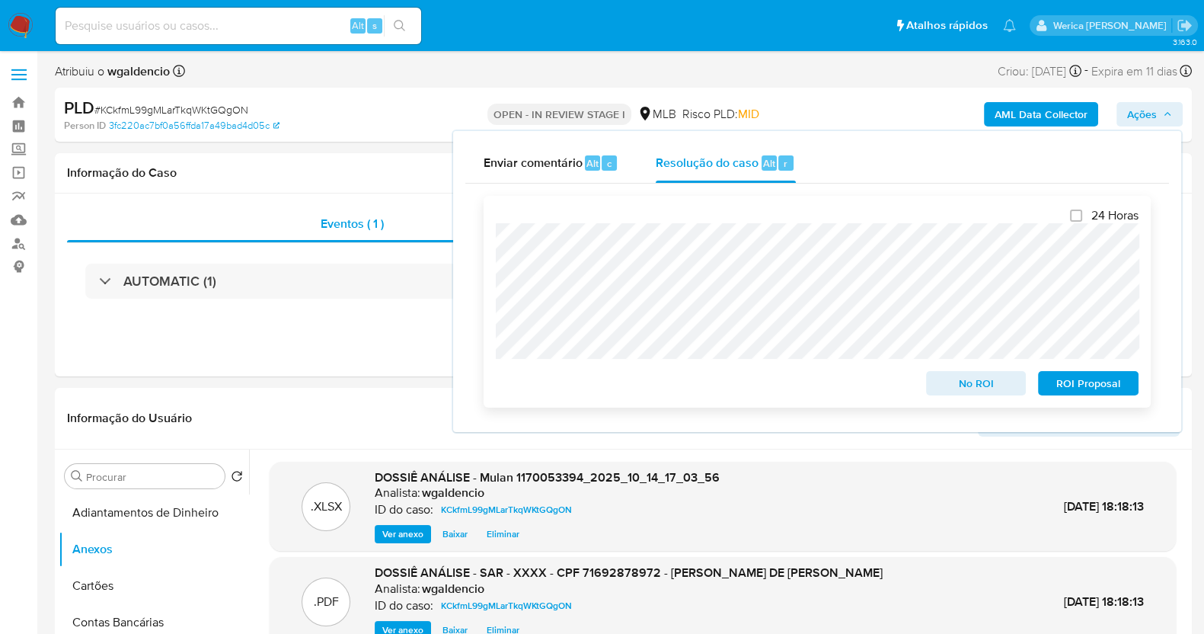
click at [1072, 389] on span "ROI Proposal" at bounding box center [1088, 383] width 79 height 21
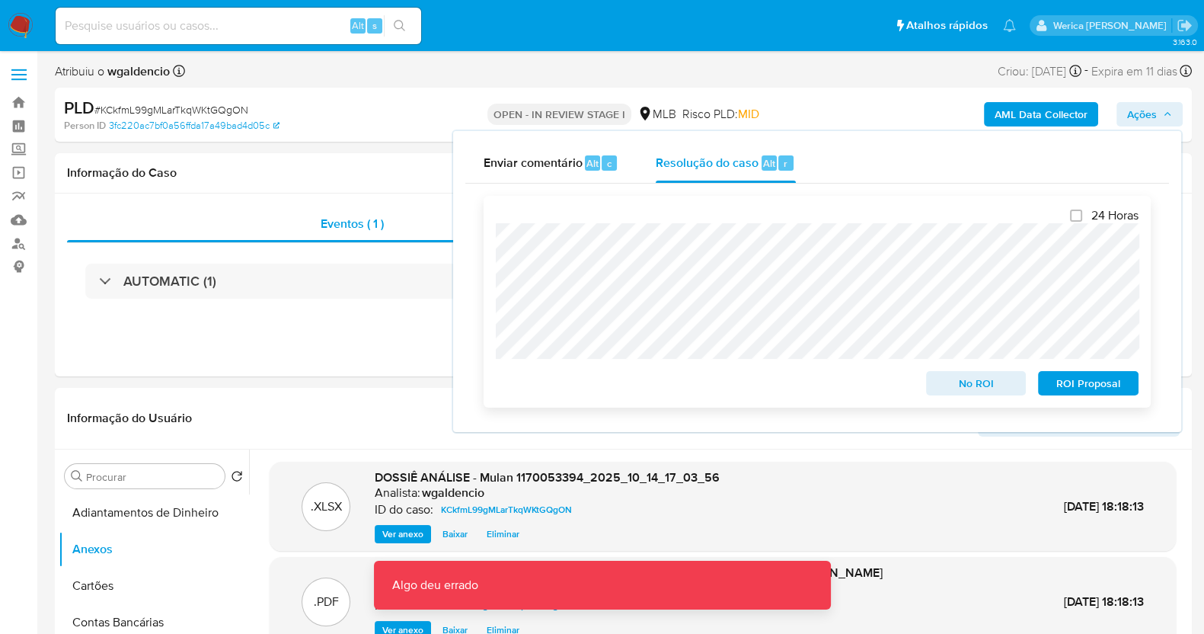
click at [1061, 375] on span "ROI Proposal" at bounding box center [1088, 383] width 79 height 21
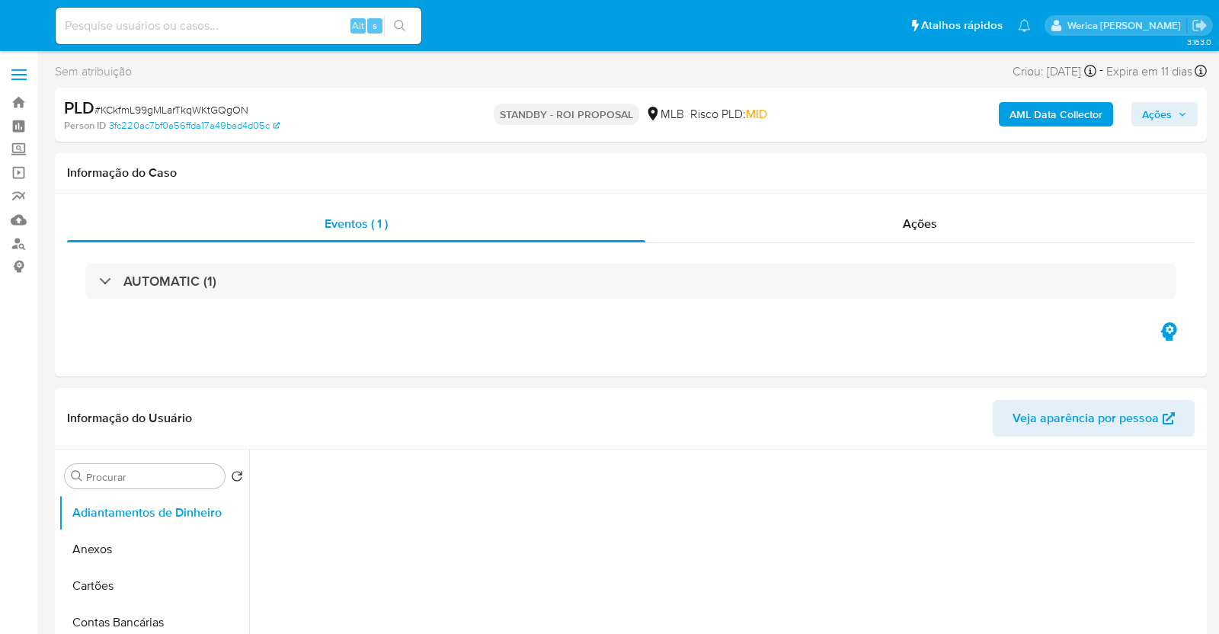
select select "10"
